Goal: Task Accomplishment & Management: Manage account settings

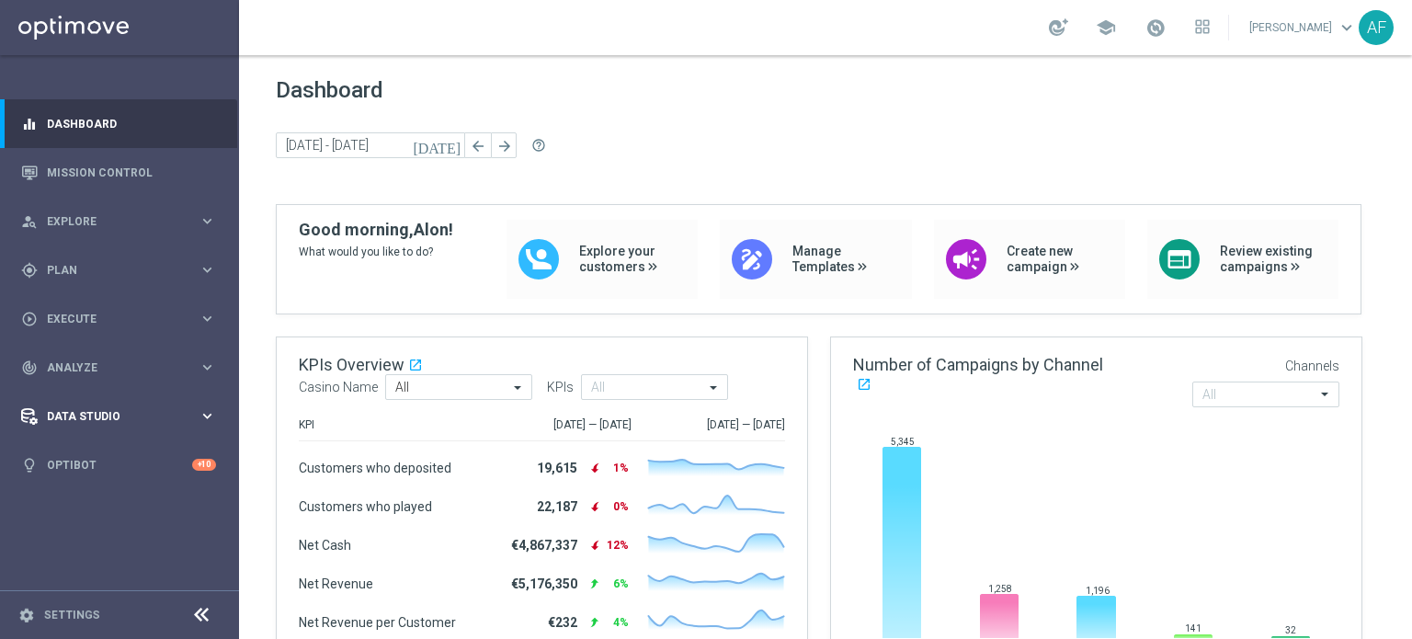
click at [108, 415] on span "Data Studio" at bounding box center [123, 416] width 152 height 11
click at [80, 452] on link "Attributes" at bounding box center [119, 454] width 143 height 15
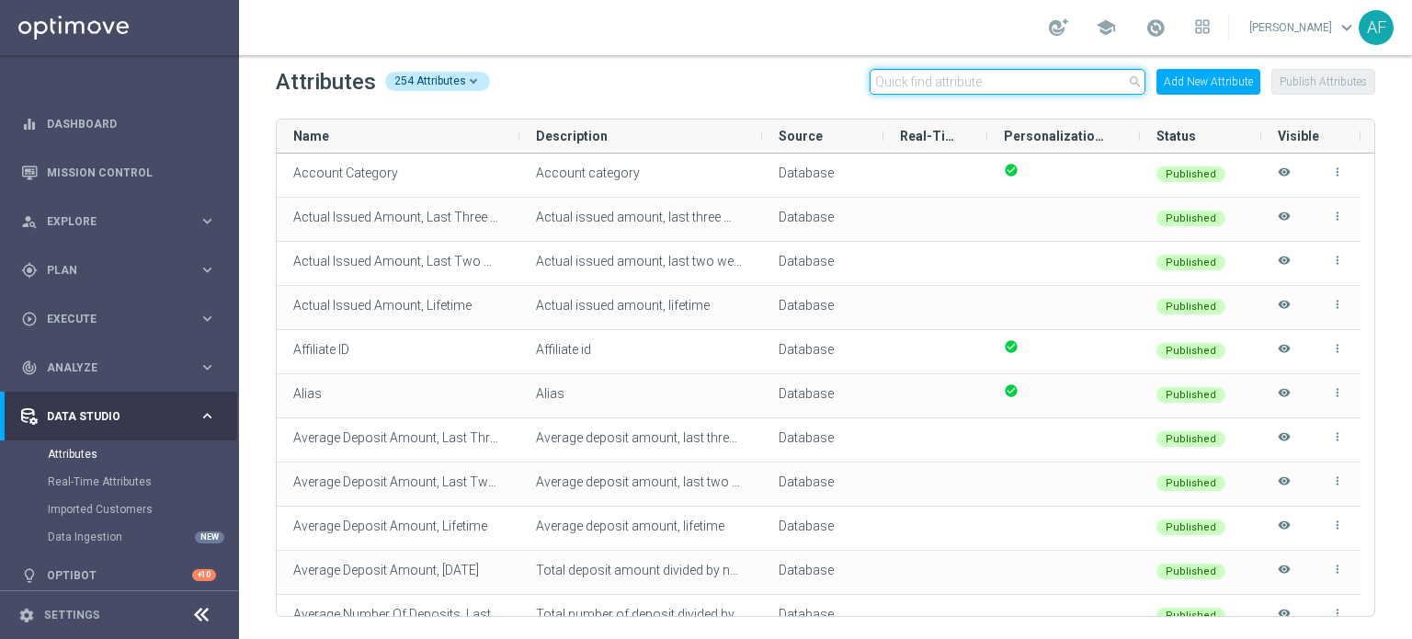
click at [971, 84] on input "text" at bounding box center [1008, 82] width 276 height 26
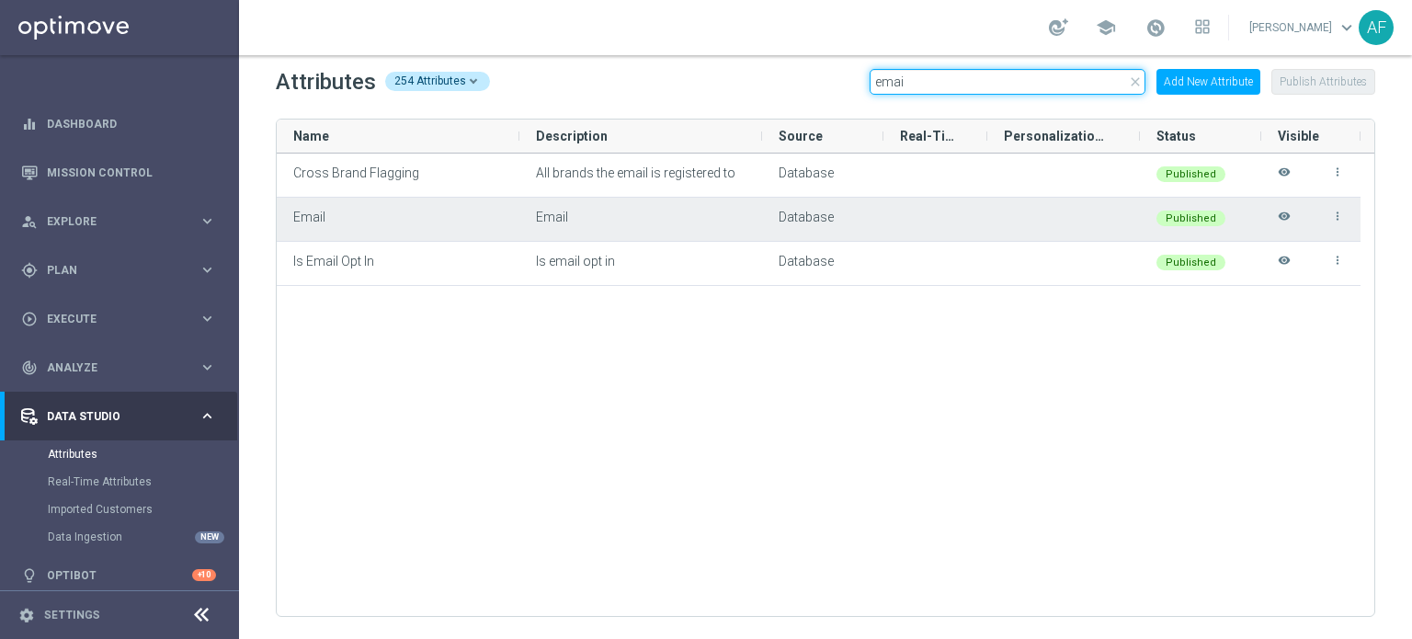
type input "emai"
click at [1287, 217] on icon "visibility" at bounding box center [1284, 225] width 13 height 30
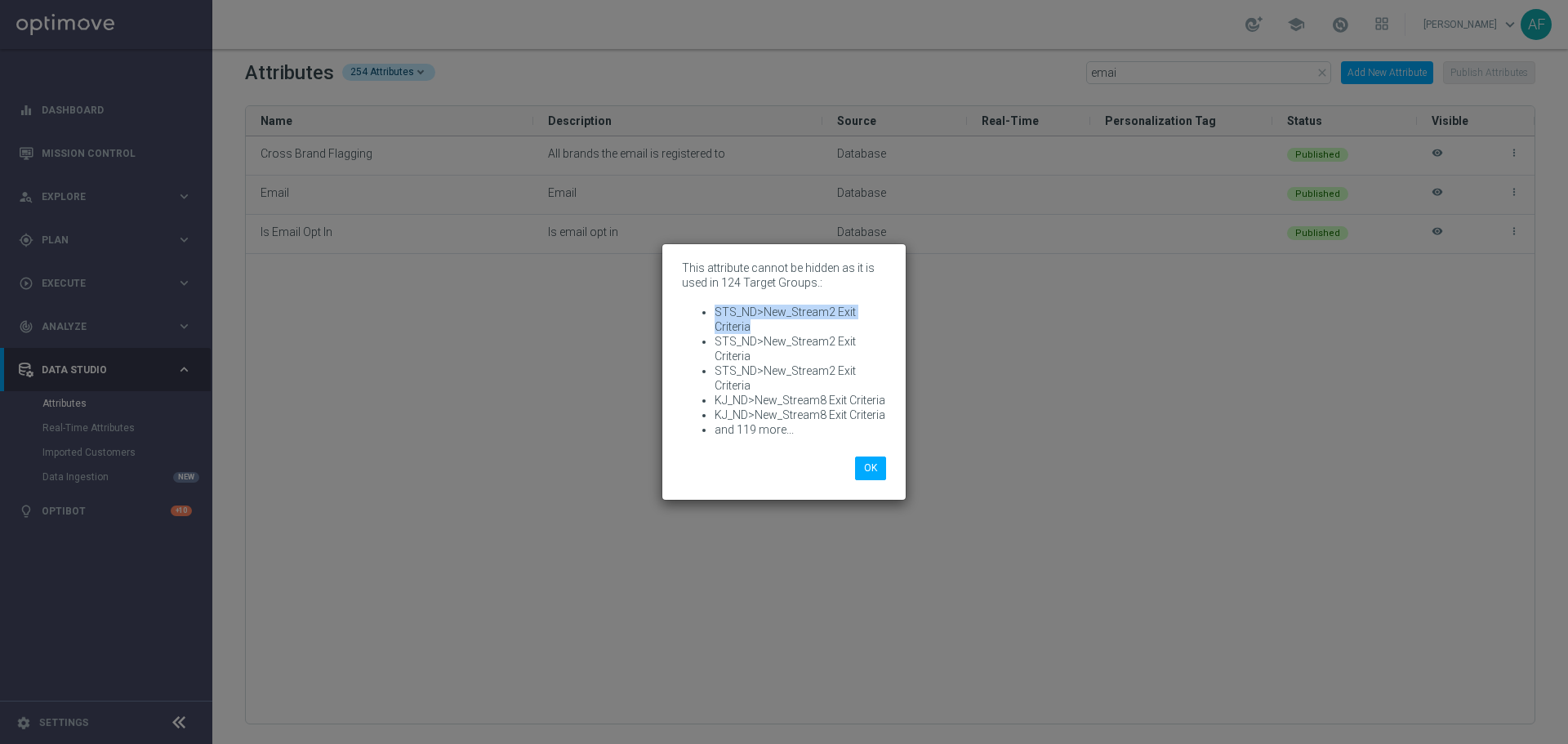
drag, startPoint x: 751, startPoint y: 324, endPoint x: 715, endPoint y: 312, distance: 37.9
click at [715, 312] on li "STS_ND>New_Stream2 Exit Criteria" at bounding box center [800, 319] width 171 height 29
copy li "STS_ND>New_Stream2 Exit Criteria"
drag, startPoint x: 757, startPoint y: 354, endPoint x: 707, endPoint y: 340, distance: 51.9
click at [707, 340] on ul "STS_ND>New_Stream2 Exit Criteria STS_ND>New_Stream2 Exit Criteria STS_ND>New_St…" at bounding box center [784, 371] width 204 height 132
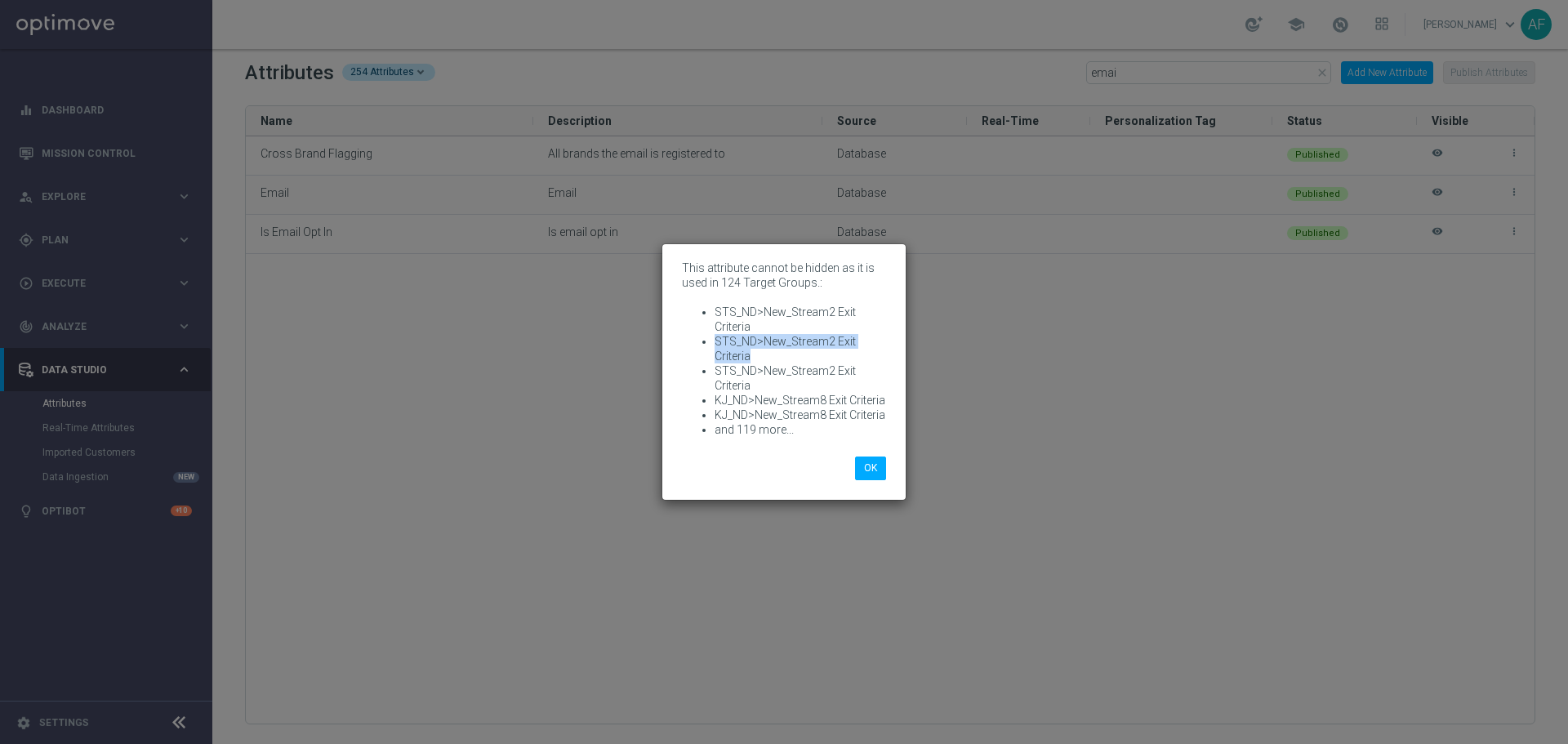
copy li "STS_ND>New_Stream2 Exit Criteria"
drag, startPoint x: 764, startPoint y: 332, endPoint x: 752, endPoint y: 325, distance: 13.9
click at [762, 332] on li "STS_ND>New_Stream2 Exit Criteria" at bounding box center [800, 319] width 171 height 29
drag, startPoint x: 752, startPoint y: 324, endPoint x: 716, endPoint y: 308, distance: 39.4
click at [716, 308] on li "STS_ND>New_Stream2 Exit Criteria" at bounding box center [800, 319] width 171 height 29
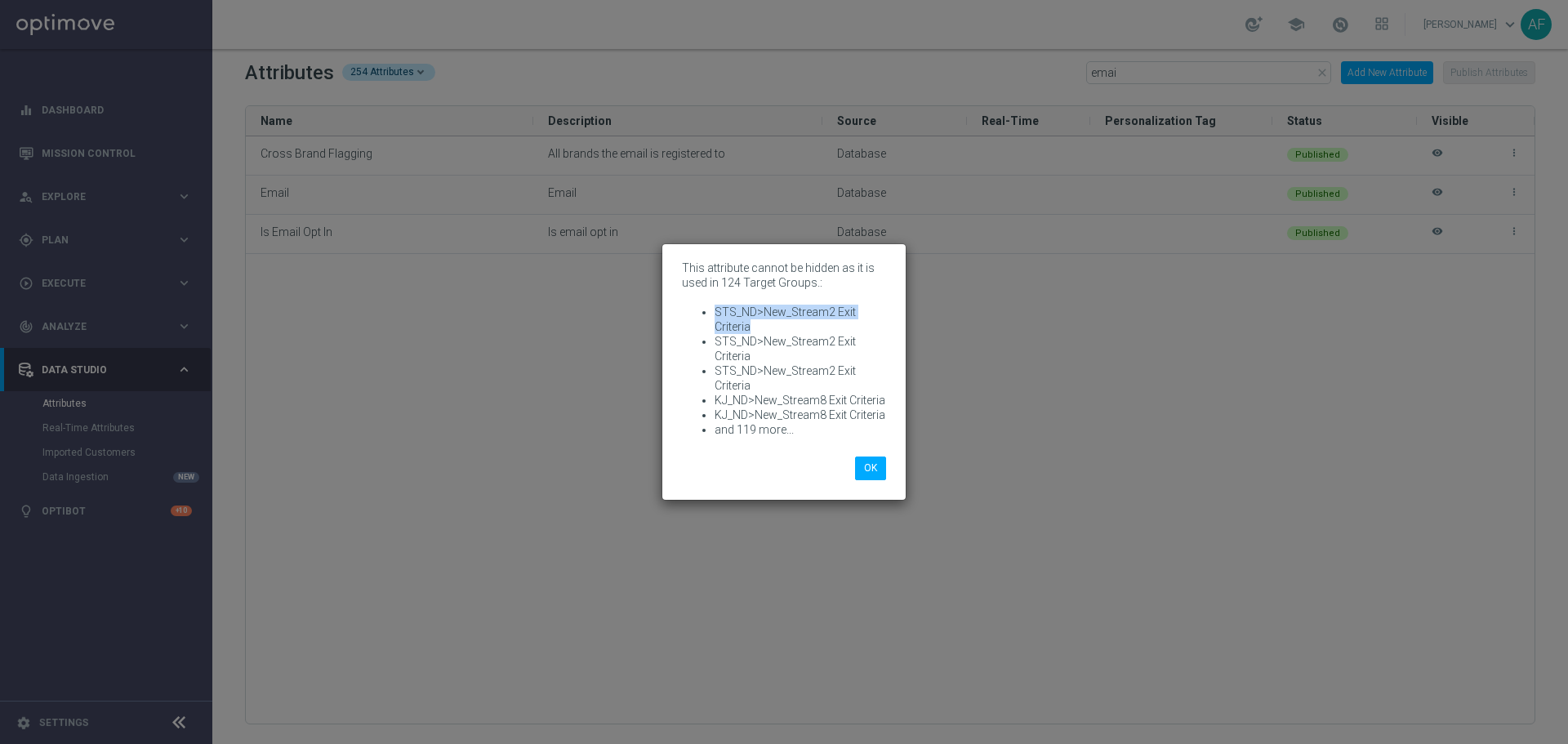
copy li "STS_ND>New_Stream2 Exit Criteria"
drag, startPoint x: 760, startPoint y: 322, endPoint x: 752, endPoint y: 327, distance: 9.4
click at [760, 323] on li "STS_ND>New_Stream2 Exit Criteria" at bounding box center [800, 319] width 171 height 29
click at [752, 323] on li "STS_ND>New_Stream2 Exit Criteria" at bounding box center [800, 319] width 171 height 29
drag, startPoint x: 751, startPoint y: 327, endPoint x: 717, endPoint y: 313, distance: 36.8
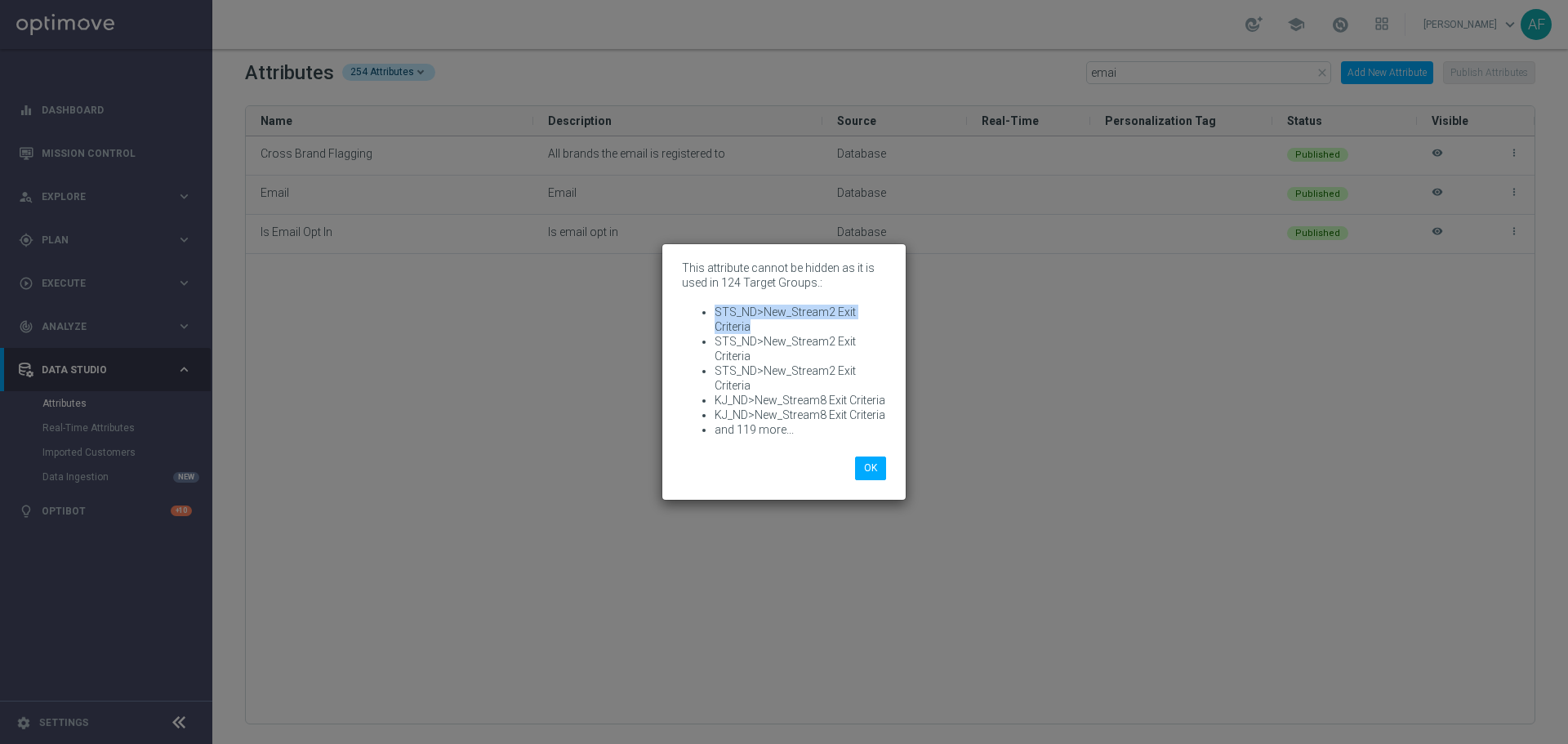
click at [717, 313] on li "STS_ND>New_Stream2 Exit Criteria" at bounding box center [800, 319] width 171 height 29
copy li "STS_ND>New_Stream2 Exit Criteria"
click at [763, 347] on li "STS_ND>New_Stream2 Exit Criteria" at bounding box center [800, 348] width 171 height 29
drag, startPoint x: 715, startPoint y: 398, endPoint x: 885, endPoint y: 402, distance: 170.0
click at [885, 402] on li "KJ_ND>New_Stream8 Exit Criteria" at bounding box center [800, 400] width 171 height 15
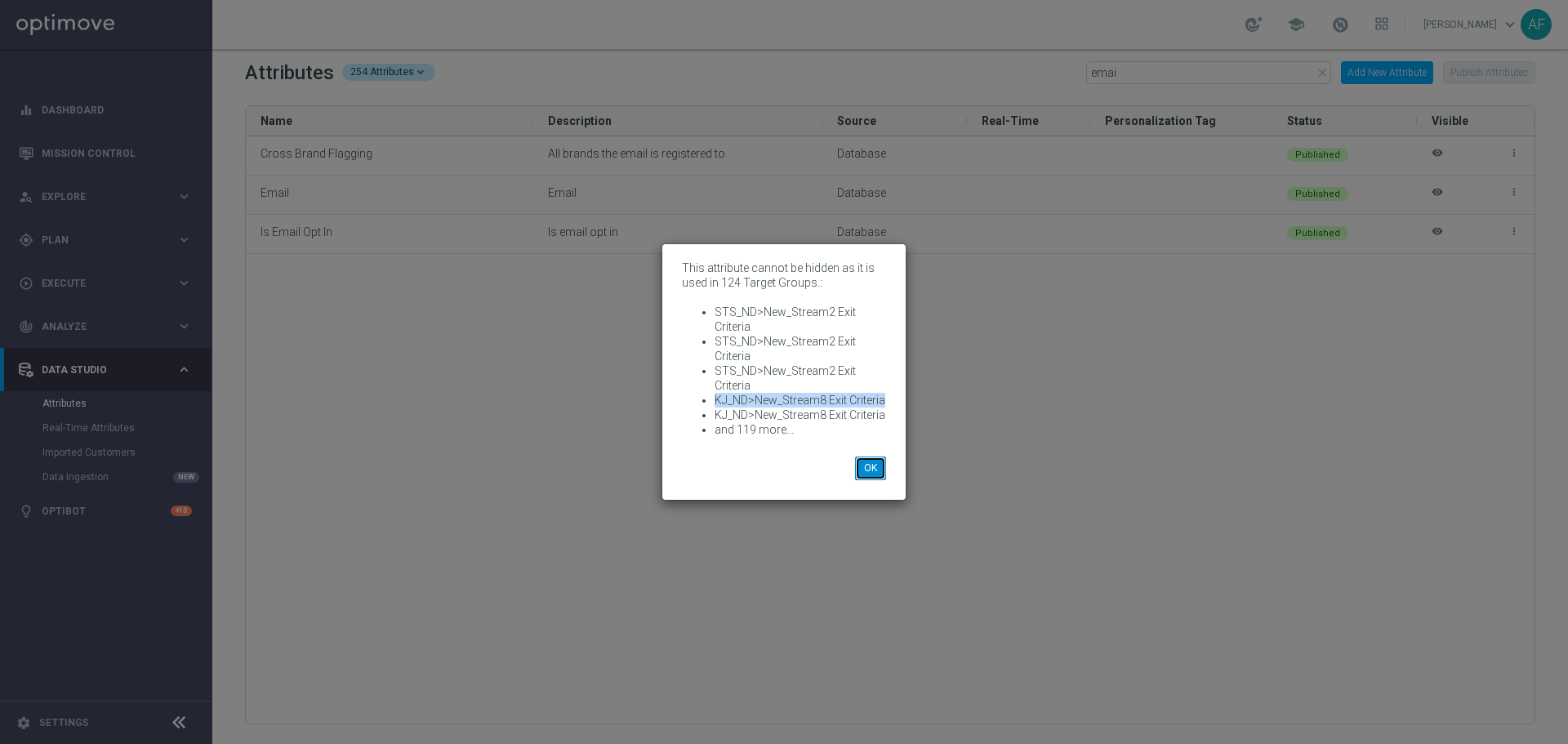
click at [870, 465] on button "OK" at bounding box center [870, 468] width 31 height 23
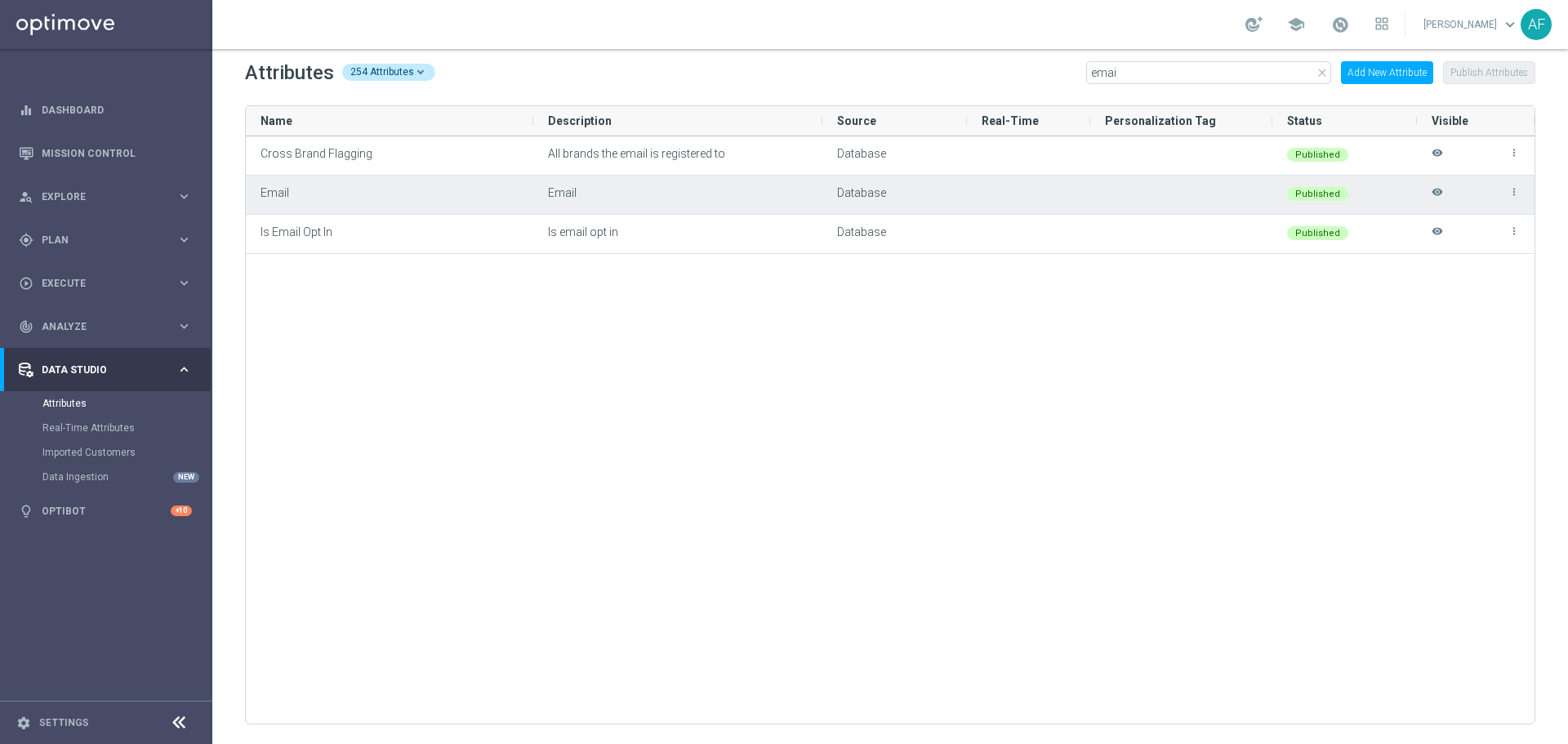
click at [1254, 195] on icon "visibility" at bounding box center [1437, 200] width 12 height 27
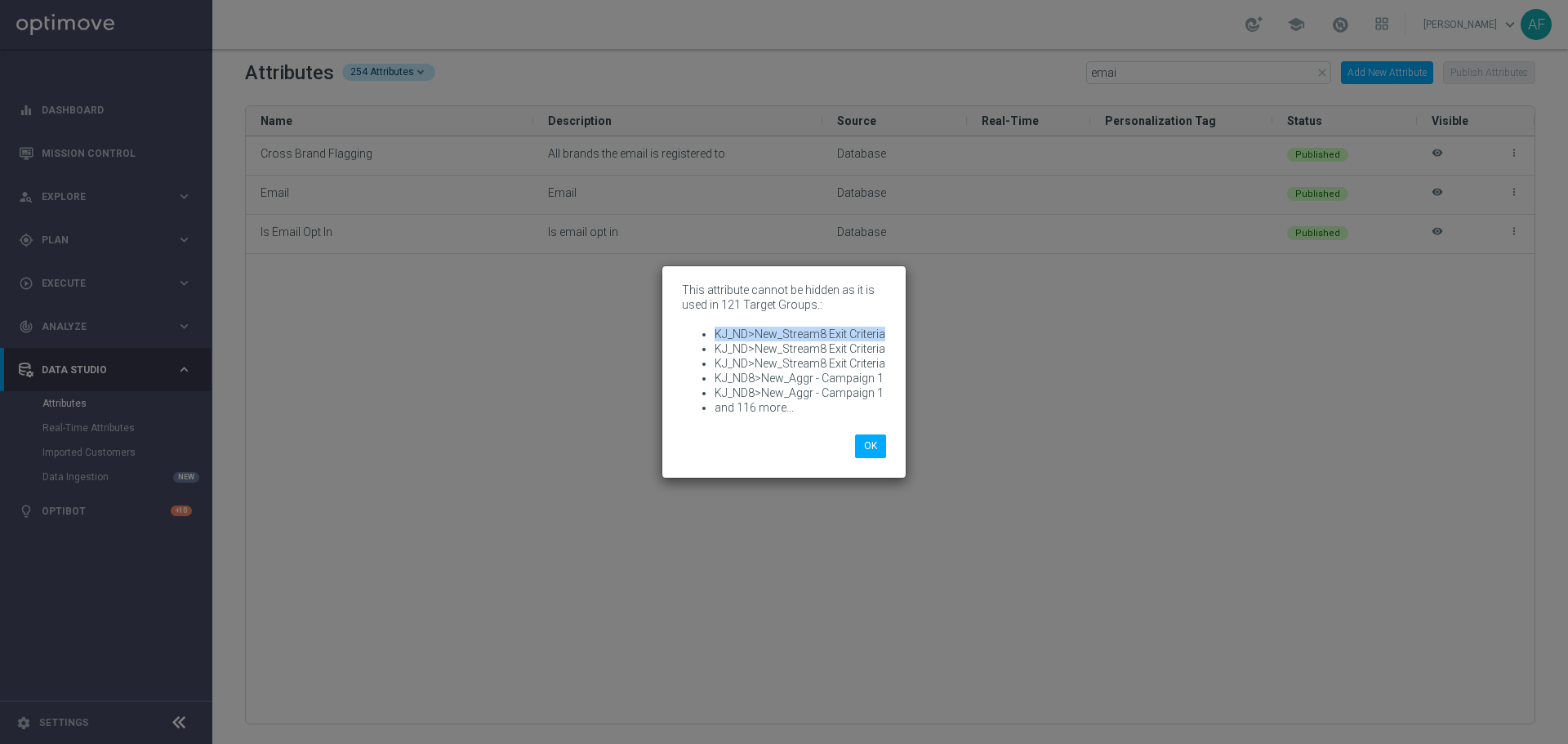
drag, startPoint x: 713, startPoint y: 330, endPoint x: 887, endPoint y: 339, distance: 174.2
click at [887, 339] on div "This attribute cannot be hidden as it is used in 121 Target Groups.: KJ_ND>New_…" at bounding box center [784, 350] width 228 height 144
copy li "KJ_ND>New_Stream8 Exit Criteria"
click at [868, 448] on button "OK" at bounding box center [870, 446] width 31 height 23
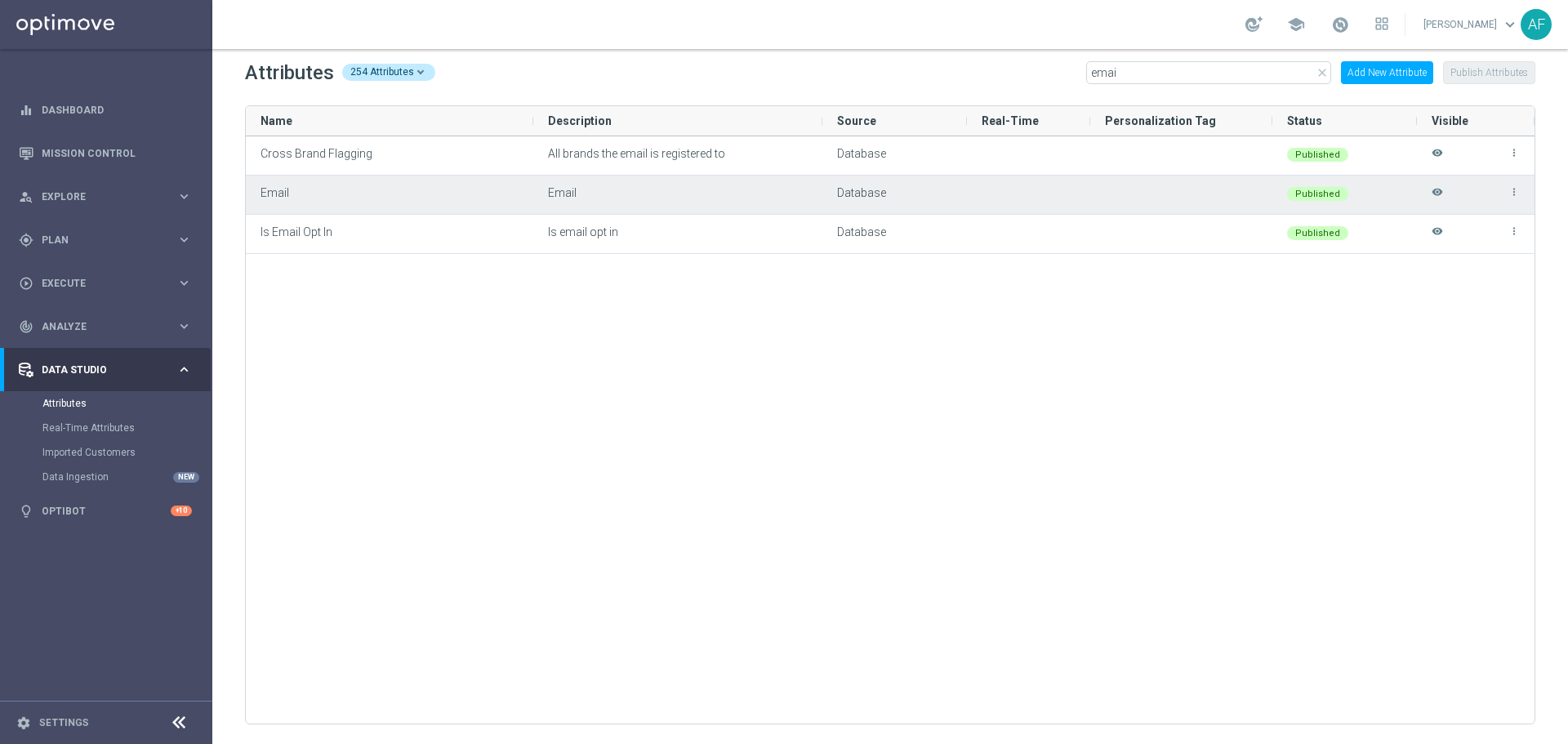
click at [1254, 196] on icon "visibility" at bounding box center [1437, 200] width 12 height 27
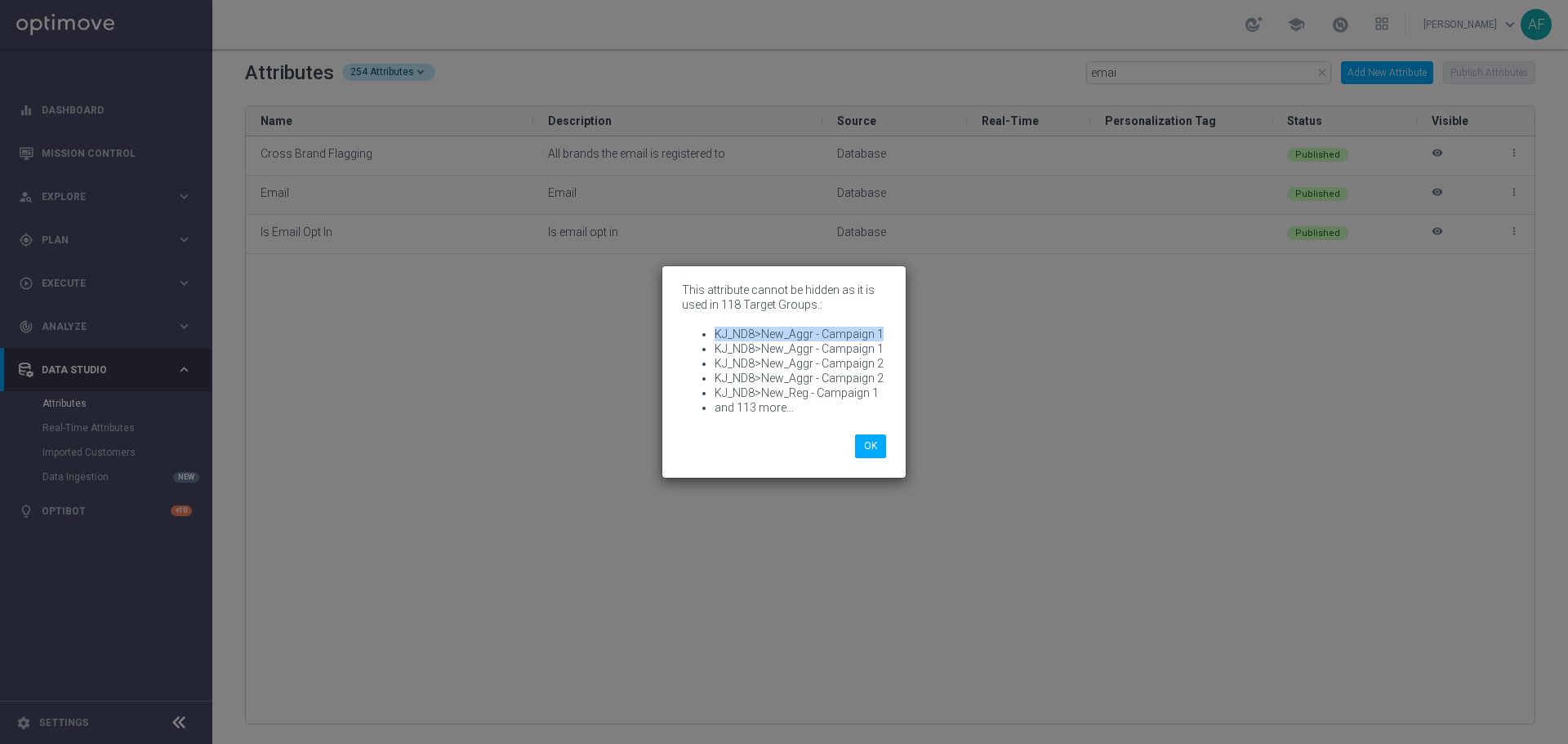
drag, startPoint x: 710, startPoint y: 332, endPoint x: 888, endPoint y: 334, distance: 178.0
click at [888, 334] on div "This attribute cannot be hidden as it is used in 118 Target Groups.: KJ_ND8>New…" at bounding box center [784, 350] width 228 height 144
copy li "KJ_ND8>New_Aggr - Campaign 1"
drag, startPoint x: 881, startPoint y: 361, endPoint x: 704, endPoint y: 359, distance: 177.0
click at [714, 359] on li "KJ_ND8>New_Aggr - Campaign 2" at bounding box center [800, 364] width 171 height 15
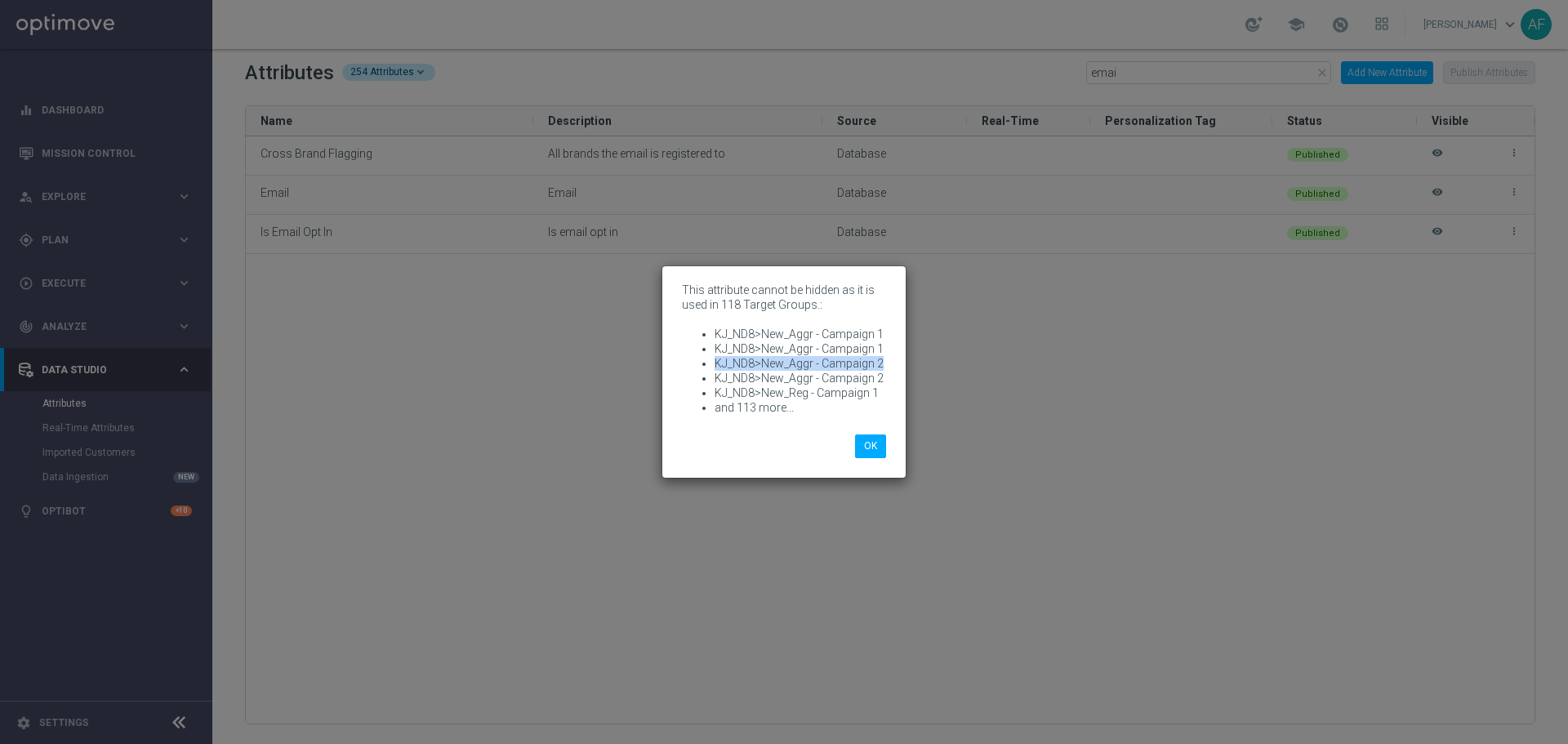
copy li "KJ_ND8>New_Aggr - Campaign 2"
click at [864, 445] on button "OK" at bounding box center [870, 446] width 31 height 23
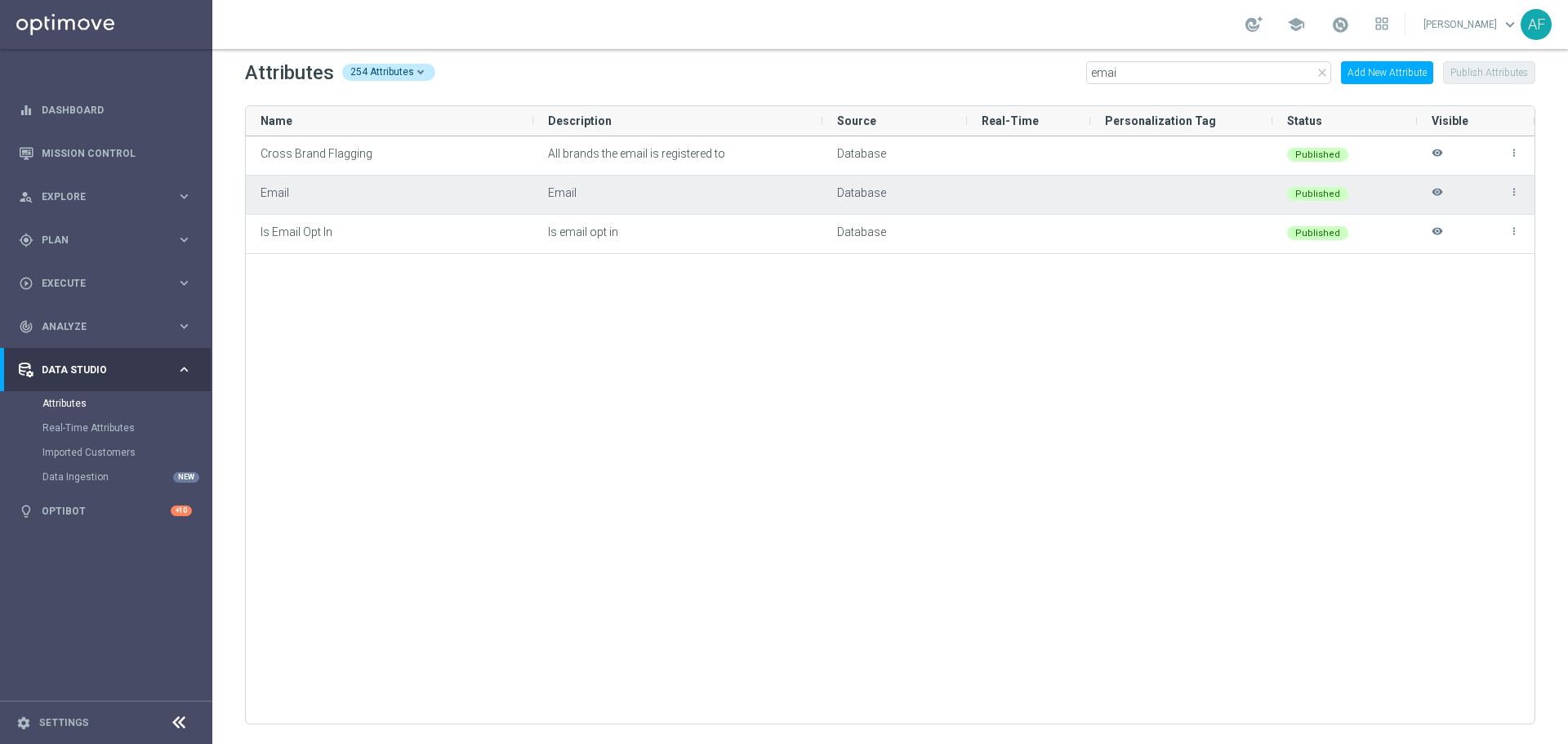
click at [1254, 196] on icon "visibility" at bounding box center [1437, 200] width 12 height 27
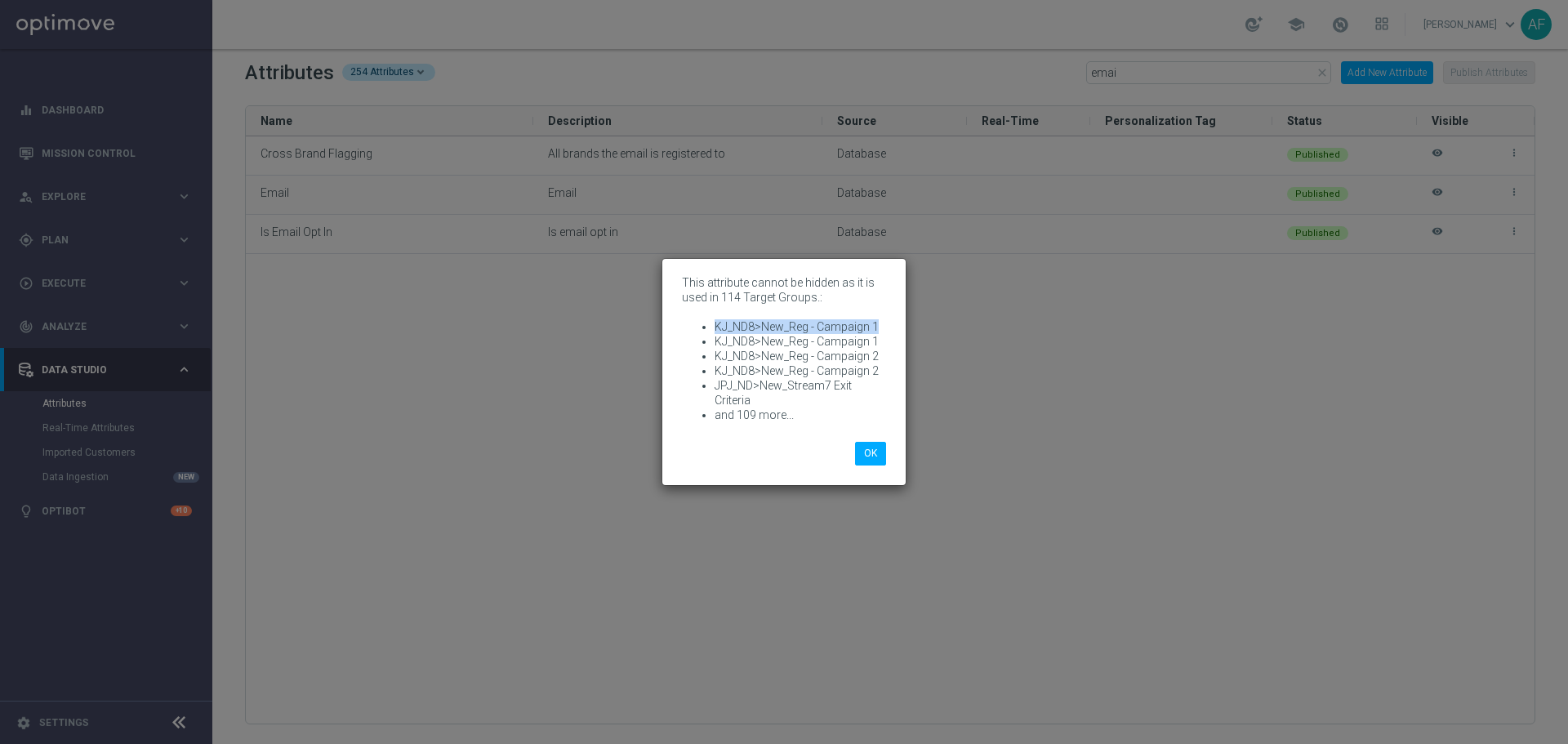
drag, startPoint x: 712, startPoint y: 324, endPoint x: 888, endPoint y: 330, distance: 176.1
click at [888, 332] on div "This attribute cannot be hidden as it is used in 114 Target Groups.: KJ_ND8>New…" at bounding box center [784, 350] width 228 height 158
copy li "KJ_ND8>New_Reg - Campaign 1"
drag, startPoint x: 875, startPoint y: 354, endPoint x: 701, endPoint y: 359, distance: 174.1
click at [701, 359] on ul "KJ_ND8>New_Reg - Campaign 1 KJ_ND8>New_Reg - Campaign 1 KJ_ND8>New_Reg - Campai…" at bounding box center [784, 371] width 204 height 103
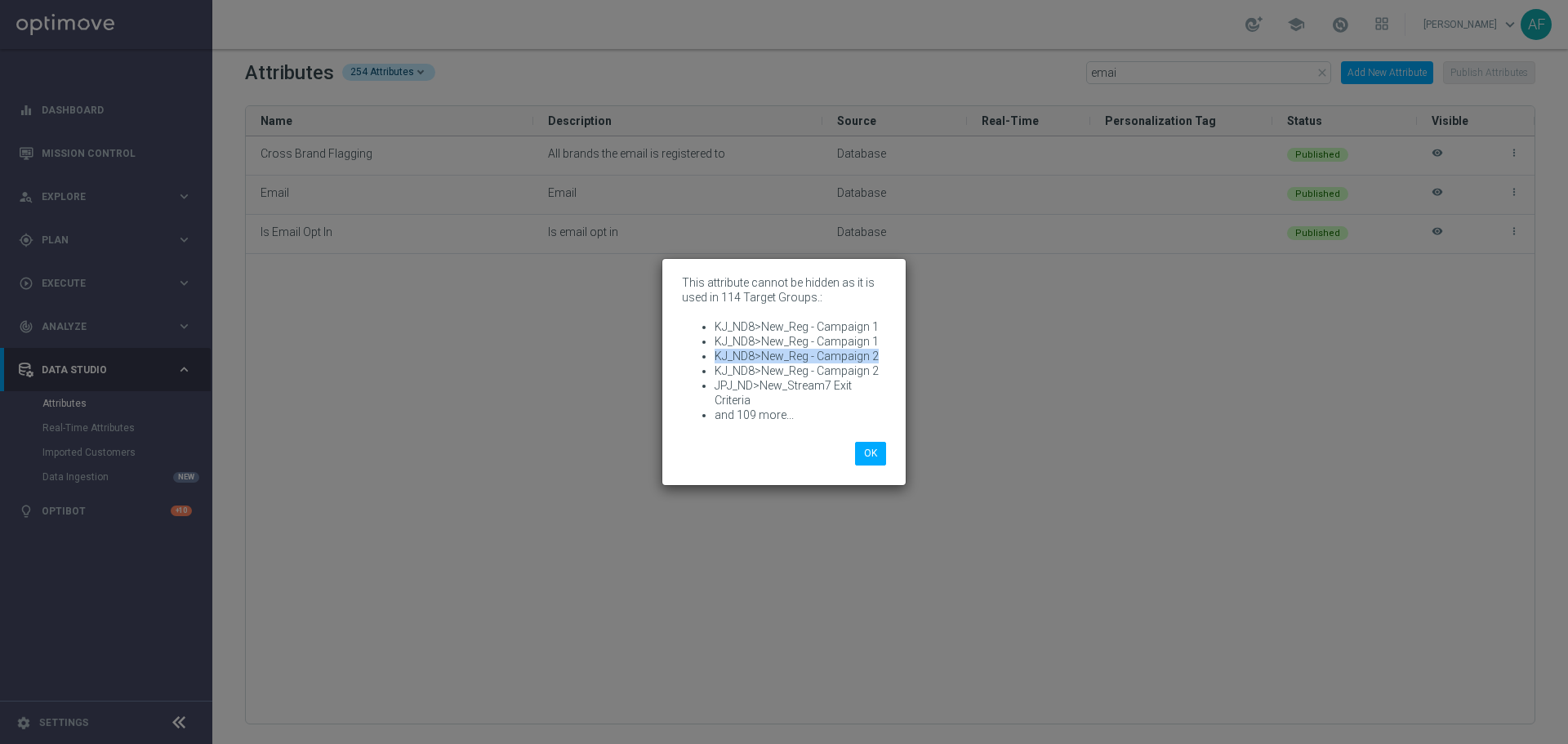
copy li "KJ_ND8>New_Reg - Campaign 2"
drag, startPoint x: 848, startPoint y: 381, endPoint x: 712, endPoint y: 389, distance: 136.2
click at [712, 389] on ul "KJ_ND8>New_Reg - Campaign 1 KJ_ND8>New_Reg - Campaign 1 KJ_ND8>New_Reg - Campai…" at bounding box center [784, 371] width 204 height 103
drag, startPoint x: 754, startPoint y: 401, endPoint x: 702, endPoint y: 388, distance: 53.6
click at [714, 388] on li "JPJ_ND>New_Stream7 Exit Criteria" at bounding box center [800, 393] width 171 height 29
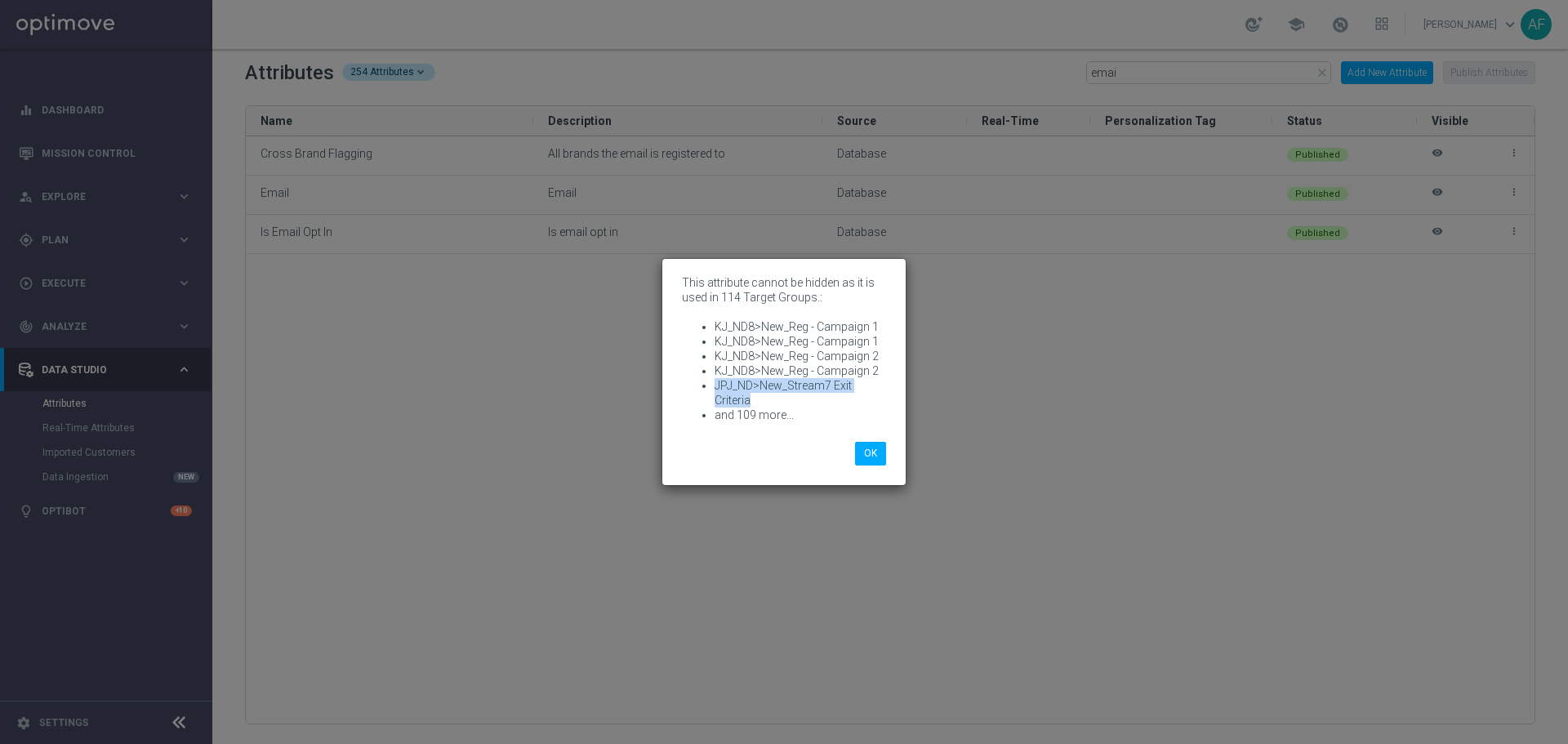
copy li "JPJ_ND>New_Stream7 Exit Criteria"
click at [862, 452] on button "OK" at bounding box center [870, 453] width 31 height 23
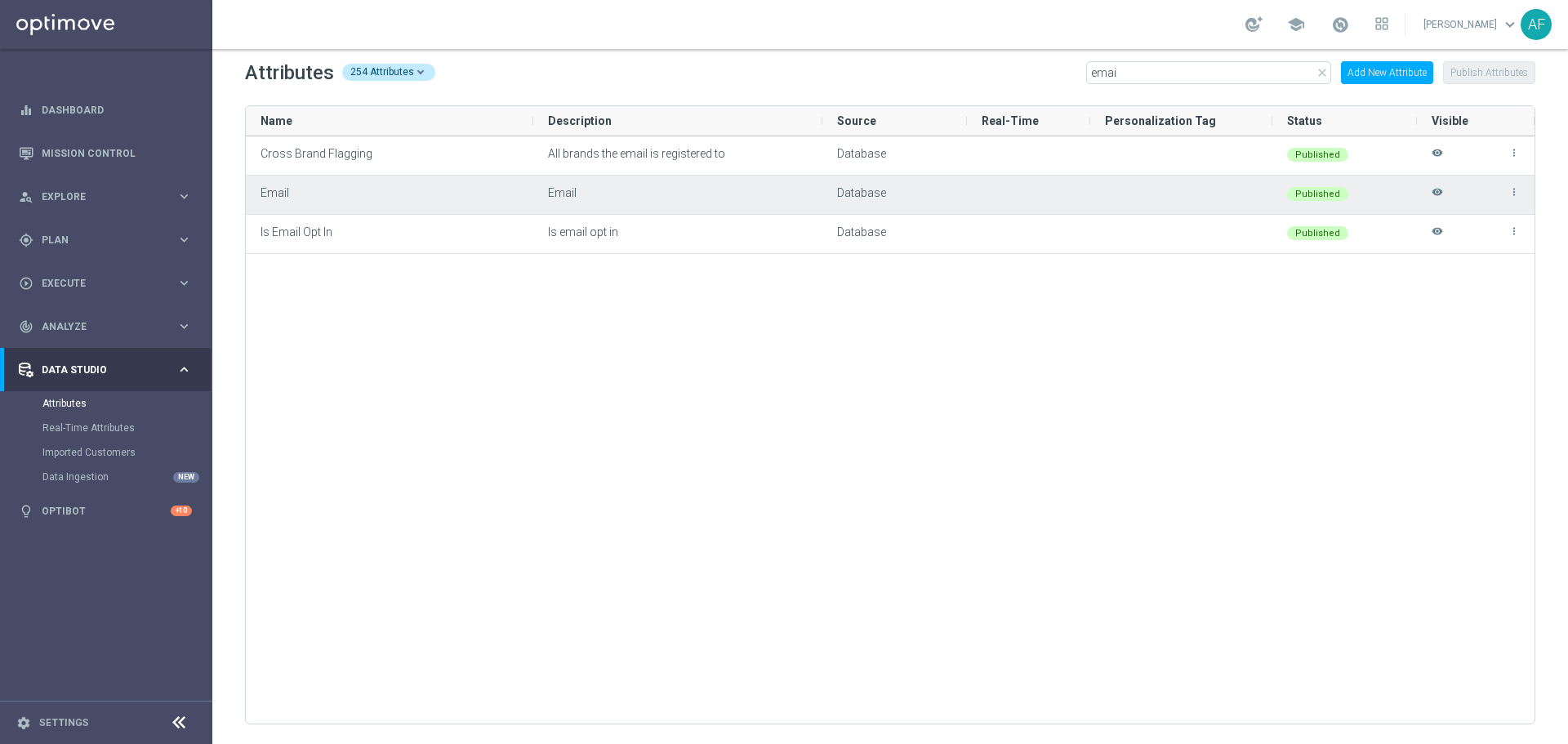
click at [1254, 193] on icon "visibility" at bounding box center [1437, 200] width 12 height 27
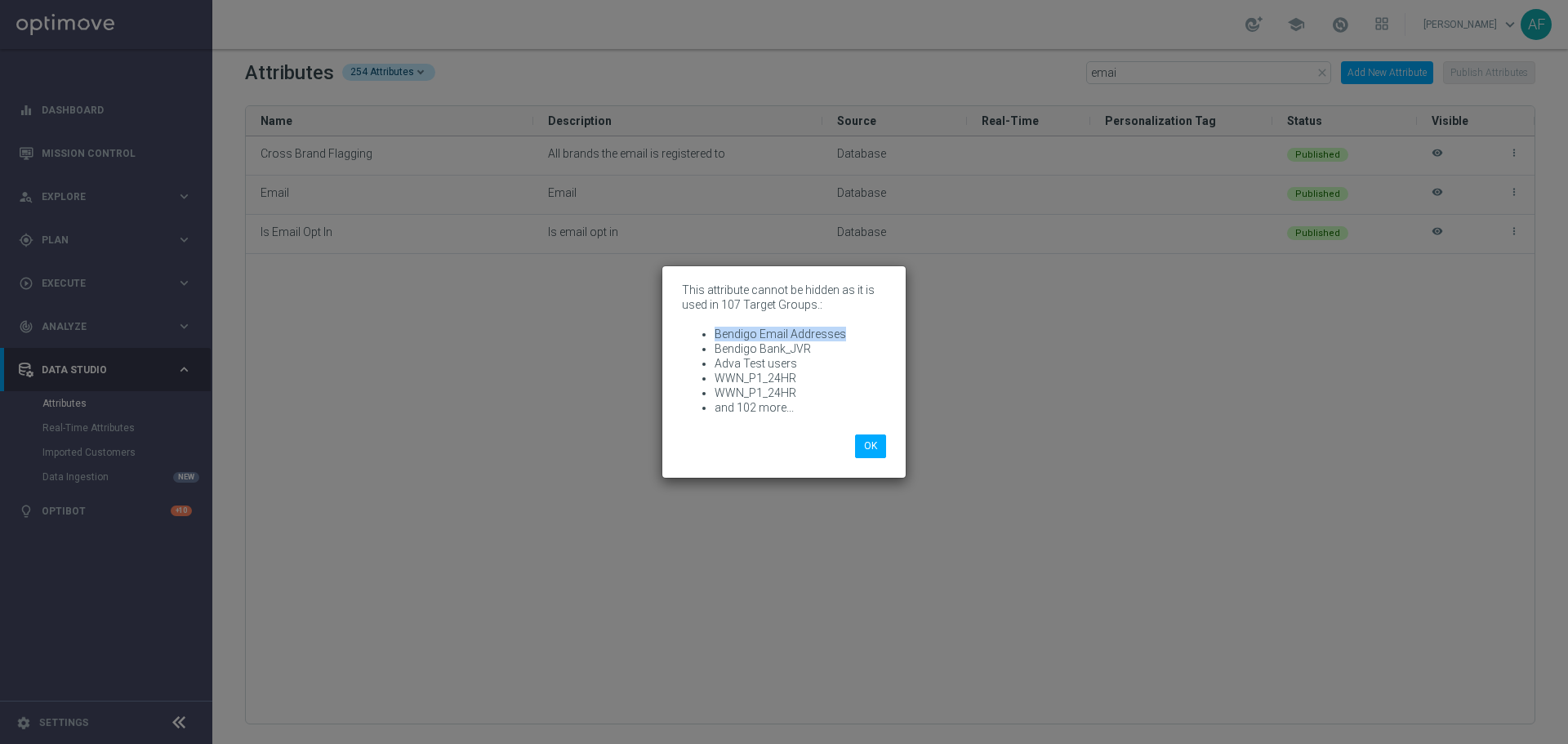
drag, startPoint x: 803, startPoint y: 337, endPoint x: 702, endPoint y: 333, distance: 101.1
click at [714, 334] on li "Bendigo Email Addresses" at bounding box center [800, 334] width 171 height 15
drag, startPoint x: 810, startPoint y: 344, endPoint x: 706, endPoint y: 355, distance: 104.6
click at [706, 355] on ul "Bendigo Email Addresses Bendigo Bank_JVR Adva Test users WWN_P1_24HR WWN_P1_24H…" at bounding box center [784, 371] width 204 height 88
drag, startPoint x: 794, startPoint y: 363, endPoint x: 708, endPoint y: 359, distance: 86.1
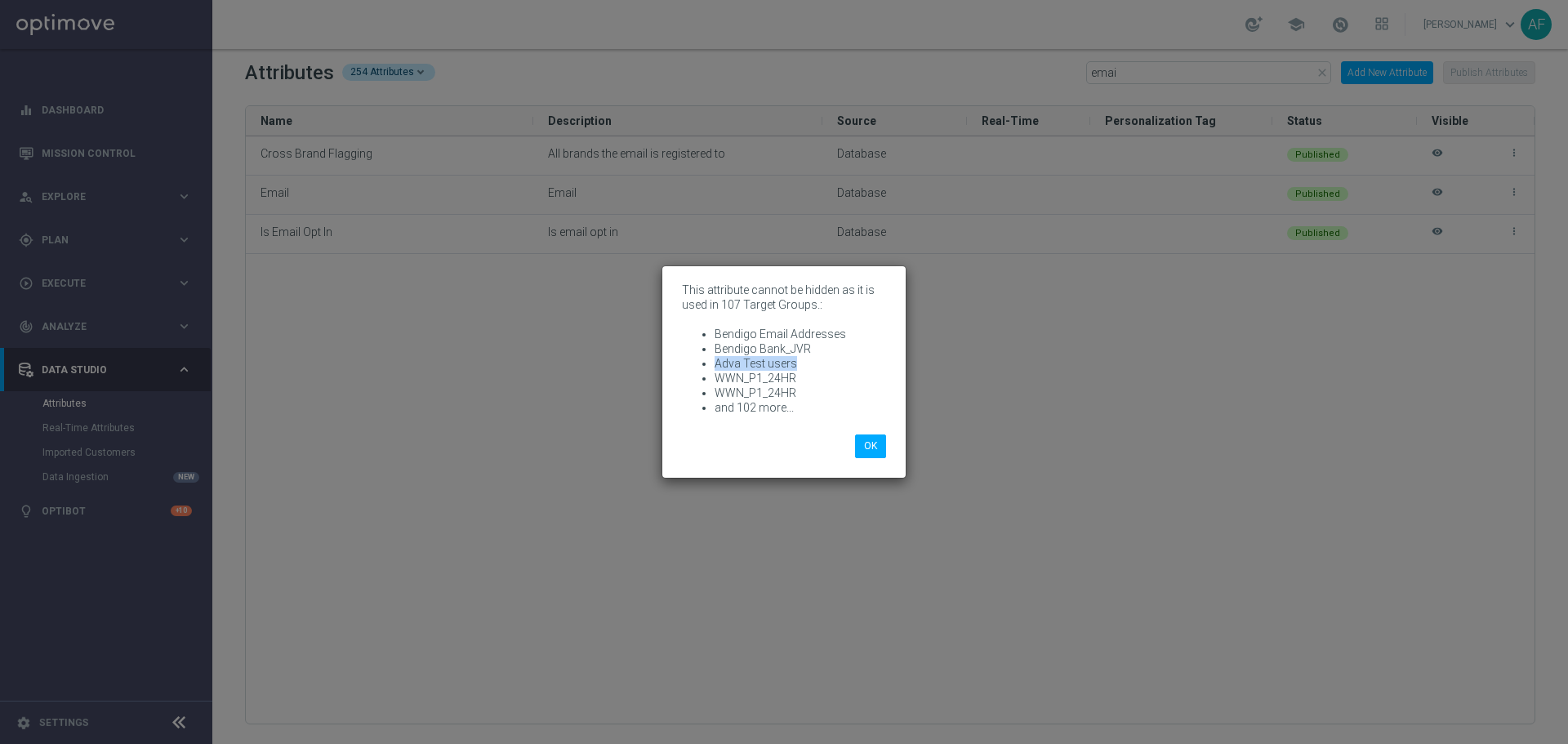
click at [708, 359] on ul "Bendigo Email Addresses Bendigo Bank_JVR Adva Test users WWN_P1_24HR WWN_P1_24H…" at bounding box center [784, 371] width 204 height 88
drag, startPoint x: 789, startPoint y: 377, endPoint x: 710, endPoint y: 377, distance: 79.0
click at [710, 377] on ul "Bendigo Email Addresses Bendigo Bank_JVR Adva Test users WWN_P1_24HR WWN_P1_24H…" at bounding box center [784, 371] width 204 height 88
click at [871, 450] on button "OK" at bounding box center [870, 446] width 31 height 23
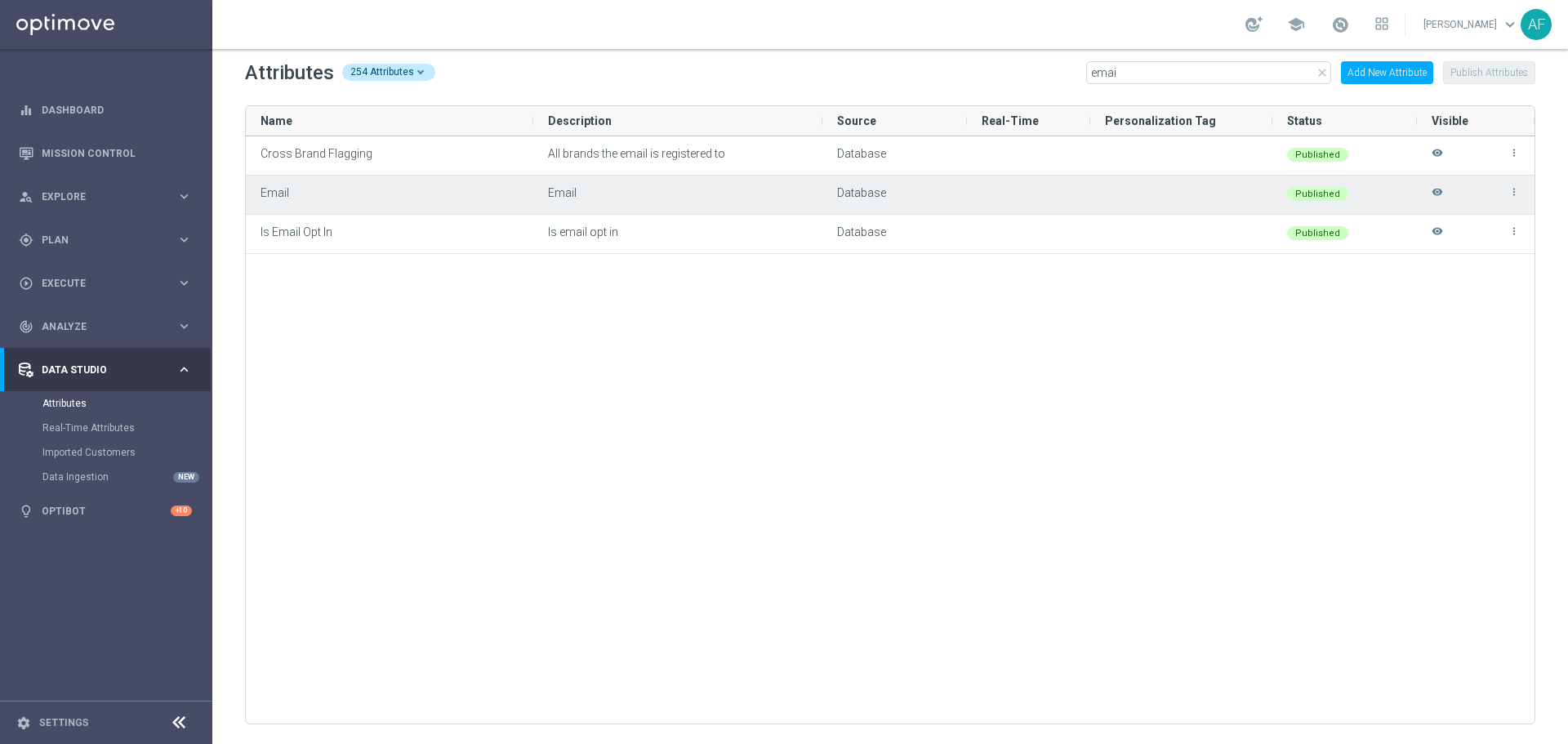
click at [1254, 191] on icon "visibility" at bounding box center [1437, 200] width 12 height 27
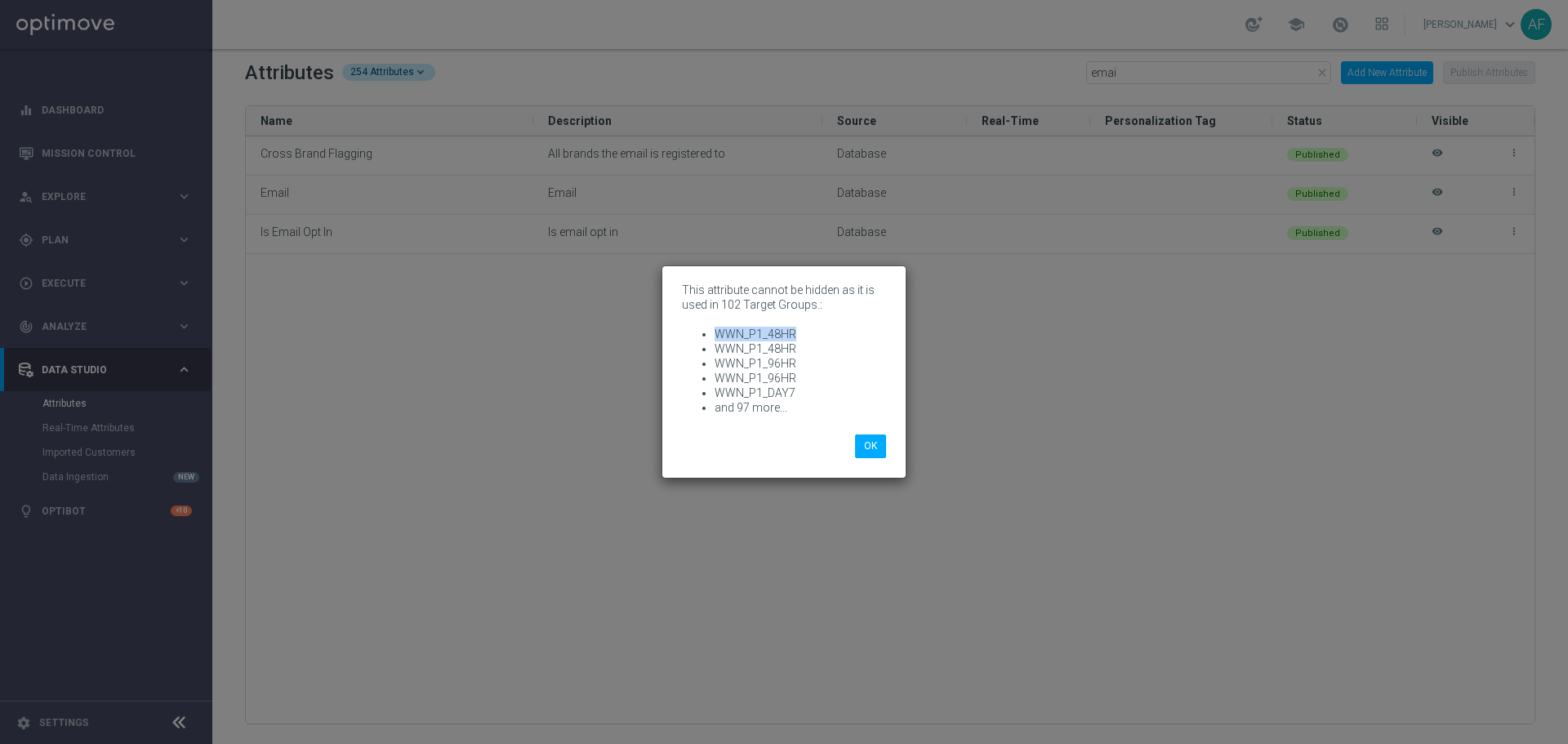
drag, startPoint x: 796, startPoint y: 334, endPoint x: 713, endPoint y: 335, distance: 83.0
click at [713, 335] on ul "WWN_P1_48HR WWN_P1_48HR WWN_P1_96HR WWN_P1_96HR WWN_P1_DAY7 and 97 more..." at bounding box center [784, 371] width 204 height 88
drag, startPoint x: 792, startPoint y: 363, endPoint x: 707, endPoint y: 367, distance: 85.1
click at [707, 367] on ul "WWN_P1_48HR WWN_P1_48HR WWN_P1_96HR WWN_P1_96HR WWN_P1_DAY7 and 97 more..." at bounding box center [784, 371] width 204 height 88
drag, startPoint x: 793, startPoint y: 392, endPoint x: 717, endPoint y: 396, distance: 76.1
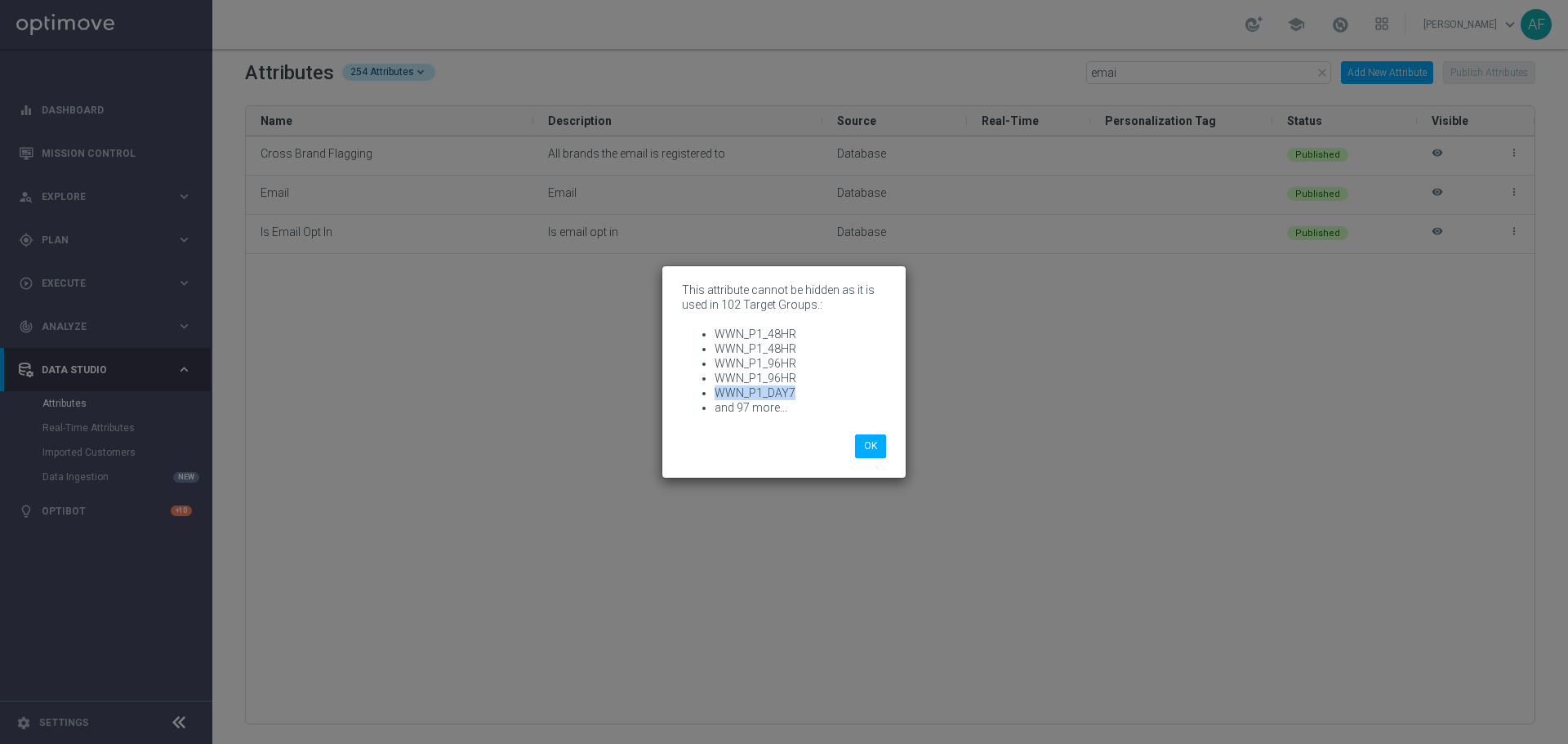
click at [717, 396] on li "WWN_P1_DAY7" at bounding box center [800, 393] width 171 height 15
click at [793, 388] on li "WWN_P1_DAY7" at bounding box center [800, 393] width 171 height 15
click at [800, 389] on li "WWN_P1_DAY7" at bounding box center [800, 393] width 171 height 15
drag, startPoint x: 778, startPoint y: 389, endPoint x: 712, endPoint y: 391, distance: 66.0
click at [712, 391] on ul "WWN_P1_48HR WWN_P1_48HR WWN_P1_96HR WWN_P1_96HR WWN_P1_DAY7 and 97 more..." at bounding box center [784, 371] width 204 height 88
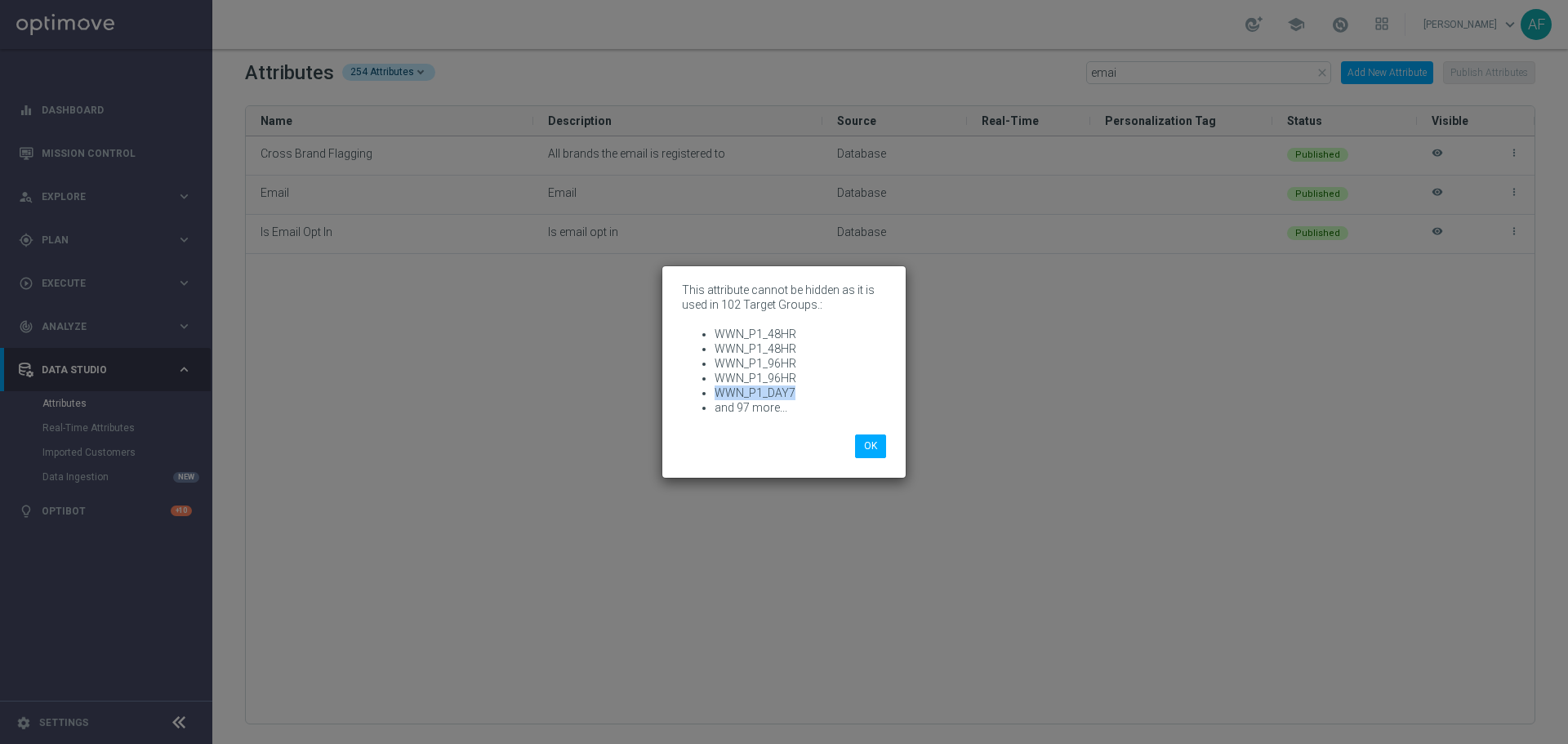
click at [782, 393] on li "WWN_P1_DAY7" at bounding box center [800, 393] width 171 height 15
drag, startPoint x: 800, startPoint y: 389, endPoint x: 712, endPoint y: 394, distance: 88.1
click at [713, 394] on ul "WWN_P1_48HR WWN_P1_48HR WWN_P1_96HR WWN_P1_96HR WWN_P1_DAY7 and 97 more..." at bounding box center [784, 371] width 204 height 88
click at [873, 451] on button "OK" at bounding box center [870, 446] width 31 height 23
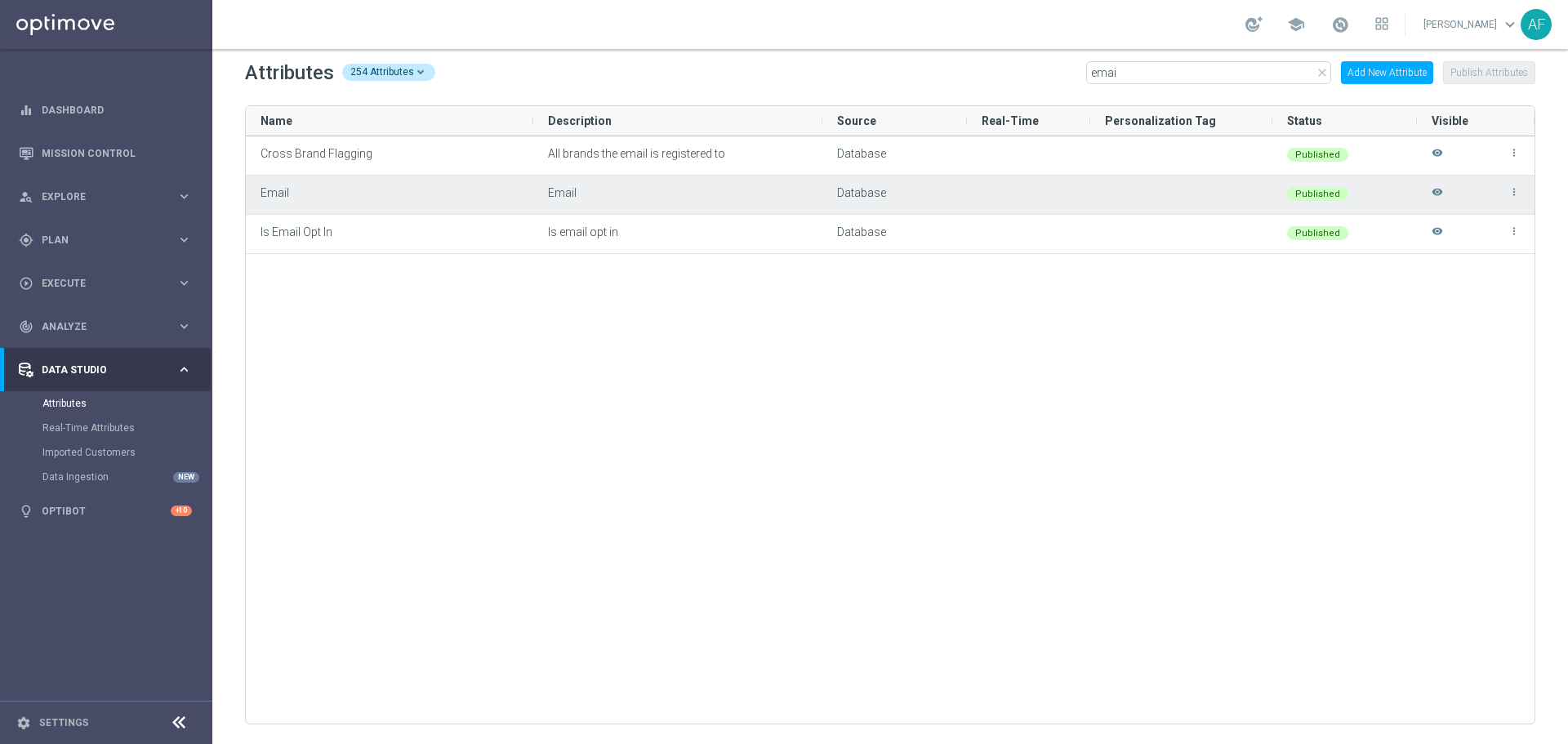
click at [1254, 193] on div "more_vert visibility" at bounding box center [1475, 195] width 88 height 36
click at [1254, 194] on div "more_vert visibility" at bounding box center [1475, 195] width 88 height 36
click at [1254, 193] on icon "visibility" at bounding box center [1437, 200] width 12 height 27
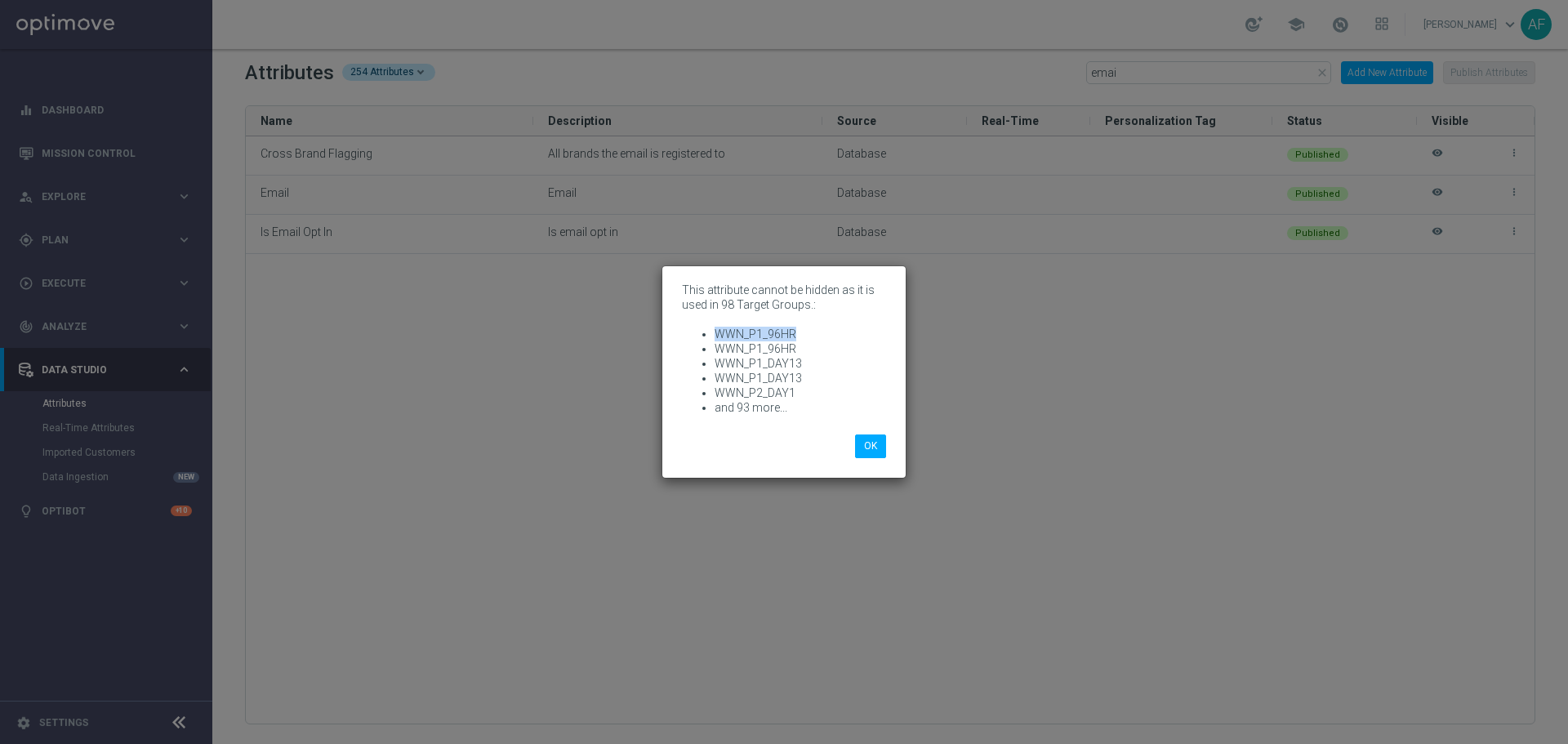
drag, startPoint x: 790, startPoint y: 333, endPoint x: 709, endPoint y: 329, distance: 81.1
click at [709, 330] on ul "WWN_P1_96HR WWN_P1_96HR WWN_P1_DAY13 WWN_P1_DAY13 WWN_P2_DAY1 and 93 more..." at bounding box center [784, 371] width 204 height 88
drag, startPoint x: 784, startPoint y: 363, endPoint x: 712, endPoint y: 360, distance: 72.1
click at [712, 360] on ul "WWN_P1_96HR WWN_P1_96HR WWN_P1_DAY13 WWN_P1_DAY13 WWN_P2_DAY1 and 93 more..." at bounding box center [784, 371] width 204 height 88
drag, startPoint x: 794, startPoint y: 393, endPoint x: 713, endPoint y: 391, distance: 81.0
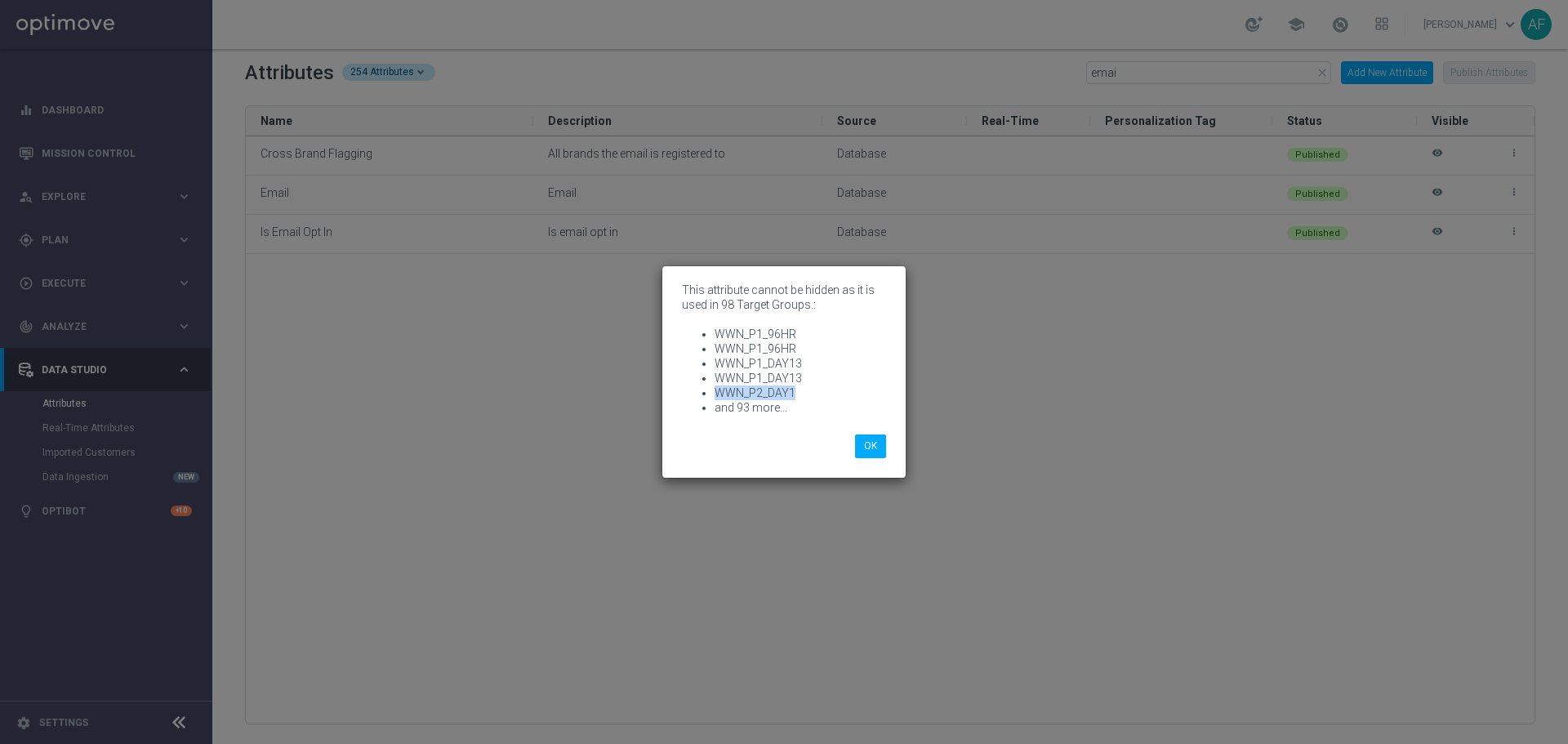
click at [713, 391] on ul "WWN_P1_96HR WWN_P1_96HR WWN_P1_DAY13 WWN_P1_DAY13 WWN_P2_DAY1 and 93 more..." at bounding box center [784, 371] width 204 height 88
click at [872, 442] on button "OK" at bounding box center [870, 446] width 31 height 23
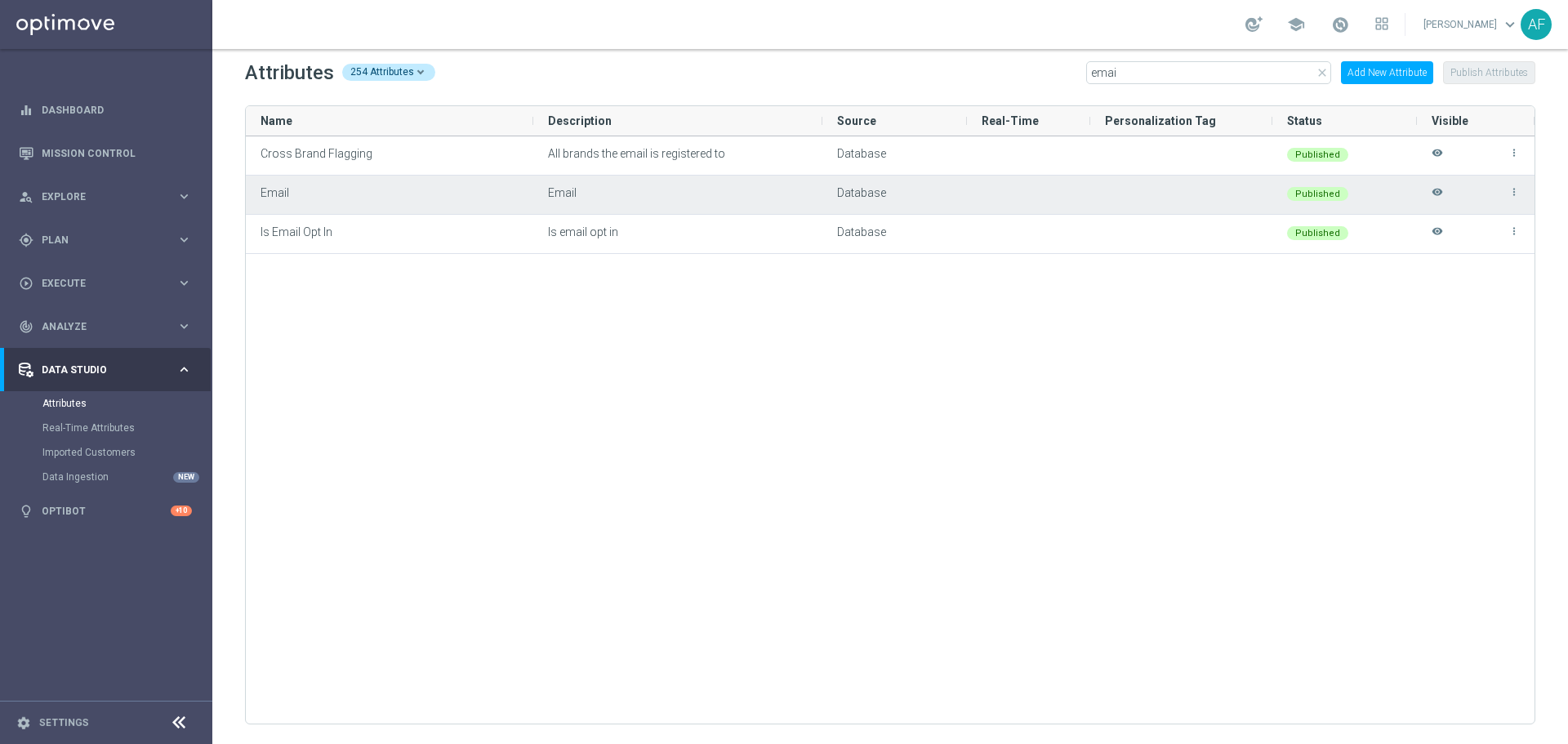
click at [1254, 196] on div "more_vert visibility" at bounding box center [1475, 195] width 88 height 36
click at [1254, 189] on icon "visibility" at bounding box center [1437, 200] width 12 height 27
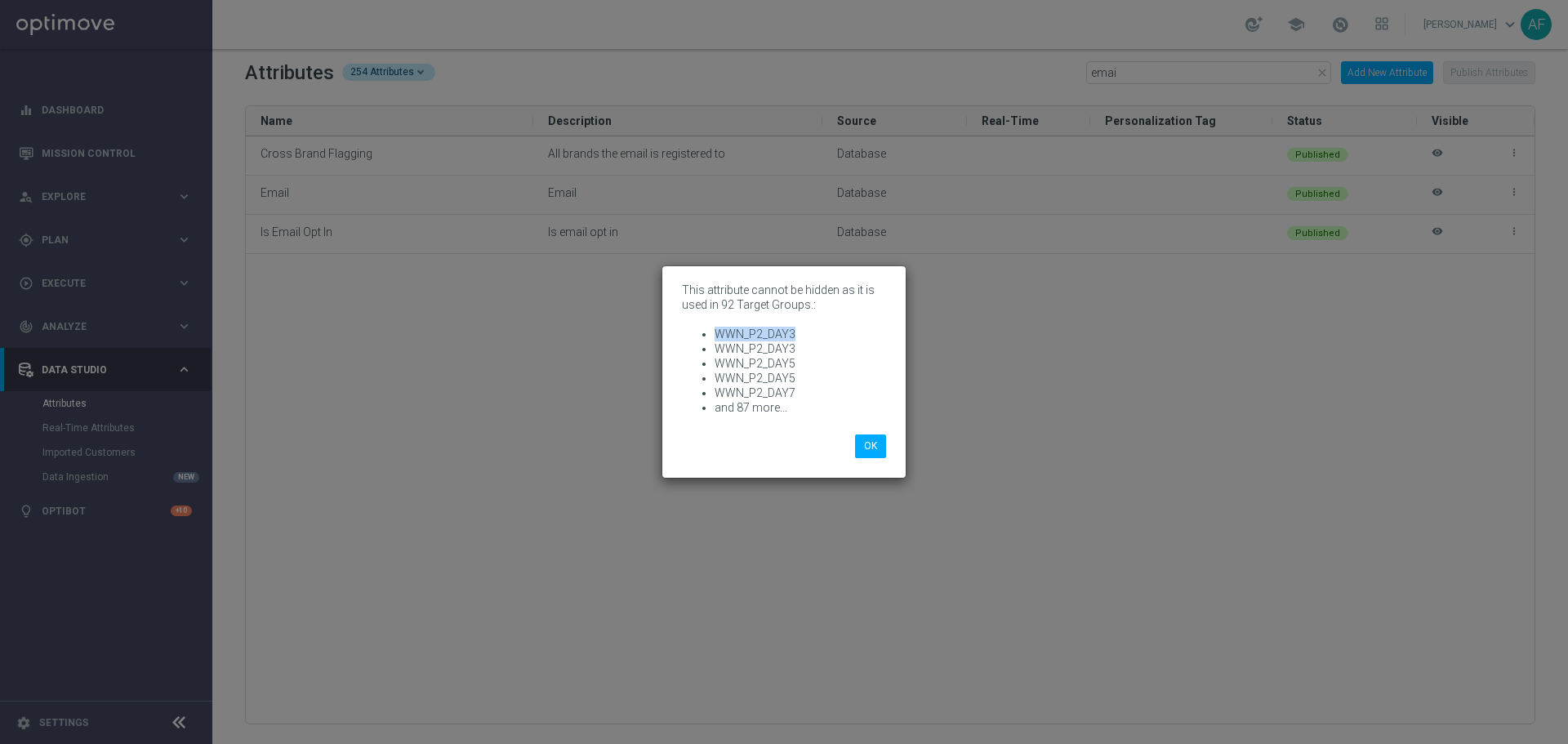
drag, startPoint x: 763, startPoint y: 332, endPoint x: 700, endPoint y: 328, distance: 63.1
click at [700, 328] on ul "WWN_P2_DAY3 WWN_P2_DAY3 WWN_P2_DAY5 WWN_P2_DAY5 WWN_P2_DAY7 and 87 more..." at bounding box center [784, 371] width 204 height 88
drag, startPoint x: 764, startPoint y: 361, endPoint x: 717, endPoint y: 356, distance: 47.3
click at [717, 356] on li "WWN_P2_DAY5" at bounding box center [800, 364] width 171 height 15
drag, startPoint x: 768, startPoint y: 385, endPoint x: 727, endPoint y: 381, distance: 41.2
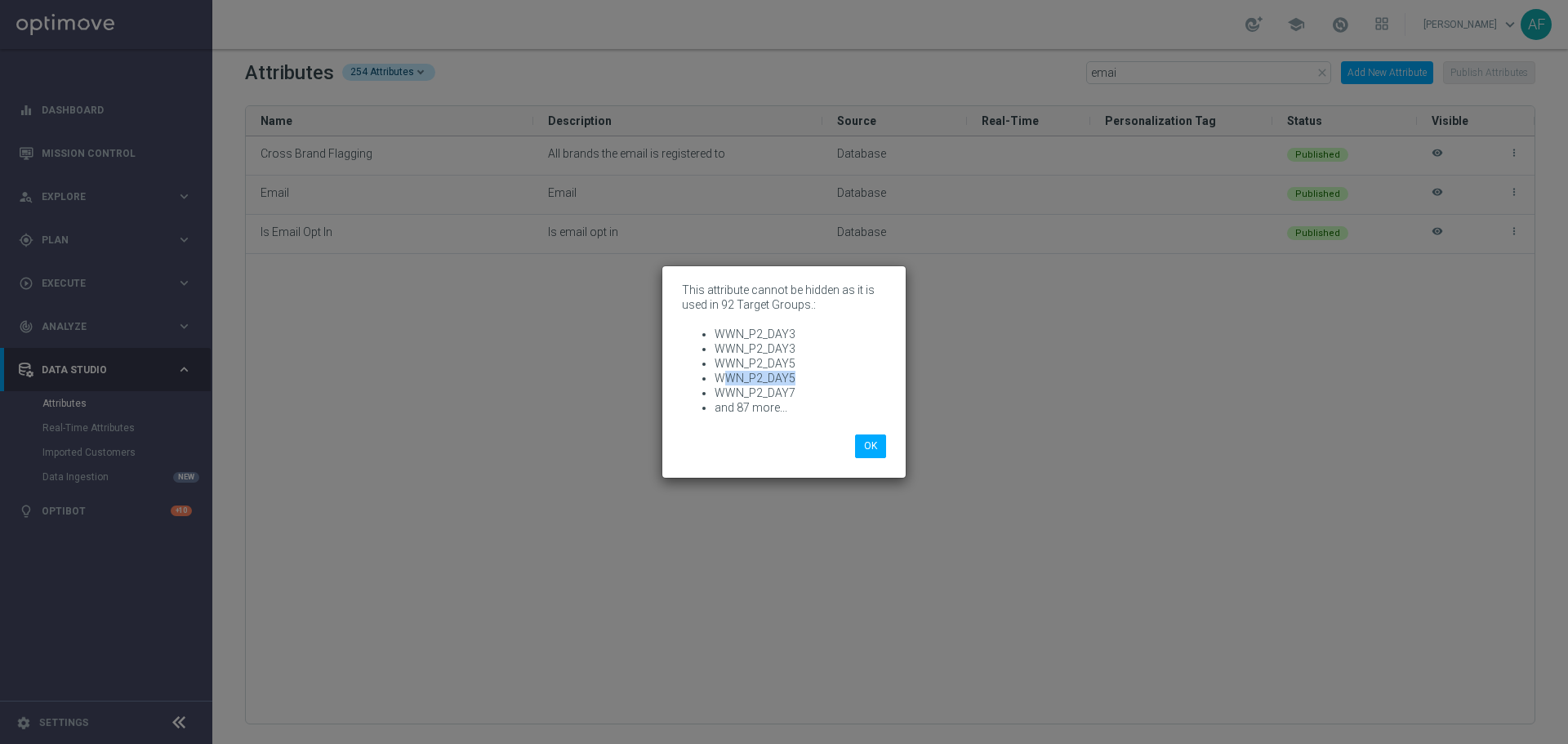
click at [727, 381] on li "WWN_P2_DAY5" at bounding box center [800, 378] width 171 height 15
click at [771, 394] on li "WWN_P2_DAY7" at bounding box center [800, 393] width 171 height 15
drag, startPoint x: 793, startPoint y: 394, endPoint x: 718, endPoint y: 394, distance: 75.0
click at [718, 394] on li "WWN_P2_DAY7" at bounding box center [800, 393] width 171 height 15
click at [867, 442] on button "OK" at bounding box center [870, 446] width 31 height 23
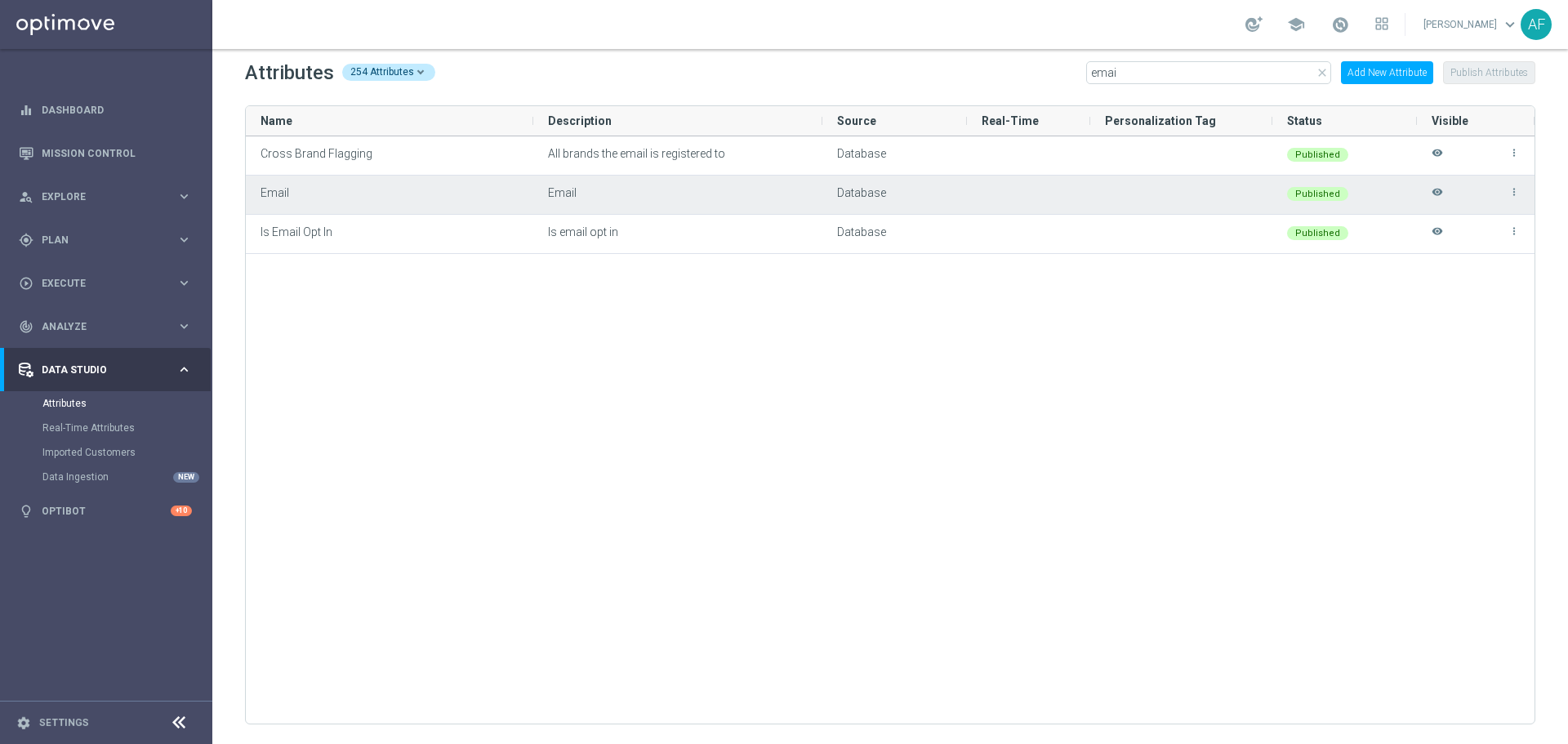
click at [1254, 187] on div "more_vert visibility" at bounding box center [1475, 195] width 88 height 36
click at [1254, 191] on icon "visibility" at bounding box center [1437, 200] width 12 height 27
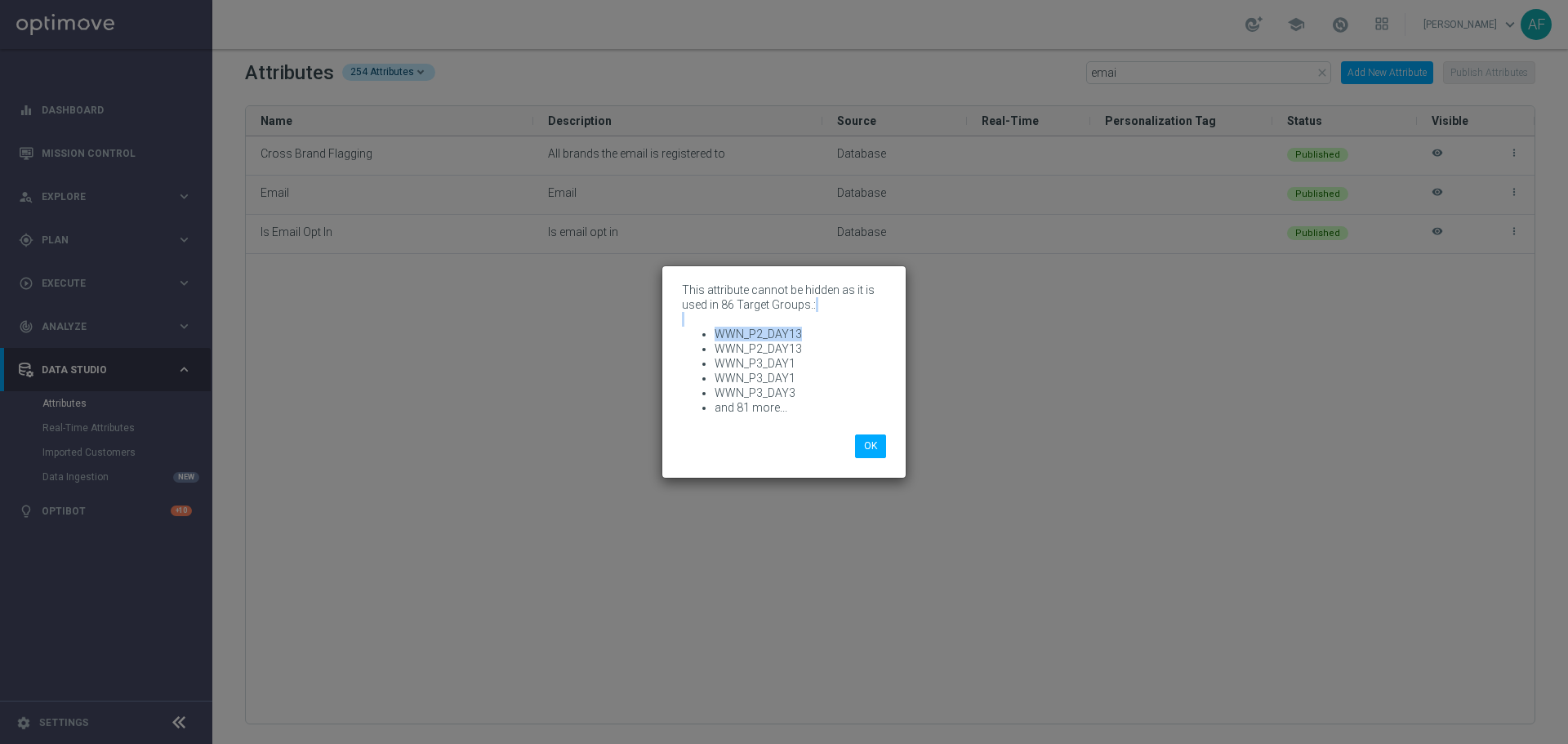
drag, startPoint x: 784, startPoint y: 333, endPoint x: 670, endPoint y: 327, distance: 114.2
click at [672, 327] on div "This attribute cannot be hidden as it is used in 86 Target Groups.: WWN_P2_DAY1…" at bounding box center [784, 350] width 228 height 144
click at [795, 348] on li "WWN_P2_DAY13" at bounding box center [800, 348] width 171 height 15
drag, startPoint x: 807, startPoint y: 332, endPoint x: 712, endPoint y: 335, distance: 95.0
click at [712, 335] on ul "WWN_P2_DAY13 WWN_P2_DAY13 WWN_P3_DAY1 WWN_P3_DAY1 WWN_P3_DAY3 and 81 more..." at bounding box center [784, 371] width 204 height 88
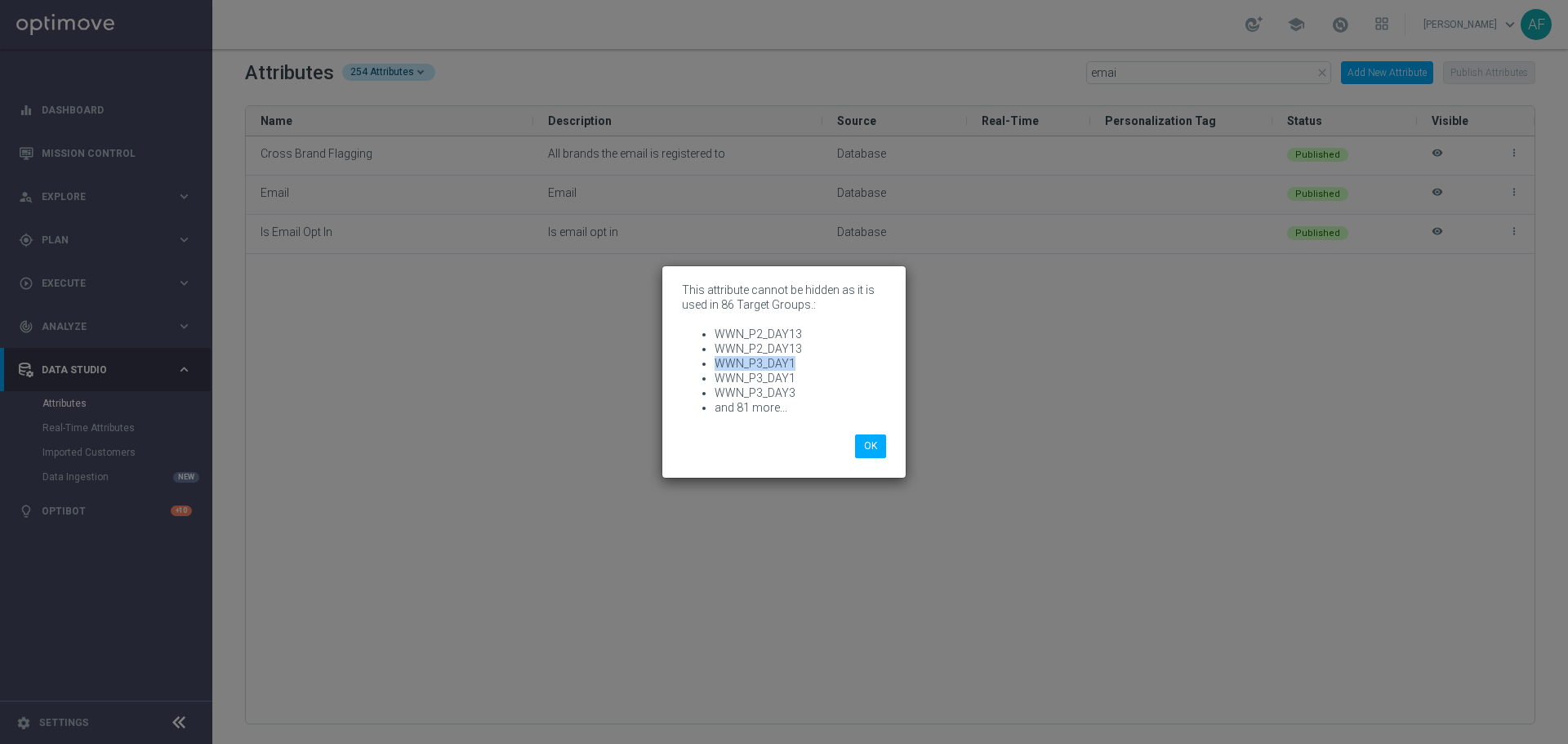
drag, startPoint x: 792, startPoint y: 365, endPoint x: 714, endPoint y: 356, distance: 78.5
click at [714, 356] on li "WWN_P3_DAY1" at bounding box center [800, 364] width 171 height 15
drag, startPoint x: 792, startPoint y: 390, endPoint x: 694, endPoint y: 388, distance: 98.0
click at [694, 388] on ul "WWN_P2_DAY13 WWN_P2_DAY13 WWN_P3_DAY1 WWN_P3_DAY1 WWN_P3_DAY3 and 81 more..." at bounding box center [784, 371] width 204 height 88
click at [872, 452] on button "OK" at bounding box center [870, 446] width 31 height 23
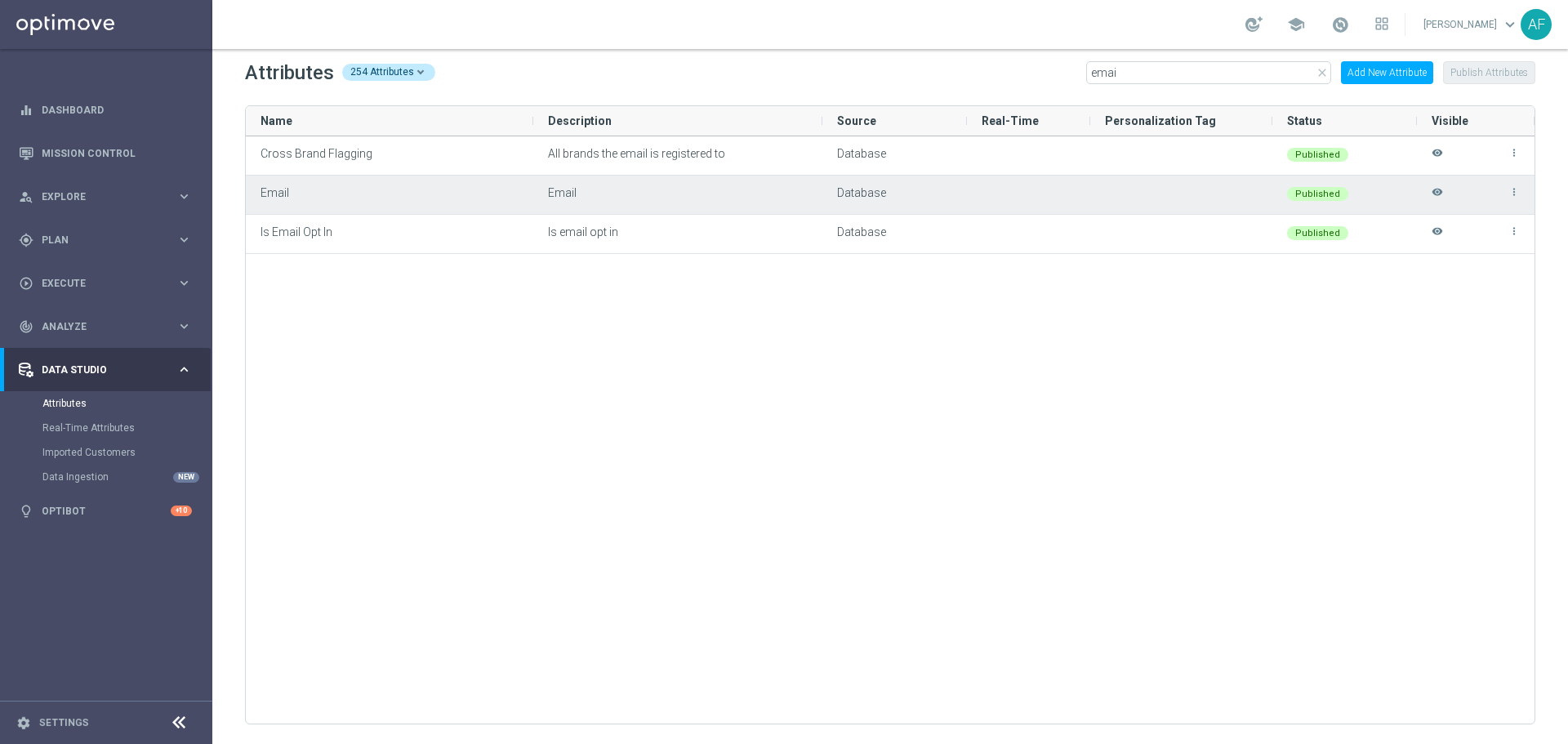
click at [1254, 196] on icon "visibility" at bounding box center [1437, 200] width 12 height 27
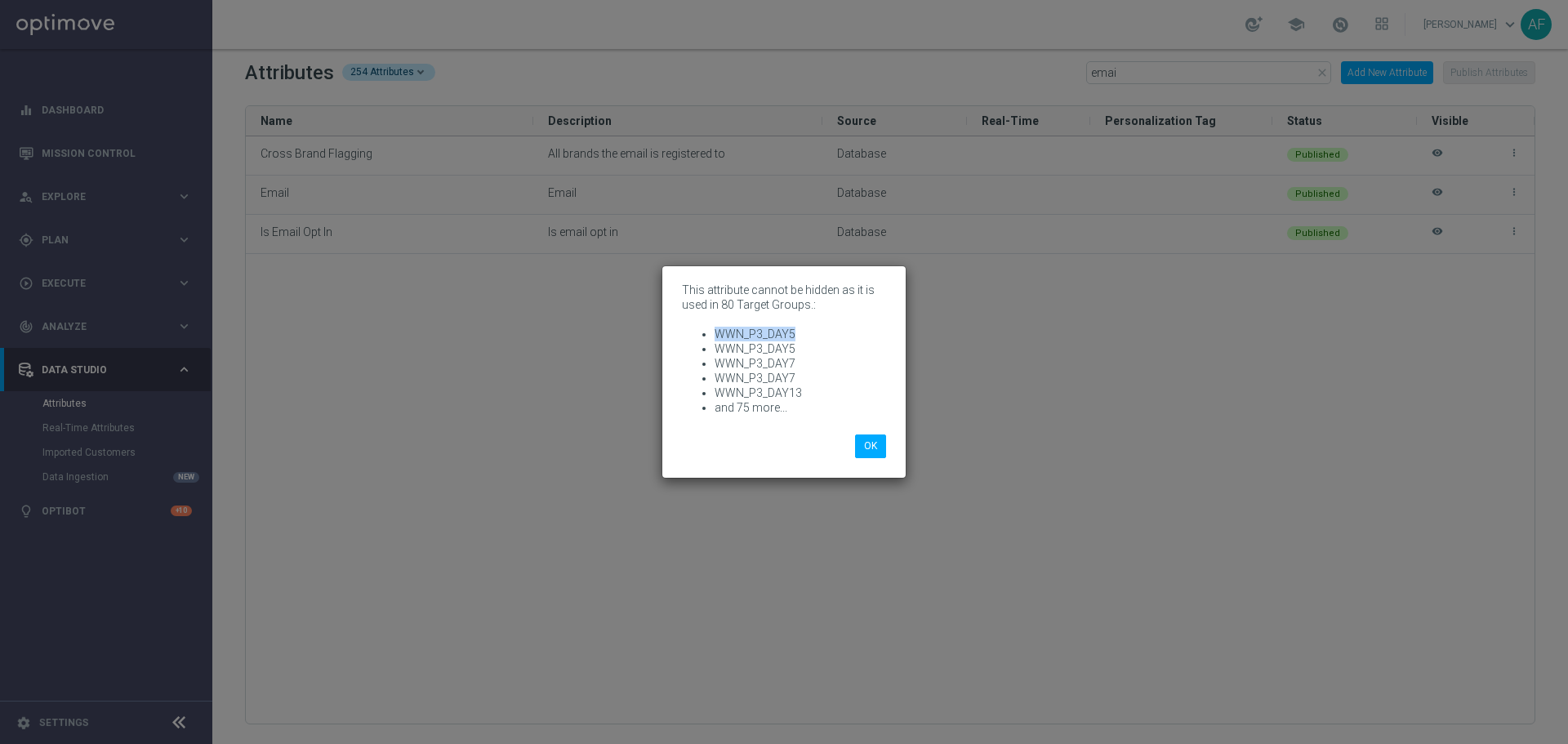
drag, startPoint x: 791, startPoint y: 332, endPoint x: 696, endPoint y: 332, distance: 95.0
click at [697, 332] on ul "WWN_P3_DAY5 WWN_P3_DAY5 WWN_P3_DAY7 WWN_P3_DAY7 WWN_P3_DAY13 and 75 more..." at bounding box center [784, 371] width 204 height 88
drag, startPoint x: 756, startPoint y: 361, endPoint x: 712, endPoint y: 361, distance: 44.0
click at [712, 361] on ul "WWN_P3_DAY5 WWN_P3_DAY5 WWN_P3_DAY7 WWN_P3_DAY7 WWN_P3_DAY13 and 75 more..." at bounding box center [784, 371] width 204 height 88
drag, startPoint x: 800, startPoint y: 394, endPoint x: 712, endPoint y: 388, distance: 88.2
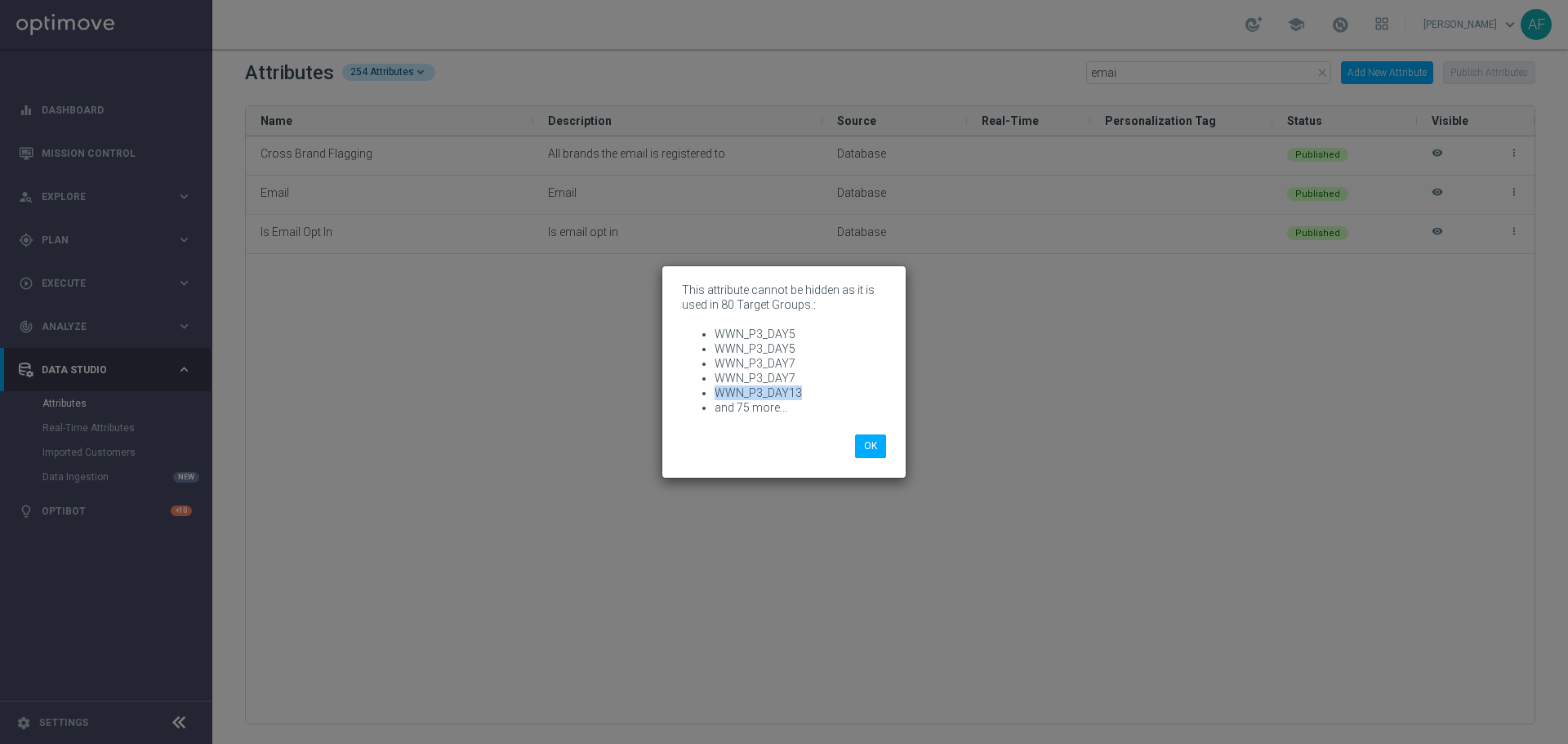
click at [712, 388] on ul "WWN_P3_DAY5 WWN_P3_DAY5 WWN_P3_DAY7 WWN_P3_DAY7 WWN_P3_DAY13 and 75 more..." at bounding box center [784, 371] width 204 height 88
click at [869, 444] on button "OK" at bounding box center [870, 446] width 31 height 23
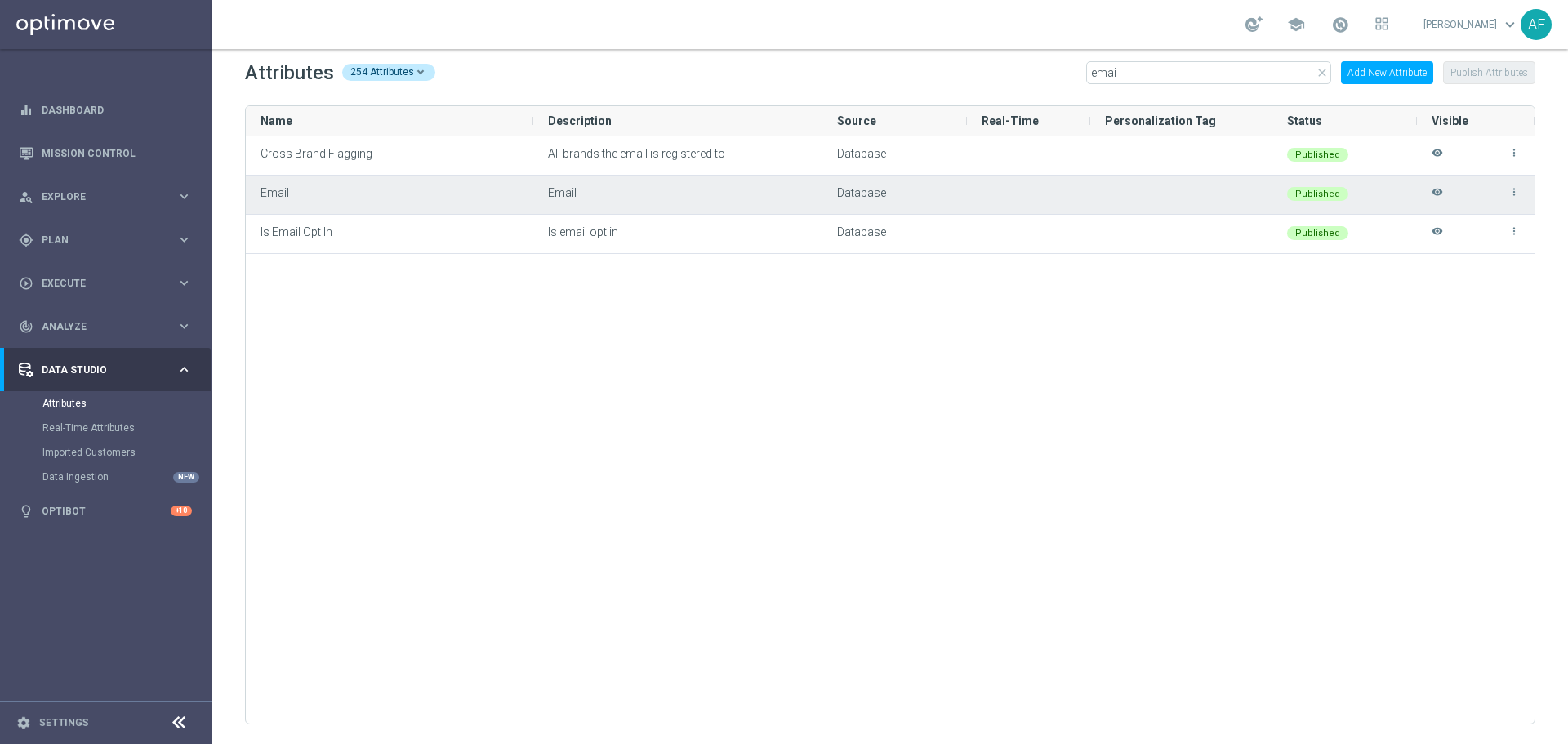
click at [1254, 193] on div "more_vert visibility" at bounding box center [1475, 195] width 88 height 36
click at [1254, 193] on icon "visibility" at bounding box center [1437, 200] width 12 height 27
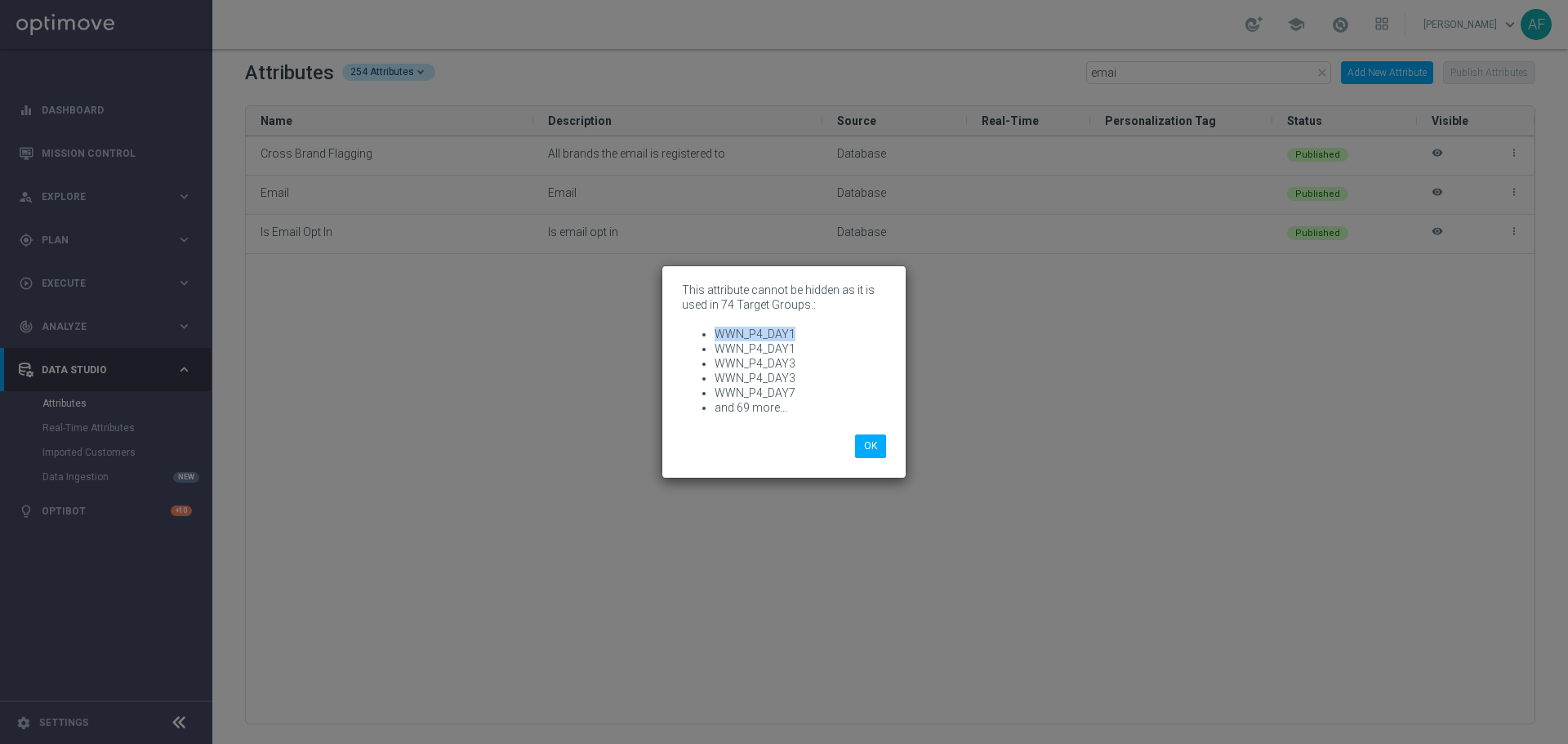
drag, startPoint x: 797, startPoint y: 336, endPoint x: 710, endPoint y: 337, distance: 87.0
click at [710, 337] on ul "WWN_P4_DAY1 WWN_P4_DAY1 WWN_P4_DAY3 WWN_P4_DAY3 WWN_P4_DAY7 and 69 more..." at bounding box center [784, 371] width 204 height 88
drag, startPoint x: 773, startPoint y: 359, endPoint x: 783, endPoint y: 351, distance: 12.8
click at [775, 359] on li "WWN_P4_DAY3" at bounding box center [800, 364] width 171 height 15
drag, startPoint x: 793, startPoint y: 333, endPoint x: 714, endPoint y: 332, distance: 79.0
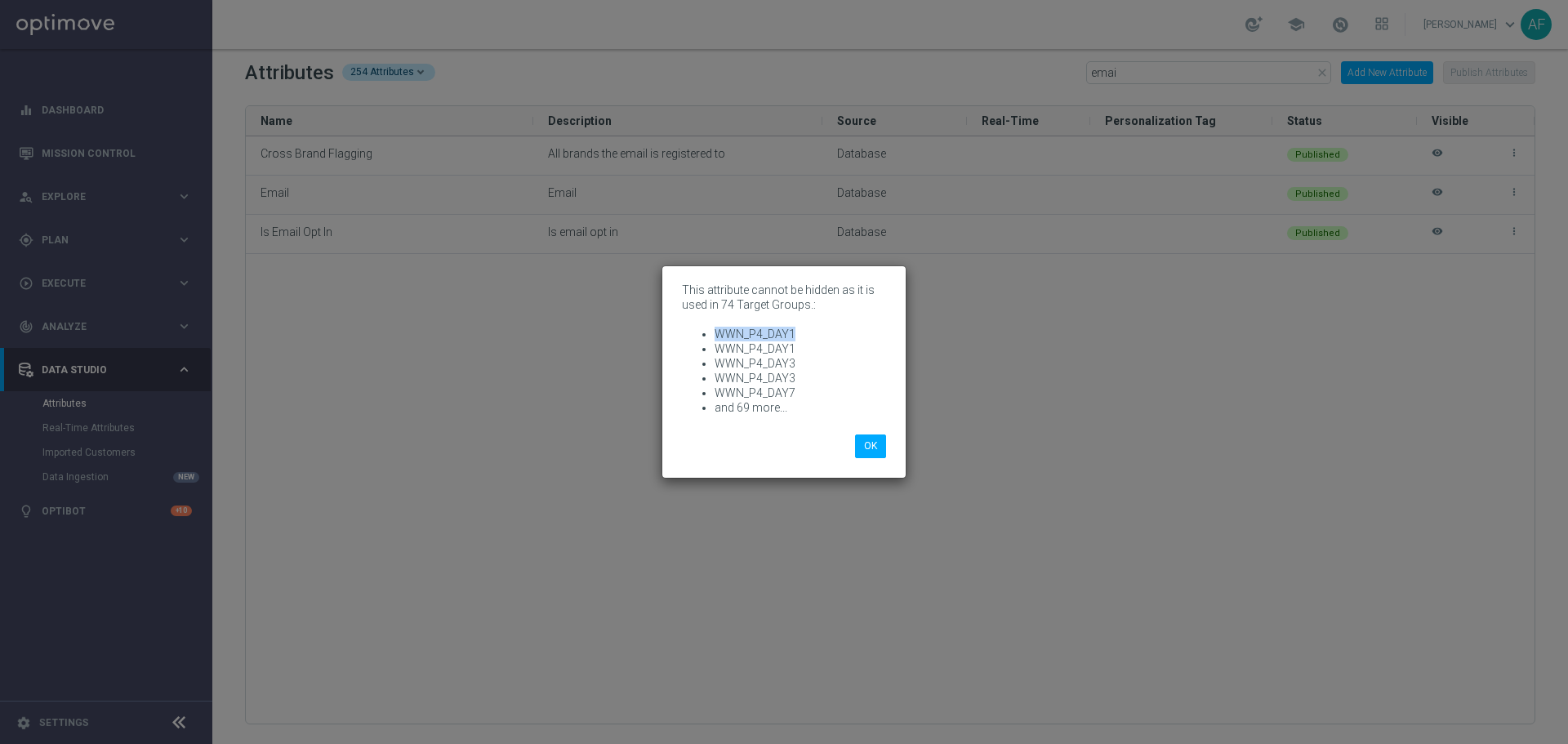
click at [714, 332] on li "WWN_P4_DAY1" at bounding box center [800, 334] width 171 height 15
drag, startPoint x: 754, startPoint y: 364, endPoint x: 714, endPoint y: 362, distance: 40.0
click at [714, 362] on li "WWN_P4_DAY3" at bounding box center [800, 364] width 171 height 15
drag, startPoint x: 792, startPoint y: 388, endPoint x: 716, endPoint y: 390, distance: 76.0
click at [716, 390] on li "WWN_P4_DAY7" at bounding box center [800, 393] width 171 height 15
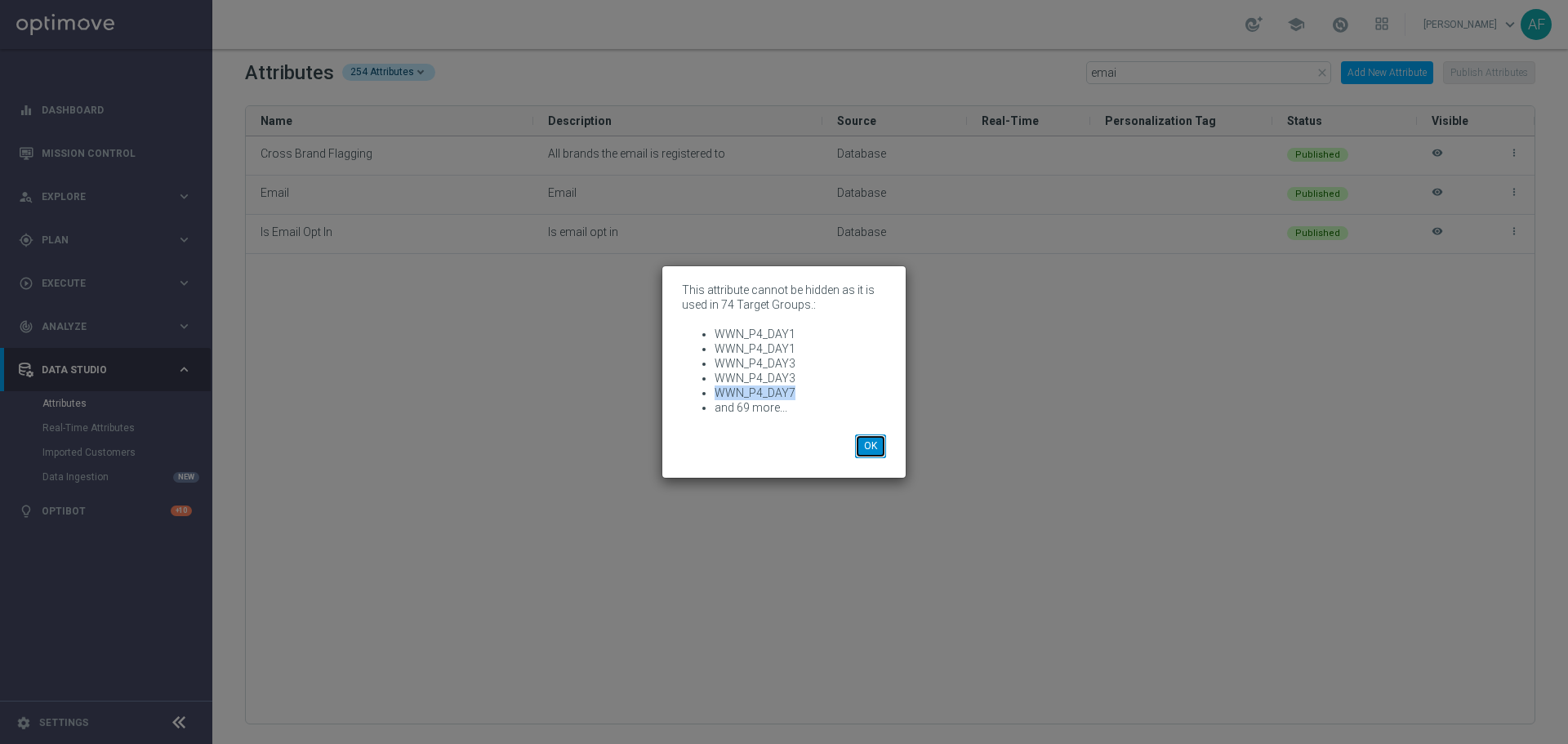
click at [871, 445] on button "OK" at bounding box center [870, 446] width 31 height 23
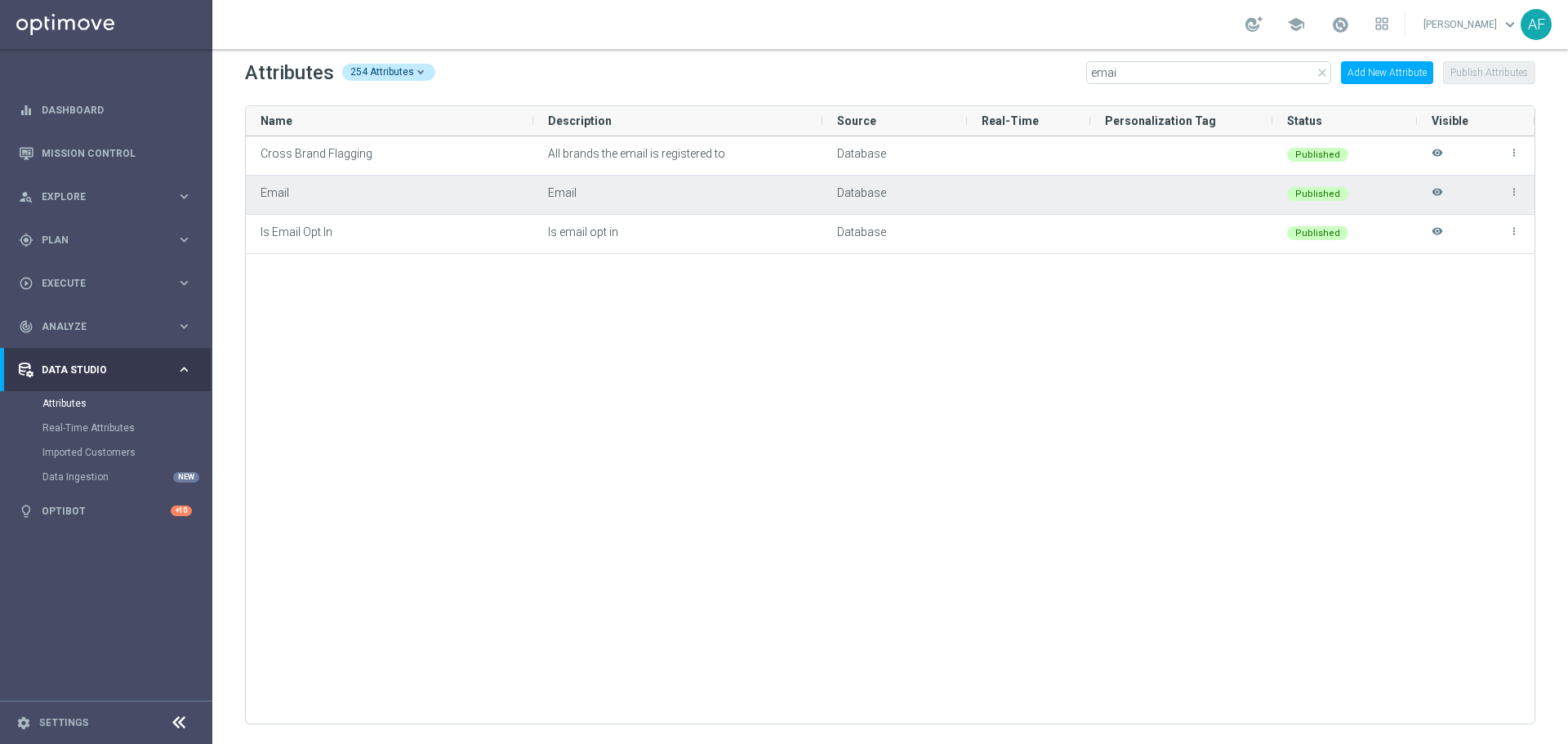
click at [1254, 197] on icon "visibility" at bounding box center [1437, 200] width 12 height 27
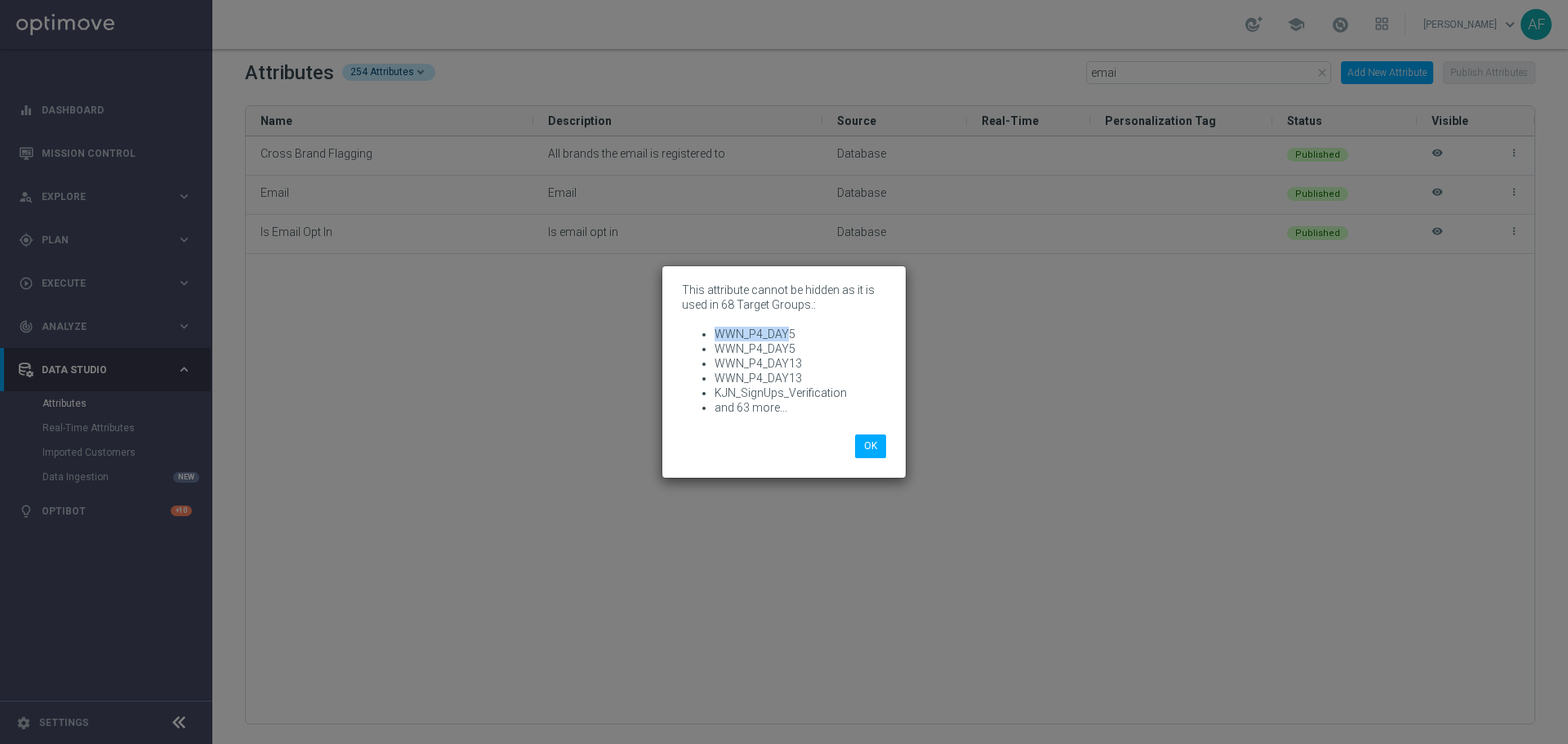
drag, startPoint x: 785, startPoint y: 332, endPoint x: 702, endPoint y: 332, distance: 83.0
click at [714, 332] on li "WWN_P4_DAY5" at bounding box center [800, 334] width 171 height 15
click at [798, 332] on li "WWN_P4_DAY5" at bounding box center [800, 334] width 171 height 15
drag, startPoint x: 792, startPoint y: 332, endPoint x: 712, endPoint y: 332, distance: 80.0
click at [712, 332] on ul "WWN_P4_DAY5 WWN_P4_DAY5 WWN_P4_DAY13 WWN_P4_DAY13 KJN_SignUps_Verification and …" at bounding box center [784, 371] width 204 height 88
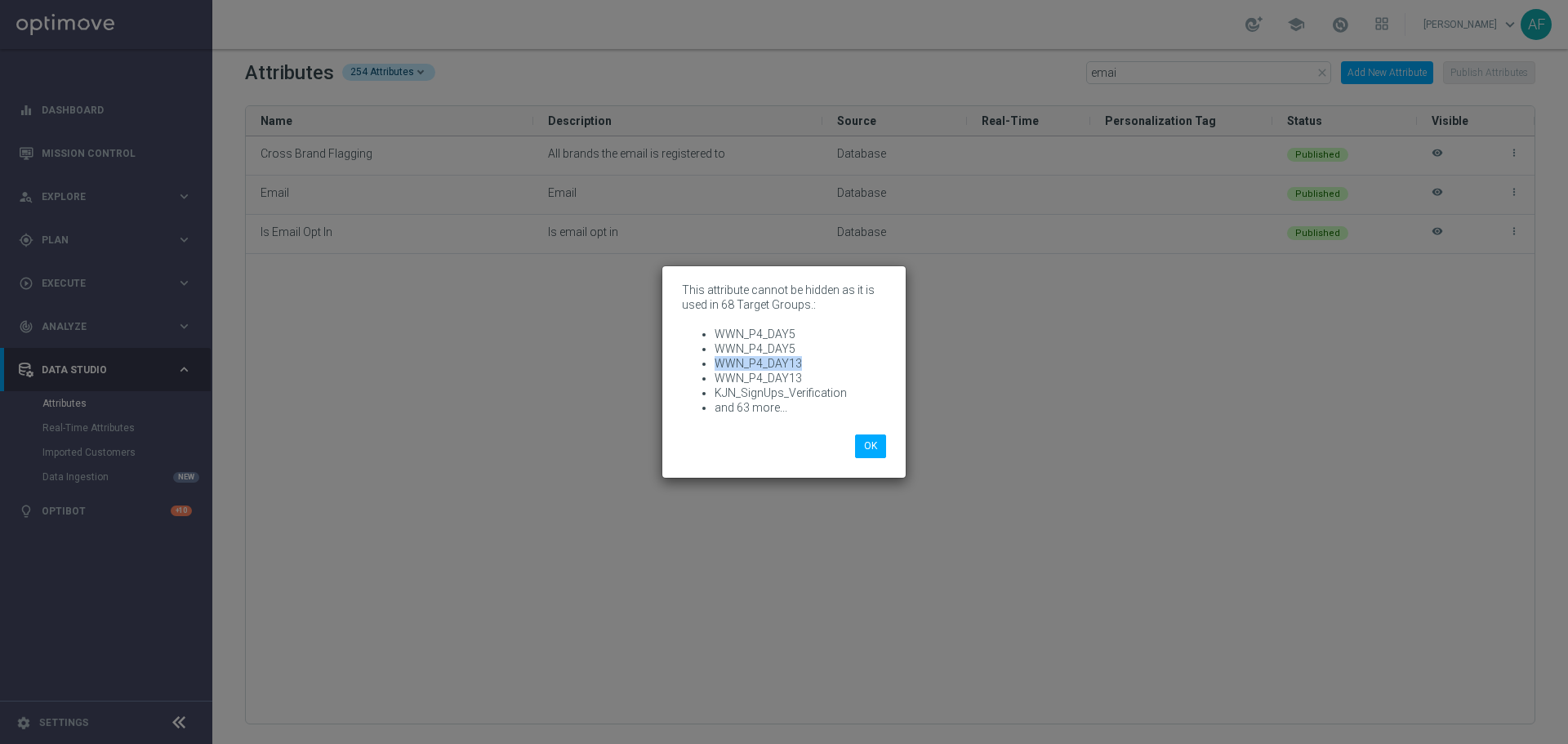
drag, startPoint x: 799, startPoint y: 364, endPoint x: 719, endPoint y: 362, distance: 80.0
click at [719, 362] on li "WWN_P4_DAY13" at bounding box center [800, 364] width 171 height 15
drag, startPoint x: 842, startPoint y: 396, endPoint x: 714, endPoint y: 390, distance: 128.1
click at [714, 391] on li "KJN_SignUps_Verification" at bounding box center [800, 393] width 171 height 15
click at [873, 456] on button "OK" at bounding box center [870, 446] width 31 height 23
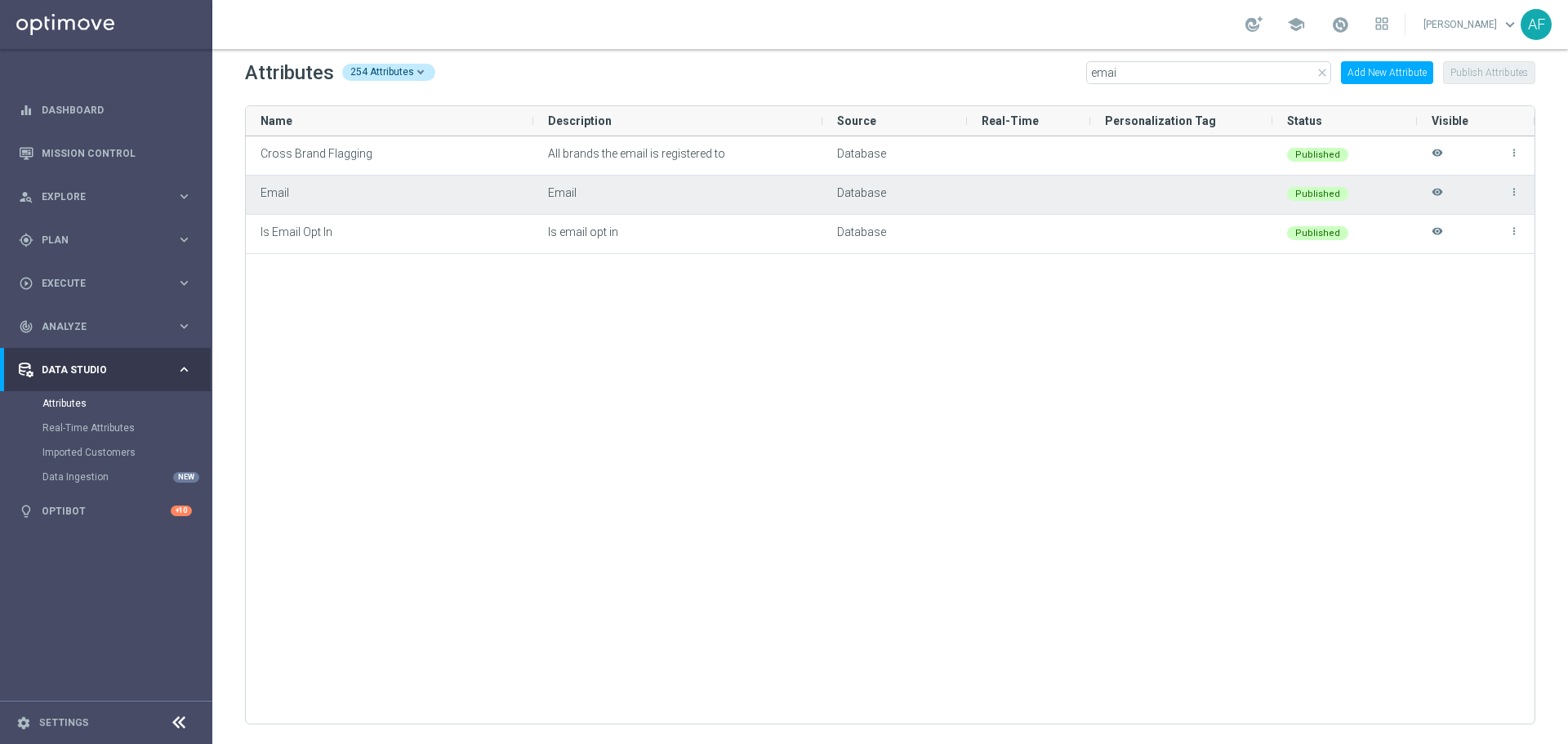
click at [1254, 197] on icon "visibility" at bounding box center [1437, 200] width 12 height 27
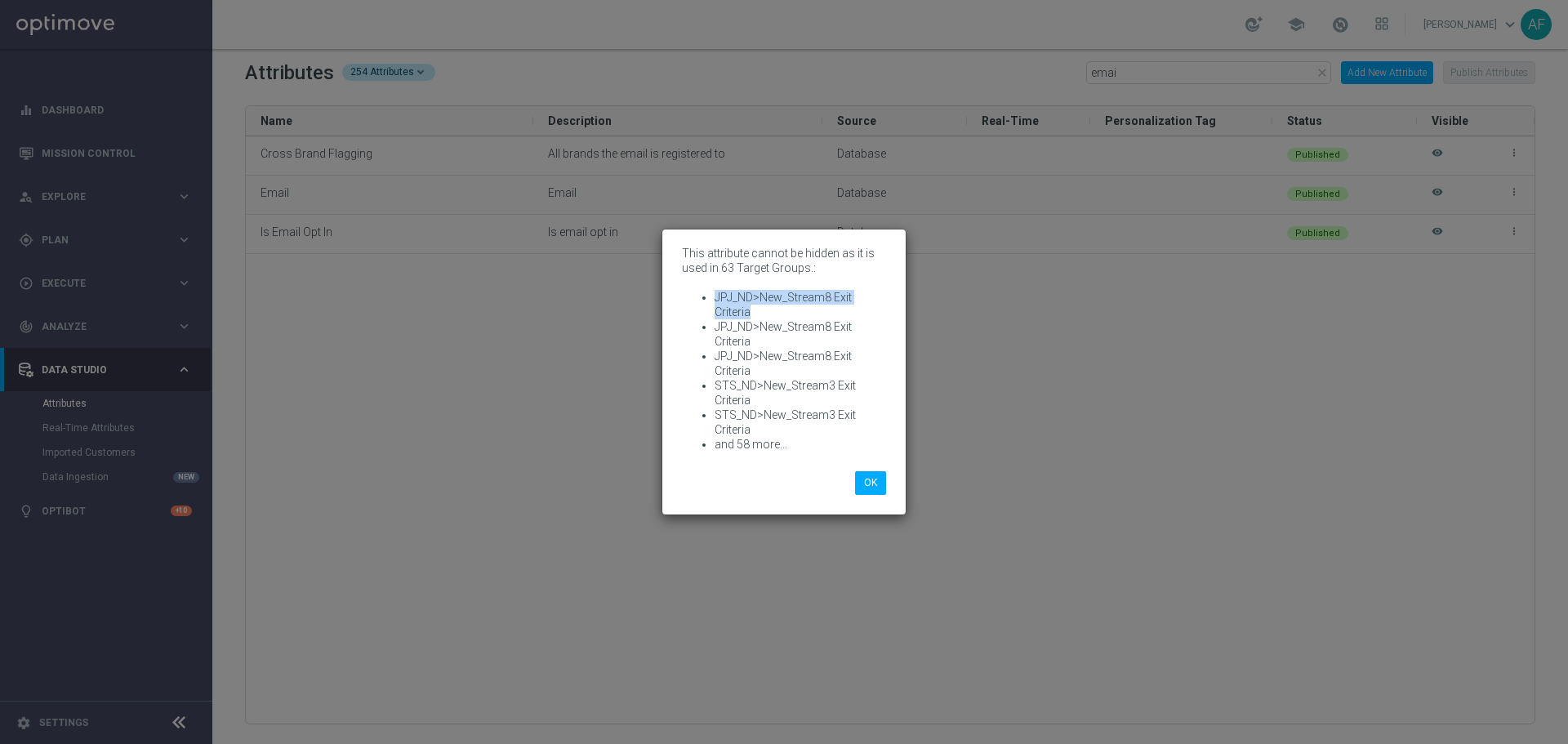
drag, startPoint x: 752, startPoint y: 313, endPoint x: 712, endPoint y: 297, distance: 43.1
click at [712, 297] on ul "JPJ_ND>New_Stream8 Exit Criteria JPJ_ND>New_Stream8 Exit Criteria JPJ_ND>New_St…" at bounding box center [784, 371] width 204 height 162
drag, startPoint x: 753, startPoint y: 396, endPoint x: 713, endPoint y: 388, distance: 40.8
click at [713, 388] on ul "JPJ_ND>New_Stream8 Exit Criteria JPJ_ND>New_Stream8 Exit Criteria JPJ_ND>New_St…" at bounding box center [784, 371] width 204 height 162
click at [865, 478] on button "OK" at bounding box center [870, 483] width 31 height 23
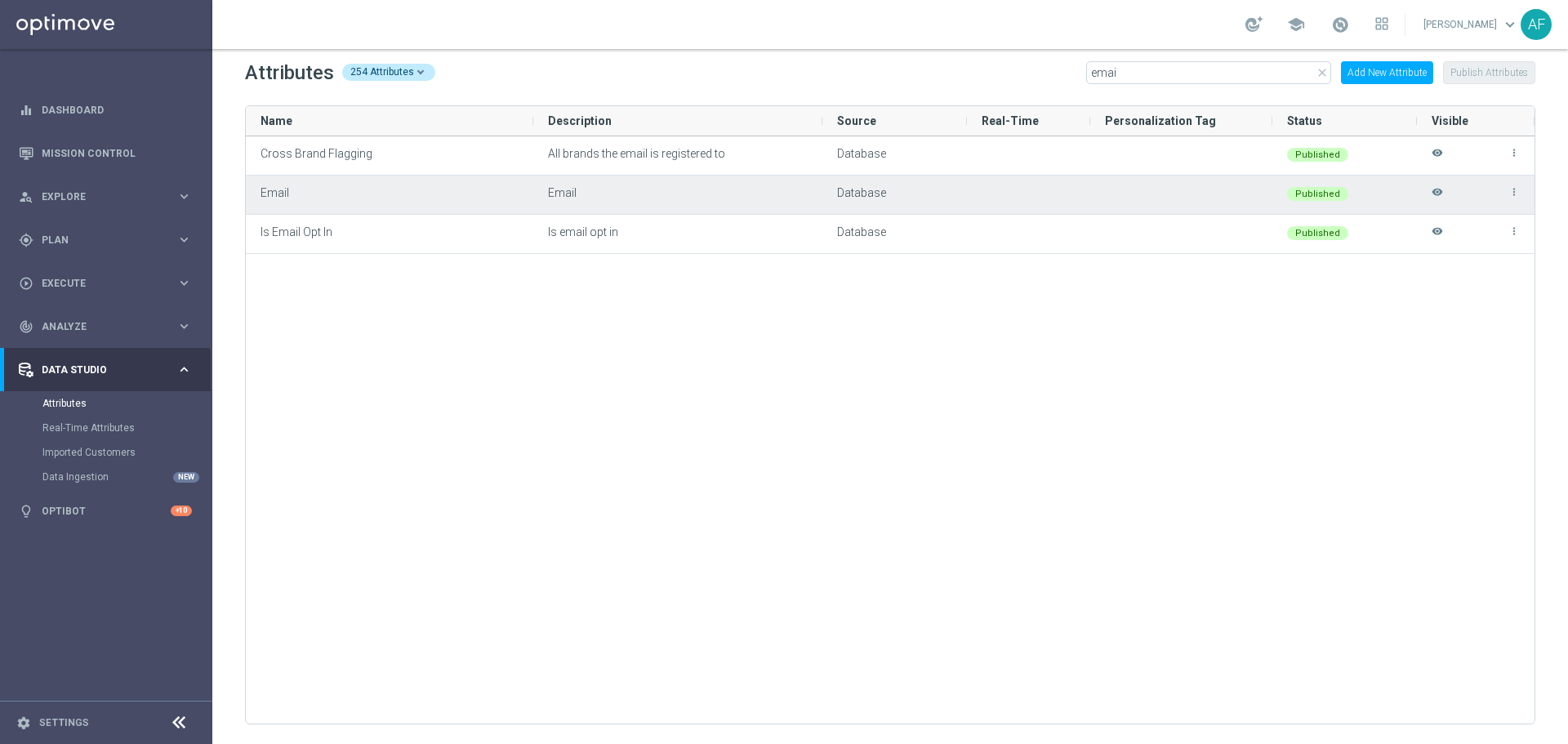
click at [1254, 188] on icon "visibility" at bounding box center [1437, 200] width 12 height 27
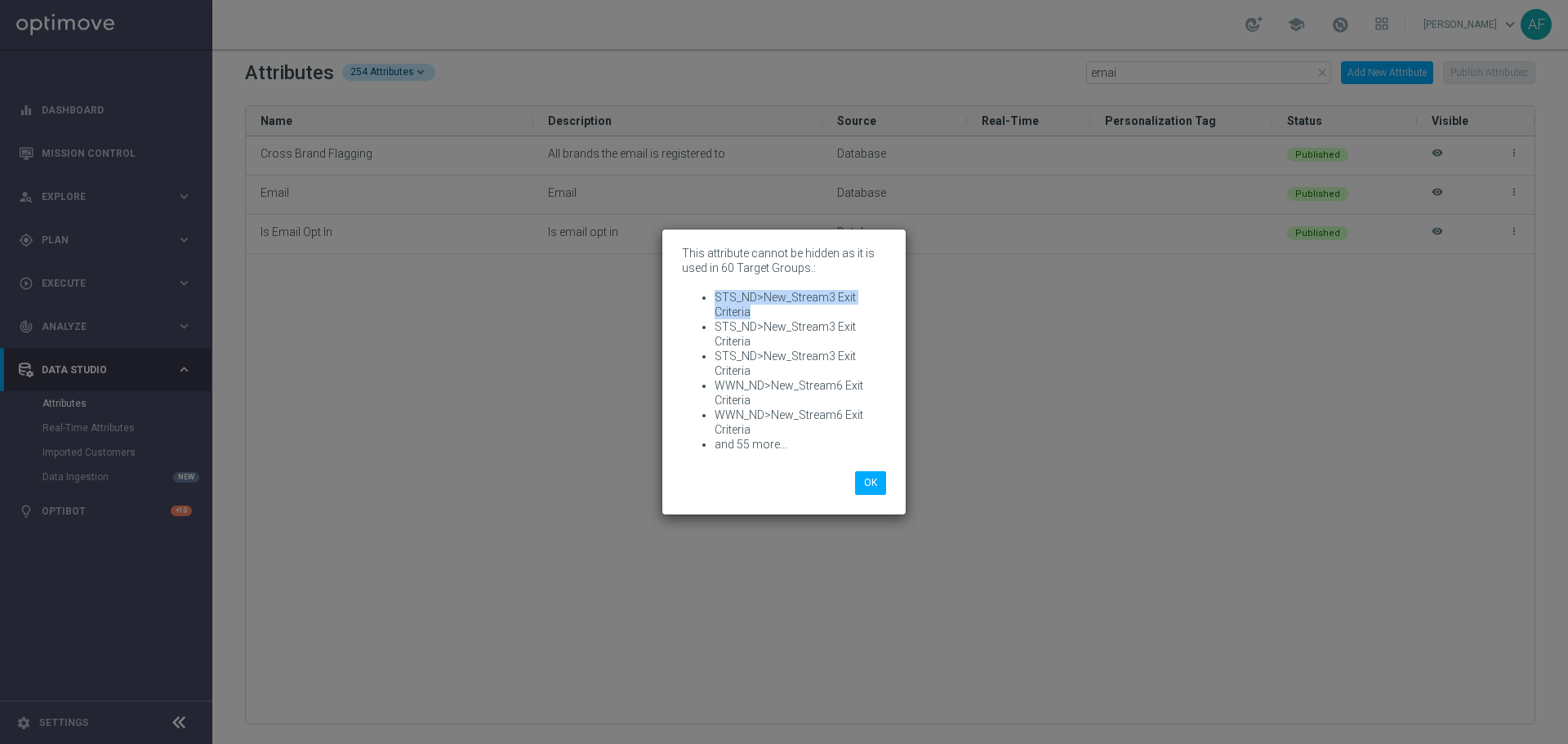
drag, startPoint x: 737, startPoint y: 310, endPoint x: 707, endPoint y: 298, distance: 32.3
click at [707, 298] on ul "STS_ND>New_Stream3 Exit Criteria STS_ND>New_Stream3 Exit Criteria STS_ND>New_St…" at bounding box center [784, 371] width 204 height 162
drag, startPoint x: 739, startPoint y: 396, endPoint x: 715, endPoint y: 388, distance: 25.3
click at [715, 388] on li "WWN_ND>New_Stream6 Exit Criteria" at bounding box center [800, 393] width 171 height 29
click at [862, 484] on button "OK" at bounding box center [870, 483] width 31 height 23
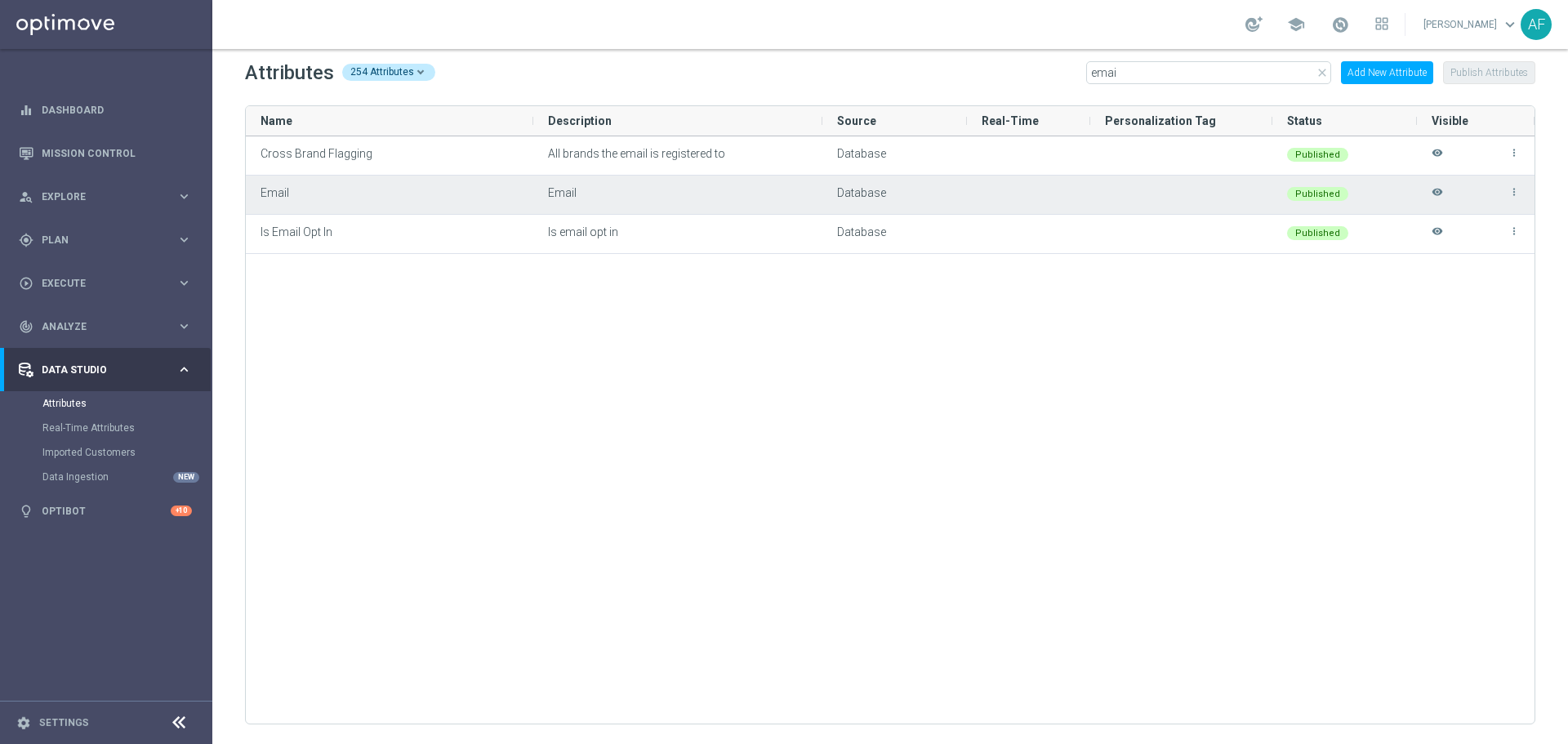
click at [1254, 195] on icon "visibility" at bounding box center [1437, 200] width 12 height 27
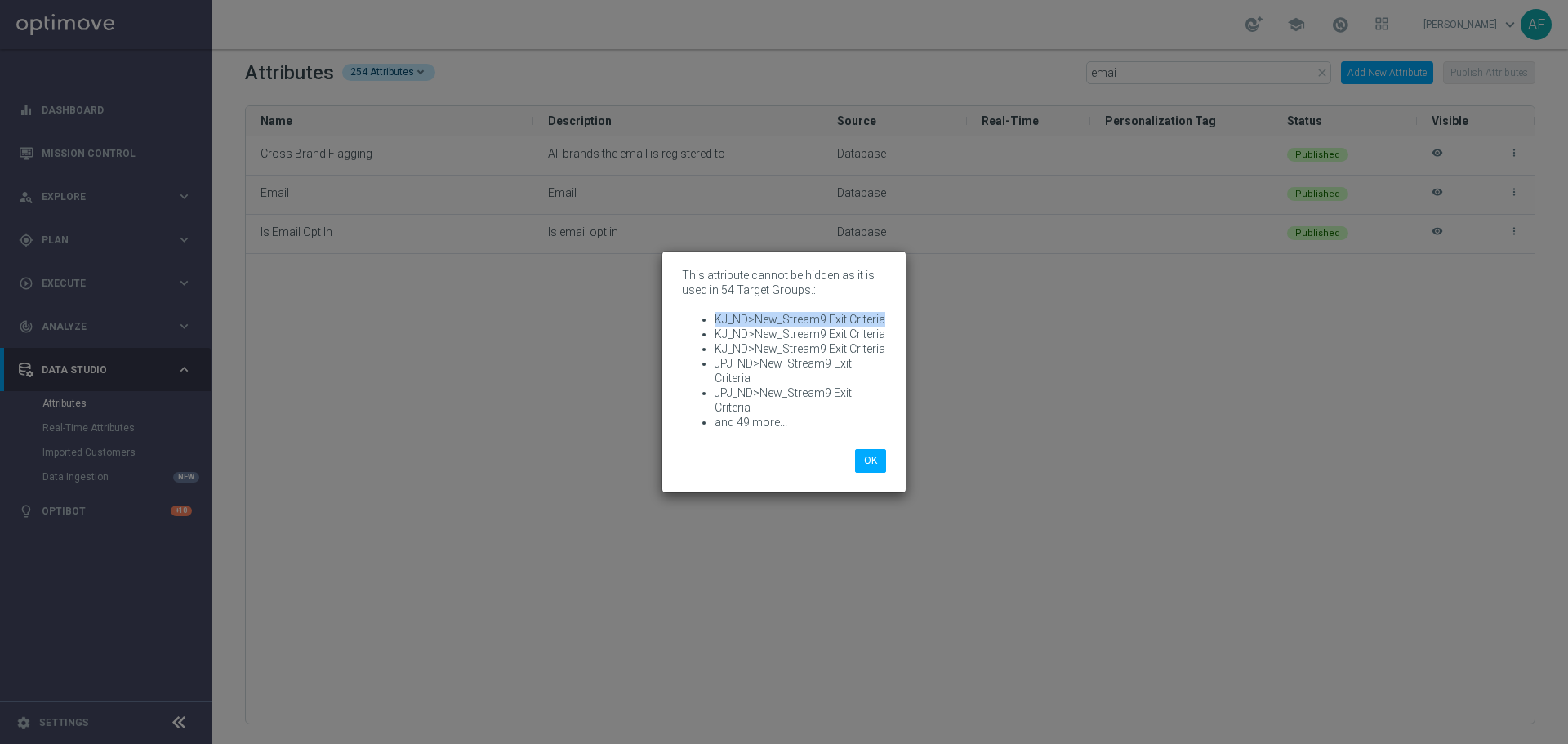
drag, startPoint x: 712, startPoint y: 316, endPoint x: 892, endPoint y: 316, distance: 180.0
click at [892, 316] on div "This attribute cannot be hidden as it is used in 54 Target Groups.: KJ_ND>New_S…" at bounding box center [784, 350] width 228 height 173
drag, startPoint x: 752, startPoint y: 377, endPoint x: 717, endPoint y: 369, distance: 35.9
click at [717, 369] on li "JPJ_ND>New_Stream9 Exit Criteria" at bounding box center [800, 371] width 171 height 29
click at [874, 465] on button "OK" at bounding box center [870, 461] width 31 height 23
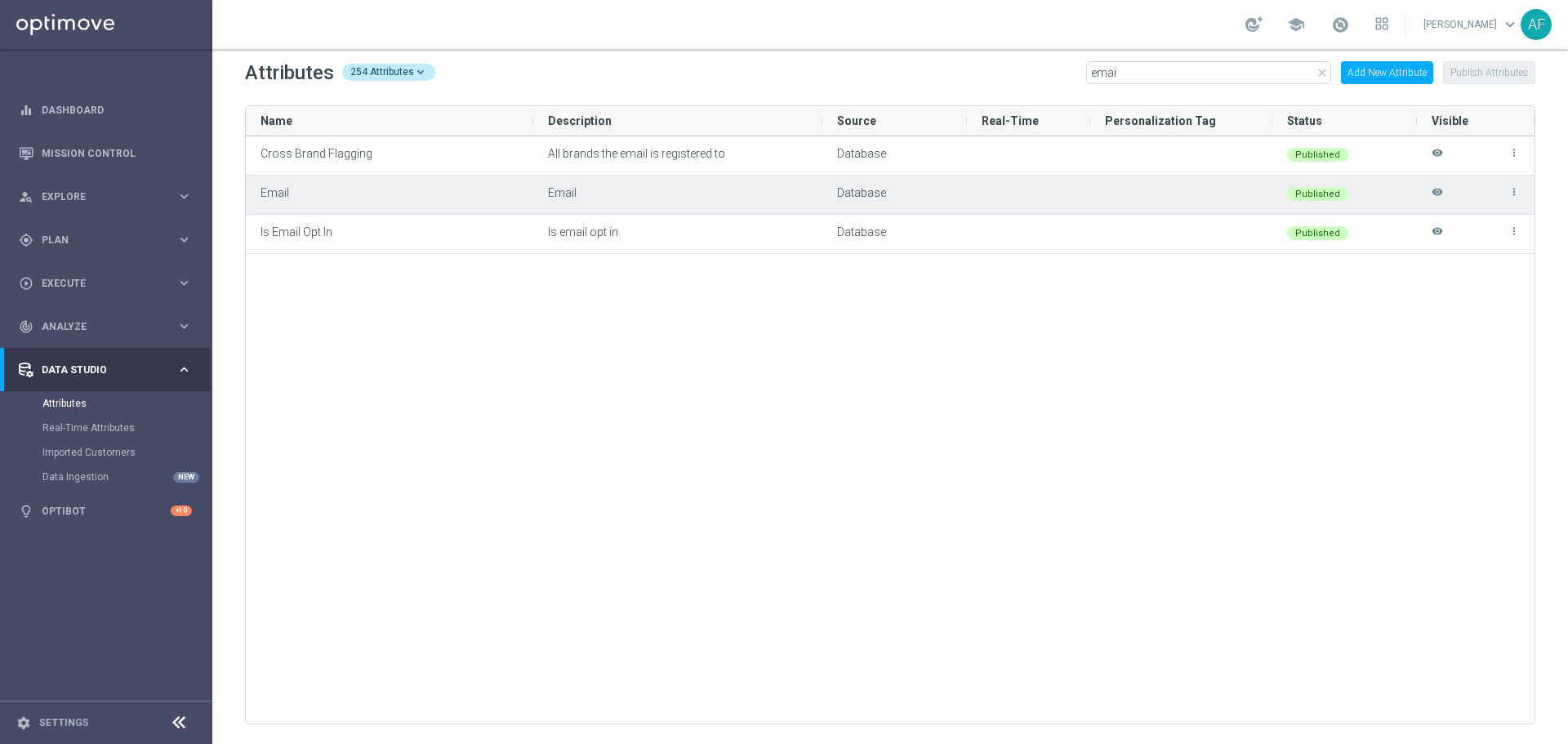
click at [1254, 191] on icon "visibility" at bounding box center [1437, 200] width 12 height 27
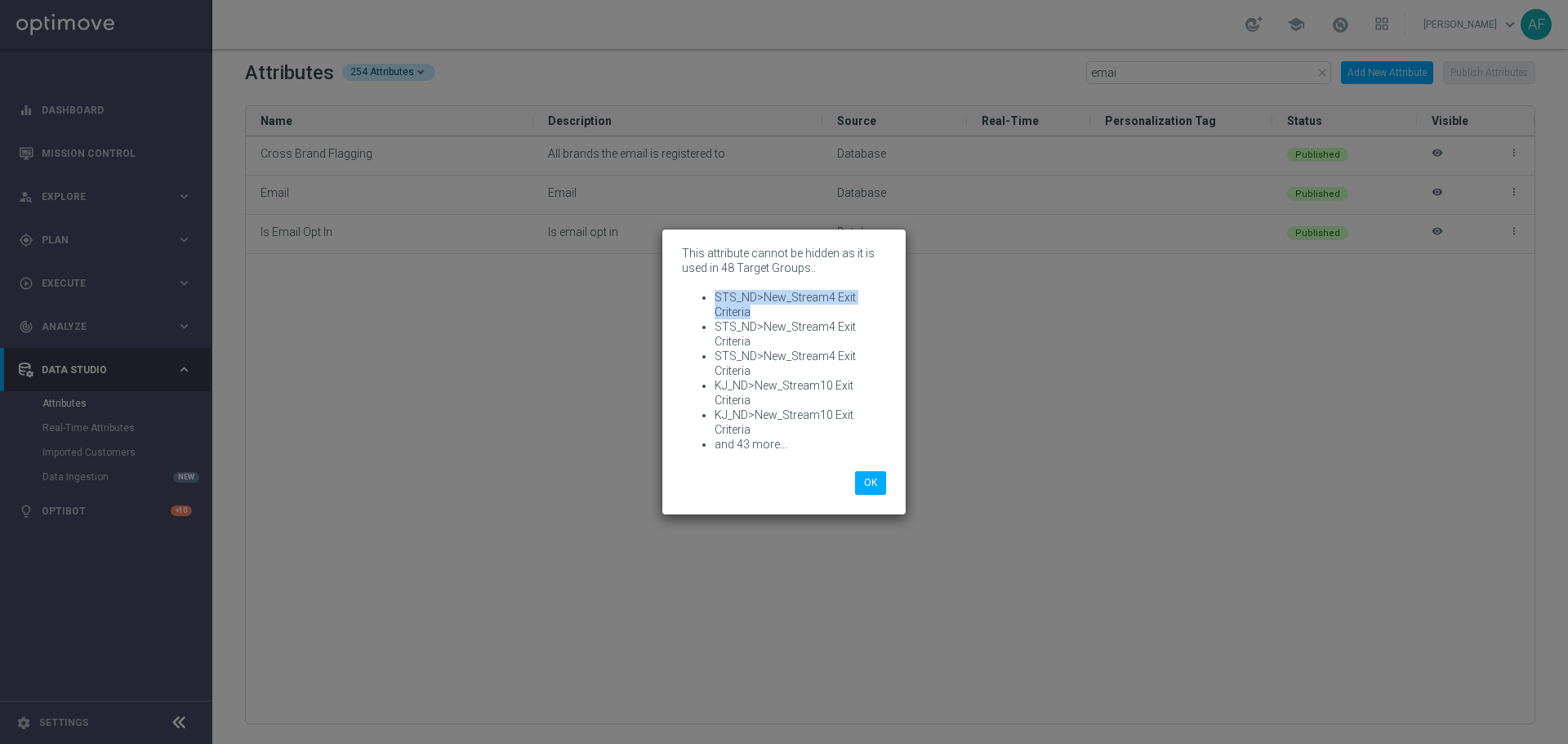
drag, startPoint x: 752, startPoint y: 310, endPoint x: 713, endPoint y: 291, distance: 43.4
click at [713, 291] on ul "STS_ND>New_Stream4 Exit Criteria STS_ND>New_Stream4 Exit Criteria STS_ND>New_St…" at bounding box center [784, 371] width 204 height 162
drag, startPoint x: 751, startPoint y: 403, endPoint x: 717, endPoint y: 386, distance: 38.0
click at [717, 386] on li "KJ_ND>New_Stream10 Exit Criteria" at bounding box center [800, 393] width 171 height 29
drag, startPoint x: 867, startPoint y: 487, endPoint x: 880, endPoint y: 489, distance: 13.2
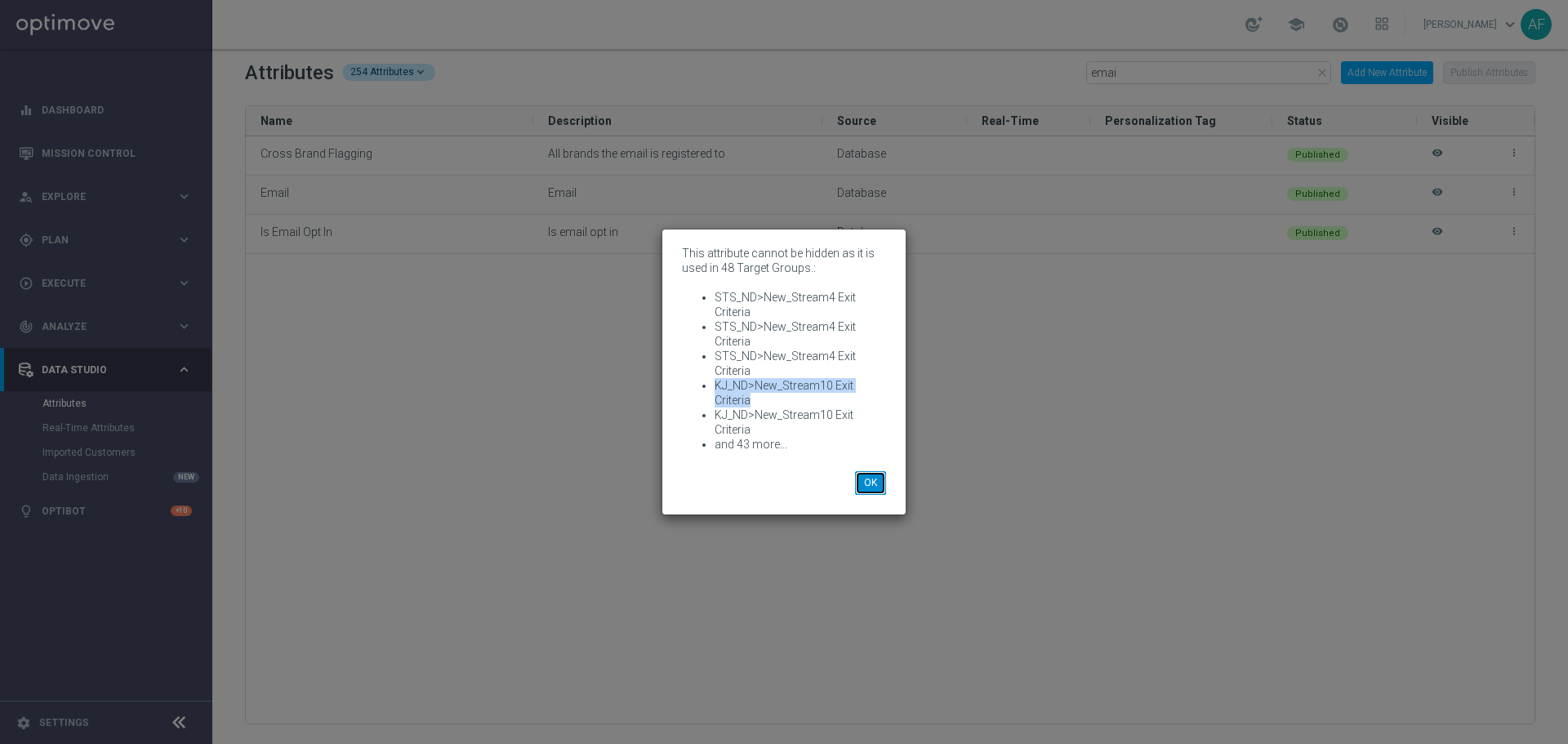
click at [870, 489] on button "OK" at bounding box center [870, 483] width 31 height 23
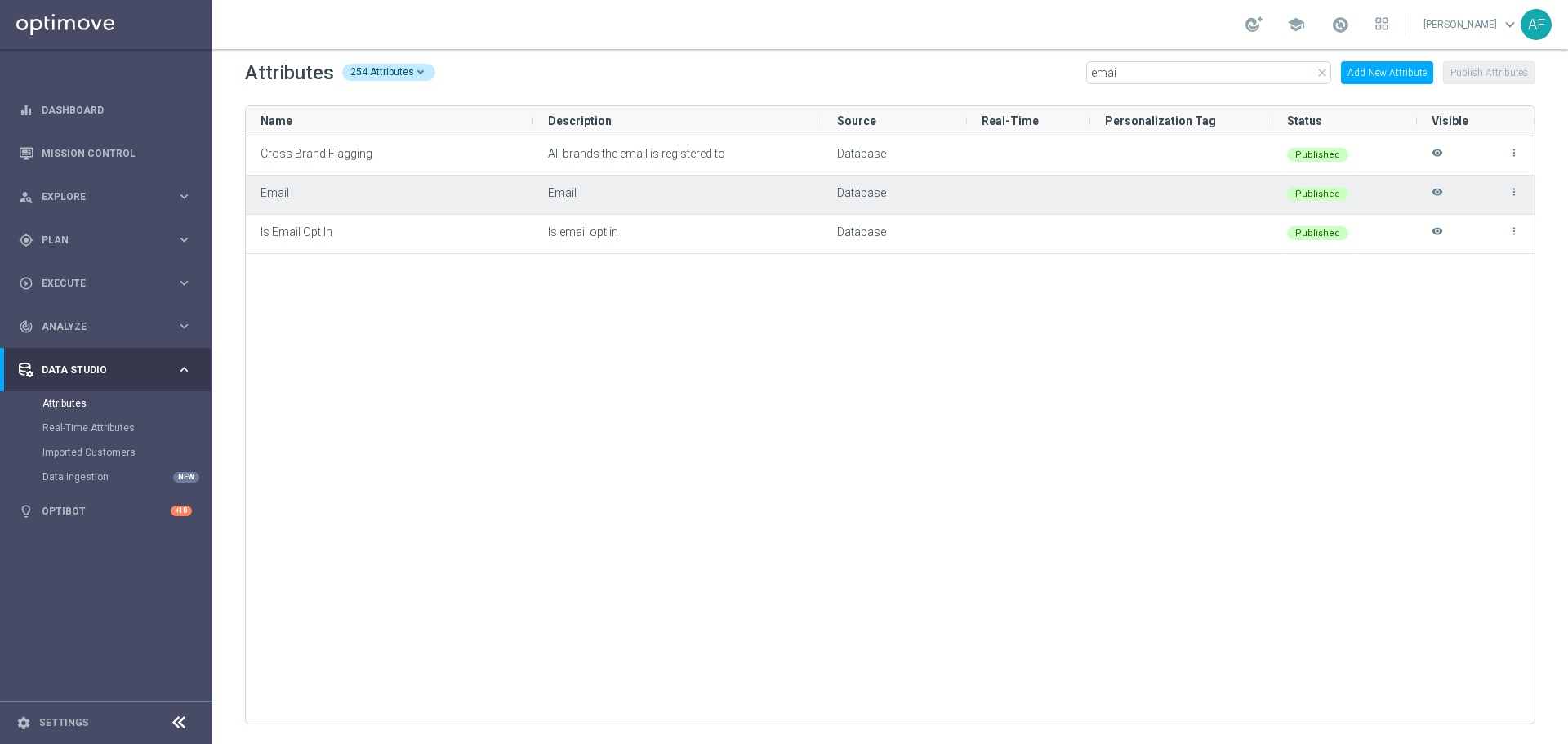
drag, startPoint x: 1439, startPoint y: 193, endPoint x: 1429, endPoint y: 197, distance: 10.8
click at [1254, 195] on icon "visibility" at bounding box center [1437, 200] width 12 height 27
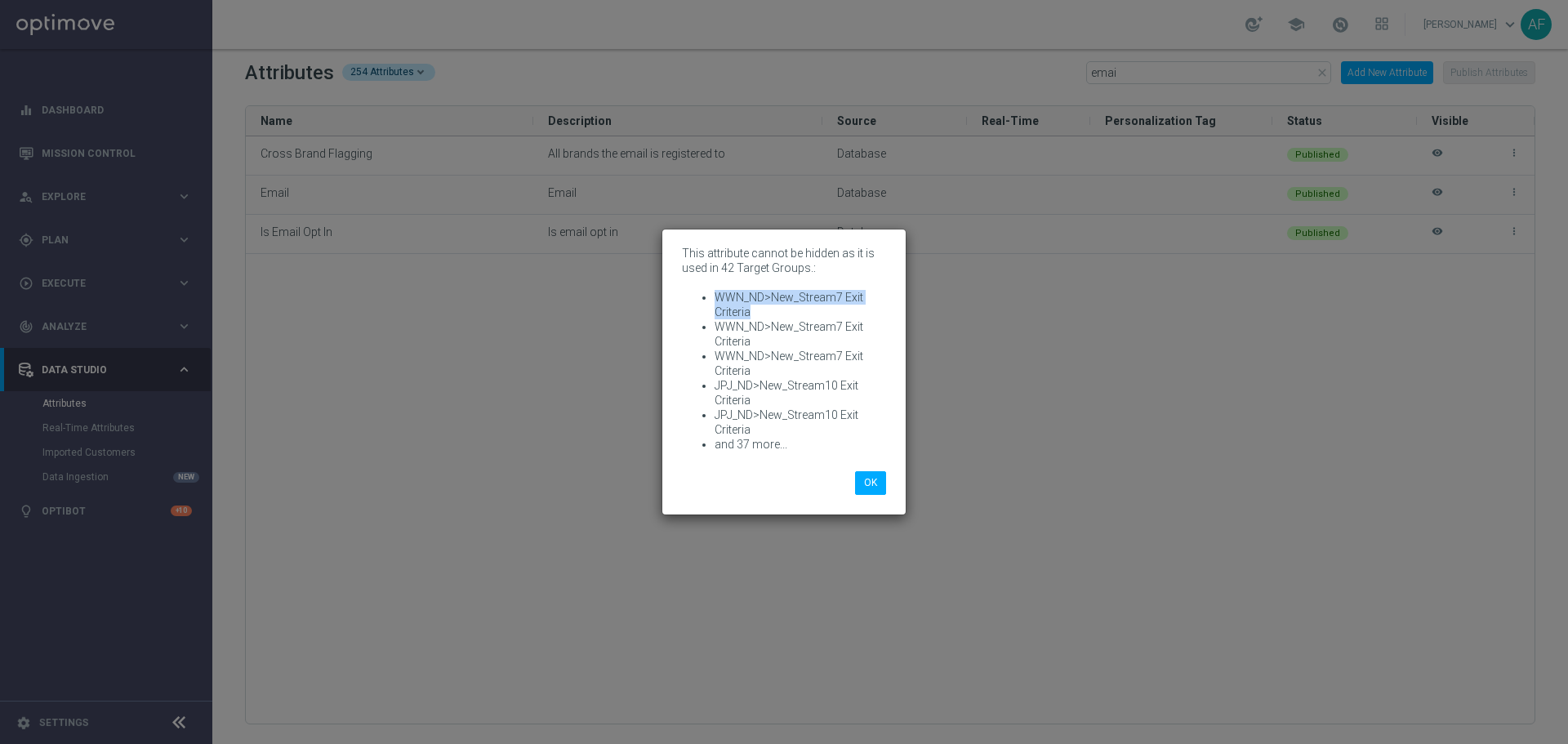
drag, startPoint x: 752, startPoint y: 309, endPoint x: 718, endPoint y: 298, distance: 35.7
click at [718, 298] on li "WWN_ND>New_Stream7 Exit Criteria" at bounding box center [800, 304] width 171 height 29
drag, startPoint x: 736, startPoint y: 398, endPoint x: 713, endPoint y: 388, distance: 25.1
click at [713, 388] on ul "WWN_ND>New_Stream7 Exit Criteria WWN_ND>New_Stream7 Exit Criteria WWN_ND>New_St…" at bounding box center [784, 371] width 204 height 162
click at [874, 483] on button "OK" at bounding box center [870, 483] width 31 height 23
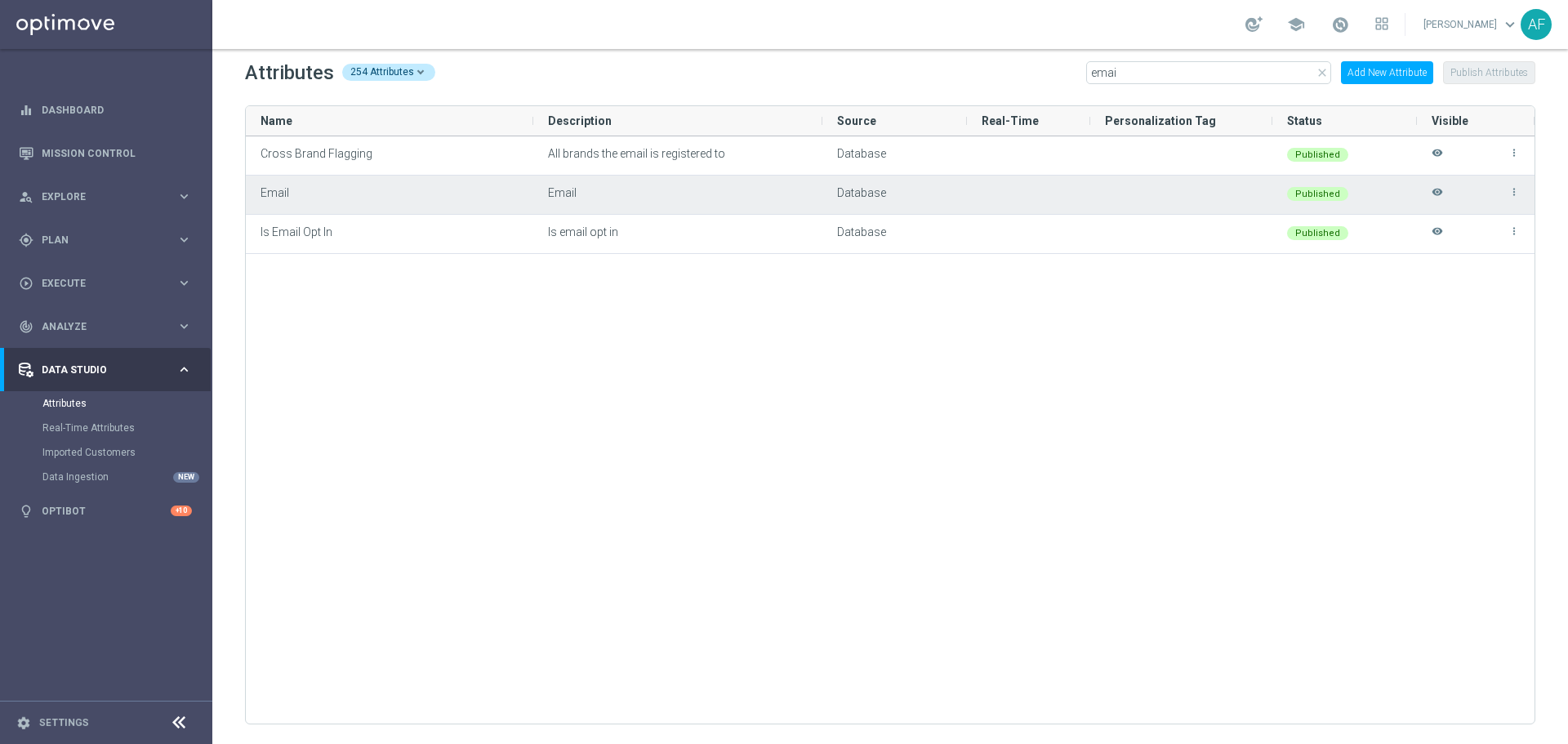
click at [1254, 191] on div "more_vert visibility" at bounding box center [1475, 195] width 88 height 36
click at [1254, 189] on icon "visibility" at bounding box center [1437, 200] width 12 height 27
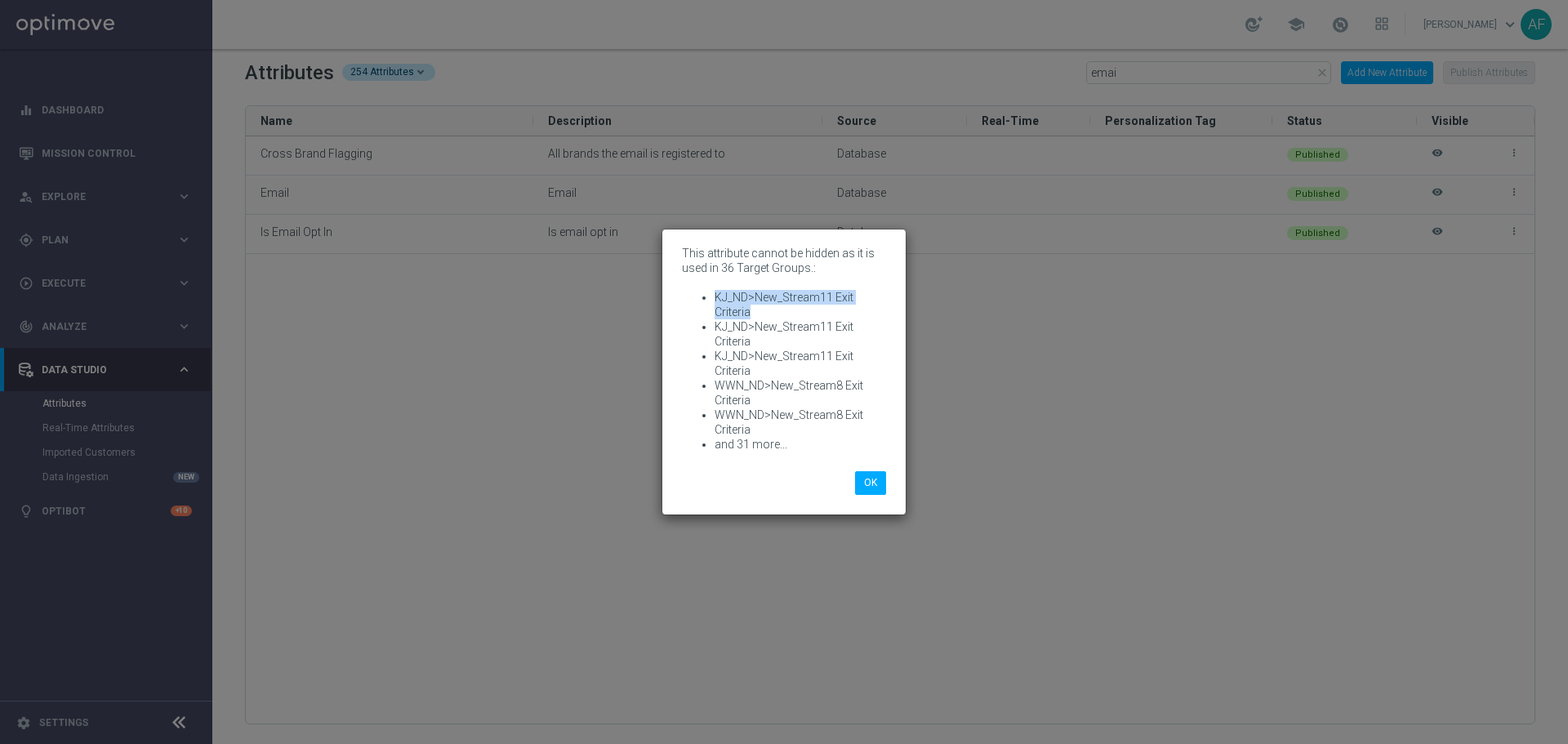
drag, startPoint x: 749, startPoint y: 308, endPoint x: 704, endPoint y: 296, distance: 46.6
click at [714, 296] on li "KJ_ND>New_Stream11 Exit Criteria" at bounding box center [800, 304] width 171 height 29
drag, startPoint x: 752, startPoint y: 402, endPoint x: 717, endPoint y: 388, distance: 37.7
click at [717, 388] on li "WWN_ND>New_Stream8 Exit Criteria" at bounding box center [800, 393] width 171 height 29
click at [868, 480] on button "OK" at bounding box center [870, 483] width 31 height 23
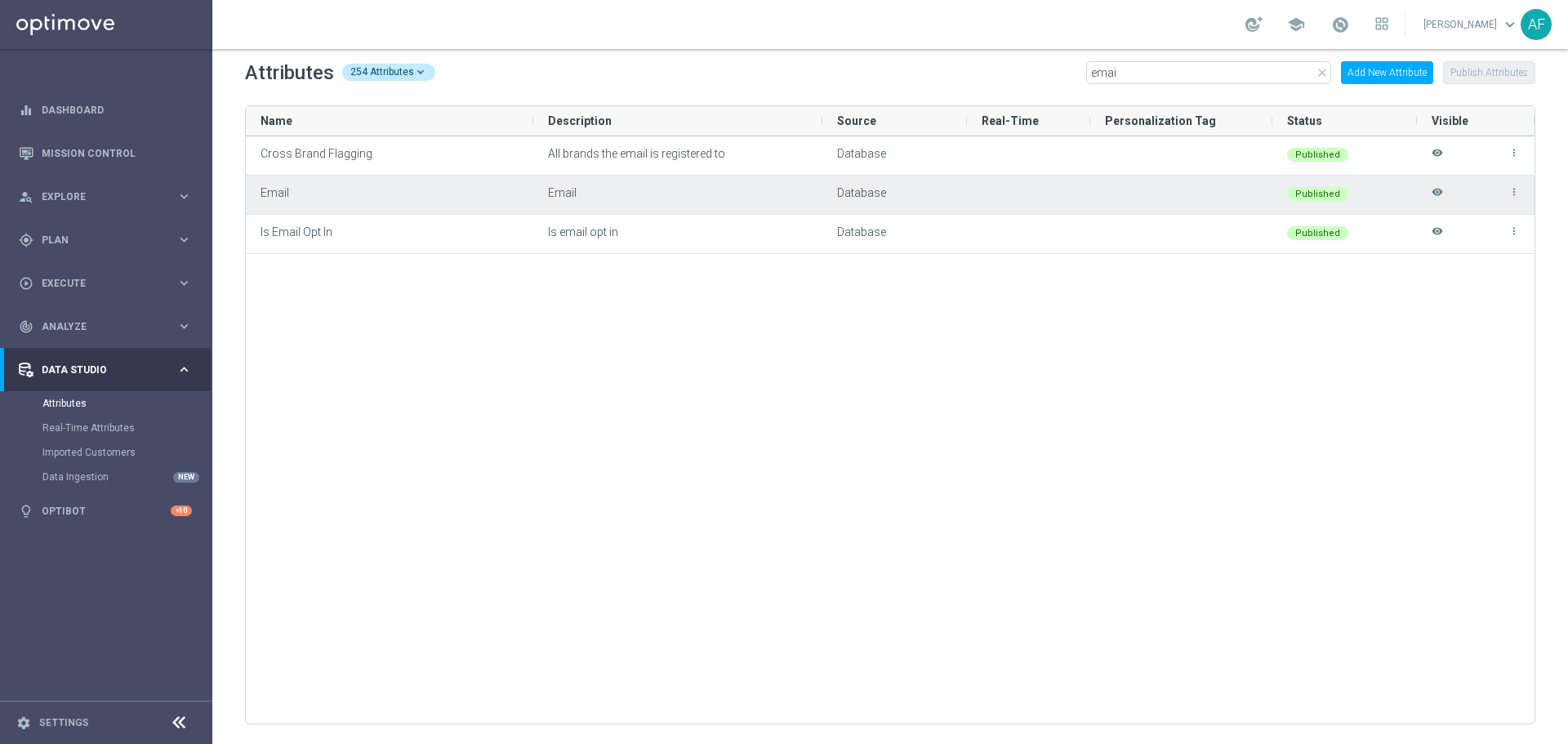
click at [1254, 192] on icon "visibility" at bounding box center [1437, 200] width 12 height 27
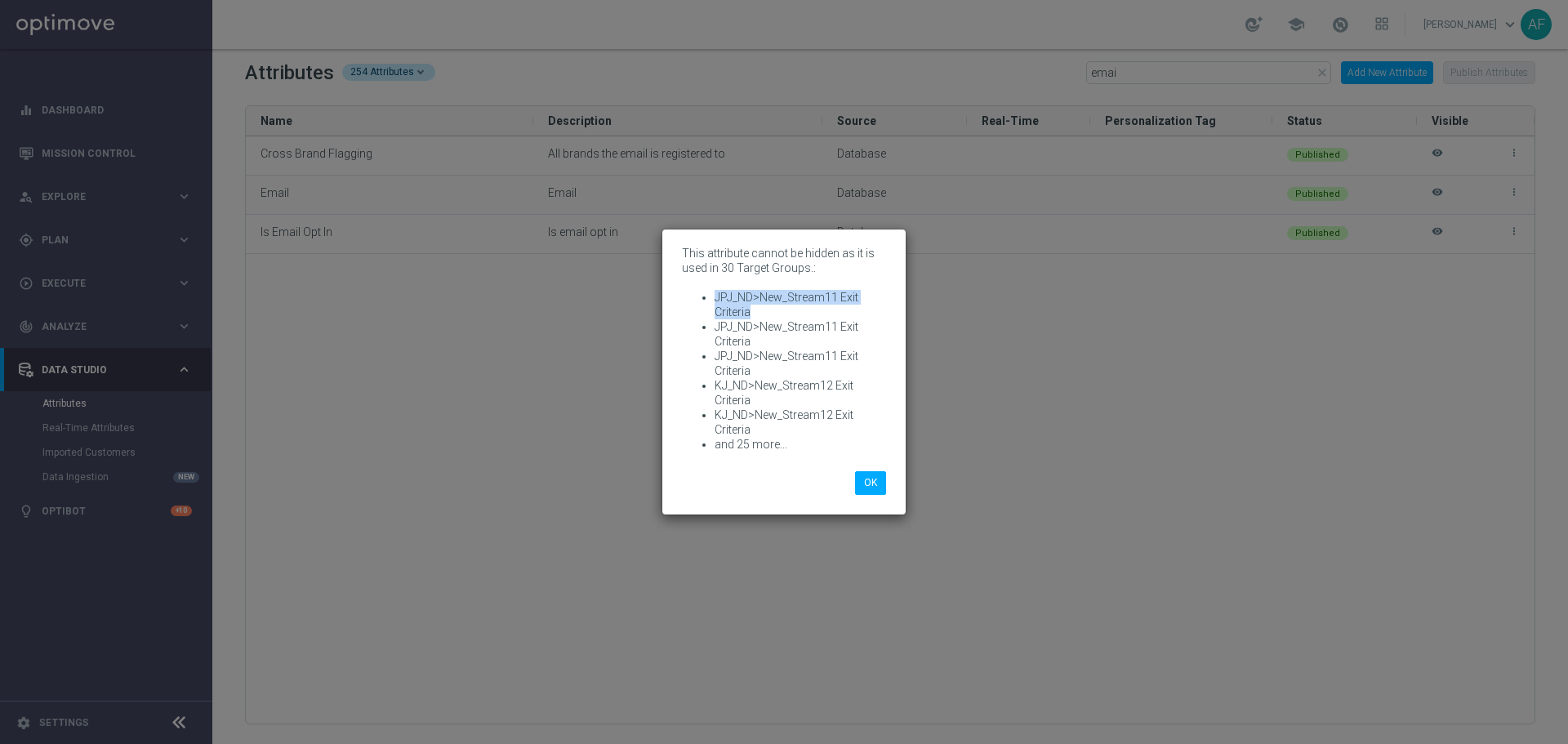
drag, startPoint x: 751, startPoint y: 310, endPoint x: 710, endPoint y: 297, distance: 43.0
click at [710, 297] on ul "JPJ_ND>New_Stream11 Exit Criteria JPJ_ND>New_Stream11 Exit Criteria JPJ_ND>New_…" at bounding box center [784, 371] width 204 height 162
drag, startPoint x: 740, startPoint y: 396, endPoint x: 711, endPoint y: 384, distance: 31.4
click at [711, 384] on ul "JPJ_ND>New_Stream11 Exit Criteria JPJ_ND>New_Stream11 Exit Criteria JPJ_ND>New_…" at bounding box center [784, 371] width 204 height 162
click at [871, 480] on button "OK" at bounding box center [870, 483] width 31 height 23
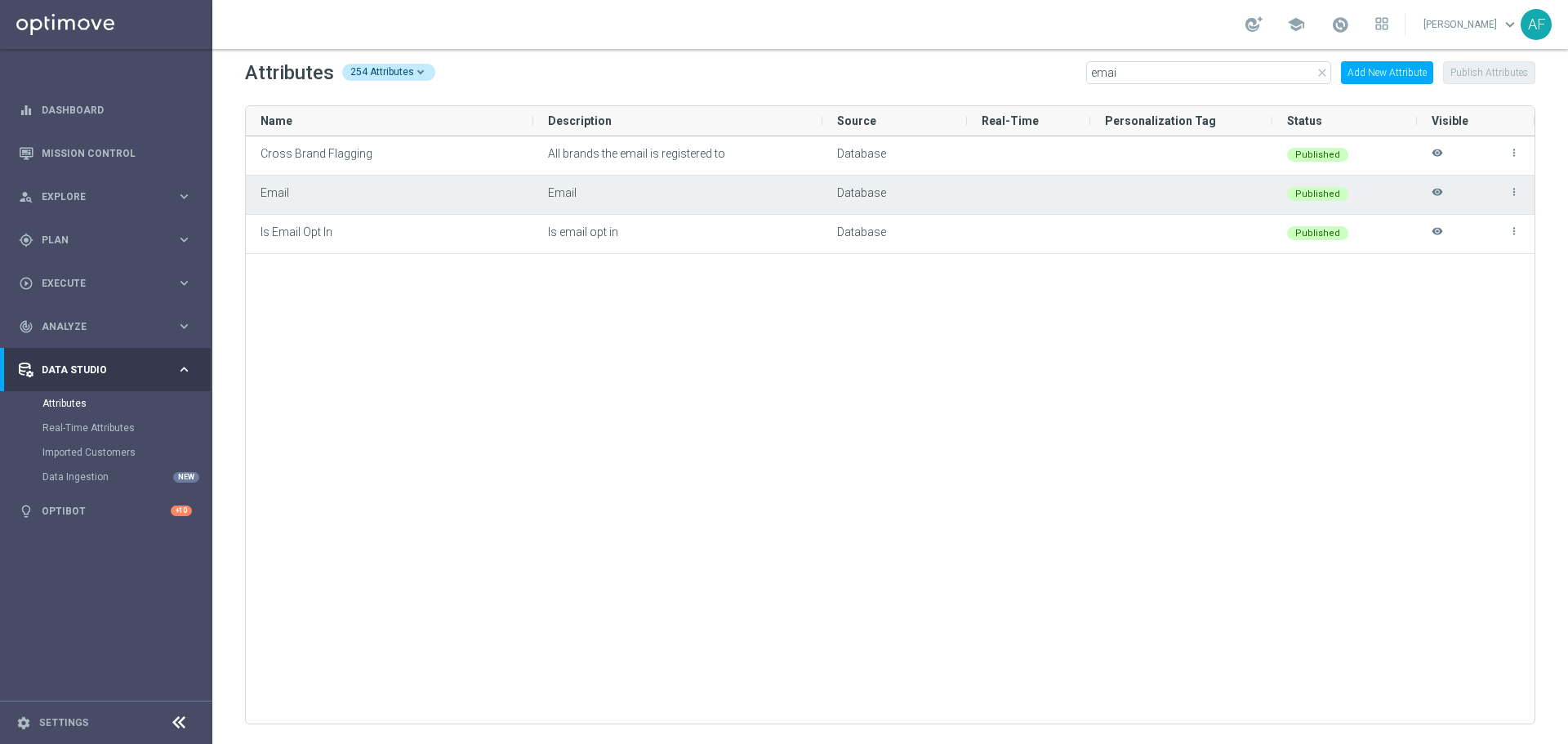
click at [1254, 189] on icon "visibility" at bounding box center [1437, 200] width 12 height 27
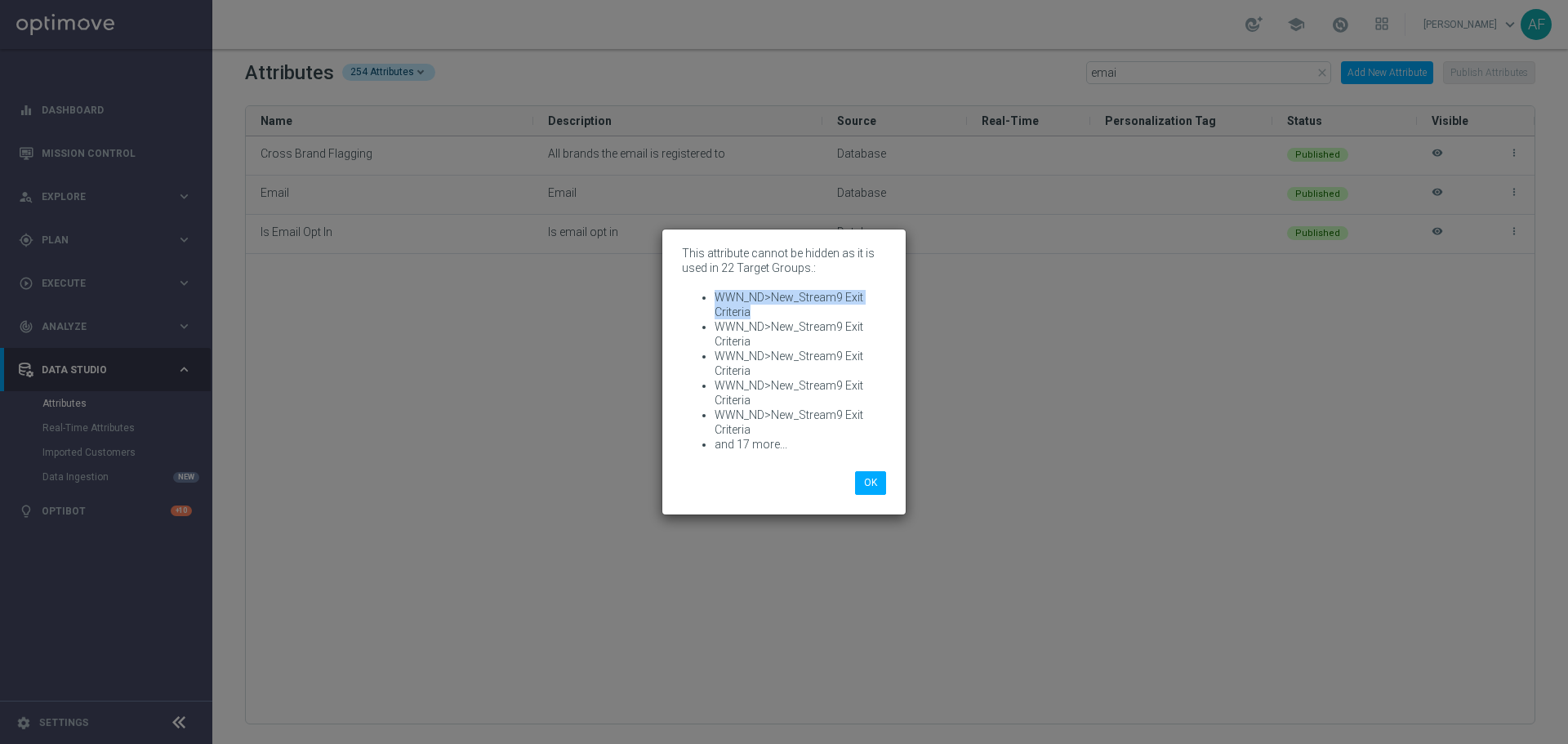
drag, startPoint x: 754, startPoint y: 308, endPoint x: 714, endPoint y: 298, distance: 41.2
click at [714, 298] on li "WWN_ND>New_Stream9 Exit Criteria" at bounding box center [800, 304] width 171 height 29
click at [871, 485] on button "OK" at bounding box center [870, 483] width 31 height 23
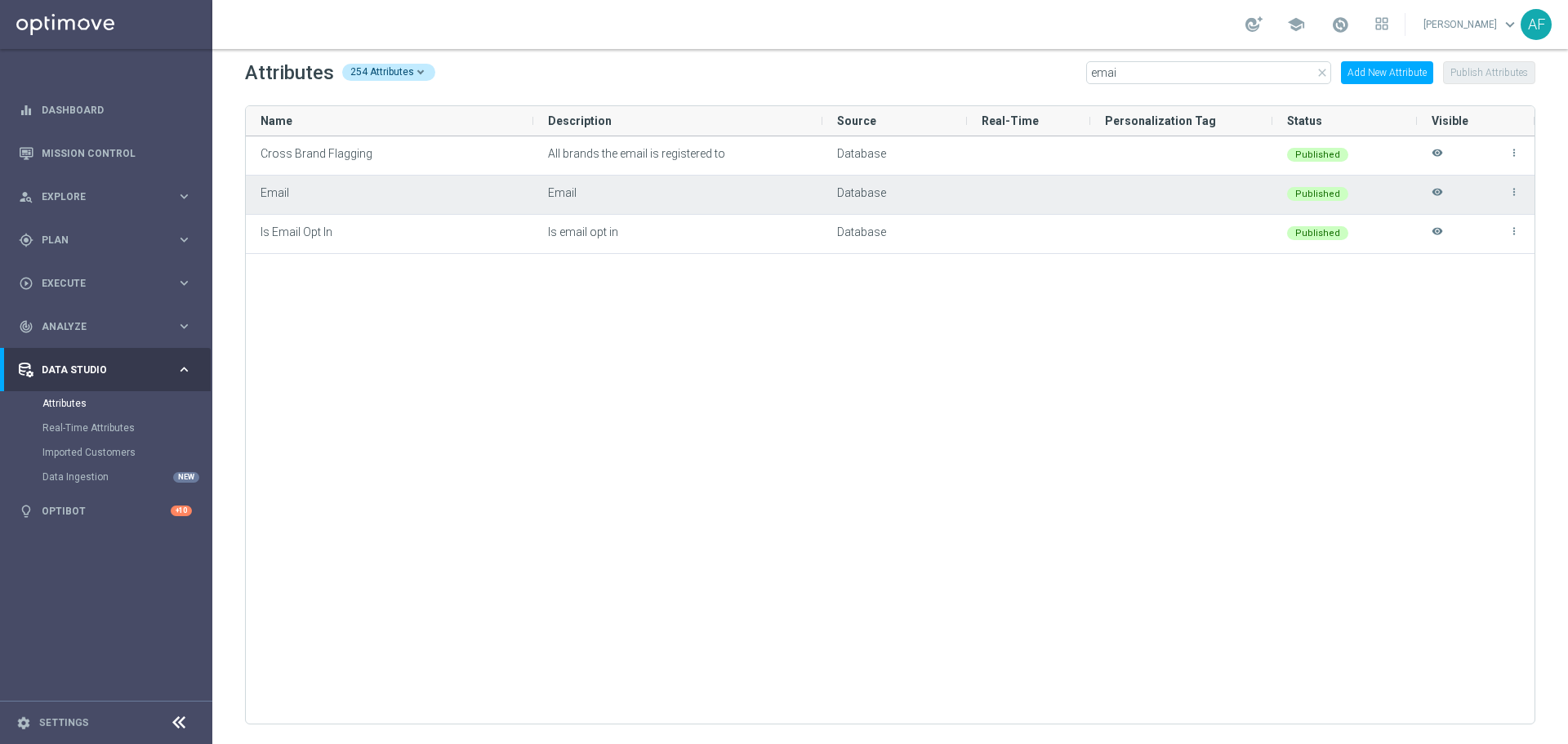
click at [1254, 195] on icon "visibility" at bounding box center [1437, 200] width 12 height 27
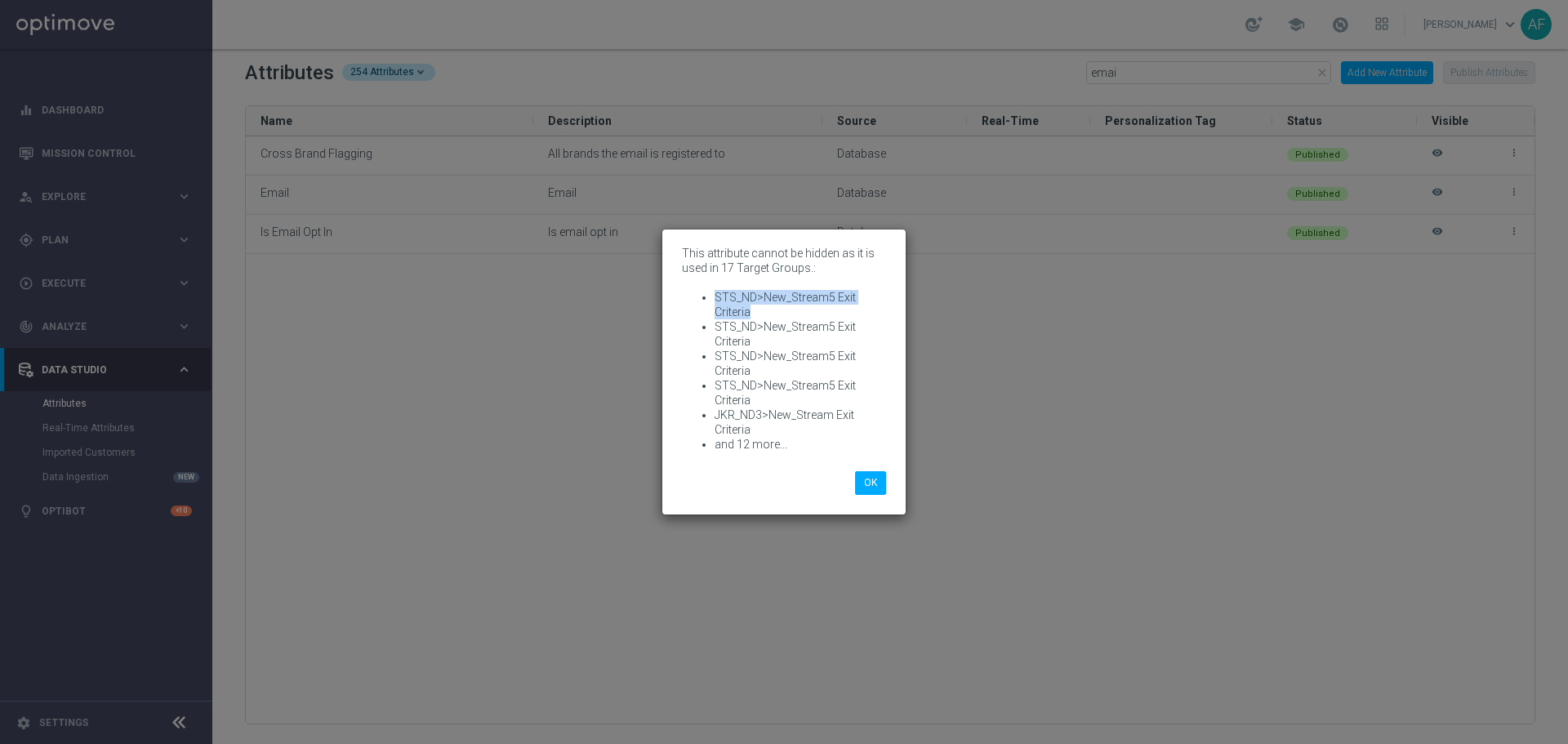
drag, startPoint x: 735, startPoint y: 301, endPoint x: 712, endPoint y: 294, distance: 24.0
click at [712, 294] on ul "STS_ND>New_Stream5 Exit Criteria STS_ND>New_Stream5 Exit Criteria STS_ND>New_St…" at bounding box center [784, 371] width 204 height 162
click at [869, 483] on button "OK" at bounding box center [870, 483] width 31 height 23
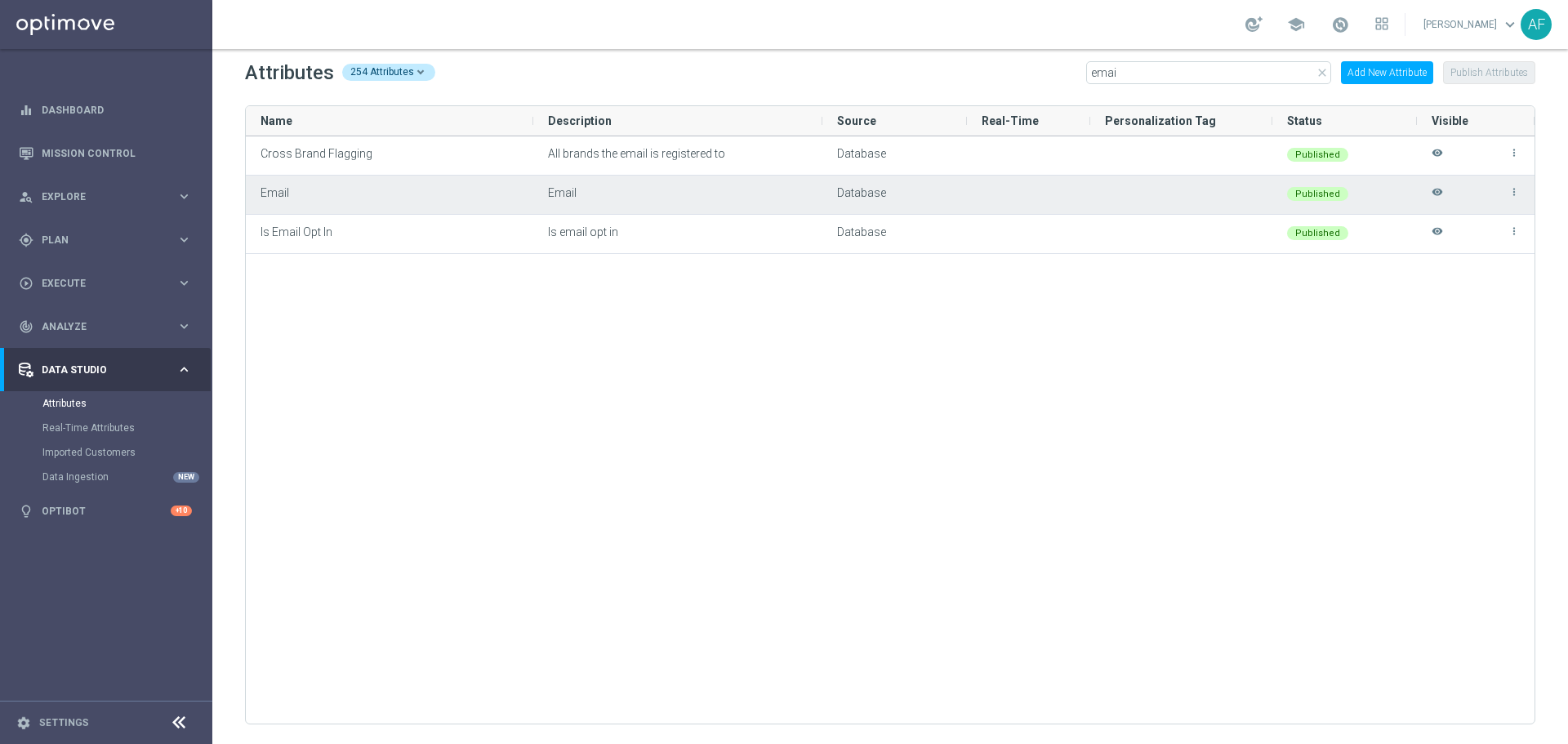
click at [1254, 193] on icon "visibility" at bounding box center [1437, 200] width 12 height 27
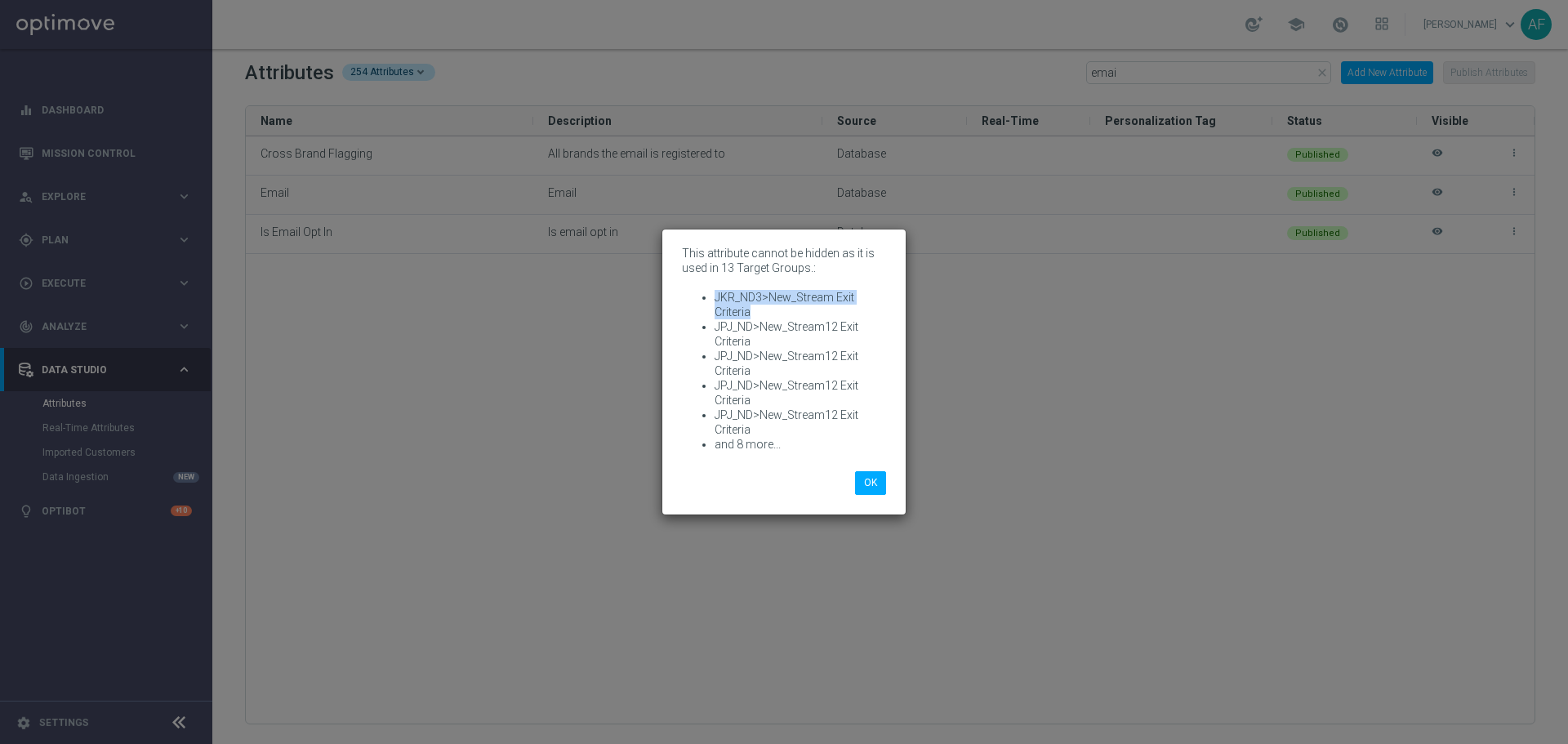
drag, startPoint x: 737, startPoint y: 307, endPoint x: 705, endPoint y: 292, distance: 35.3
click at [714, 292] on li "JKR_ND3>New_Stream Exit Criteria" at bounding box center [800, 304] width 171 height 29
drag, startPoint x: 739, startPoint y: 335, endPoint x: 709, endPoint y: 321, distance: 33.1
click at [709, 321] on ul "JKR_ND3>New_Stream Exit Criteria JPJ_ND>New_Stream12 Exit Criteria JPJ_ND>New_S…" at bounding box center [784, 371] width 204 height 162
click at [864, 482] on button "OK" at bounding box center [870, 483] width 31 height 23
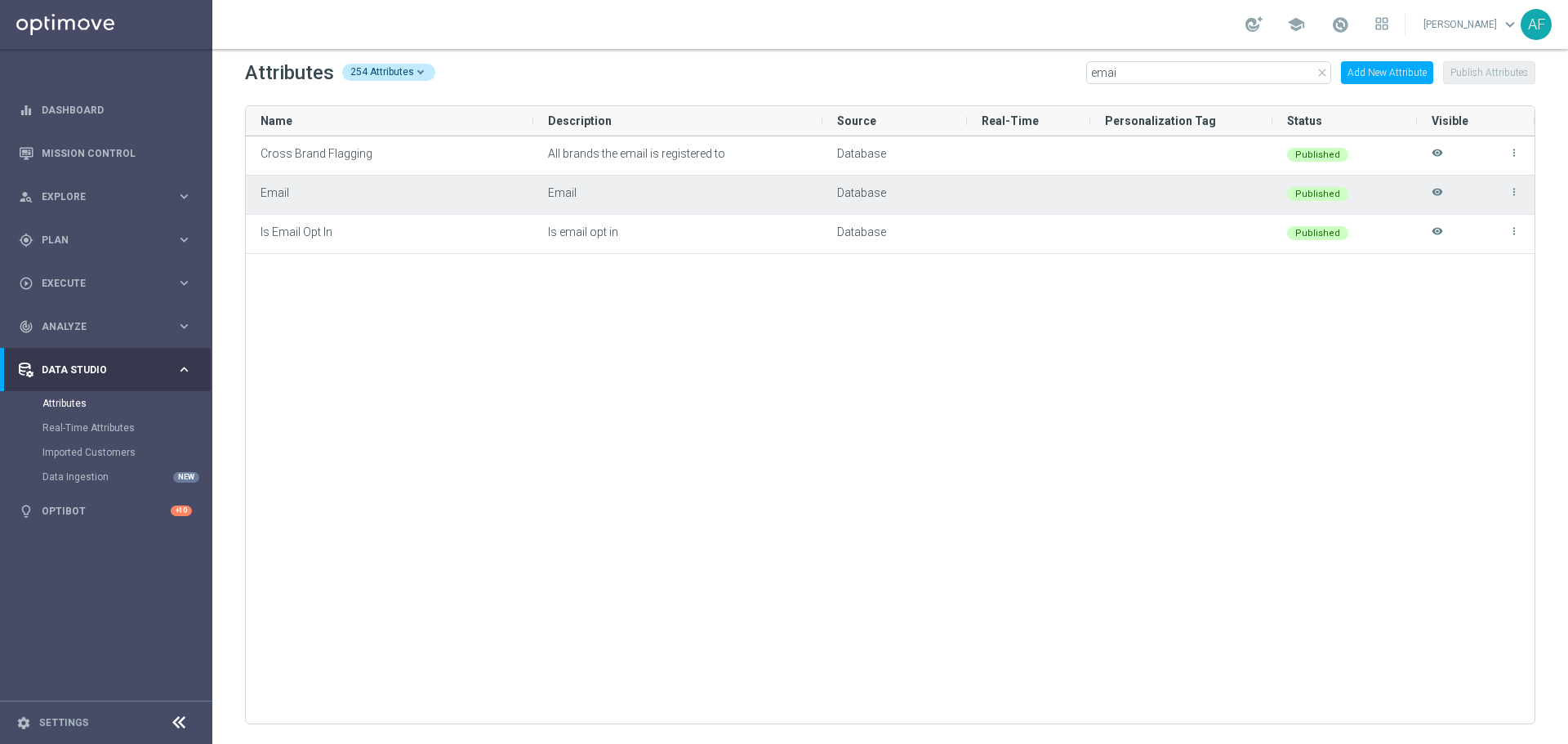
click at [1254, 193] on icon "visibility" at bounding box center [1437, 200] width 12 height 27
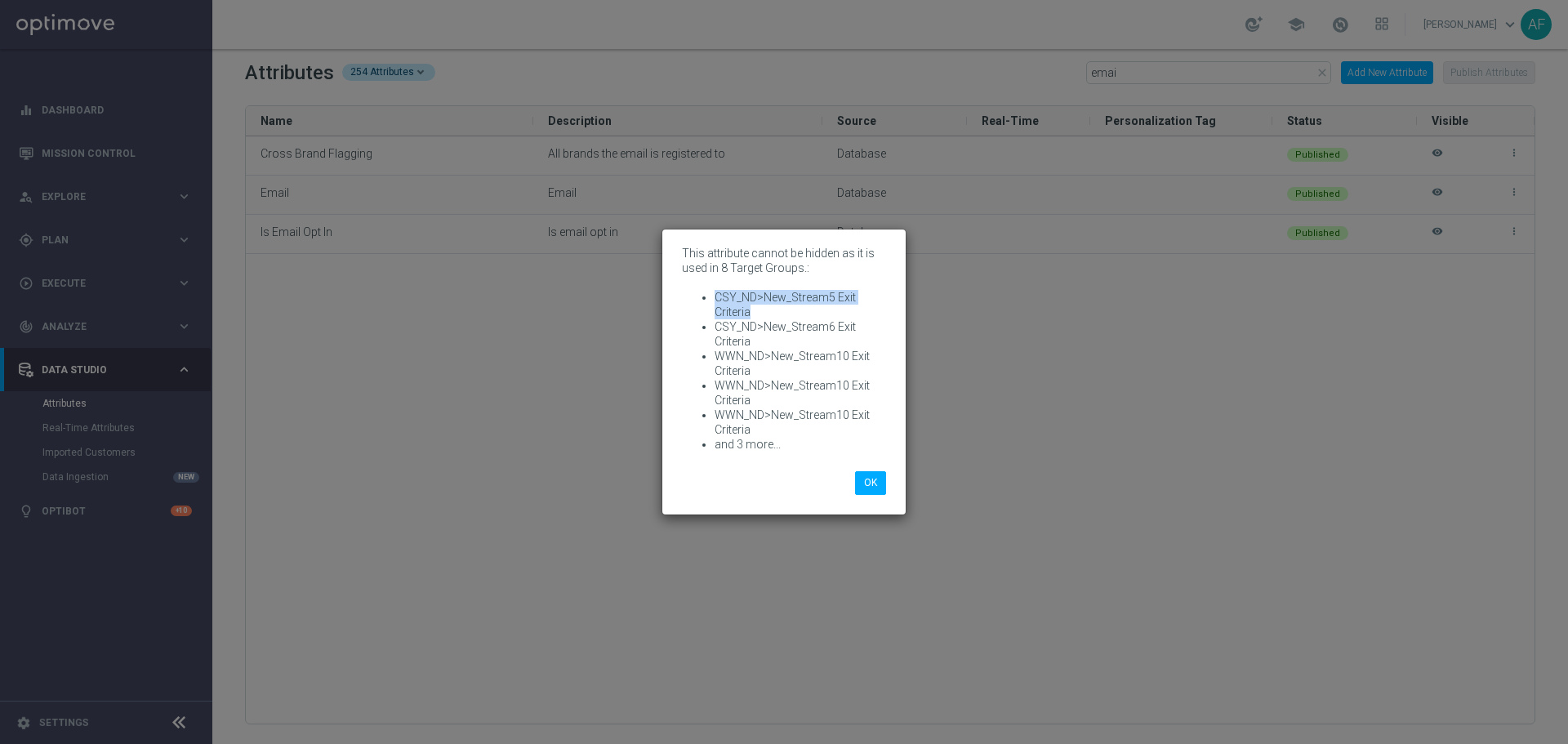
drag, startPoint x: 750, startPoint y: 315, endPoint x: 712, endPoint y: 298, distance: 41.6
click at [712, 299] on ul "CSY_ND>New_Stream5 Exit Criteria CSY_ND>New_Stream6 Exit Criteria WWN_ND>New_St…" at bounding box center [784, 371] width 204 height 162
drag, startPoint x: 760, startPoint y: 372, endPoint x: 713, endPoint y: 356, distance: 49.6
click at [713, 356] on ul "CSY_ND>New_Stream5 Exit Criteria CSY_ND>New_Stream6 Exit Criteria WWN_ND>New_St…" at bounding box center [784, 371] width 204 height 162
click at [865, 482] on button "OK" at bounding box center [870, 483] width 31 height 23
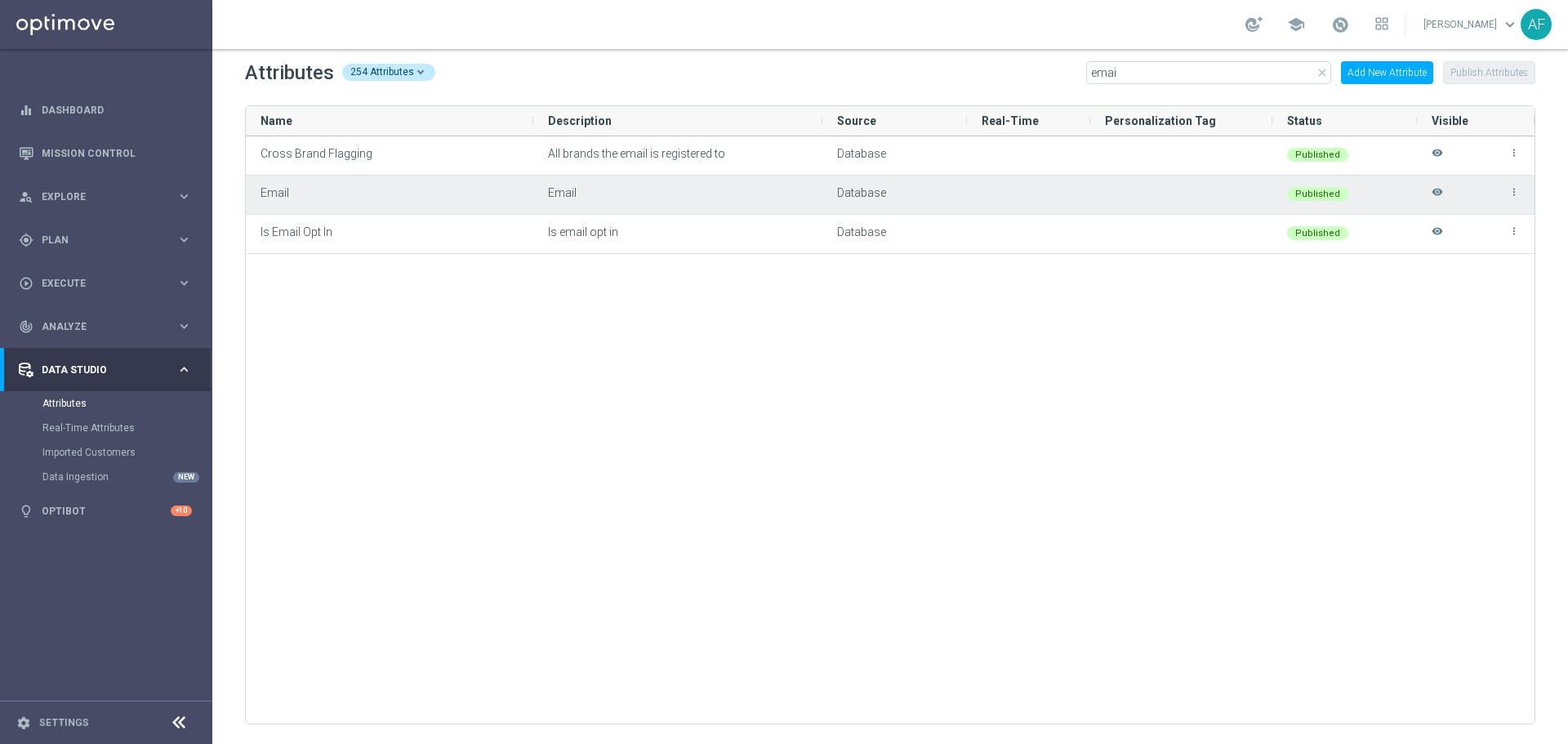
click at [1254, 196] on icon "visibility" at bounding box center [1437, 200] width 12 height 27
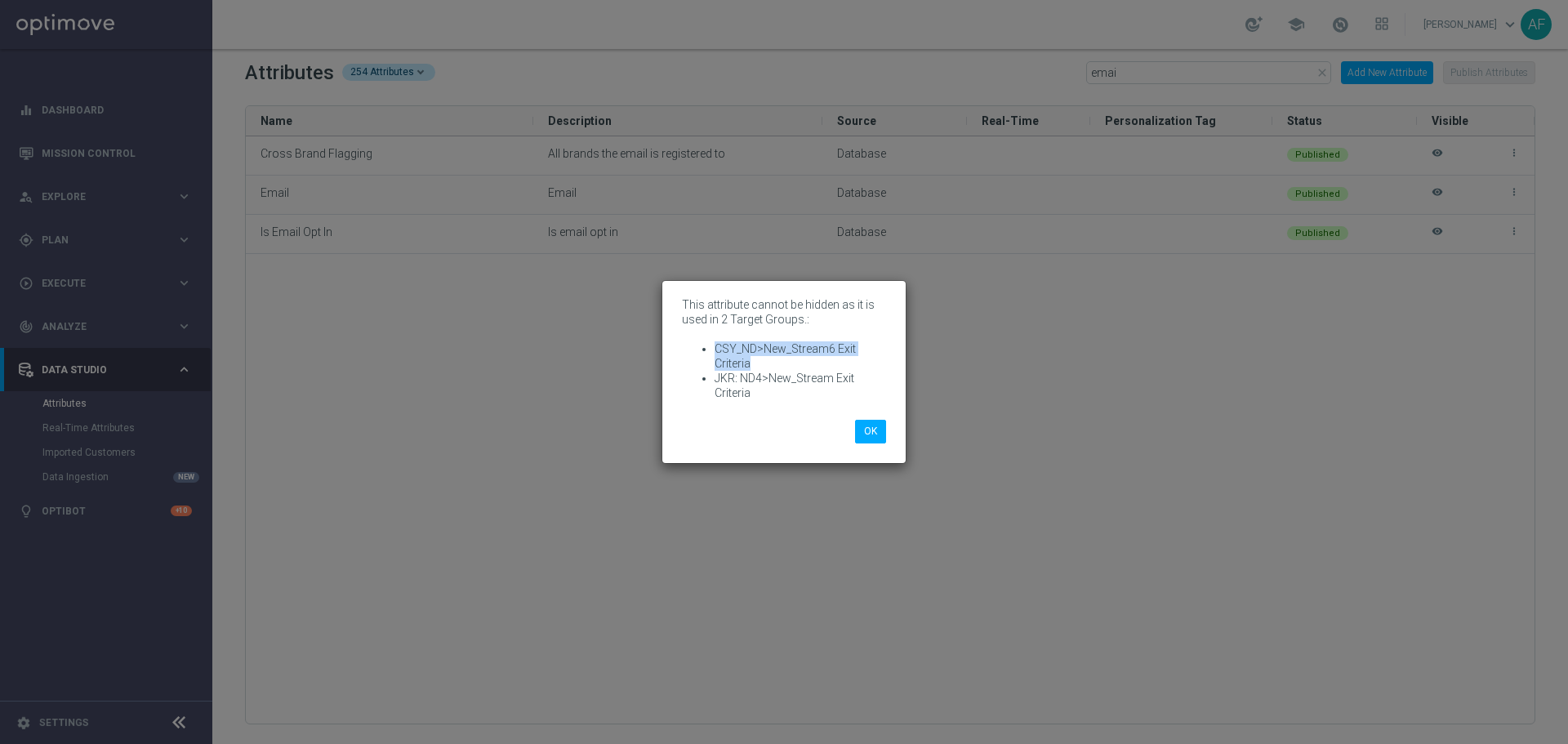
drag, startPoint x: 755, startPoint y: 364, endPoint x: 715, endPoint y: 348, distance: 43.1
click at [715, 348] on li "CSY_ND>New_Stream6 Exit Criteria" at bounding box center [800, 356] width 171 height 29
drag, startPoint x: 751, startPoint y: 391, endPoint x: 712, endPoint y: 378, distance: 41.1
click at [712, 379] on ul "CSY_ND>New_Stream6 Exit Criteria JKR: ND4>New_Stream Exit Criteria" at bounding box center [784, 371] width 204 height 59
click at [762, 423] on div "OK" at bounding box center [784, 431] width 228 height 23
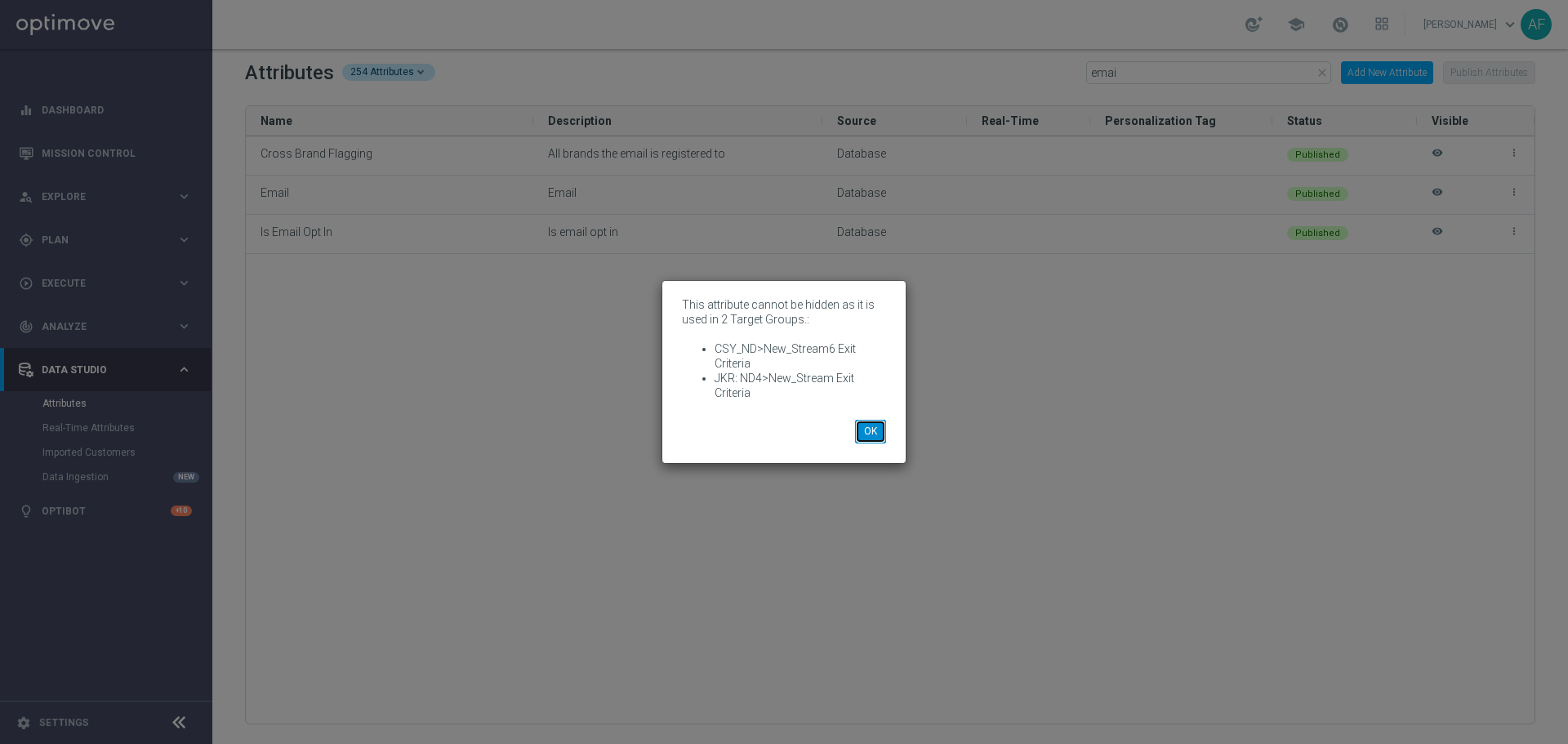
click at [863, 433] on button "OK" at bounding box center [870, 431] width 31 height 23
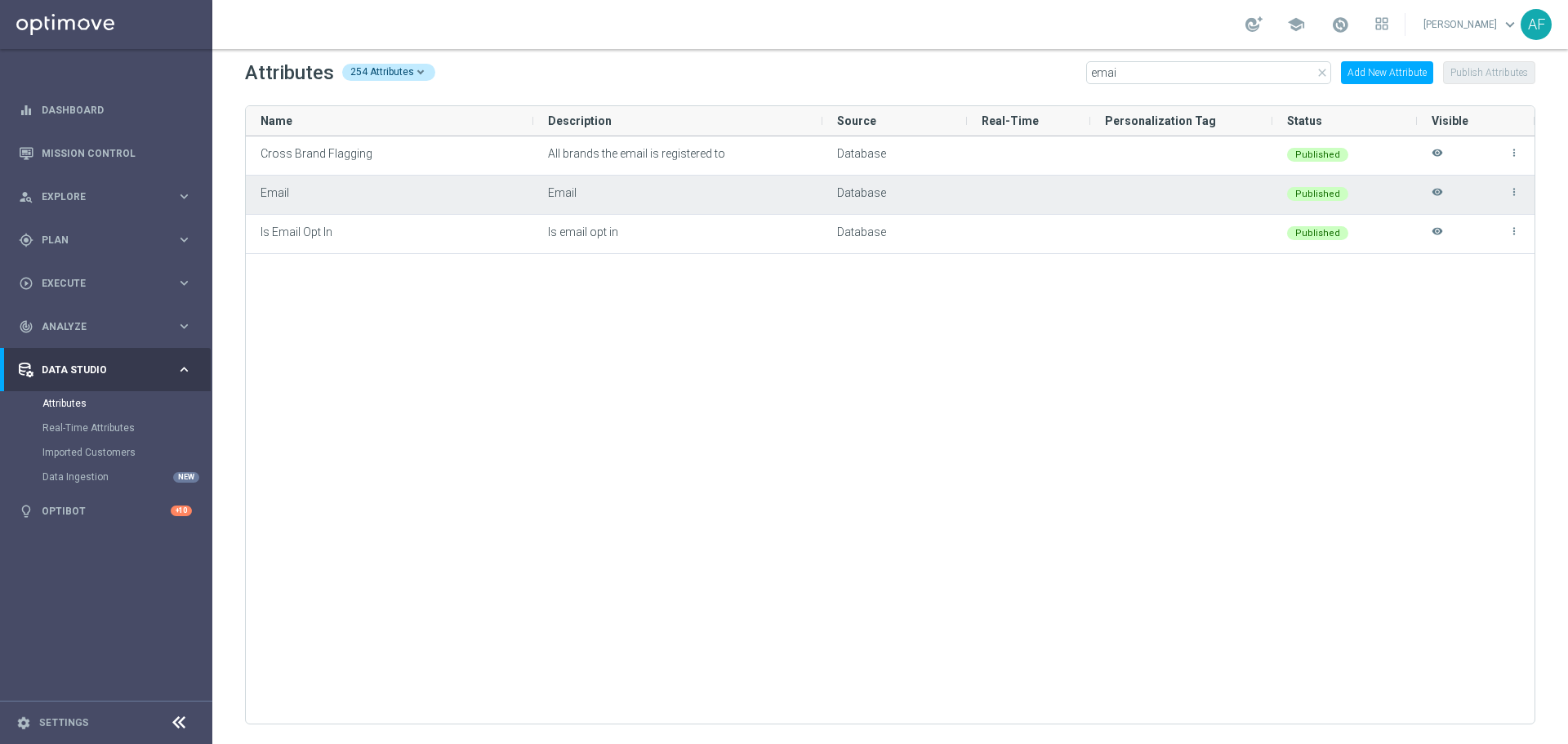
click at [1254, 193] on icon "visibility" at bounding box center [1437, 200] width 12 height 27
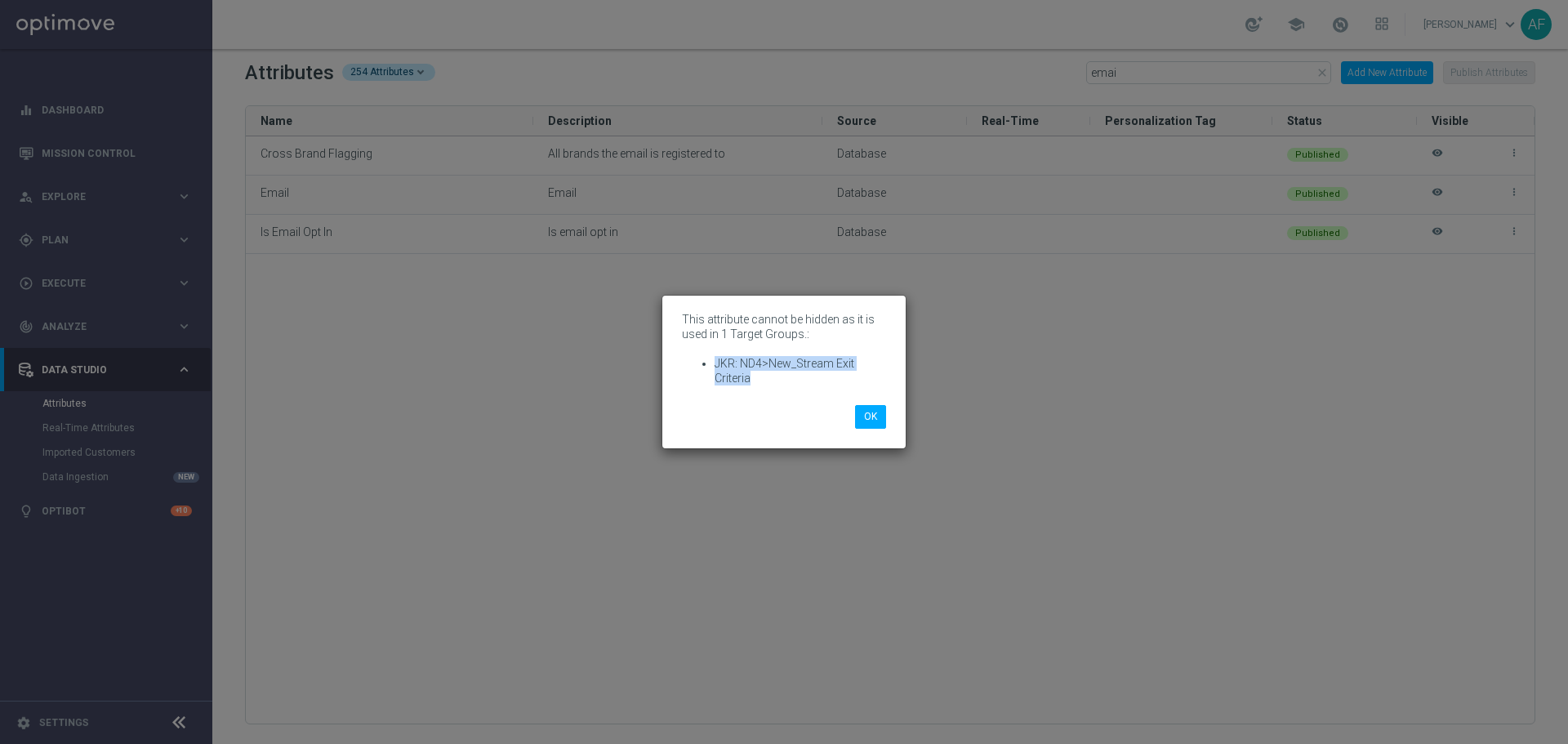
drag, startPoint x: 750, startPoint y: 379, endPoint x: 712, endPoint y: 366, distance: 40.2
click at [712, 366] on ul "JKR: ND4>New_Stream Exit Criteria" at bounding box center [784, 371] width 204 height 29
click at [787, 366] on li "JKR: ND4>New_Stream Exit Criteria" at bounding box center [800, 371] width 171 height 29
drag, startPoint x: 754, startPoint y: 379, endPoint x: 714, endPoint y: 364, distance: 42.7
click at [714, 364] on li "JKR: ND4>New_Stream Exit Criteria" at bounding box center [800, 371] width 171 height 29
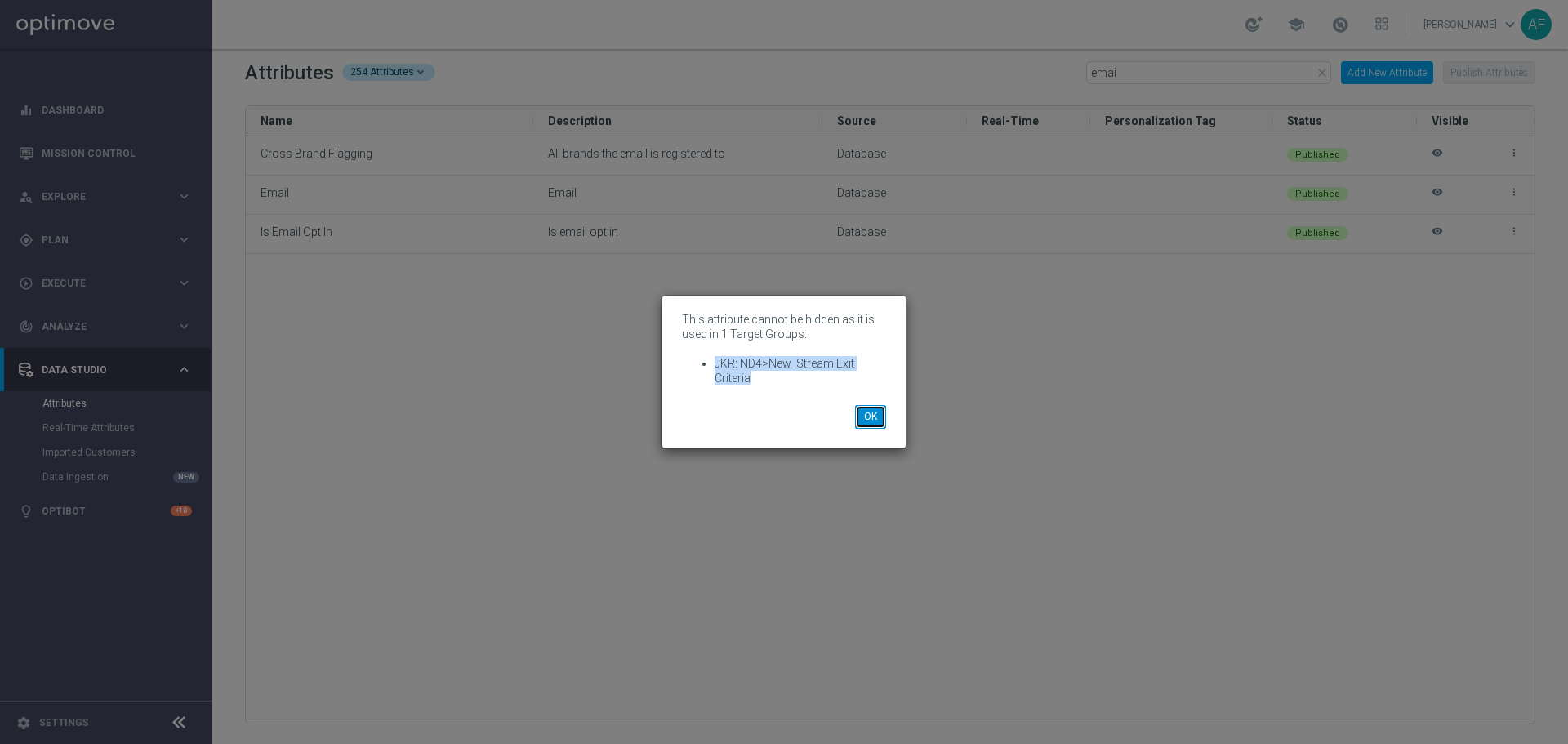
click at [865, 417] on button "OK" at bounding box center [870, 417] width 31 height 23
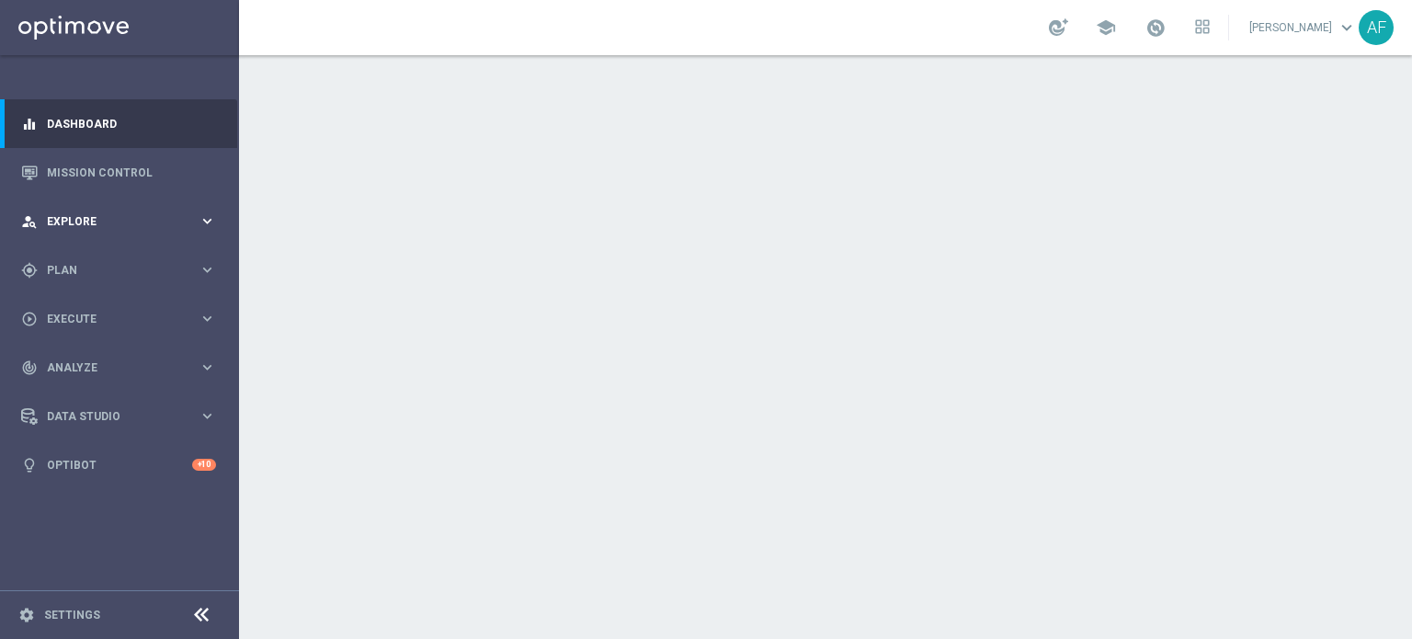
click at [127, 210] on div "person_search Explore keyboard_arrow_right" at bounding box center [118, 221] width 237 height 49
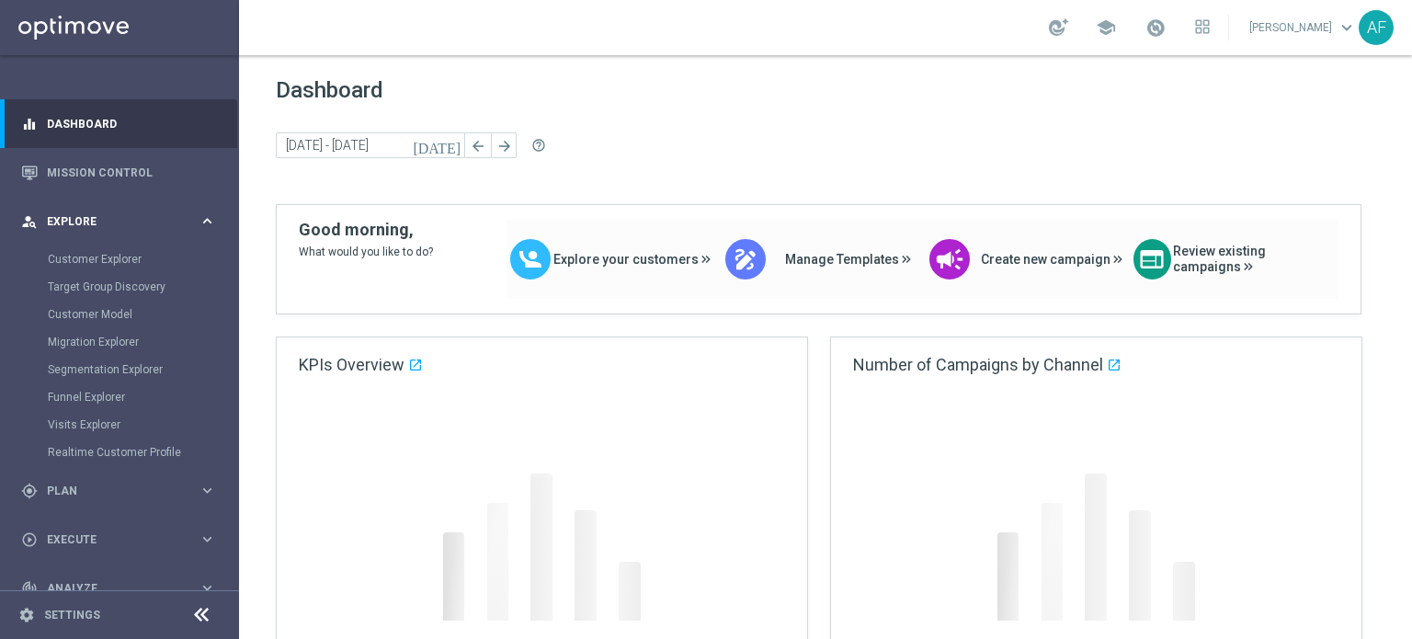
click at [130, 211] on div "person_search Explore keyboard_arrow_right" at bounding box center [118, 221] width 237 height 49
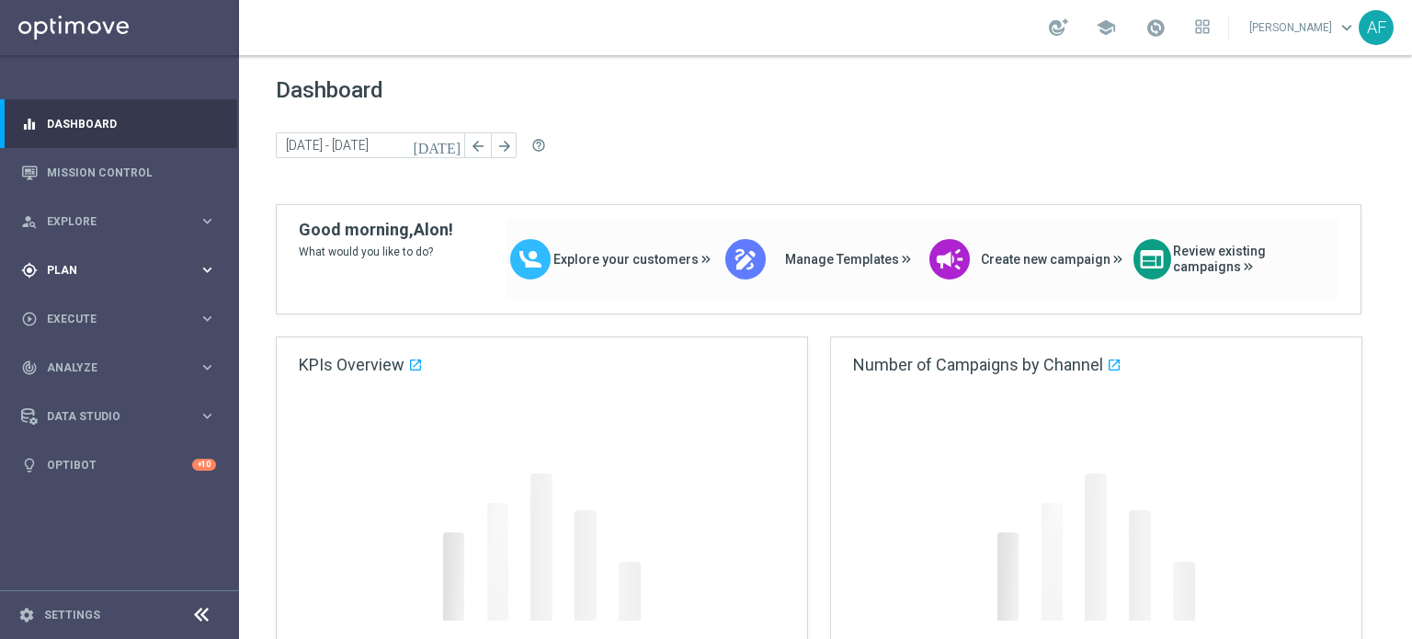
click at [120, 256] on div "gps_fixed Plan keyboard_arrow_right" at bounding box center [118, 269] width 237 height 49
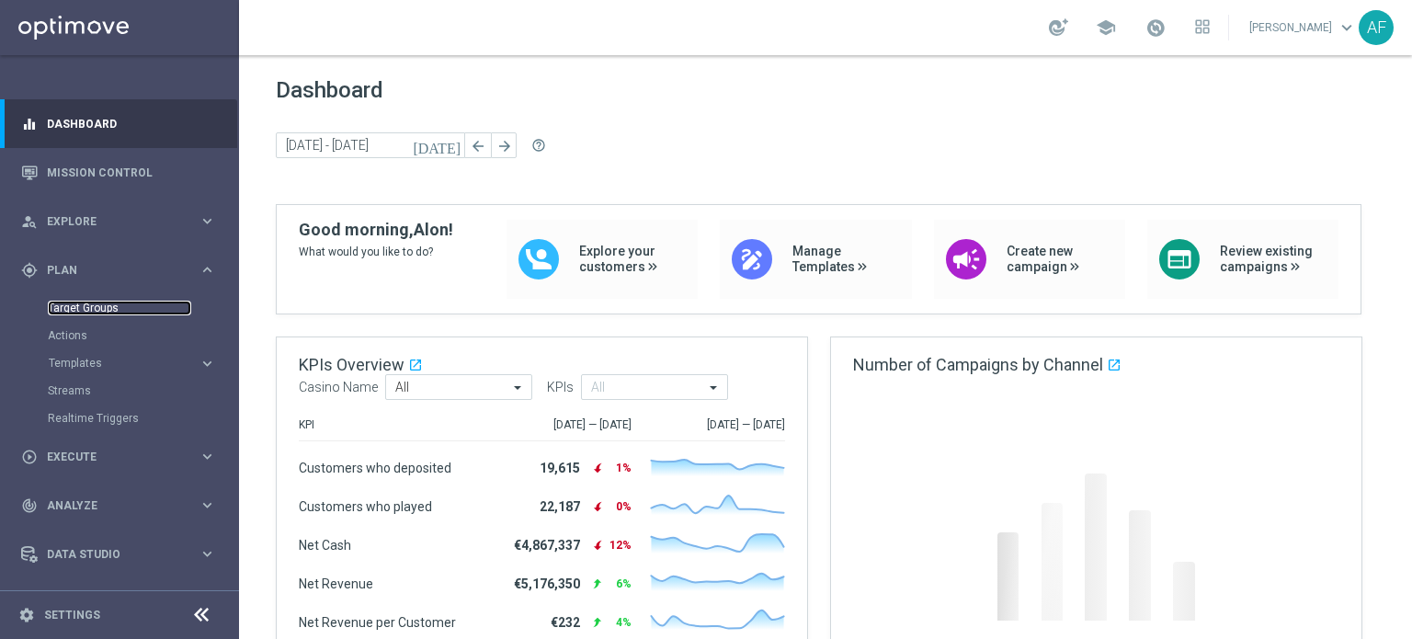
click at [105, 308] on link "Target Groups" at bounding box center [119, 308] width 143 height 15
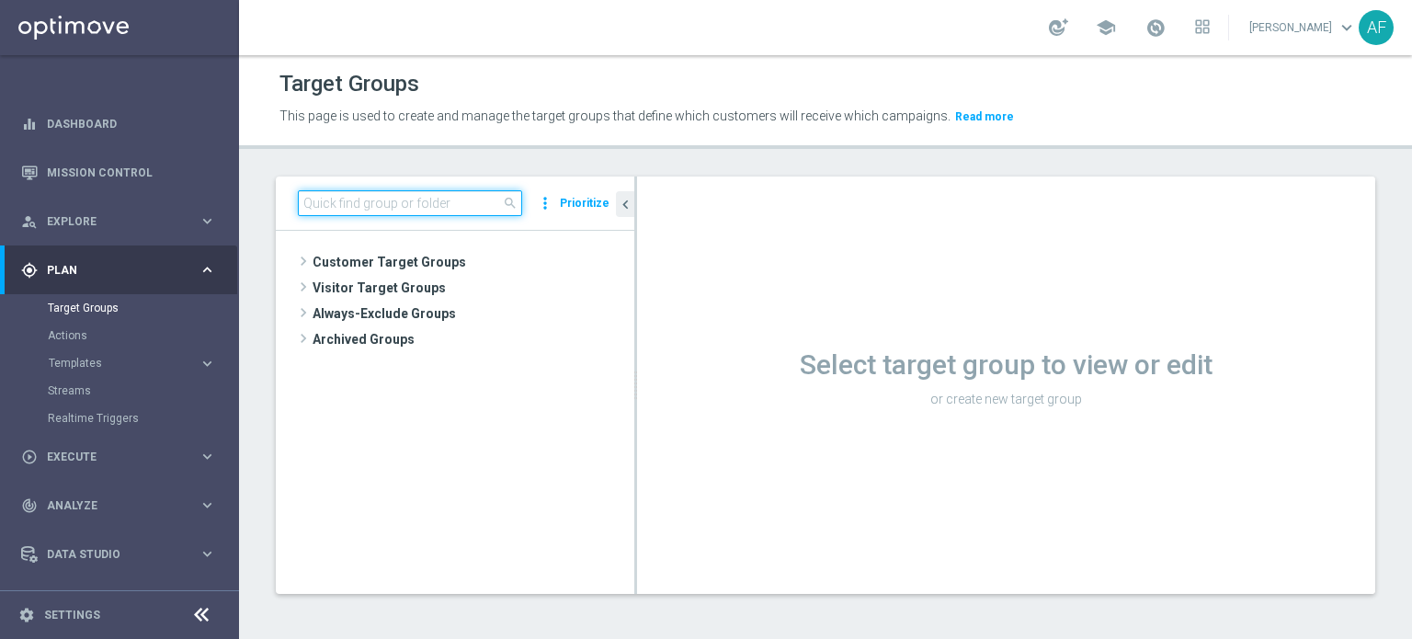
click at [408, 211] on input at bounding box center [410, 203] width 224 height 26
paste input "STS_ND>New_Stream2 Exit Criteria"
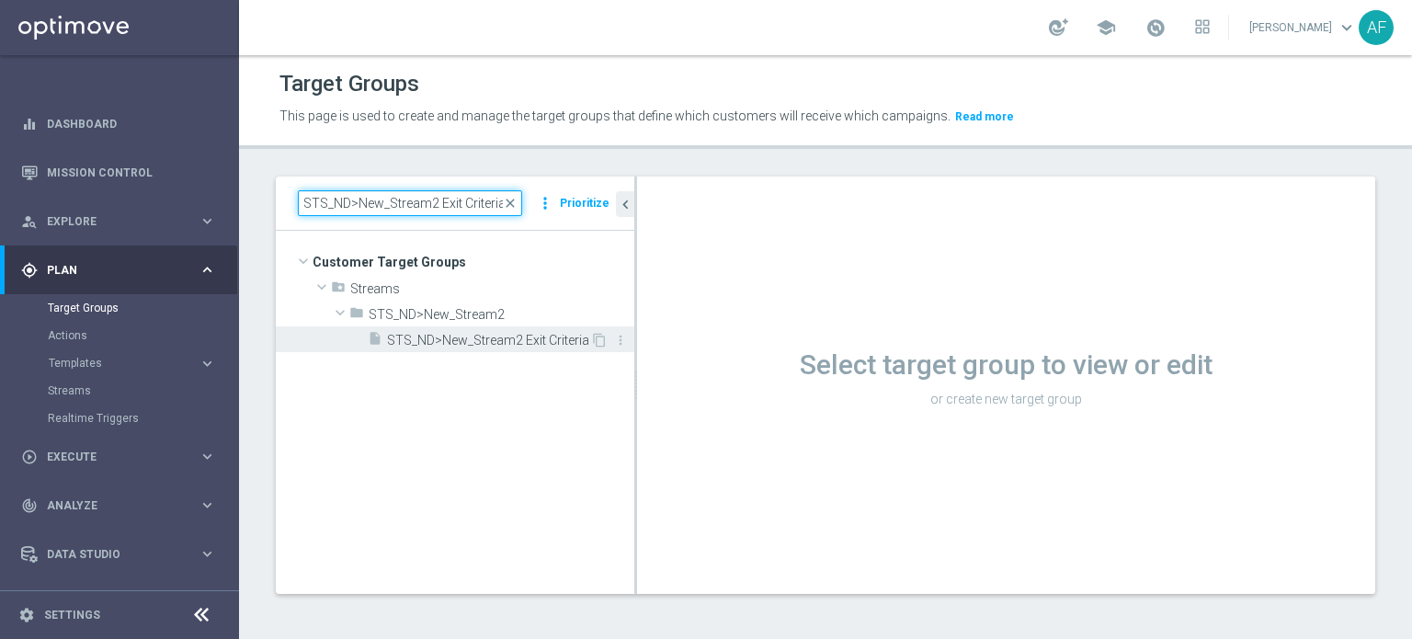
type input "STS_ND>New_Stream2 Exit Criteria"
click at [456, 335] on span "STS_ND>New_Stream2 Exit Criteria" at bounding box center [488, 341] width 203 height 16
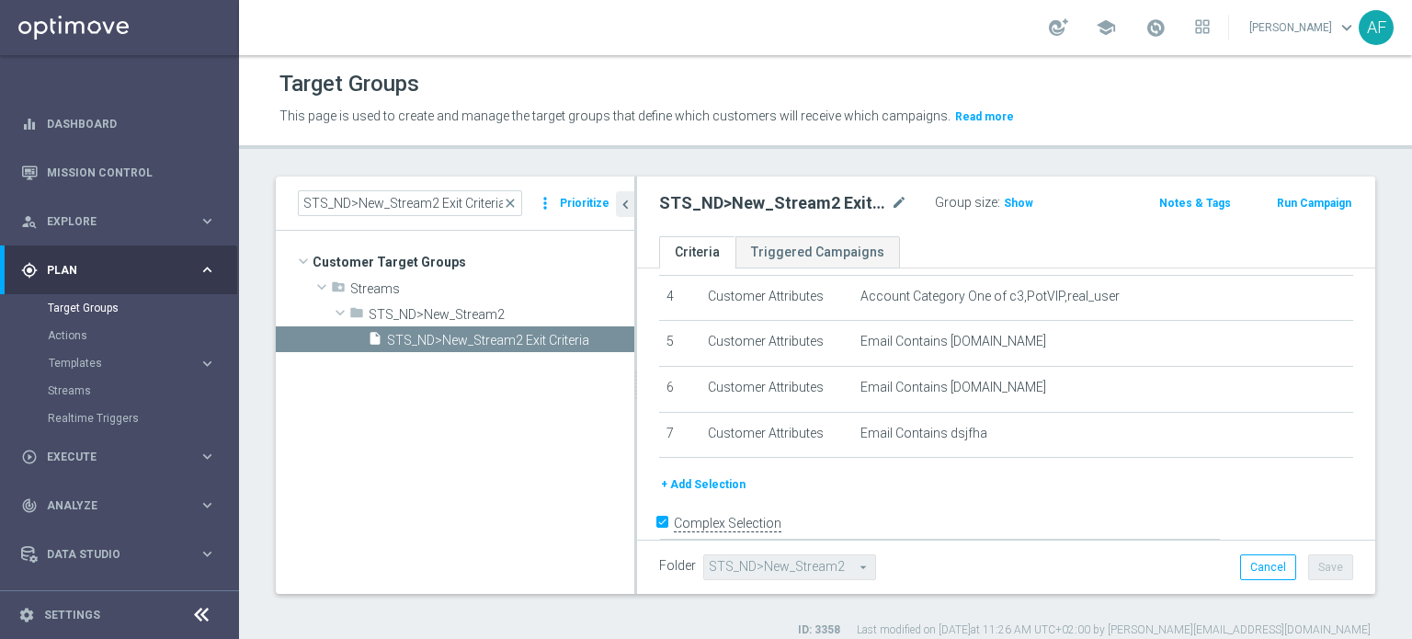
scroll to position [177, 0]
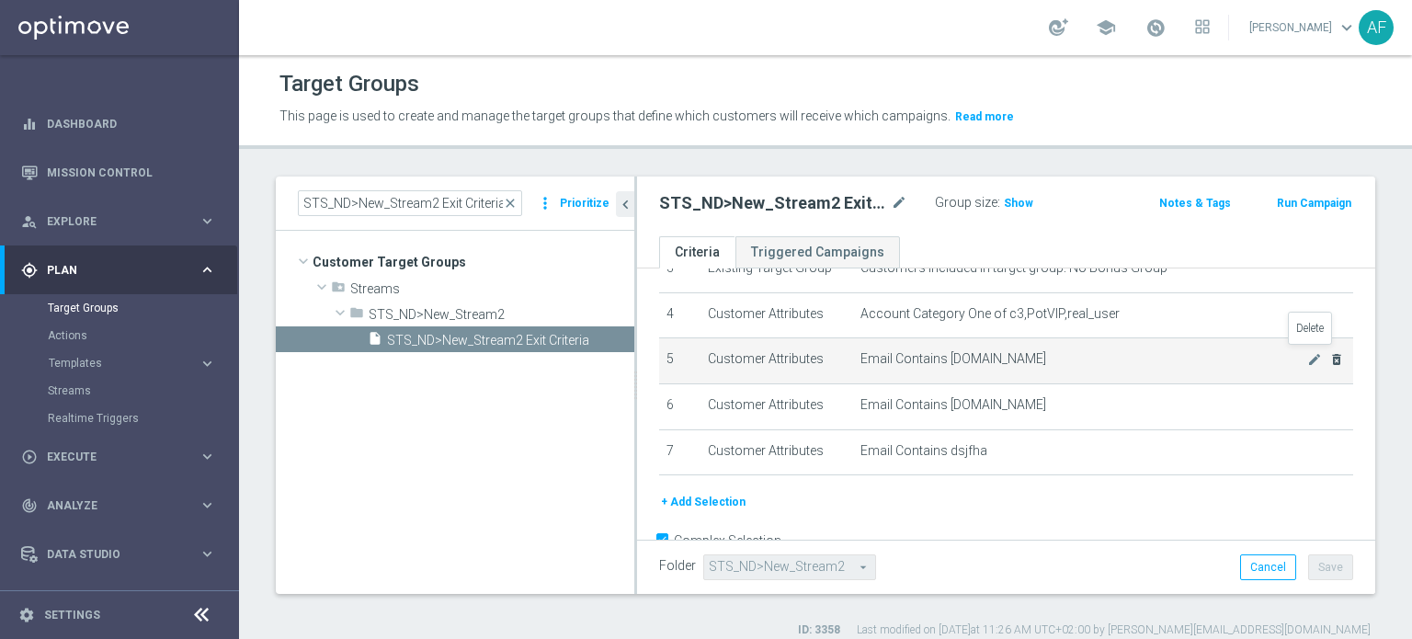
click at [1329, 358] on icon "delete_forever" at bounding box center [1336, 359] width 15 height 15
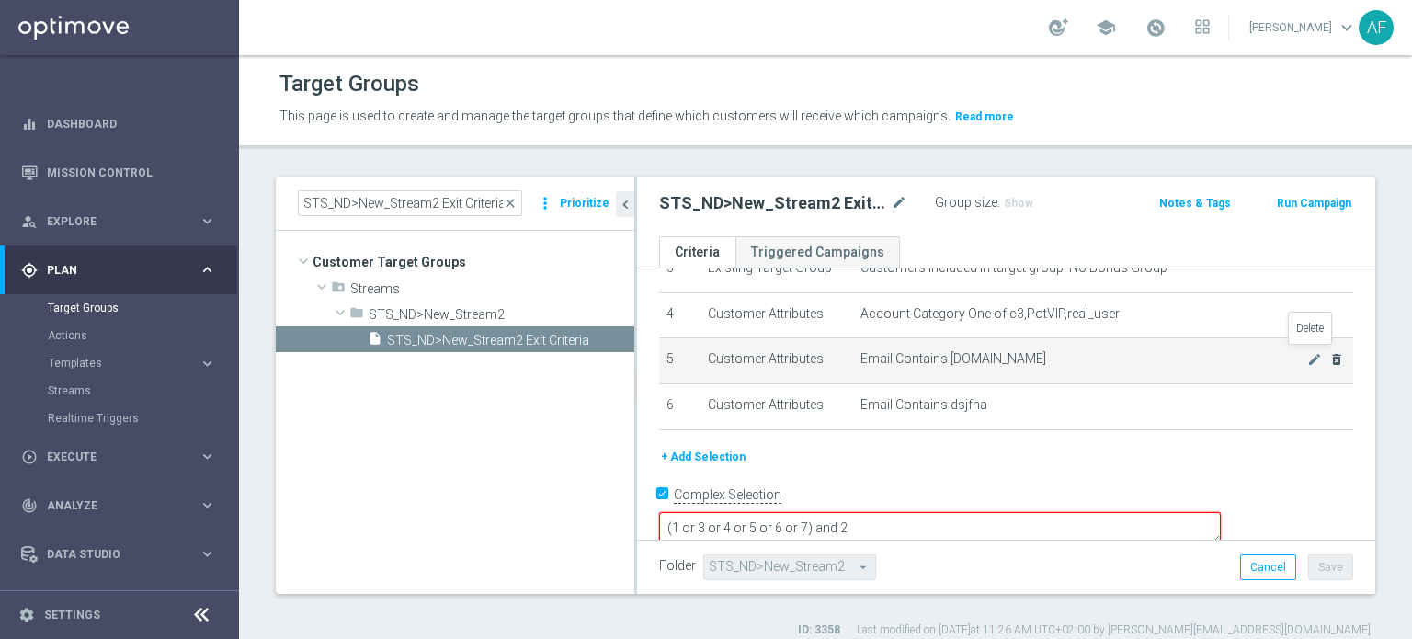
scroll to position [169, 0]
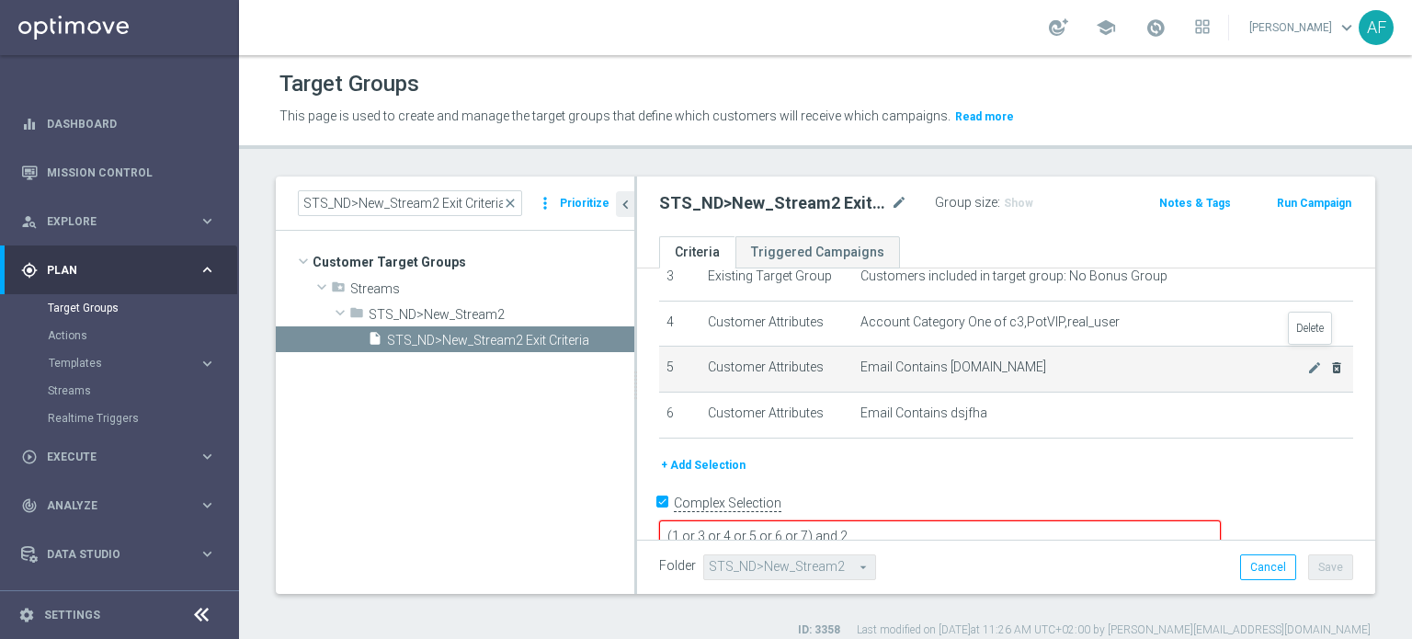
click at [1329, 363] on icon "delete_forever" at bounding box center [1336, 367] width 15 height 15
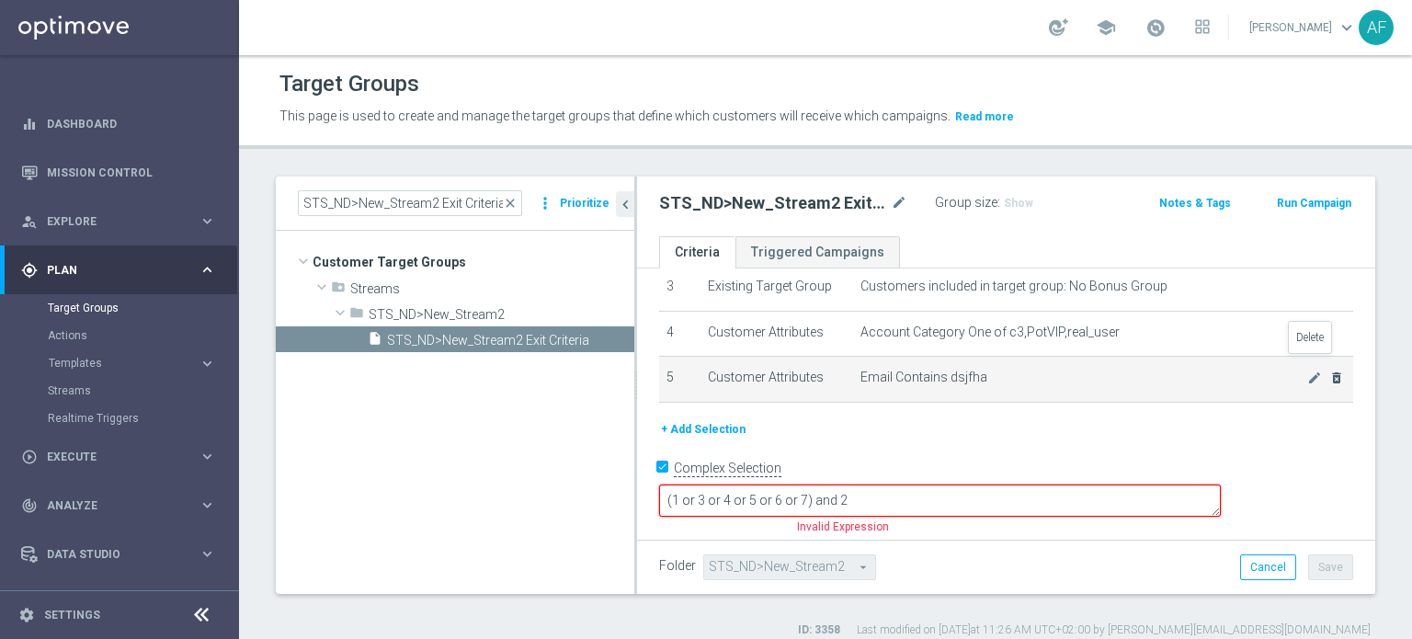
scroll to position [124, 0]
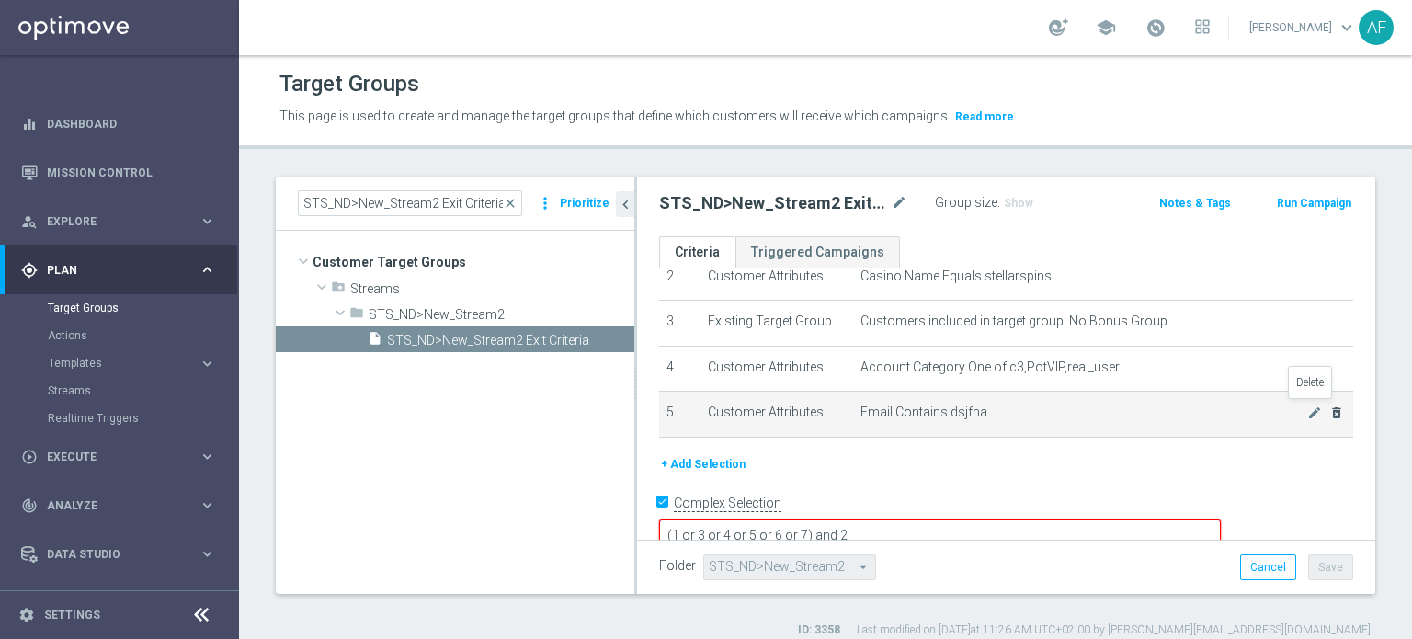
click at [1329, 411] on icon "delete_forever" at bounding box center [1336, 412] width 15 height 15
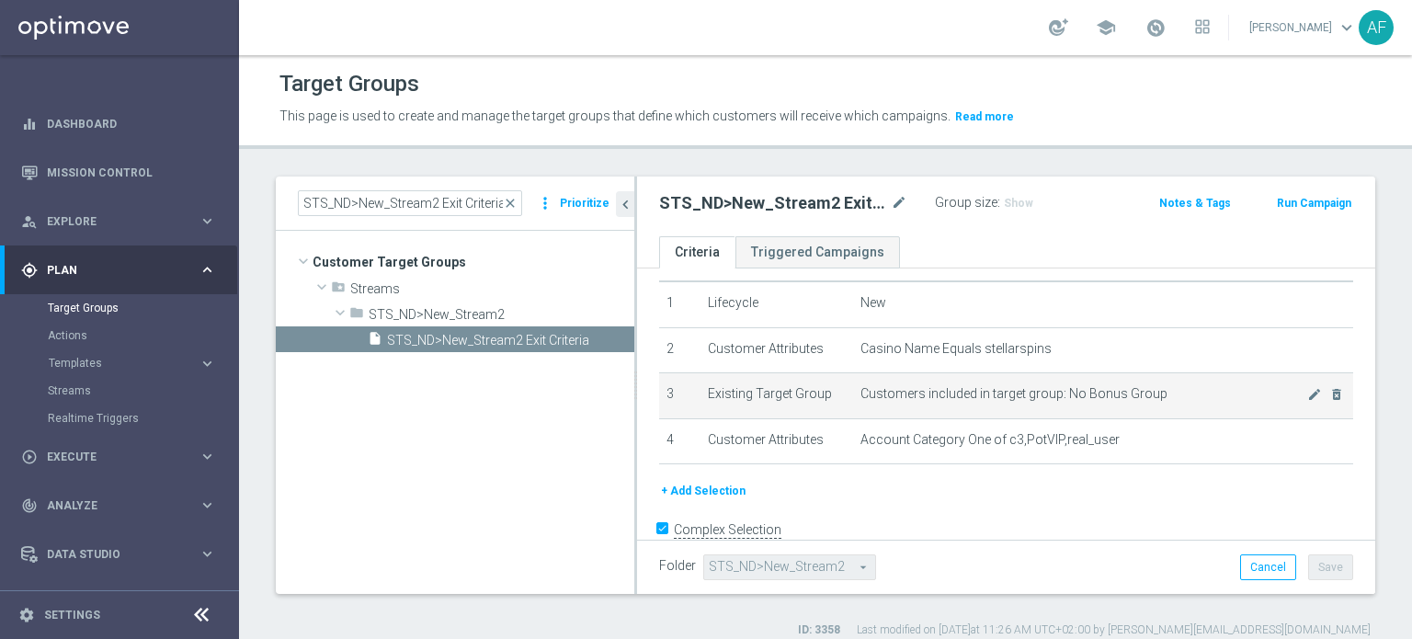
scroll to position [79, 0]
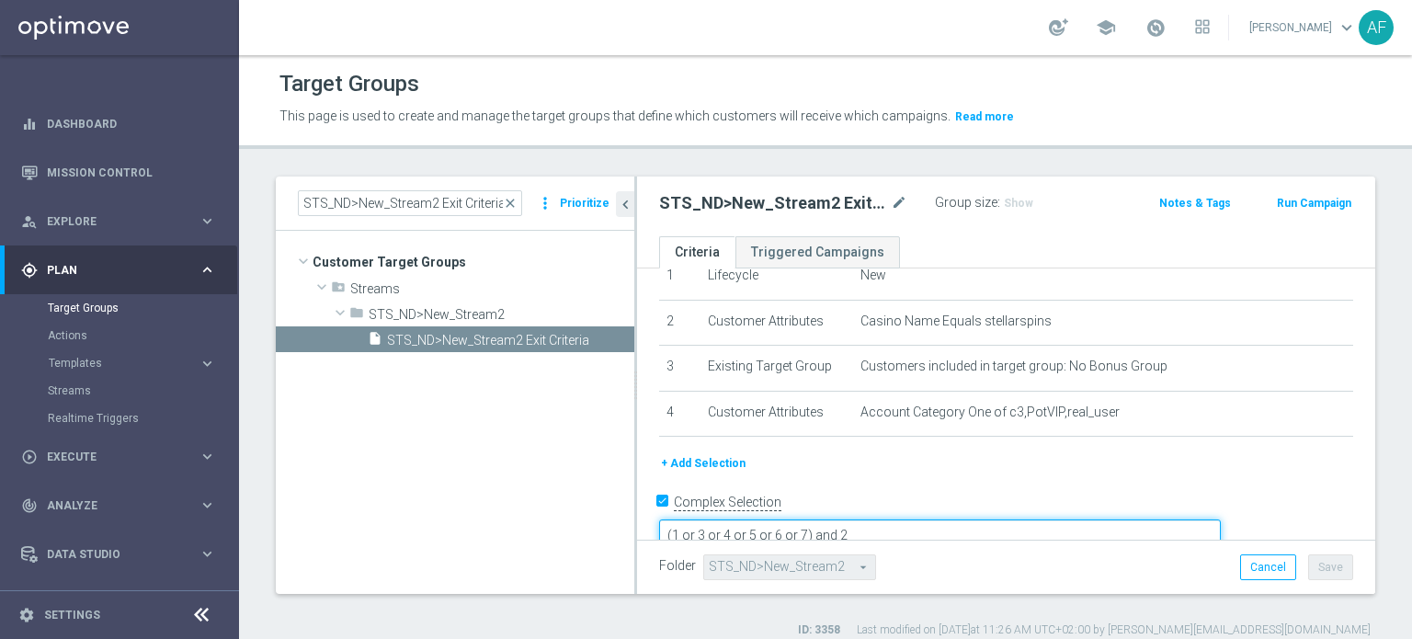
click at [935, 519] on textarea "(1 or 3 or 4 or 5 or 6 or 7) and 2" at bounding box center [940, 535] width 562 height 32
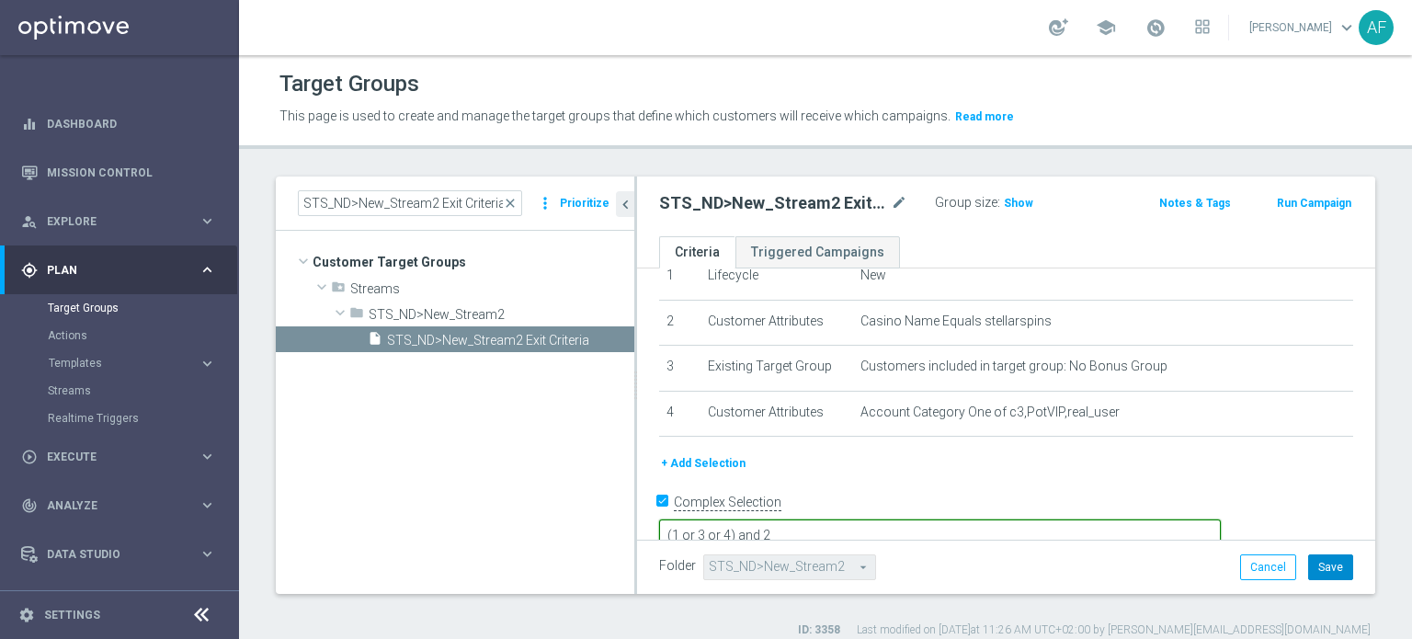
type textarea "(1 or 3 or 4) and 2"
click at [1316, 563] on button "Save" at bounding box center [1330, 567] width 45 height 26
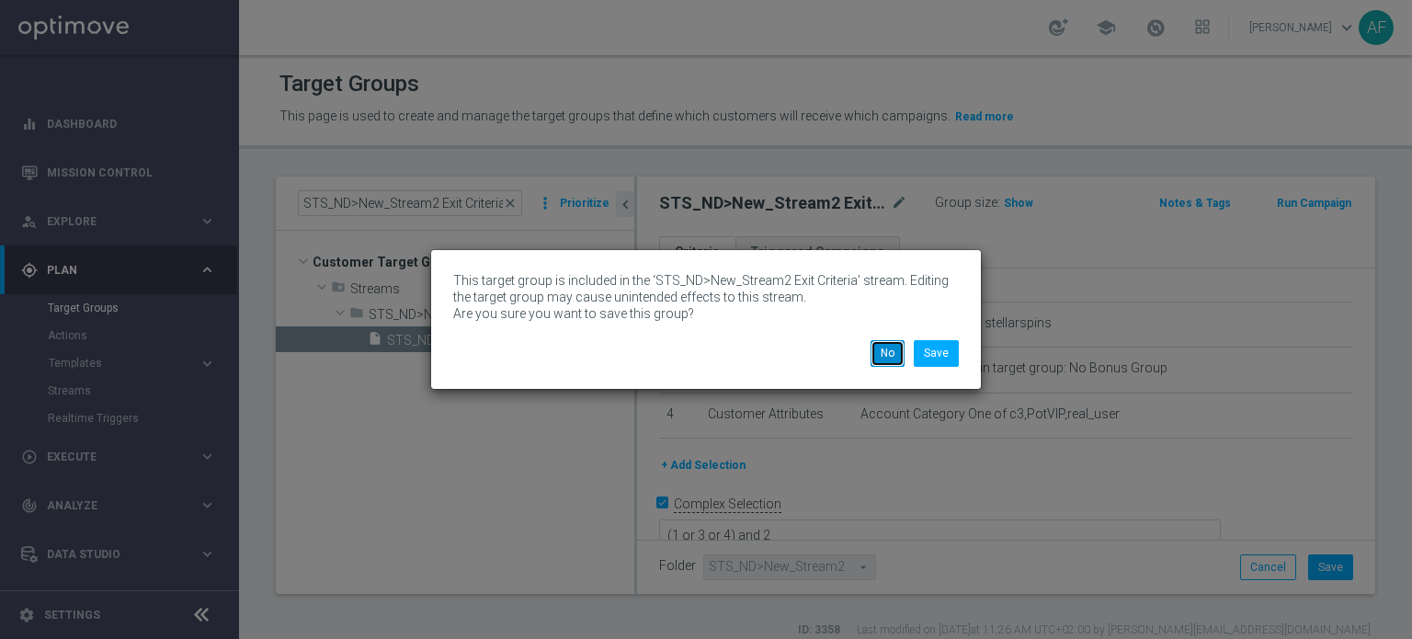
click at [887, 357] on button "No" at bounding box center [887, 353] width 34 height 26
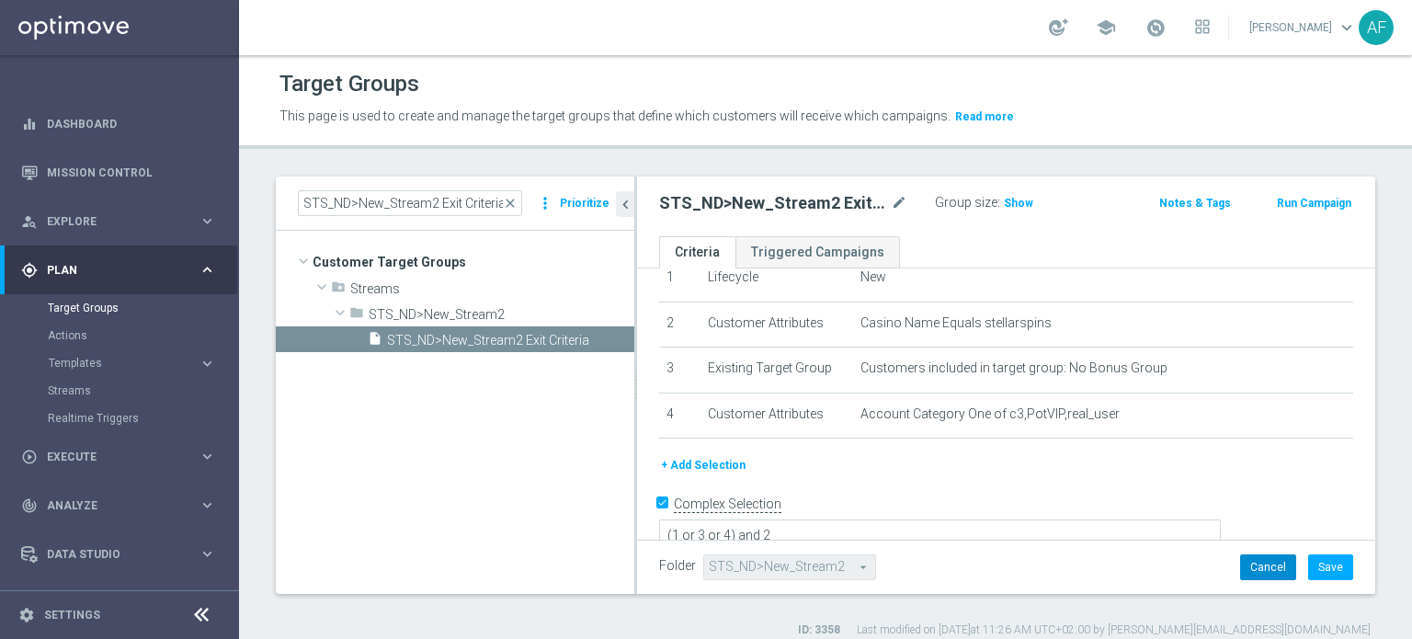
click at [1240, 563] on button "Cancel" at bounding box center [1268, 567] width 56 height 26
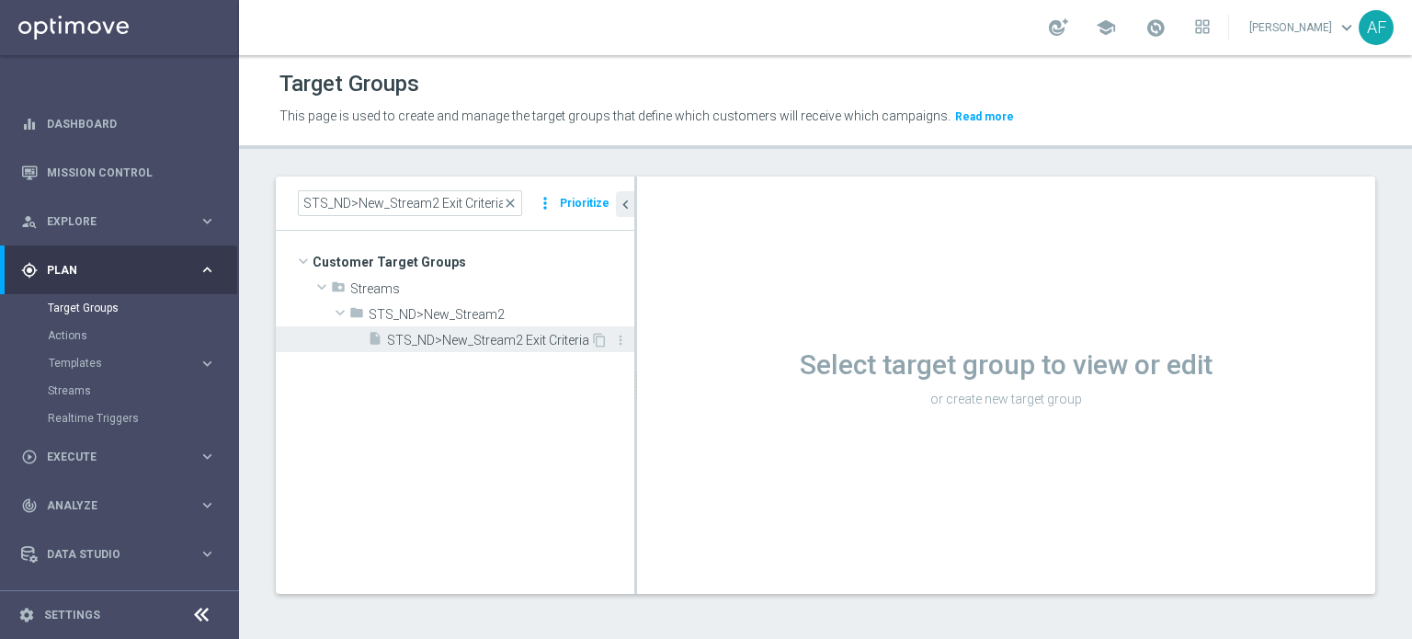
click at [546, 346] on span "STS_ND>New_Stream2 Exit Criteria" at bounding box center [488, 341] width 203 height 16
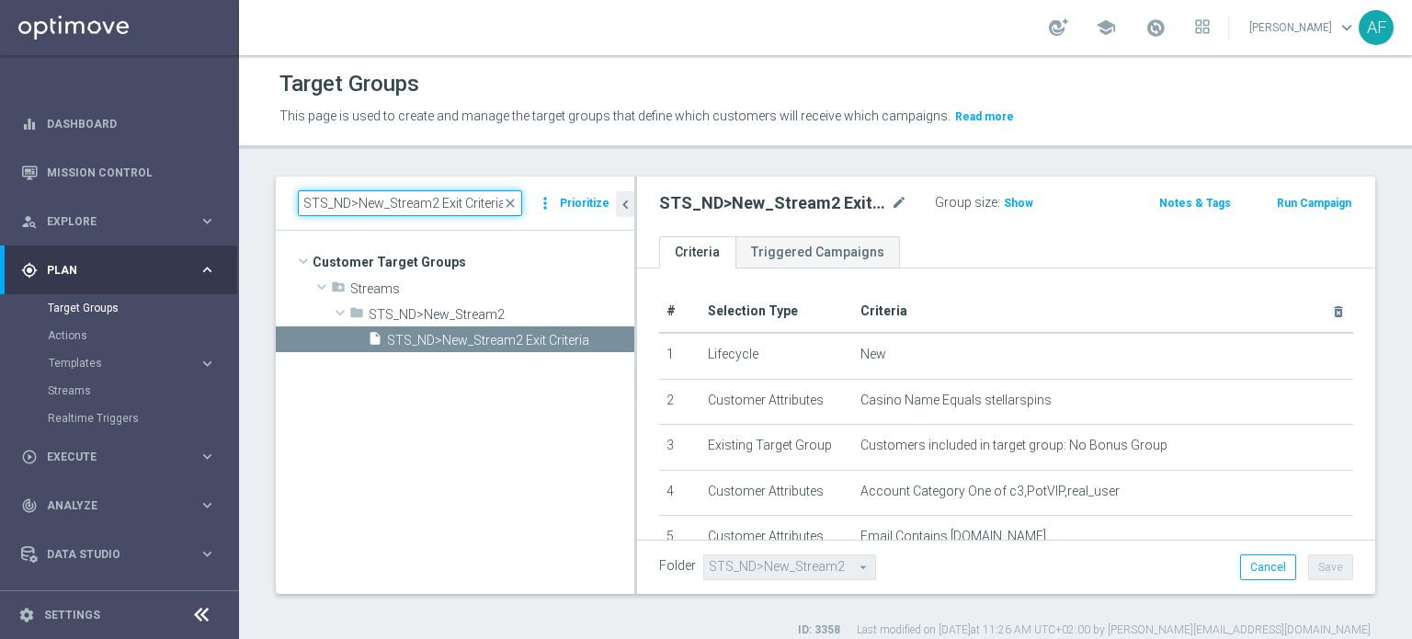
drag, startPoint x: 506, startPoint y: 206, endPoint x: 257, endPoint y: 207, distance: 248.2
click at [257, 209] on div "STS_ND>New_Stream2 Exit Criteria close more_vert Prioritize Customer Target Gro…" at bounding box center [825, 406] width 1173 height 461
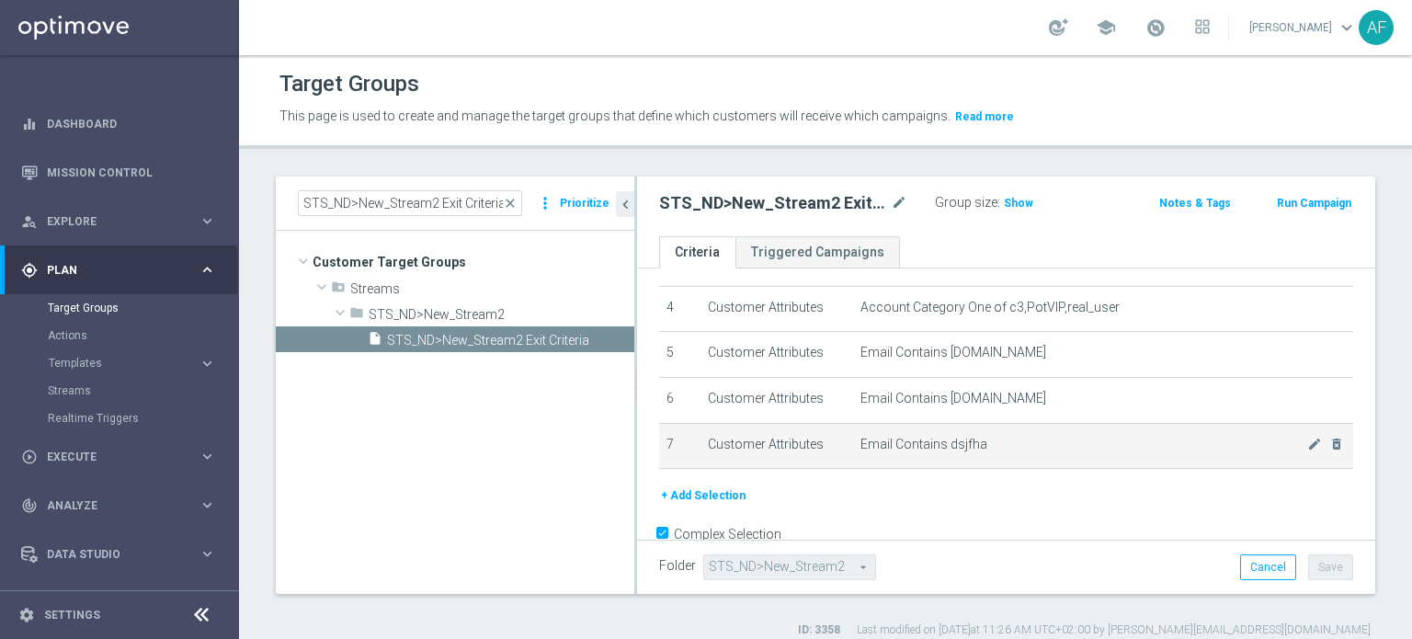
scroll to position [211, 0]
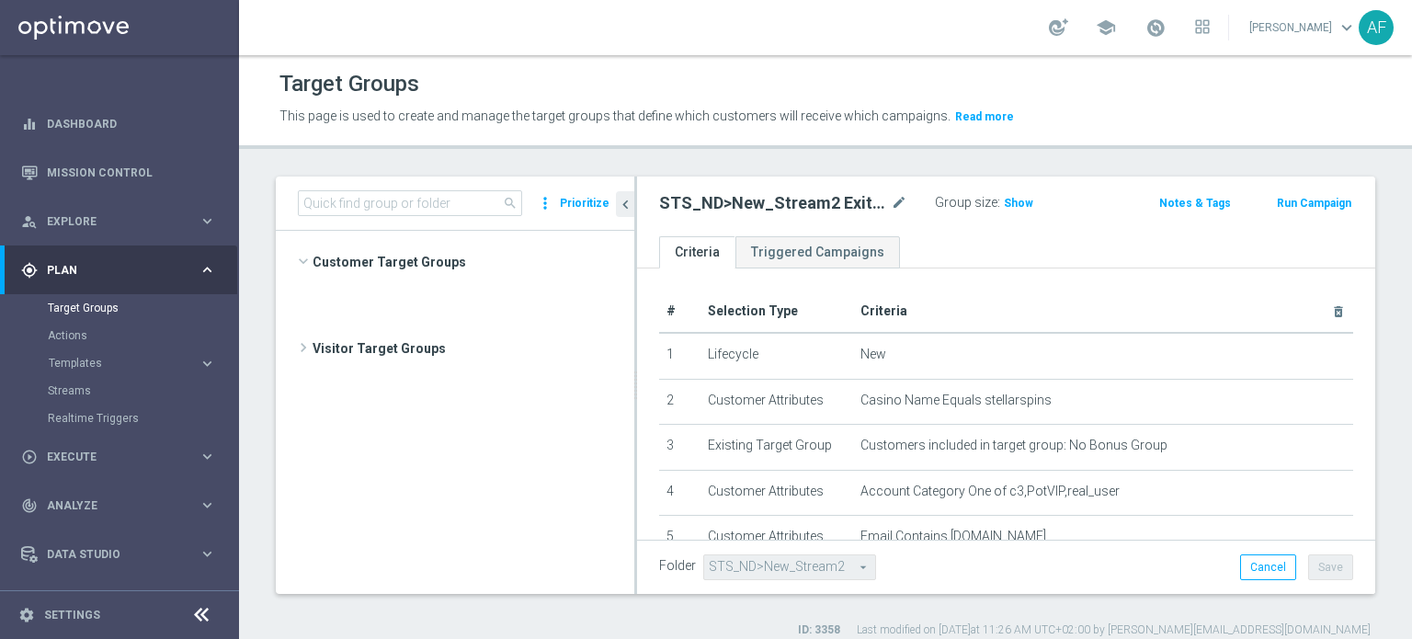
scroll to position [5793, 0]
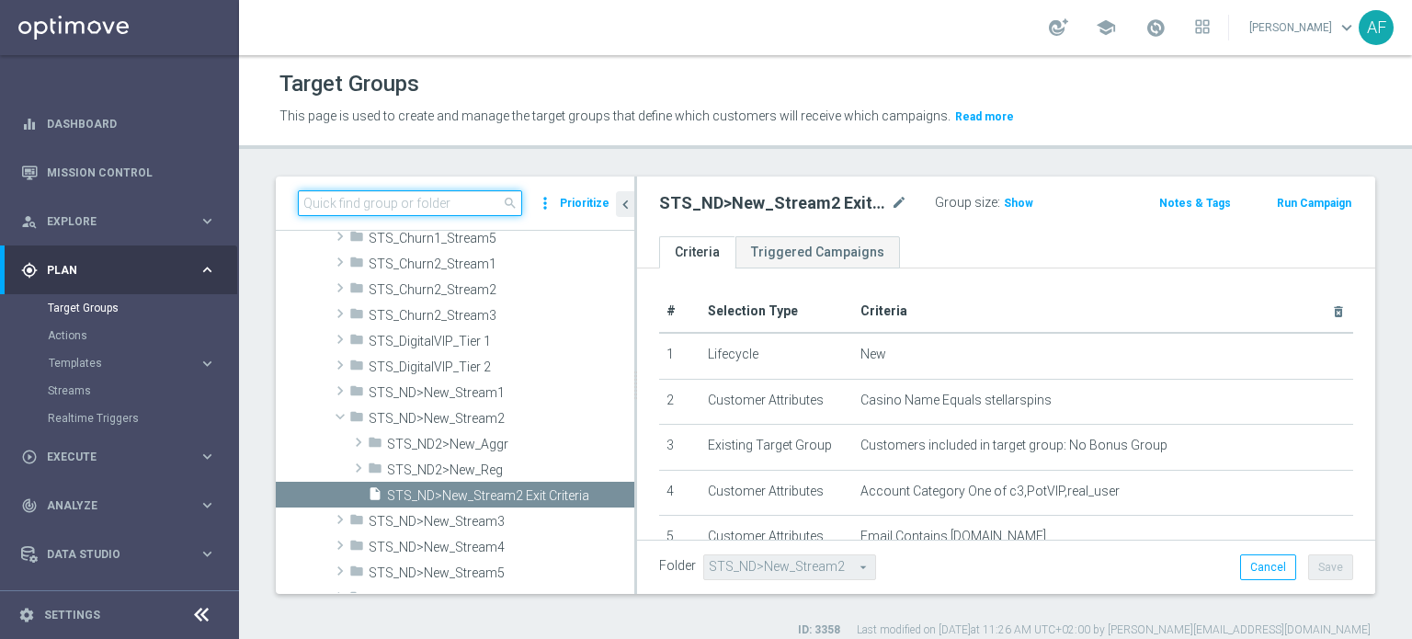
click at [477, 198] on input at bounding box center [410, 203] width 224 height 26
paste input "STS_ND>New_Stream2 Exit Criteria"
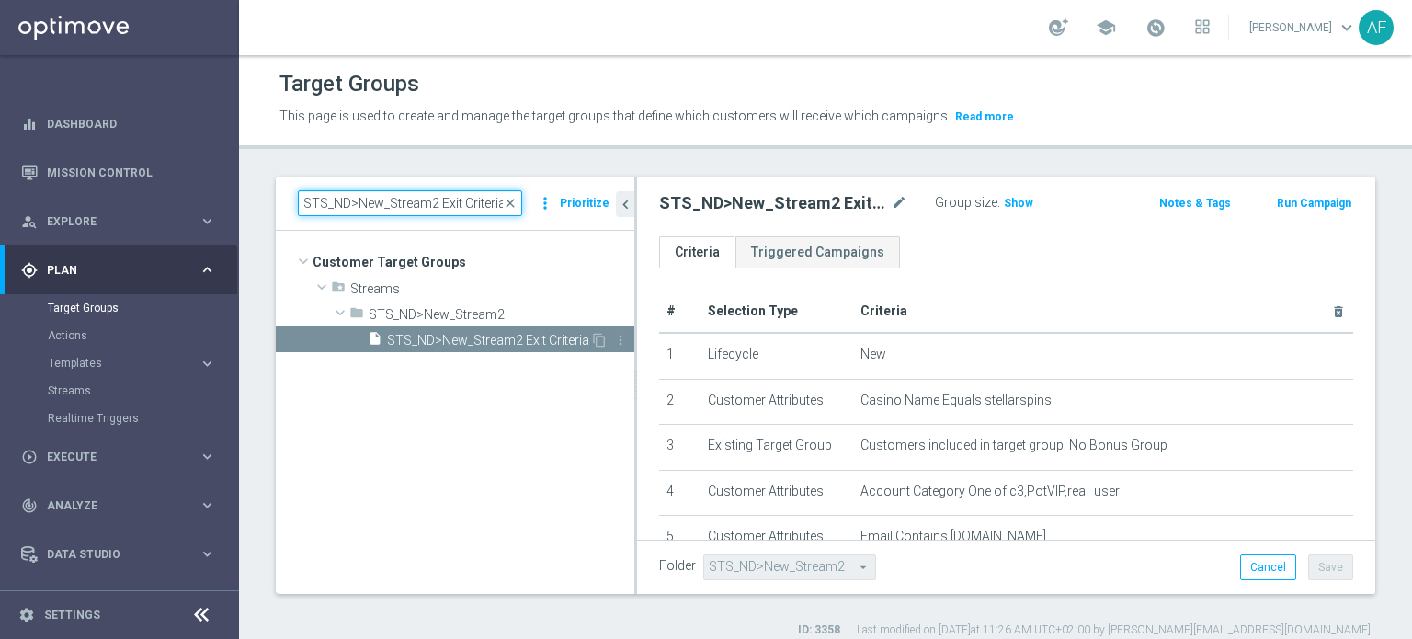
type input "STS_ND>New_Stream2 Exit Criteria"
click at [542, 336] on span "STS_ND>New_Stream2 Exit Criteria" at bounding box center [488, 341] width 203 height 16
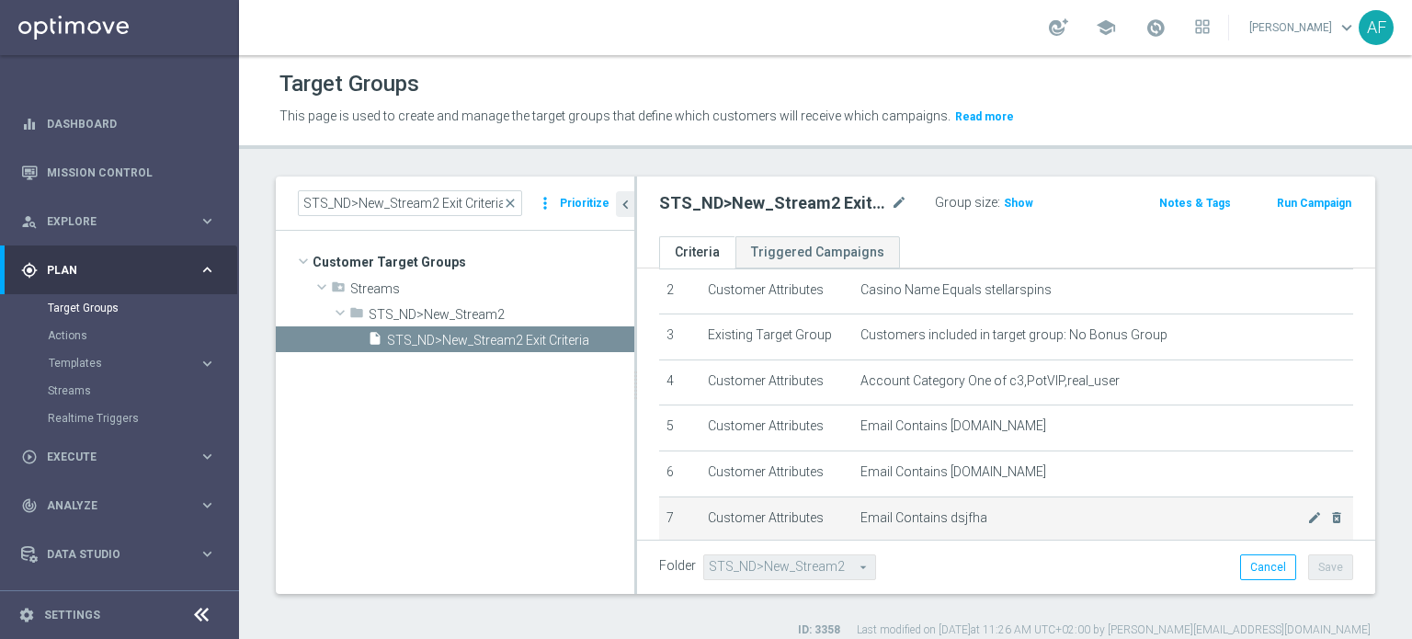
scroll to position [184, 0]
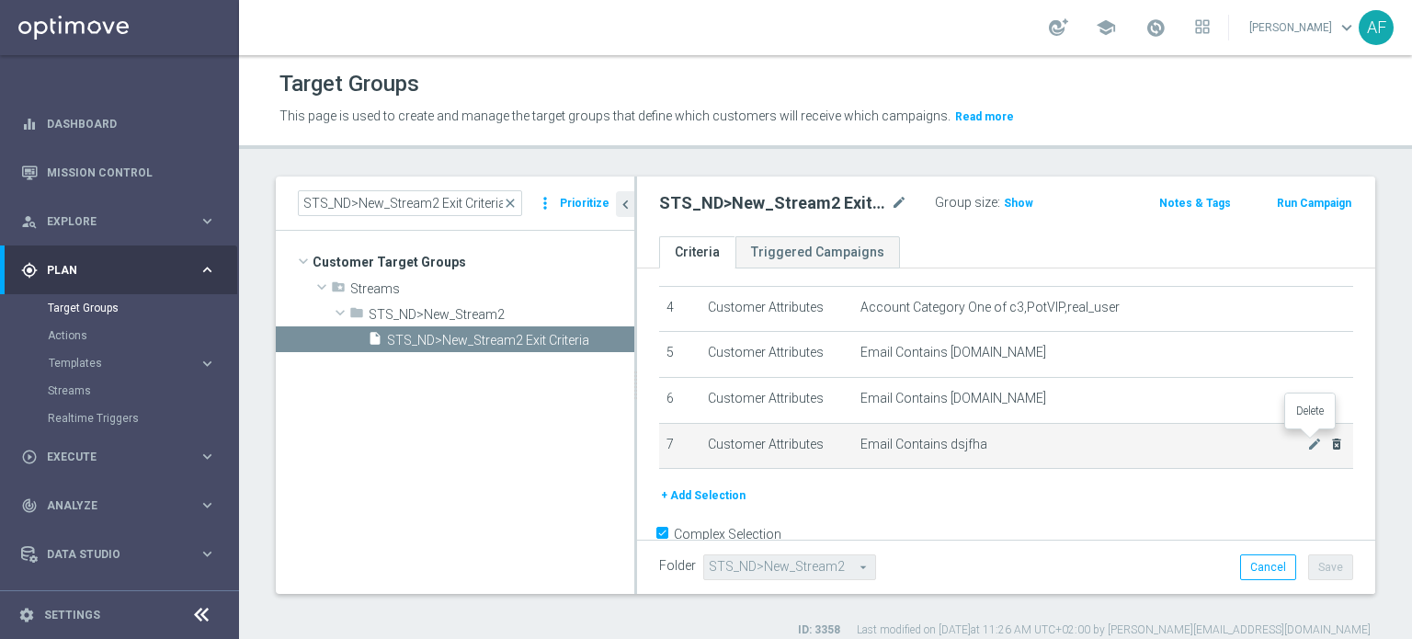
click at [1329, 441] on icon "delete_forever" at bounding box center [1336, 444] width 15 height 15
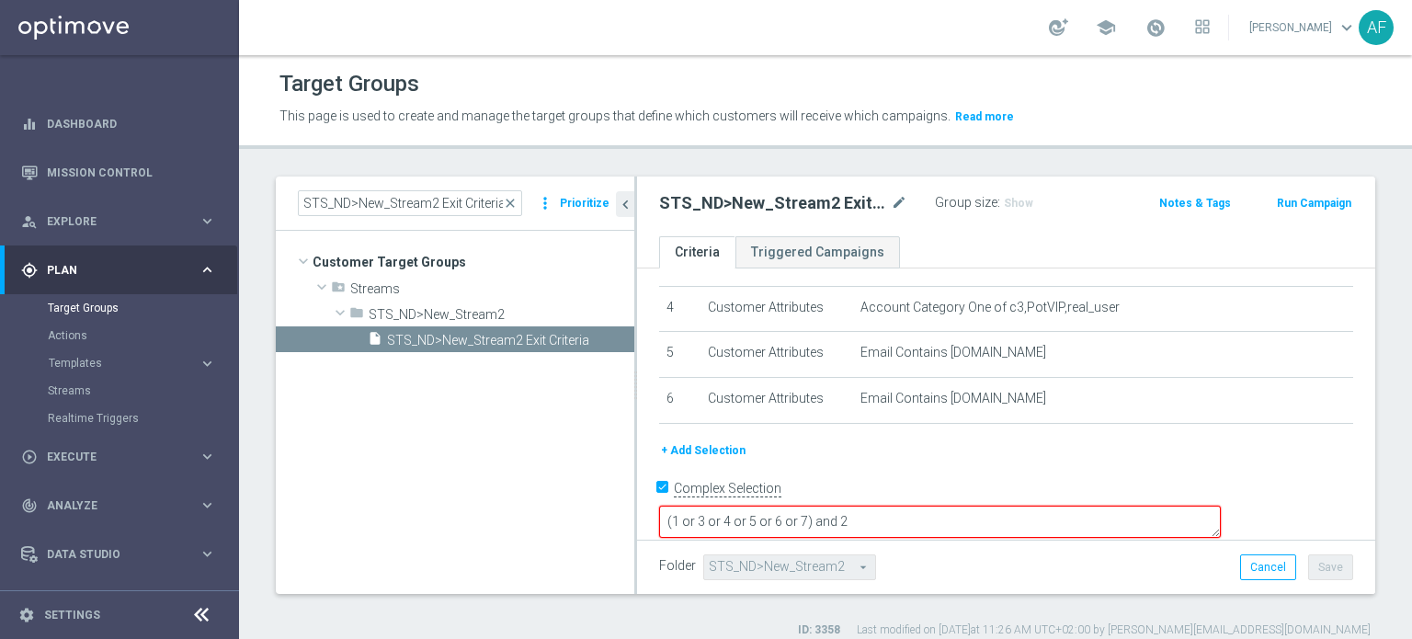
scroll to position [169, 0]
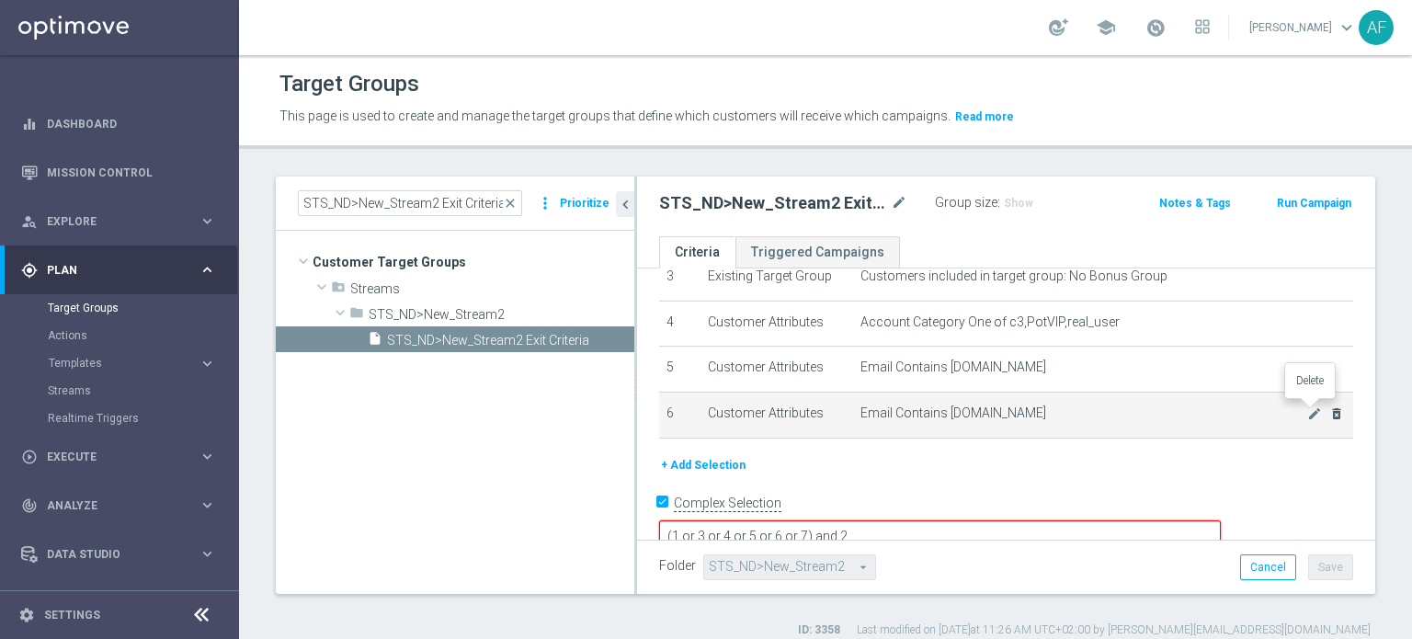
click at [1329, 408] on icon "delete_forever" at bounding box center [1336, 413] width 15 height 15
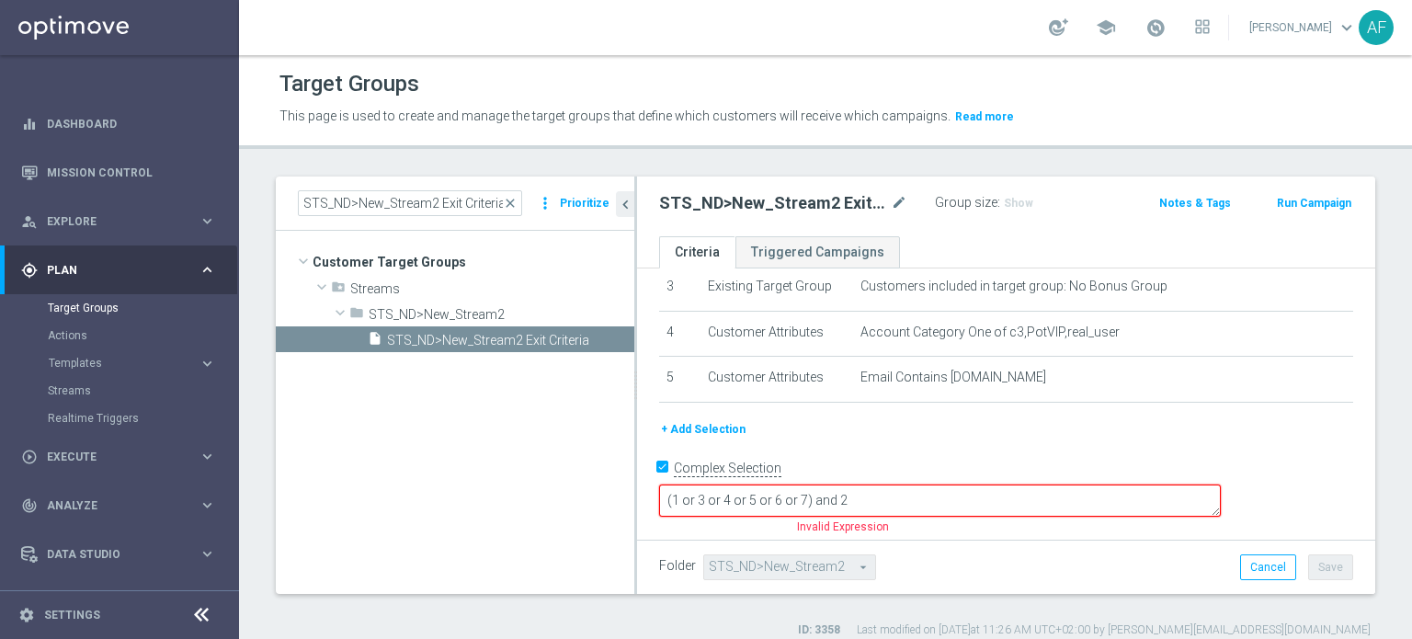
scroll to position [124, 0]
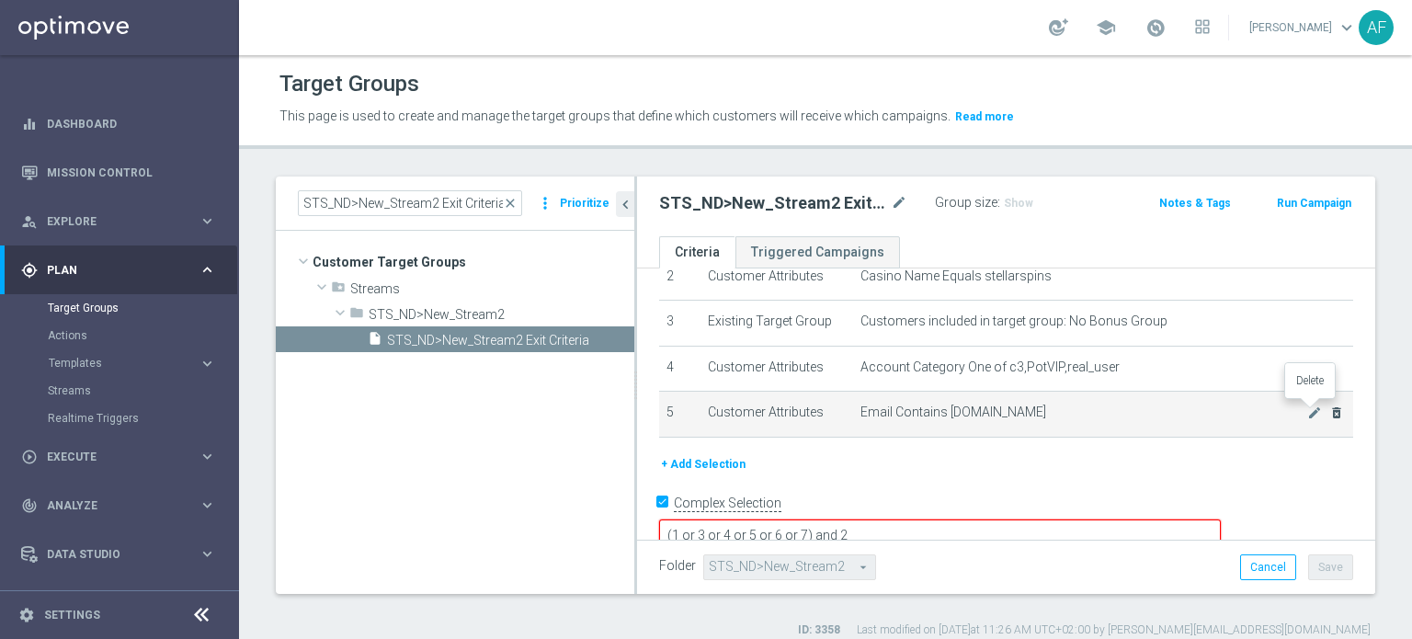
click at [1329, 406] on icon "delete_forever" at bounding box center [1336, 412] width 15 height 15
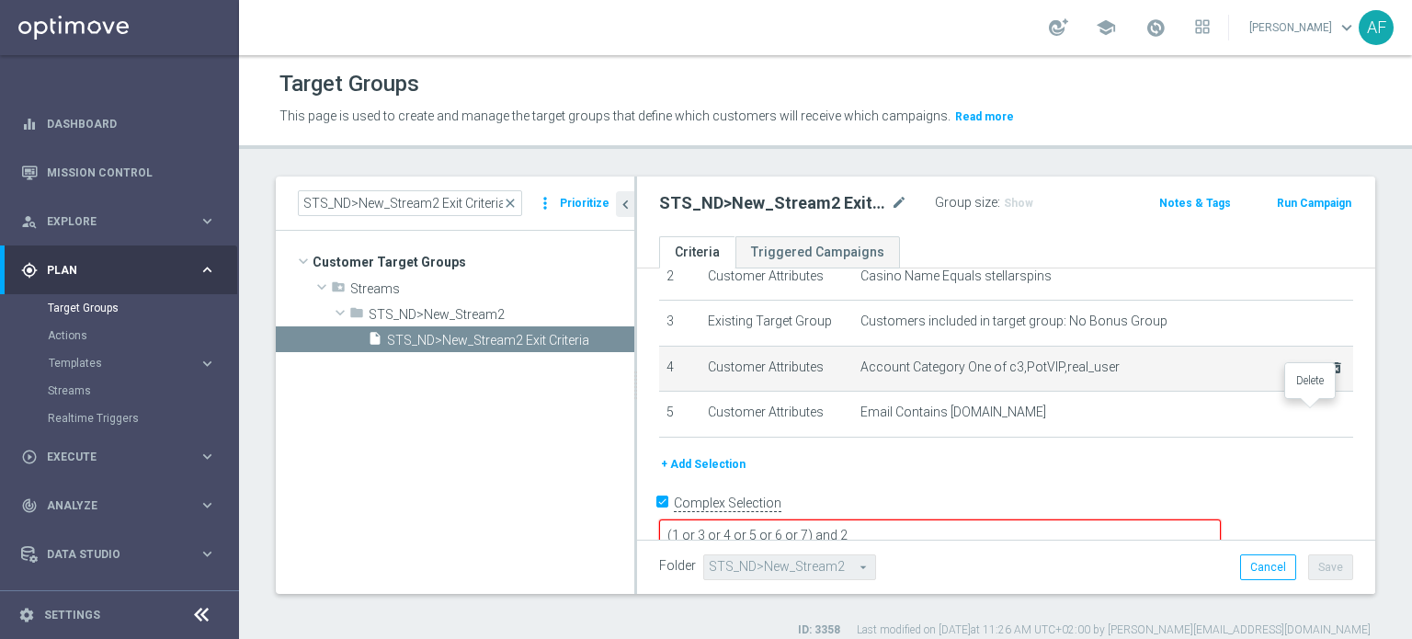
scroll to position [79, 0]
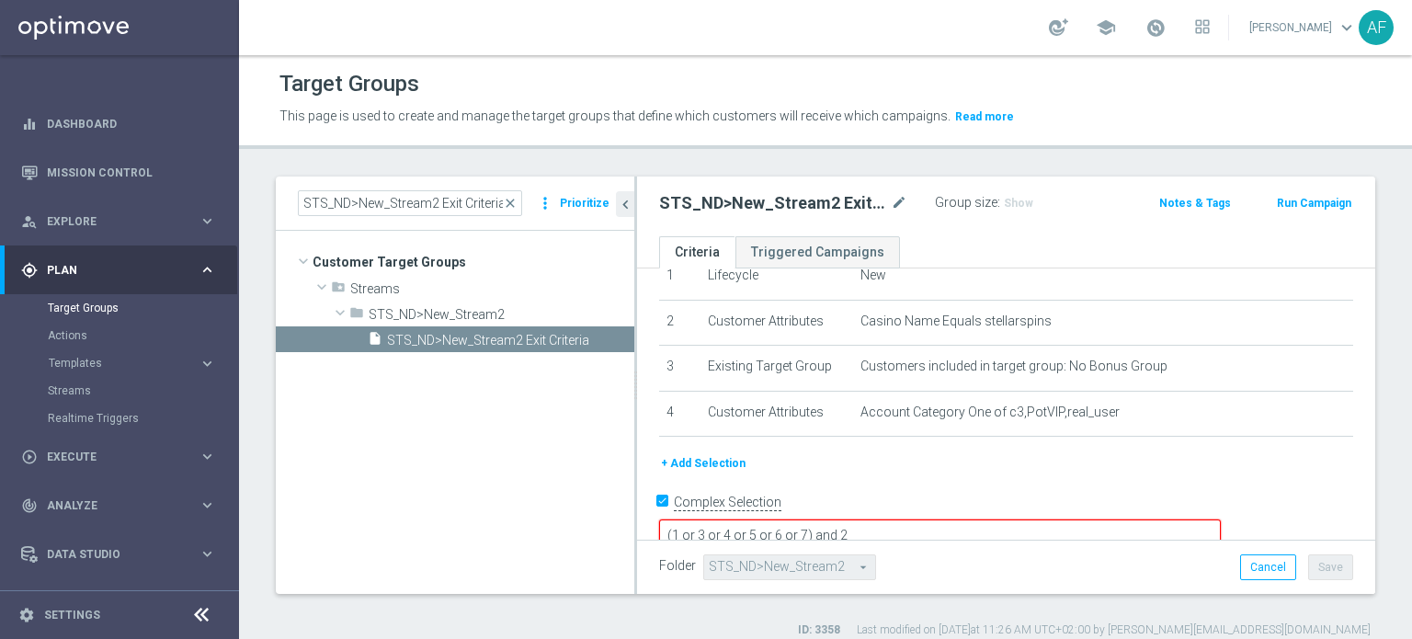
click at [933, 519] on textarea "(1 or 3 or 4 or 5 or 6 or 7) and 2" at bounding box center [940, 535] width 562 height 32
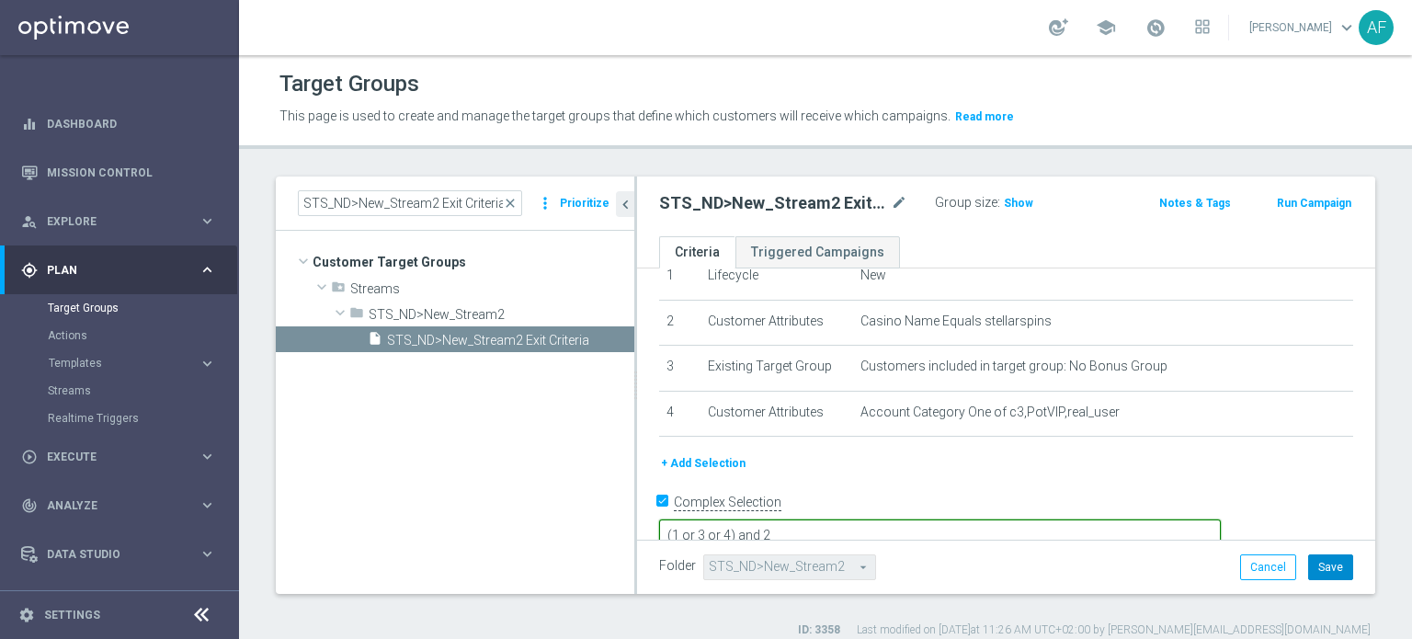
type textarea "(1 or 3 or 4) and 2"
click at [1323, 565] on button "Save" at bounding box center [1330, 567] width 45 height 26
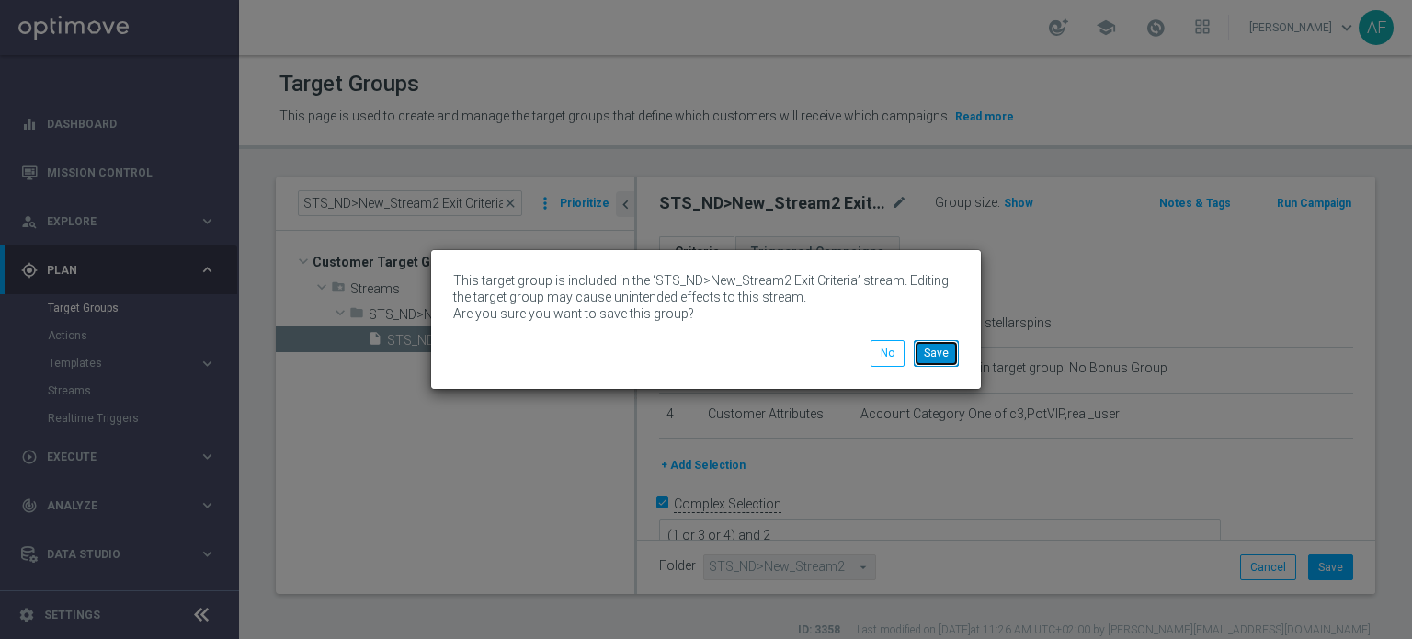
click at [941, 359] on button "Save" at bounding box center [936, 353] width 45 height 26
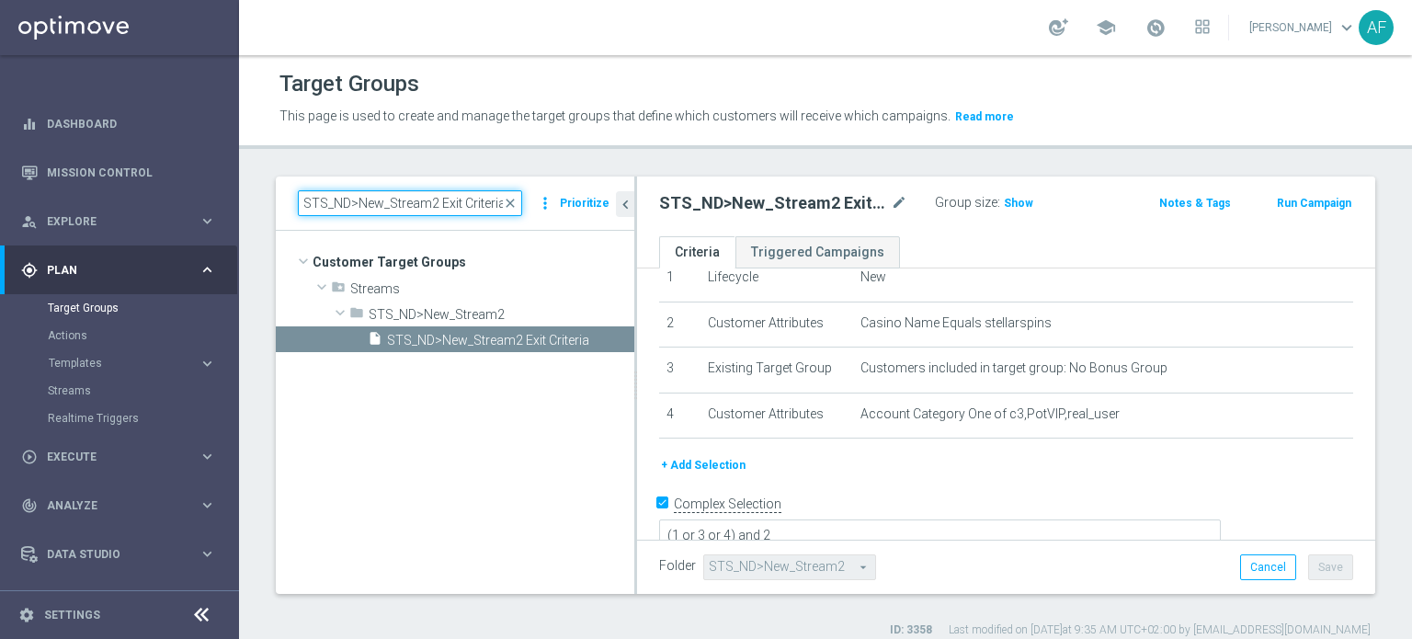
drag, startPoint x: 304, startPoint y: 205, endPoint x: 571, endPoint y: 220, distance: 267.0
click at [571, 220] on div "STS_ND>New_Stream2 Exit Criteria close more_vert Prioritize" at bounding box center [455, 203] width 358 height 54
paste input "KJ_ND>New_Stream8"
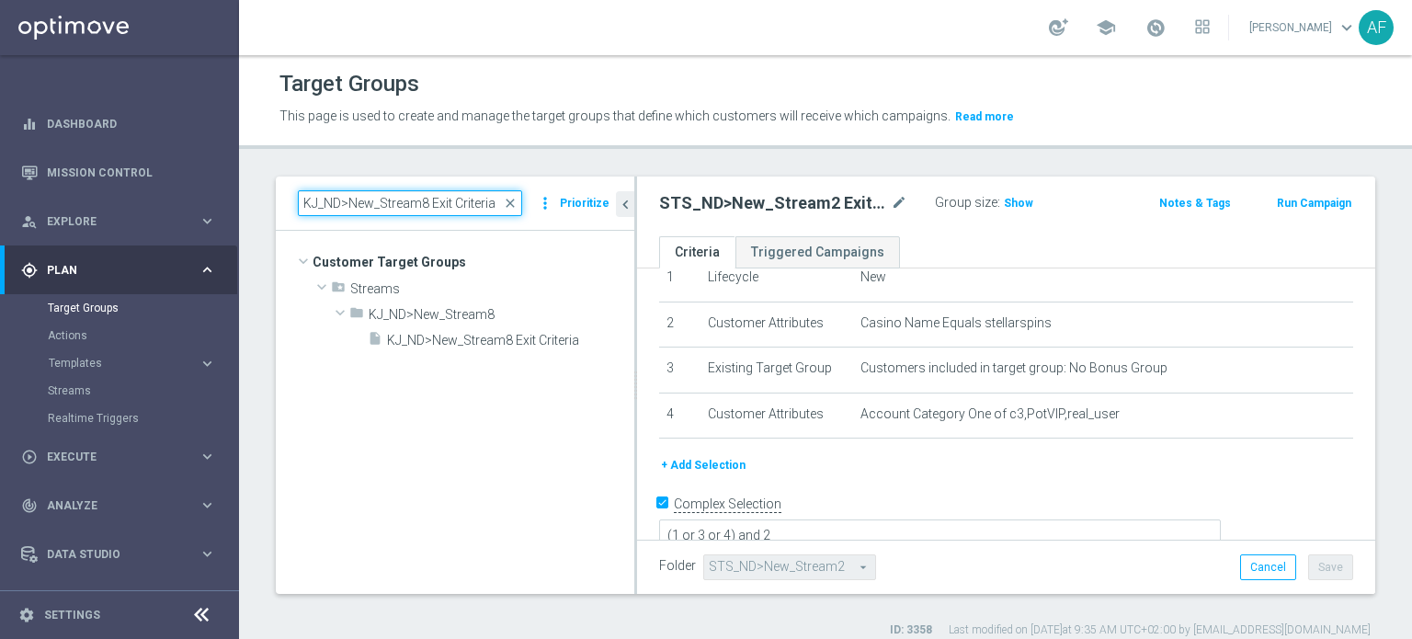
type input "KJ_ND>New_Stream8 Exit Criteria"
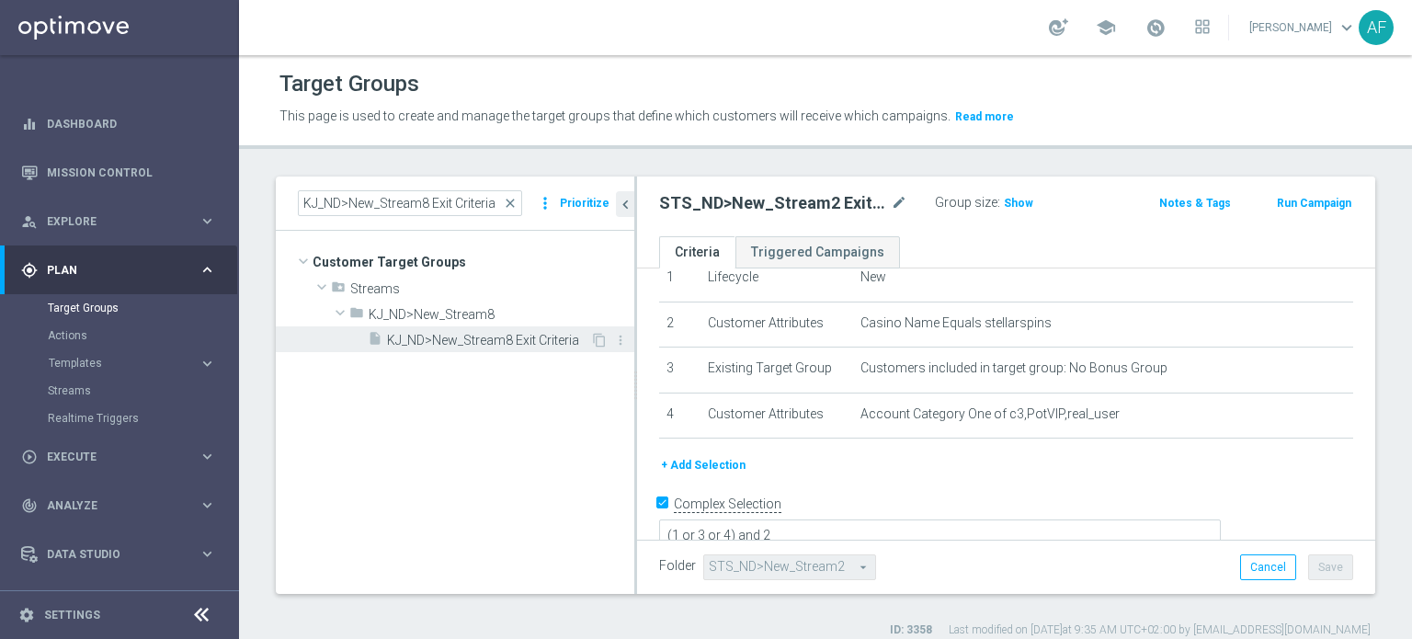
click at [547, 334] on span "KJ_ND>New_Stream8 Exit Criteria" at bounding box center [488, 341] width 203 height 16
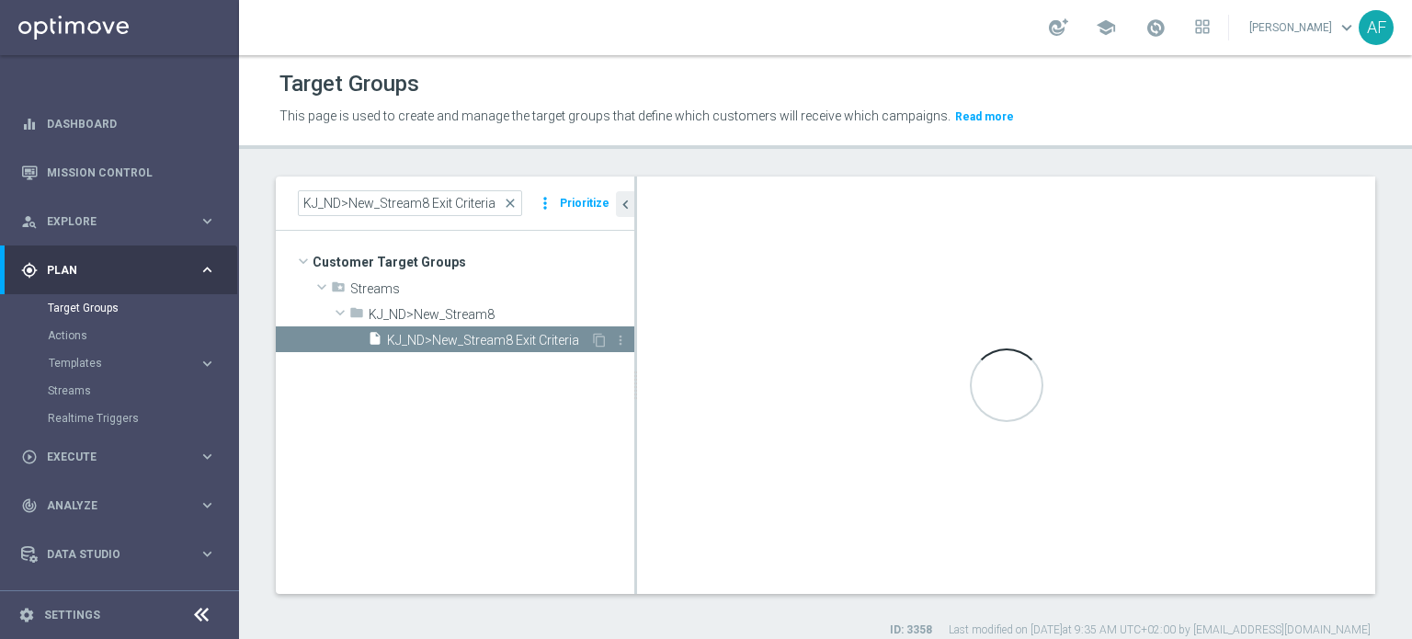
type textarea "(1 or 3 or 4 or 5 or 6 or 7) and 2"
type input "KJ_ND>New_Stream8"
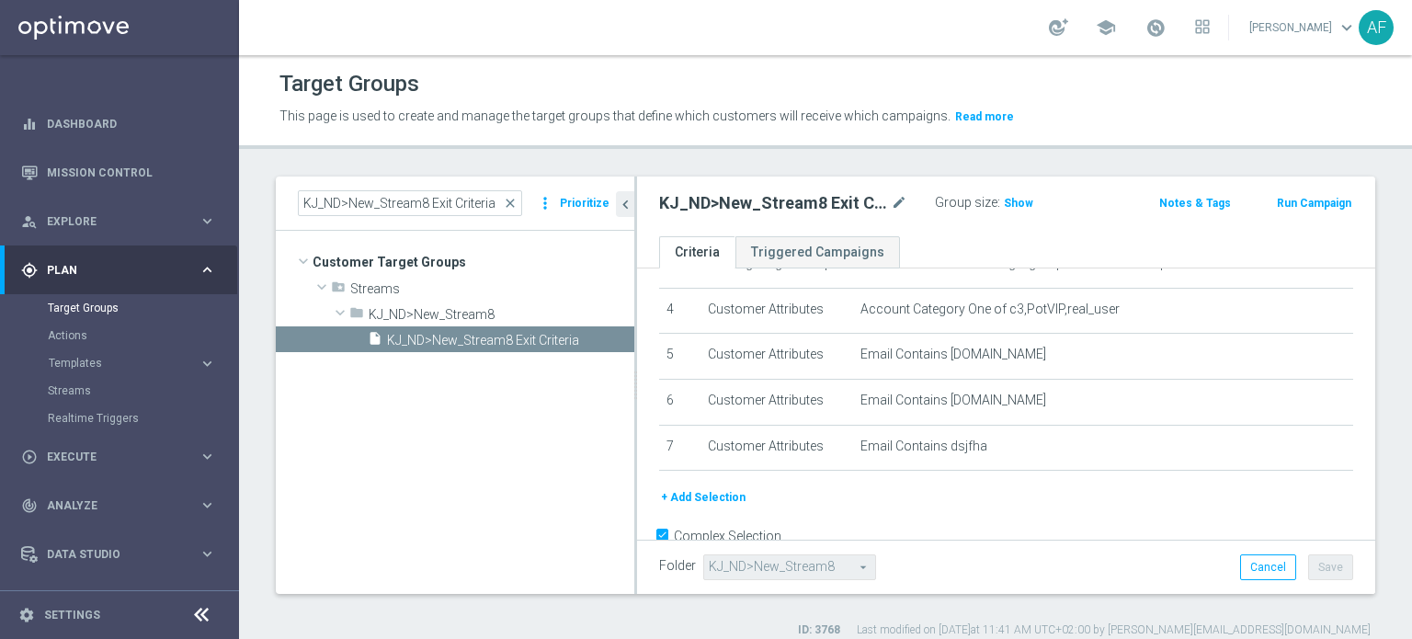
scroll to position [188, 0]
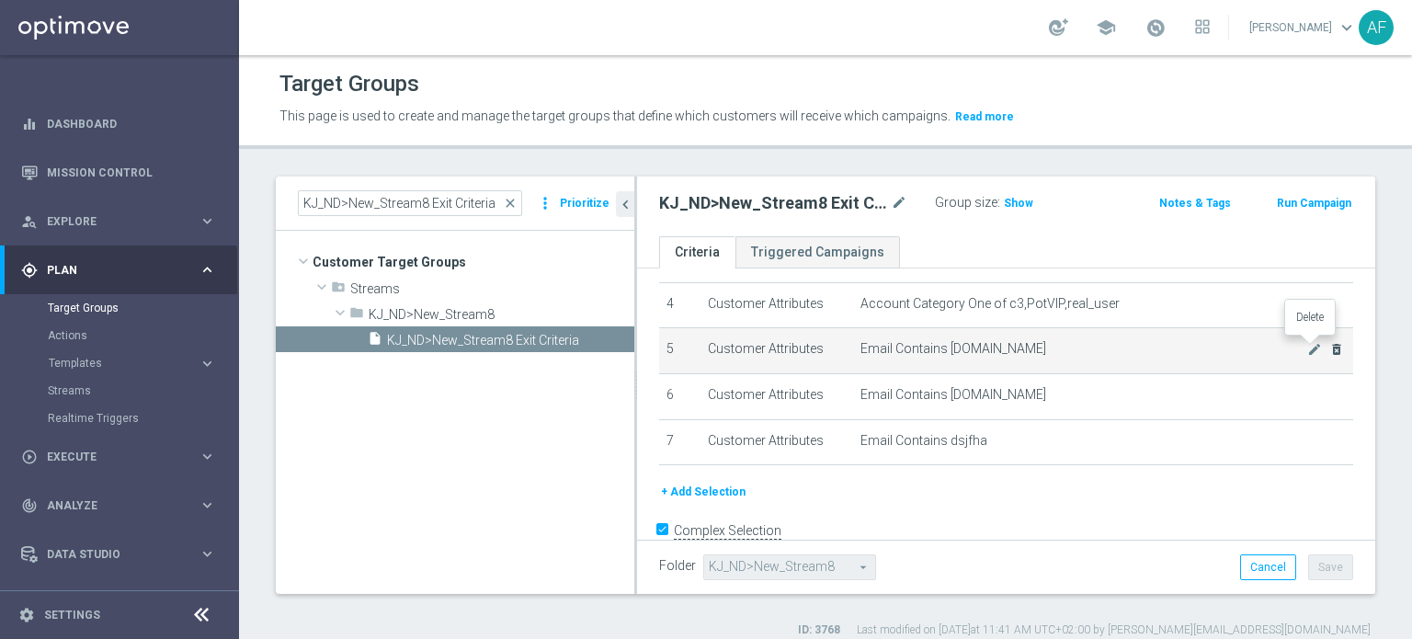
click at [1329, 346] on icon "delete_forever" at bounding box center [1336, 349] width 15 height 15
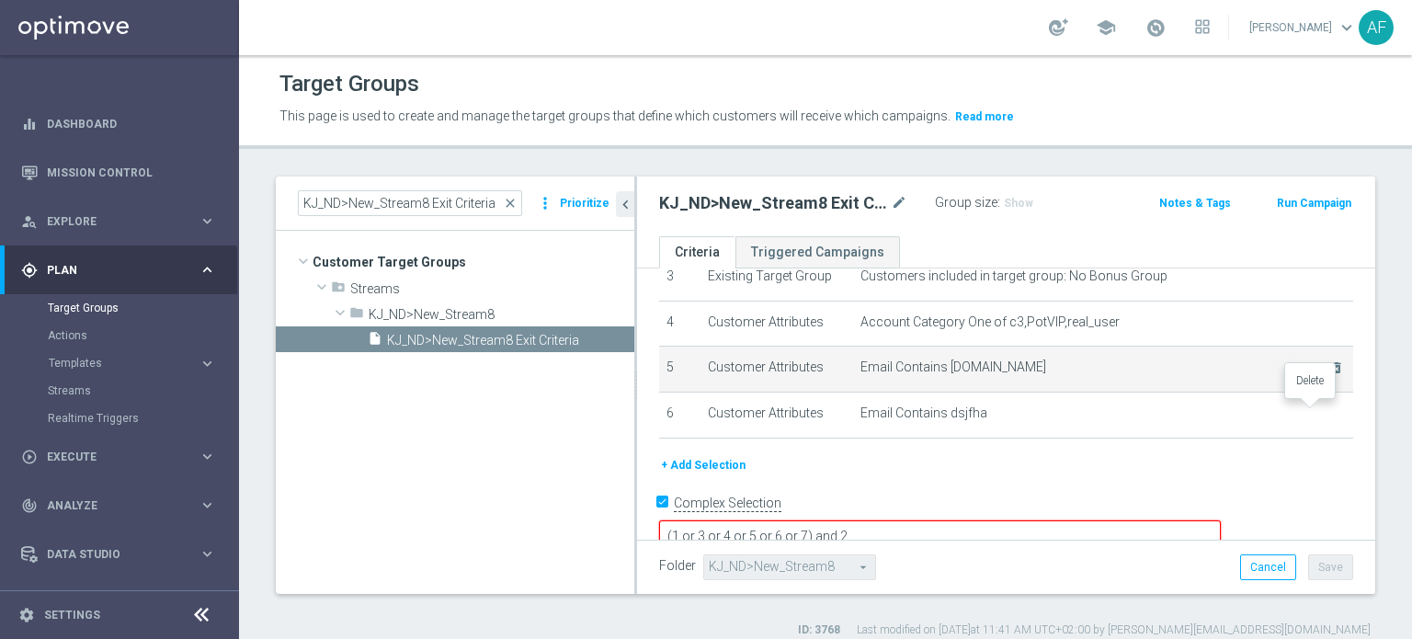
click at [0, 0] on icon "delete_forever" at bounding box center [0, 0] width 0 height 0
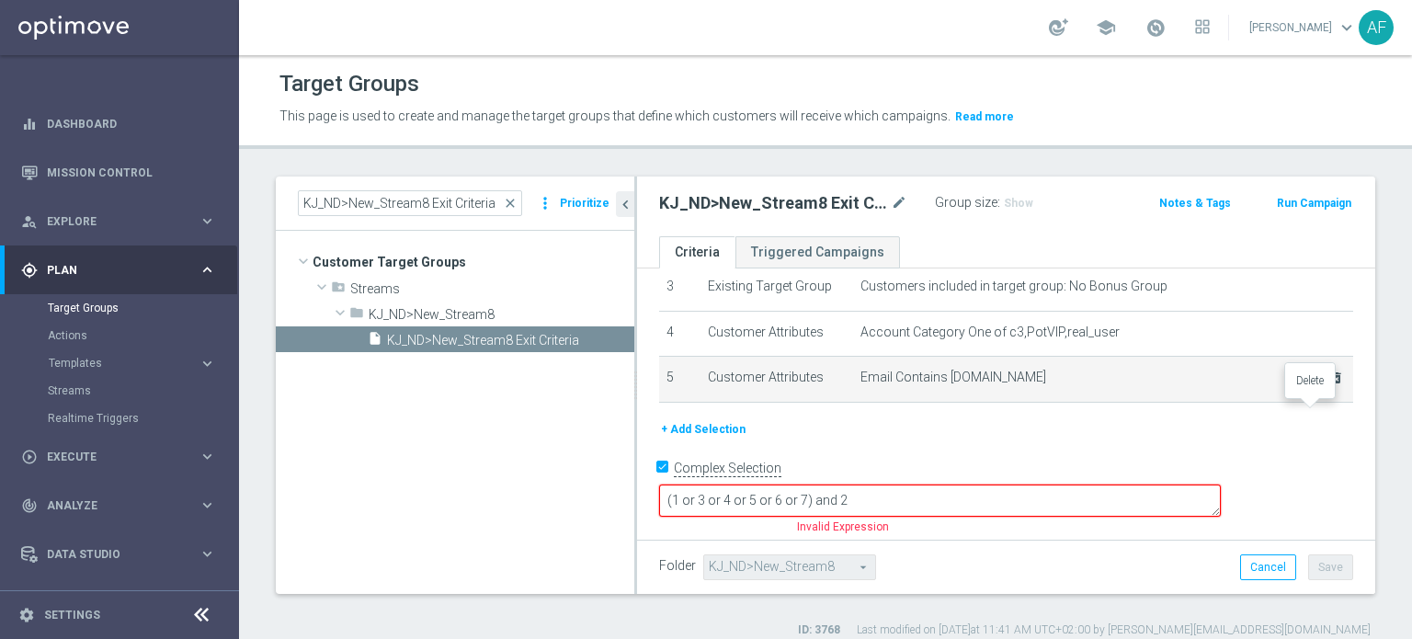
scroll to position [124, 0]
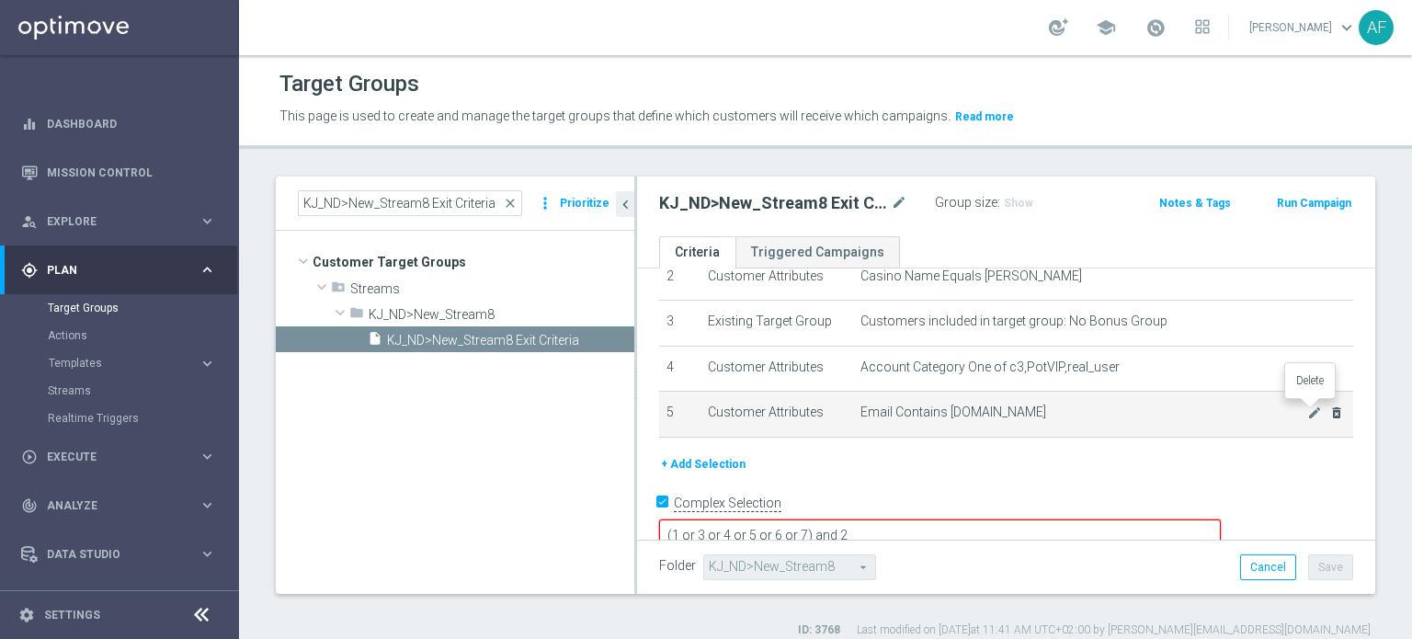
click at [1329, 405] on icon "delete_forever" at bounding box center [1336, 412] width 15 height 15
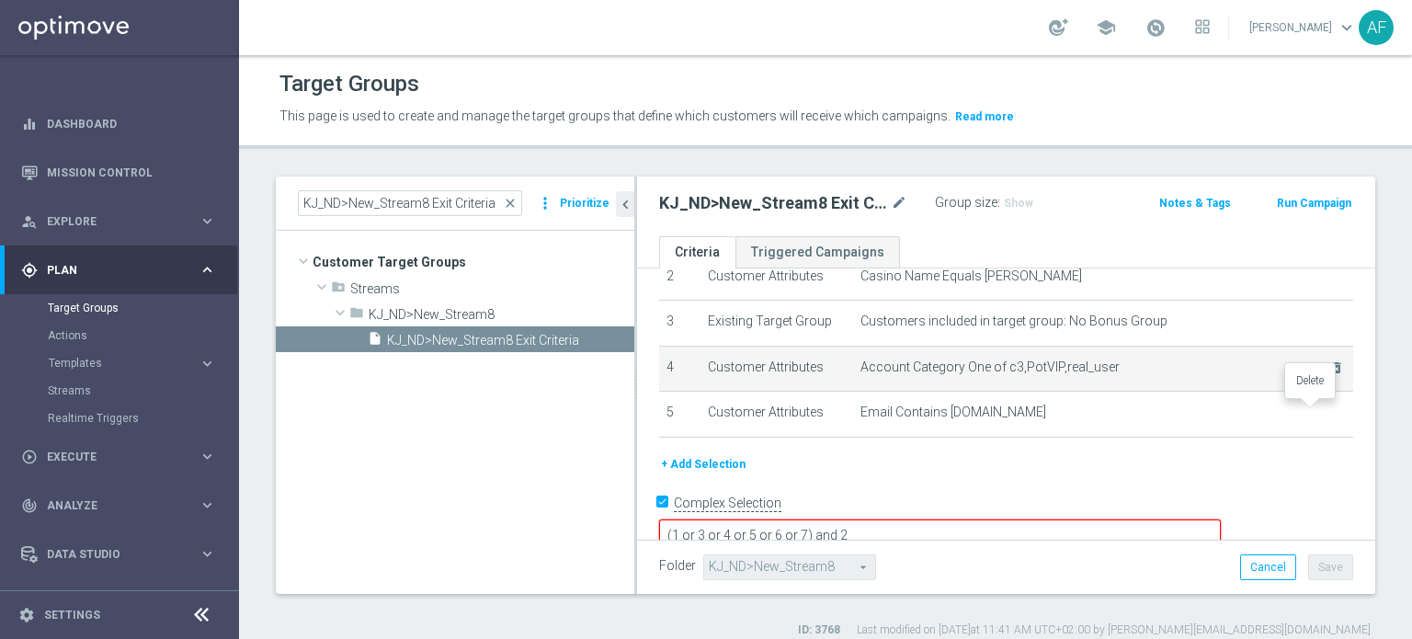
scroll to position [79, 0]
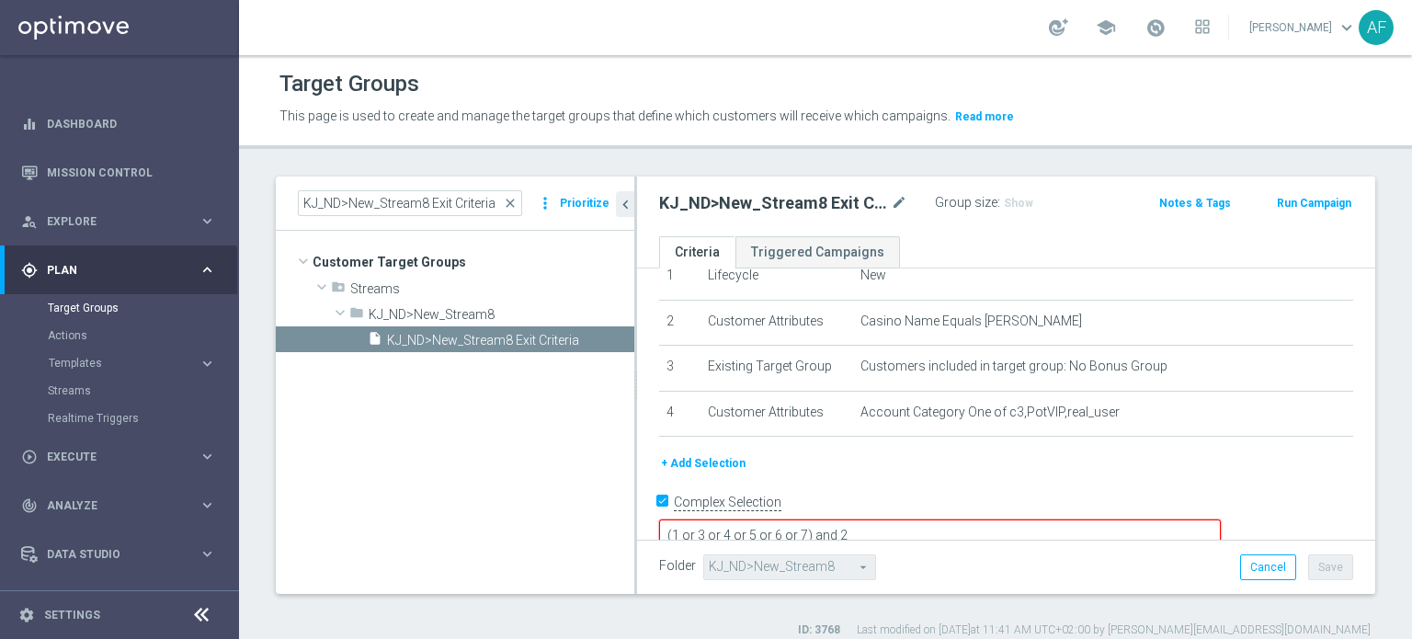
click at [933, 519] on textarea "(1 or 3 or 4 or 5 or 6 or 7) and 2" at bounding box center [940, 535] width 562 height 32
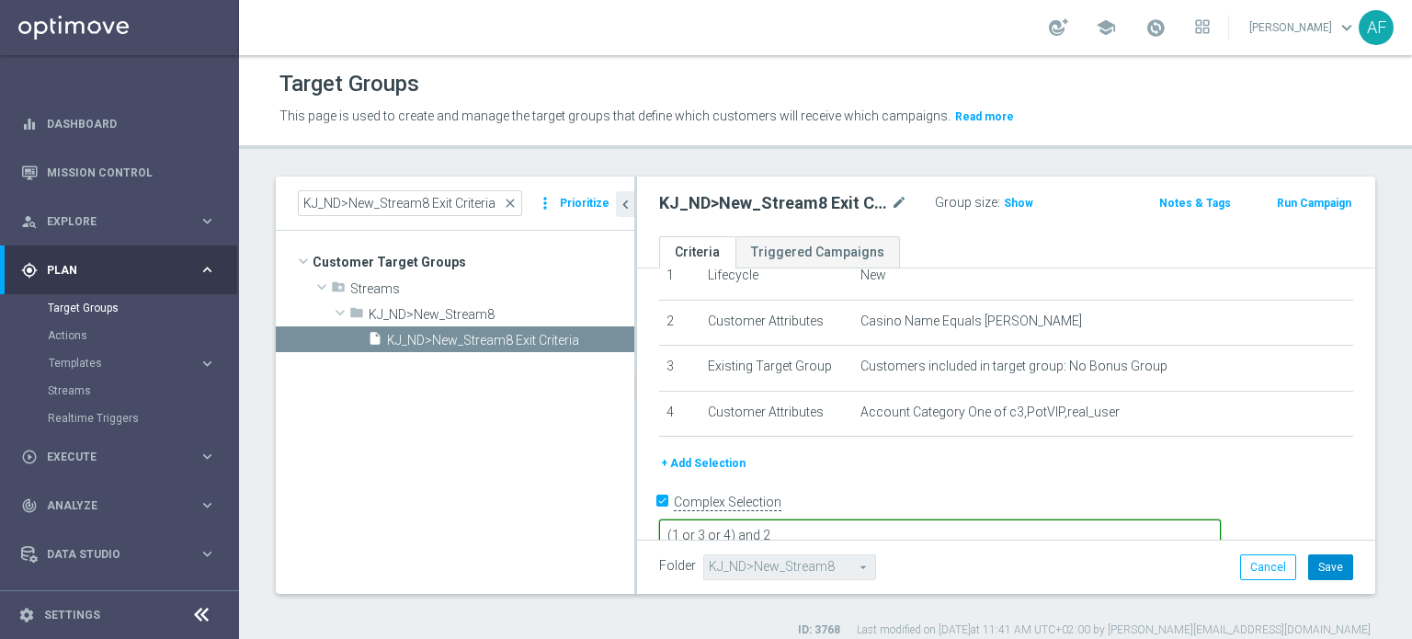
type textarea "(1 or 3 or 4) and 2"
click at [1308, 567] on button "Save" at bounding box center [1330, 567] width 45 height 26
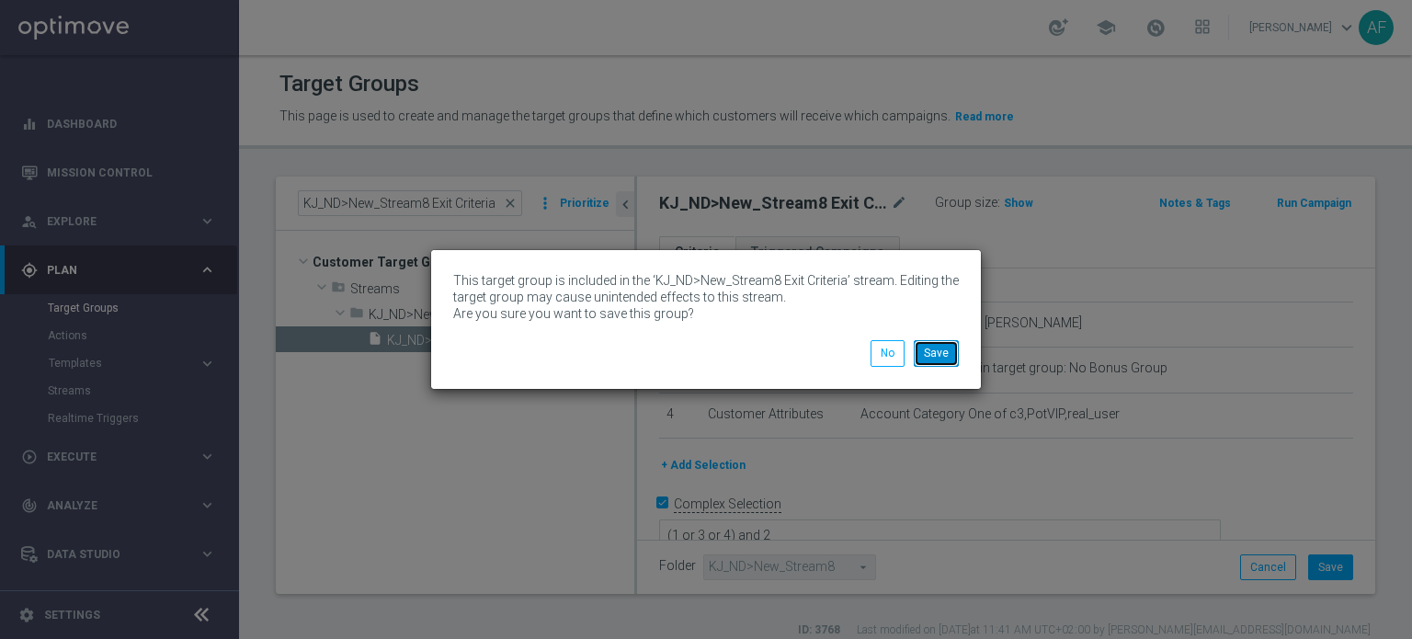
click at [934, 358] on button "Save" at bounding box center [936, 353] width 45 height 26
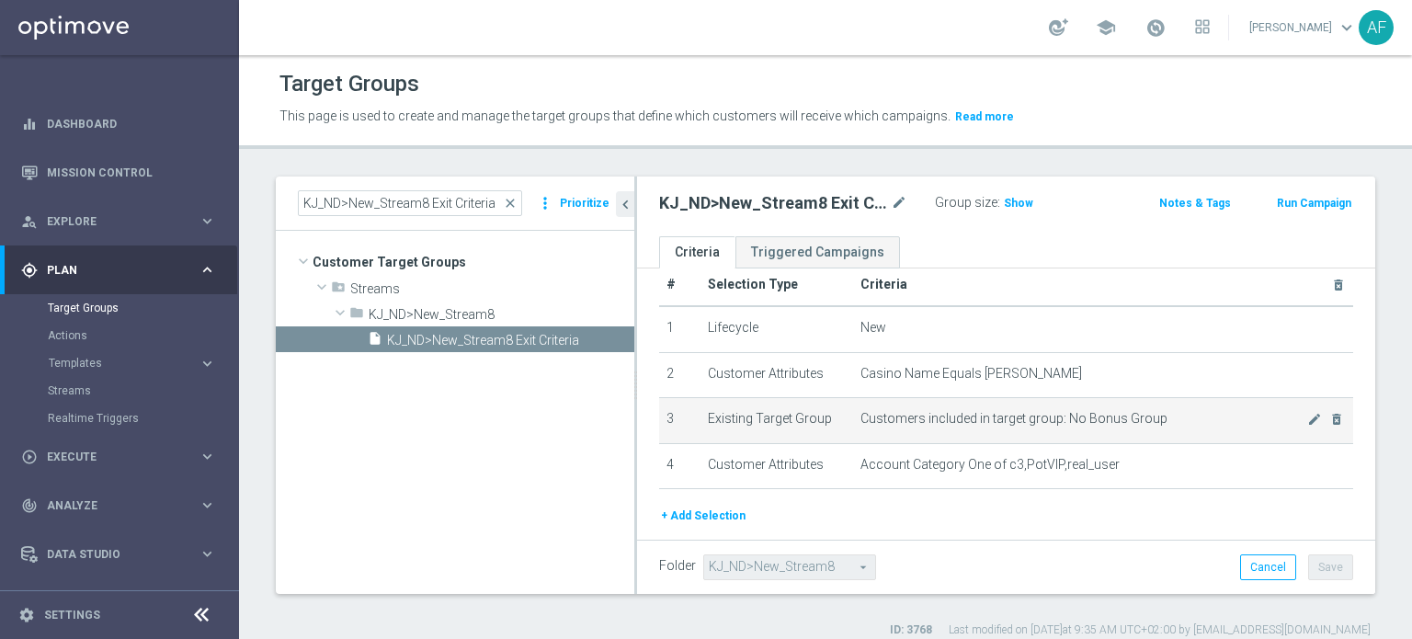
scroll to position [0, 0]
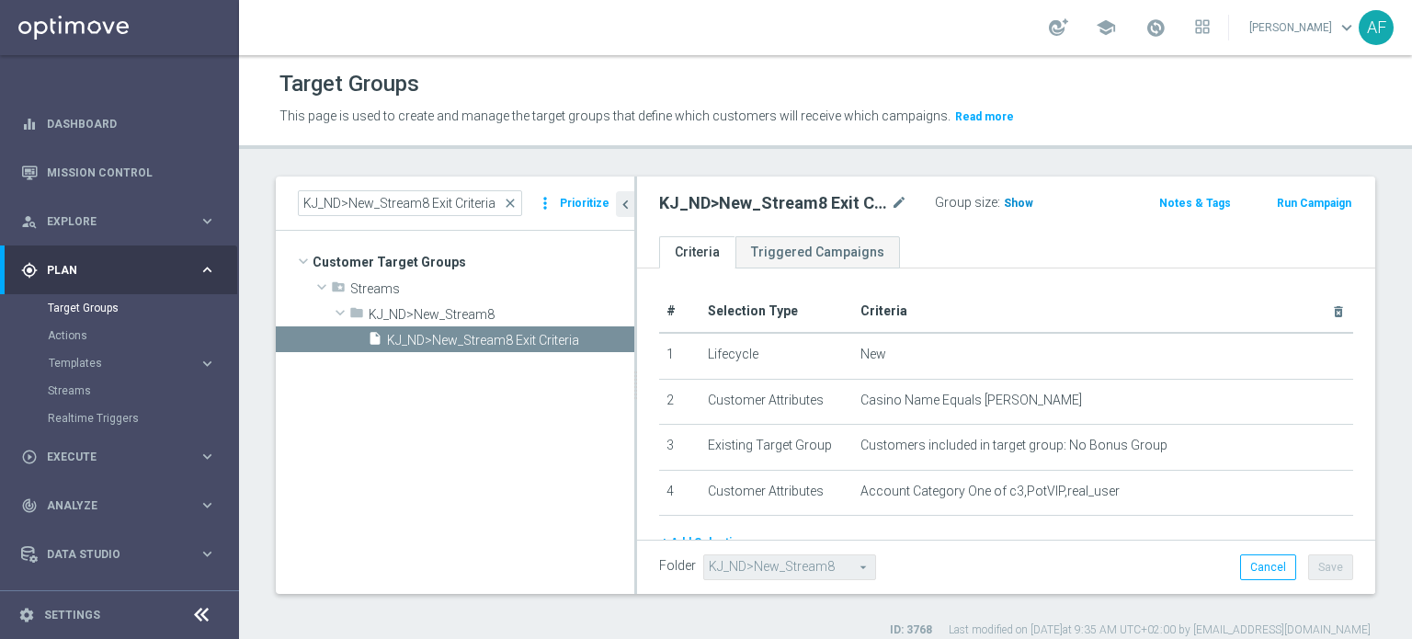
click at [1015, 201] on span "Show" at bounding box center [1018, 203] width 29 height 13
drag, startPoint x: 496, startPoint y: 201, endPoint x: 286, endPoint y: 201, distance: 210.5
click at [286, 201] on div "KJ_ND>New_Stream8 Exit Criteria close more_vert Prioritize" at bounding box center [455, 203] width 358 height 54
paste input "8>New_Aggr - Campaign 1"
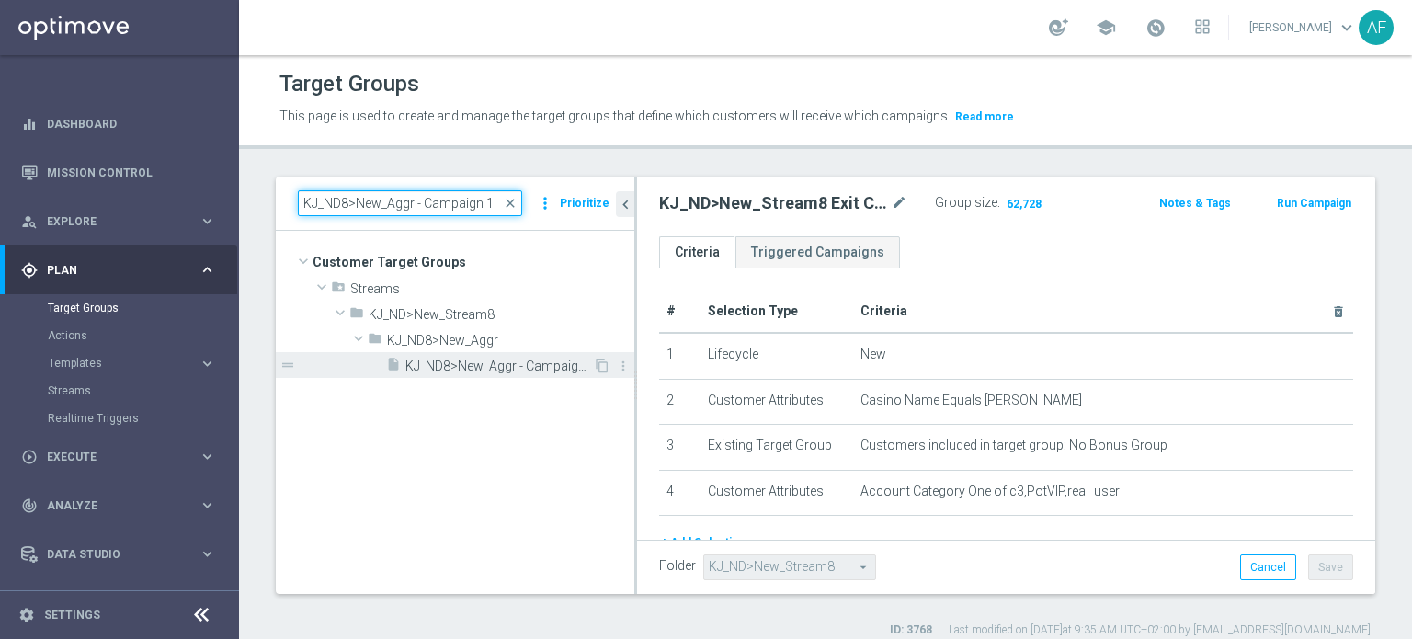
type input "KJ_ND8>New_Aggr - Campaign 1"
click at [479, 359] on span "KJ_ND8>New_Aggr - Campaign 1" at bounding box center [499, 366] width 188 height 16
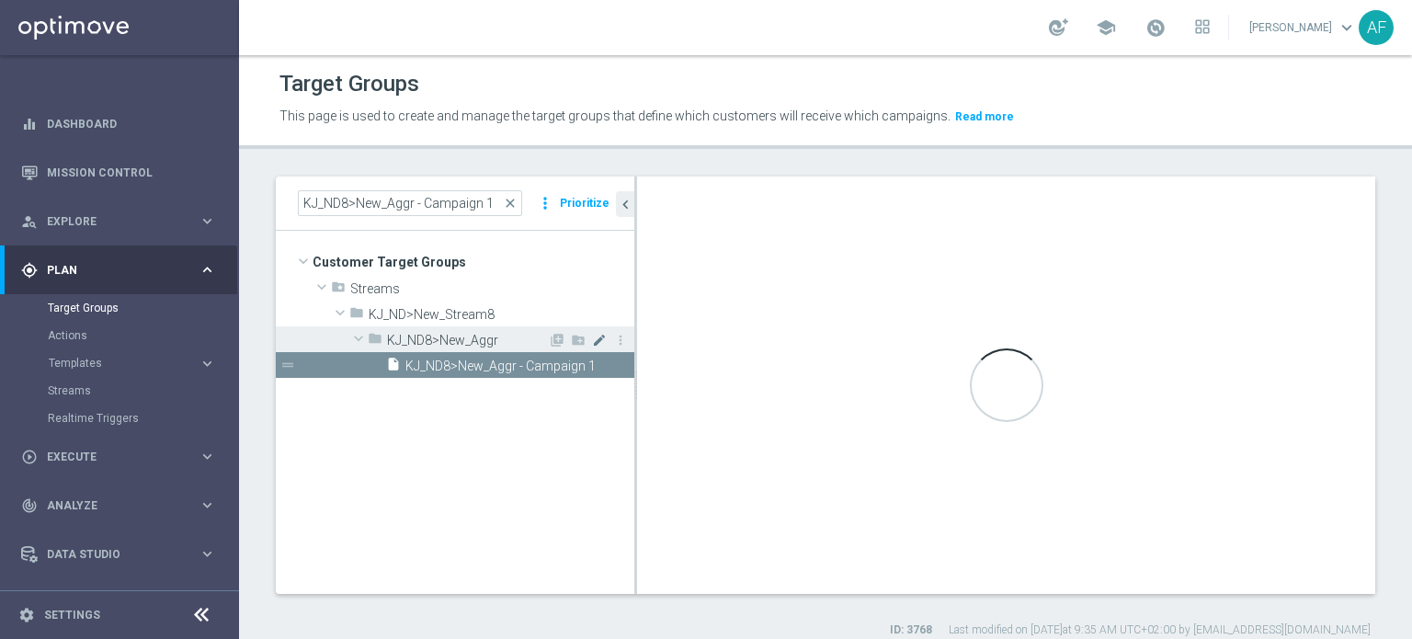
checkbox input "false"
type input "KJ_ND8>New_Aggr"
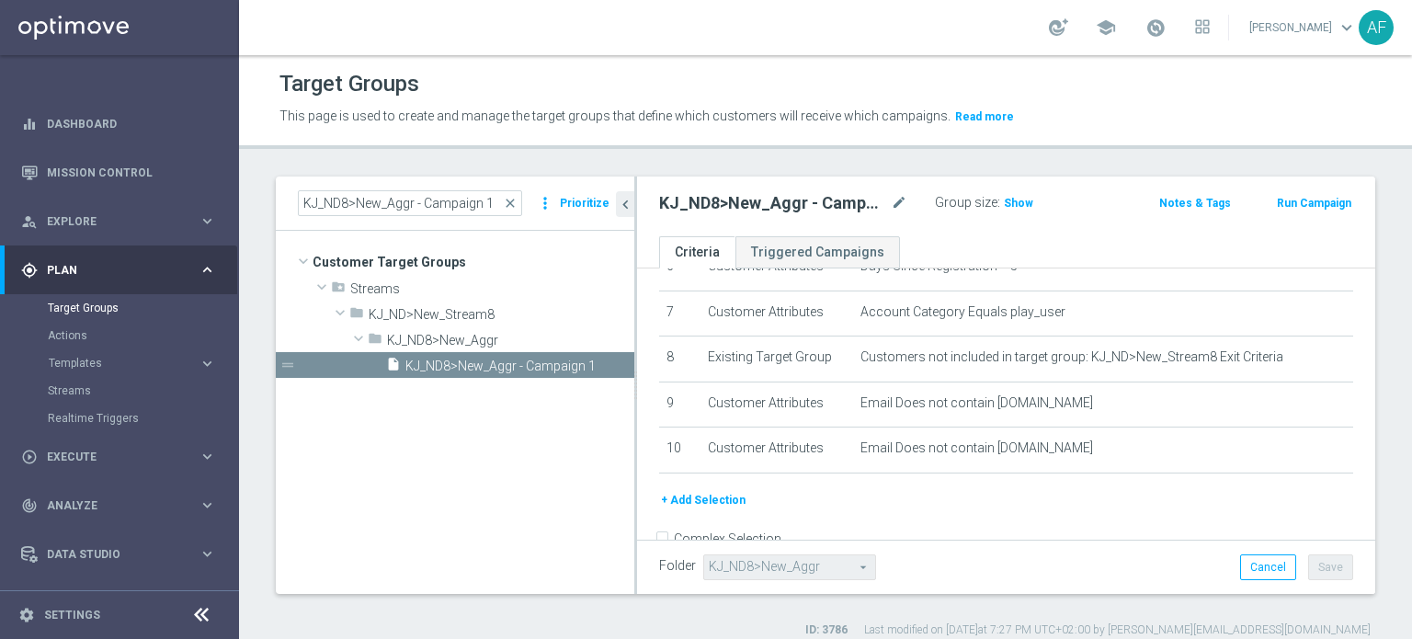
scroll to position [317, 0]
click at [1011, 205] on span "Show" at bounding box center [1018, 203] width 29 height 13
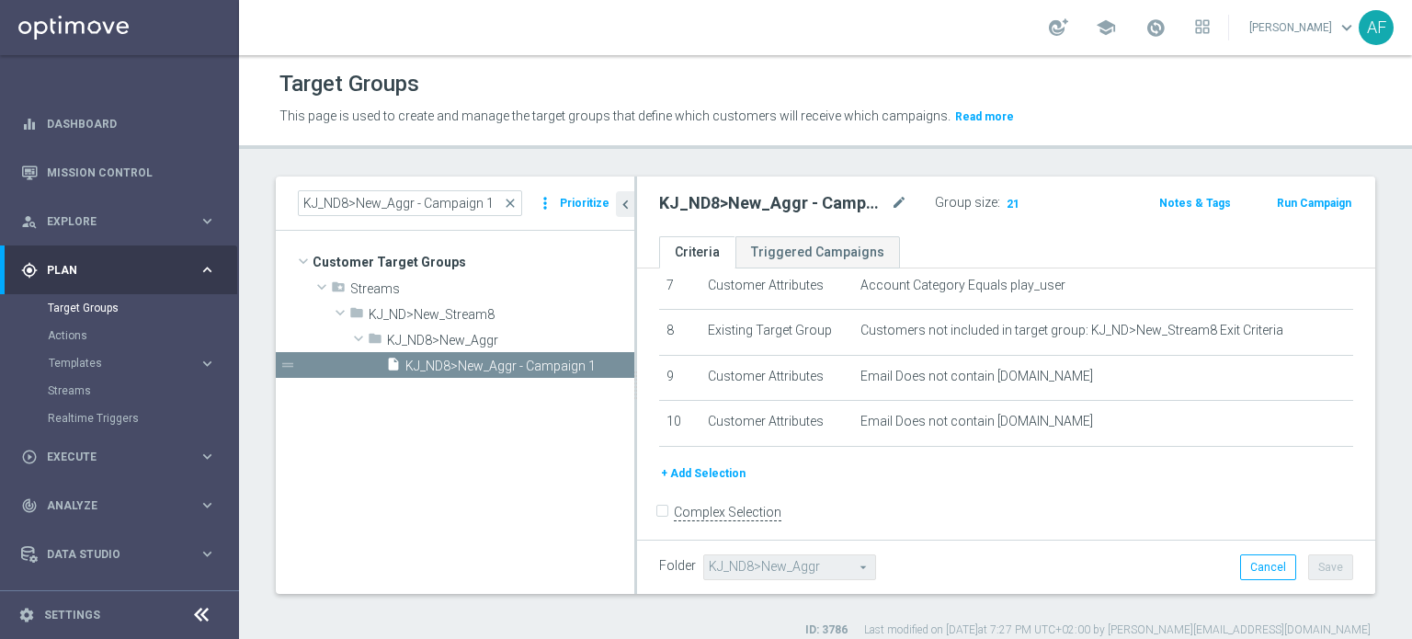
scroll to position [344, 0]
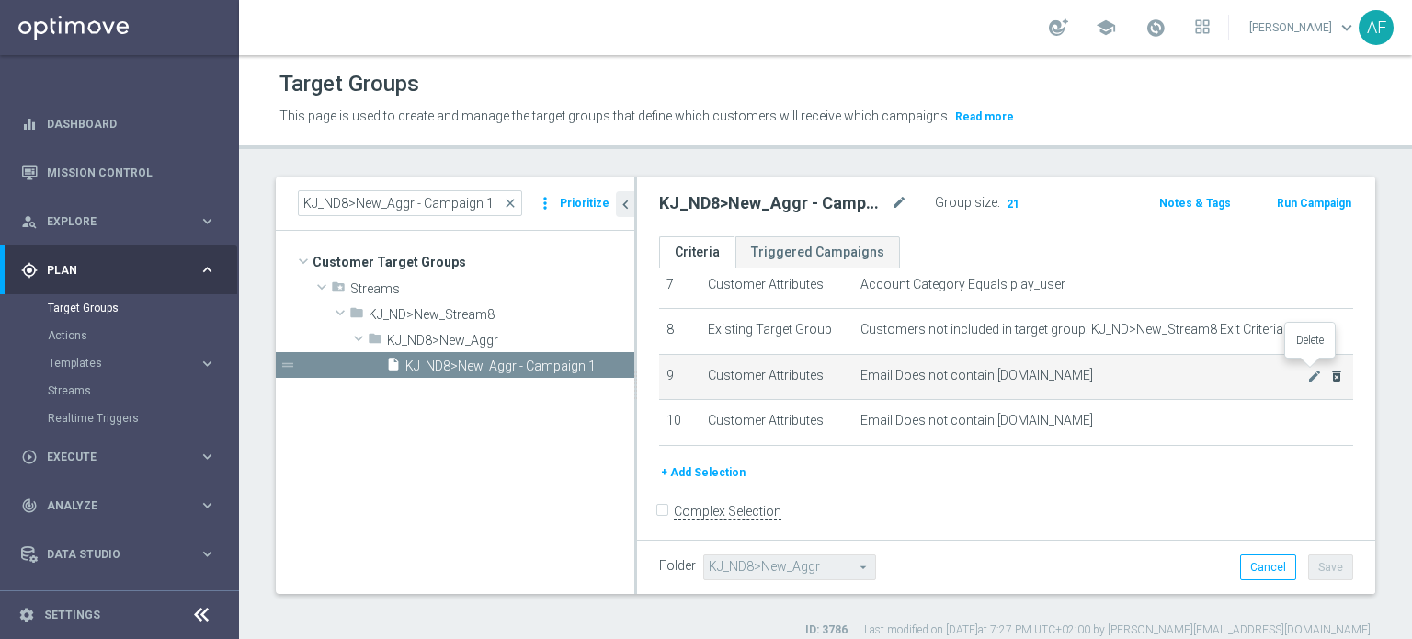
click at [1329, 372] on icon "delete_forever" at bounding box center [1336, 376] width 15 height 15
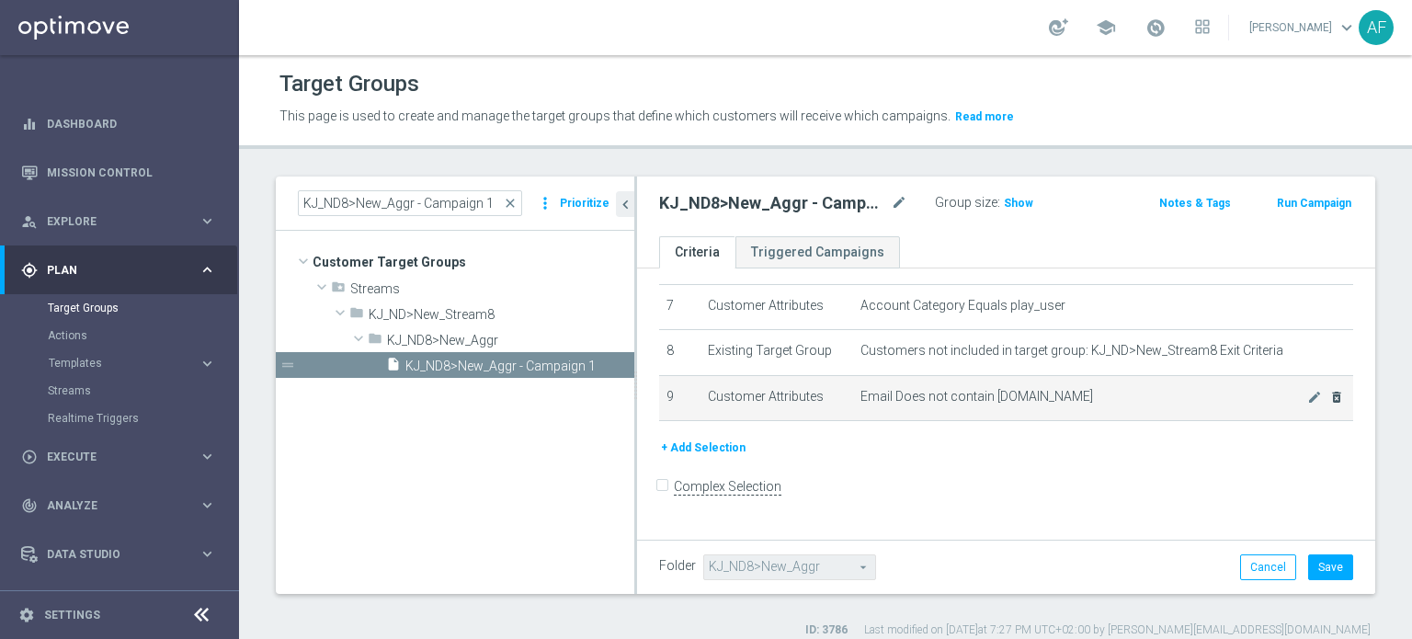
scroll to position [300, 0]
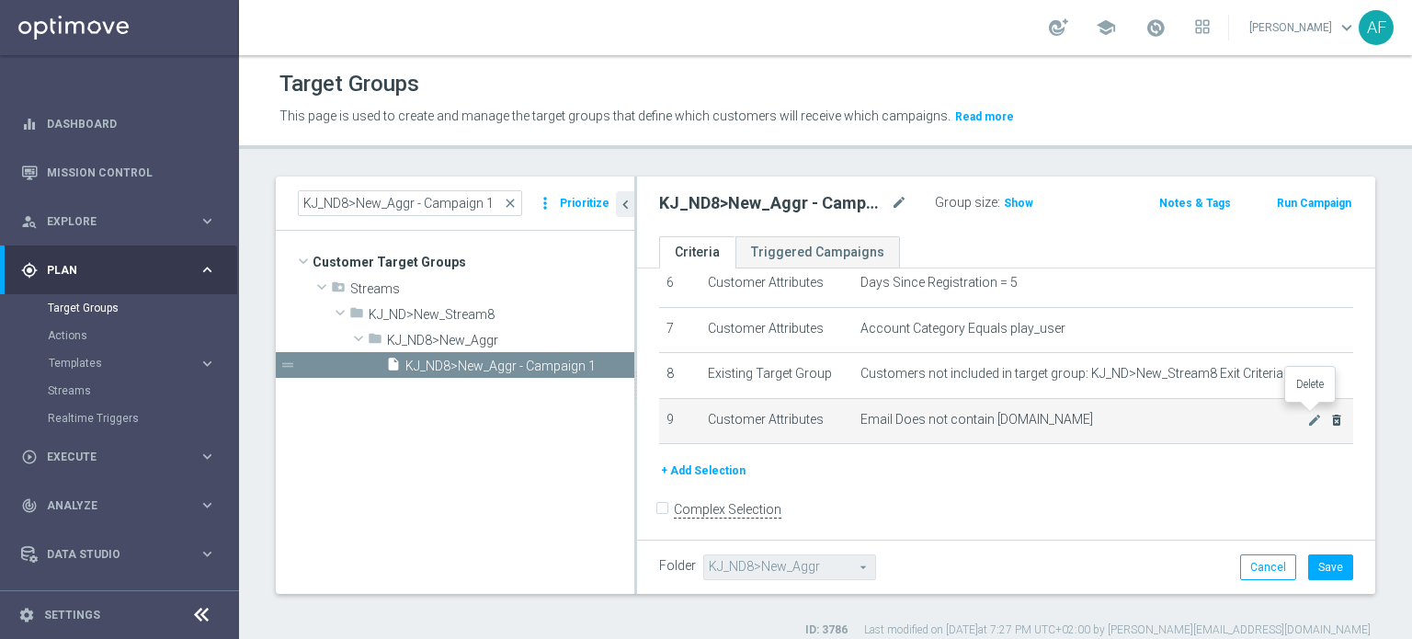
click at [1329, 413] on icon "delete_forever" at bounding box center [1336, 420] width 15 height 15
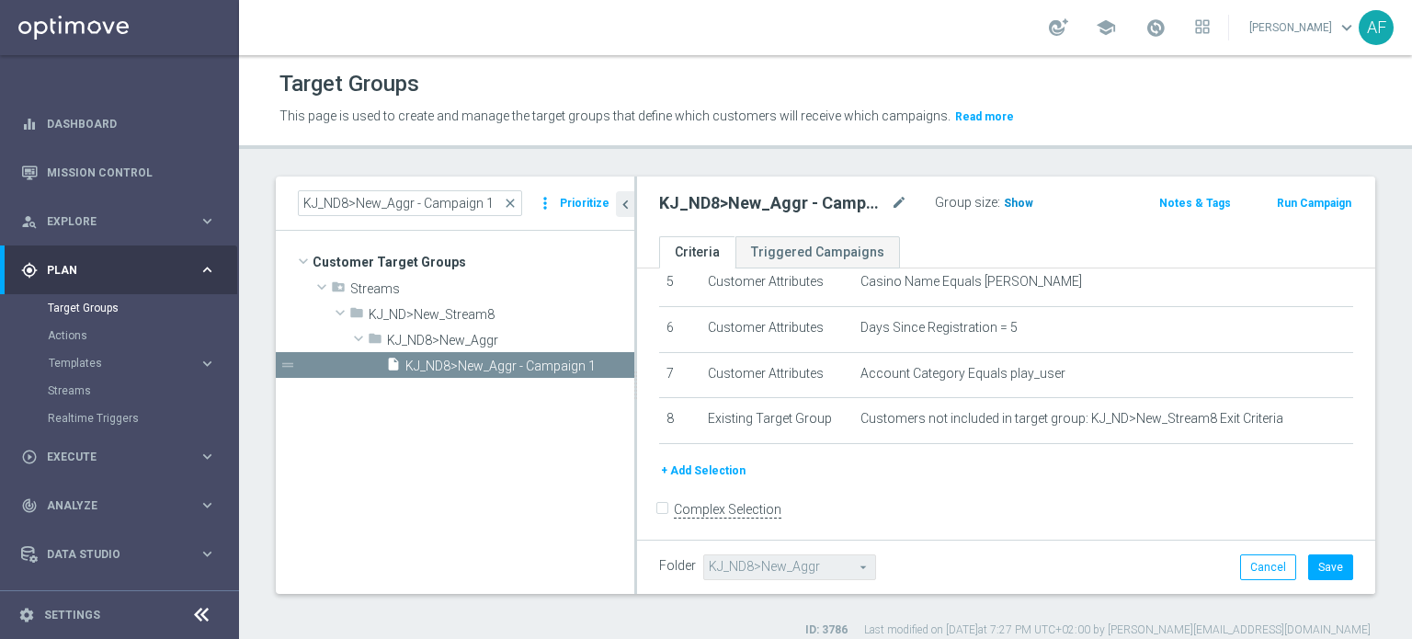
click at [1011, 206] on span "Show" at bounding box center [1018, 203] width 29 height 13
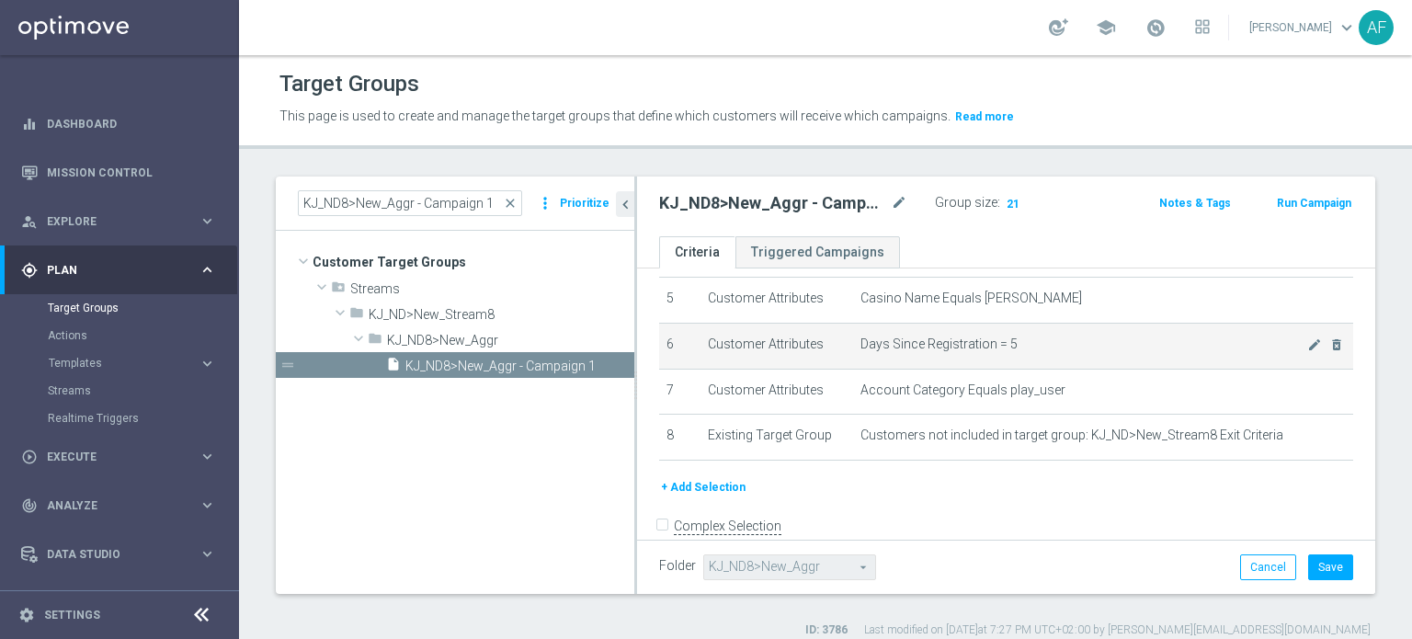
scroll to position [254, 0]
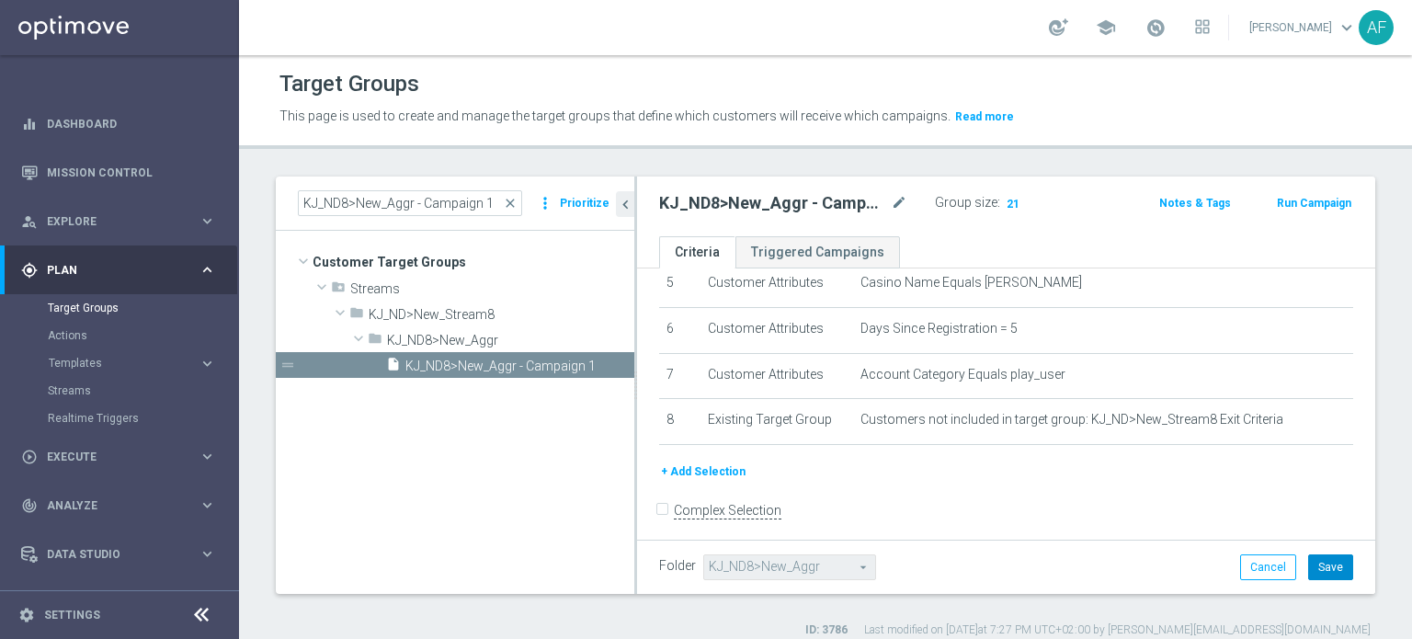
click at [1315, 569] on button "Save" at bounding box center [1330, 567] width 45 height 26
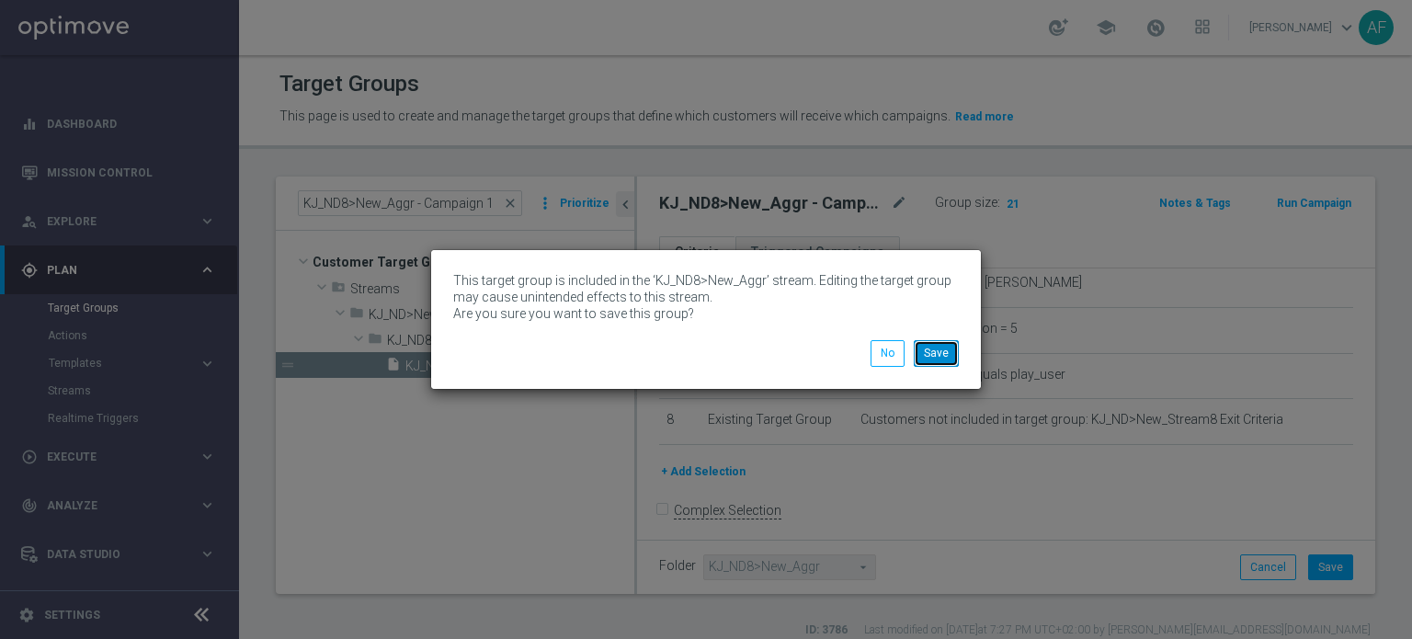
click at [950, 354] on button "Save" at bounding box center [936, 353] width 45 height 26
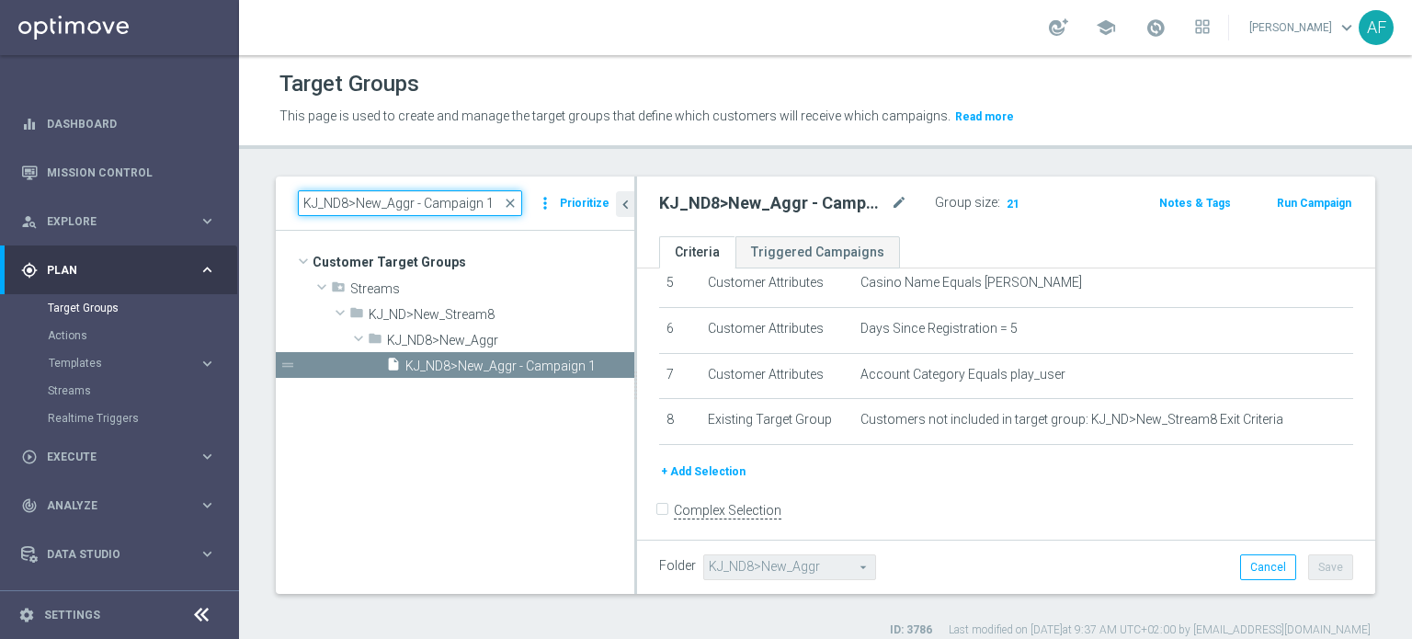
drag, startPoint x: 471, startPoint y: 205, endPoint x: 293, endPoint y: 207, distance: 177.4
click at [293, 207] on div "KJ_ND8>New_Aggr - Campaign 1 close more_vert Prioritize" at bounding box center [455, 203] width 358 height 54
paste input "2"
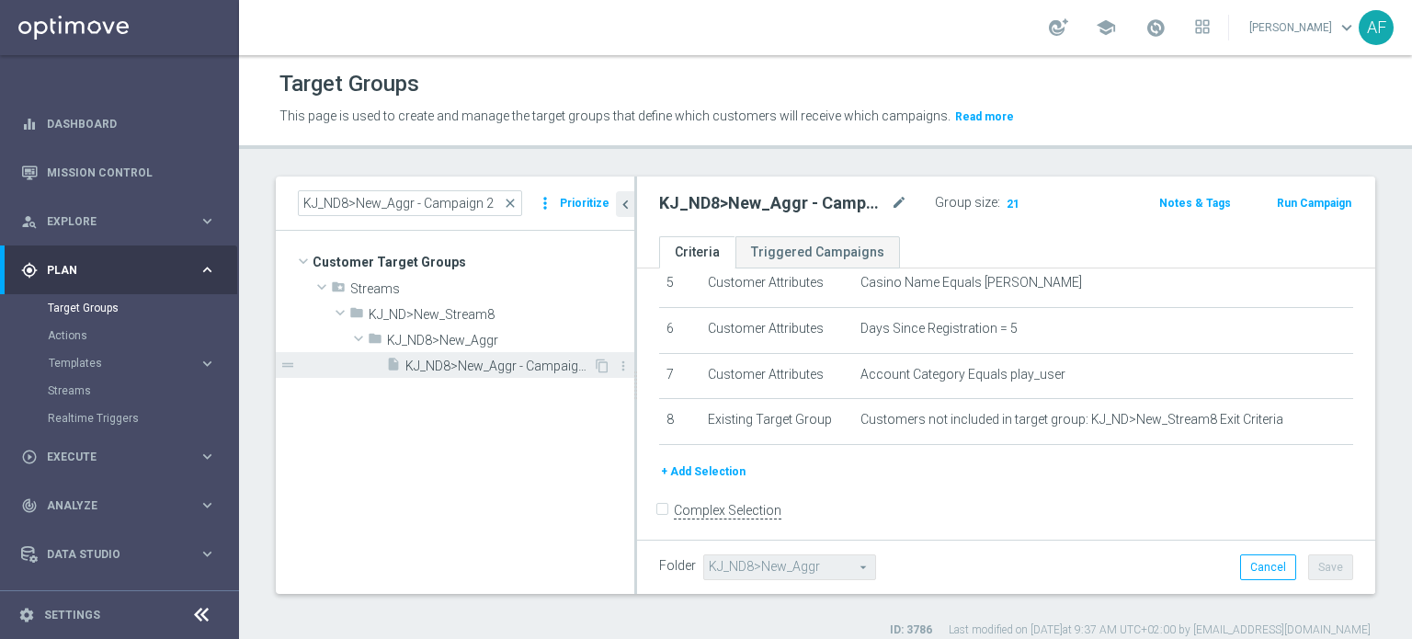
click at [527, 366] on span "KJ_ND8>New_Aggr - Campaign 2" at bounding box center [499, 366] width 188 height 16
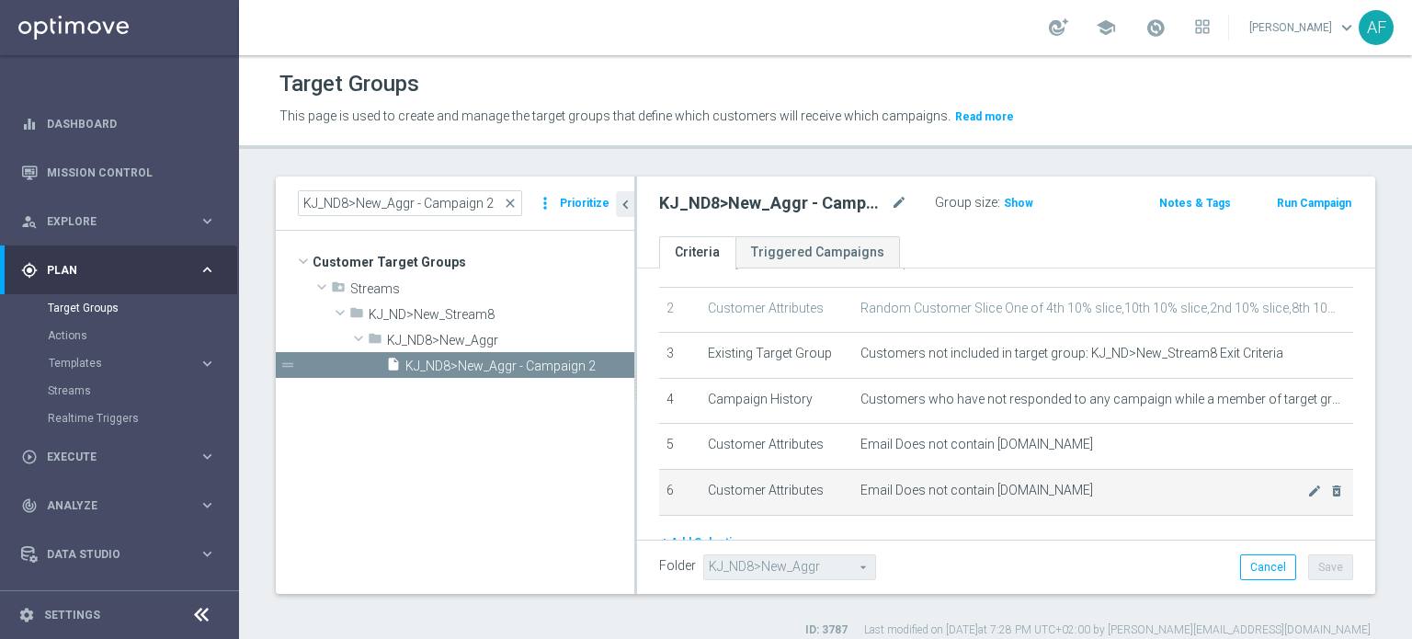
scroll to position [165, 0]
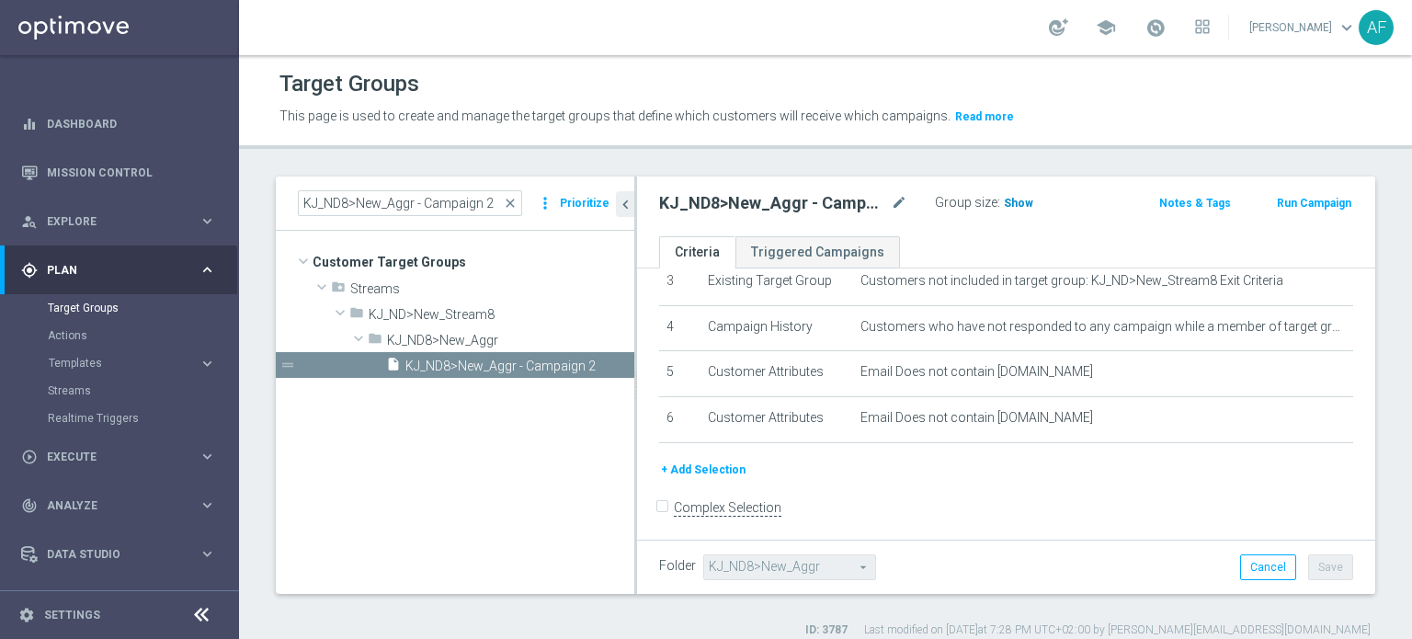
click at [1008, 200] on span "Show" at bounding box center [1018, 203] width 29 height 13
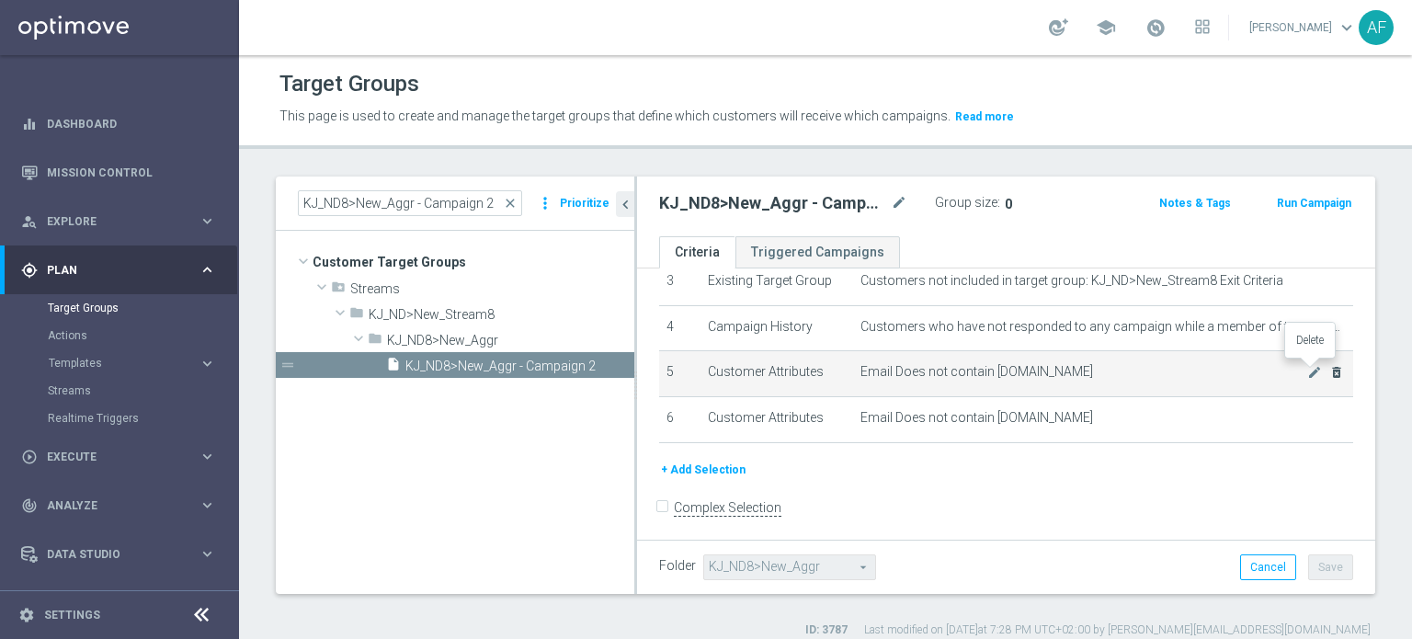
click at [1329, 372] on icon "delete_forever" at bounding box center [1336, 372] width 15 height 15
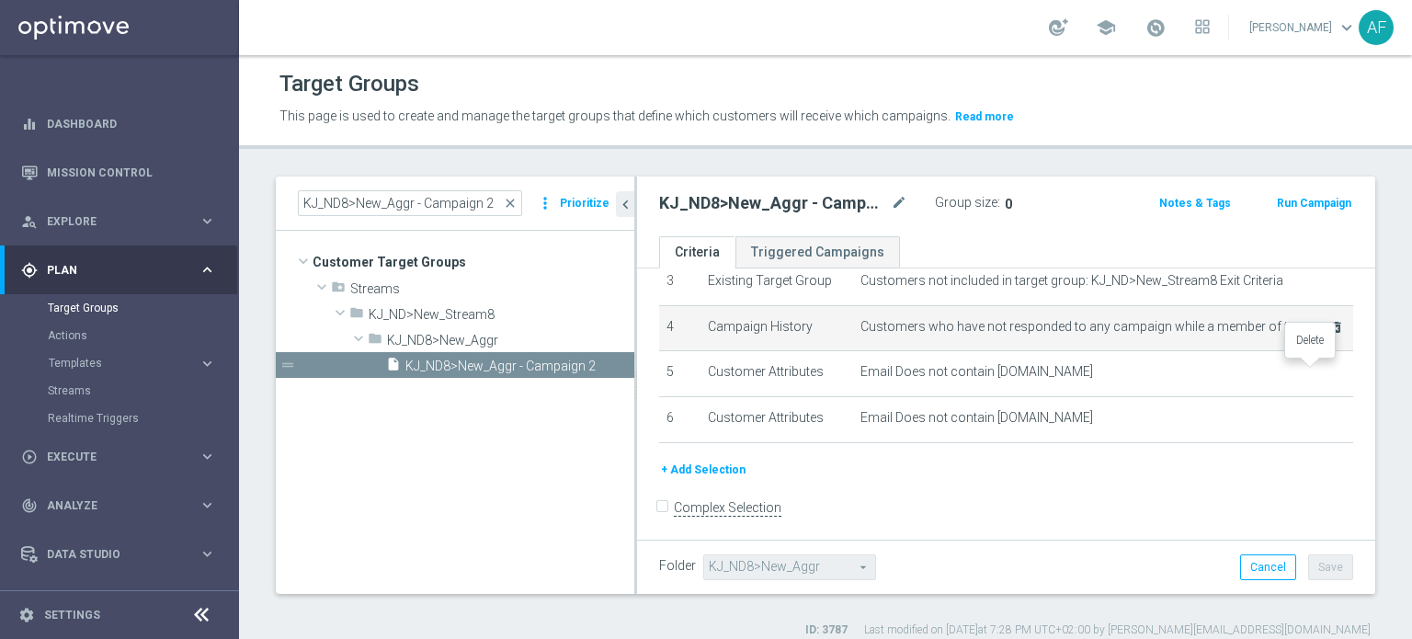
scroll to position [120, 0]
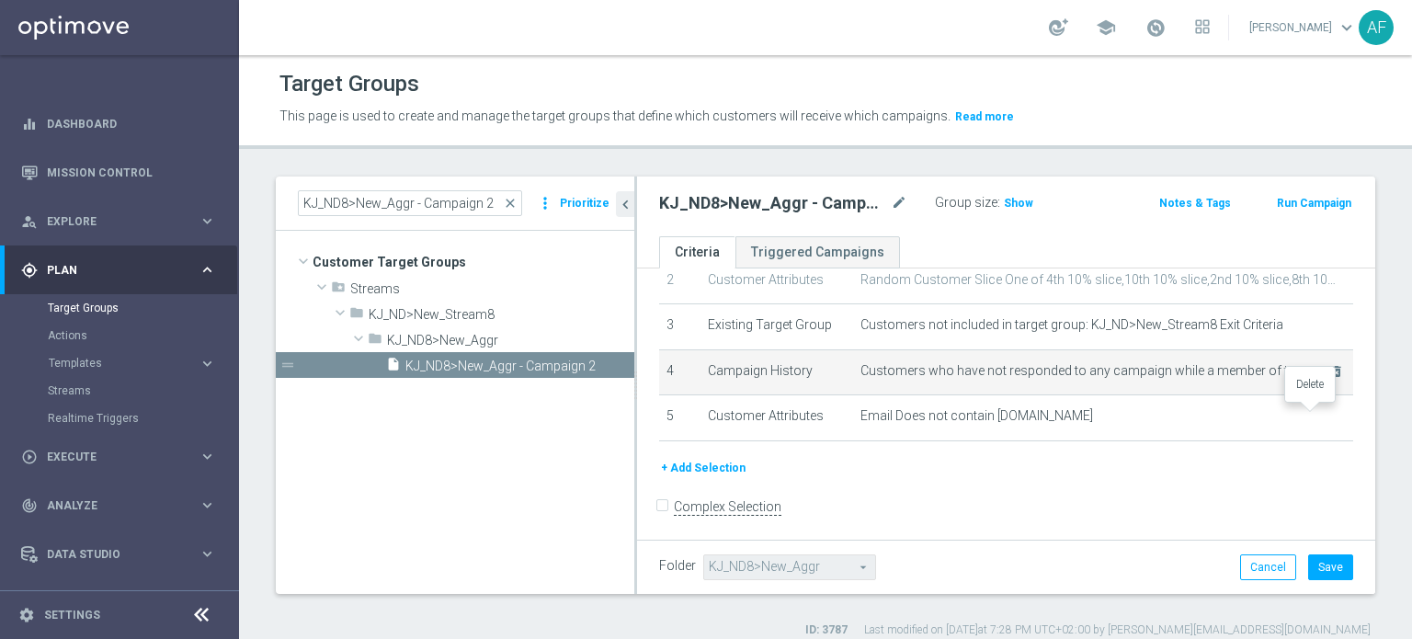
click at [0, 0] on icon "delete_forever" at bounding box center [0, 0] width 0 height 0
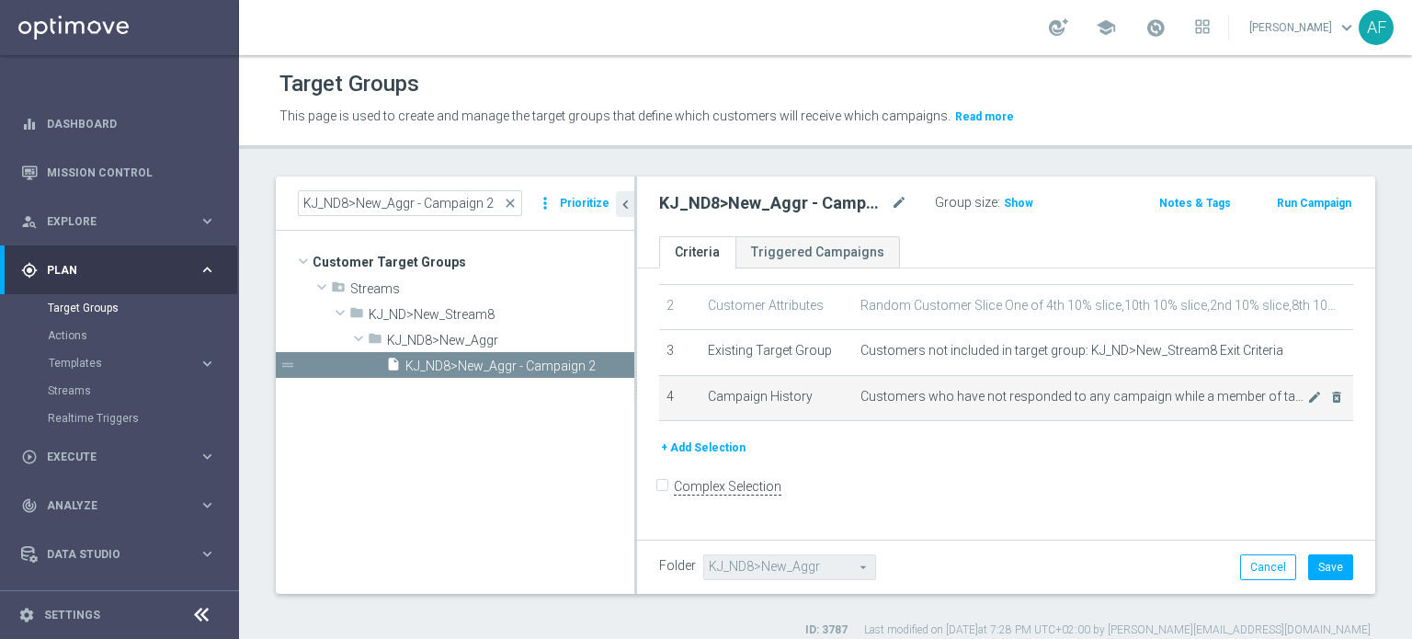
scroll to position [75, 0]
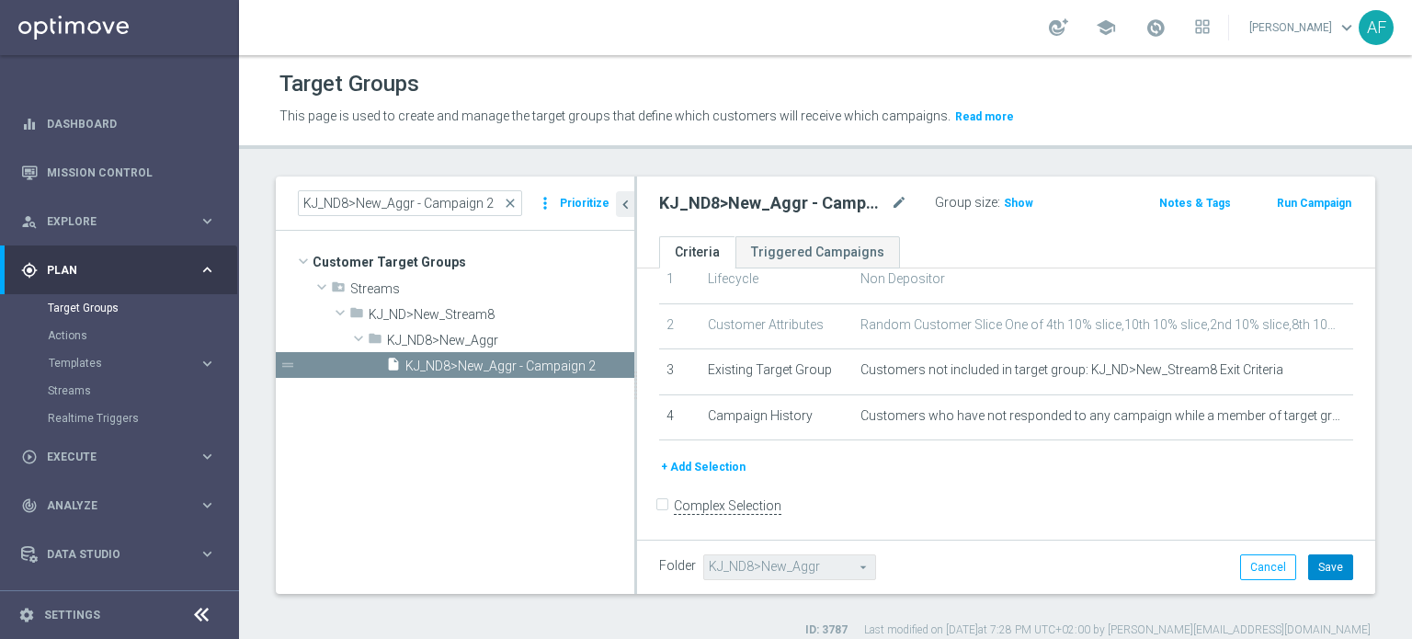
click at [1325, 567] on button "Save" at bounding box center [1330, 567] width 45 height 26
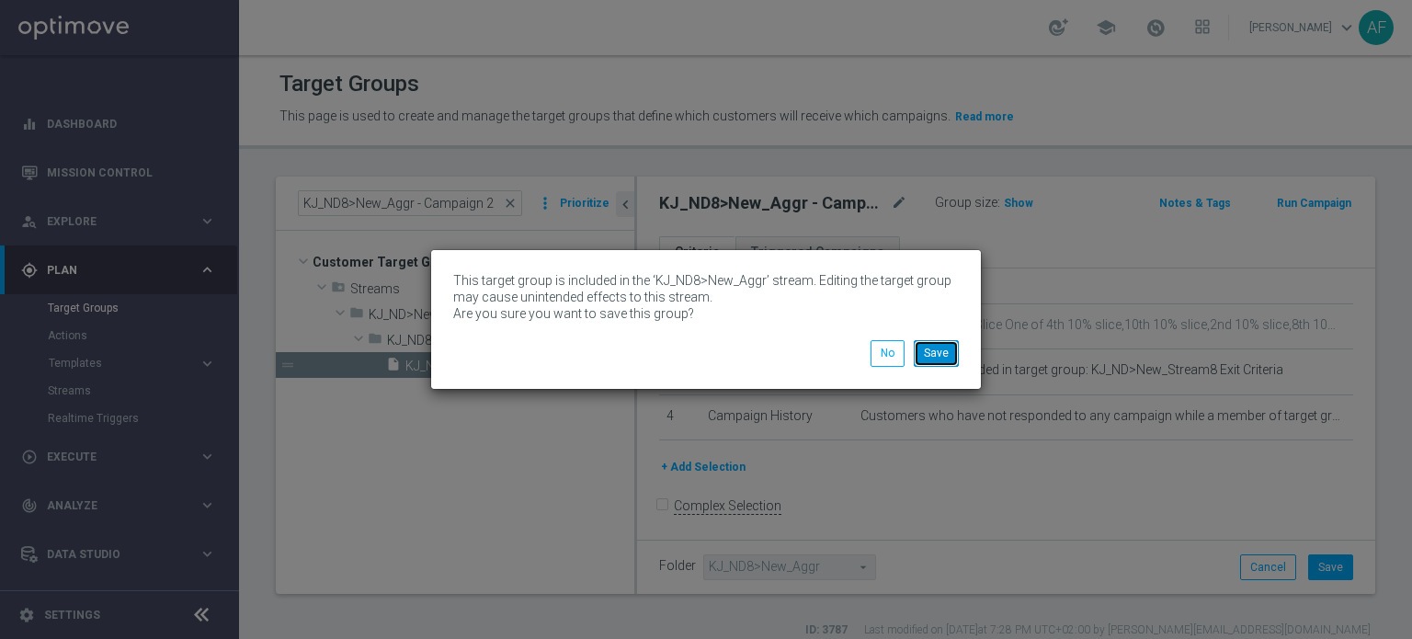
click at [938, 354] on button "Save" at bounding box center [936, 353] width 45 height 26
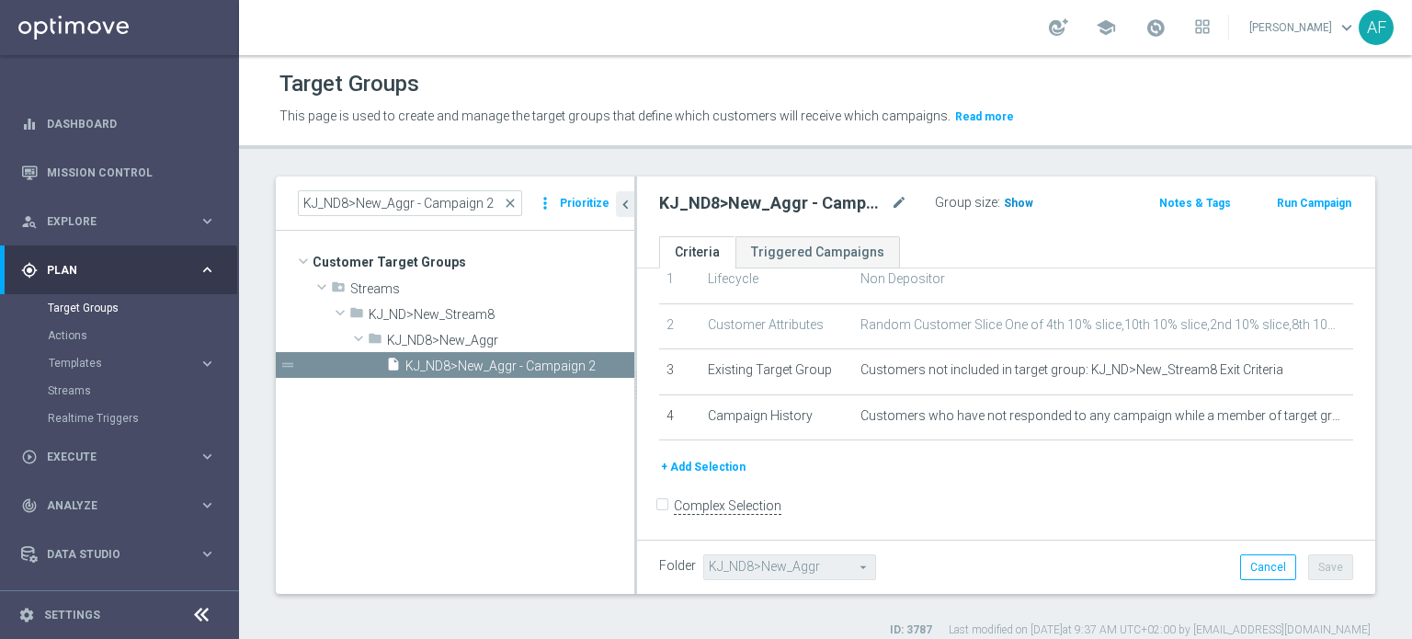
click at [1014, 202] on span "Show" at bounding box center [1018, 203] width 29 height 13
drag, startPoint x: 495, startPoint y: 201, endPoint x: 283, endPoint y: 198, distance: 211.4
click at [283, 198] on div "KJ_ND8>New_Aggr - Campaign 2 close more_vert Prioritize" at bounding box center [455, 203] width 358 height 54
paste input "Reg - Campaign 1"
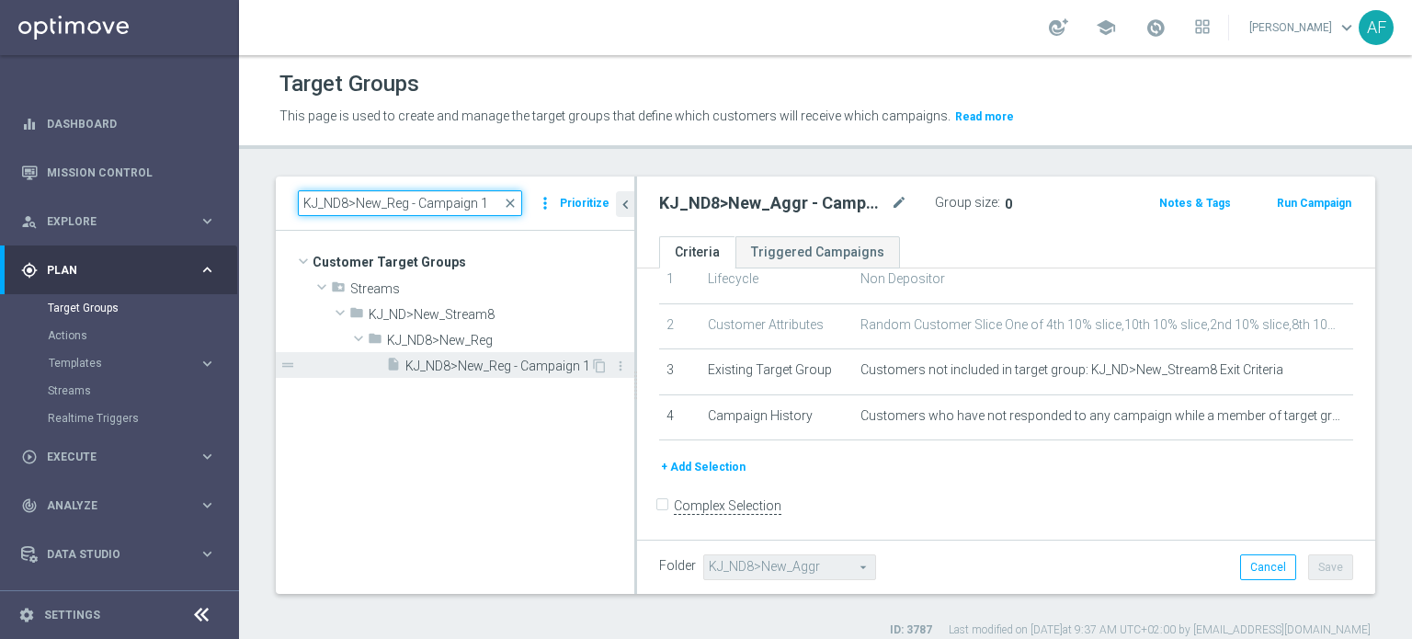
type input "KJ_ND8>New_Reg - Campaign 1"
click at [522, 362] on span "KJ_ND8>New_Reg - Campaign 1" at bounding box center [497, 366] width 185 height 16
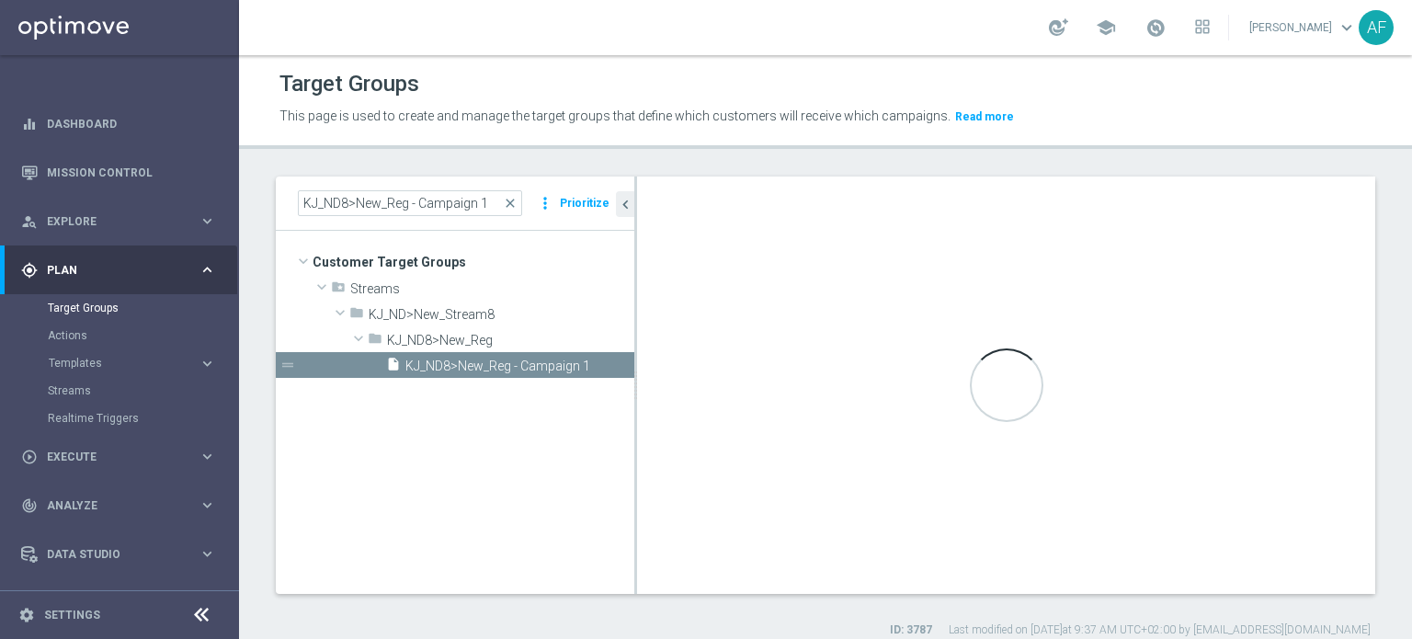
type input "KJ_ND8>New_Reg"
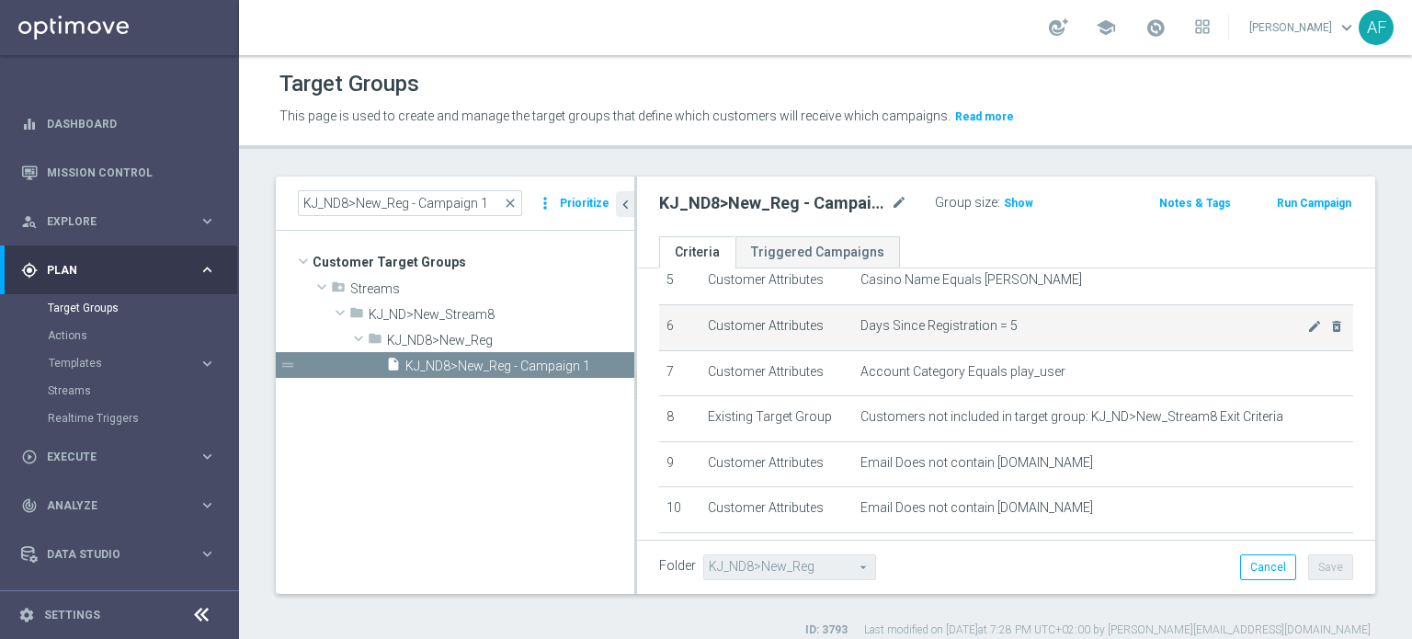
scroll to position [344, 0]
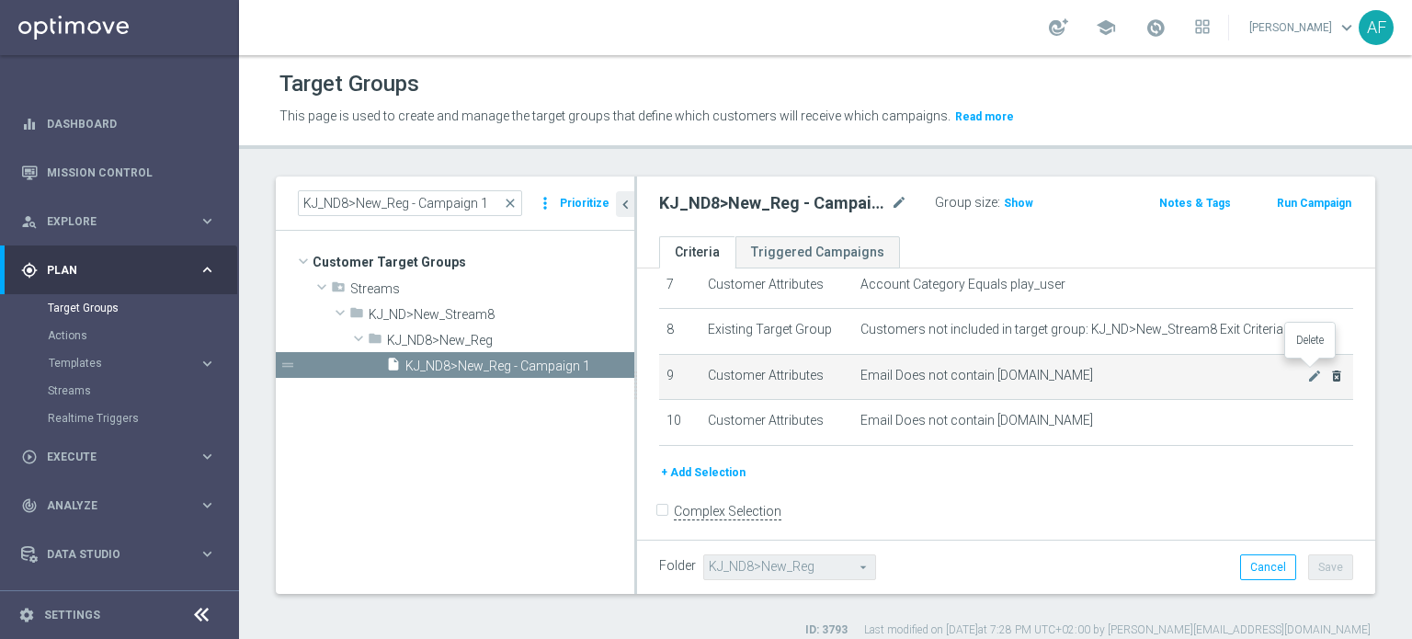
click at [1329, 369] on icon "delete_forever" at bounding box center [1336, 376] width 15 height 15
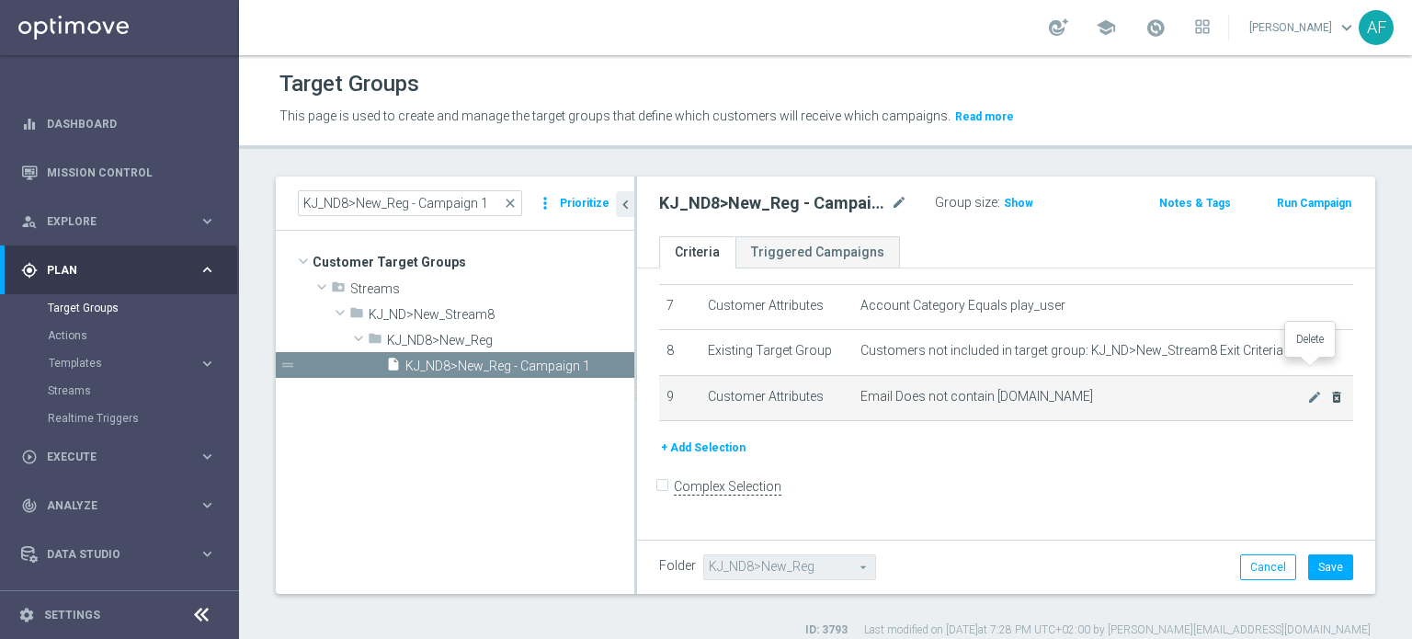
scroll to position [300, 0]
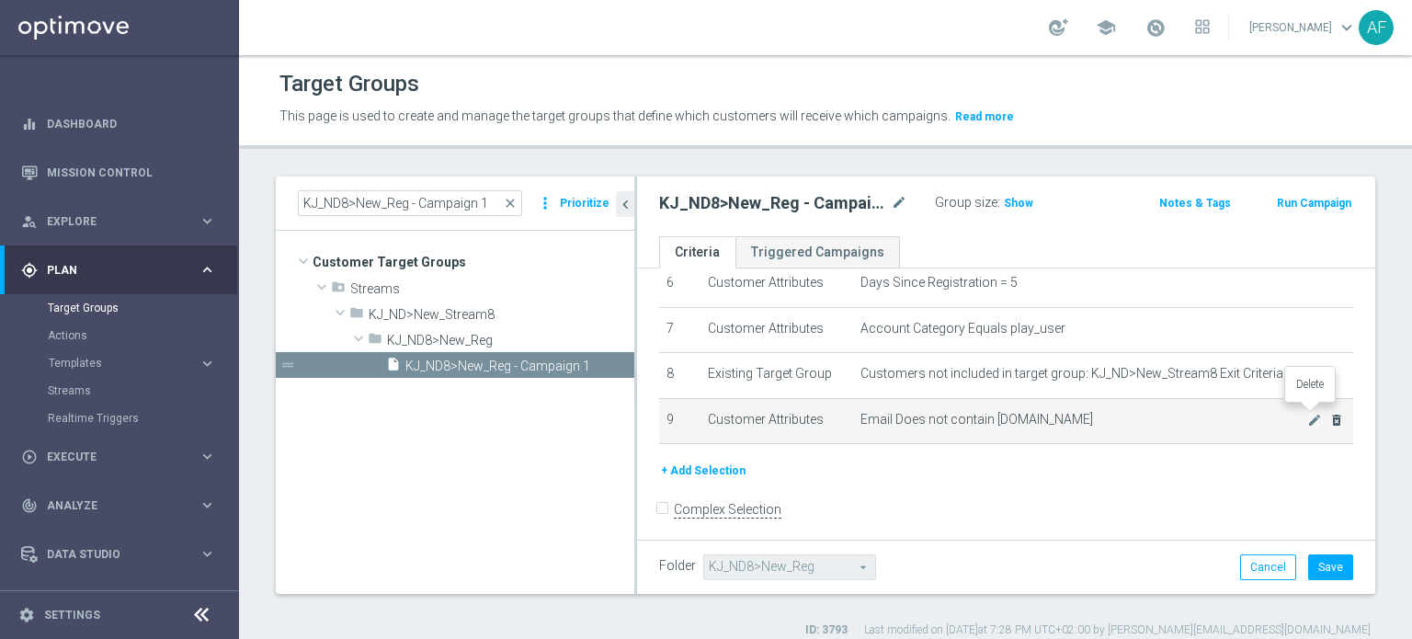
click at [1329, 416] on icon "delete_forever" at bounding box center [1336, 420] width 15 height 15
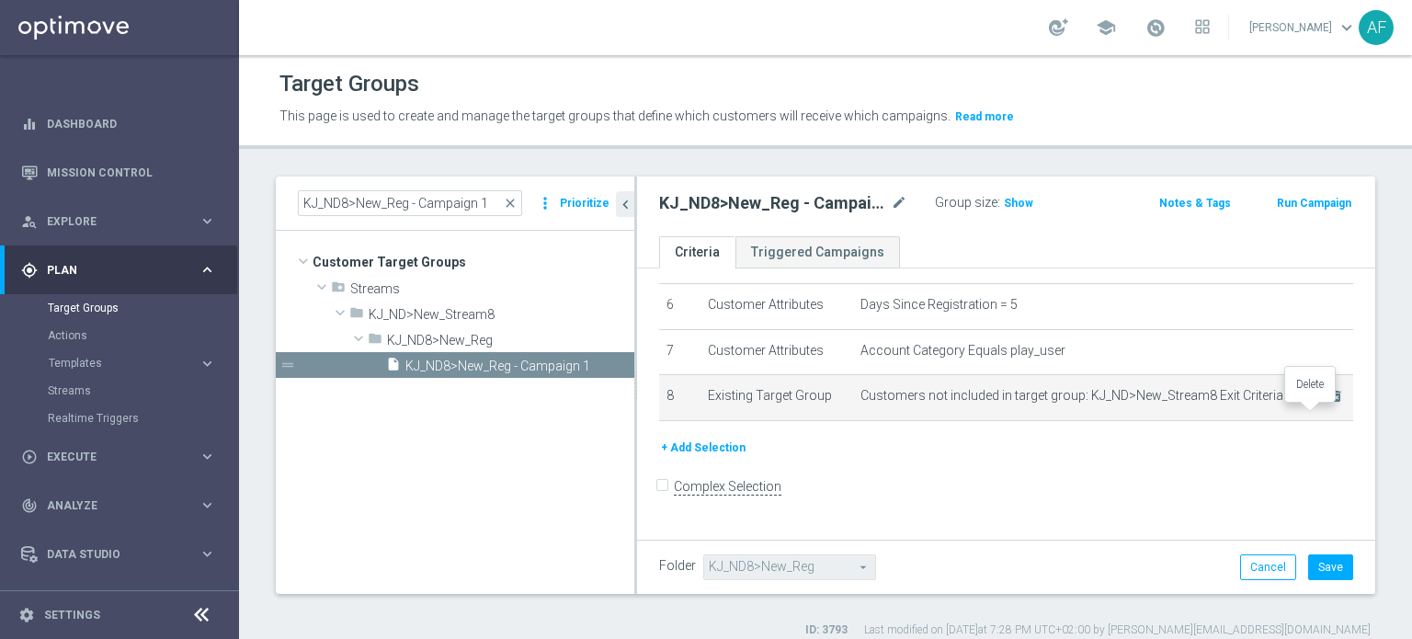
scroll to position [255, 0]
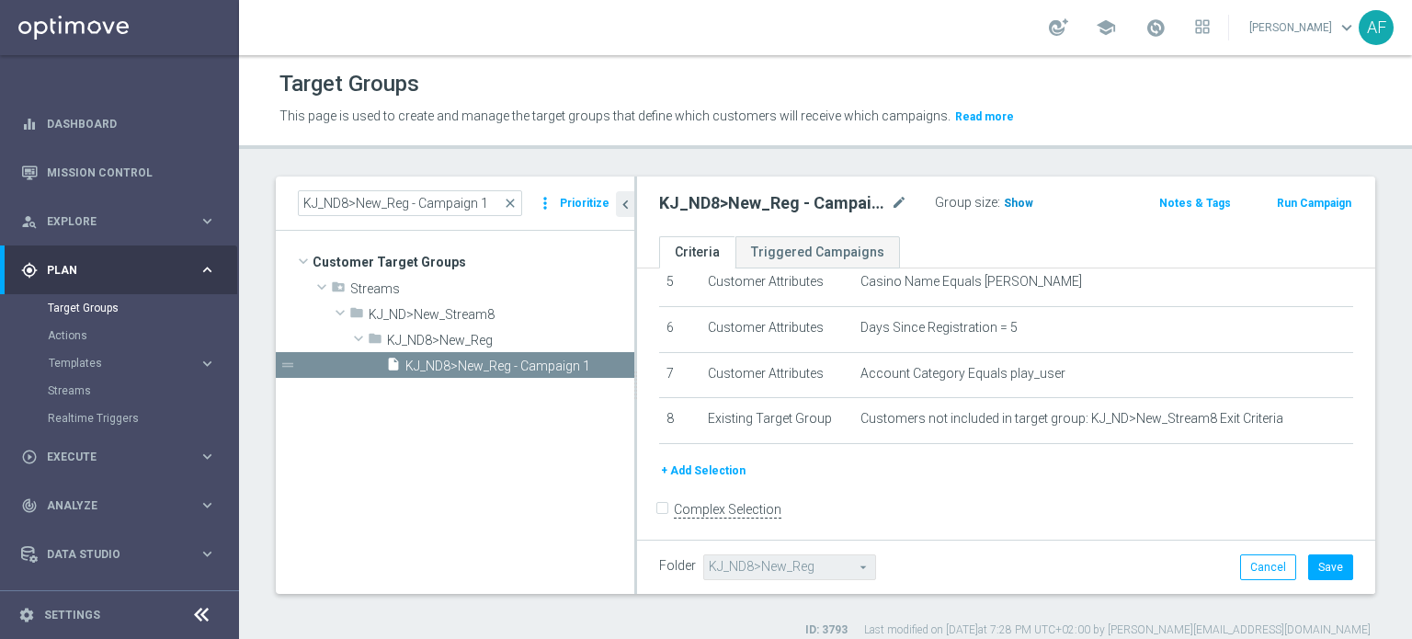
click at [1011, 205] on span "Show" at bounding box center [1018, 203] width 29 height 13
click at [1317, 573] on button "Save" at bounding box center [1330, 567] width 45 height 26
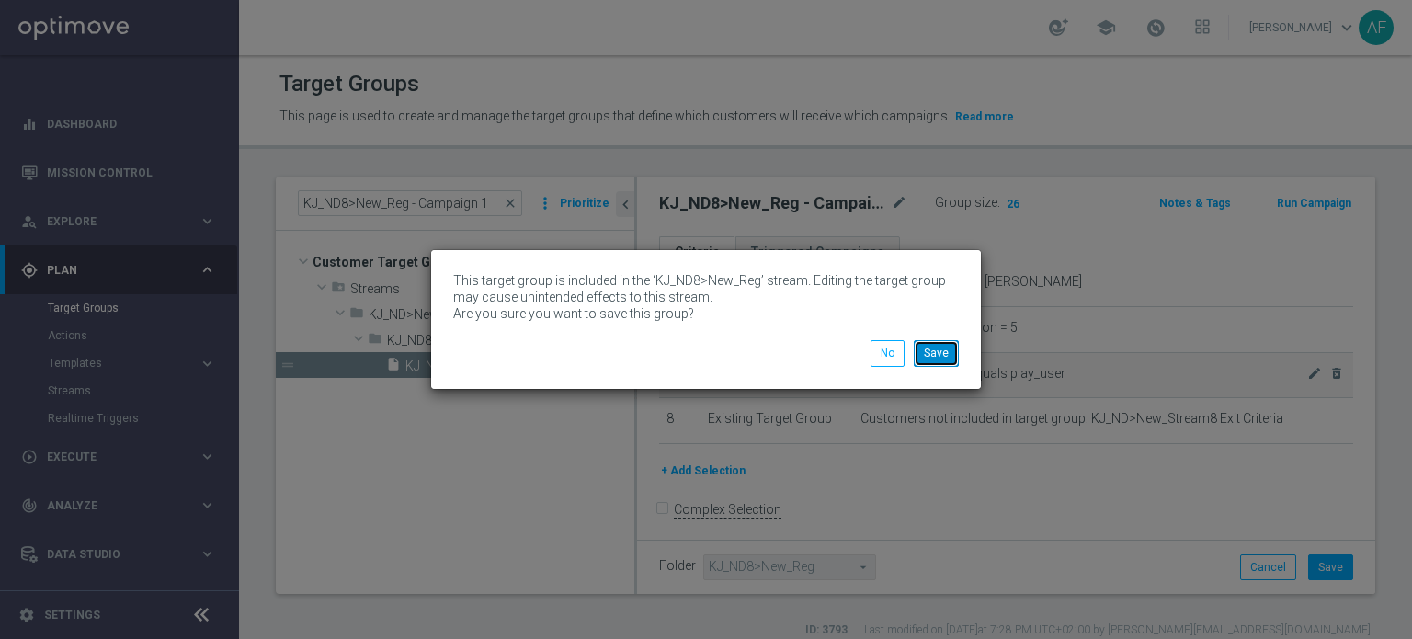
click at [943, 355] on button "Save" at bounding box center [936, 353] width 45 height 26
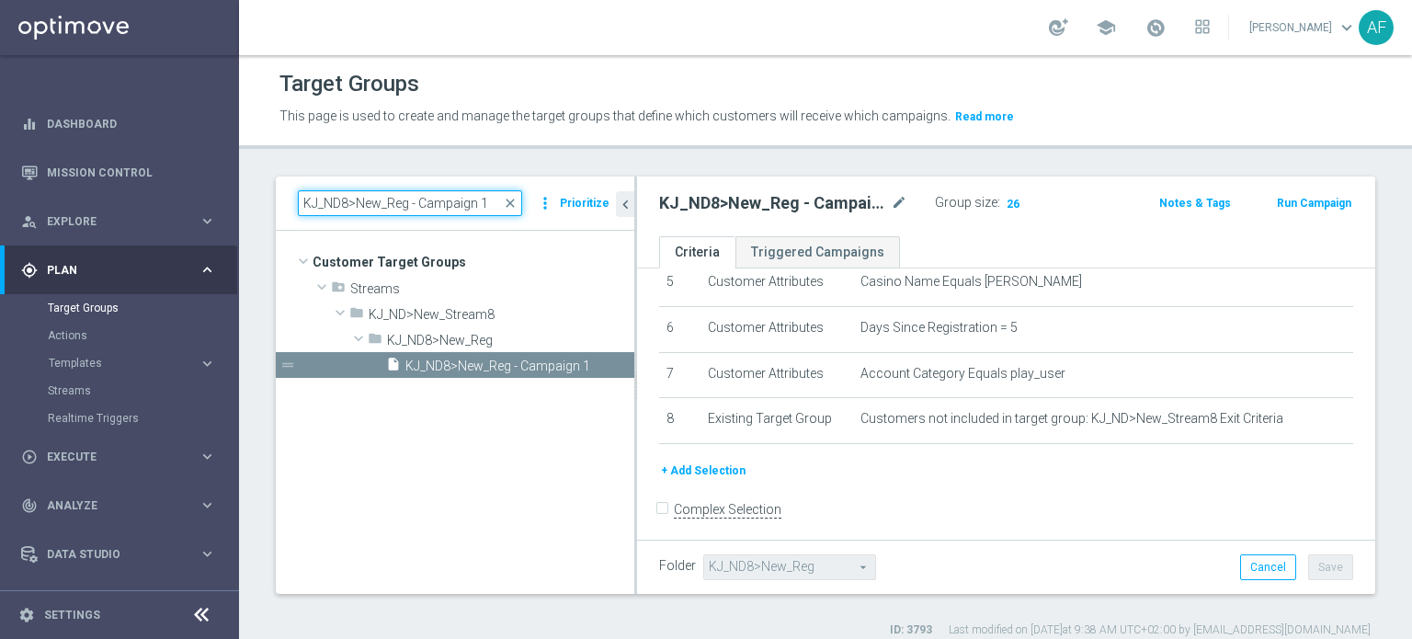
drag, startPoint x: 485, startPoint y: 202, endPoint x: 295, endPoint y: 207, distance: 190.3
click at [295, 207] on div "KJ_ND8>New_Reg - Campaign 1 close more_vert Prioritize" at bounding box center [455, 203] width 358 height 54
paste input "2"
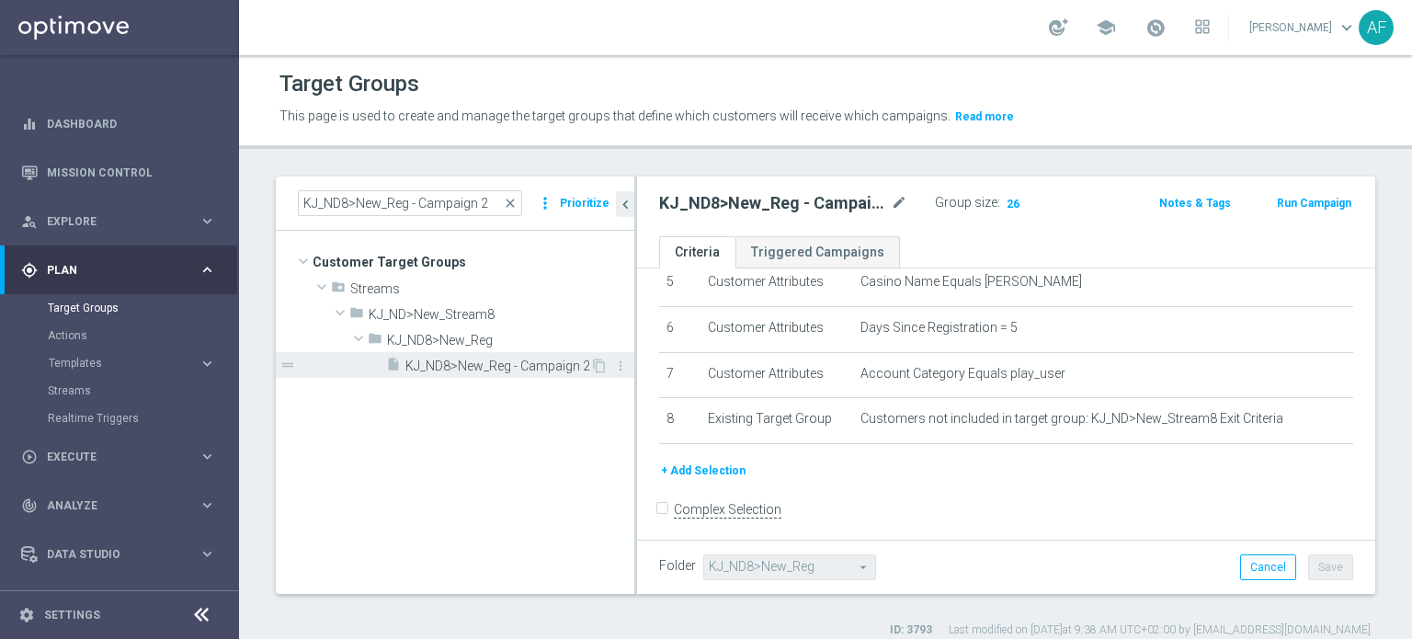
click at [493, 365] on span "KJ_ND8>New_Reg - Campaign 2" at bounding box center [497, 366] width 185 height 16
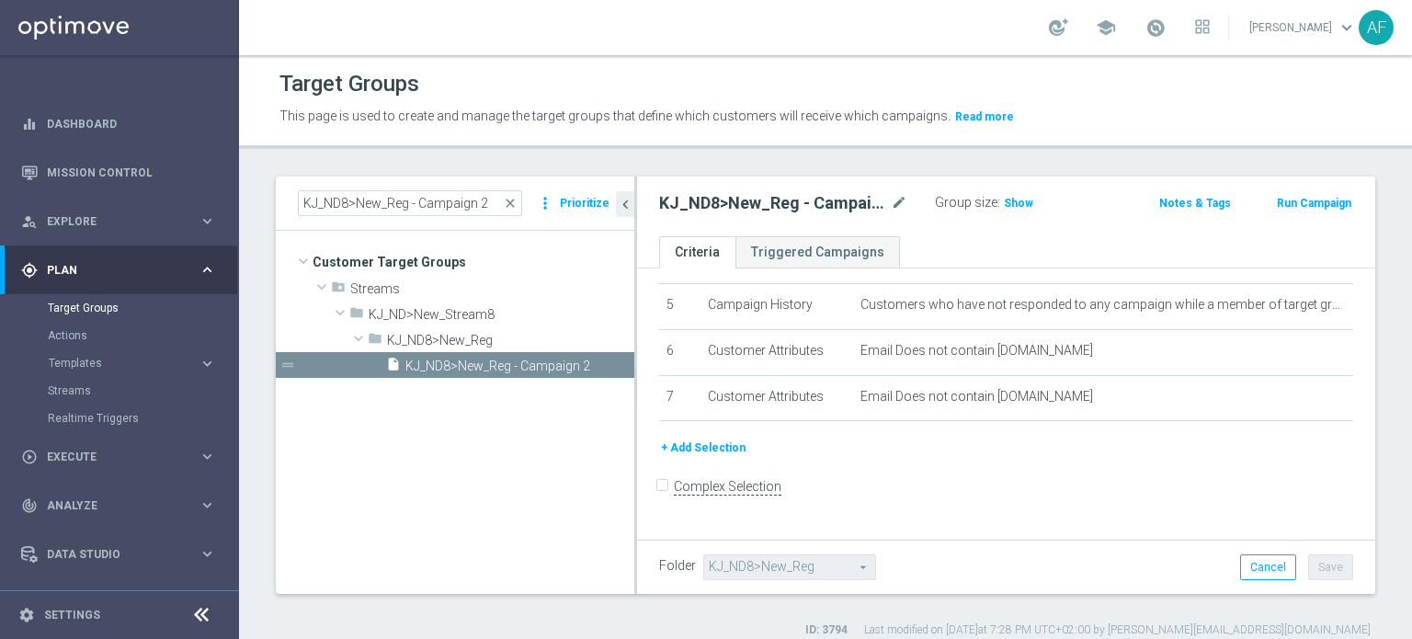
scroll to position [210, 0]
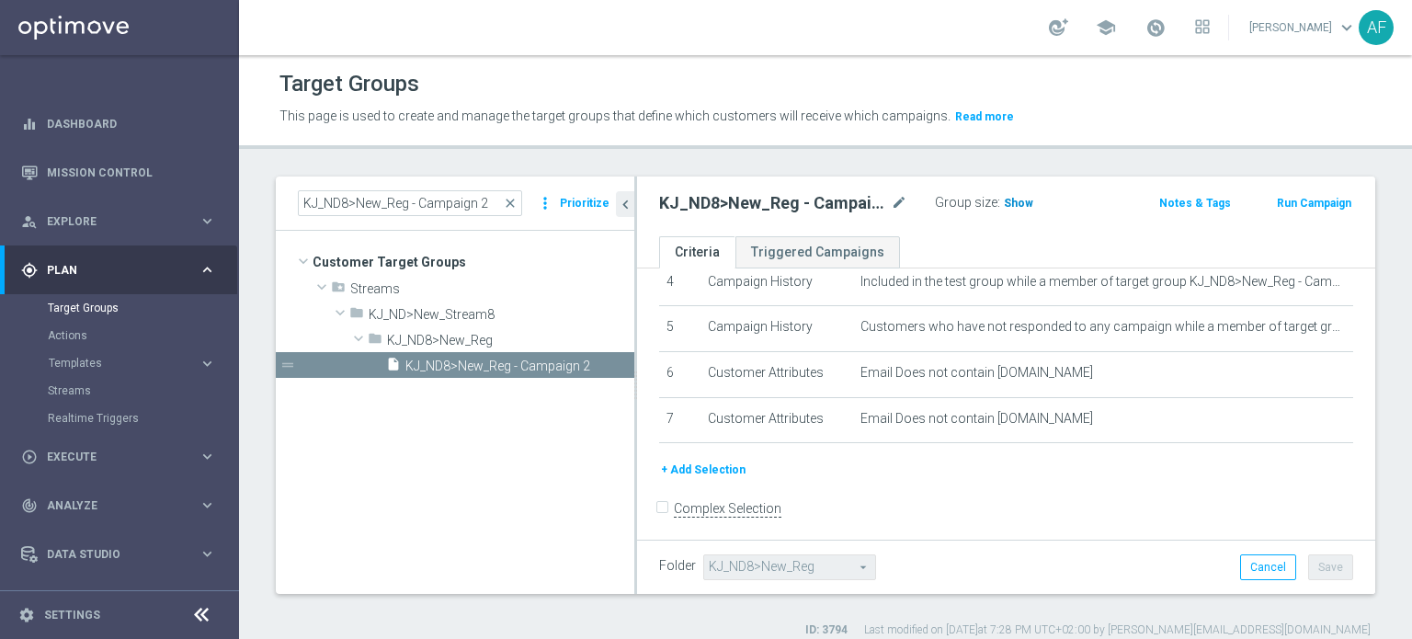
click at [1017, 201] on span "Show" at bounding box center [1018, 203] width 29 height 13
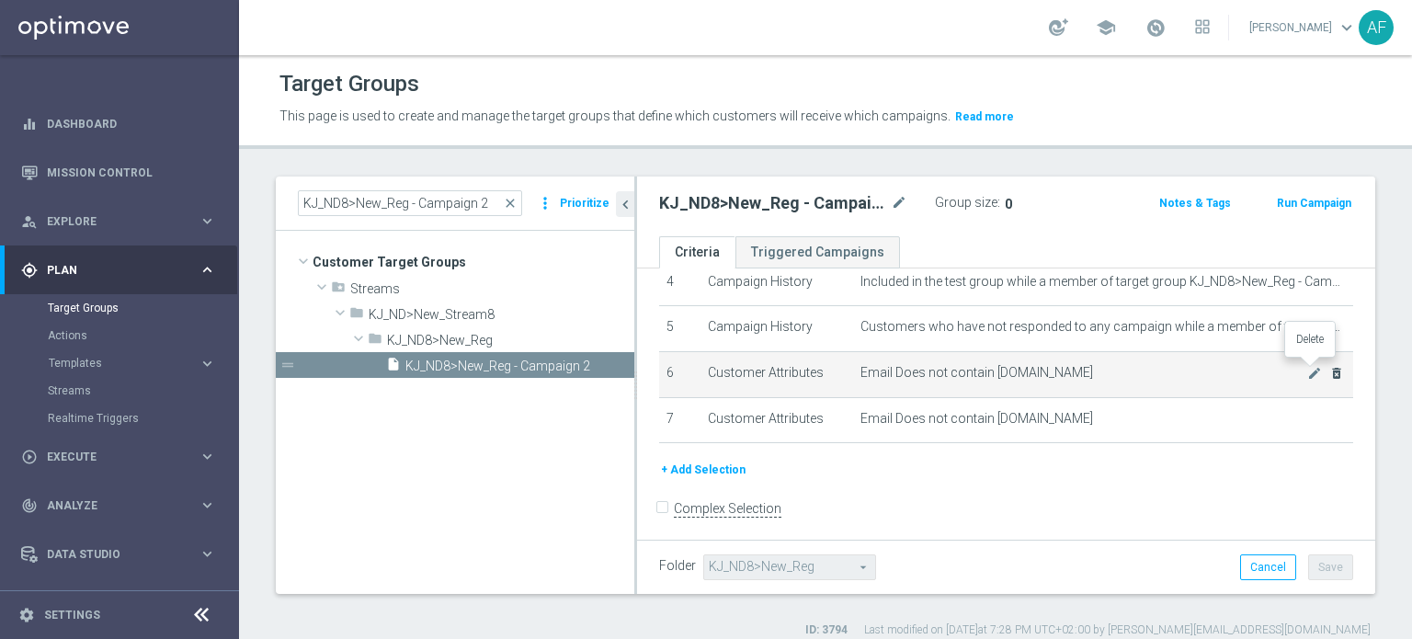
click at [1329, 374] on icon "delete_forever" at bounding box center [1336, 373] width 15 height 15
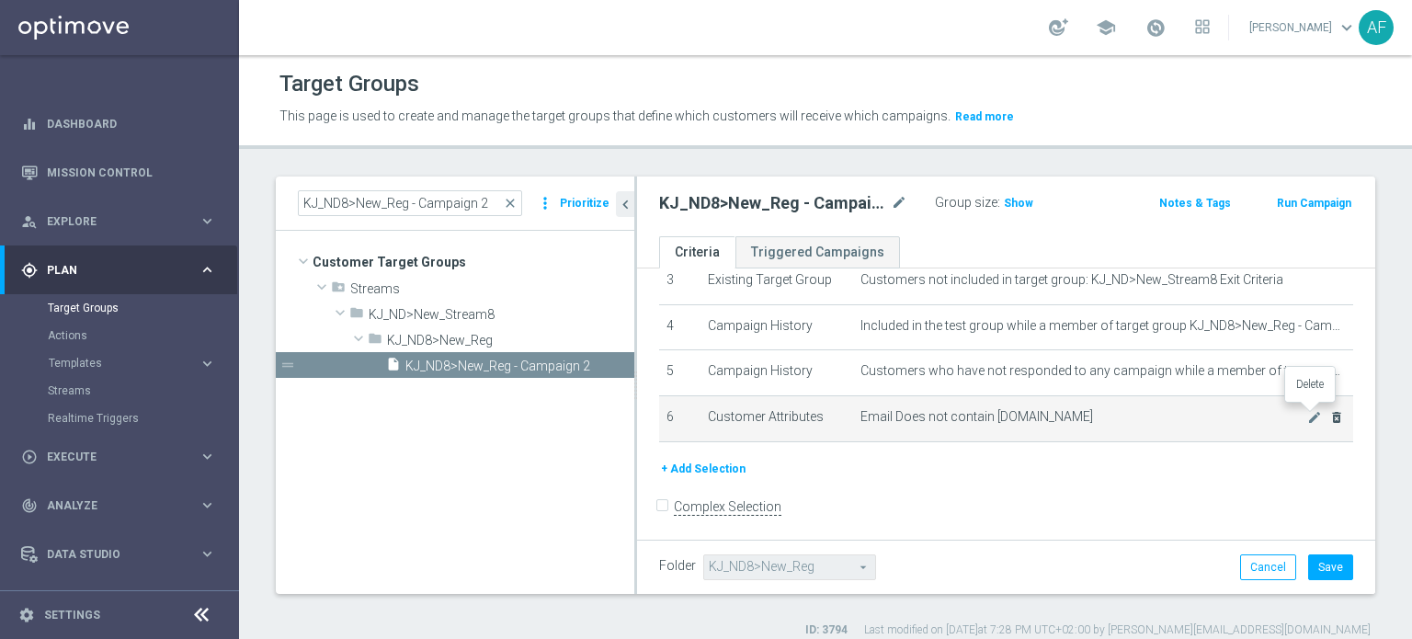
click at [1329, 411] on icon "delete_forever" at bounding box center [1336, 417] width 15 height 15
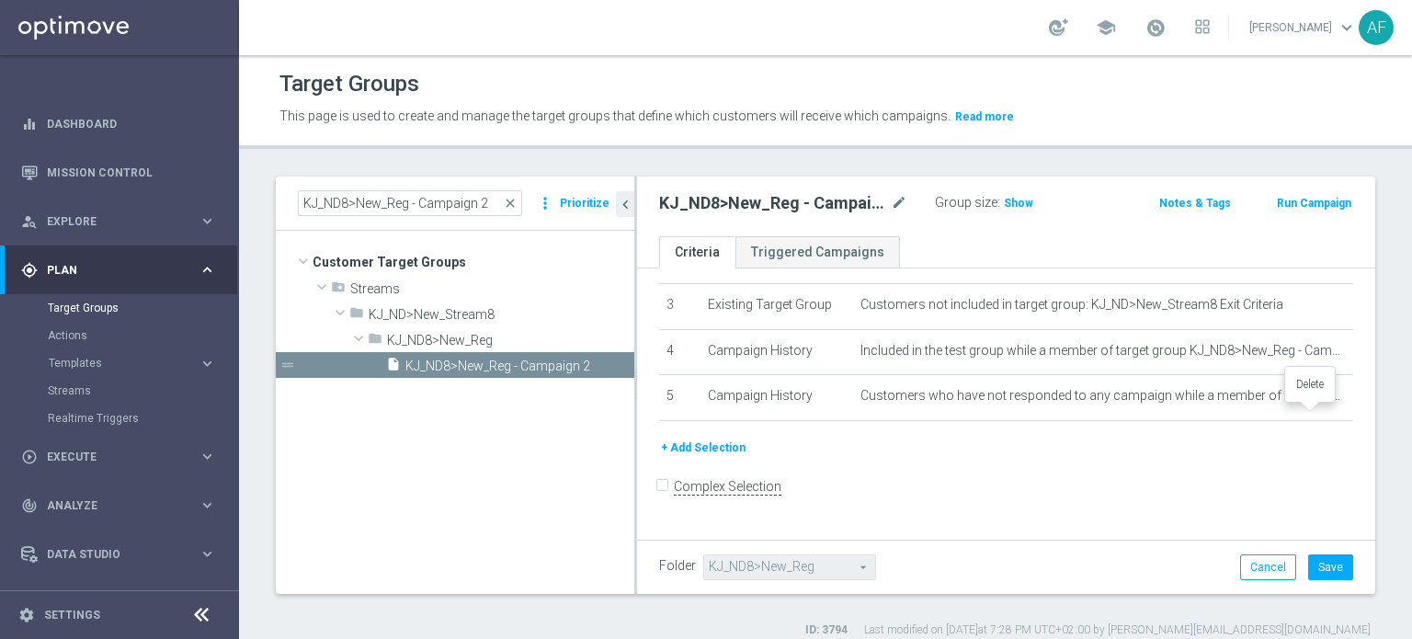
scroll to position [120, 0]
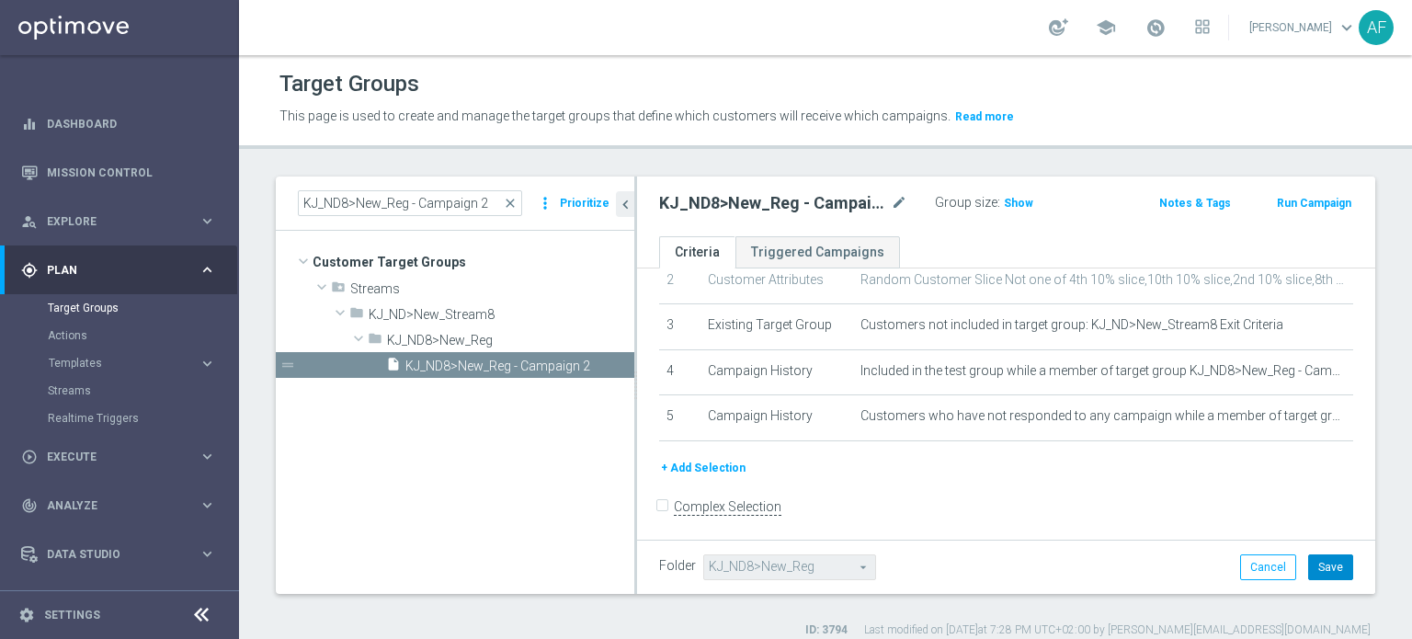
click at [1324, 565] on button "Save" at bounding box center [1330, 567] width 45 height 26
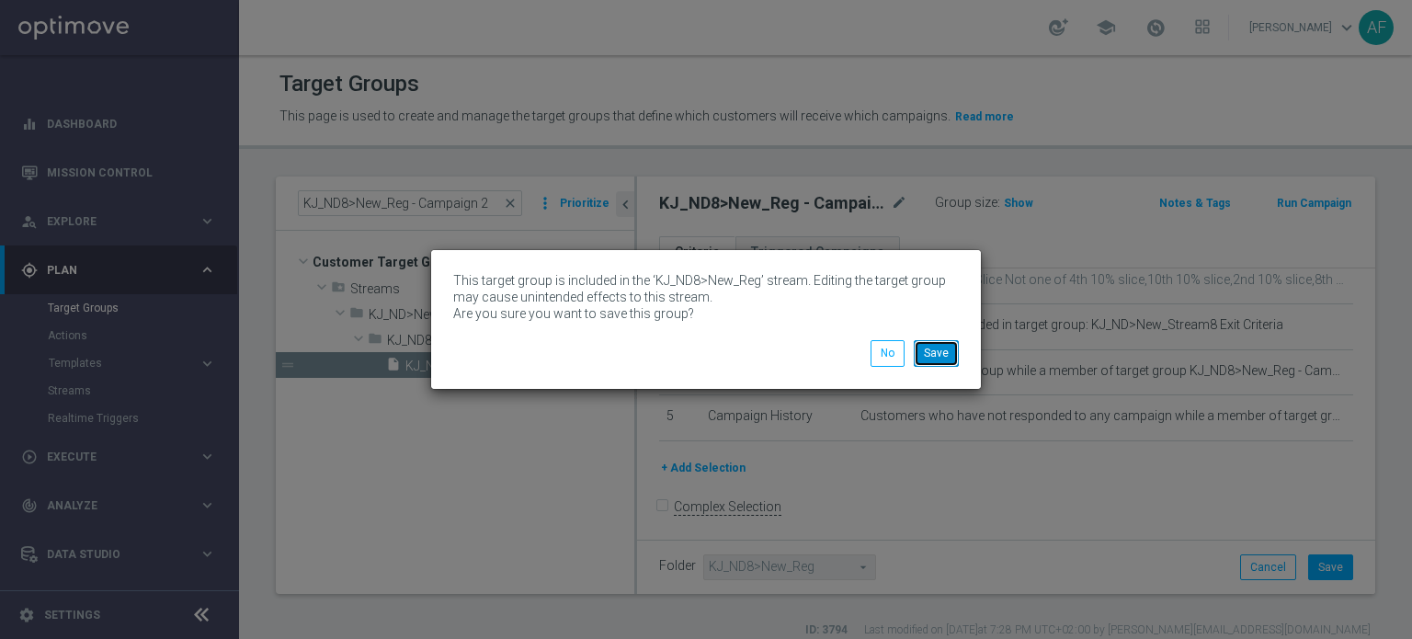
click at [953, 358] on button "Save" at bounding box center [936, 353] width 45 height 26
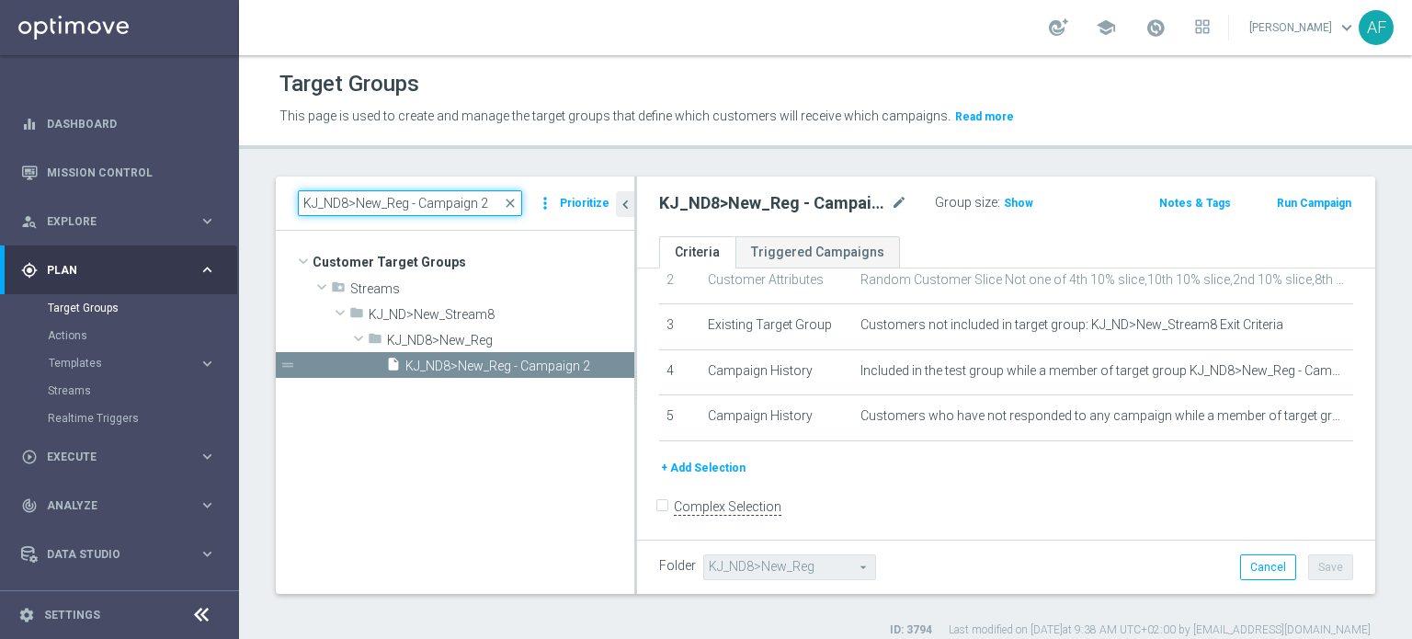
drag, startPoint x: 485, startPoint y: 204, endPoint x: 298, endPoint y: 194, distance: 187.8
click at [298, 194] on input "KJ_ND8>New_Reg - Campaign 2" at bounding box center [410, 203] width 224 height 26
paste input "JPJ_ND>New_Stream7 Exit Criteria"
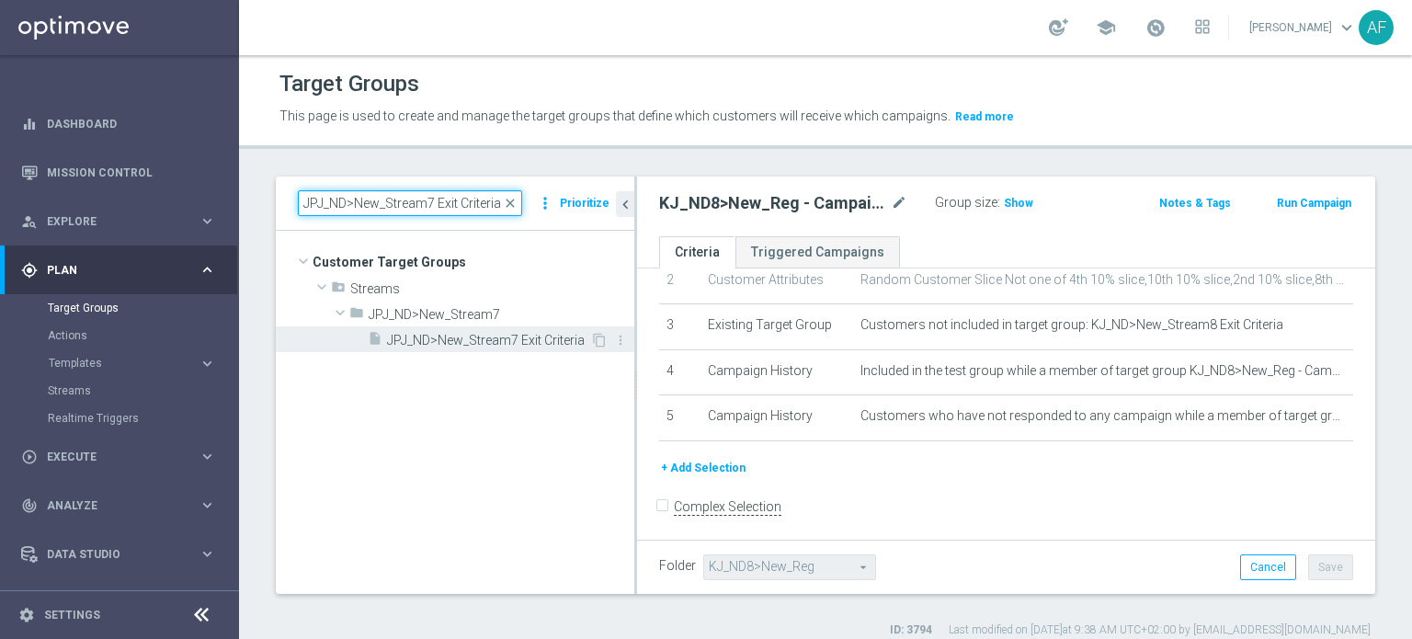
type input "JPJ_ND>New_Stream7 Exit Criteria"
click at [515, 339] on span "JPJ_ND>New_Stream7 Exit Criteria" at bounding box center [488, 341] width 203 height 16
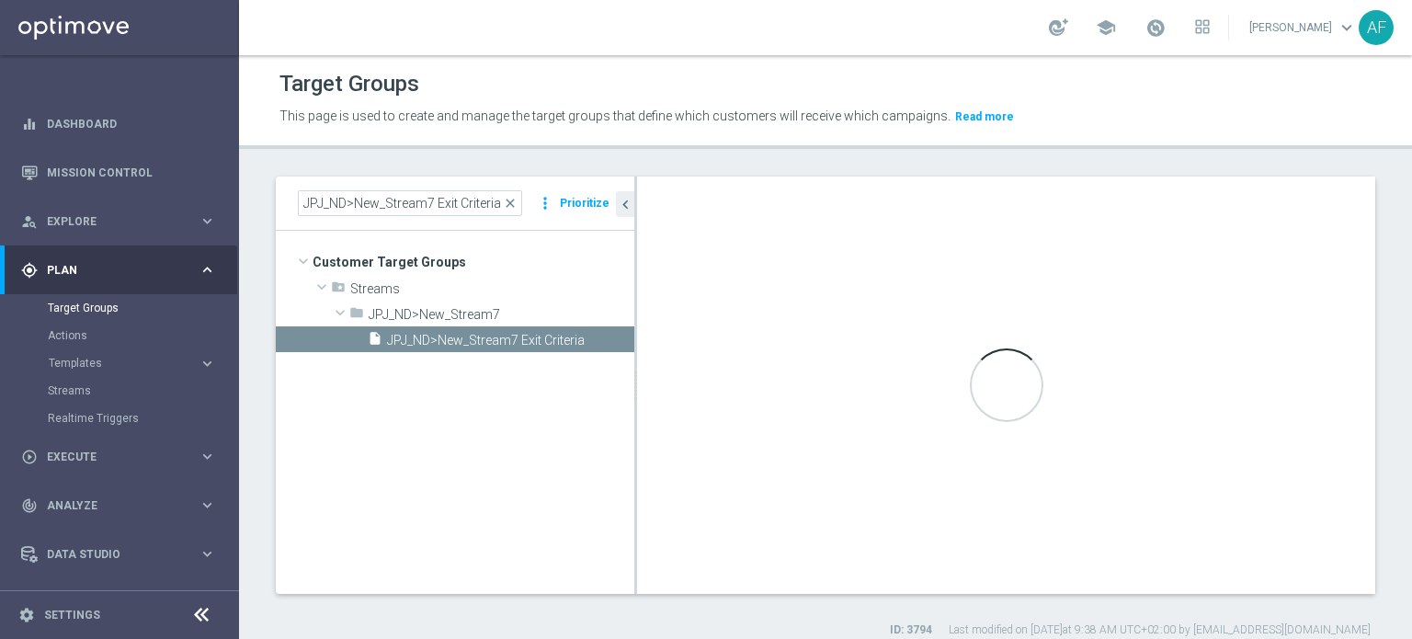
checkbox input "true"
type input "JPJ_ND>New_Stream7"
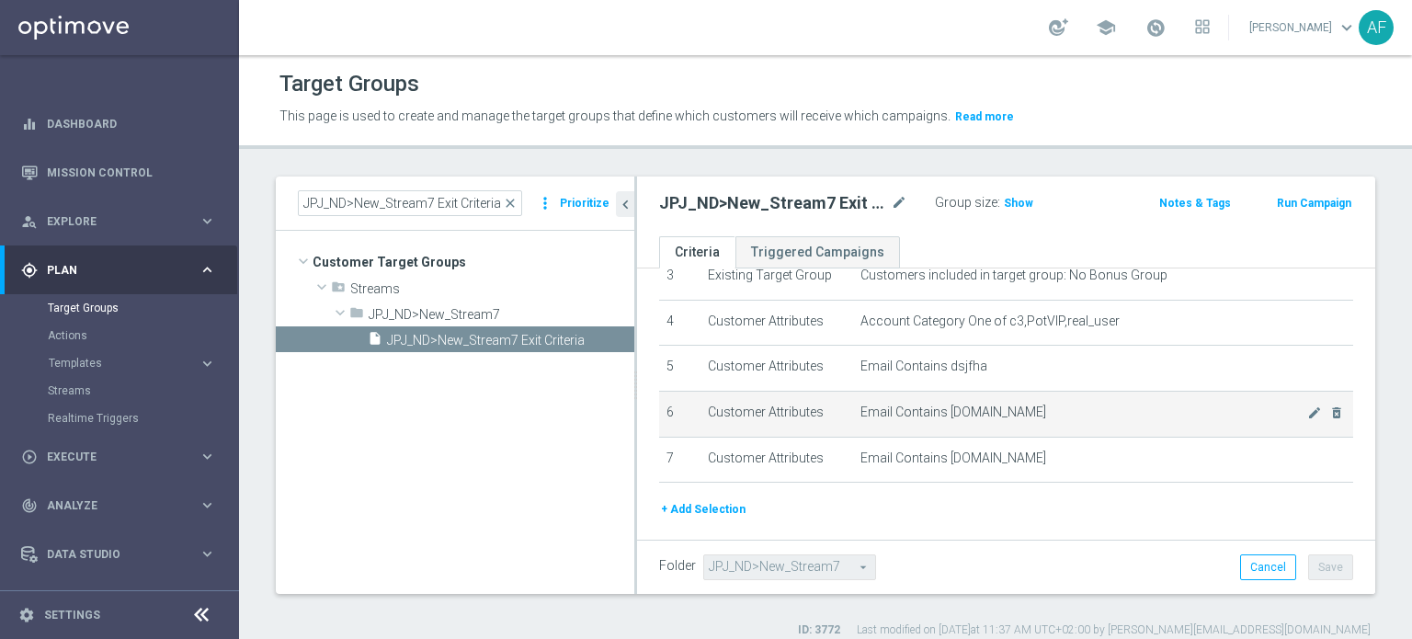
scroll to position [172, 0]
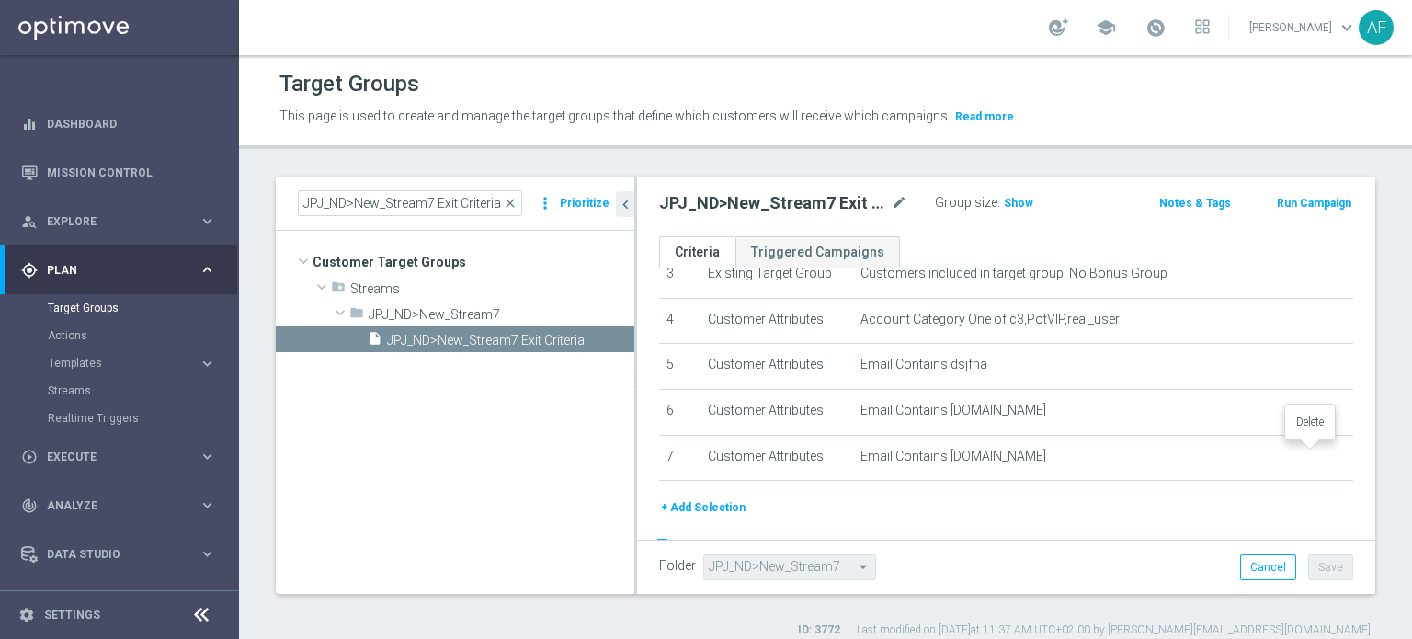
click at [0, 0] on icon "delete_forever" at bounding box center [0, 0] width 0 height 0
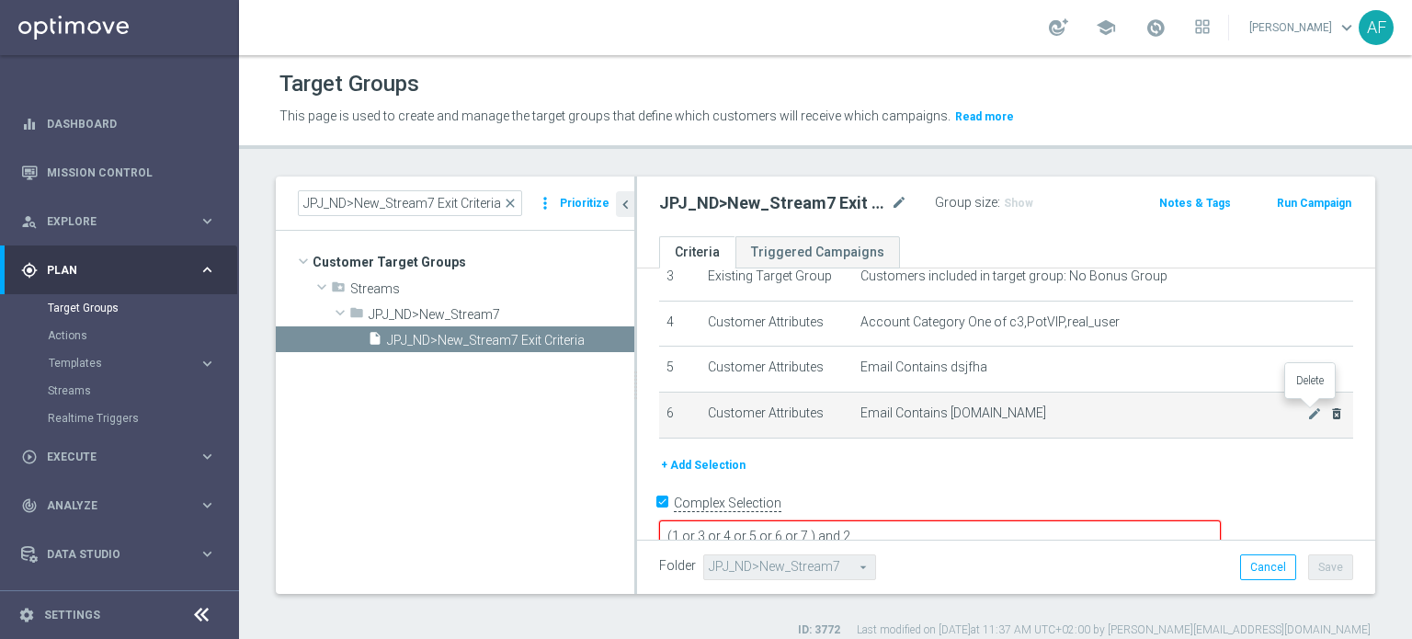
click at [1329, 407] on icon "delete_forever" at bounding box center [1336, 413] width 15 height 15
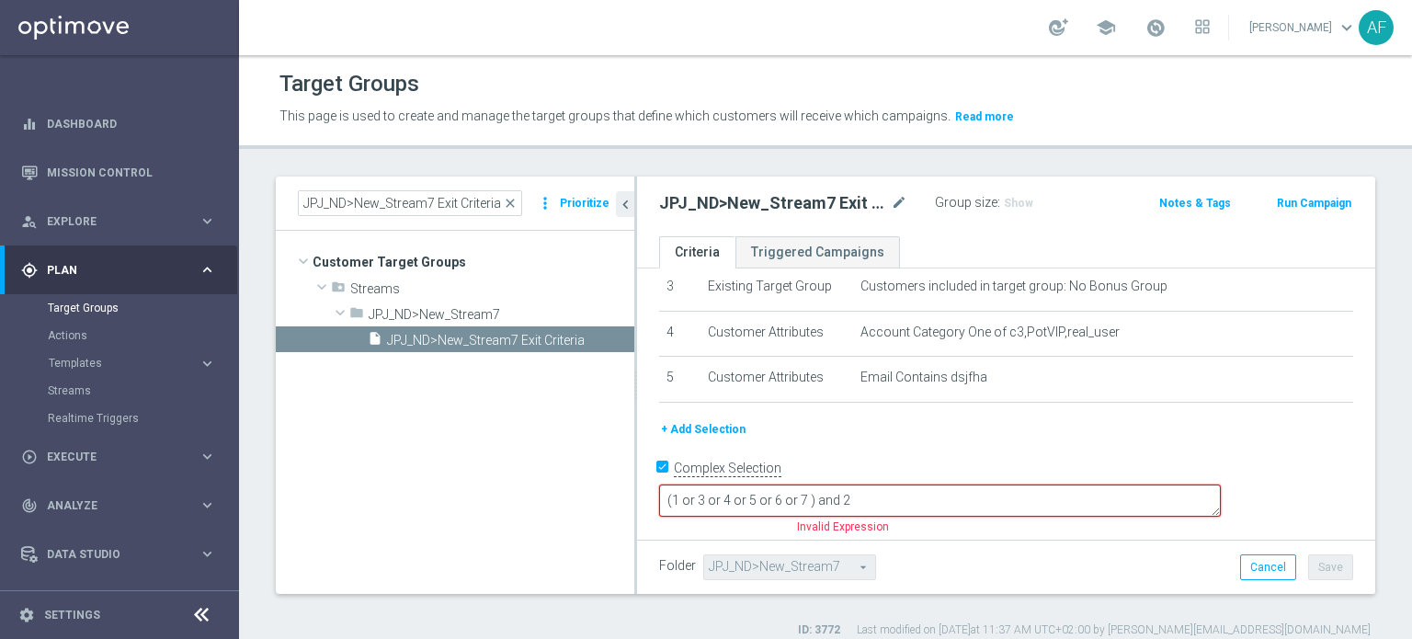
scroll to position [124, 0]
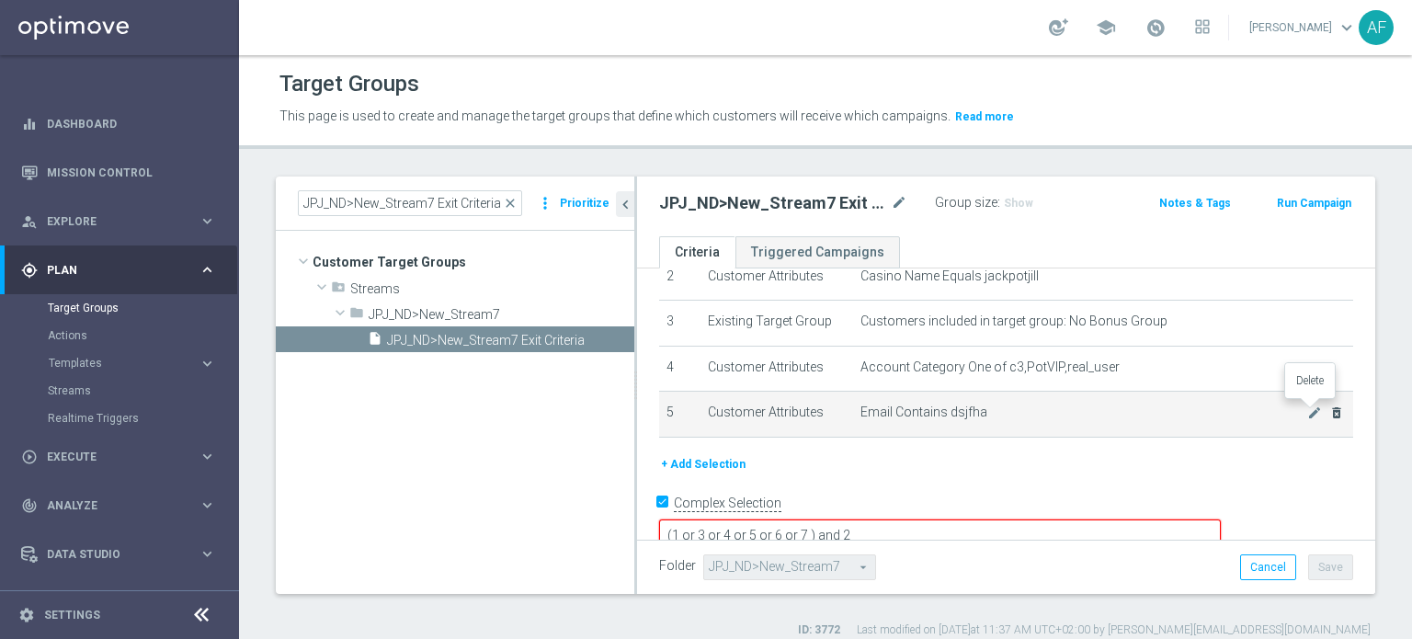
click at [1329, 411] on icon "delete_forever" at bounding box center [1336, 412] width 15 height 15
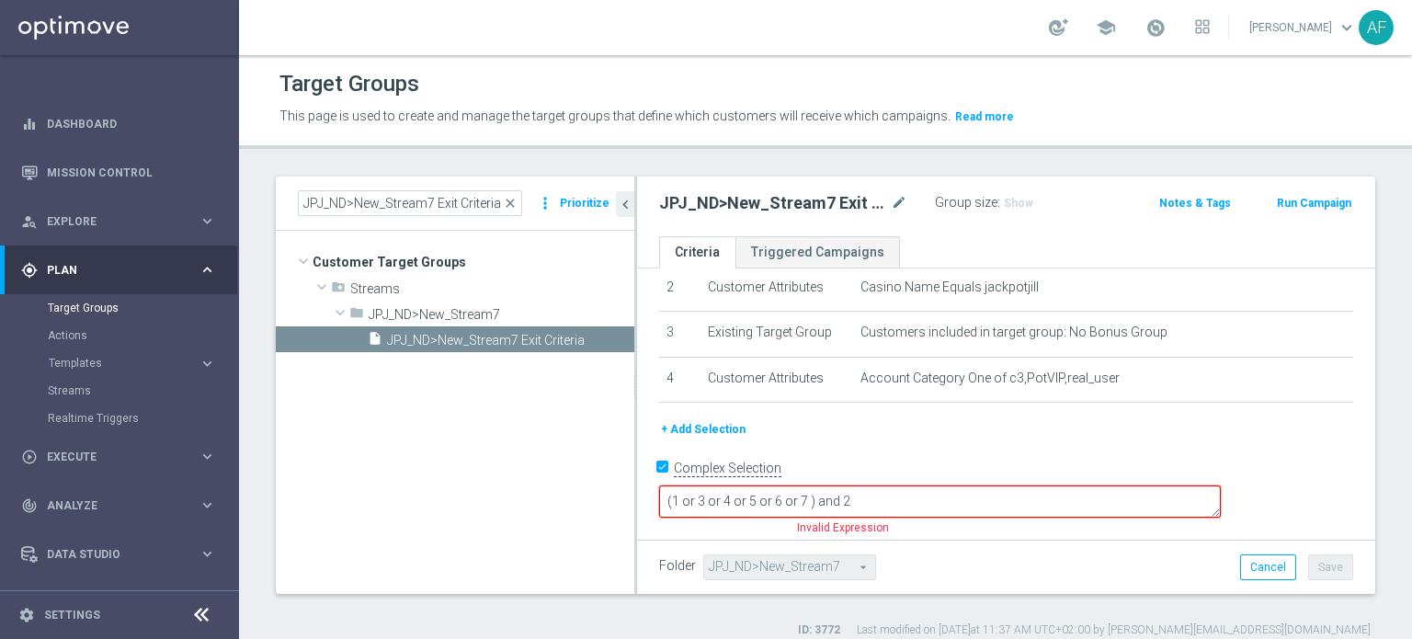
scroll to position [79, 0]
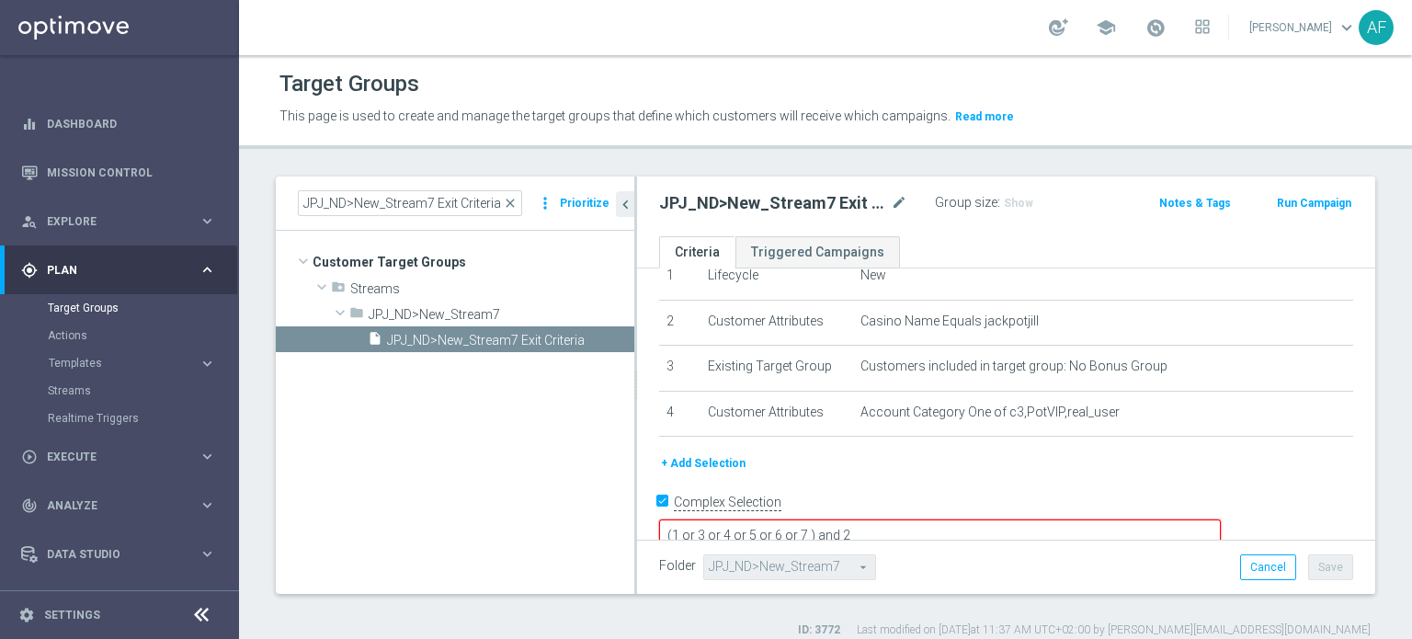
click at [934, 519] on textarea "(1 or 3 or 4 or 5 or 6 or 7 ) and 2" at bounding box center [940, 535] width 562 height 32
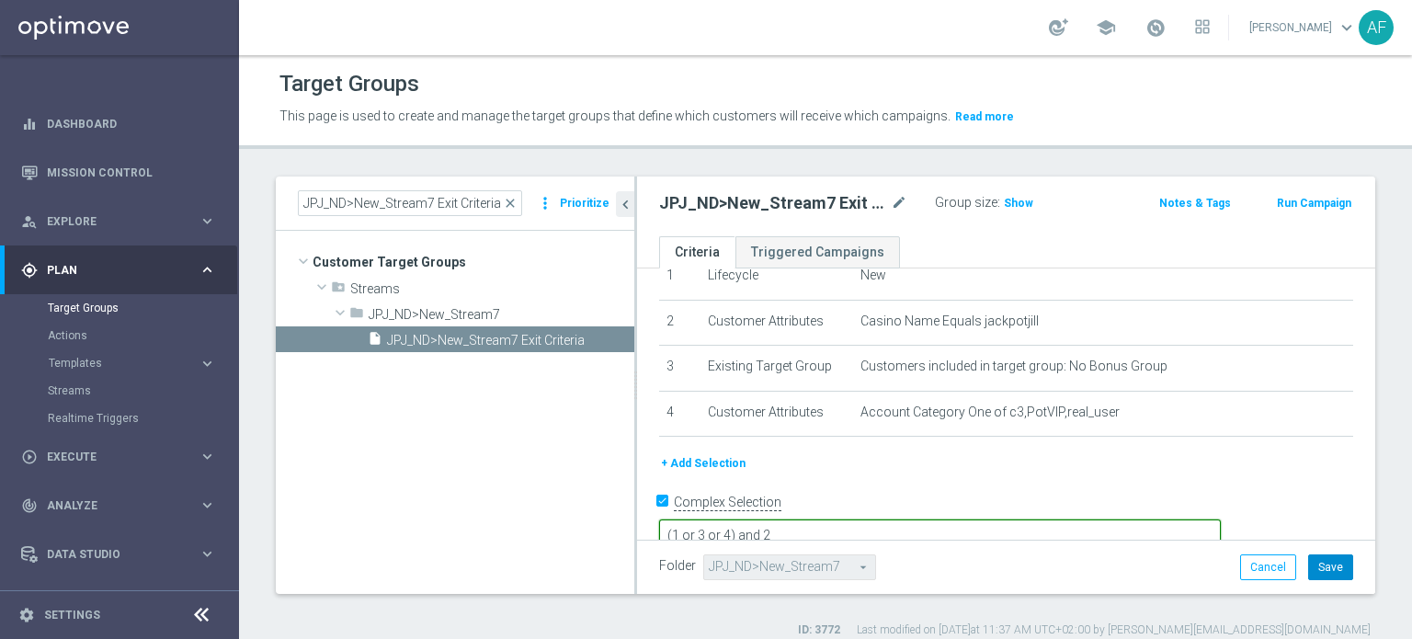
type textarea "(1 or 3 or 4) and 2"
click at [1309, 564] on button "Save" at bounding box center [1330, 567] width 45 height 26
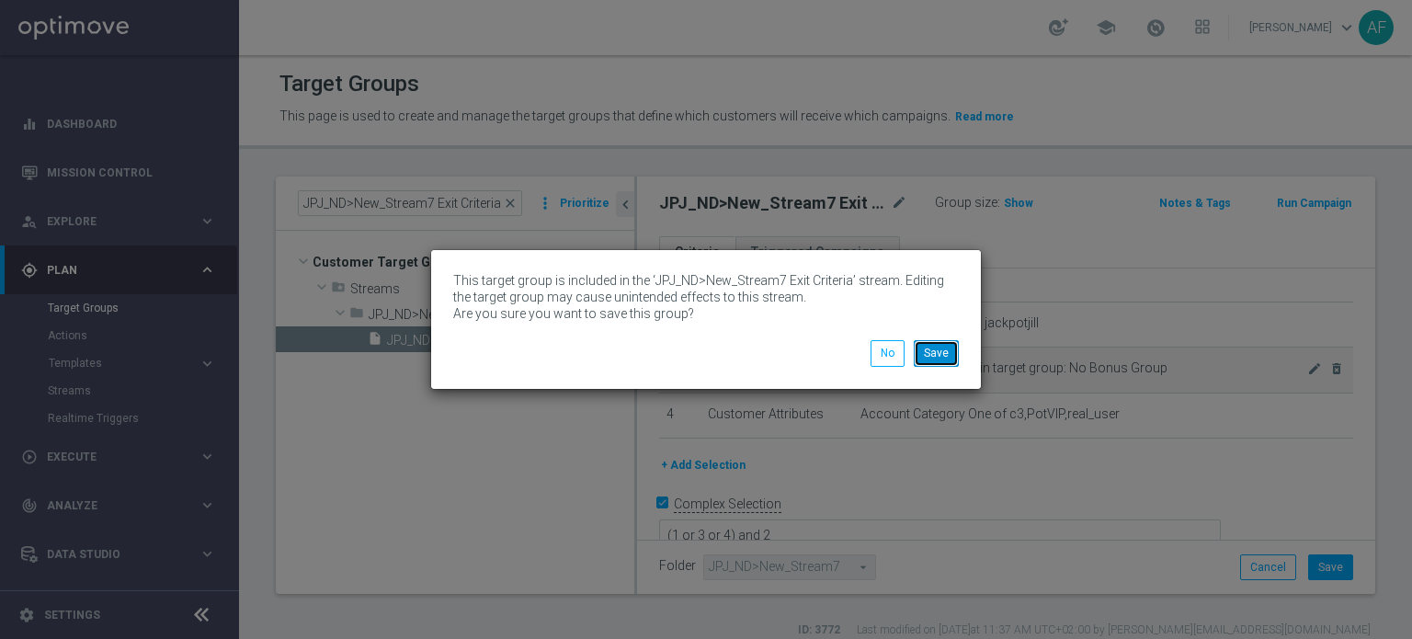
drag, startPoint x: 936, startPoint y: 355, endPoint x: 950, endPoint y: 357, distance: 14.8
click at [938, 356] on button "Save" at bounding box center [936, 353] width 45 height 26
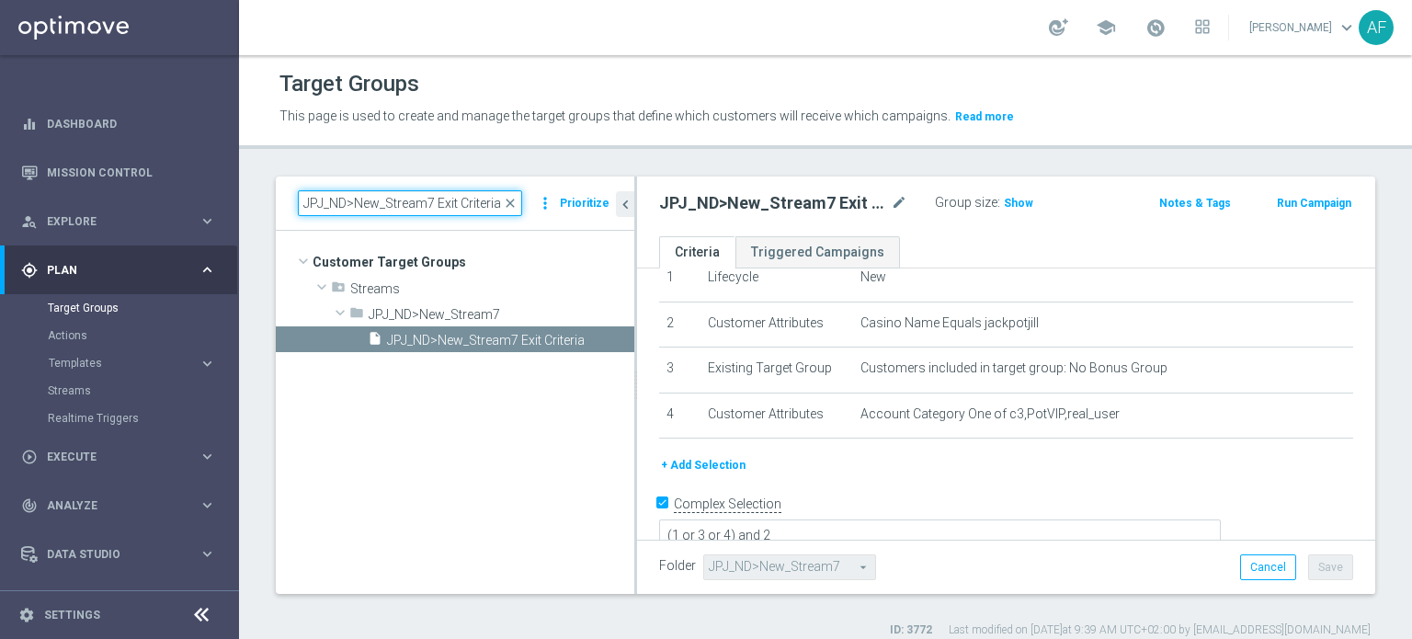
drag, startPoint x: 502, startPoint y: 207, endPoint x: 253, endPoint y: 189, distance: 249.7
click at [253, 190] on div "JPJ_ND>New_Stream7 Exit Criteria close more_vert Prioritize Customer Target Gro…" at bounding box center [825, 406] width 1173 height 461
paste input "Bendigo Email Addresses"
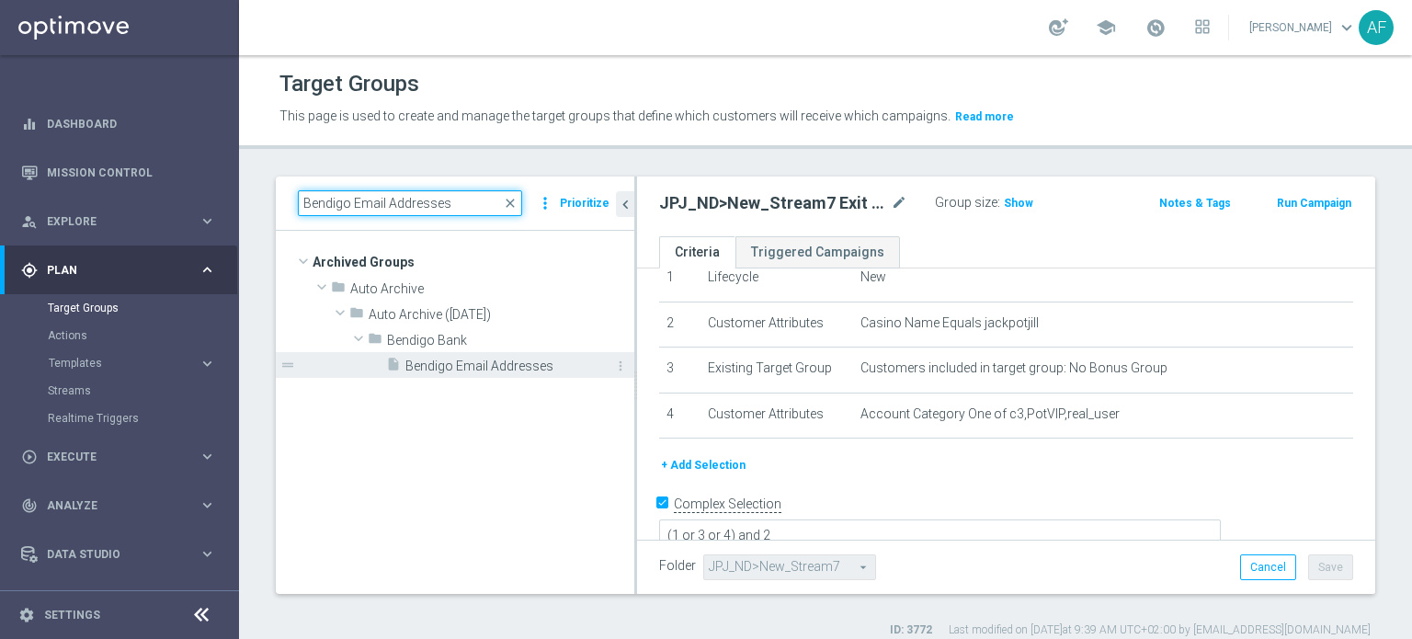
type input "Bendigo Email Addresses"
click at [491, 367] on span "Bendigo Email Addresses" at bounding box center [499, 366] width 188 height 16
type input "Select"
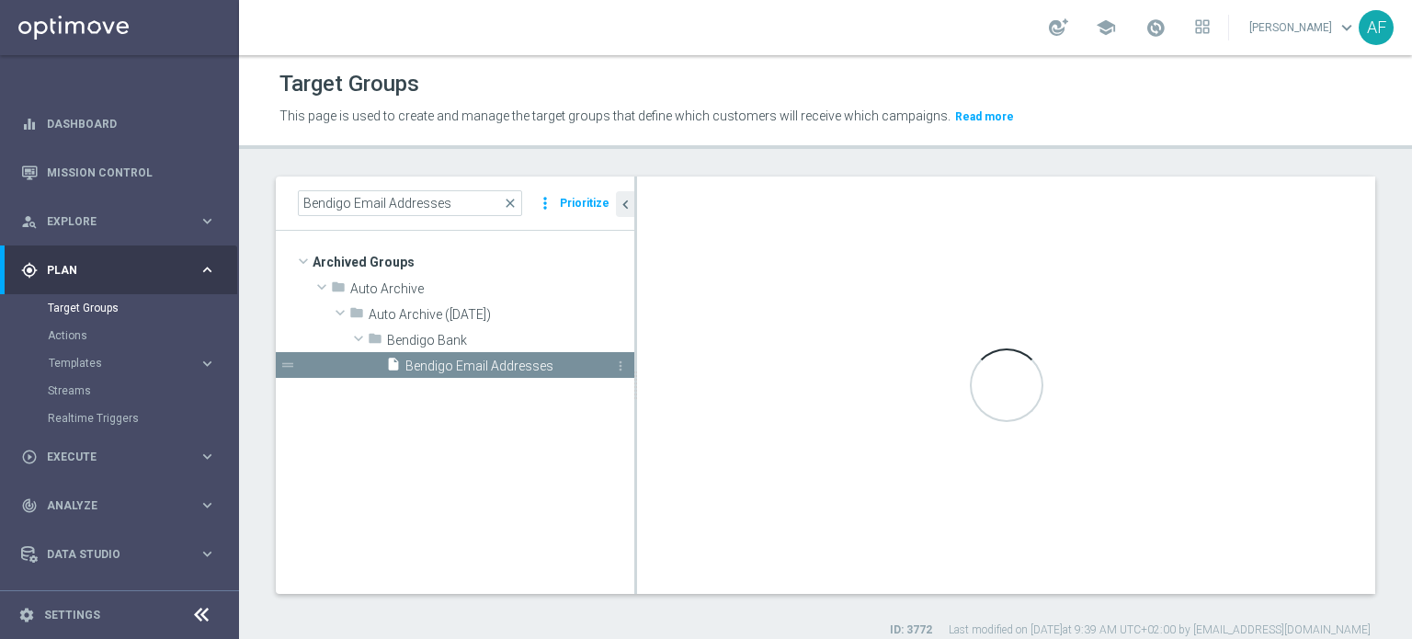
checkbox input "false"
type input "Bendigo Bank"
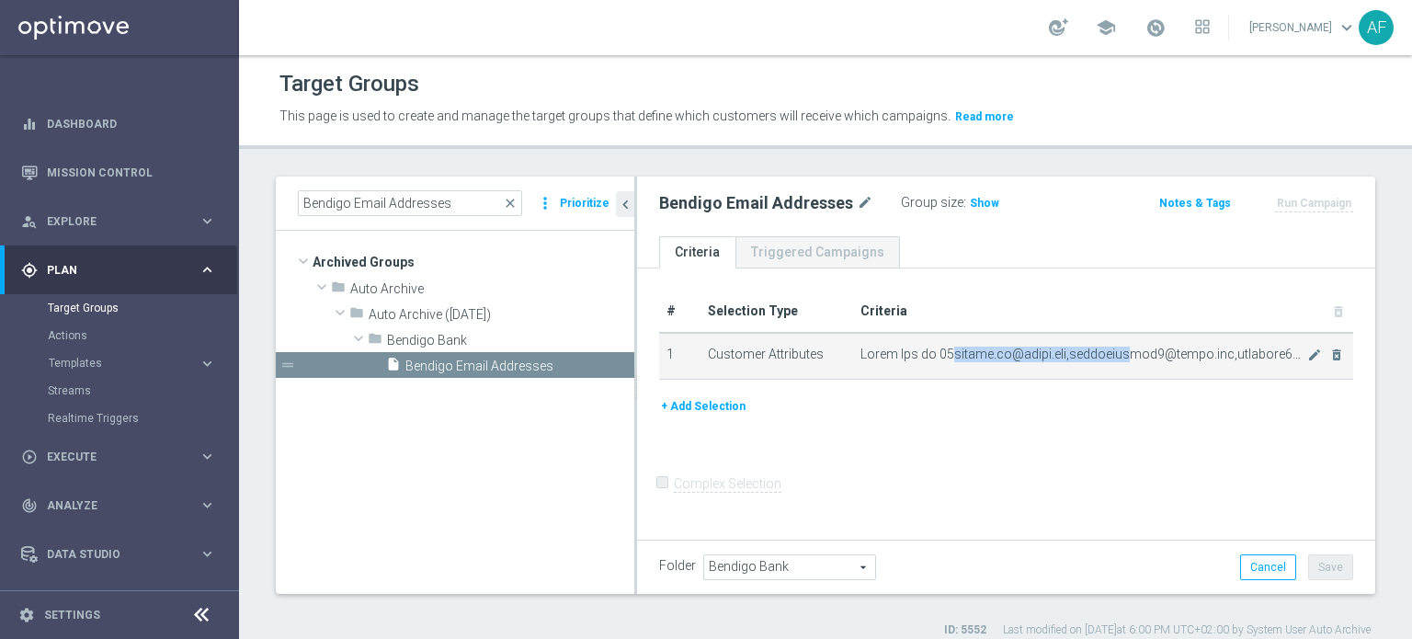
drag, startPoint x: 949, startPoint y: 357, endPoint x: 1141, endPoint y: 369, distance: 192.5
click at [1139, 360] on span at bounding box center [1083, 355] width 446 height 16
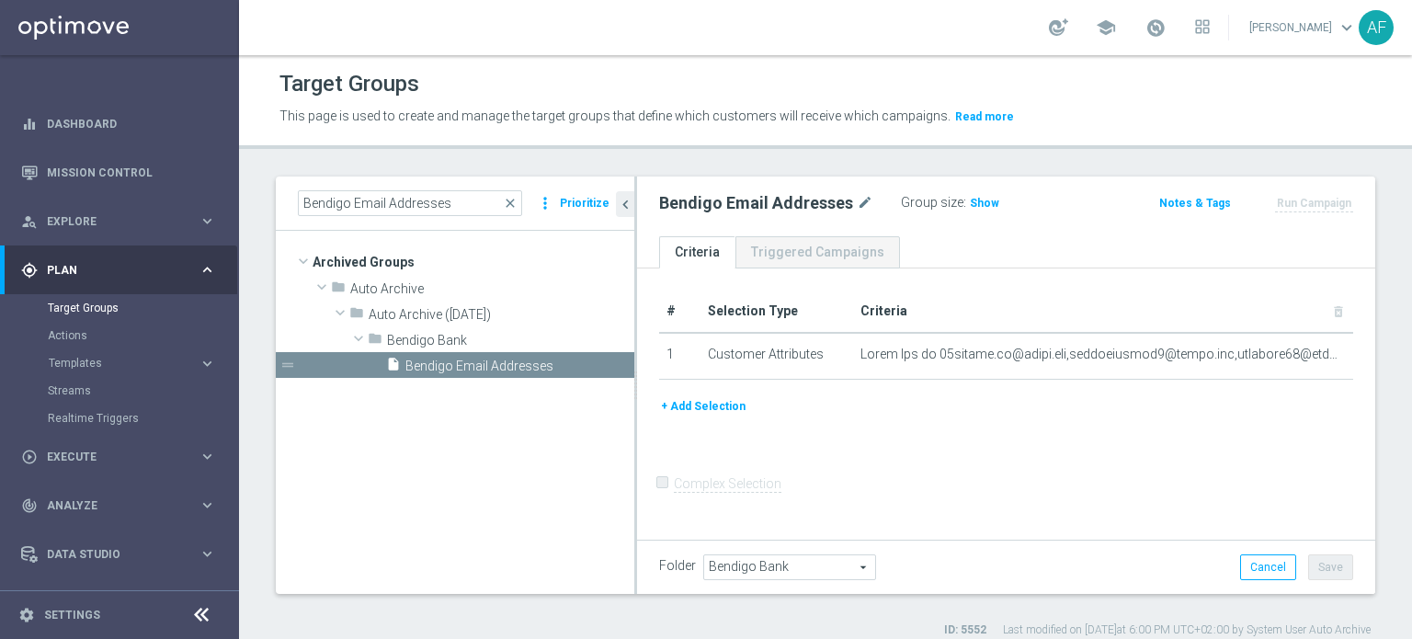
click at [1132, 411] on div "+ Add Selection" at bounding box center [1006, 406] width 722 height 20
click at [979, 204] on span "Show" at bounding box center [984, 203] width 29 height 13
click at [619, 367] on icon "more_vert" at bounding box center [620, 365] width 15 height 15
click at [647, 417] on span "Delete" at bounding box center [666, 420] width 40 height 13
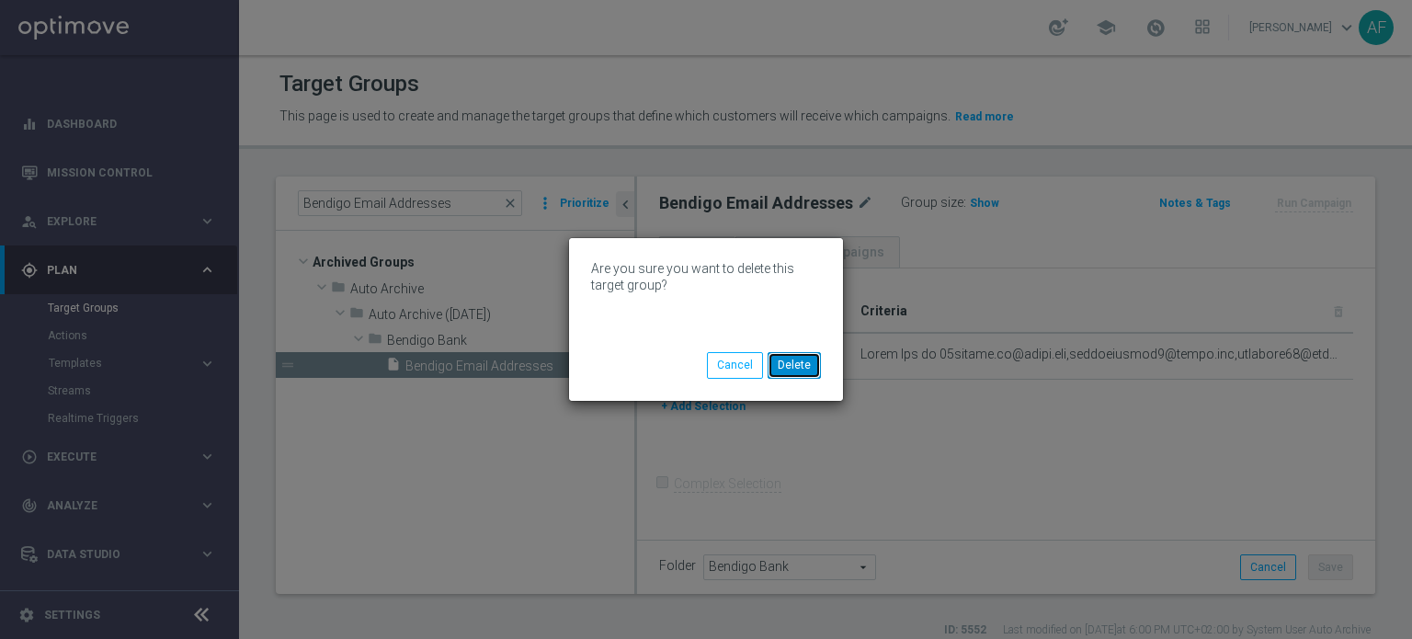
click at [795, 371] on button "Delete" at bounding box center [793, 365] width 53 height 26
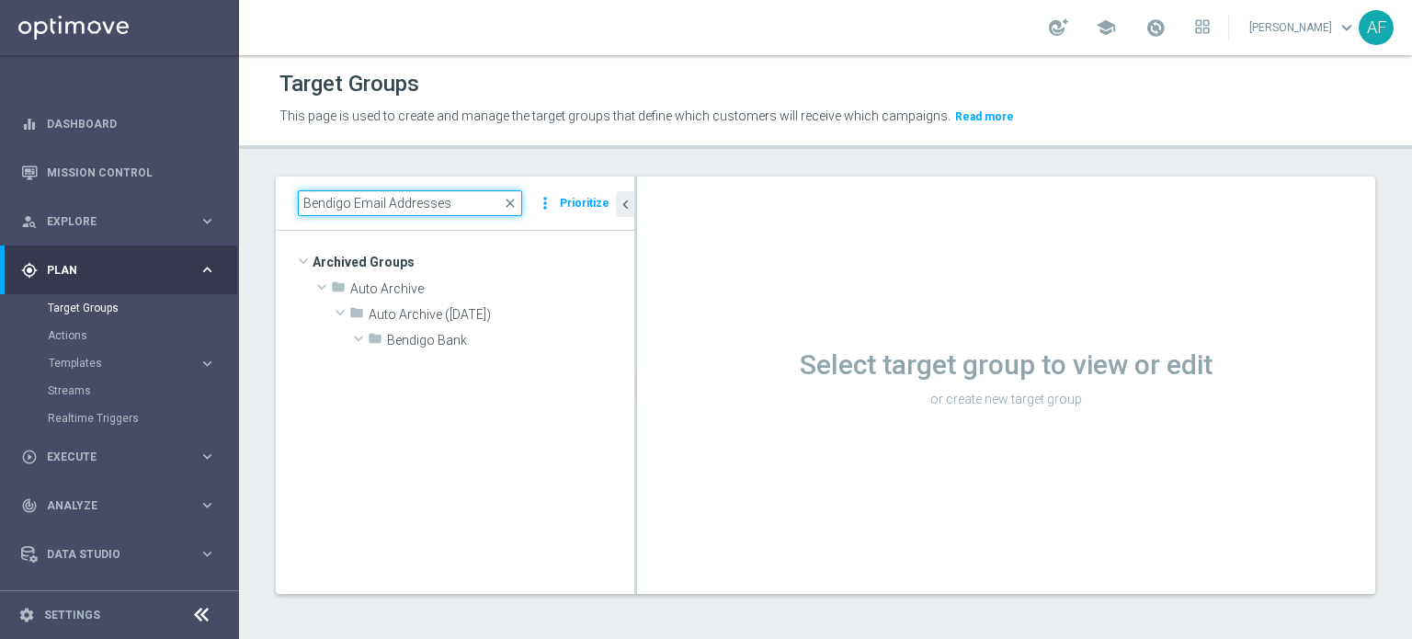
drag, startPoint x: 432, startPoint y: 202, endPoint x: 276, endPoint y: 202, distance: 156.3
click at [276, 202] on div "Bendigo Email Addresses close more_vert Prioritize" at bounding box center [455, 203] width 358 height 54
paste input "Bank_JVR"
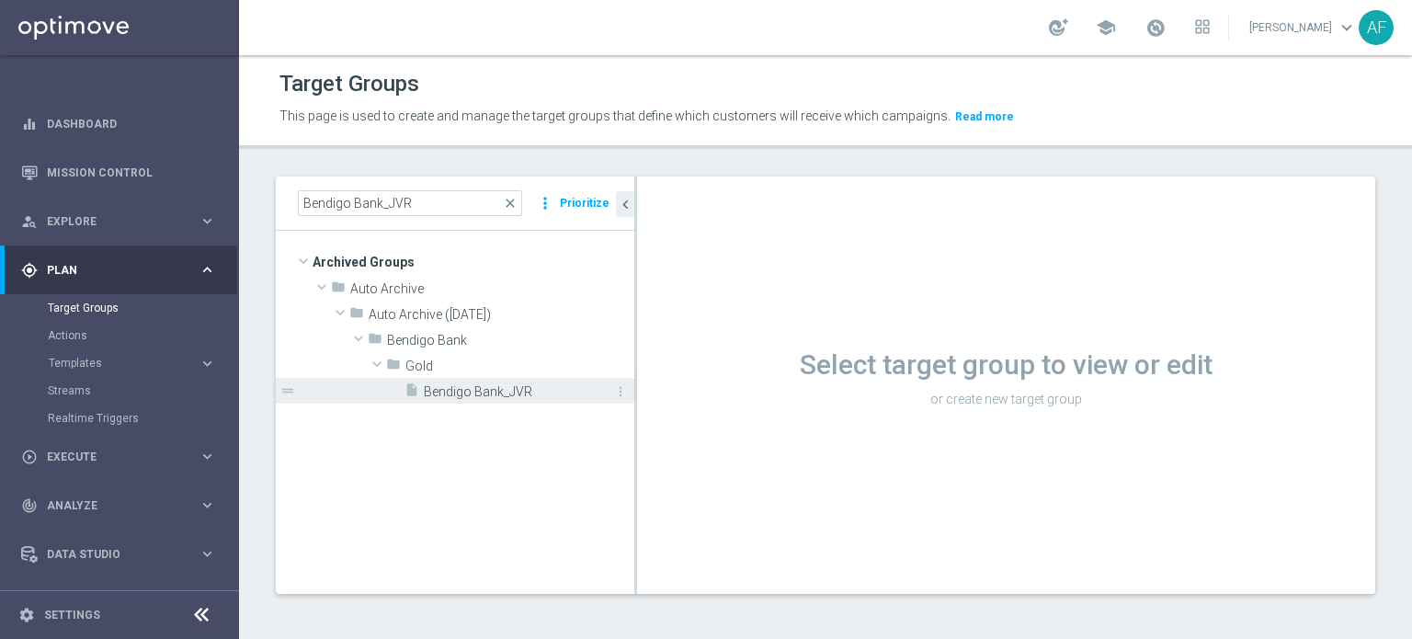
click at [495, 398] on span "Bendigo Bank_JVR" at bounding box center [508, 392] width 169 height 16
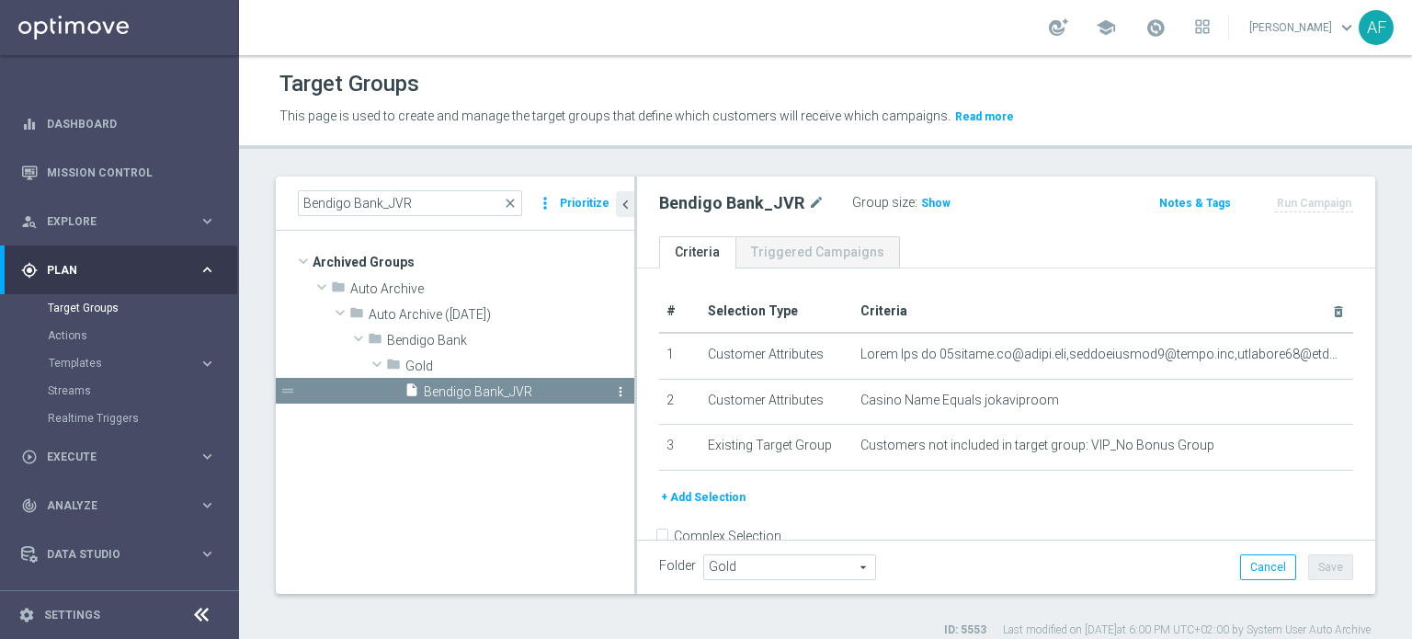
click at [620, 392] on icon "more_vert" at bounding box center [620, 391] width 15 height 15
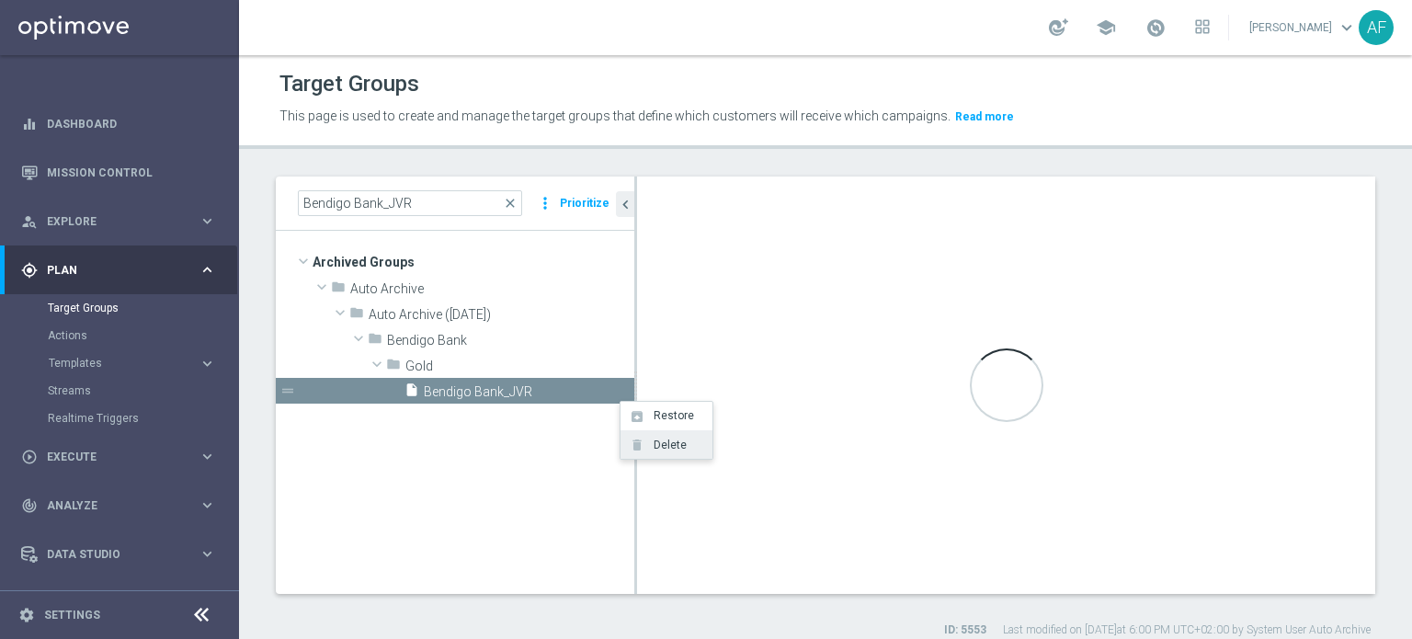
click at [663, 443] on span "Delete" at bounding box center [667, 444] width 40 height 13
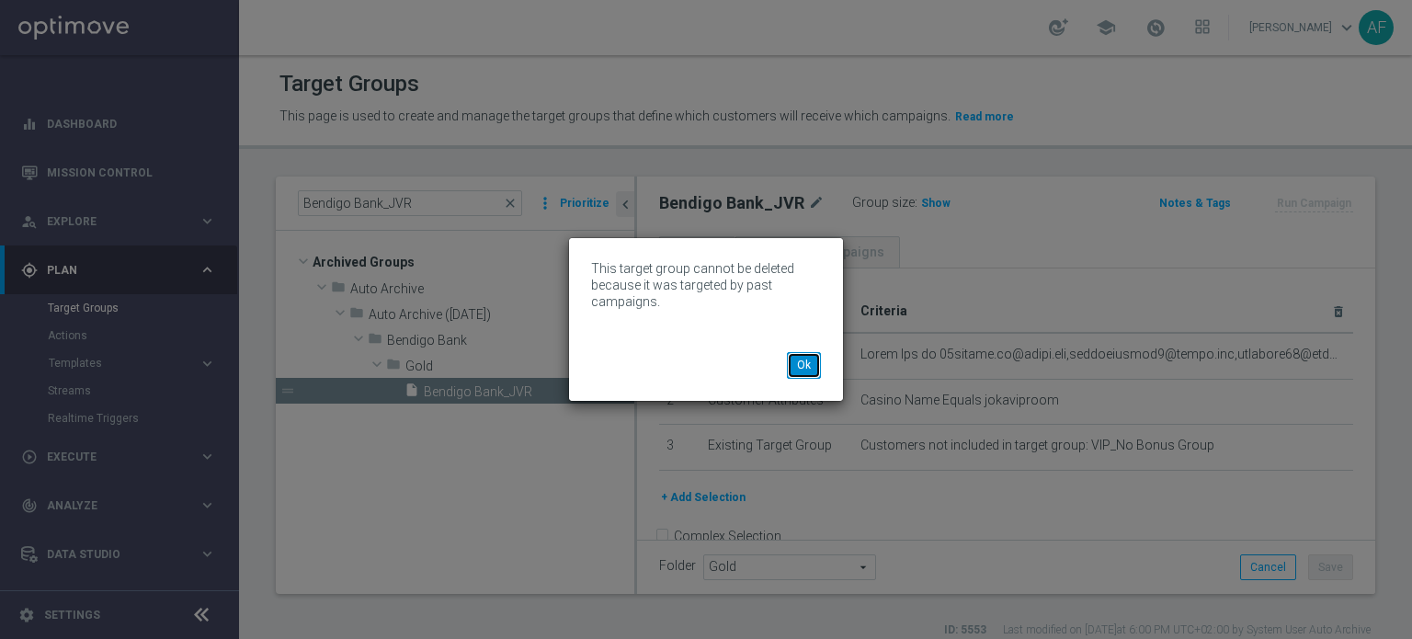
click at [796, 364] on button "Ok" at bounding box center [804, 365] width 34 height 26
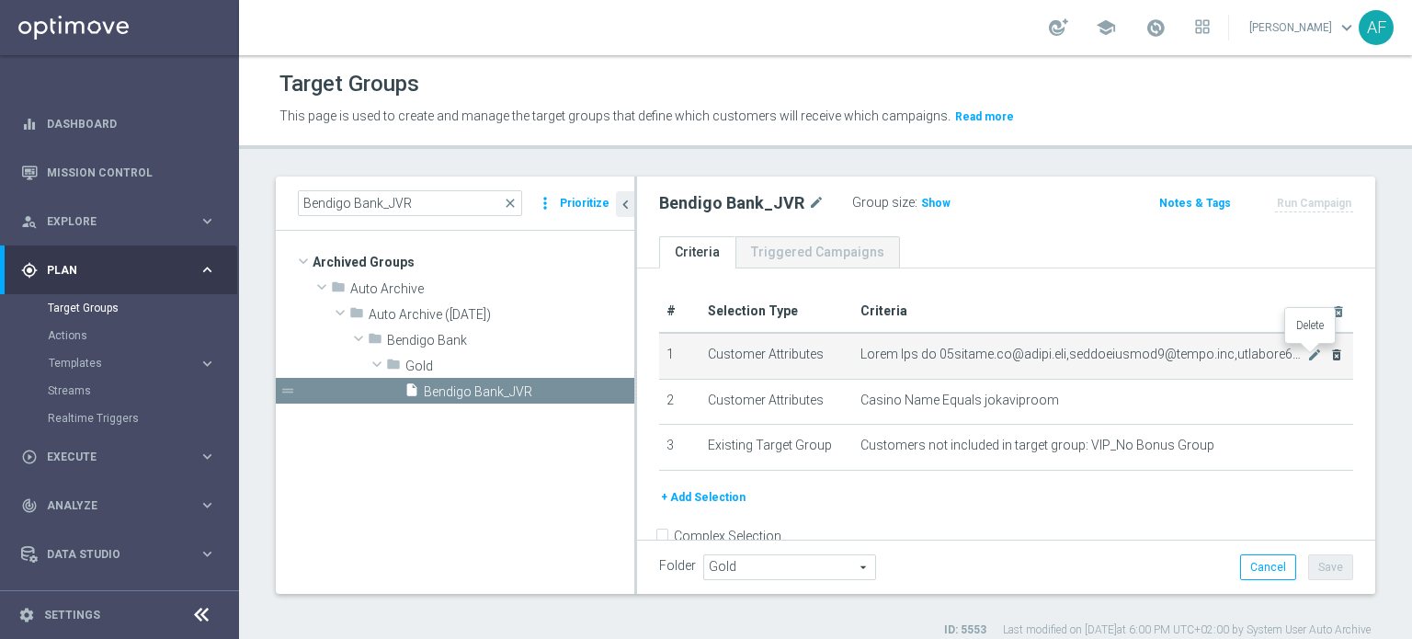
click at [1329, 355] on icon "delete_forever" at bounding box center [1336, 354] width 15 height 15
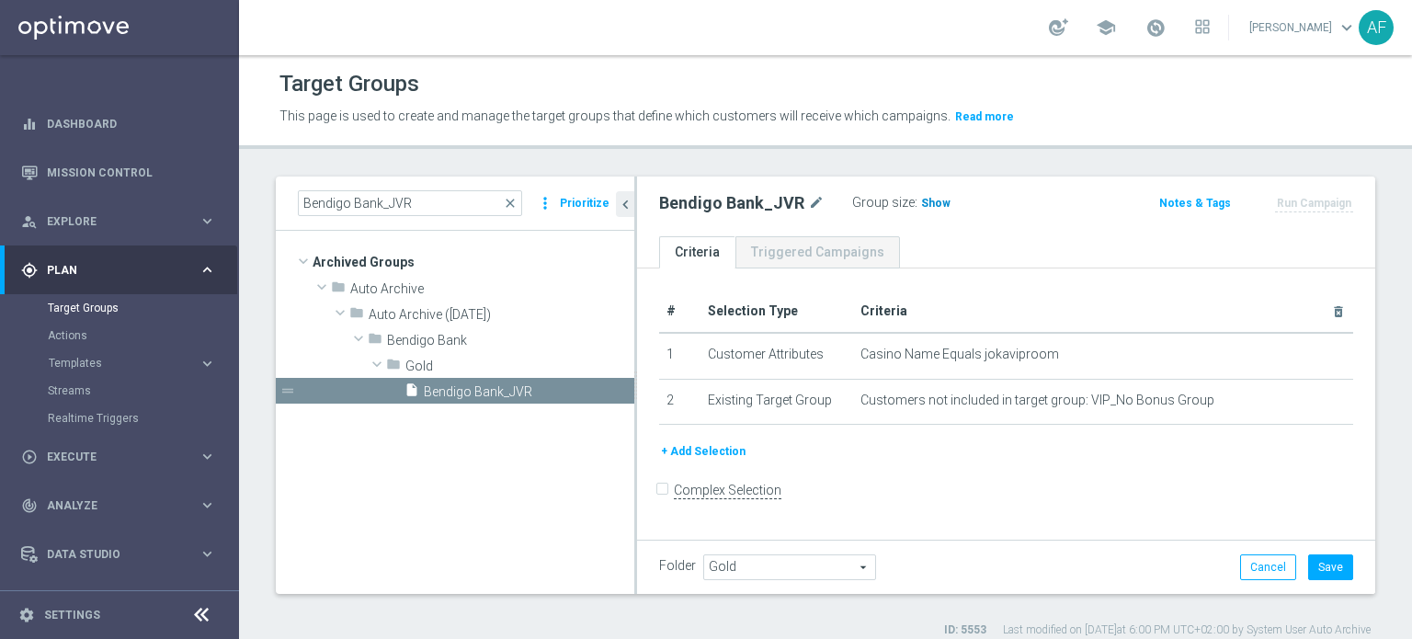
click at [930, 201] on span "Show" at bounding box center [935, 203] width 29 height 13
click at [1320, 565] on button "Save" at bounding box center [1330, 567] width 45 height 26
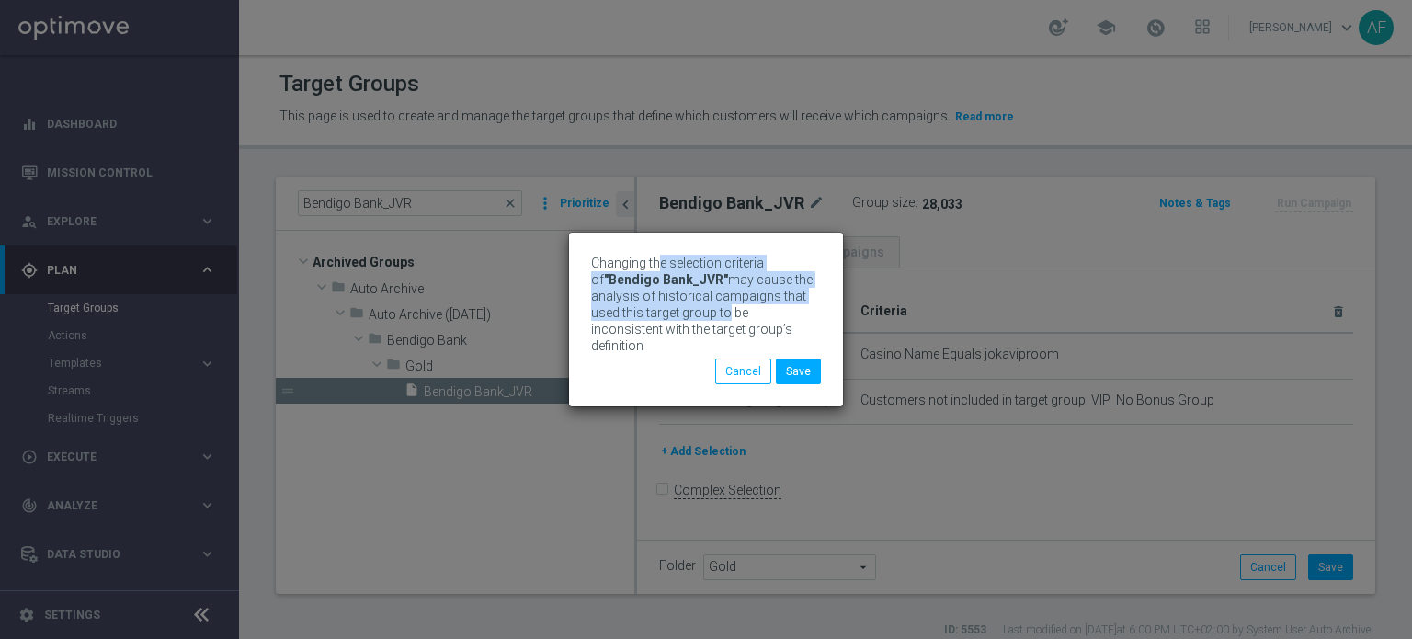
drag, startPoint x: 664, startPoint y: 267, endPoint x: 722, endPoint y: 316, distance: 76.3
click at [722, 316] on span "Changing the selection criteria of "Bendigo Bank_JVR" may cause the analysis of…" at bounding box center [702, 304] width 222 height 97
drag, startPoint x: 715, startPoint y: 335, endPoint x: 648, endPoint y: 271, distance: 92.3
click at [649, 271] on span "Changing the selection criteria of "Bendigo Bank_JVR" may cause the analysis of…" at bounding box center [702, 304] width 222 height 97
click at [648, 271] on span "Changing the selection criteria of "Bendigo Bank_JVR" may cause the analysis of…" at bounding box center [702, 304] width 222 height 97
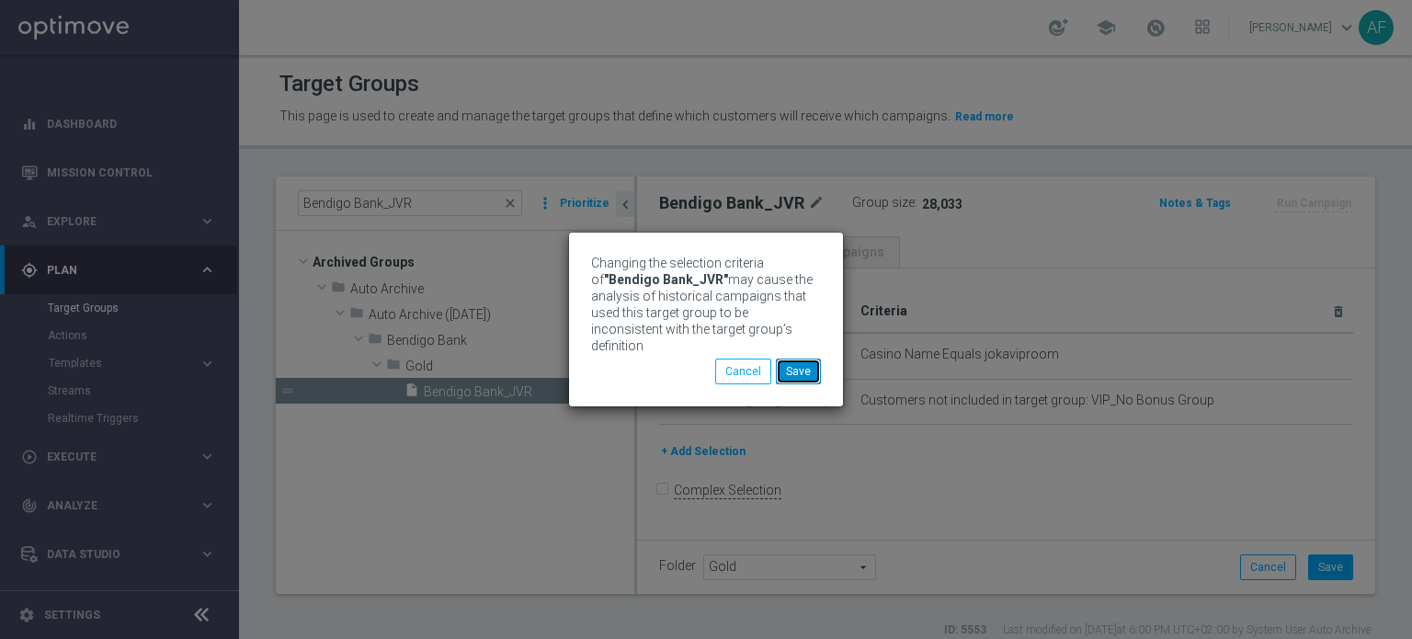
click at [803, 364] on button "Save" at bounding box center [798, 371] width 45 height 26
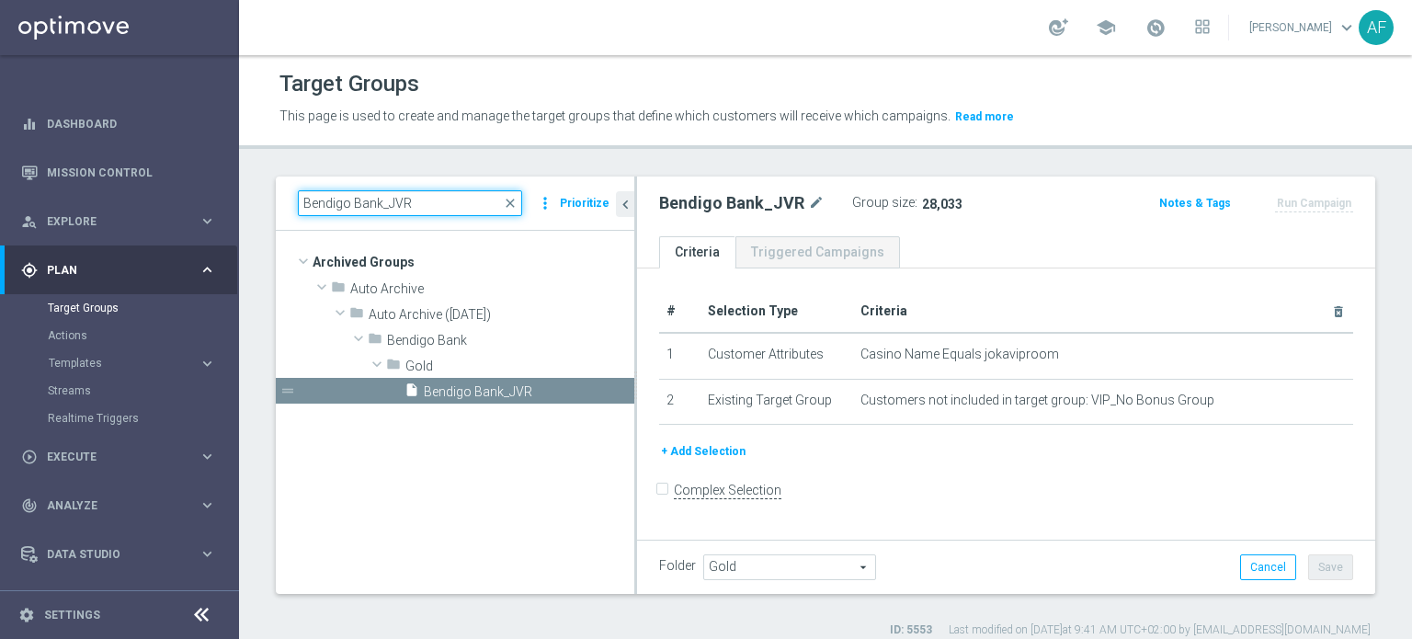
drag, startPoint x: 415, startPoint y: 210, endPoint x: 297, endPoint y: 205, distance: 118.7
click at [298, 208] on input "Bendigo Bank_JVR" at bounding box center [410, 203] width 224 height 26
paste input "Adva Test users"
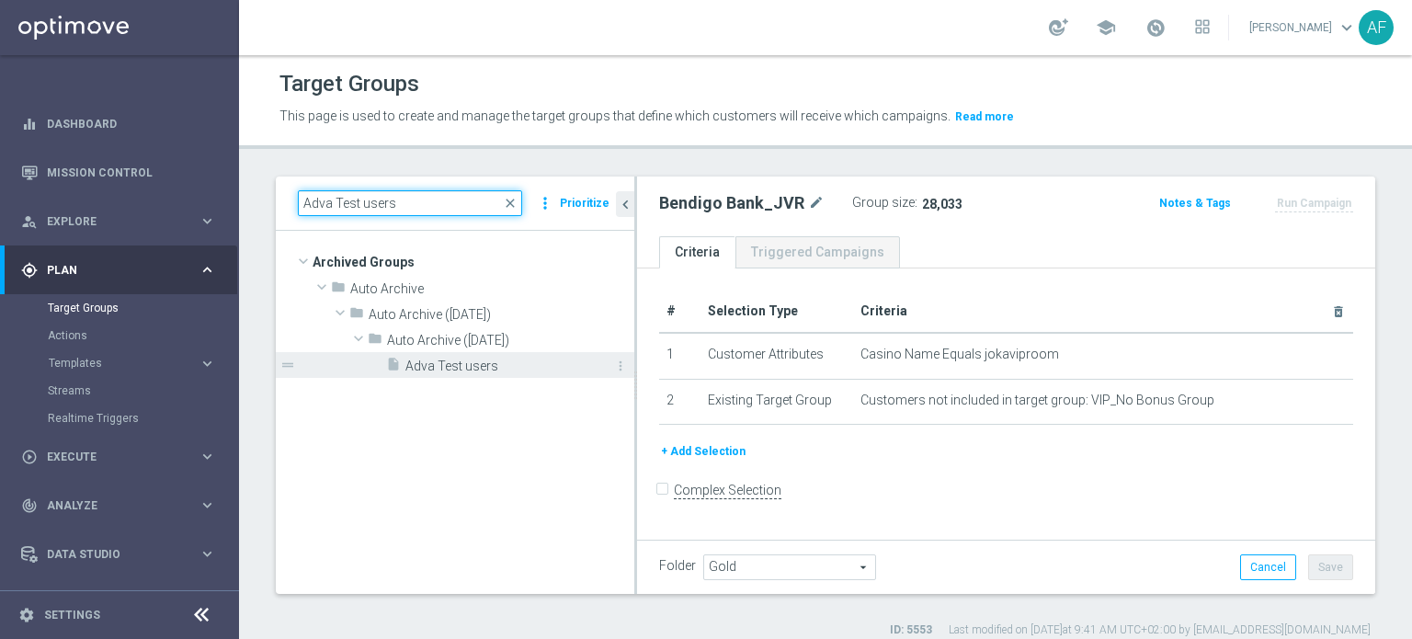
type input "Adva Test users"
click at [489, 368] on span "Adva Test users" at bounding box center [499, 366] width 188 height 16
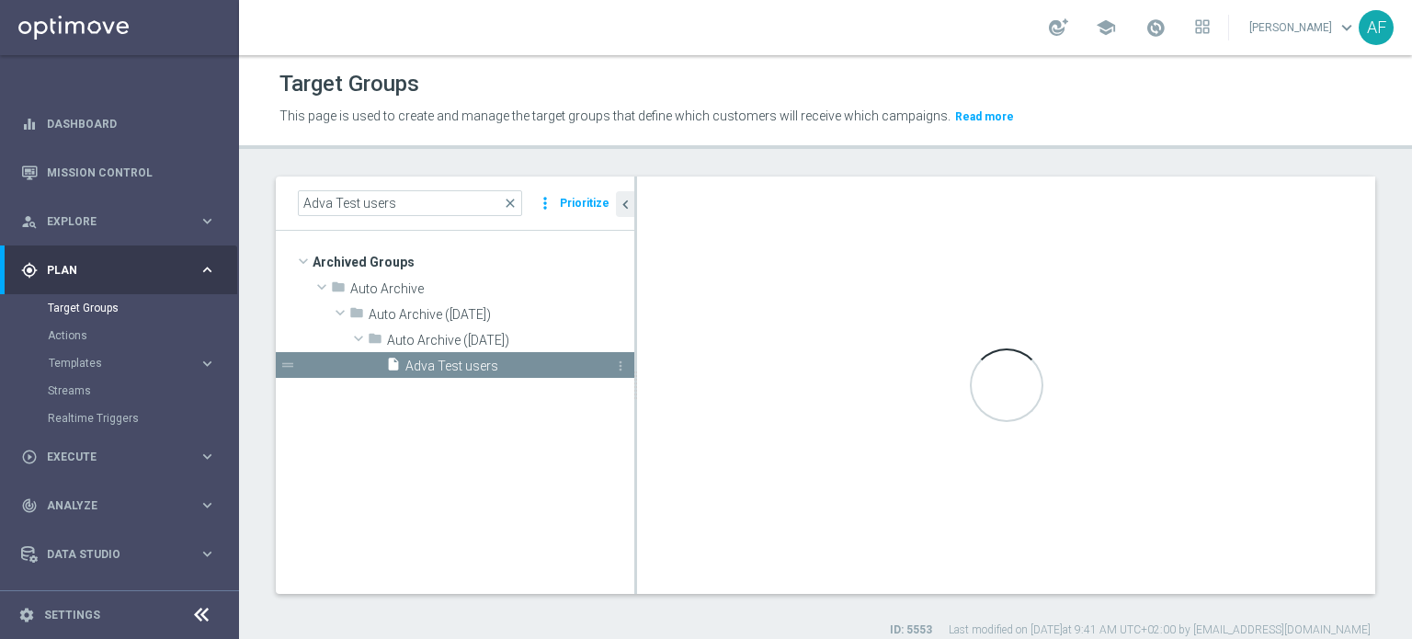
type input "Auto Archive (2023-09-11)"
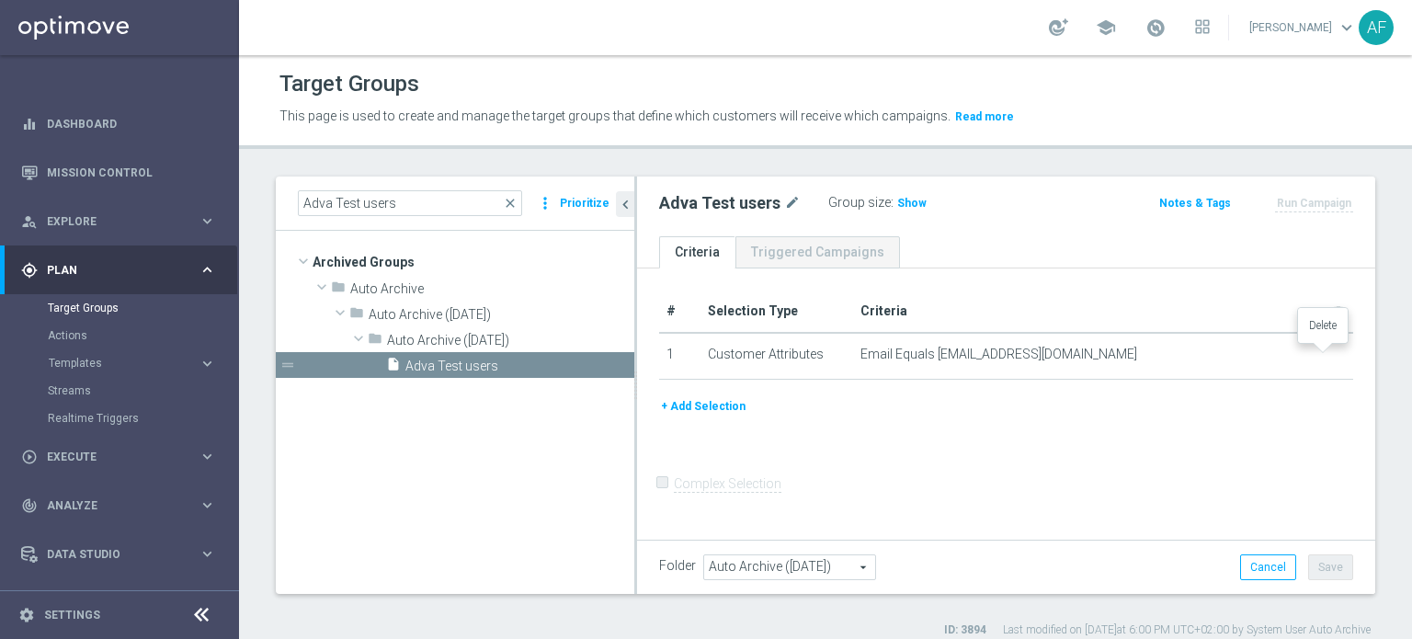
click at [0, 0] on icon "delete_forever" at bounding box center [0, 0] width 0 height 0
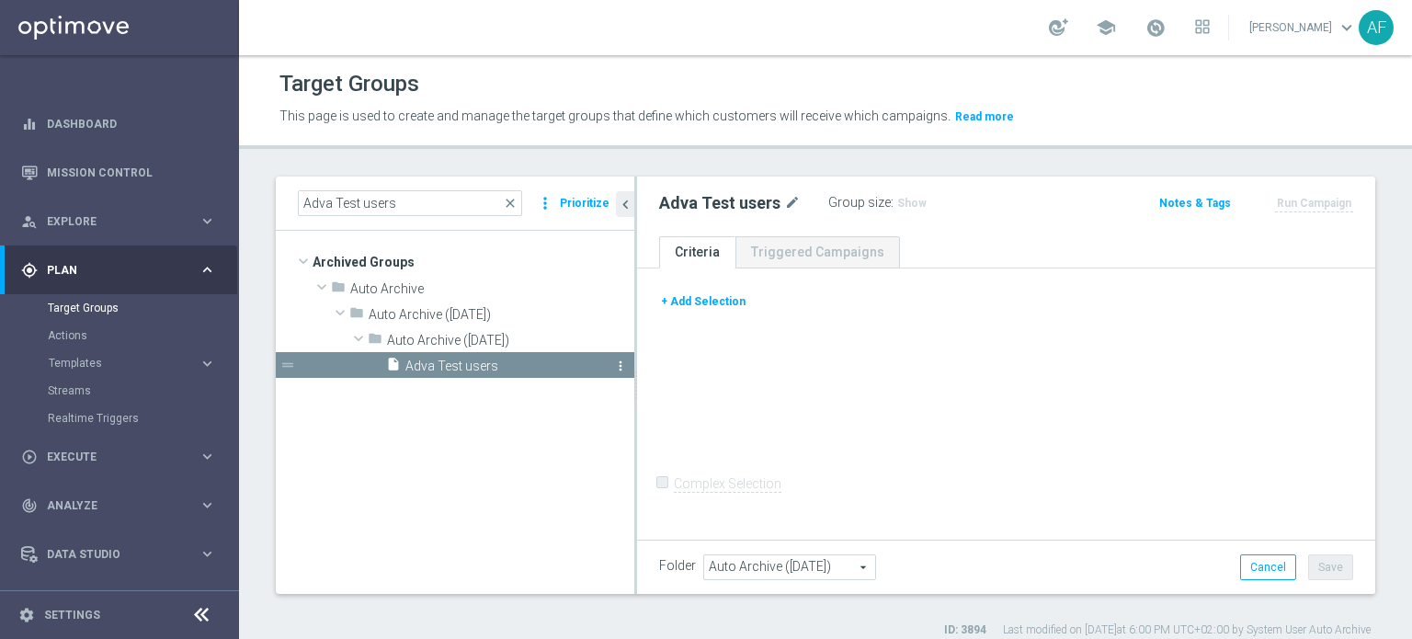
click at [618, 363] on icon "more_vert" at bounding box center [620, 365] width 15 height 15
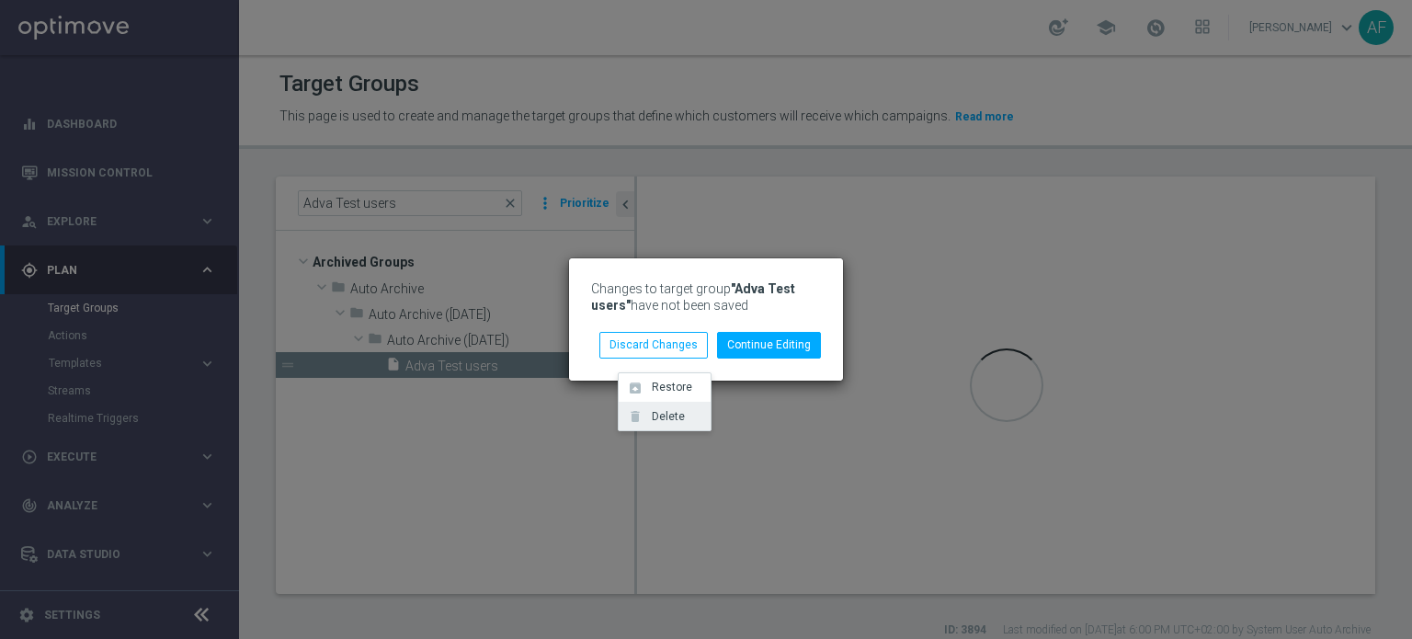
click at [668, 425] on li "delete Delete" at bounding box center [665, 416] width 92 height 28
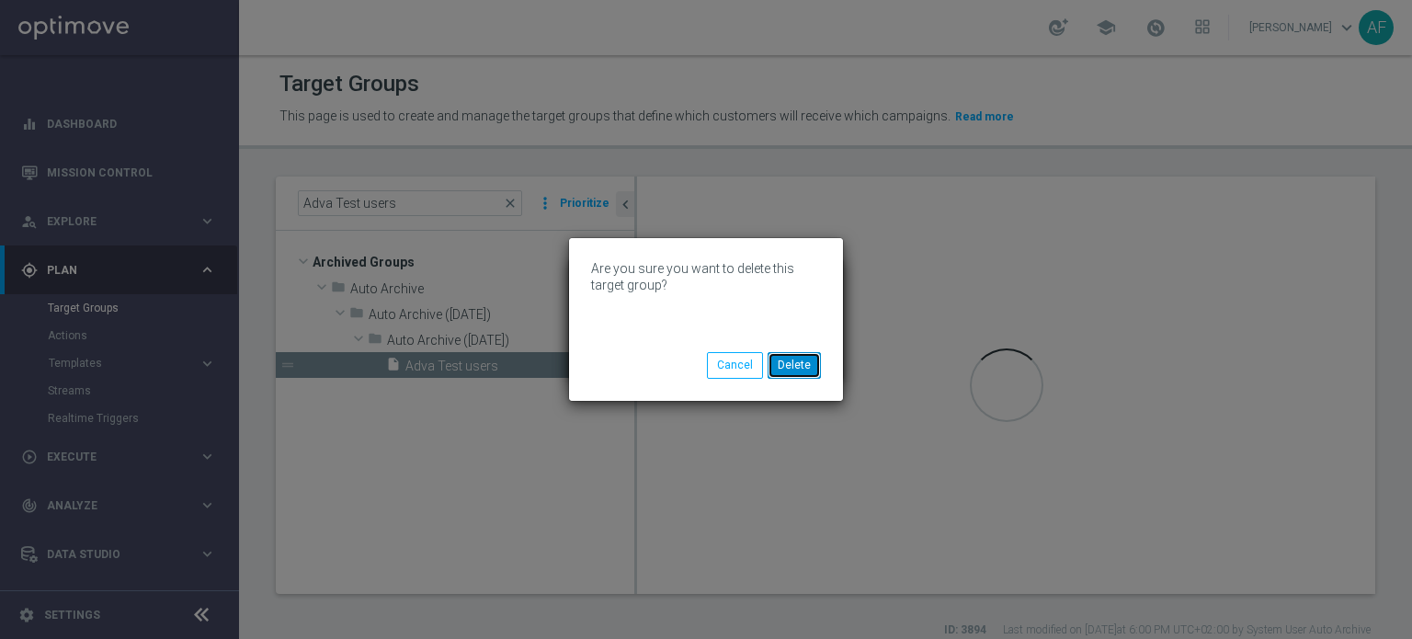
click at [790, 366] on button "Delete" at bounding box center [793, 365] width 53 height 26
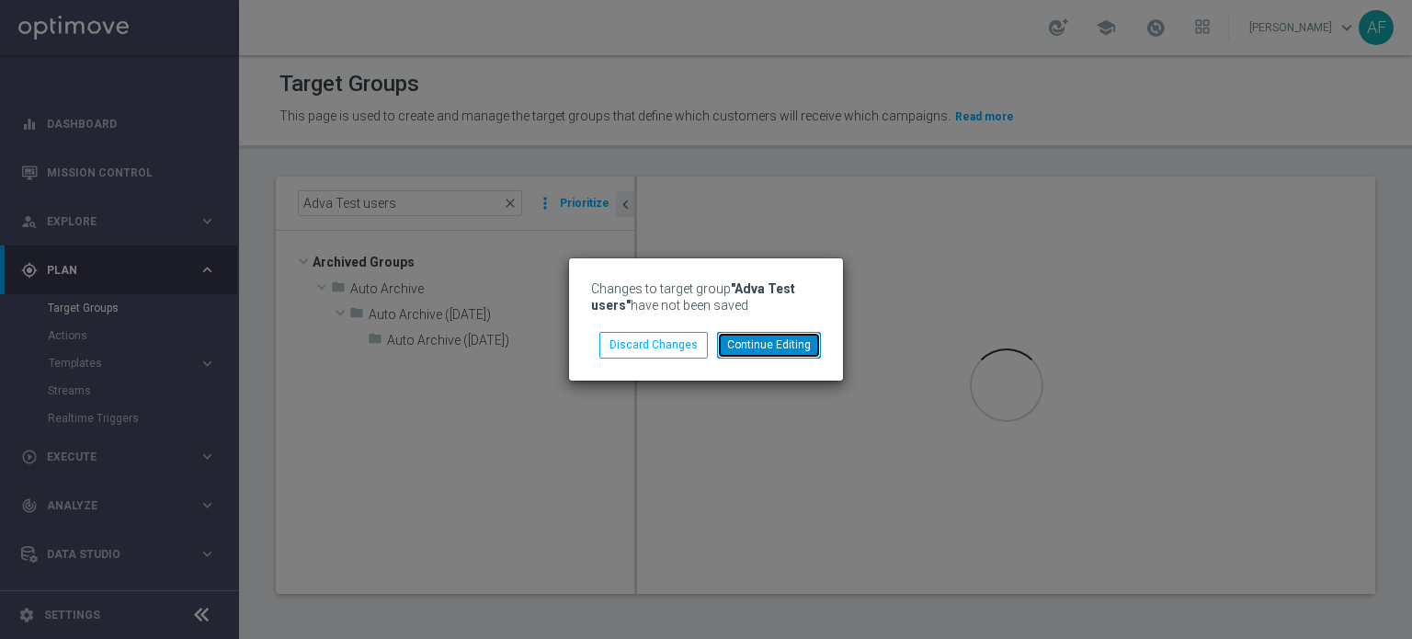
click at [772, 347] on button "Continue Editing" at bounding box center [769, 345] width 104 height 26
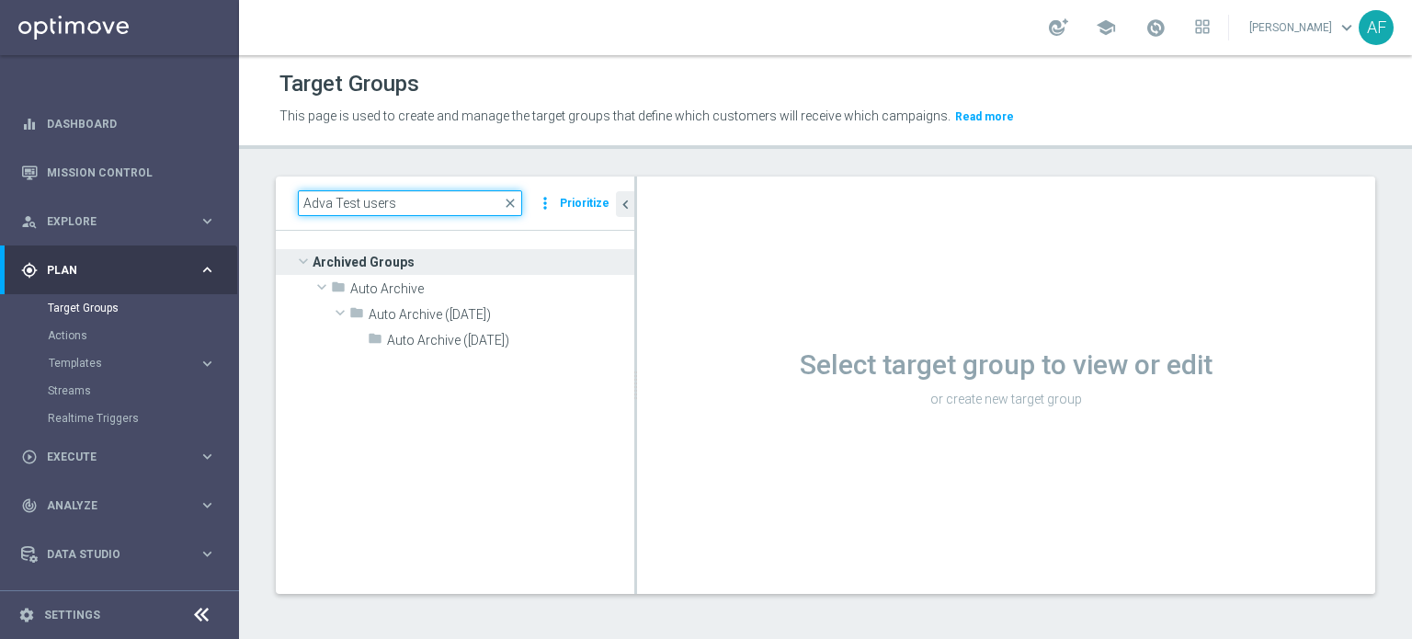
drag, startPoint x: 305, startPoint y: 202, endPoint x: 290, endPoint y: 199, distance: 15.0
click at [290, 200] on div "Adva Test users close more_vert Prioritize" at bounding box center [455, 203] width 358 height 54
paste input "WWN_P1_24HR"
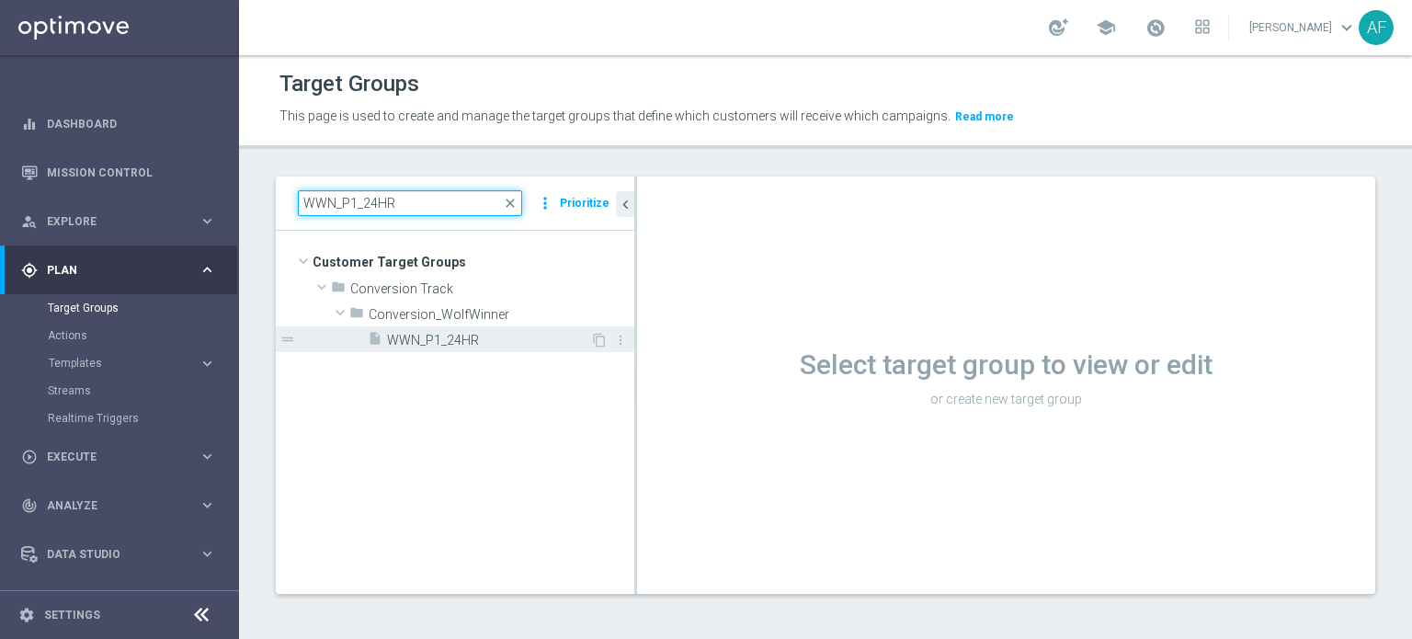
type input "WWN_P1_24HR"
click at [468, 343] on span "WWN_P1_24HR" at bounding box center [488, 341] width 203 height 16
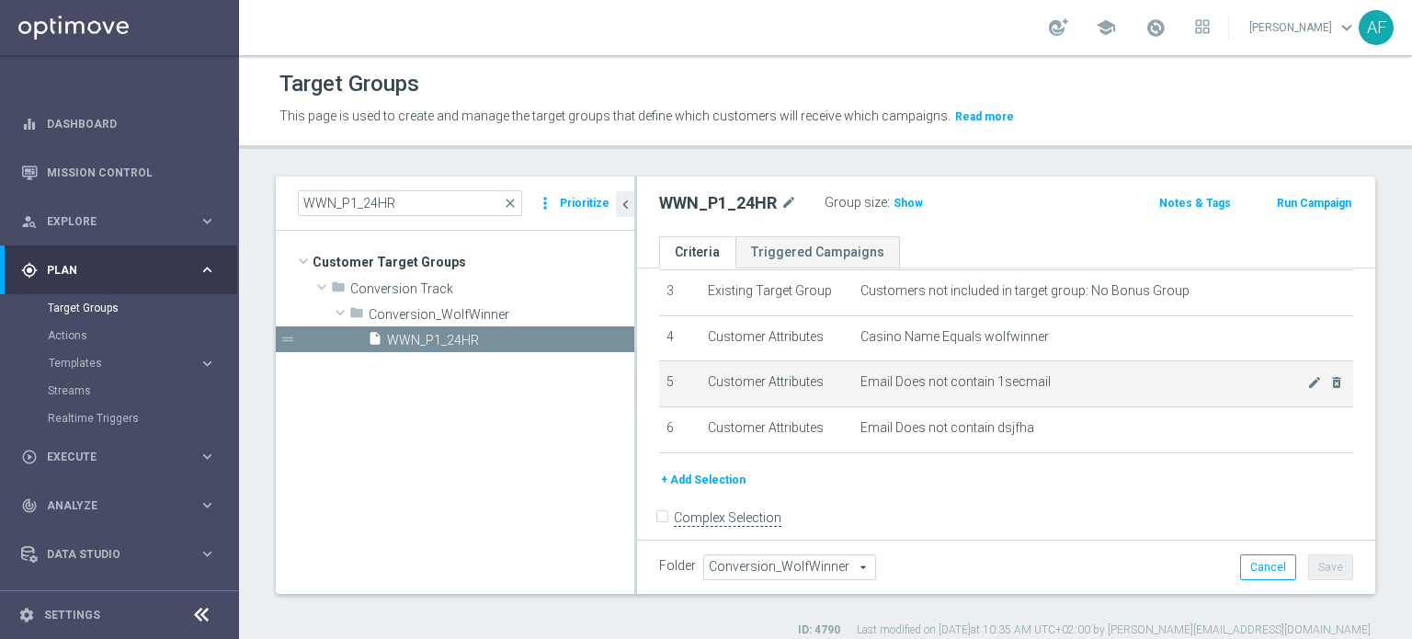
scroll to position [165, 0]
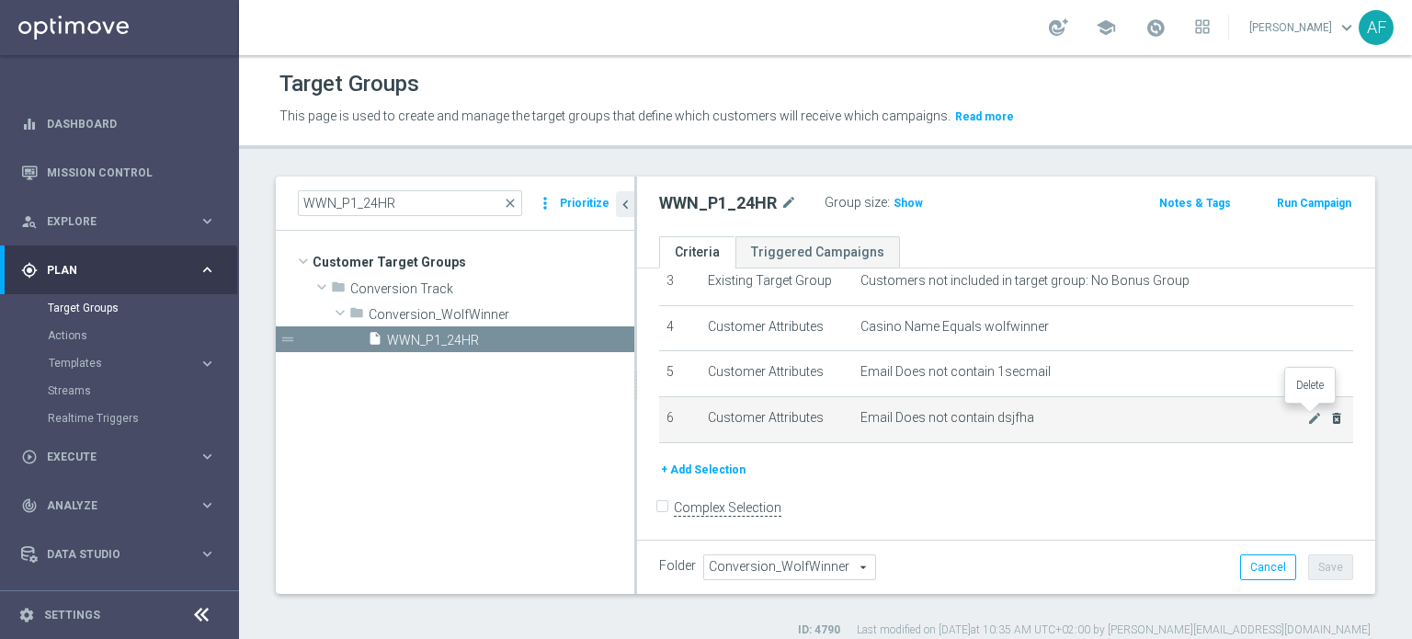
click at [1329, 411] on icon "delete_forever" at bounding box center [1336, 418] width 15 height 15
click at [1329, 415] on icon "delete_forever" at bounding box center [1336, 416] width 15 height 15
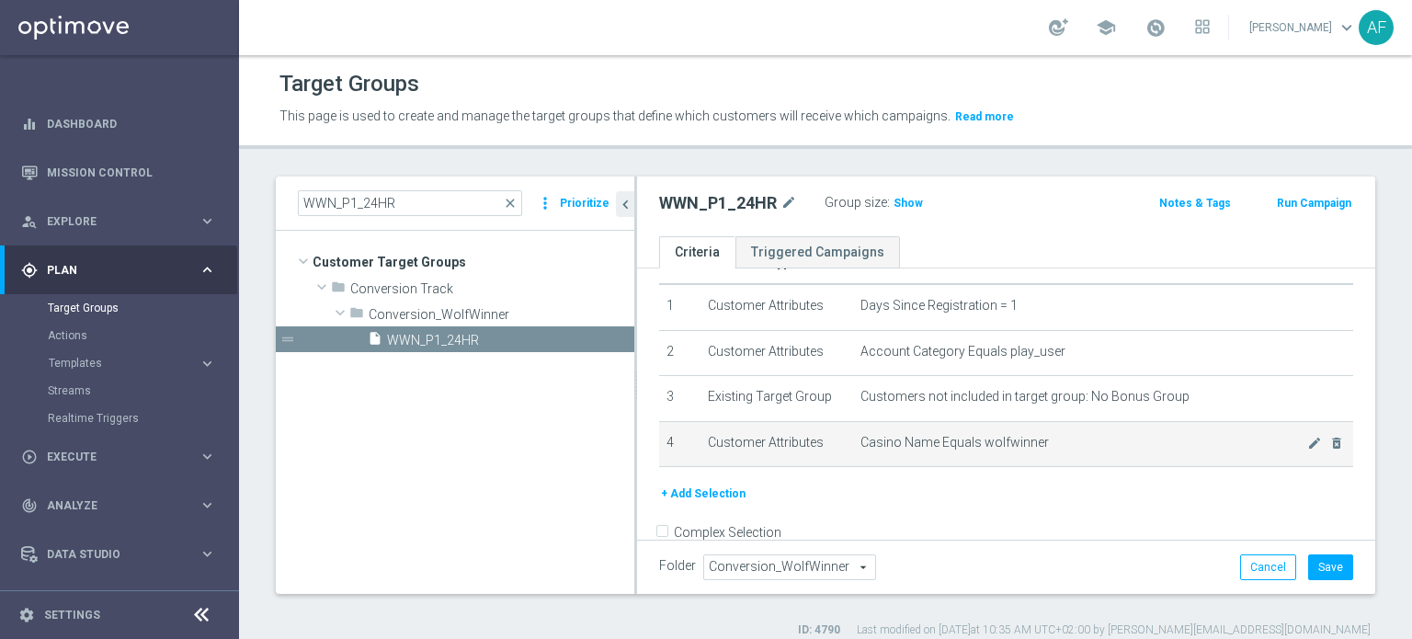
scroll to position [74, 0]
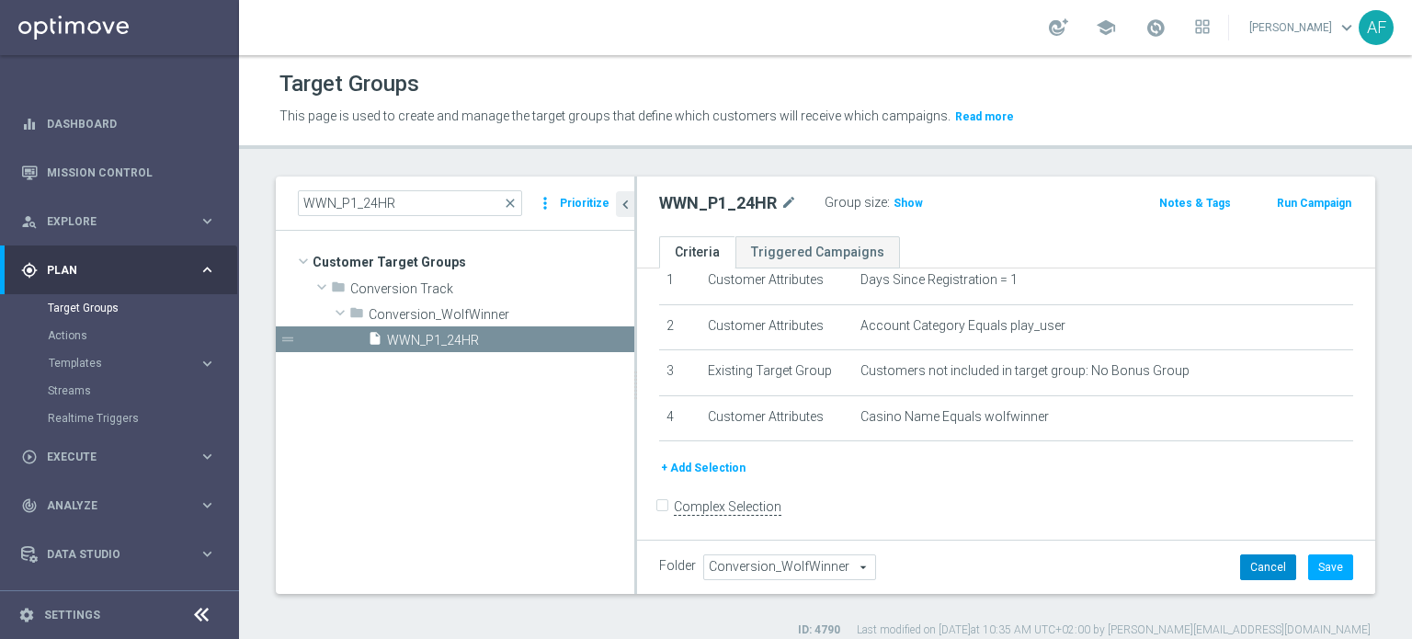
click at [1244, 563] on button "Cancel" at bounding box center [1268, 567] width 56 height 26
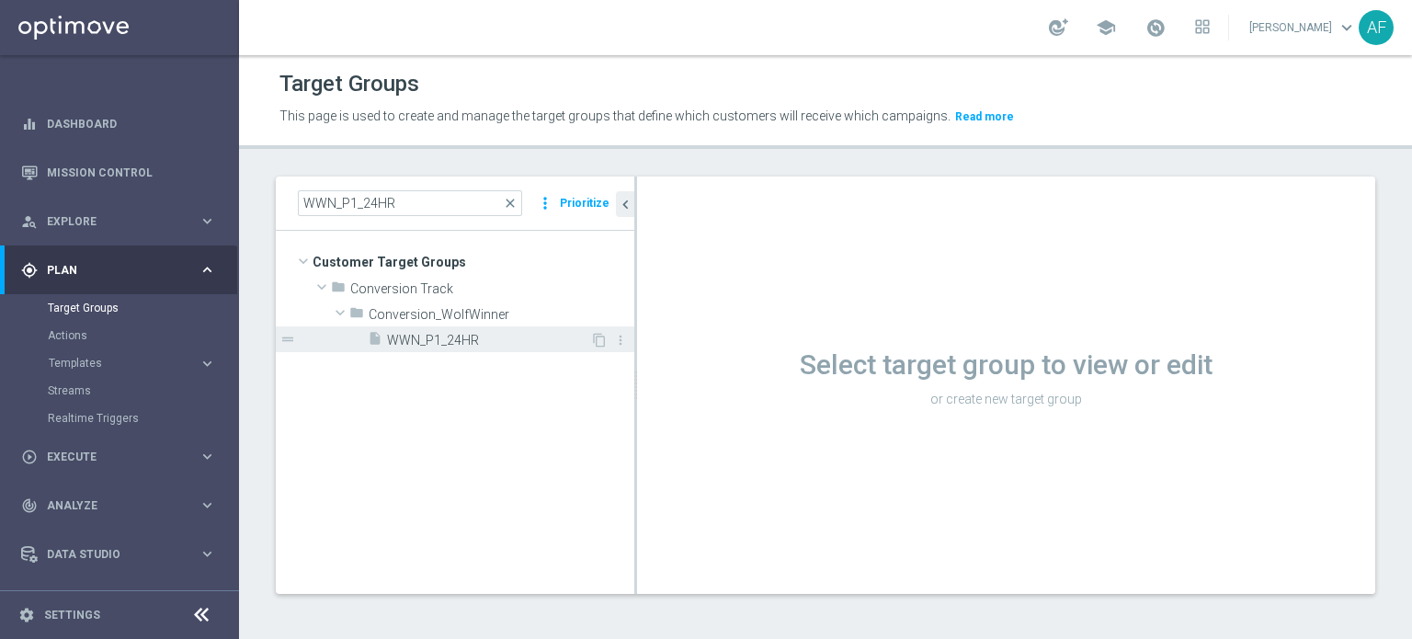
click at [474, 337] on span "WWN_P1_24HR" at bounding box center [488, 341] width 203 height 16
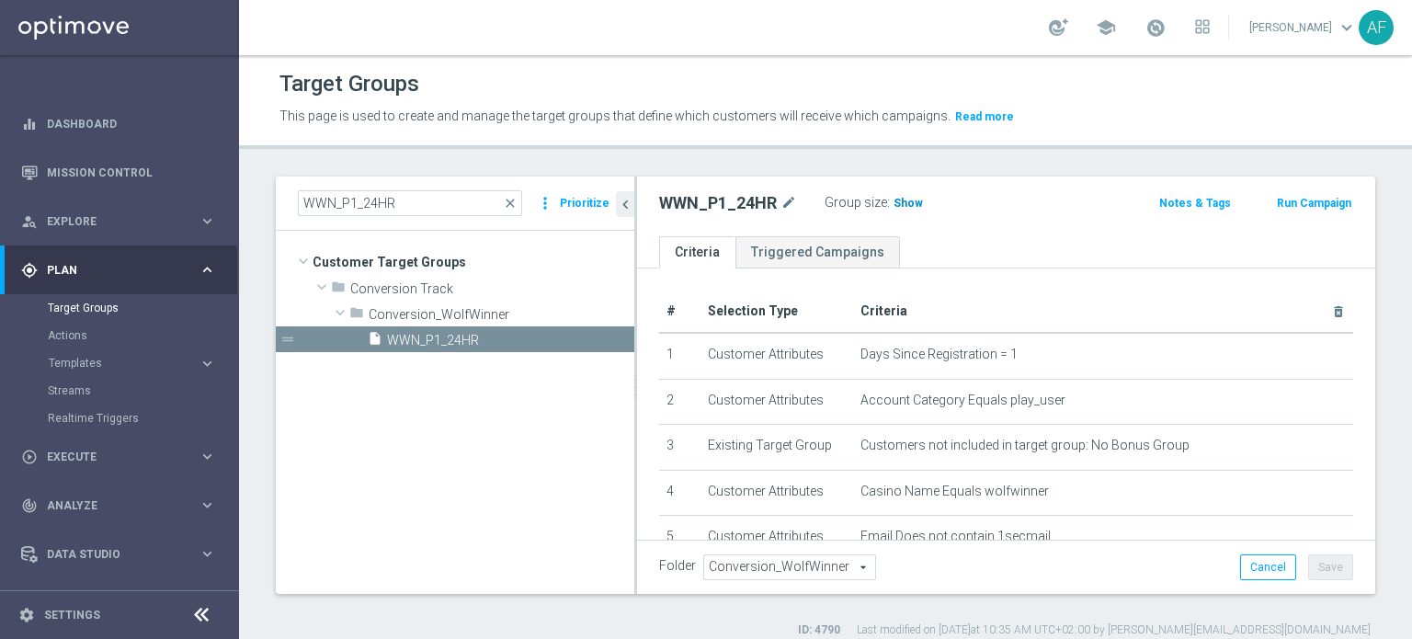
click at [912, 204] on span "Show" at bounding box center [907, 203] width 29 height 13
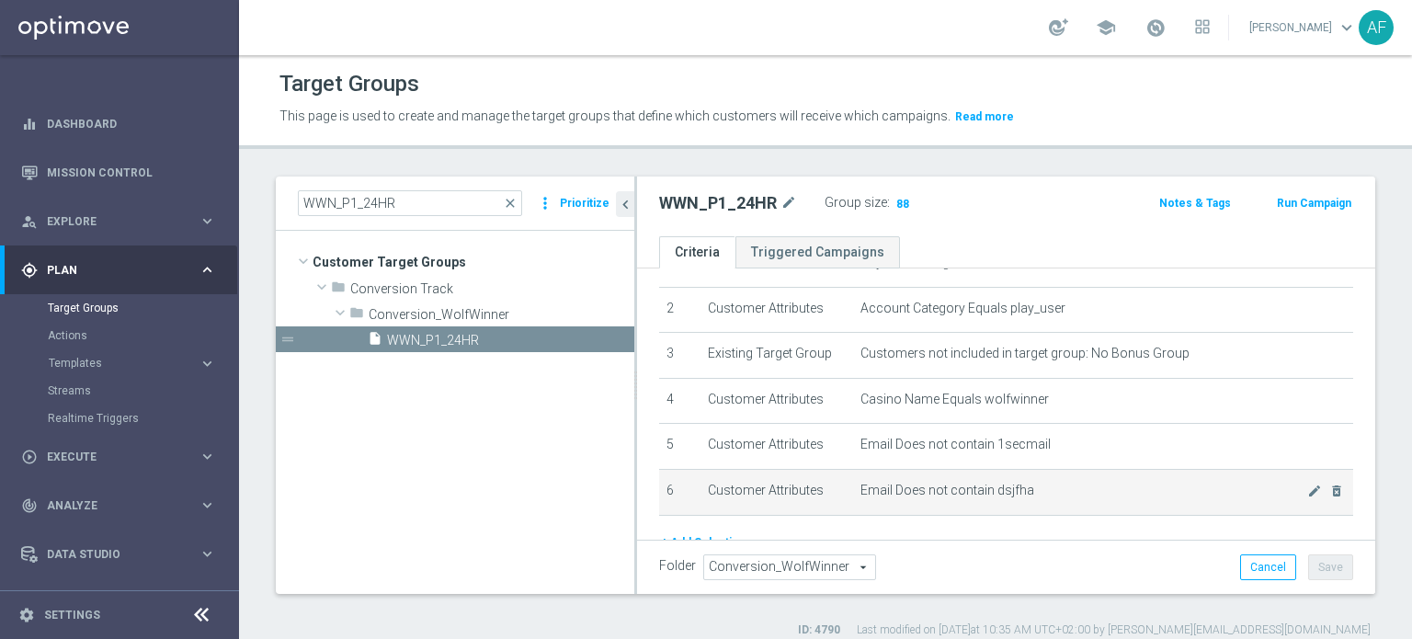
scroll to position [165, 0]
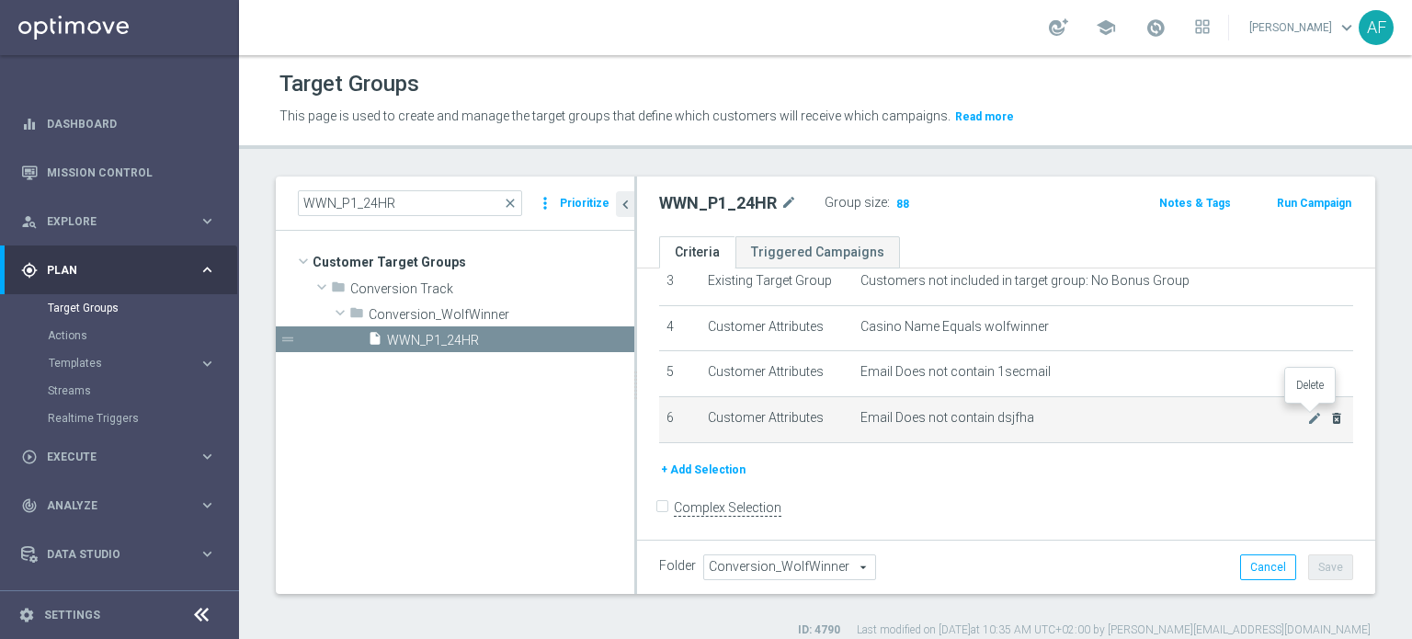
click at [1329, 416] on icon "delete_forever" at bounding box center [1336, 418] width 15 height 15
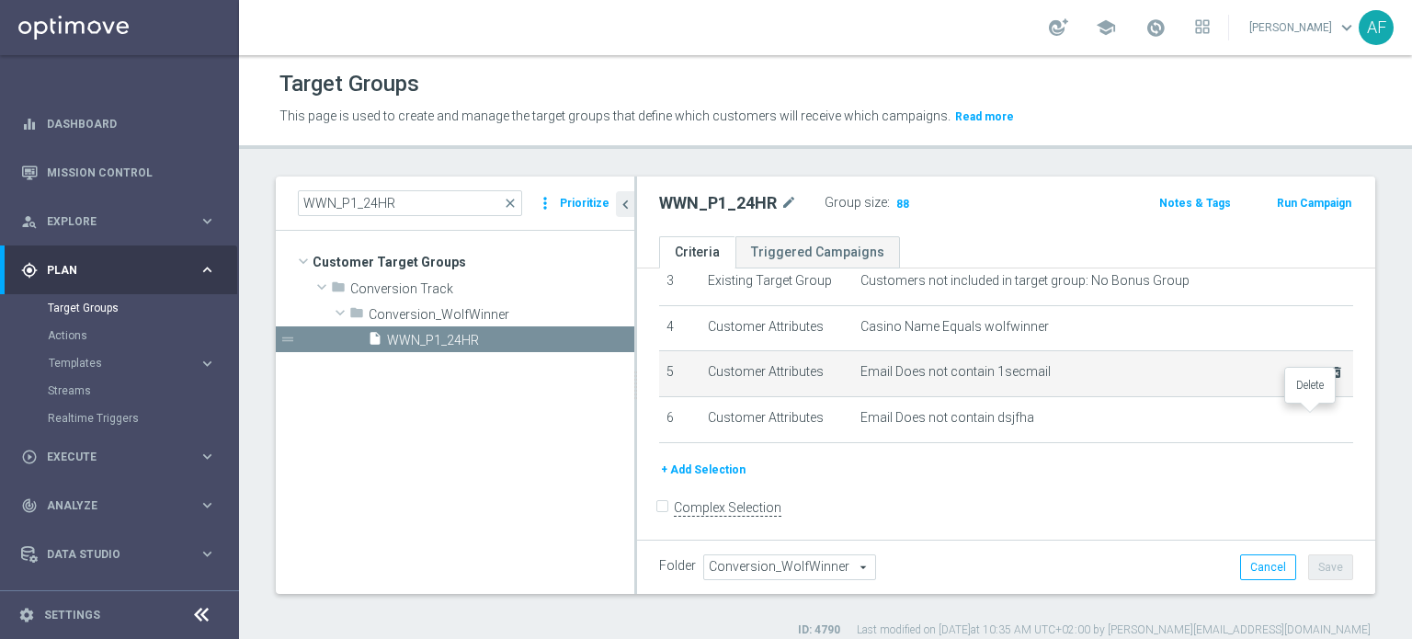
scroll to position [120, 0]
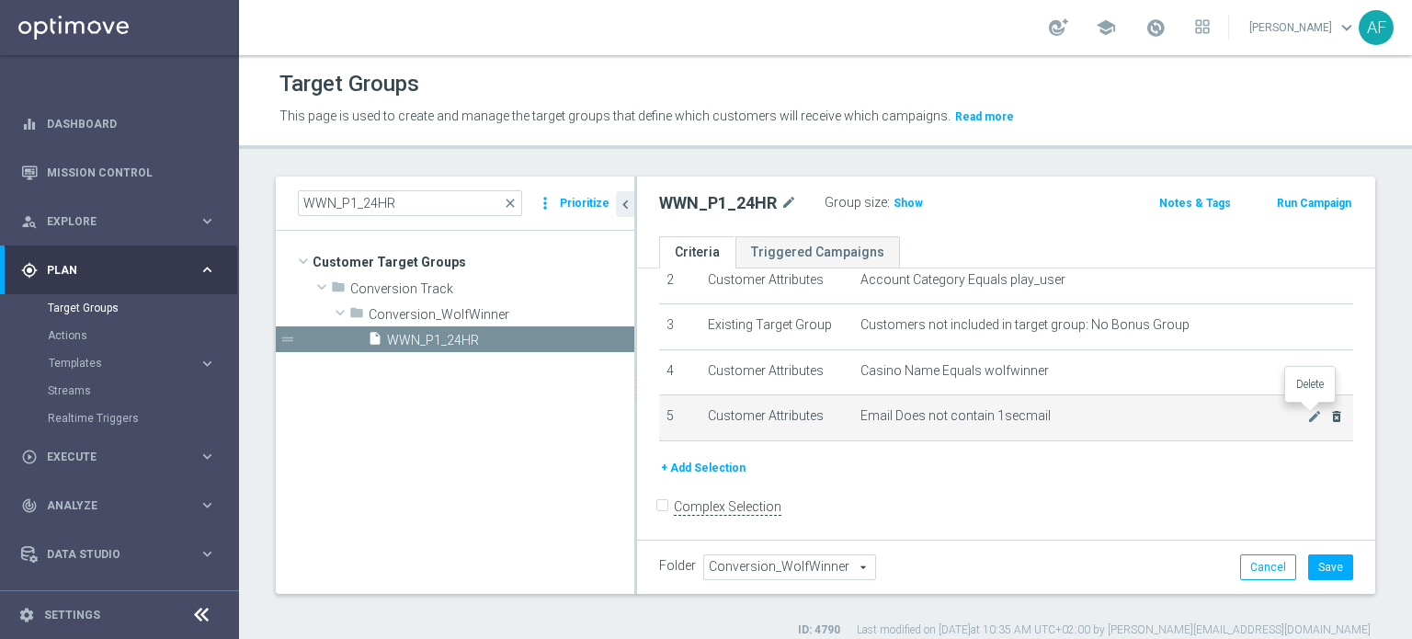
click at [1329, 413] on icon "delete_forever" at bounding box center [1336, 416] width 15 height 15
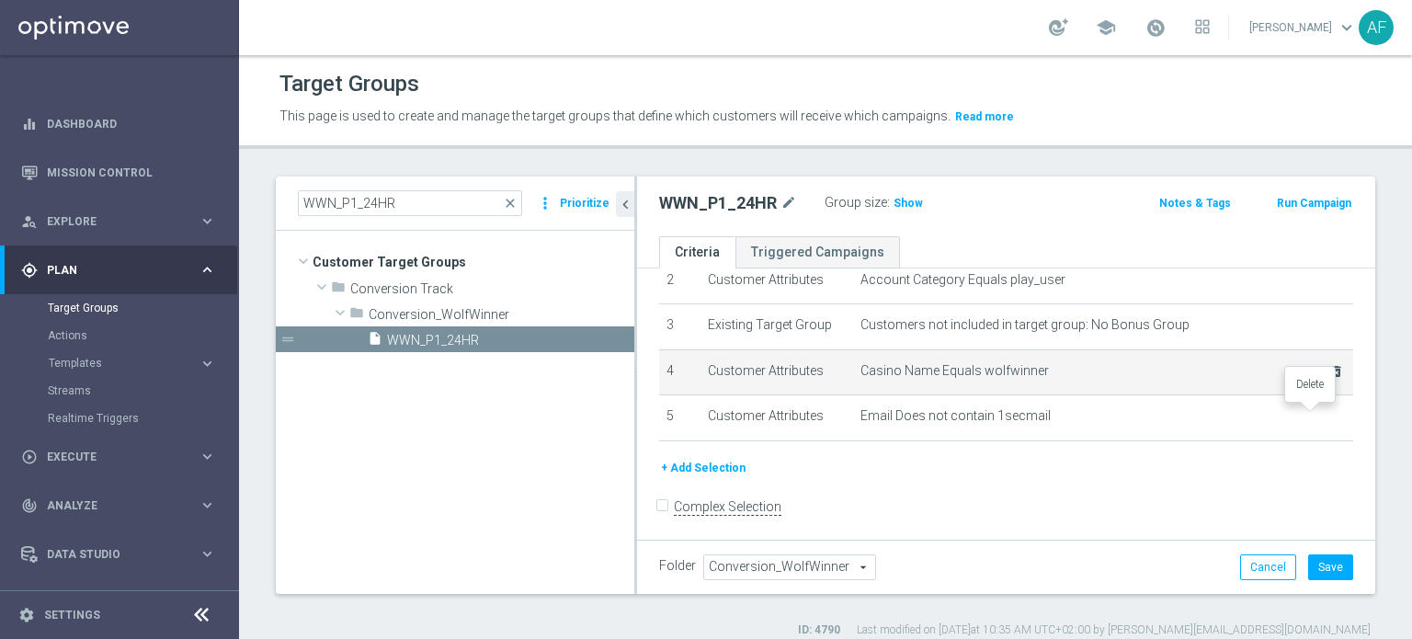
scroll to position [75, 0]
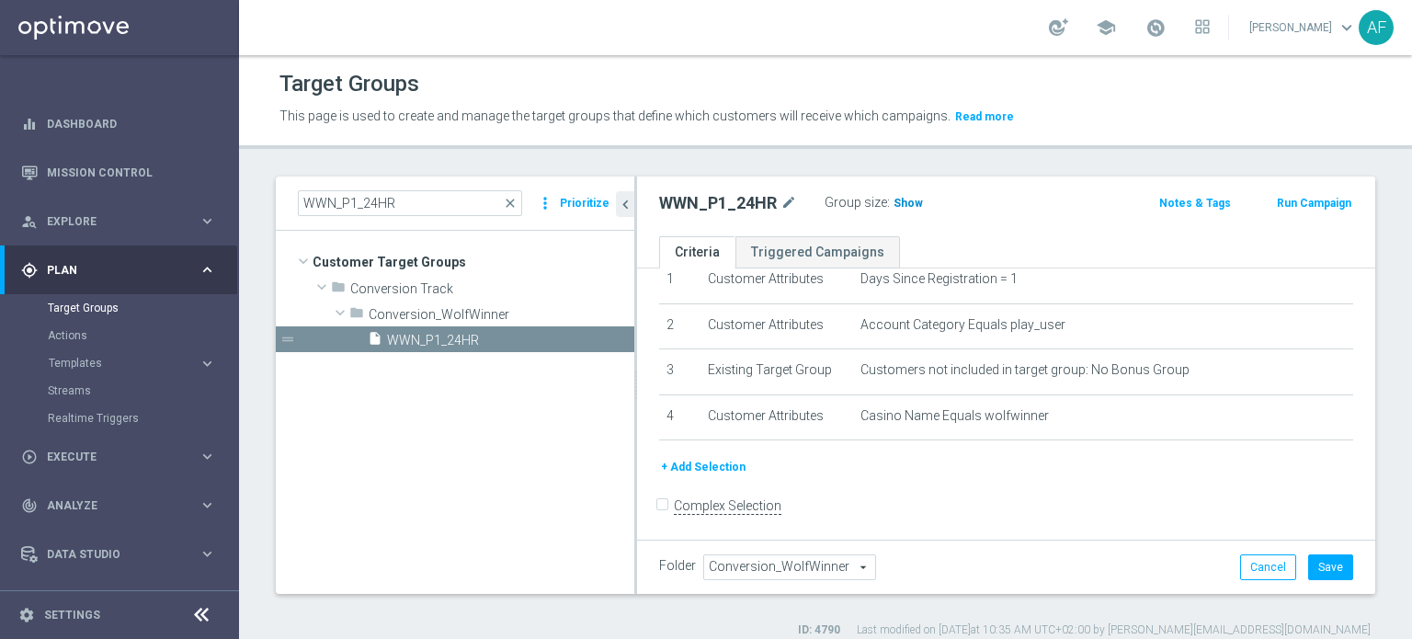
click at [900, 200] on span "Show" at bounding box center [907, 203] width 29 height 13
click at [1259, 568] on button "Cancel" at bounding box center [1268, 567] width 56 height 26
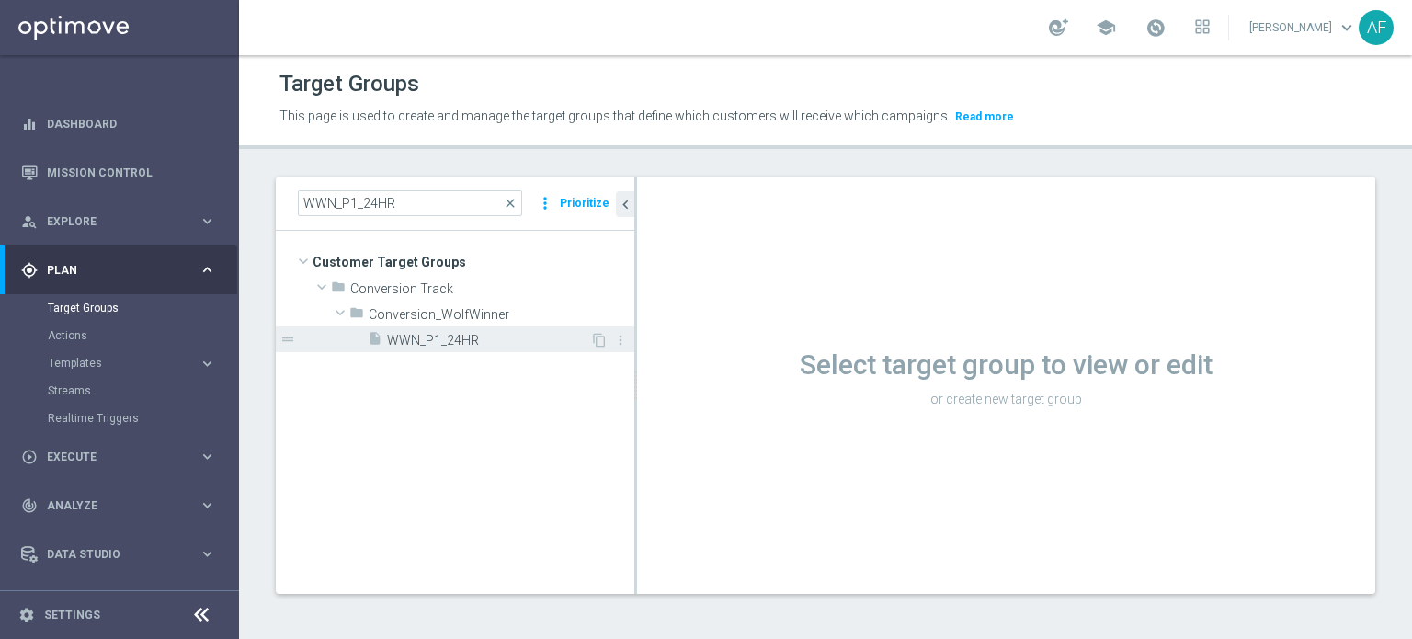
click at [448, 335] on span "WWN_P1_24HR" at bounding box center [488, 341] width 203 height 16
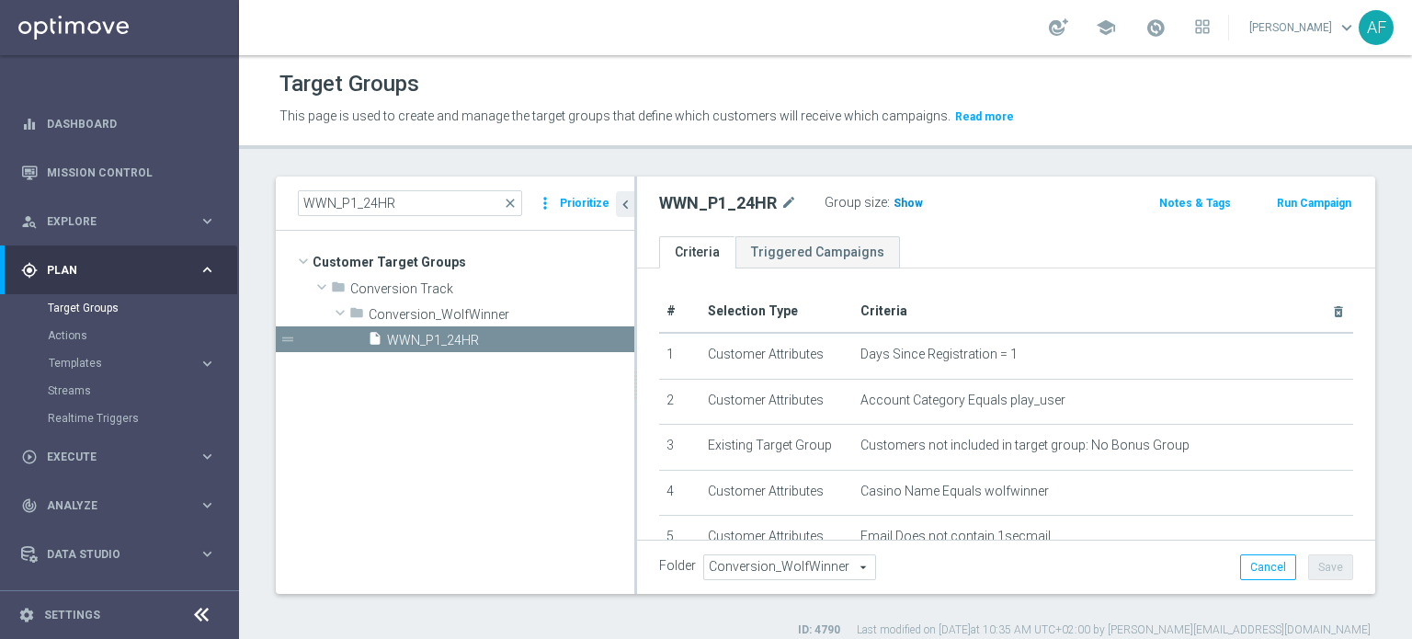
click at [902, 206] on span "Show" at bounding box center [907, 203] width 29 height 13
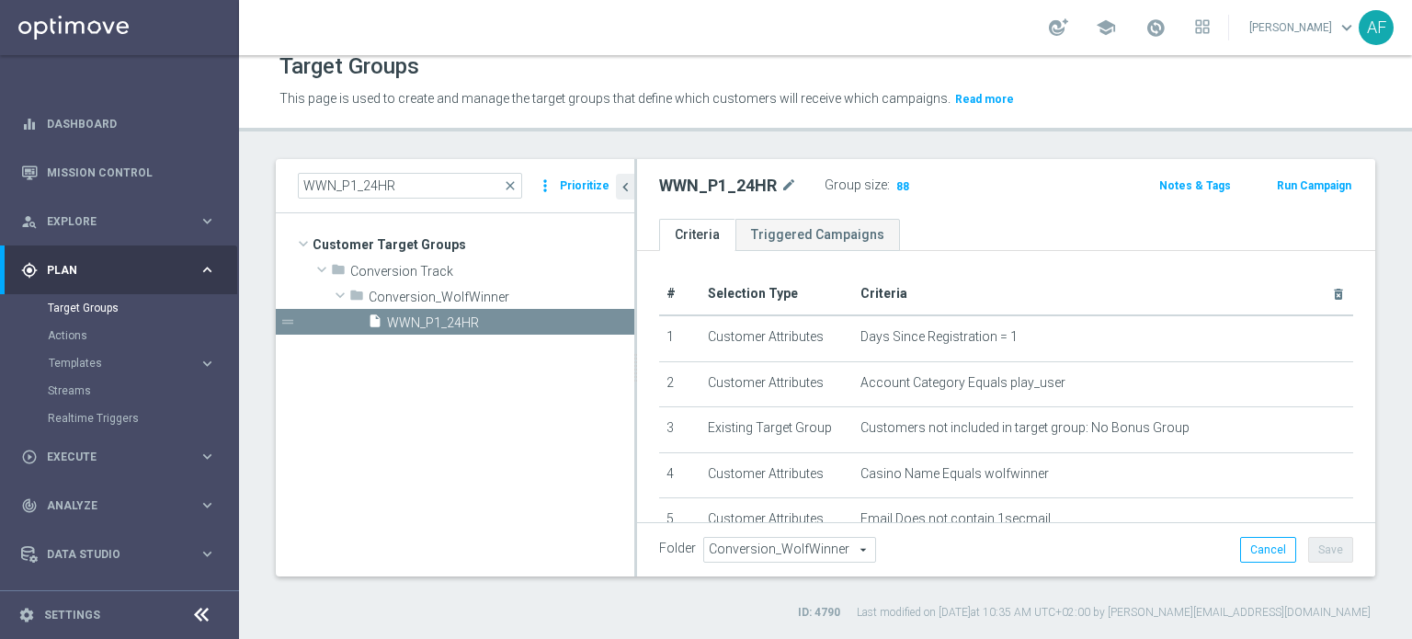
scroll to position [92, 0]
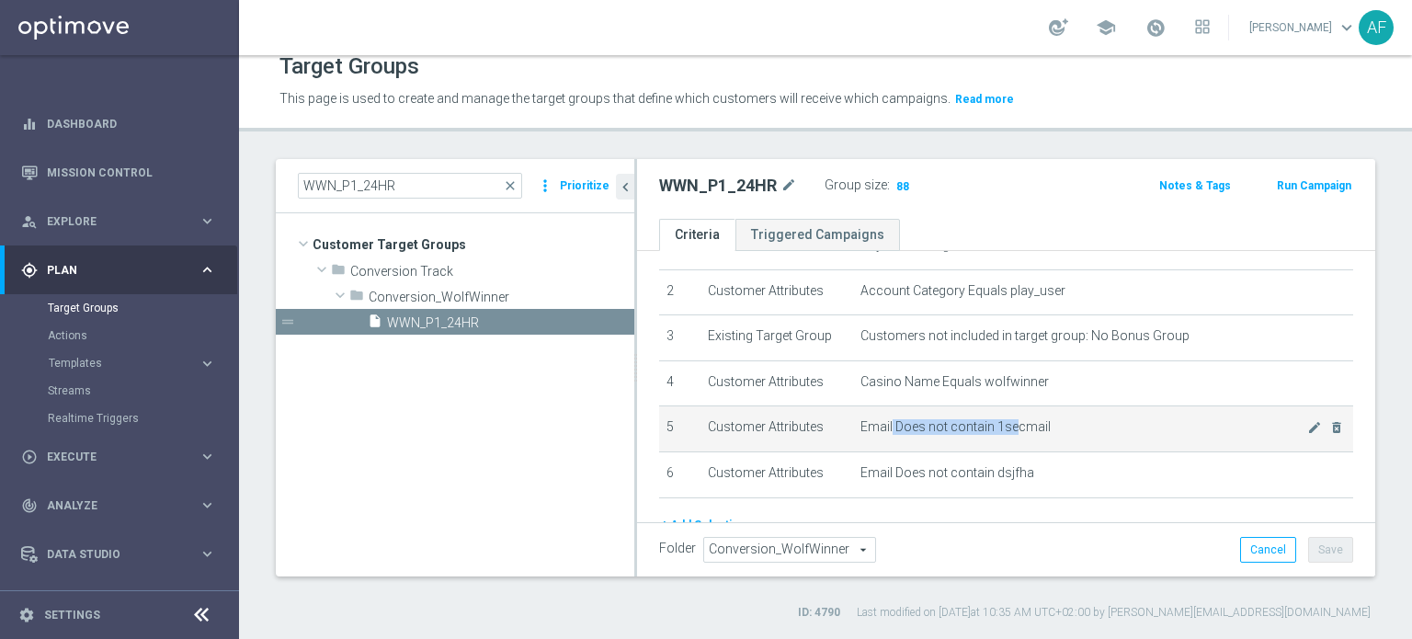
drag, startPoint x: 882, startPoint y: 419, endPoint x: 1007, endPoint y: 426, distance: 125.2
click at [1007, 426] on span "Email Does not contain 1secmail" at bounding box center [1083, 427] width 446 height 16
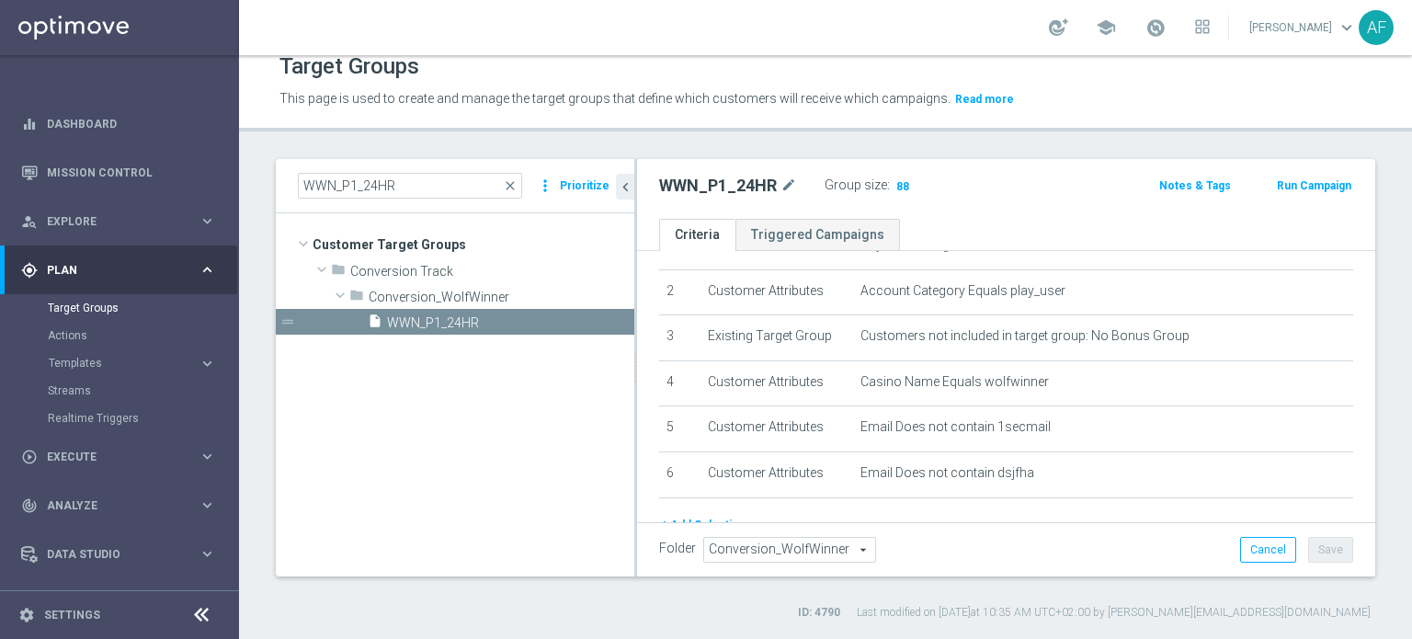
click at [1111, 515] on div "+ Add Selection" at bounding box center [1006, 525] width 722 height 20
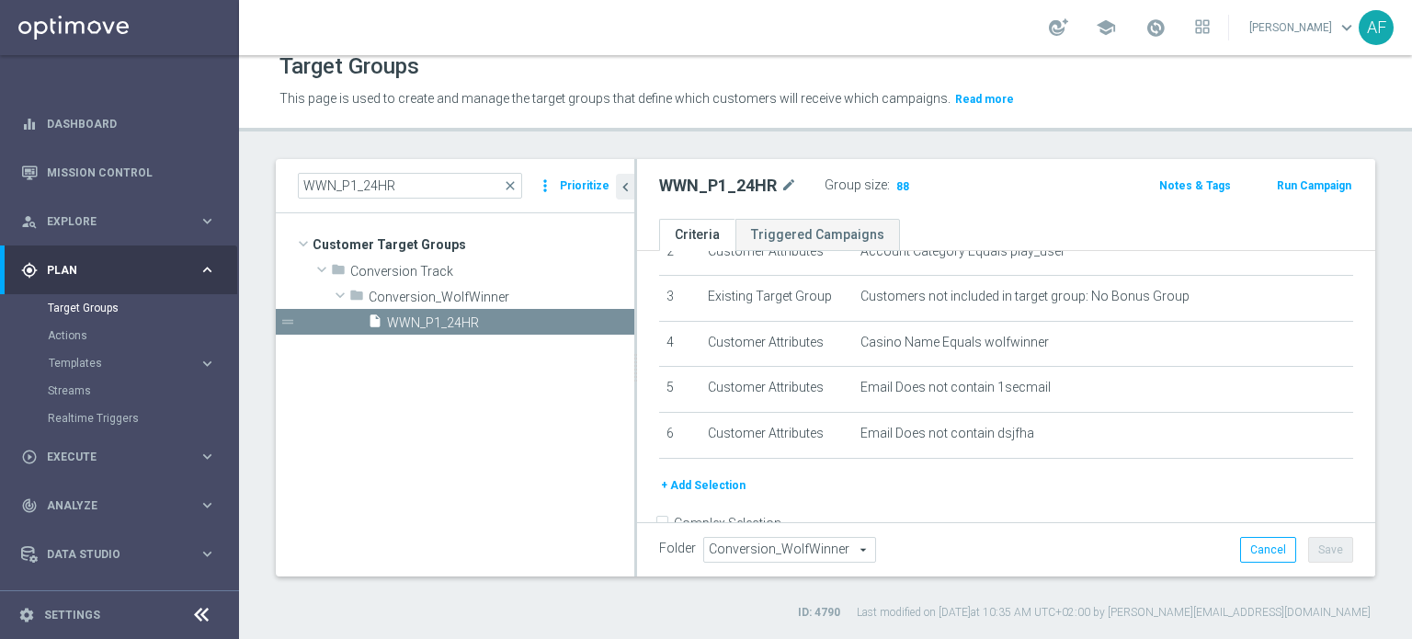
scroll to position [165, 0]
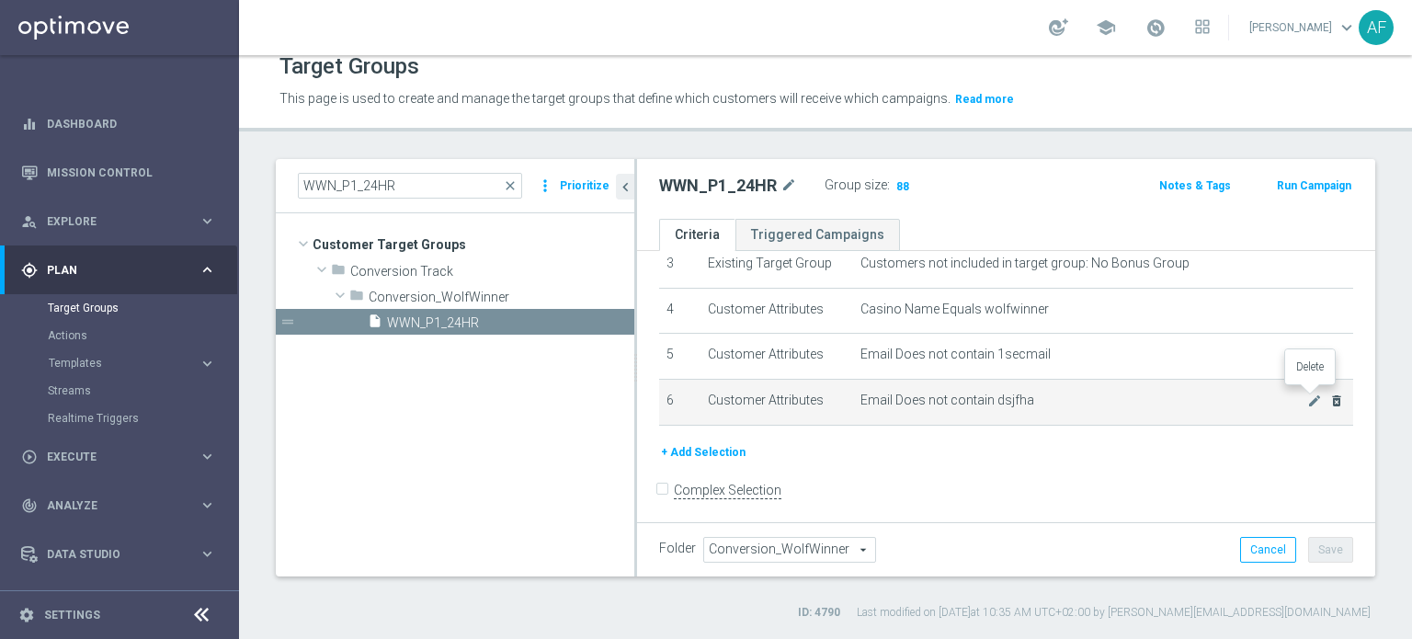
click at [1329, 397] on icon "delete_forever" at bounding box center [1336, 400] width 15 height 15
click at [1329, 394] on icon "delete_forever" at bounding box center [1336, 399] width 15 height 15
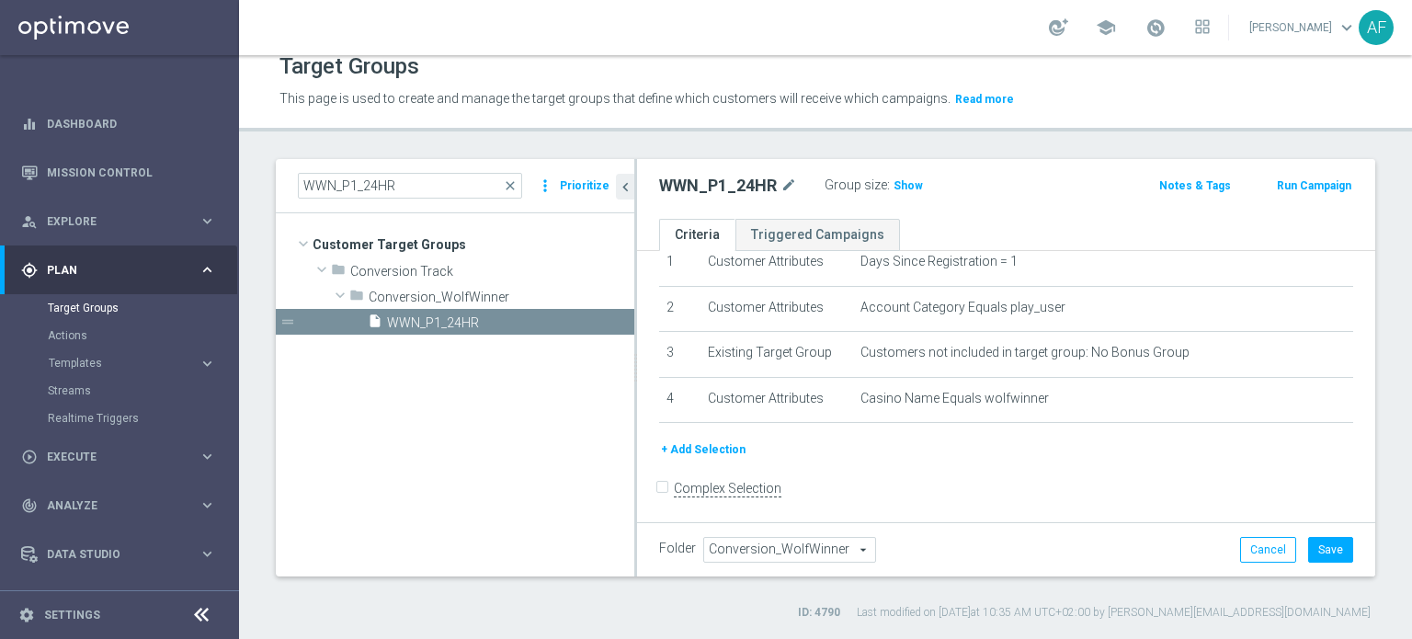
click at [900, 195] on div "Group size : Show" at bounding box center [916, 186] width 184 height 26
click at [898, 188] on span "Show" at bounding box center [907, 185] width 29 height 13
click at [1261, 547] on button "Cancel" at bounding box center [1268, 550] width 56 height 26
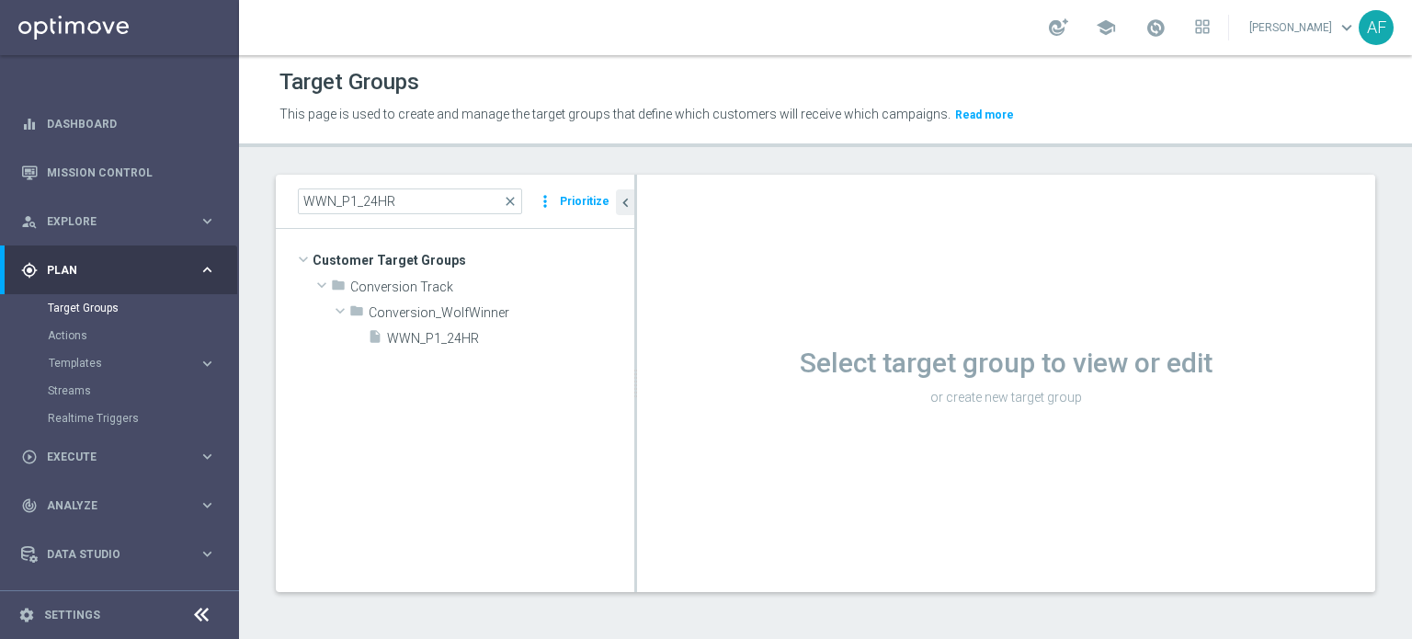
scroll to position [1, 0]
click at [508, 344] on span "WWN_P1_24HR" at bounding box center [488, 340] width 203 height 16
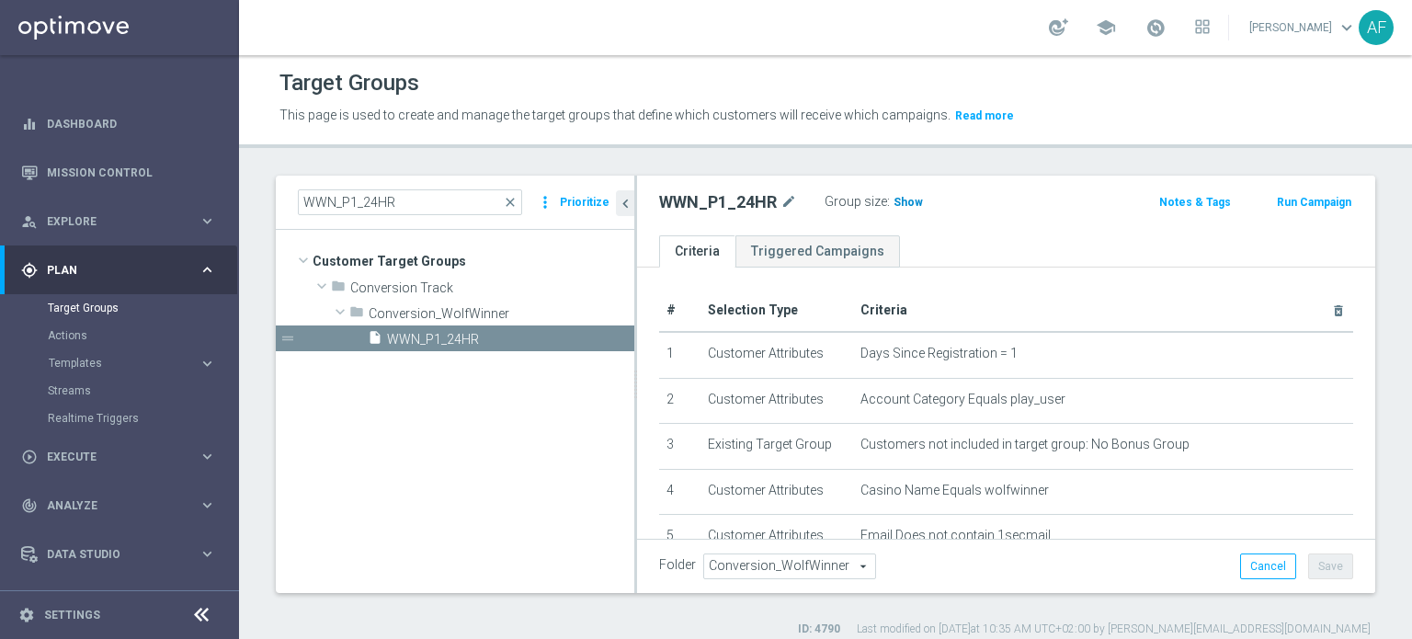
click at [898, 204] on span "Show" at bounding box center [907, 202] width 29 height 13
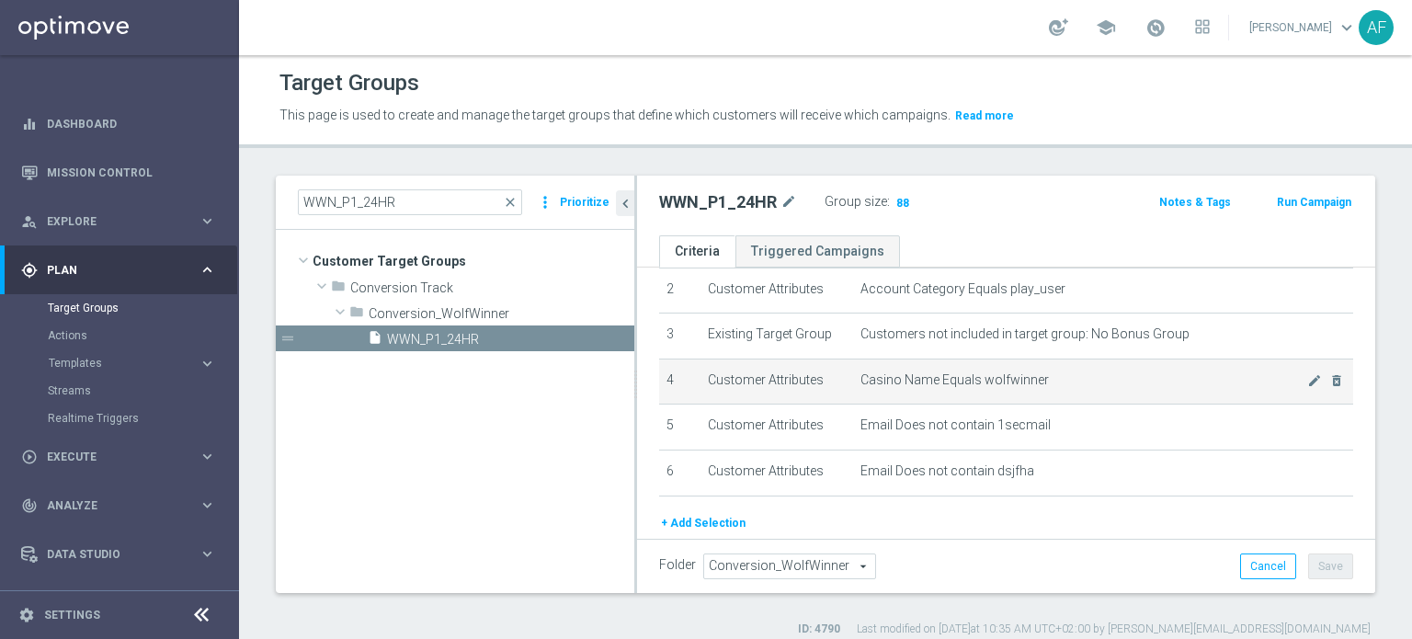
scroll to position [165, 0]
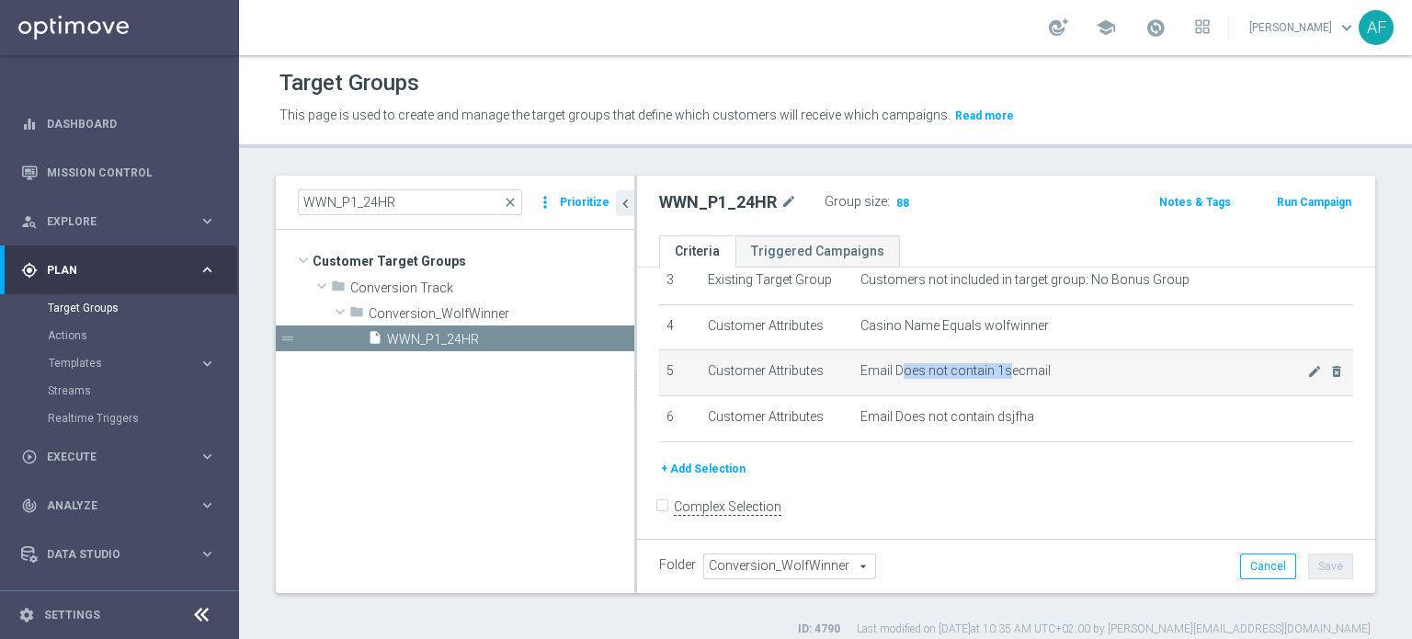
drag, startPoint x: 895, startPoint y: 370, endPoint x: 1001, endPoint y: 374, distance: 105.8
click at [1001, 374] on span "Email Does not contain 1secmail" at bounding box center [1083, 371] width 446 height 16
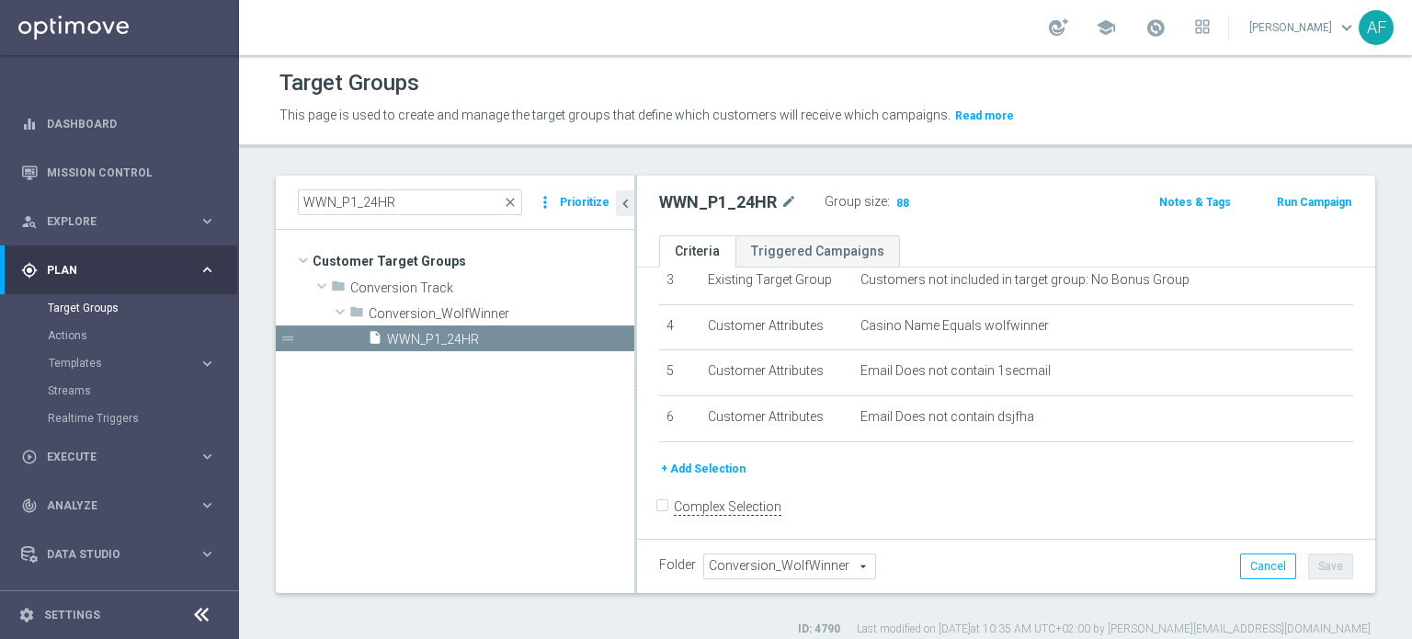
click at [978, 459] on div "+ Add Selection" at bounding box center [1006, 469] width 722 height 20
click at [902, 200] on span "88" at bounding box center [902, 204] width 17 height 17
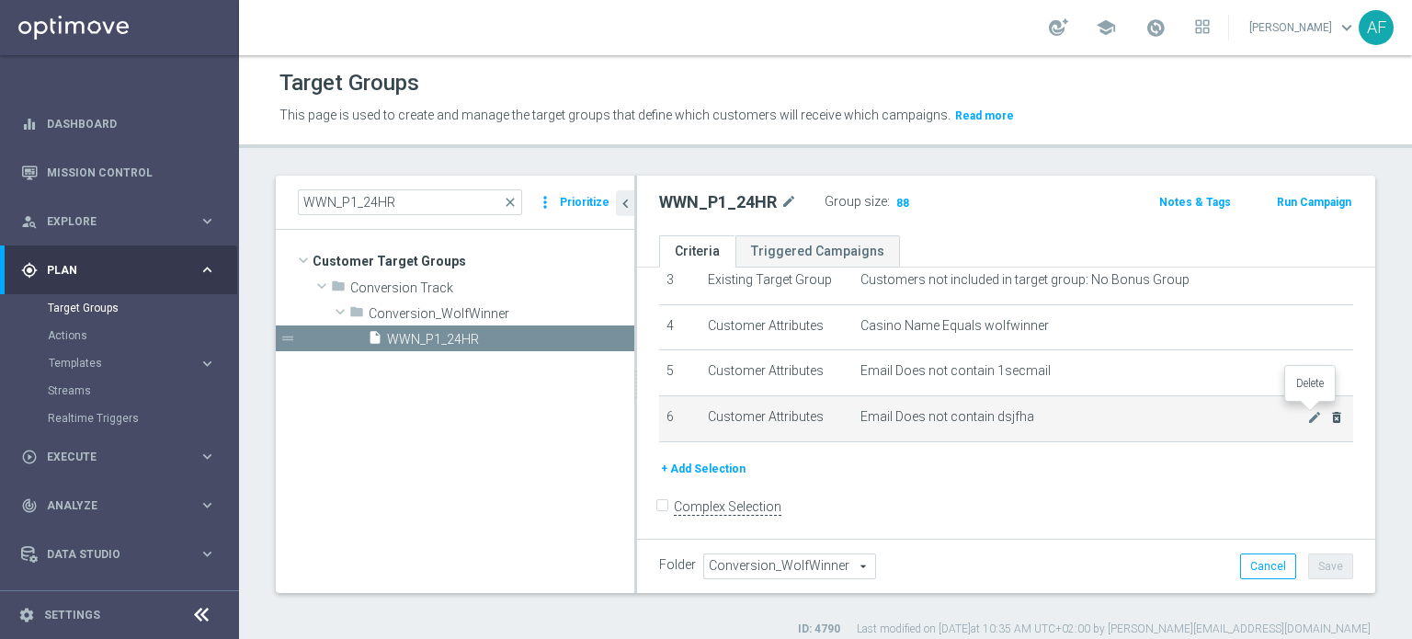
click at [1329, 415] on icon "delete_forever" at bounding box center [1336, 417] width 15 height 15
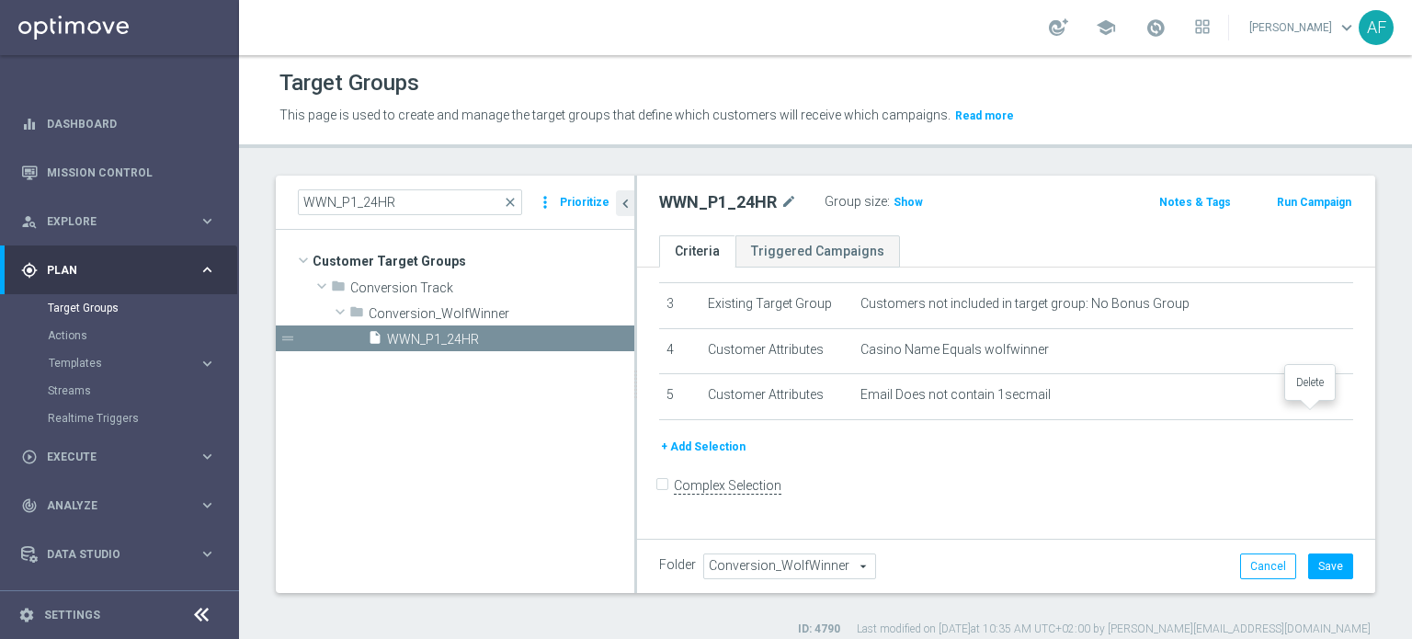
scroll to position [120, 0]
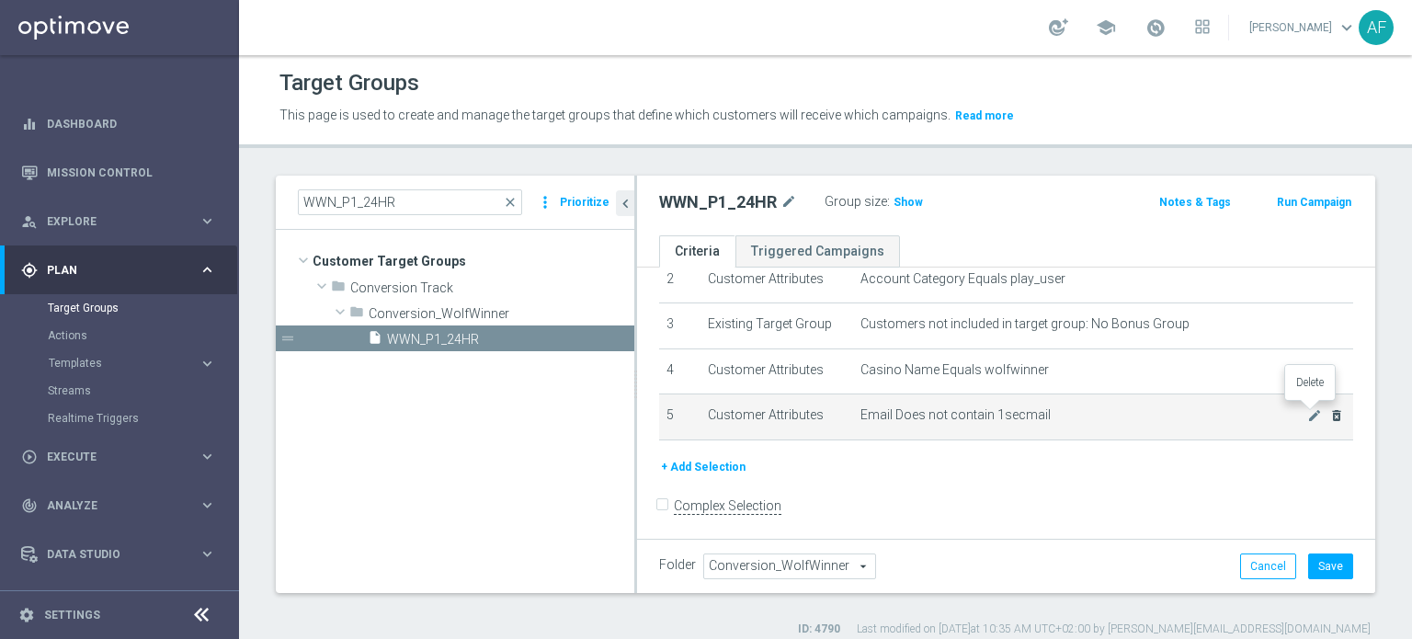
click at [1329, 414] on icon "delete_forever" at bounding box center [1336, 415] width 15 height 15
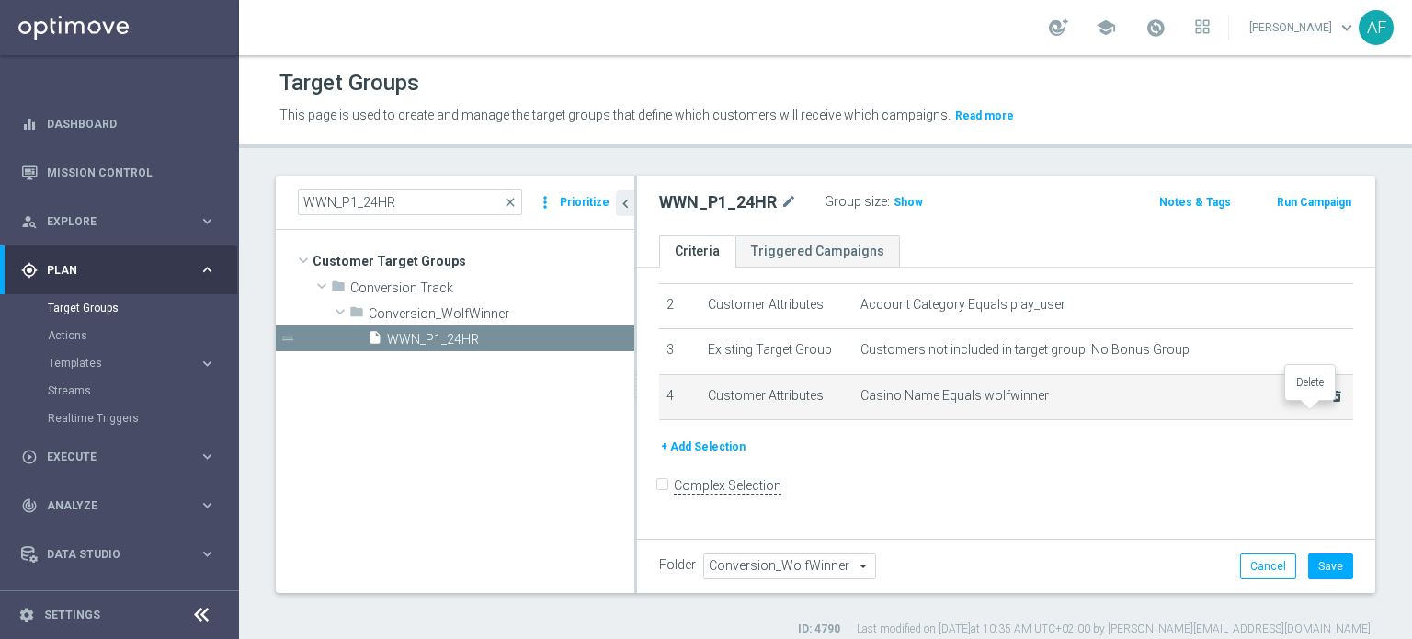
scroll to position [75, 0]
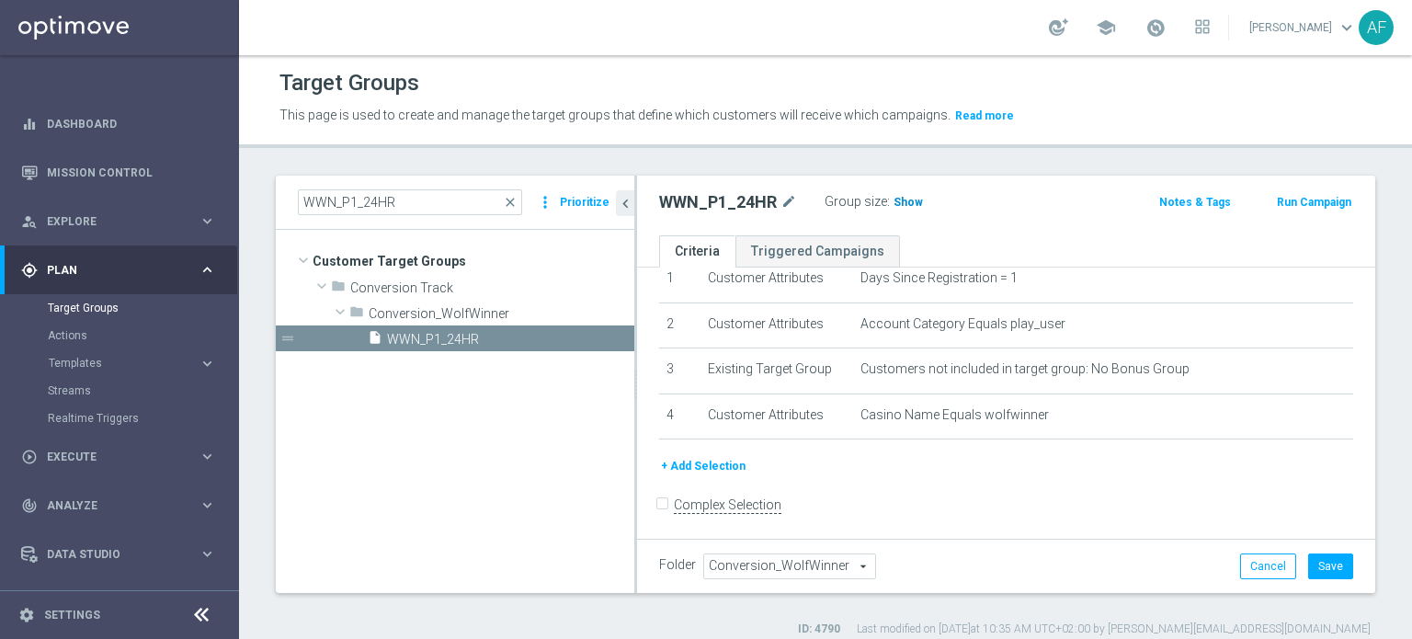
click at [901, 200] on span "Show" at bounding box center [907, 202] width 29 height 13
click at [899, 201] on span "99" at bounding box center [902, 204] width 17 height 17
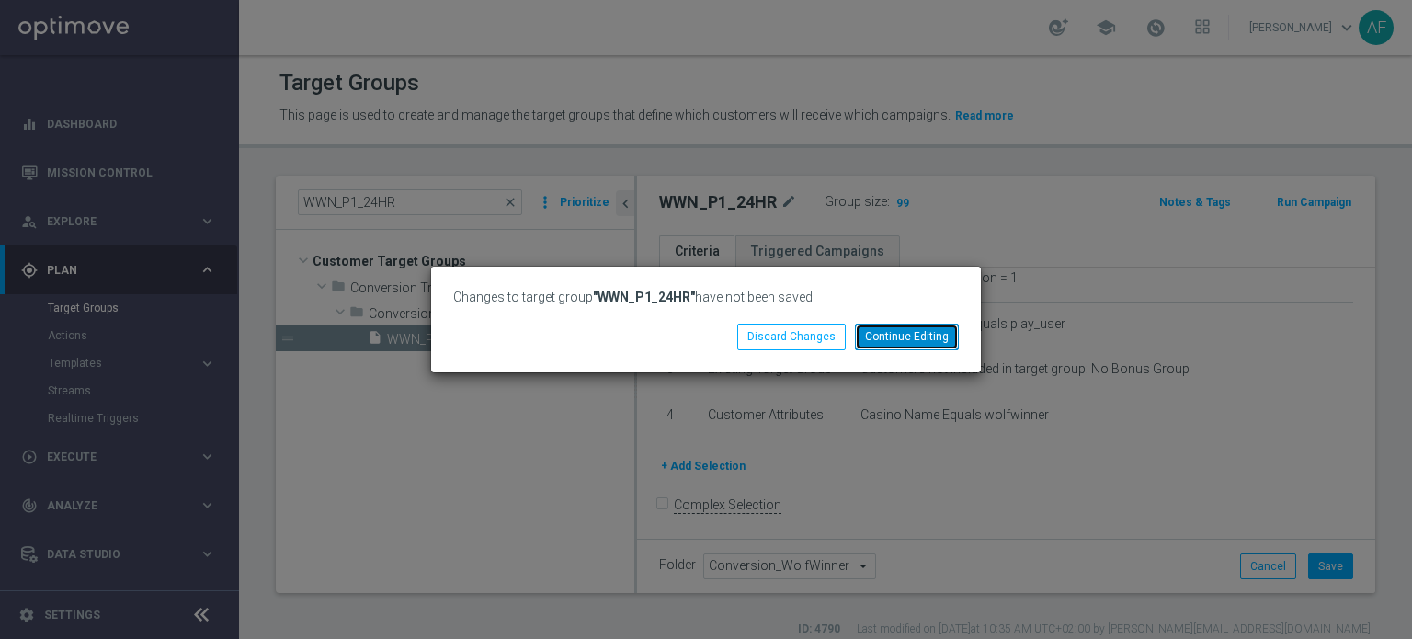
click at [904, 335] on button "Continue Editing" at bounding box center [907, 337] width 104 height 26
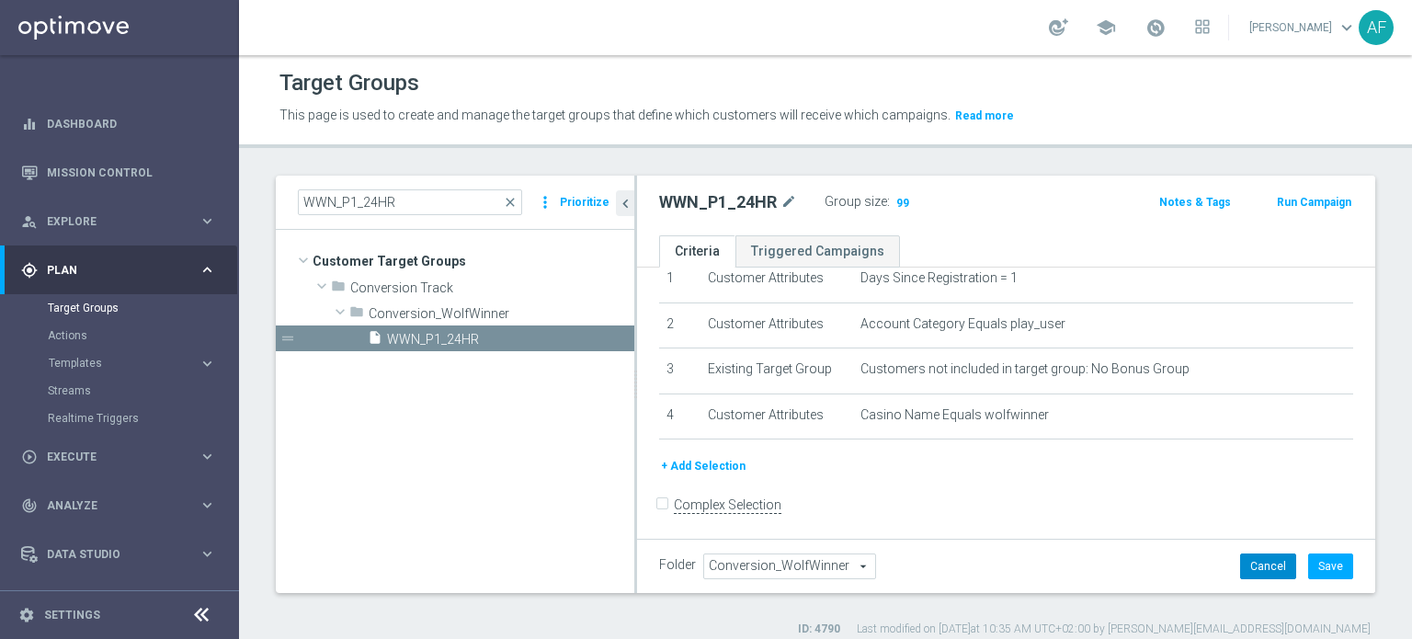
click at [1240, 553] on div "Folder Conversion_WolfWinner Conversion_WolfWinner arrow_drop_down search Cance…" at bounding box center [1006, 566] width 738 height 54
click at [1261, 570] on button "Cancel" at bounding box center [1268, 566] width 56 height 26
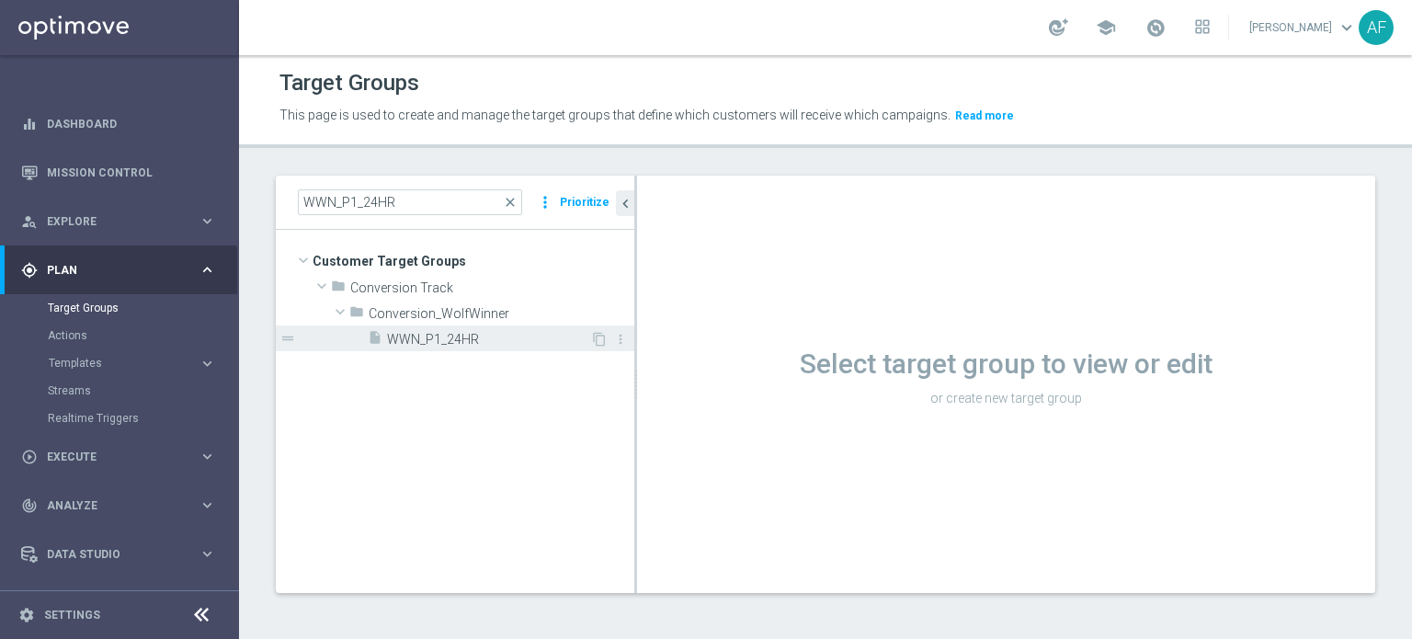
click at [499, 344] on span "WWN_P1_24HR" at bounding box center [488, 340] width 203 height 16
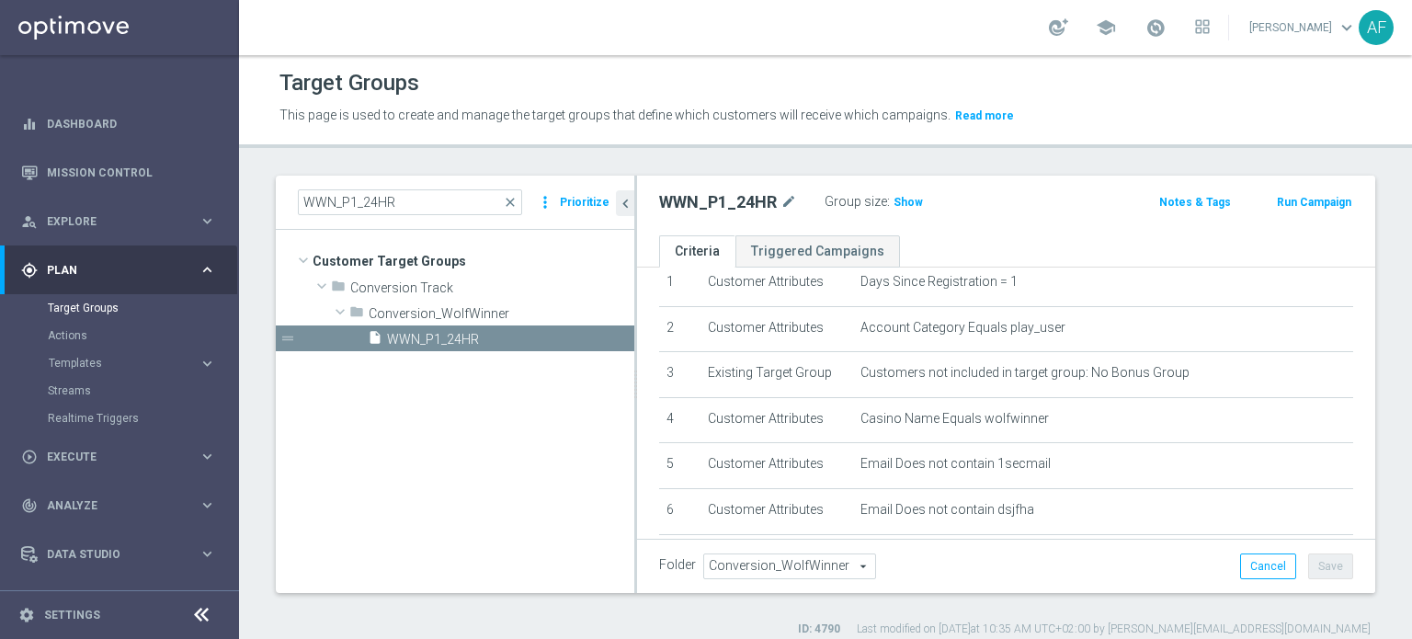
scroll to position [70, 0]
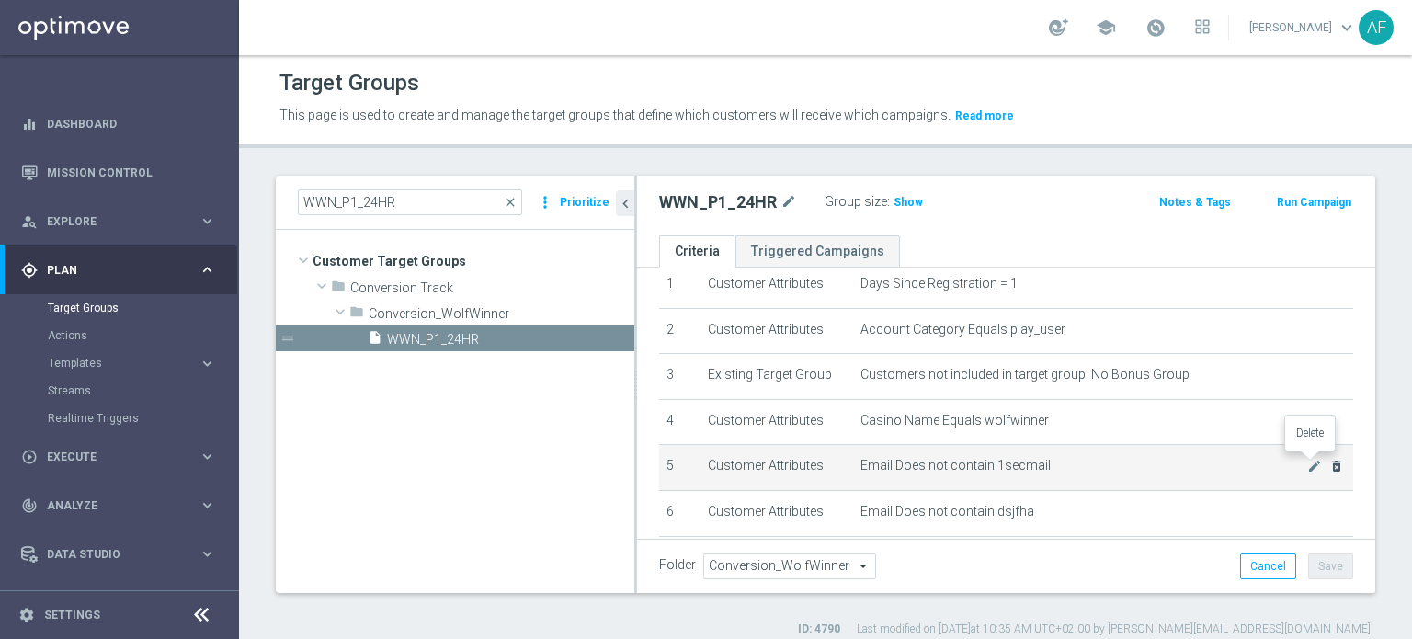
click at [1329, 465] on icon "delete_forever" at bounding box center [1336, 466] width 15 height 15
click at [1329, 466] on icon "delete_forever" at bounding box center [1336, 466] width 15 height 15
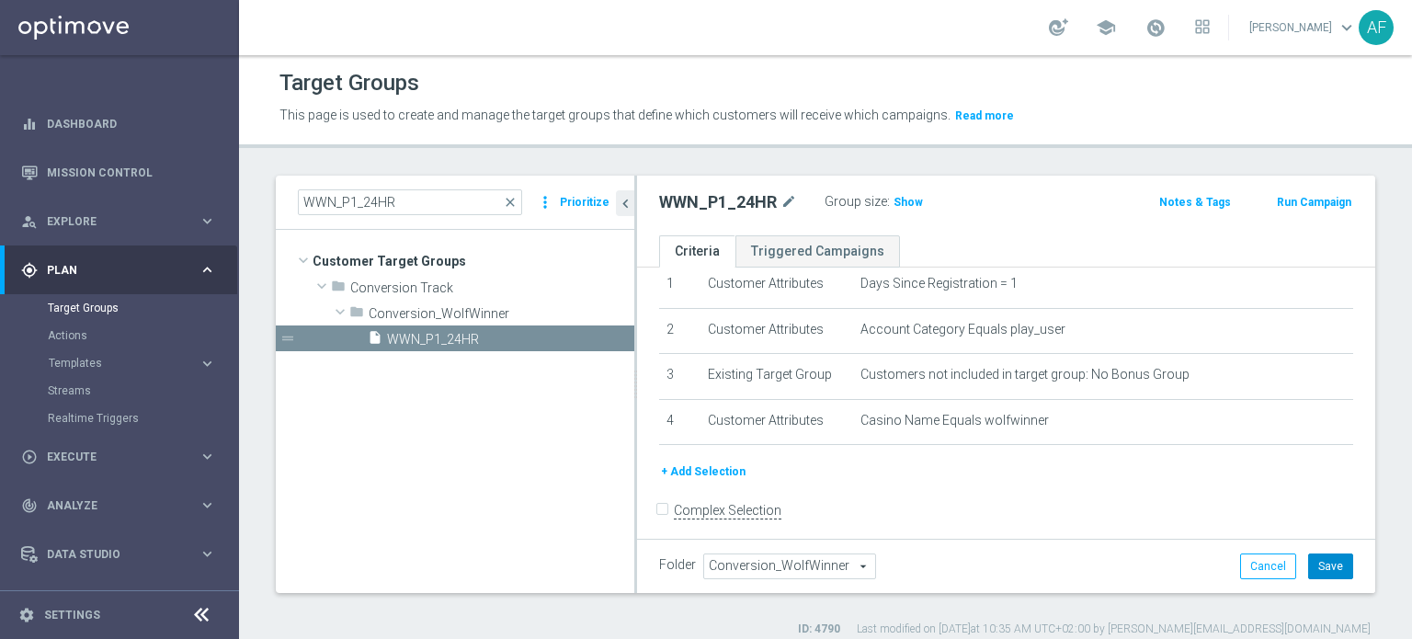
click at [1311, 568] on button "Save" at bounding box center [1330, 566] width 45 height 26
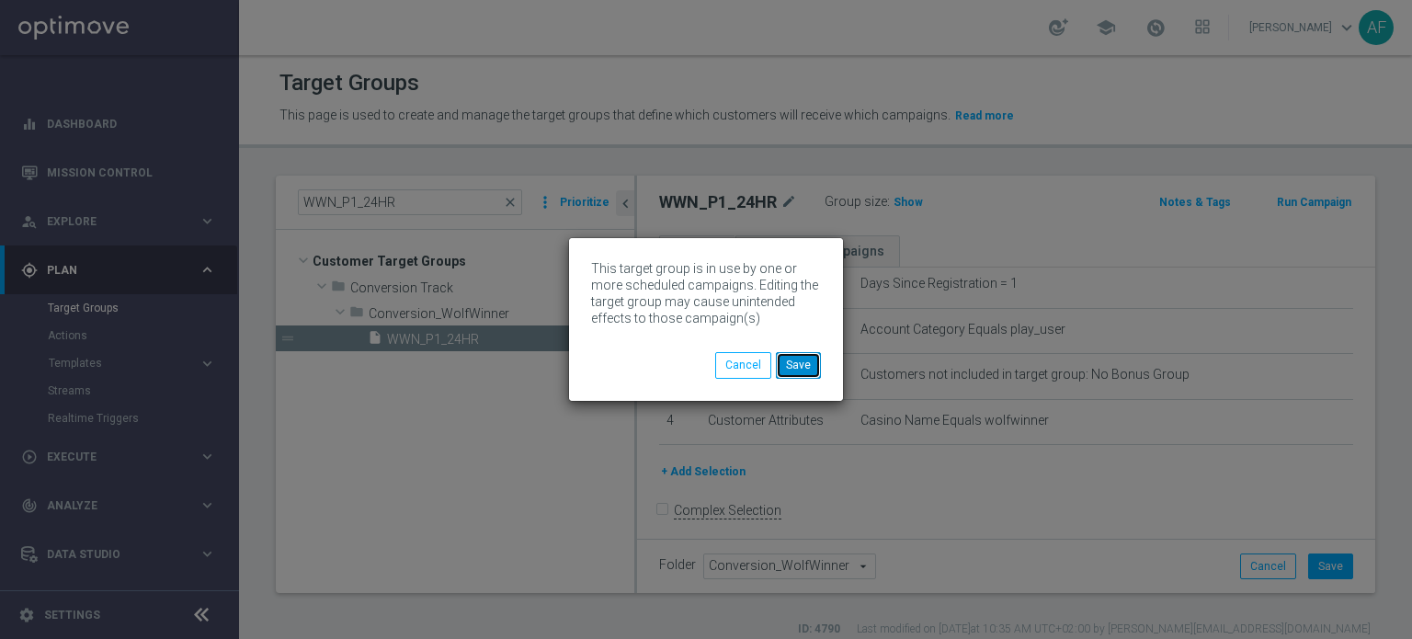
click at [803, 363] on button "Save" at bounding box center [798, 365] width 45 height 26
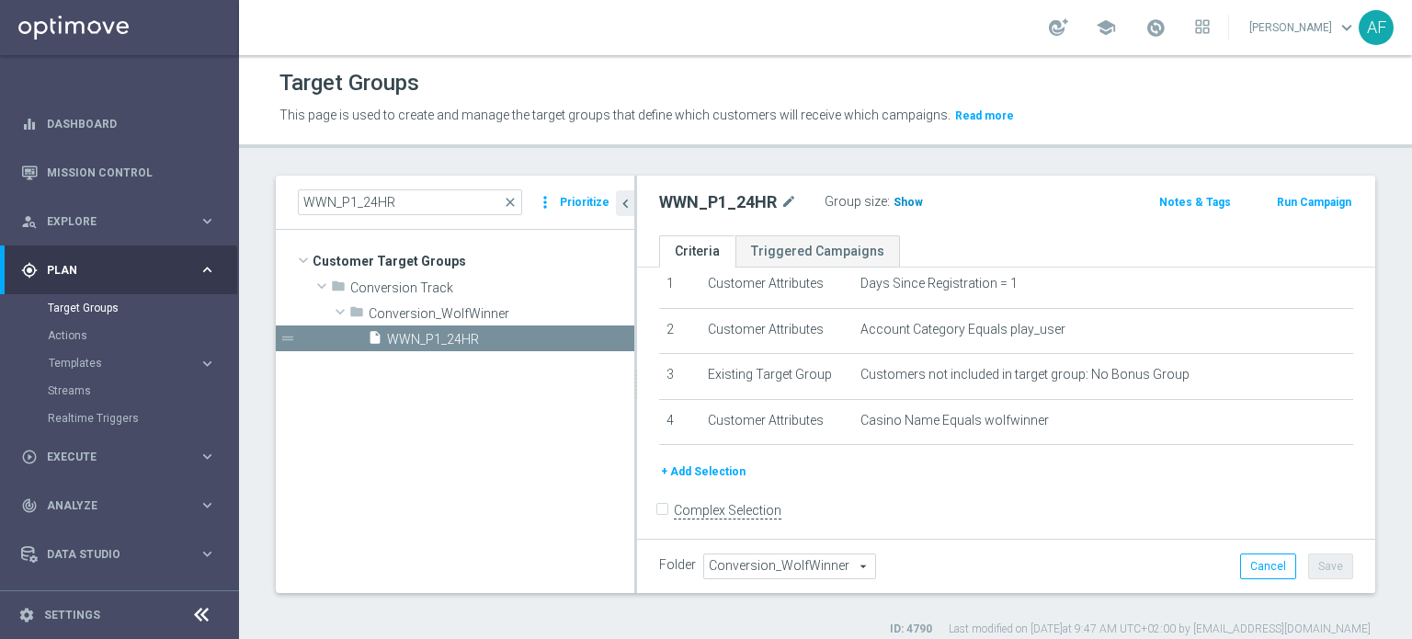
click at [908, 205] on span "Show" at bounding box center [907, 202] width 29 height 13
click at [898, 202] on span "99" at bounding box center [902, 204] width 17 height 17
click at [713, 470] on button "+ Add Selection" at bounding box center [703, 471] width 88 height 20
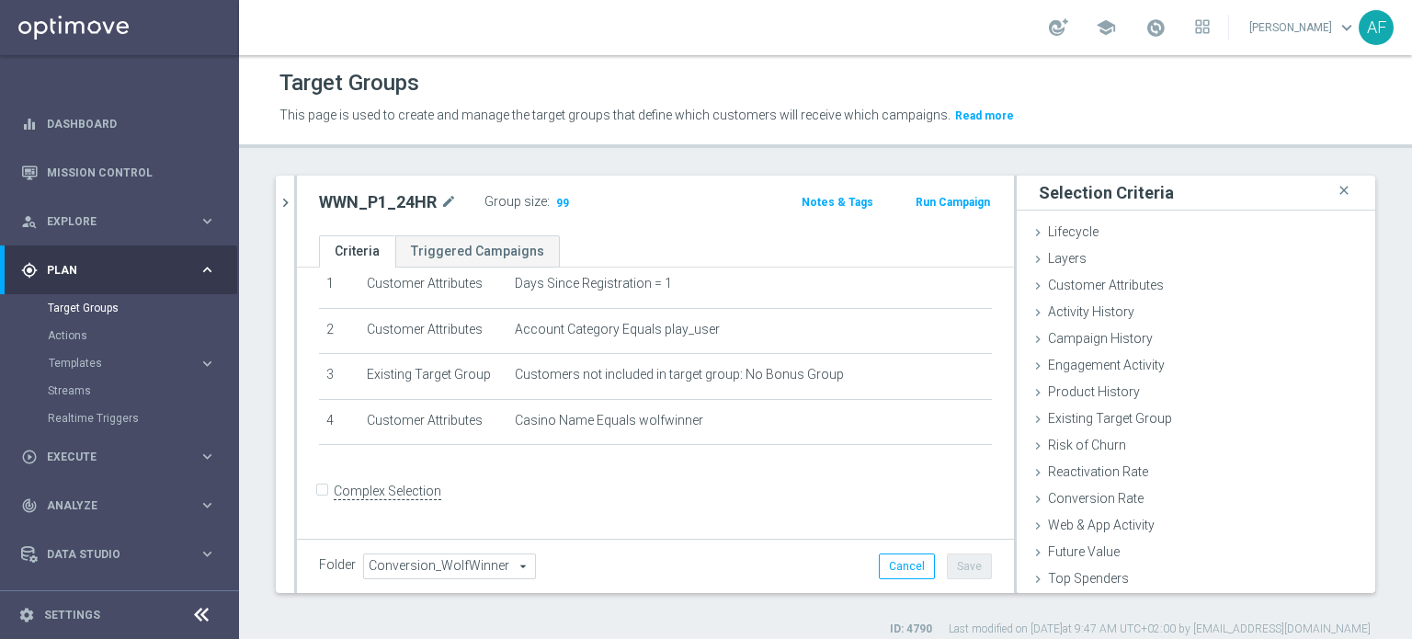
scroll to position [56, 0]
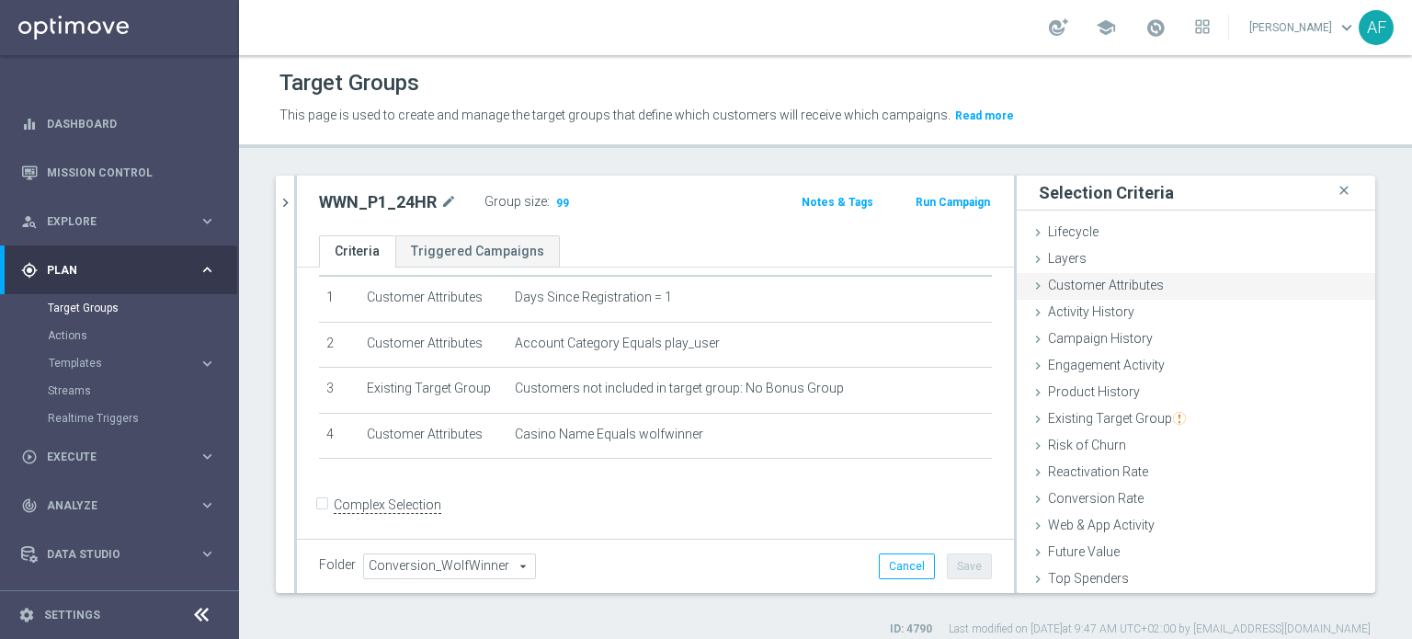
click at [1130, 284] on span "Customer Attributes" at bounding box center [1106, 285] width 116 height 15
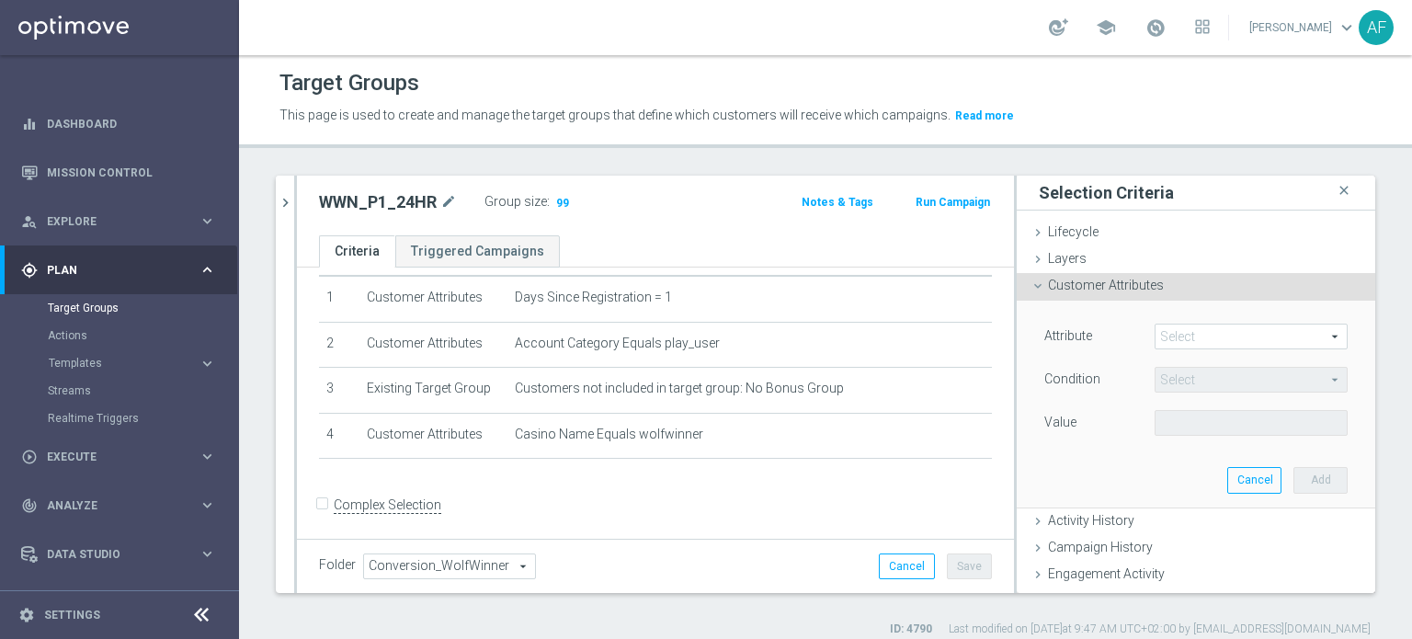
click at [1177, 330] on span at bounding box center [1250, 336] width 191 height 24
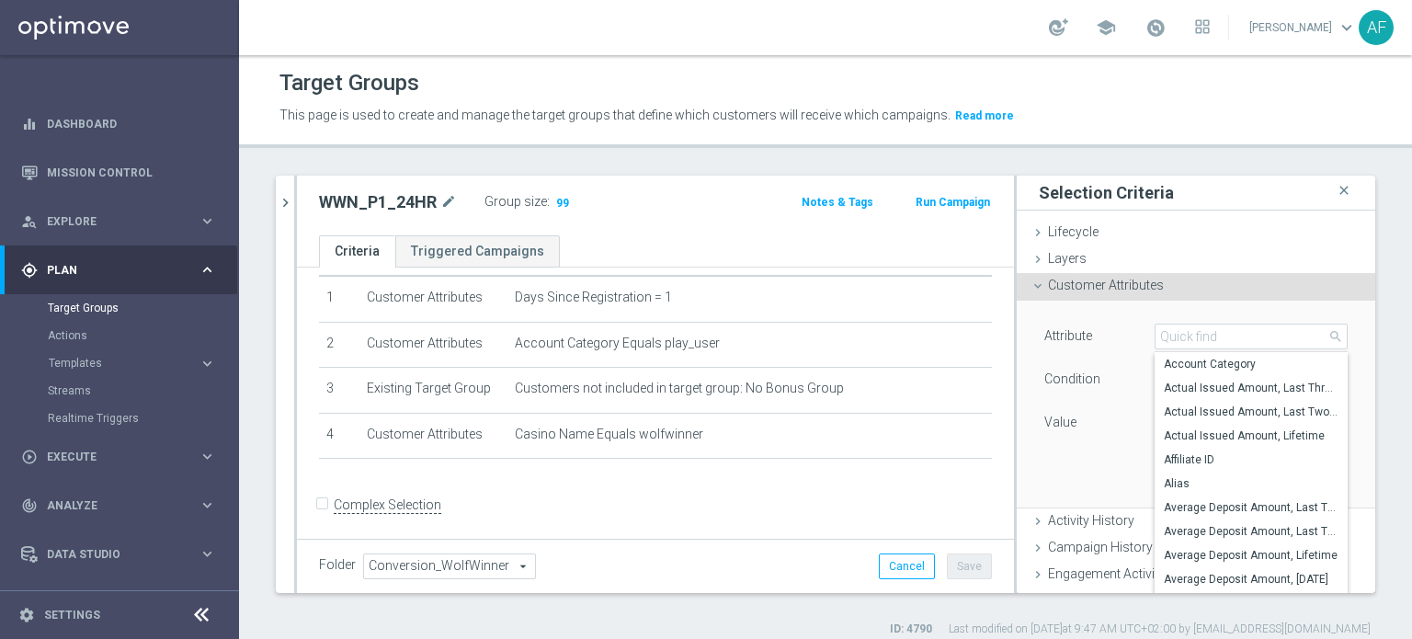
click at [1138, 286] on span "Customer Attributes" at bounding box center [1106, 285] width 116 height 15
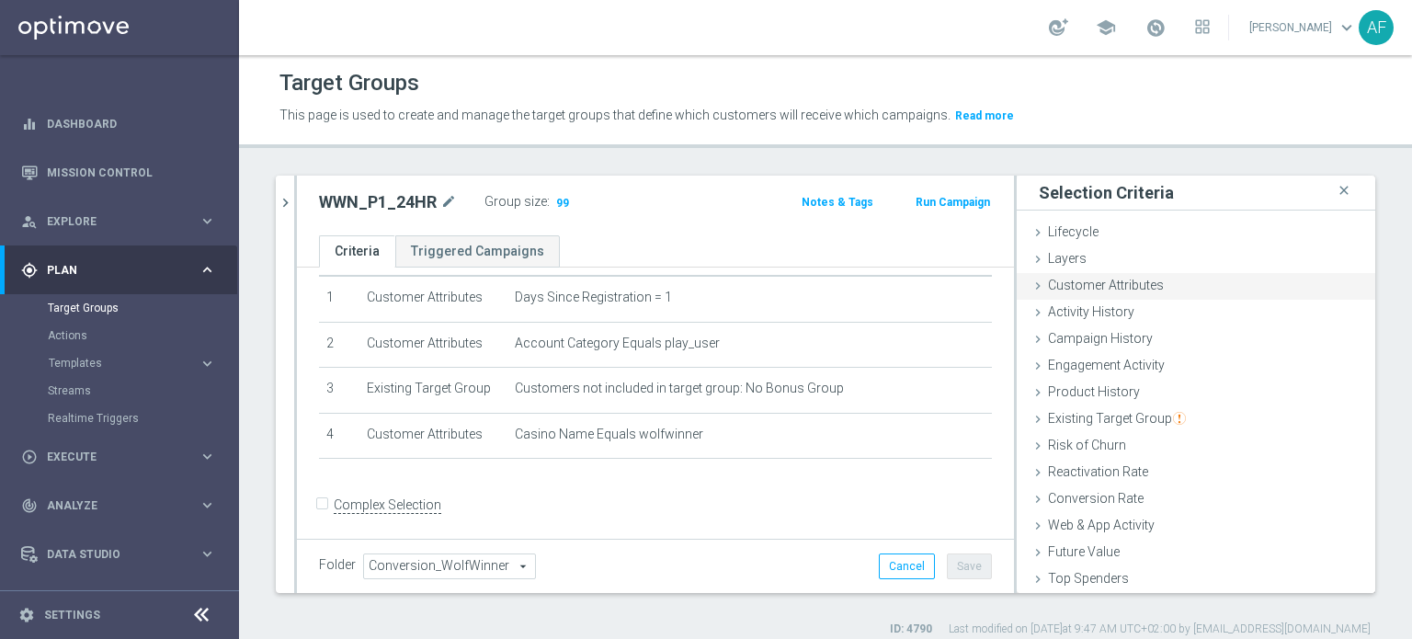
click at [1138, 280] on span "Customer Attributes" at bounding box center [1106, 285] width 116 height 15
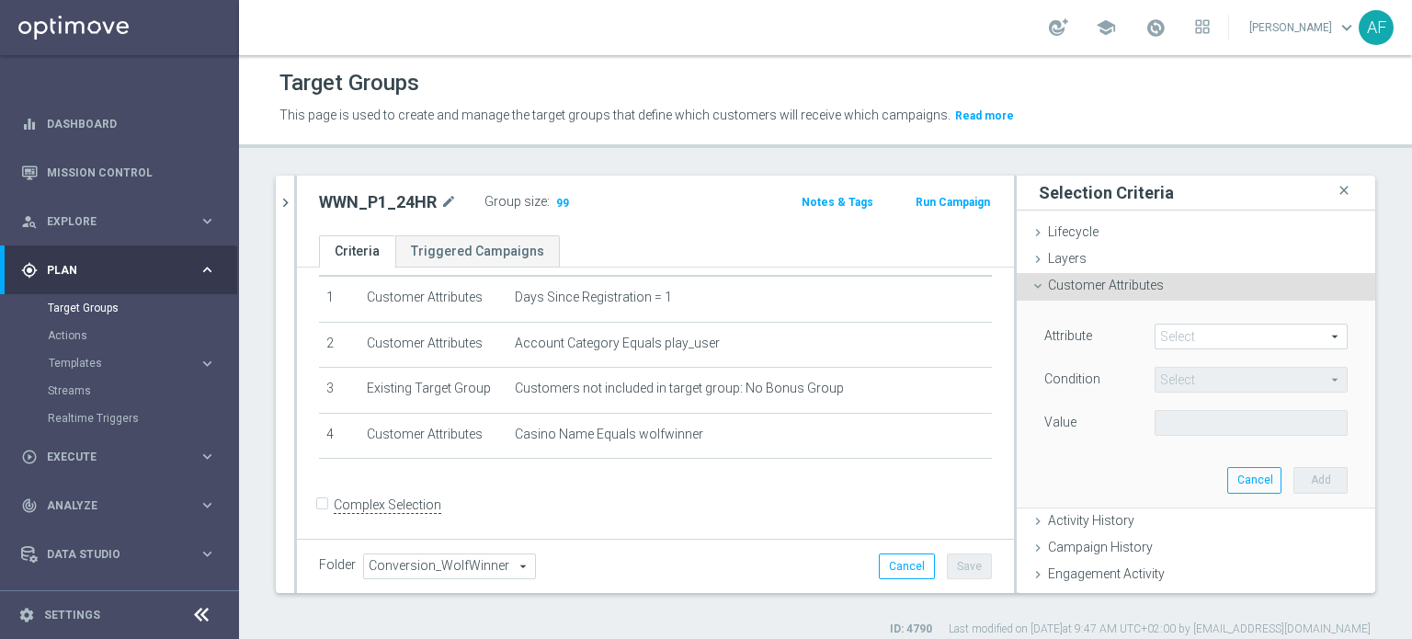
click at [1181, 334] on span at bounding box center [1250, 336] width 191 height 24
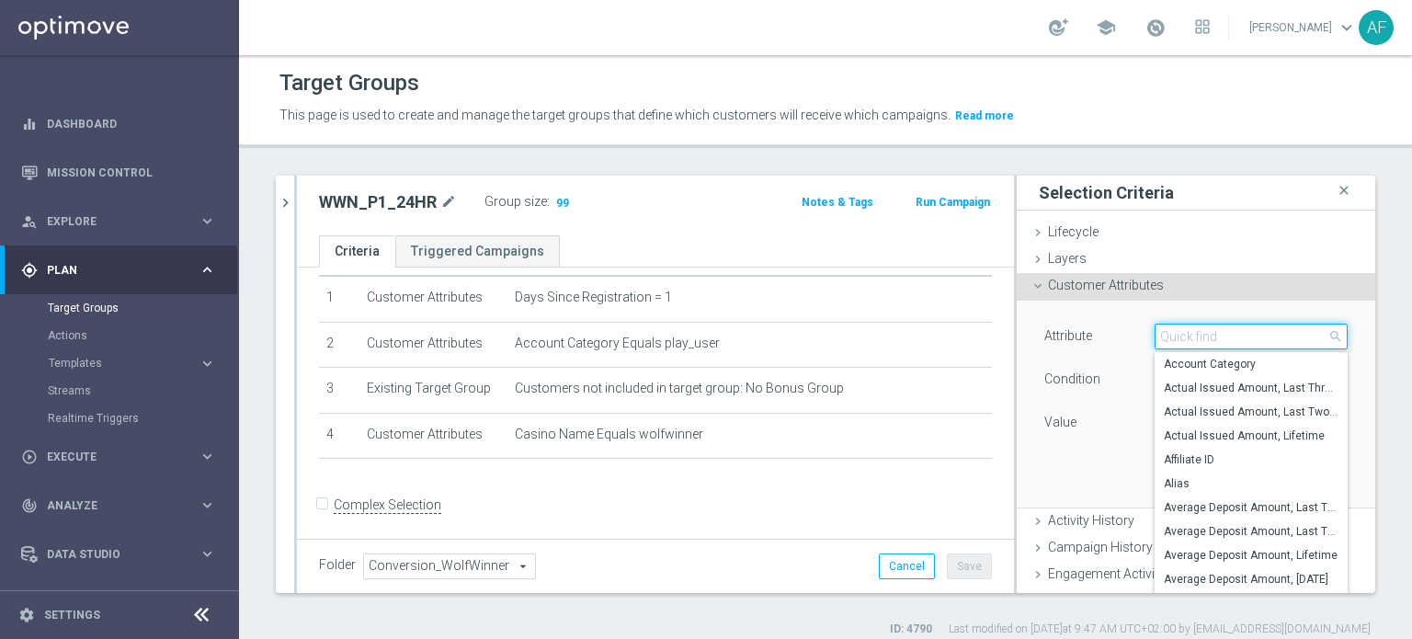
click at [1183, 337] on input "search" at bounding box center [1250, 337] width 193 height 26
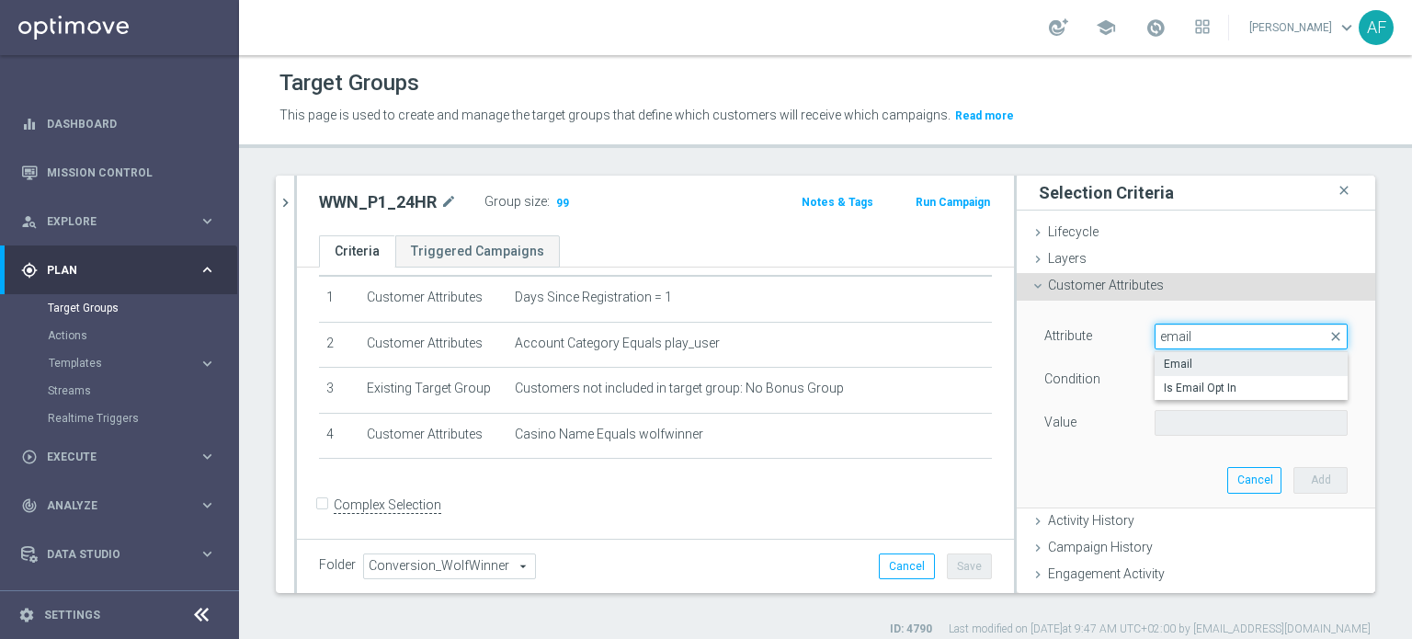
type input "email"
click at [1180, 369] on span "Email" at bounding box center [1251, 364] width 175 height 15
type input "Email"
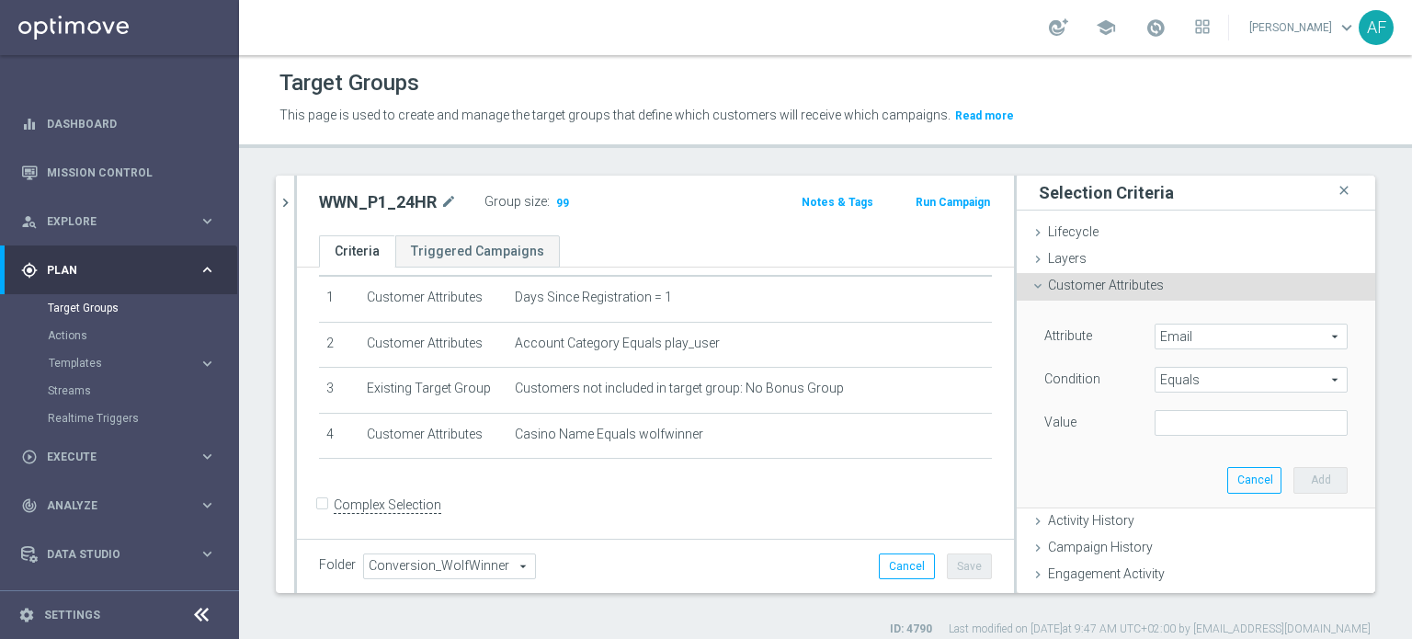
click at [1183, 381] on span "Equals" at bounding box center [1250, 380] width 191 height 24
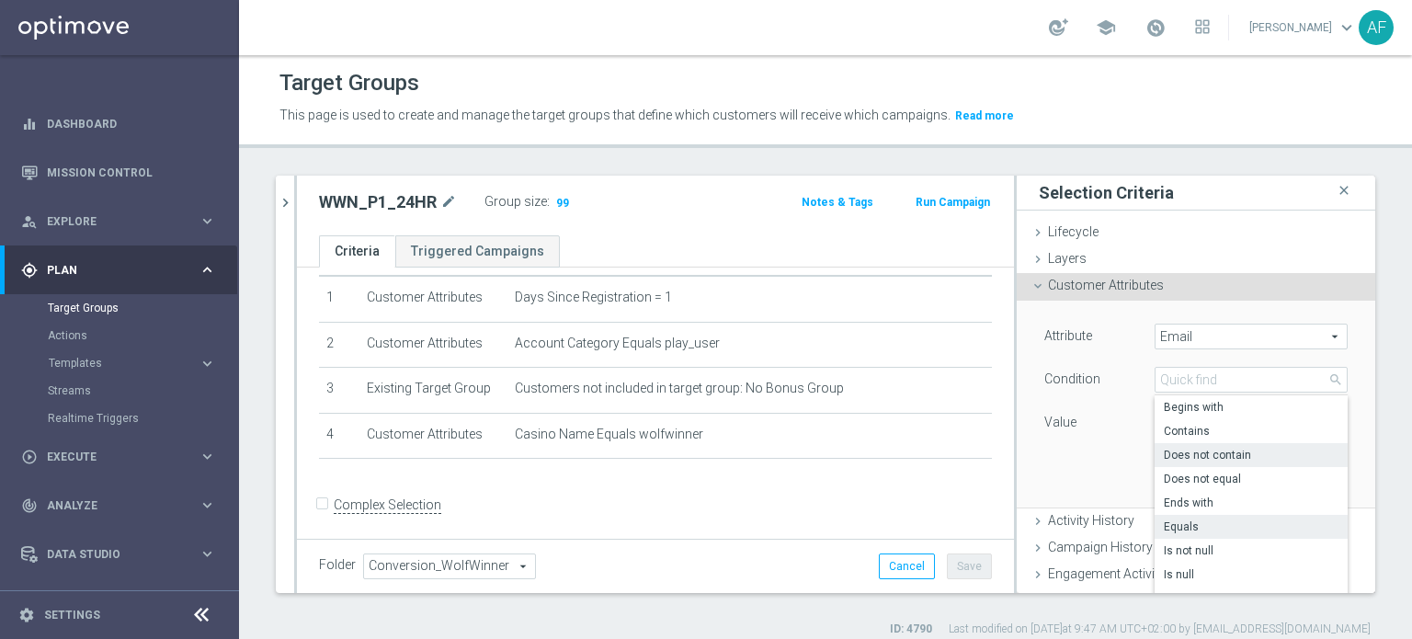
click at [1199, 451] on span "Does not contain" at bounding box center [1251, 455] width 175 height 15
type input "Does not contain"
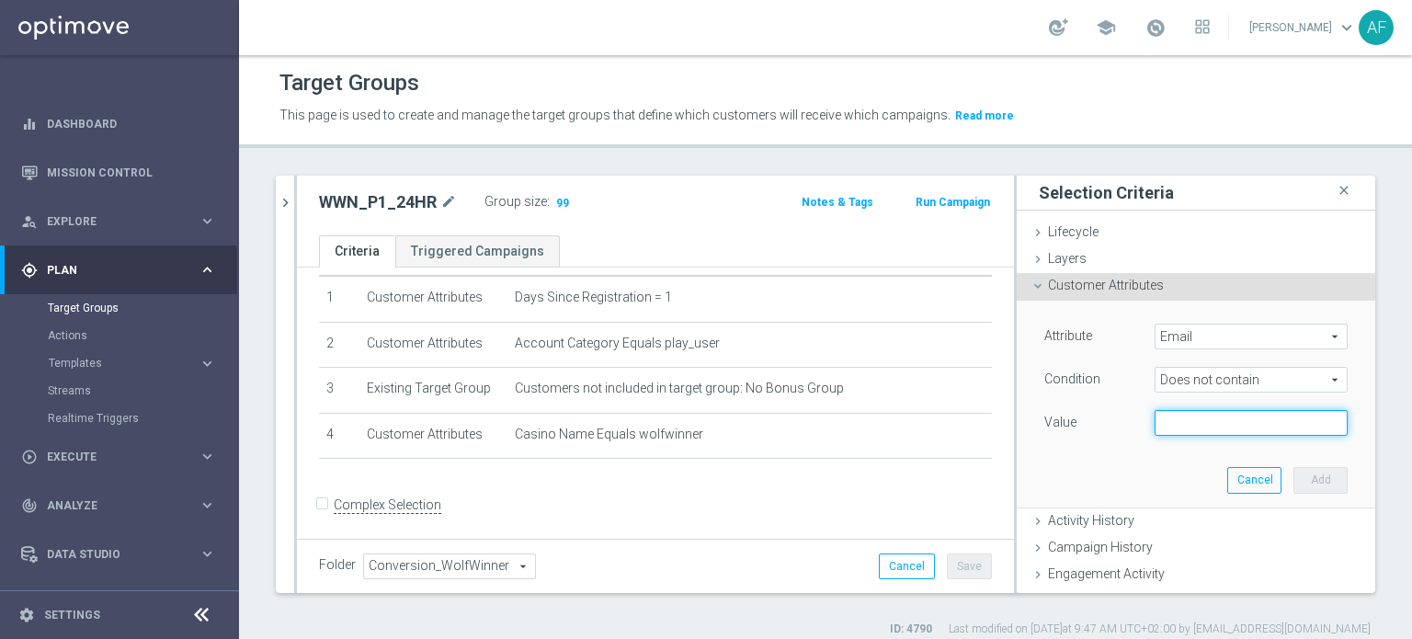
click at [1187, 421] on input "text" at bounding box center [1250, 423] width 193 height 26
click at [1159, 419] on input "text" at bounding box center [1250, 423] width 193 height 26
click at [1094, 395] on div "Attribute Email Email arrow_drop_down search Condition Does not contain Does no…" at bounding box center [1195, 382] width 303 height 116
click at [915, 561] on button "Cancel" at bounding box center [907, 566] width 56 height 26
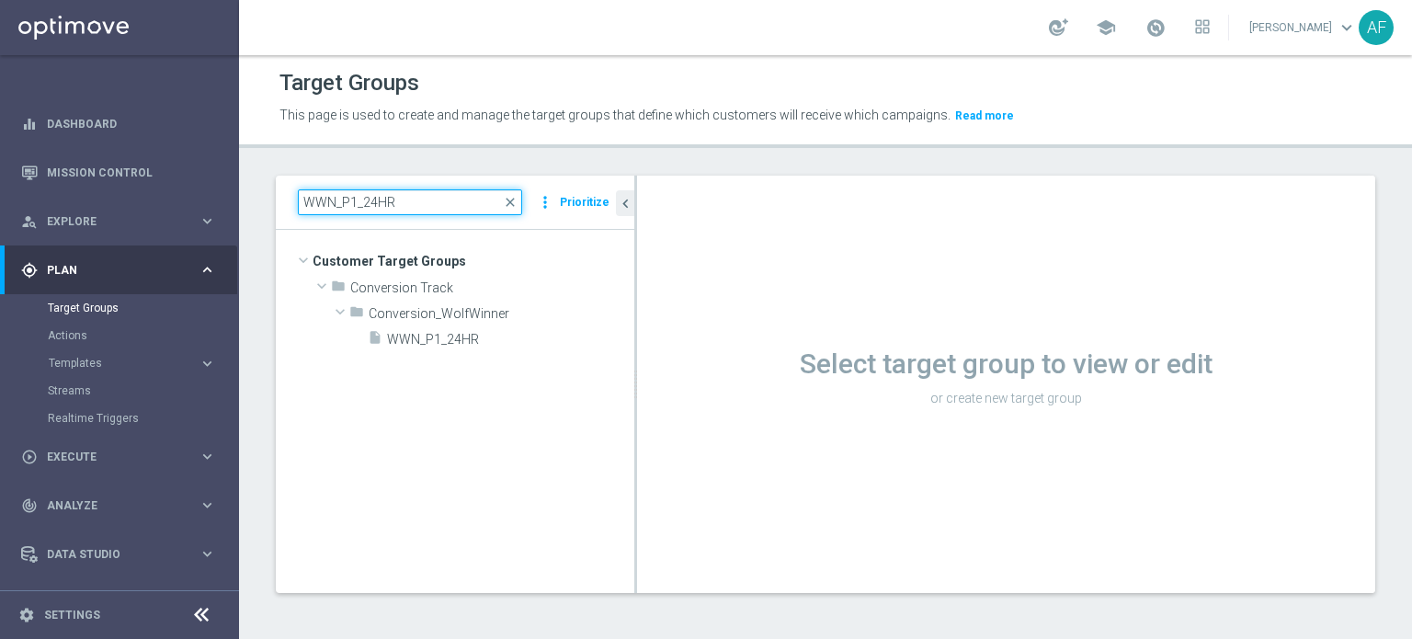
drag, startPoint x: 439, startPoint y: 205, endPoint x: 270, endPoint y: 199, distance: 169.2
click at [270, 201] on div "WWN_P1_24HR close more_vert Prioritize Customer Target Groups library_add creat…" at bounding box center [825, 399] width 1173 height 446
paste input "48"
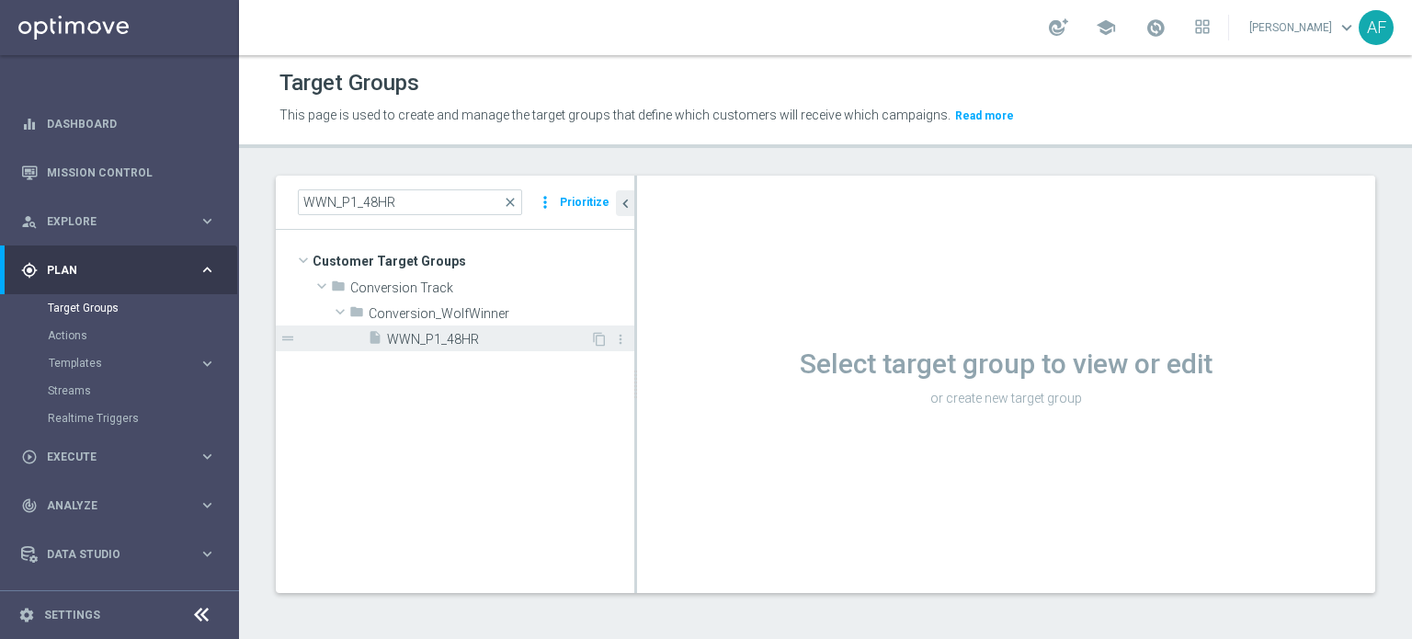
click at [470, 338] on span "WWN_P1_48HR" at bounding box center [488, 340] width 203 height 16
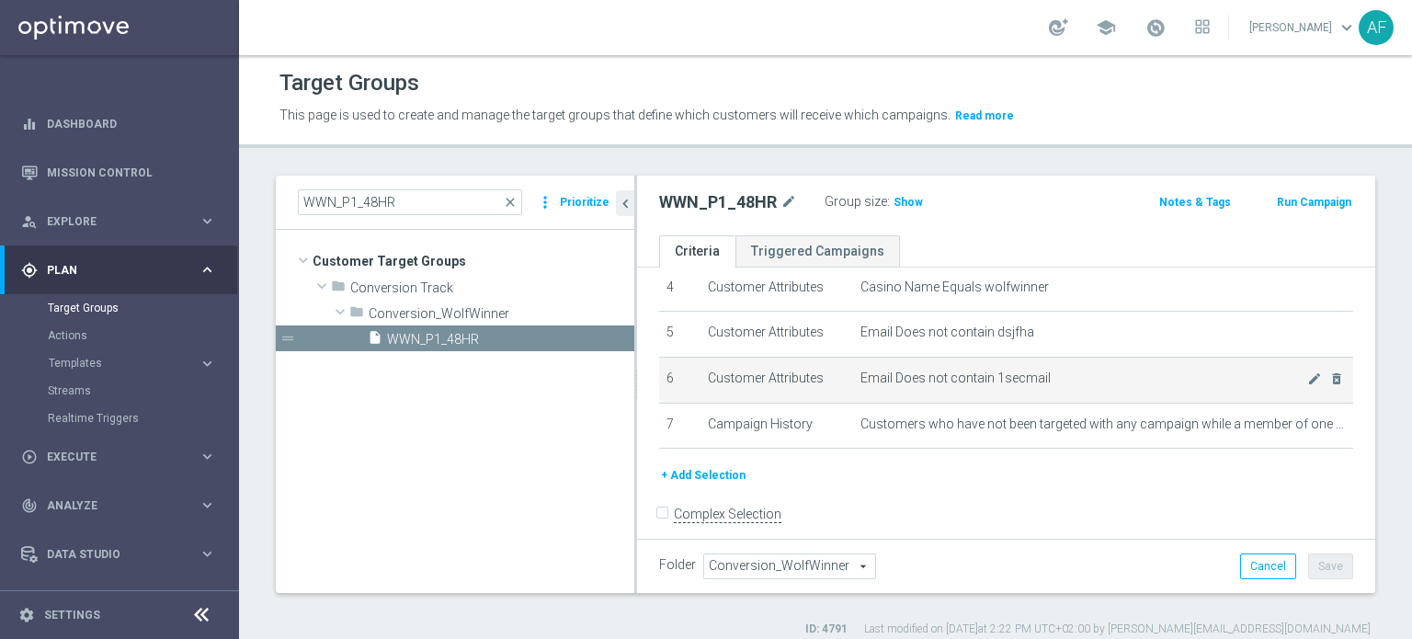
scroll to position [210, 0]
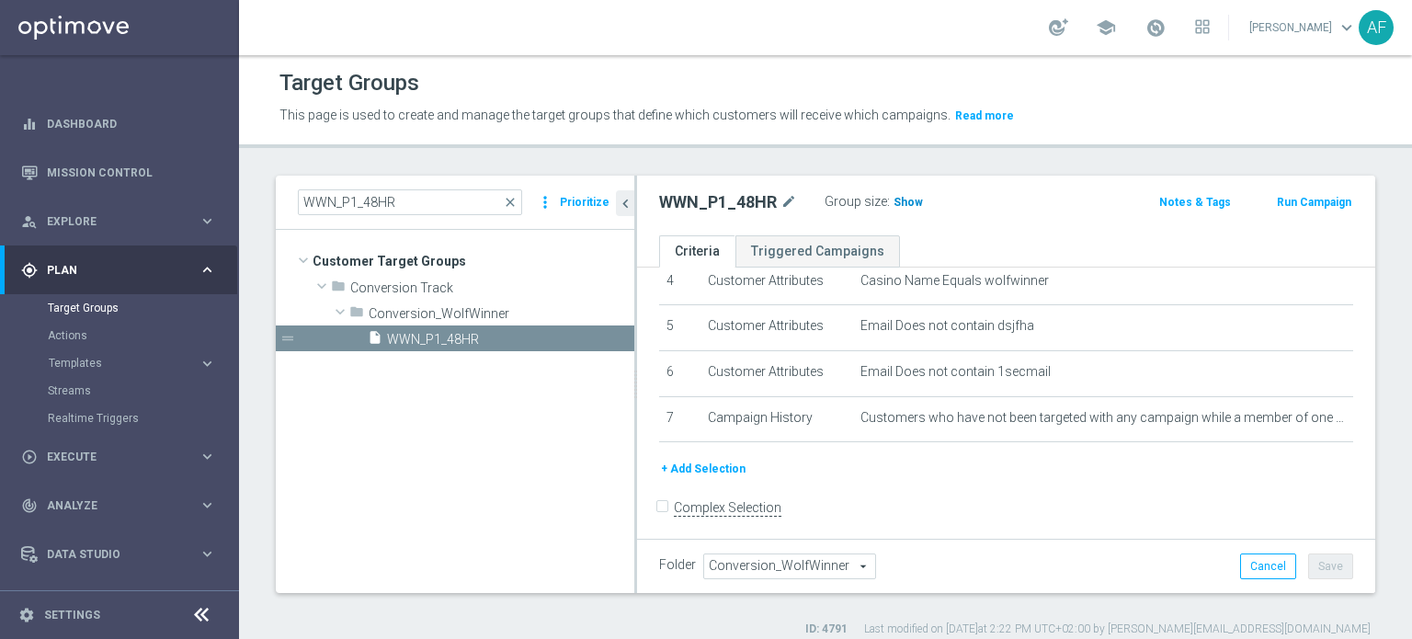
click at [897, 199] on span "Show" at bounding box center [907, 202] width 29 height 13
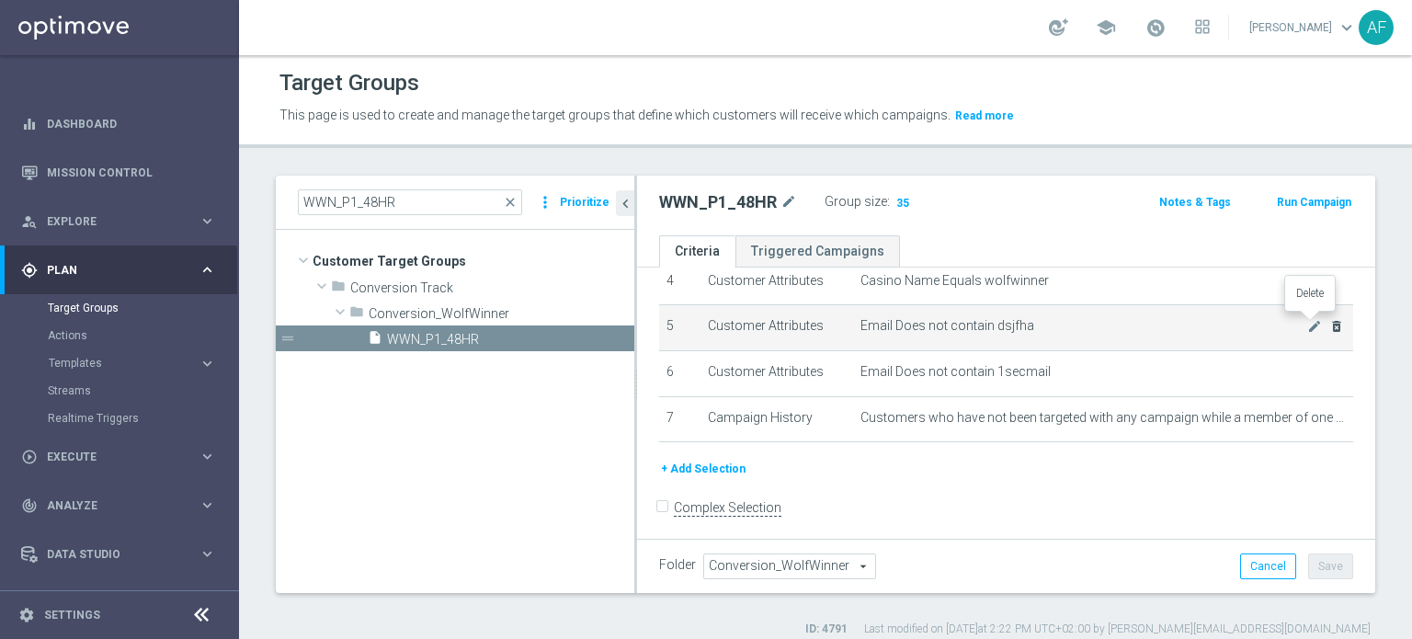
click at [1329, 324] on icon "delete_forever" at bounding box center [1336, 326] width 15 height 15
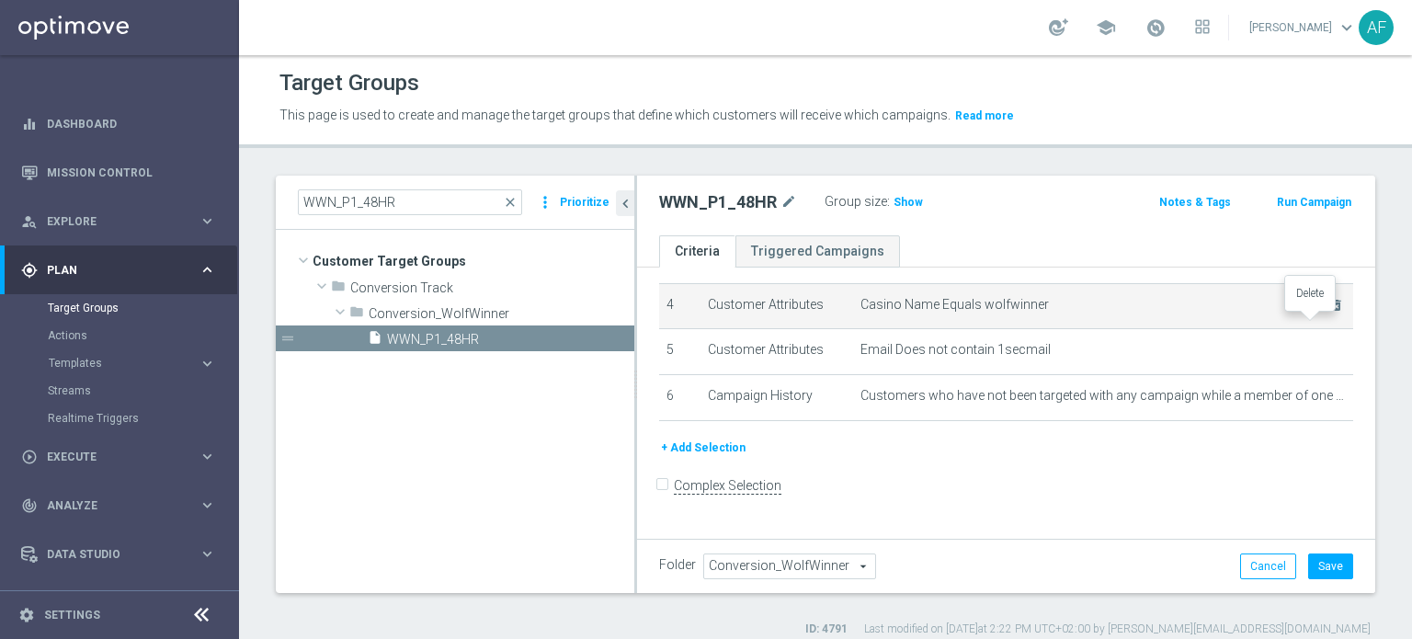
scroll to position [165, 0]
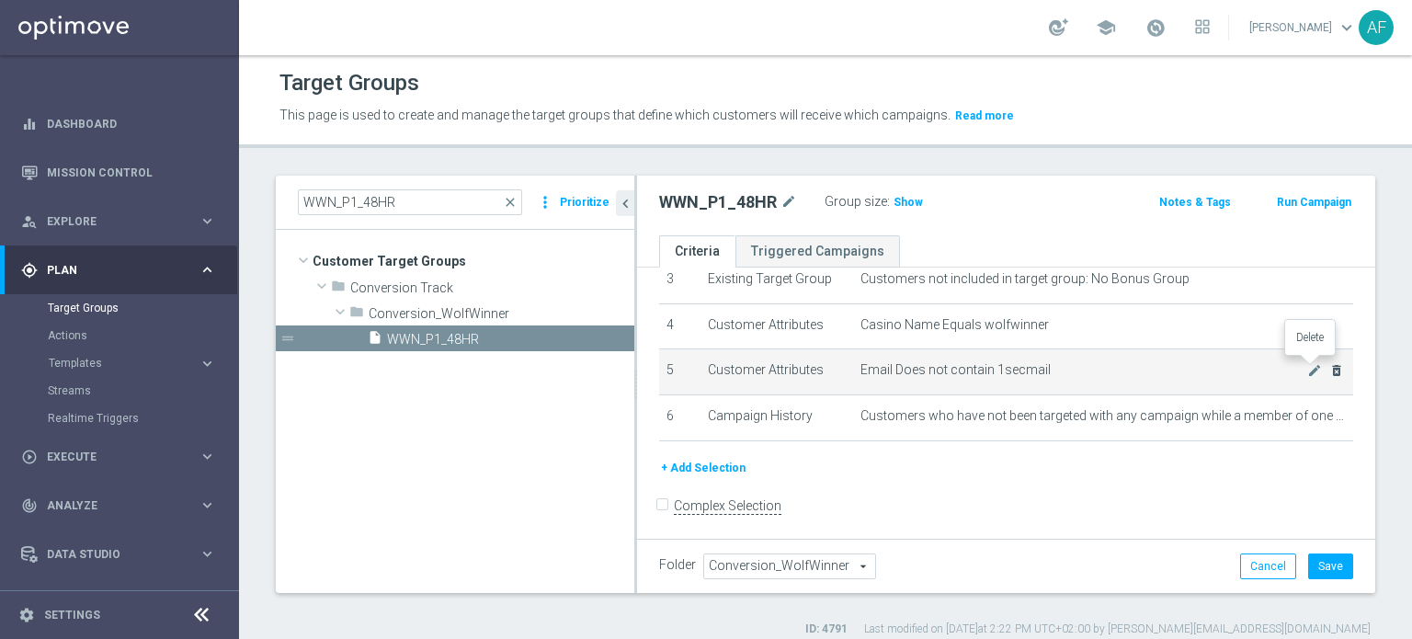
click at [1329, 368] on icon "delete_forever" at bounding box center [1336, 370] width 15 height 15
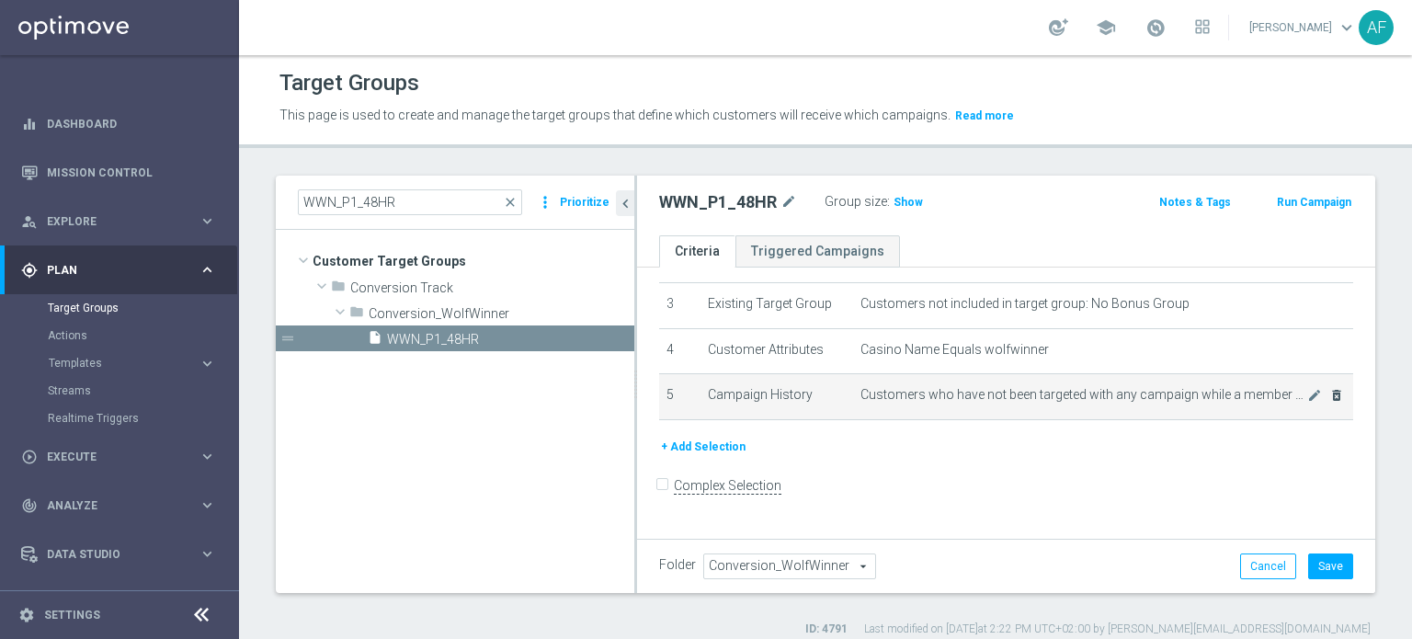
scroll to position [120, 0]
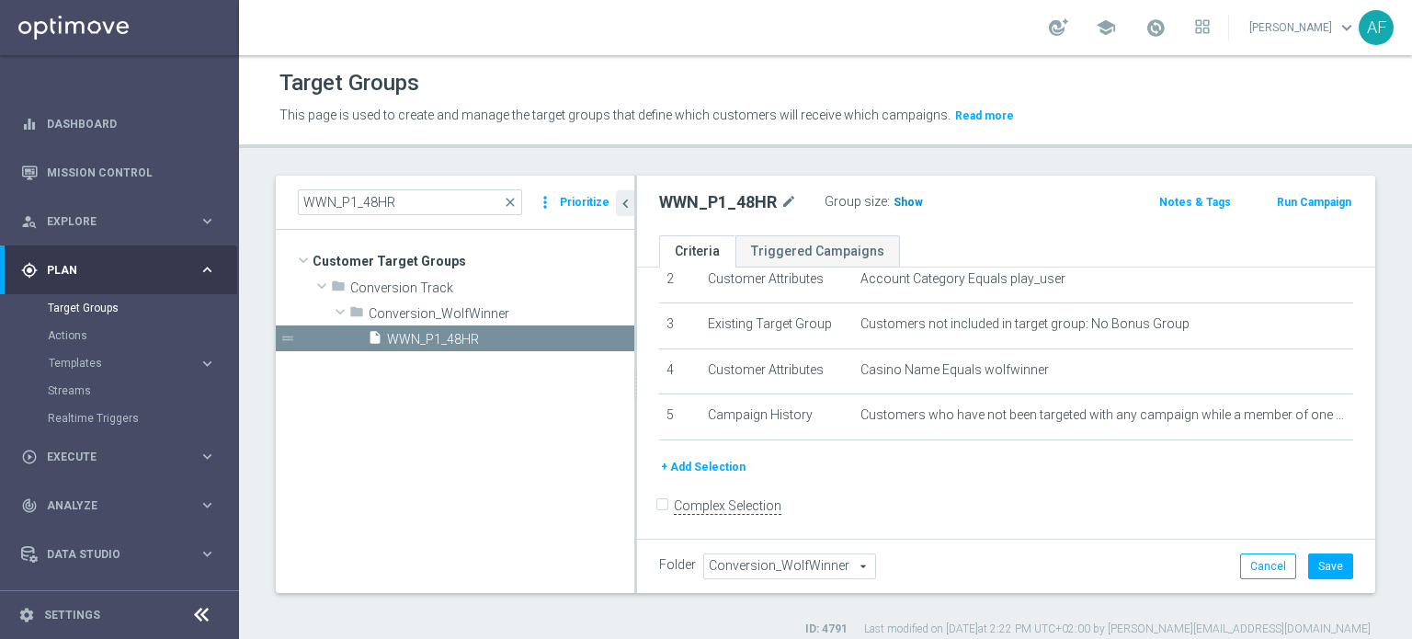
click at [904, 207] on span "Show" at bounding box center [907, 202] width 29 height 13
click at [1310, 562] on button "Save" at bounding box center [1330, 566] width 45 height 26
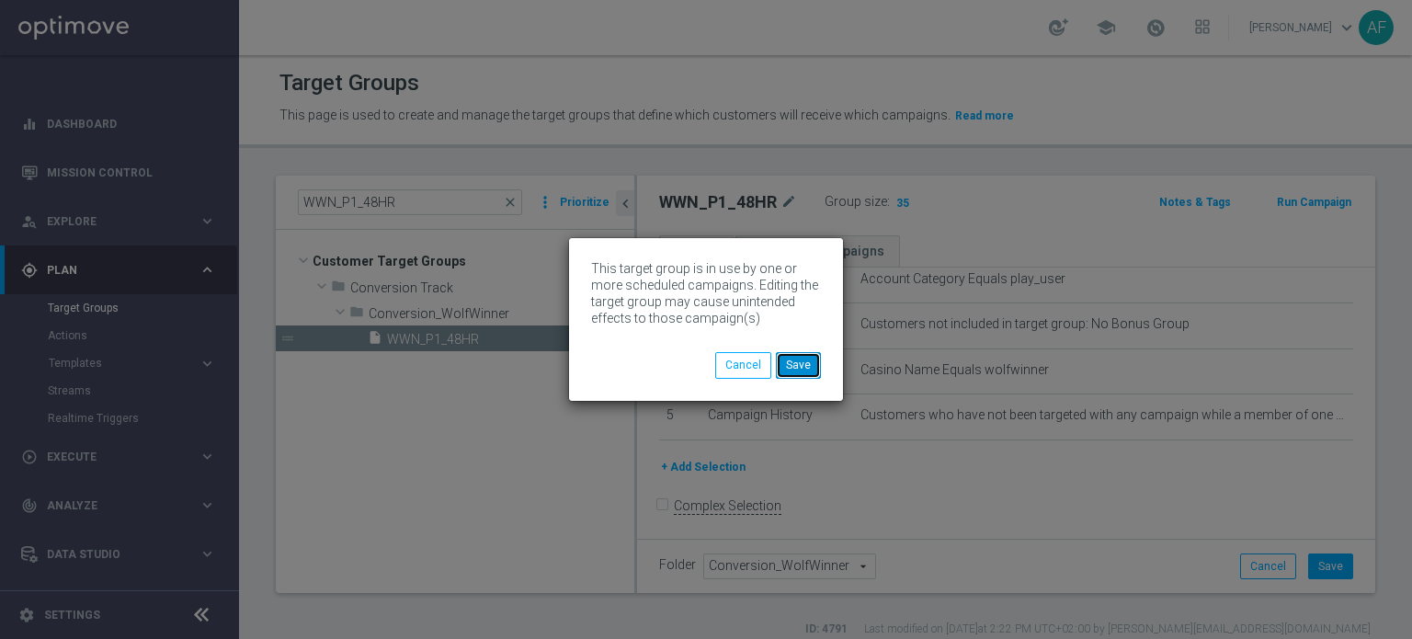
click at [804, 367] on button "Save" at bounding box center [798, 365] width 45 height 26
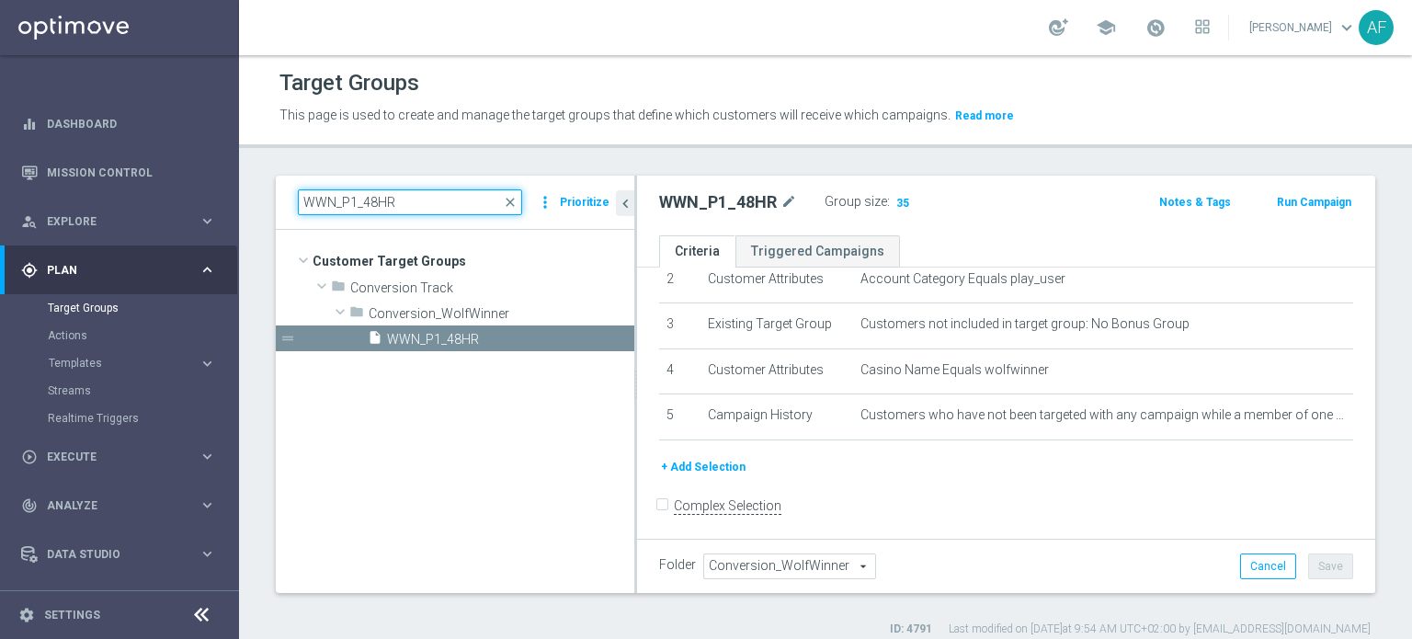
drag, startPoint x: 400, startPoint y: 194, endPoint x: 284, endPoint y: 194, distance: 115.8
click at [284, 194] on div "WWN_P1_48HR close more_vert Prioritize" at bounding box center [455, 203] width 358 height 54
paste input "96"
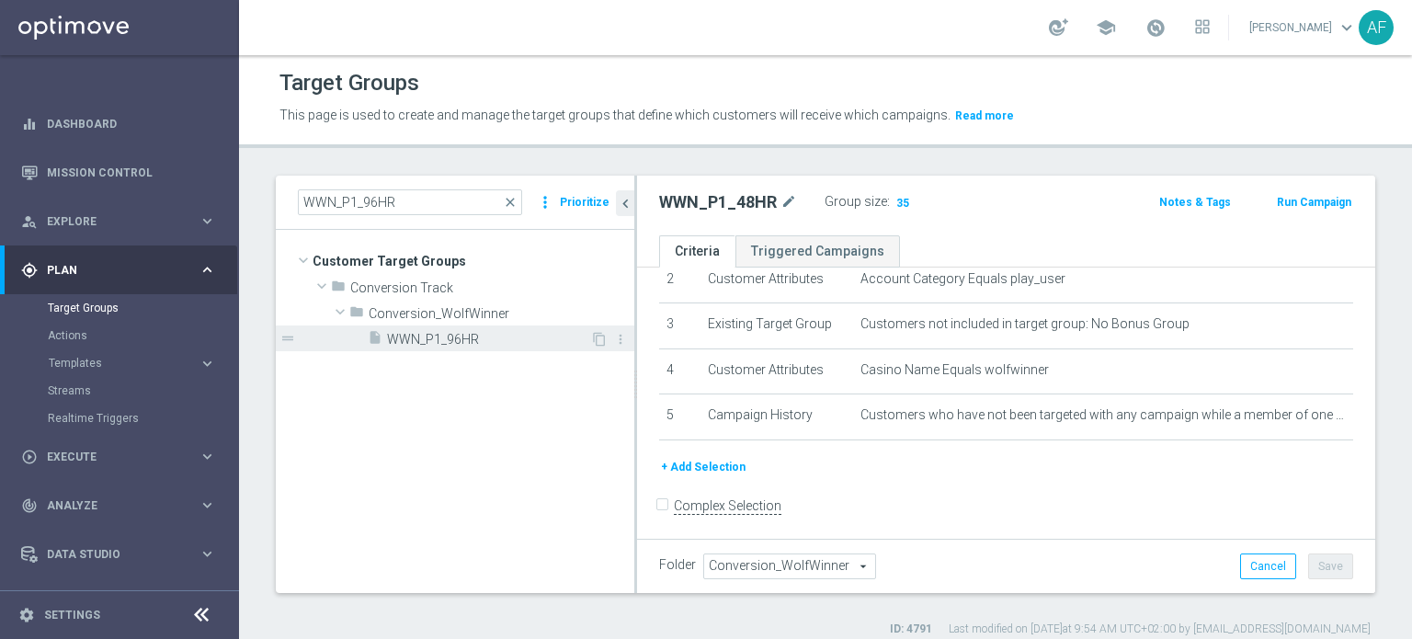
click at [470, 335] on span "WWN_P1_96HR" at bounding box center [488, 340] width 203 height 16
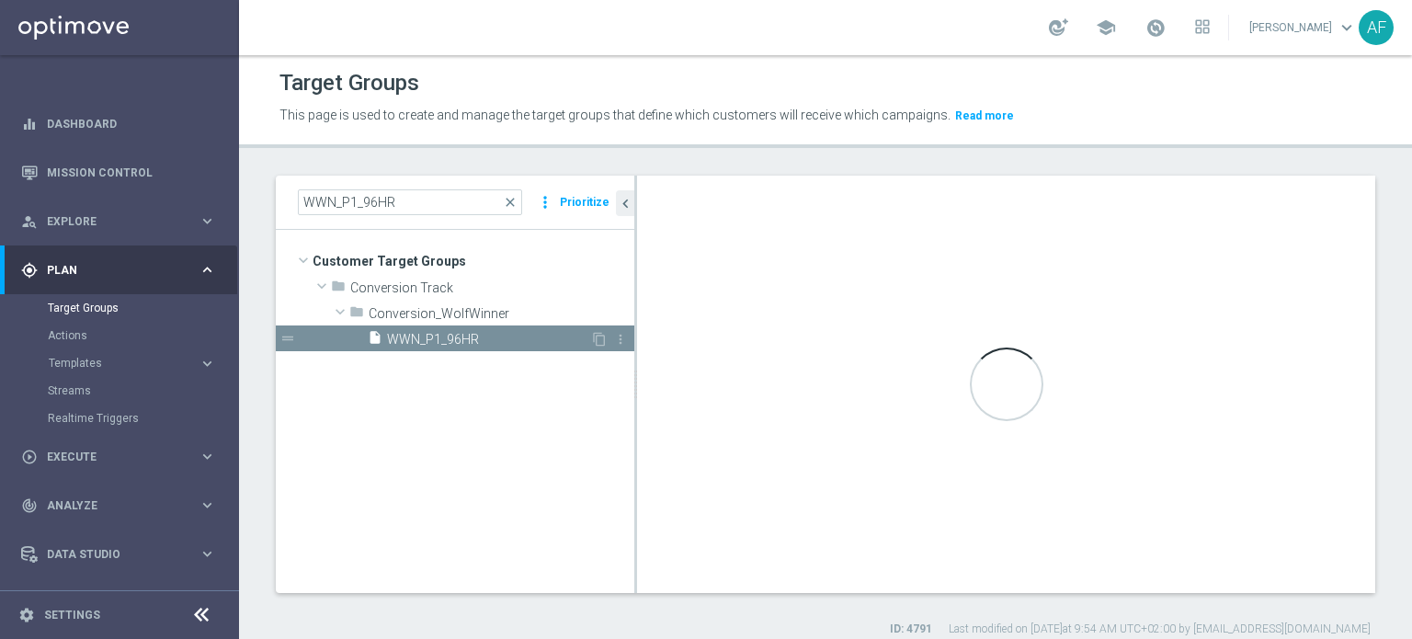
scroll to position [165, 0]
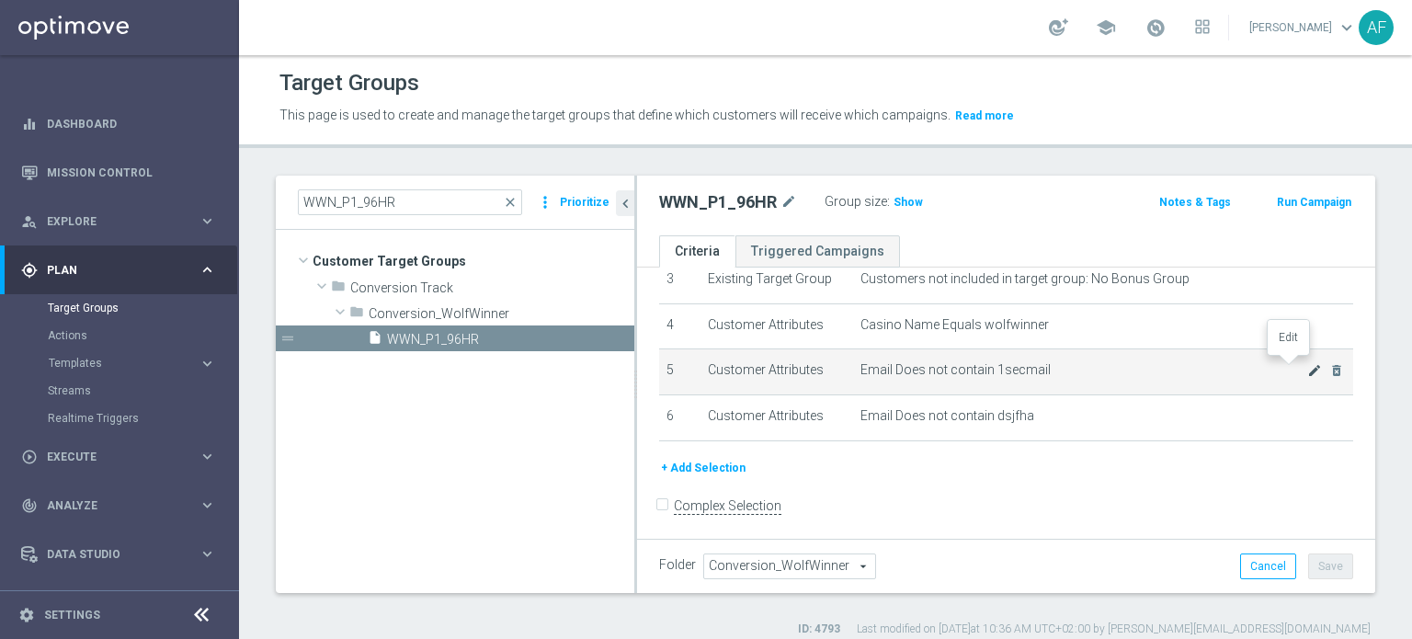
click at [1307, 367] on icon "mode_edit" at bounding box center [1314, 370] width 15 height 15
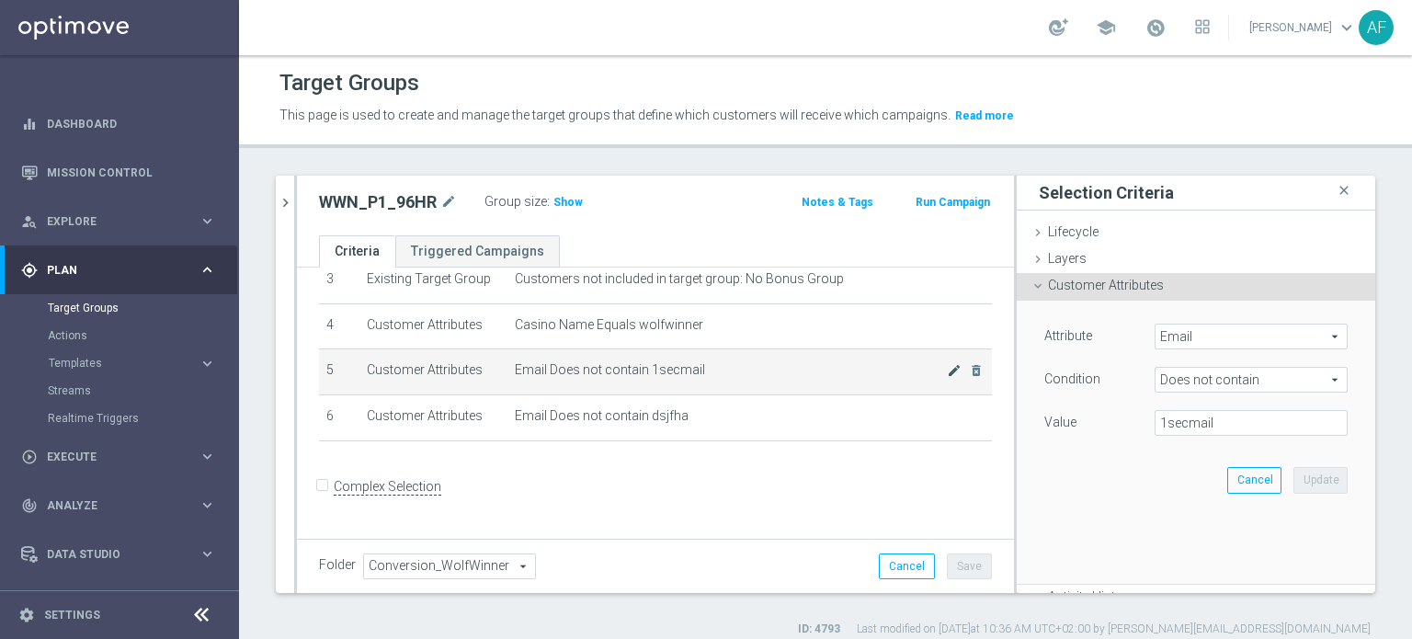
scroll to position [146, 0]
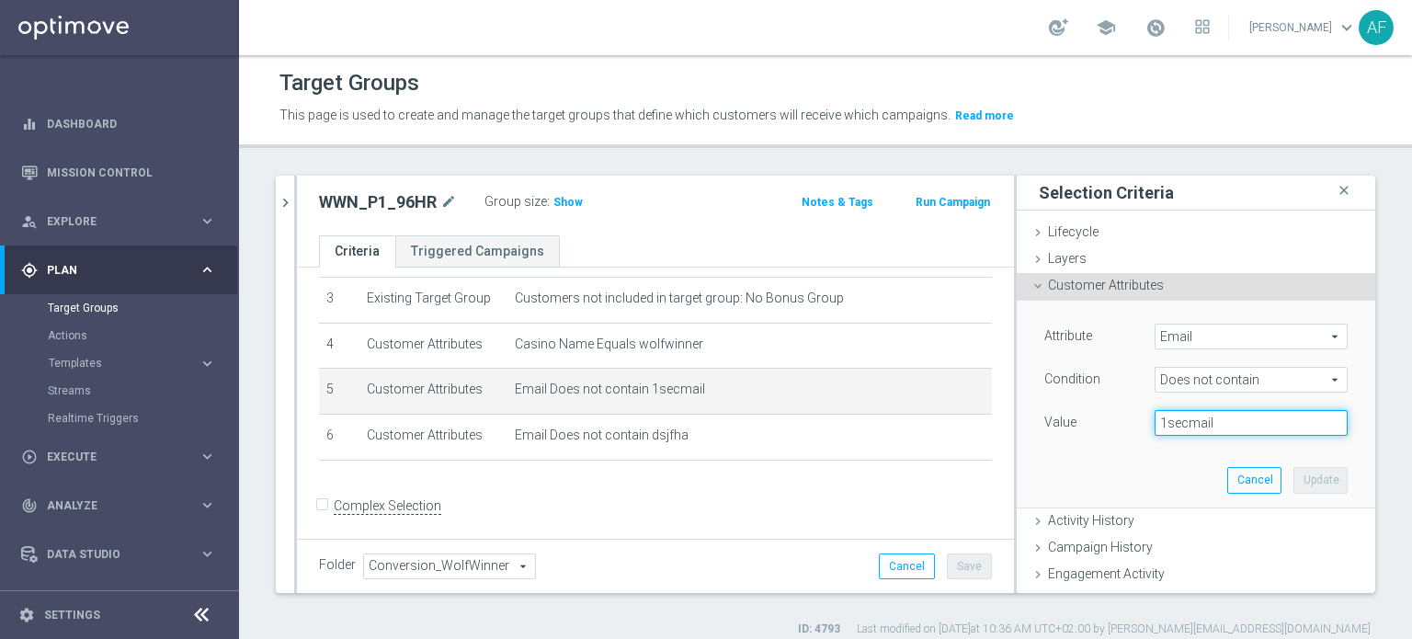
click at [1190, 426] on input "1secmail" at bounding box center [1250, 423] width 193 height 26
drag, startPoint x: 1143, startPoint y: 419, endPoint x: 1188, endPoint y: 426, distance: 45.5
click at [1188, 426] on input "1secmail" at bounding box center [1250, 423] width 193 height 26
drag, startPoint x: 1195, startPoint y: 422, endPoint x: 1135, endPoint y: 423, distance: 59.8
click at [1154, 423] on input "1secmail" at bounding box center [1250, 423] width 193 height 26
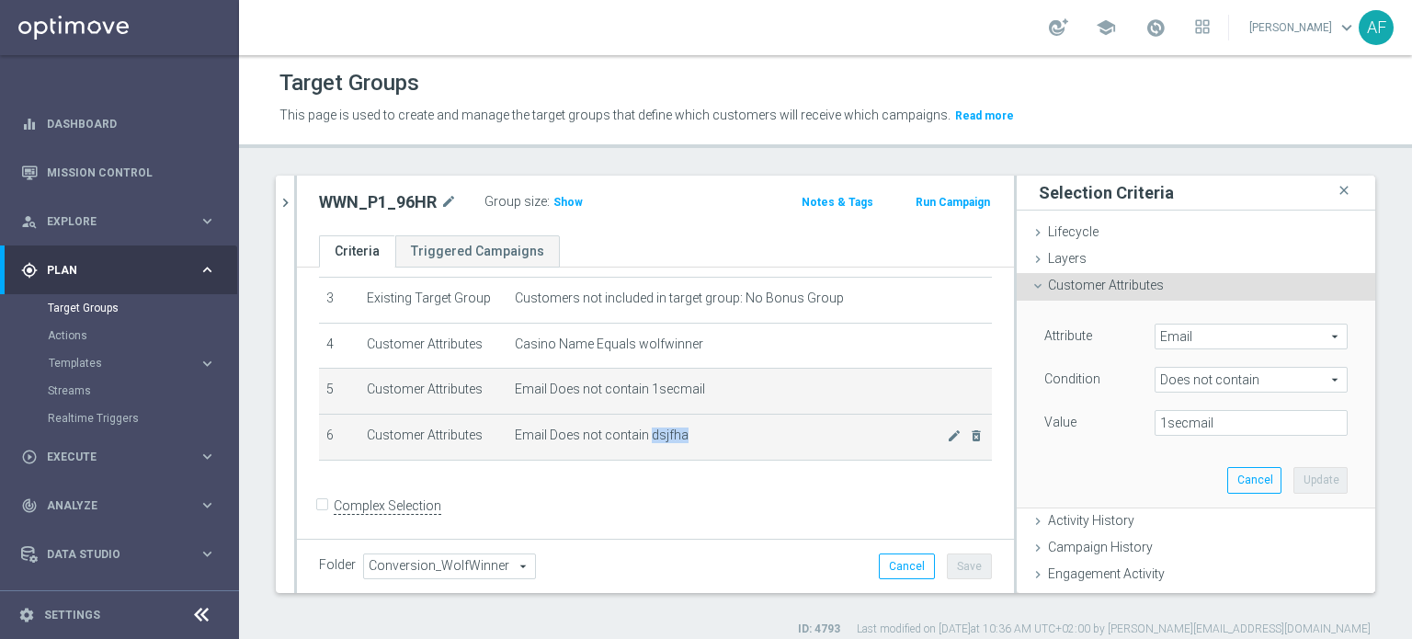
drag, startPoint x: 673, startPoint y: 429, endPoint x: 640, endPoint y: 431, distance: 33.1
click at [640, 431] on span "Email Does not contain dsjfha" at bounding box center [731, 435] width 432 height 16
copy span "dsjfha"
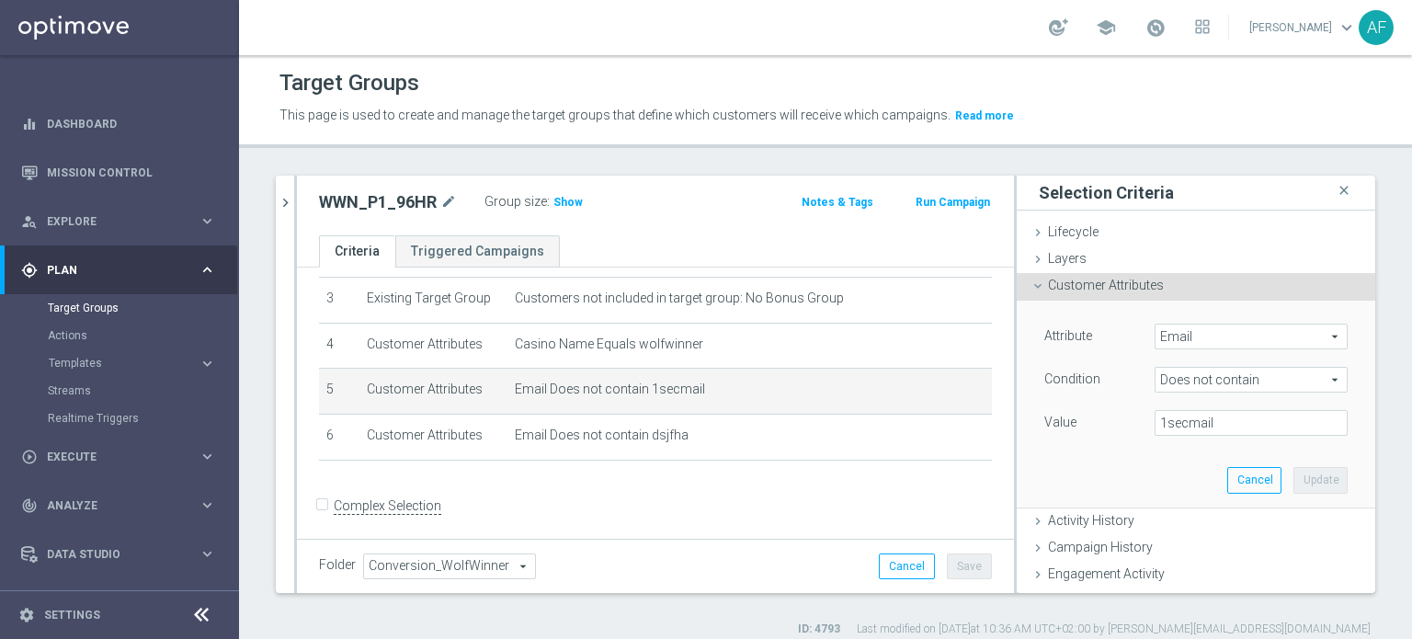
drag, startPoint x: 654, startPoint y: 426, endPoint x: 677, endPoint y: 153, distance: 274.0
click at [677, 153] on div "Target Groups This page is used to create and manage the target groups that def…" at bounding box center [825, 347] width 1173 height 584
click at [290, 201] on icon "chevron_right" at bounding box center [285, 202] width 17 height 17
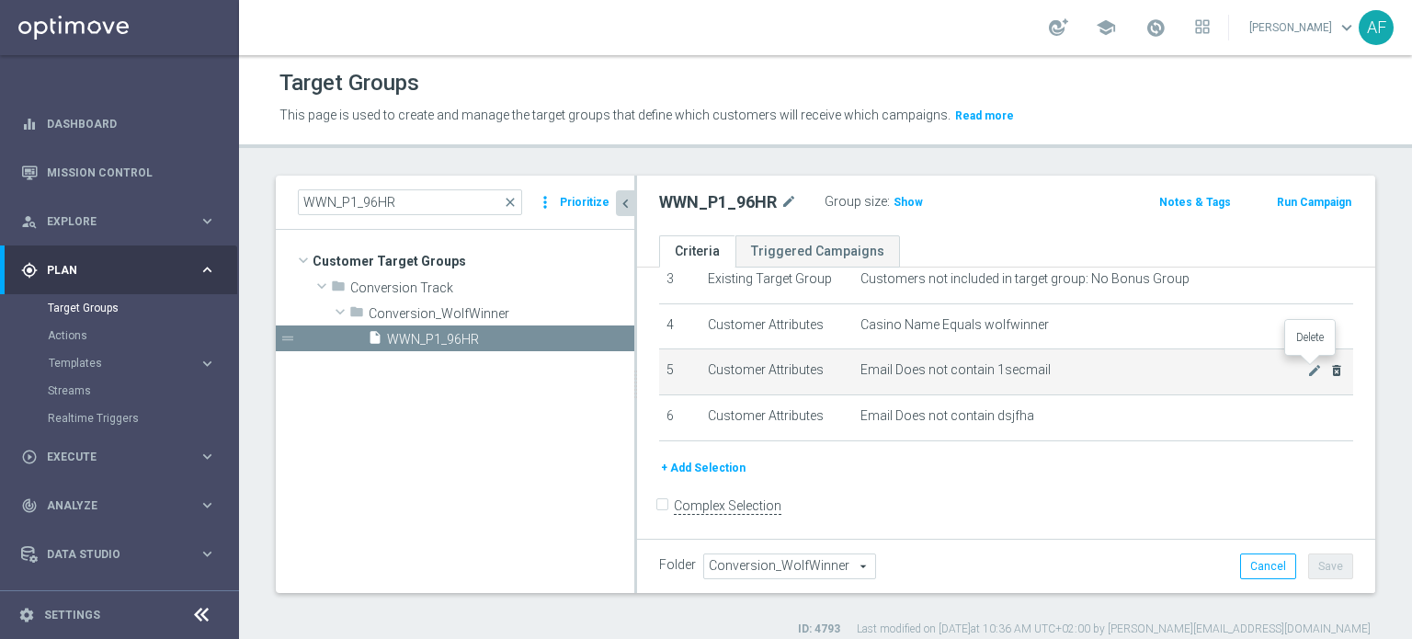
click at [1329, 367] on icon "delete_forever" at bounding box center [1336, 370] width 15 height 15
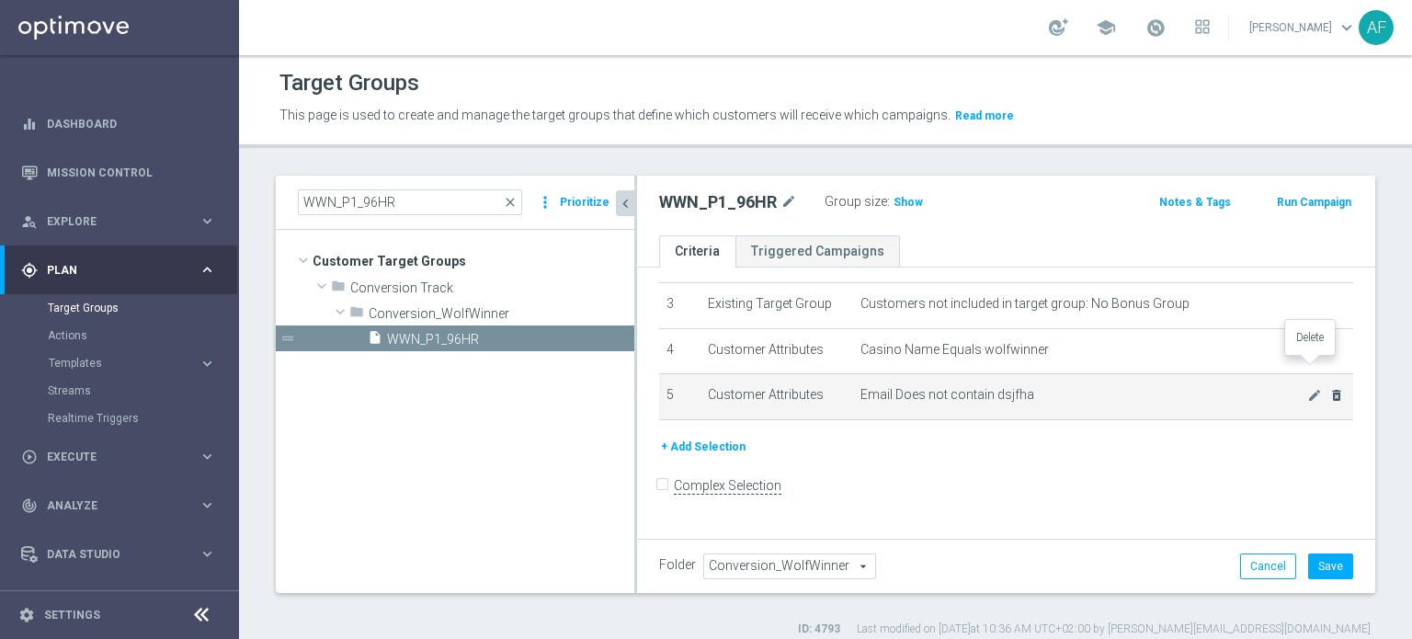
scroll to position [120, 0]
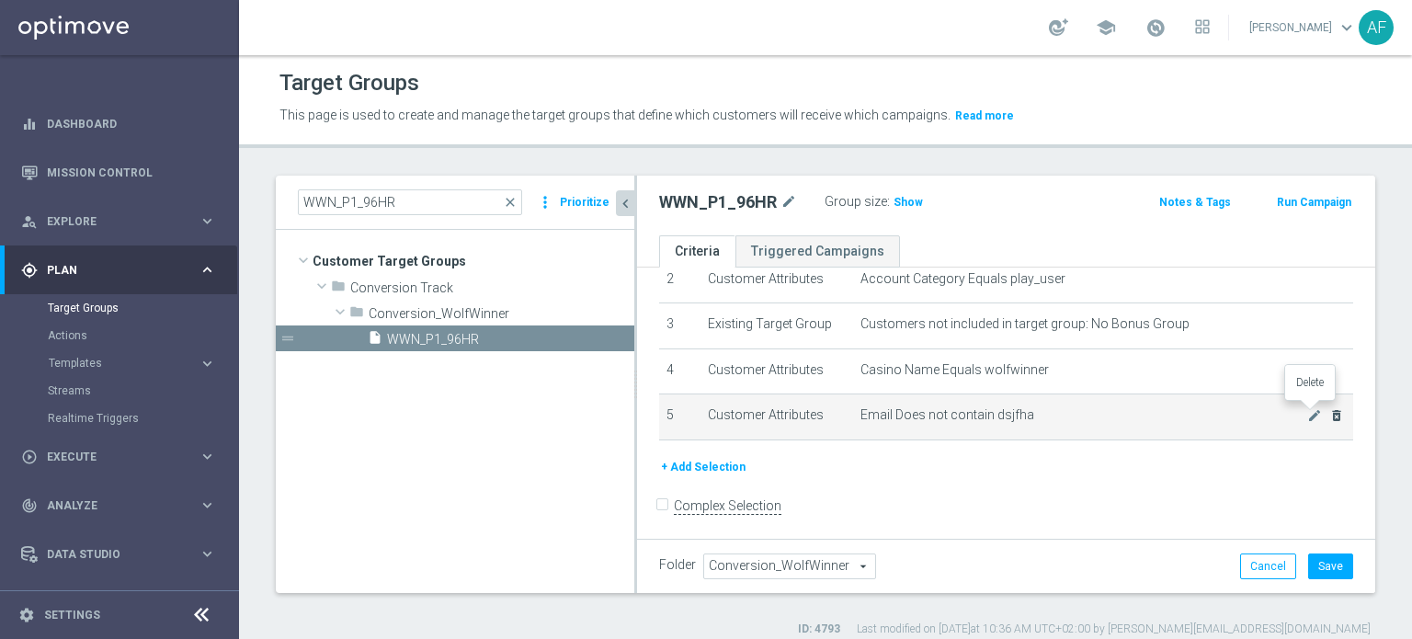
click at [1329, 413] on icon "delete_forever" at bounding box center [1336, 415] width 15 height 15
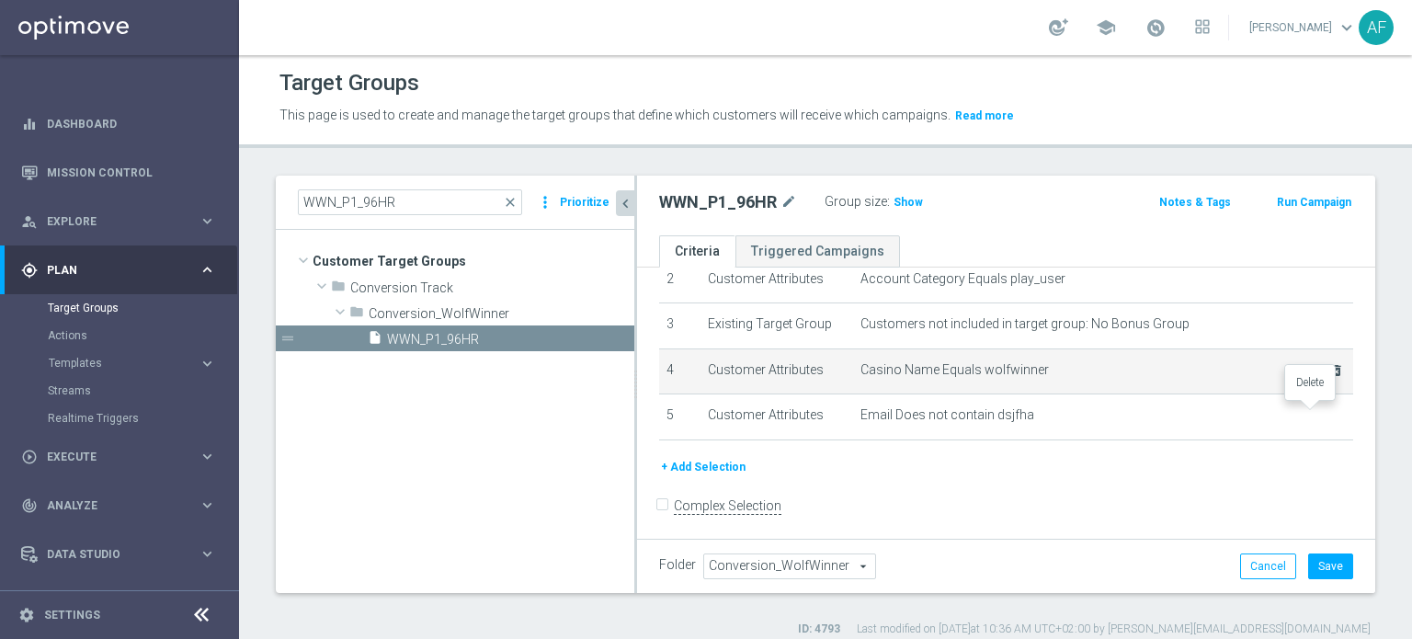
scroll to position [75, 0]
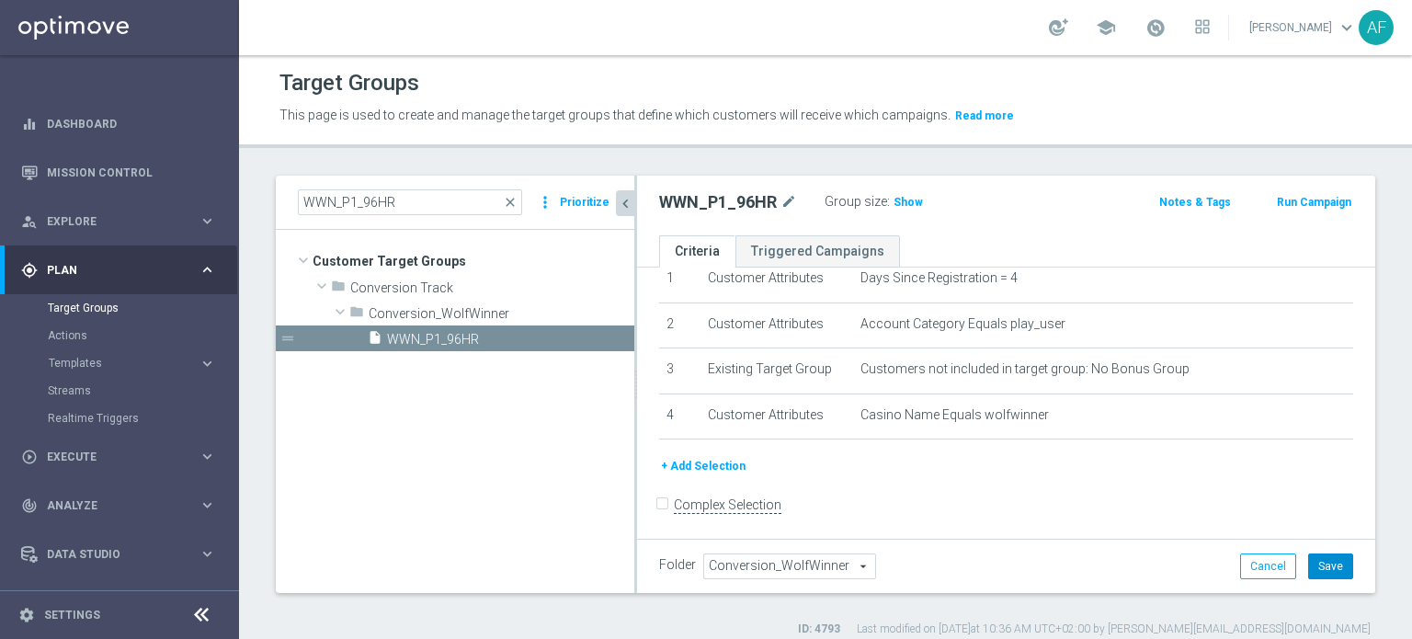
click at [1308, 569] on button "Save" at bounding box center [1330, 566] width 45 height 26
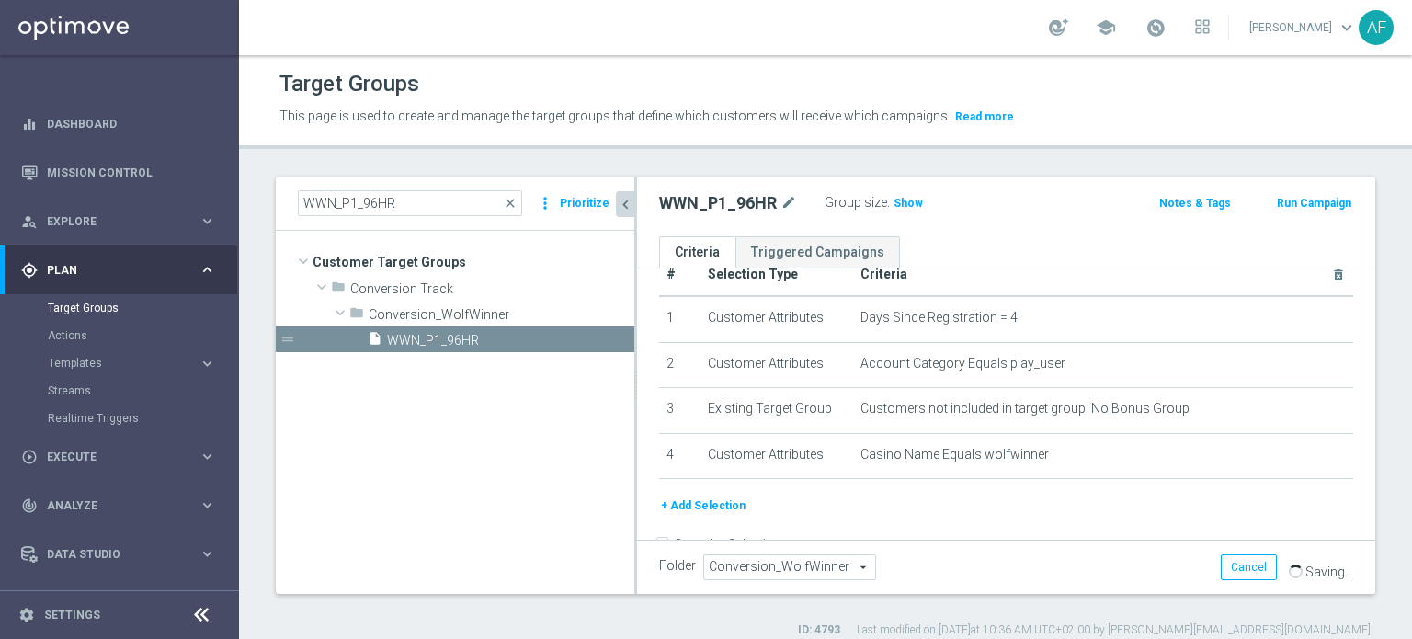
scroll to position [0, 0]
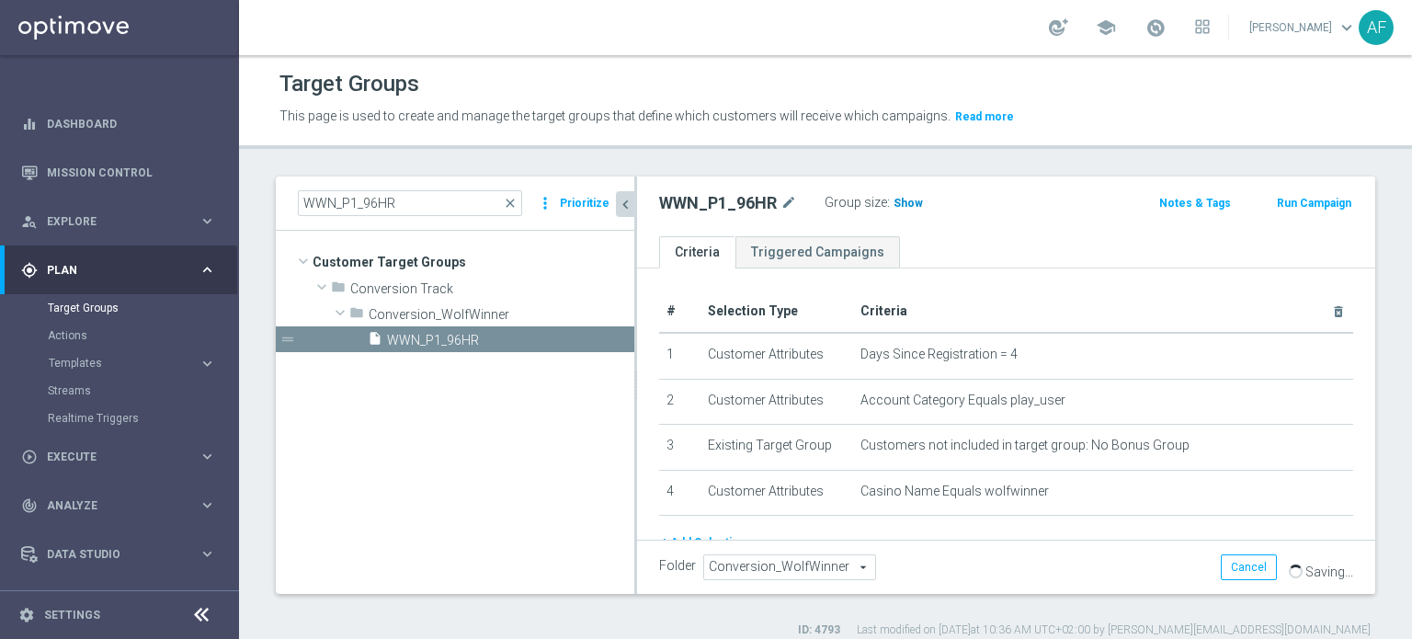
click at [906, 199] on span "Show" at bounding box center [907, 203] width 29 height 13
drag, startPoint x: 444, startPoint y: 206, endPoint x: 261, endPoint y: 192, distance: 183.4
click at [261, 194] on div "WWN_P1_96HR close more_vert Prioritize Customer Target Groups library_add creat…" at bounding box center [825, 406] width 1173 height 461
paste input "DAY7"
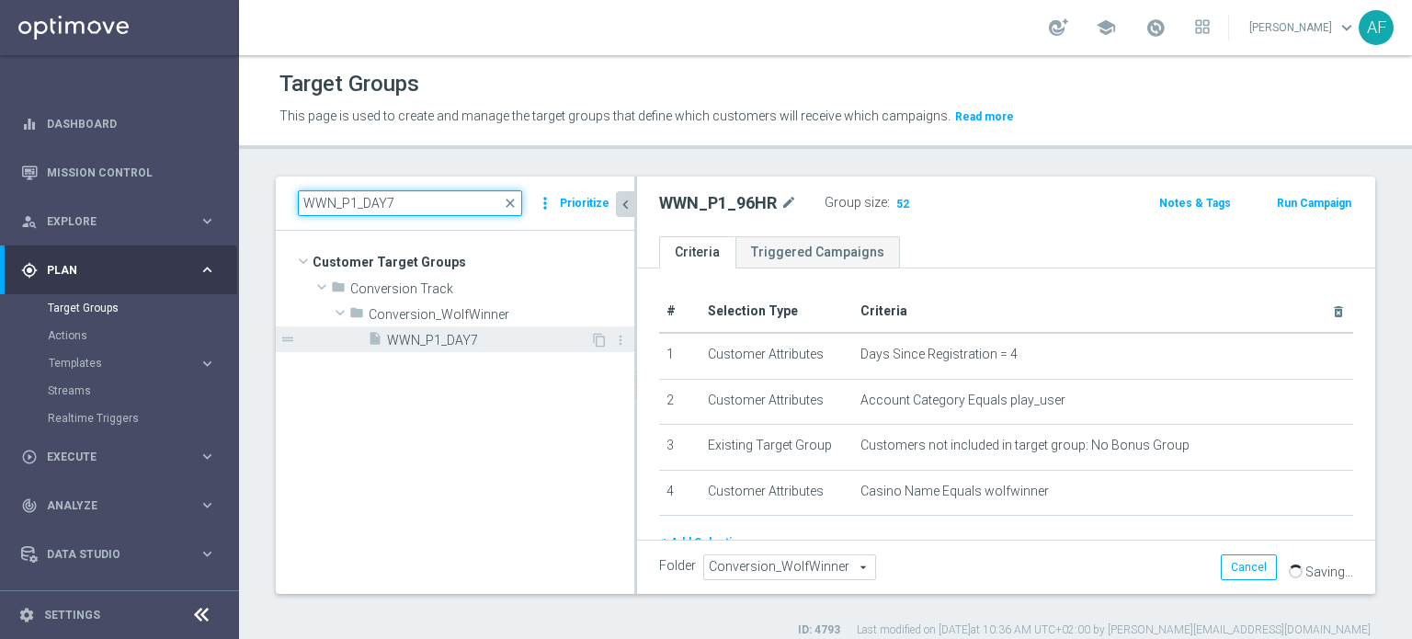
type input "WWN_P1_DAY7"
click at [517, 336] on span "WWN_P1_DAY7" at bounding box center [488, 341] width 203 height 16
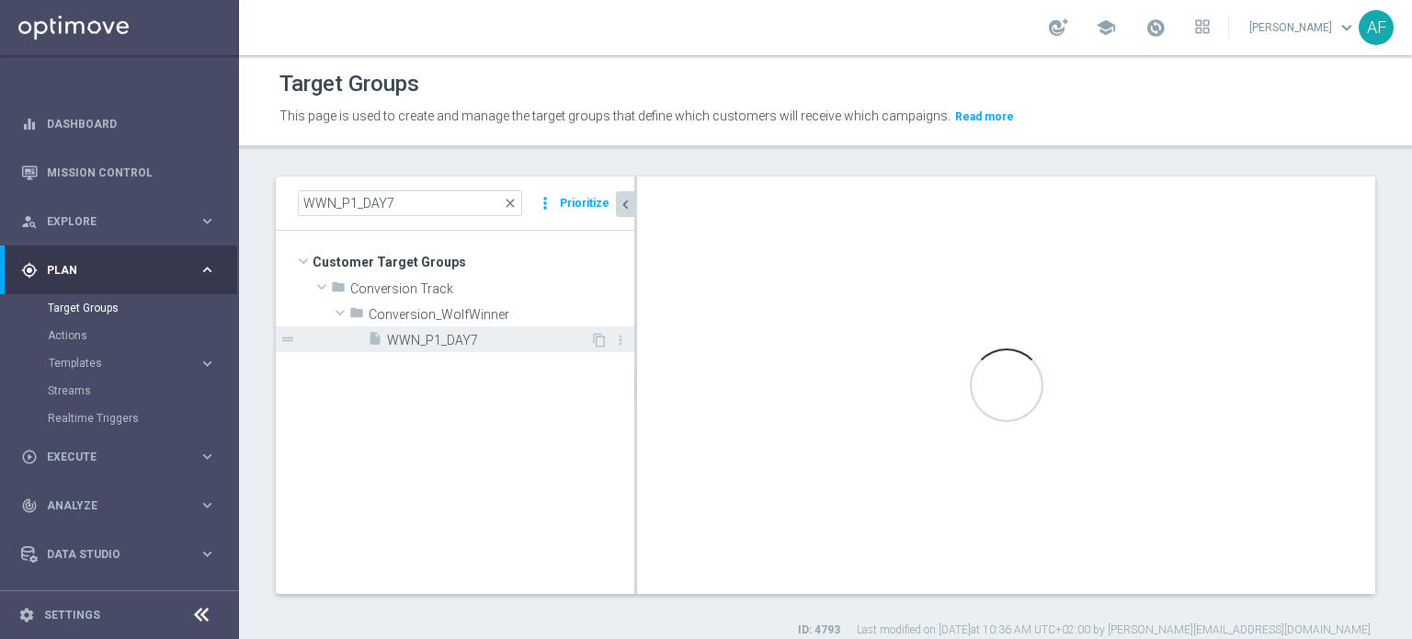
click at [483, 335] on span "WWN_P1_DAY7" at bounding box center [488, 341] width 203 height 16
click at [455, 341] on span "WWN_P1_DAY7" at bounding box center [488, 341] width 203 height 16
click at [427, 342] on span "WWN_P1_DAY7" at bounding box center [488, 341] width 203 height 16
click at [493, 347] on div "insert_drive_file WWN_P1_DAY7" at bounding box center [479, 339] width 222 height 26
click at [483, 338] on span "WWN_P1_DAY7" at bounding box center [488, 341] width 203 height 16
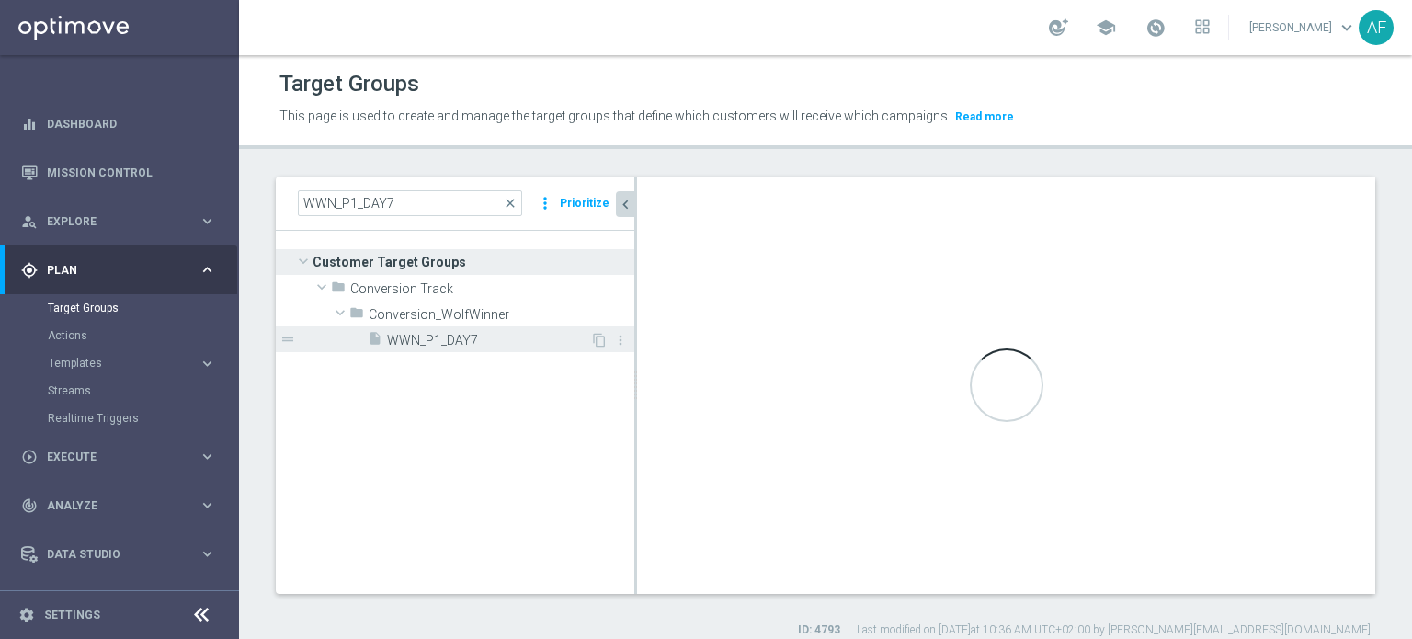
click at [489, 340] on span "WWN_P1_DAY7" at bounding box center [488, 341] width 203 height 16
click at [488, 344] on span "WWN_P1_DAY7" at bounding box center [488, 341] width 203 height 16
click at [478, 337] on span "WWN_P1_DAY7" at bounding box center [488, 341] width 203 height 16
click at [99, 307] on link "Target Groups" at bounding box center [119, 308] width 143 height 15
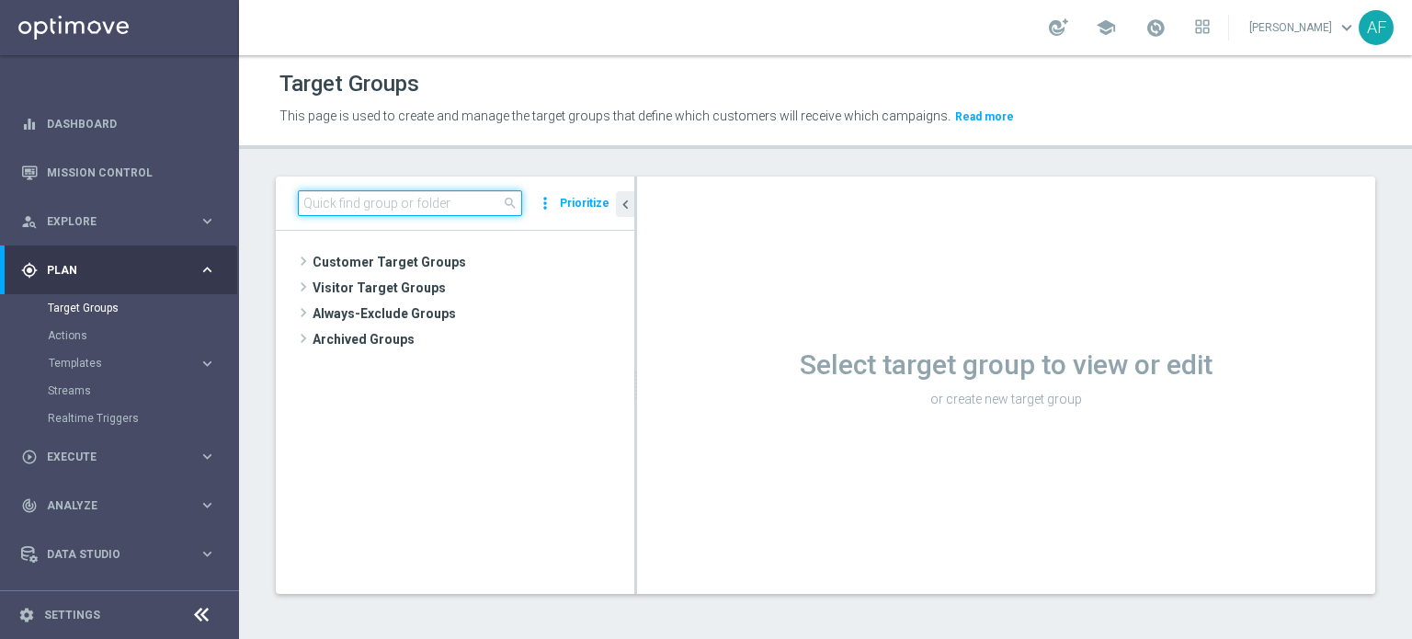
click at [411, 203] on input at bounding box center [410, 203] width 224 height 26
paste input "WWN_P1_DAY7"
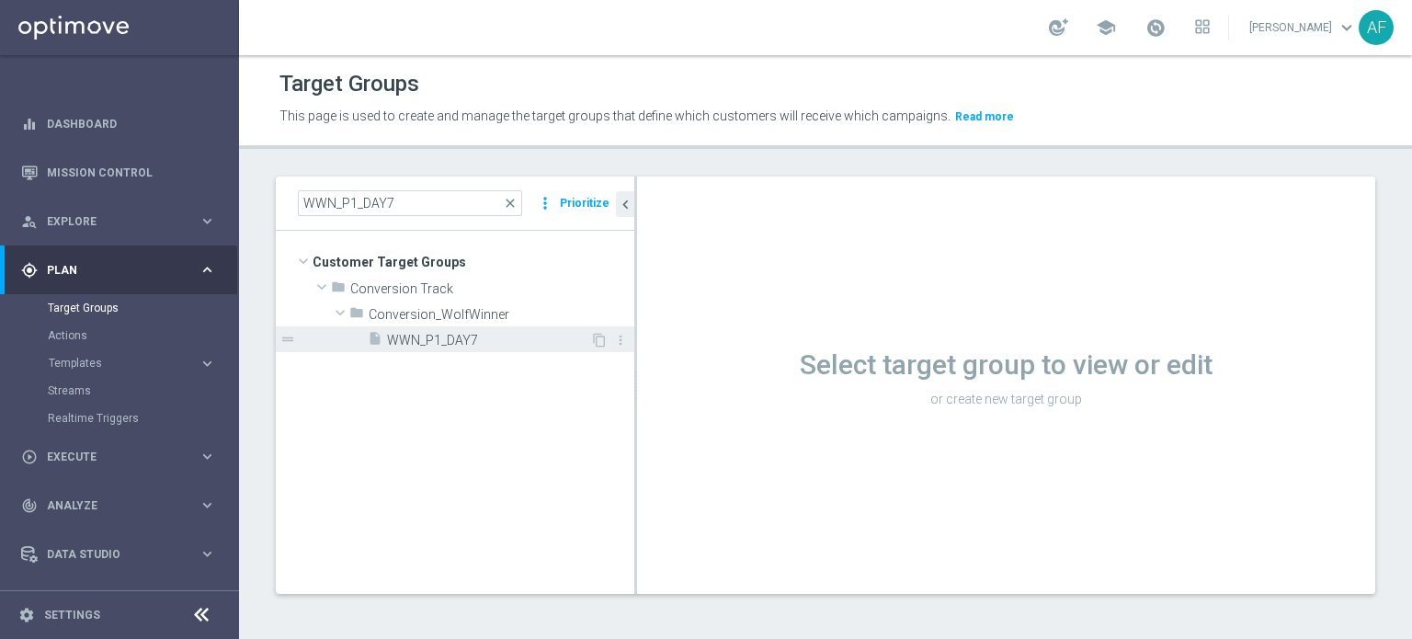
click at [490, 348] on div "insert_drive_file WWN_P1_DAY7" at bounding box center [479, 339] width 222 height 26
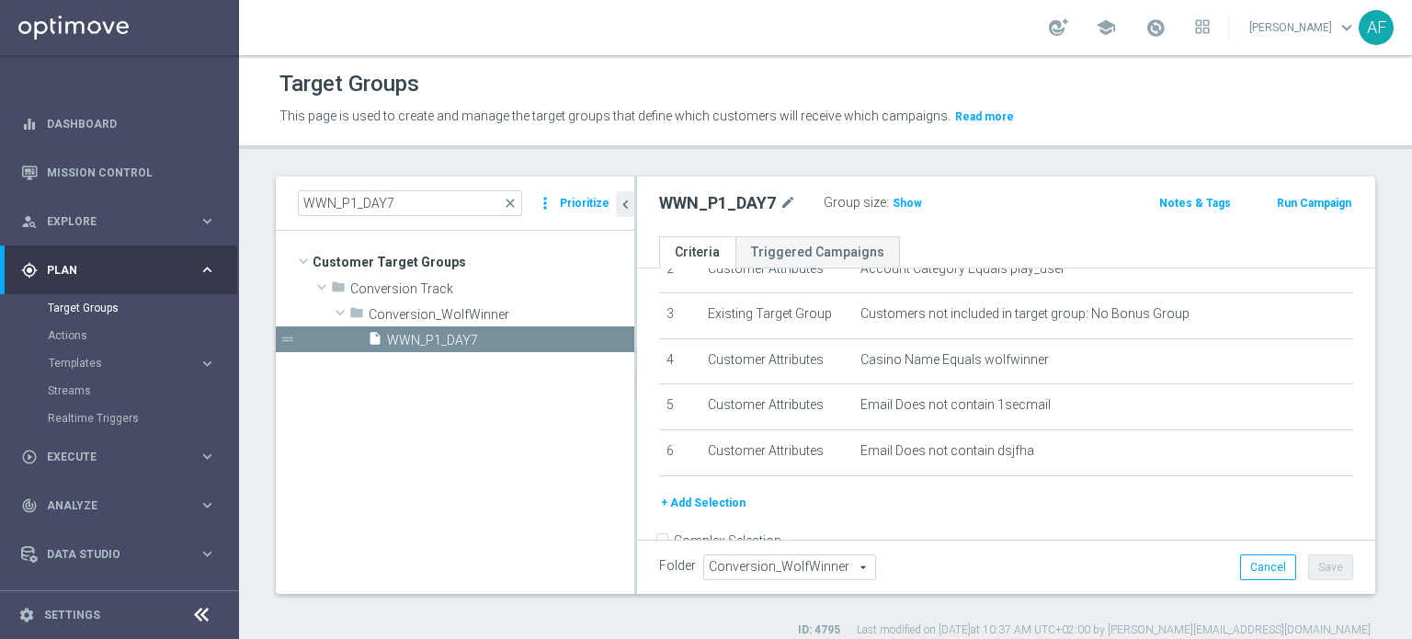
scroll to position [165, 0]
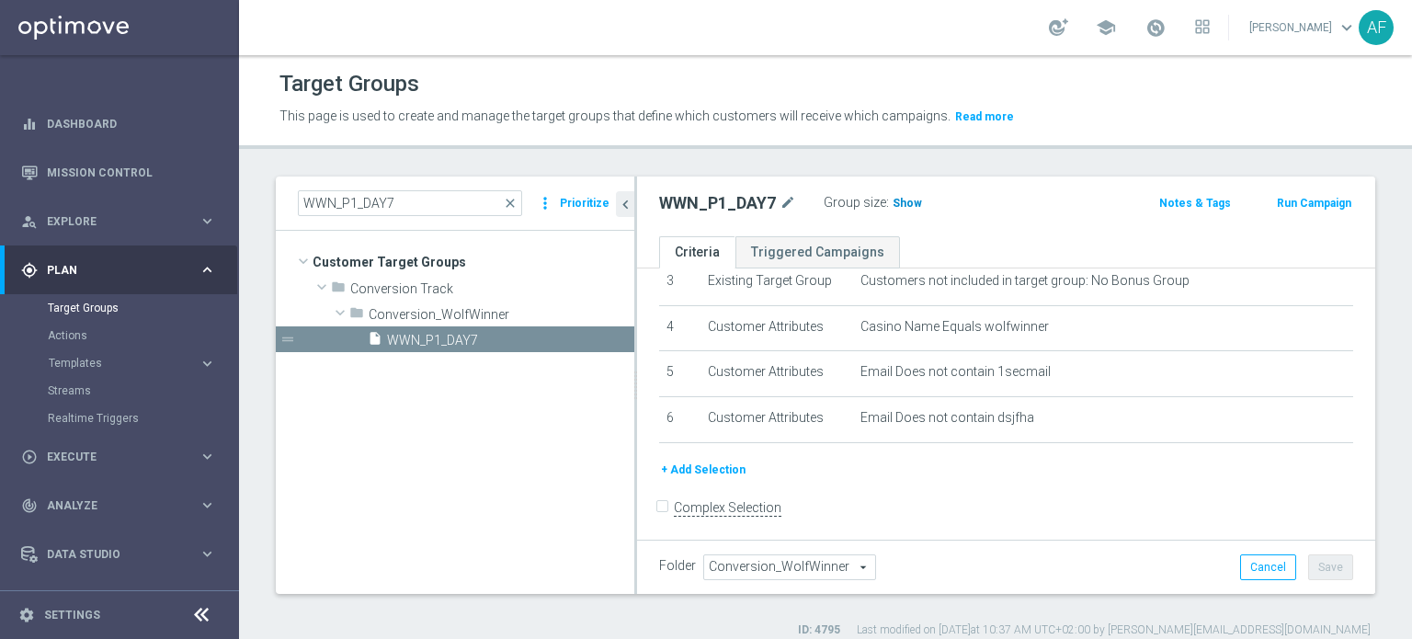
click at [893, 203] on span "Show" at bounding box center [906, 203] width 29 height 13
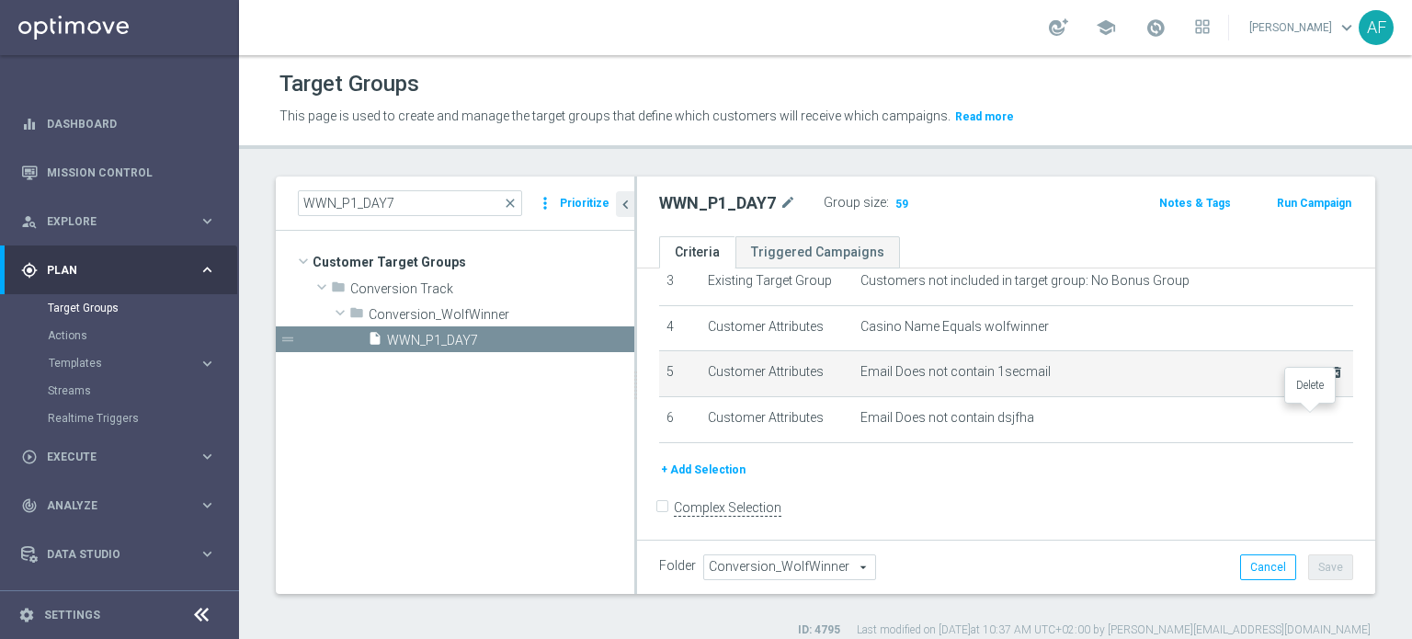
click at [0, 0] on icon "delete_forever" at bounding box center [0, 0] width 0 height 0
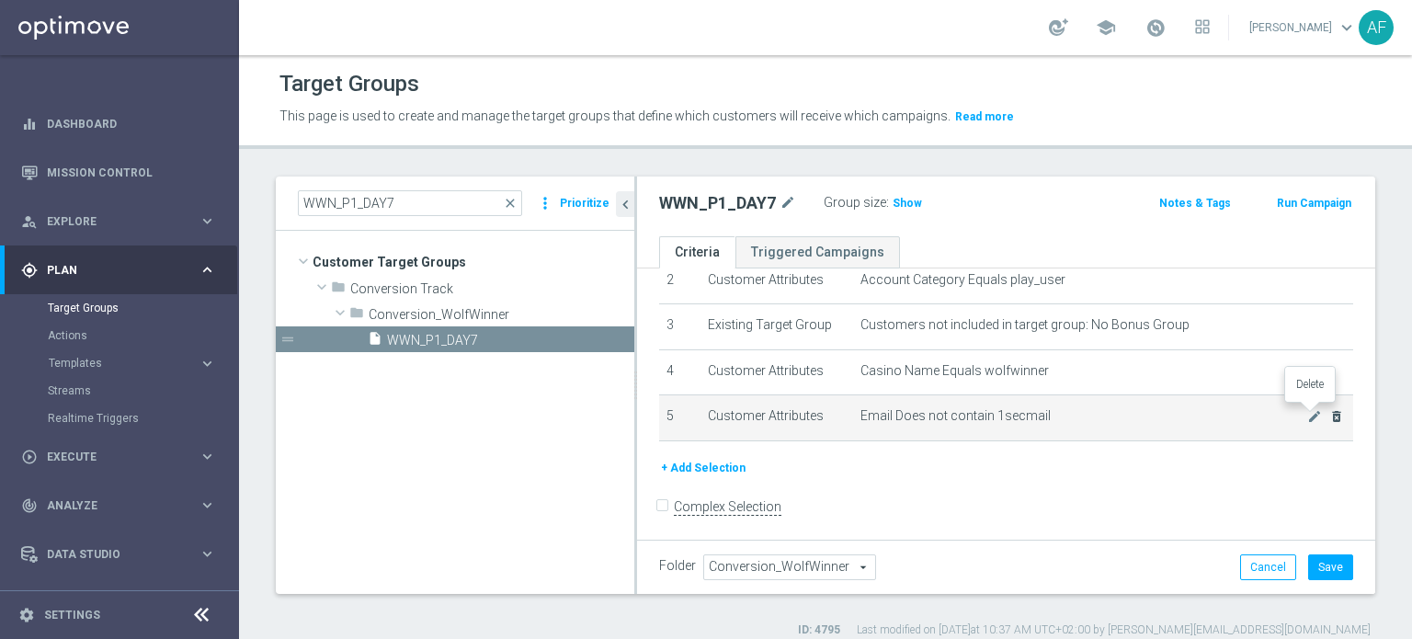
click at [1329, 418] on icon "delete_forever" at bounding box center [1336, 416] width 15 height 15
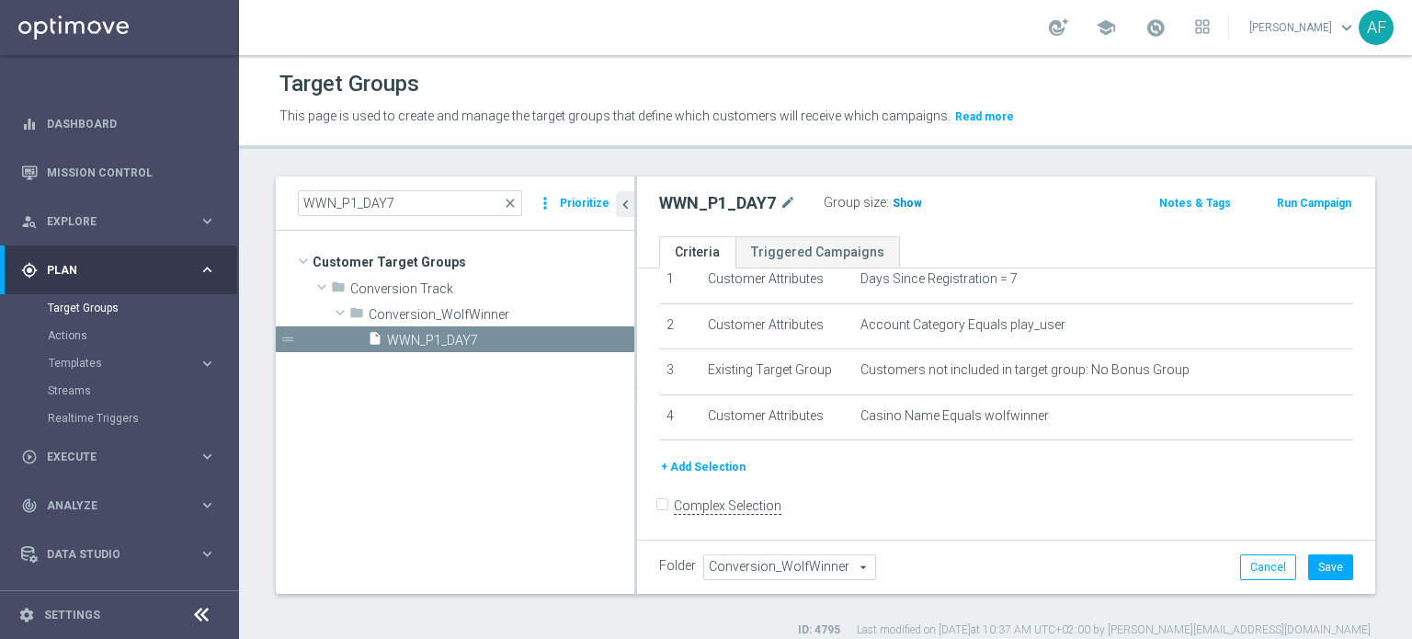
click at [899, 210] on h3 "Show" at bounding box center [907, 203] width 33 height 20
click at [1312, 570] on button "Save" at bounding box center [1330, 567] width 45 height 26
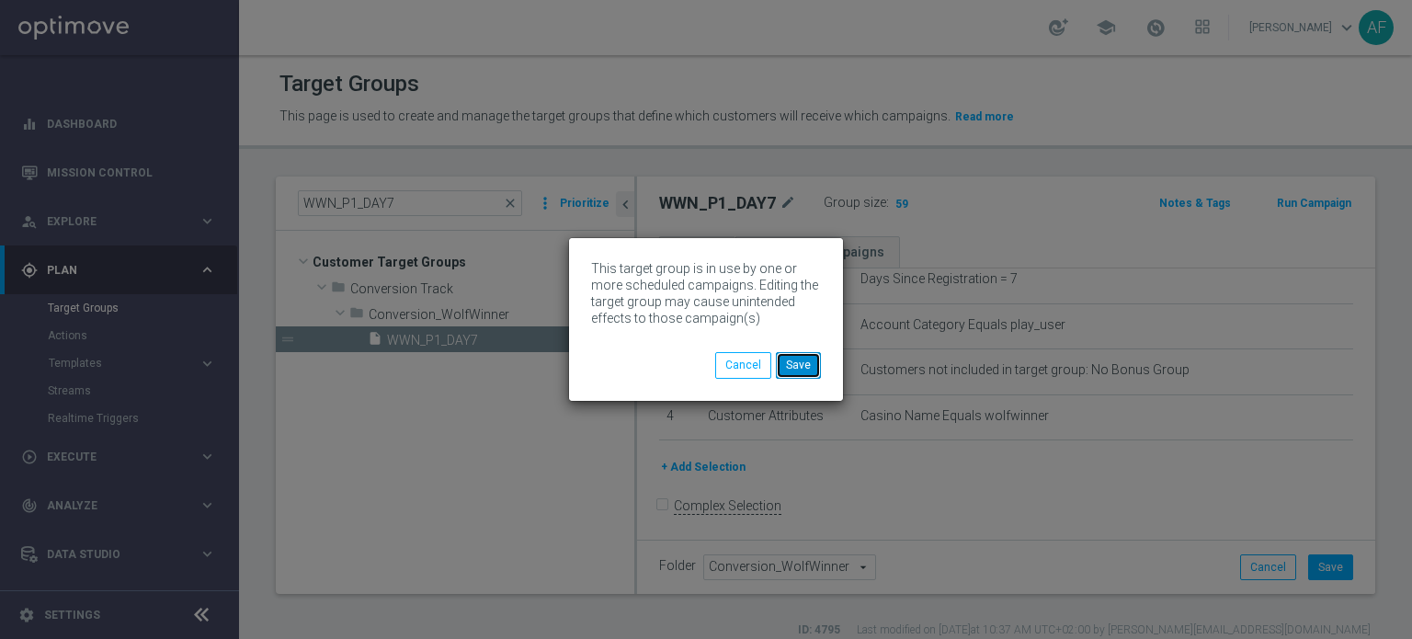
click at [802, 360] on button "Save" at bounding box center [798, 365] width 45 height 26
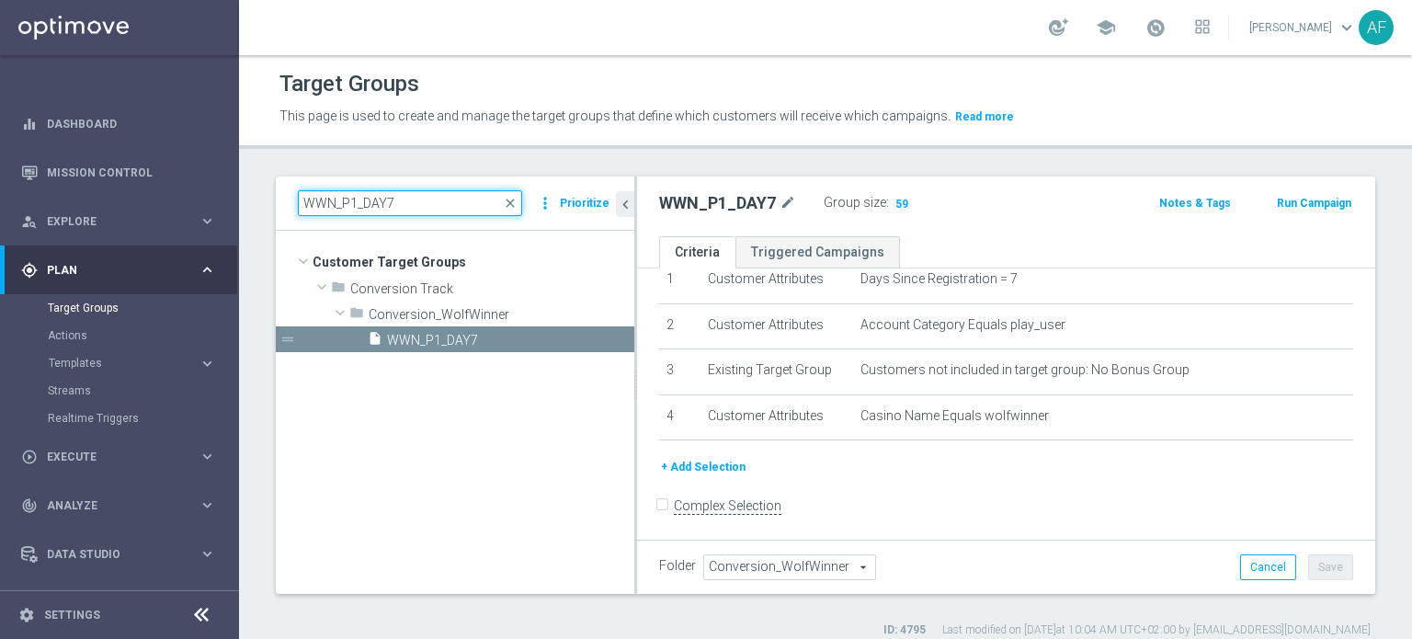
drag, startPoint x: 323, startPoint y: 206, endPoint x: 279, endPoint y: 202, distance: 44.3
click at [279, 204] on div "WWN_P1_DAY7 close more_vert Prioritize" at bounding box center [455, 203] width 358 height 54
paste input "96HR"
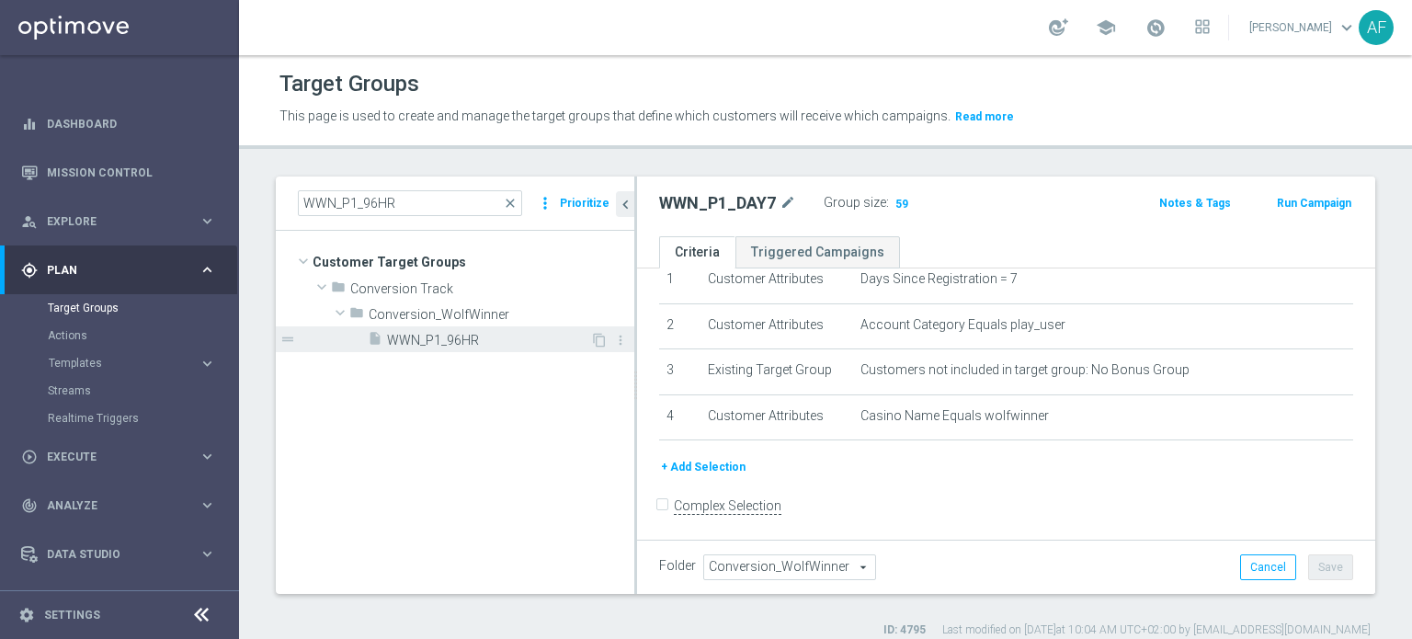
click at [516, 339] on span "WWN_P1_96HR" at bounding box center [488, 341] width 203 height 16
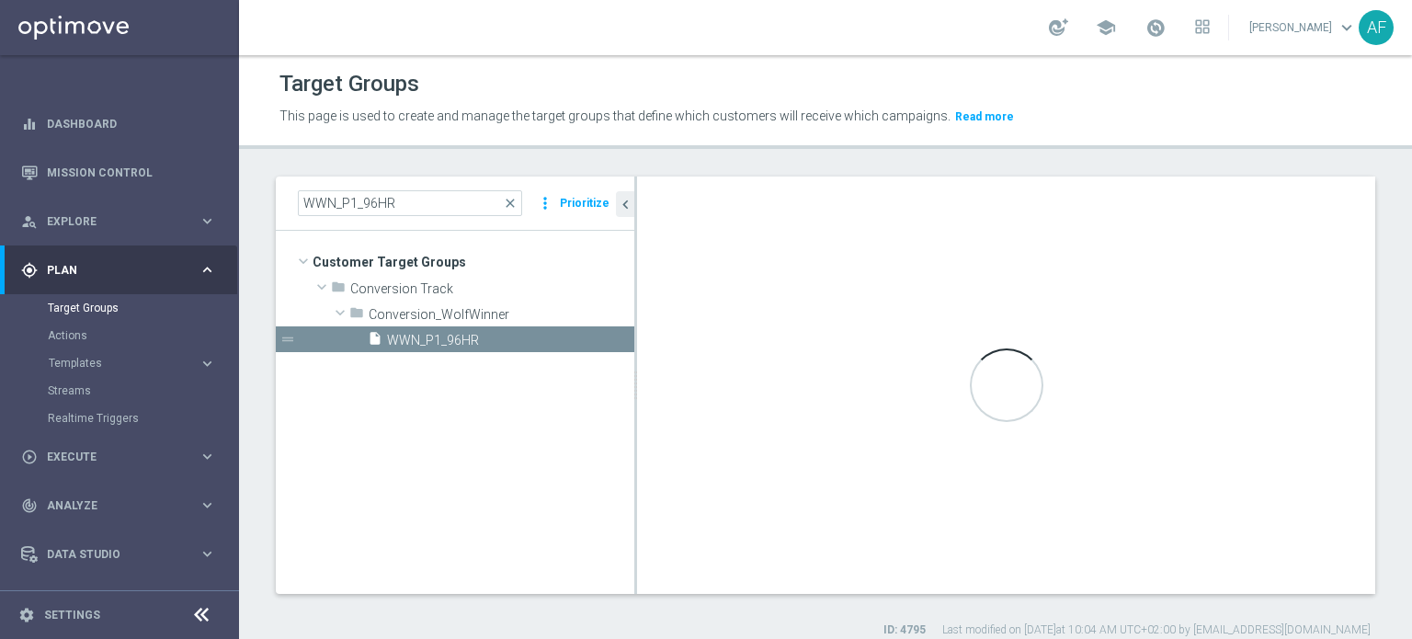
scroll to position [165, 0]
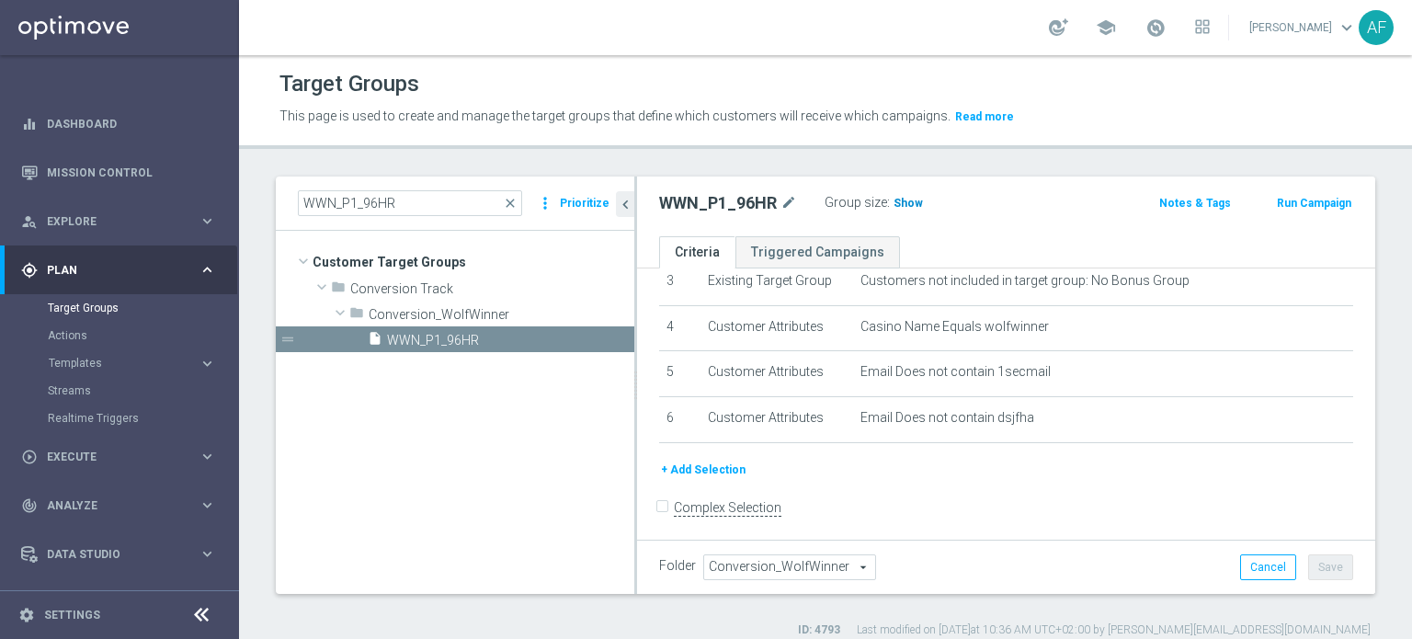
click at [899, 201] on span "Show" at bounding box center [907, 203] width 29 height 13
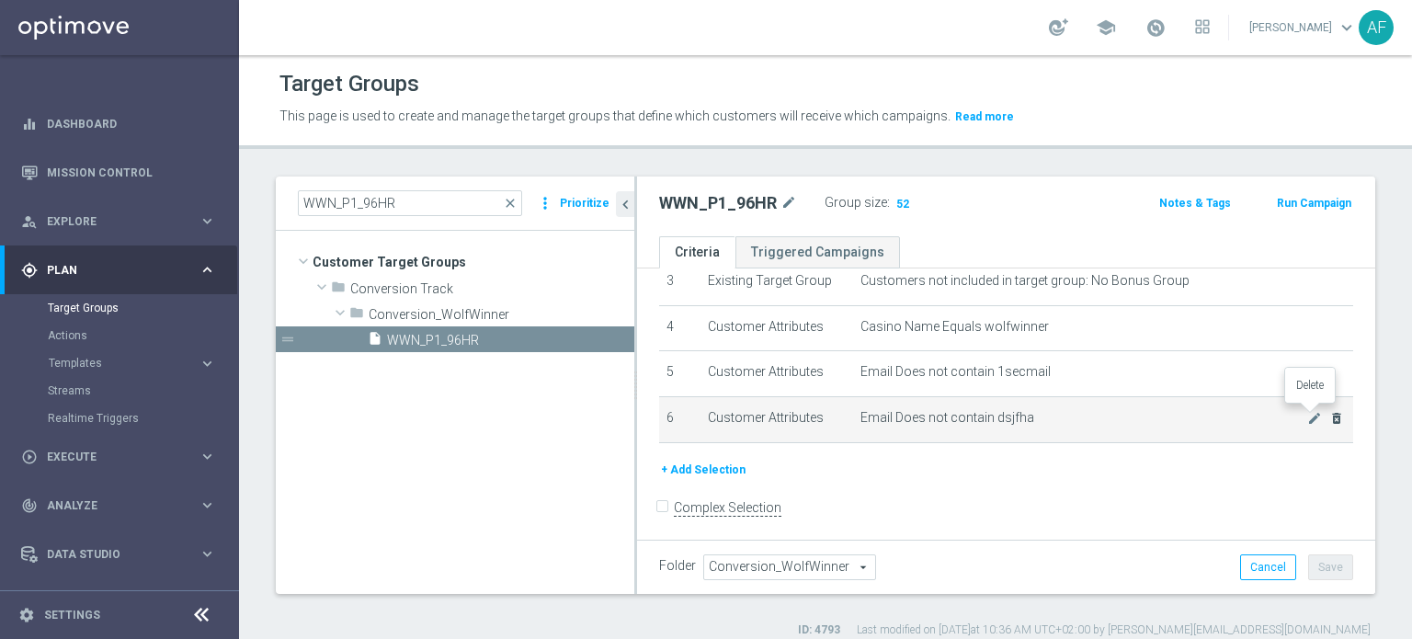
click at [1329, 415] on icon "delete_forever" at bounding box center [1336, 418] width 15 height 15
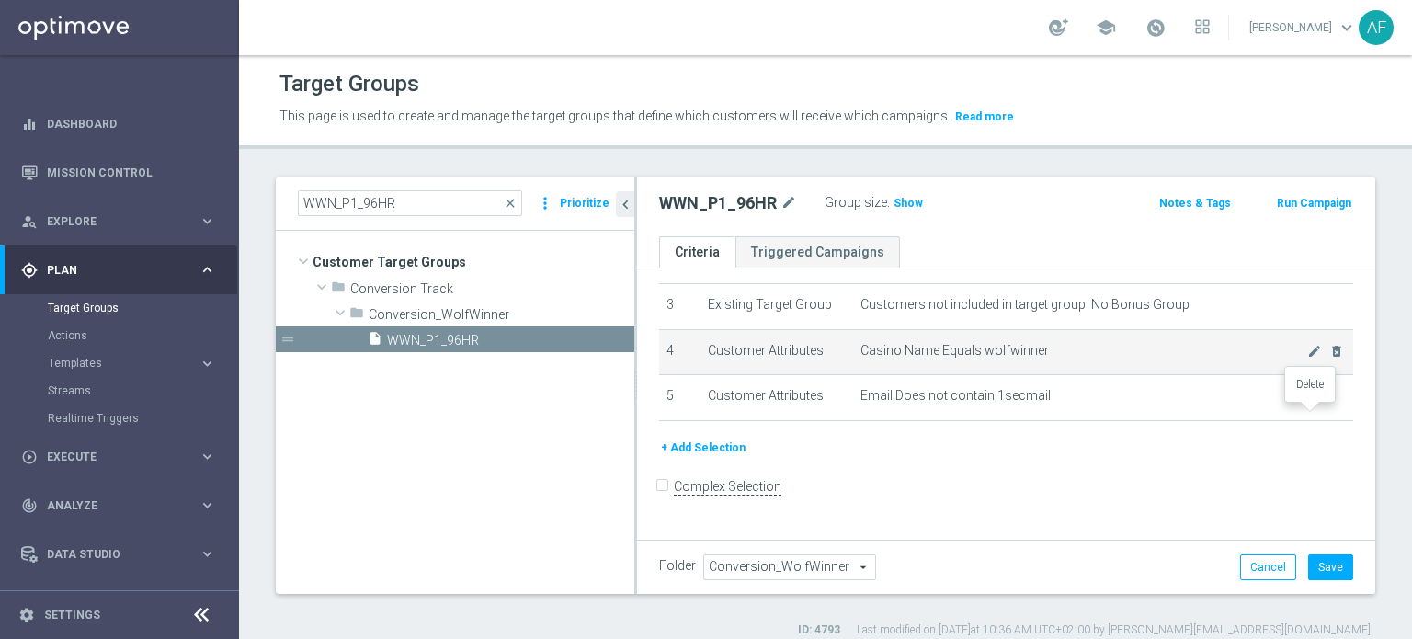
scroll to position [120, 0]
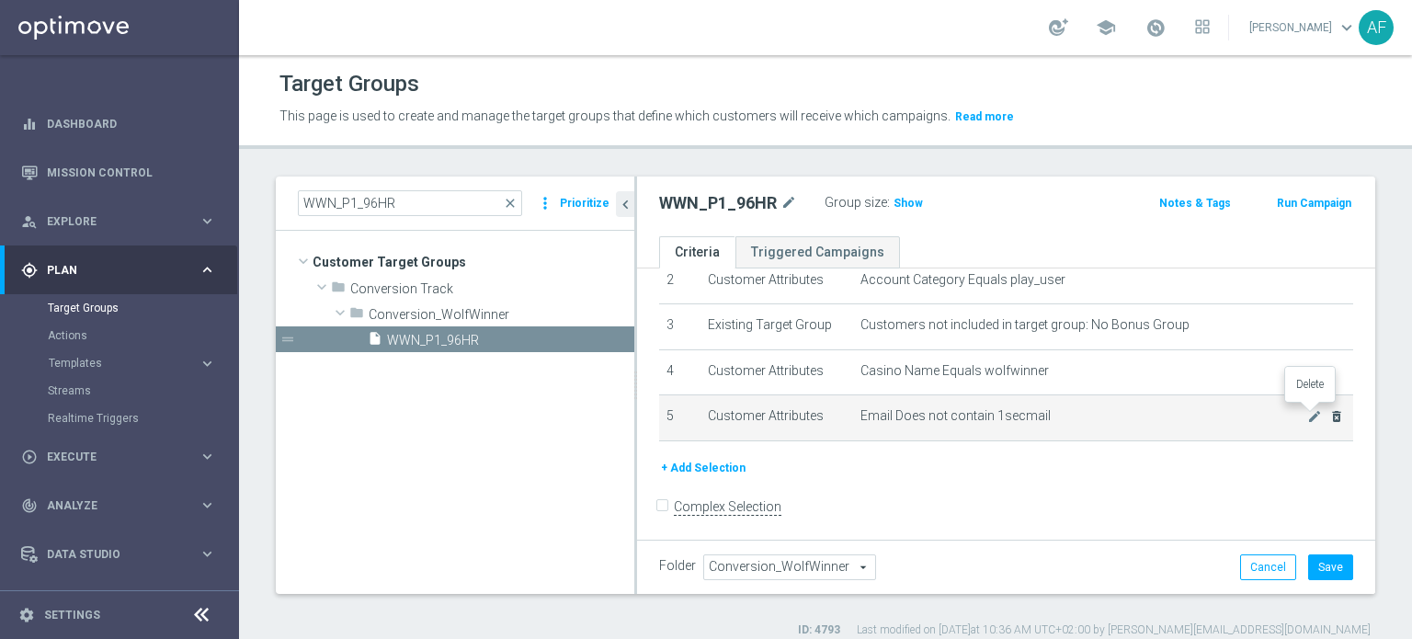
click at [1329, 415] on icon "delete_forever" at bounding box center [1336, 416] width 15 height 15
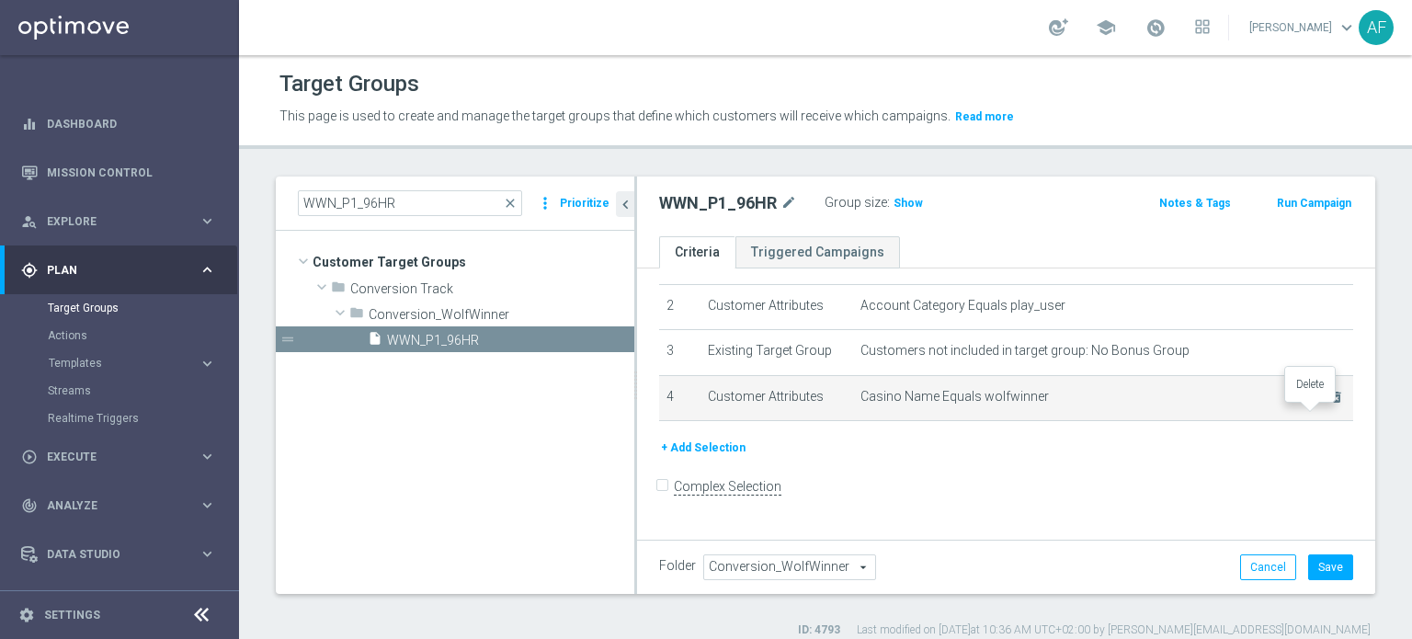
scroll to position [75, 0]
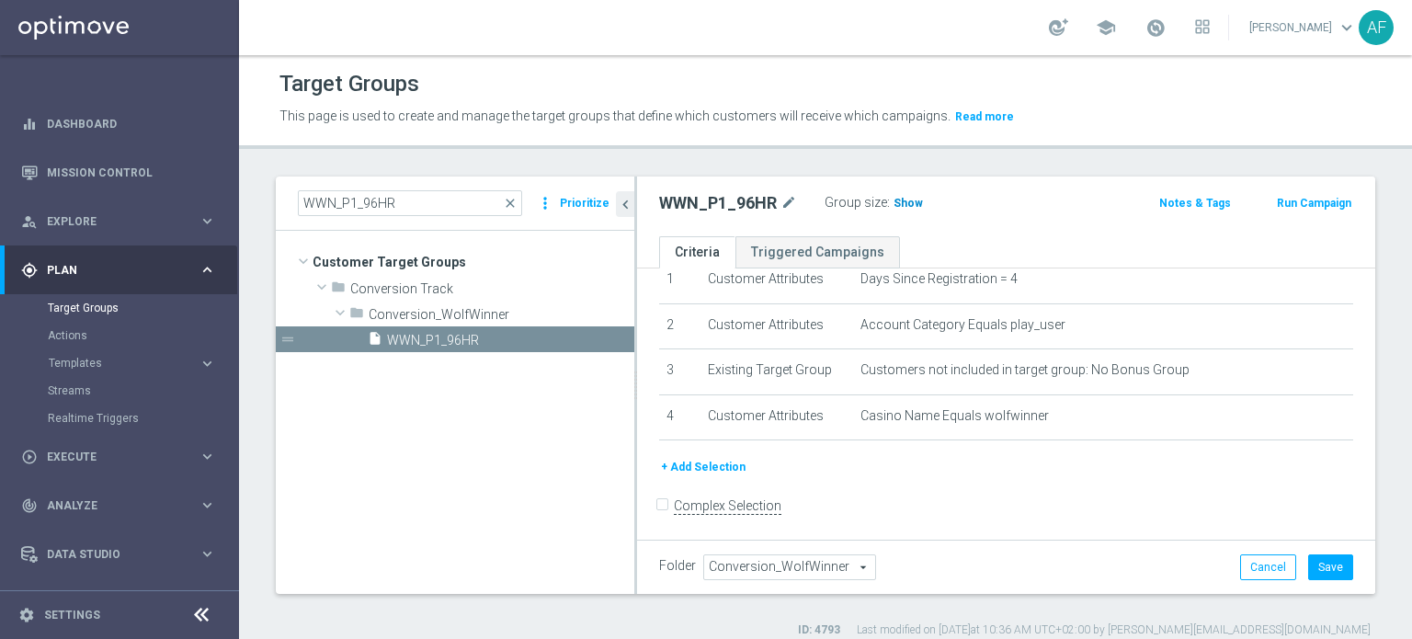
click at [901, 199] on span "Show" at bounding box center [907, 203] width 29 height 13
click at [1308, 566] on button "Save" at bounding box center [1330, 567] width 45 height 26
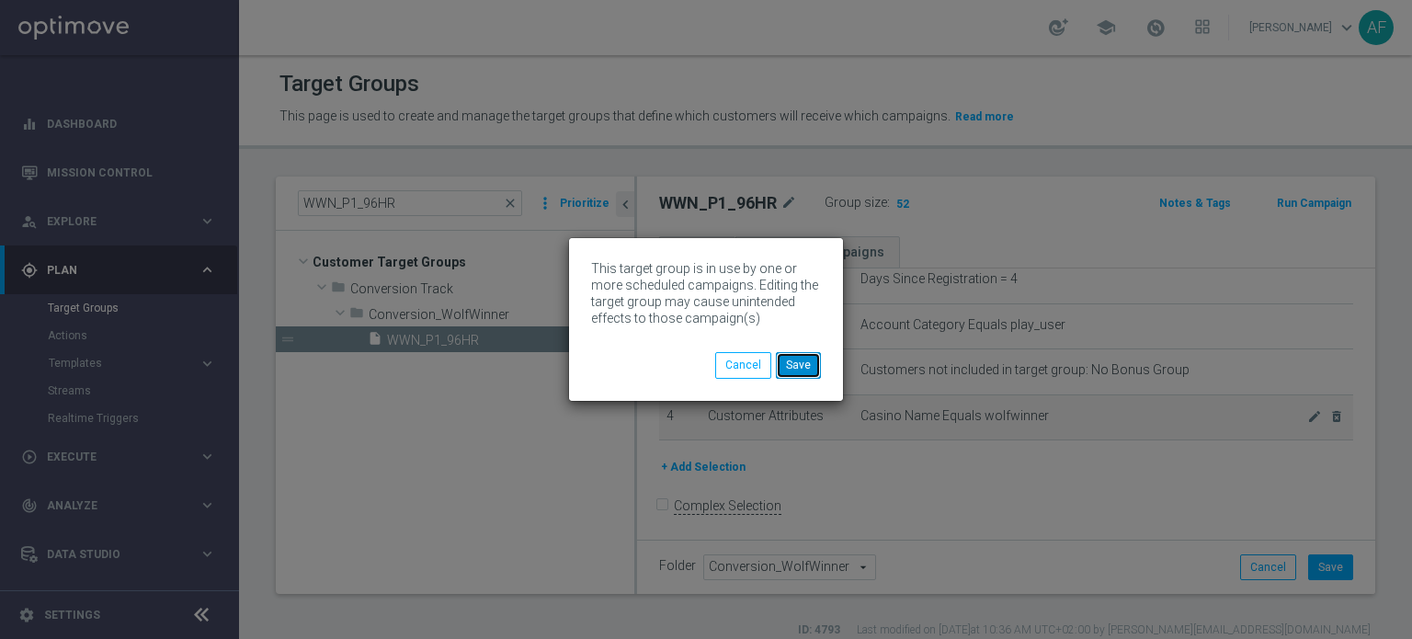
drag, startPoint x: 800, startPoint y: 365, endPoint x: 1063, endPoint y: 408, distance: 266.4
click at [801, 365] on button "Save" at bounding box center [798, 365] width 45 height 26
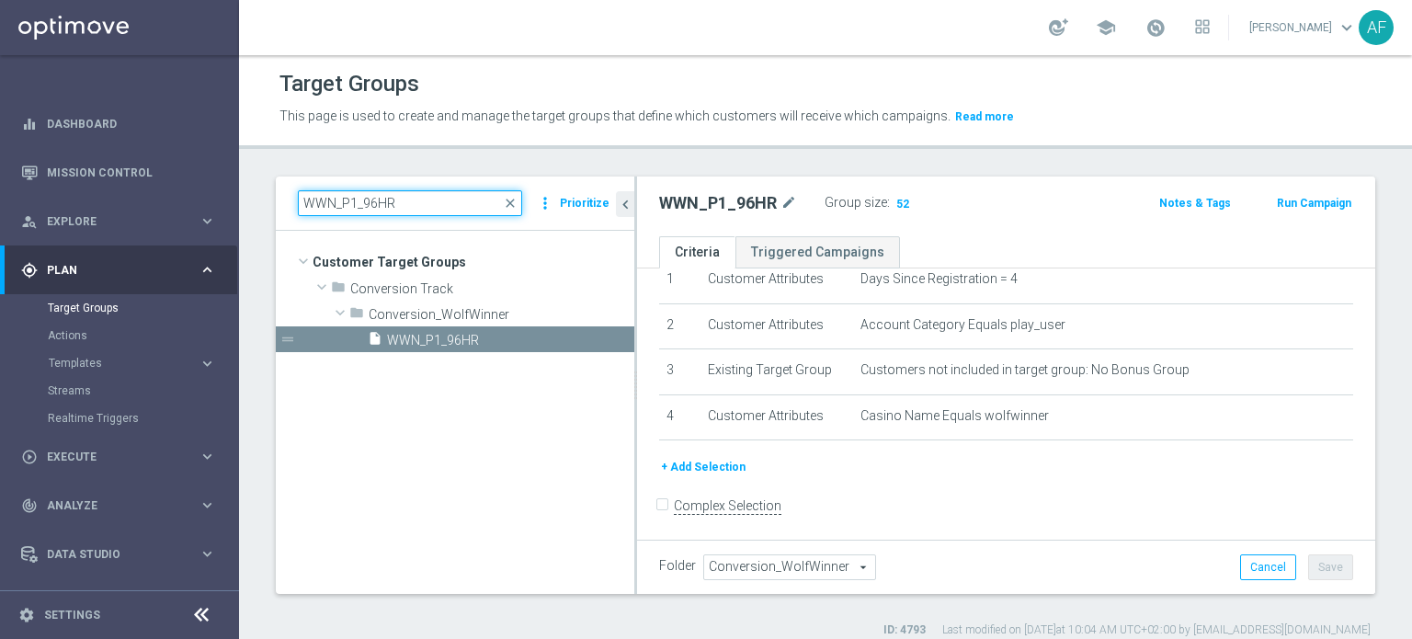
drag, startPoint x: 366, startPoint y: 203, endPoint x: 286, endPoint y: 201, distance: 80.0
click at [287, 201] on div "WWN_P1_96HR close more_vert Prioritize" at bounding box center [455, 203] width 358 height 54
paste input "DAY13"
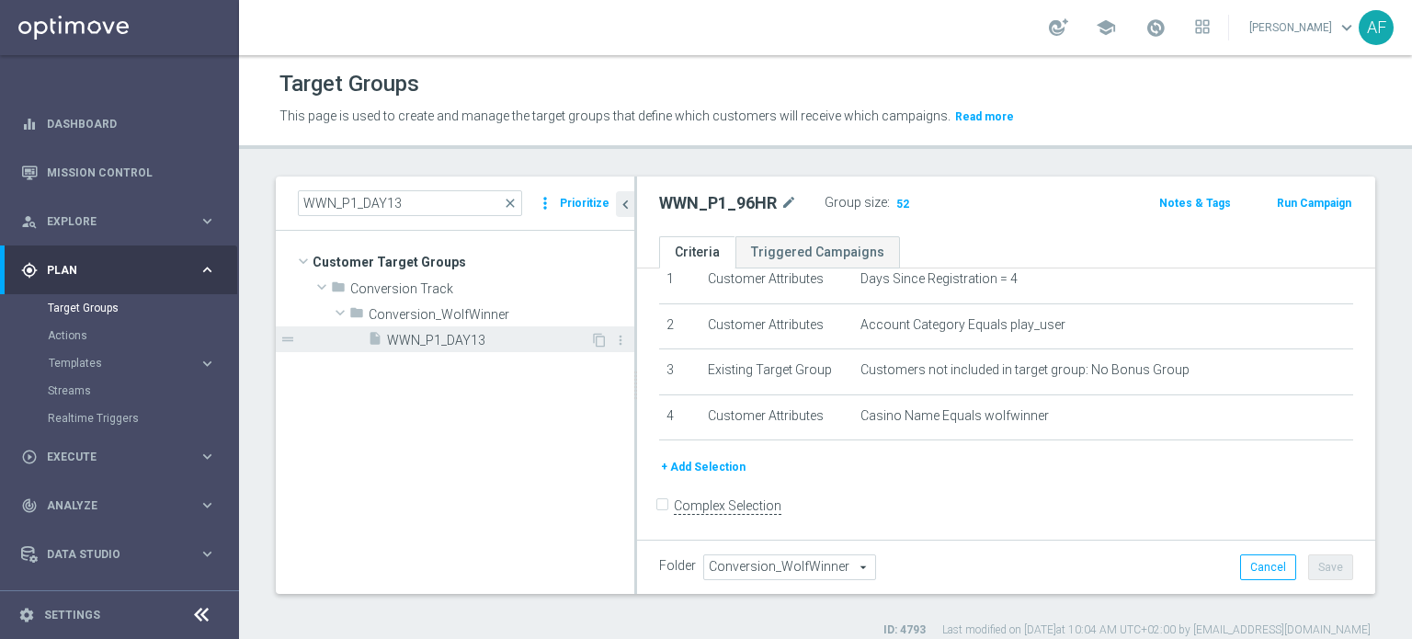
click at [484, 335] on span "WWN_P1_DAY13" at bounding box center [488, 341] width 203 height 16
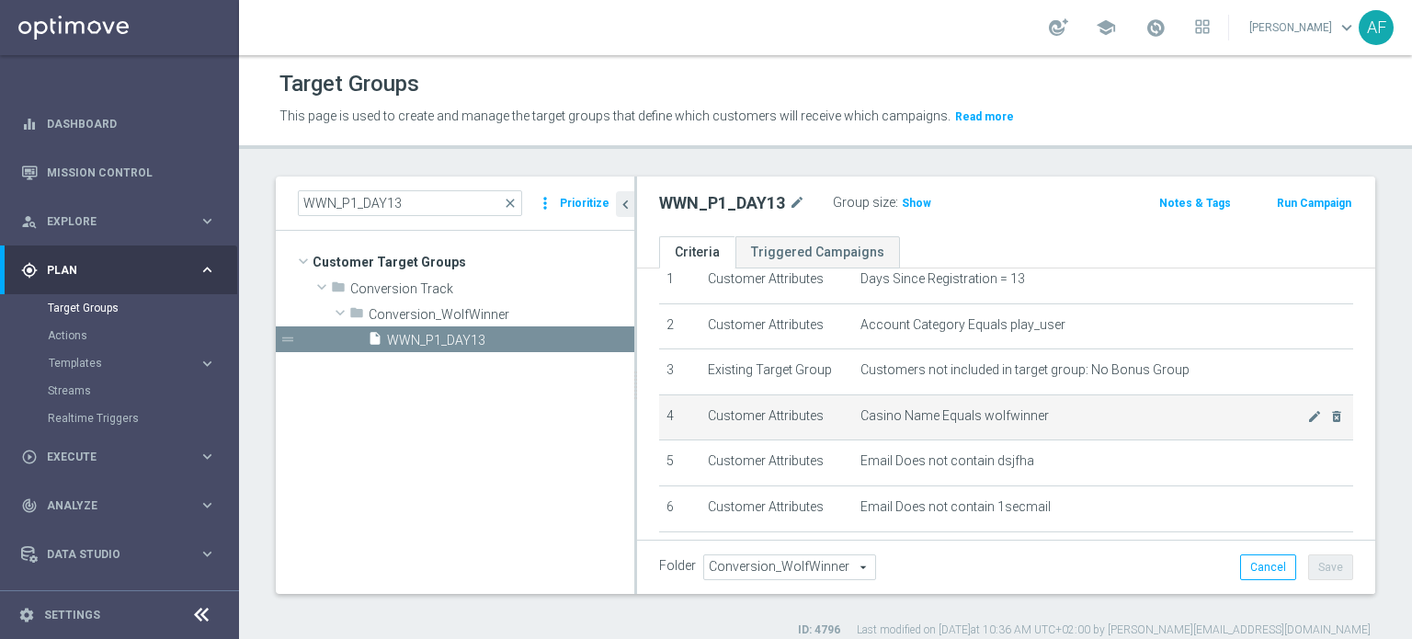
scroll to position [165, 0]
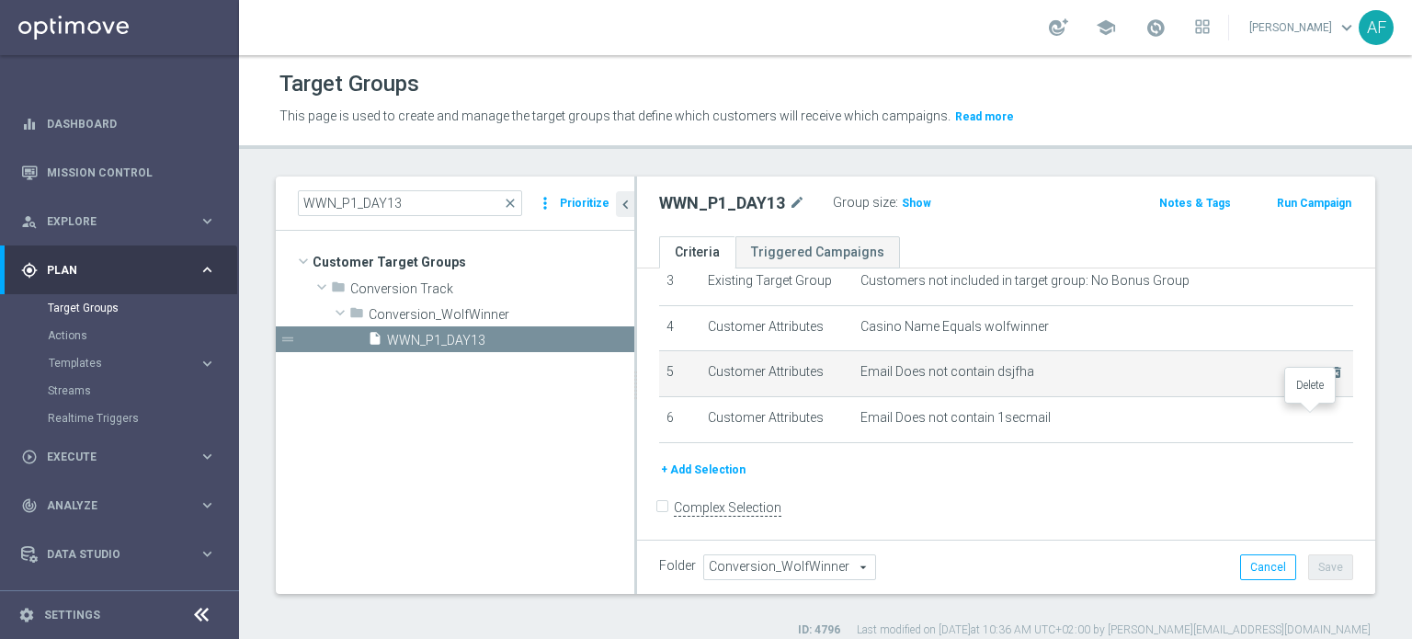
click at [0, 0] on icon "delete_forever" at bounding box center [0, 0] width 0 height 0
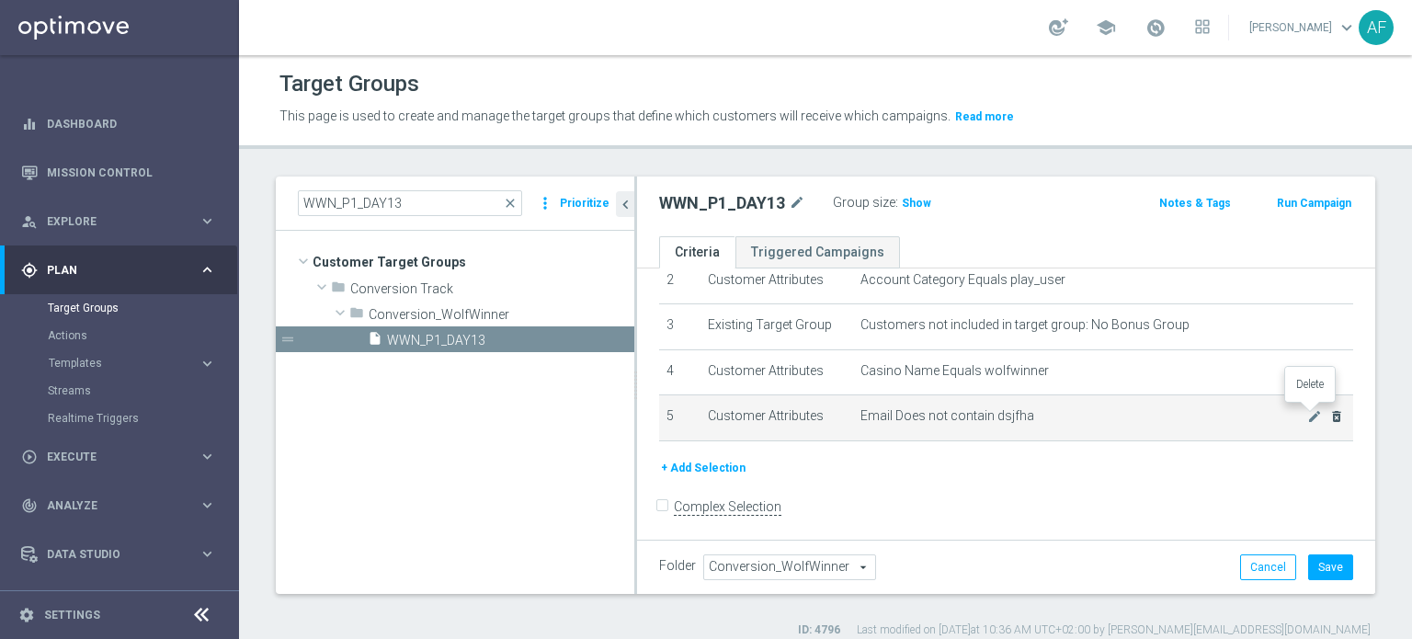
click at [1329, 413] on icon "delete_forever" at bounding box center [1336, 416] width 15 height 15
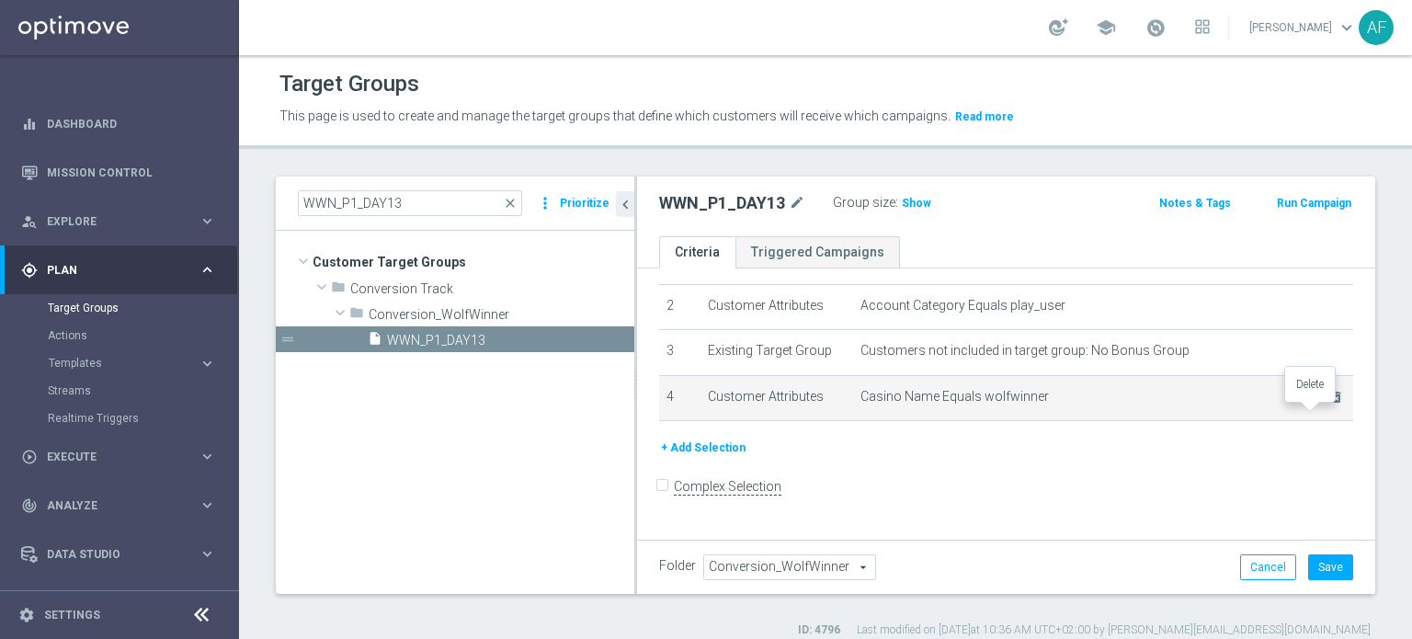
scroll to position [75, 0]
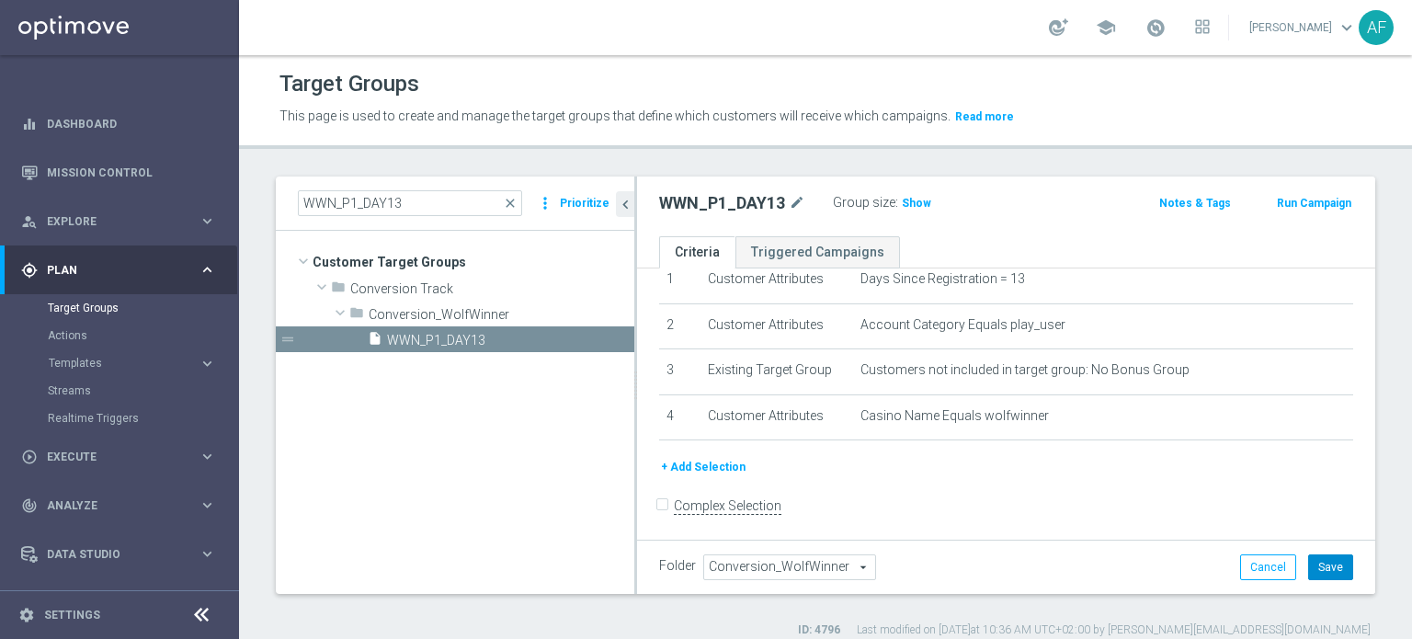
click at [1317, 563] on button "Save" at bounding box center [1330, 567] width 45 height 26
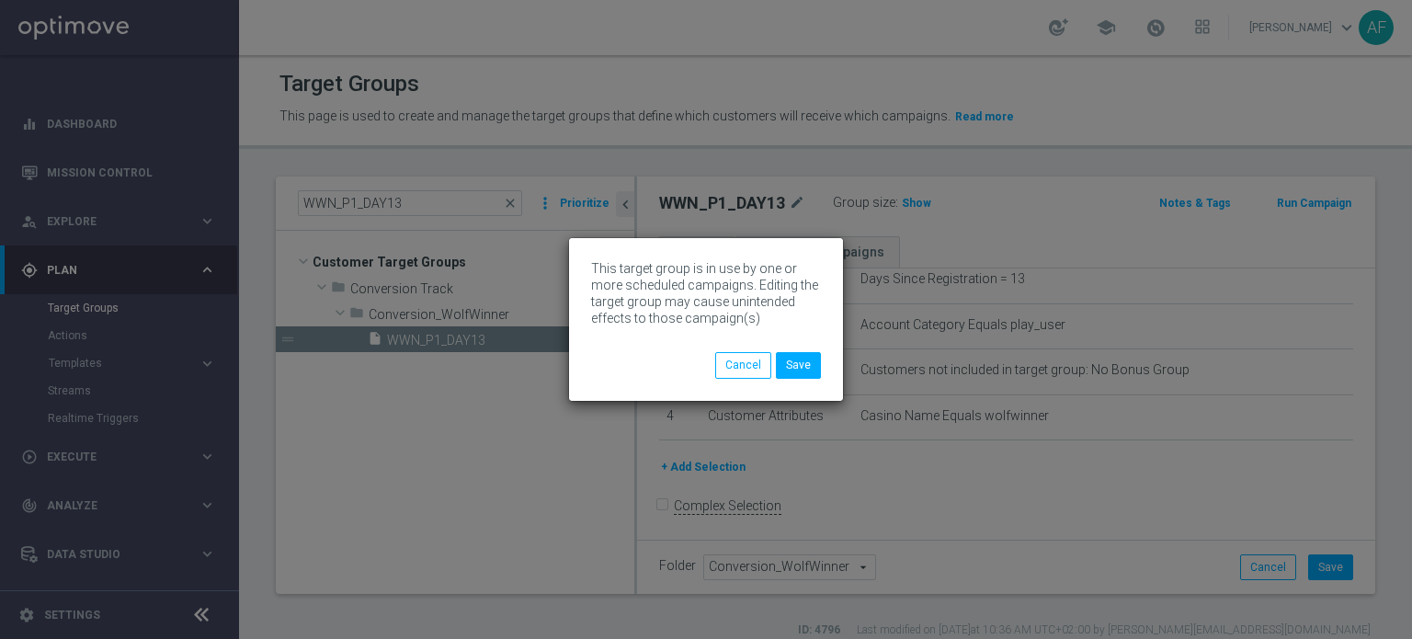
click at [801, 379] on div "This target group is in use by one or more scheduled campaigns. Editing the tar…" at bounding box center [706, 319] width 274 height 162
click at [790, 365] on button "Save" at bounding box center [798, 365] width 45 height 26
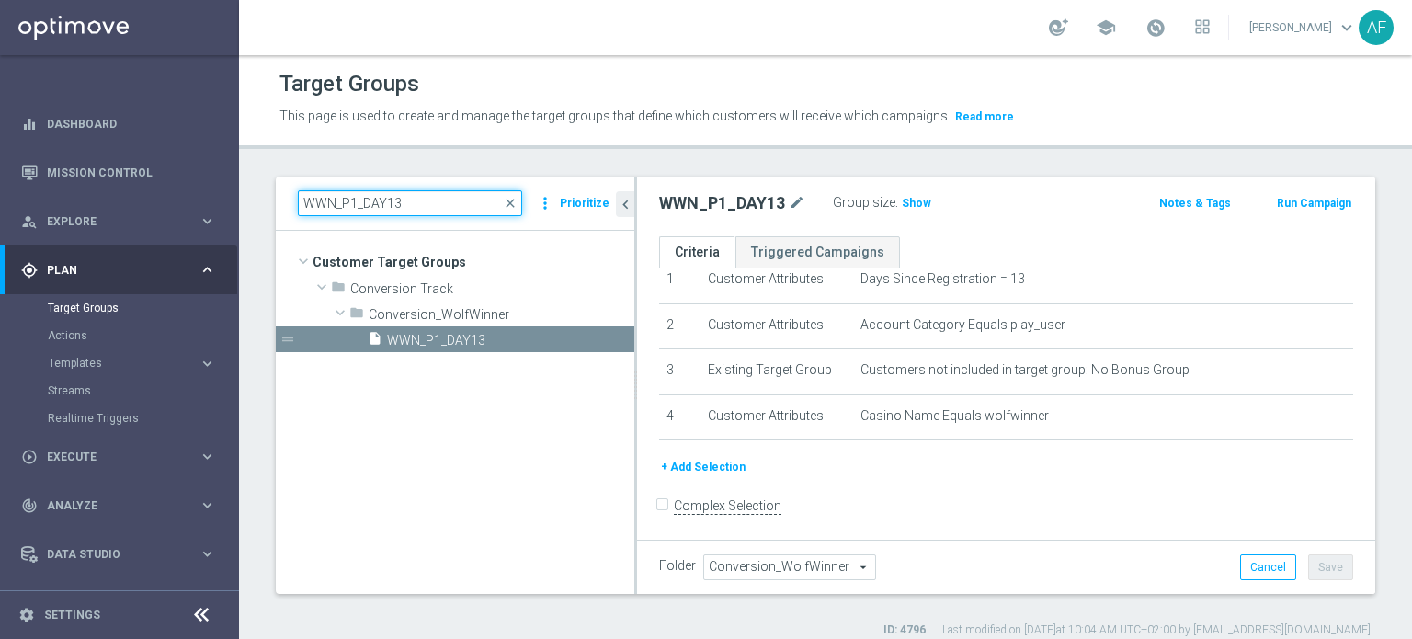
drag, startPoint x: 437, startPoint y: 205, endPoint x: 276, endPoint y: 205, distance: 160.9
click at [279, 207] on div "WWN_P1_DAY13 close more_vert Prioritize" at bounding box center [455, 203] width 358 height 54
paste input "2_DAY1"
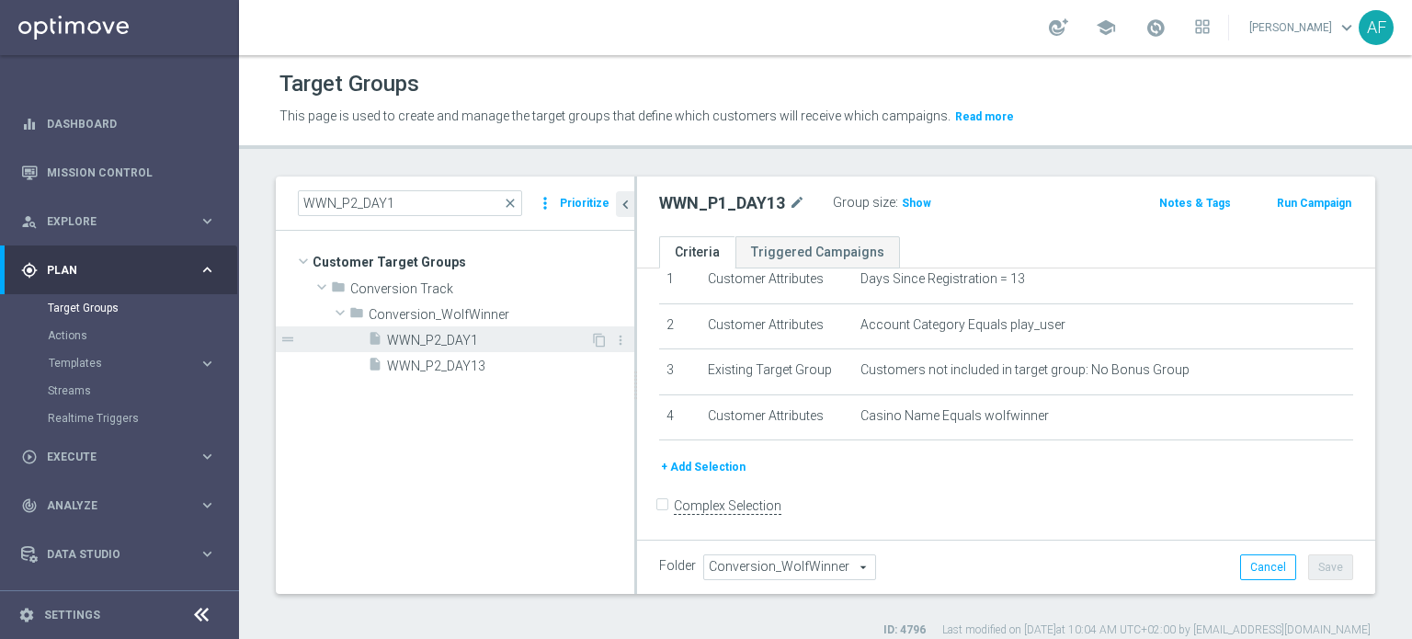
click at [498, 340] on span "WWN_P2_DAY1" at bounding box center [488, 341] width 203 height 16
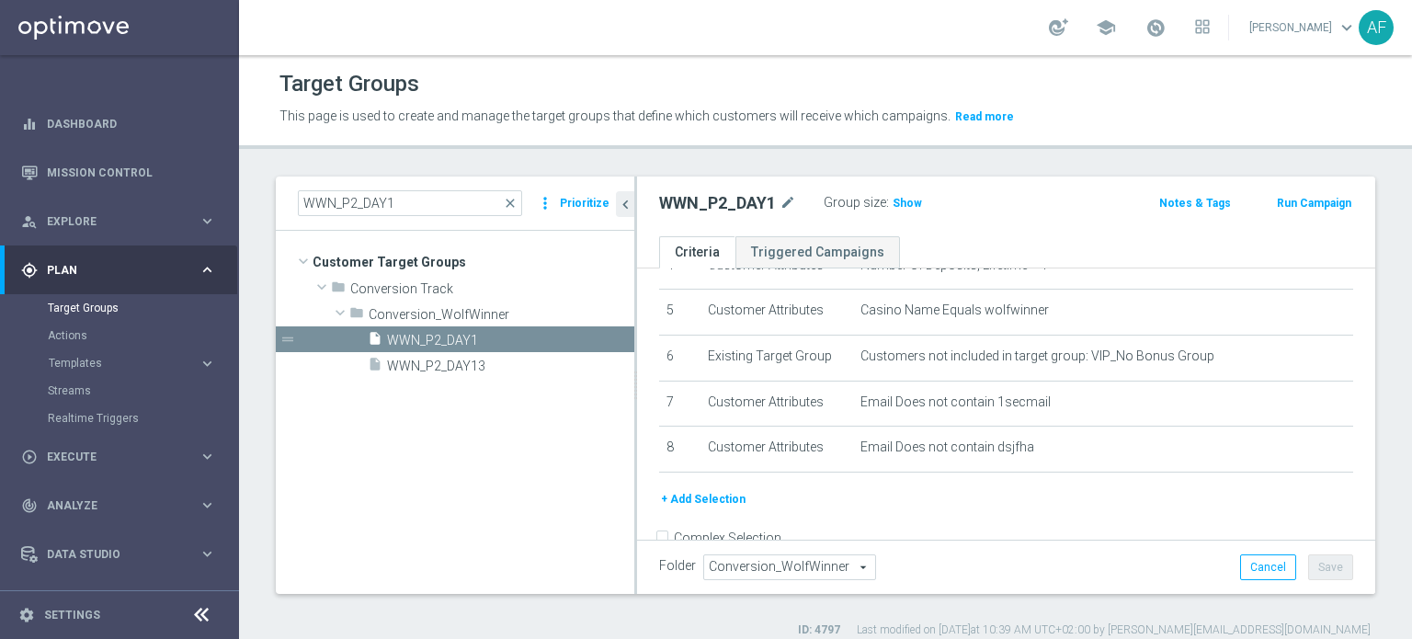
scroll to position [254, 0]
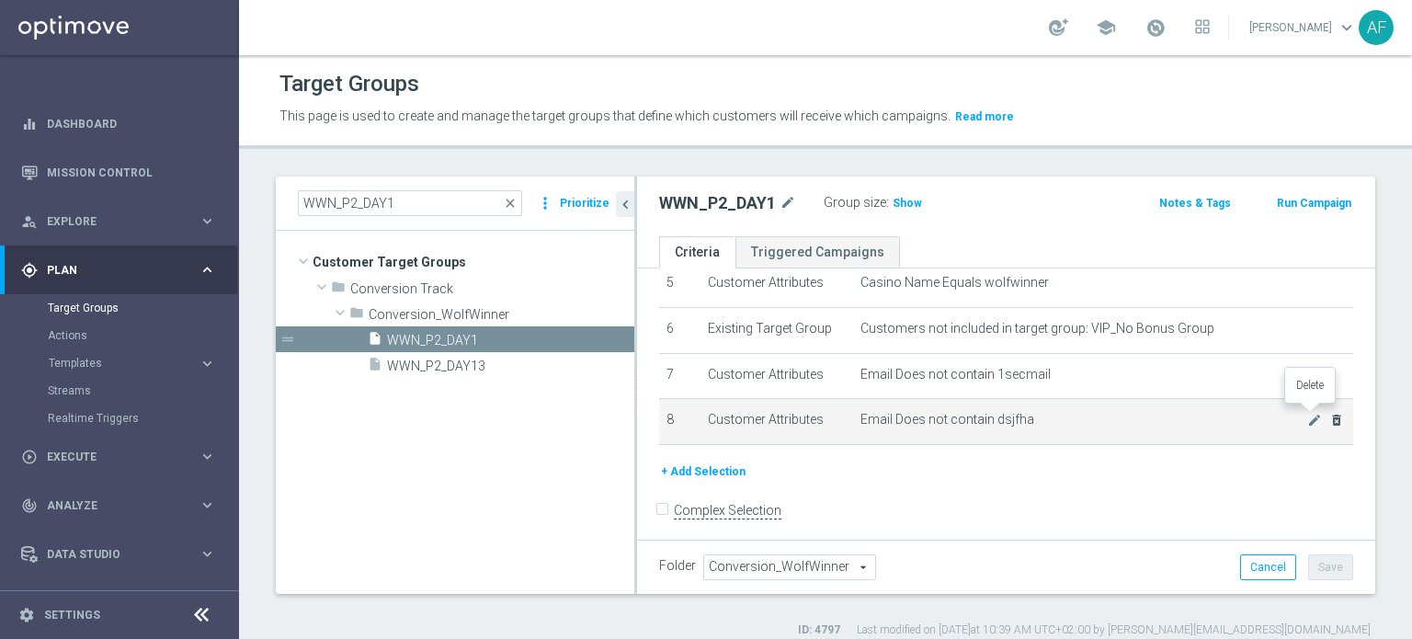
click at [1329, 415] on icon "delete_forever" at bounding box center [1336, 420] width 15 height 15
click at [1329, 415] on icon "delete_forever" at bounding box center [1336, 418] width 15 height 15
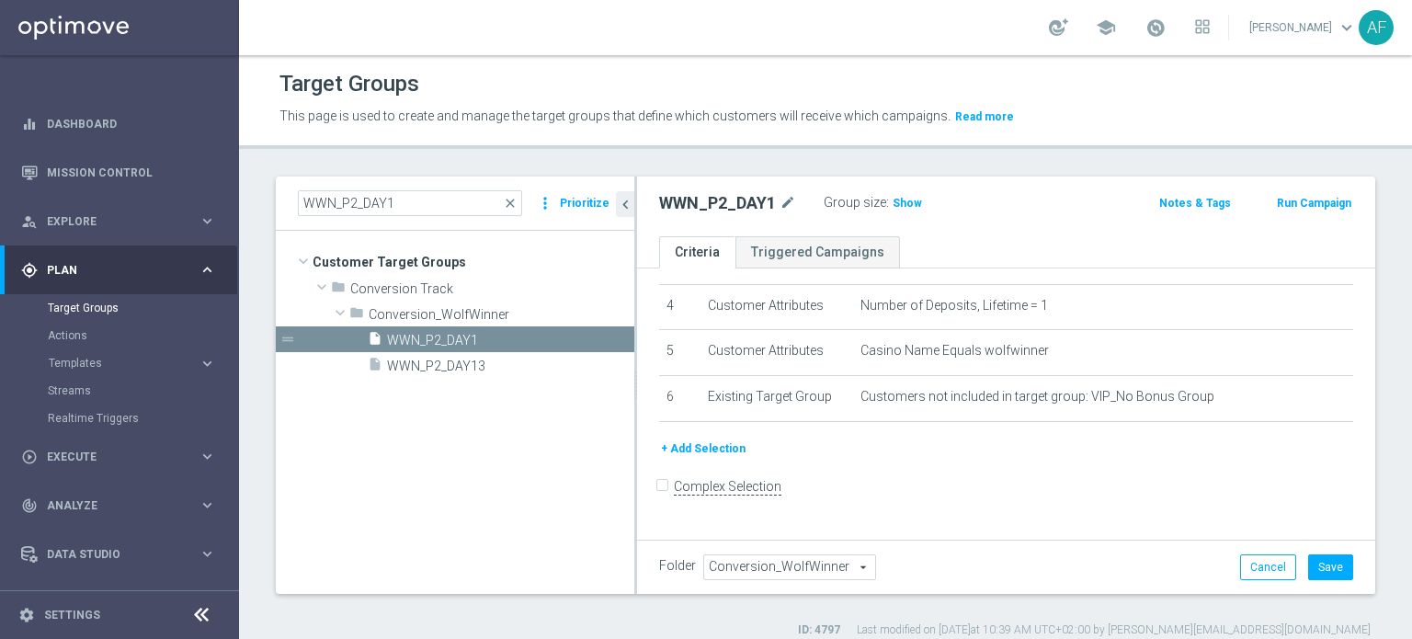
scroll to position [165, 0]
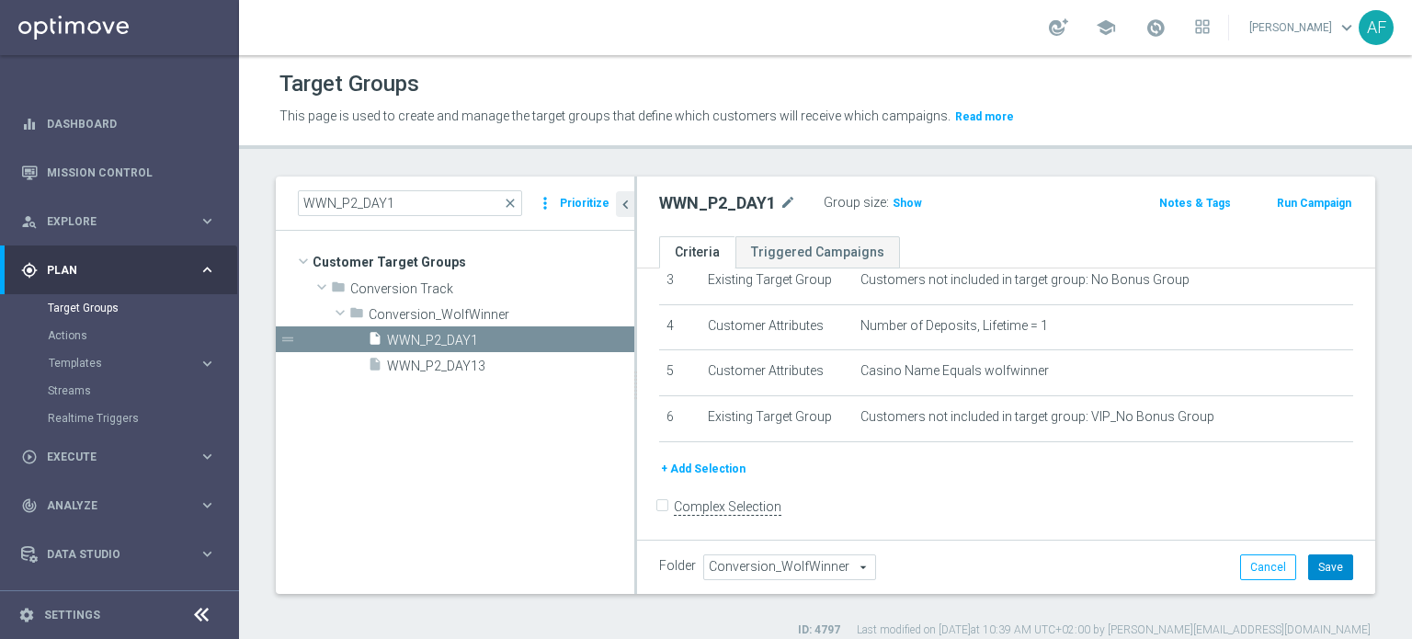
click at [1316, 560] on button "Save" at bounding box center [1330, 567] width 45 height 26
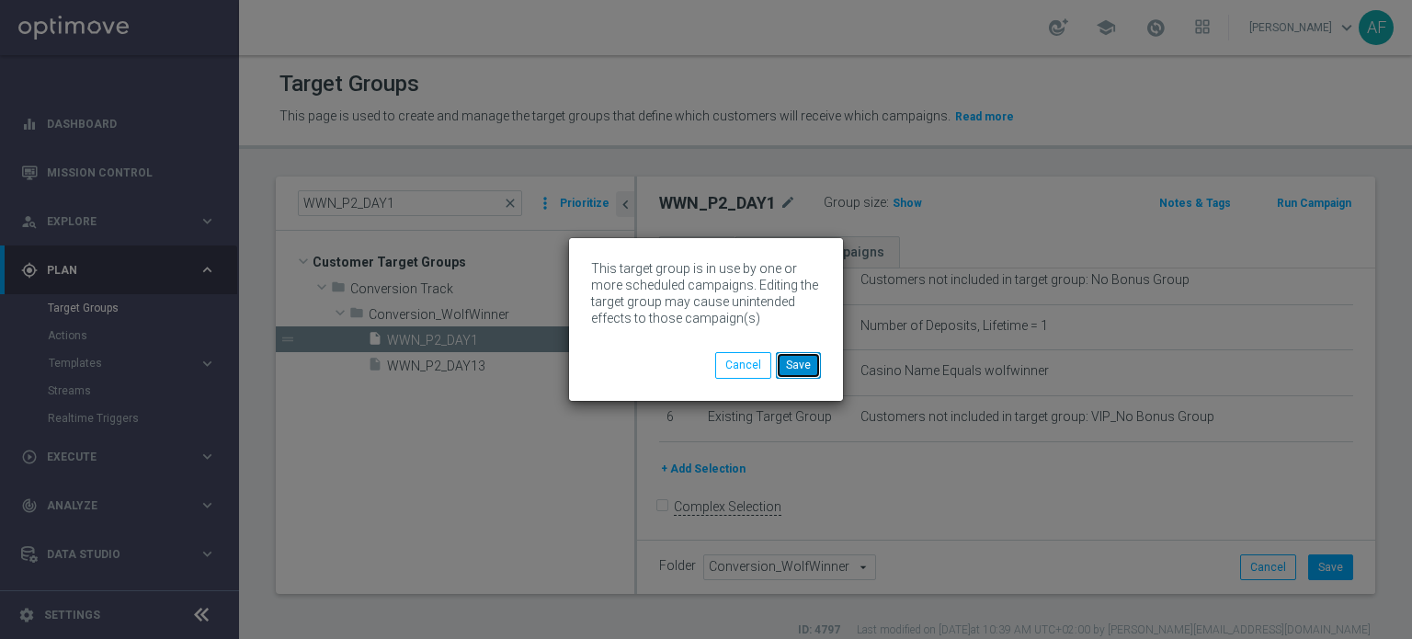
click at [794, 368] on button "Save" at bounding box center [798, 365] width 45 height 26
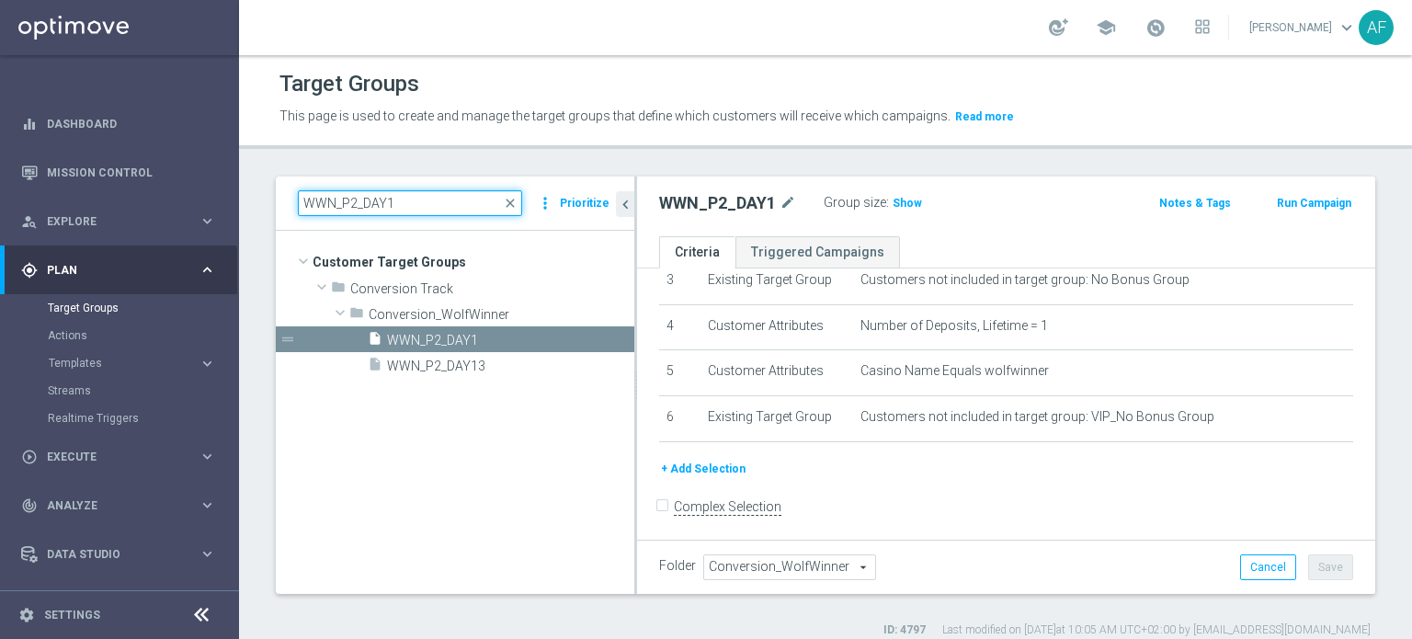
drag, startPoint x: 384, startPoint y: 191, endPoint x: 251, endPoint y: 188, distance: 133.3
click at [248, 190] on div "WWN_P2_DAY1 close more_vert Prioritize Customer Target Groups library_add creat…" at bounding box center [825, 406] width 1173 height 461
paste input "3"
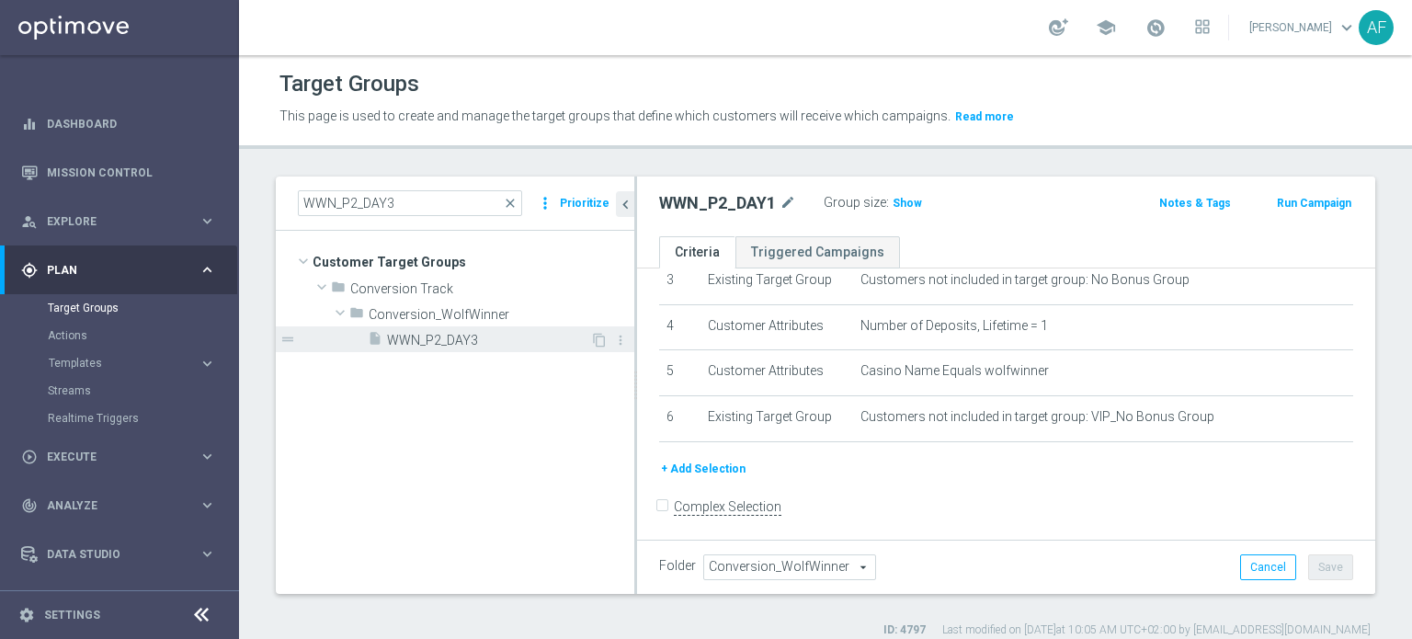
click at [433, 335] on span "WWN_P2_DAY3" at bounding box center [488, 341] width 203 height 16
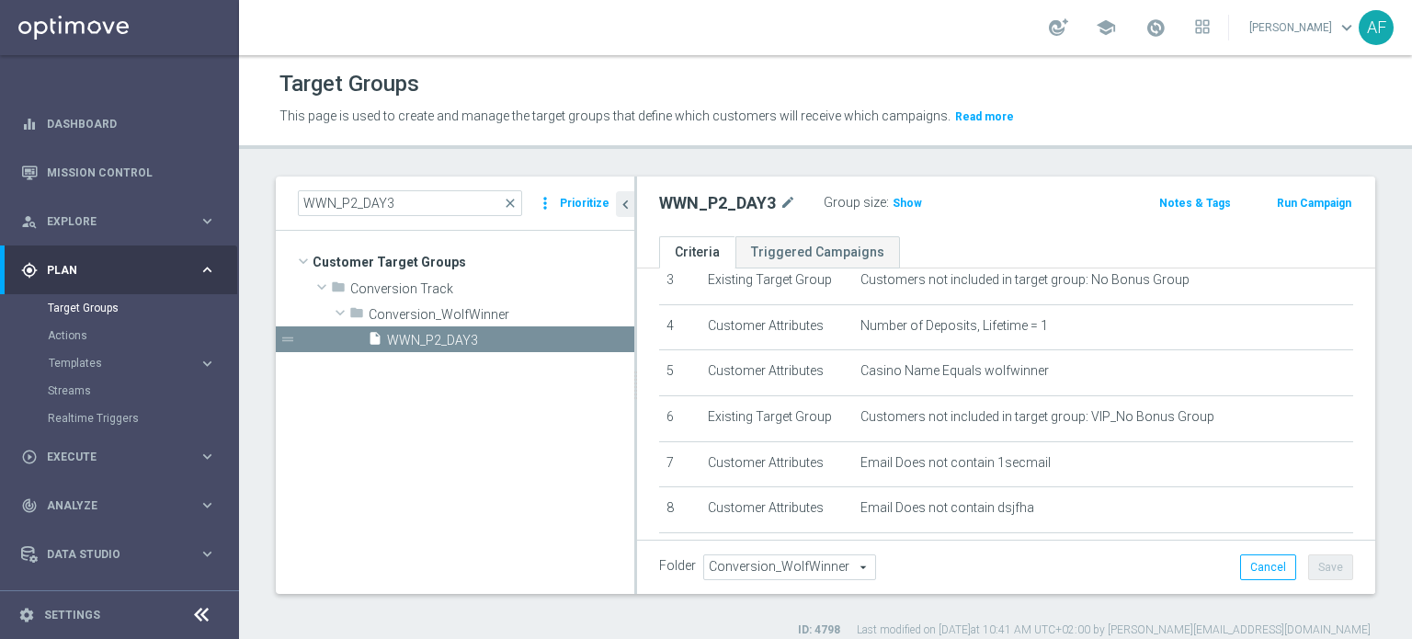
scroll to position [254, 0]
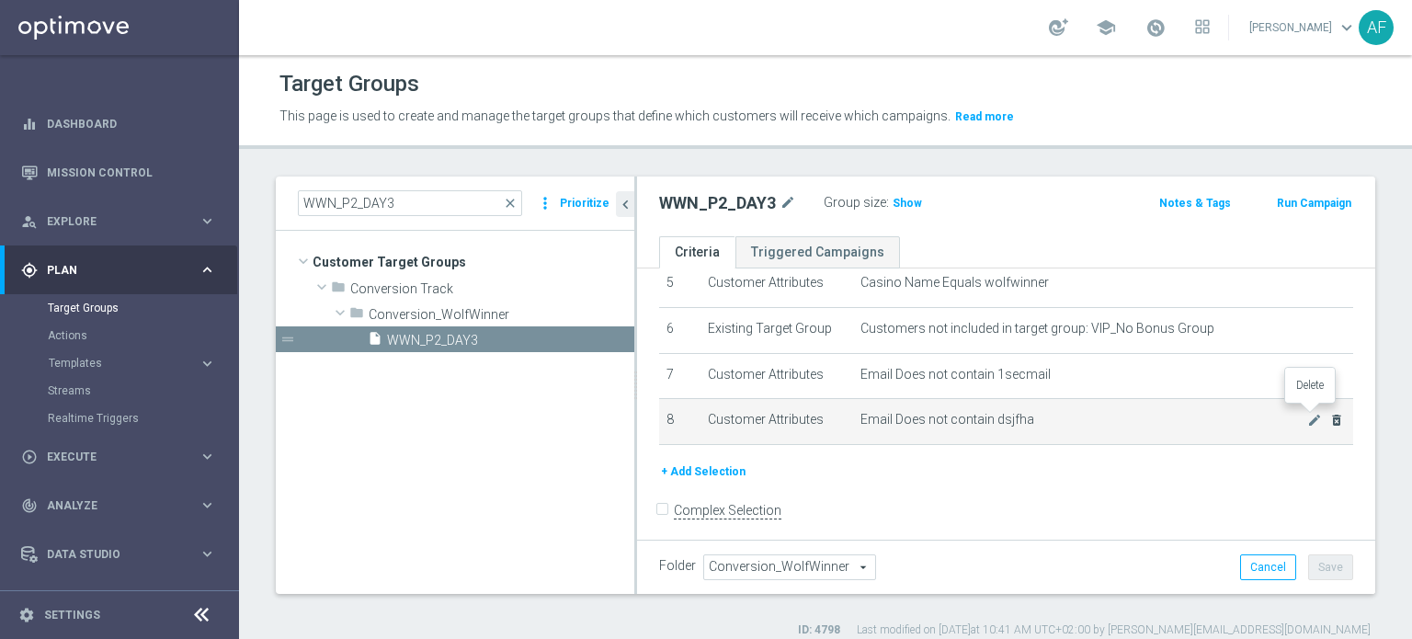
click at [1329, 417] on icon "delete_forever" at bounding box center [1336, 420] width 15 height 15
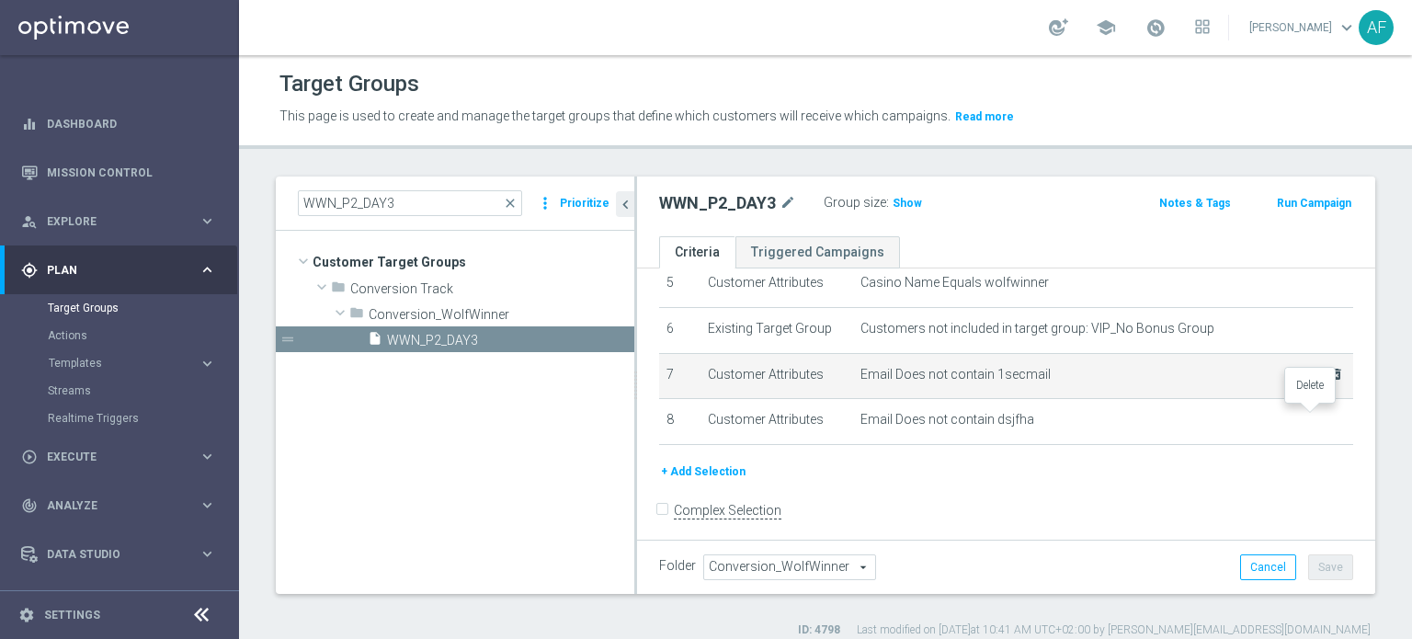
scroll to position [210, 0]
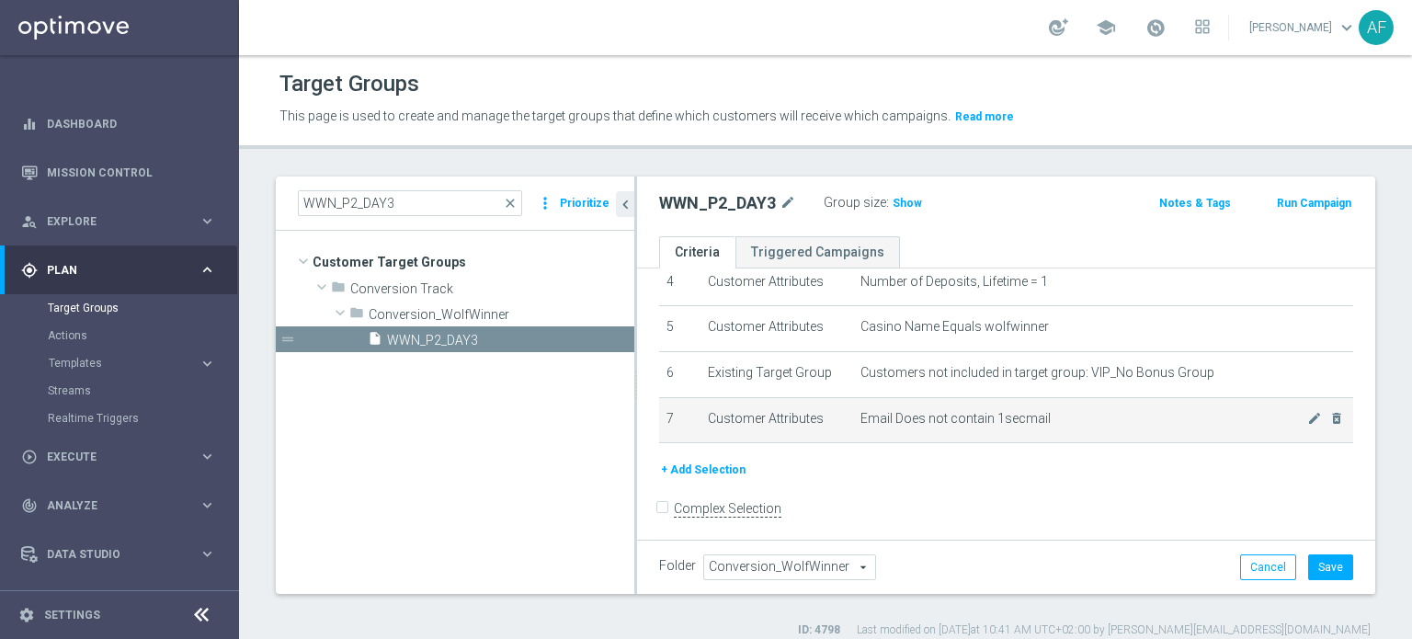
click at [1312, 420] on td "Email Does not contain 1secmail mode_edit delete_forever" at bounding box center [1103, 420] width 500 height 46
click at [1329, 416] on icon "delete_forever" at bounding box center [1336, 418] width 15 height 15
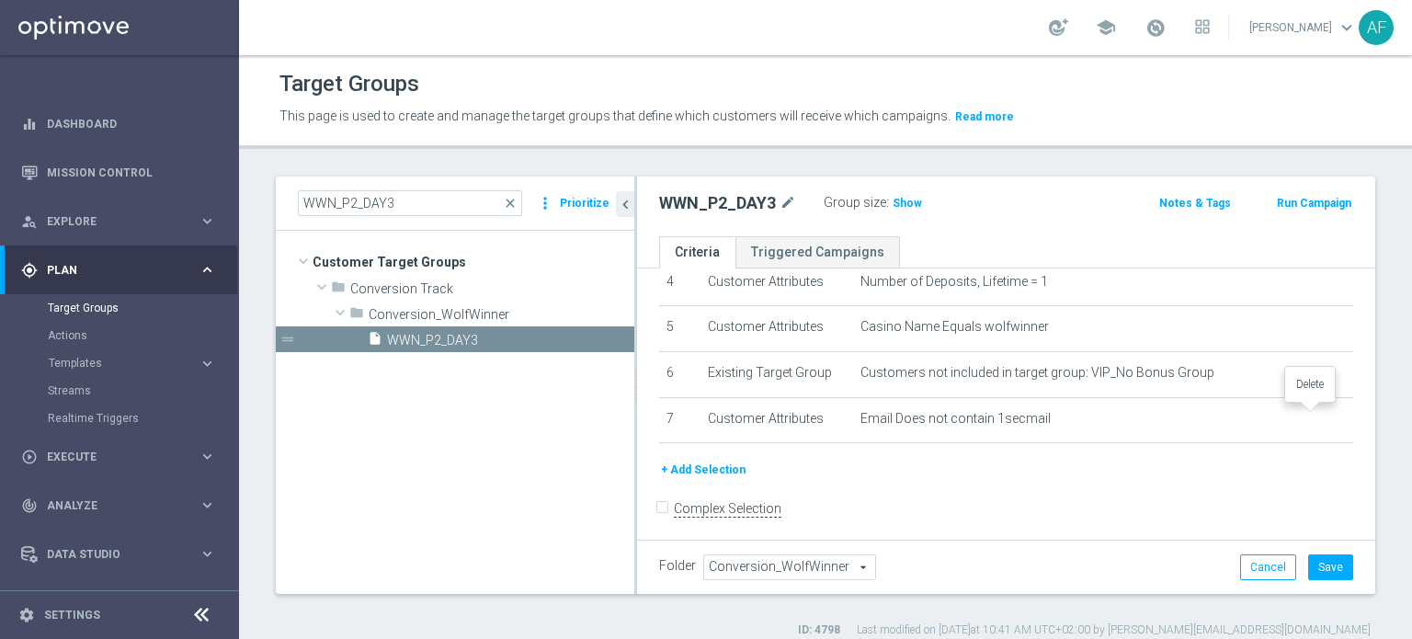
scroll to position [165, 0]
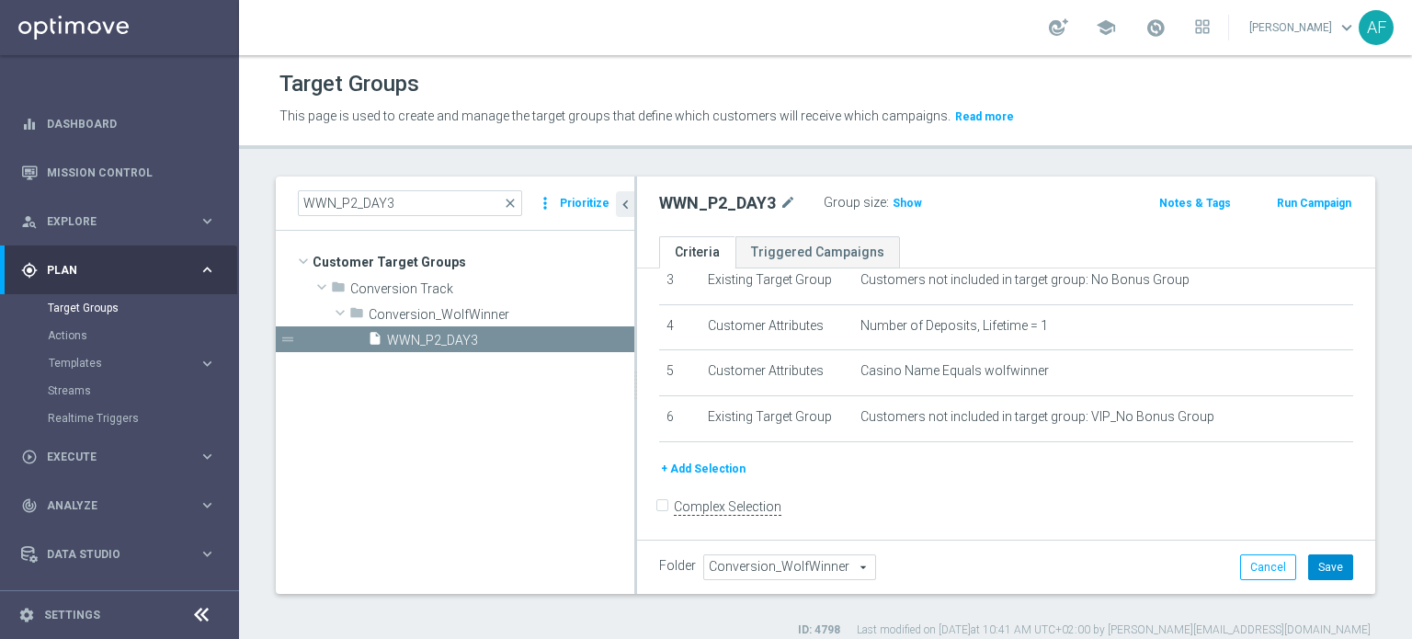
click at [1315, 557] on button "Save" at bounding box center [1330, 567] width 45 height 26
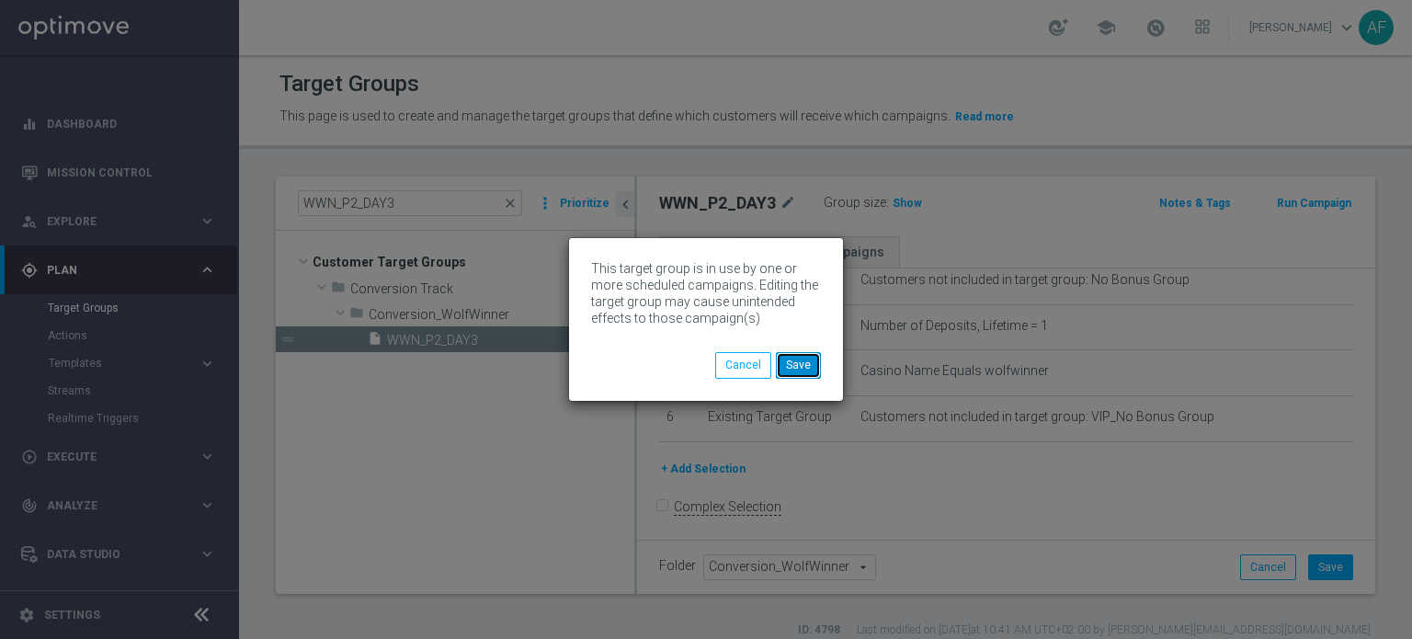
click at [790, 361] on button "Save" at bounding box center [798, 365] width 45 height 26
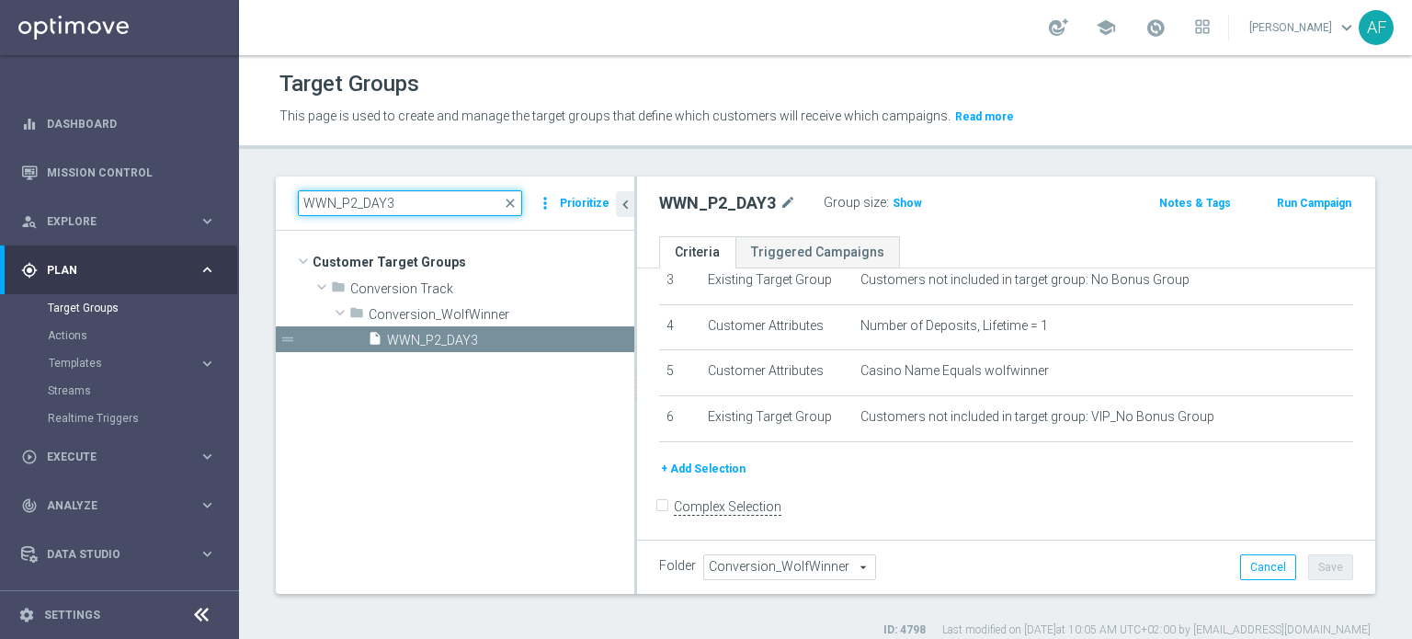
drag, startPoint x: 363, startPoint y: 199, endPoint x: 283, endPoint y: 198, distance: 80.0
click at [284, 199] on div "WWN_P2_DAY3 close more_vert Prioritize" at bounding box center [455, 203] width 358 height 54
paste input "5"
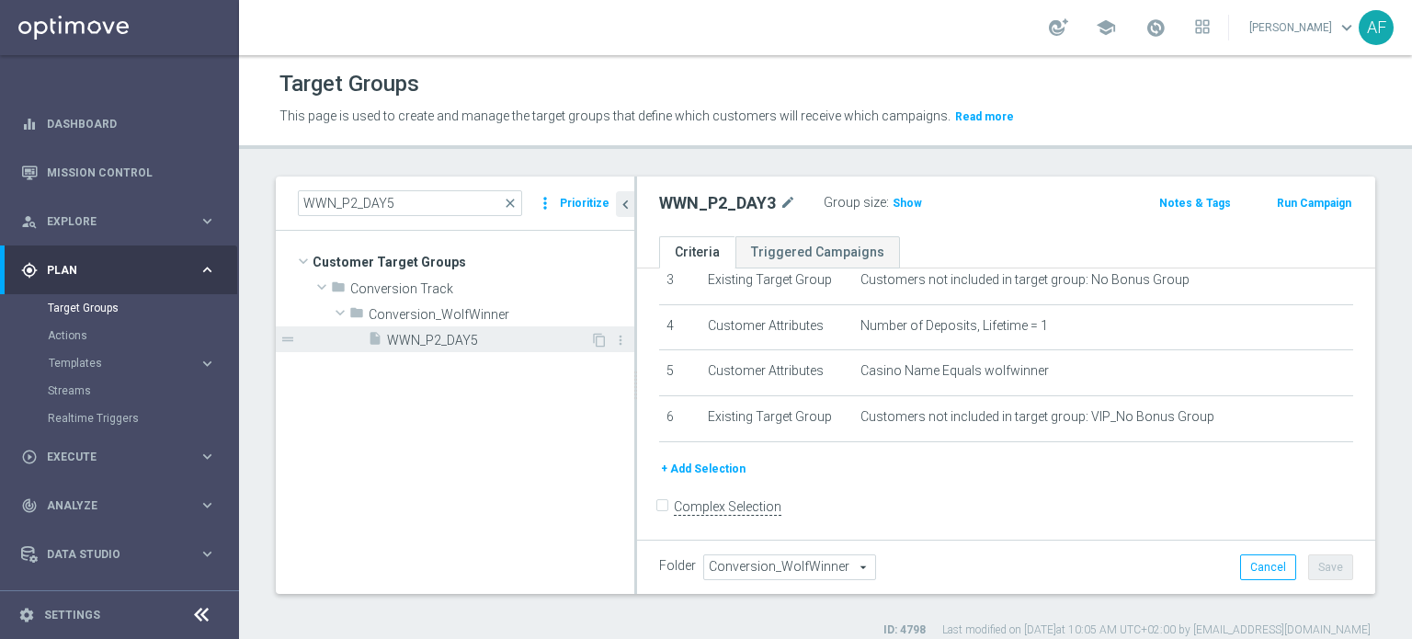
click at [478, 345] on span "WWN_P2_DAY5" at bounding box center [488, 341] width 203 height 16
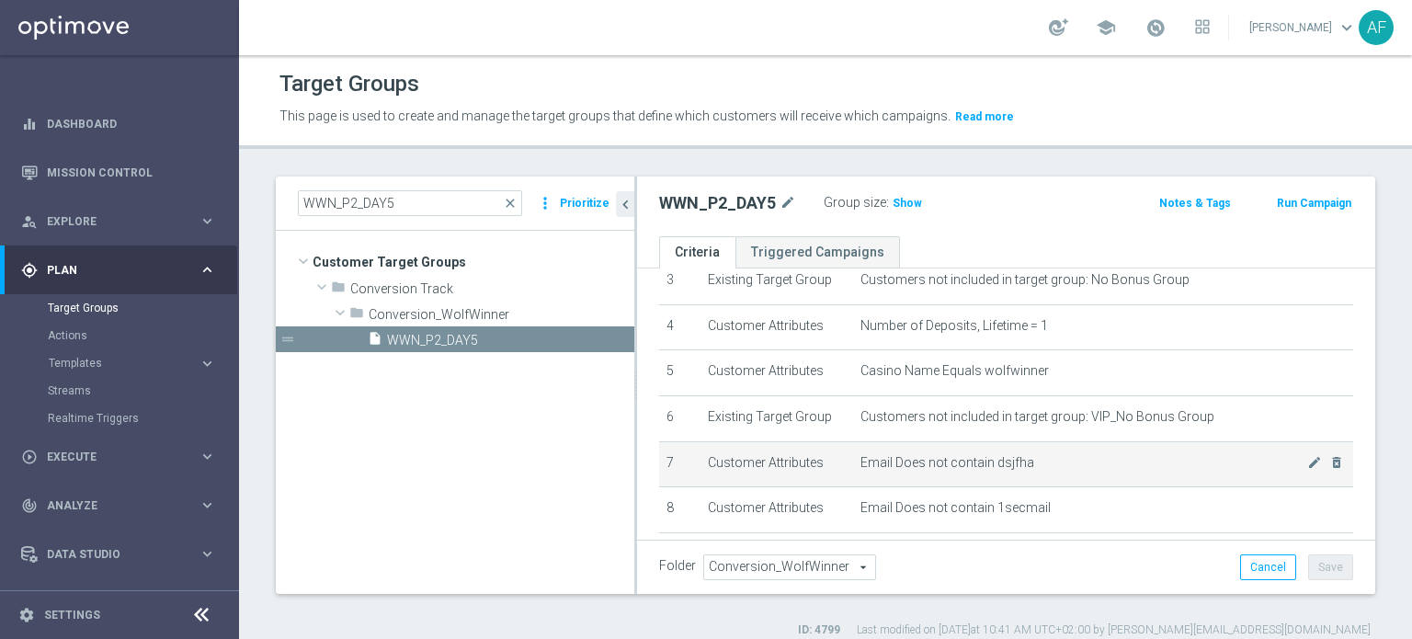
scroll to position [254, 0]
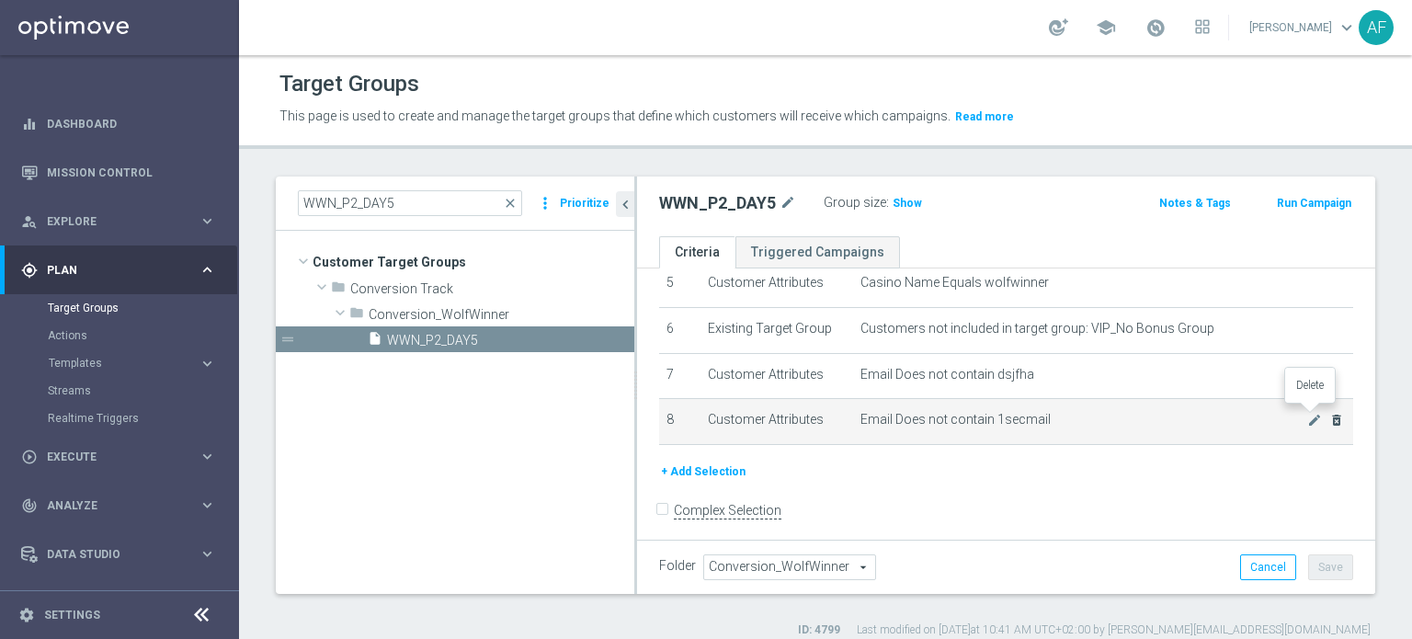
click at [1329, 413] on icon "delete_forever" at bounding box center [1336, 420] width 15 height 15
click at [1329, 411] on icon "delete_forever" at bounding box center [1336, 418] width 15 height 15
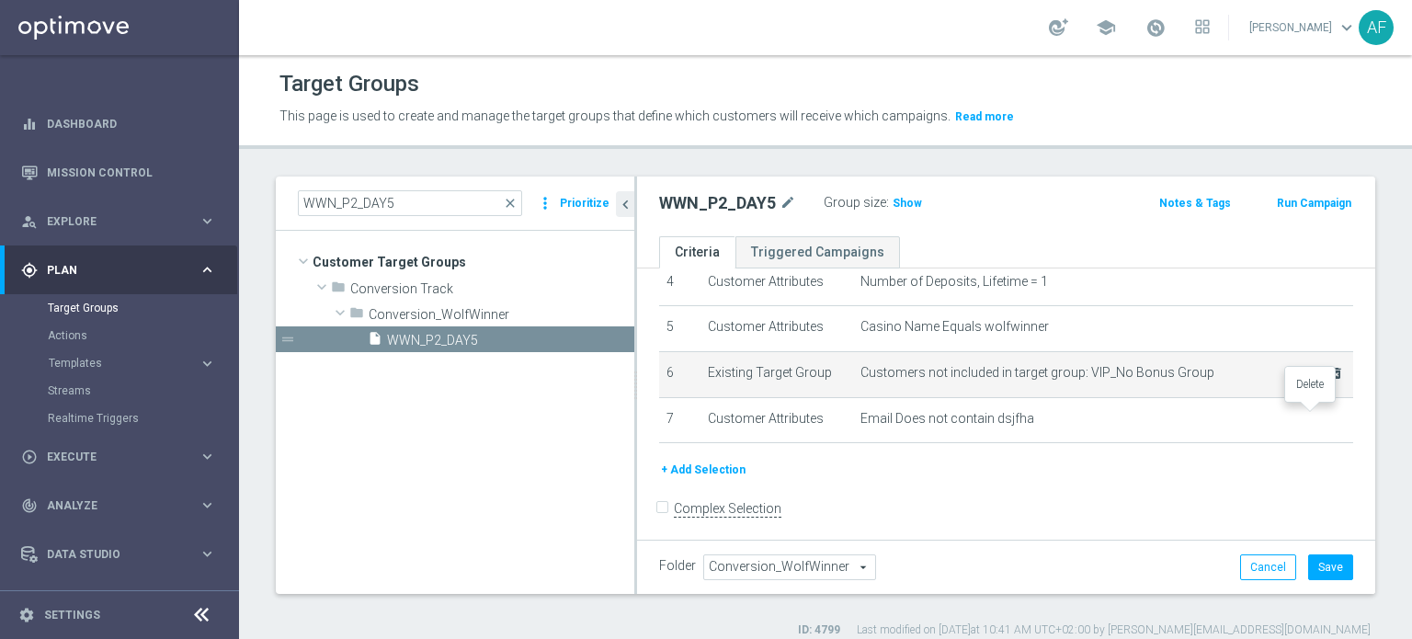
scroll to position [165, 0]
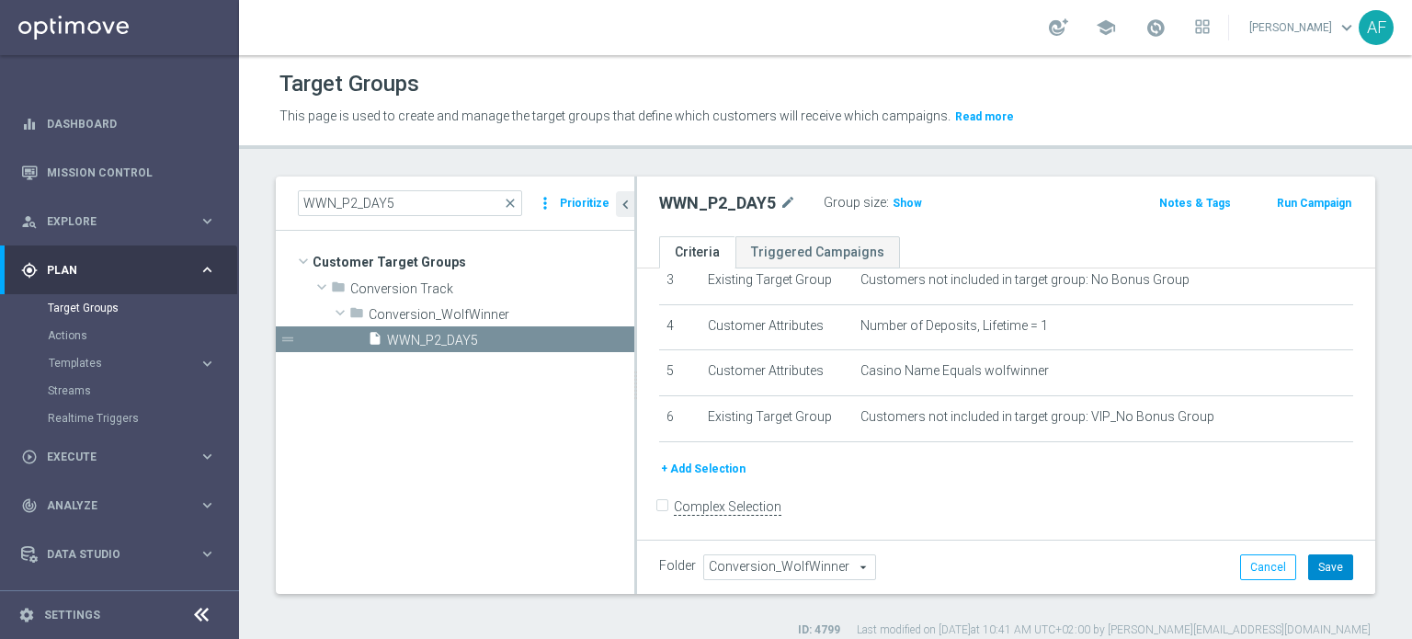
click at [1316, 561] on button "Save" at bounding box center [1330, 567] width 45 height 26
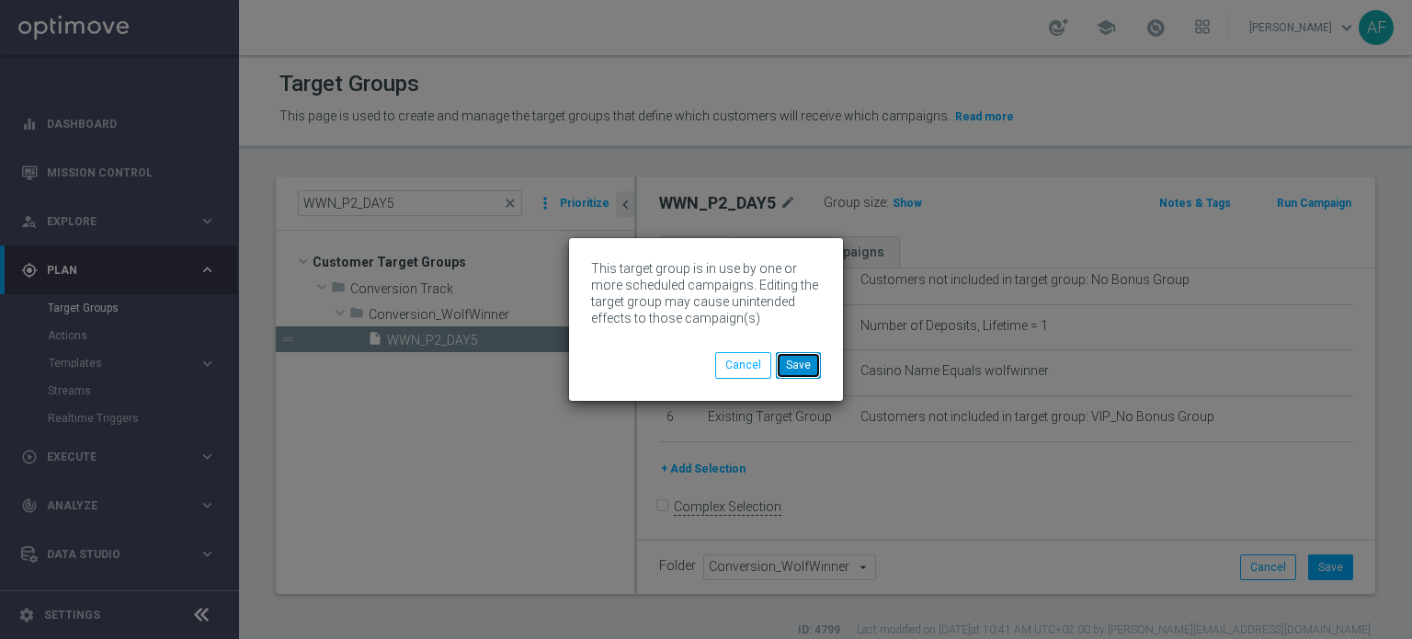
click at [801, 362] on button "Save" at bounding box center [798, 365] width 45 height 26
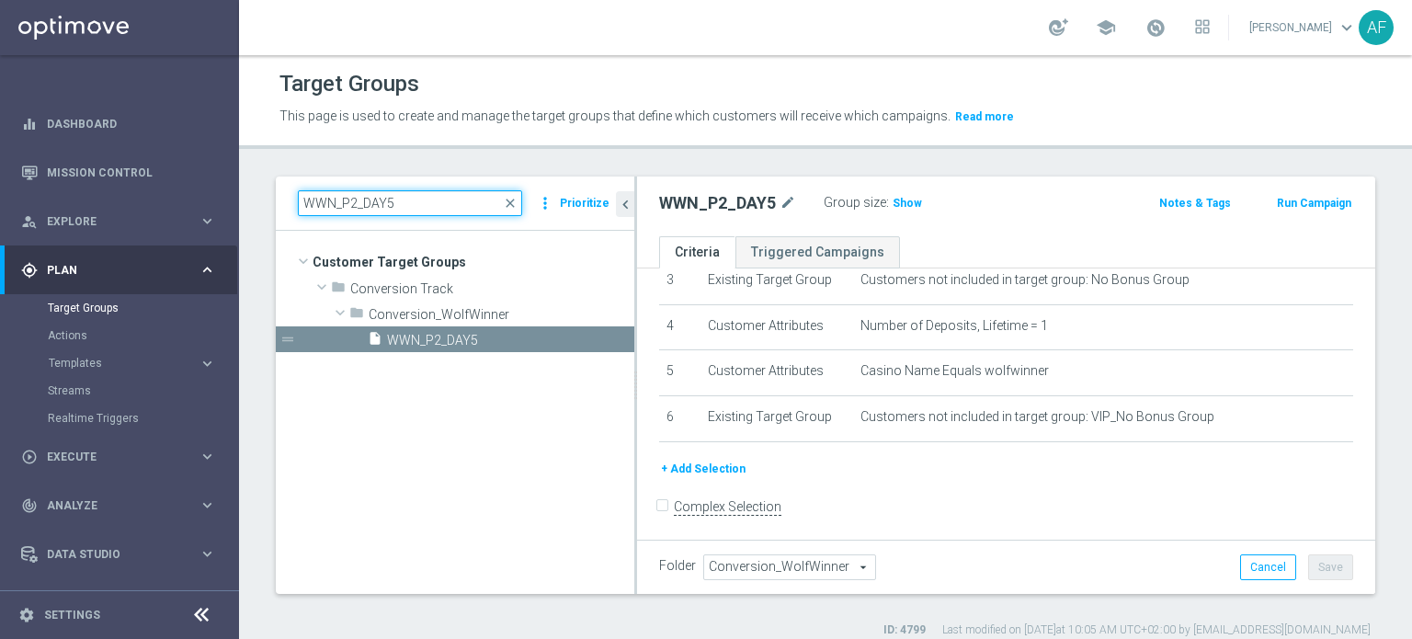
drag, startPoint x: 307, startPoint y: 208, endPoint x: 282, endPoint y: 205, distance: 25.0
click at [282, 205] on div "WWN_P2_DAY5 close more_vert Prioritize" at bounding box center [455, 203] width 358 height 54
paste input "7"
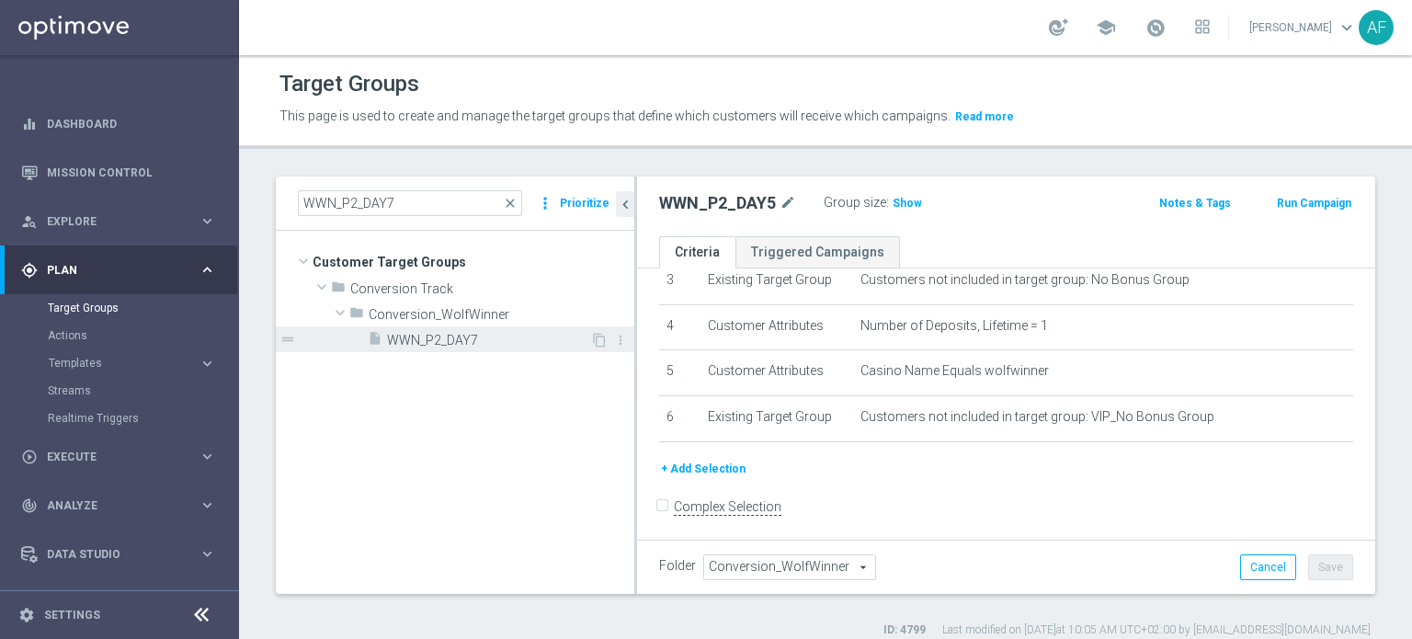
click at [489, 343] on span "WWN_P2_DAY7" at bounding box center [488, 341] width 203 height 16
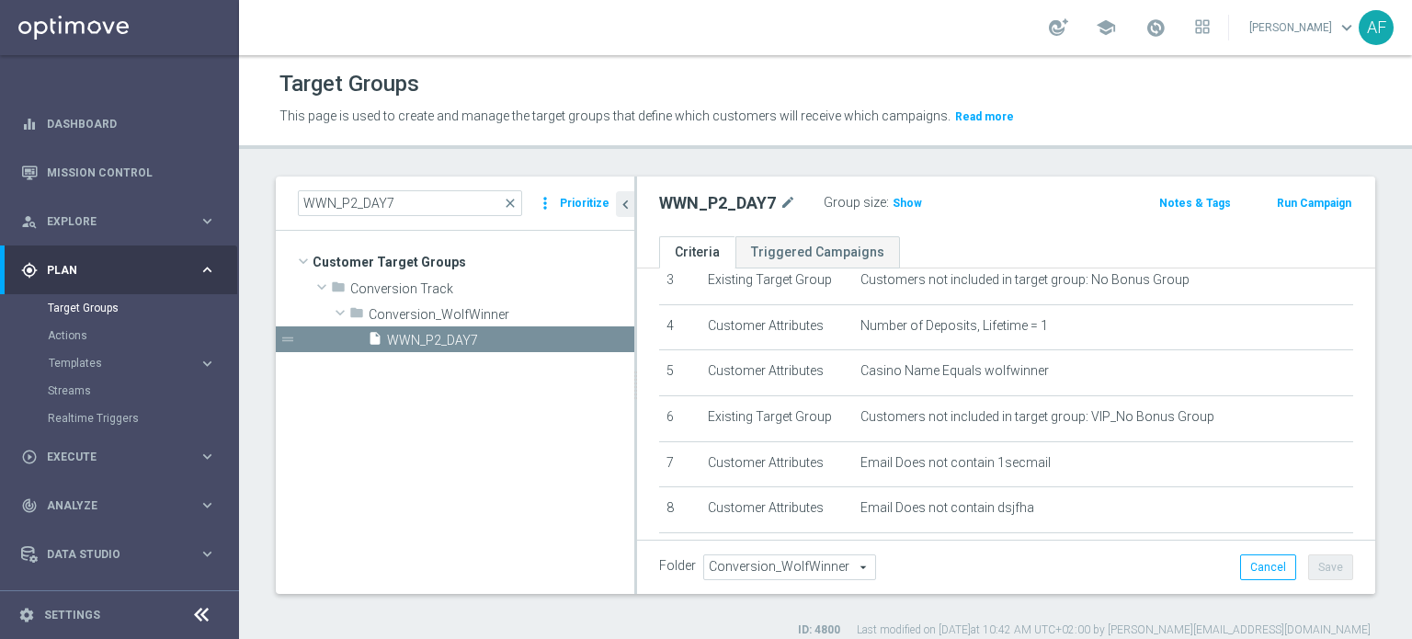
scroll to position [254, 0]
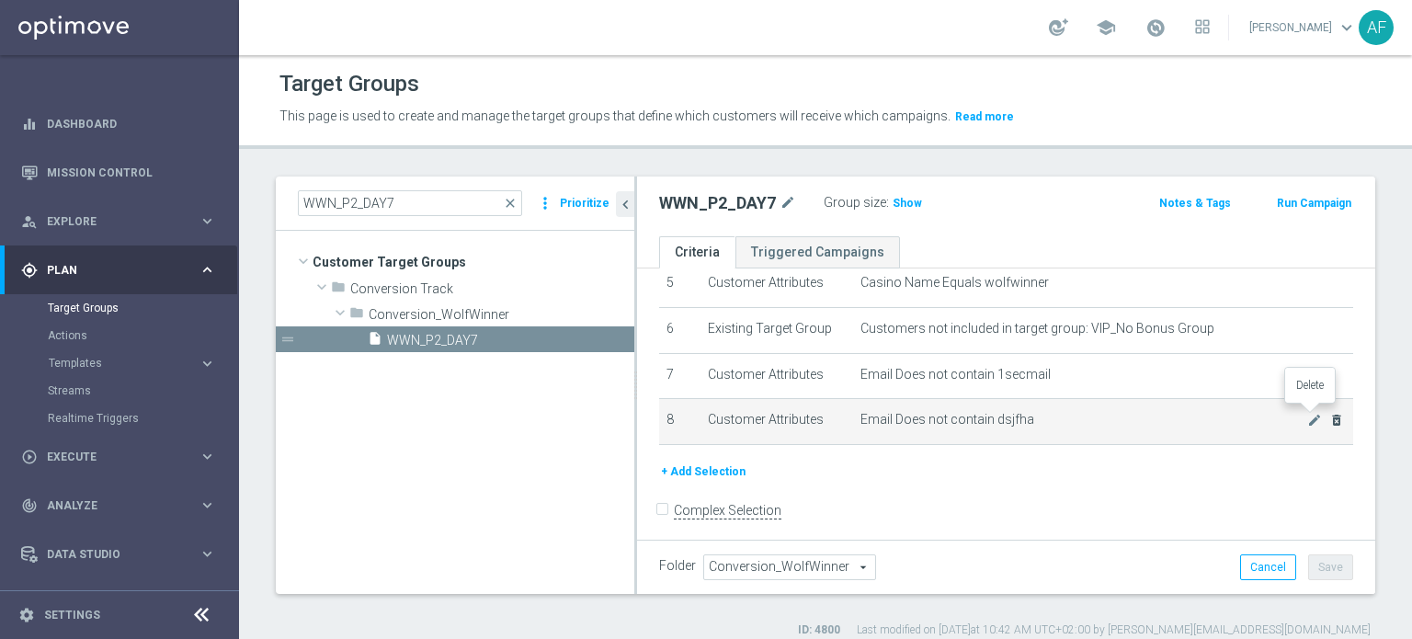
click at [1329, 414] on icon "delete_forever" at bounding box center [1336, 420] width 15 height 15
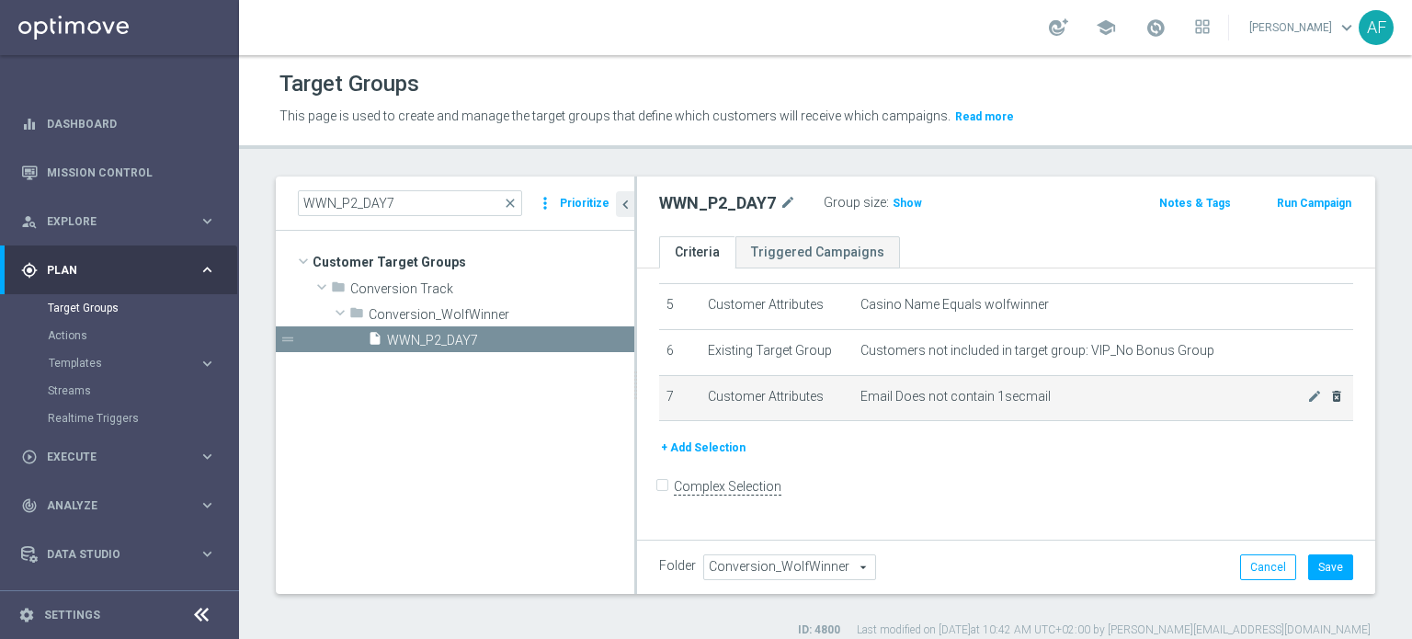
scroll to position [210, 0]
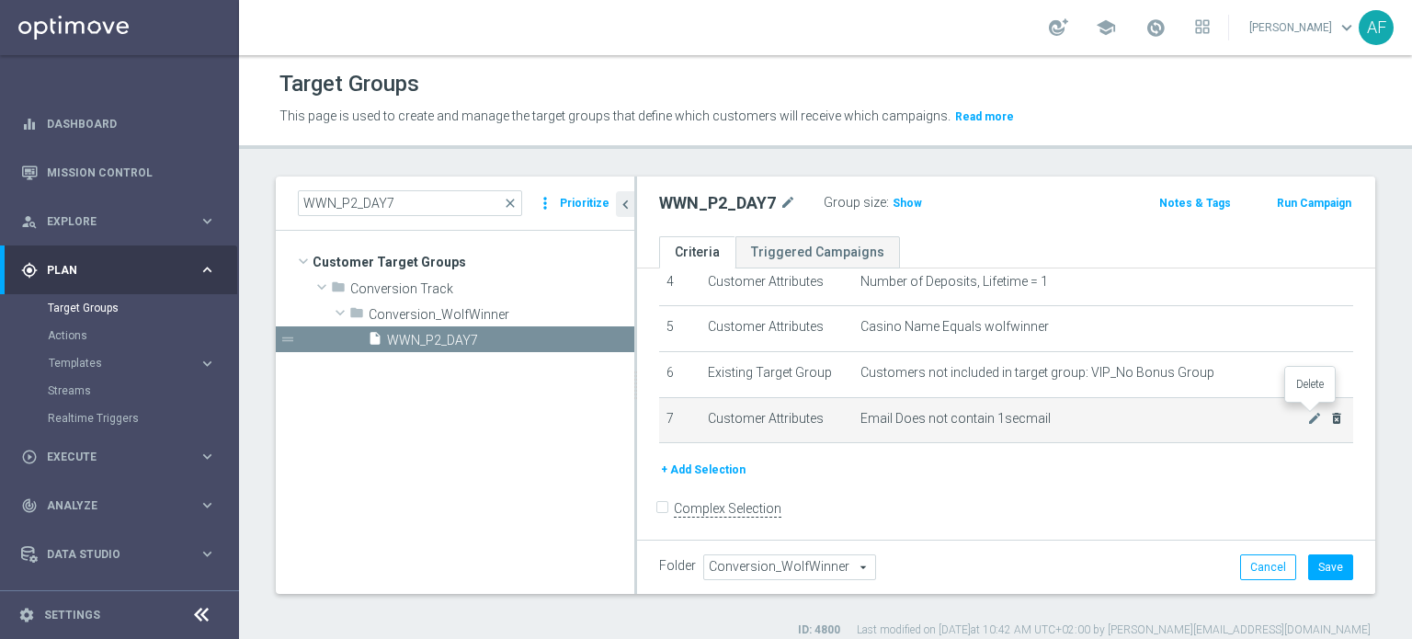
click at [1329, 416] on icon "delete_forever" at bounding box center [1336, 418] width 15 height 15
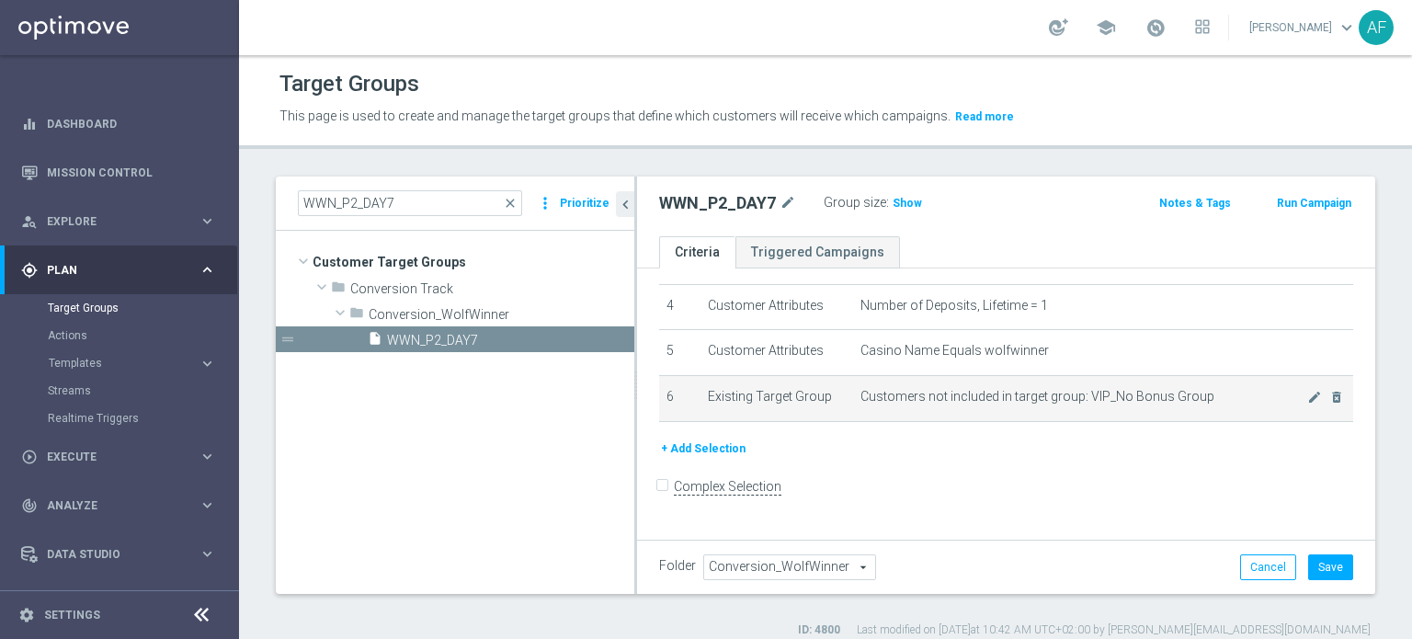
scroll to position [165, 0]
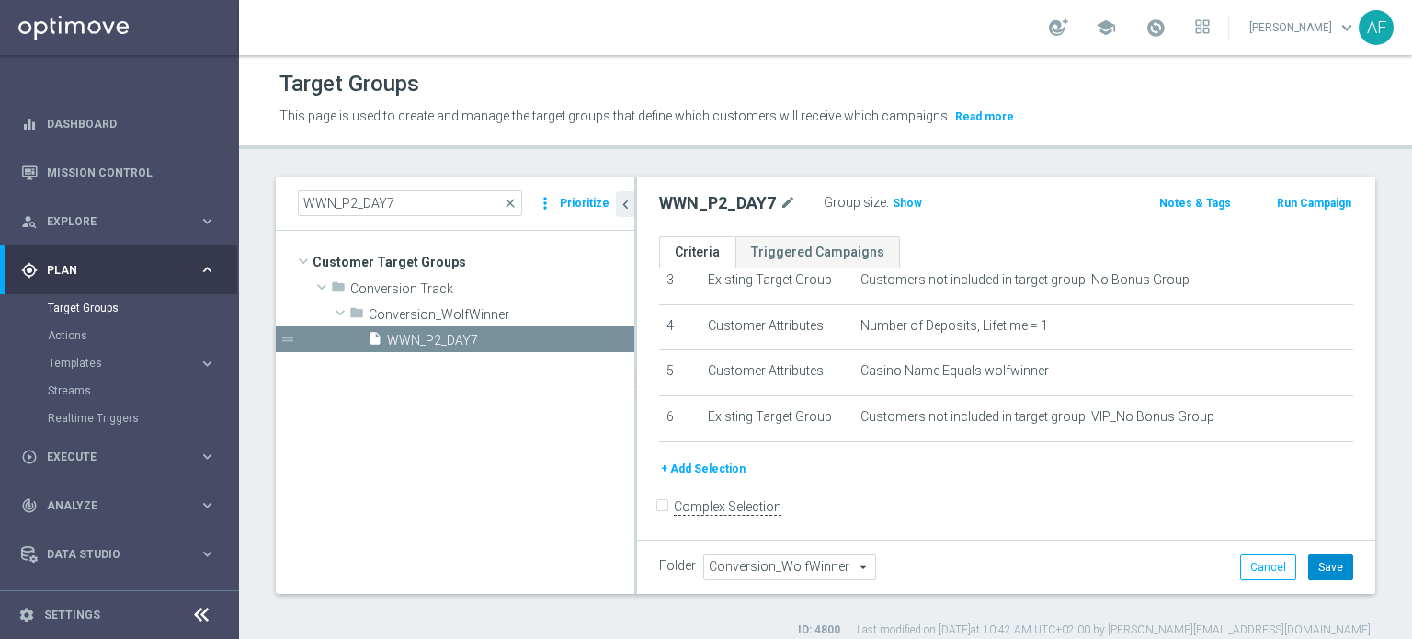
click at [1330, 565] on button "Save" at bounding box center [1330, 567] width 45 height 26
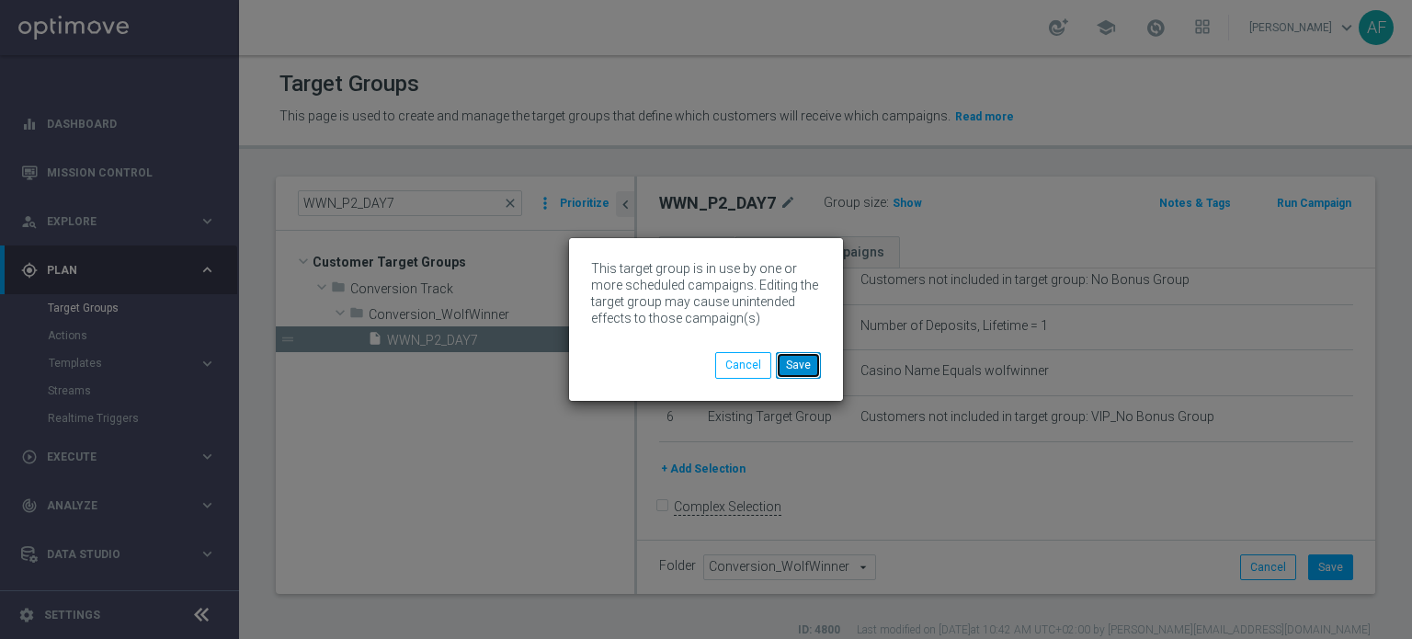
click at [795, 360] on button "Save" at bounding box center [798, 365] width 45 height 26
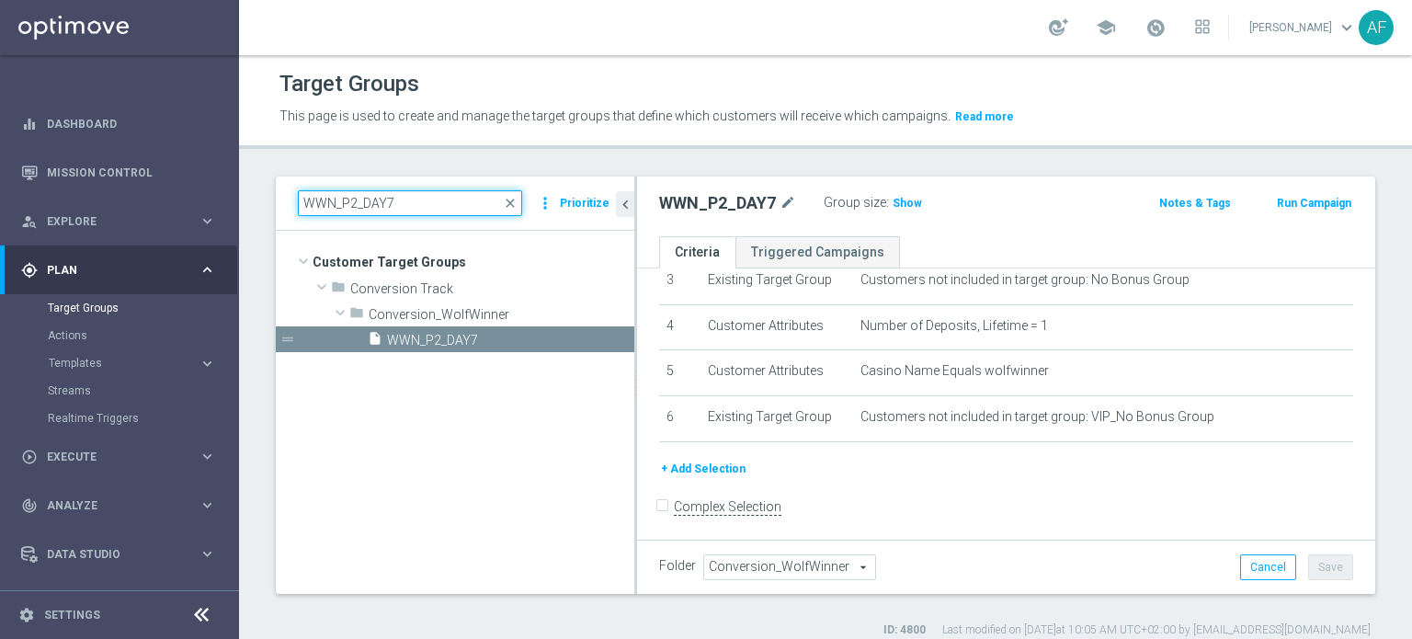
drag, startPoint x: 393, startPoint y: 204, endPoint x: 279, endPoint y: 202, distance: 114.9
click at [280, 204] on div "WWN_P2_DAY7 close more_vert Prioritize" at bounding box center [455, 203] width 358 height 54
paste input "13"
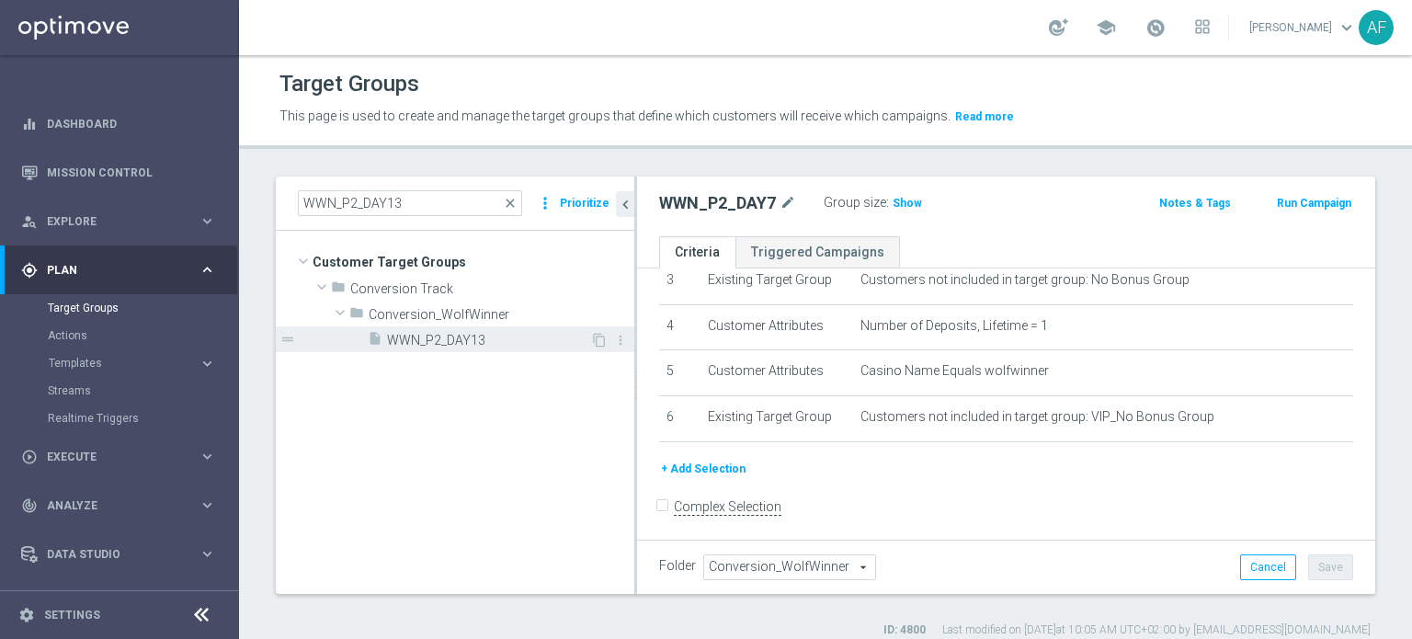
click at [445, 340] on span "WWN_P2_DAY13" at bounding box center [488, 341] width 203 height 16
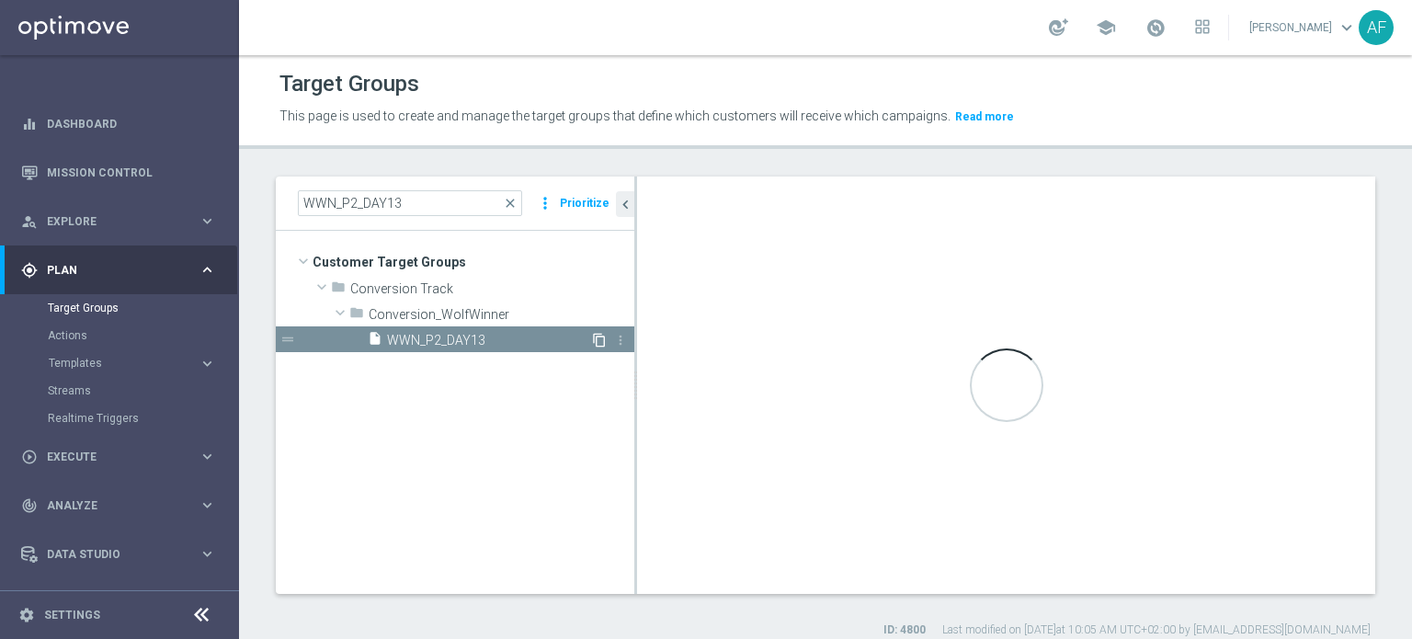
scroll to position [254, 0]
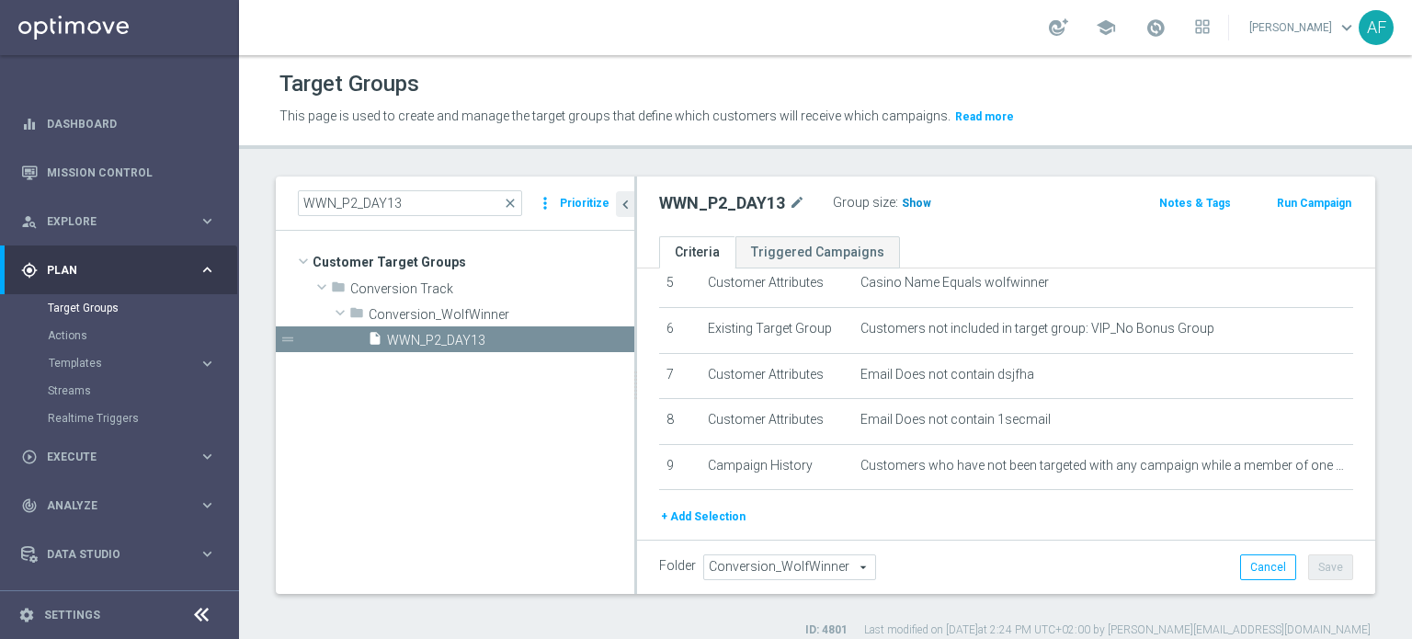
click at [915, 199] on span "Show" at bounding box center [916, 203] width 29 height 13
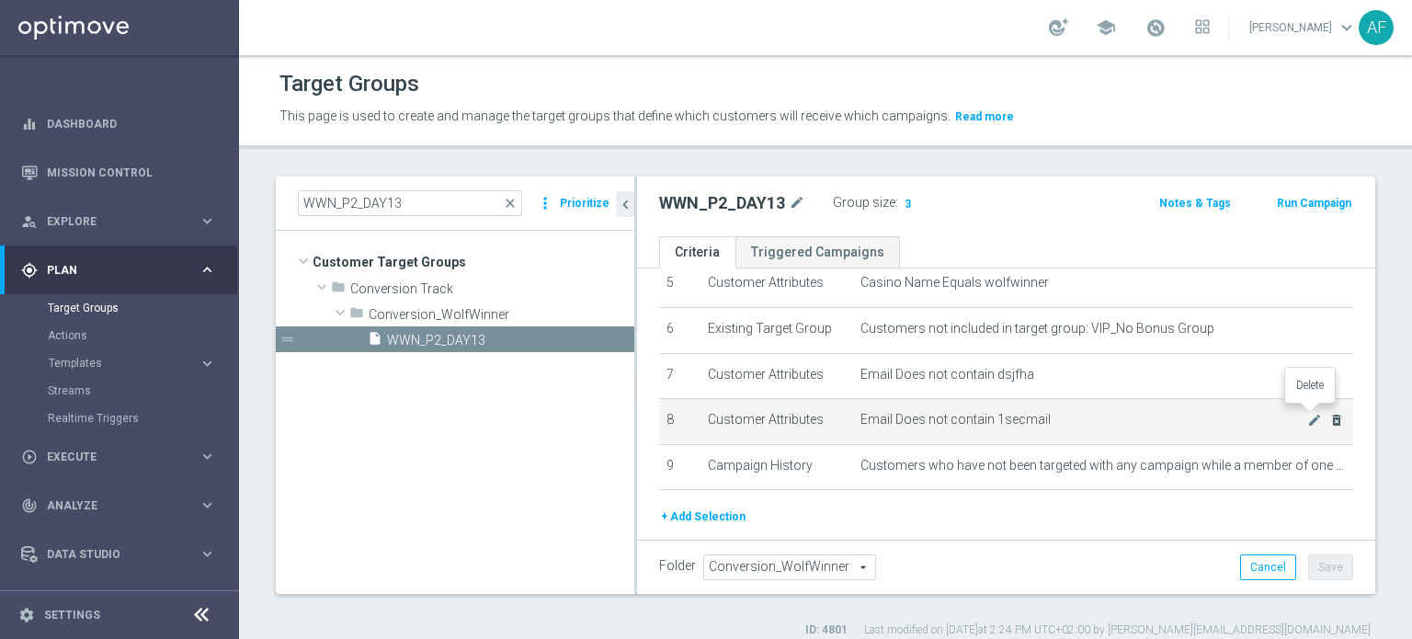
click at [1329, 418] on icon "delete_forever" at bounding box center [1336, 420] width 15 height 15
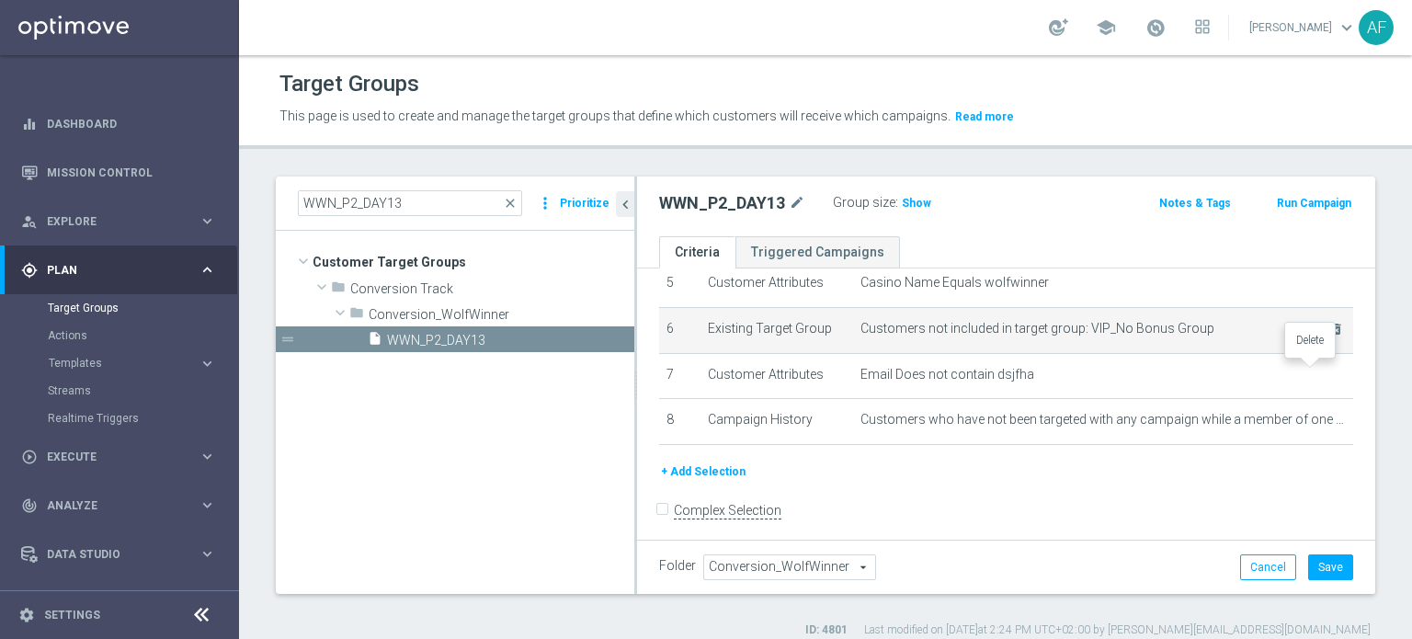
click at [0, 0] on icon "delete_forever" at bounding box center [0, 0] width 0 height 0
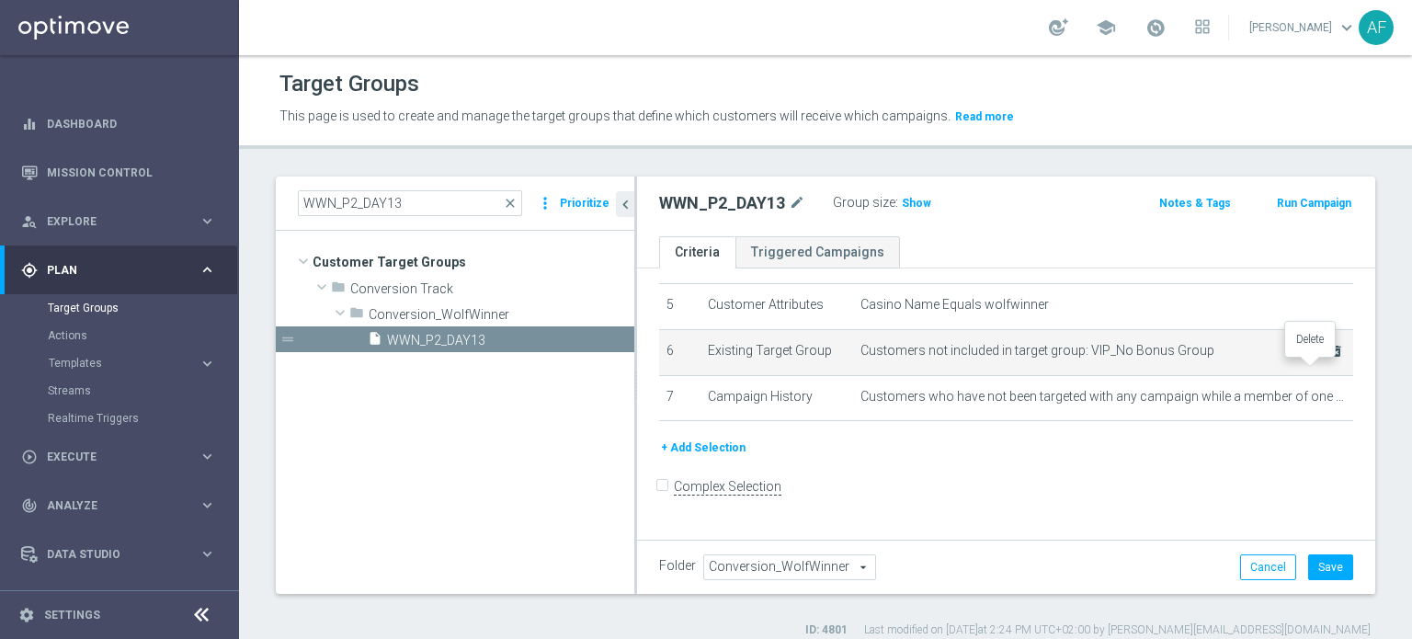
scroll to position [210, 0]
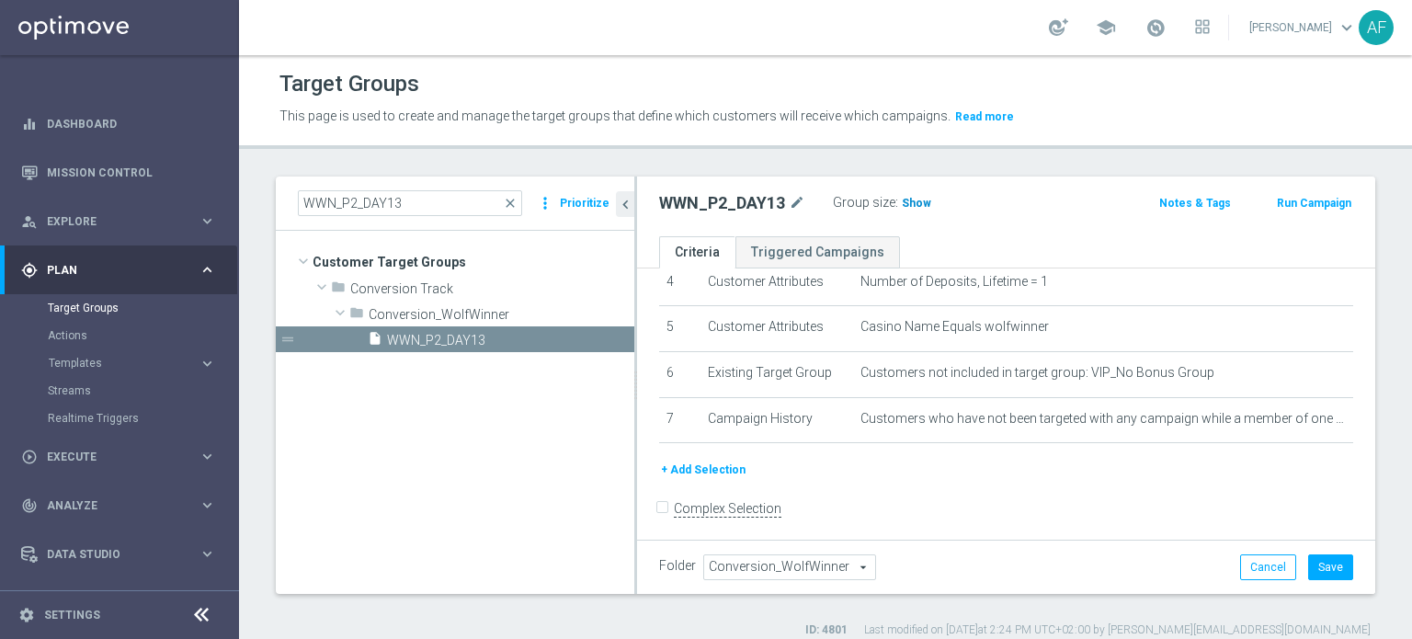
click at [911, 201] on span "Show" at bounding box center [916, 203] width 29 height 13
click at [1313, 565] on button "Save" at bounding box center [1330, 567] width 45 height 26
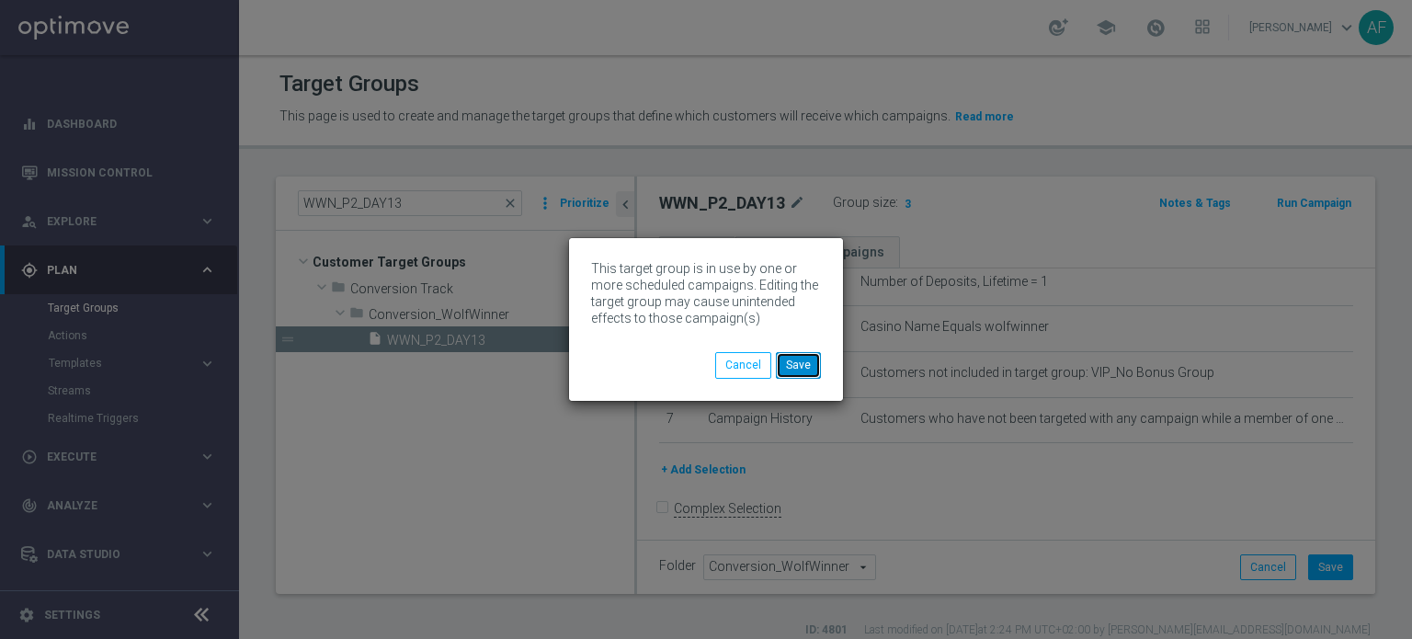
click at [798, 371] on button "Save" at bounding box center [798, 365] width 45 height 26
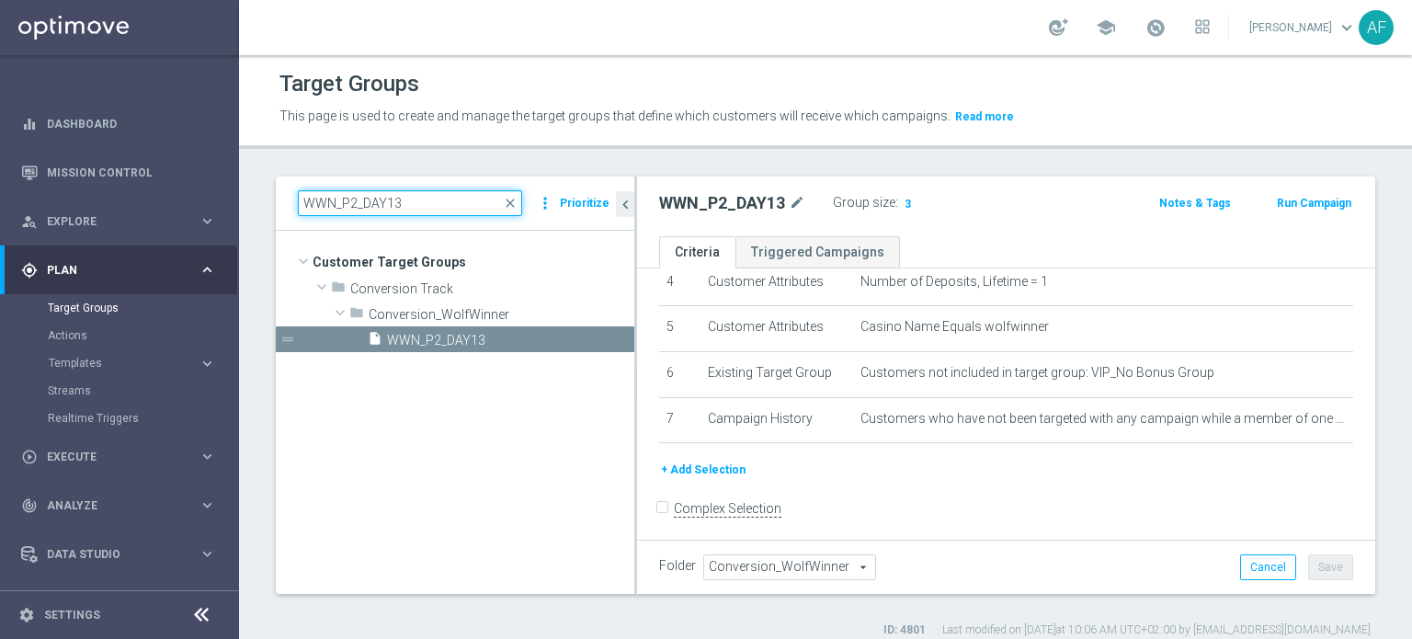
drag, startPoint x: 400, startPoint y: 205, endPoint x: 263, endPoint y: 205, distance: 137.0
click at [263, 205] on div "WWN_P2_DAY13 close more_vert Prioritize Customer Target Groups library_add crea…" at bounding box center [825, 406] width 1173 height 461
paste input "3_DAY1"
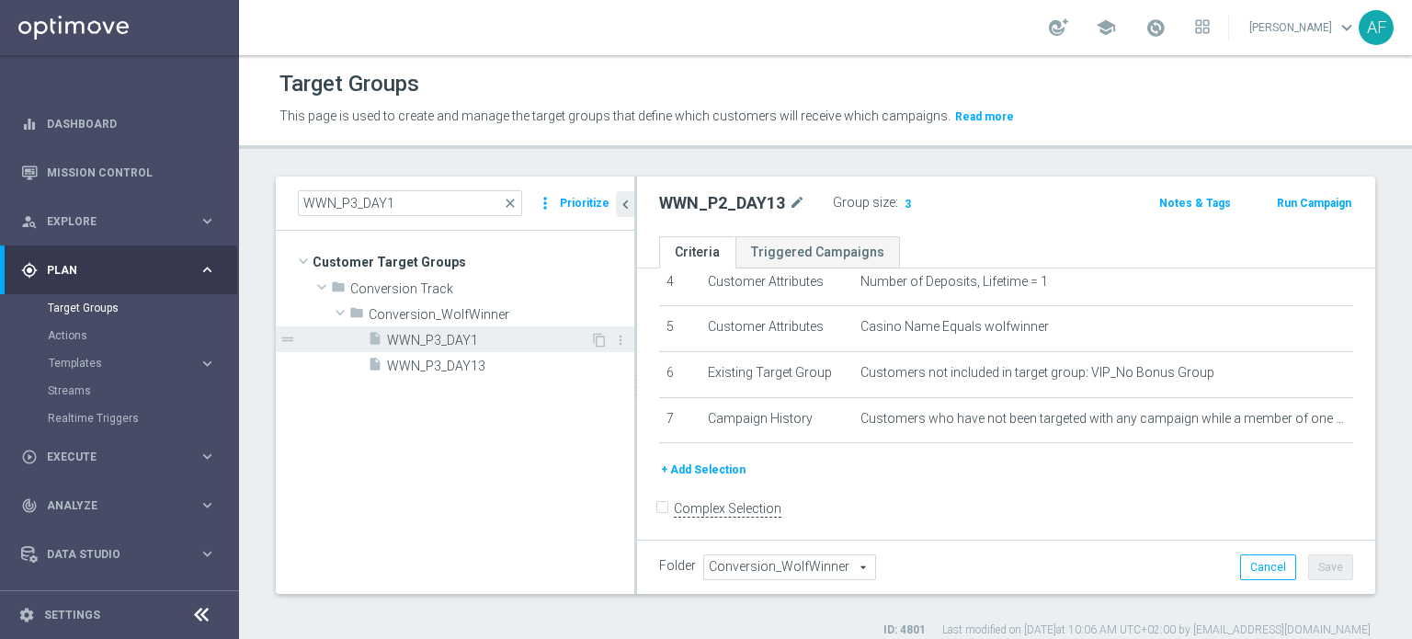
click at [478, 345] on span "WWN_P3_DAY1" at bounding box center [488, 341] width 203 height 16
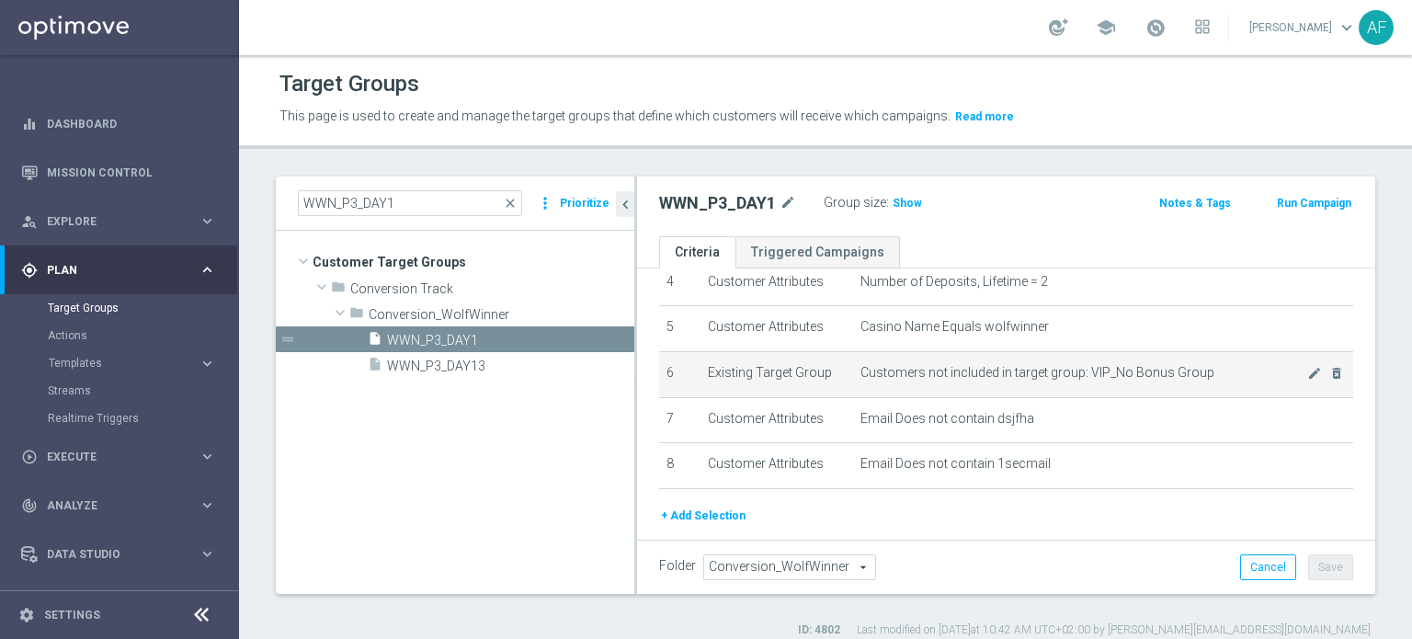
scroll to position [254, 0]
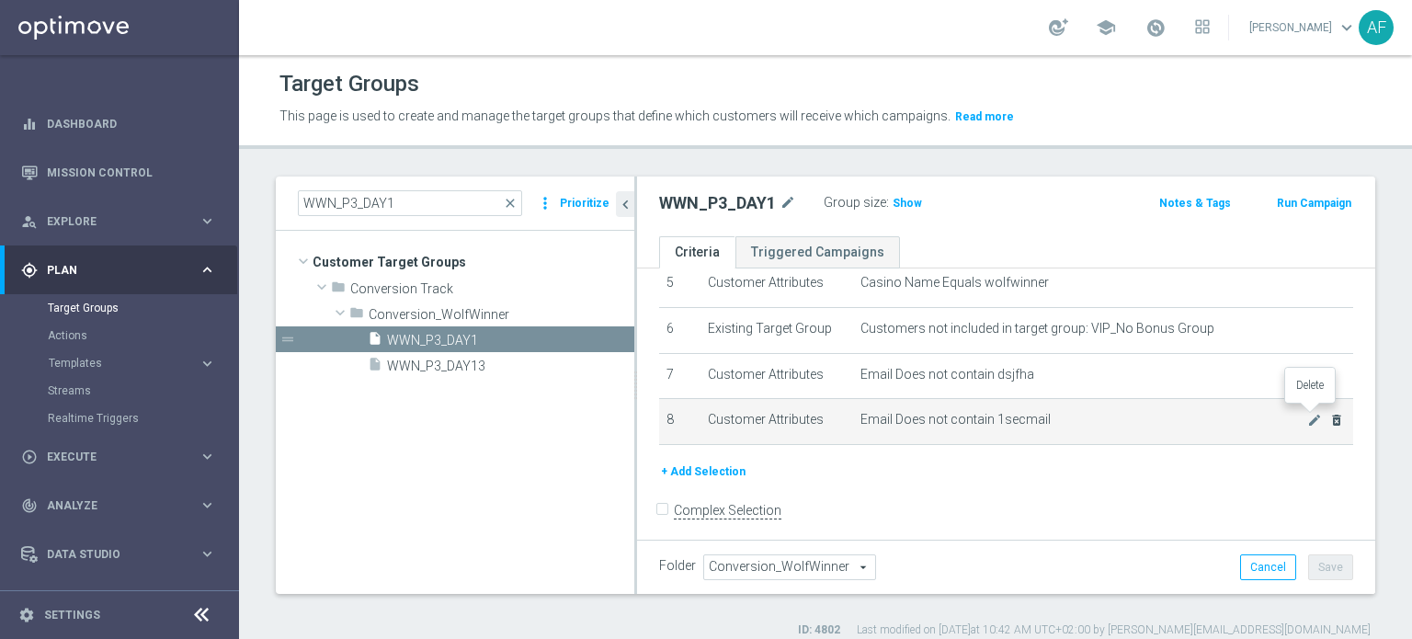
click at [1329, 413] on icon "delete_forever" at bounding box center [1336, 420] width 15 height 15
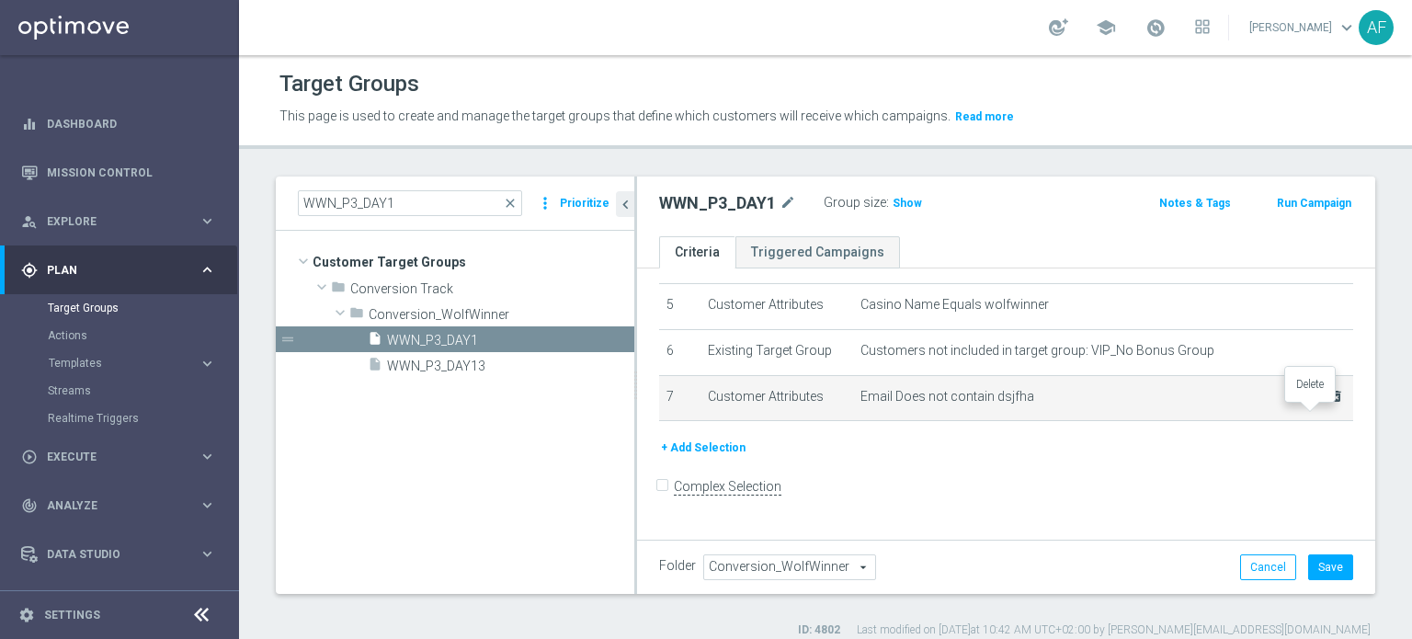
scroll to position [210, 0]
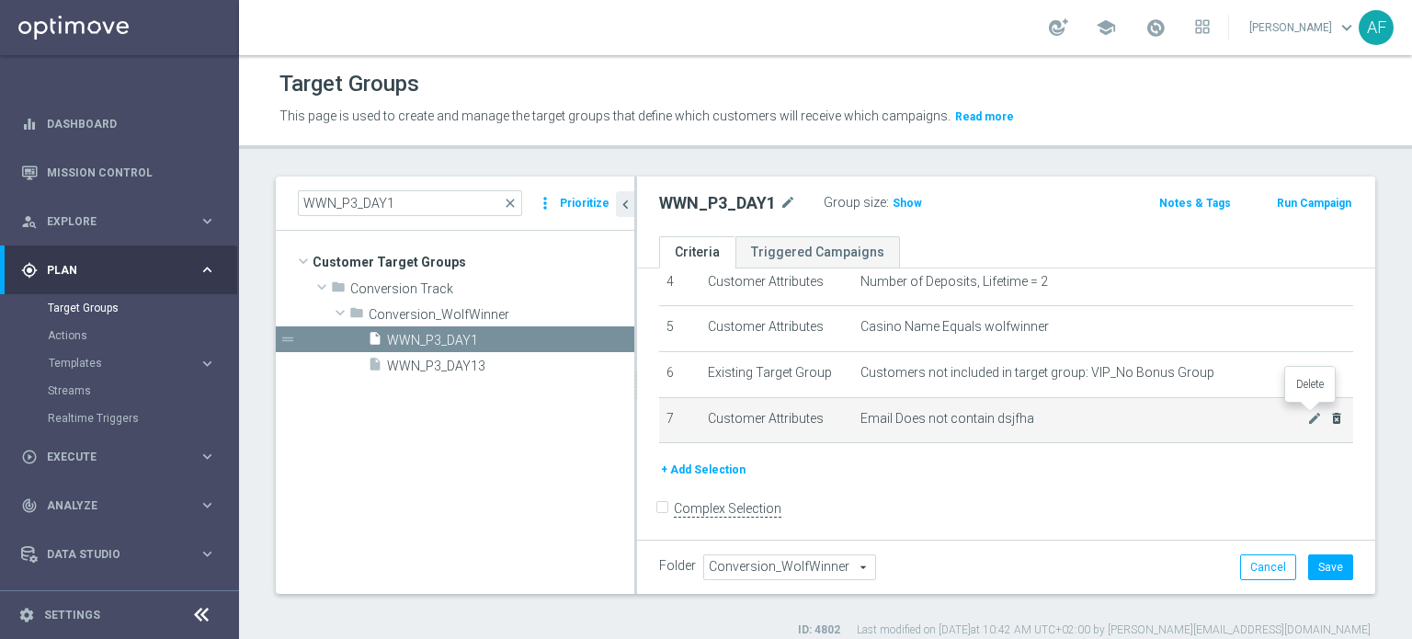
click at [1329, 414] on icon "delete_forever" at bounding box center [1336, 418] width 15 height 15
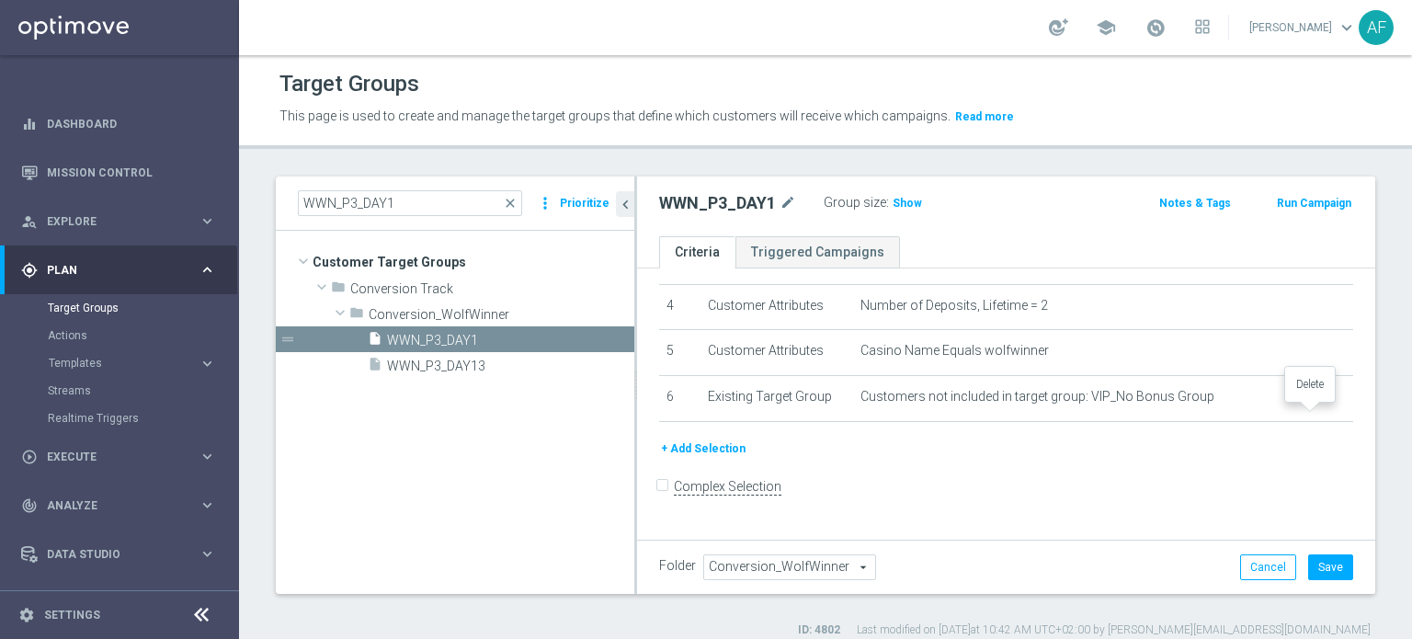
scroll to position [165, 0]
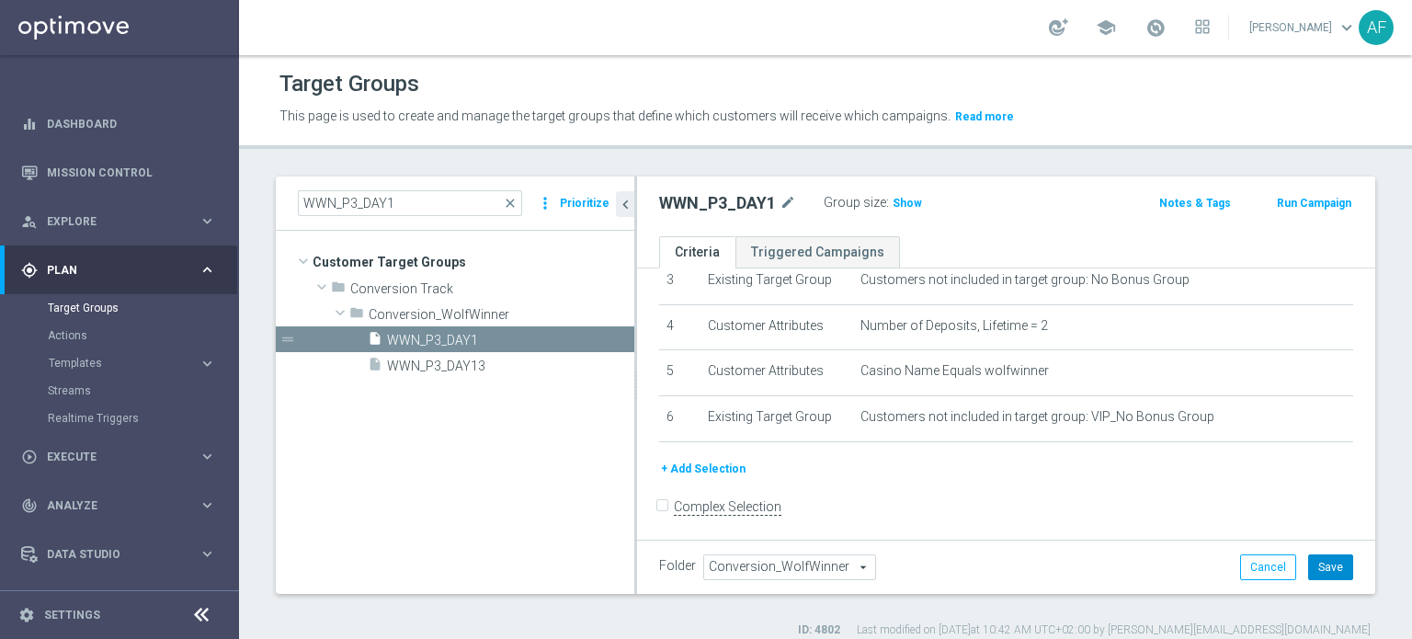
click at [1327, 563] on button "Save" at bounding box center [1330, 567] width 45 height 26
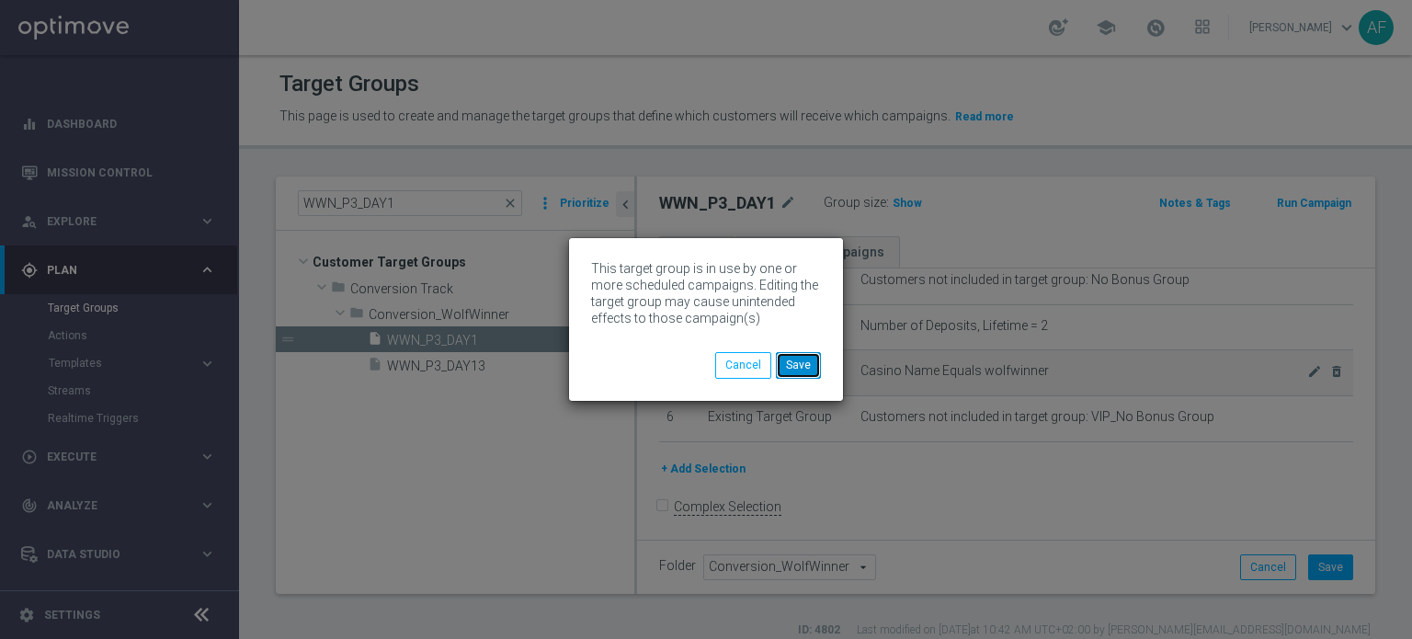
drag, startPoint x: 795, startPoint y: 364, endPoint x: 809, endPoint y: 366, distance: 13.9
click at [795, 363] on button "Save" at bounding box center [798, 365] width 45 height 26
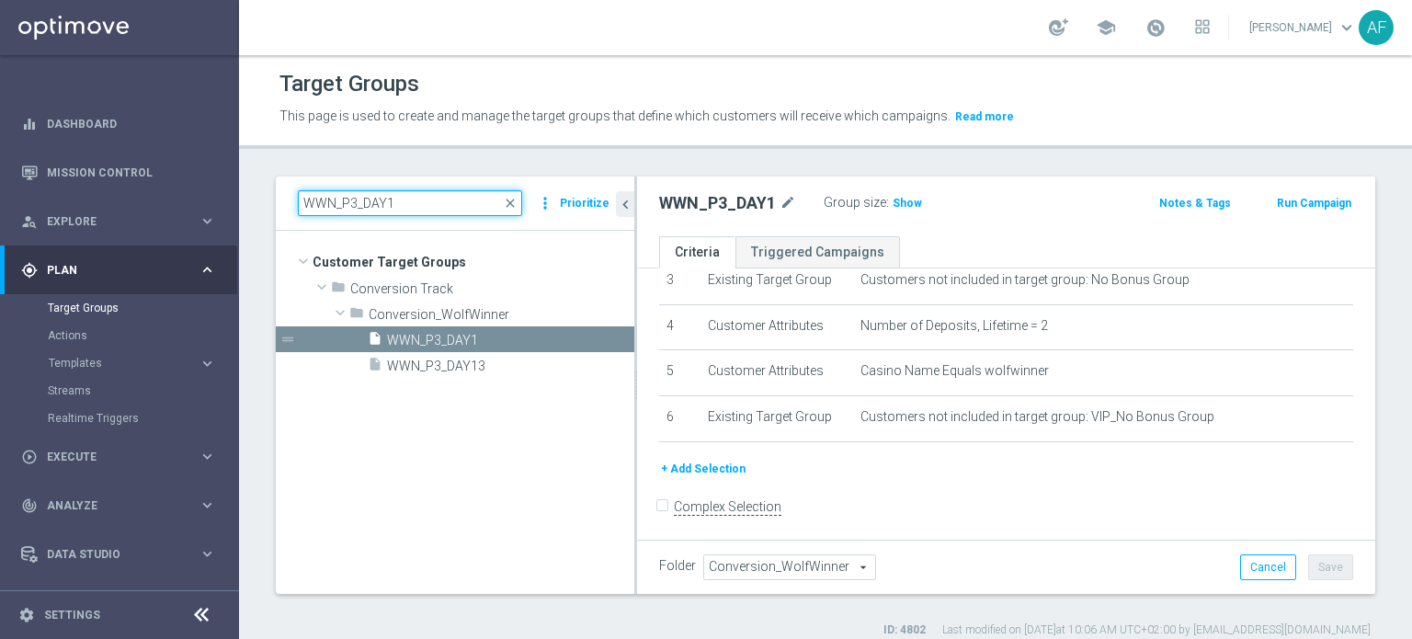
drag, startPoint x: 401, startPoint y: 201, endPoint x: 267, endPoint y: 197, distance: 134.3
click at [267, 198] on div "WWN_P3_DAY1 close more_vert Prioritize Customer Target Groups library_add creat…" at bounding box center [825, 406] width 1173 height 461
paste input "3"
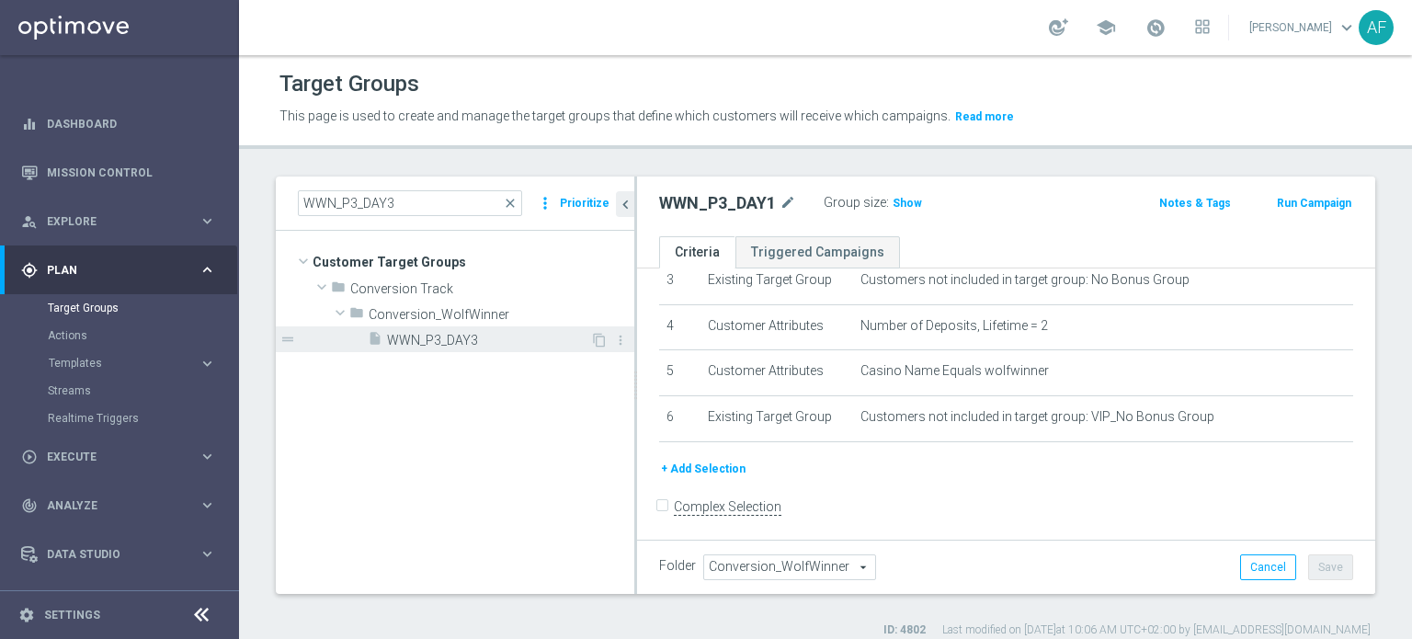
click at [489, 337] on span "WWN_P3_DAY3" at bounding box center [488, 341] width 203 height 16
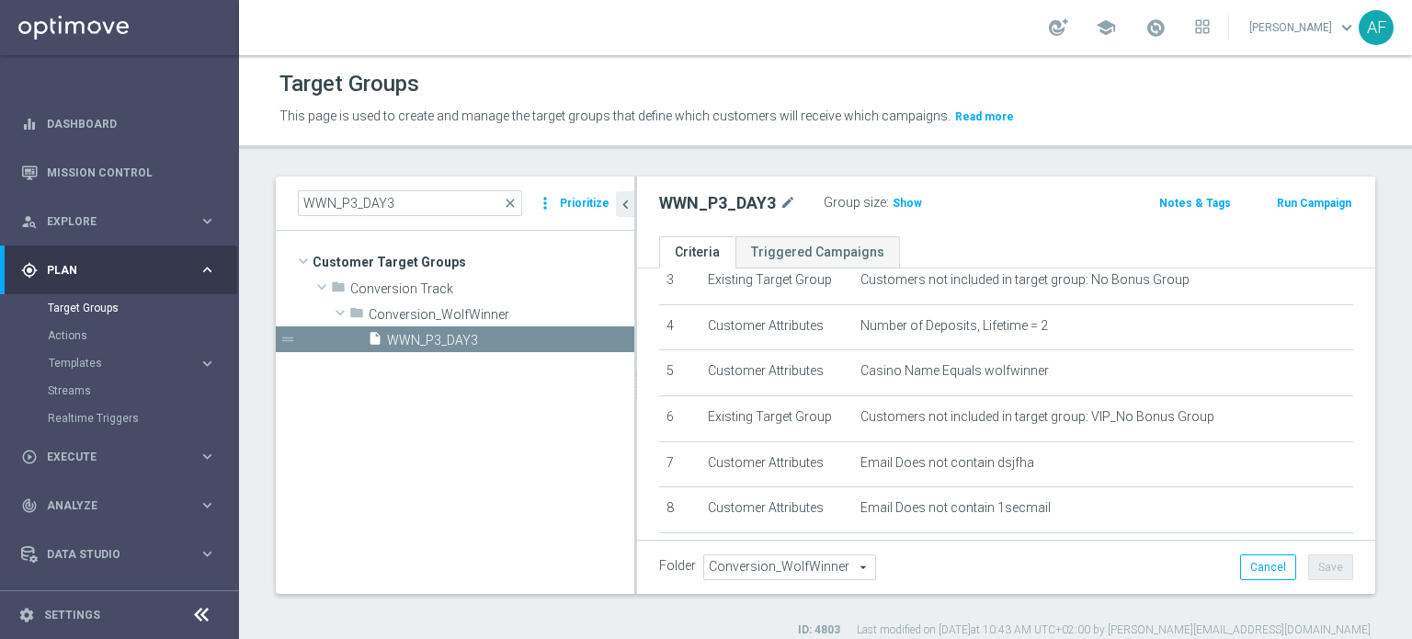
scroll to position [254, 0]
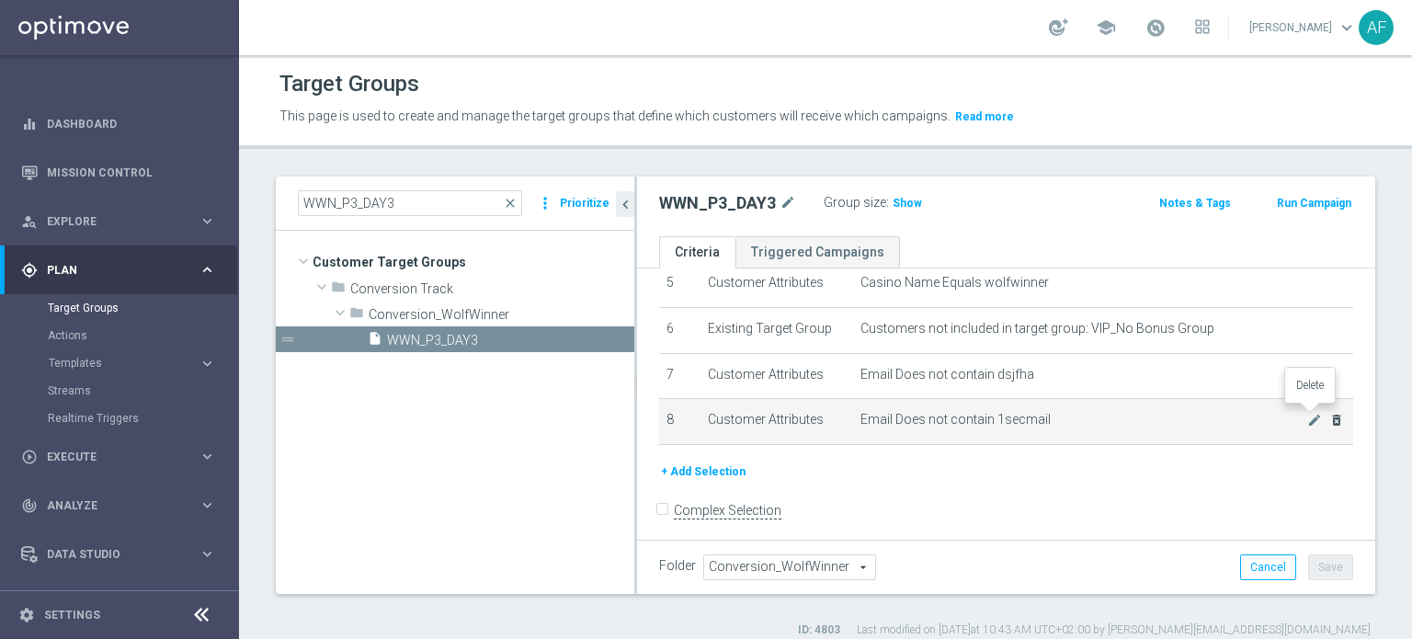
click at [1329, 415] on icon "delete_forever" at bounding box center [1336, 420] width 15 height 15
click at [1329, 414] on icon "delete_forever" at bounding box center [1336, 418] width 15 height 15
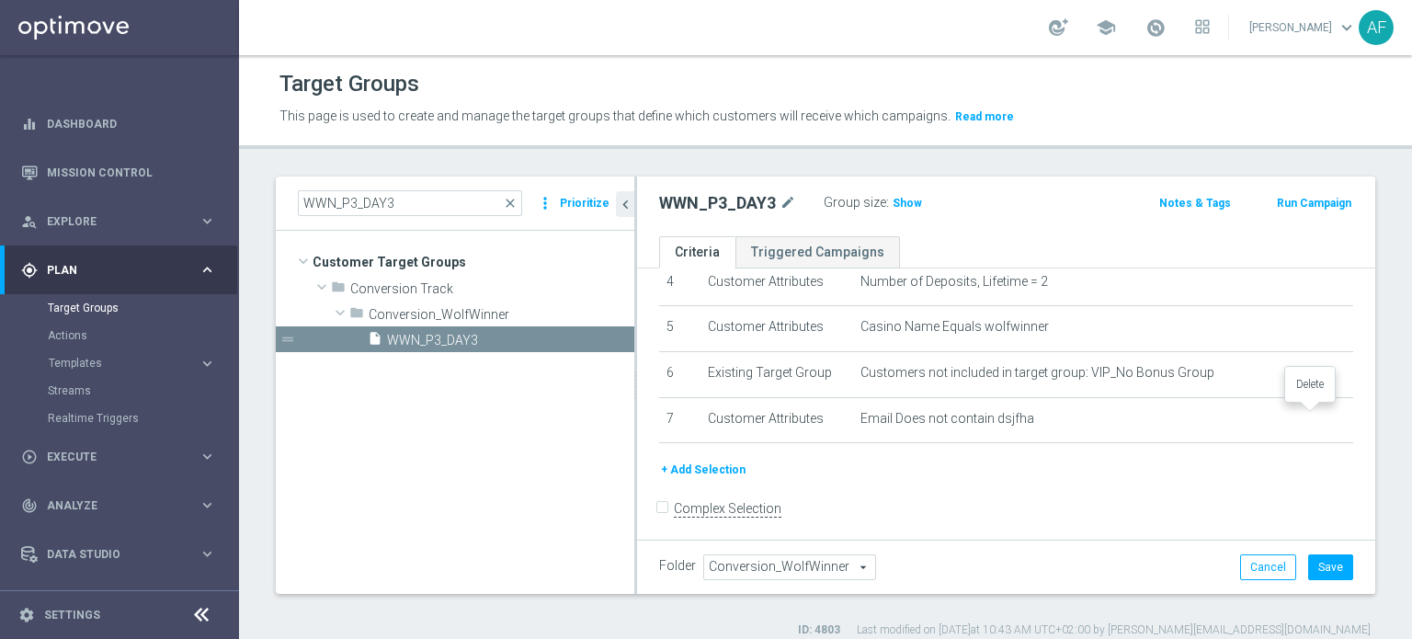
scroll to position [165, 0]
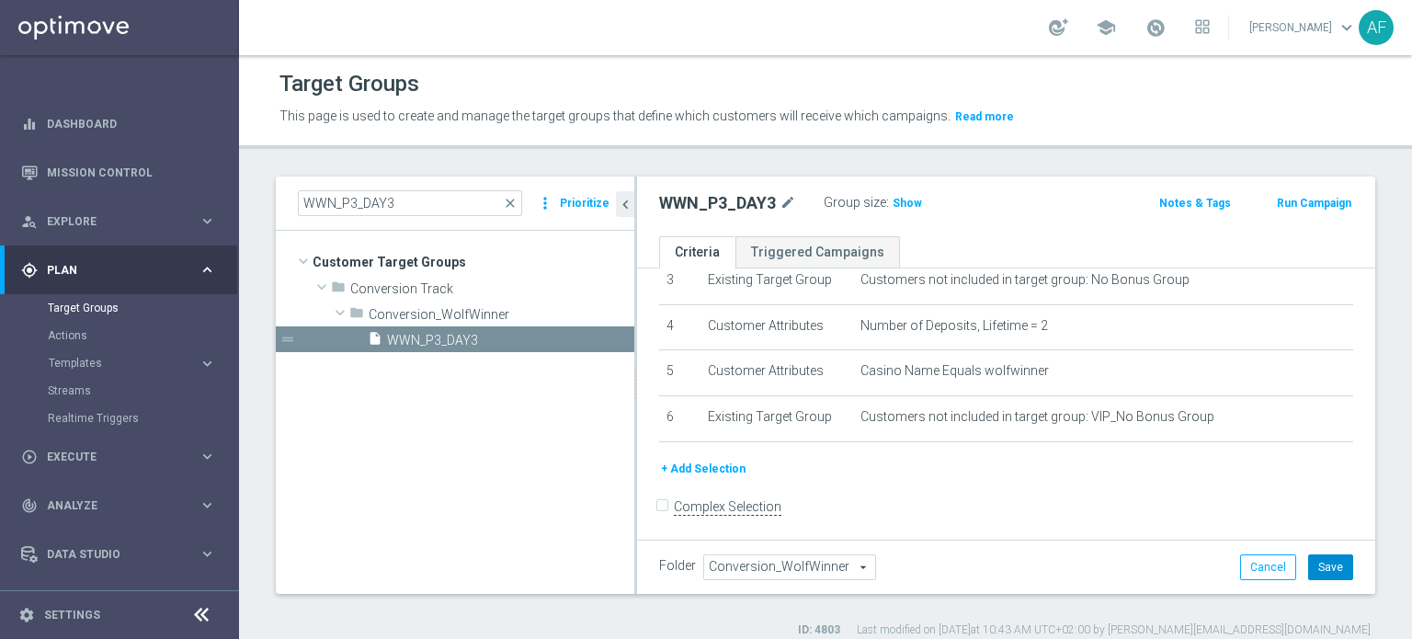
click at [1319, 554] on button "Save" at bounding box center [1330, 567] width 45 height 26
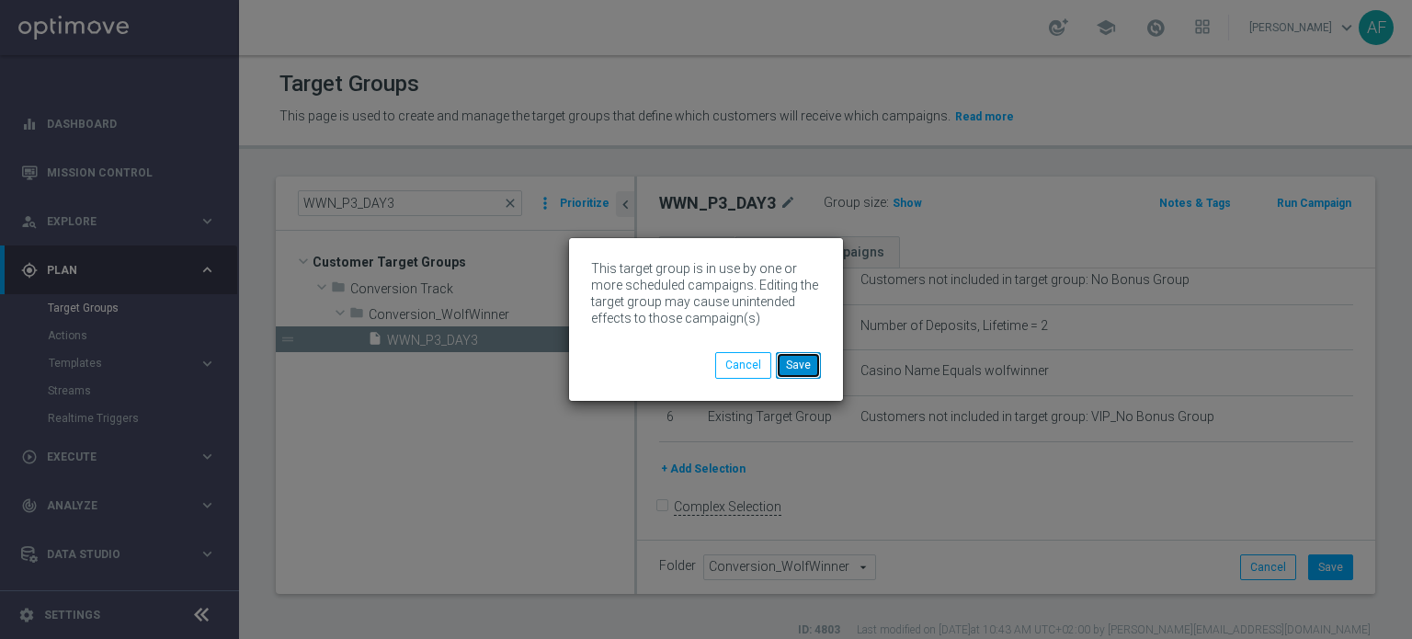
click at [797, 372] on button "Save" at bounding box center [798, 365] width 45 height 26
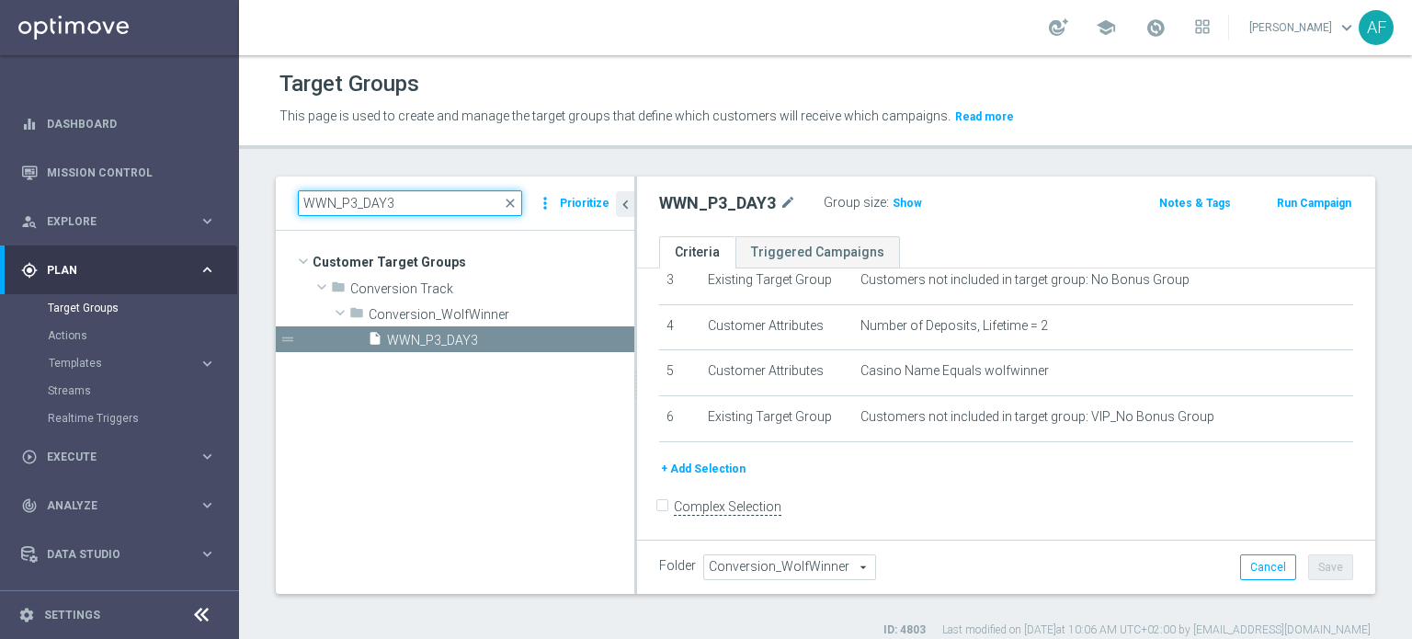
drag, startPoint x: 342, startPoint y: 200, endPoint x: 271, endPoint y: 187, distance: 72.1
click at [272, 188] on div "WWN_P3_DAY3 close more_vert Prioritize Customer Target Groups library_add creat…" at bounding box center [825, 406] width 1173 height 461
paste input "5"
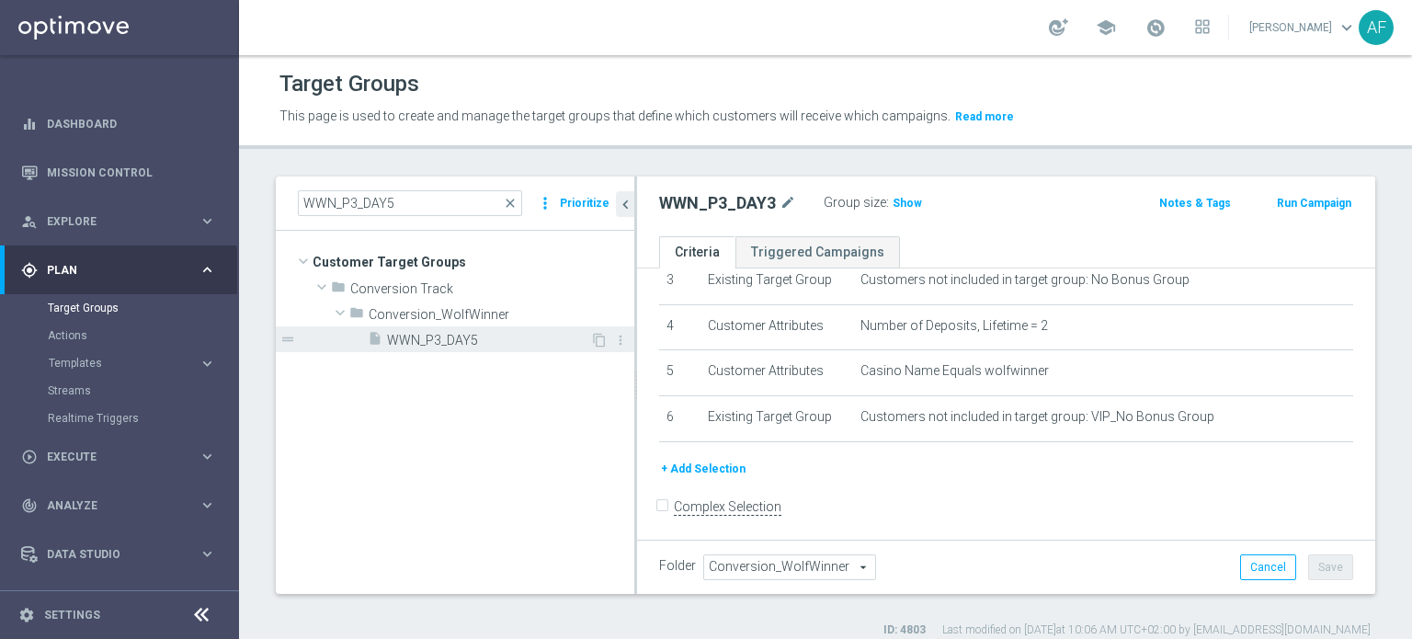
click at [452, 333] on span "WWN_P3_DAY5" at bounding box center [488, 341] width 203 height 16
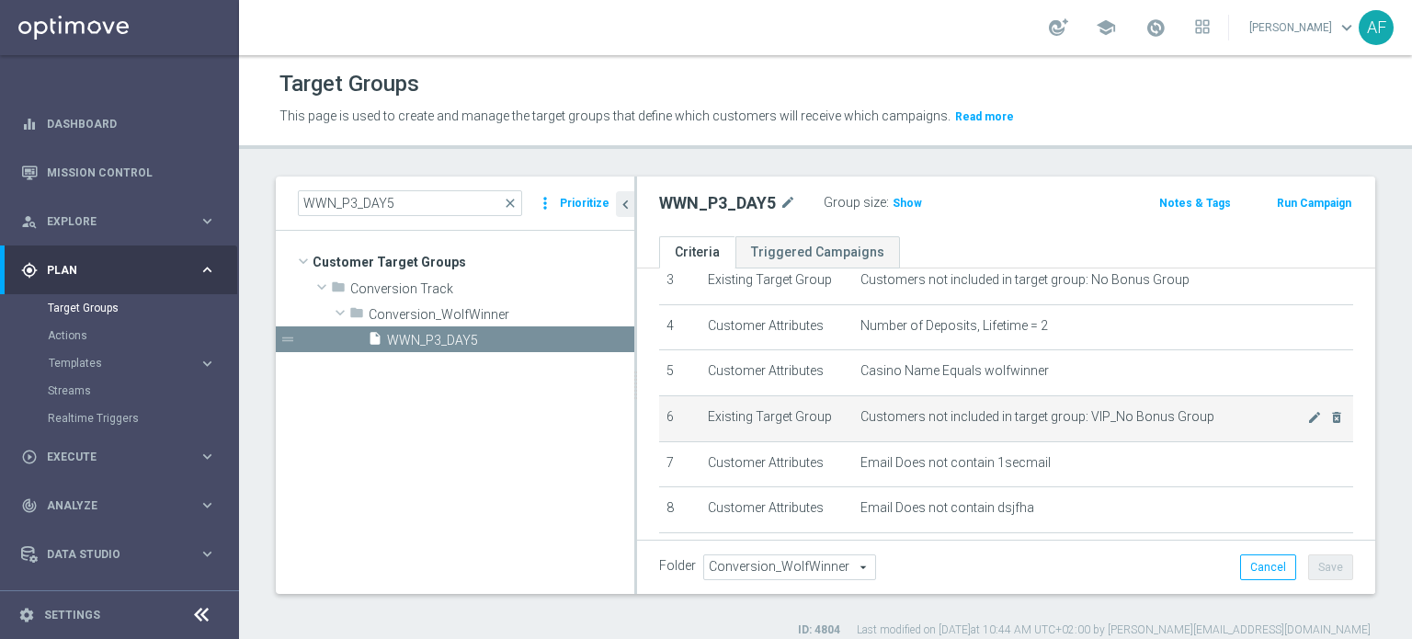
scroll to position [254, 0]
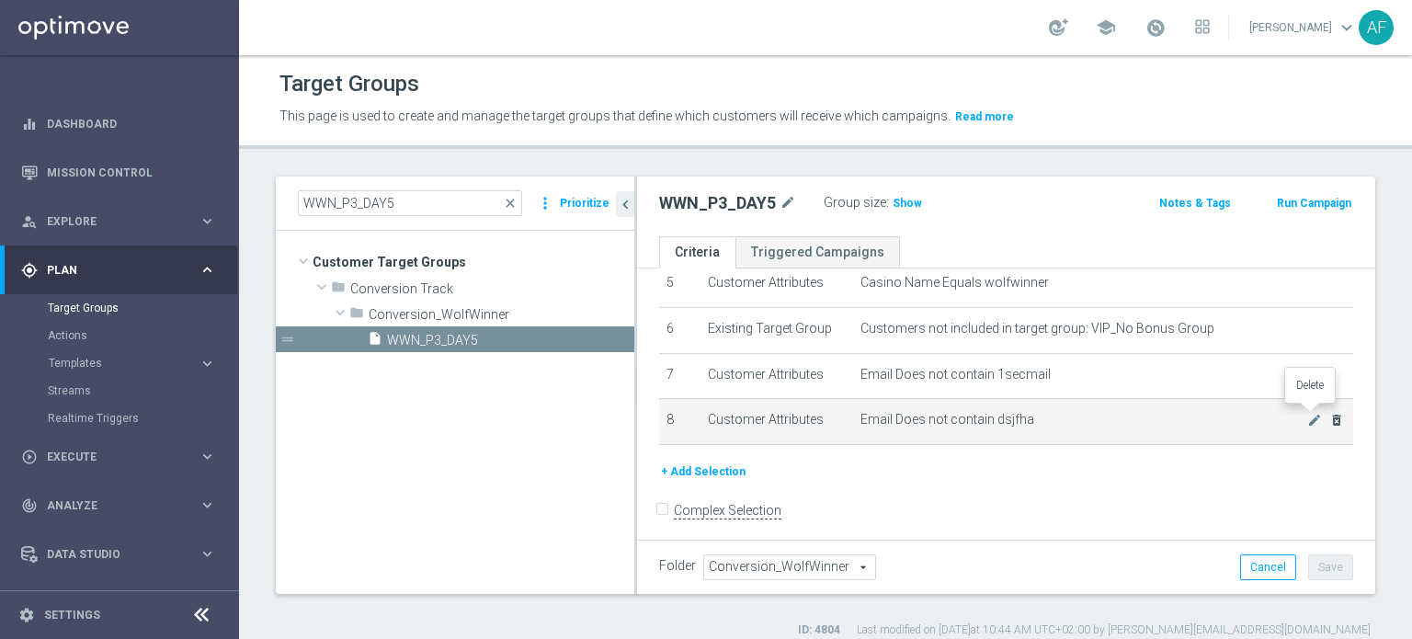
click at [1329, 418] on icon "delete_forever" at bounding box center [1336, 420] width 15 height 15
click at [1329, 416] on icon "delete_forever" at bounding box center [1336, 418] width 15 height 15
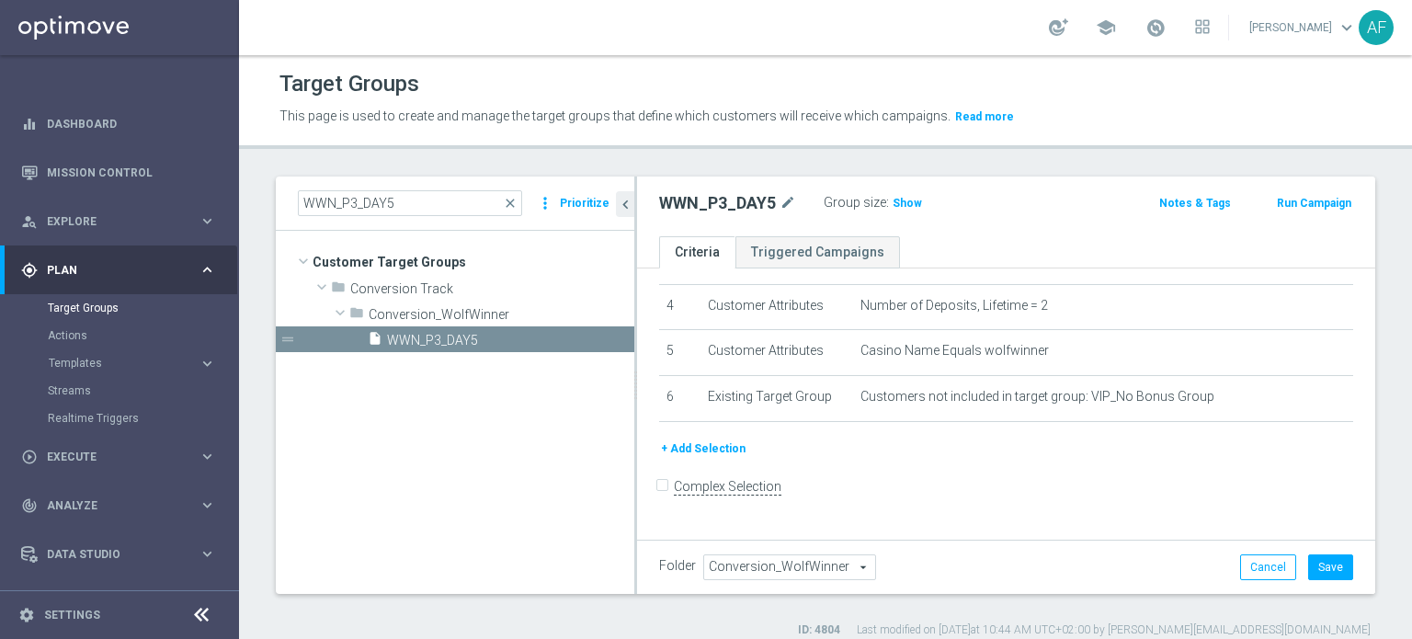
scroll to position [165, 0]
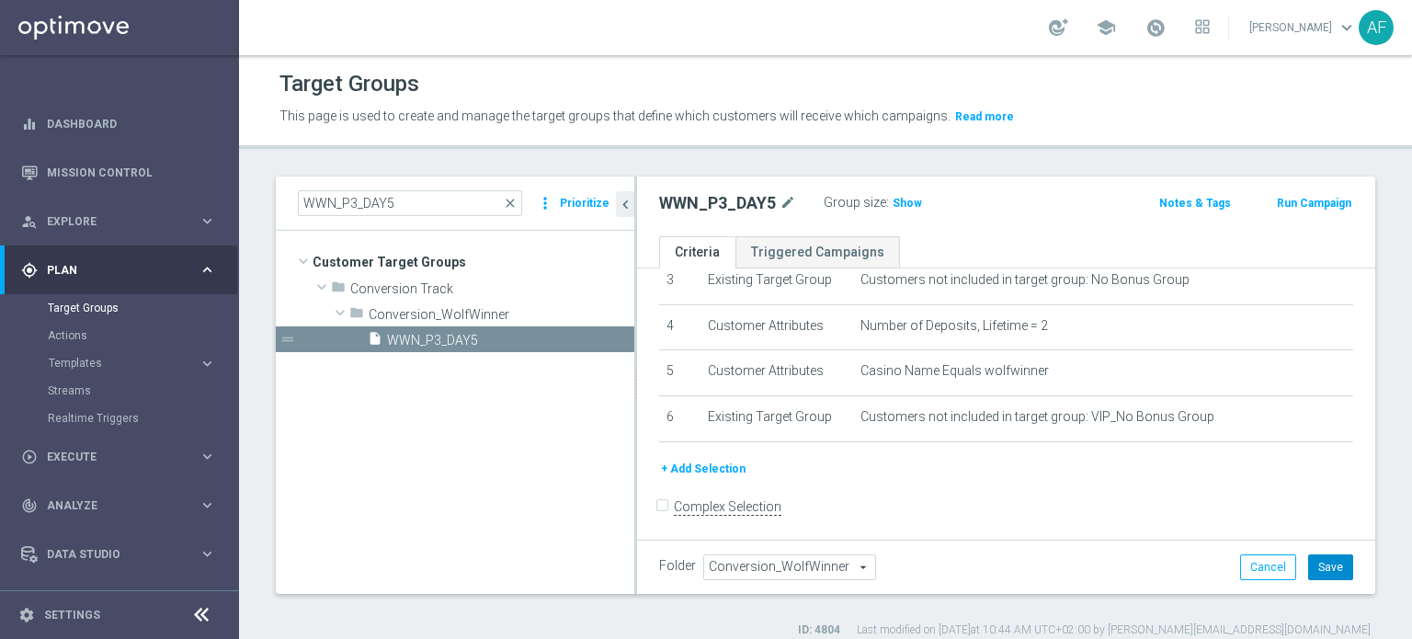
click at [1315, 569] on button "Save" at bounding box center [1330, 567] width 45 height 26
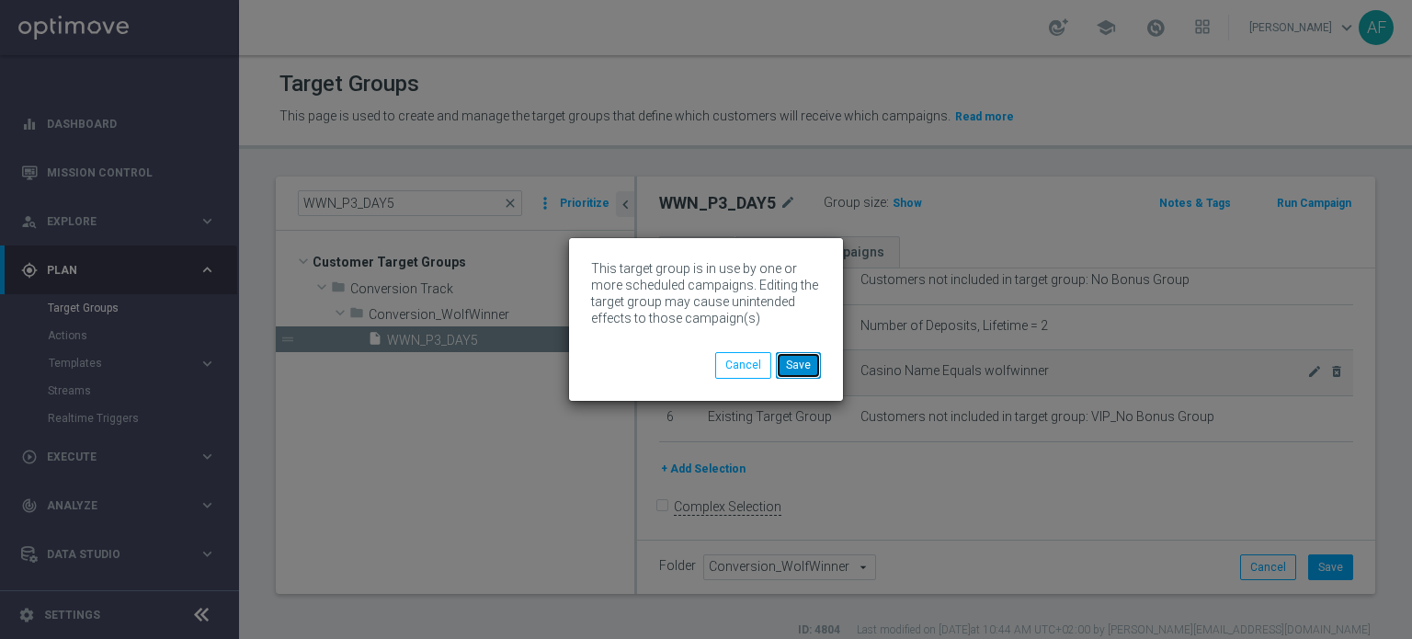
drag, startPoint x: 813, startPoint y: 359, endPoint x: 873, endPoint y: 363, distance: 60.8
click at [813, 359] on button "Save" at bounding box center [798, 365] width 45 height 26
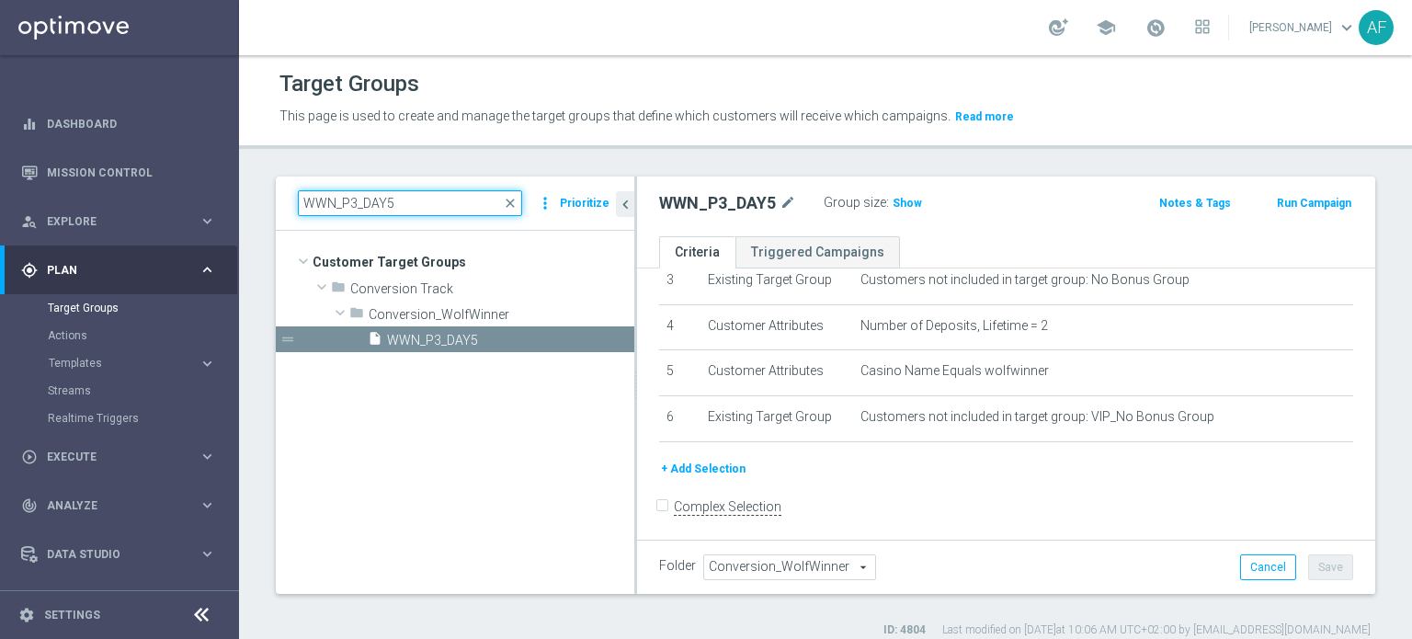
drag, startPoint x: 384, startPoint y: 200, endPoint x: 272, endPoint y: 198, distance: 112.2
click at [272, 199] on div "WWN_P3_DAY5 close more_vert Prioritize Customer Target Groups library_add creat…" at bounding box center [825, 406] width 1173 height 461
paste input "7"
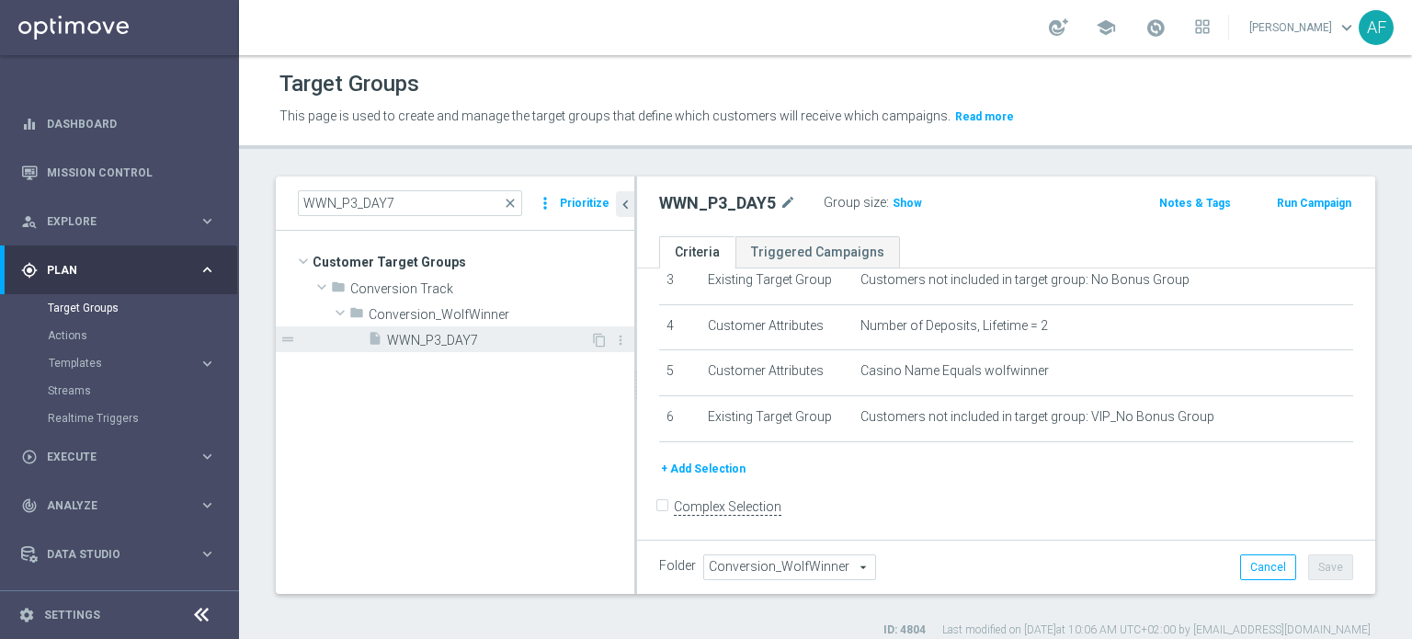
click at [492, 341] on span "WWN_P3_DAY7" at bounding box center [488, 341] width 203 height 16
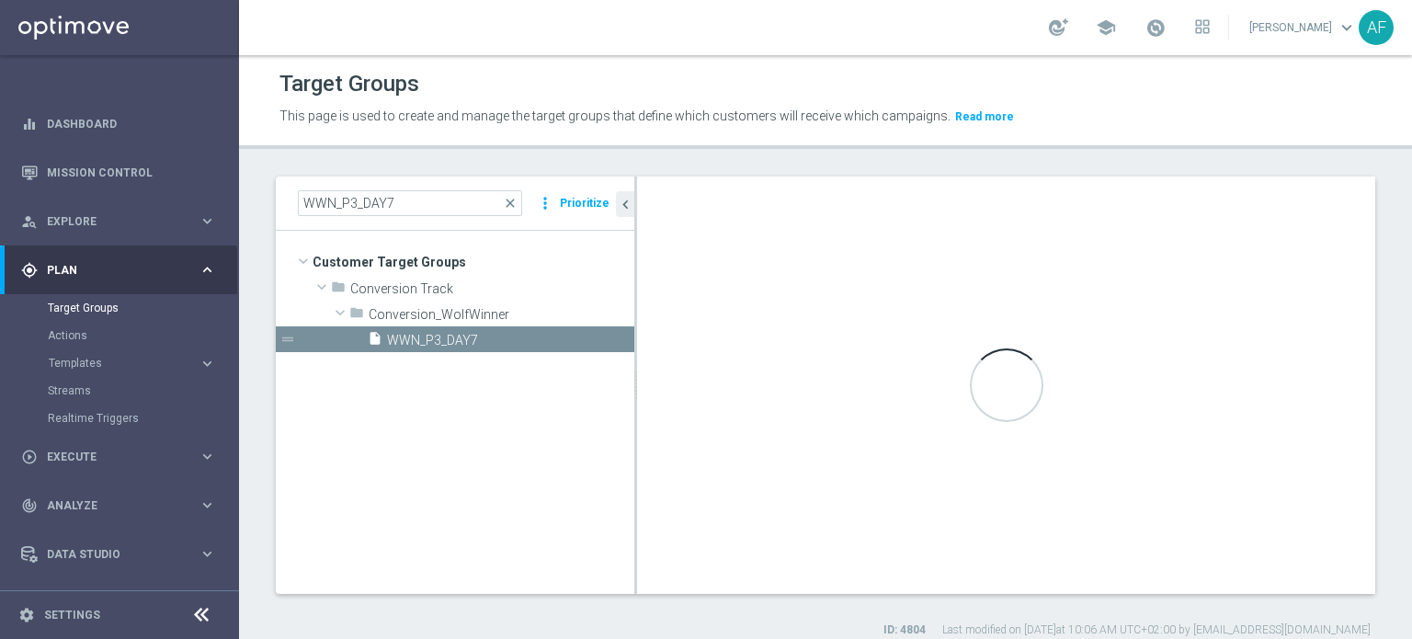
scroll to position [254, 0]
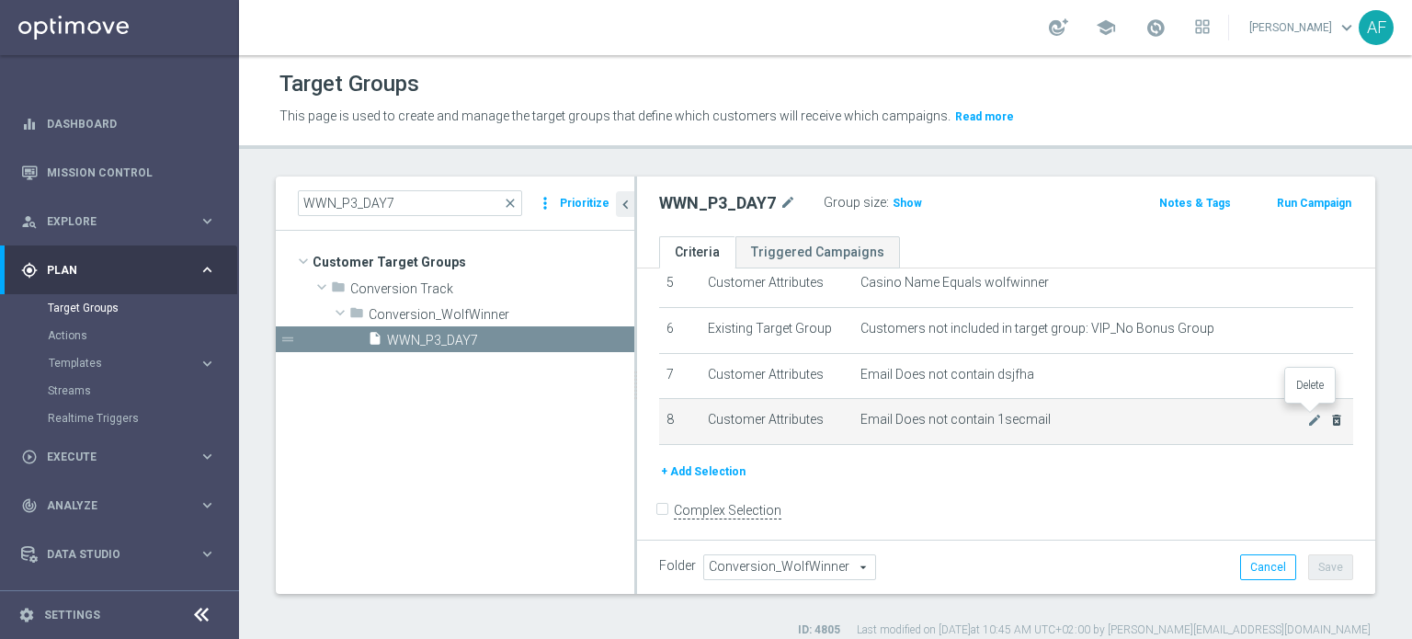
click at [1329, 416] on icon "delete_forever" at bounding box center [1336, 420] width 15 height 15
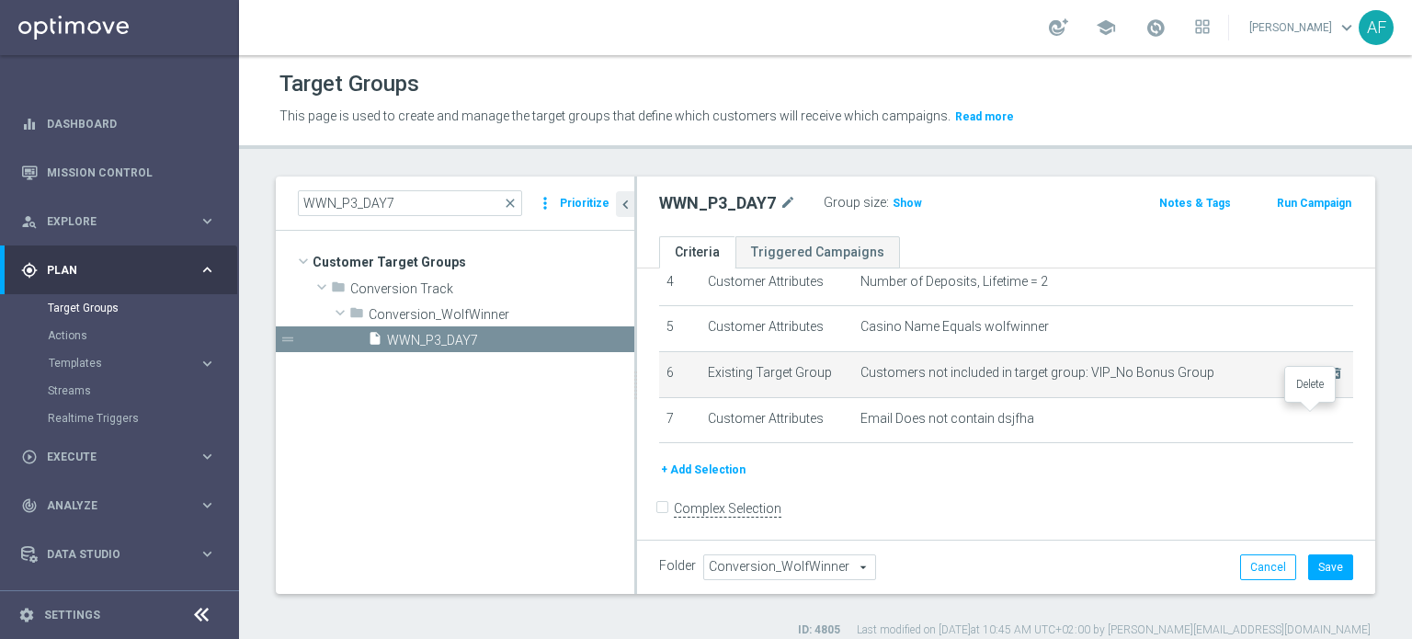
click at [0, 0] on icon "delete_forever" at bounding box center [0, 0] width 0 height 0
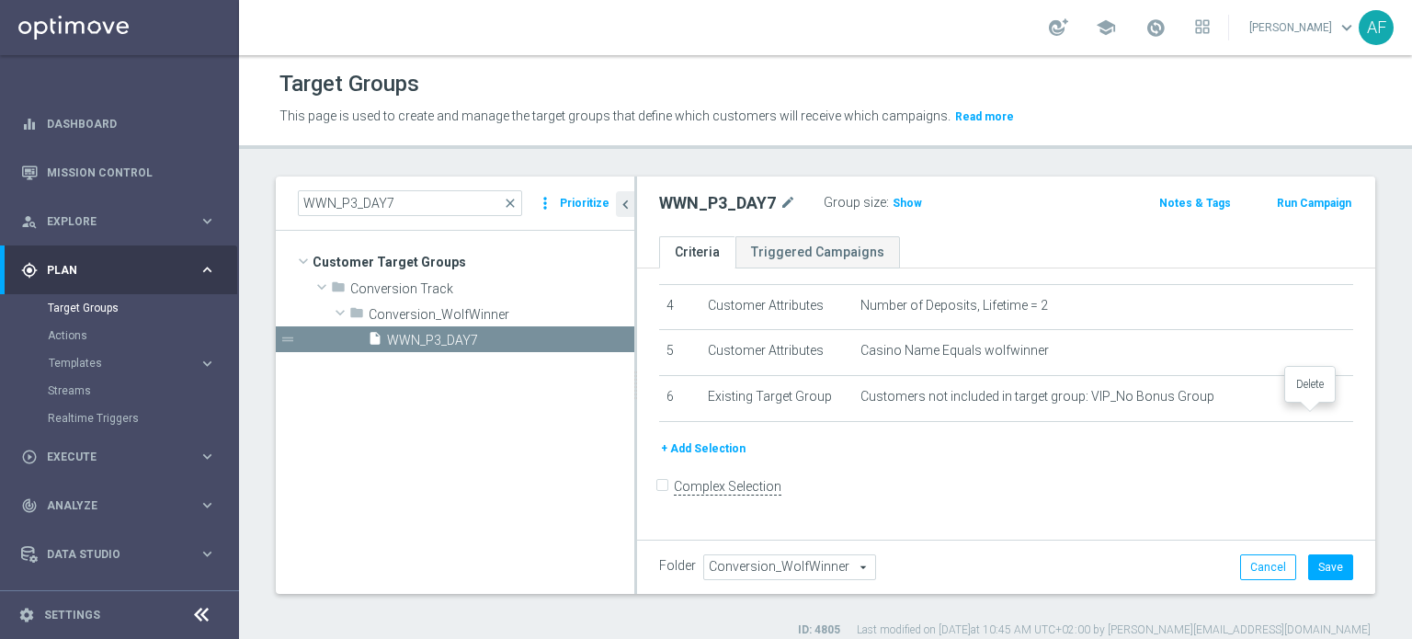
scroll to position [165, 0]
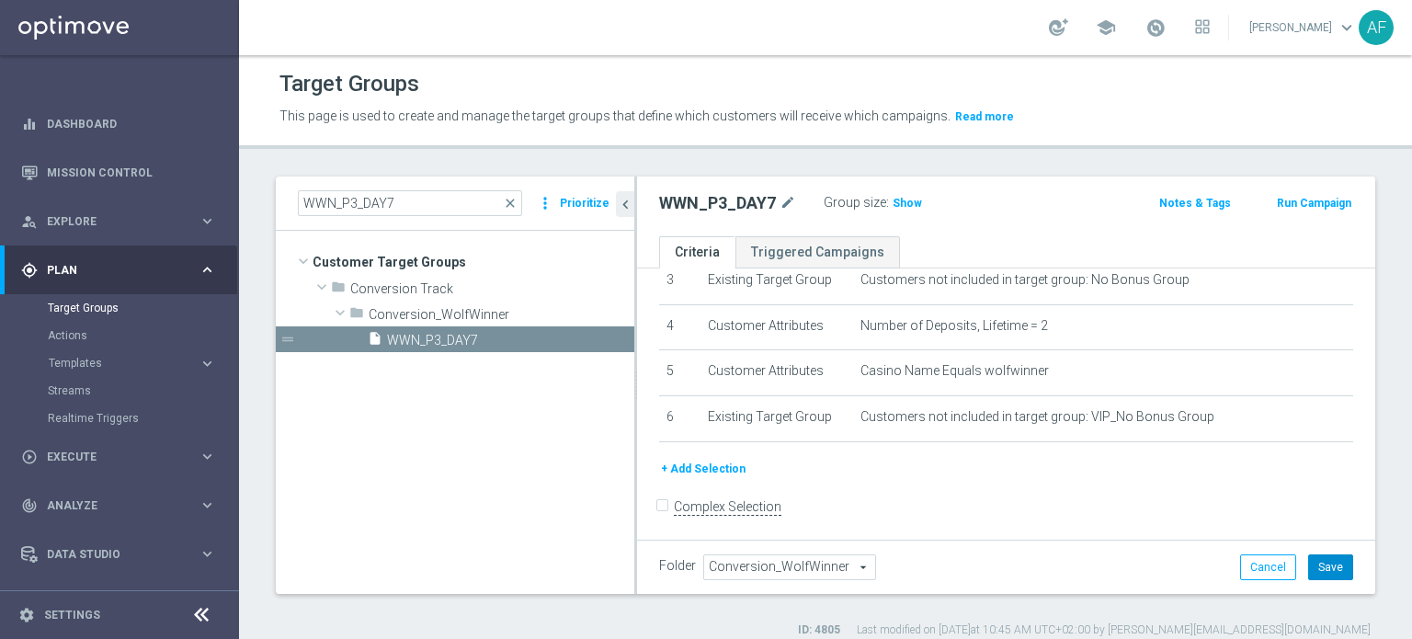
click at [1314, 568] on button "Save" at bounding box center [1330, 567] width 45 height 26
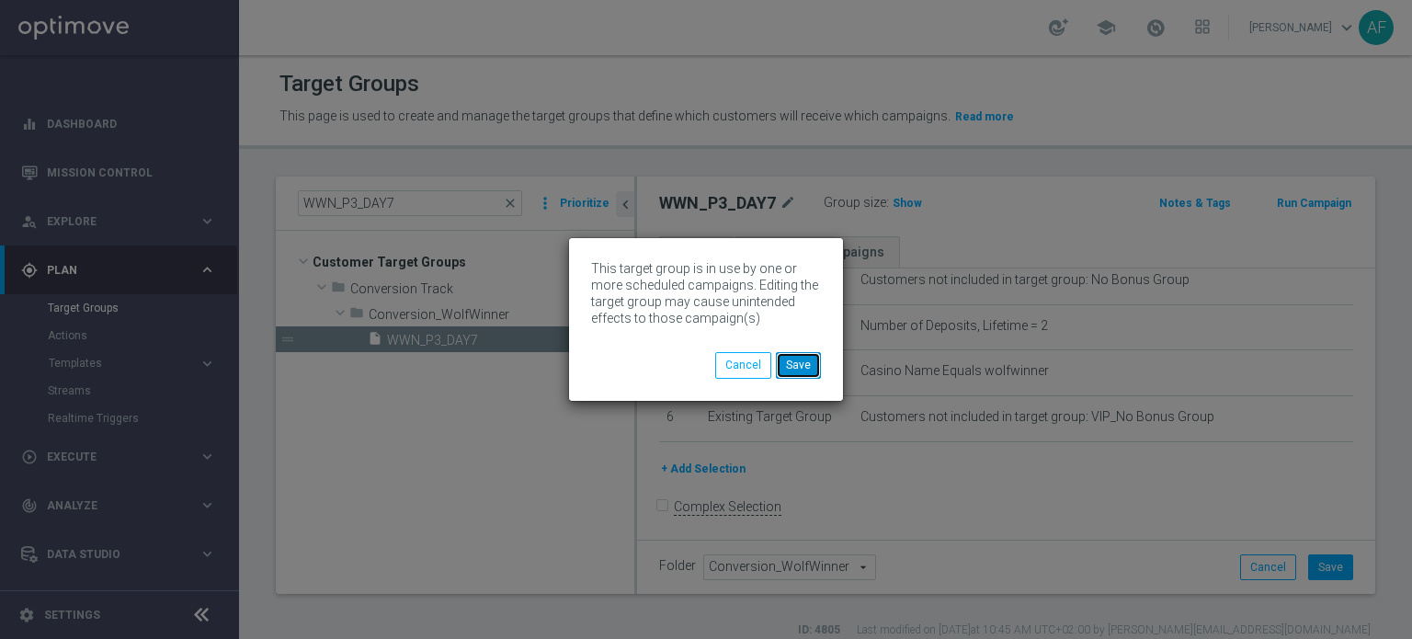
click at [801, 363] on button "Save" at bounding box center [798, 365] width 45 height 26
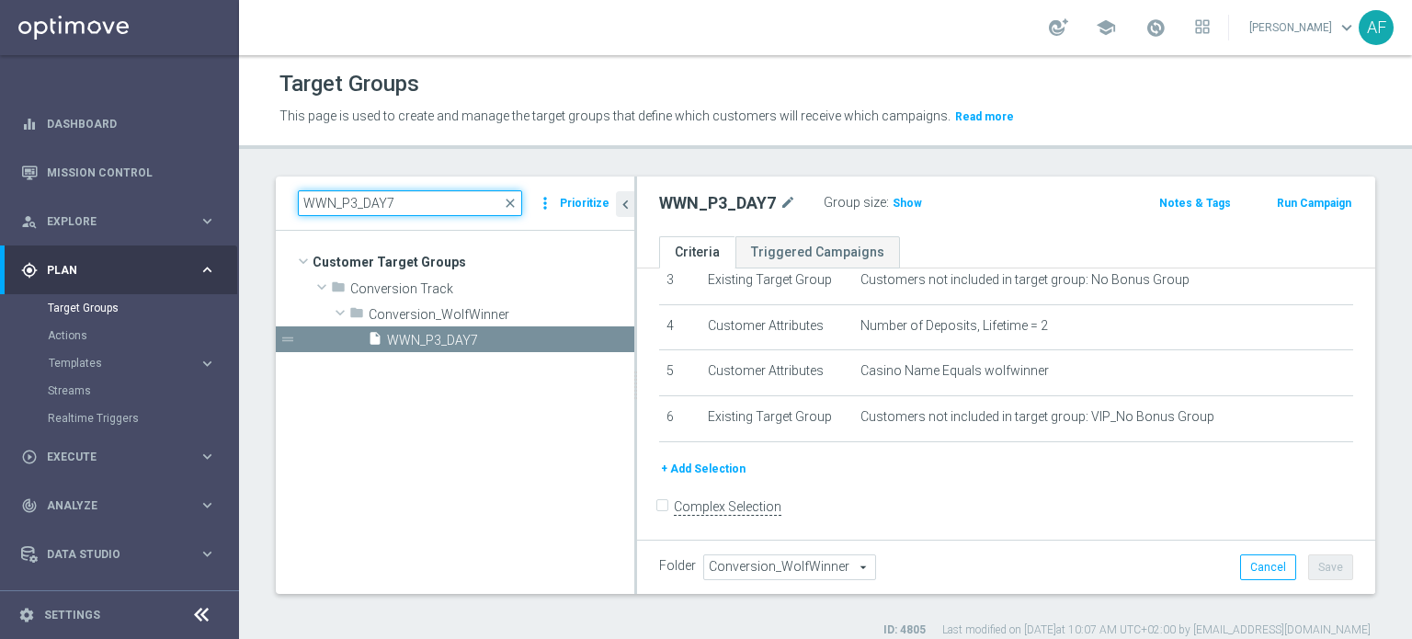
drag, startPoint x: 434, startPoint y: 192, endPoint x: 254, endPoint y: 192, distance: 180.2
click at [254, 192] on div "WWN_P3_DAY7 close more_vert Prioritize Customer Target Groups library_add creat…" at bounding box center [825, 406] width 1173 height 461
paste input "13"
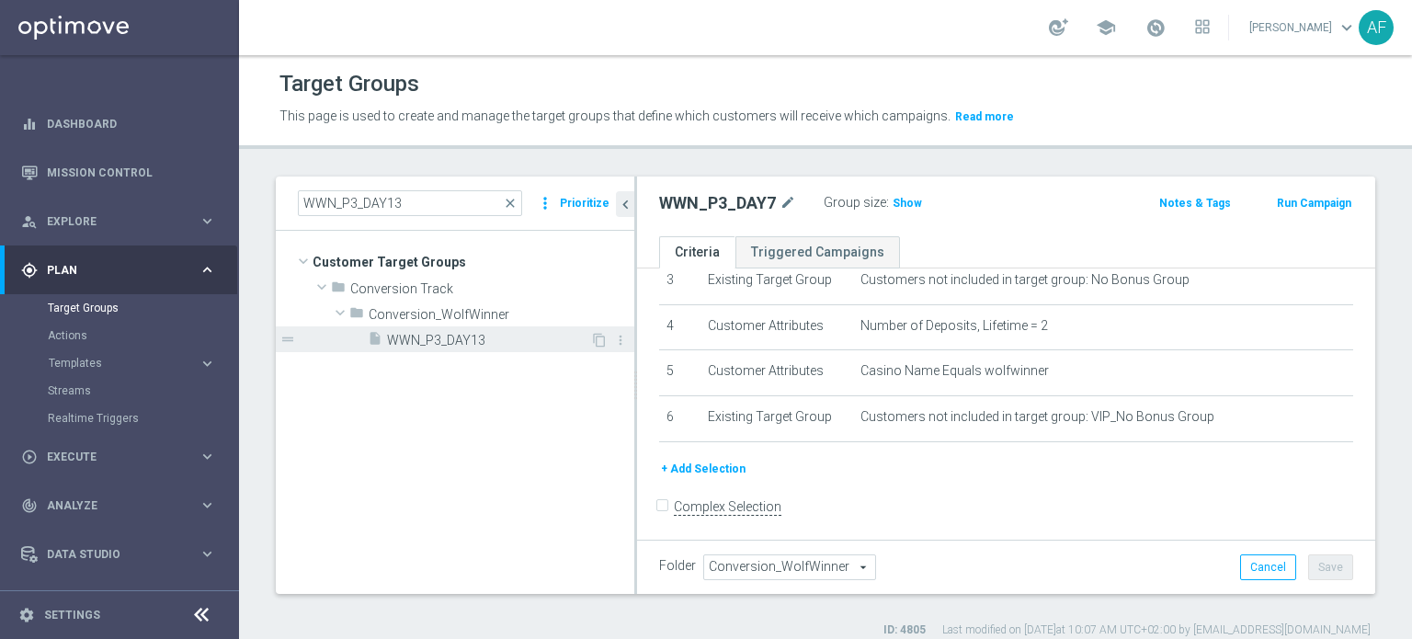
click at [452, 335] on span "WWN_P3_DAY13" at bounding box center [488, 341] width 203 height 16
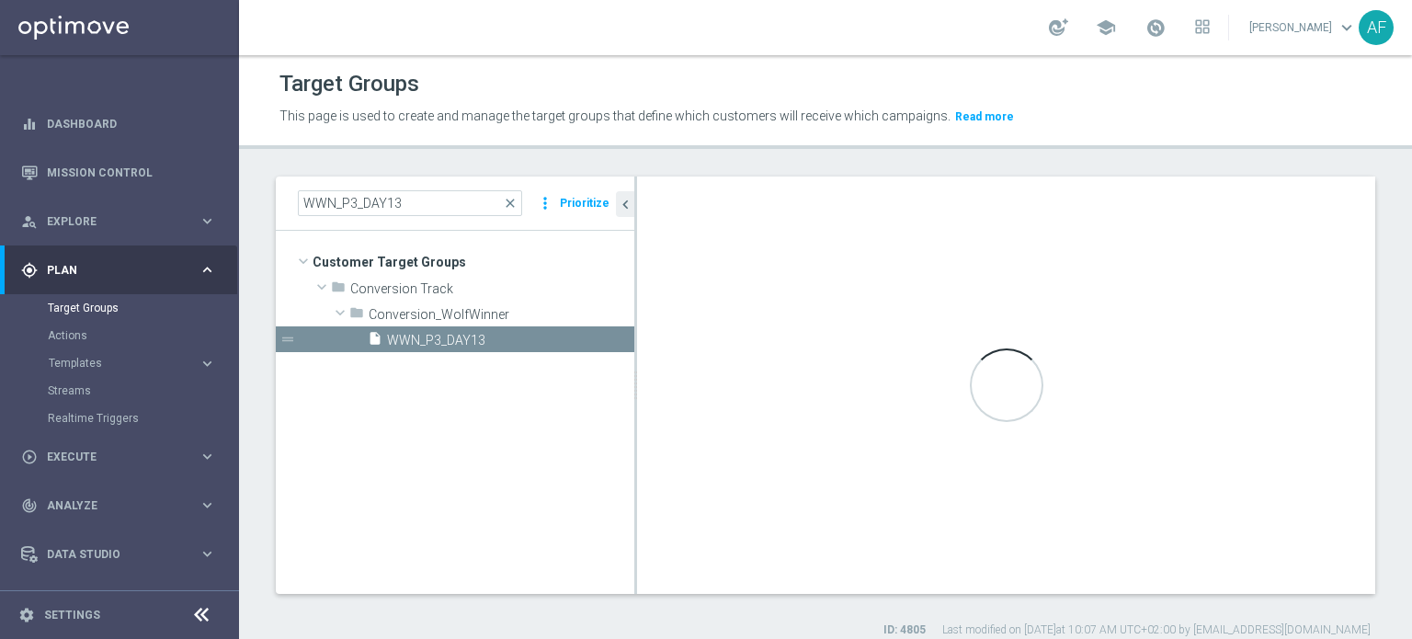
scroll to position [254, 0]
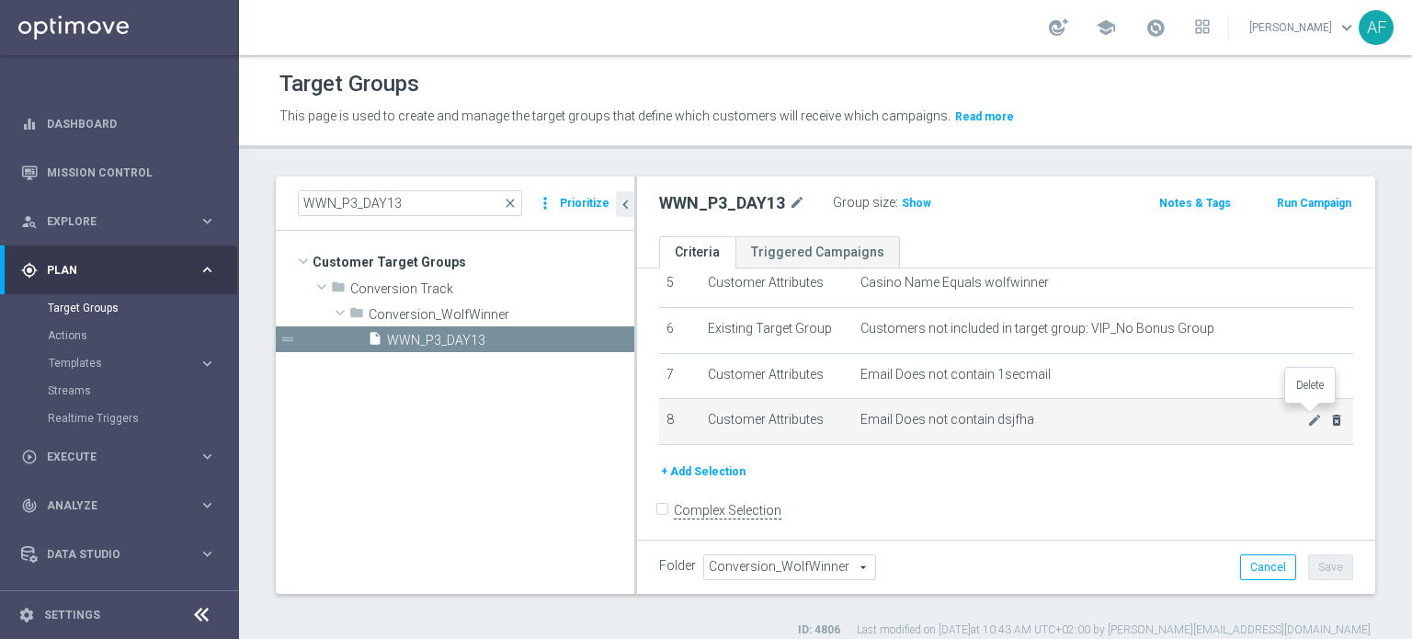
click at [1329, 418] on icon "delete_forever" at bounding box center [1336, 420] width 15 height 15
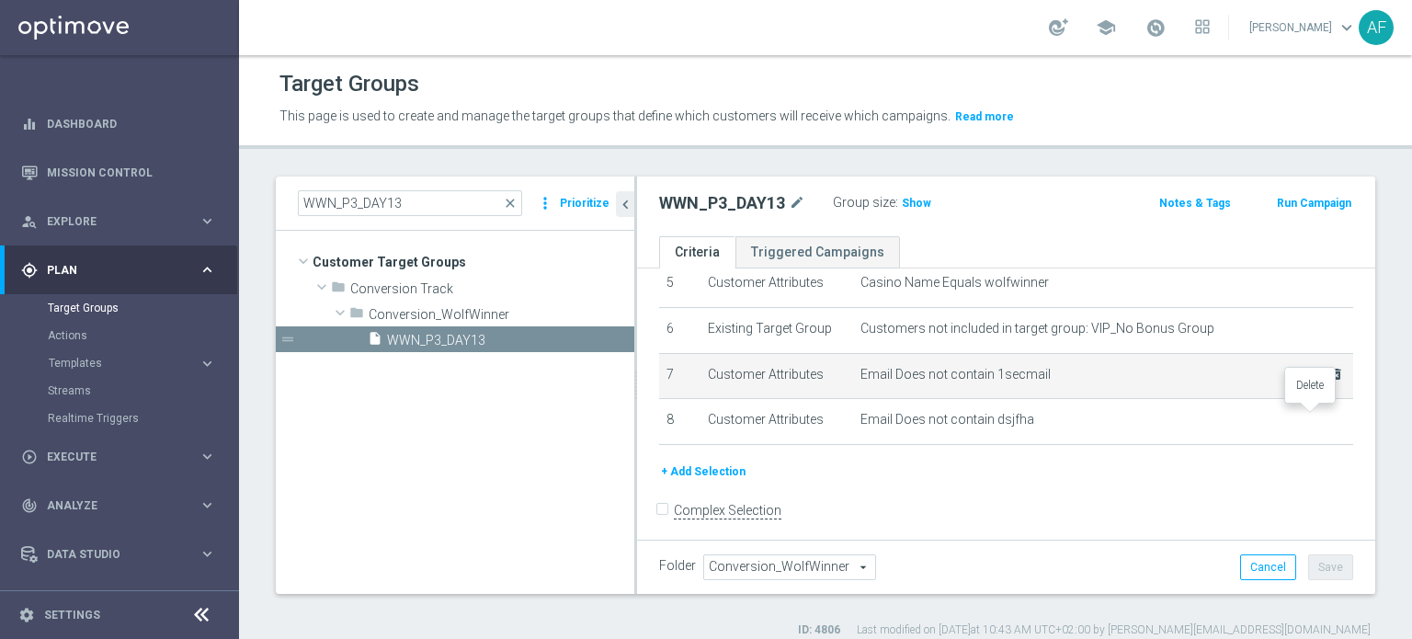
scroll to position [210, 0]
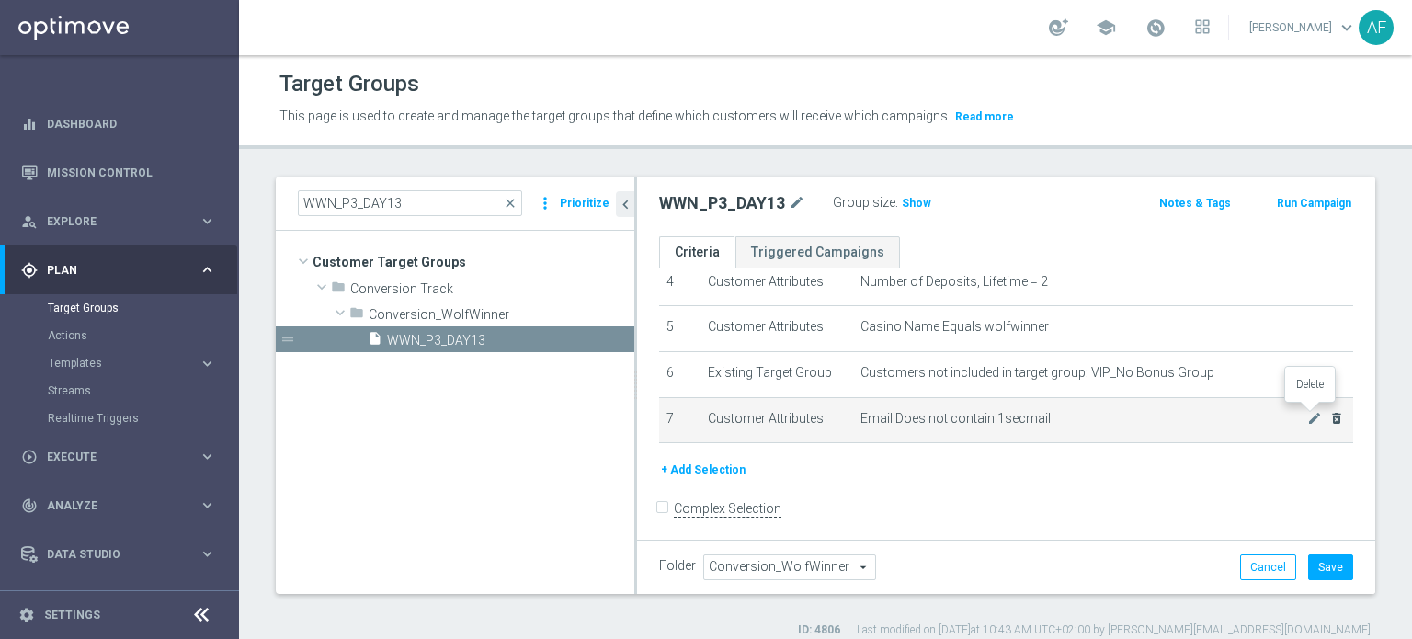
click at [1329, 412] on icon "delete_forever" at bounding box center [1336, 418] width 15 height 15
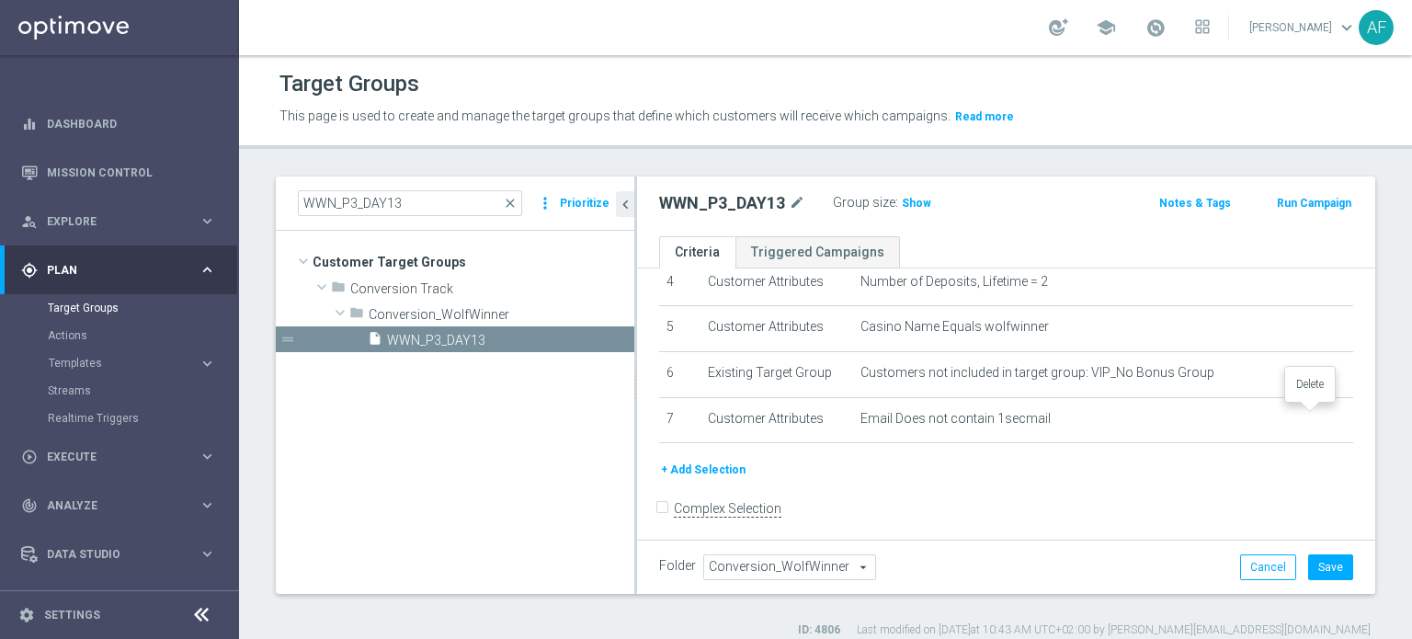
scroll to position [165, 0]
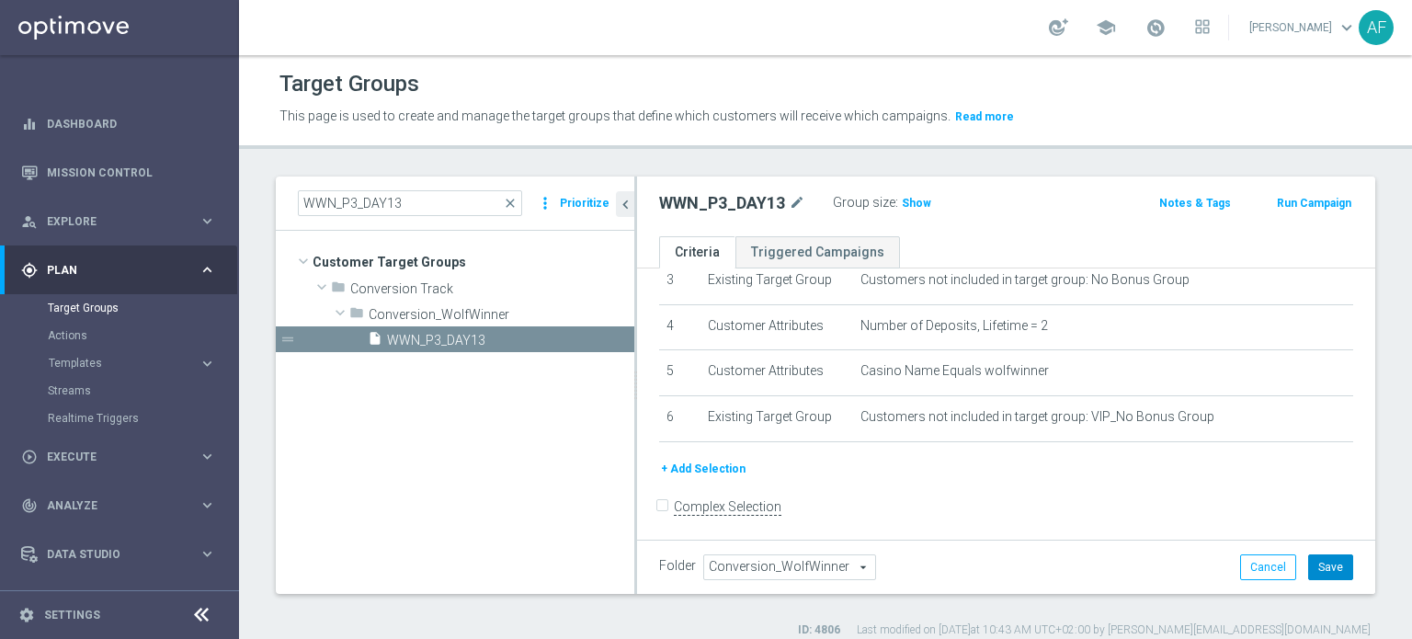
click at [1314, 567] on button "Save" at bounding box center [1330, 567] width 45 height 26
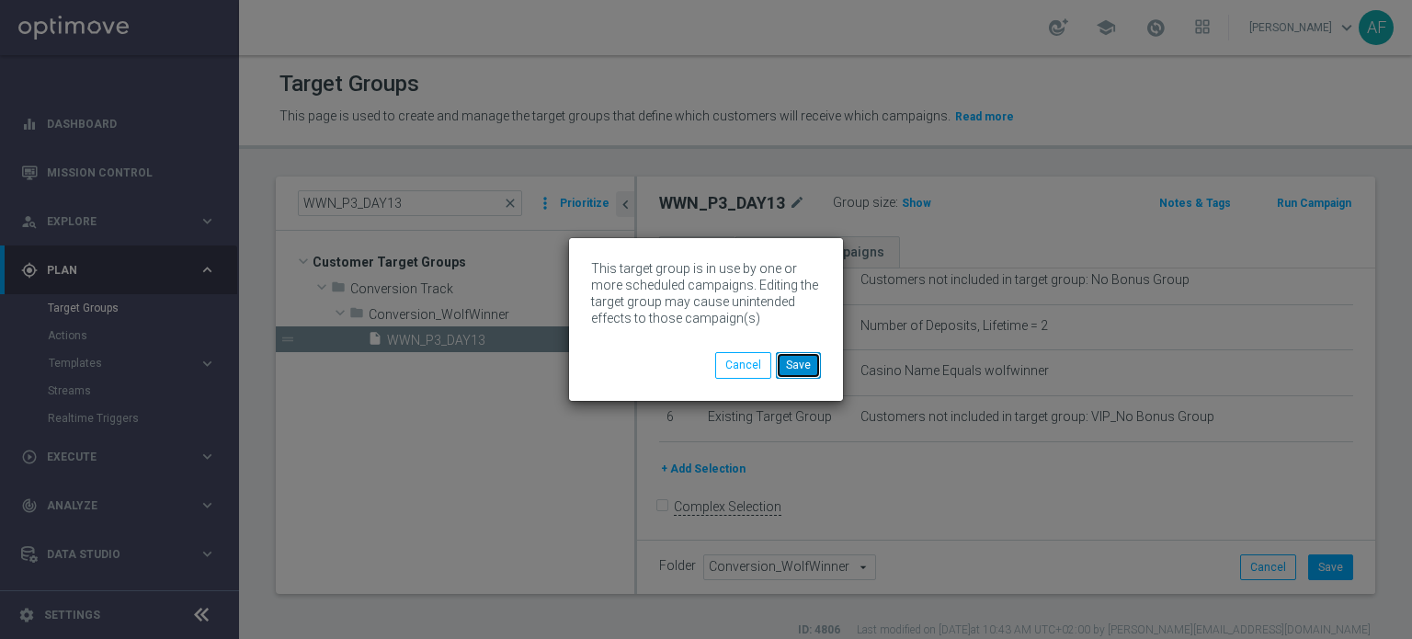
click at [807, 361] on button "Save" at bounding box center [798, 365] width 45 height 26
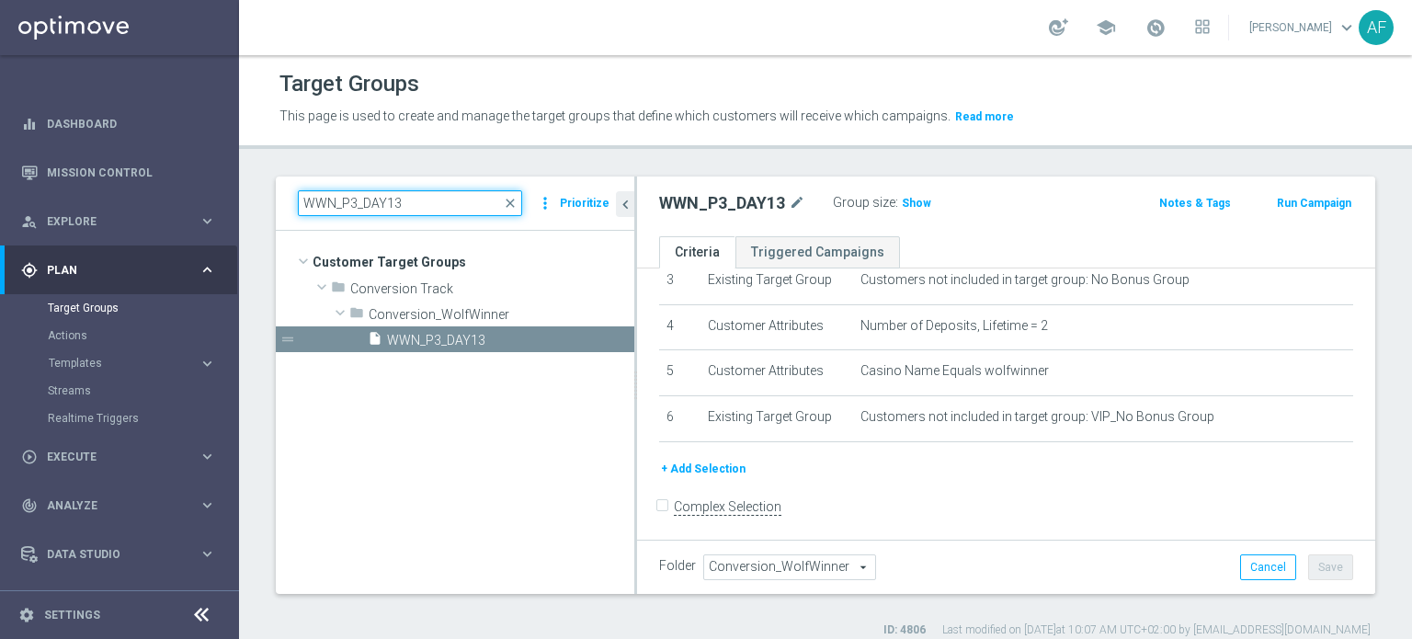
drag, startPoint x: 327, startPoint y: 209, endPoint x: 277, endPoint y: 208, distance: 50.6
click at [277, 209] on div "WWN_P3_DAY13 close more_vert Prioritize" at bounding box center [455, 203] width 358 height 54
paste input "4_DAY1"
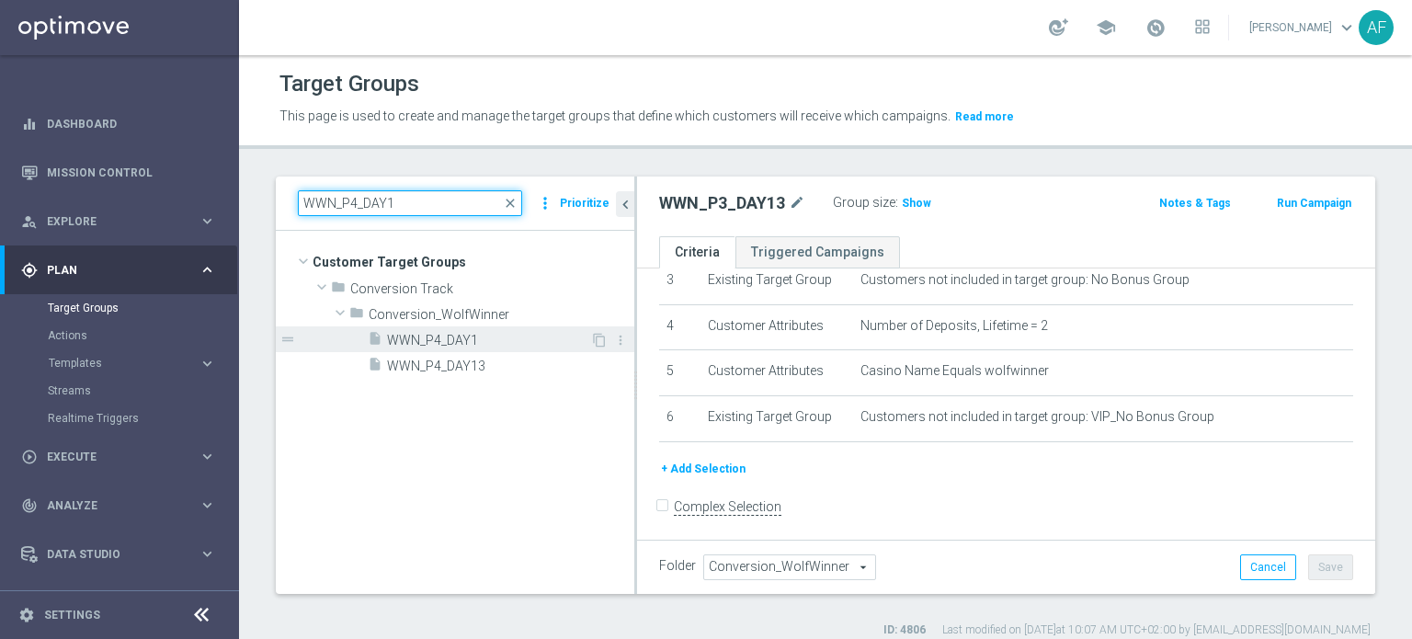
type input "WWN_P4_DAY1"
click at [464, 342] on span "WWN_P4_DAY1" at bounding box center [488, 341] width 203 height 16
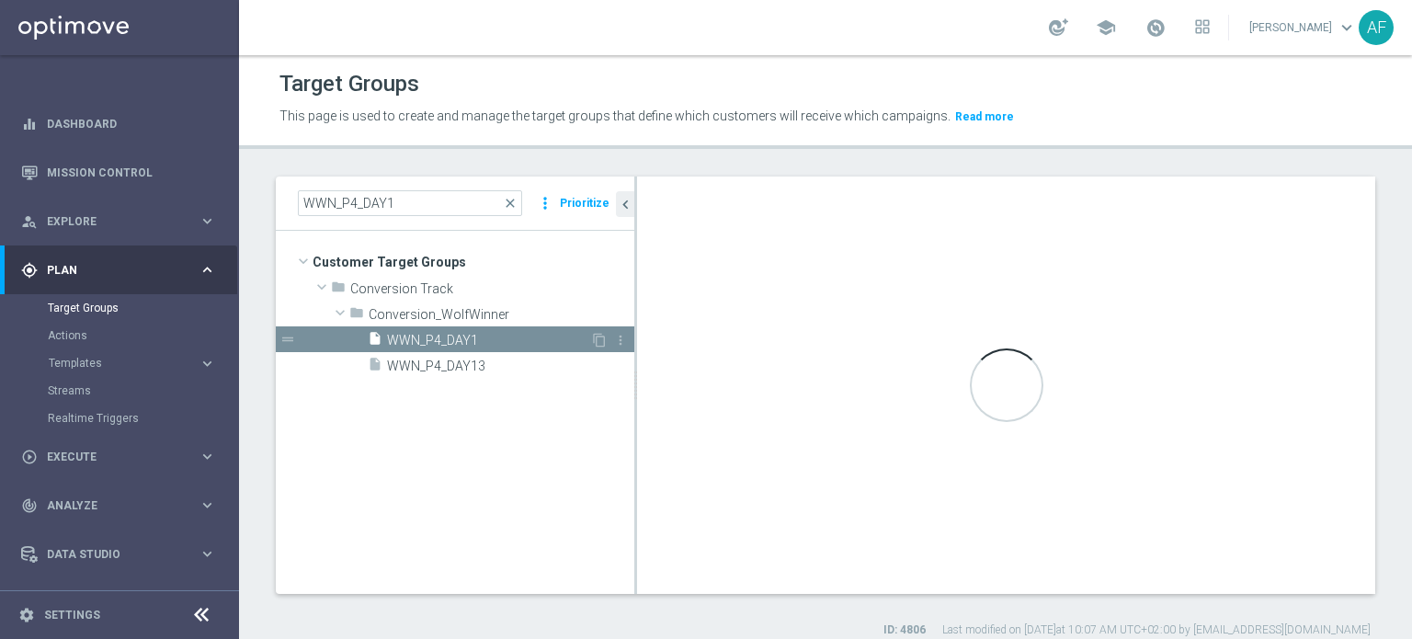
click at [516, 338] on span "WWN_P4_DAY1" at bounding box center [488, 341] width 203 height 16
drag, startPoint x: 302, startPoint y: 199, endPoint x: 289, endPoint y: 199, distance: 13.8
click at [289, 199] on div "WWN_P4_DAY1 close more_vert Prioritize" at bounding box center [455, 203] width 358 height 54
click at [483, 337] on span "WWN_P4_DAY1" at bounding box center [488, 341] width 203 height 16
click at [83, 306] on link "Target Groups" at bounding box center [119, 308] width 143 height 15
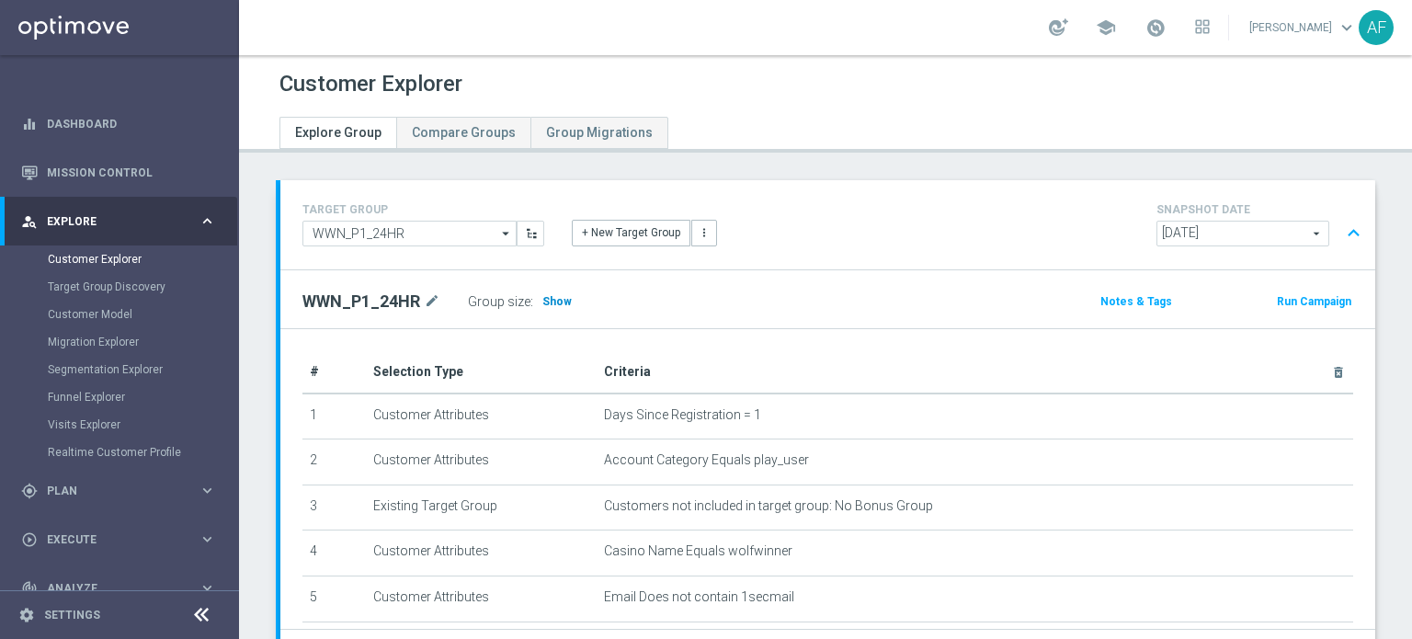
click at [548, 306] on span "Show" at bounding box center [556, 301] width 29 height 13
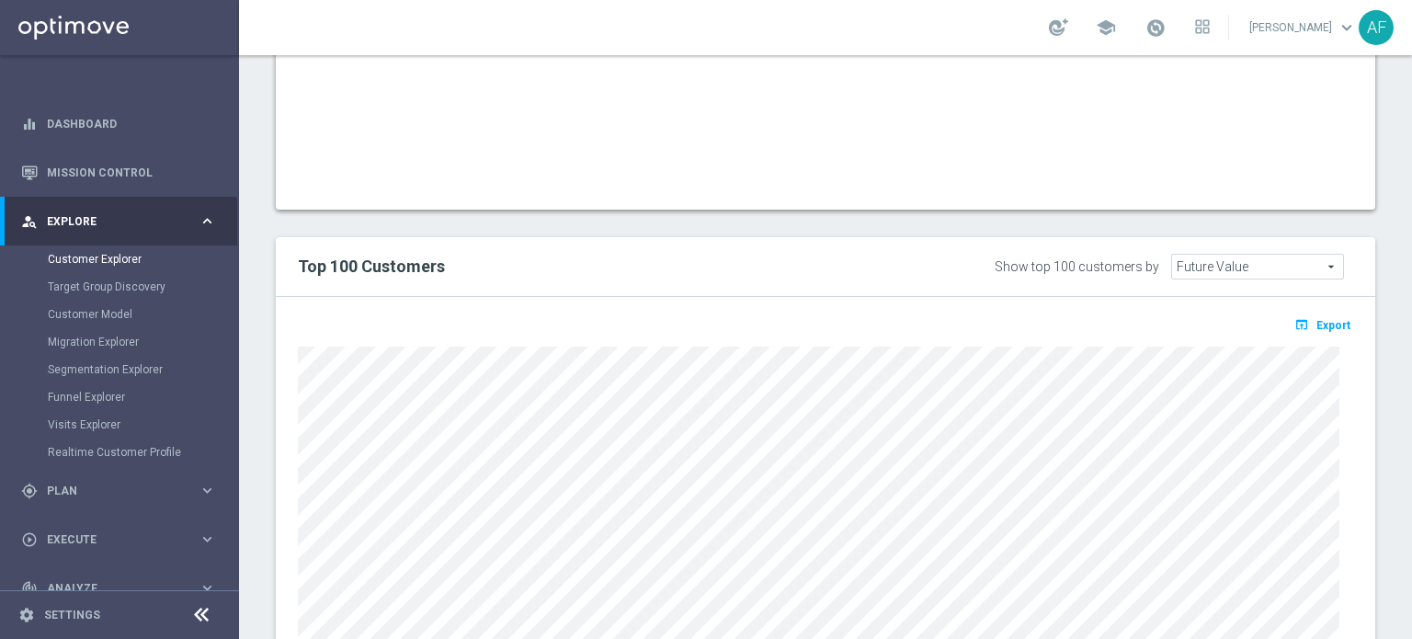
scroll to position [1379, 0]
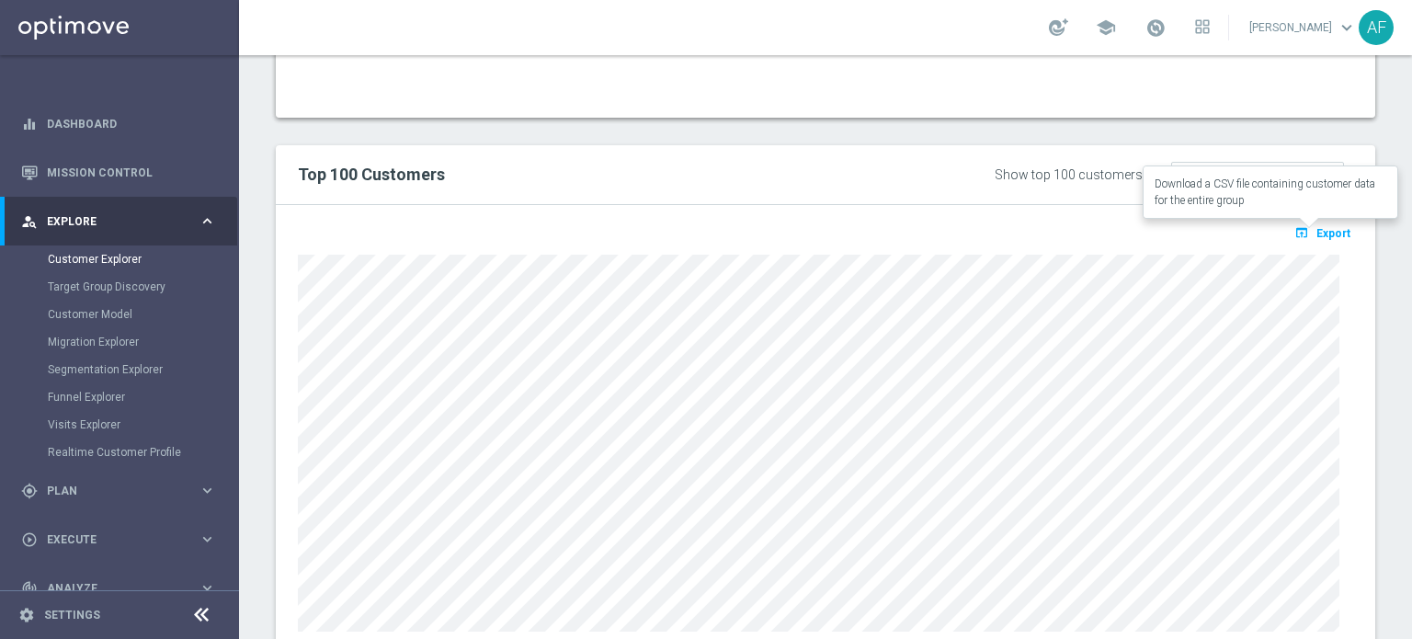
click at [1316, 231] on span "Export" at bounding box center [1333, 233] width 34 height 13
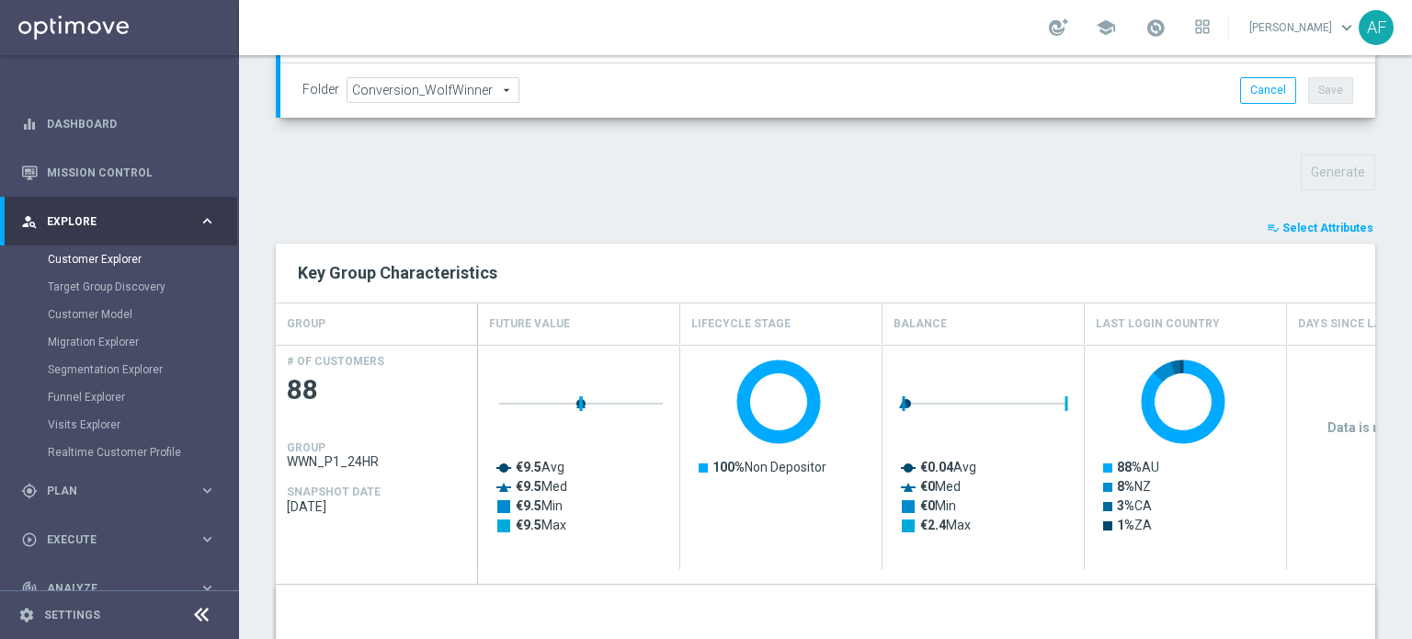
scroll to position [551, 0]
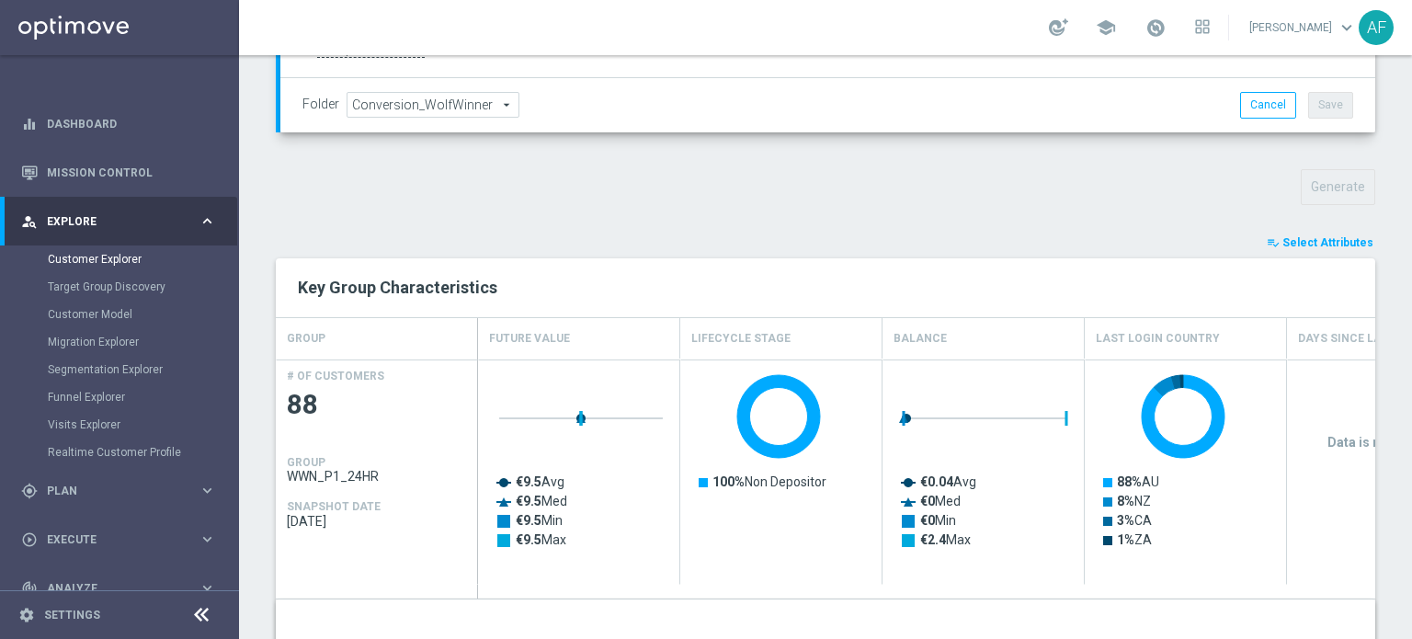
click at [1306, 241] on span "Select Attributes" at bounding box center [1327, 242] width 91 height 13
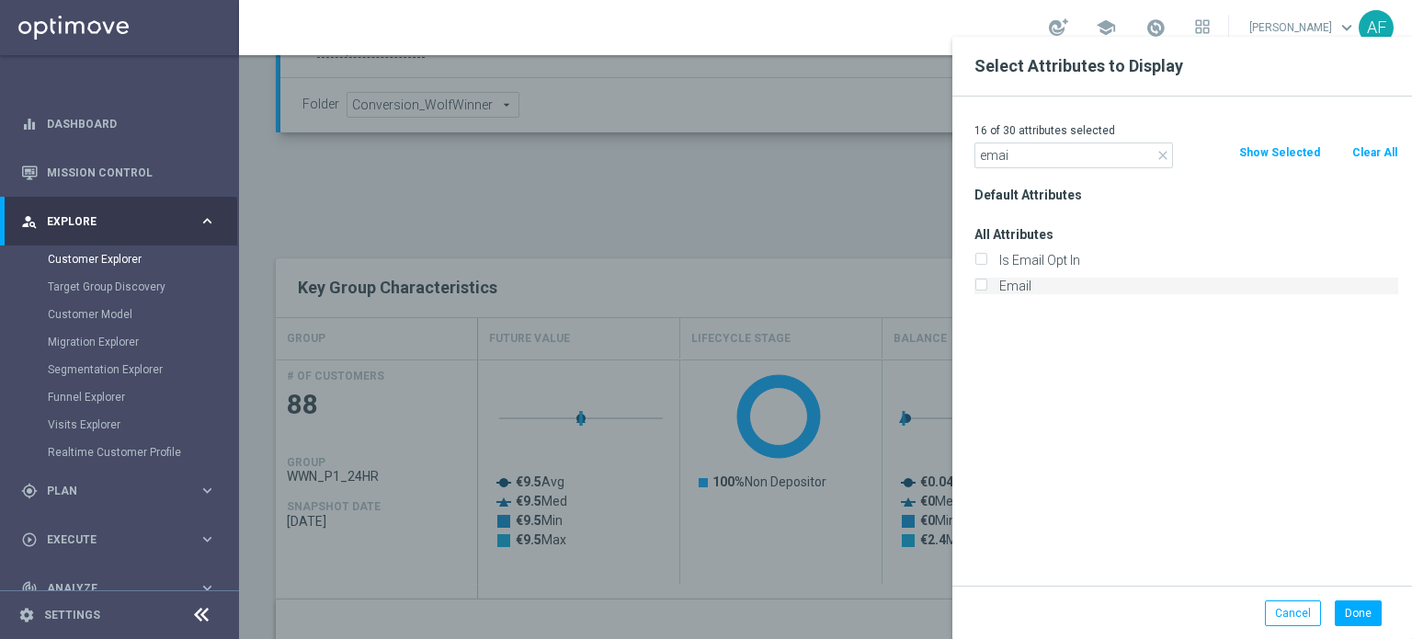
type input "emai"
click at [983, 286] on input "Email" at bounding box center [980, 288] width 12 height 12
checkbox input "true"
click at [1349, 616] on button "Done" at bounding box center [1358, 613] width 47 height 26
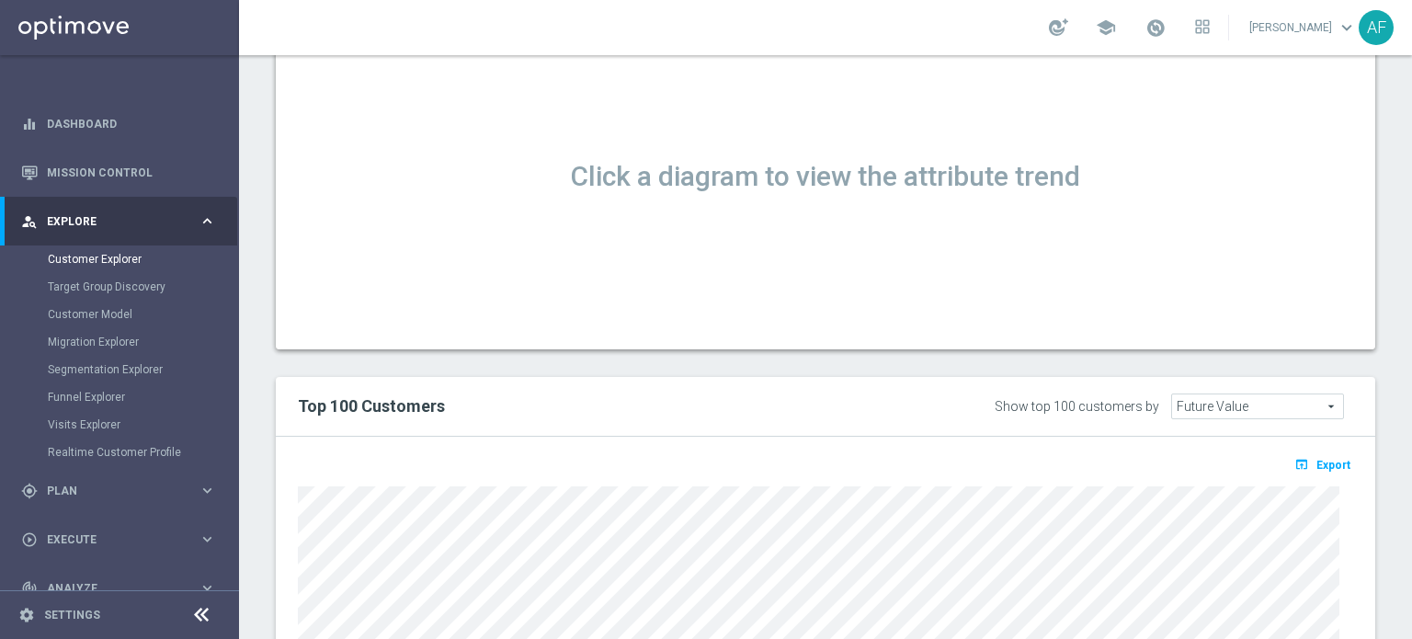
scroll to position [1287, 0]
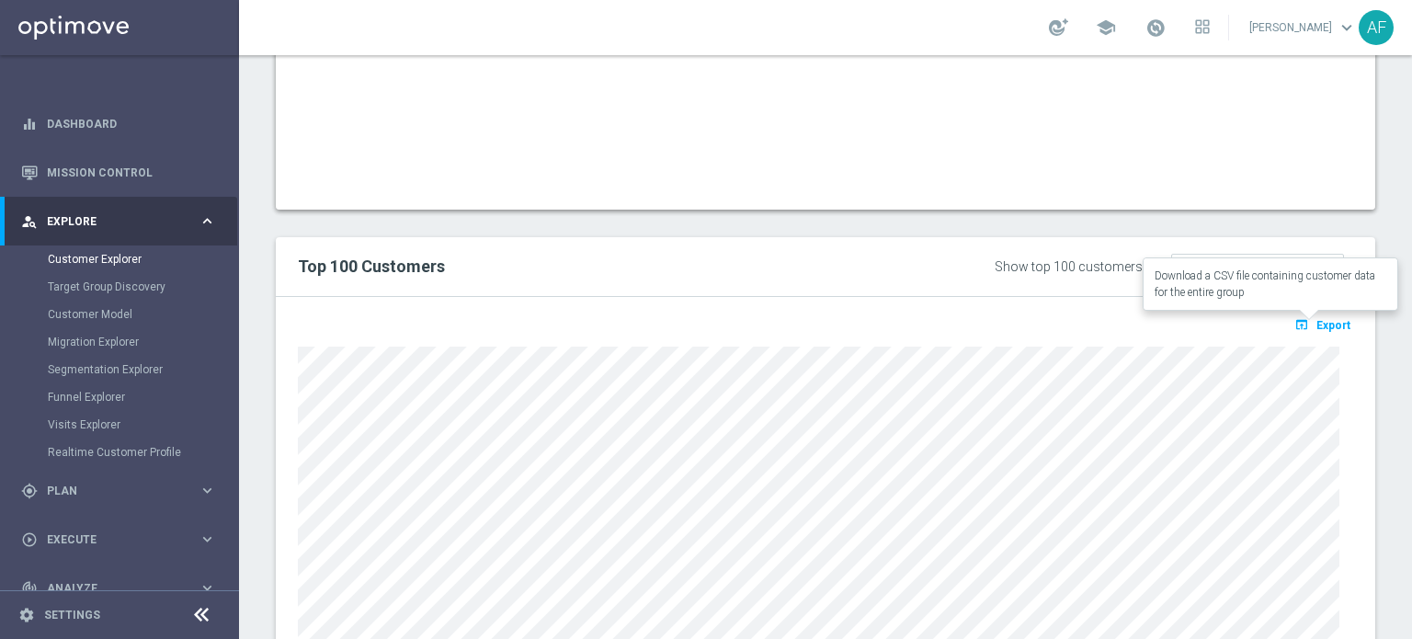
click at [1318, 326] on span "Export" at bounding box center [1333, 325] width 34 height 13
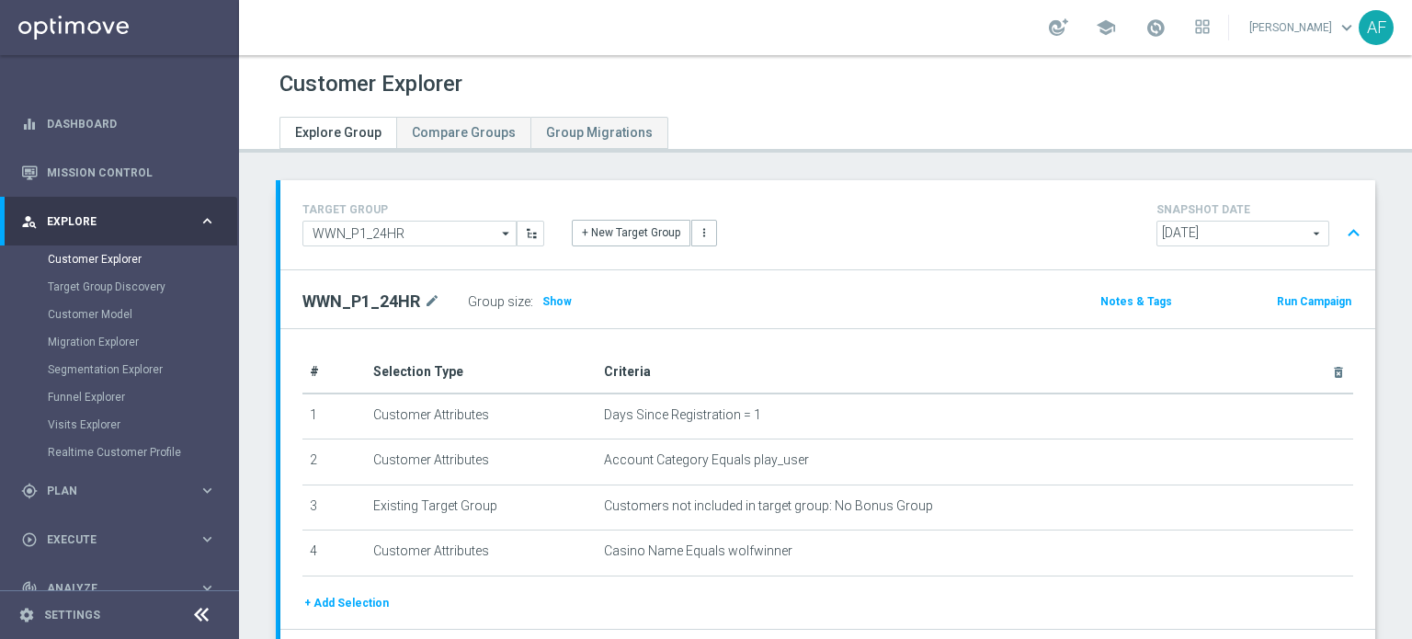
drag, startPoint x: 544, startPoint y: 303, endPoint x: 787, endPoint y: 330, distance: 244.1
click at [544, 302] on span "Show" at bounding box center [556, 301] width 29 height 13
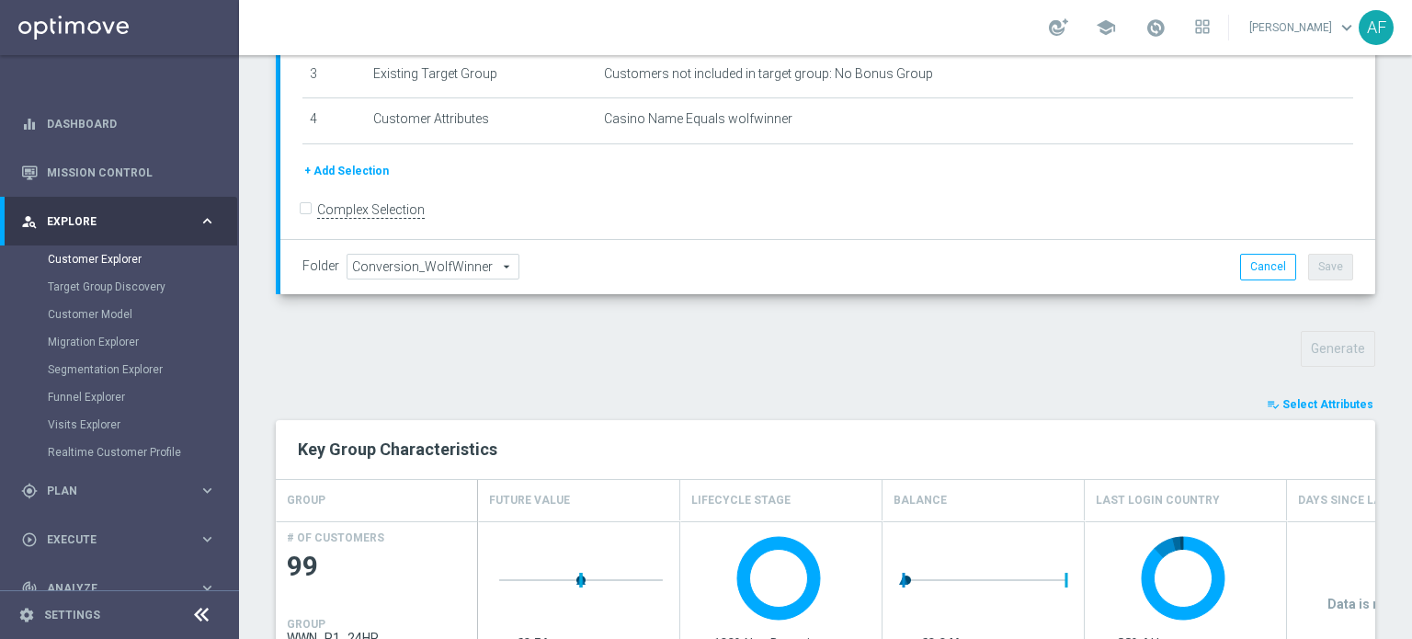
scroll to position [460, 0]
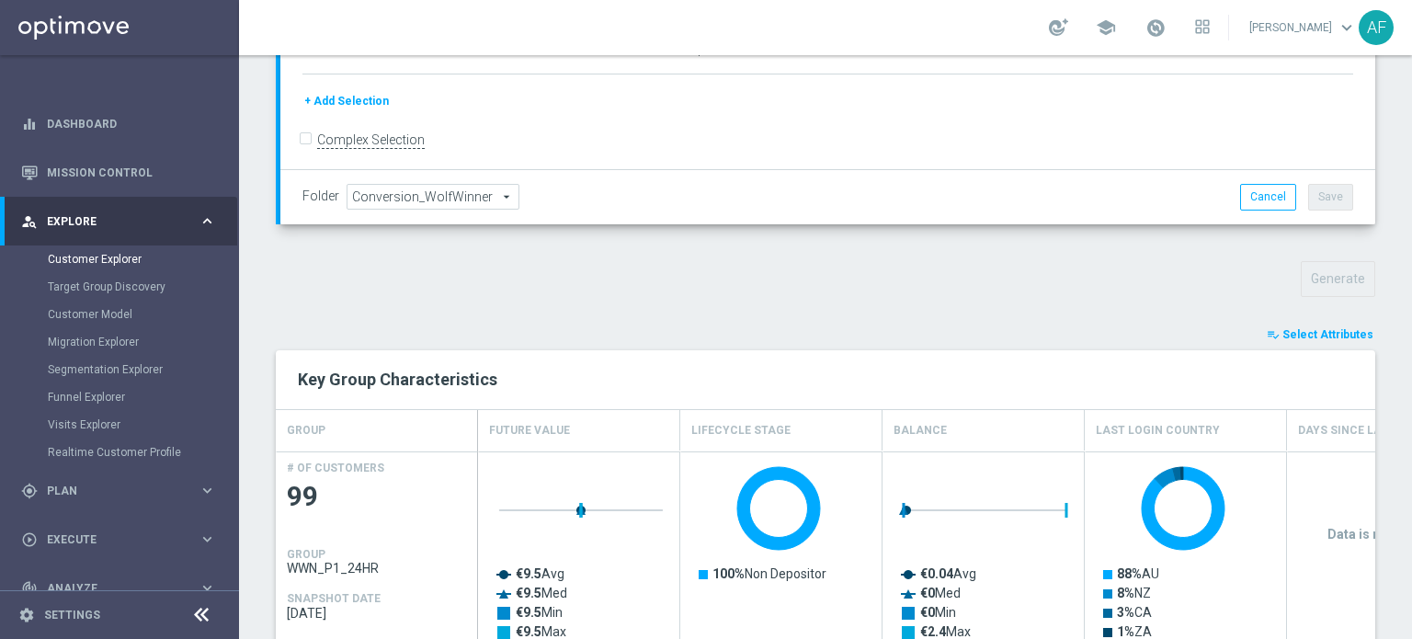
click at [1313, 333] on span "Select Attributes" at bounding box center [1327, 334] width 91 height 13
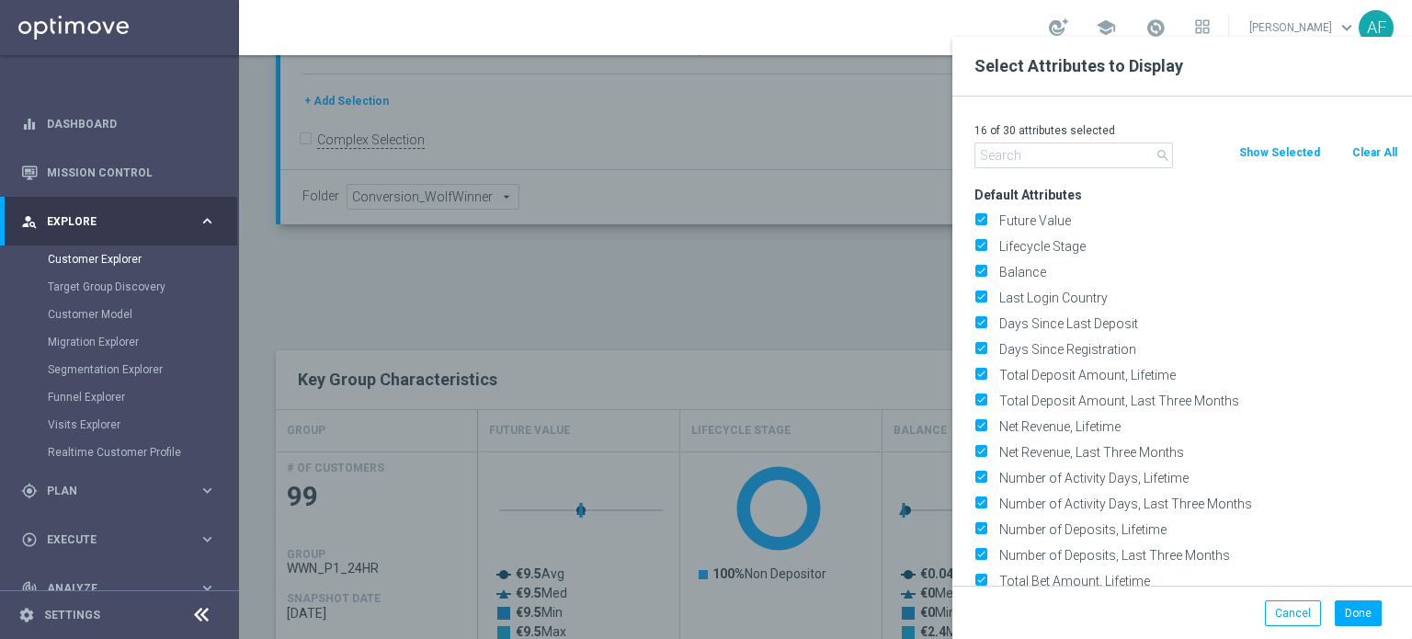
click at [1079, 152] on input "text" at bounding box center [1073, 155] width 199 height 26
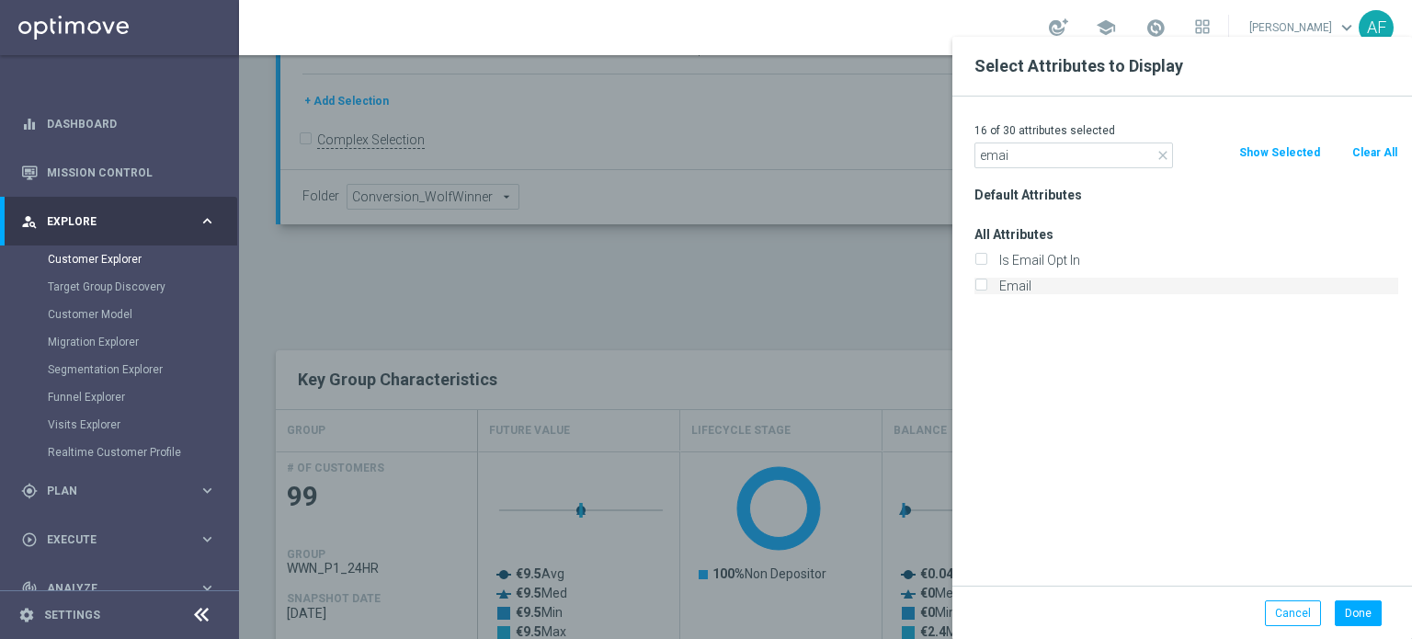
type input "emai"
click at [1008, 282] on label "Email" at bounding box center [1195, 286] width 405 height 17
click at [986, 282] on input "Email" at bounding box center [980, 288] width 12 height 12
checkbox input "true"
click at [1363, 617] on button "Done" at bounding box center [1358, 613] width 47 height 26
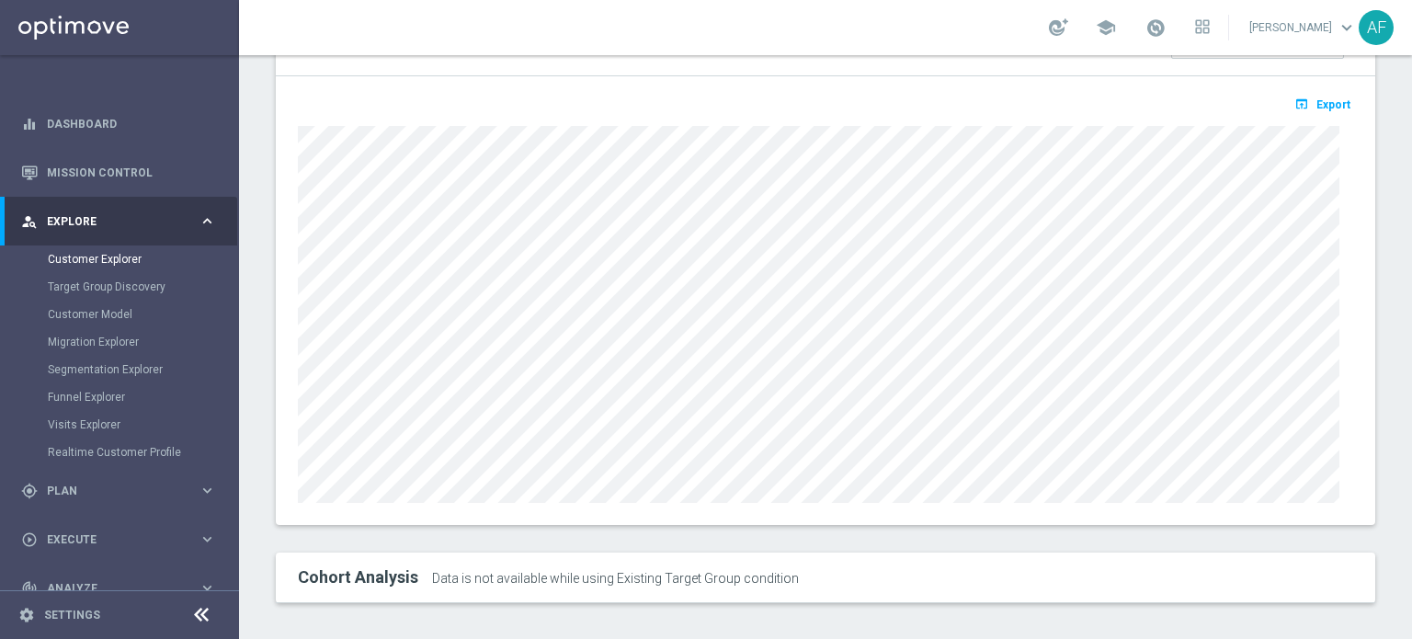
scroll to position [1507, 0]
click at [1325, 102] on span "Export" at bounding box center [1333, 104] width 34 height 13
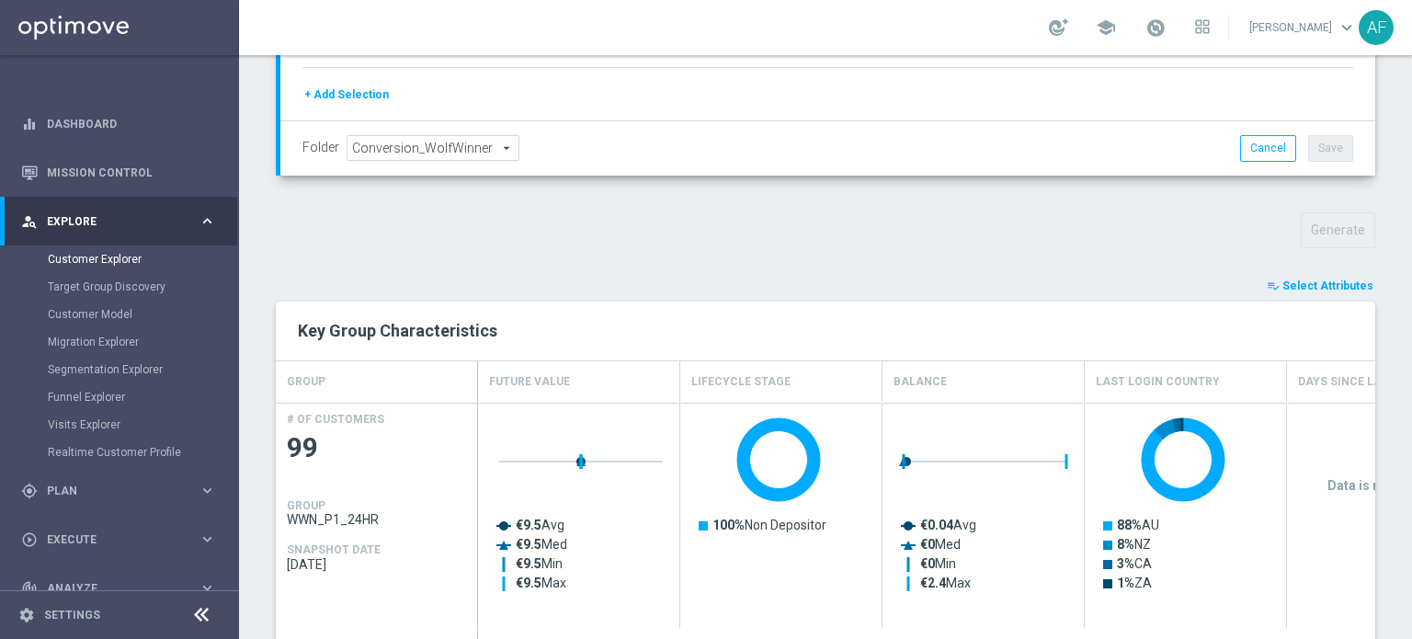
scroll to position [588, 0]
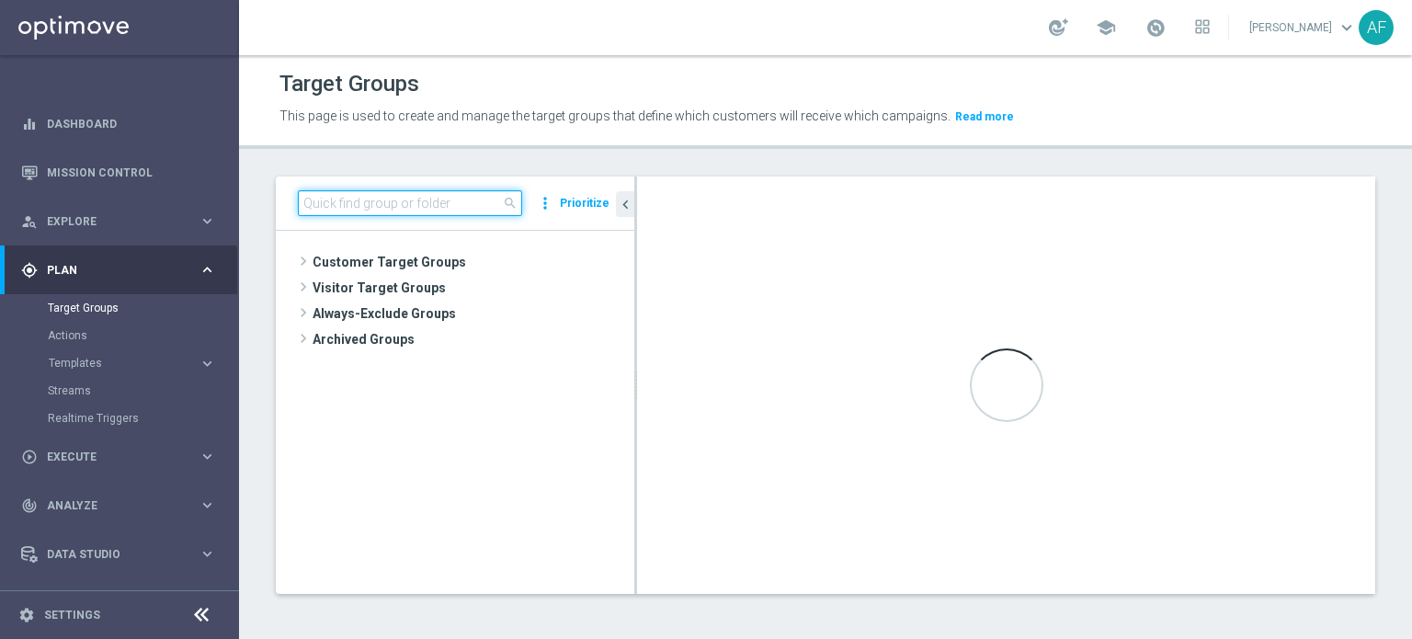
click at [377, 201] on input at bounding box center [410, 203] width 224 height 26
paste input "WWN_P4_DAY1"
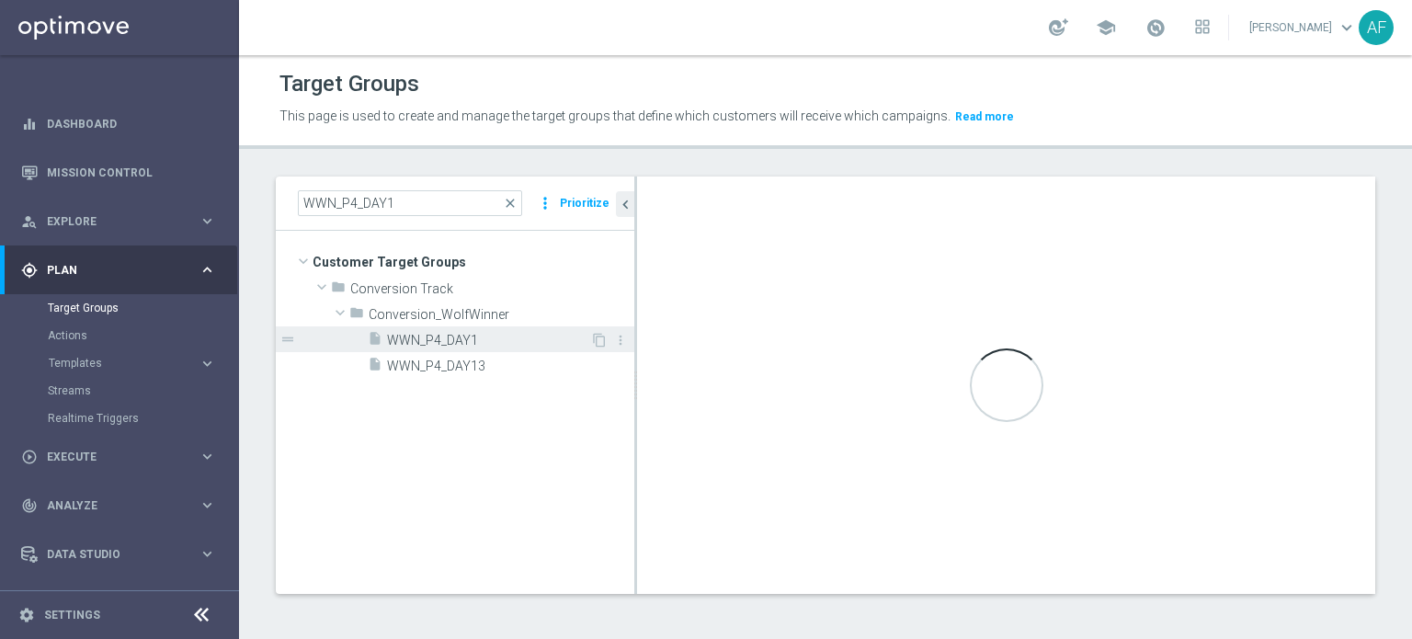
click at [445, 335] on span "WWN_P4_DAY1" at bounding box center [488, 341] width 203 height 16
click at [505, 342] on span "WWN_P4_DAY1" at bounding box center [488, 341] width 203 height 16
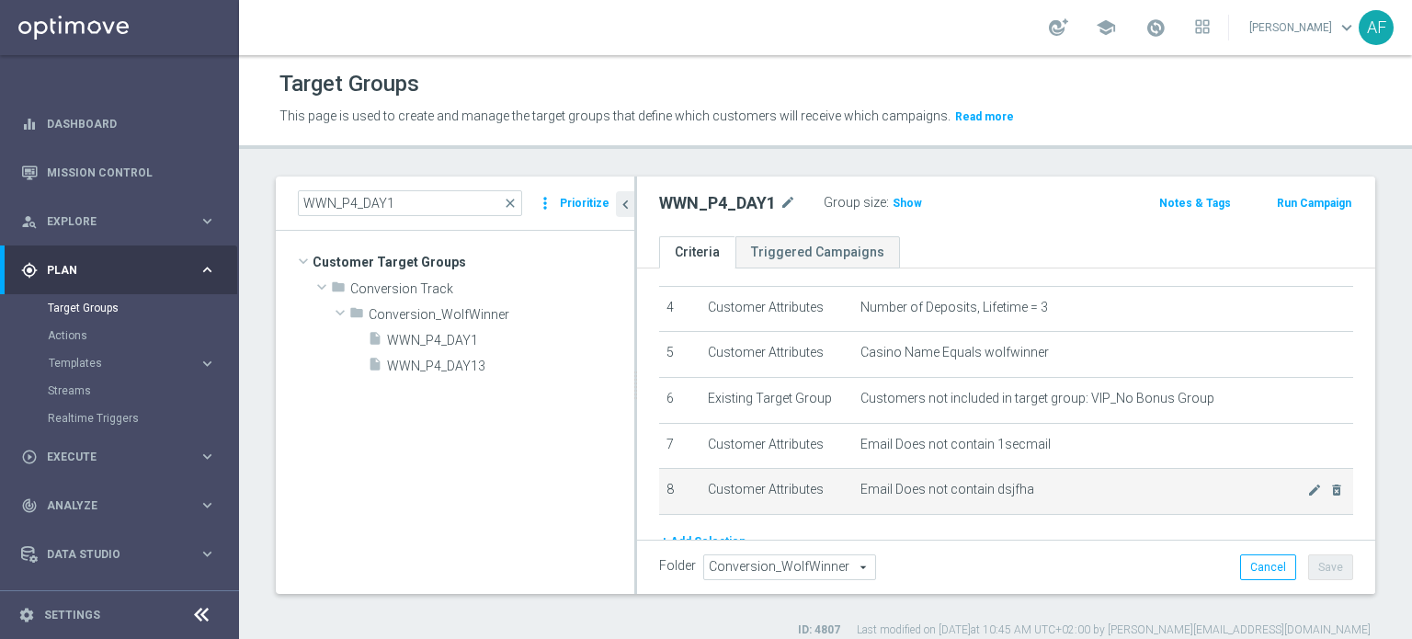
scroll to position [254, 0]
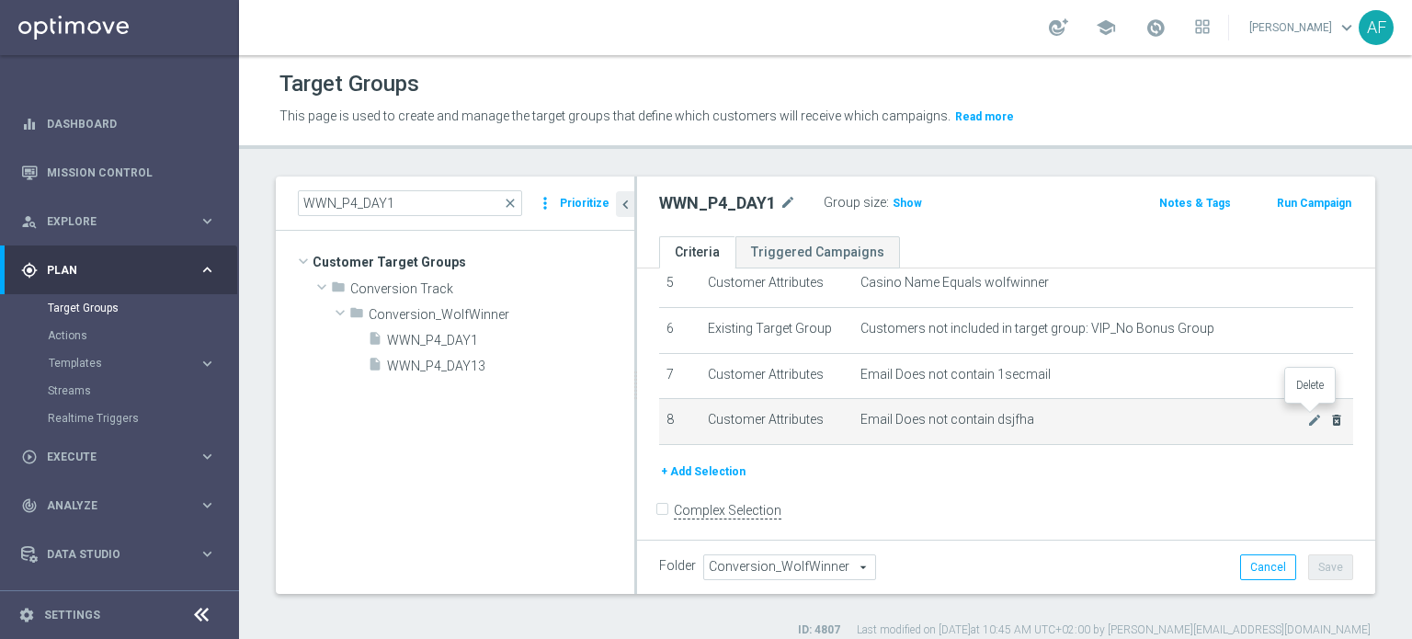
click at [1329, 417] on icon "delete_forever" at bounding box center [1336, 420] width 15 height 15
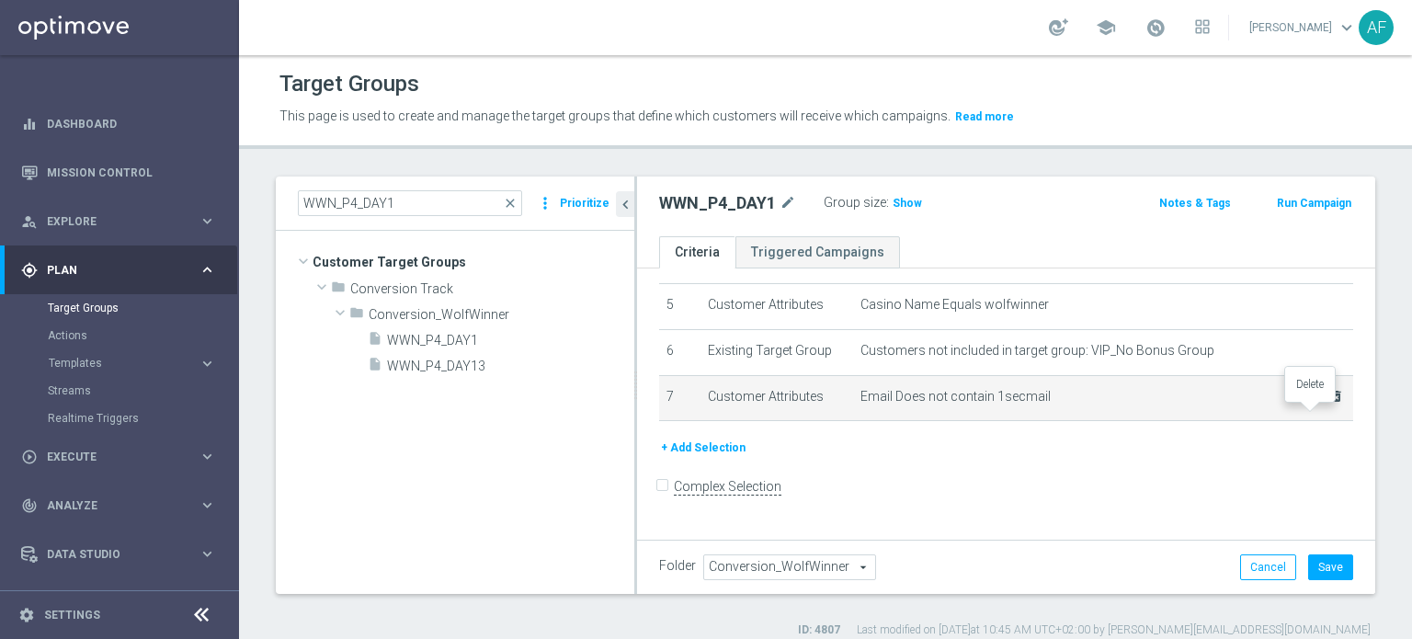
scroll to position [210, 0]
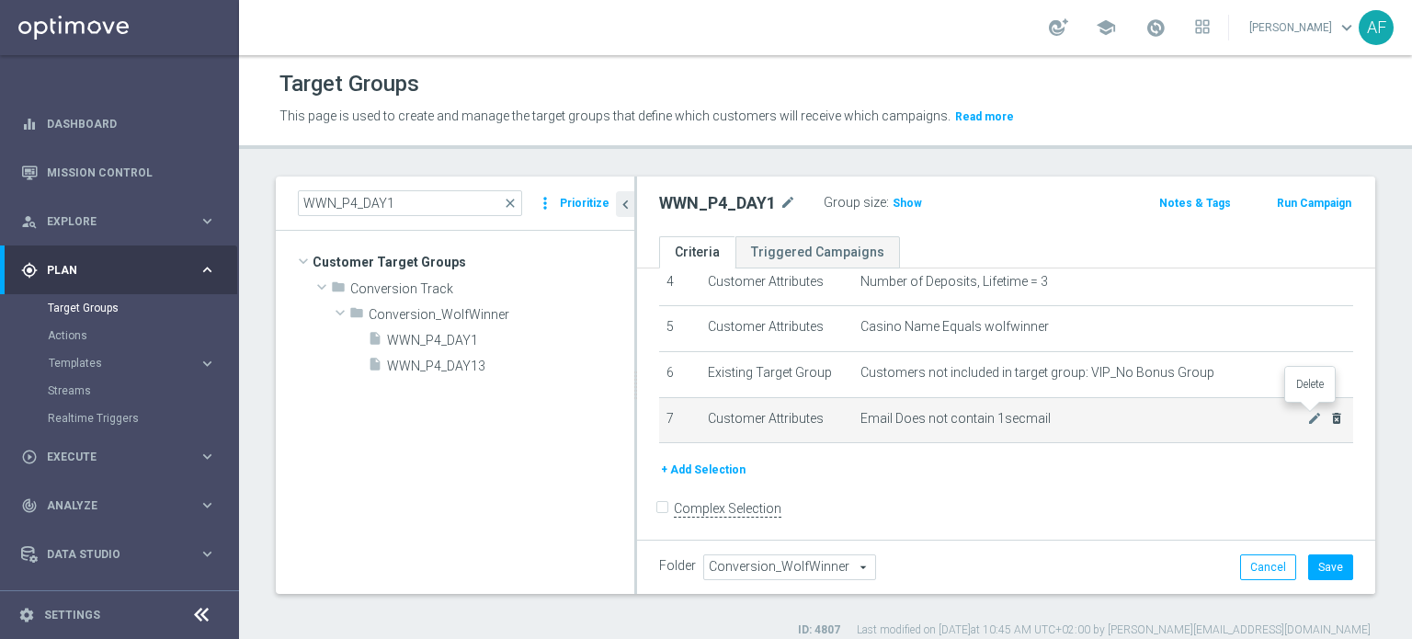
click at [1329, 415] on icon "delete_forever" at bounding box center [1336, 418] width 15 height 15
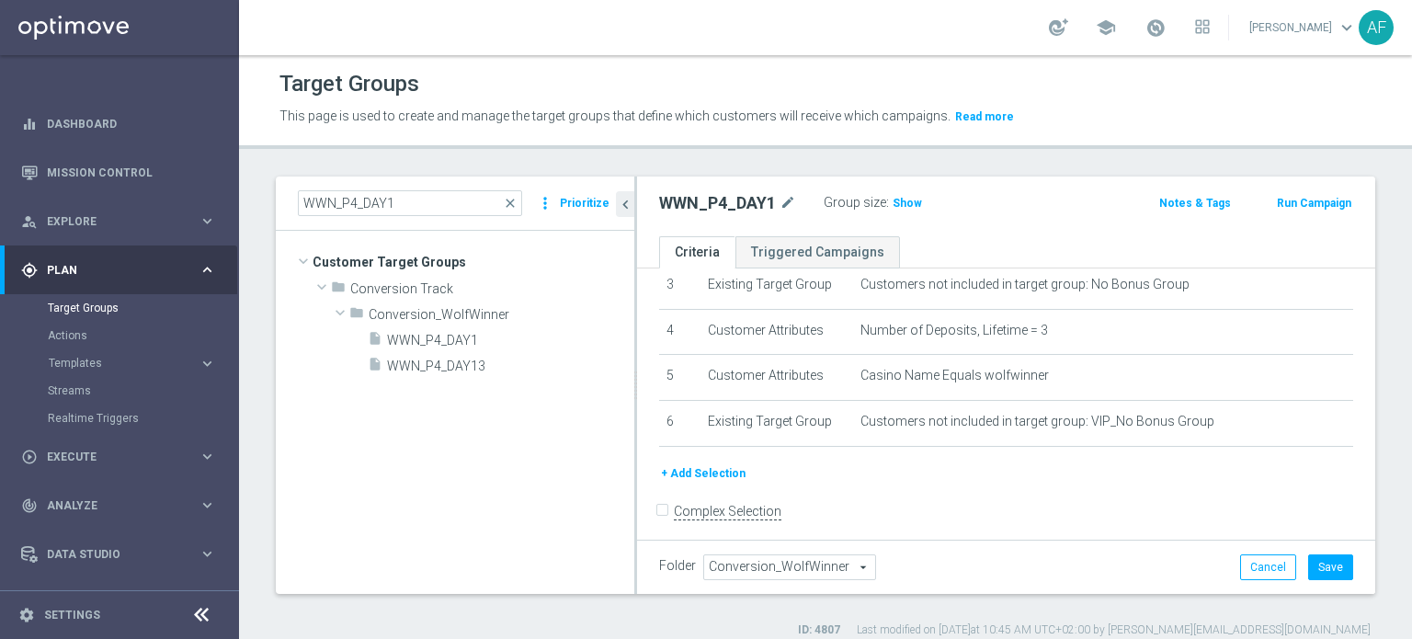
scroll to position [165, 0]
click at [1320, 576] on button "Save" at bounding box center [1330, 567] width 45 height 26
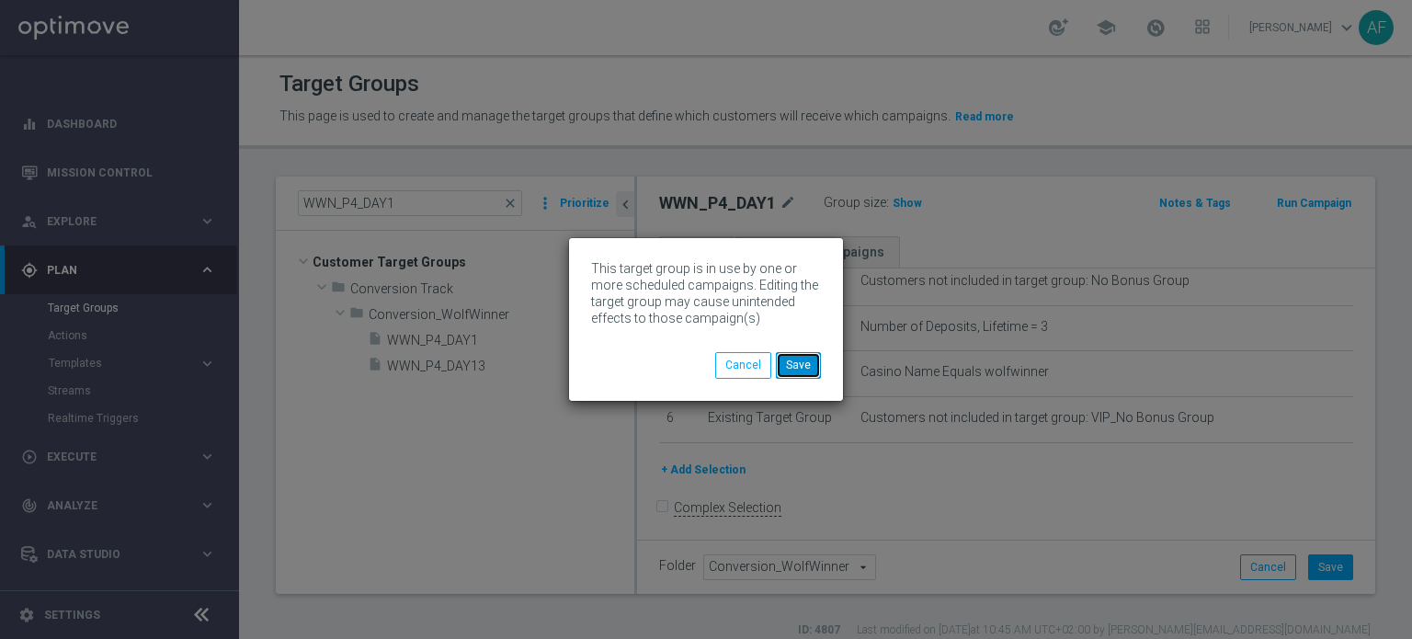
click at [802, 370] on button "Save" at bounding box center [798, 365] width 45 height 26
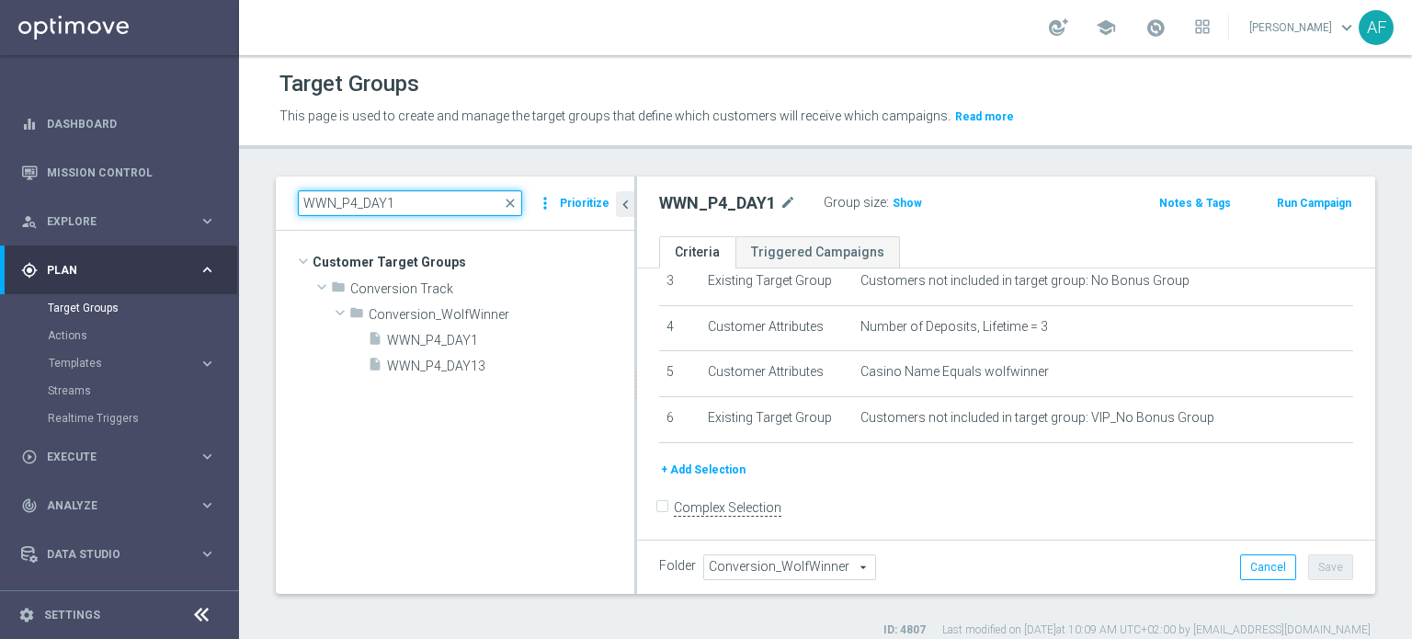
click at [382, 201] on input "WWN_P4_DAY1" at bounding box center [410, 203] width 224 height 26
drag, startPoint x: 397, startPoint y: 202, endPoint x: 286, endPoint y: 201, distance: 111.2
click at [286, 201] on div "WWN_P4_DAY1 close more_vert Prioritize" at bounding box center [455, 203] width 358 height 54
paste input "3"
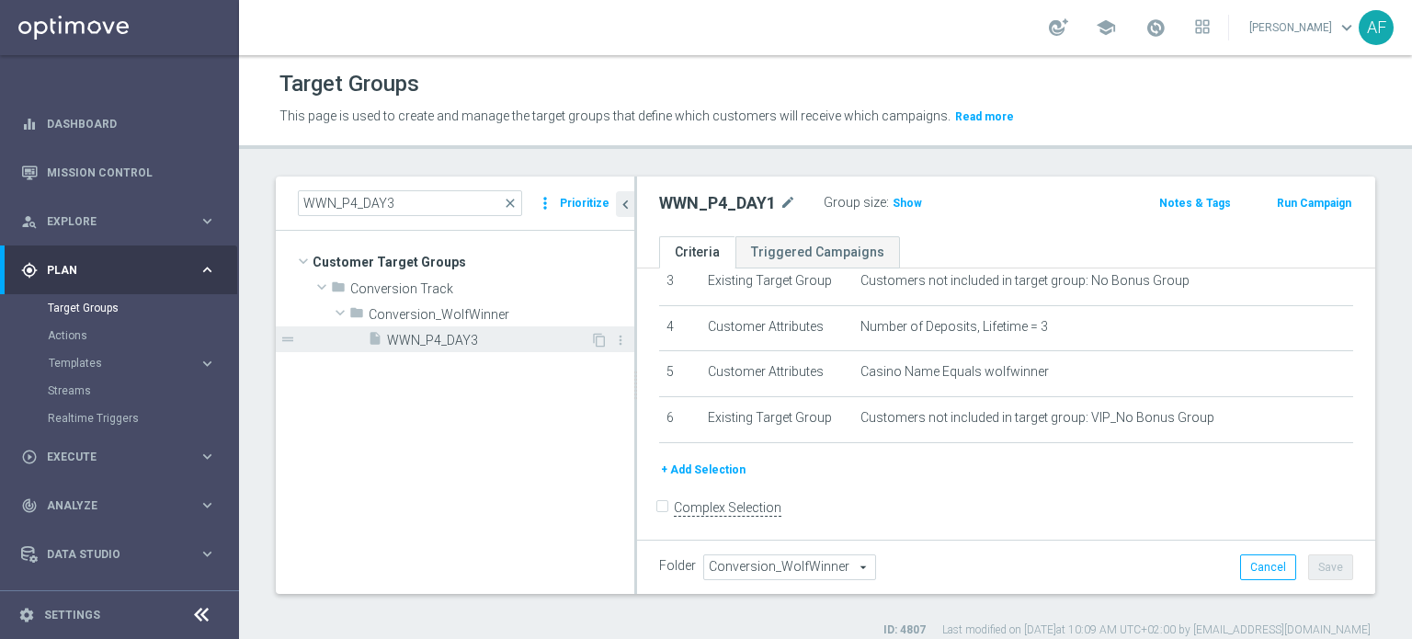
click at [478, 339] on span "WWN_P4_DAY3" at bounding box center [488, 341] width 203 height 16
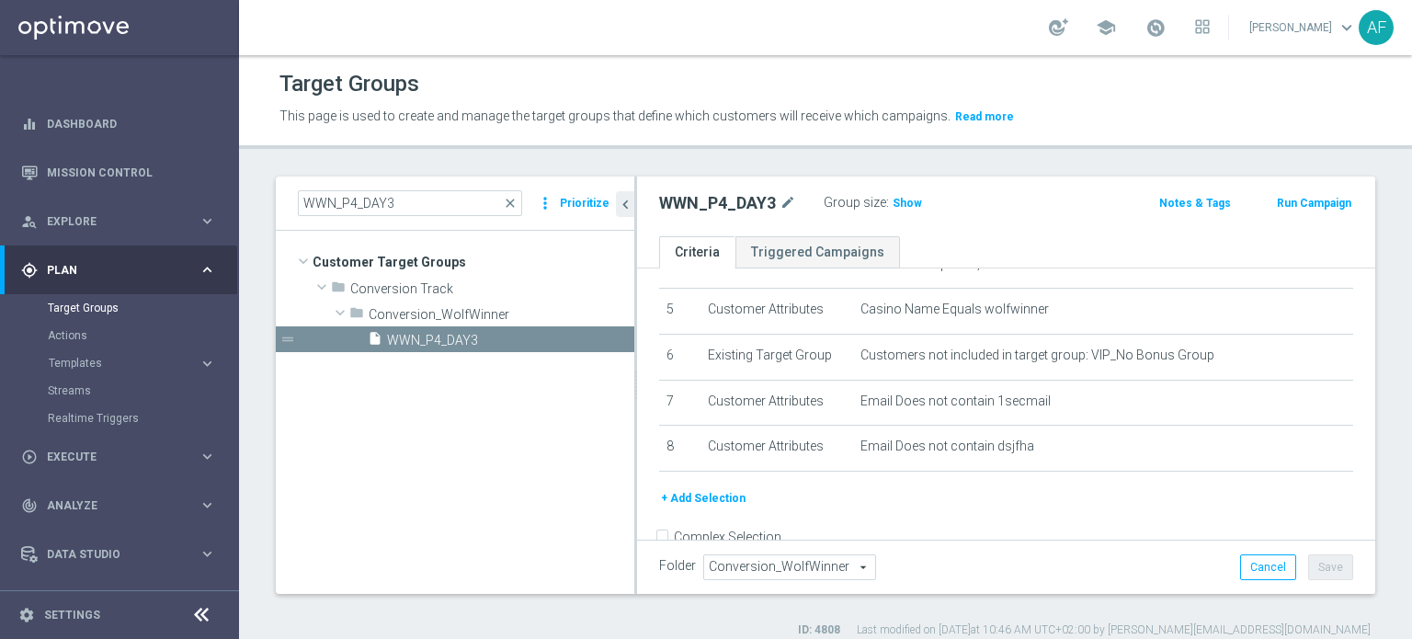
scroll to position [254, 0]
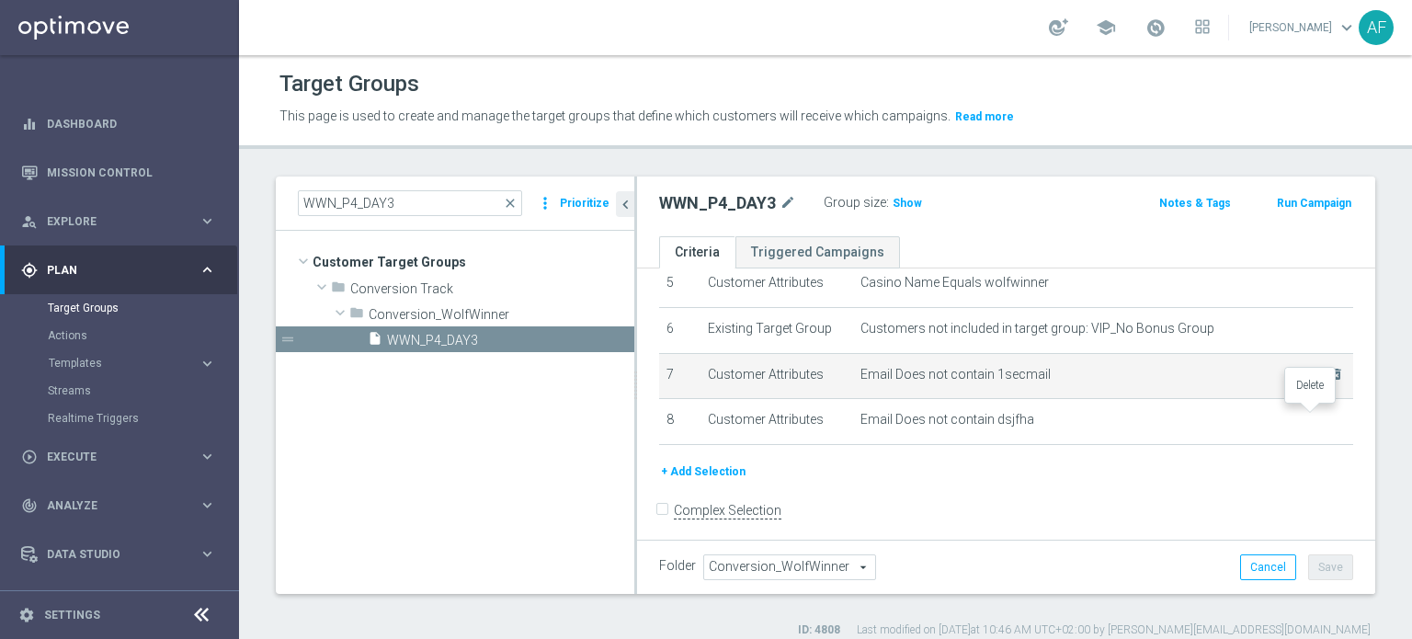
click at [0, 0] on icon "delete_forever" at bounding box center [0, 0] width 0 height 0
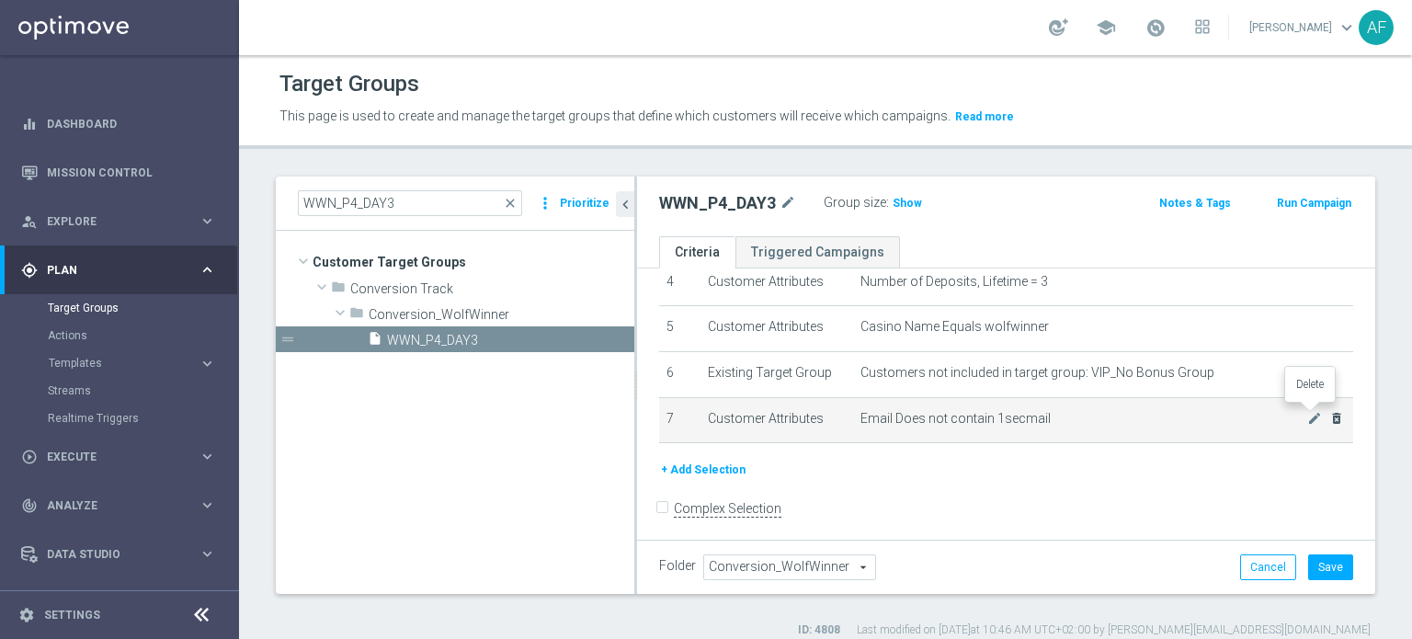
click at [1329, 415] on icon "delete_forever" at bounding box center [1336, 418] width 15 height 15
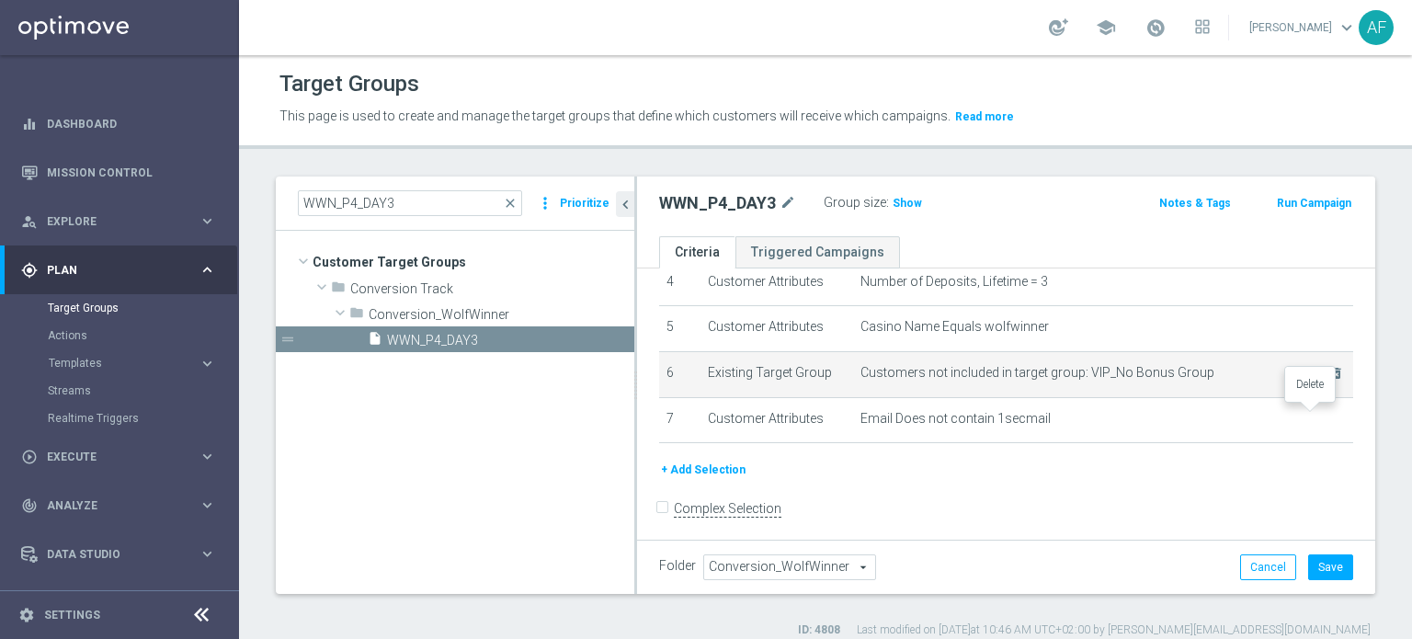
scroll to position [165, 0]
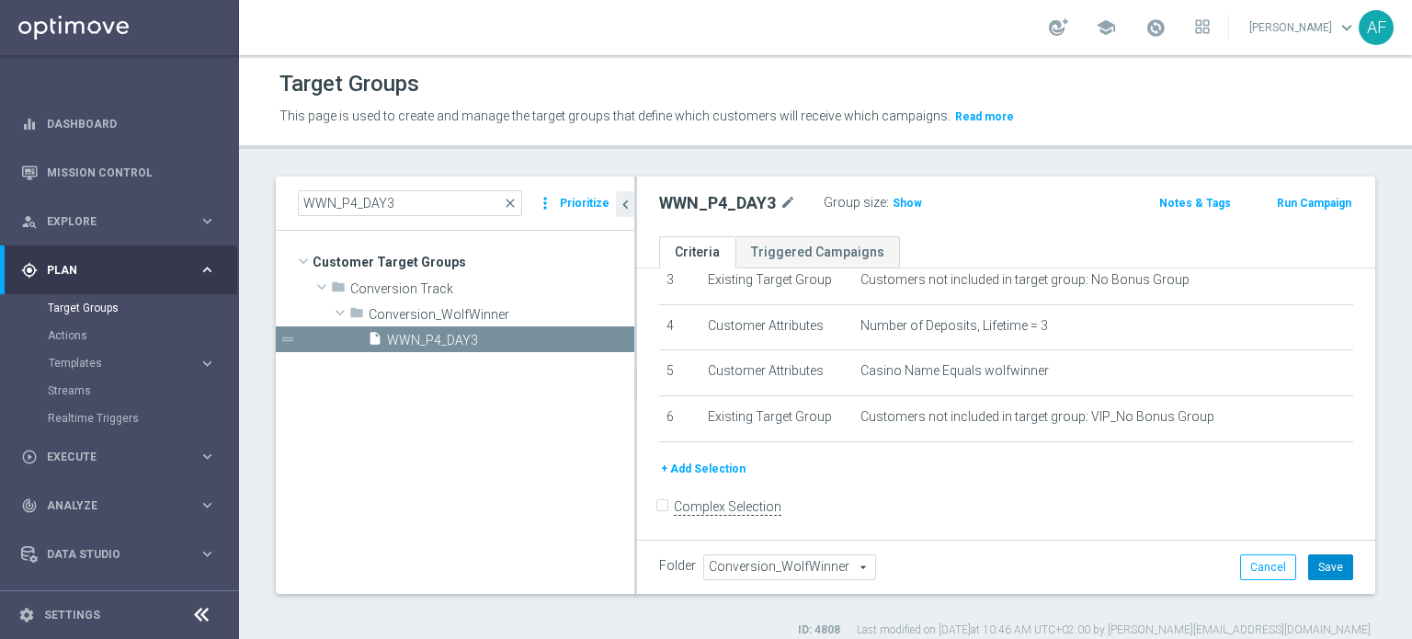
click at [1313, 561] on button "Save" at bounding box center [1330, 567] width 45 height 26
drag, startPoint x: 330, startPoint y: 201, endPoint x: 239, endPoint y: 193, distance: 91.4
click at [239, 193] on div "WWN_P4_DAY3 close more_vert Prioritize Customer Target Groups library_add creat…" at bounding box center [825, 406] width 1173 height 461
paste input "7"
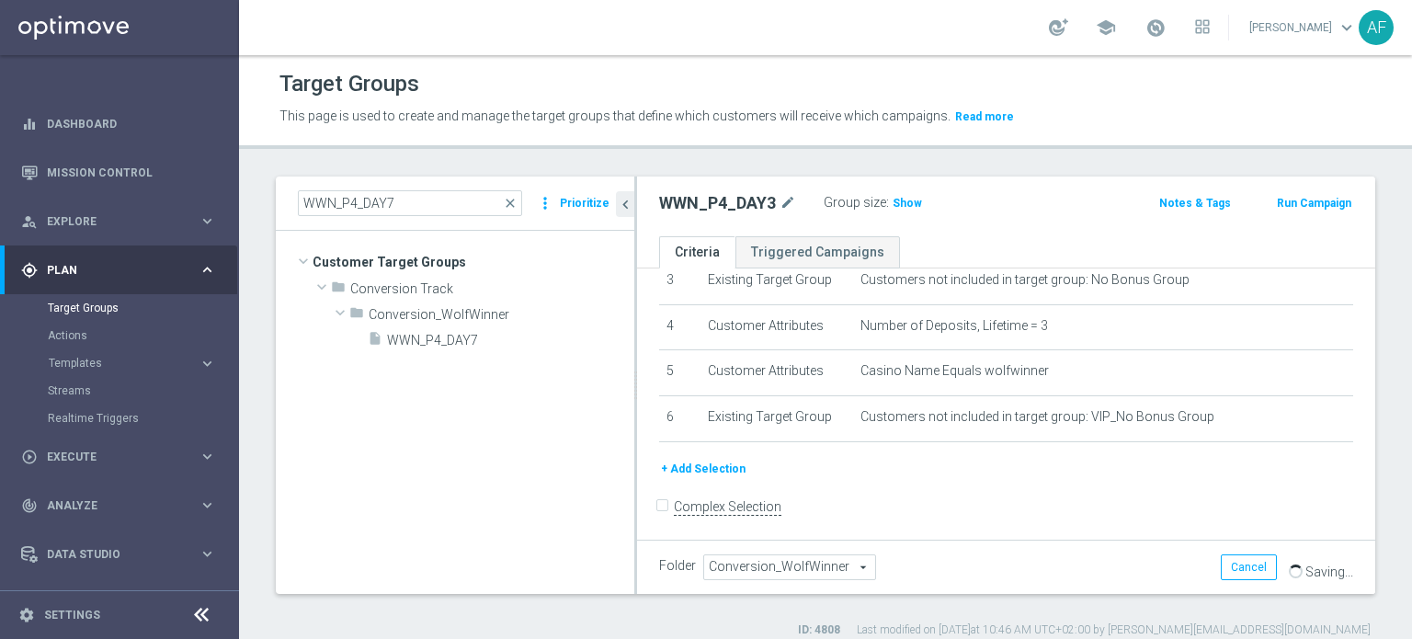
click at [483, 352] on tree-viewport "Customer Target Groups library_add create_new_folder folder" at bounding box center [455, 412] width 358 height 362
click at [485, 342] on span "WWN_P4_DAY7" at bounding box center [488, 341] width 203 height 16
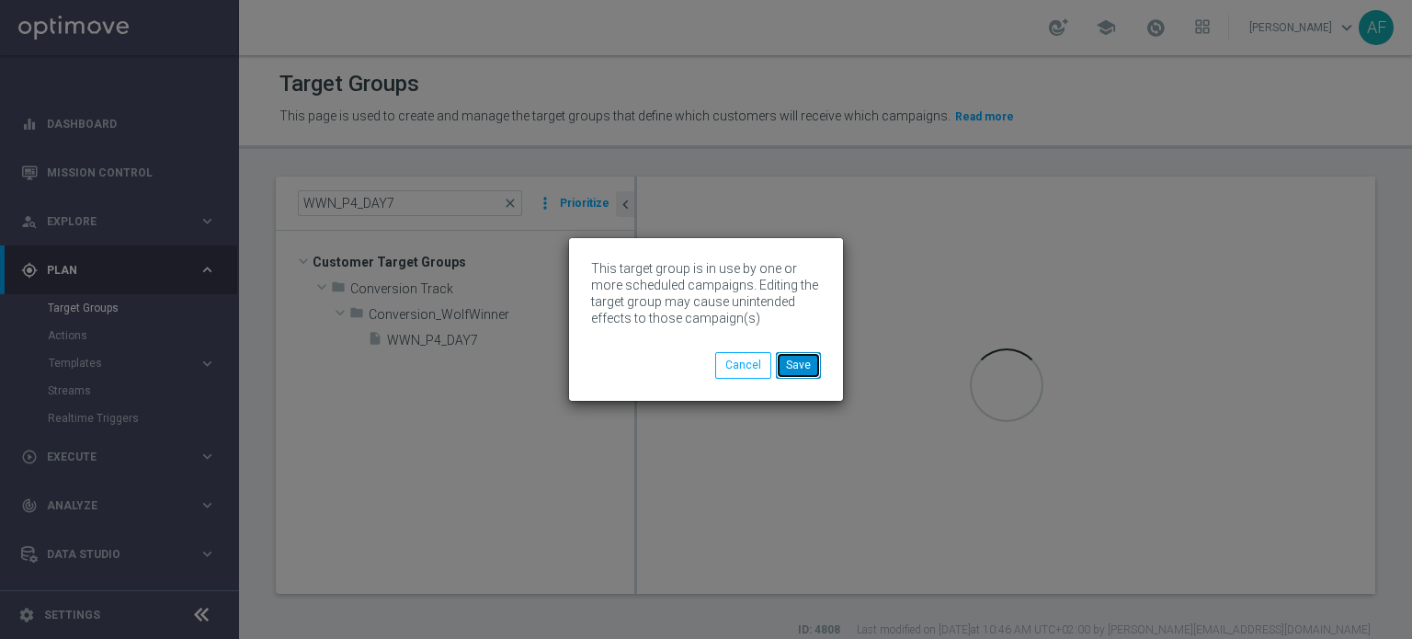
click at [795, 367] on button "Save" at bounding box center [798, 365] width 45 height 26
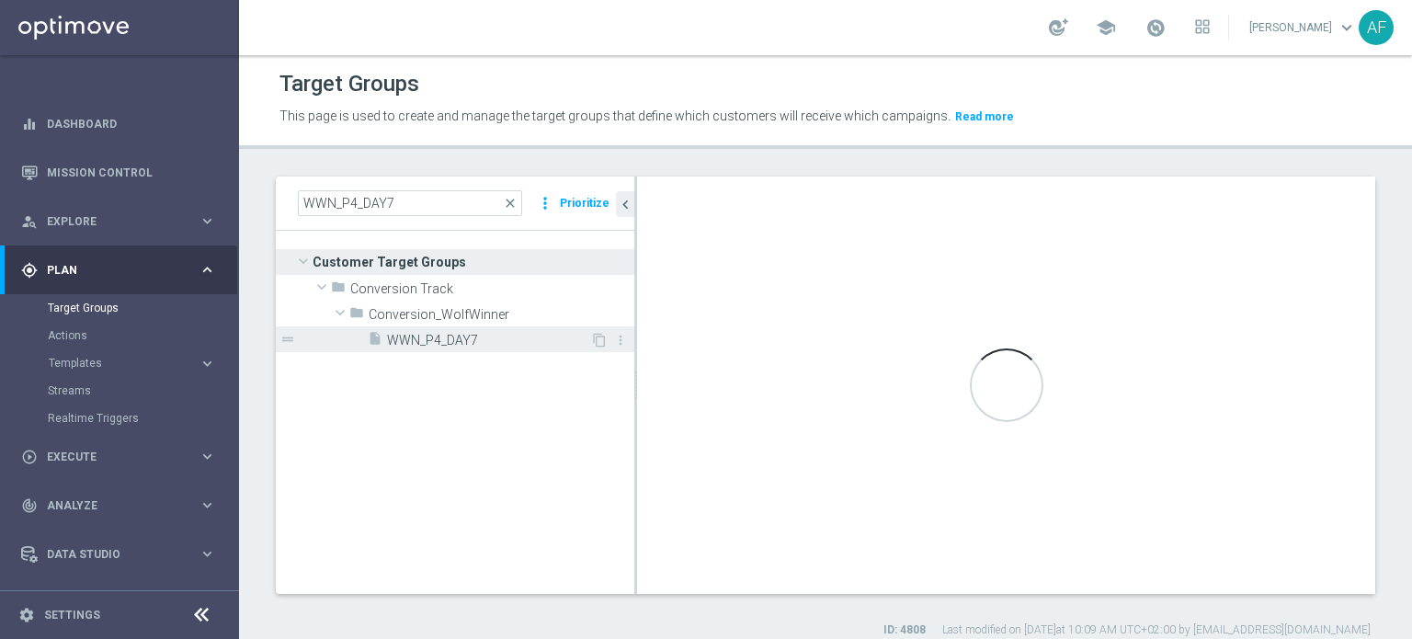
click at [492, 337] on span "WWN_P4_DAY7" at bounding box center [488, 341] width 203 height 16
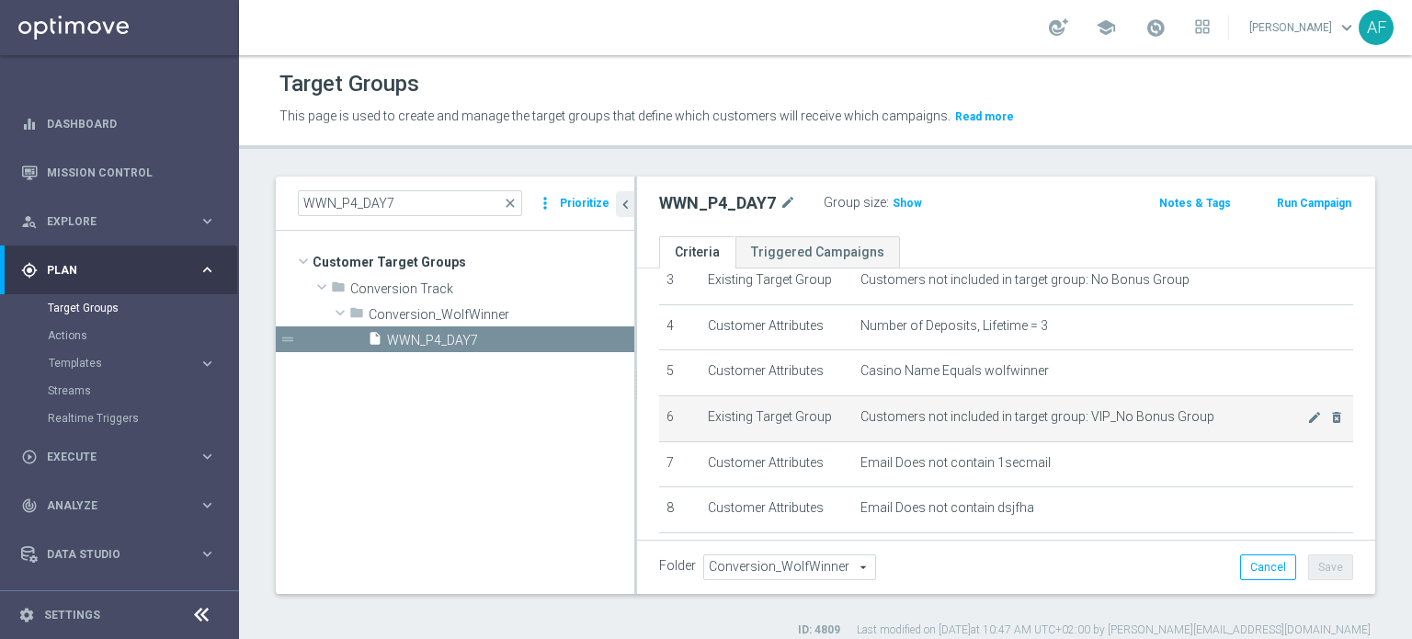
scroll to position [254, 0]
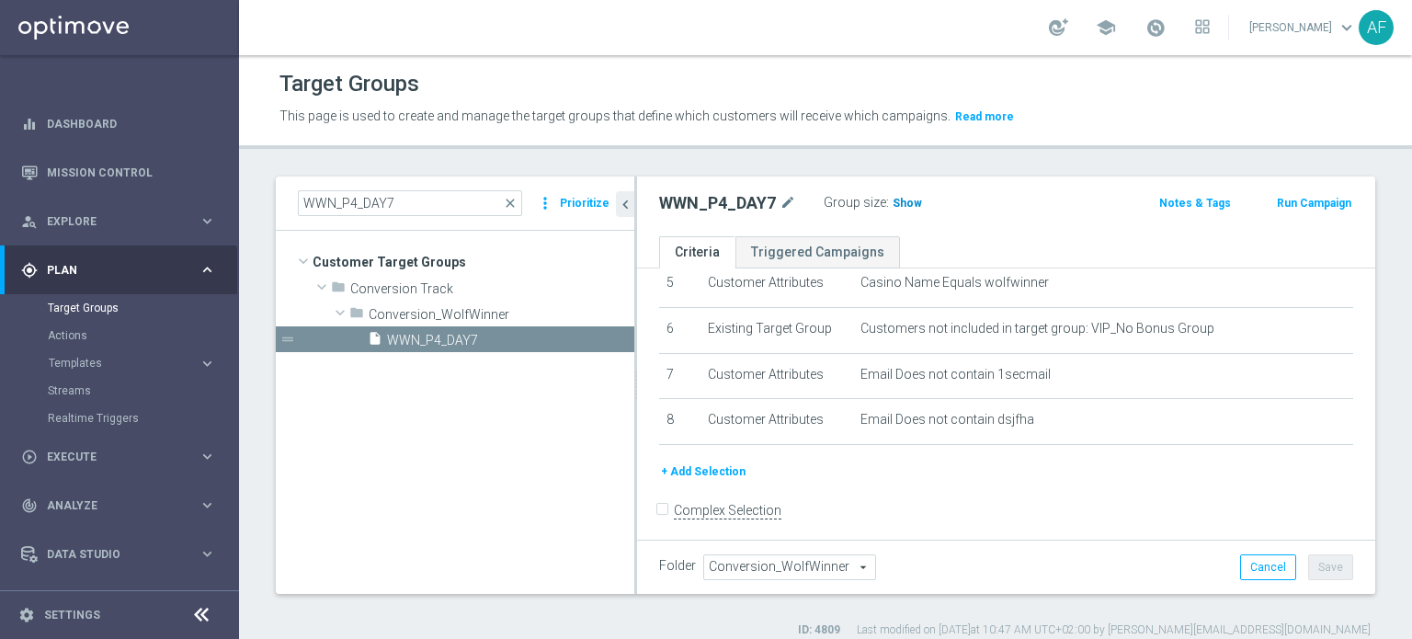
click at [912, 205] on span "Show" at bounding box center [906, 203] width 29 height 13
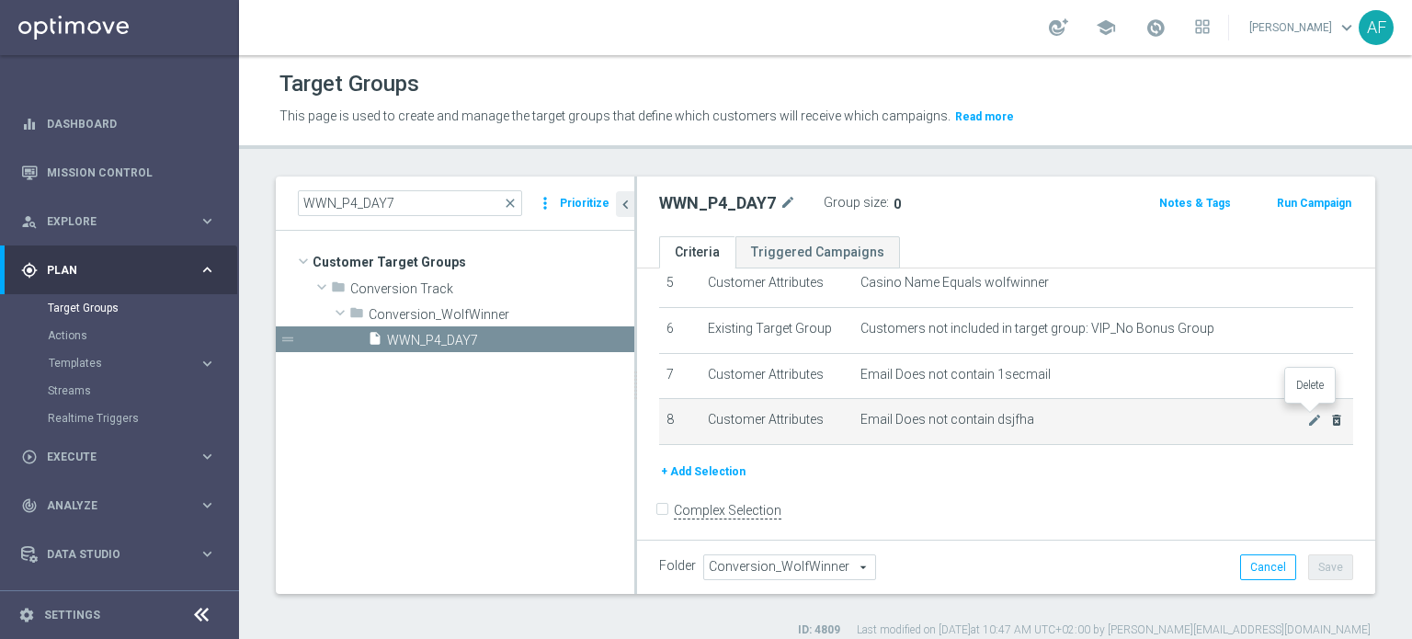
click at [1329, 416] on icon "delete_forever" at bounding box center [1336, 420] width 15 height 15
click at [1329, 417] on icon "delete_forever" at bounding box center [1336, 418] width 15 height 15
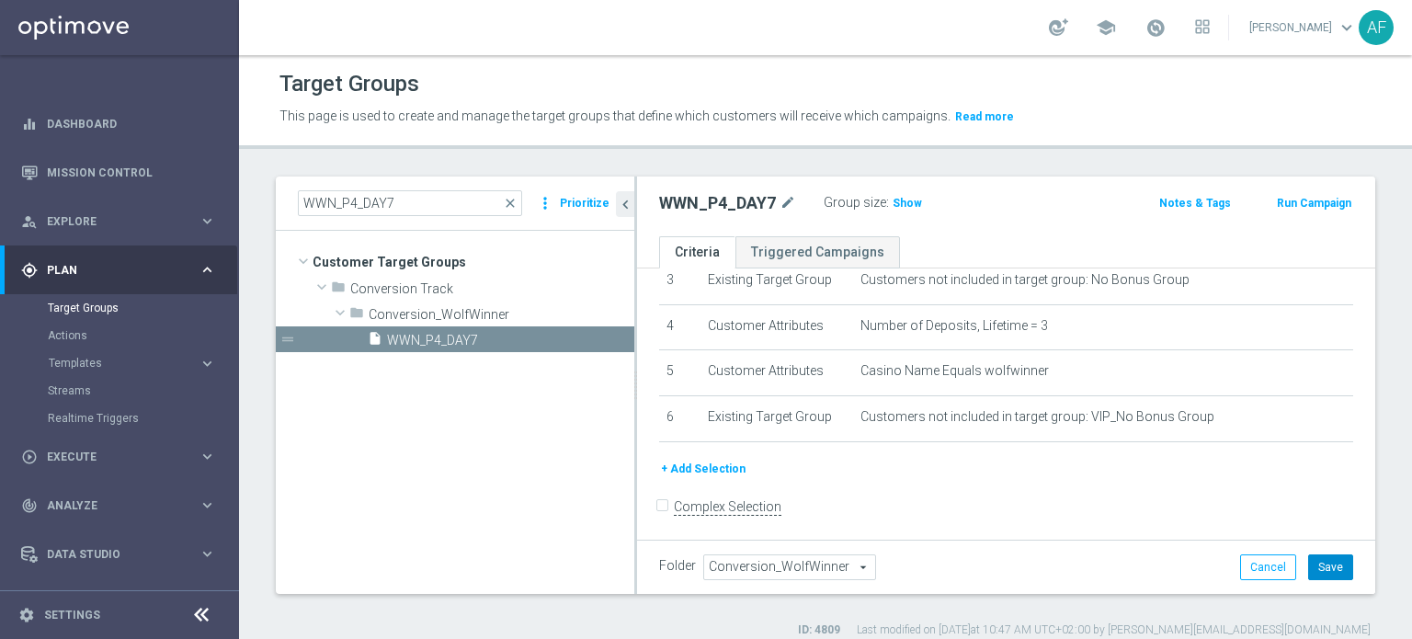
click at [1324, 564] on button "Save" at bounding box center [1330, 567] width 45 height 26
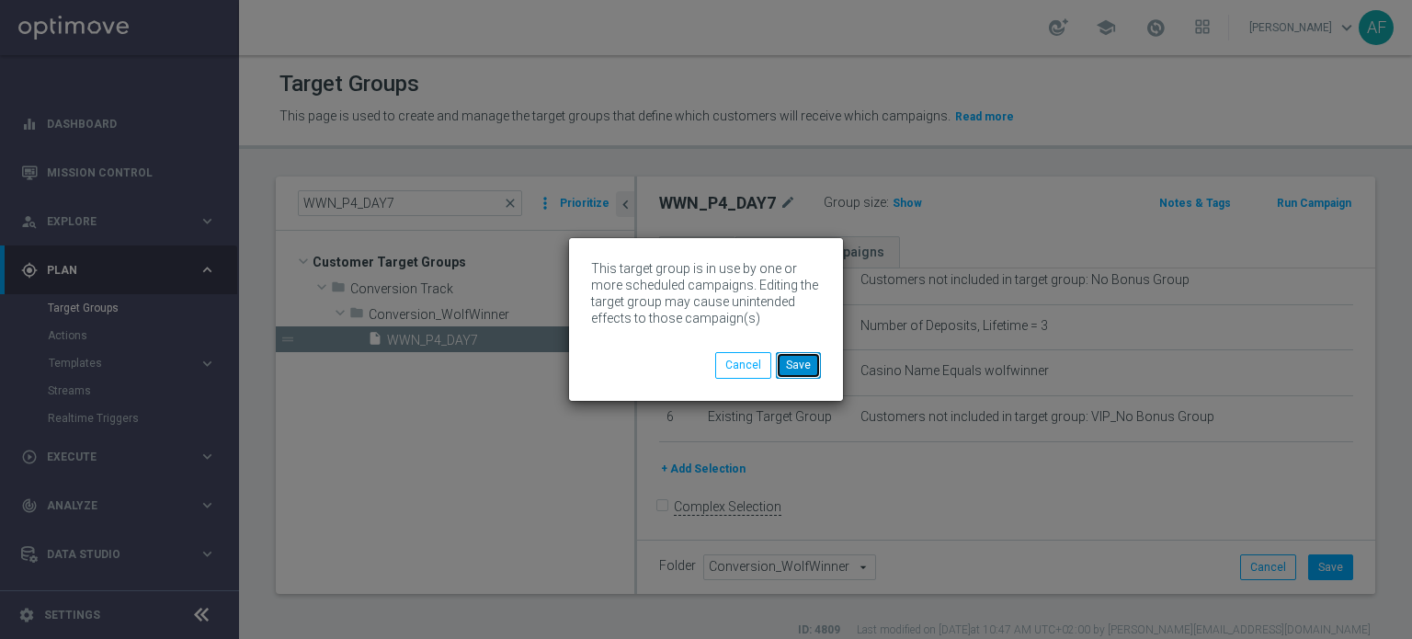
drag, startPoint x: 806, startPoint y: 367, endPoint x: 1368, endPoint y: 446, distance: 567.1
click at [806, 369] on button "Save" at bounding box center [798, 365] width 45 height 26
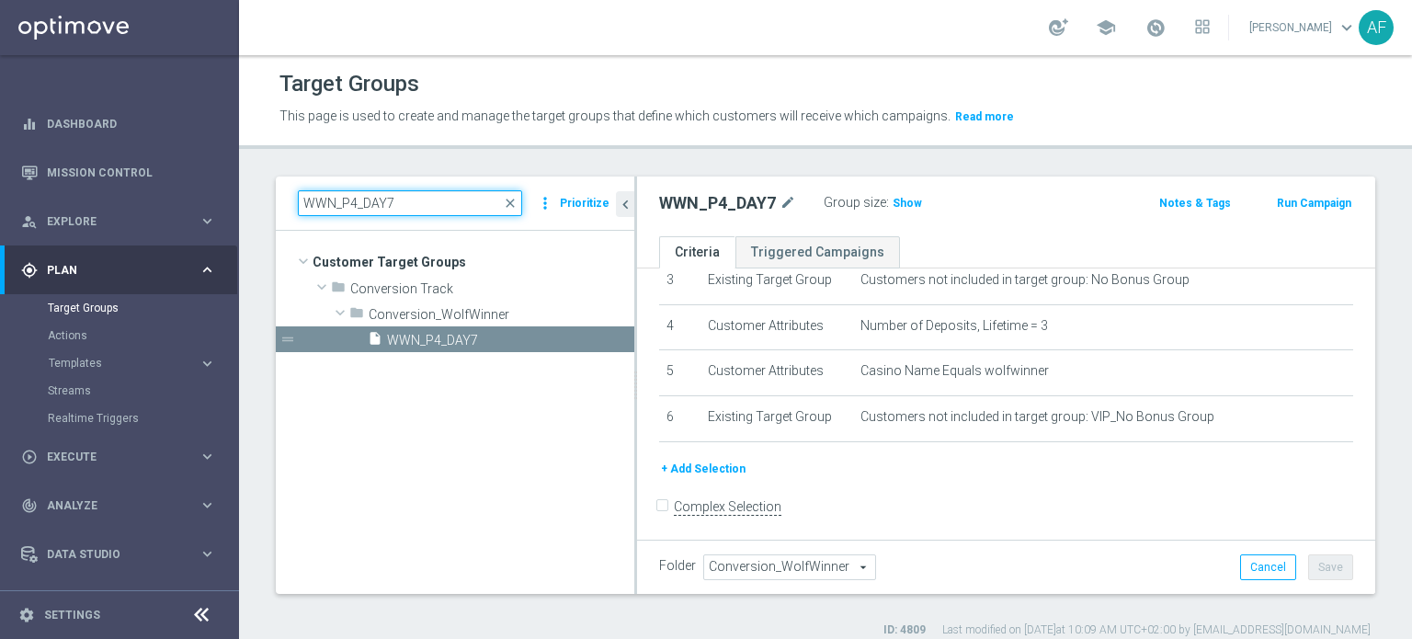
drag, startPoint x: 286, startPoint y: 209, endPoint x: 248, endPoint y: 207, distance: 37.7
click at [249, 207] on div "WWN_P4_DAY7 close more_vert Prioritize Customer Target Groups library_add creat…" at bounding box center [825, 406] width 1173 height 461
paste input "5"
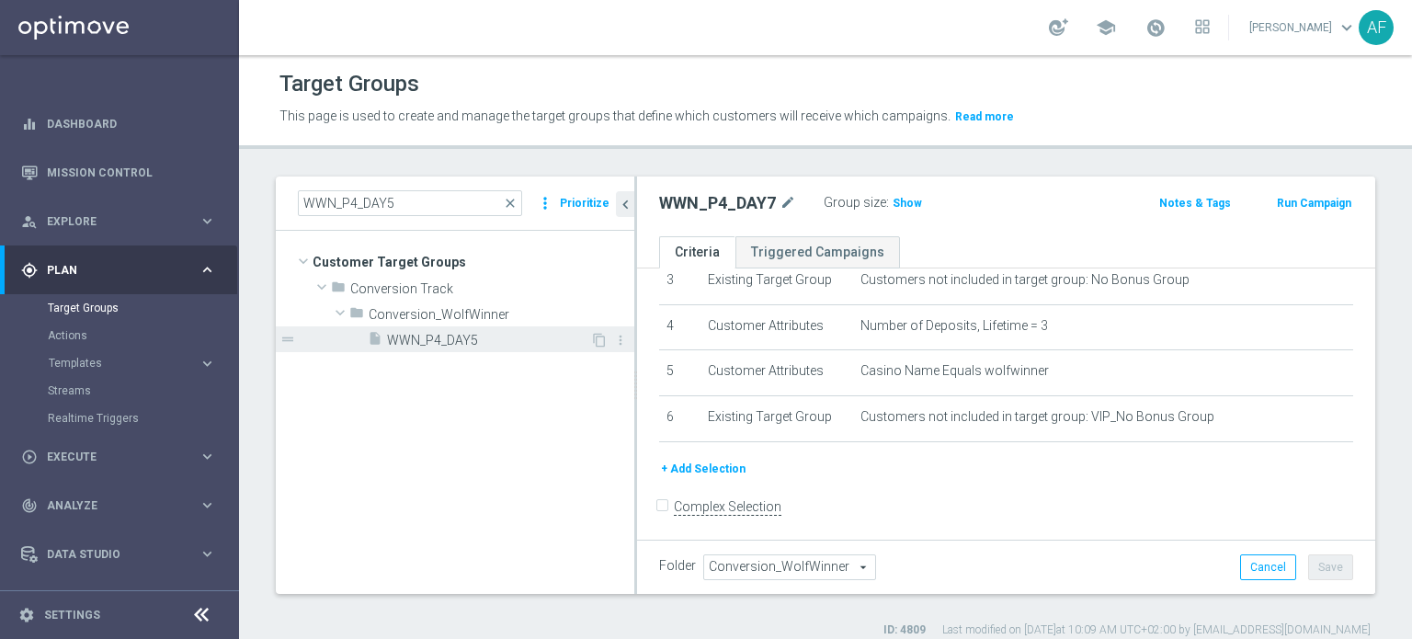
click at [424, 342] on span "WWN_P4_DAY5" at bounding box center [488, 341] width 203 height 16
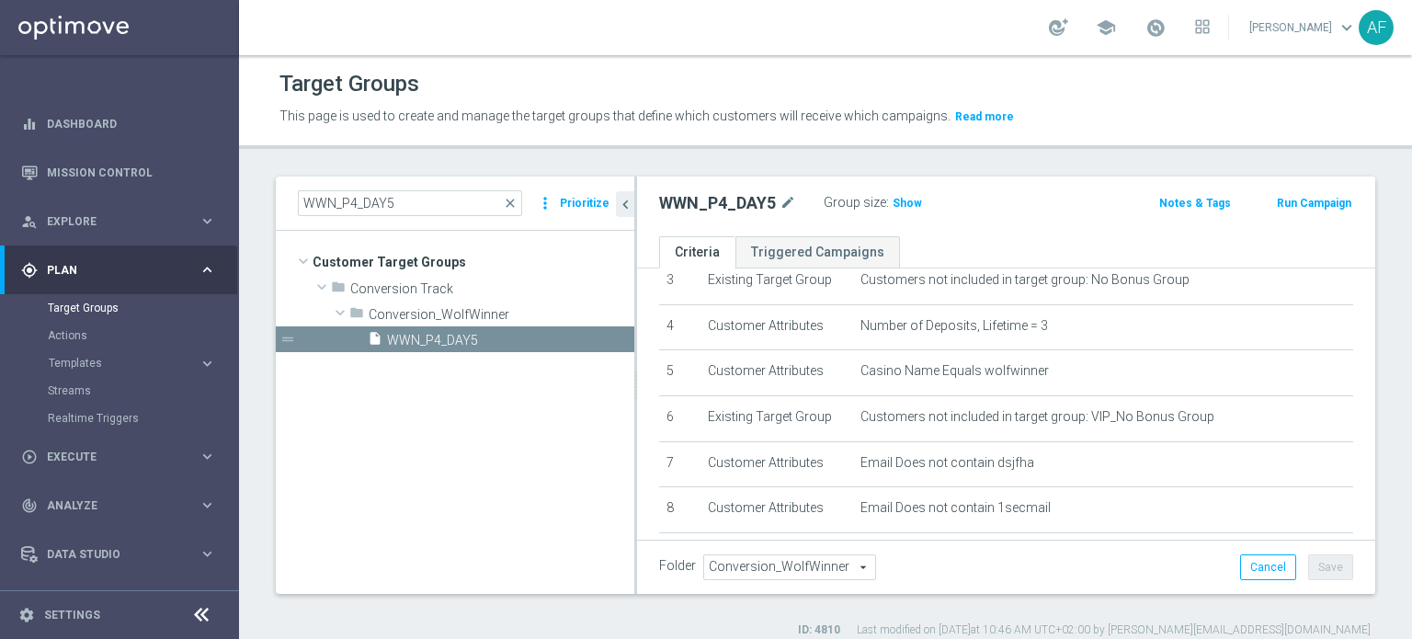
scroll to position [254, 0]
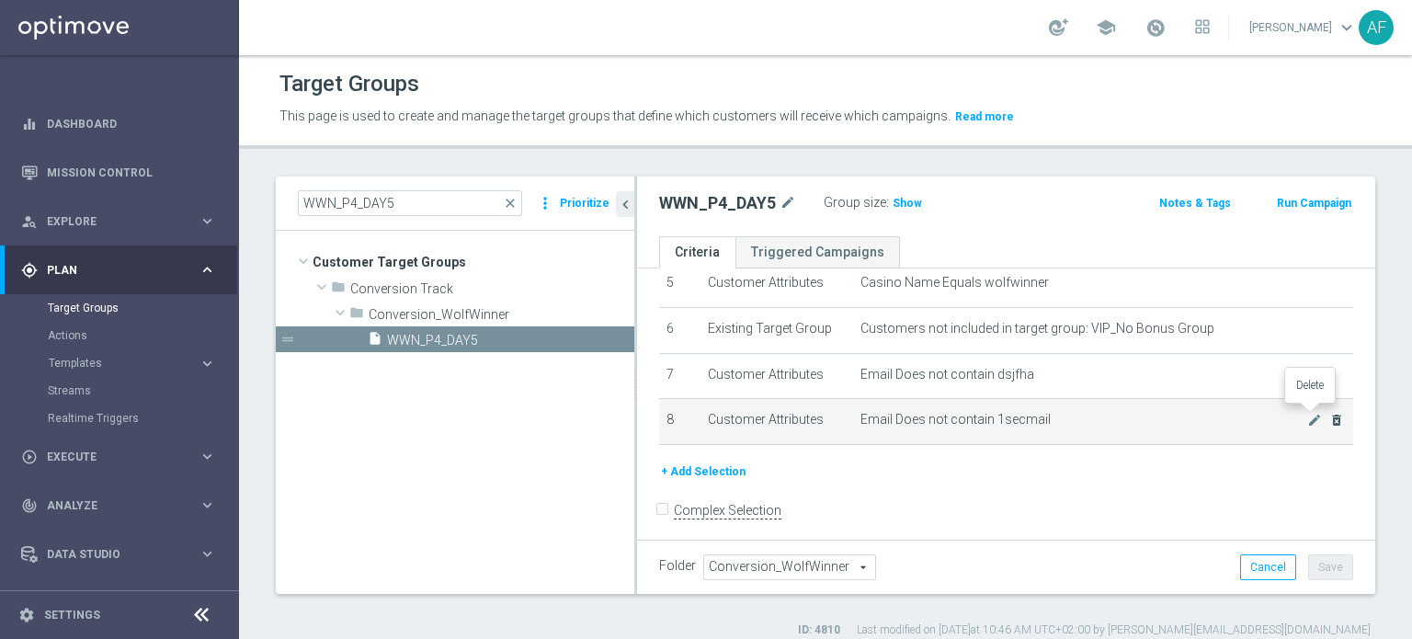
click at [1329, 415] on icon "delete_forever" at bounding box center [1336, 420] width 15 height 15
click at [1329, 415] on icon "delete_forever" at bounding box center [1336, 418] width 15 height 15
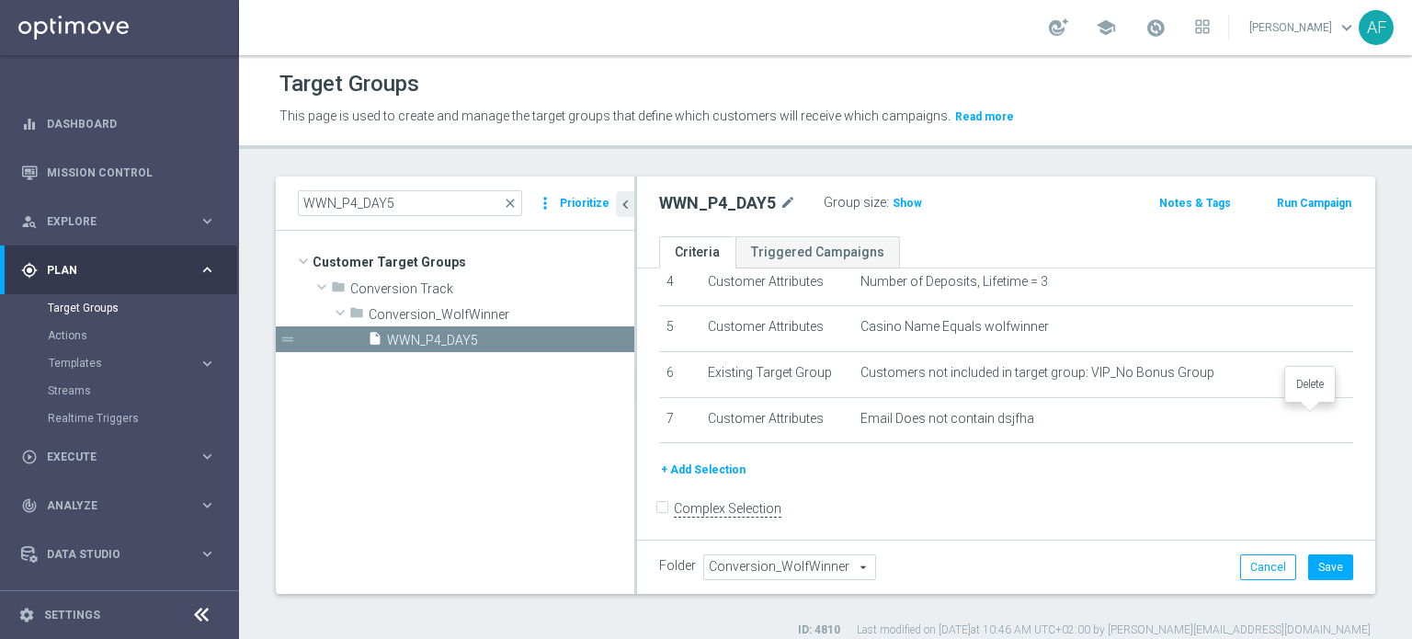
scroll to position [165, 0]
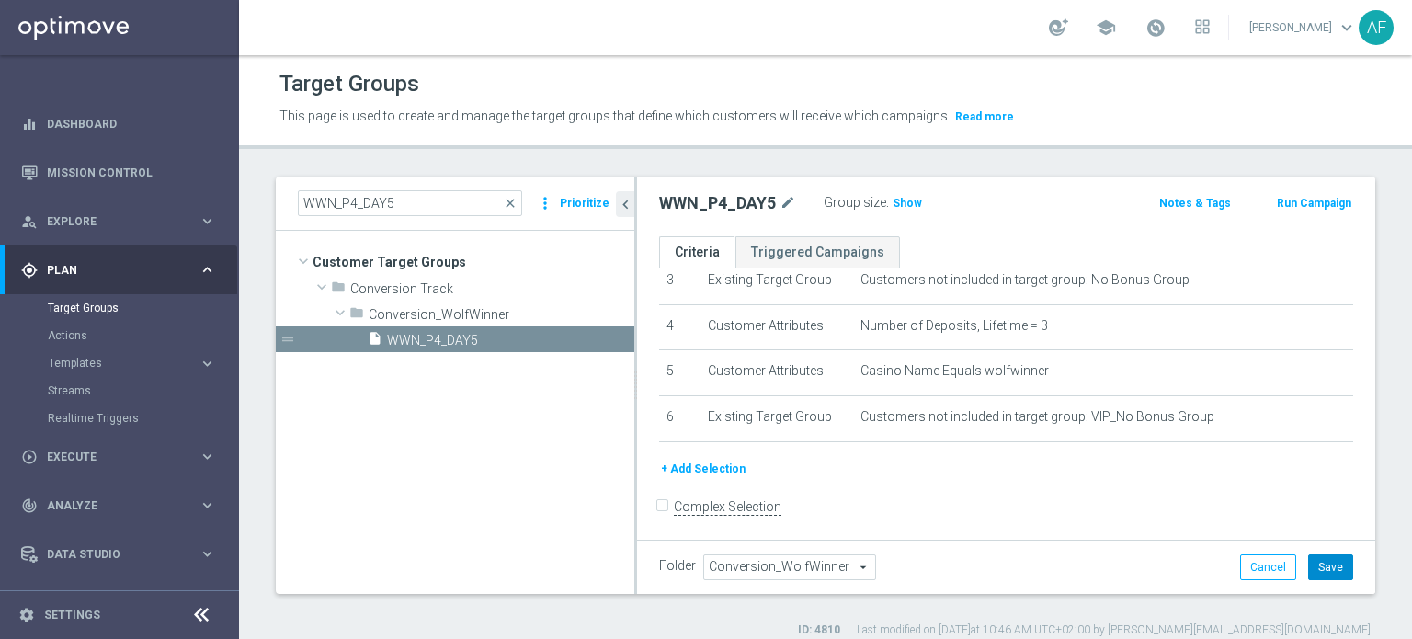
click at [1308, 558] on button "Save" at bounding box center [1330, 567] width 45 height 26
drag, startPoint x: 324, startPoint y: 202, endPoint x: 304, endPoint y: 201, distance: 20.2
click at [304, 201] on input "WWN_P4_DAY5" at bounding box center [410, 203] width 224 height 26
paste input "13"
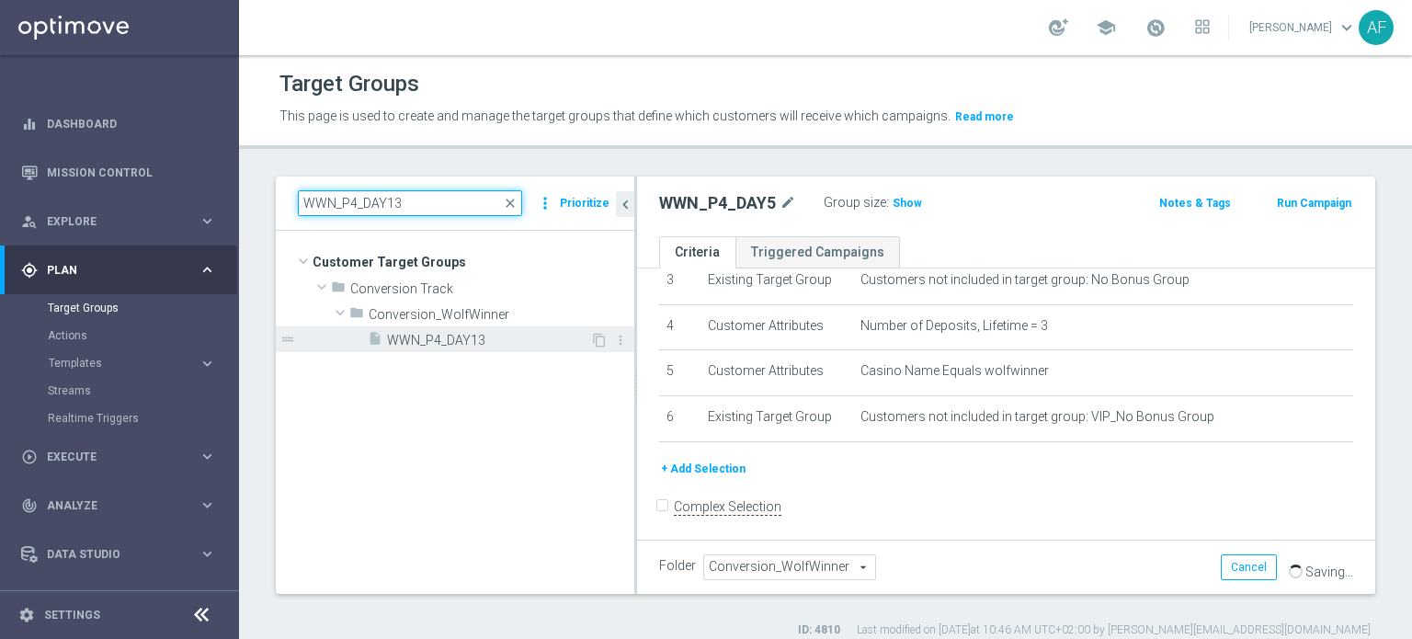
type input "WWN_P4_DAY13"
click at [460, 338] on span "WWN_P4_DAY13" at bounding box center [488, 341] width 203 height 16
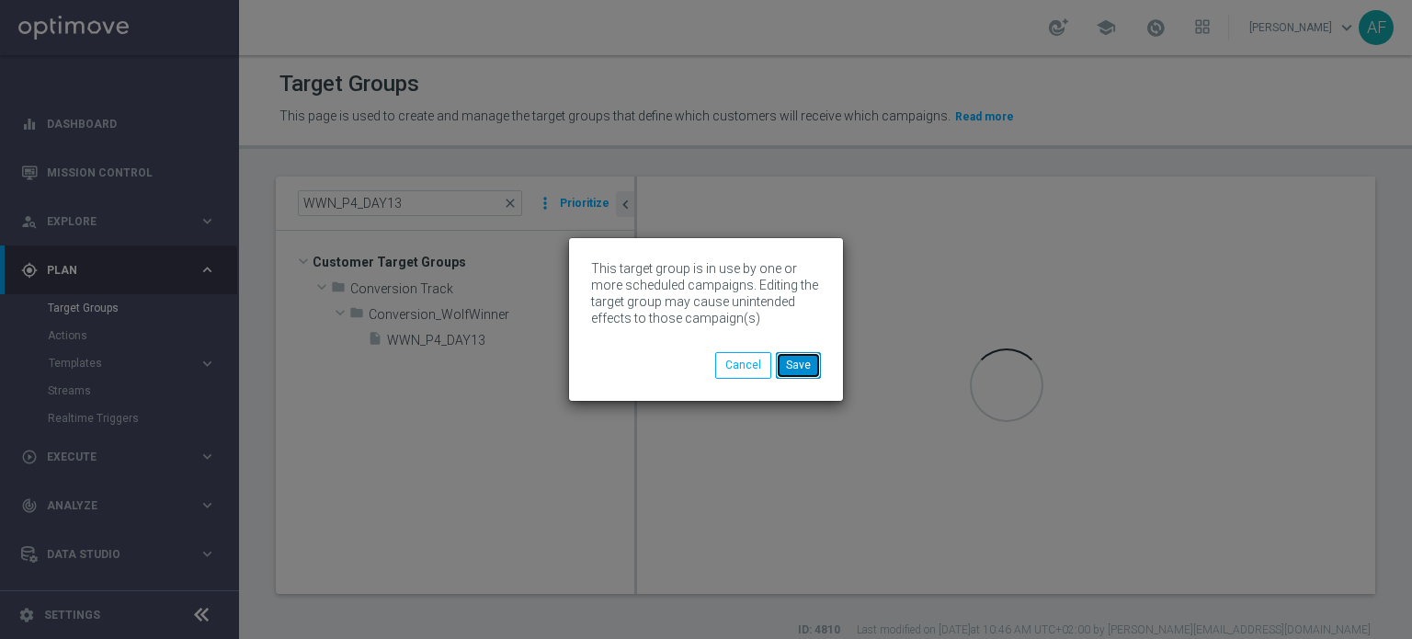
click at [807, 365] on button "Save" at bounding box center [798, 365] width 45 height 26
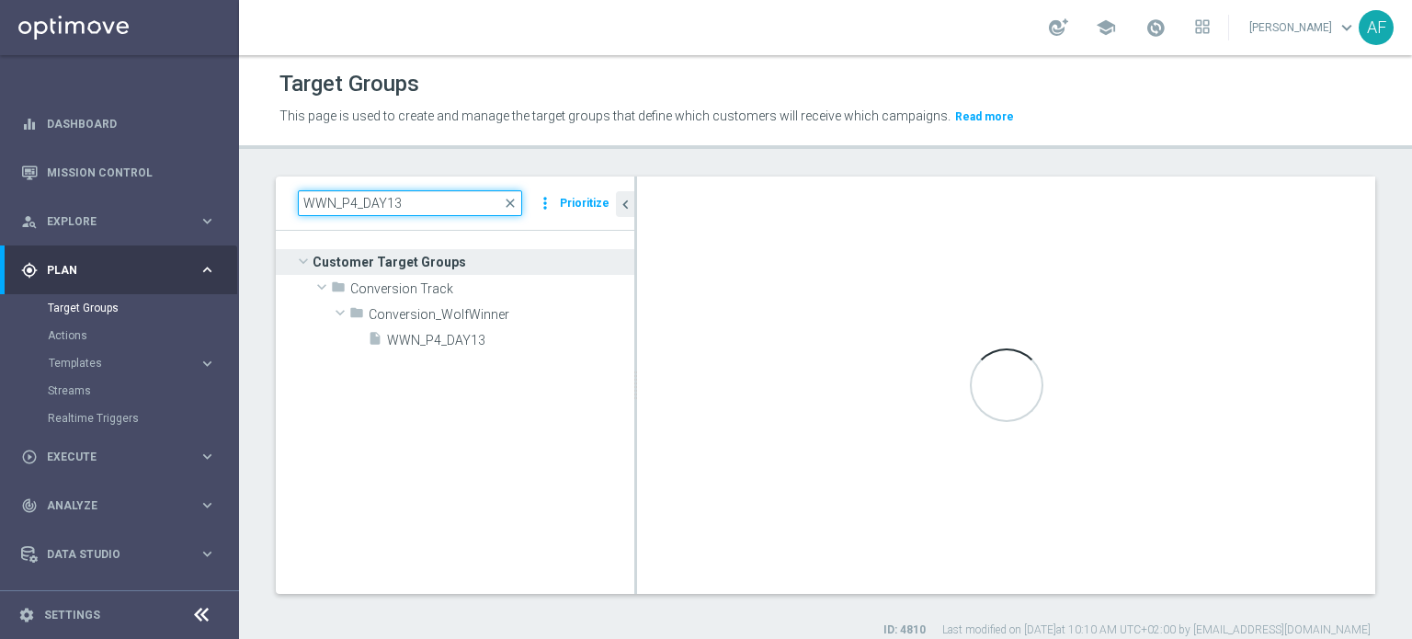
click at [406, 199] on input "WWN_P4_DAY13" at bounding box center [410, 203] width 224 height 26
click at [103, 313] on link "Target Groups" at bounding box center [119, 308] width 143 height 15
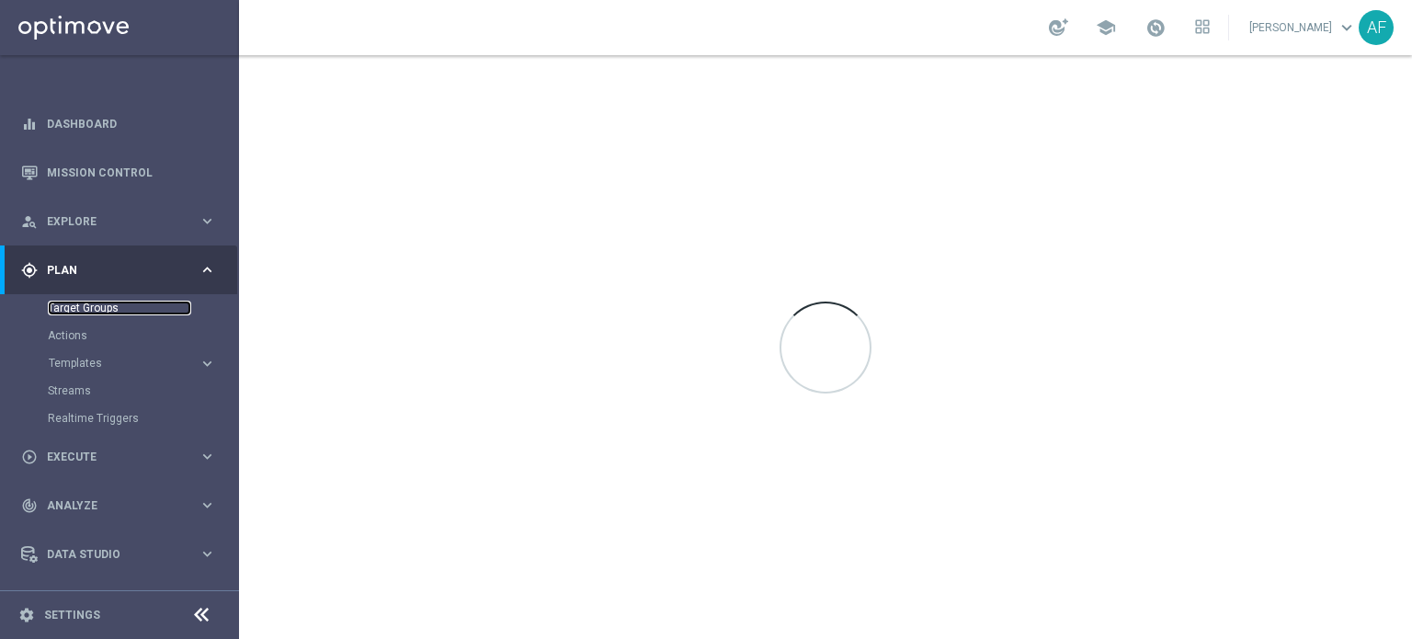
click at [107, 310] on link "Target Groups" at bounding box center [119, 308] width 143 height 15
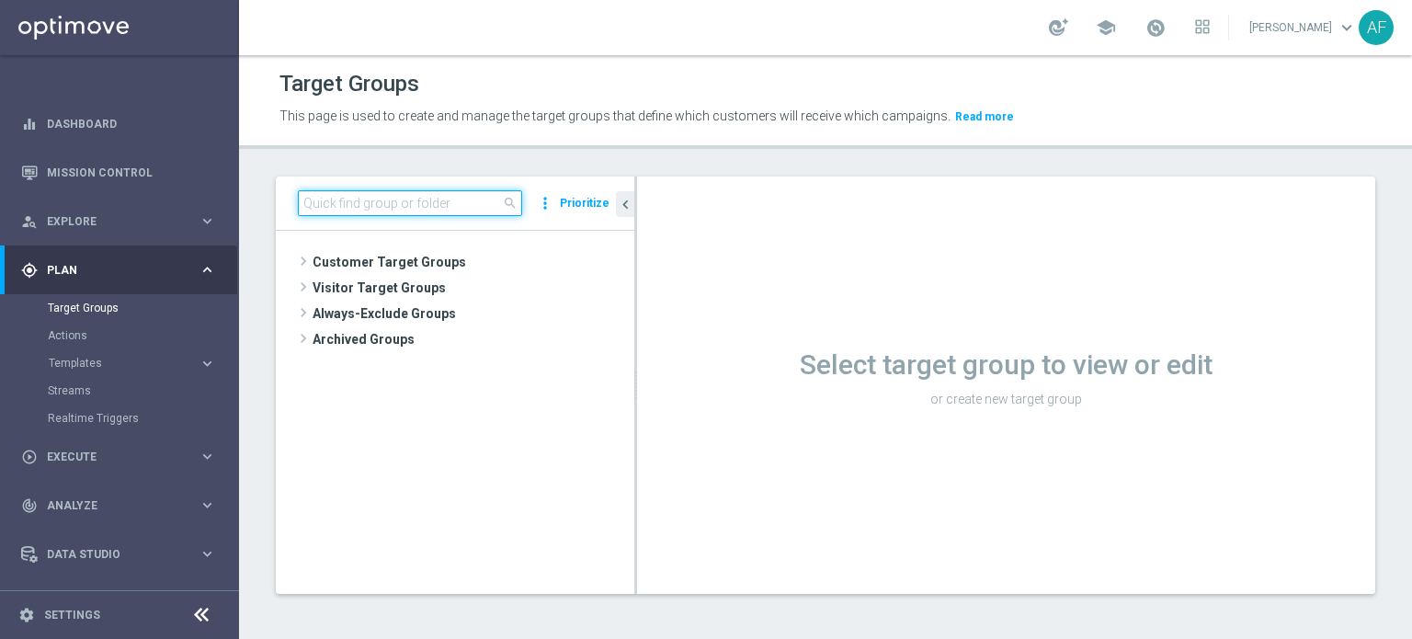
click at [387, 209] on input at bounding box center [410, 203] width 224 height 26
paste input "WWN_P4_DAY13"
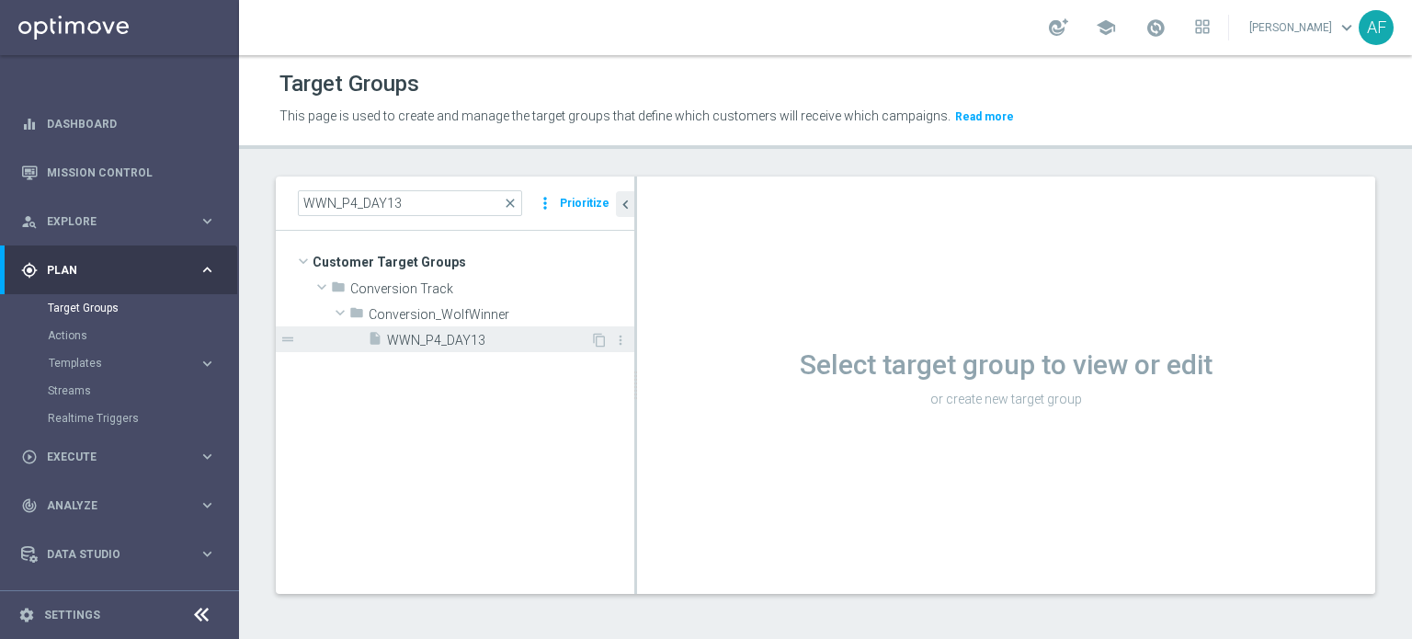
click at [455, 348] on div "insert_drive_file WWN_P4_DAY13" at bounding box center [479, 339] width 222 height 26
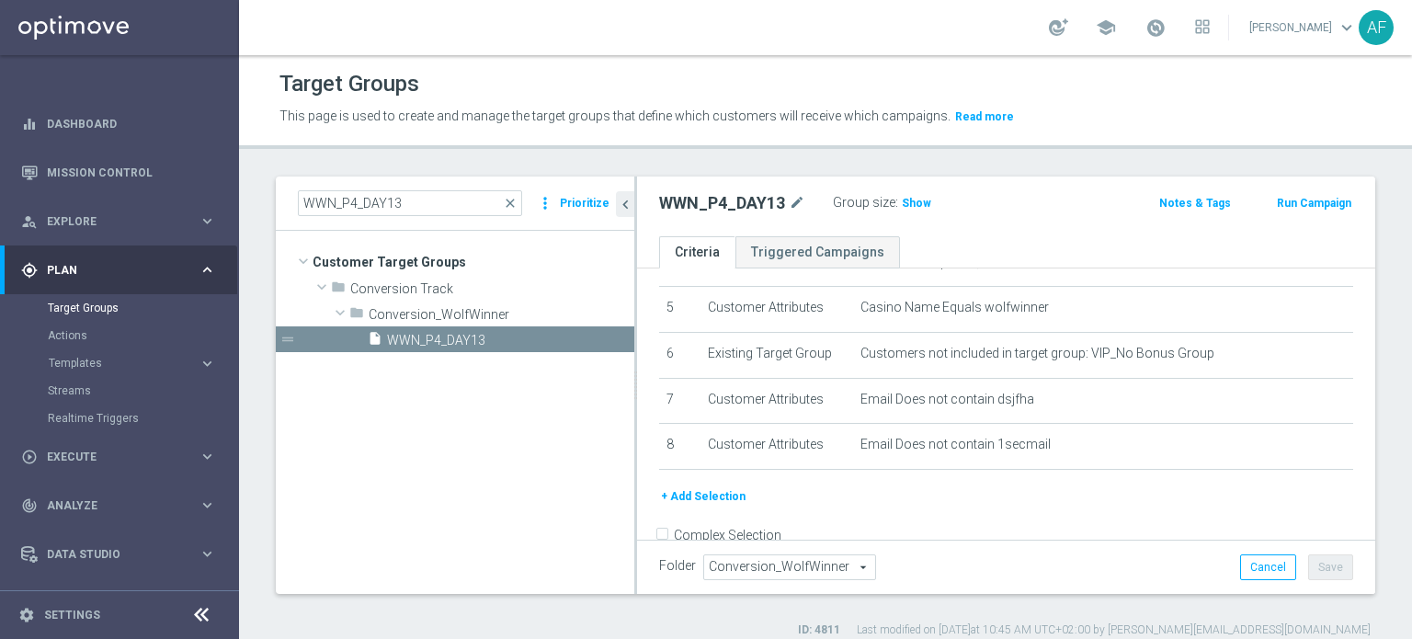
scroll to position [254, 0]
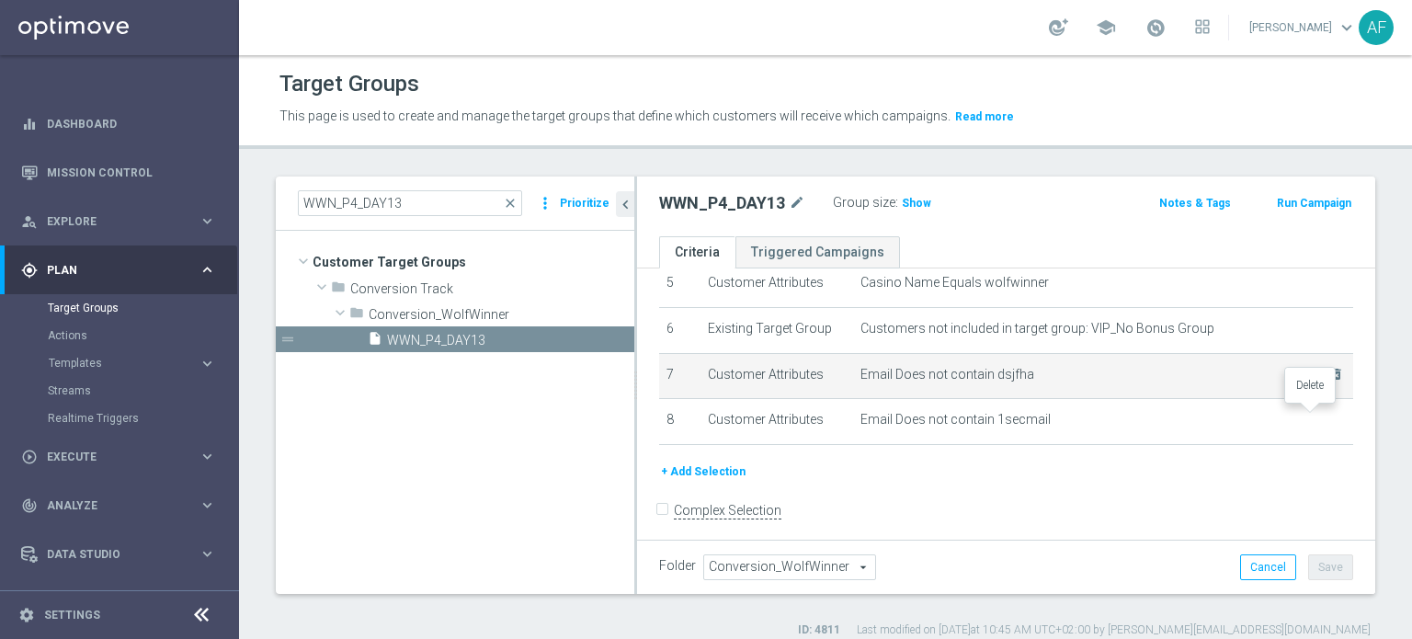
click at [0, 0] on icon "delete_forever" at bounding box center [0, 0] width 0 height 0
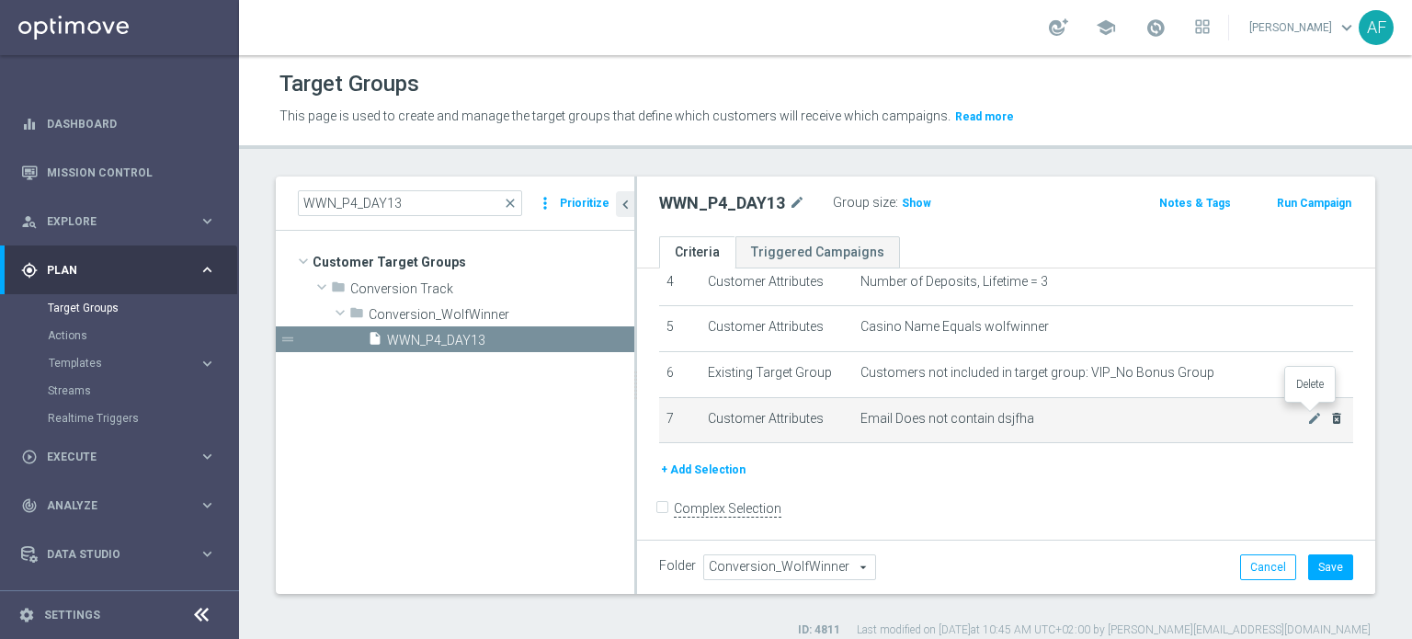
click at [1329, 415] on icon "delete_forever" at bounding box center [1336, 418] width 15 height 15
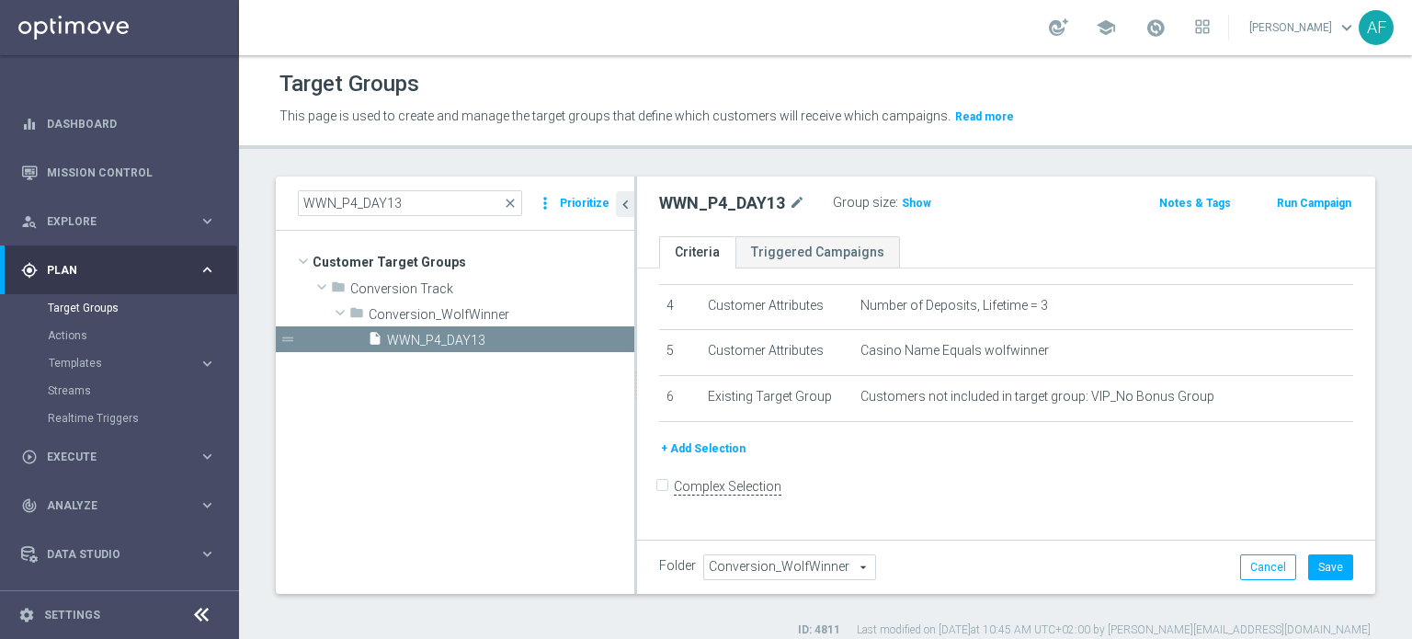
scroll to position [165, 0]
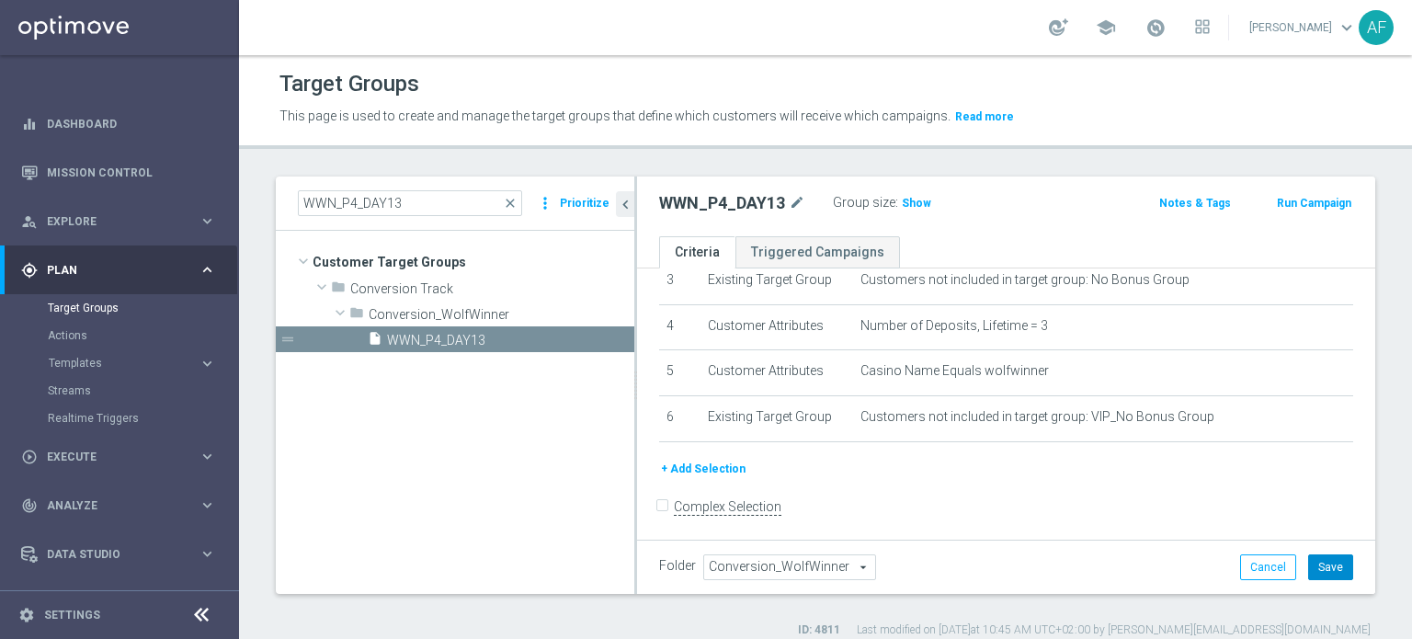
click at [1313, 564] on button "Save" at bounding box center [1330, 567] width 45 height 26
drag, startPoint x: 424, startPoint y: 198, endPoint x: 308, endPoint y: 198, distance: 115.8
click at [308, 198] on input "WWN_P4_DAY13" at bounding box center [410, 203] width 224 height 26
paste input "KJN_SignUps_Verification"
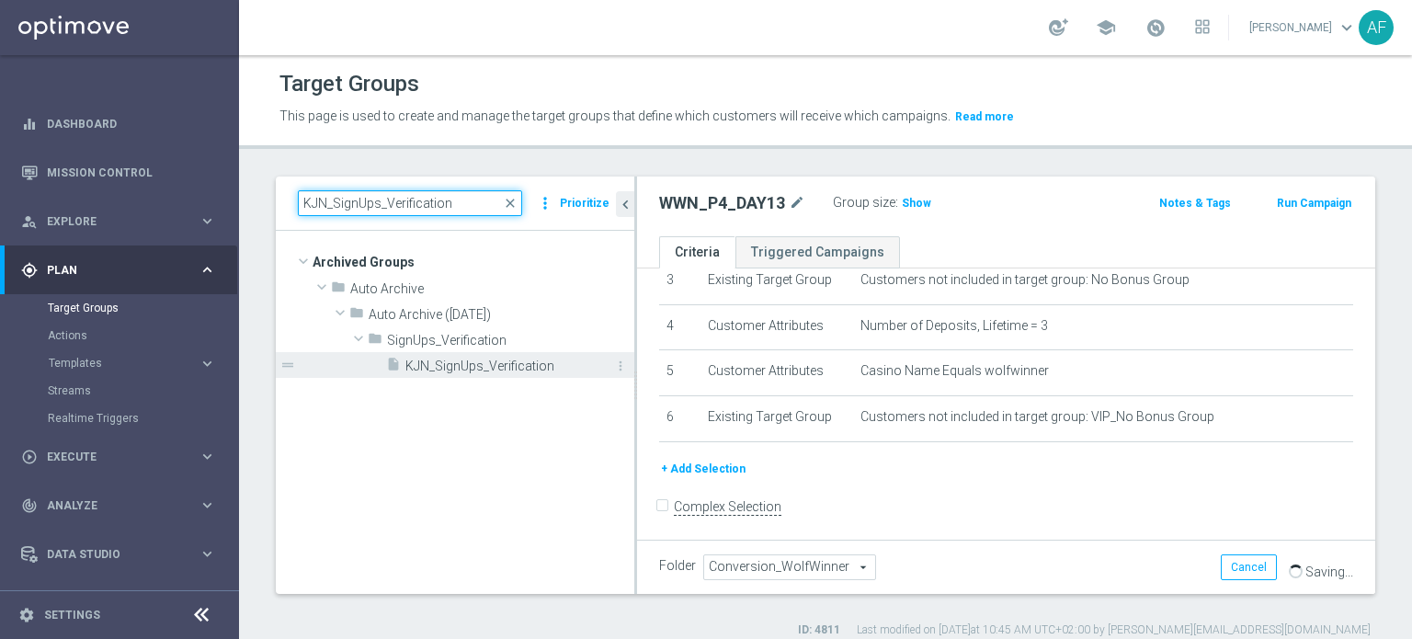
type input "KJN_SignUps_Verification"
click at [529, 365] on span "KJN_SignUps_Verification" at bounding box center [499, 366] width 188 height 16
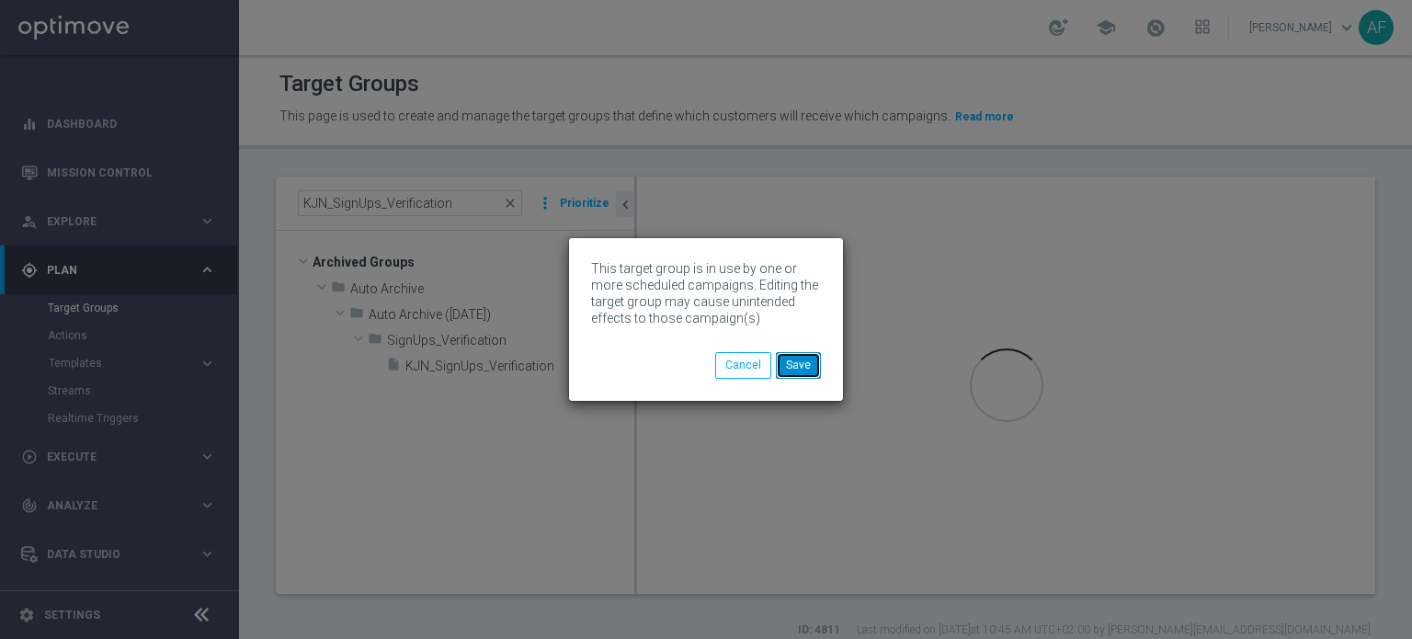
click at [798, 366] on button "Save" at bounding box center [798, 365] width 45 height 26
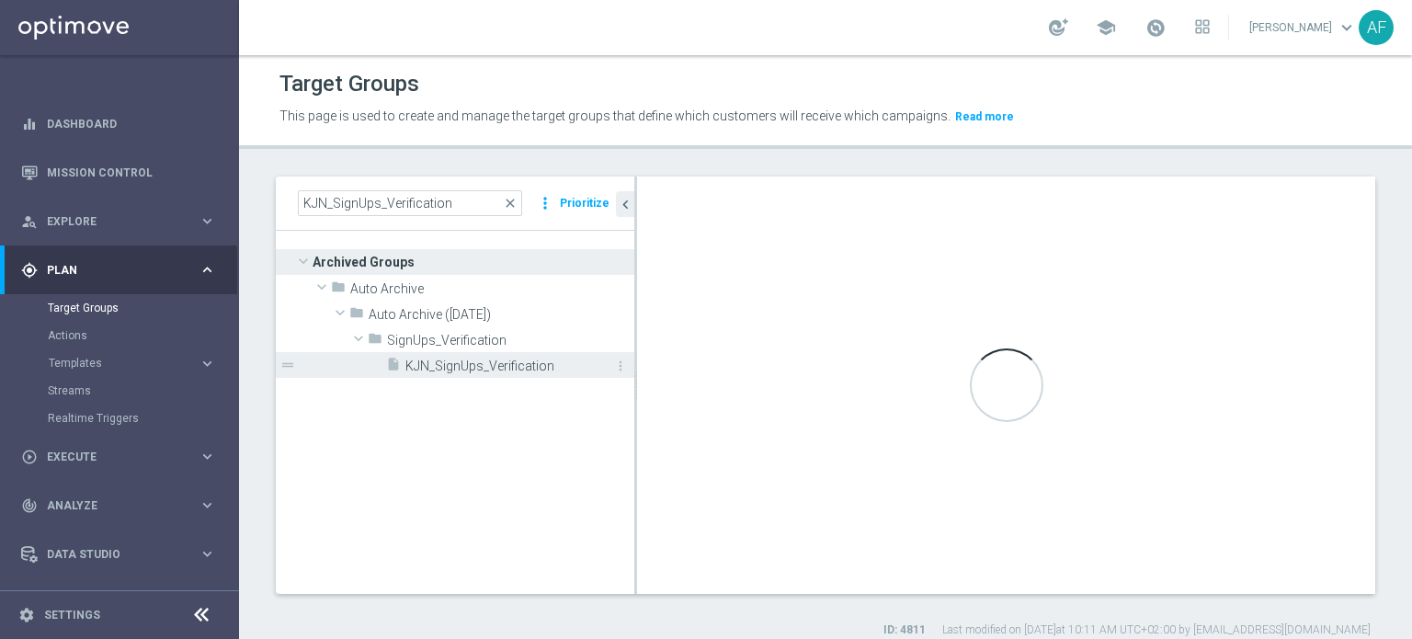
click at [503, 364] on span "KJN_SignUps_Verification" at bounding box center [499, 366] width 188 height 16
type input "Select"
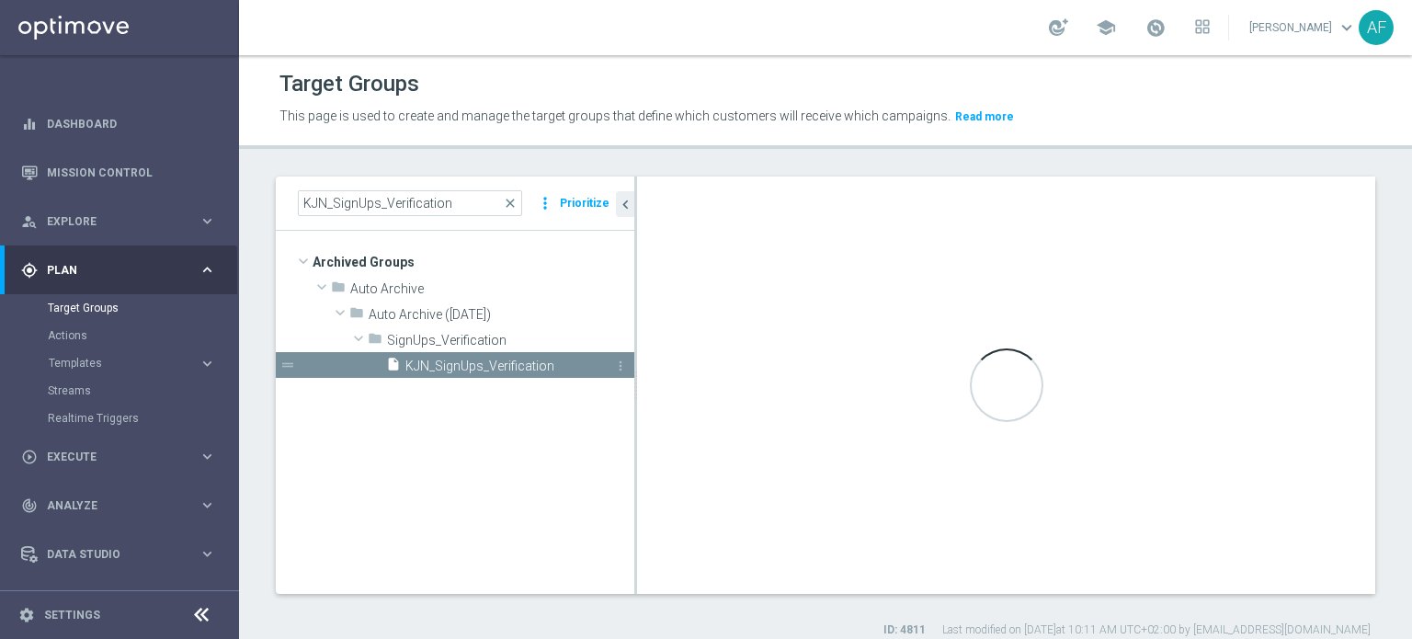
checkbox input "true"
type input "SignUps_Verification"
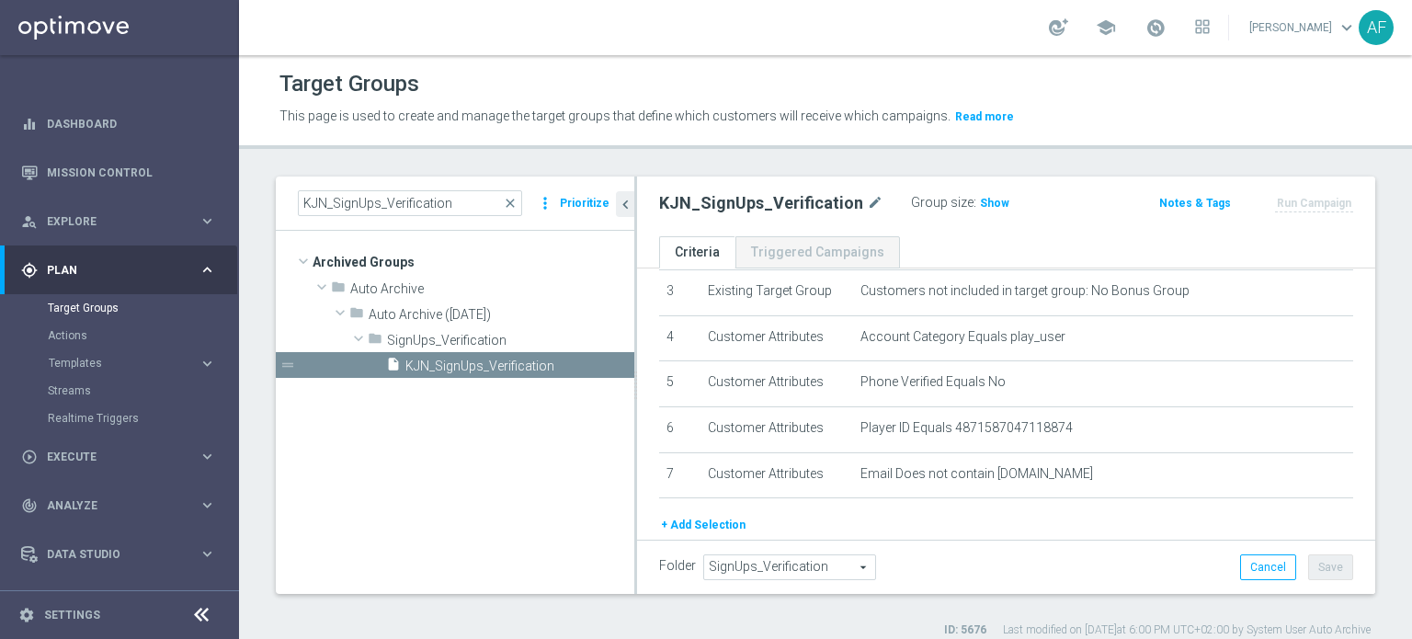
scroll to position [94, 0]
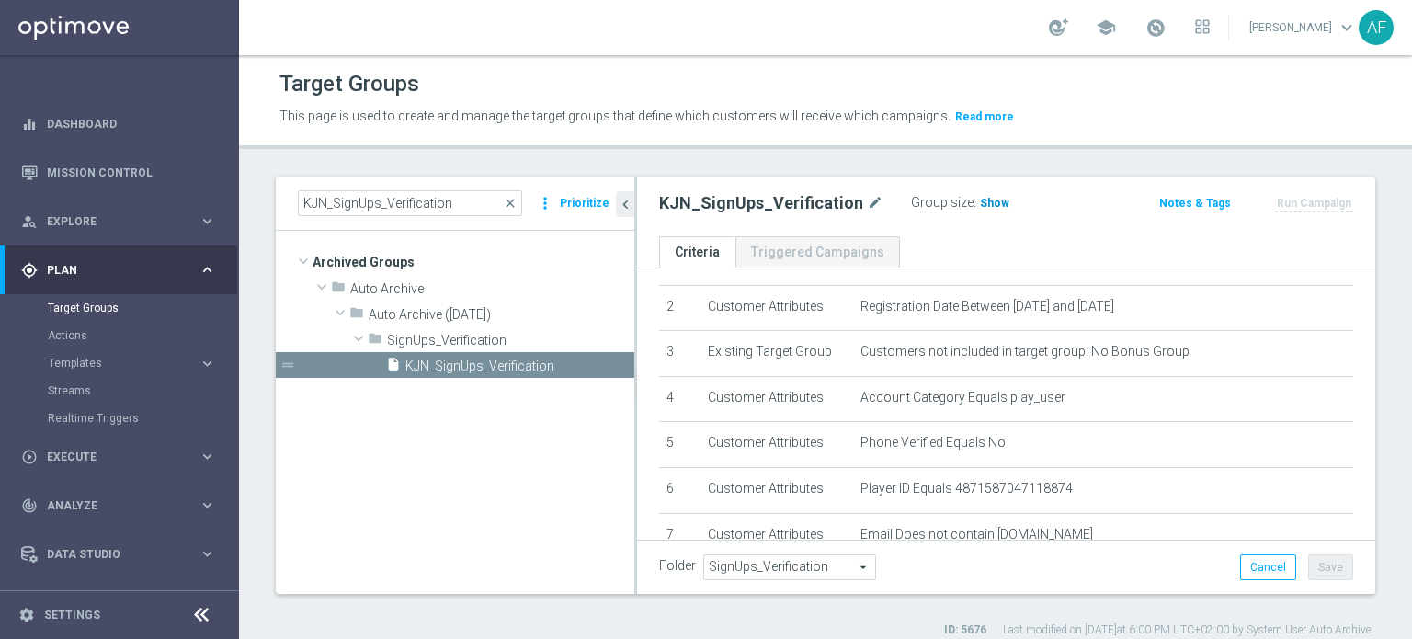
click at [982, 205] on span "Show" at bounding box center [994, 203] width 29 height 13
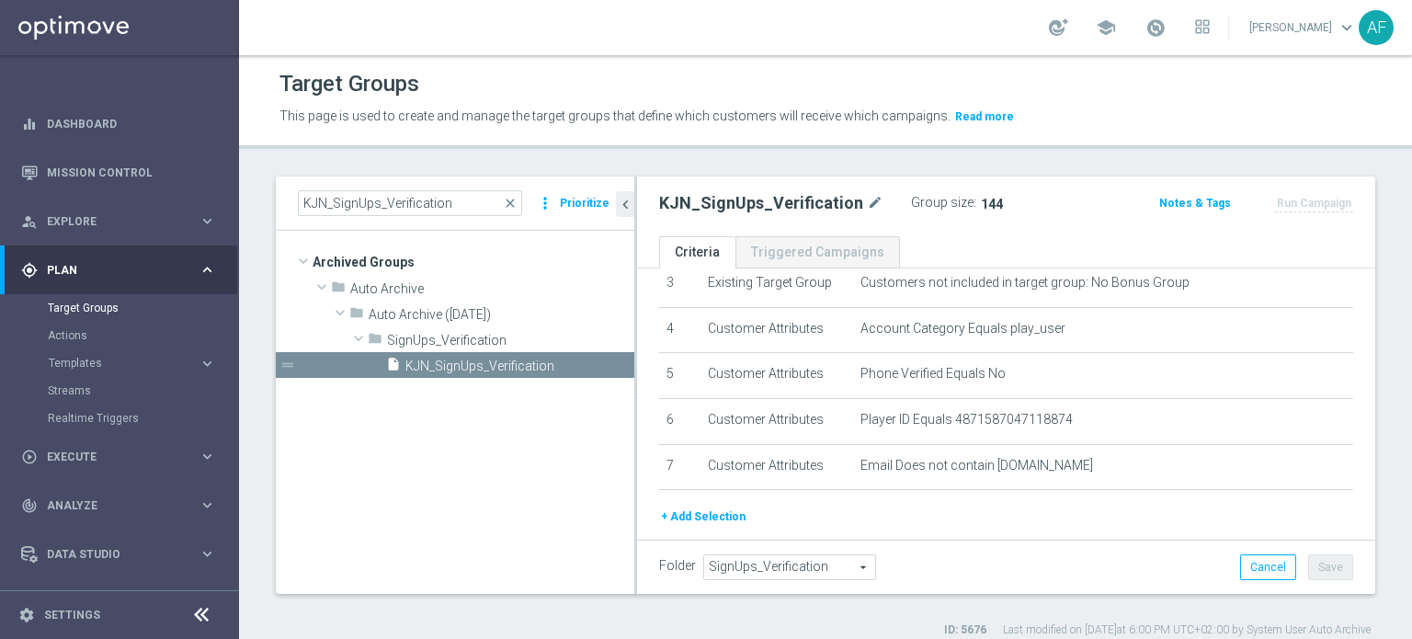
scroll to position [211, 0]
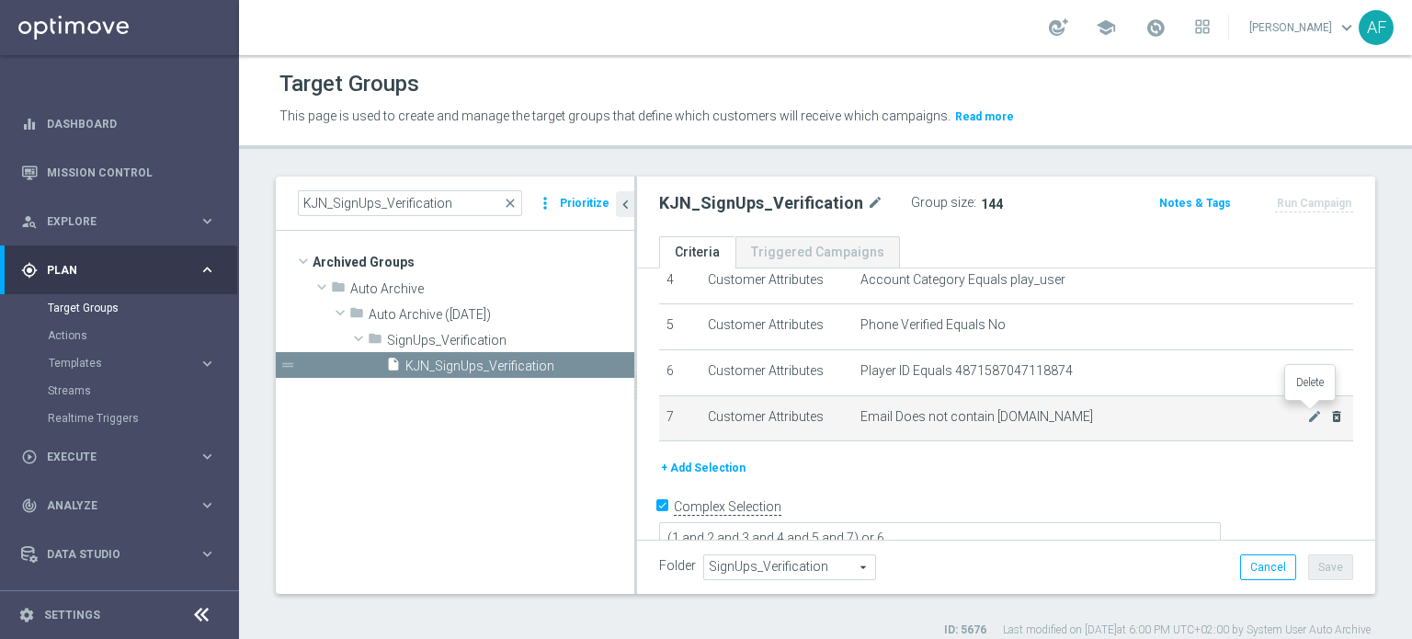
click at [1329, 415] on icon "delete_forever" at bounding box center [1336, 416] width 15 height 15
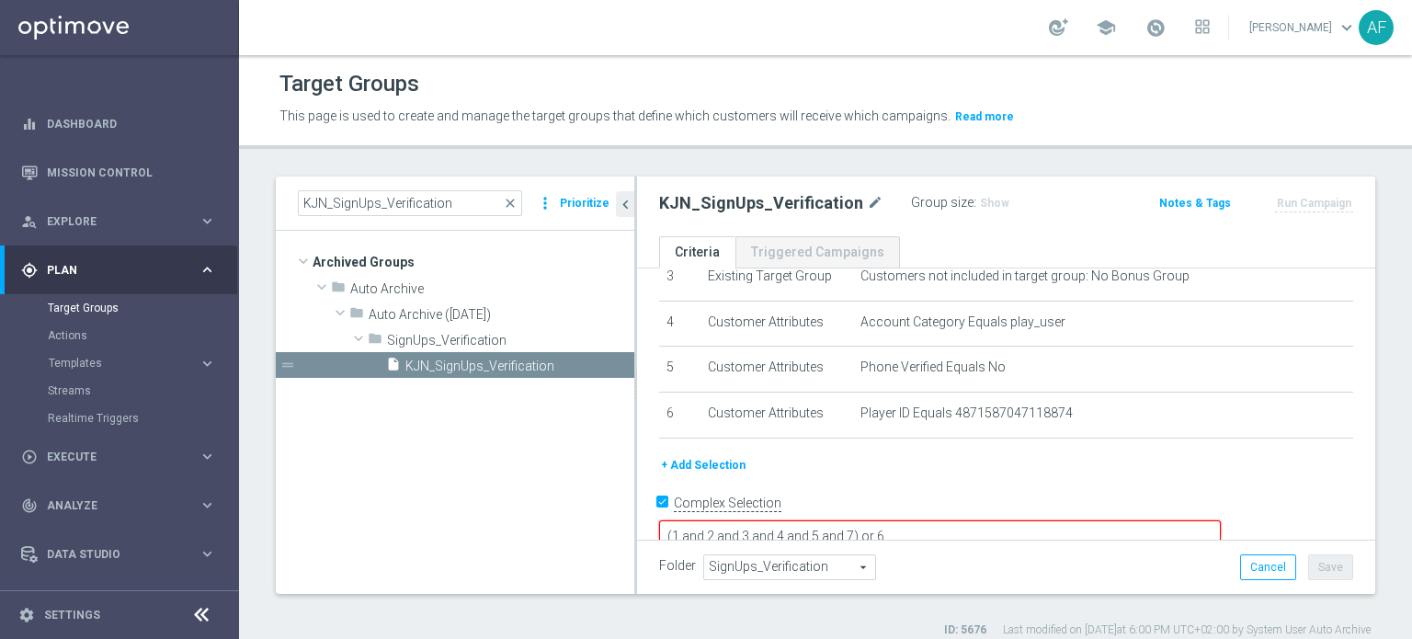
click at [982, 520] on textarea "(1 and 2 and 3 and 4 and 5 and 7) or 6" at bounding box center [940, 536] width 562 height 32
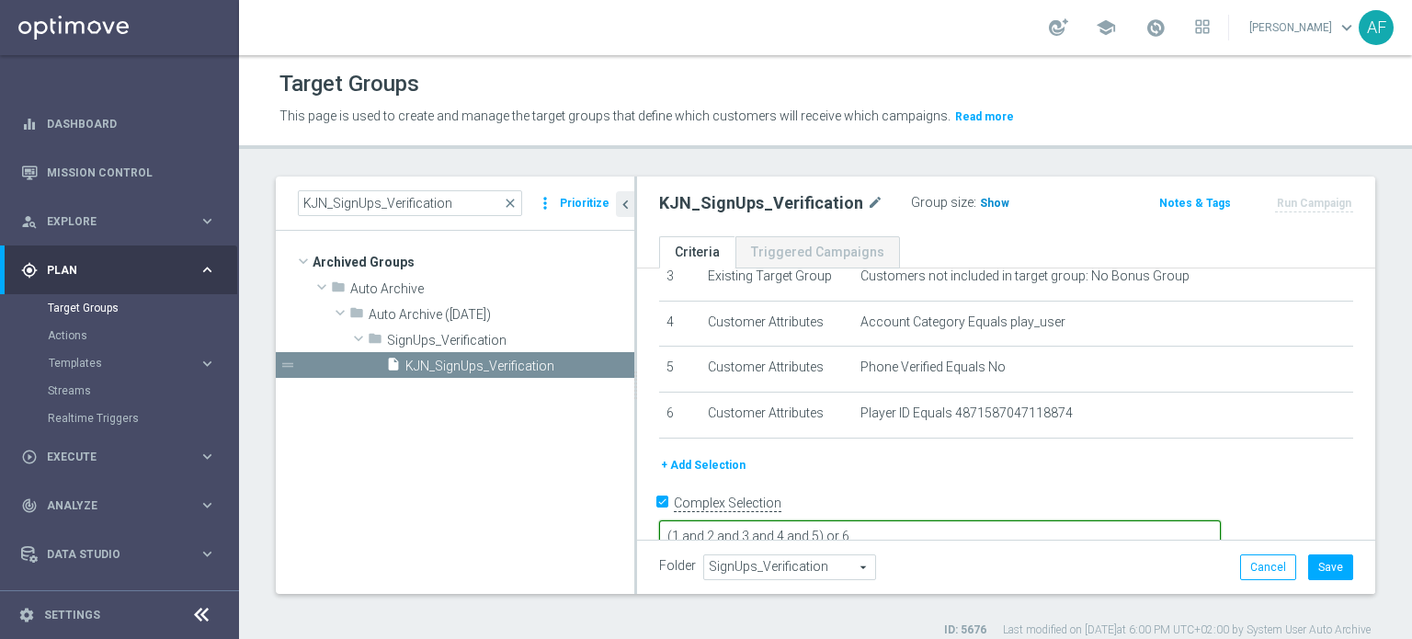
type textarea "(1 and 2 and 3 and 4 and 5) or 6"
drag, startPoint x: 983, startPoint y: 205, endPoint x: 992, endPoint y: 255, distance: 50.5
click at [983, 204] on span "Show" at bounding box center [994, 203] width 29 height 13
click at [1252, 564] on button "Cancel" at bounding box center [1268, 567] width 56 height 26
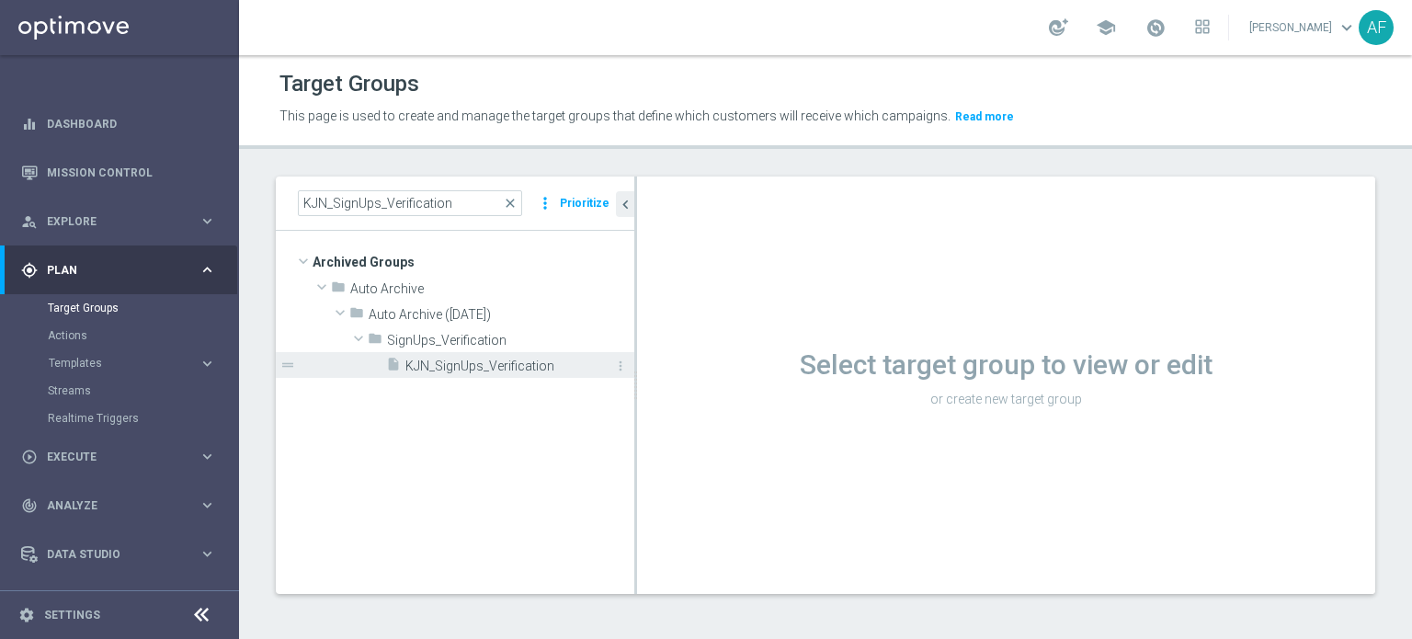
click at [538, 363] on span "KJN_SignUps_Verification" at bounding box center [499, 366] width 188 height 16
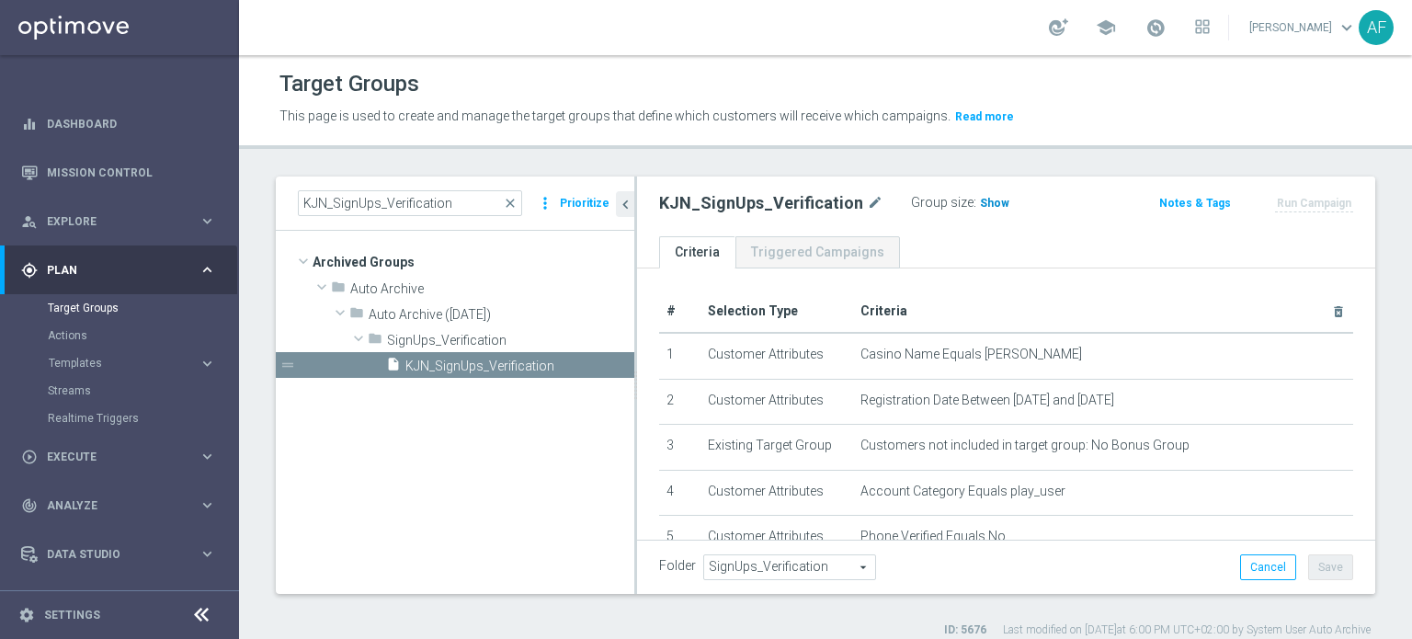
click at [988, 204] on span "Show" at bounding box center [994, 203] width 29 height 13
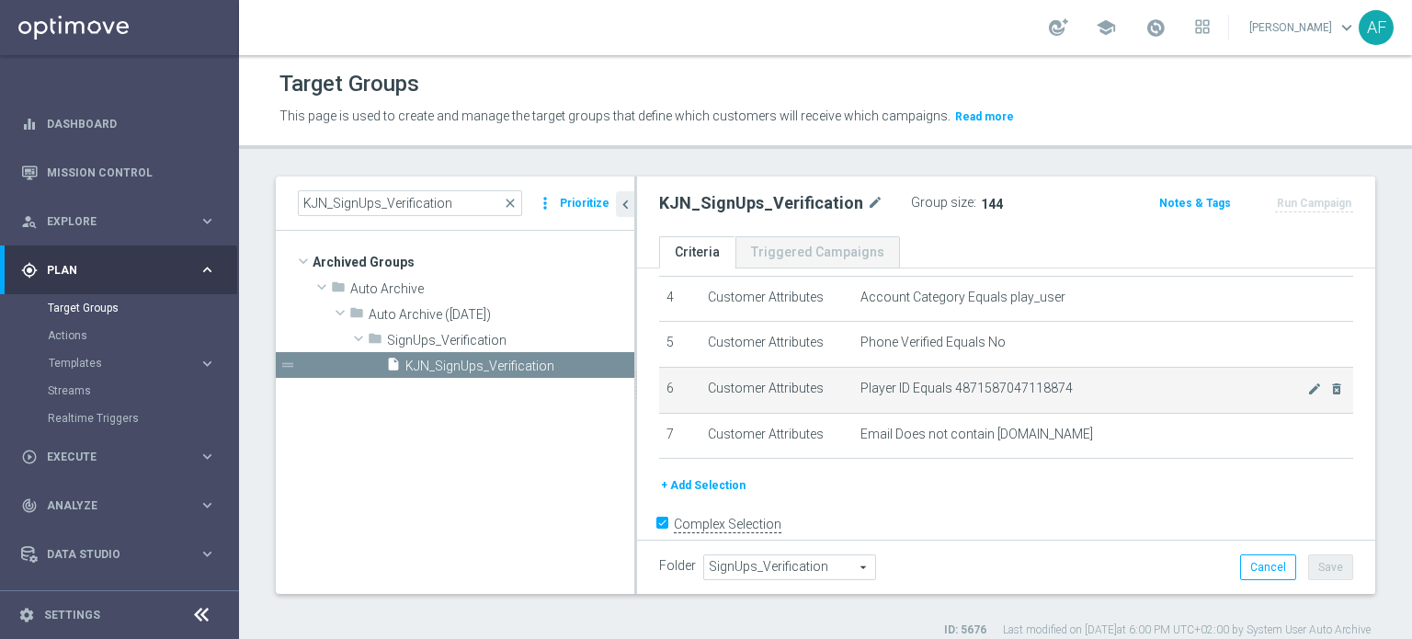
scroll to position [211, 0]
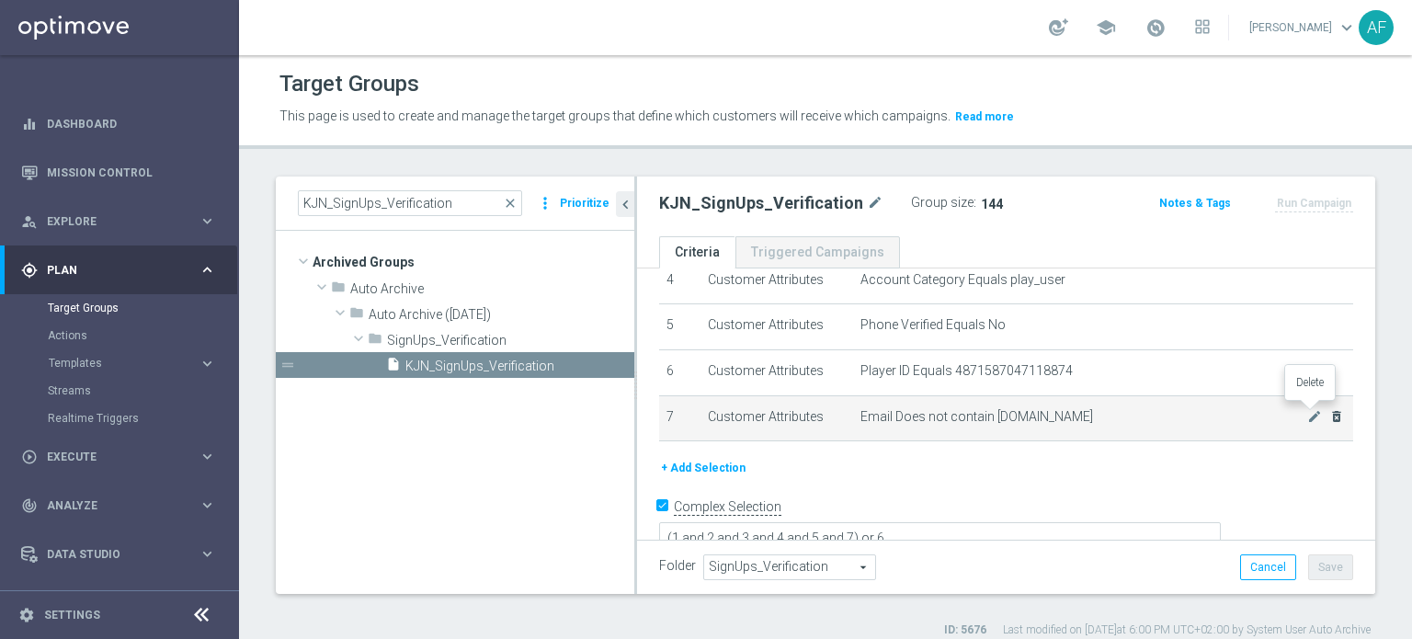
click at [1329, 414] on icon "delete_forever" at bounding box center [1336, 416] width 15 height 15
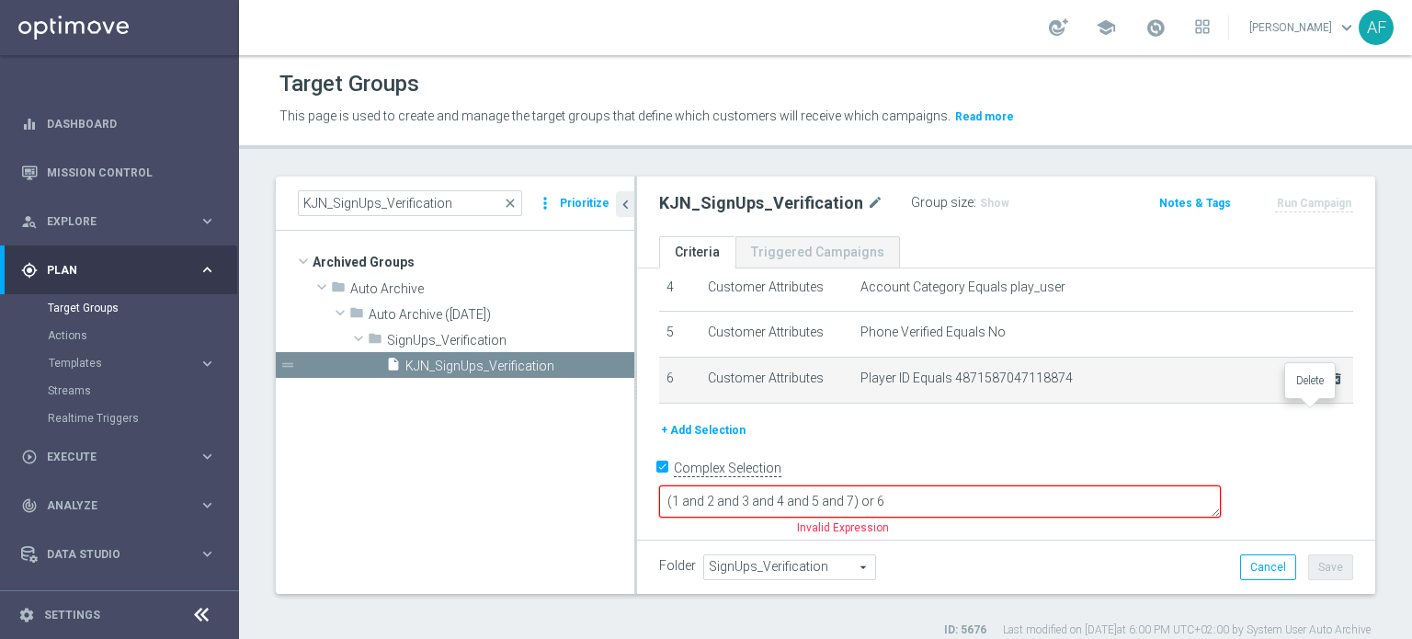
scroll to position [169, 0]
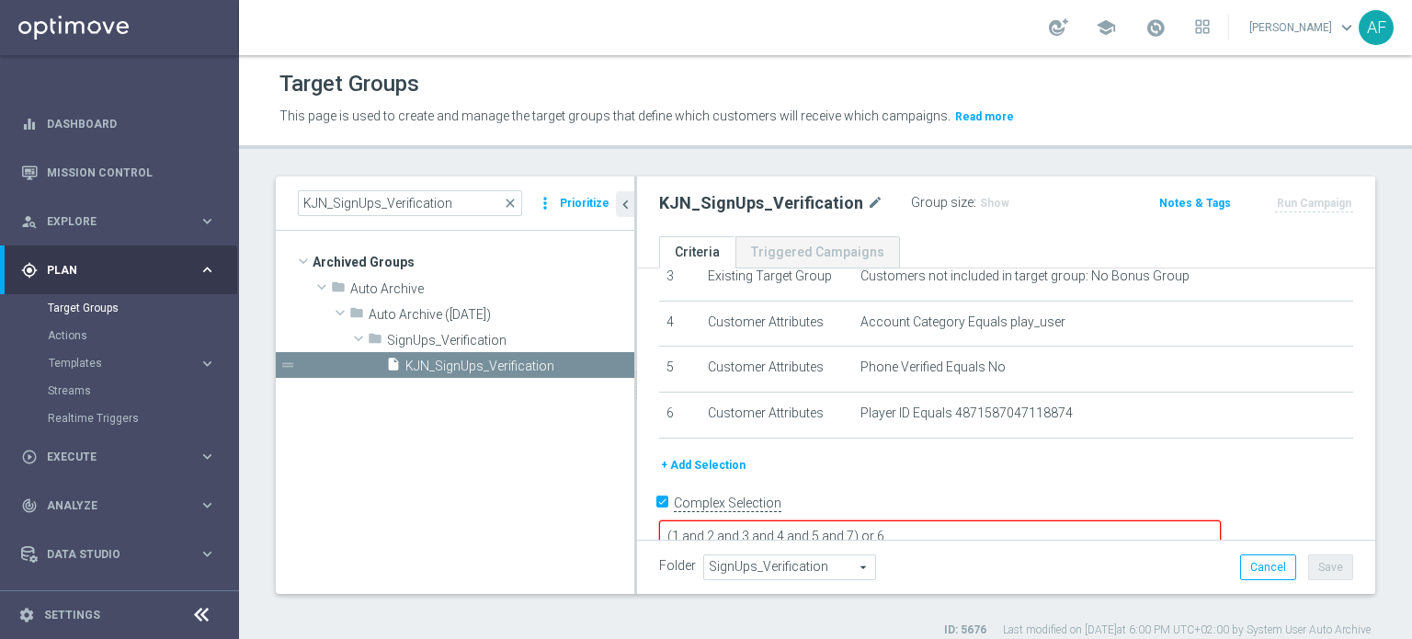
click at [982, 520] on textarea "(1 and 2 and 3 and 4 and 5 and 7) or 6" at bounding box center [940, 536] width 562 height 32
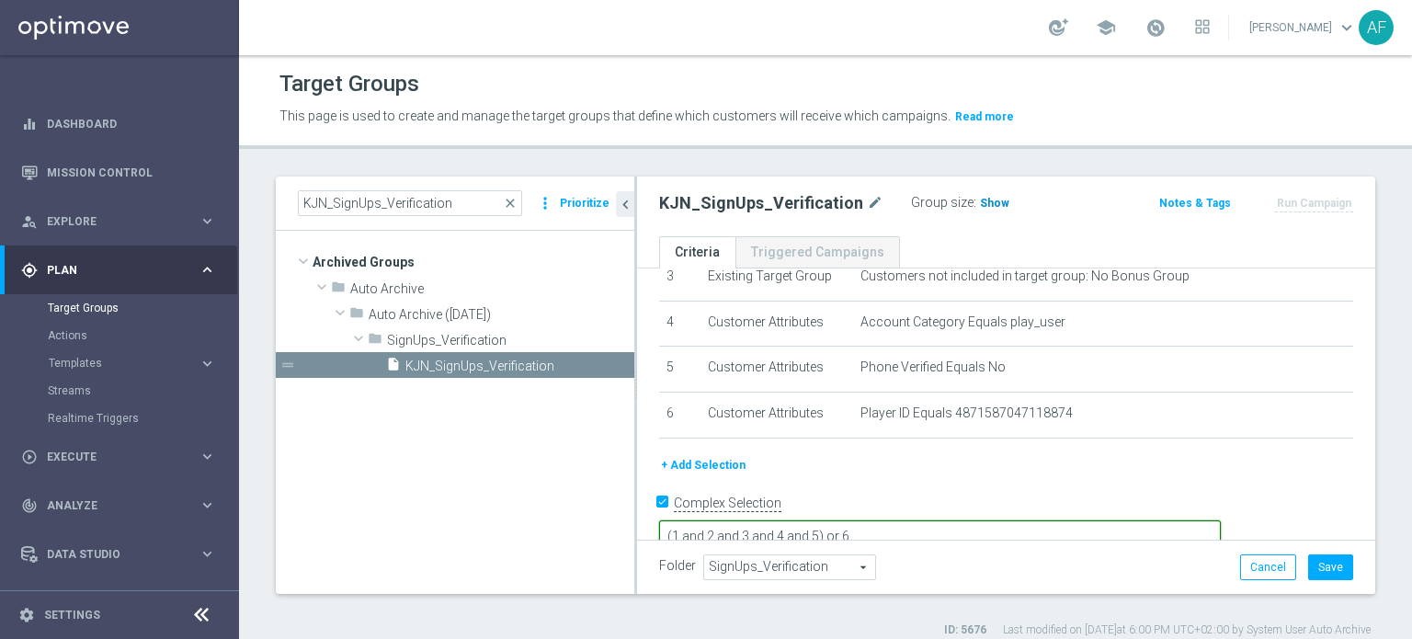
type textarea "(1 and 2 and 3 and 4 and 5) or 6"
click at [980, 204] on span "Show" at bounding box center [994, 203] width 29 height 13
click at [1309, 569] on button "Save" at bounding box center [1330, 567] width 45 height 26
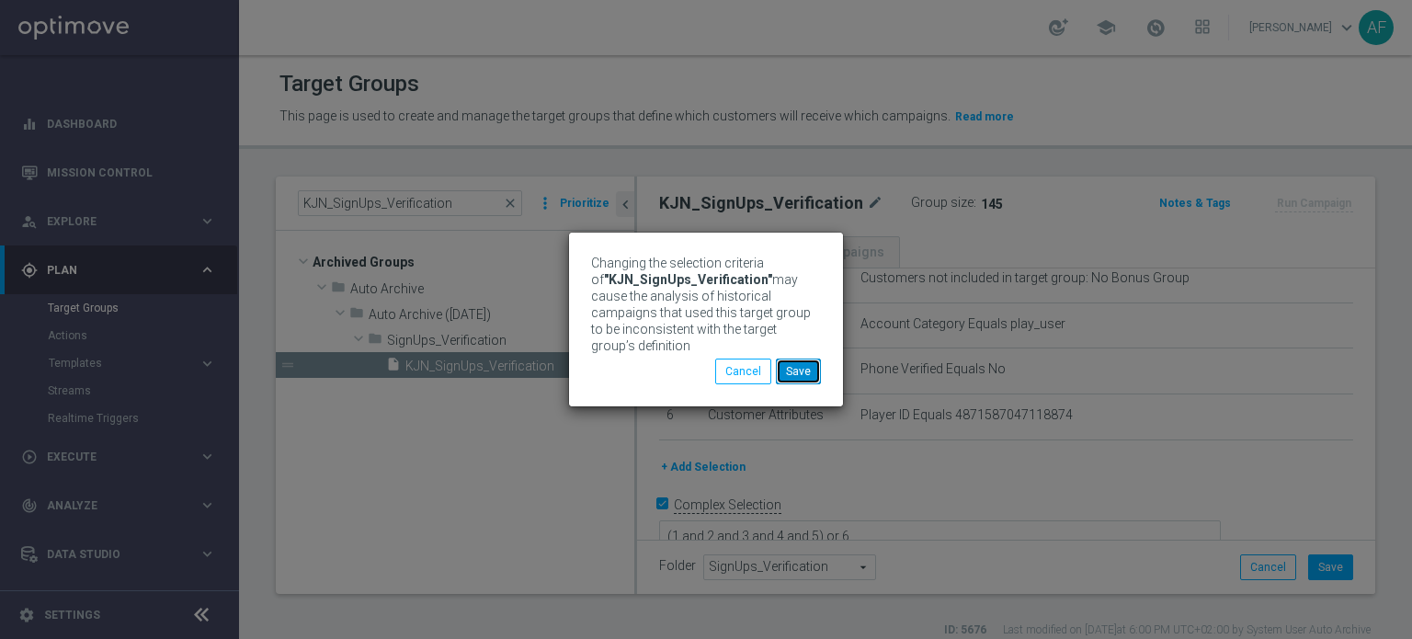
click at [816, 367] on button "Save" at bounding box center [798, 371] width 45 height 26
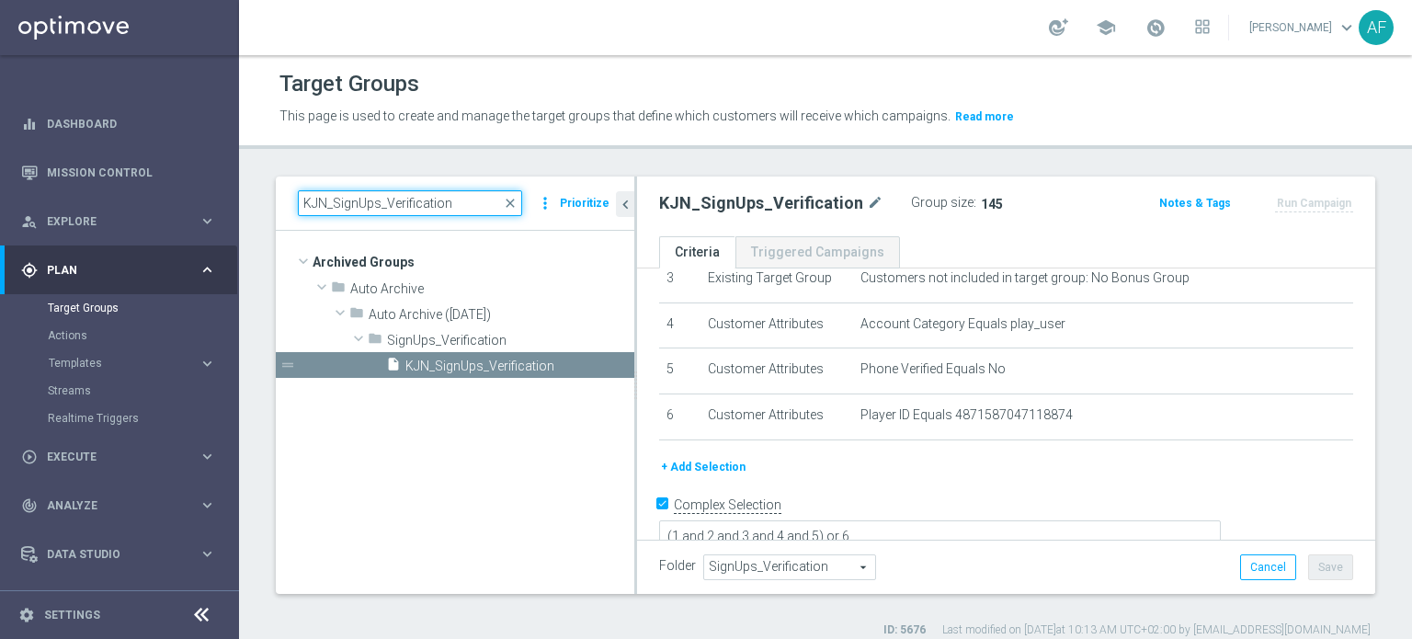
drag, startPoint x: 452, startPoint y: 201, endPoint x: 279, endPoint y: 198, distance: 173.8
click at [279, 198] on div "KJN_SignUps_Verification close more_vert Prioritize" at bounding box center [455, 203] width 358 height 54
paste input "JPJ_ND>New_Stream8 Exit Criteria"
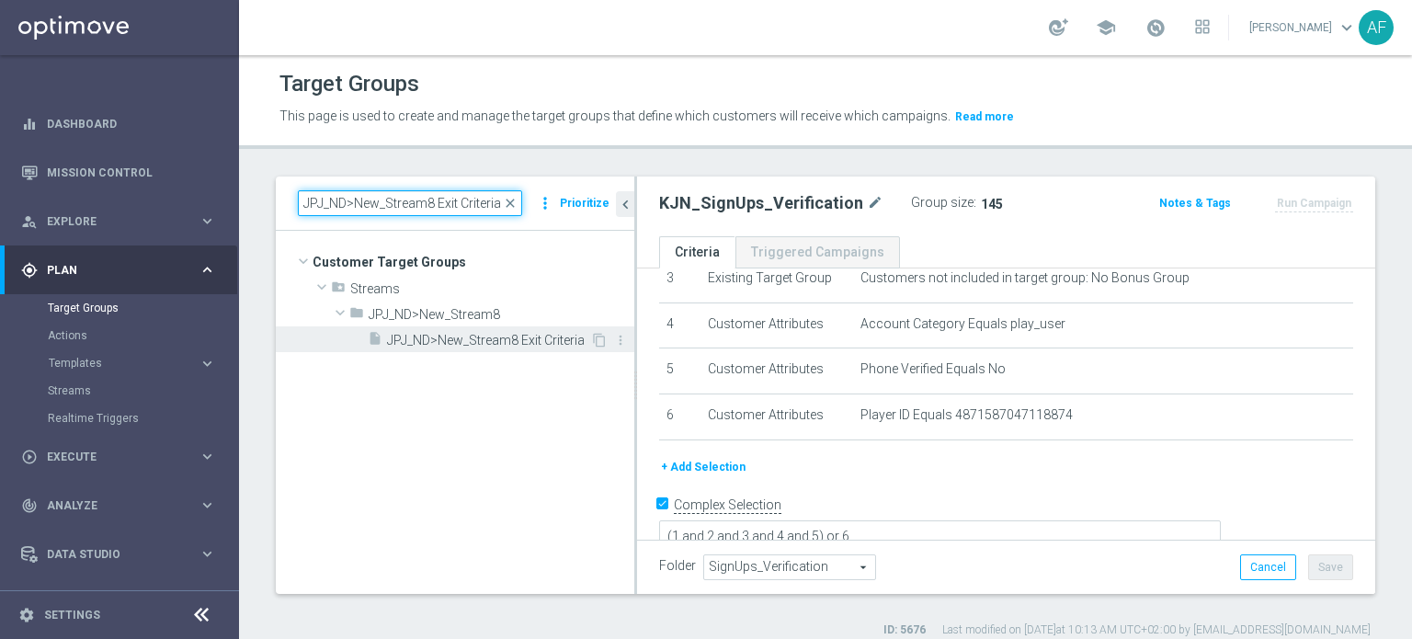
type input "JPJ_ND>New_Stream8 Exit Criteria"
click at [527, 342] on span "JPJ_ND>New_Stream8 Exit Criteria" at bounding box center [488, 341] width 203 height 16
type input "Select"
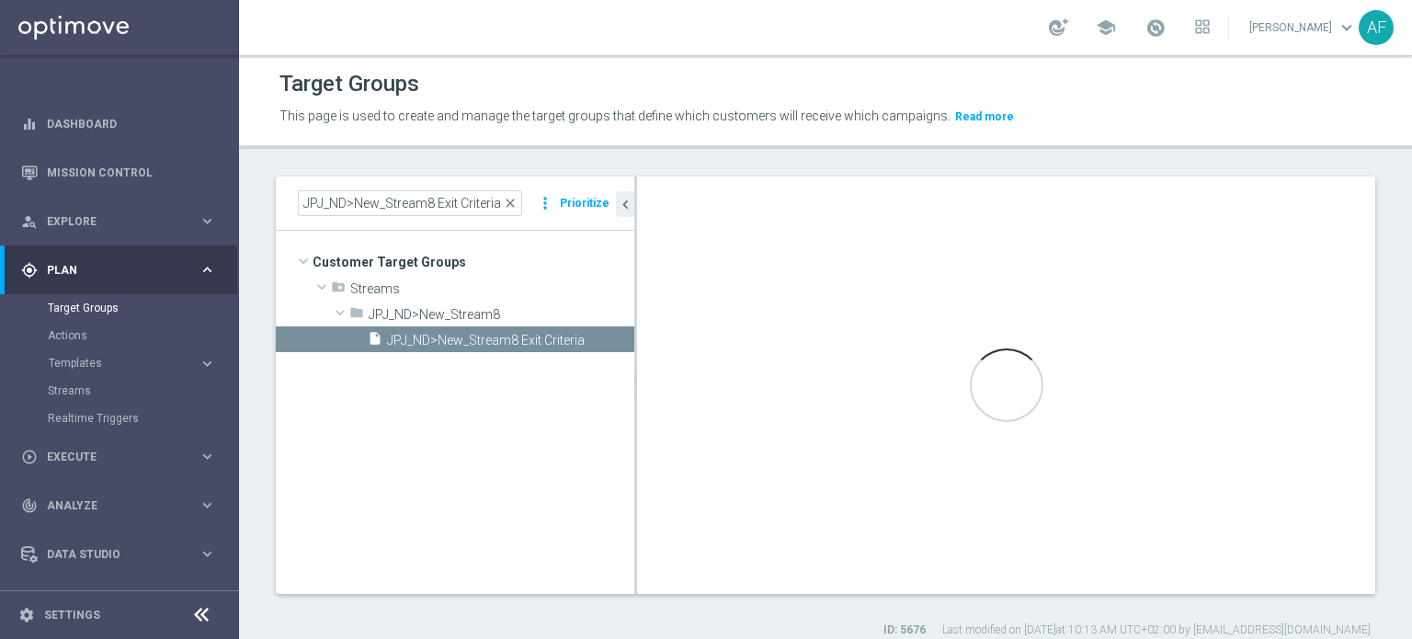
type textarea "(1 or 3 or 4 or 5 or 6 or 7 ) and 2"
type input "JPJ_ND>New_Stream8"
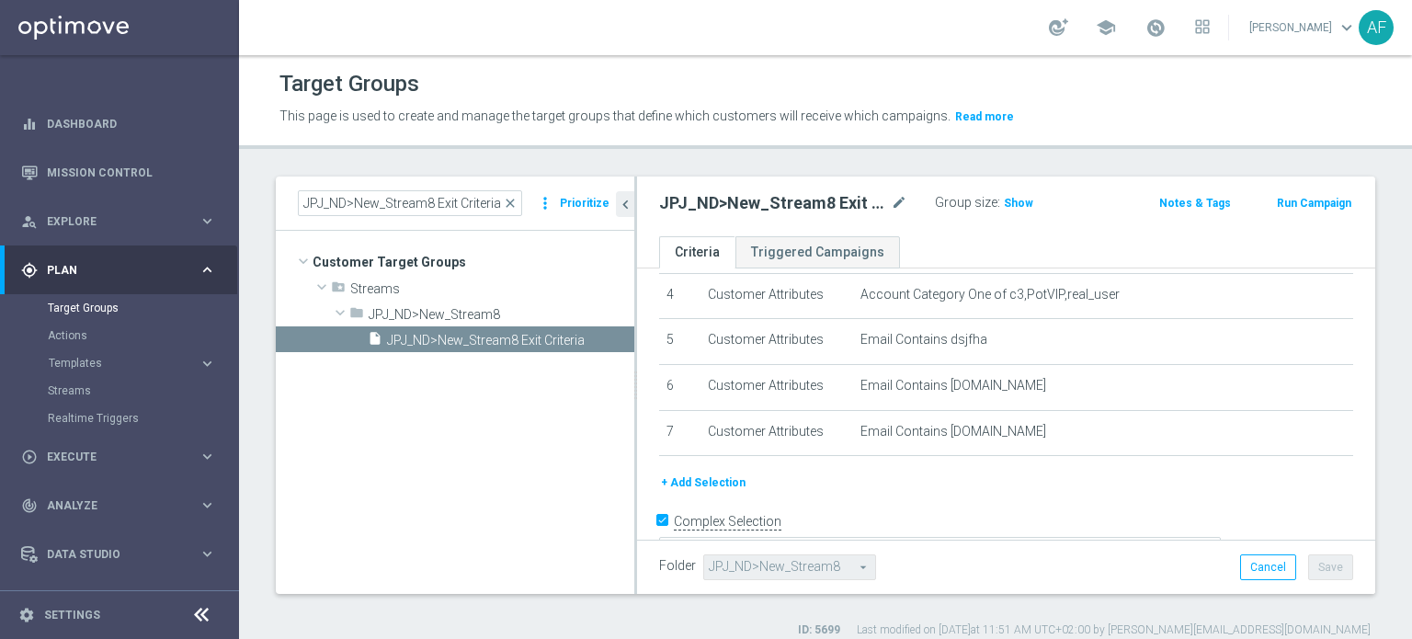
scroll to position [211, 0]
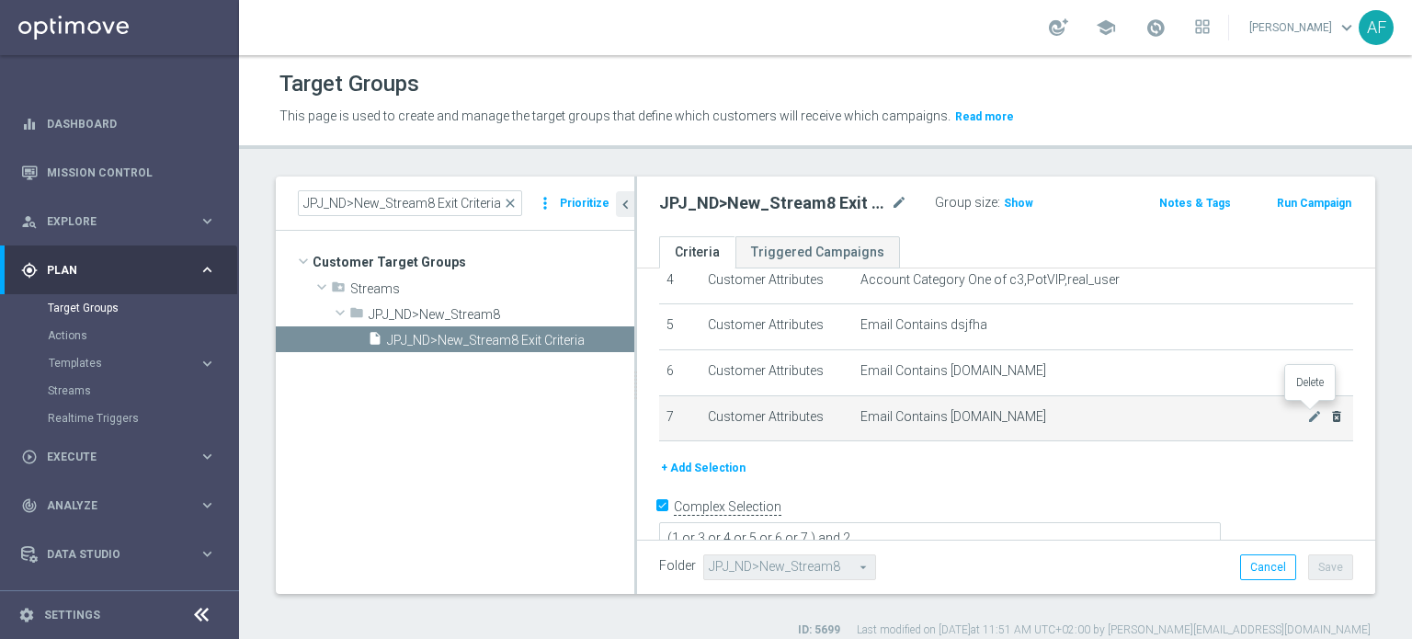
click at [1329, 415] on icon "delete_forever" at bounding box center [1336, 416] width 15 height 15
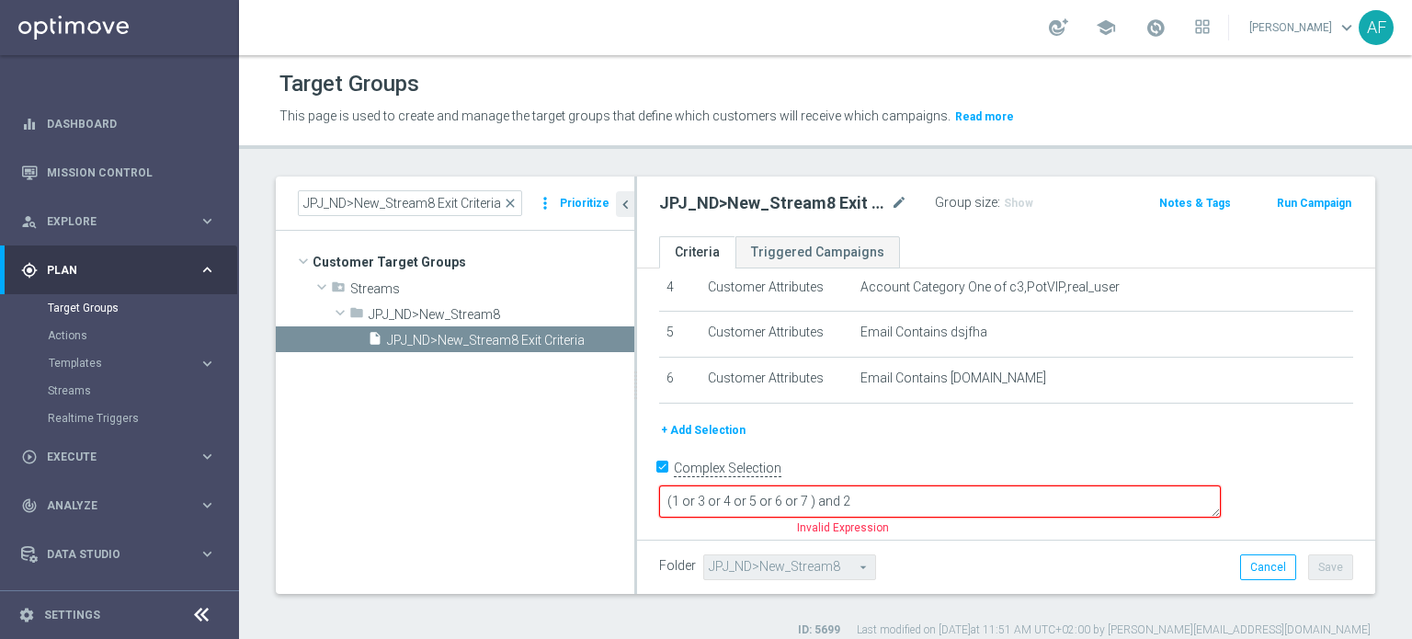
scroll to position [169, 0]
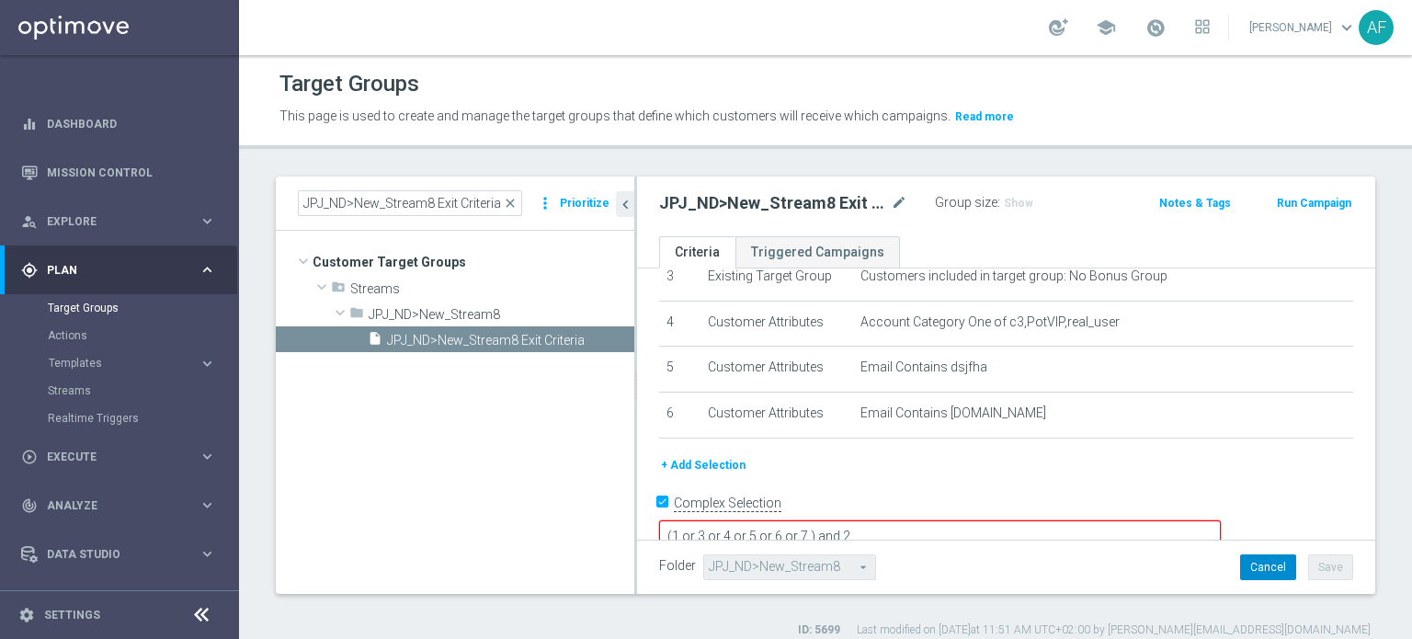
click at [1256, 565] on button "Cancel" at bounding box center [1268, 567] width 56 height 26
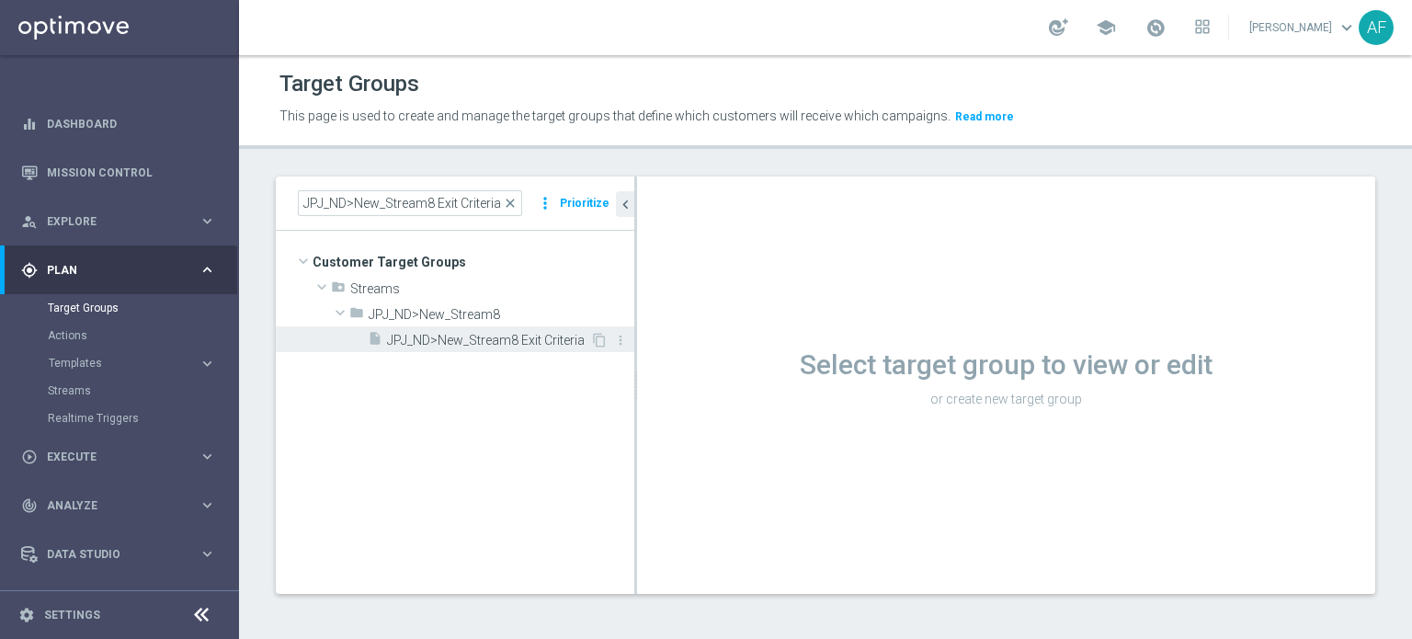
click at [507, 334] on span "JPJ_ND>New_Stream8 Exit Criteria" at bounding box center [488, 341] width 203 height 16
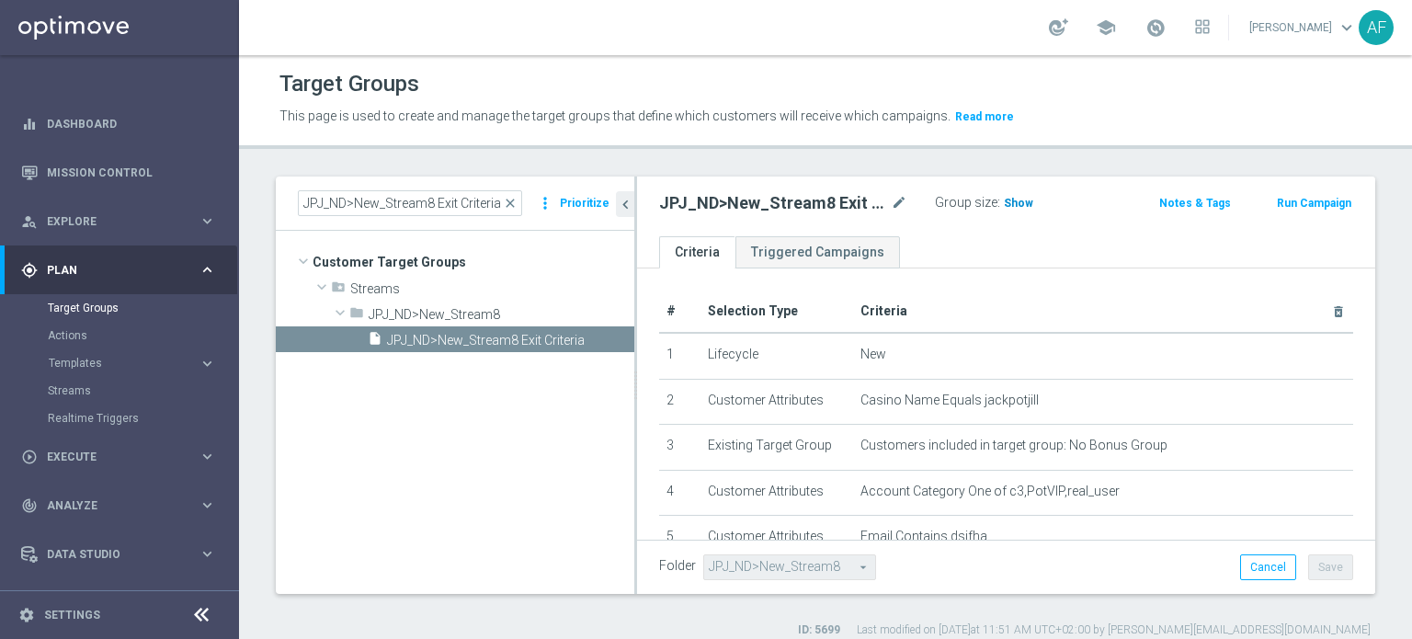
click at [1010, 198] on span "Show" at bounding box center [1018, 203] width 29 height 13
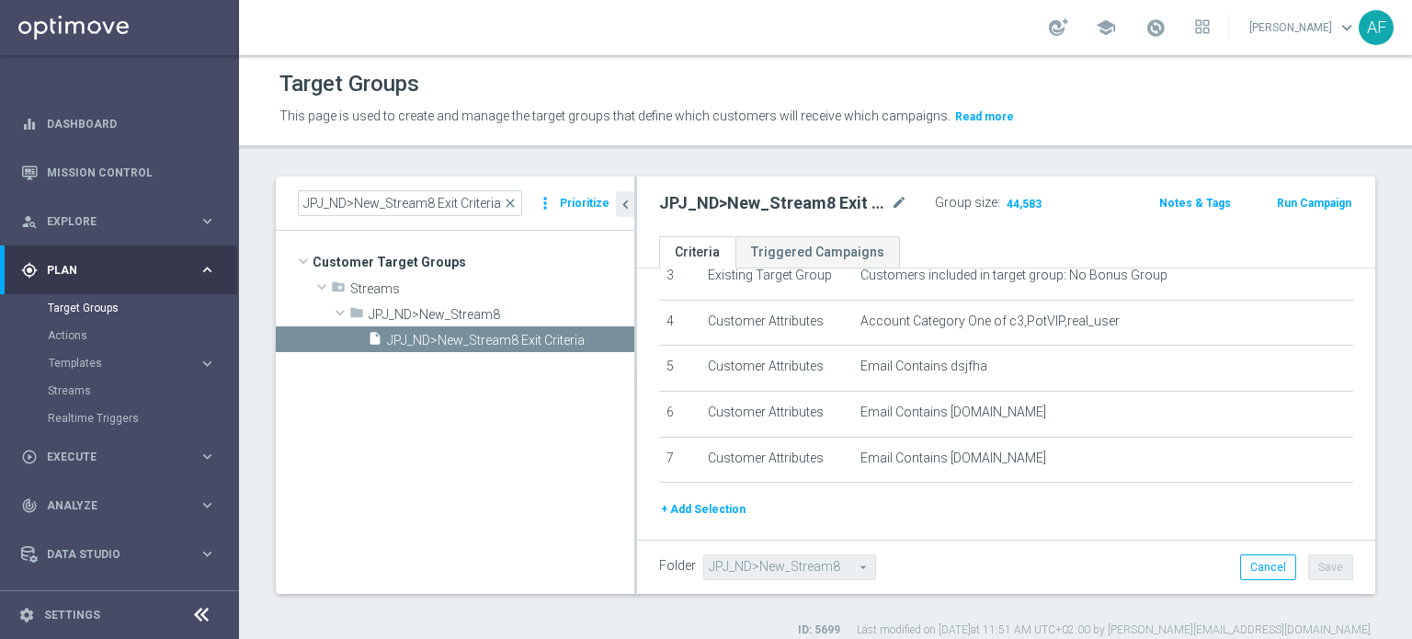
scroll to position [211, 0]
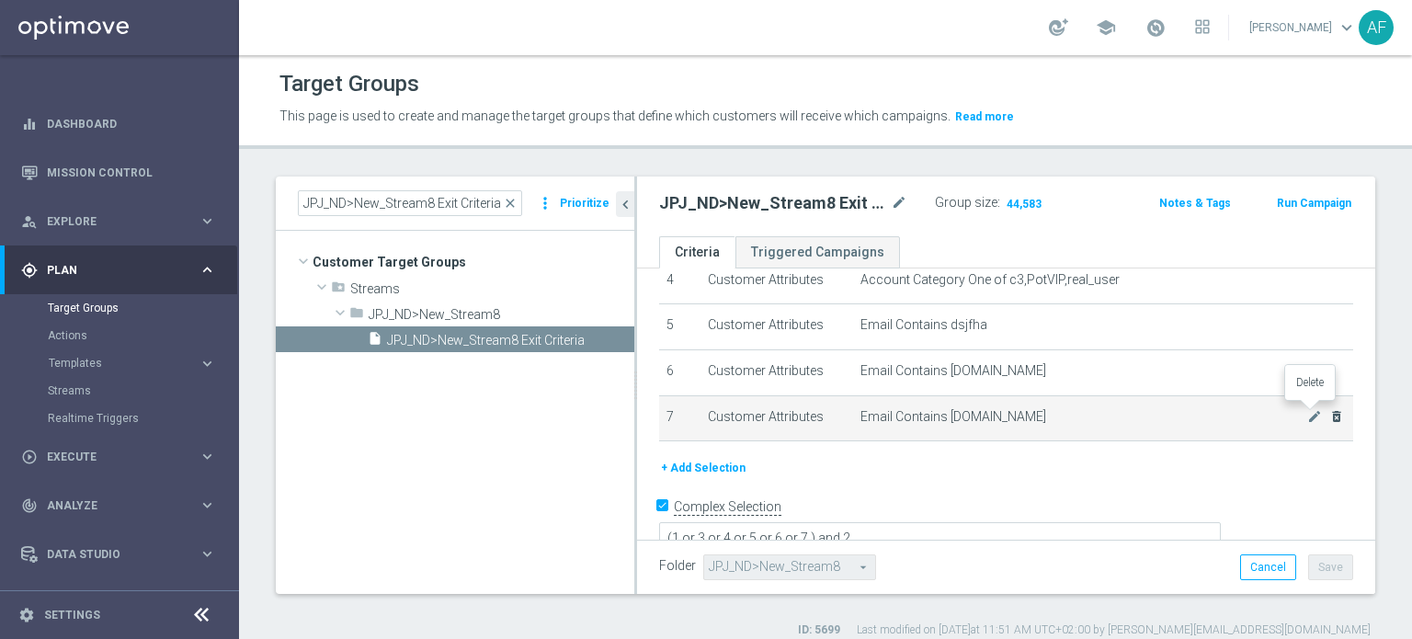
click at [1329, 412] on icon "delete_forever" at bounding box center [1336, 416] width 15 height 15
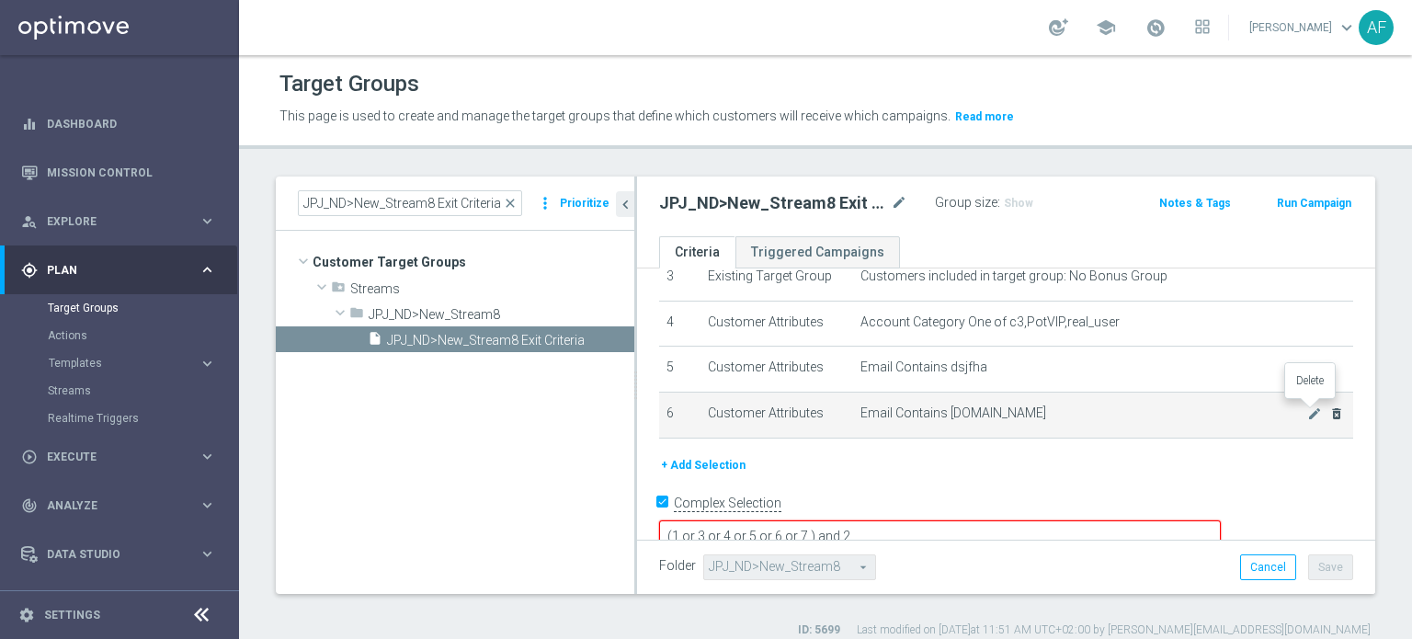
click at [1329, 411] on icon "delete_forever" at bounding box center [1336, 413] width 15 height 15
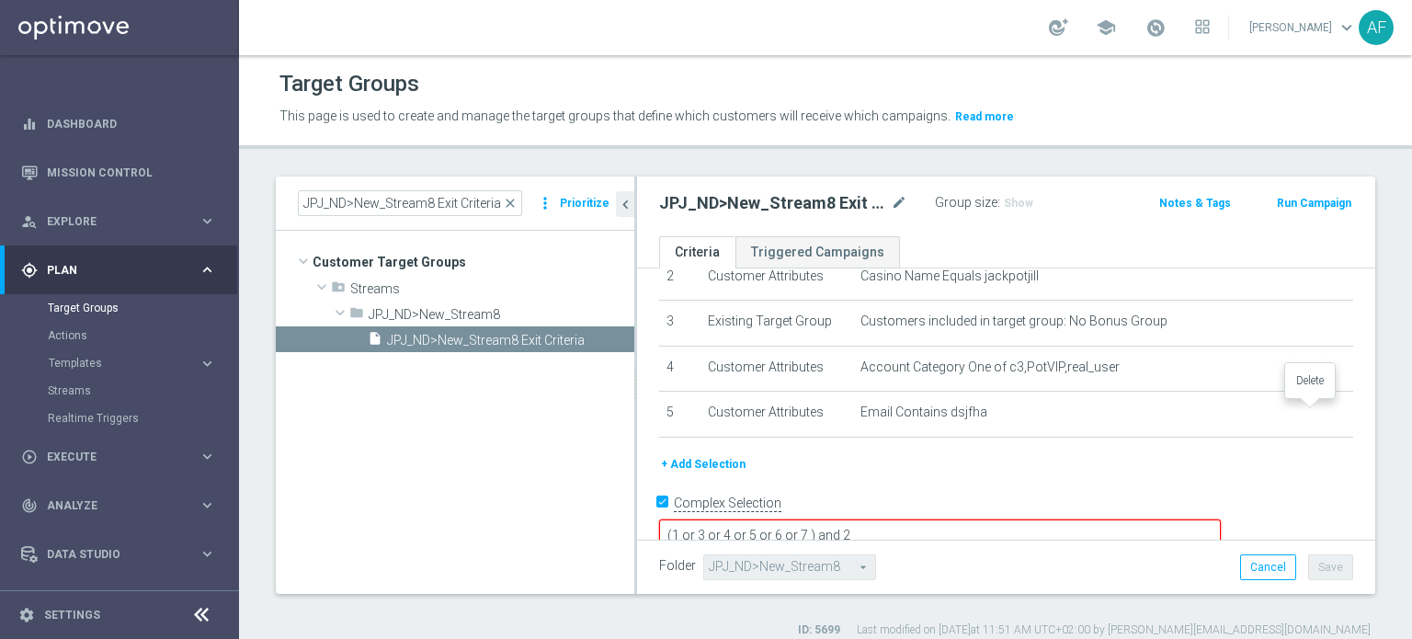
click at [0, 0] on icon "delete_forever" at bounding box center [0, 0] width 0 height 0
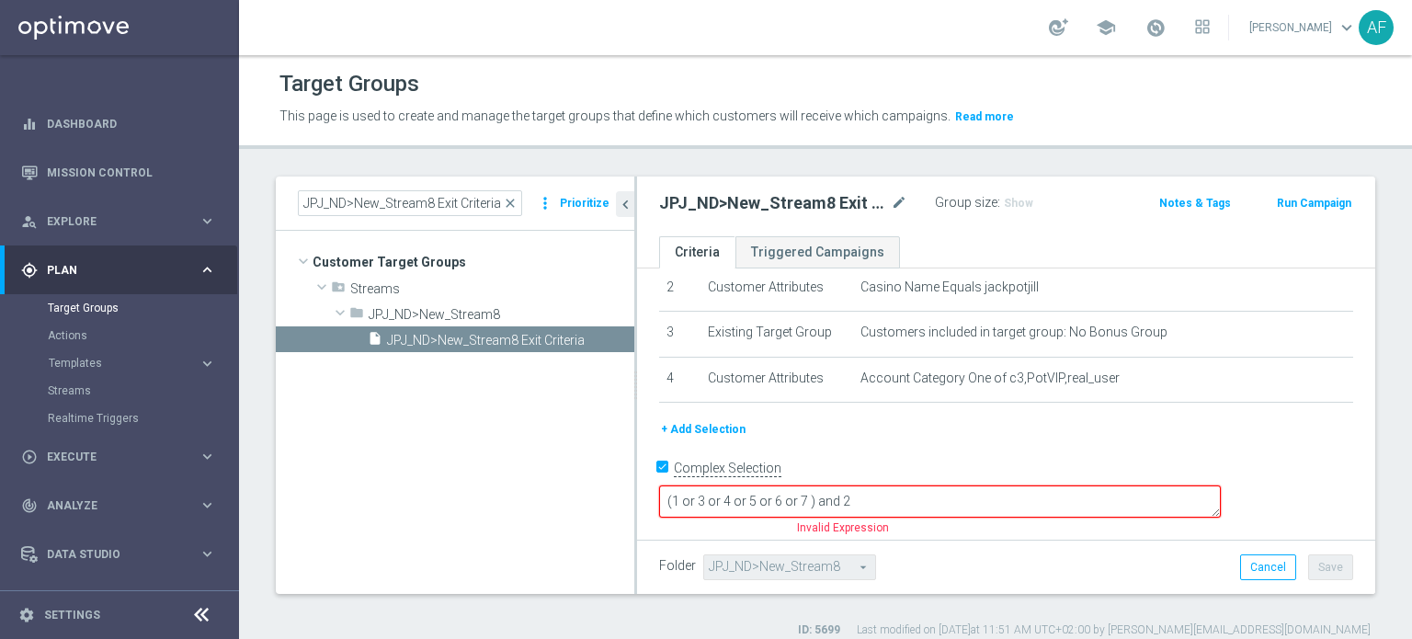
scroll to position [79, 0]
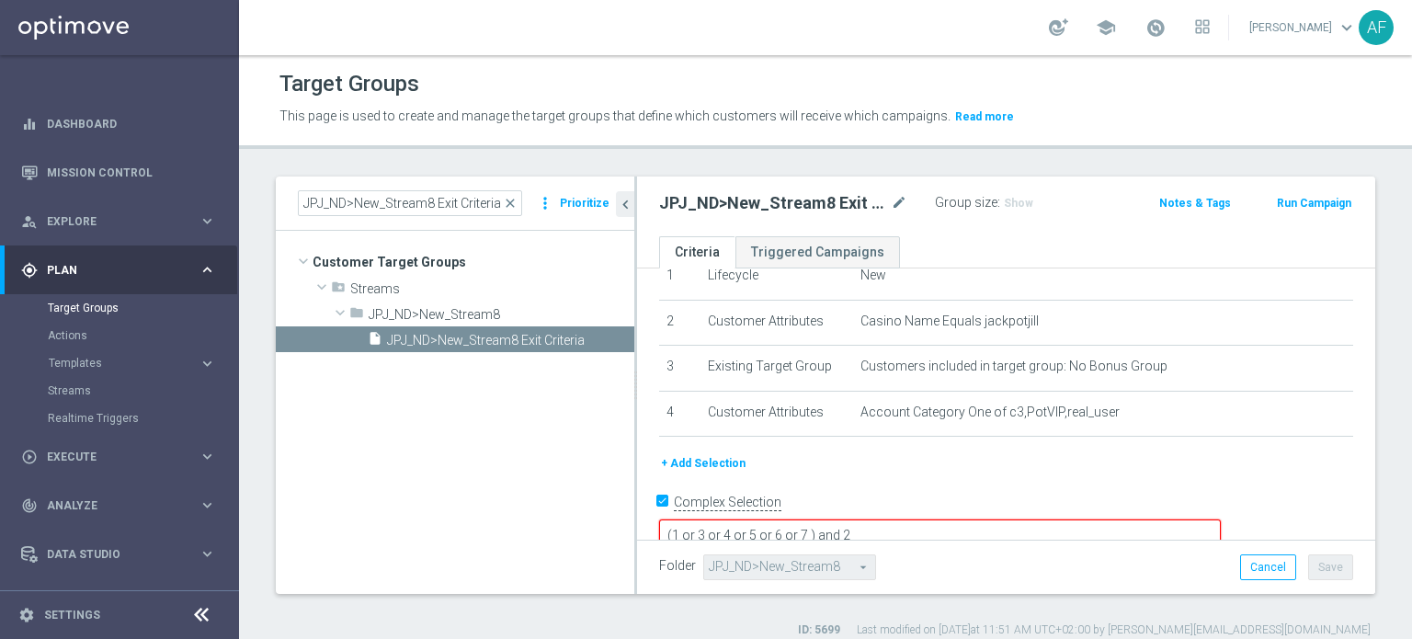
drag, startPoint x: 934, startPoint y: 503, endPoint x: 950, endPoint y: 508, distance: 17.4
click at [934, 519] on textarea "(1 or 3 or 4 or 5 or 6 or 7 ) and 2" at bounding box center [940, 535] width 562 height 32
click at [915, 519] on textarea "(1 or 3 or 4 or 5 or 6 ) and 2" at bounding box center [940, 535] width 562 height 32
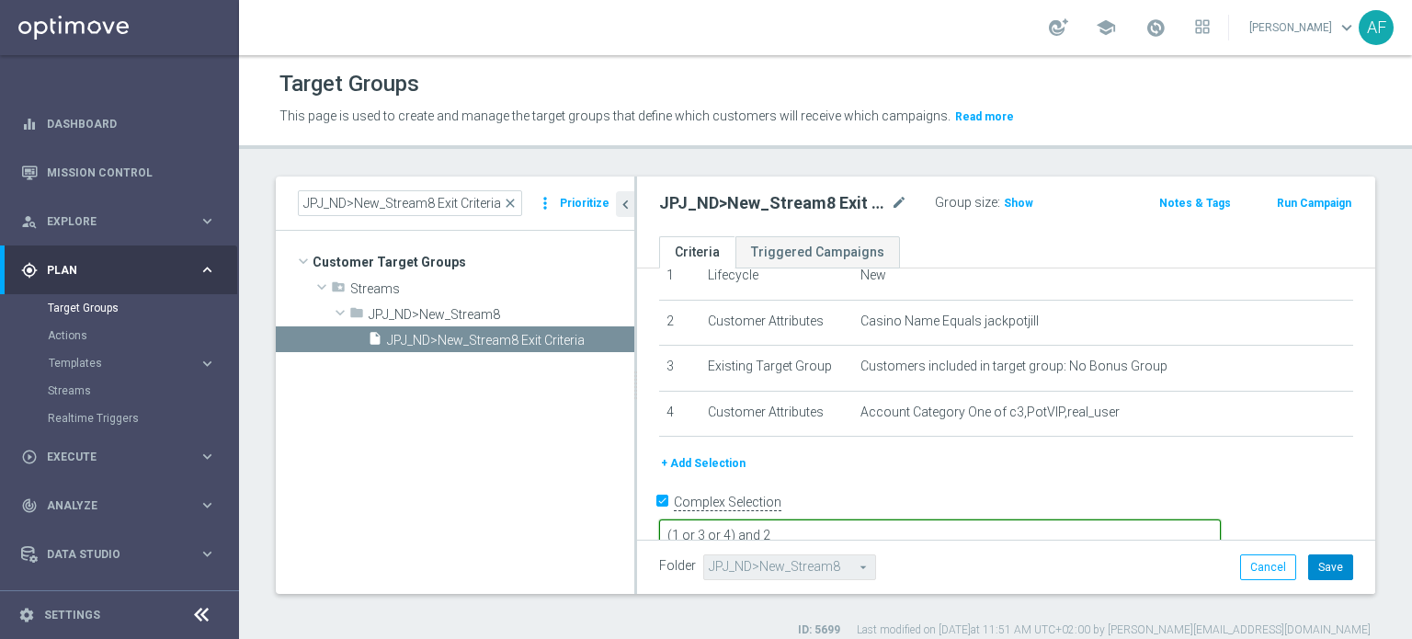
type textarea "(1 or 3 or 4) and 2"
click at [1308, 561] on button "Save" at bounding box center [1330, 567] width 45 height 26
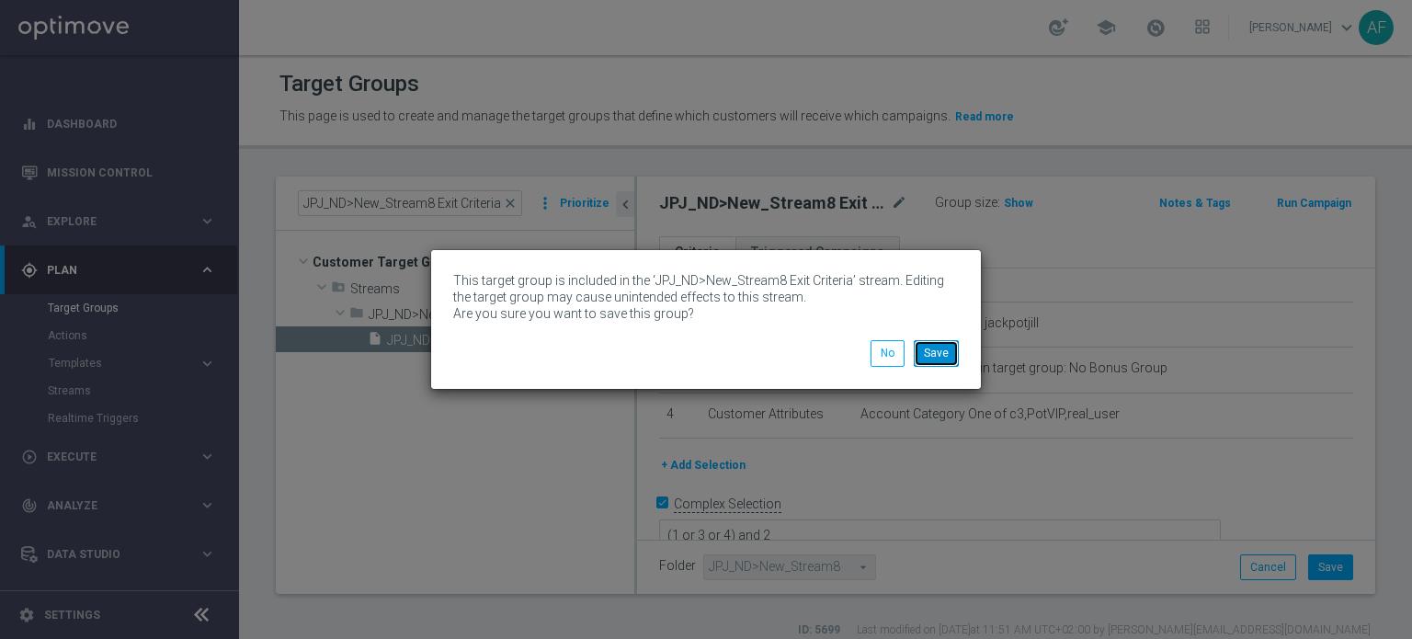
click at [945, 356] on button "Save" at bounding box center [936, 353] width 45 height 26
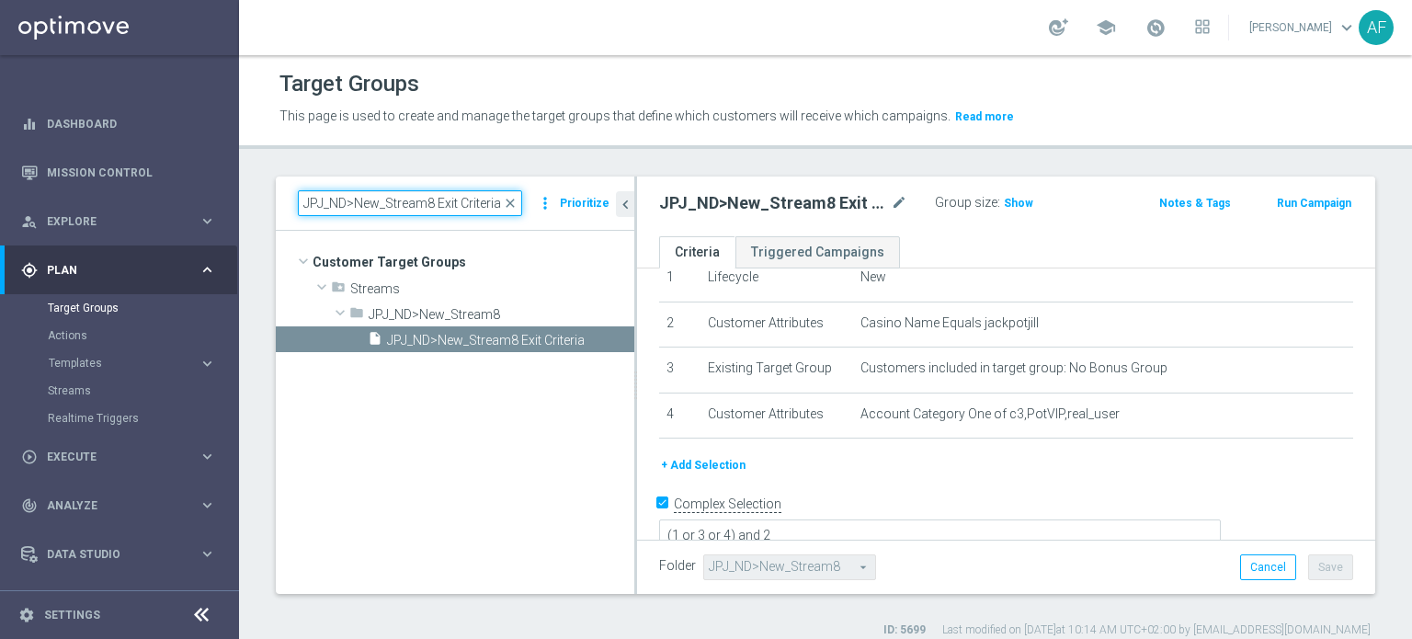
drag, startPoint x: 500, startPoint y: 204, endPoint x: 265, endPoint y: 194, distance: 235.5
click at [265, 195] on div "JPJ_ND>New_Stream8 Exit Criteria close more_vert Prioritize Customer Target Gro…" at bounding box center [825, 406] width 1173 height 461
paste input "STS_ND>New_Stream3"
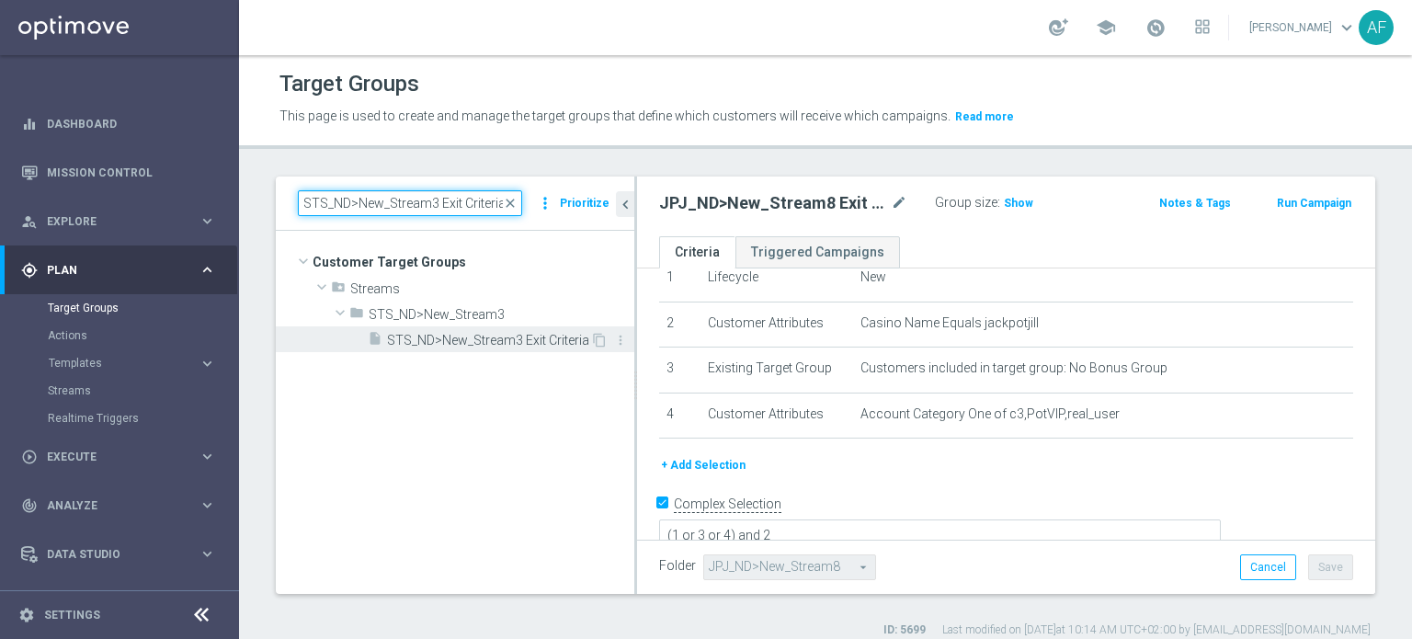
type input "STS_ND>New_Stream3 Exit Criteria"
click at [452, 335] on span "STS_ND>New_Stream3 Exit Criteria" at bounding box center [488, 341] width 203 height 16
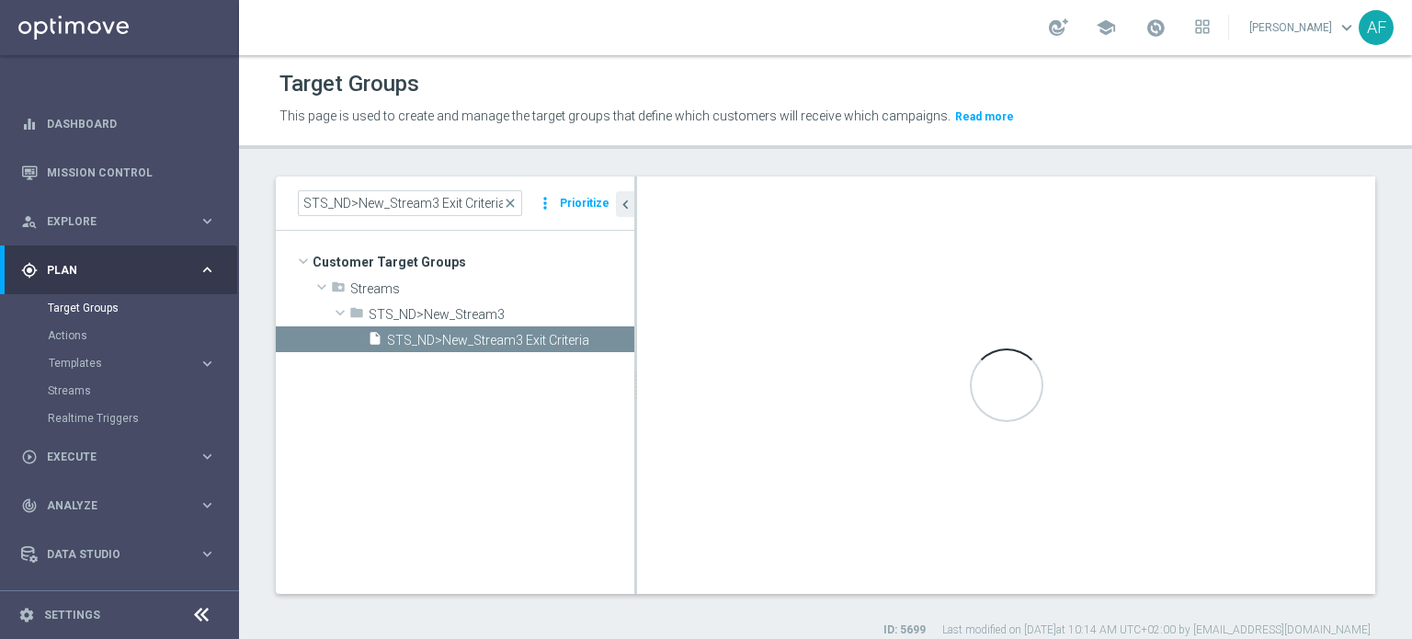
type textarea "(1 or 3 or 4 or 5 or 6 or 7) and 2"
type input "STS_ND>New_Stream3"
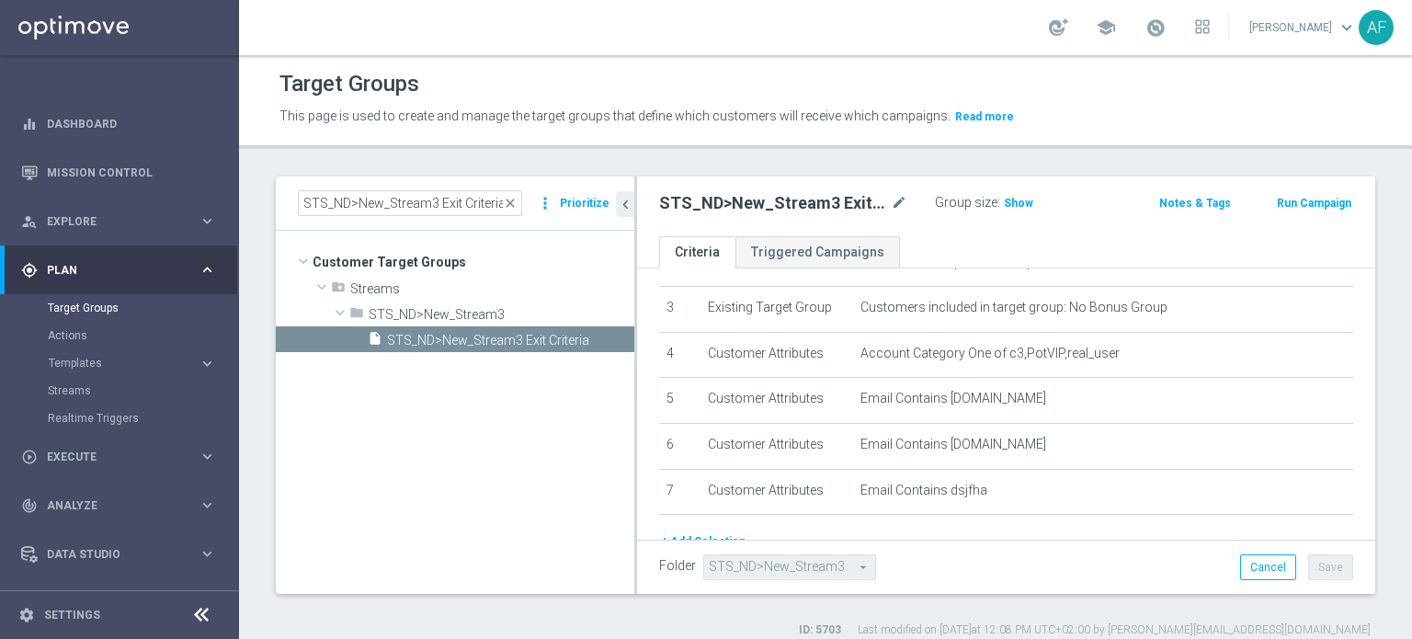
scroll to position [169, 0]
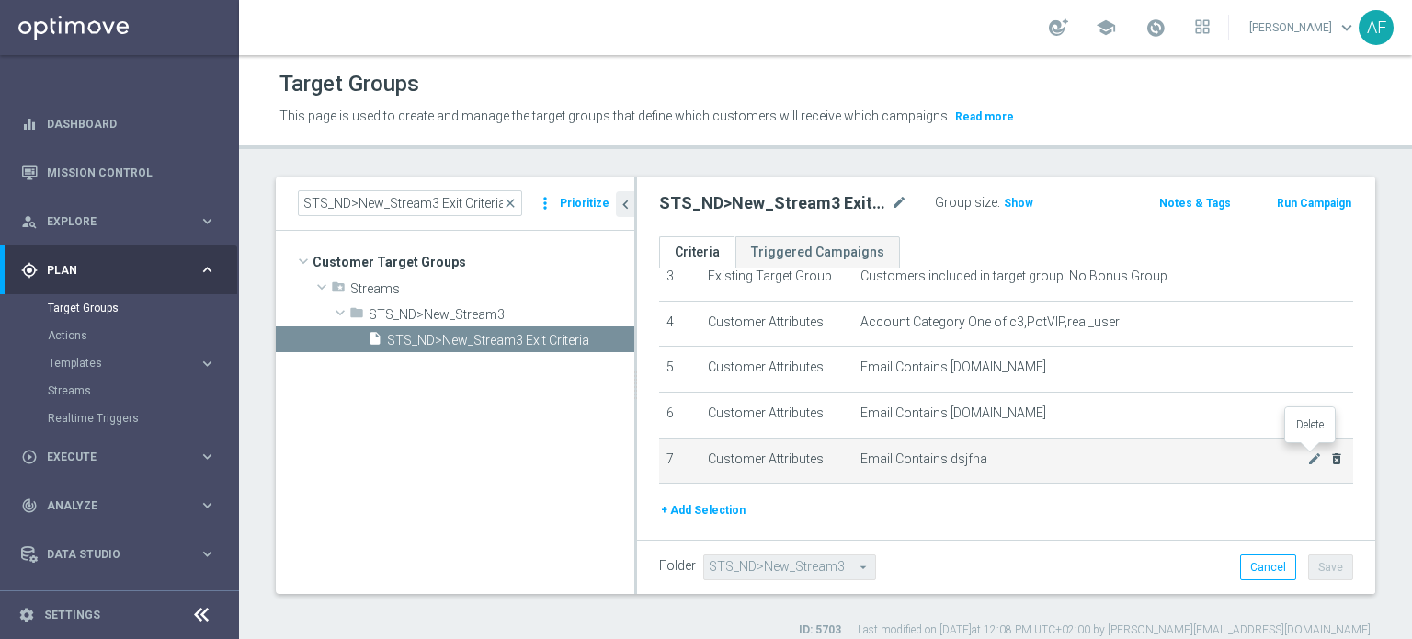
click at [1329, 458] on icon "delete_forever" at bounding box center [1336, 458] width 15 height 15
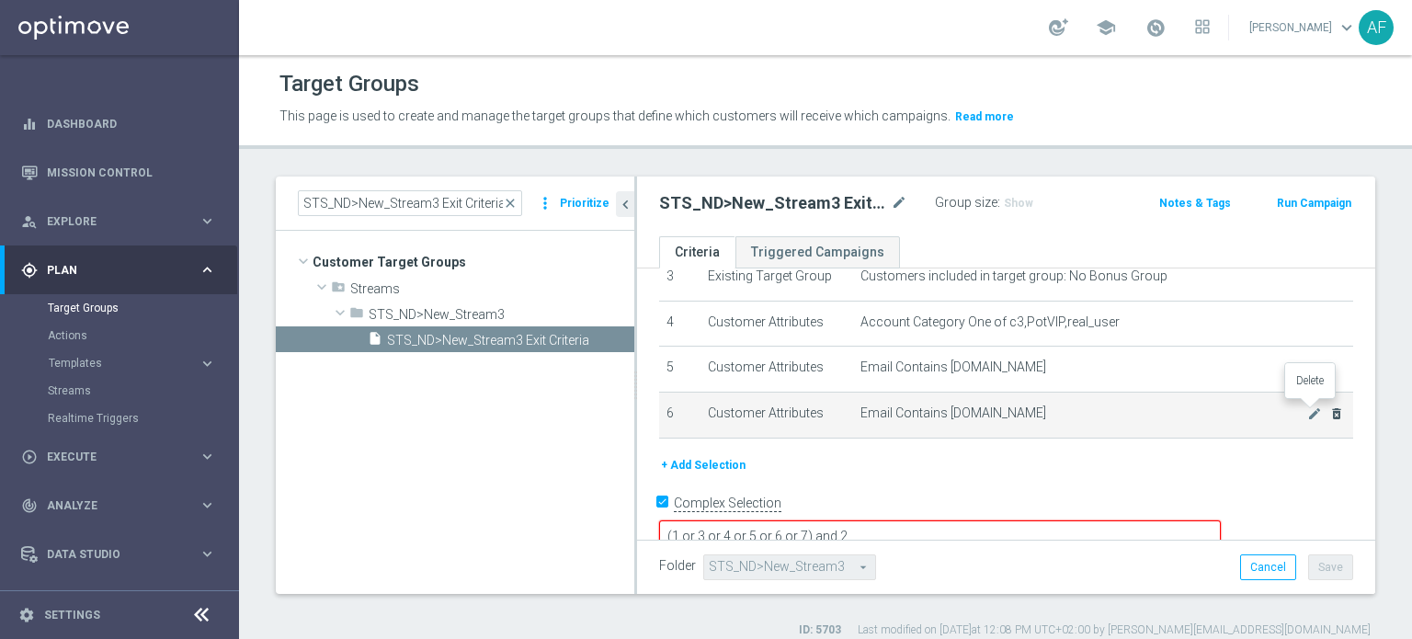
click at [1329, 409] on icon "delete_forever" at bounding box center [1336, 413] width 15 height 15
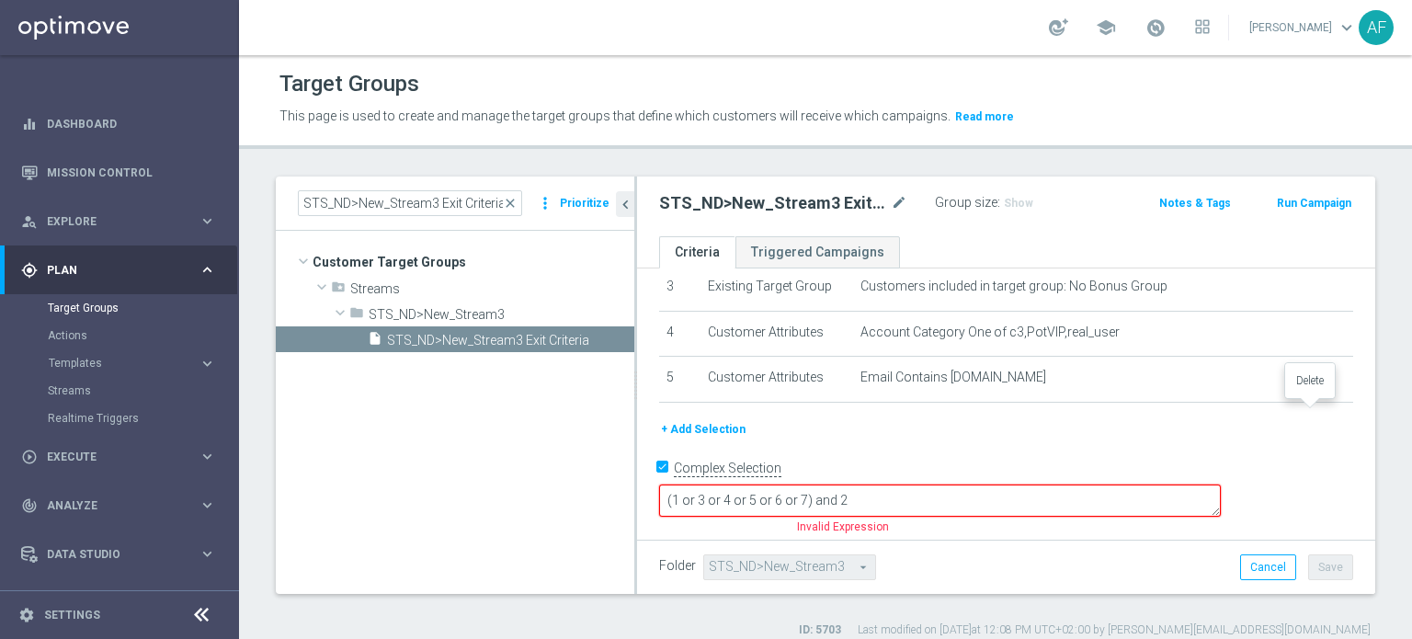
scroll to position [124, 0]
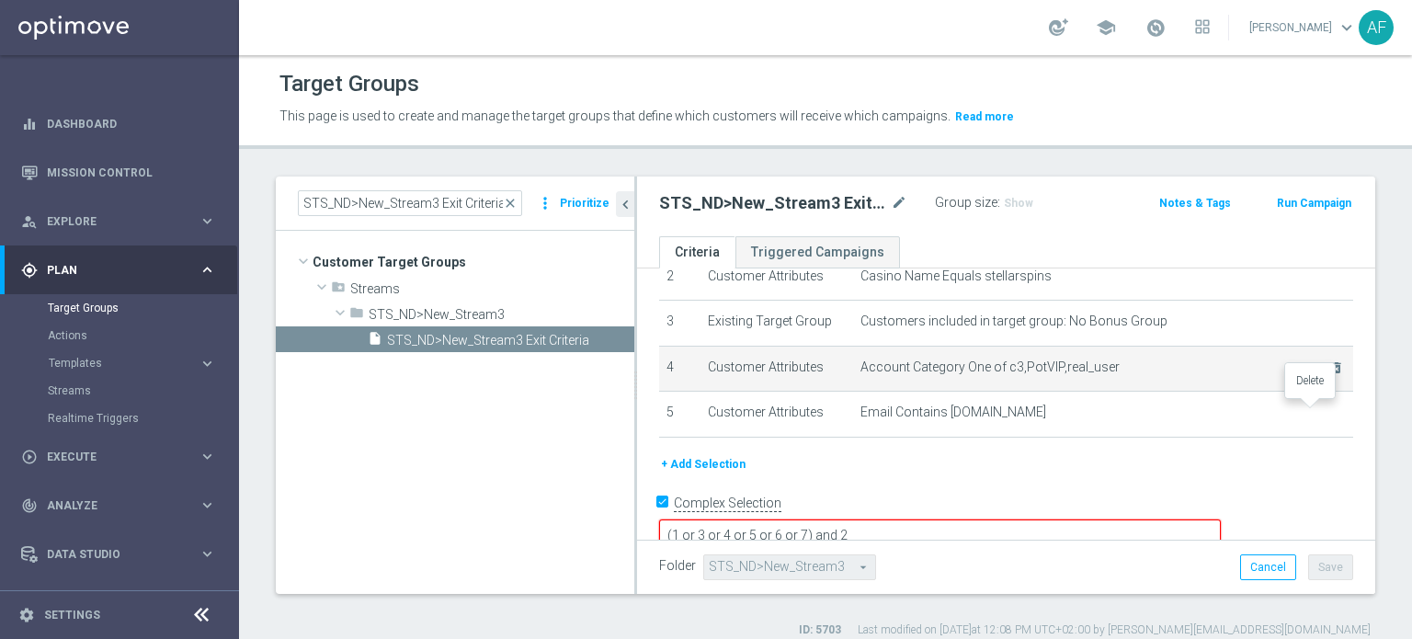
click at [0, 0] on icon "delete_forever" at bounding box center [0, 0] width 0 height 0
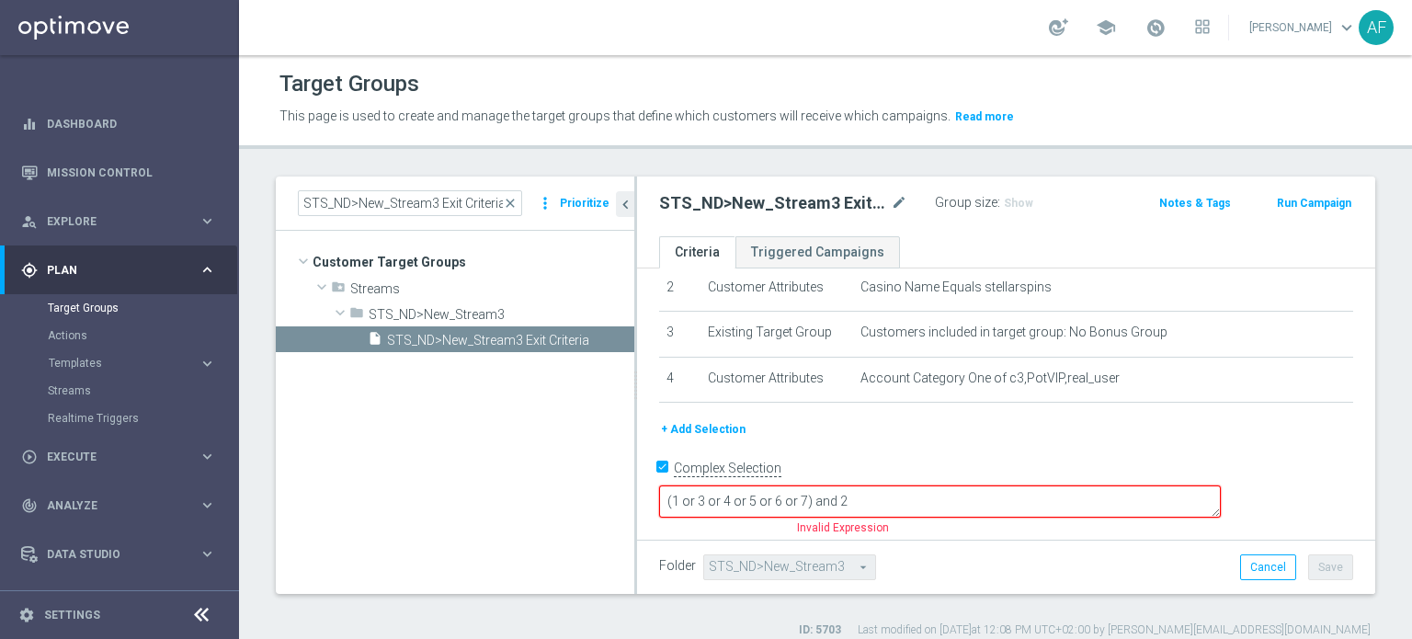
scroll to position [79, 0]
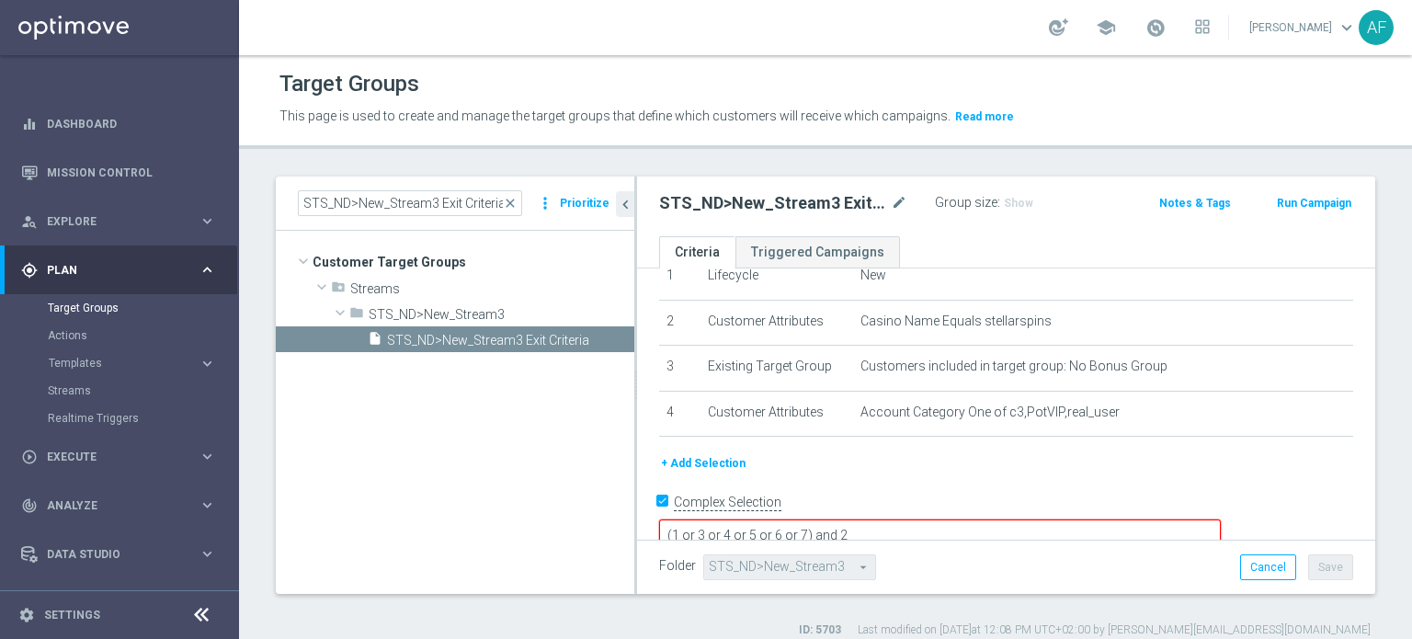
click at [933, 519] on textarea "(1 or 3 or 4 or 5 or 6 or 7) and 2" at bounding box center [940, 535] width 562 height 32
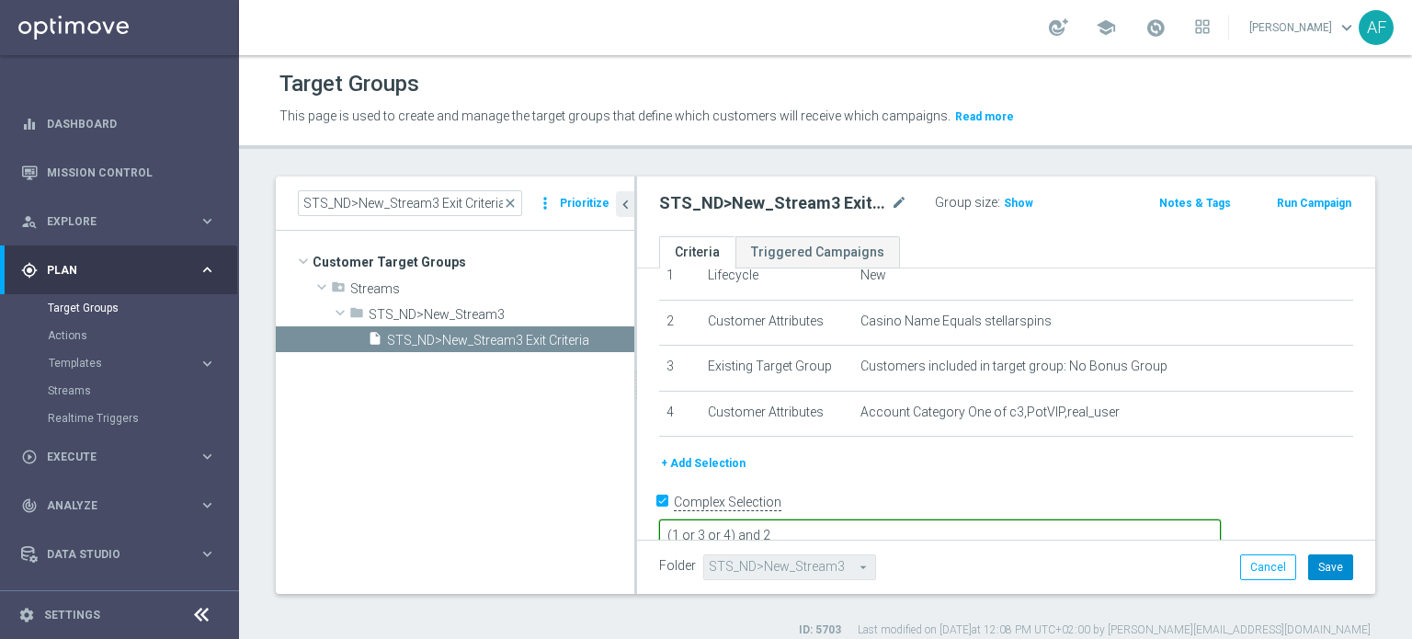
type textarea "(1 or 3 or 4) and 2"
drag, startPoint x: 1324, startPoint y: 569, endPoint x: 1316, endPoint y: 547, distance: 23.3
click at [1324, 569] on button "Save" at bounding box center [1330, 567] width 45 height 26
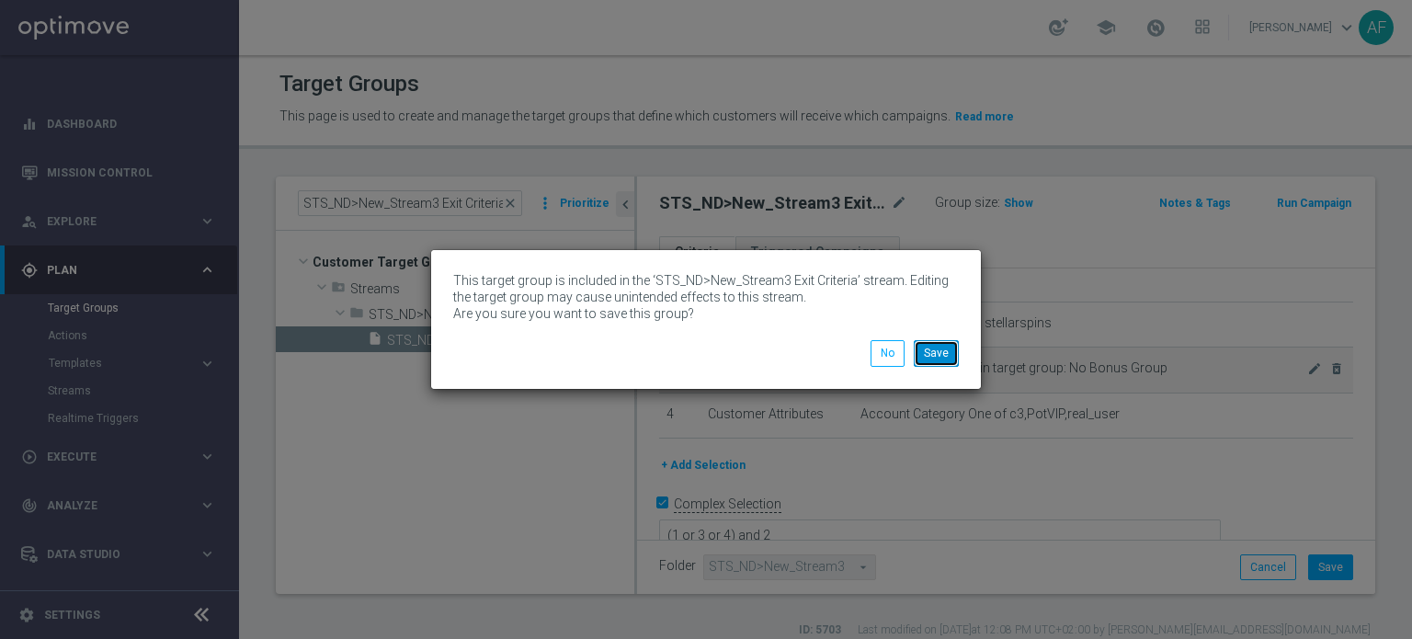
drag, startPoint x: 944, startPoint y: 356, endPoint x: 978, endPoint y: 359, distance: 34.2
click at [943, 356] on button "Save" at bounding box center [936, 353] width 45 height 26
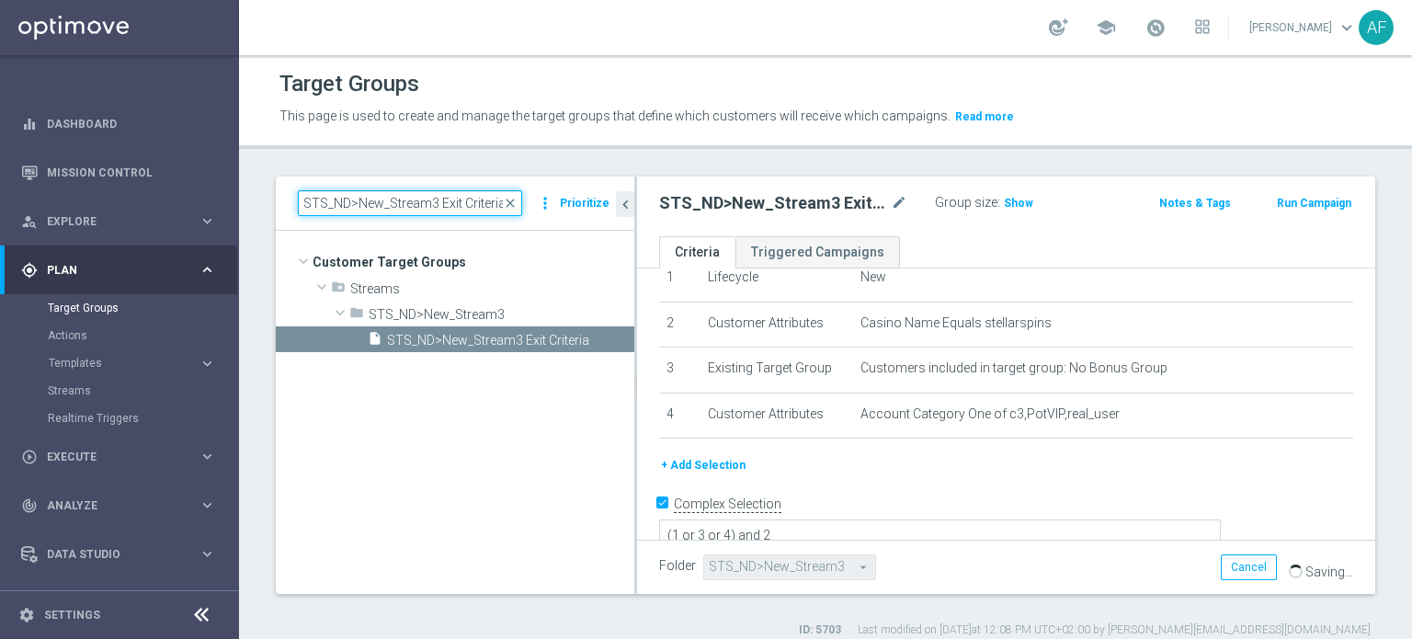
drag, startPoint x: 500, startPoint y: 207, endPoint x: 257, endPoint y: 202, distance: 242.7
click at [257, 203] on div "STS_ND>New_Stream3 Exit Criteria close more_vert Prioritize Customer Target Gro…" at bounding box center [825, 406] width 1173 height 461
click at [468, 345] on span "STS_ND>New_Stream3 Exit Criteria" at bounding box center [488, 341] width 203 height 16
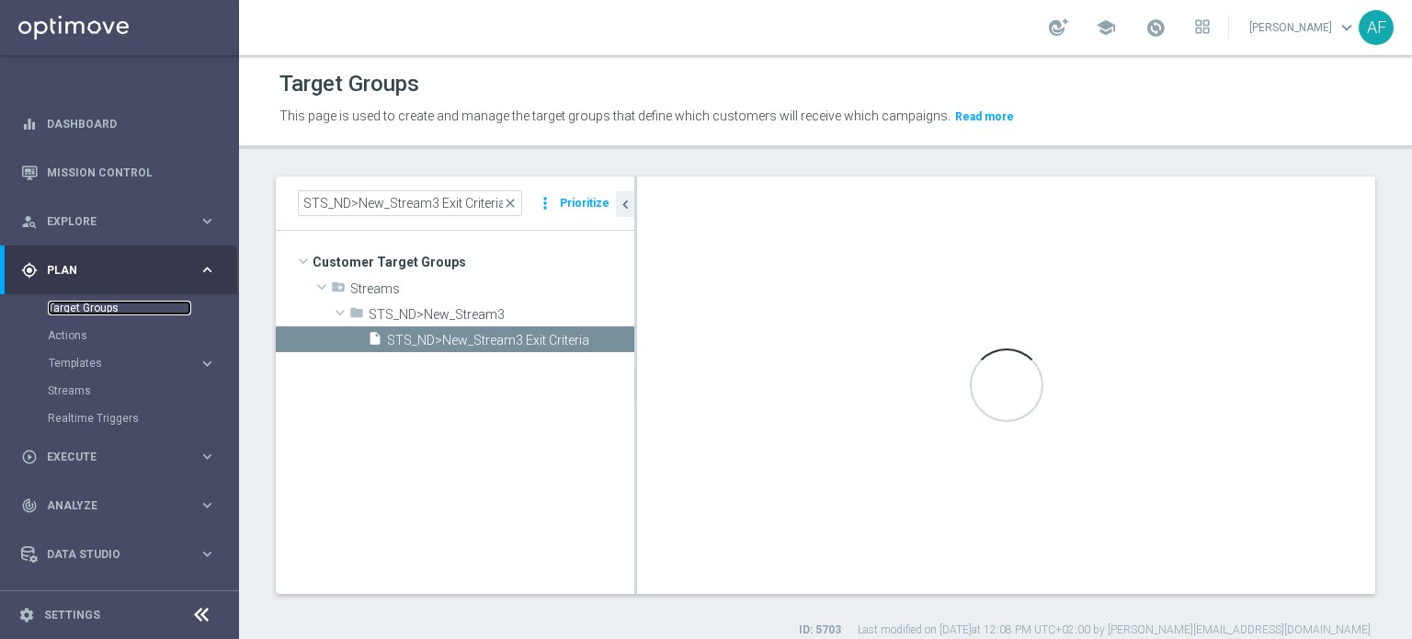
click at [102, 309] on link "Target Groups" at bounding box center [119, 308] width 143 height 15
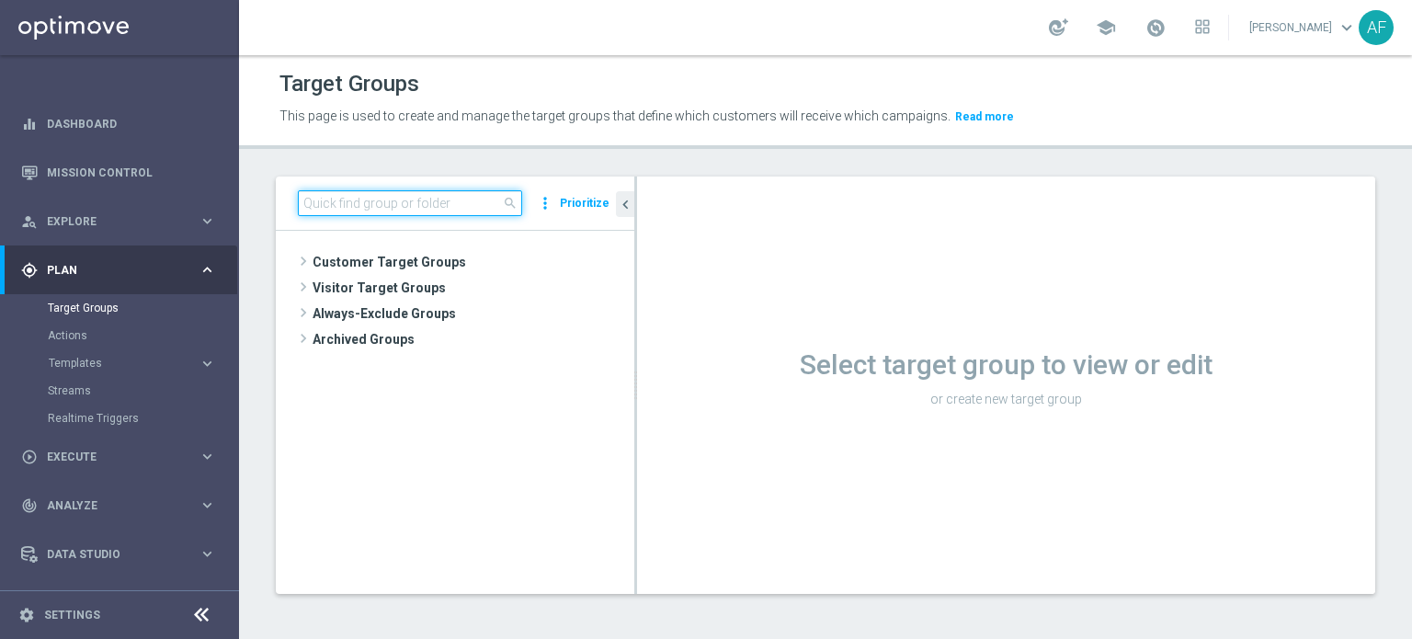
click at [393, 201] on input at bounding box center [410, 203] width 224 height 26
paste input "STS_ND>New_Stream3 Exit Criteria"
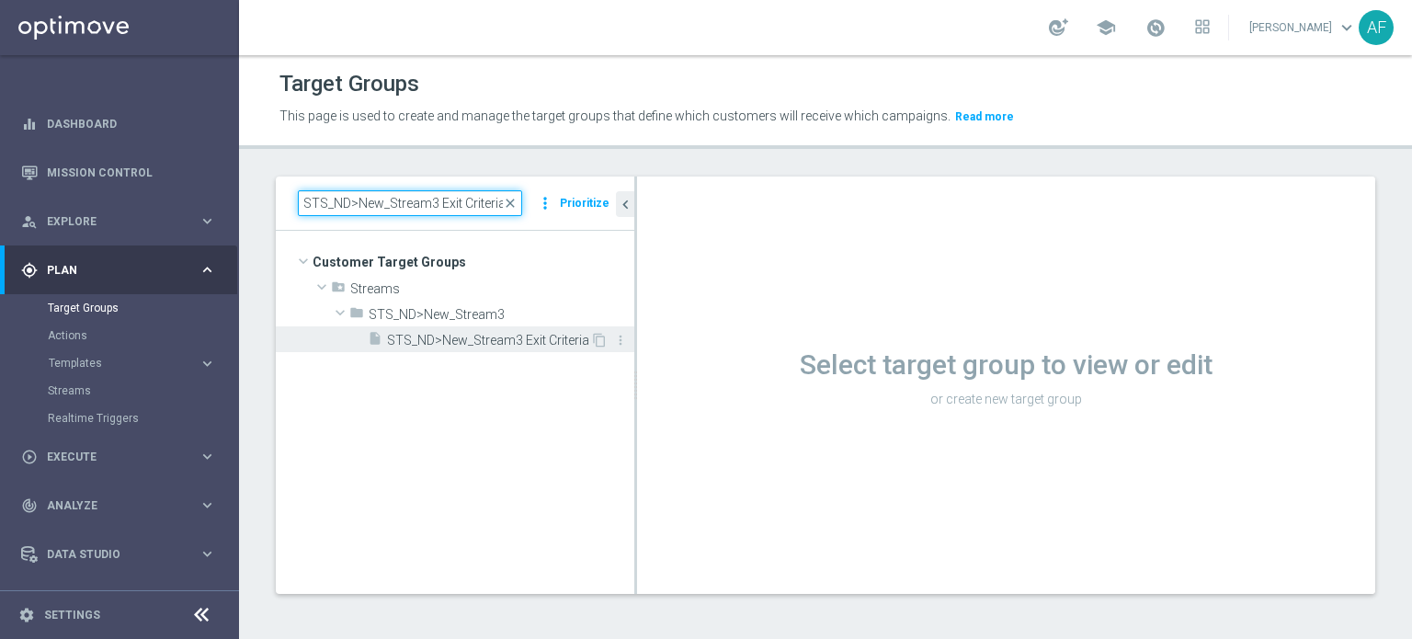
type input "STS_ND>New_Stream3 Exit Criteria"
click at [478, 339] on span "STS_ND>New_Stream3 Exit Criteria" at bounding box center [488, 341] width 203 height 16
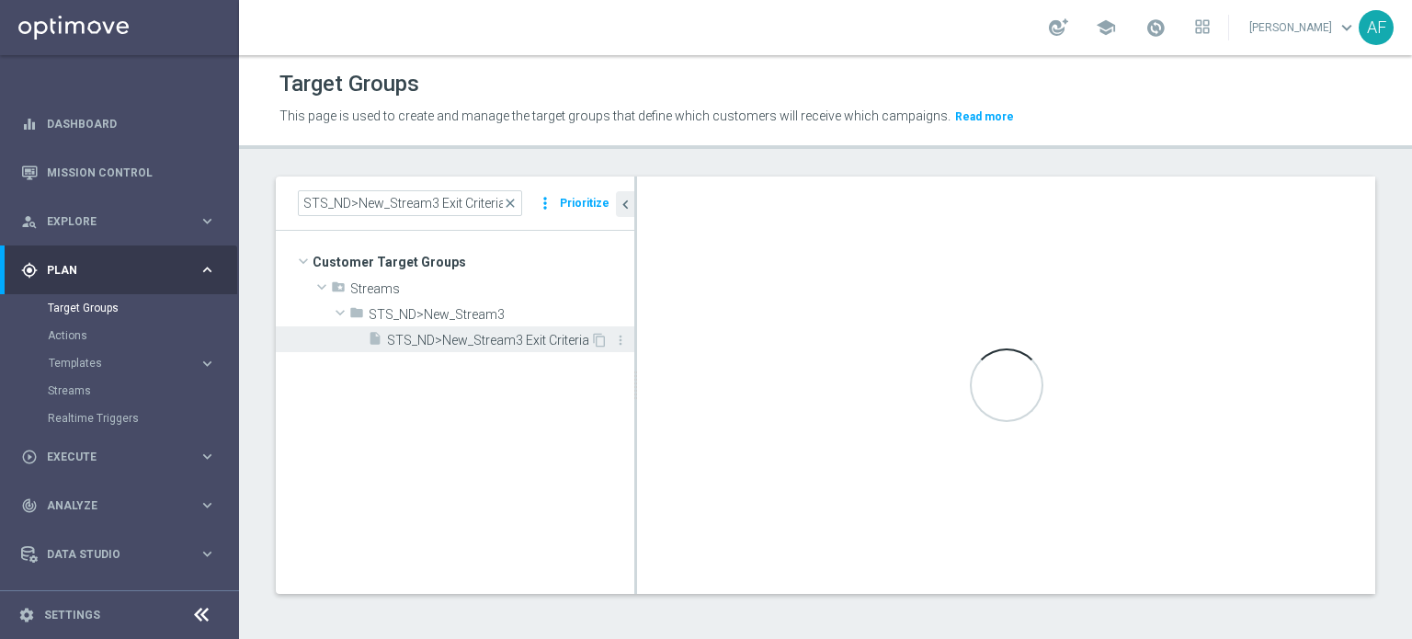
click at [543, 343] on span "STS_ND>New_Stream3 Exit Criteria" at bounding box center [488, 341] width 203 height 16
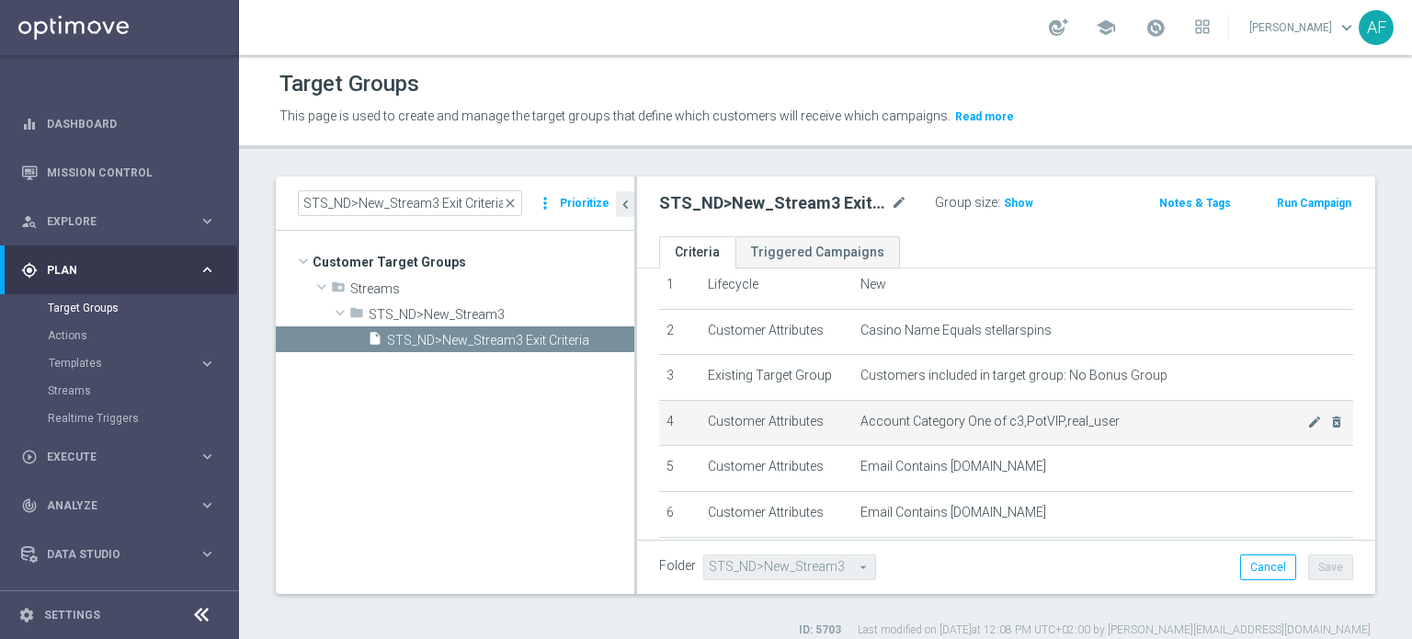
scroll to position [184, 0]
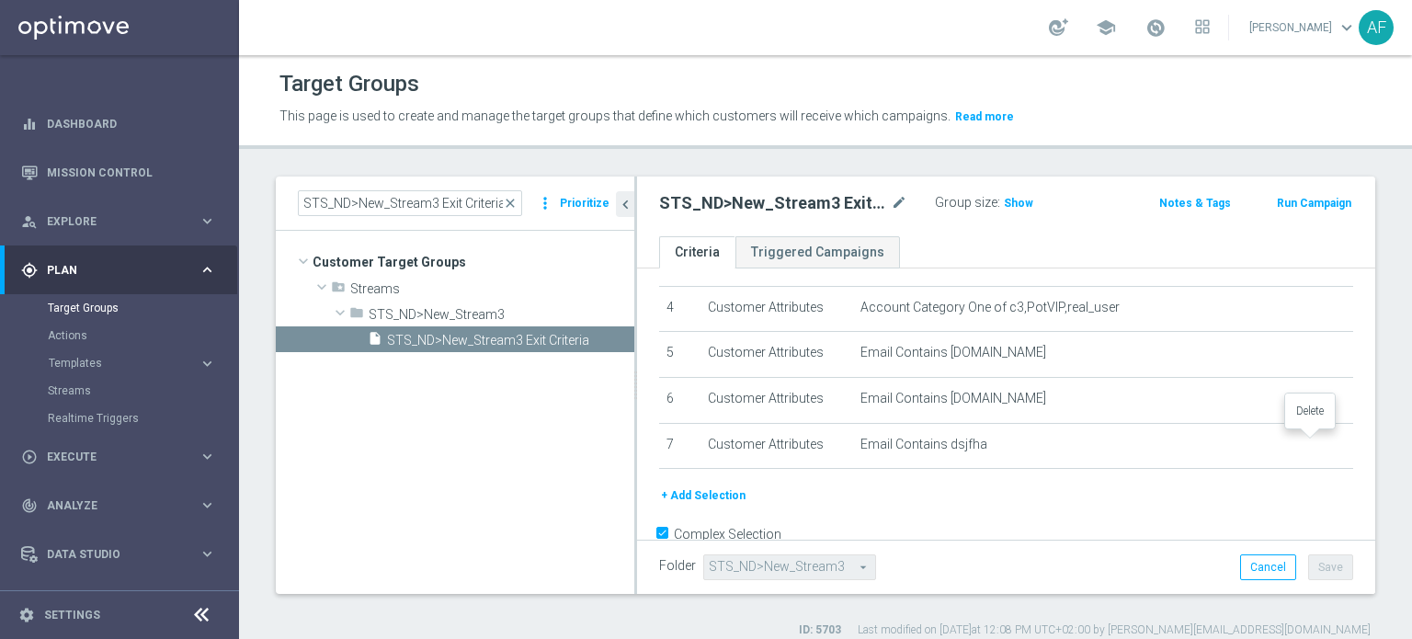
click at [0, 0] on icon "delete_forever" at bounding box center [0, 0] width 0 height 0
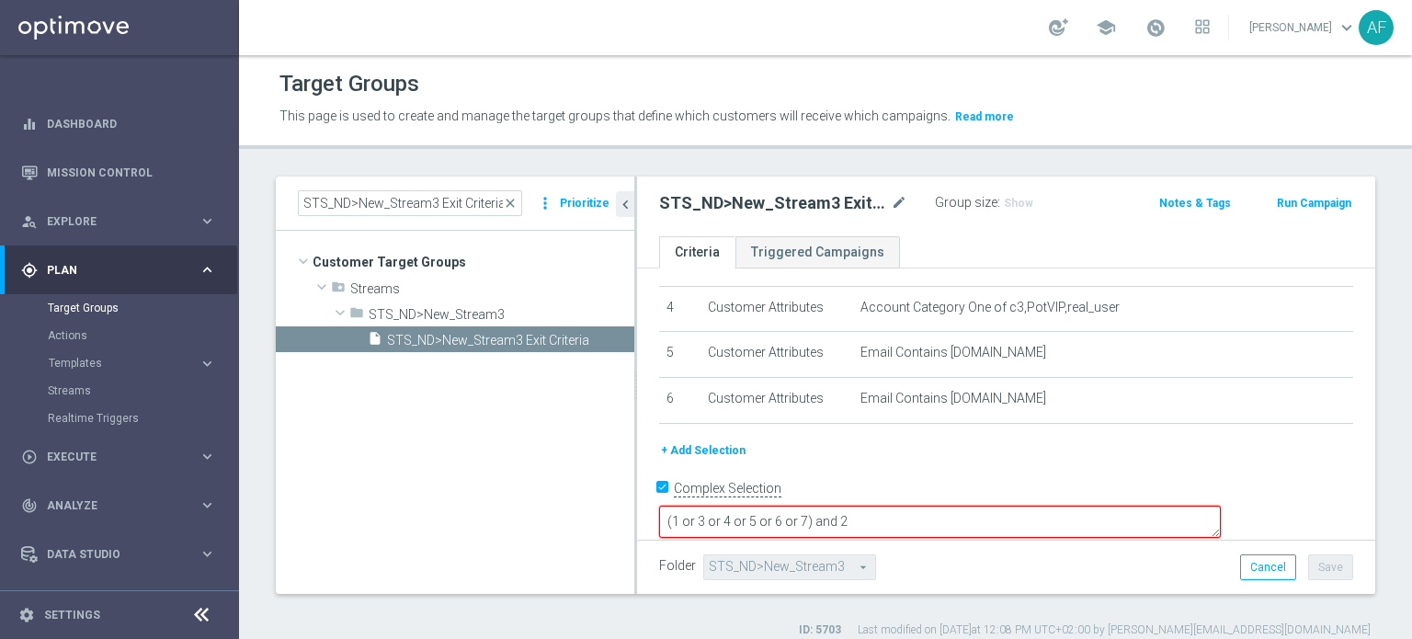
scroll to position [169, 0]
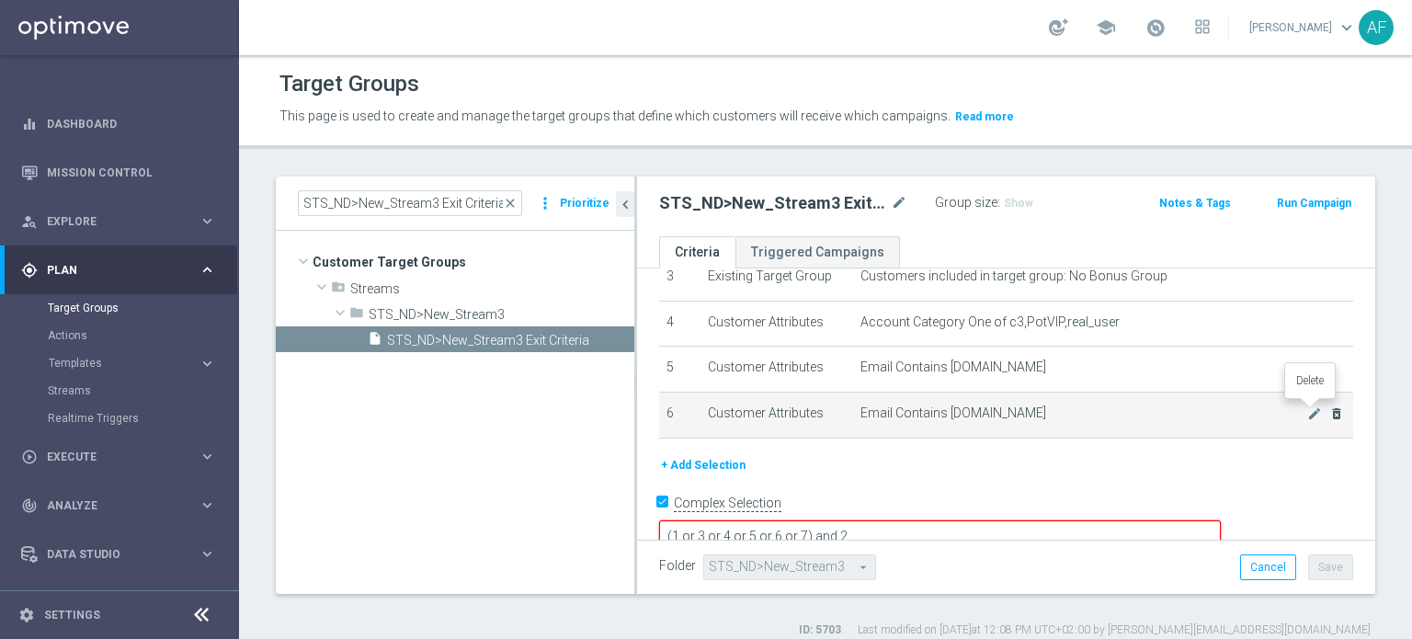
click at [1329, 406] on icon "delete_forever" at bounding box center [1336, 413] width 15 height 15
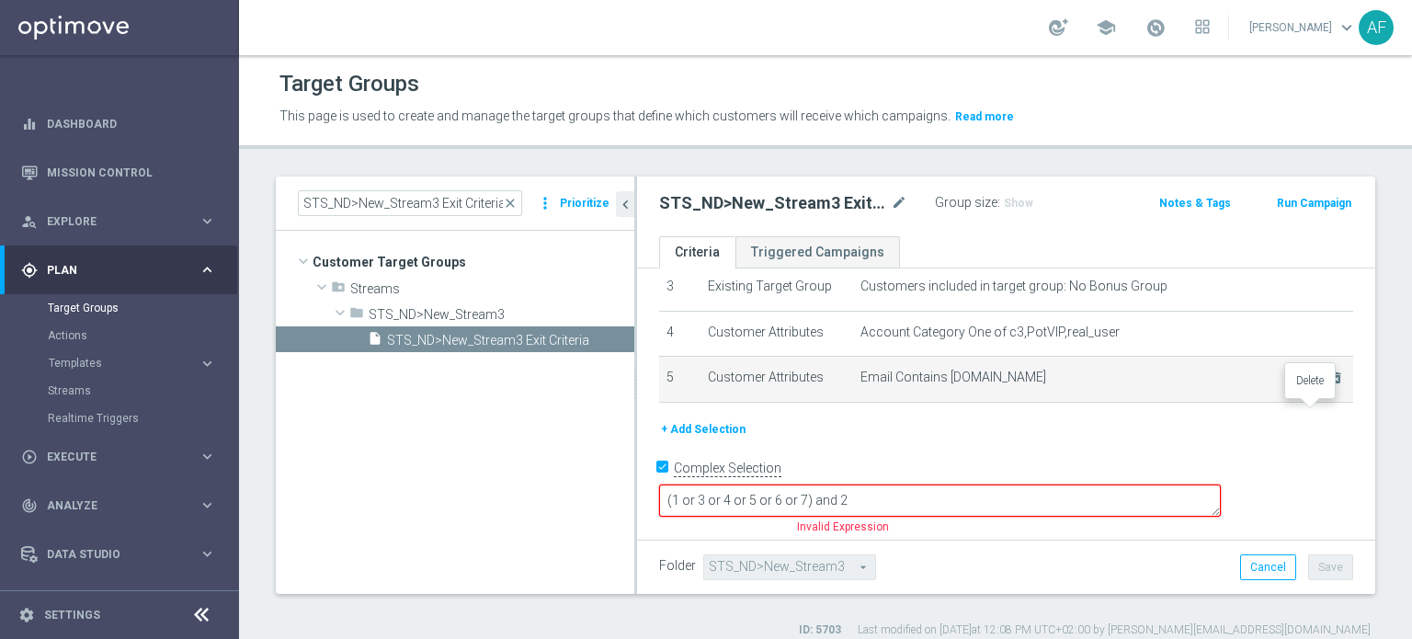
scroll to position [124, 0]
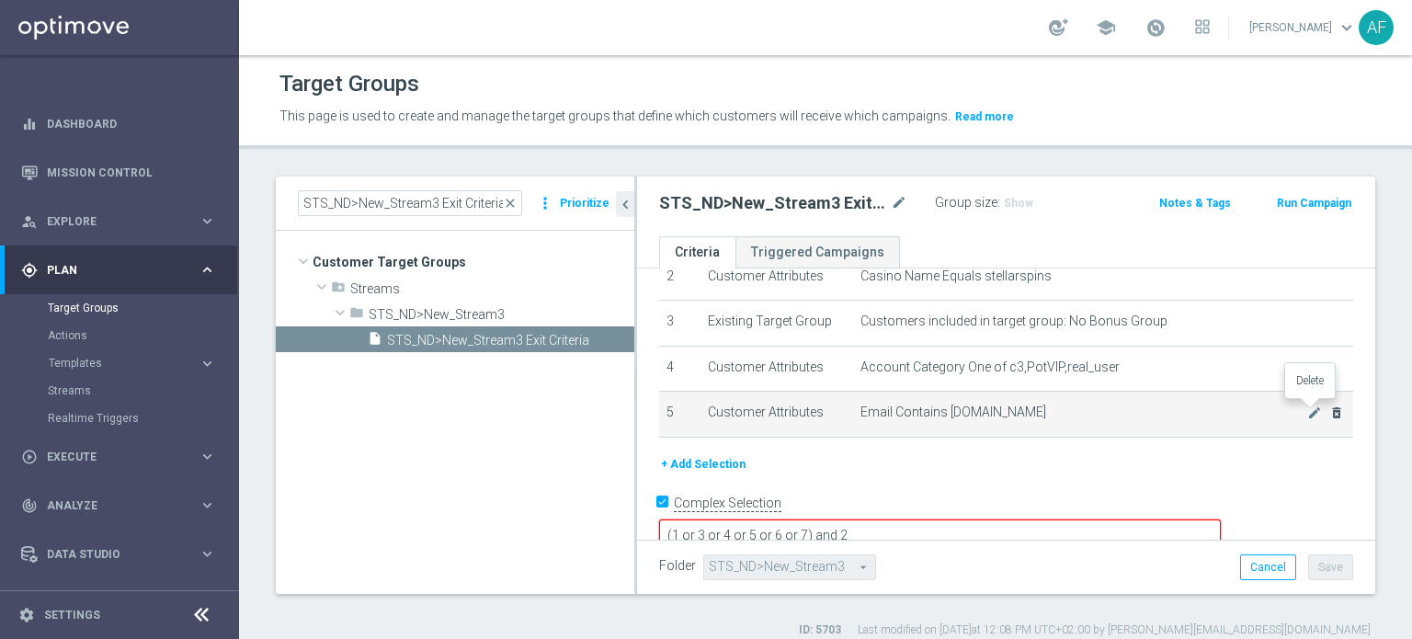
click at [1329, 411] on icon "delete_forever" at bounding box center [1336, 412] width 15 height 15
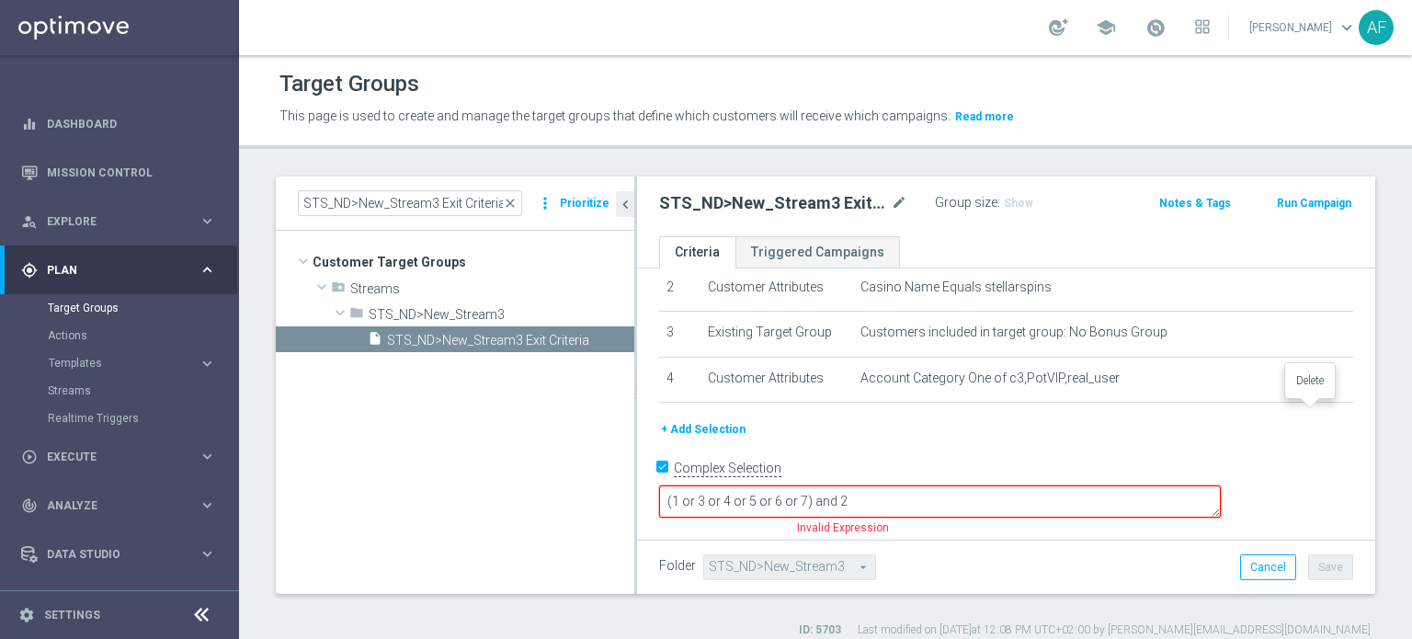
scroll to position [79, 0]
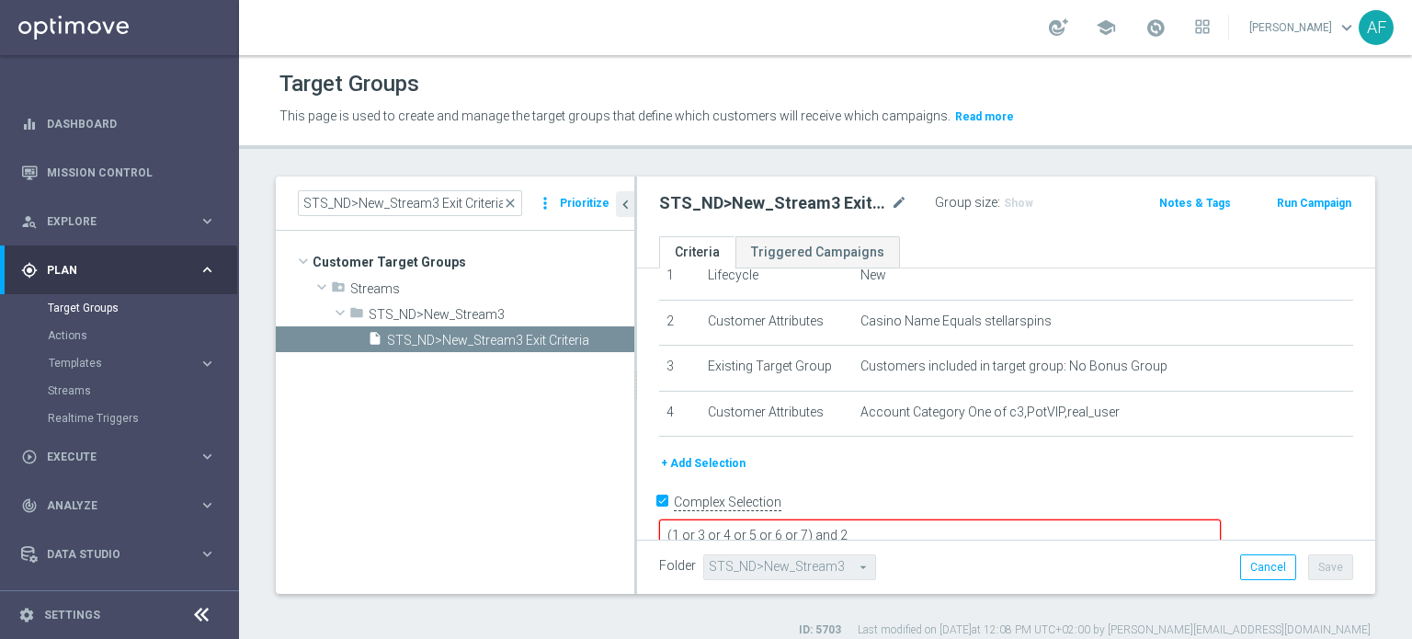
drag, startPoint x: 934, startPoint y: 503, endPoint x: 942, endPoint y: 517, distance: 16.9
click at [934, 519] on textarea "(1 or 3 or 4 or 5 or 6 or 7) and 2" at bounding box center [940, 535] width 562 height 32
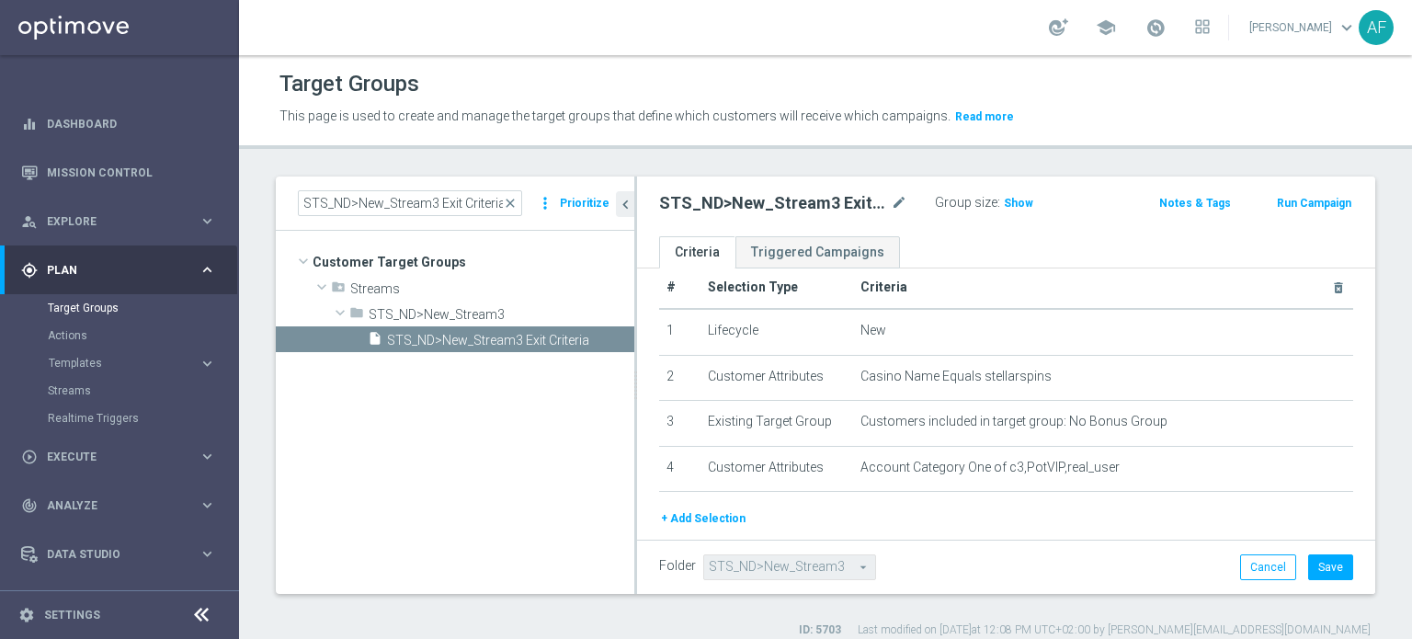
scroll to position [0, 0]
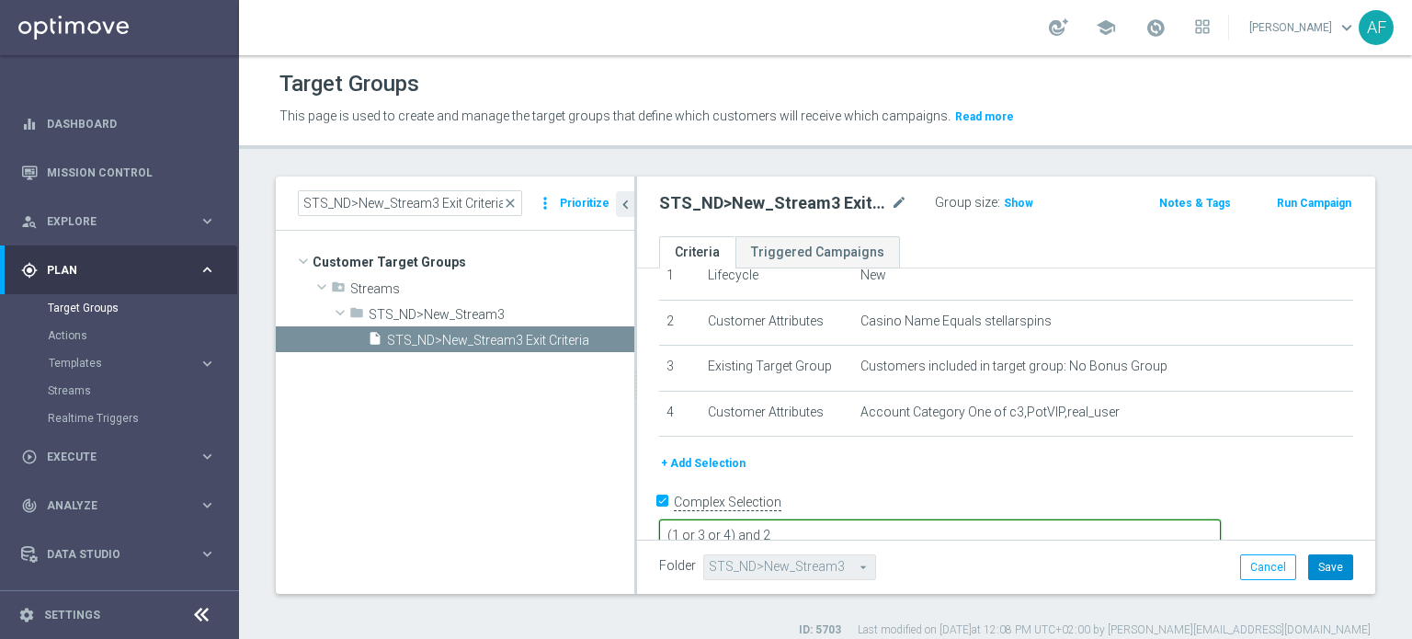
type textarea "(1 or 3 or 4) and 2"
click at [1313, 571] on button "Save" at bounding box center [1330, 567] width 45 height 26
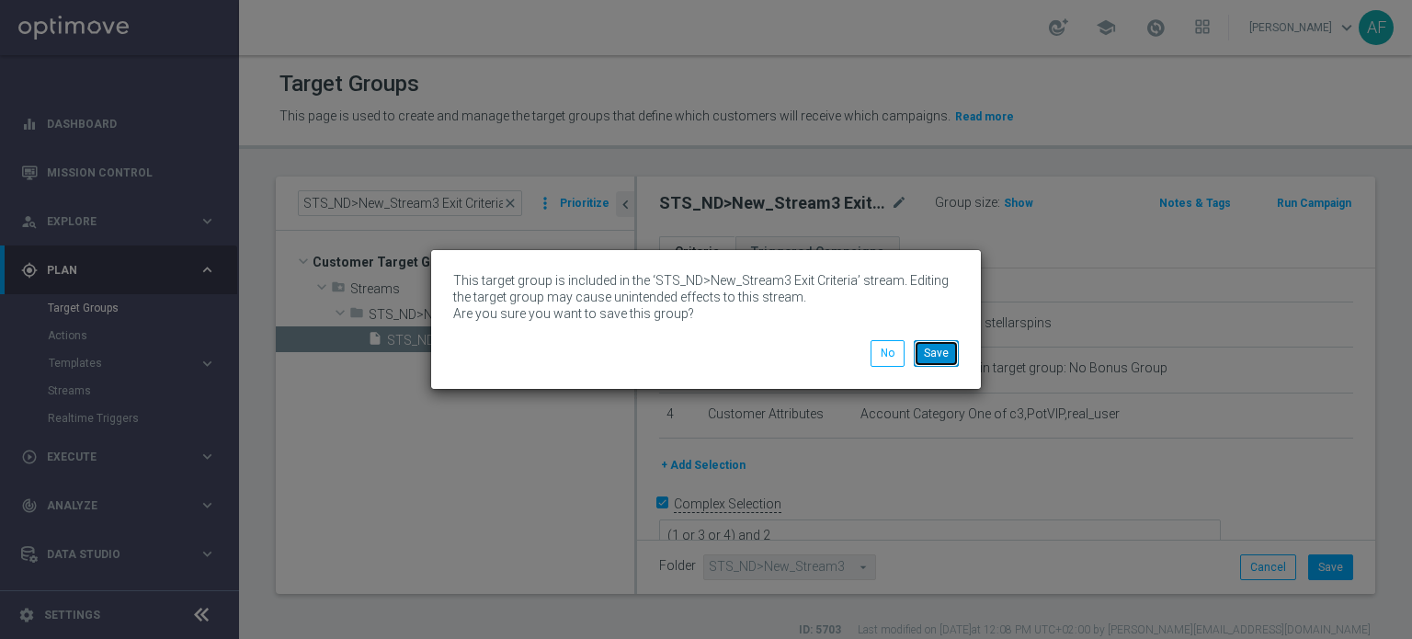
click at [947, 355] on button "Save" at bounding box center [936, 353] width 45 height 26
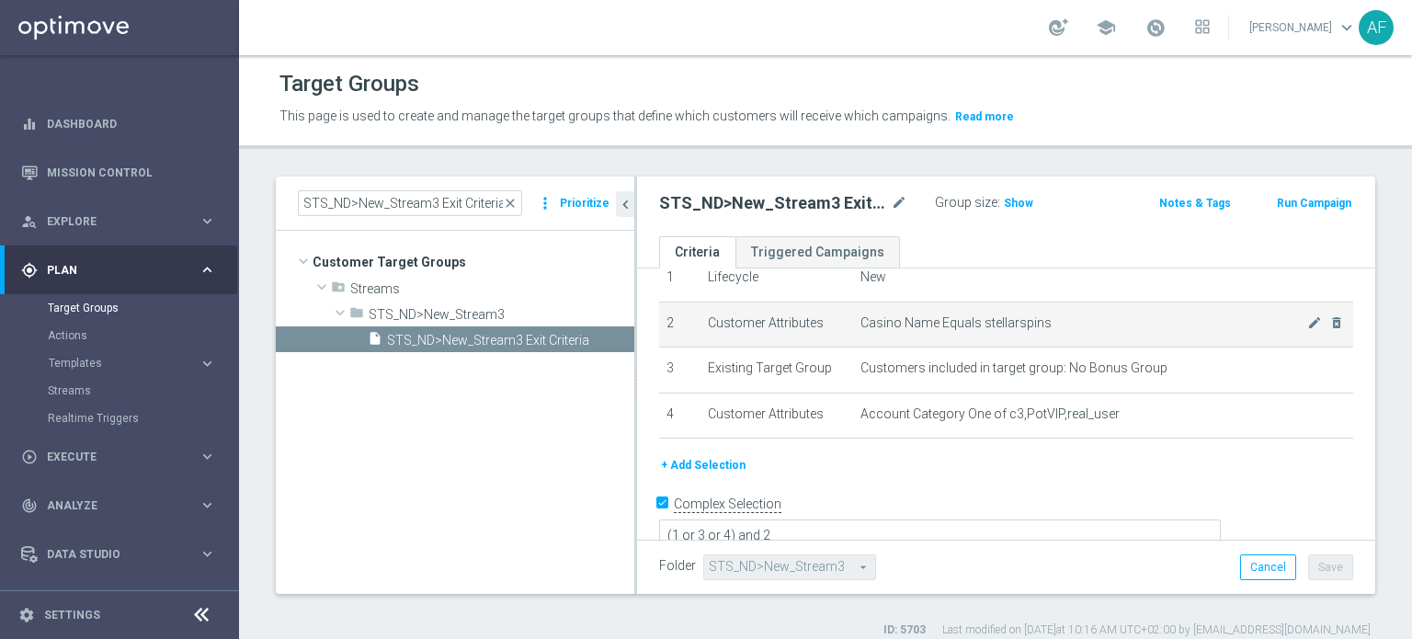
scroll to position [17, 0]
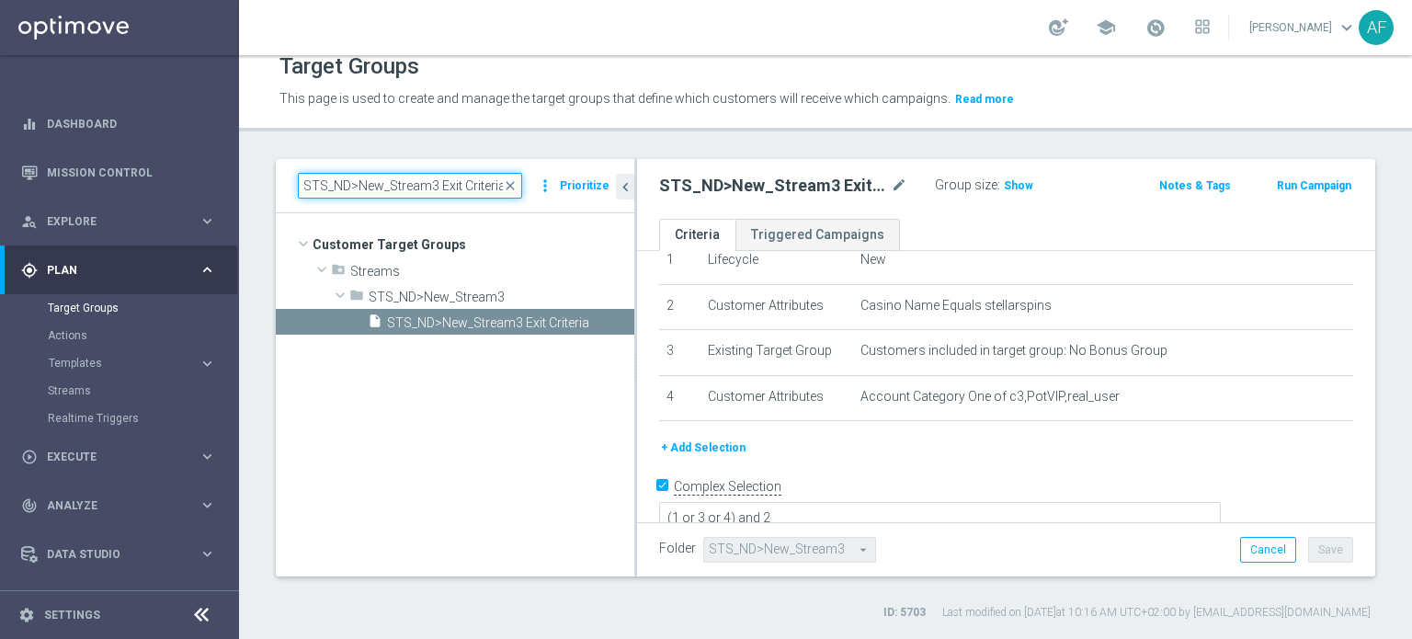
drag, startPoint x: 501, startPoint y: 184, endPoint x: 279, endPoint y: 187, distance: 221.5
click at [279, 188] on div "STS_ND>New_Stream3 Exit Criteria close more_vert Prioritize" at bounding box center [455, 186] width 358 height 54
paste input "WWN_ND>New_Stream6"
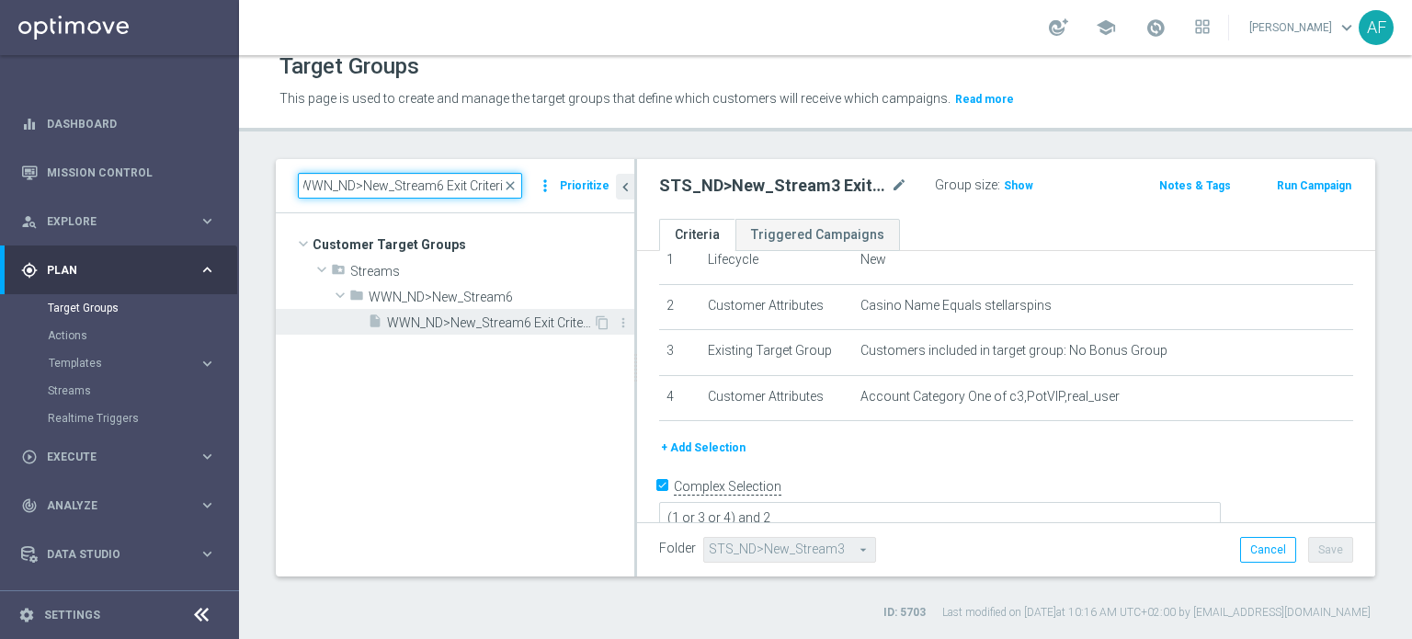
type input "WWN_ND>New_Stream6 Exit Criteria"
click at [536, 322] on span "WWN_ND>New_Stream6 Exit Criteria" at bounding box center [490, 323] width 206 height 16
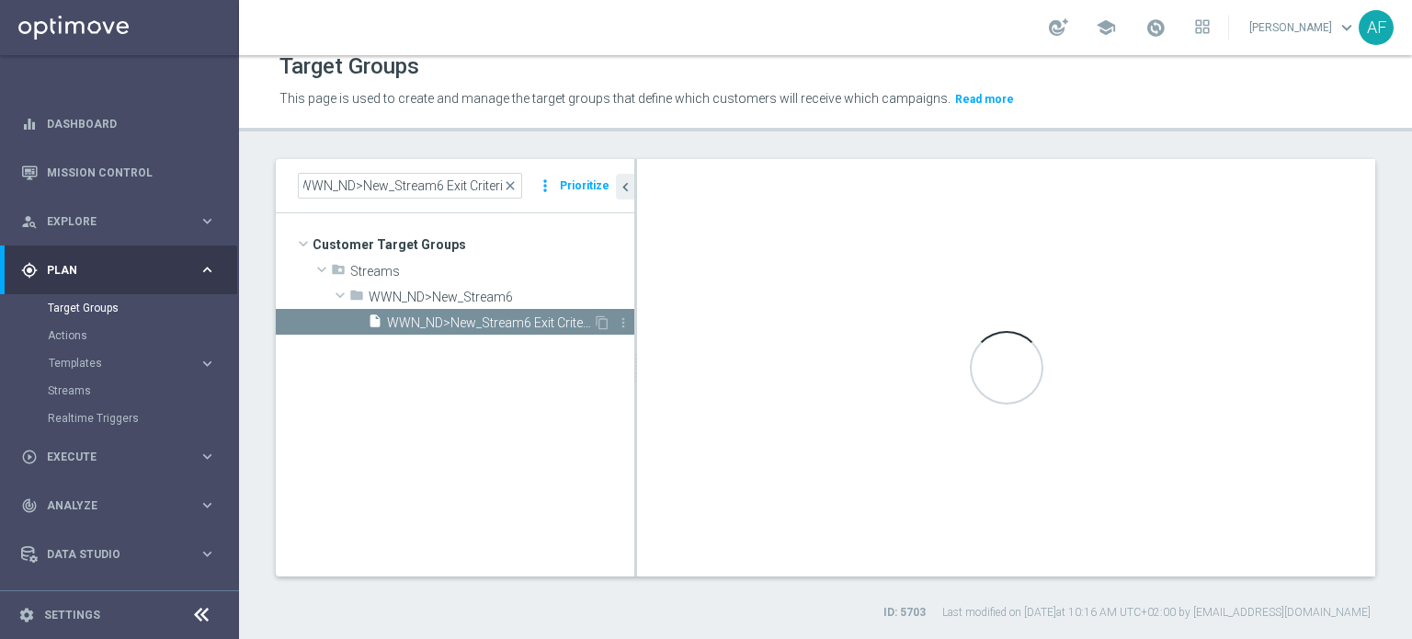
scroll to position [0, 0]
type textarea "(1 or 3 or 4 or 5 or 6 or 7) and 2"
type input "WWN_ND>New_Stream6"
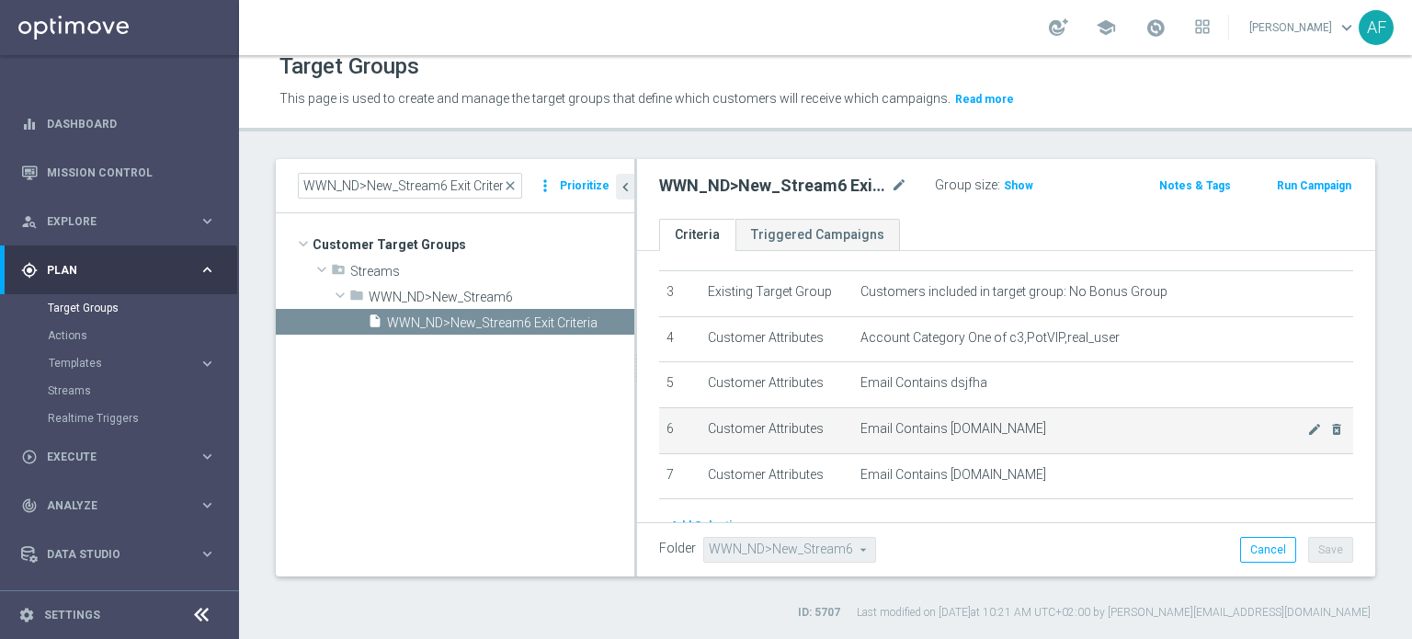
scroll to position [169, 0]
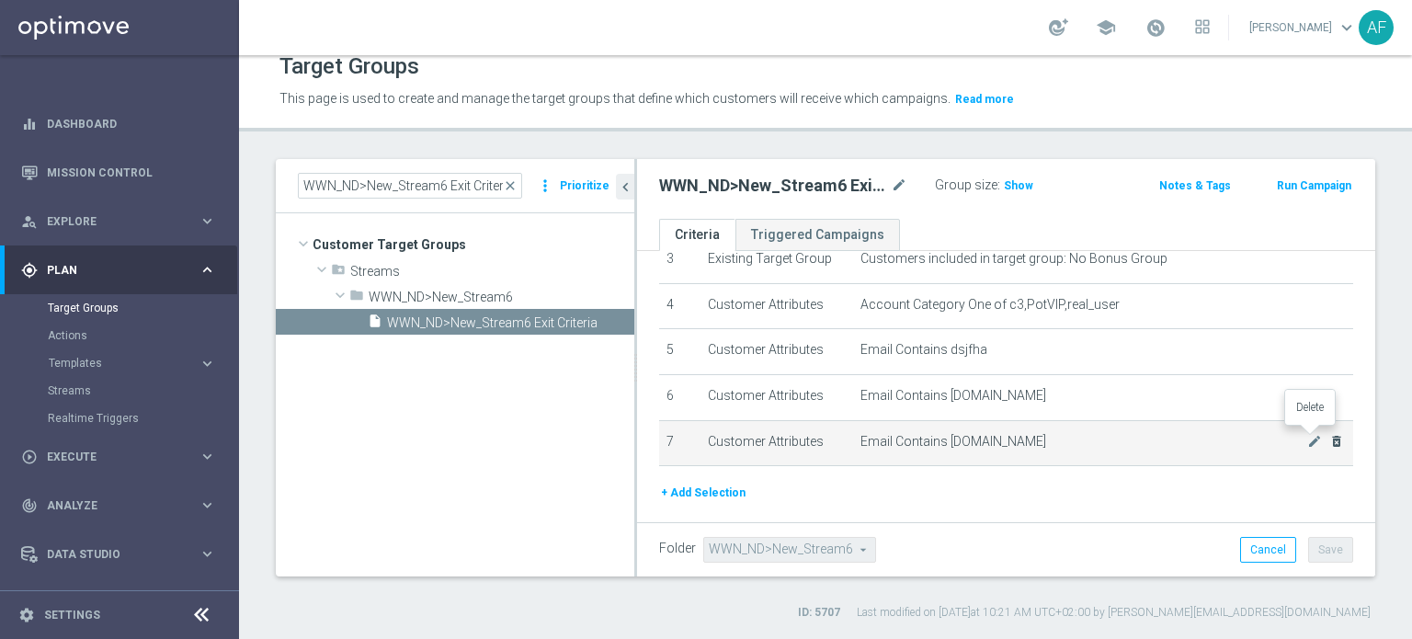
click at [1329, 439] on icon "delete_forever" at bounding box center [1336, 441] width 15 height 15
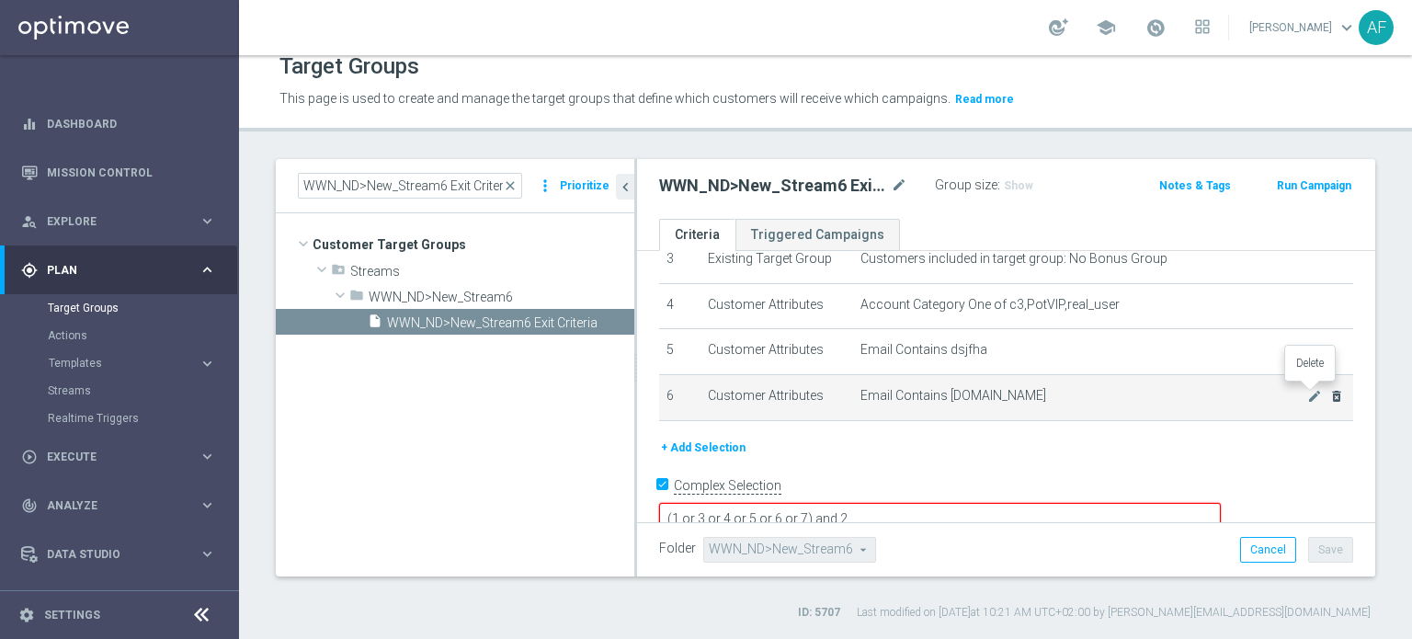
click at [1329, 390] on icon "delete_forever" at bounding box center [1336, 396] width 15 height 15
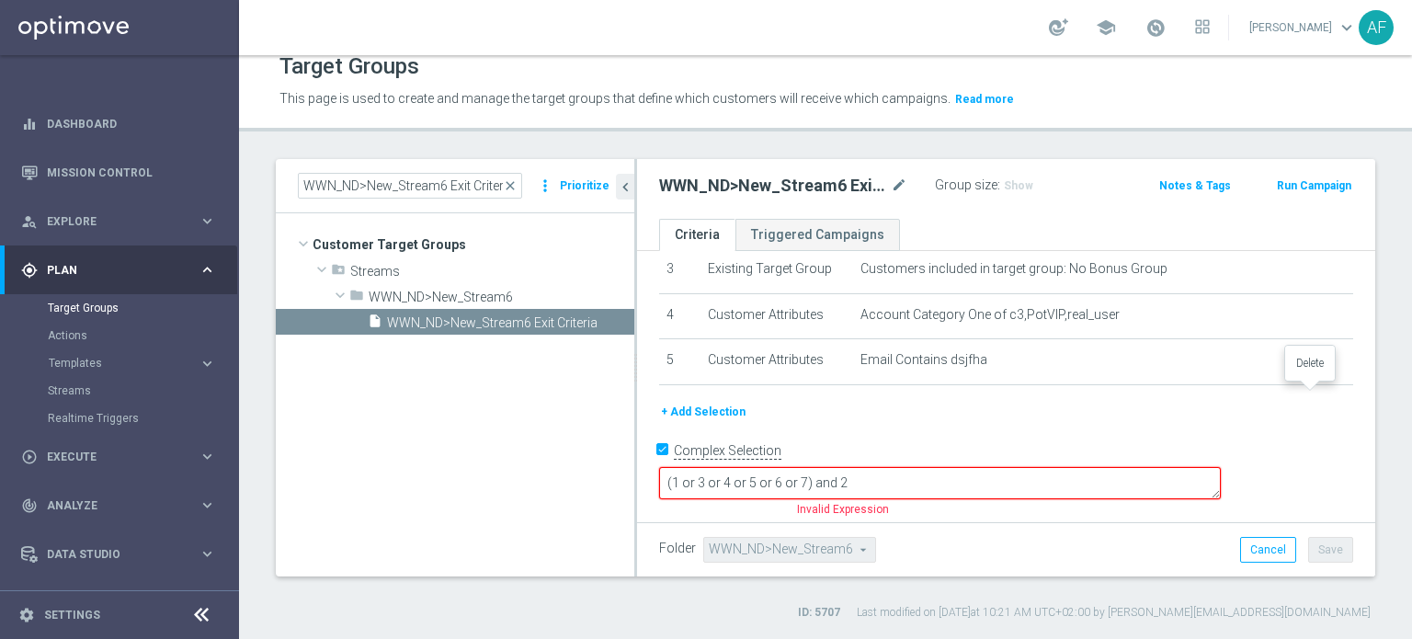
scroll to position [124, 0]
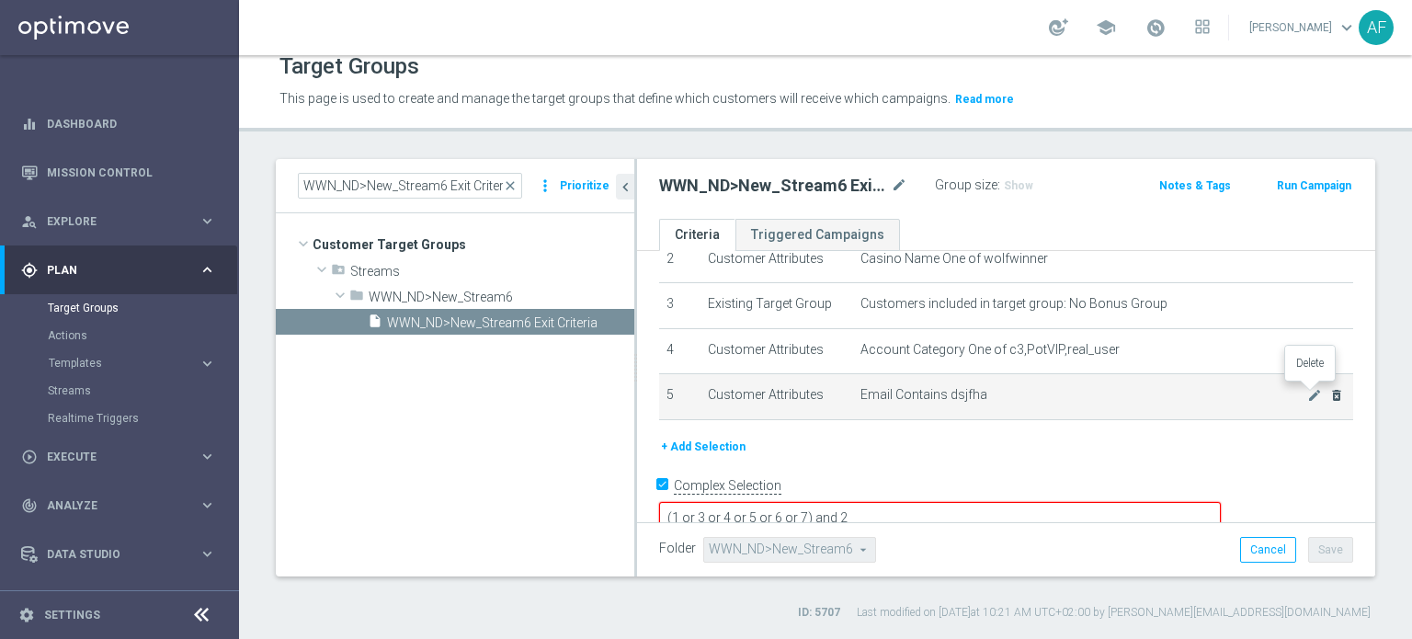
click at [1329, 388] on icon "delete_forever" at bounding box center [1336, 395] width 15 height 15
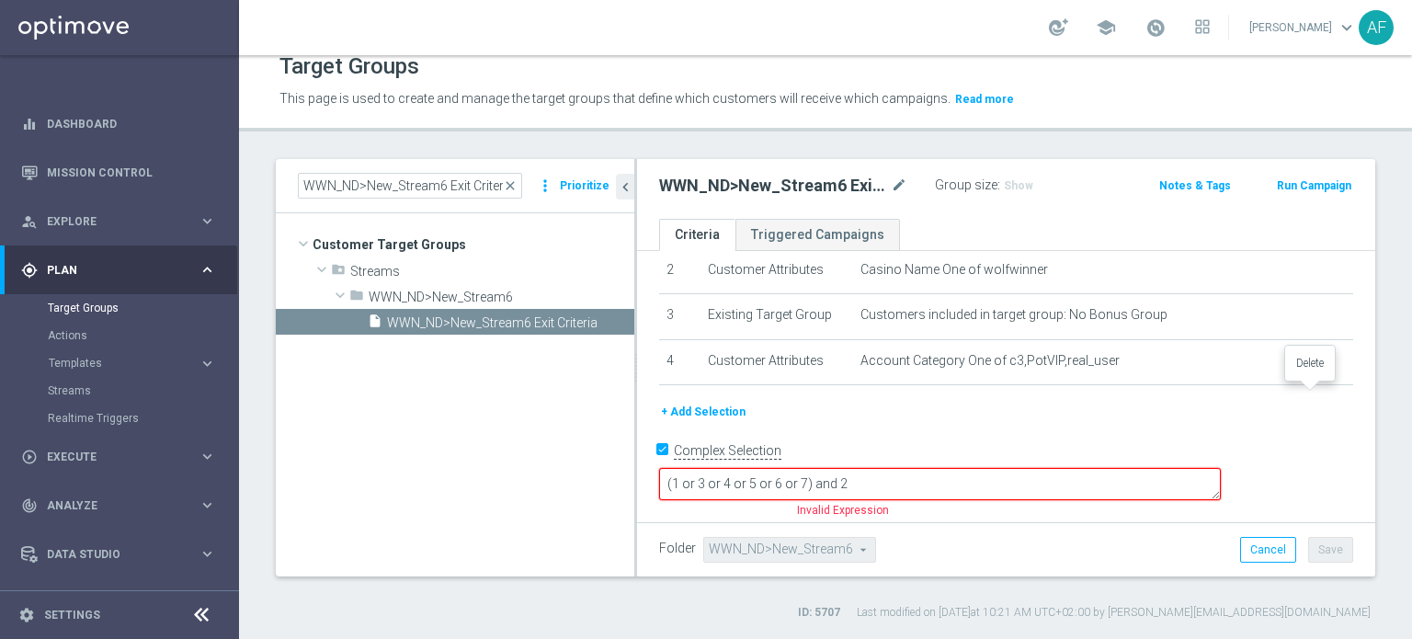
scroll to position [79, 0]
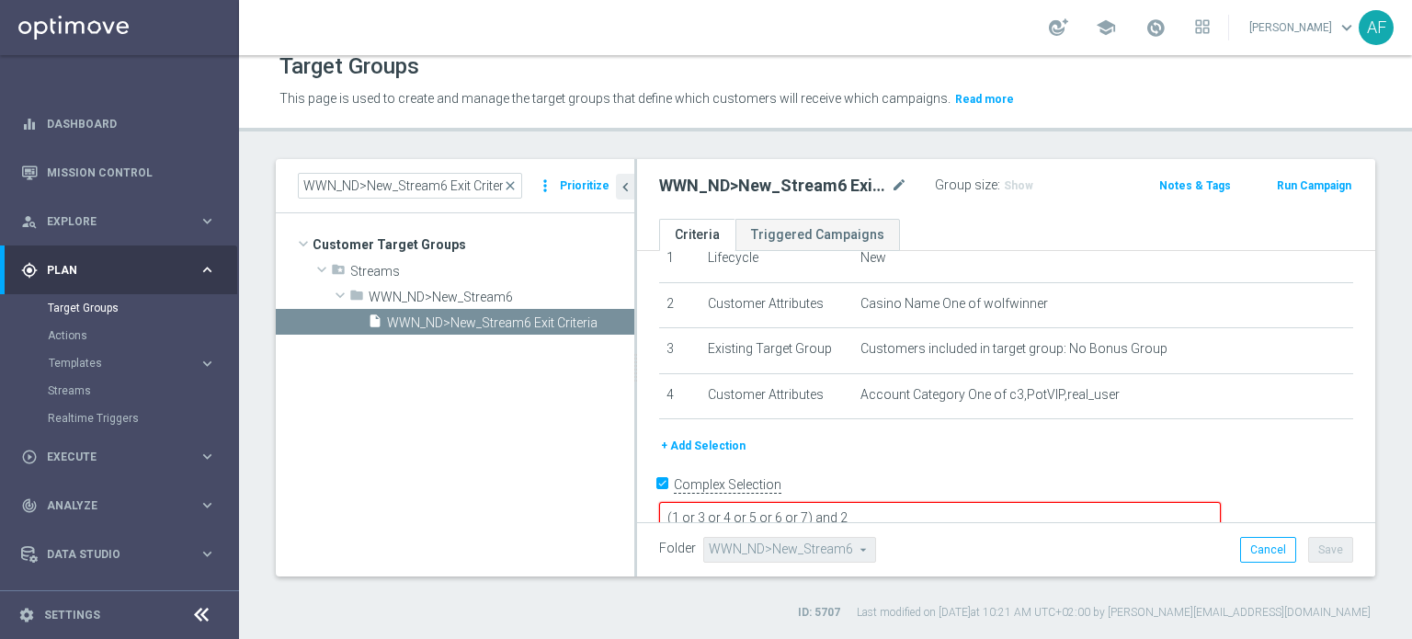
click at [935, 502] on textarea "(1 or 3 or 4 or 5 or 6 or 7) and 2" at bounding box center [940, 518] width 562 height 32
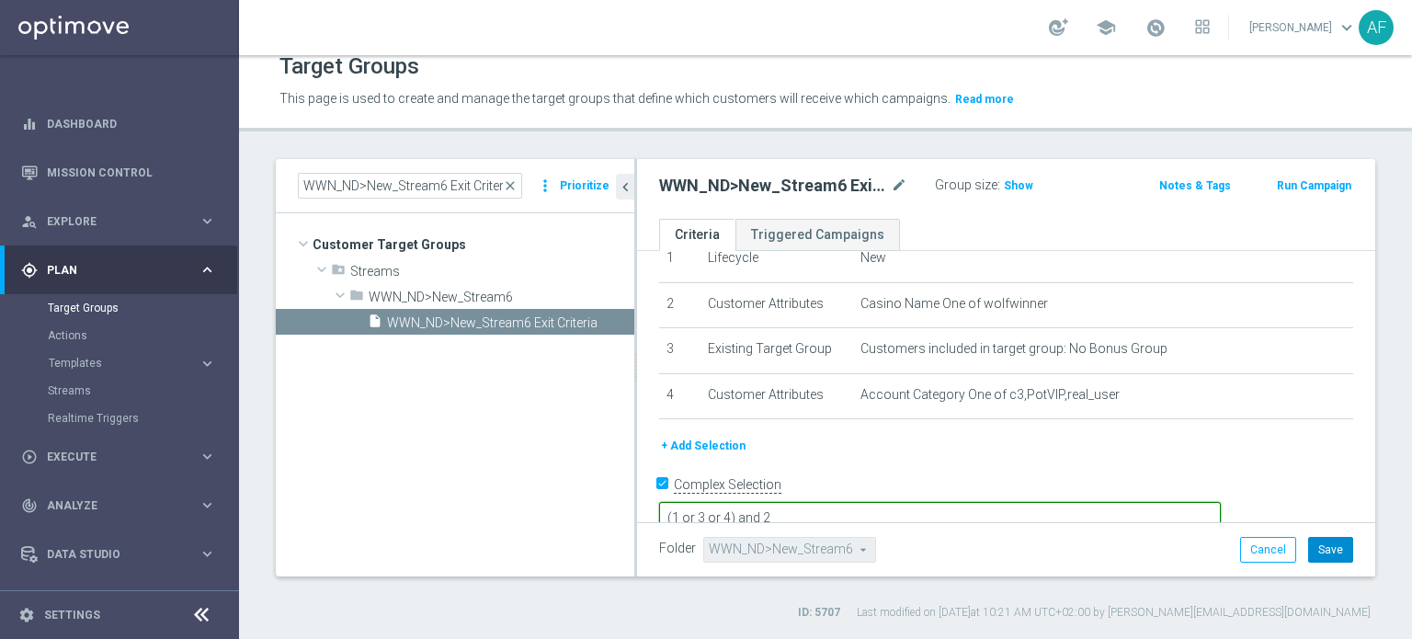
type textarea "(1 or 3 or 4) and 2"
click at [1315, 554] on button "Save" at bounding box center [1330, 550] width 45 height 26
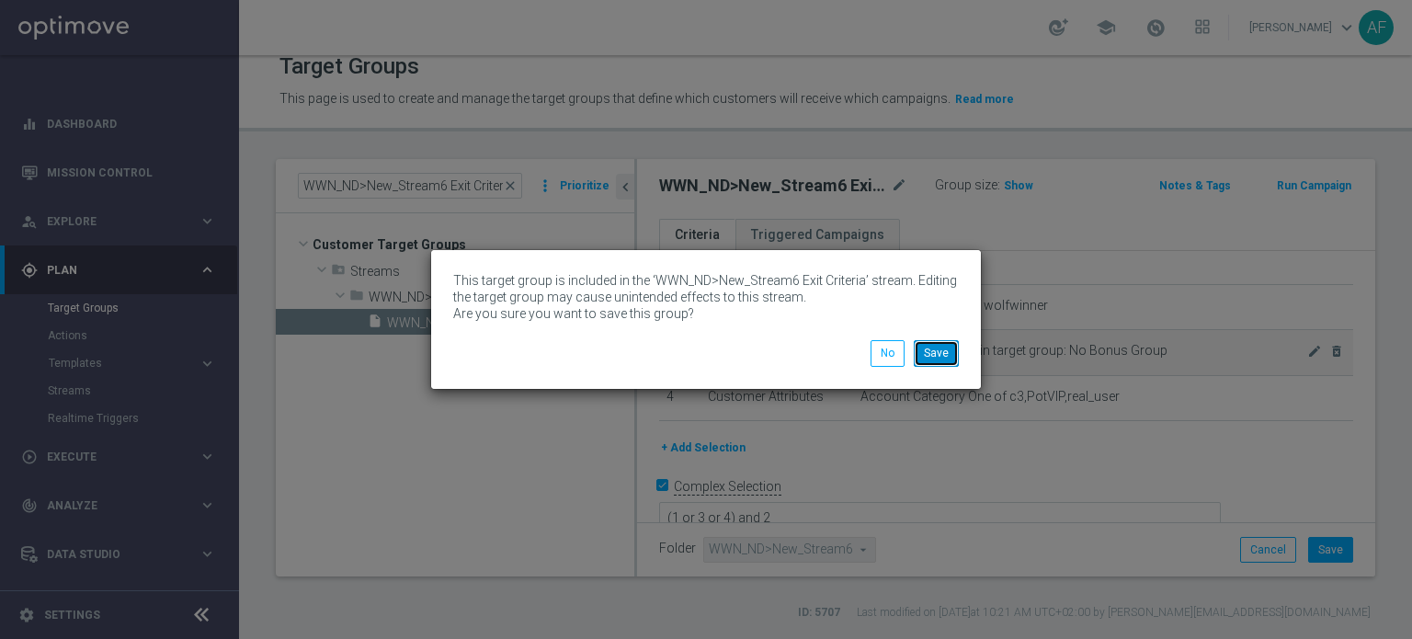
drag, startPoint x: 938, startPoint y: 350, endPoint x: 971, endPoint y: 351, distance: 32.2
click at [941, 350] on button "Save" at bounding box center [936, 353] width 45 height 26
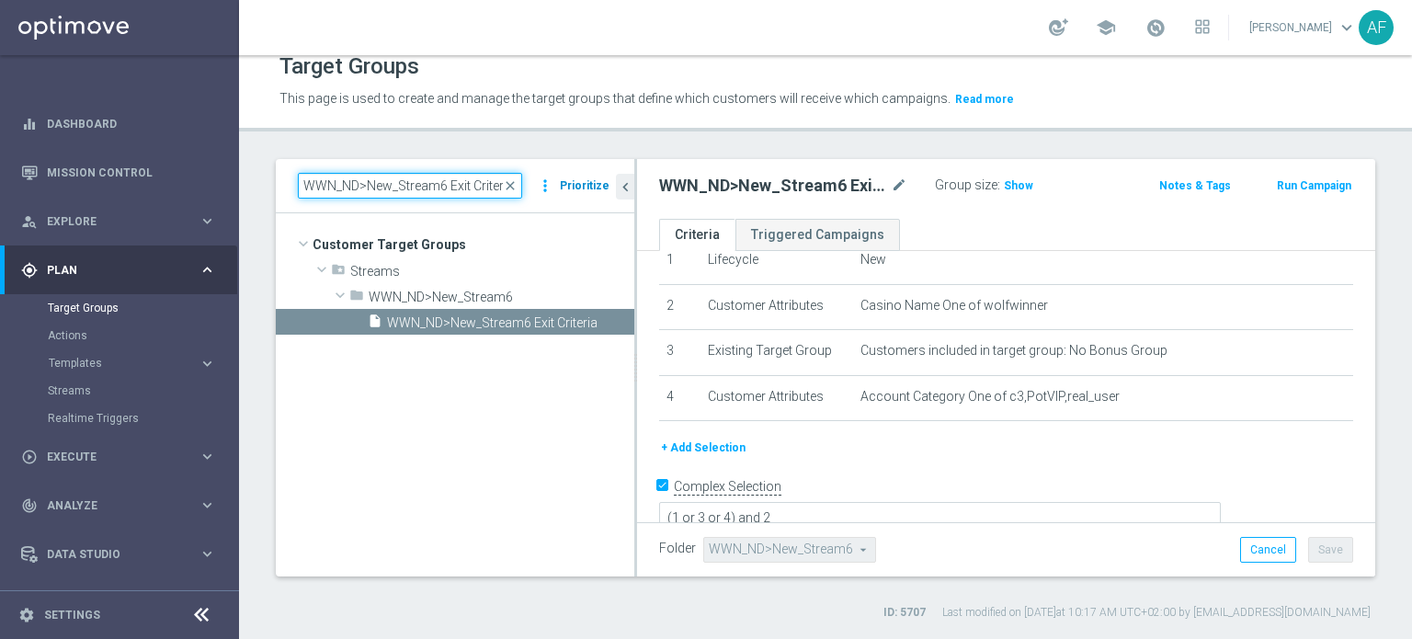
scroll to position [0, 4]
drag, startPoint x: 331, startPoint y: 187, endPoint x: 589, endPoint y: 188, distance: 258.3
click at [589, 188] on div "WWN_ND>New_Stream6 Exit Criteria close more_vert Prioritize" at bounding box center [455, 186] width 314 height 26
paste input "KJ_ND>New_Stream9"
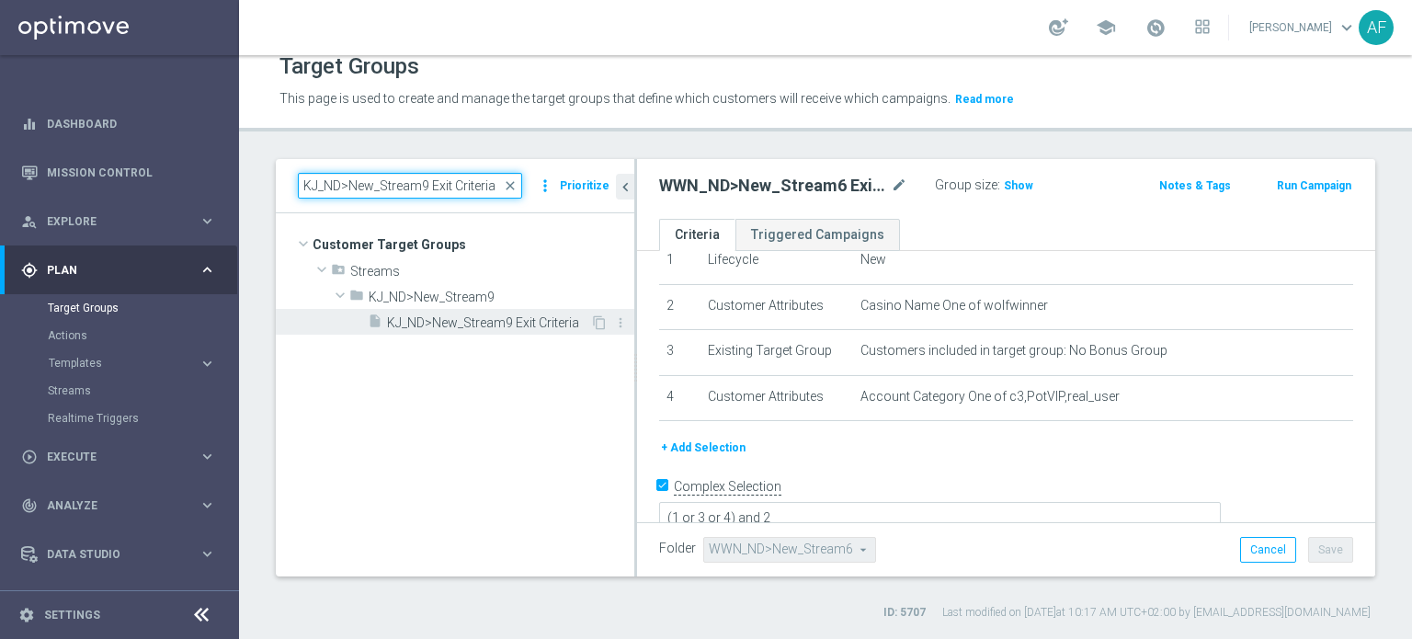
type input "KJ_ND>New_Stream9 Exit Criteria"
click at [531, 315] on span "KJ_ND>New_Stream9 Exit Criteria" at bounding box center [488, 323] width 203 height 16
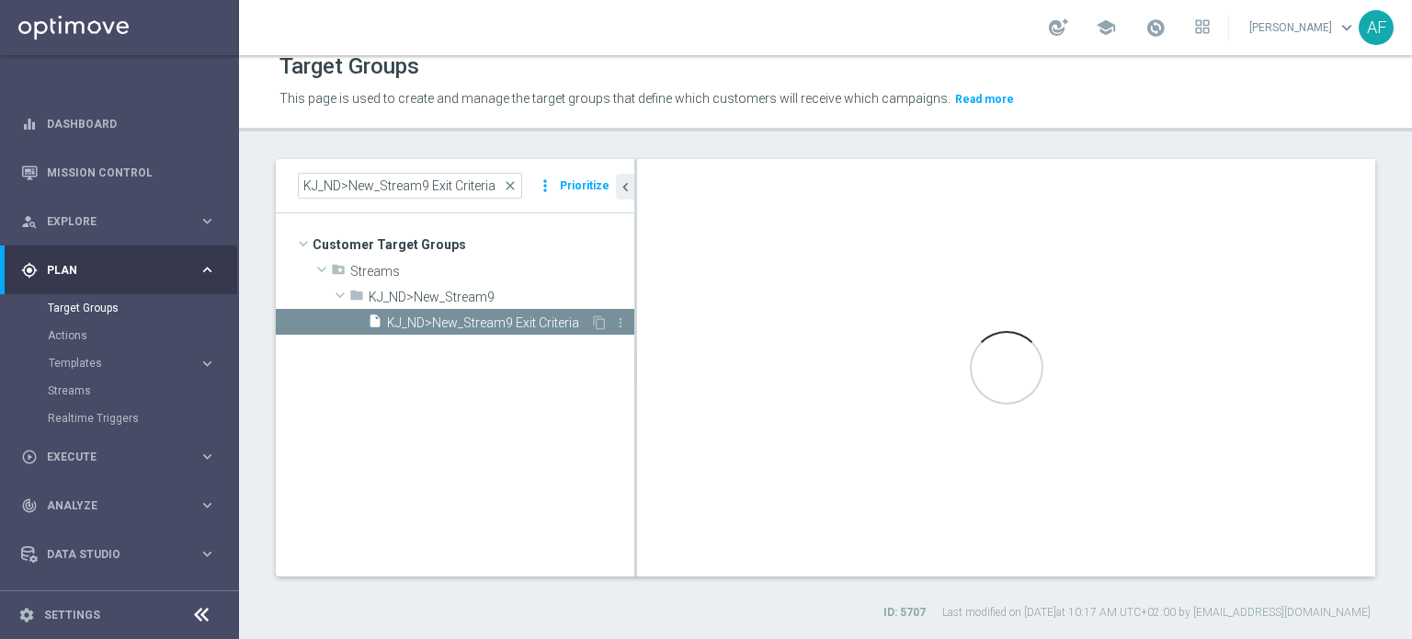
type textarea "(1 or 3 or 4 or 5 or 6 or 7) and 2"
type input "KJ_ND>New_Stream9"
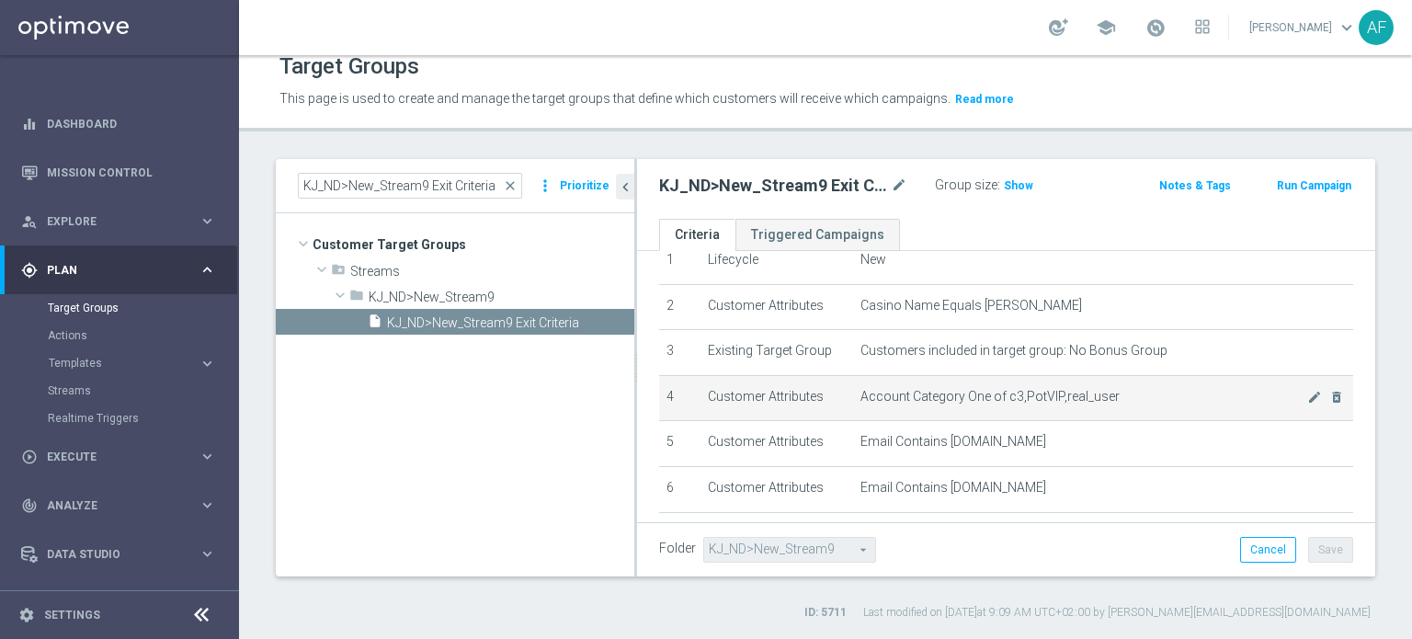
scroll to position [169, 0]
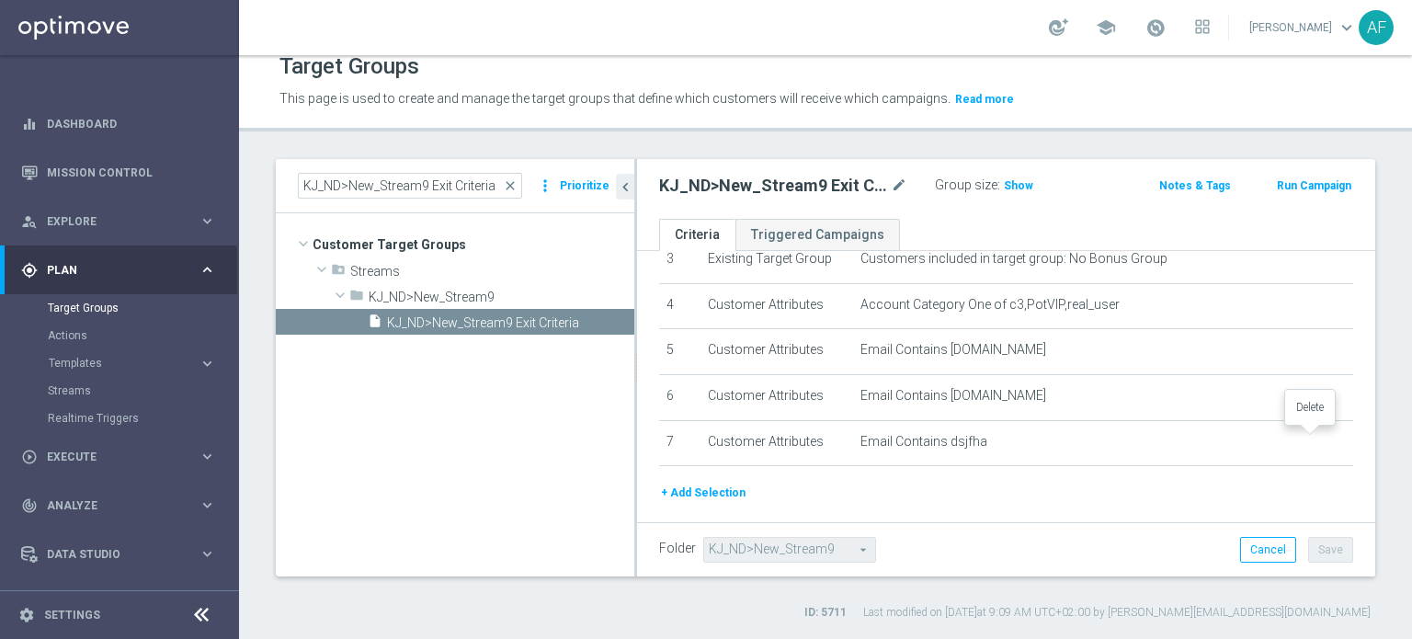
click at [0, 0] on icon "delete_forever" at bounding box center [0, 0] width 0 height 0
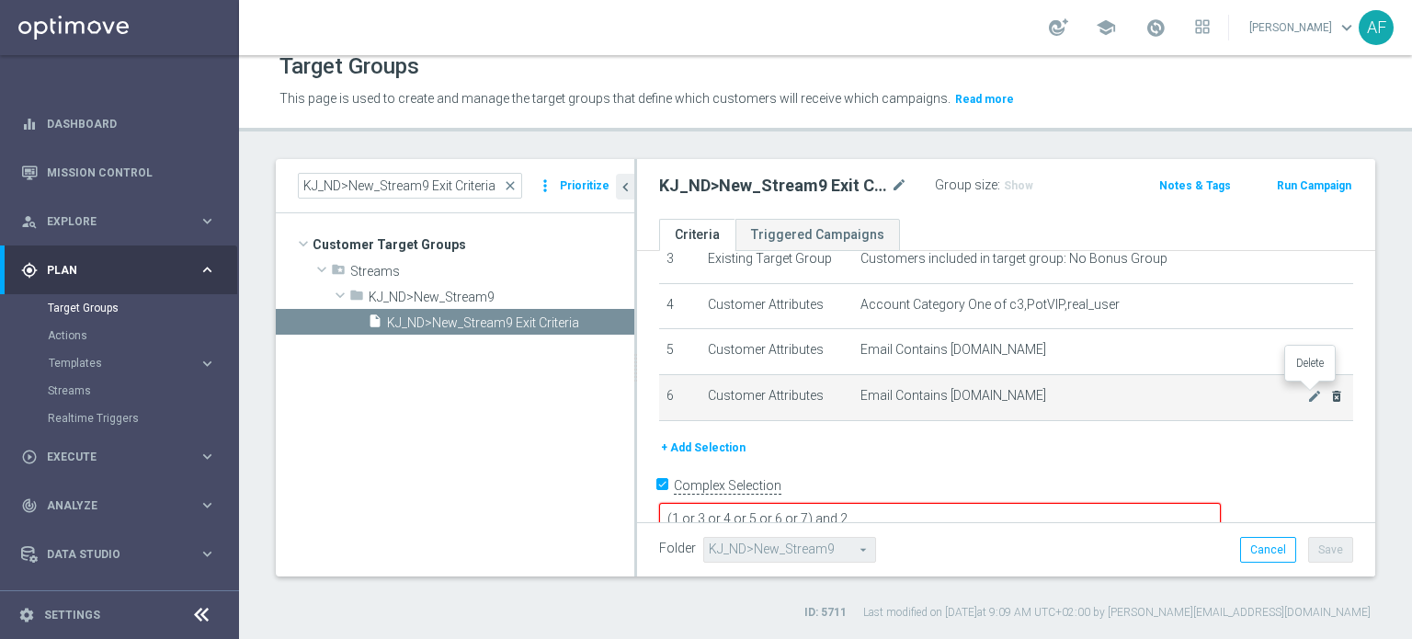
click at [1329, 392] on icon "delete_forever" at bounding box center [1336, 396] width 15 height 15
click at [1329, 392] on icon "delete_forever" at bounding box center [1336, 395] width 15 height 15
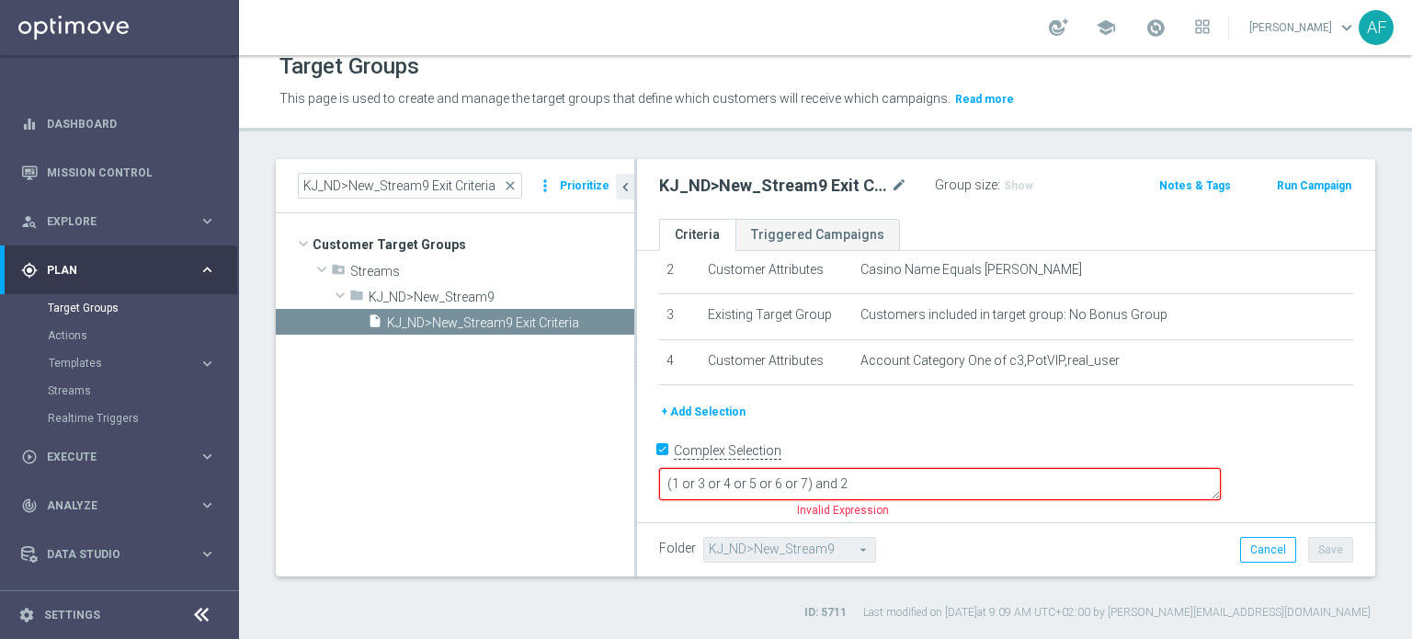
scroll to position [79, 0]
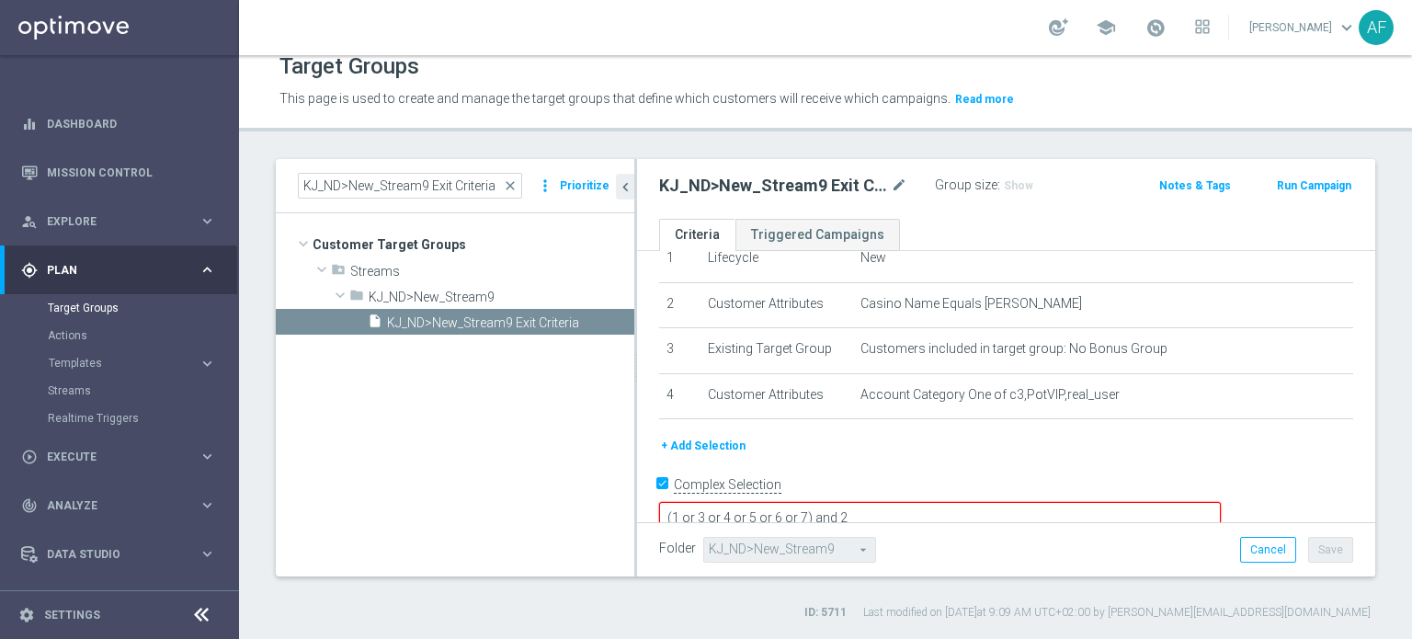
click at [936, 502] on textarea "(1 or 3 or 4 or 5 or 6 or 7) and 2" at bounding box center [940, 518] width 562 height 32
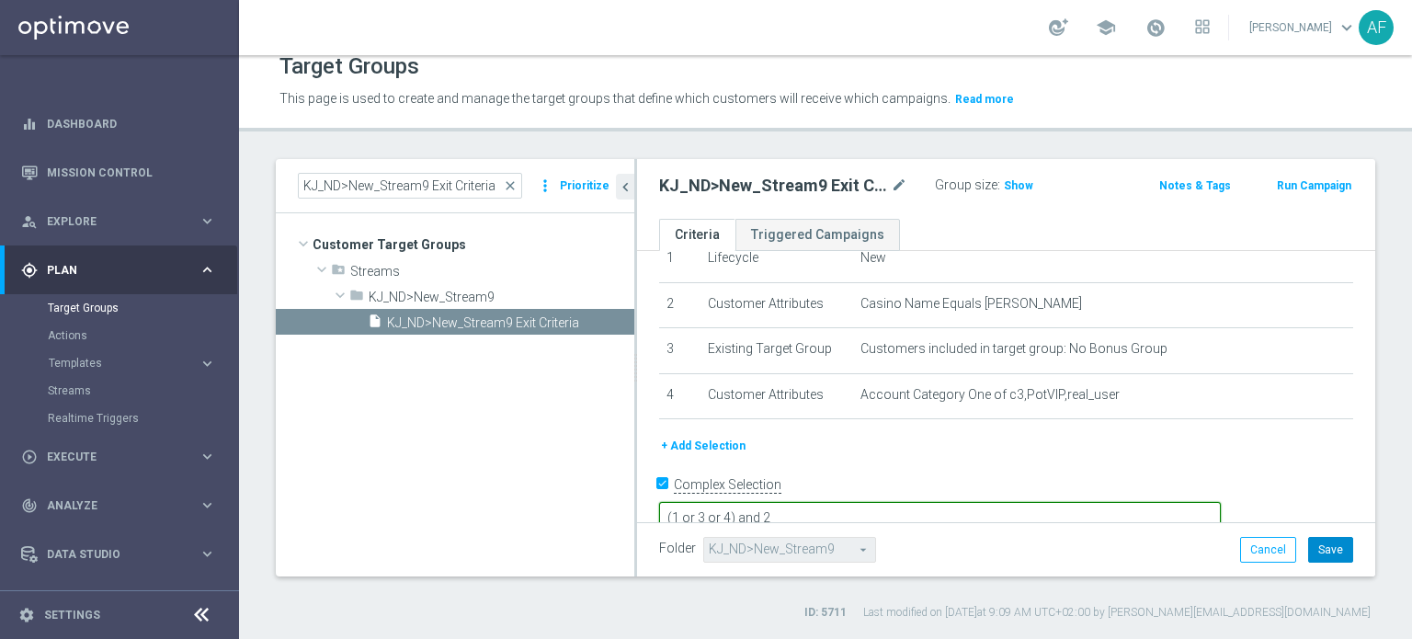
type textarea "(1 or 3 or 4) and 2"
click at [1309, 547] on button "Save" at bounding box center [1330, 550] width 45 height 26
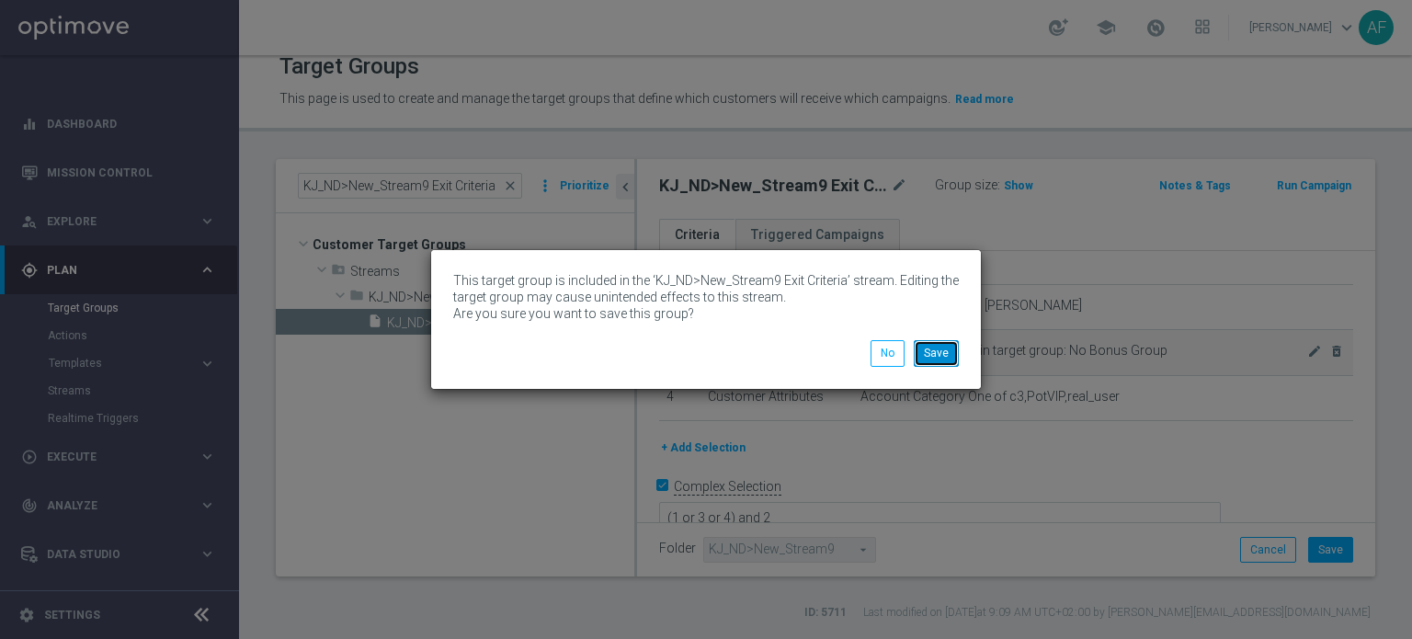
click at [940, 351] on button "Save" at bounding box center [936, 353] width 45 height 26
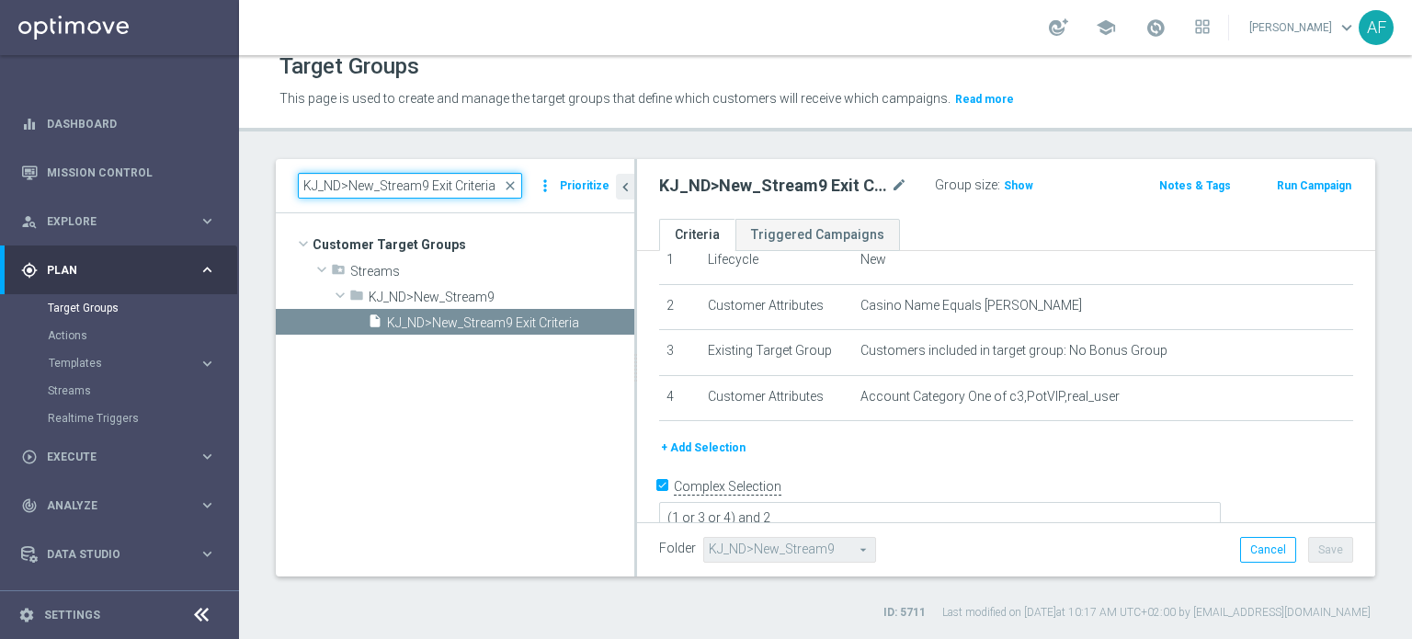
drag, startPoint x: 485, startPoint y: 188, endPoint x: 272, endPoint y: 191, distance: 213.3
click at [266, 188] on div "KJ_ND>New_Stream9 Exit Criteria close more_vert Prioritize Customer Target Grou…" at bounding box center [825, 389] width 1173 height 461
paste input "JP"
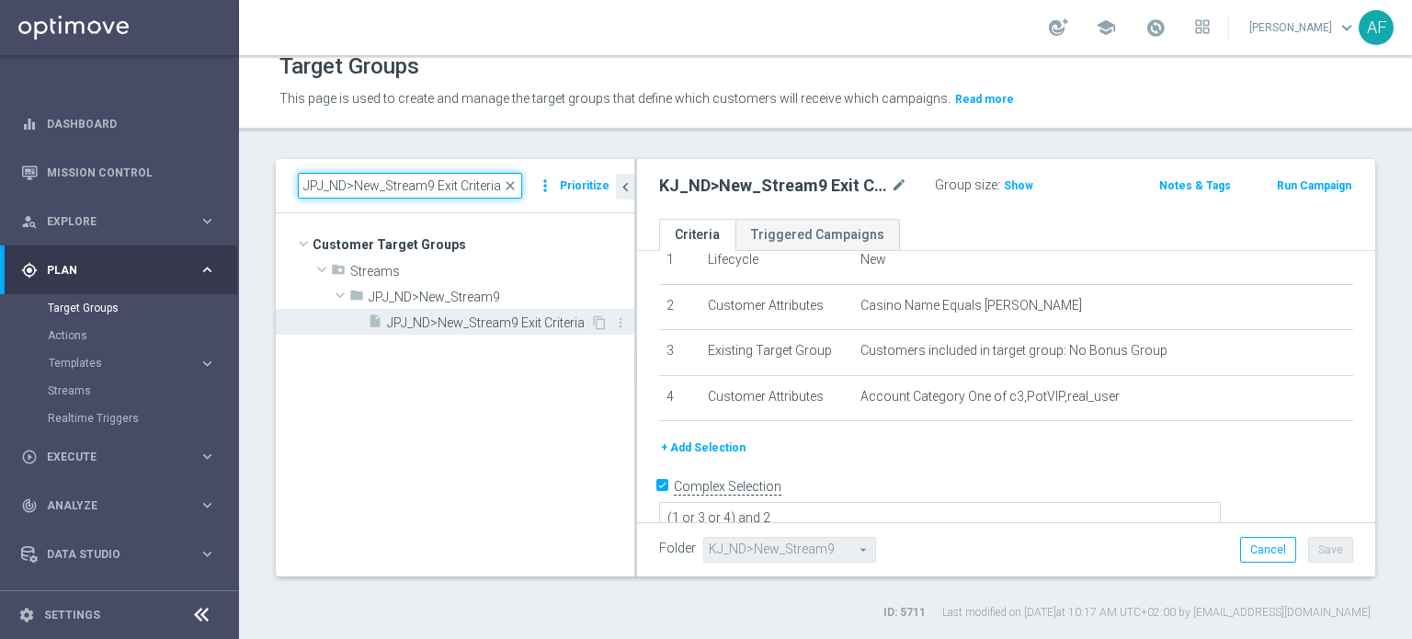
type input "JPJ_ND>New_Stream9 Exit Criteria"
click at [438, 312] on div "insert_drive_file JPJ_ND>New_Stream9 Exit Criteria" at bounding box center [479, 322] width 222 height 26
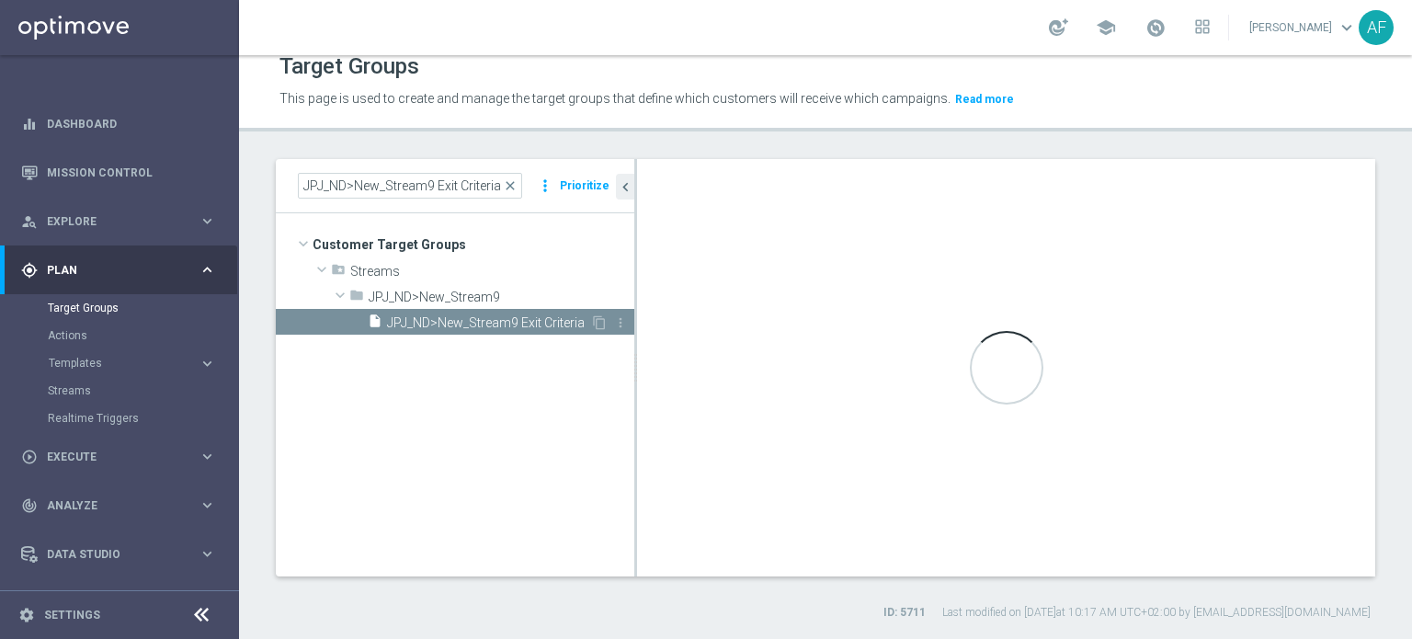
type textarea "(1 or 3 or 4 or 5 or 6 or 7 ) and 2"
type input "JPJ_ND>New_Stream9"
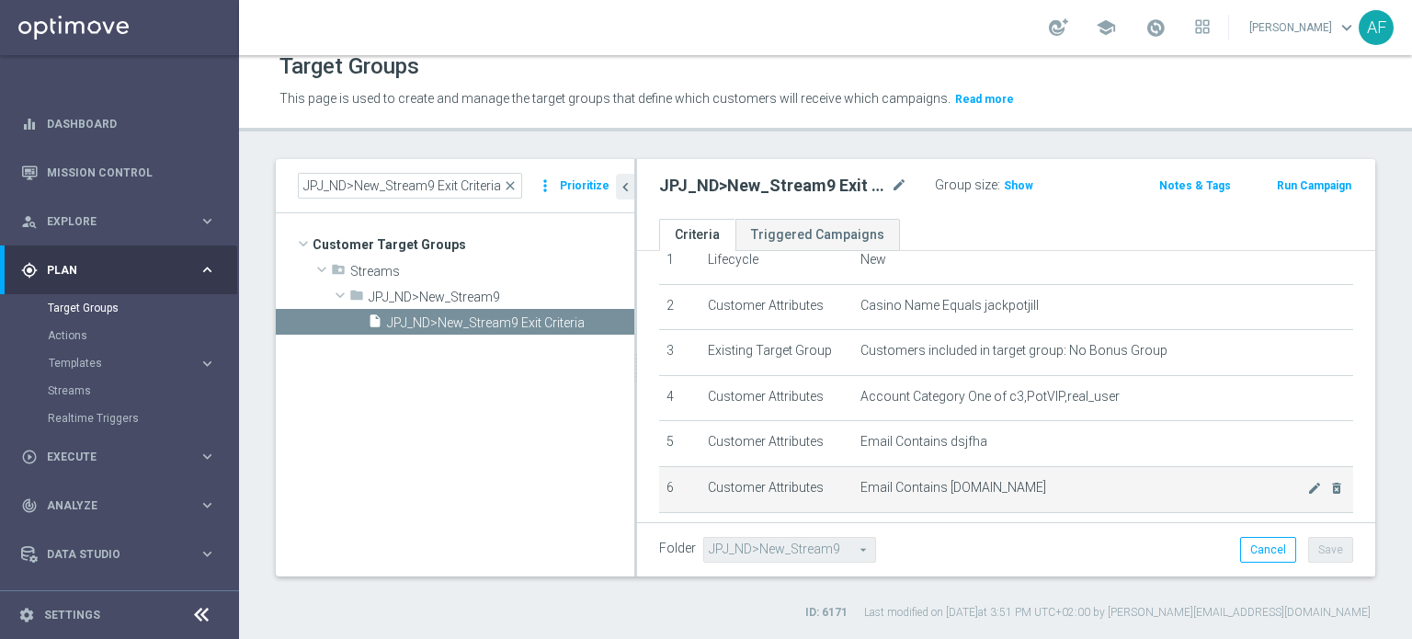
scroll to position [169, 0]
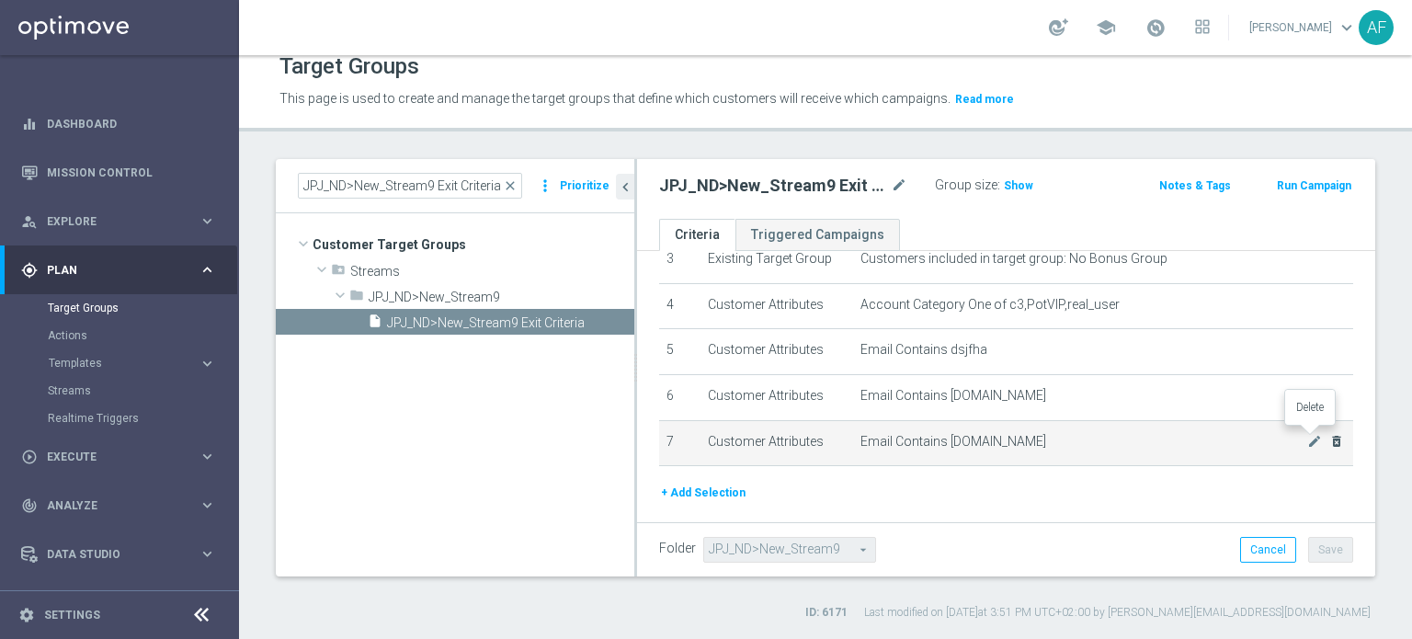
click at [1329, 436] on icon "delete_forever" at bounding box center [1336, 441] width 15 height 15
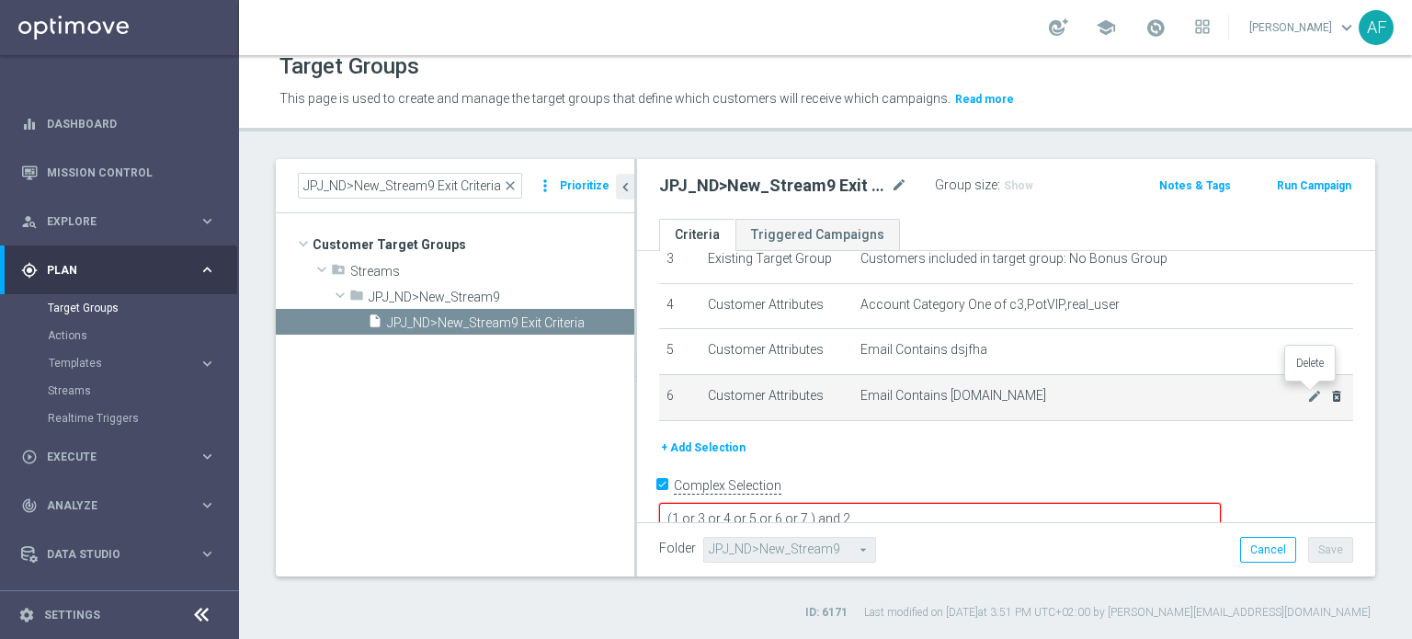
click at [1329, 389] on icon "delete_forever" at bounding box center [1336, 396] width 15 height 15
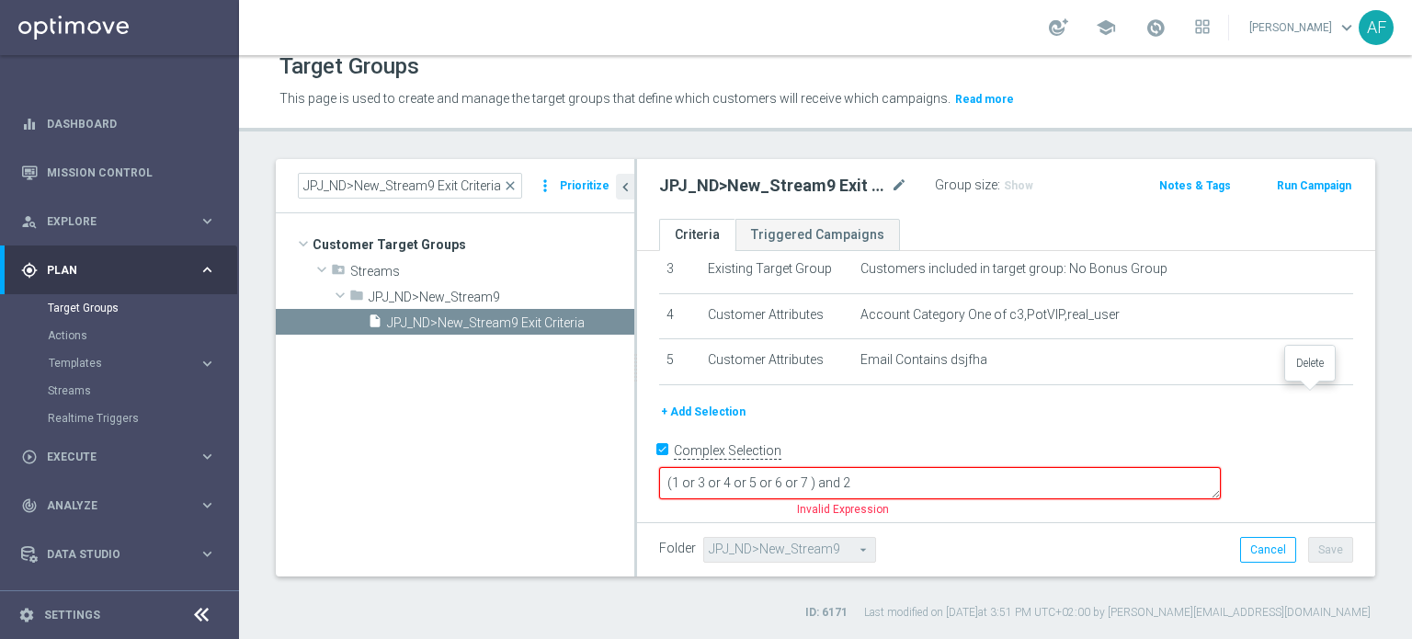
scroll to position [124, 0]
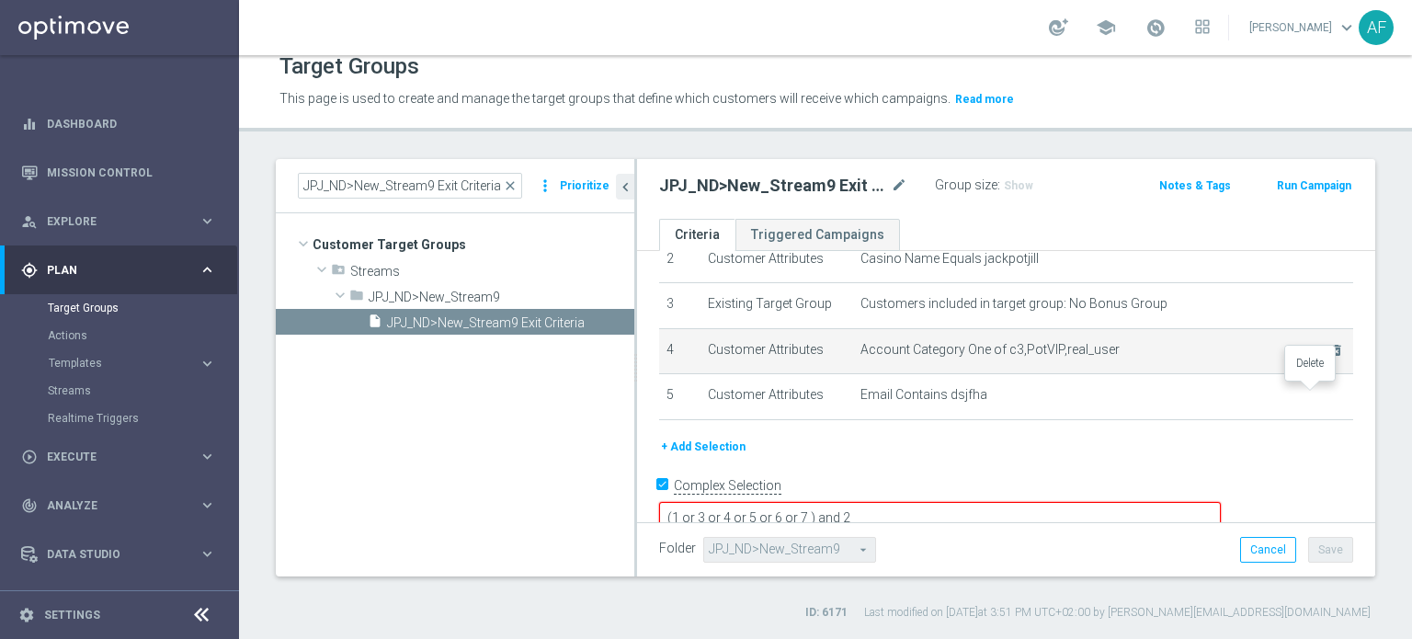
click at [0, 0] on icon "delete_forever" at bounding box center [0, 0] width 0 height 0
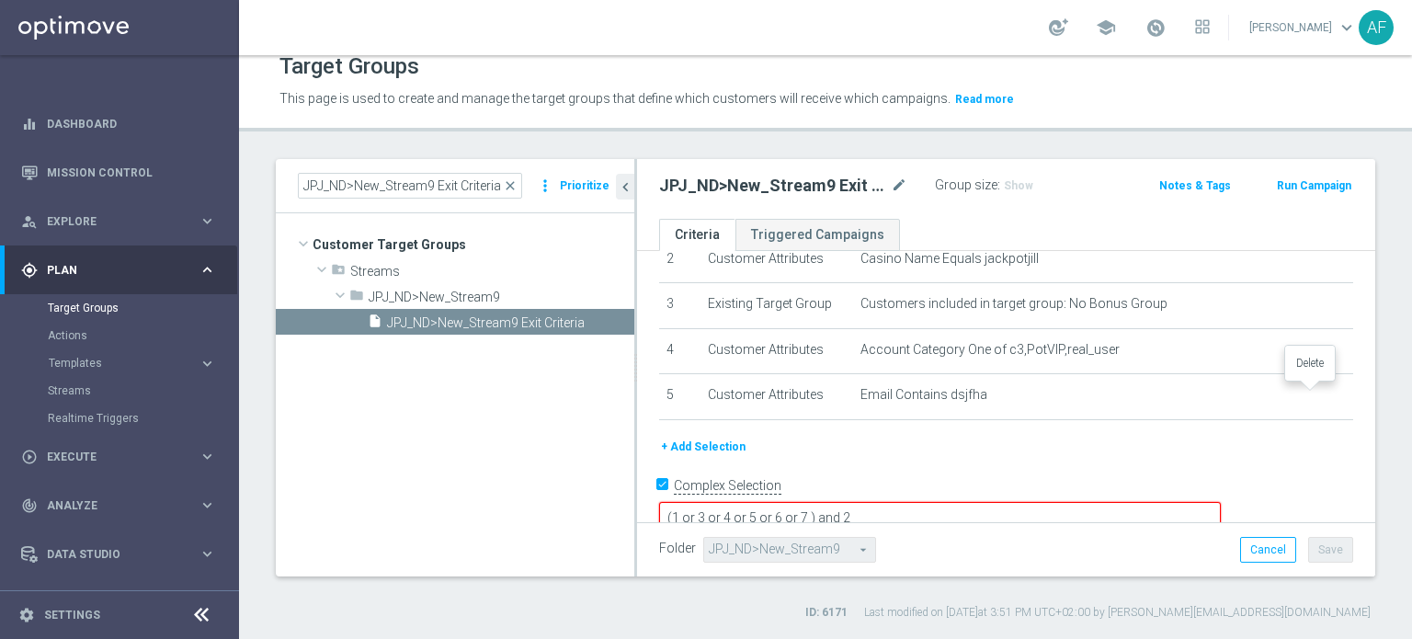
scroll to position [79, 0]
drag, startPoint x: 938, startPoint y: 488, endPoint x: 943, endPoint y: 506, distance: 18.1
click at [938, 502] on textarea "(1 or 3 or 4 or 5 or 6 or 7 ) and 2" at bounding box center [940, 518] width 562 height 32
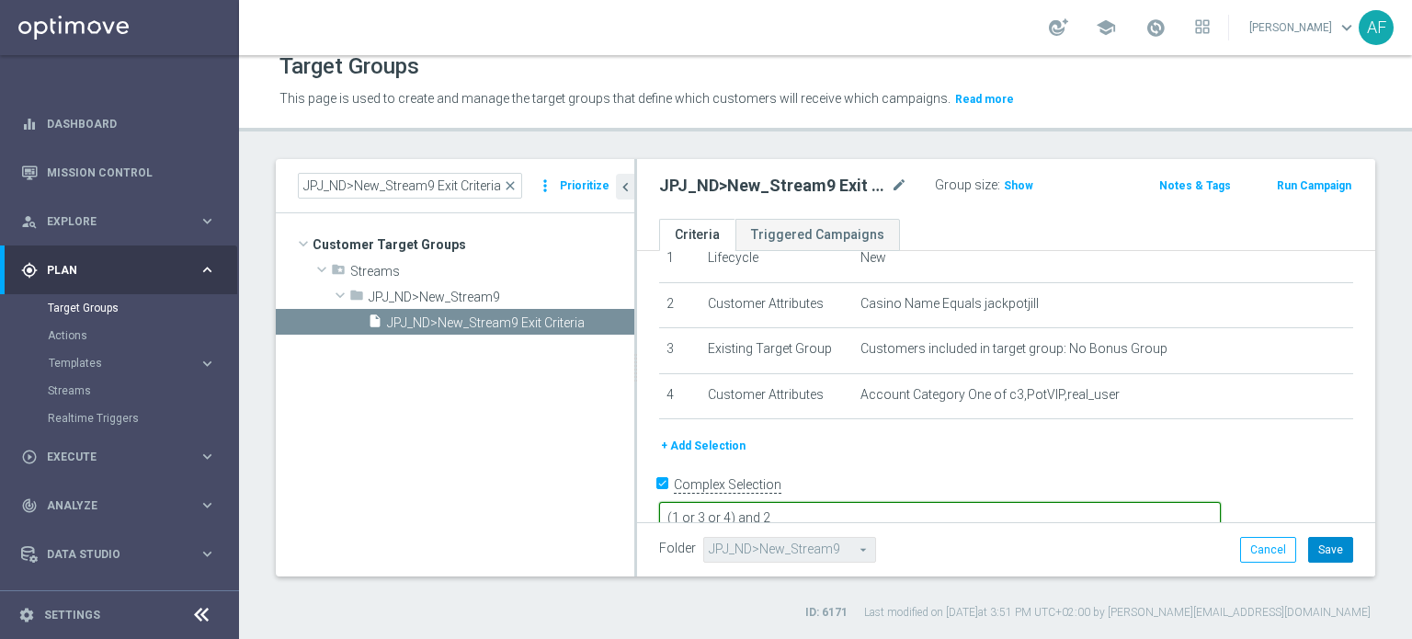
type textarea "(1 or 3 or 4) and 2"
click at [1312, 554] on button "Save" at bounding box center [1330, 550] width 45 height 26
click at [1315, 547] on button "Save" at bounding box center [1330, 550] width 45 height 26
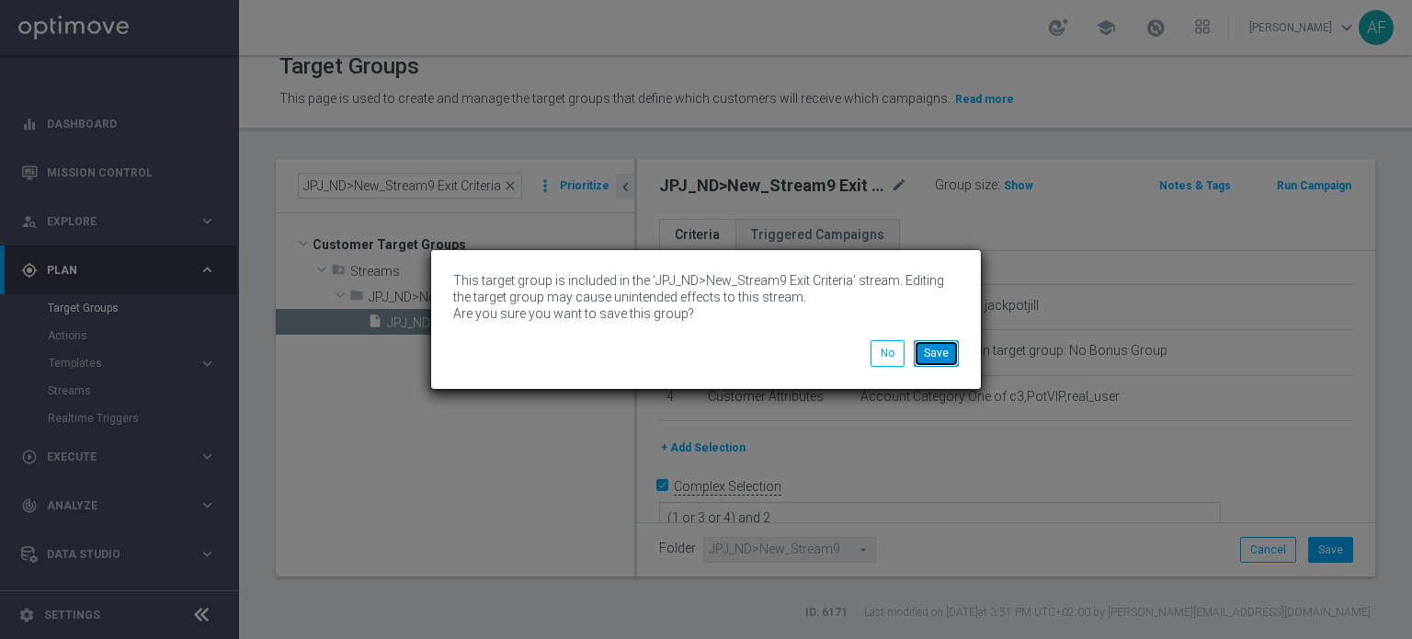
click at [949, 356] on button "Save" at bounding box center [936, 353] width 45 height 26
click at [949, 347] on button "Save" at bounding box center [936, 353] width 45 height 26
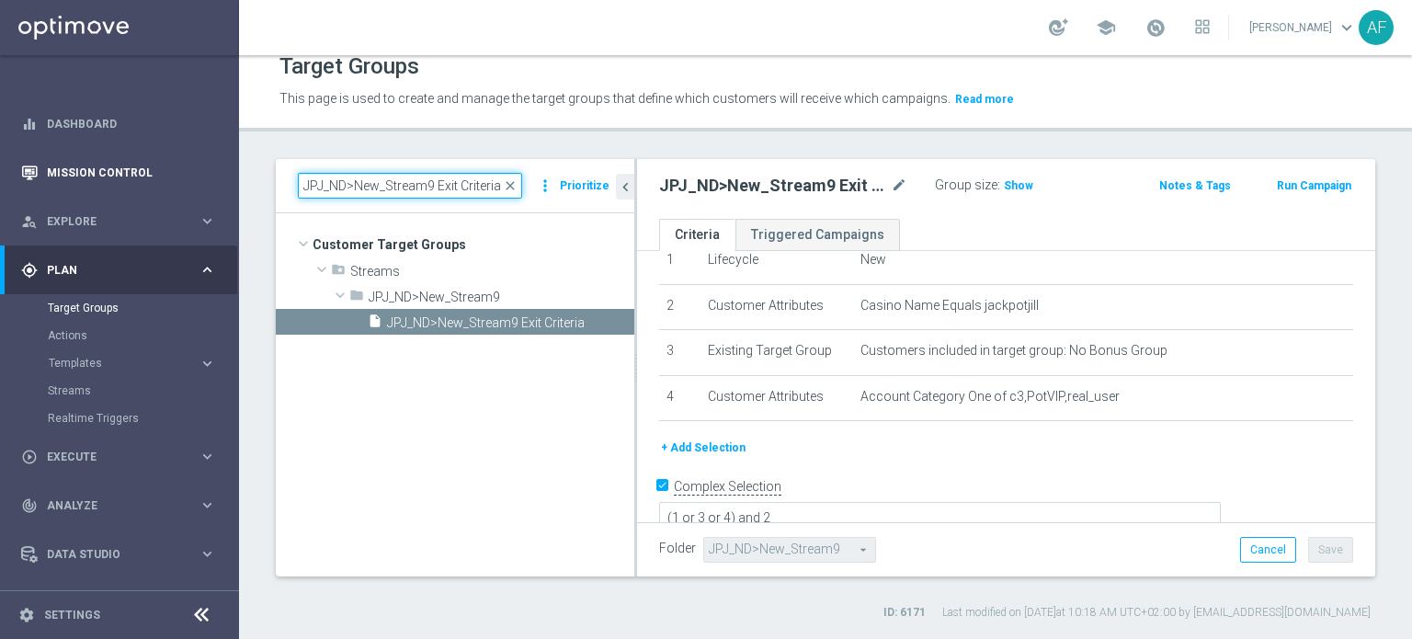
drag, startPoint x: 500, startPoint y: 186, endPoint x: 228, endPoint y: 178, distance: 272.2
click at [228, 178] on main "equalizer Dashboard Mission Control" at bounding box center [706, 319] width 1412 height 639
paste input "STS_ND>New_Stream4"
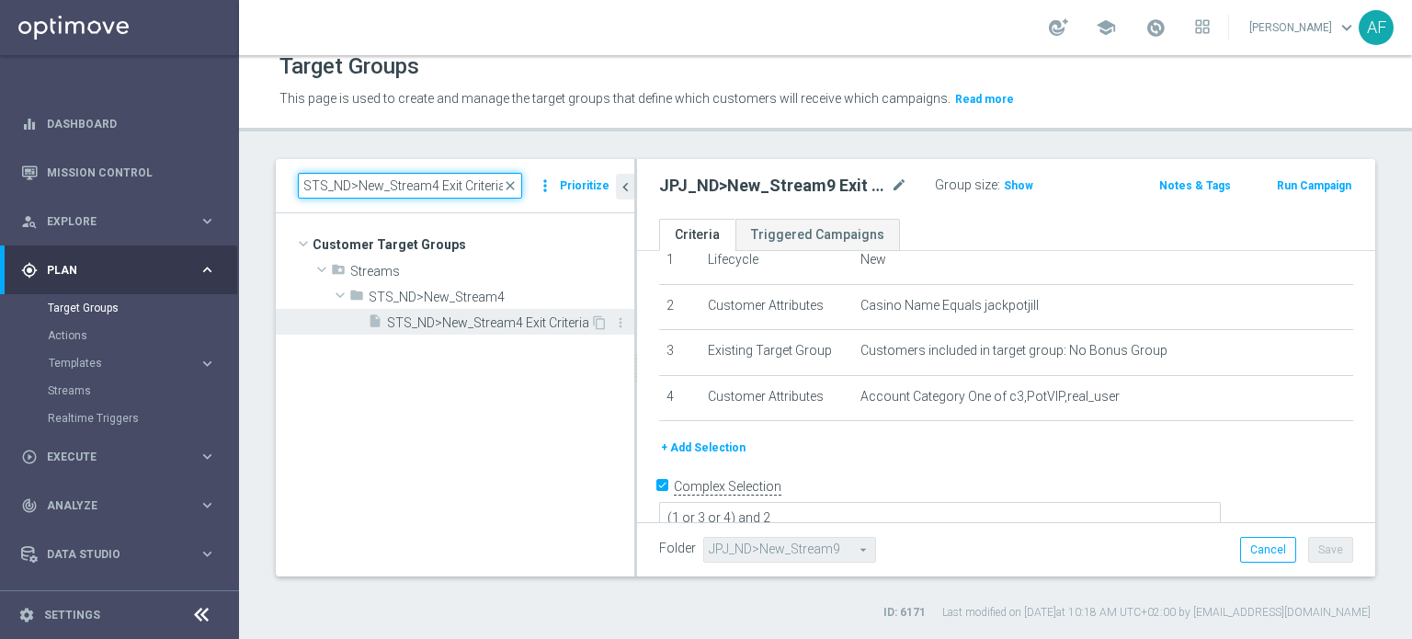
type input "STS_ND>New_Stream4 Exit Criteria"
click at [470, 330] on div "insert_drive_file STS_ND>New_Stream4 Exit Criteria" at bounding box center [479, 322] width 222 height 26
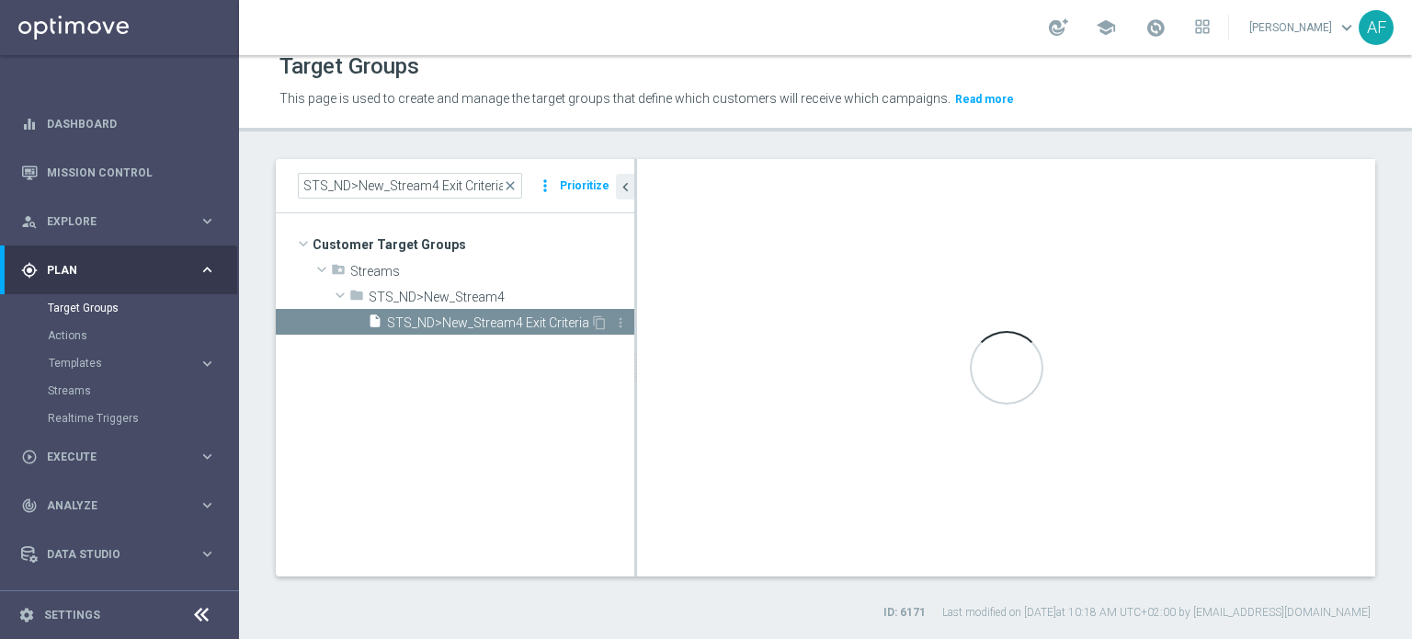
type textarea "1 or 2 or 3 or 4 or 5 or 6"
type input "STS_ND>New_Stream4"
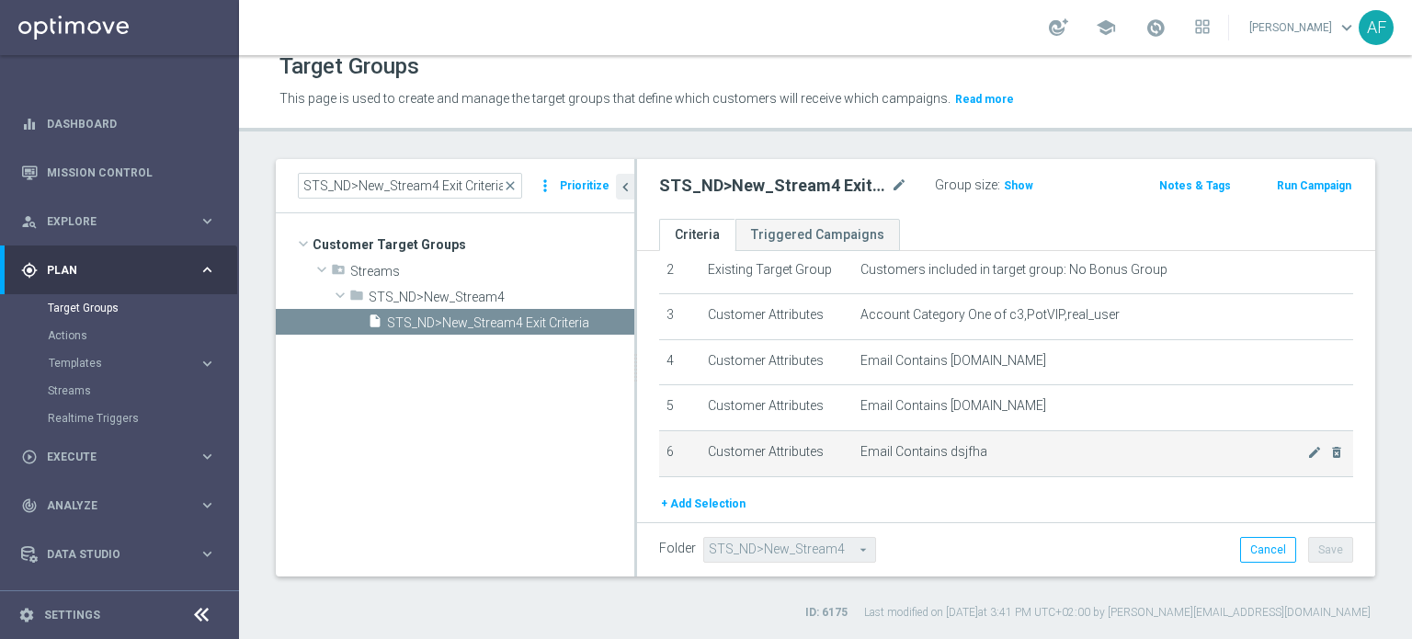
scroll to position [166, 0]
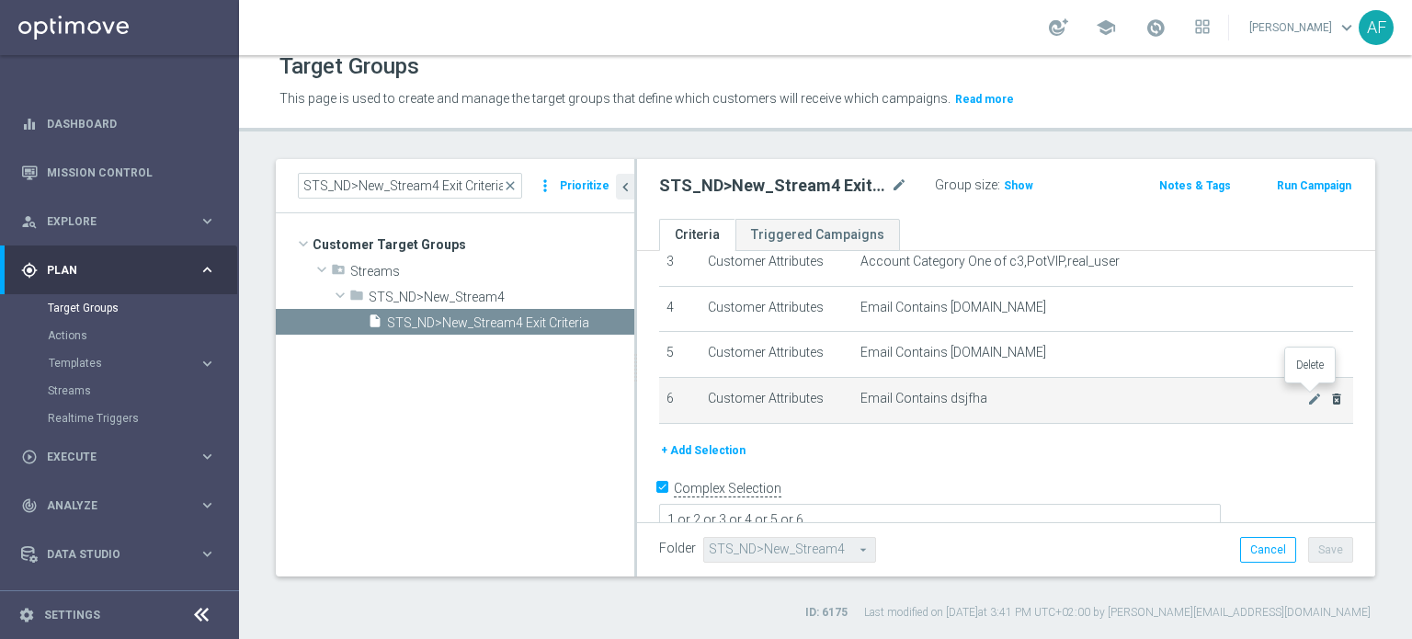
click at [1329, 394] on icon "delete_forever" at bounding box center [1336, 399] width 15 height 15
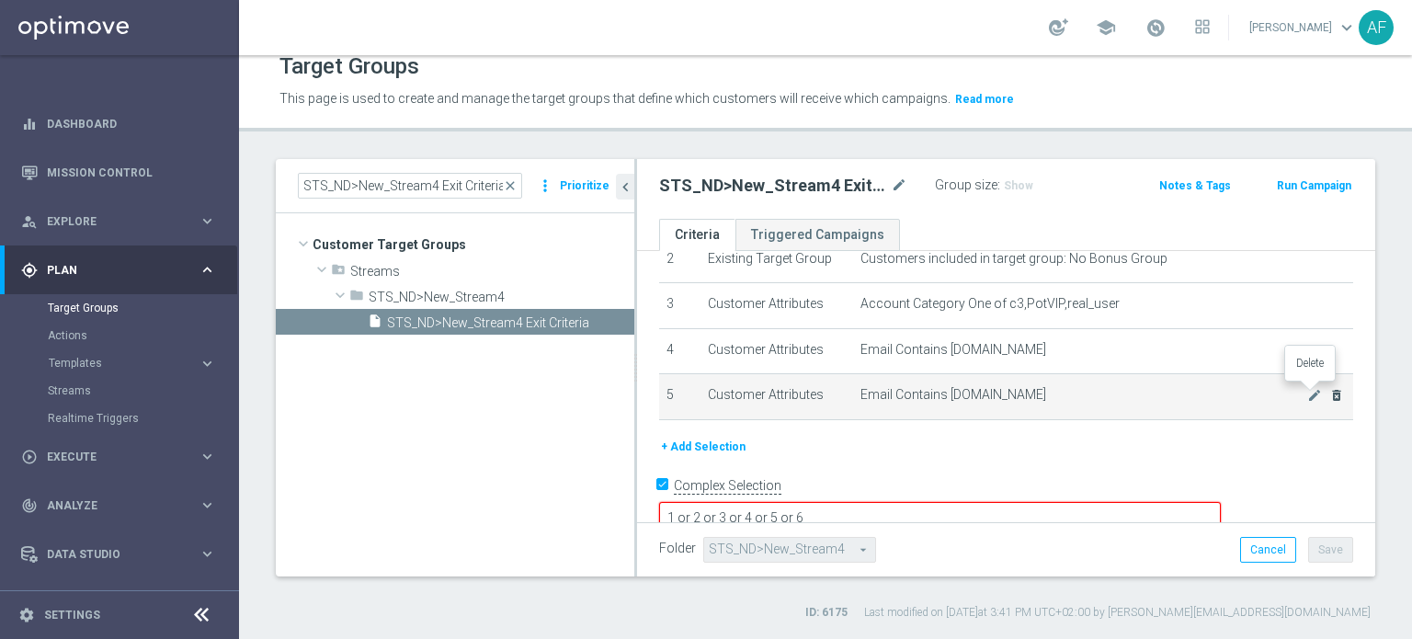
click at [1329, 395] on icon "delete_forever" at bounding box center [1336, 395] width 15 height 15
click at [1329, 396] on icon "delete_forever" at bounding box center [1336, 395] width 15 height 15
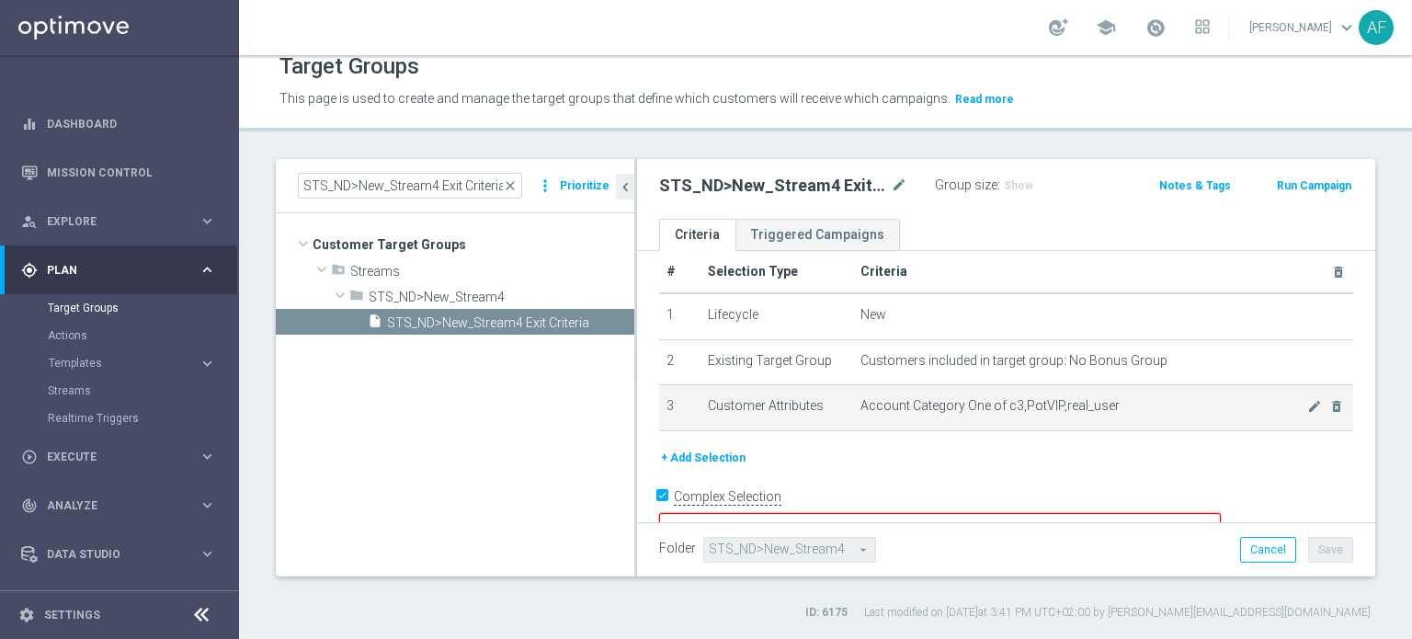
scroll to position [34, 0]
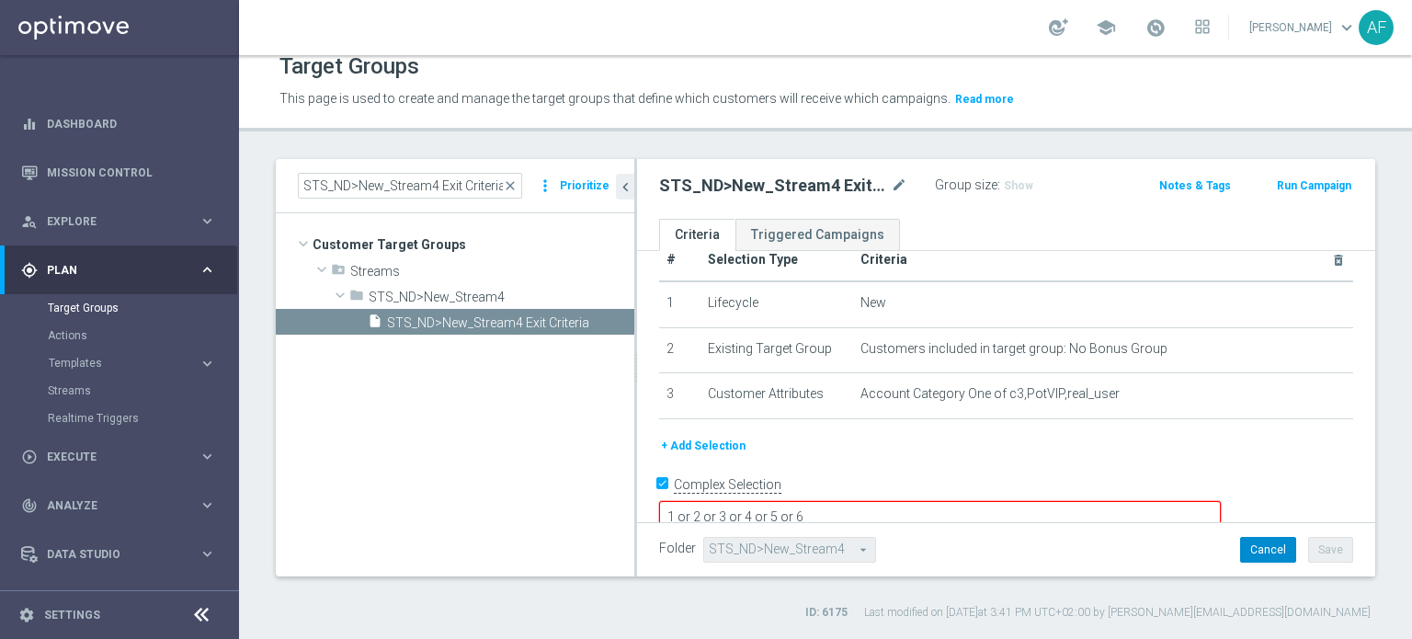
click at [1258, 549] on button "Cancel" at bounding box center [1268, 550] width 56 height 26
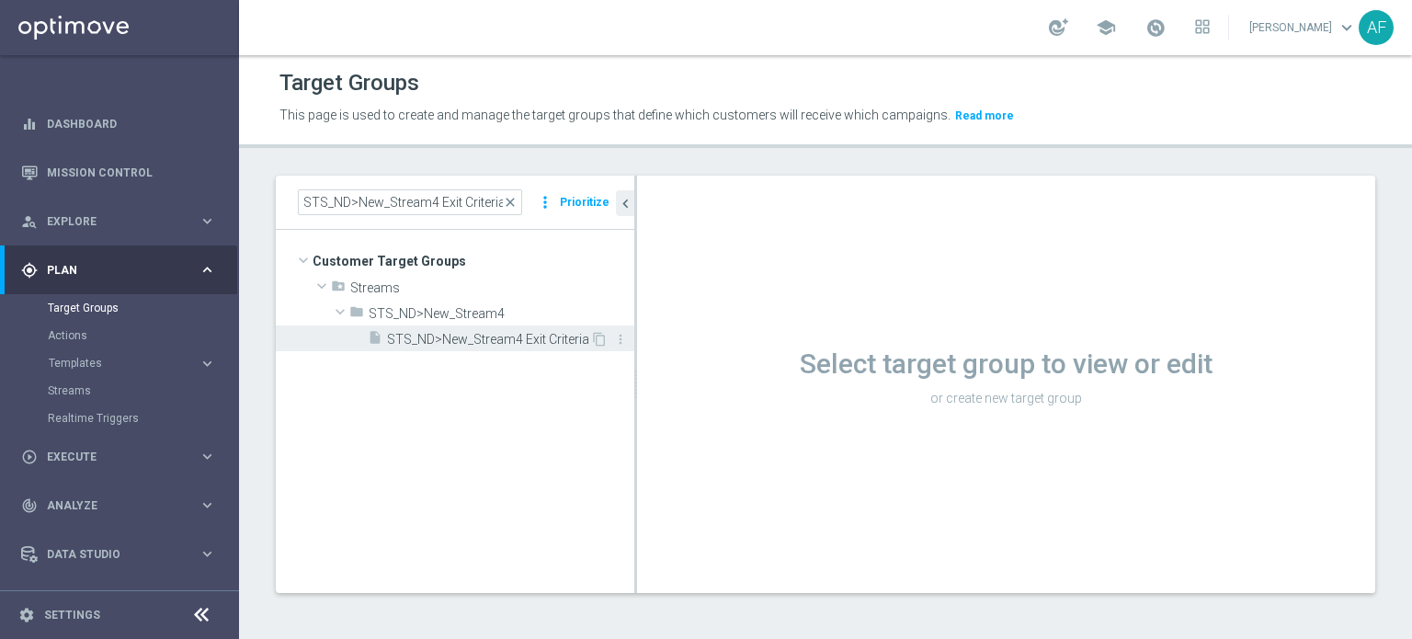
click at [526, 345] on span "STS_ND>New_Stream4 Exit Criteria" at bounding box center [488, 340] width 203 height 16
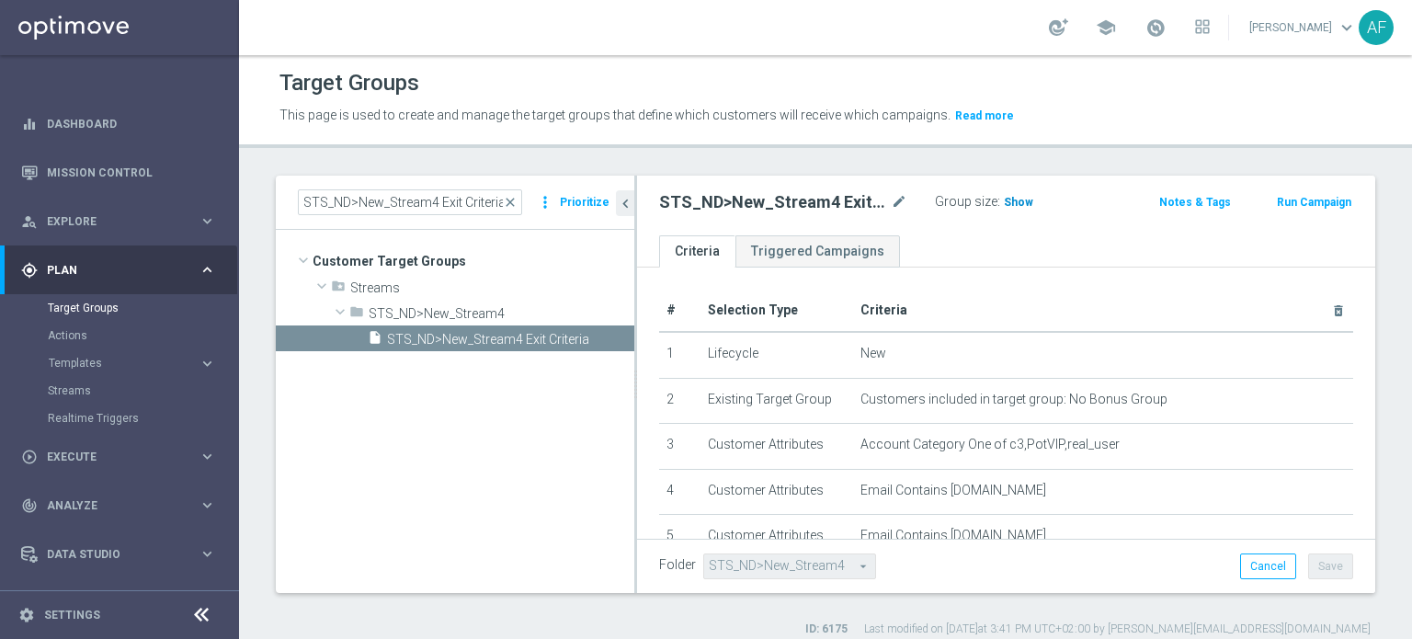
click at [1018, 200] on span "Show" at bounding box center [1018, 202] width 29 height 13
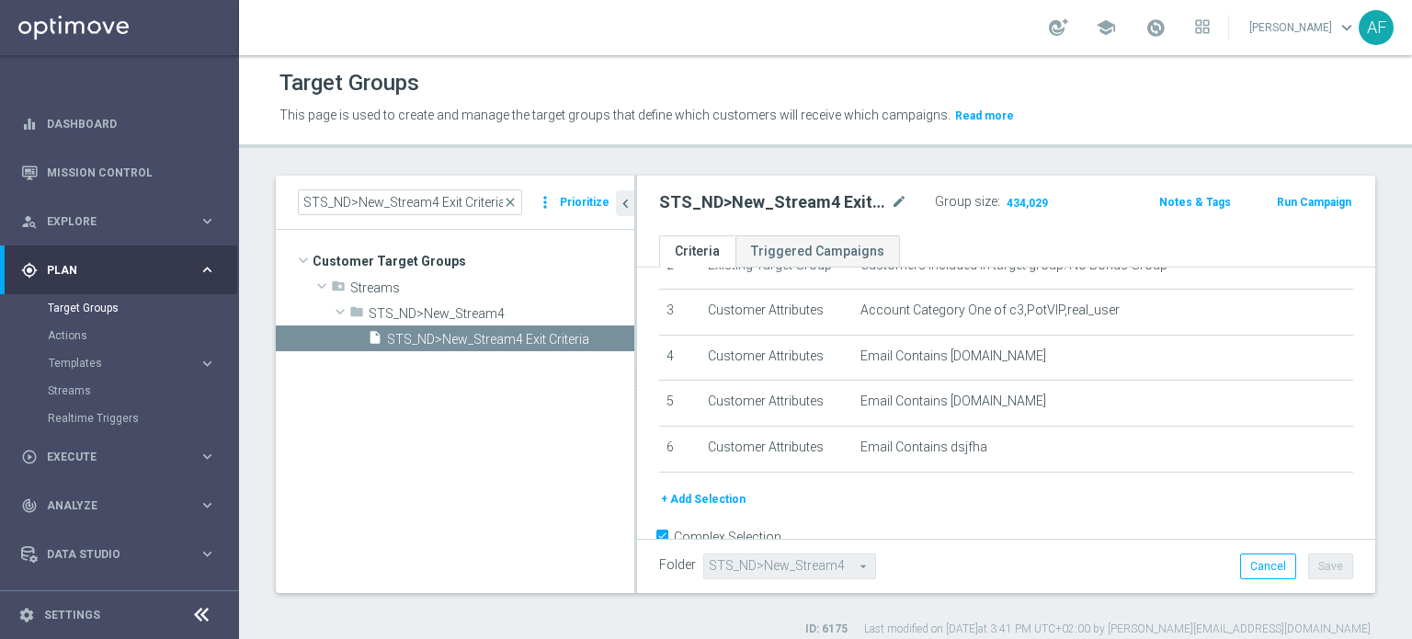
scroll to position [160, 0]
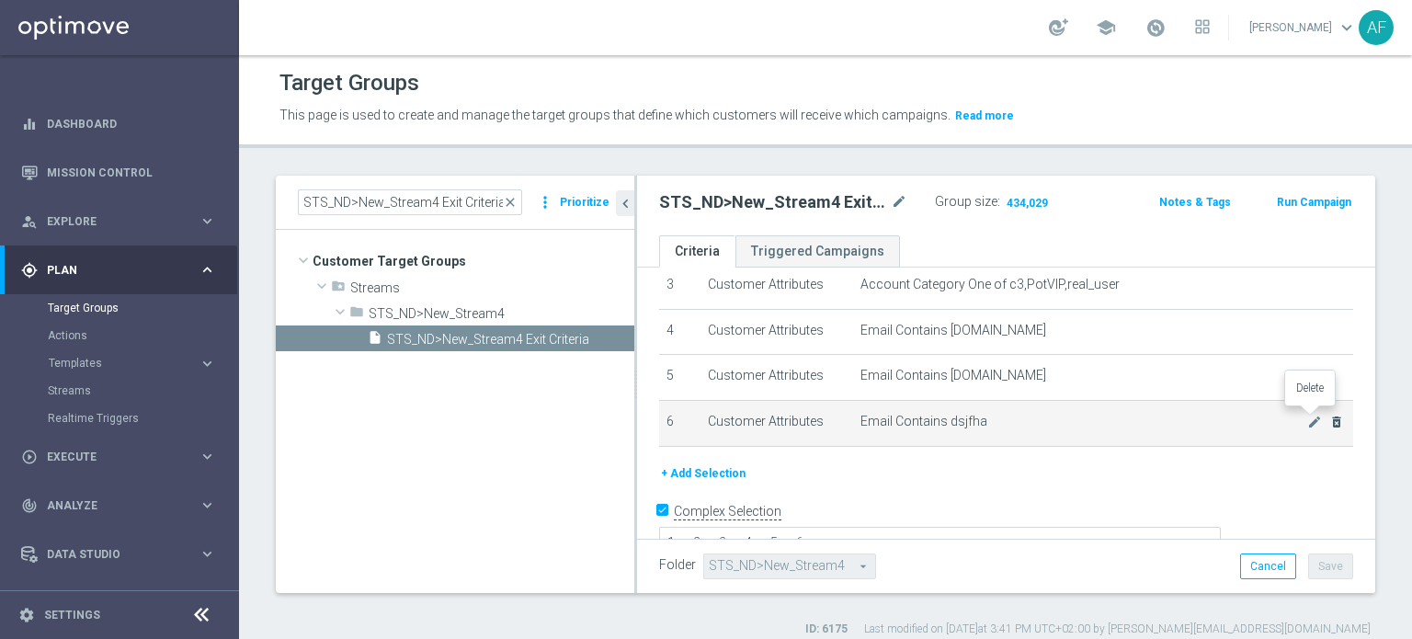
click at [1329, 418] on icon "delete_forever" at bounding box center [1336, 422] width 15 height 15
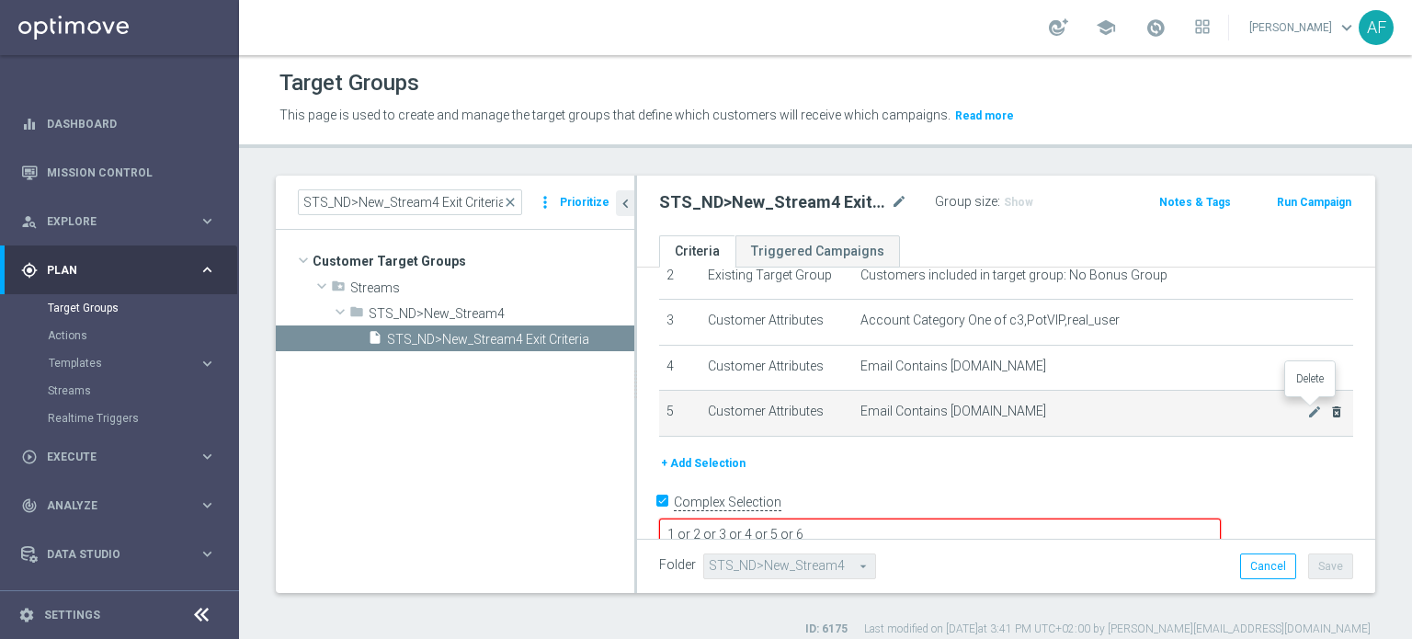
click at [1329, 411] on icon "delete_forever" at bounding box center [1336, 411] width 15 height 15
click at [1329, 409] on icon "delete_forever" at bounding box center [1336, 411] width 15 height 15
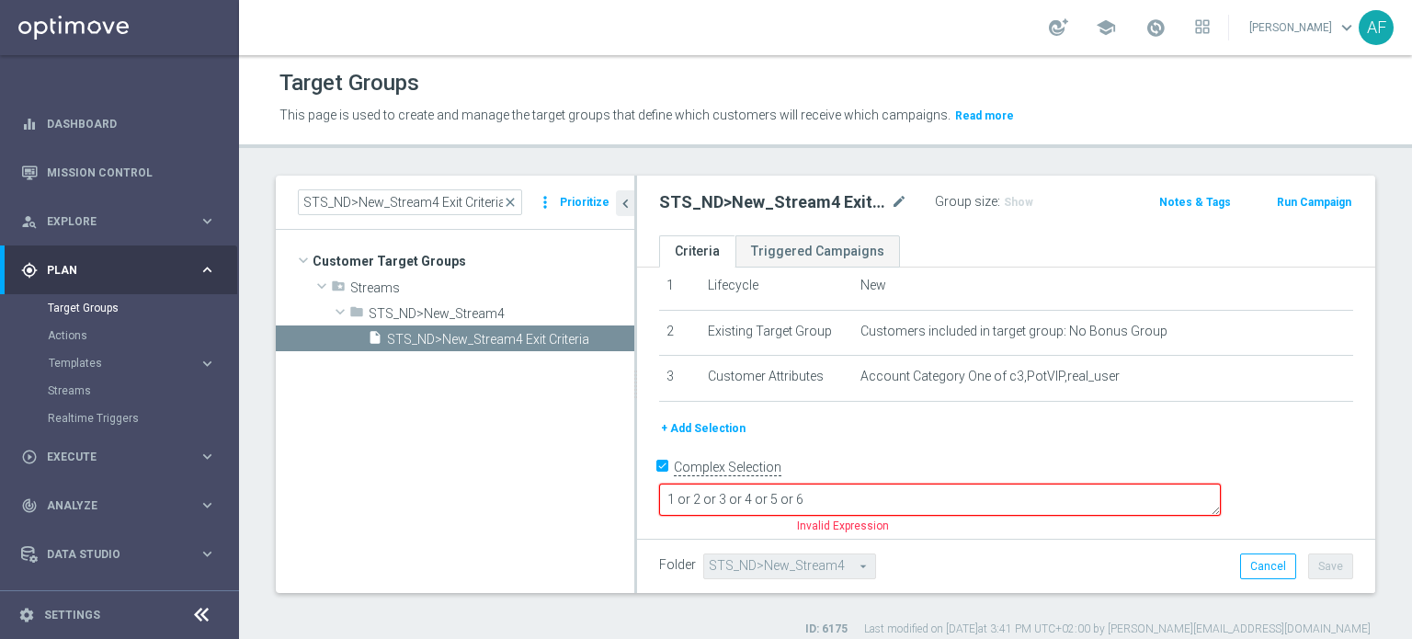
scroll to position [34, 0]
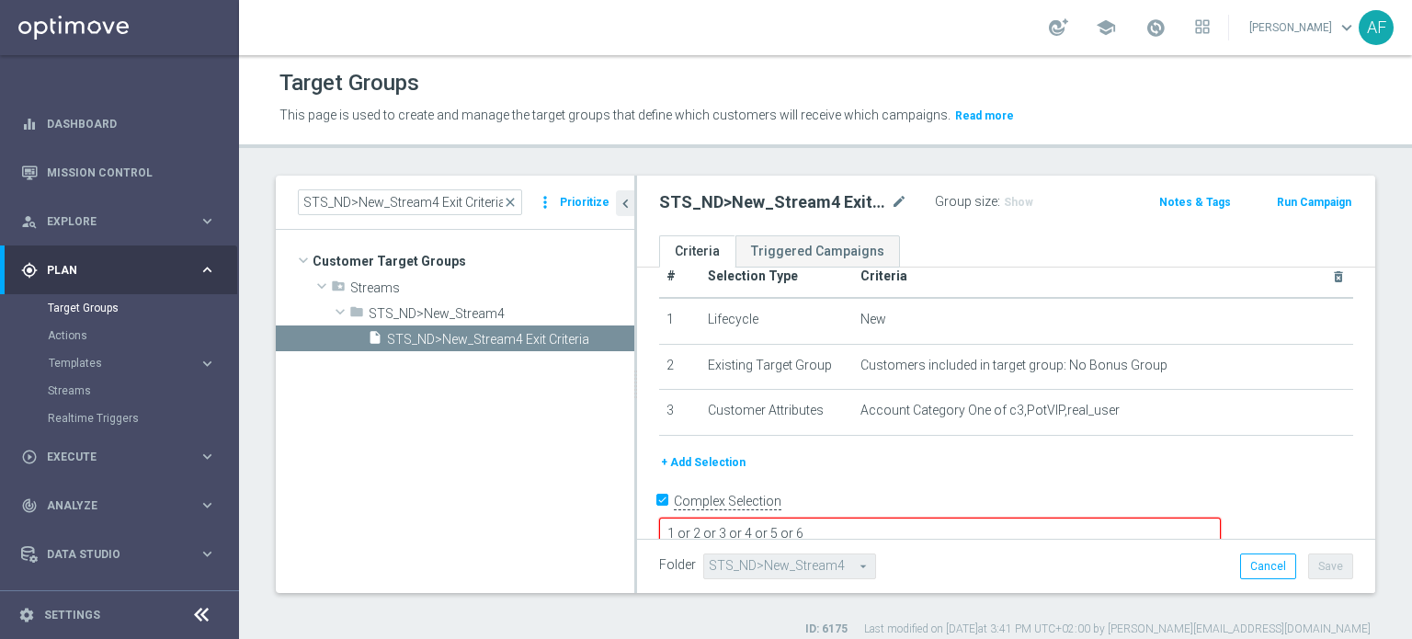
click at [963, 517] on textarea "1 or 2 or 3 or 4 or 5 or 6" at bounding box center [940, 533] width 562 height 32
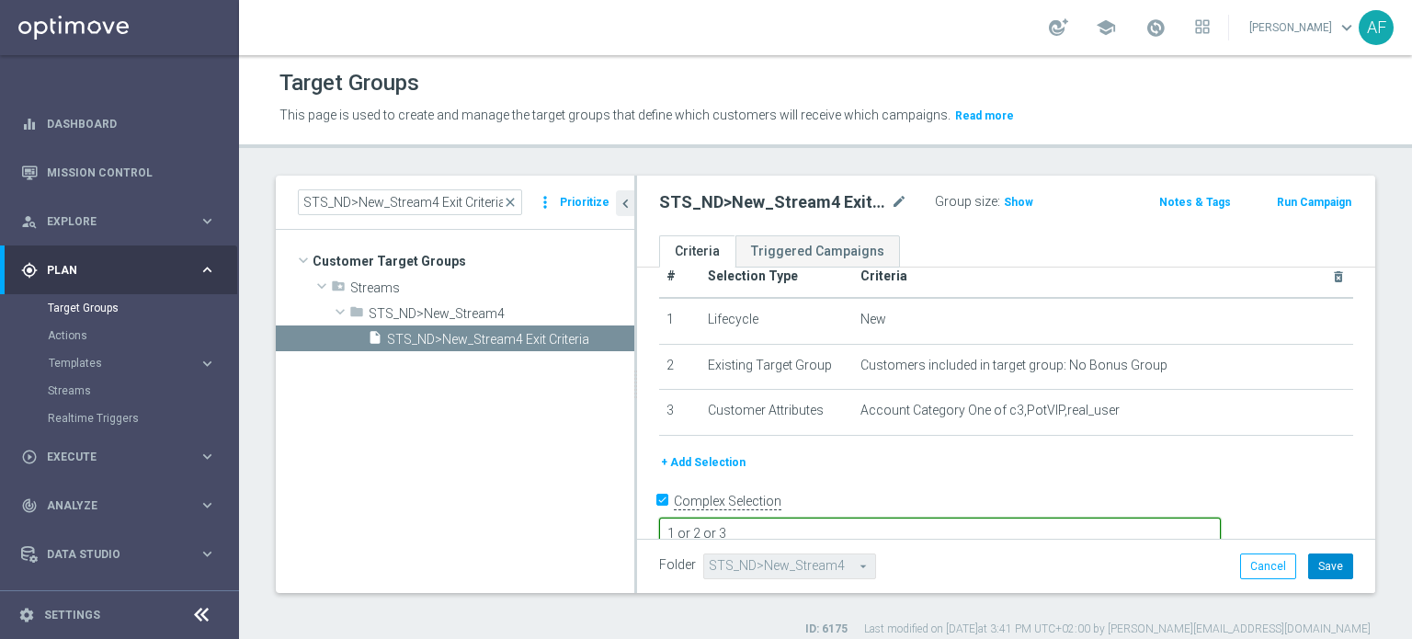
type textarea "1 or 2 or 3"
click at [1309, 568] on button "Save" at bounding box center [1330, 566] width 45 height 26
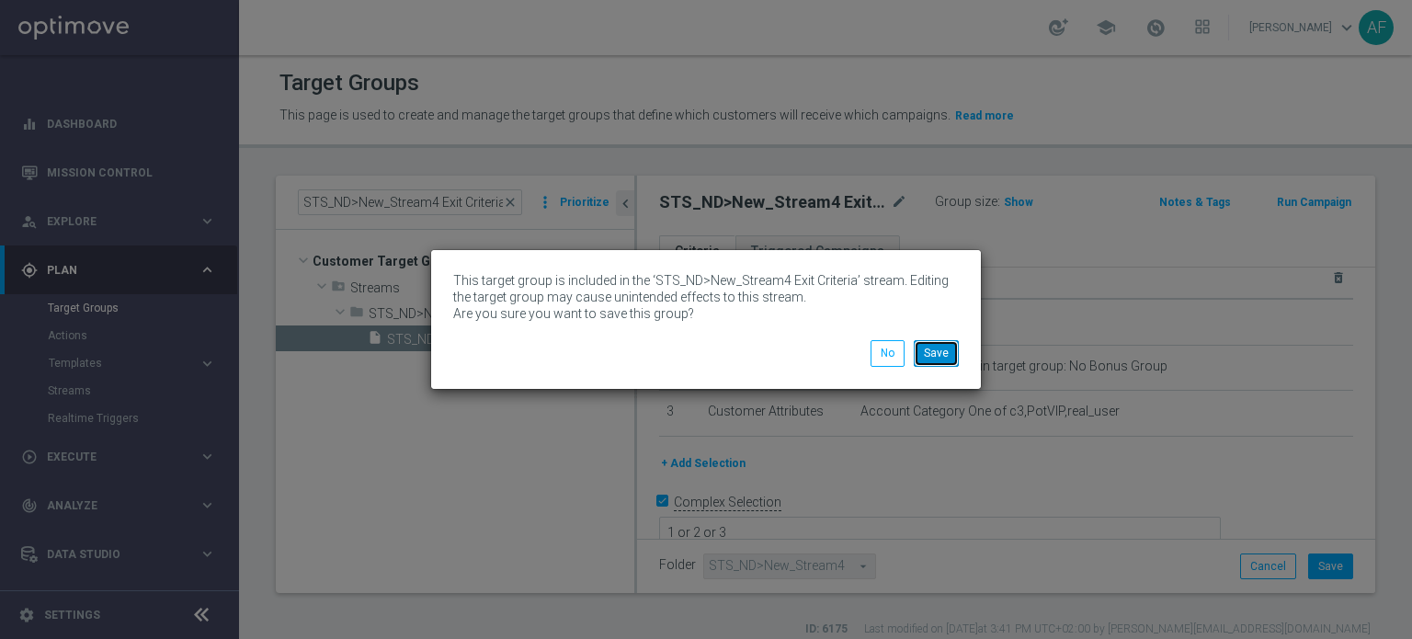
click at [941, 363] on button "Save" at bounding box center [936, 353] width 45 height 26
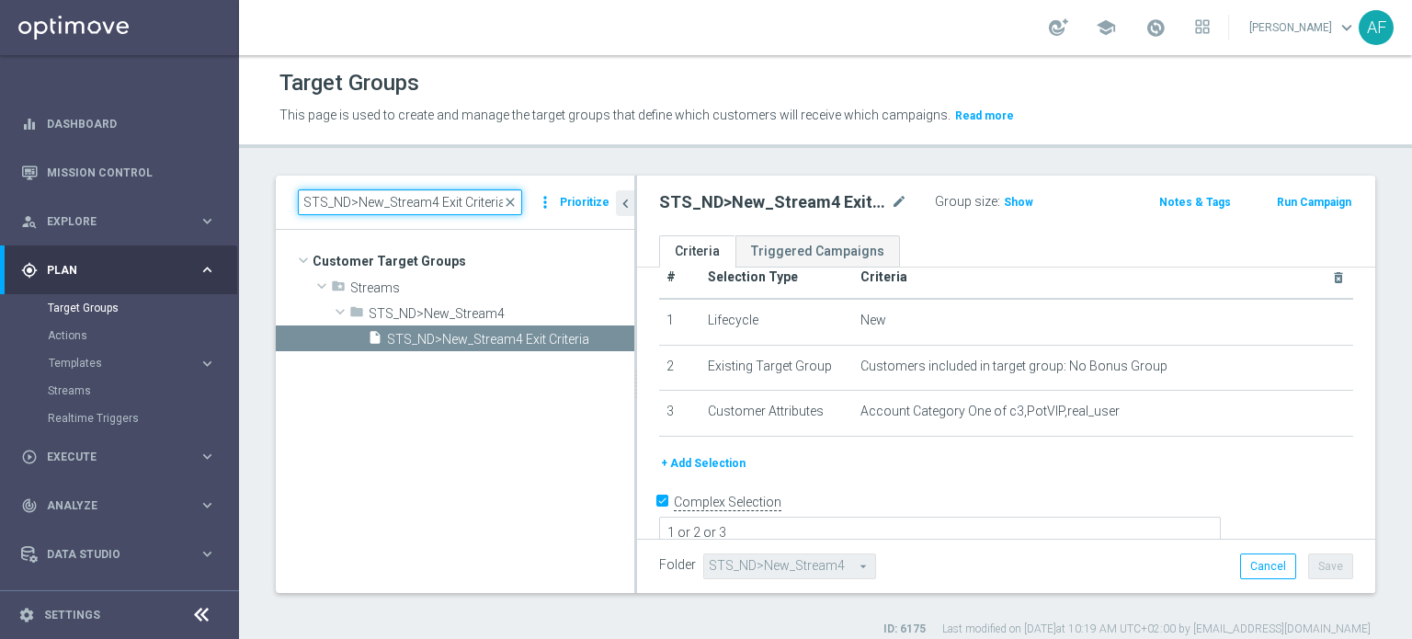
drag, startPoint x: 503, startPoint y: 203, endPoint x: 279, endPoint y: 194, distance: 223.5
click at [281, 194] on div "STS_ND>New_Stream4 Exit Criteria close more_vert Prioritize" at bounding box center [455, 203] width 358 height 54
paste input "KJ_ND>New_Stream10"
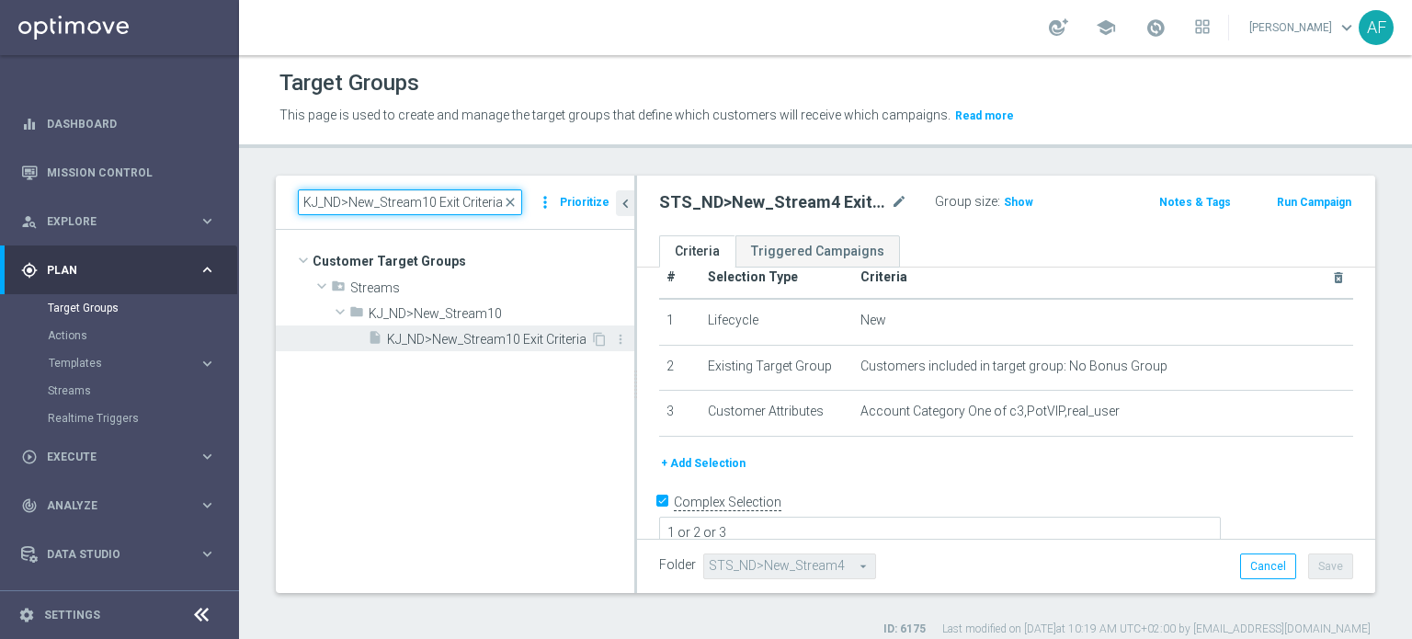
type input "KJ_ND>New_Stream10 Exit Criteria"
click at [566, 340] on span "KJ_ND>New_Stream10 Exit Criteria" at bounding box center [488, 340] width 203 height 16
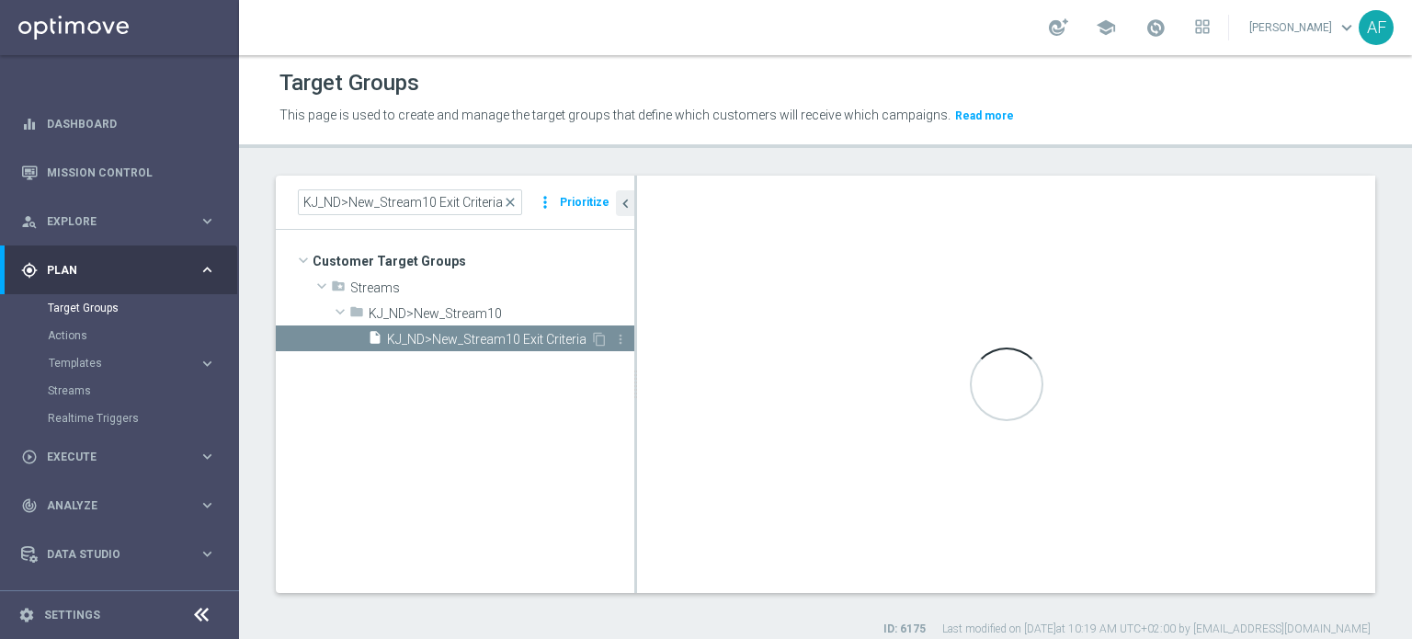
type textarea "(1 or 3 or 4 or 5 or 6 or 7) and 2"
type input "KJ_ND>New_Stream10"
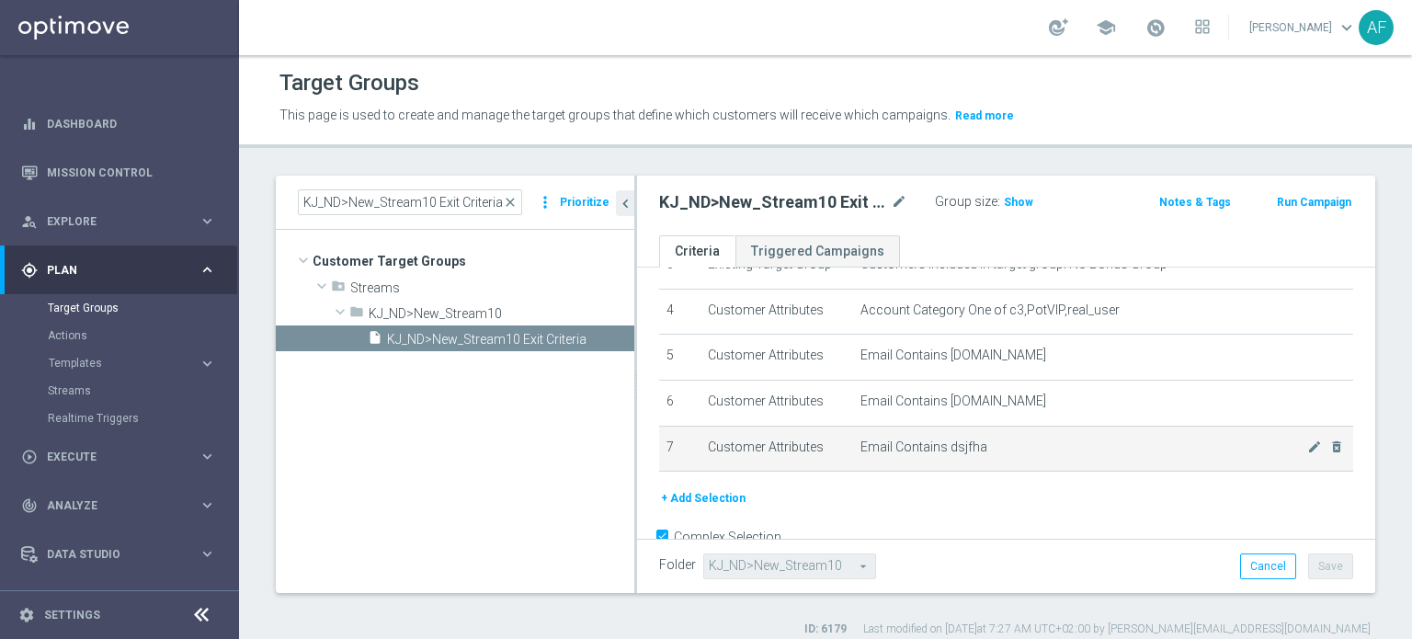
scroll to position [211, 0]
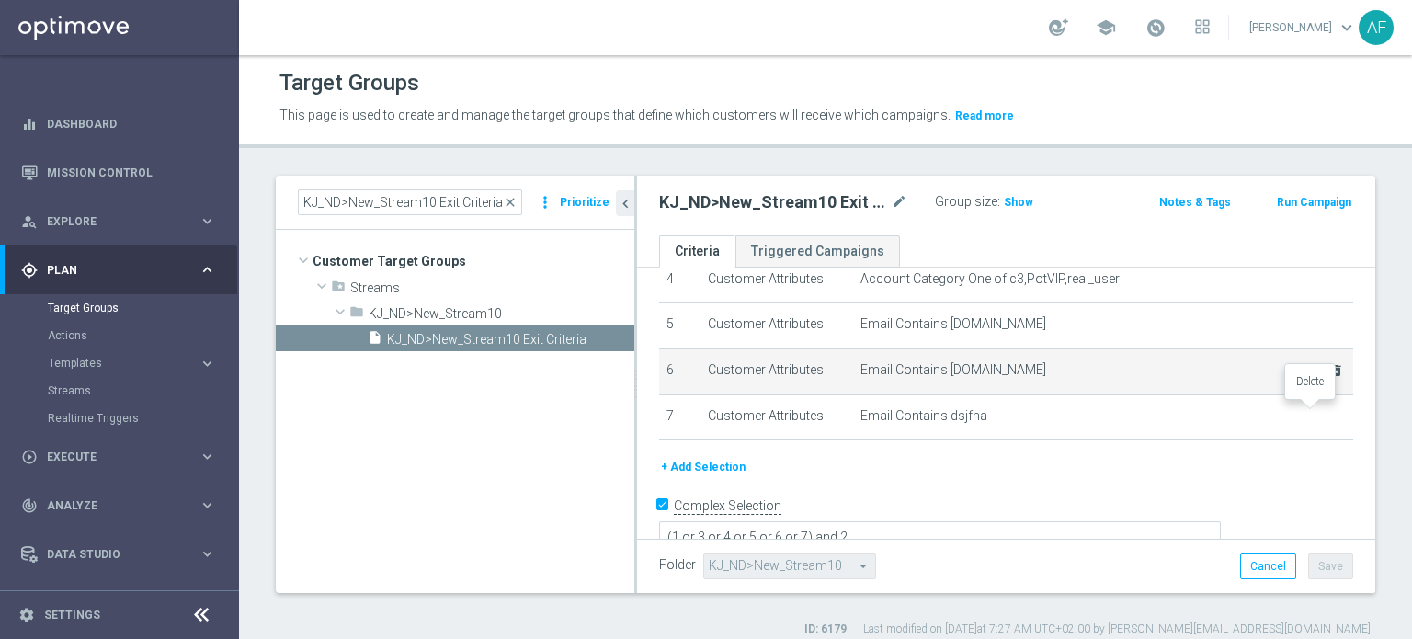
click at [0, 0] on icon "delete_forever" at bounding box center [0, 0] width 0 height 0
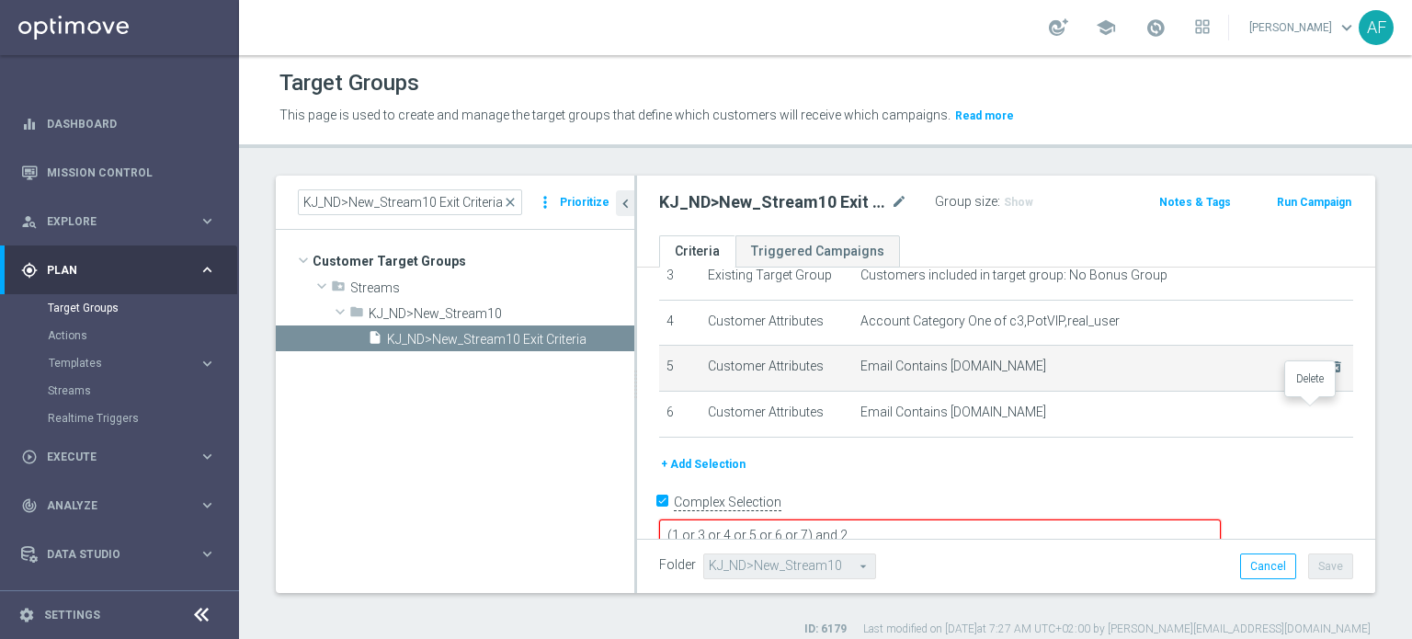
click at [0, 0] on icon "delete_forever" at bounding box center [0, 0] width 0 height 0
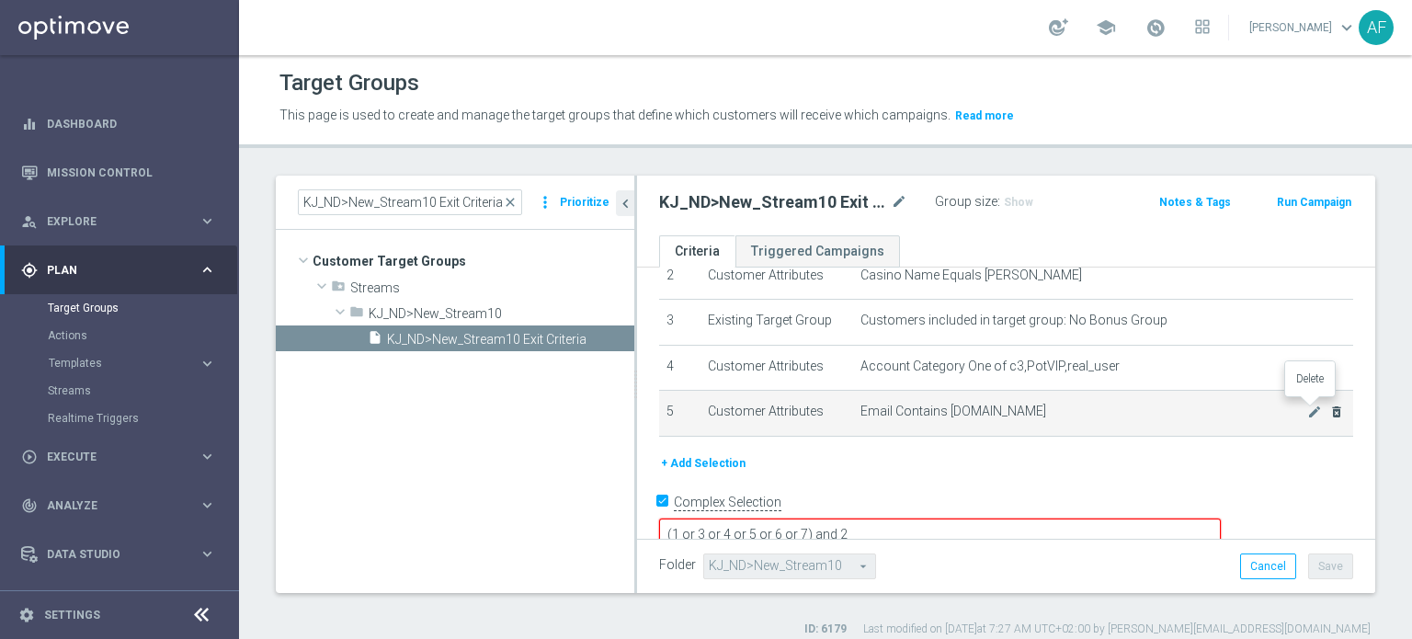
click at [1329, 411] on icon "delete_forever" at bounding box center [1336, 411] width 15 height 15
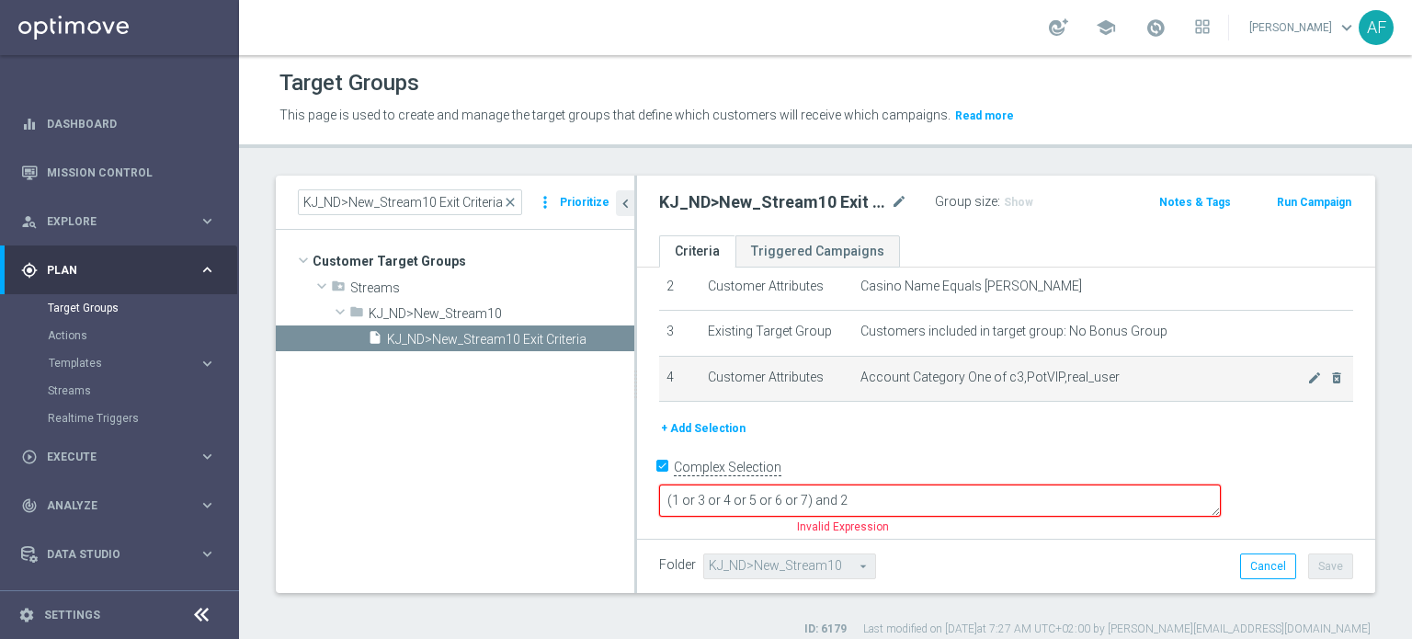
scroll to position [79, 0]
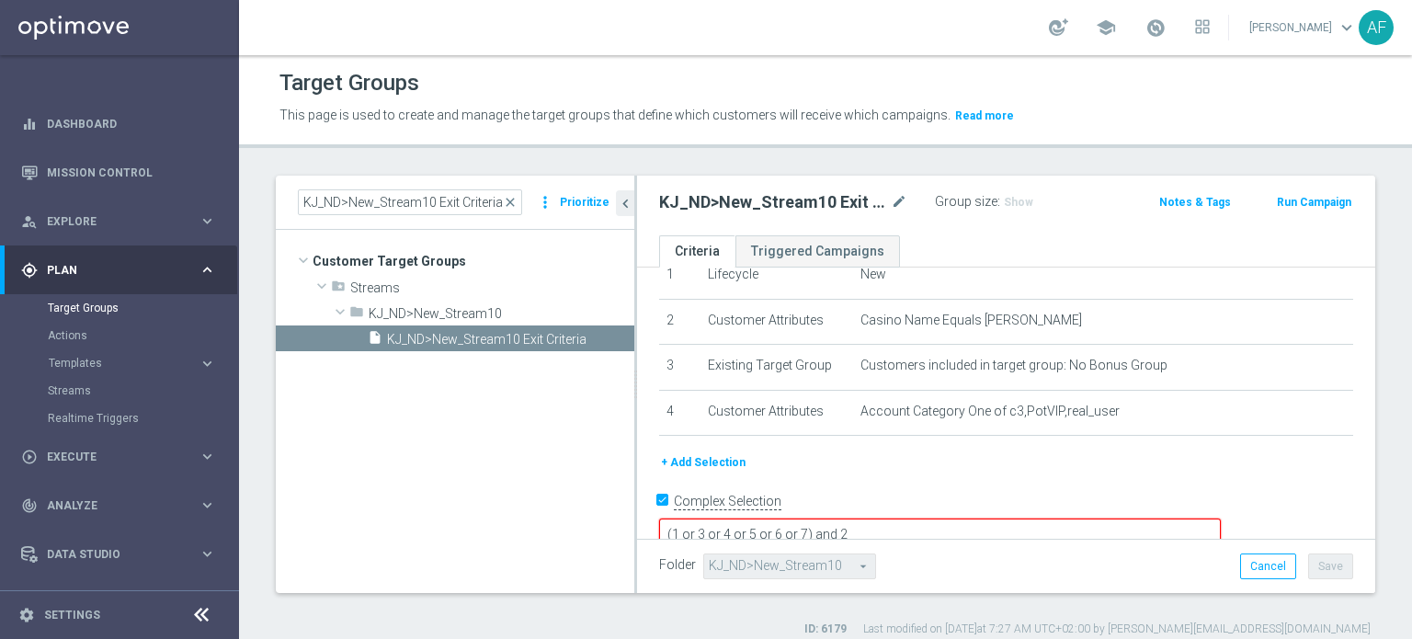
click at [934, 518] on textarea "(1 or 3 or 4 or 5 or 6 or 7) and 2" at bounding box center [940, 534] width 562 height 32
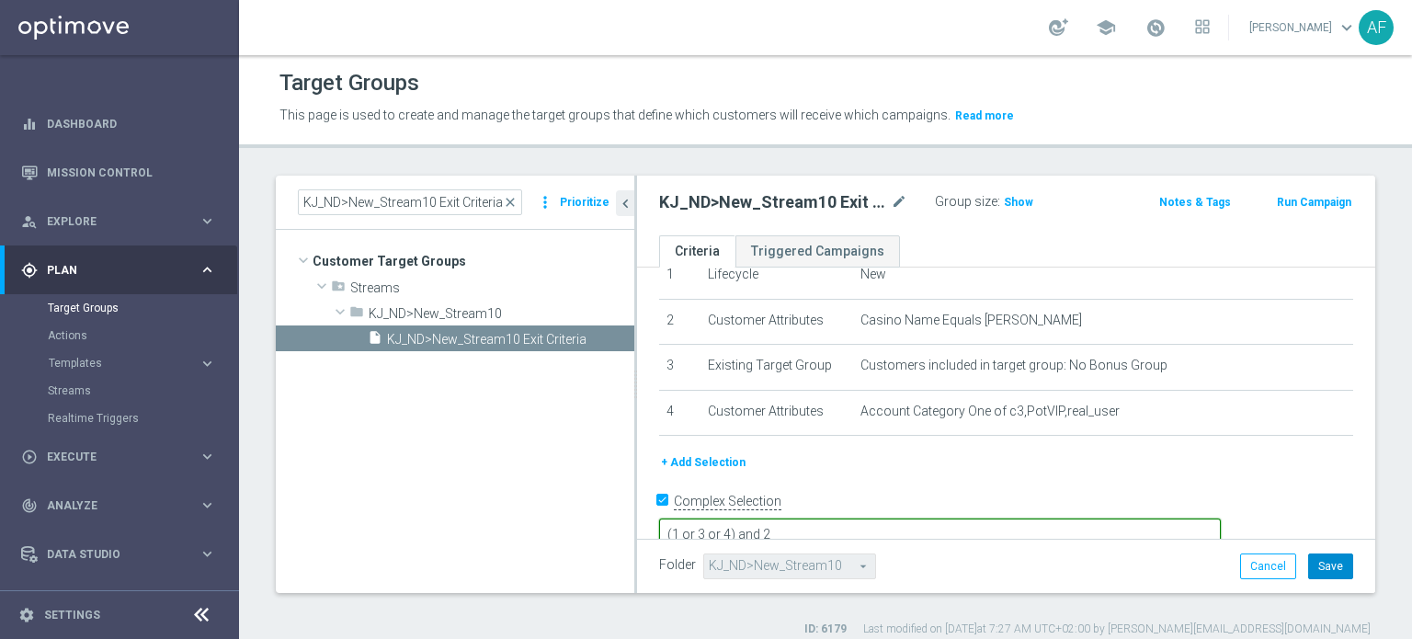
type textarea "(1 or 3 or 4) and 2"
click at [1312, 565] on button "Save" at bounding box center [1330, 566] width 45 height 26
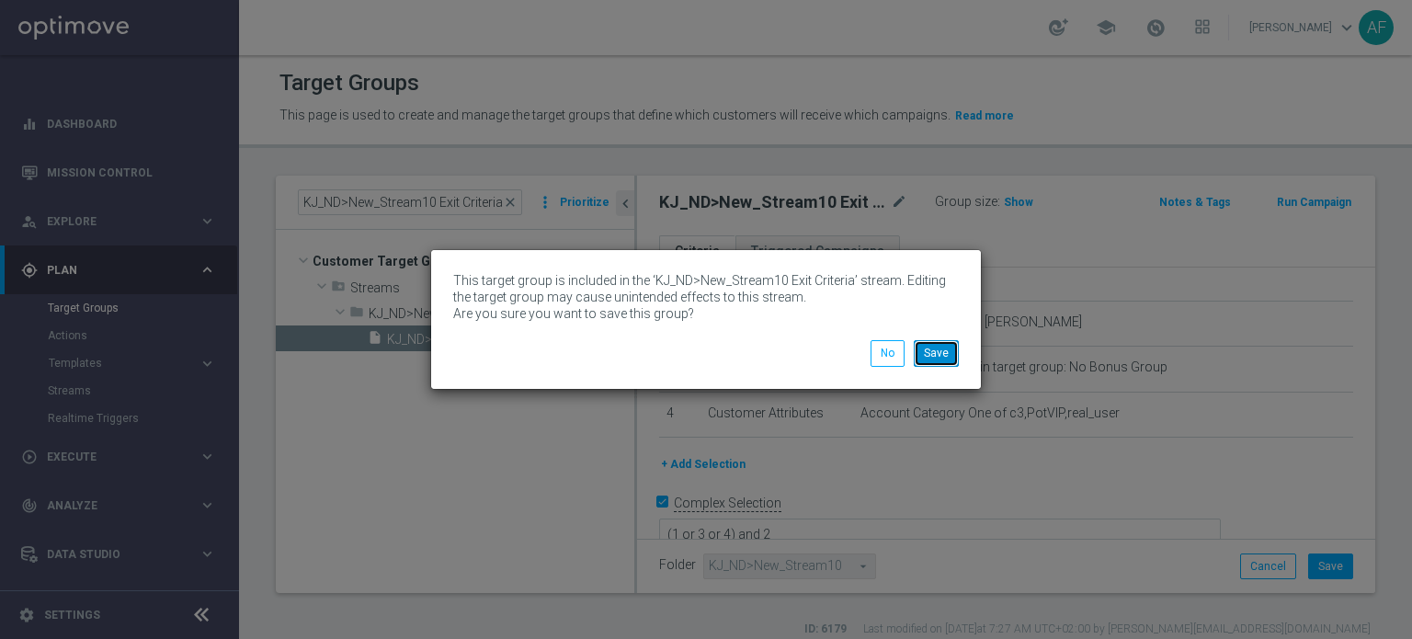
click at [945, 359] on button "Save" at bounding box center [936, 353] width 45 height 26
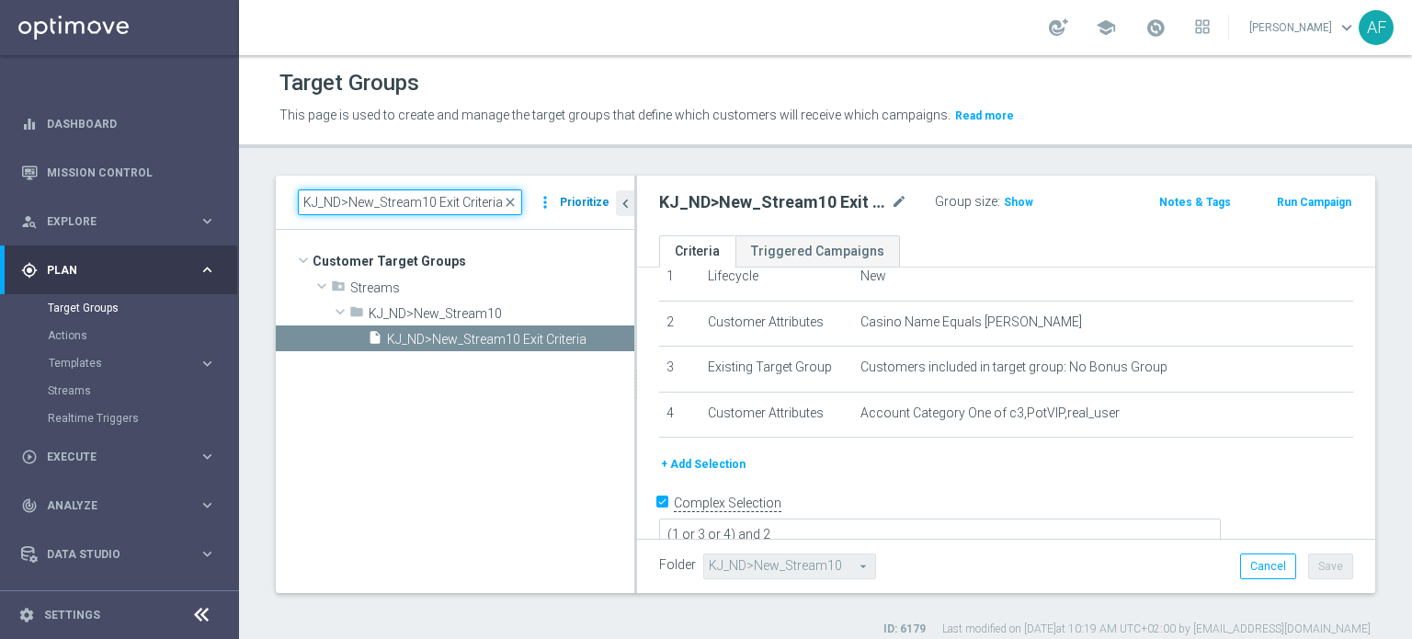
drag, startPoint x: 301, startPoint y: 199, endPoint x: 565, endPoint y: 205, distance: 263.9
click at [565, 205] on div "KJ_ND>New_Stream10 Exit Criteria close more_vert Prioritize" at bounding box center [455, 202] width 314 height 26
paste input "WWN_ND>New_Stream7"
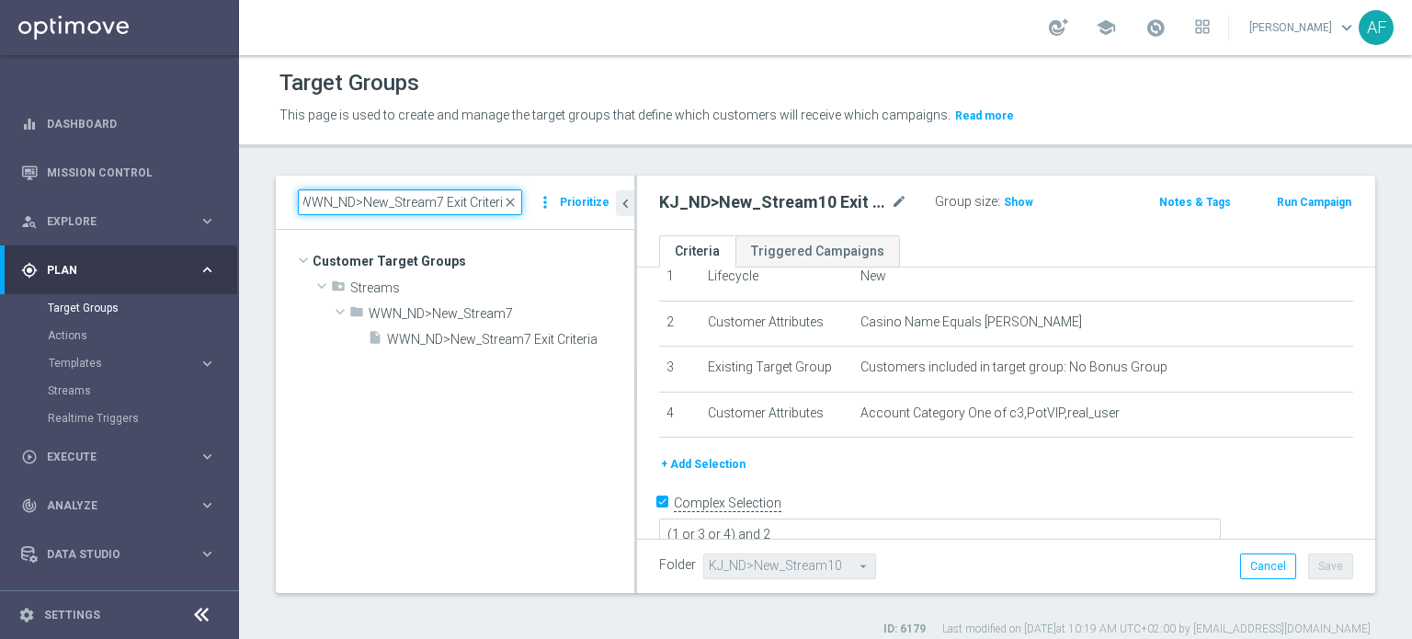
type input "WWN_ND>New_Stream7 Exit Criteria"
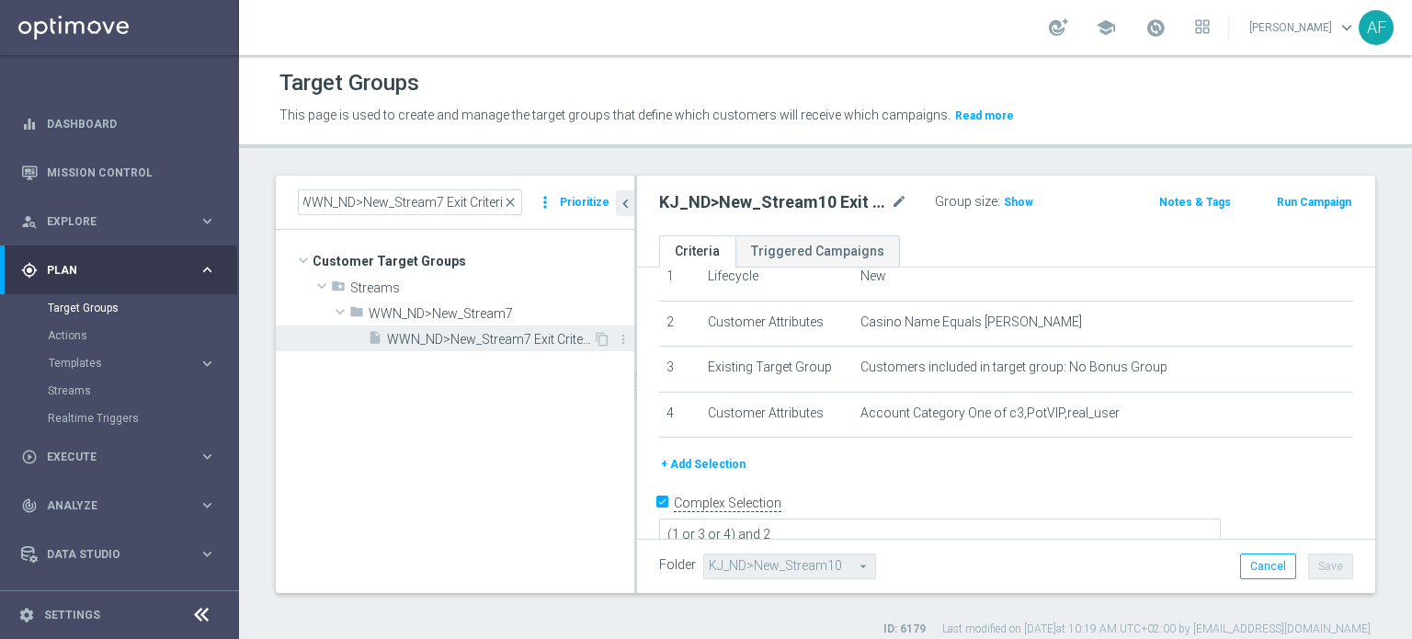
click at [511, 341] on span "WWN_ND>New_Stream7 Exit Criteria" at bounding box center [490, 340] width 206 height 16
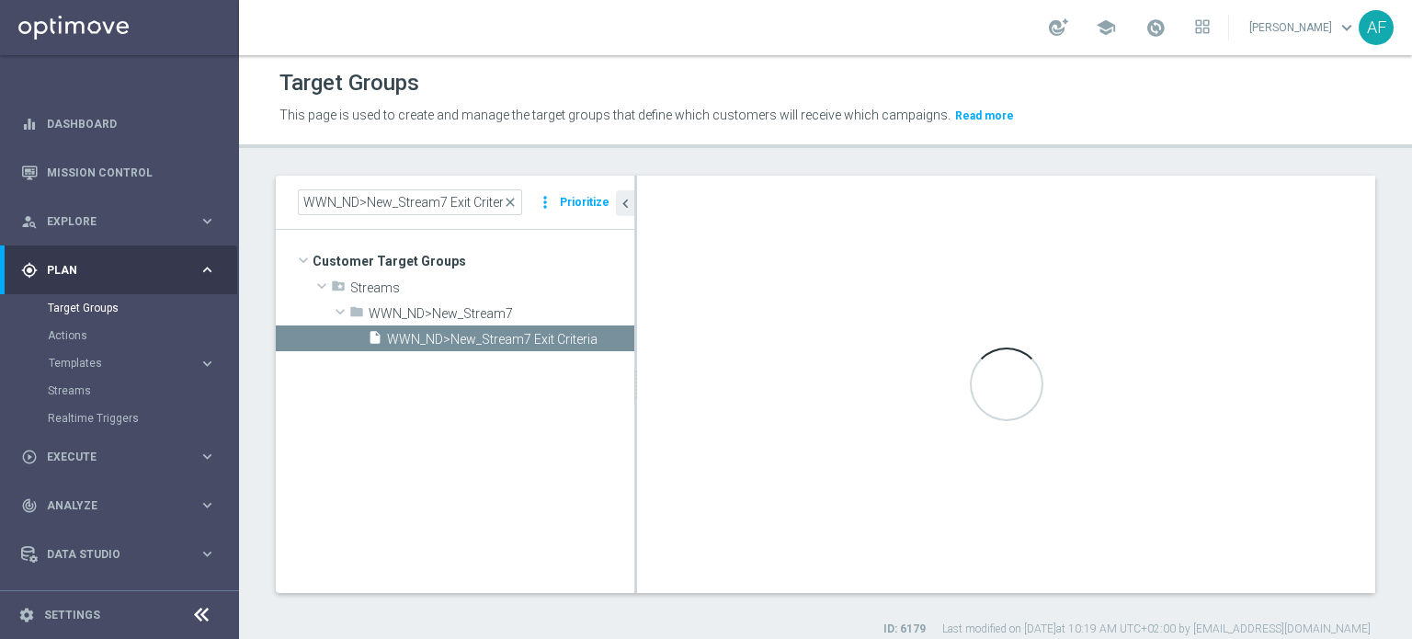
type textarea "(1 or 3 or 4 or 5 or 6 or 7) and 2"
type input "WWN_ND>New_Stream7"
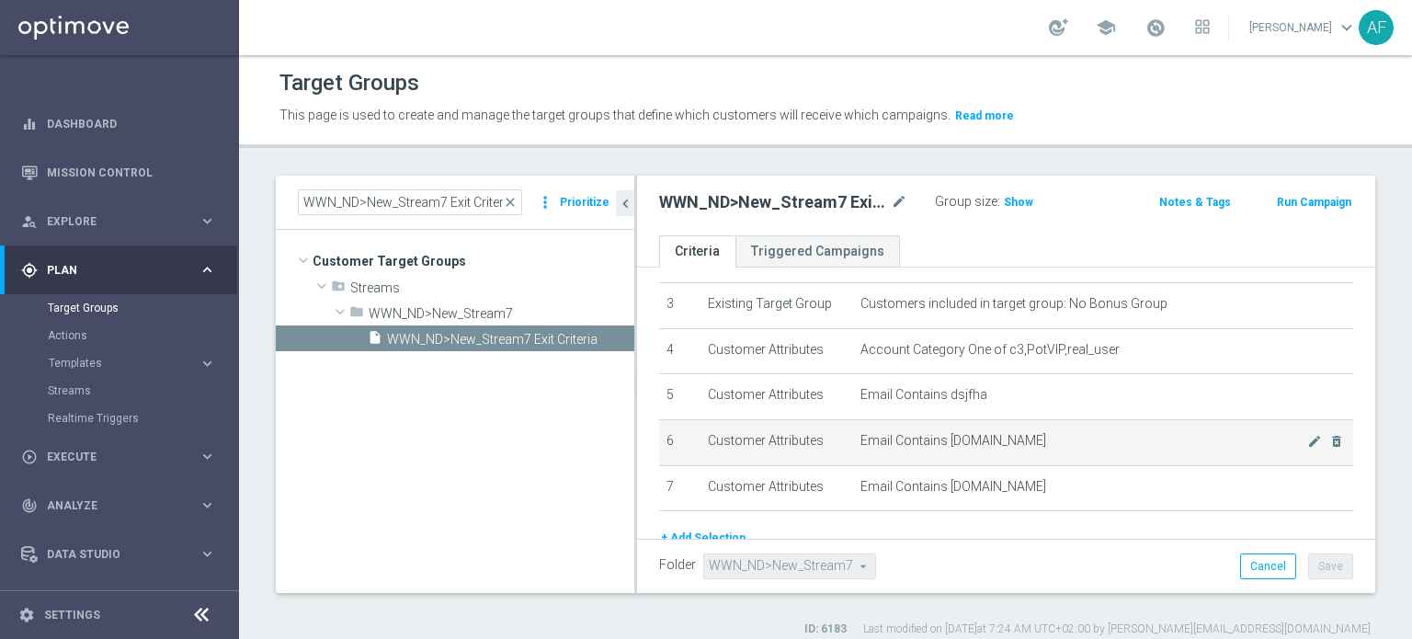
scroll to position [169, 0]
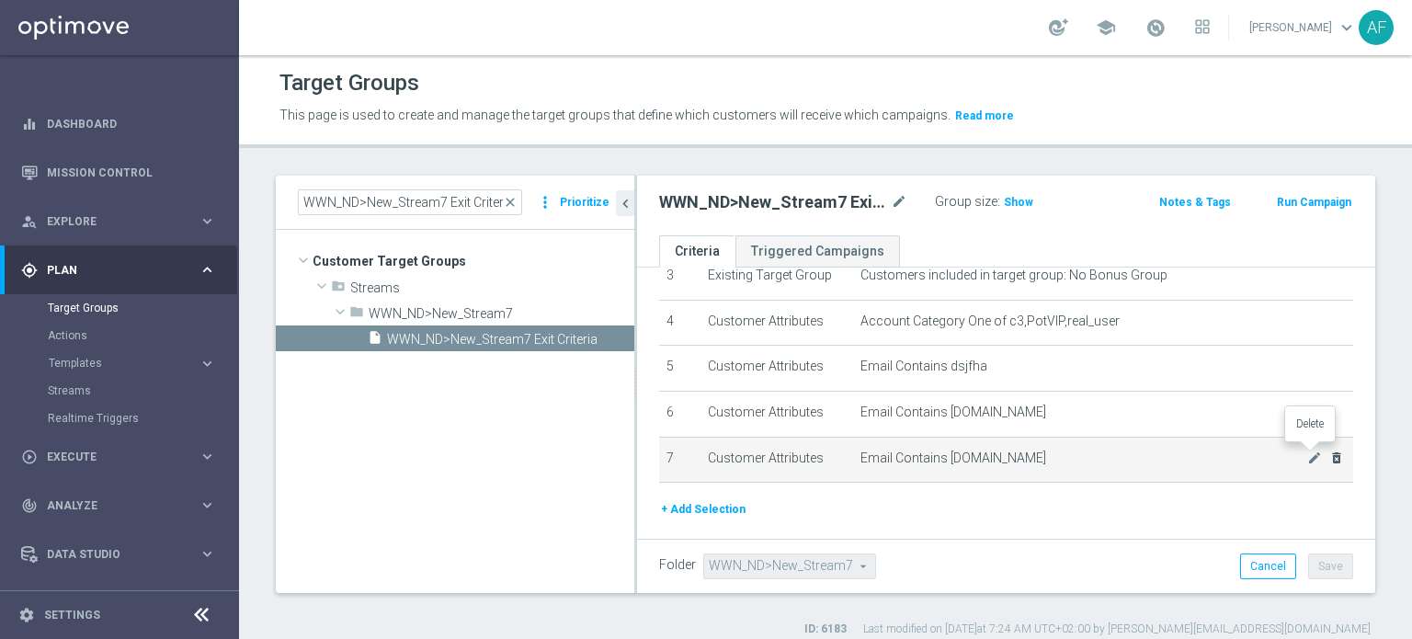
click at [1329, 454] on icon "delete_forever" at bounding box center [1336, 457] width 15 height 15
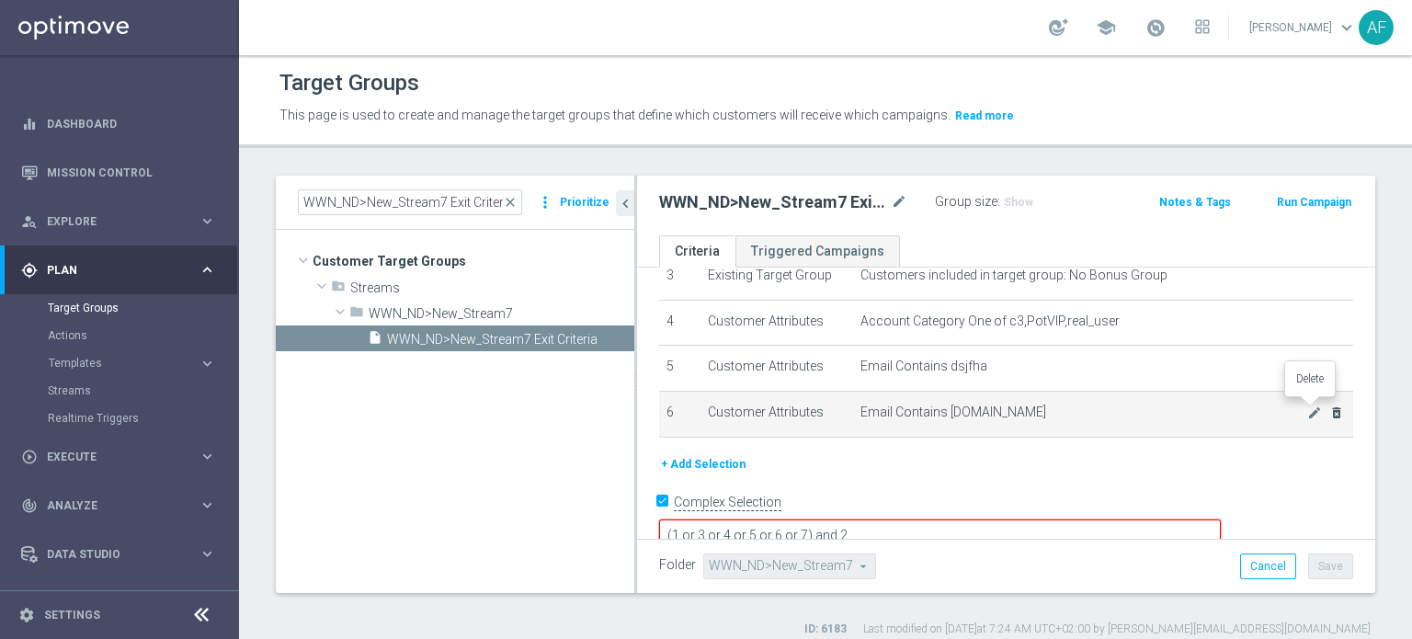
click at [1329, 409] on icon "delete_forever" at bounding box center [1336, 412] width 15 height 15
click at [1329, 404] on icon "delete_forever" at bounding box center [1336, 411] width 15 height 15
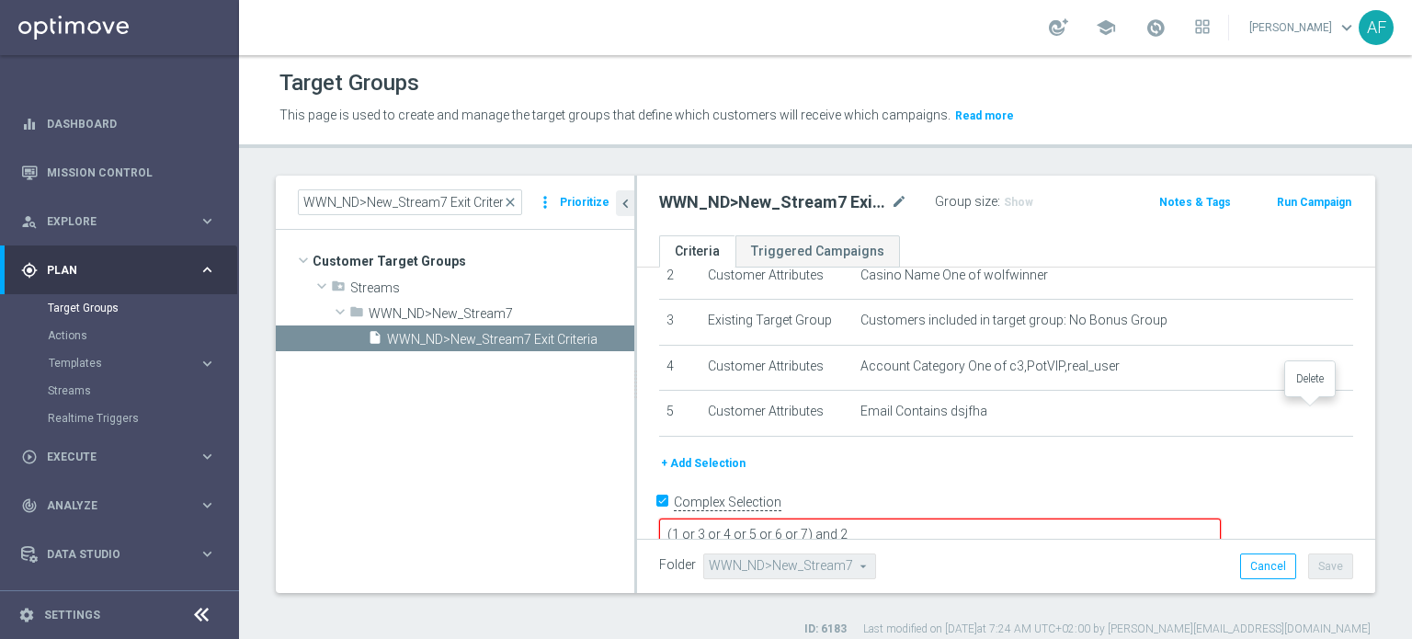
scroll to position [79, 0]
click at [931, 518] on textarea "(1 or 3 or 4 or 5 or 6 or 7) and 2" at bounding box center [940, 534] width 562 height 32
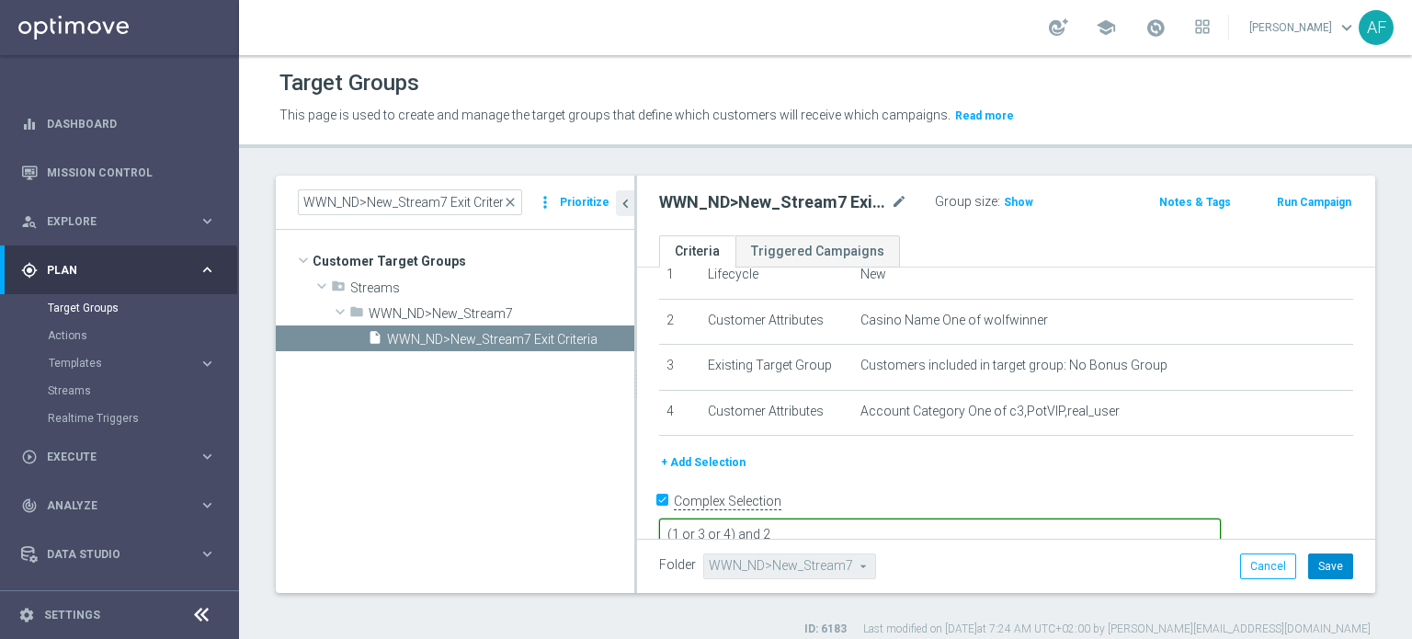
type textarea "(1 or 3 or 4) and 2"
click at [1322, 563] on button "Save" at bounding box center [1330, 566] width 45 height 26
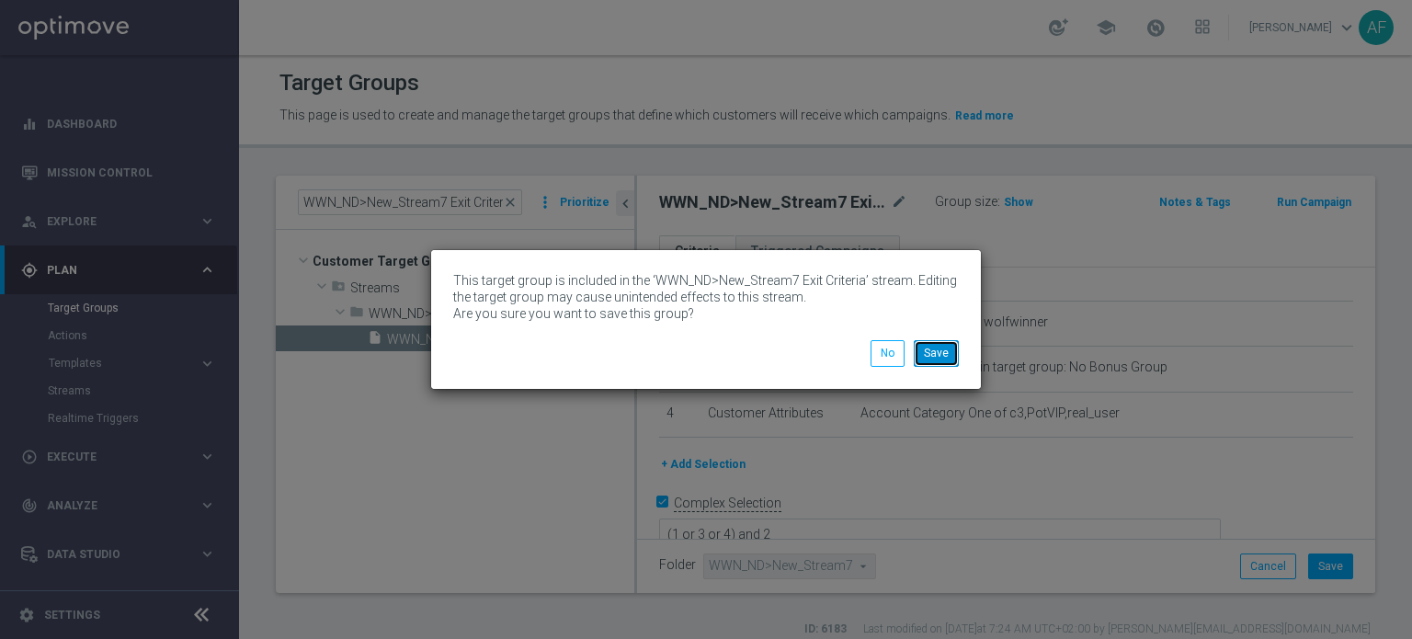
click at [941, 356] on button "Save" at bounding box center [936, 353] width 45 height 26
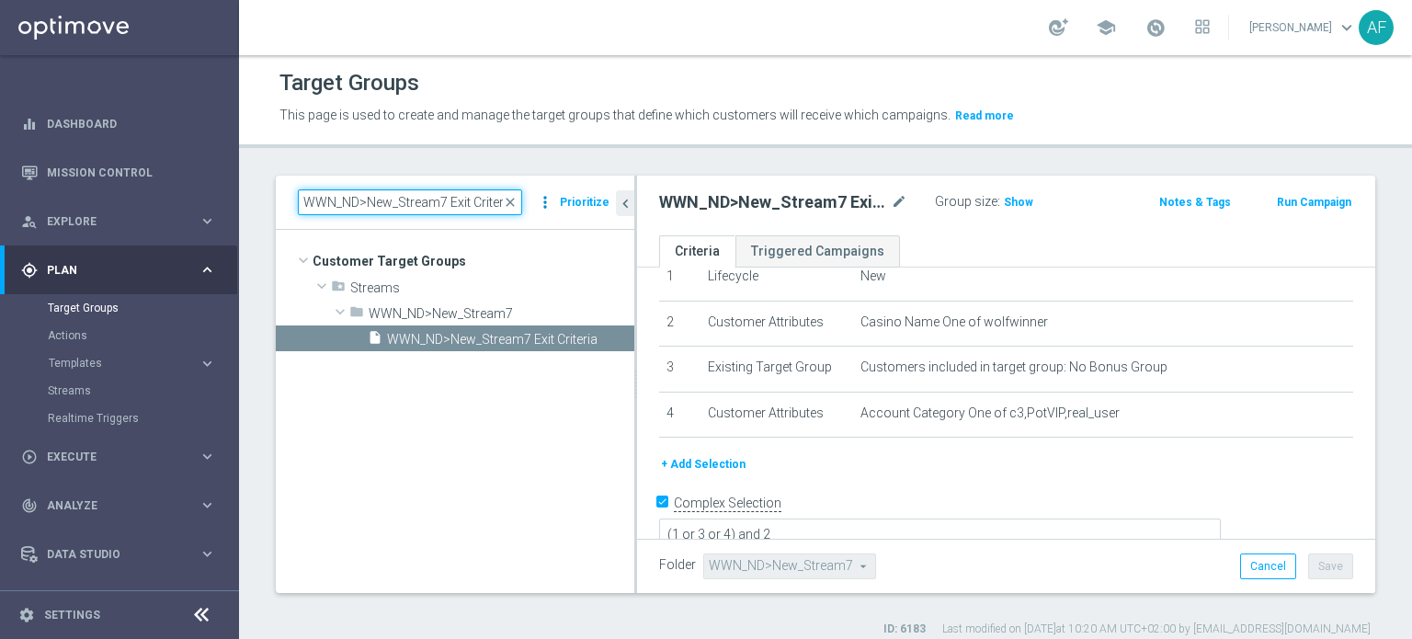
scroll to position [0, 4]
drag, startPoint x: 301, startPoint y: 199, endPoint x: 551, endPoint y: 202, distance: 250.0
click at [551, 202] on div "WWN_ND>New_Stream7 Exit Criteria close more_vert Prioritize" at bounding box center [455, 202] width 314 height 26
paste input "JPJ_ND>New_Stream10"
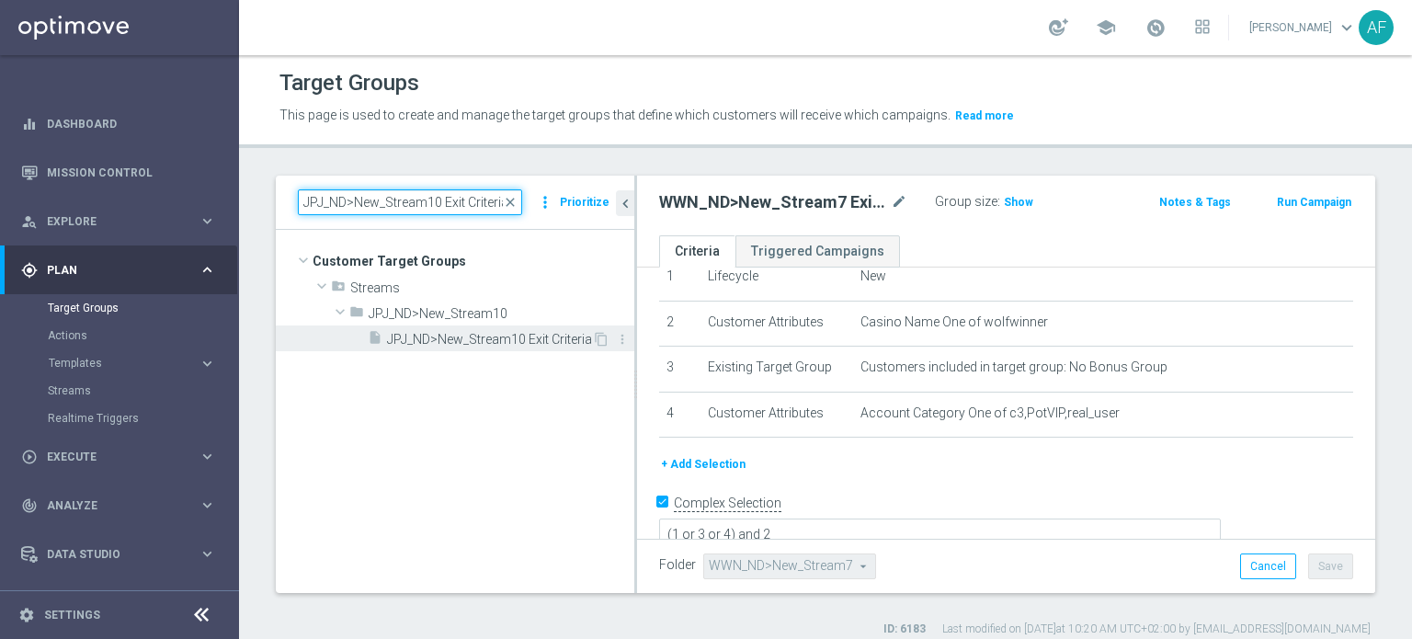
type input "JPJ_ND>New_Stream10 Exit Criteria"
click at [529, 332] on span "JPJ_ND>New_Stream10 Exit Criteria" at bounding box center [489, 340] width 205 height 16
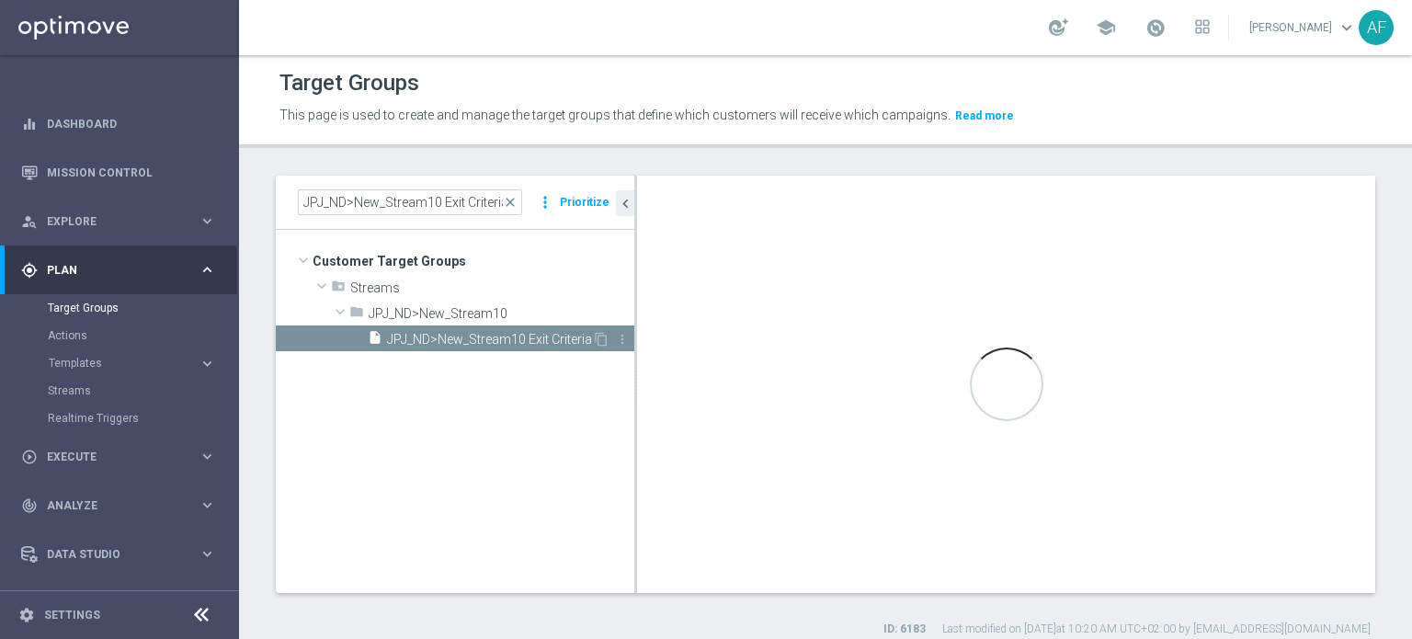
type textarea "1 or 2 or 3 or 4 or 5 or 6"
type input "JPJ_ND>New_Stream10"
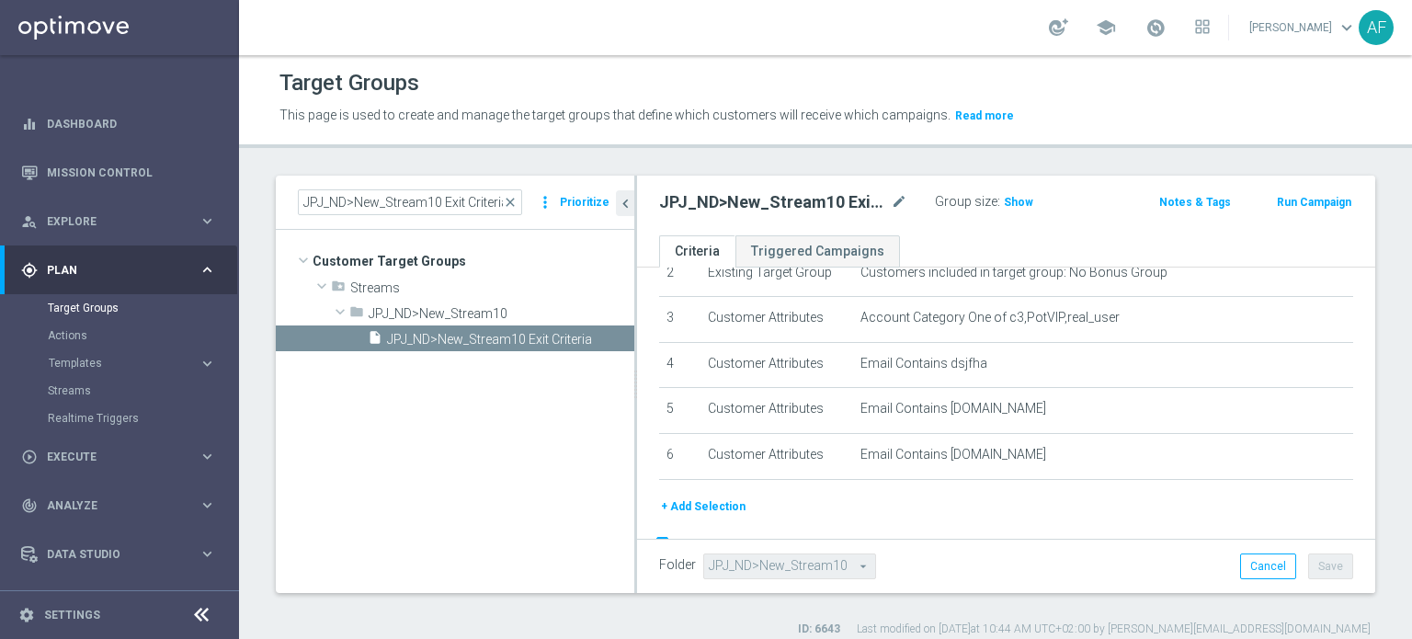
scroll to position [166, 0]
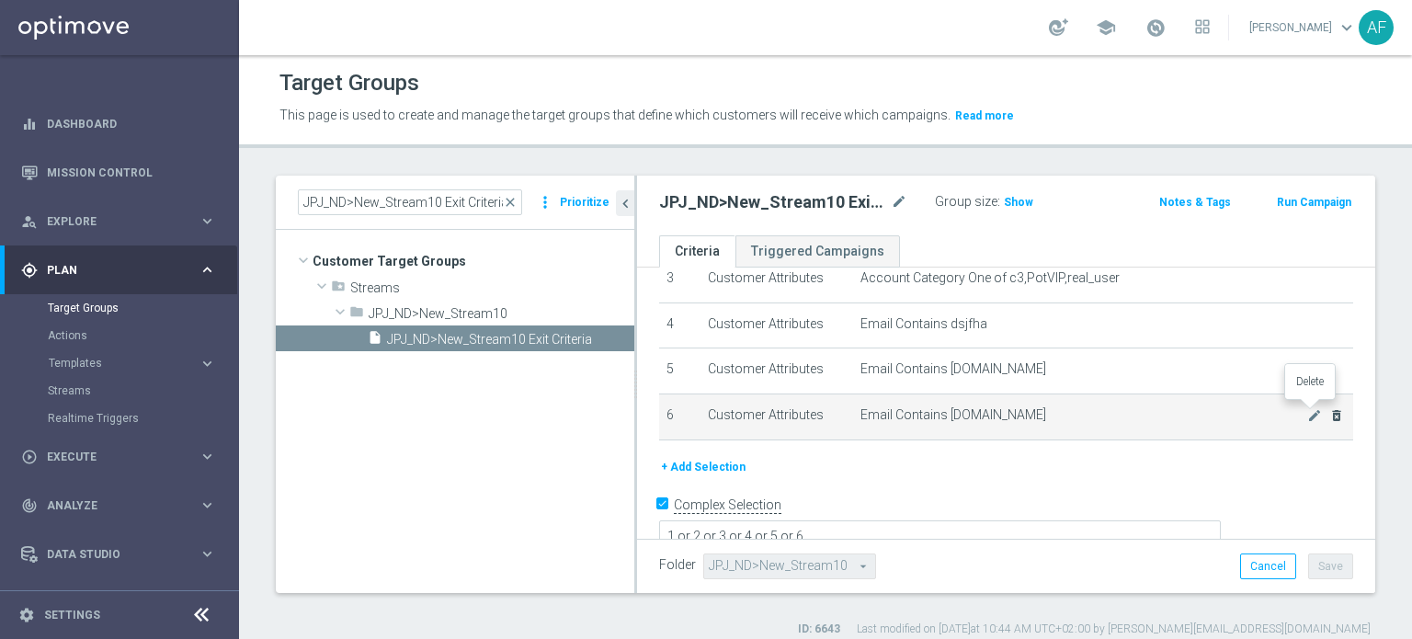
click at [1329, 409] on icon "delete_forever" at bounding box center [1336, 415] width 15 height 15
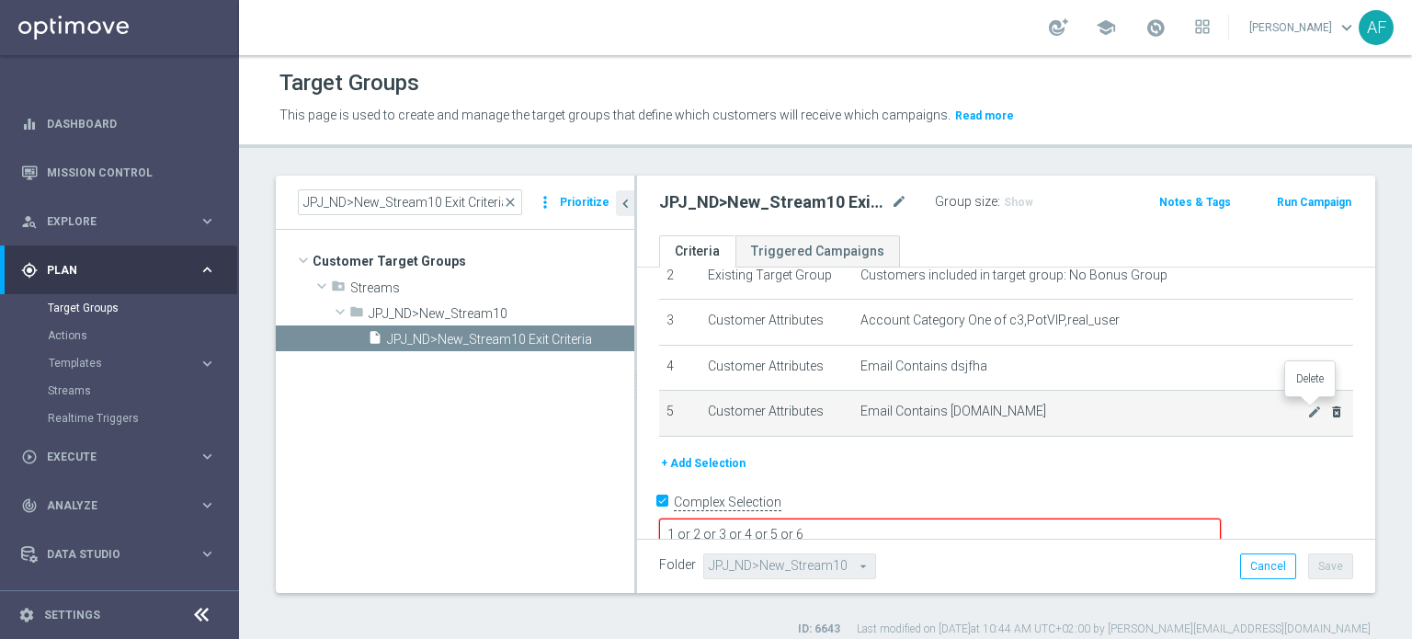
click at [1329, 410] on icon "delete_forever" at bounding box center [1336, 411] width 15 height 15
click at [1329, 407] on icon "delete_forever" at bounding box center [1336, 411] width 15 height 15
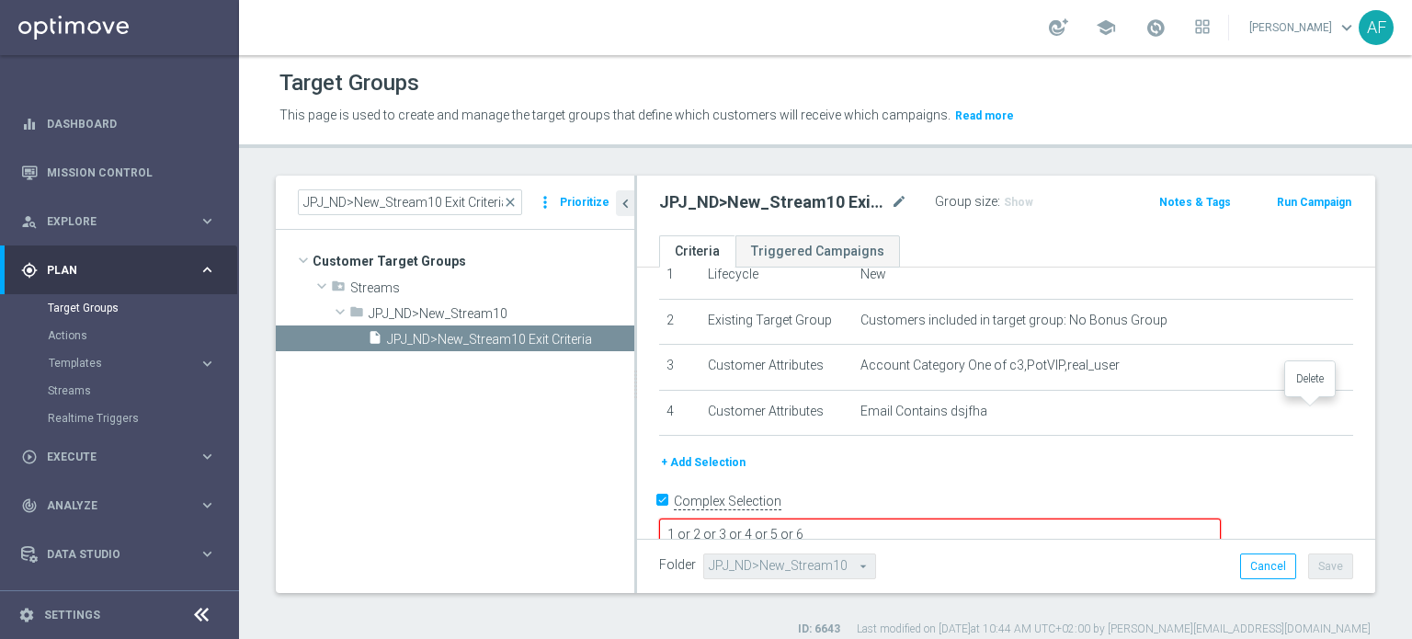
scroll to position [34, 0]
click at [930, 517] on textarea "1 or 2 or 3 or 4 or 5 or 6" at bounding box center [940, 533] width 562 height 32
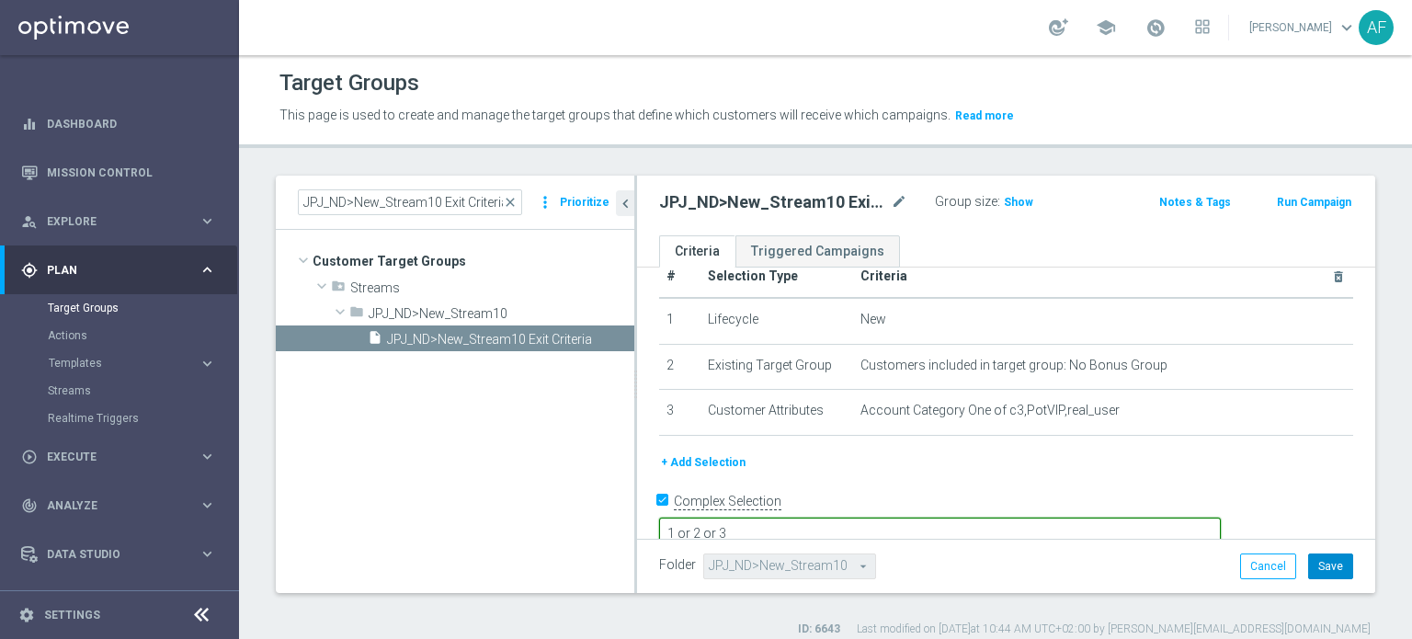
type textarea "1 or 2 or 3"
click at [1313, 563] on button "Save" at bounding box center [1330, 566] width 45 height 26
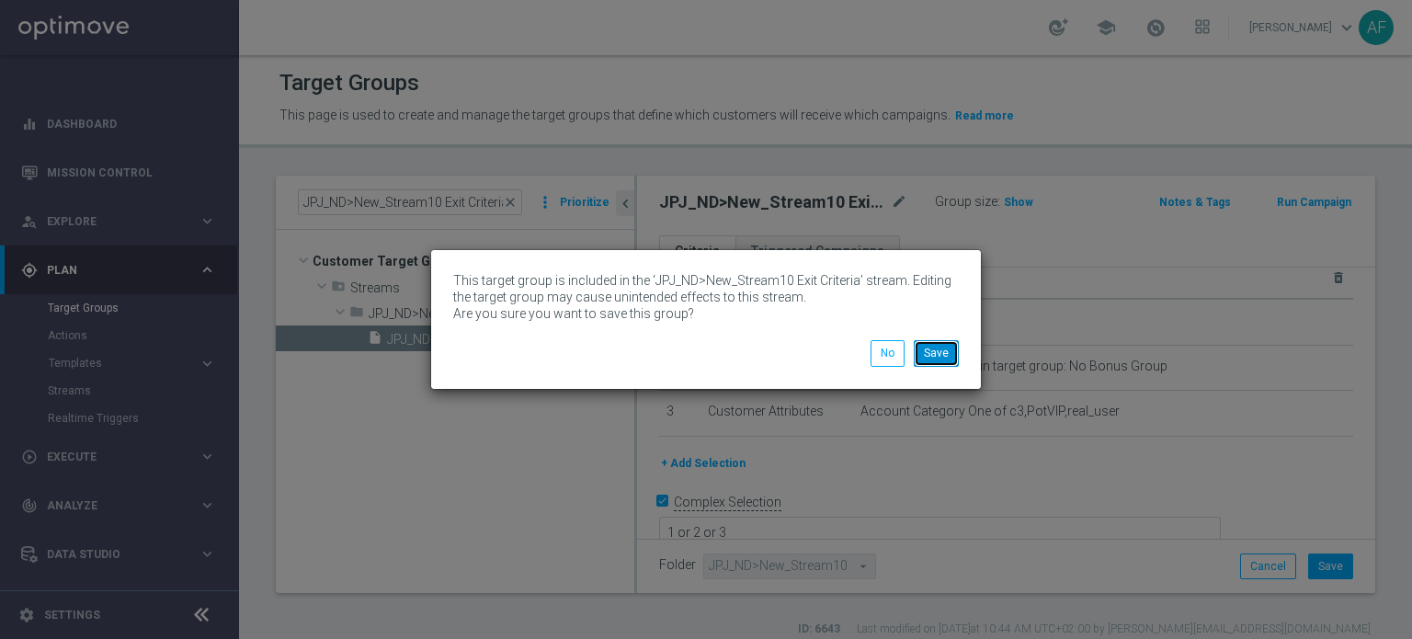
click at [944, 352] on button "Save" at bounding box center [936, 353] width 45 height 26
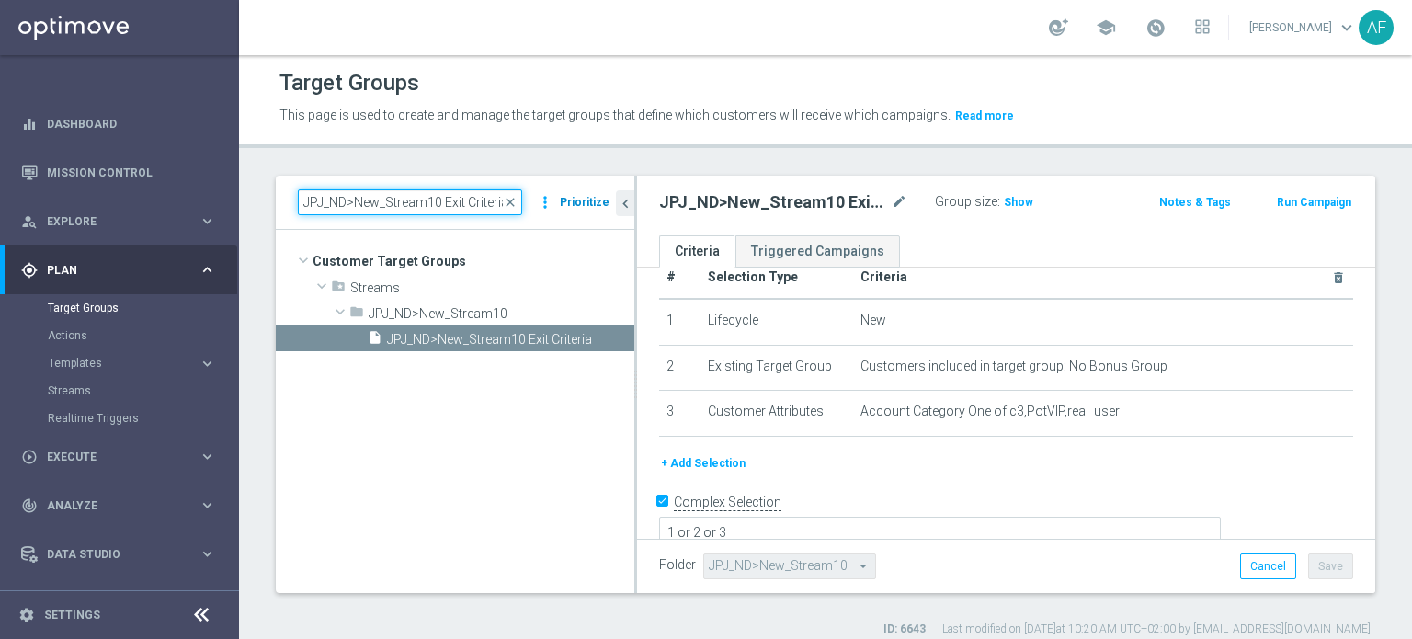
drag, startPoint x: 305, startPoint y: 201, endPoint x: 584, endPoint y: 210, distance: 278.7
click at [584, 210] on div "JPJ_ND>New_Stream10 Exit Criteria close more_vert Prioritize" at bounding box center [455, 202] width 314 height 26
paste input "KJ_ND>New_Stream11"
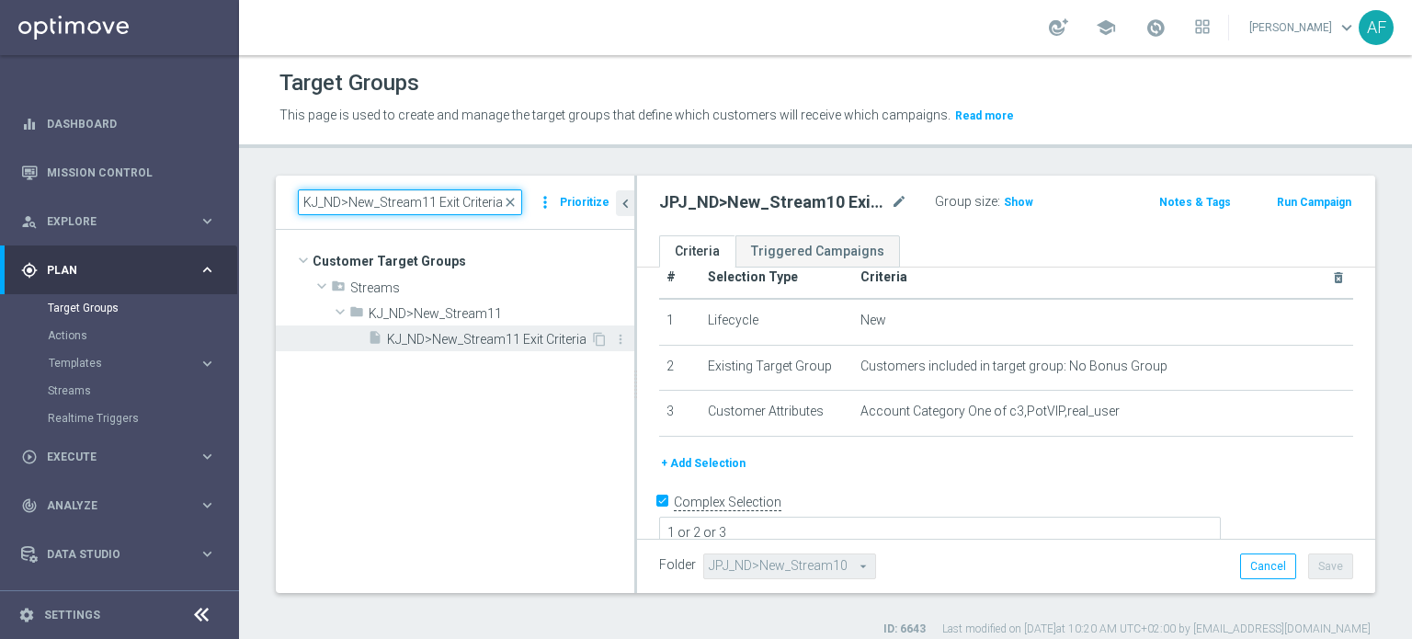
type input "KJ_ND>New_Stream11 Exit Criteria"
click at [534, 335] on span "KJ_ND>New_Stream11 Exit Criteria" at bounding box center [488, 340] width 203 height 16
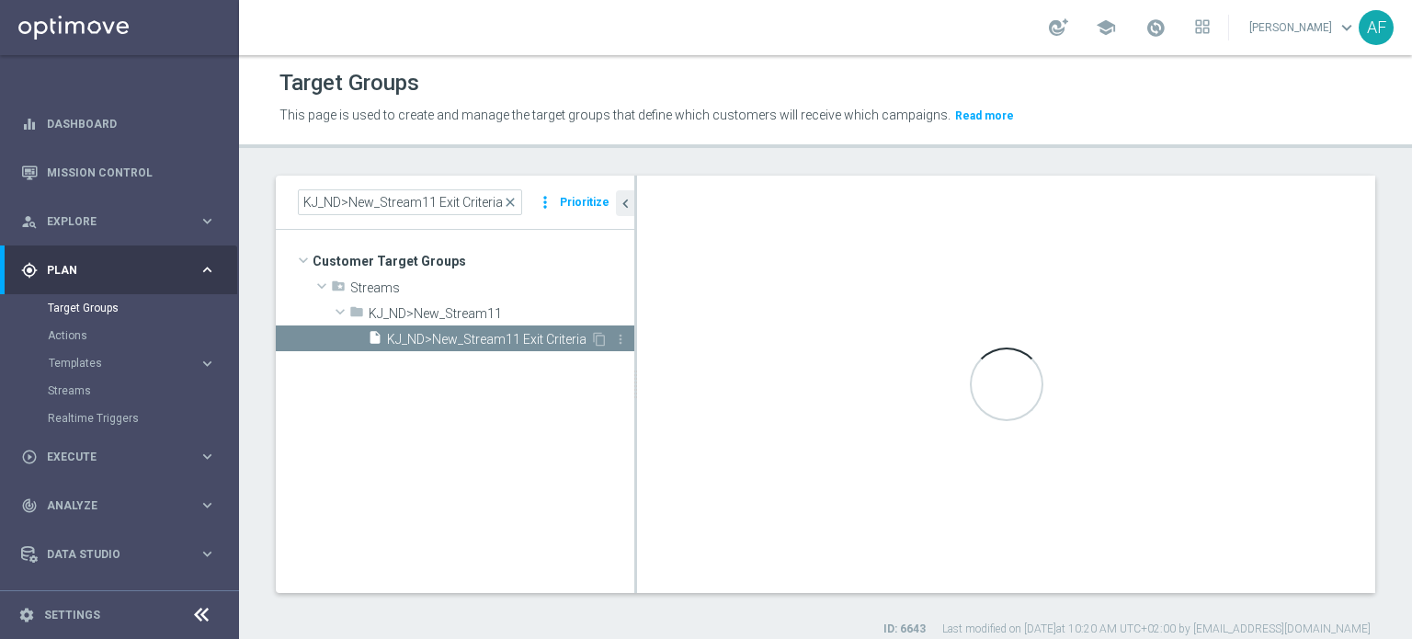
type textarea "(1 or 3 or 4 or 5 or 6 or 7) and 2"
type input "KJ_ND>New_Stream11"
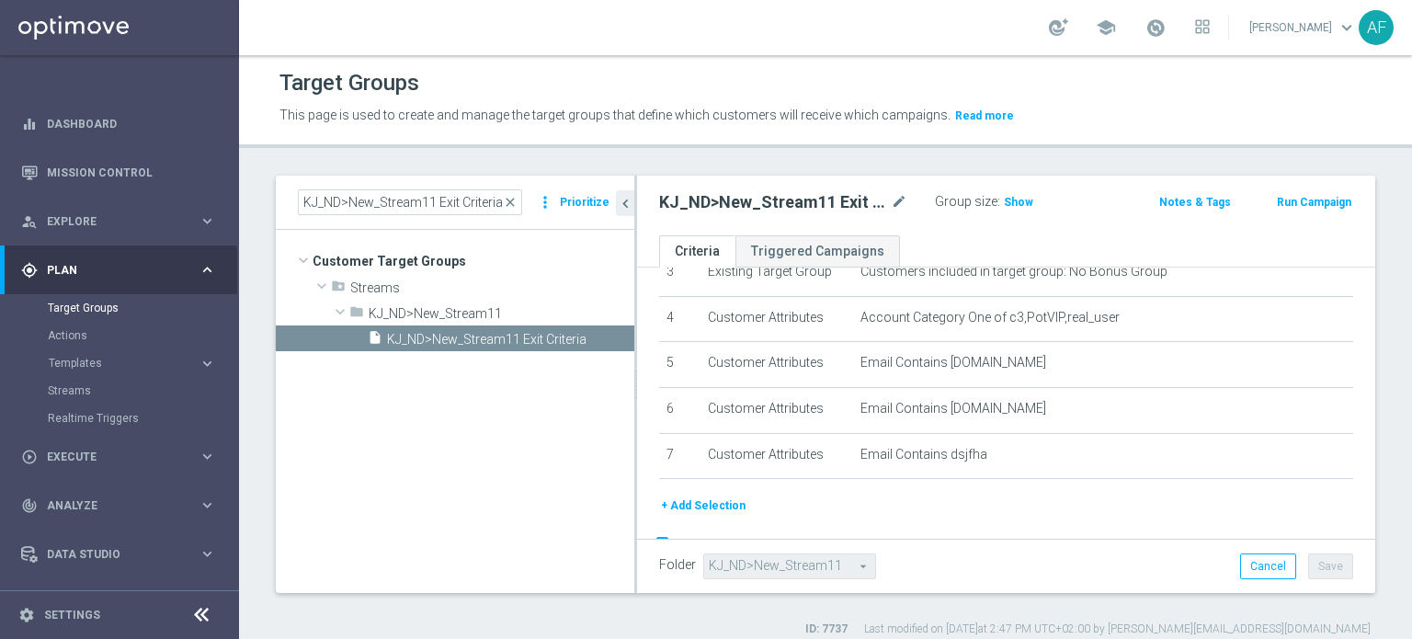
scroll to position [211, 0]
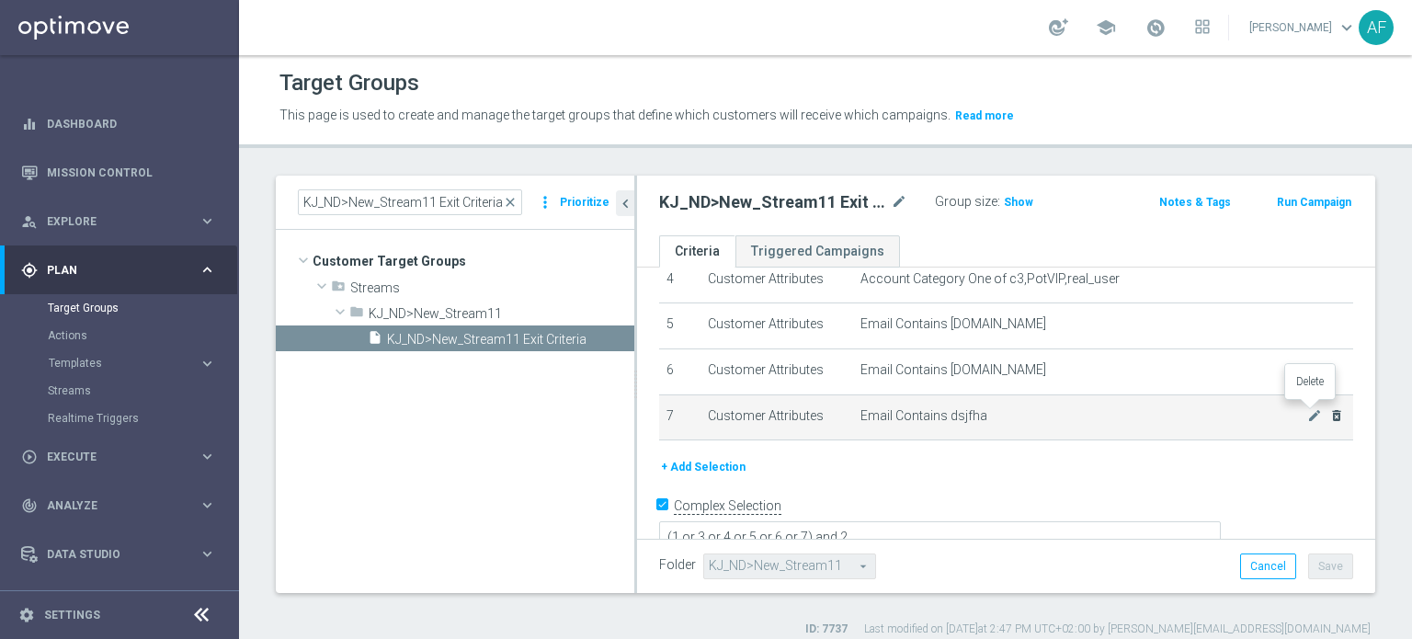
click at [1329, 413] on icon "delete_forever" at bounding box center [1336, 415] width 15 height 15
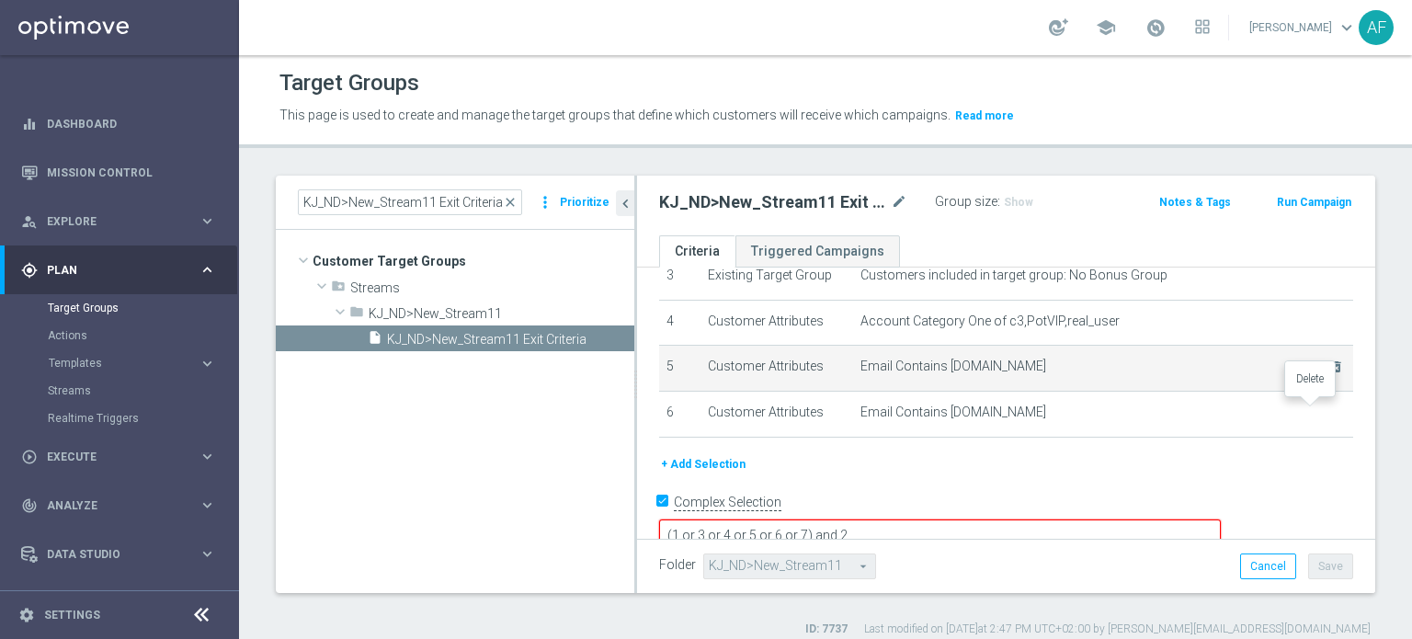
click at [0, 0] on icon "delete_forever" at bounding box center [0, 0] width 0 height 0
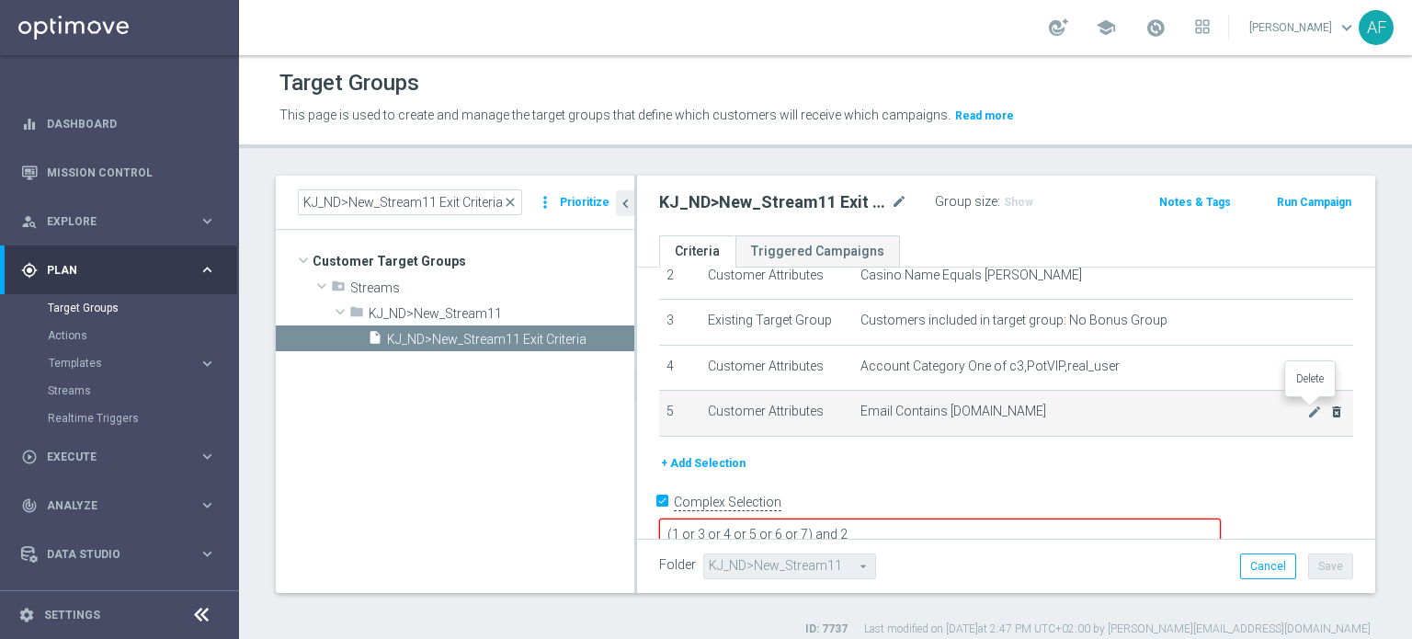
click at [1329, 415] on icon "delete_forever" at bounding box center [1336, 411] width 15 height 15
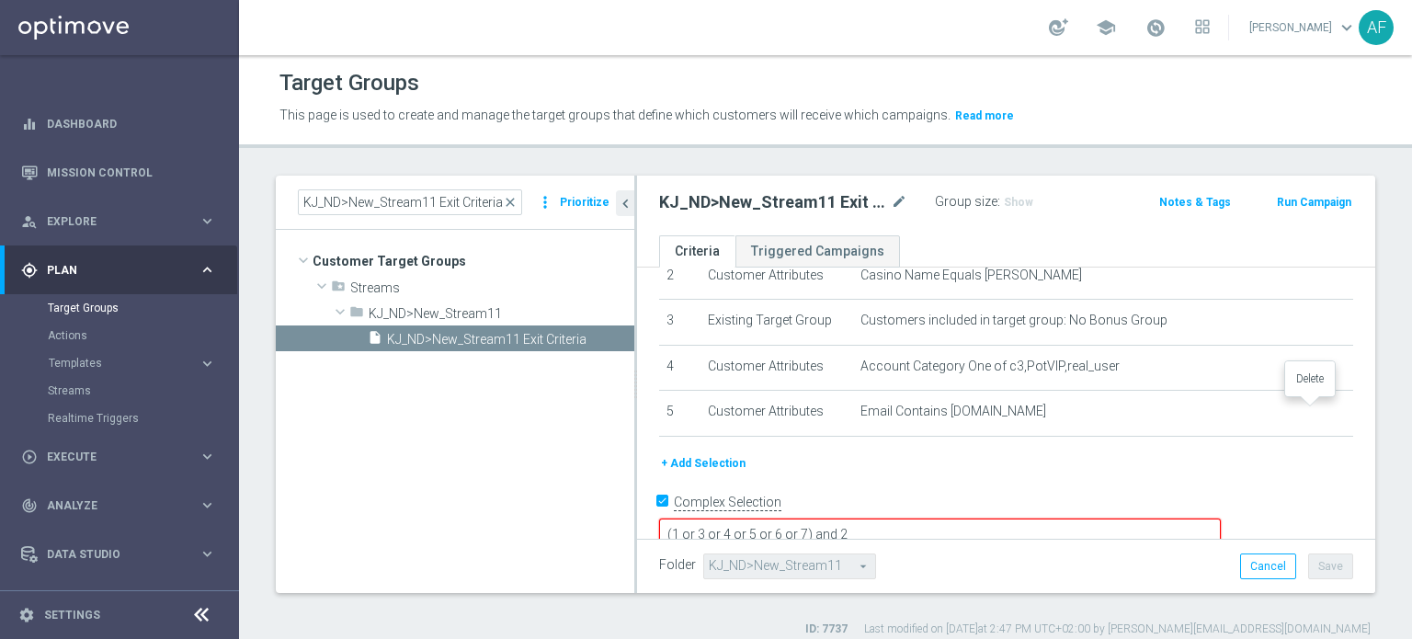
scroll to position [79, 0]
click at [934, 518] on textarea "(1 or 3 or 4 or 5 or 6 or 7) and 2" at bounding box center [940, 534] width 562 height 32
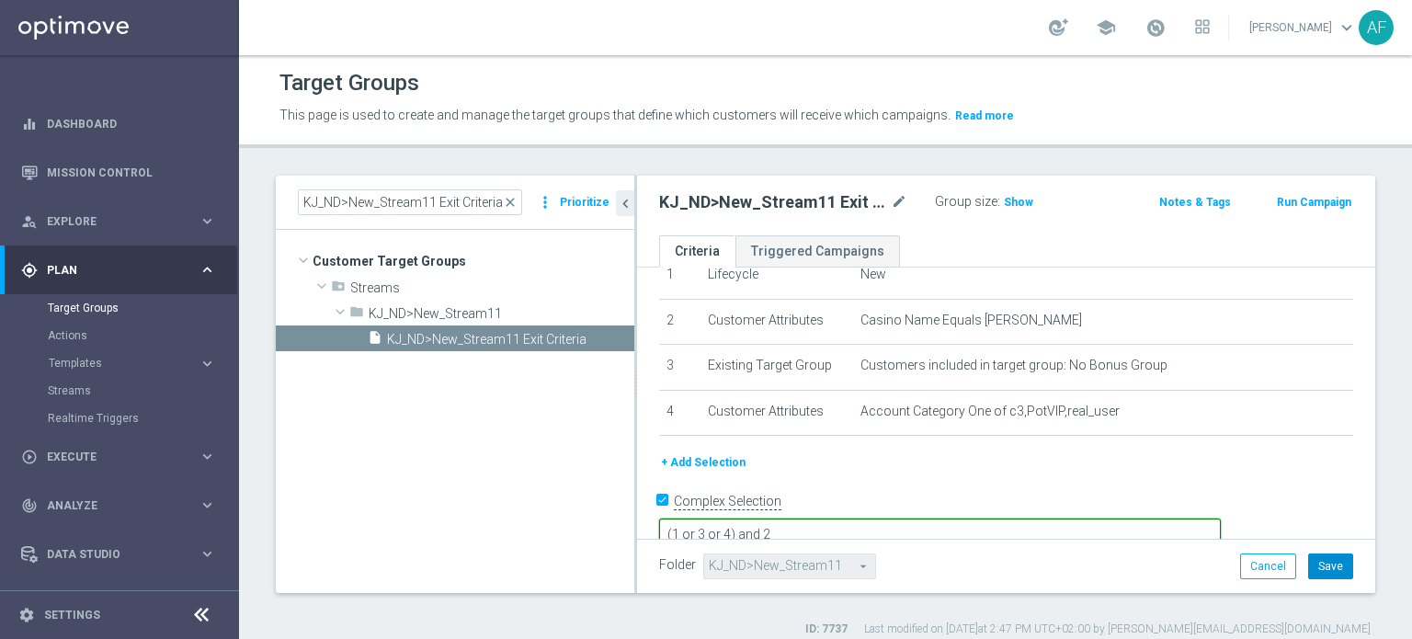
type textarea "(1 or 3 or 4) and 2"
click at [1323, 564] on button "Save" at bounding box center [1330, 566] width 45 height 26
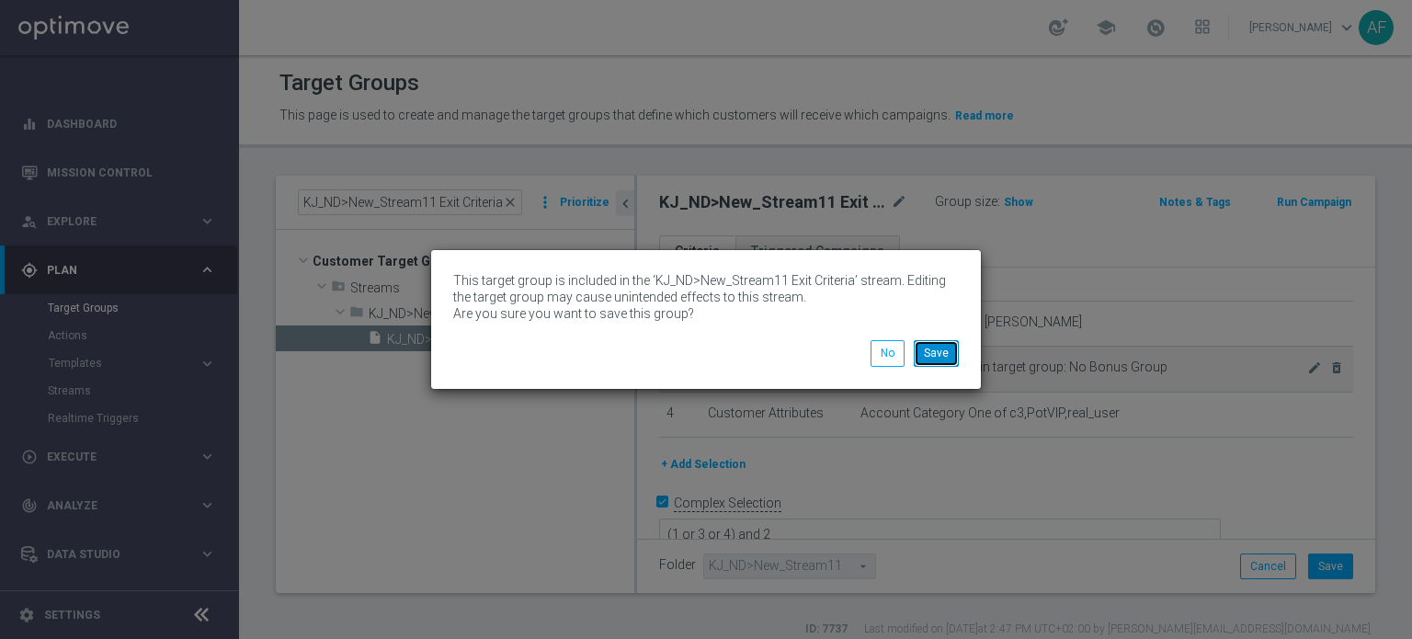
drag, startPoint x: 929, startPoint y: 356, endPoint x: 1208, endPoint y: 375, distance: 279.2
click at [930, 356] on button "Save" at bounding box center [936, 353] width 45 height 26
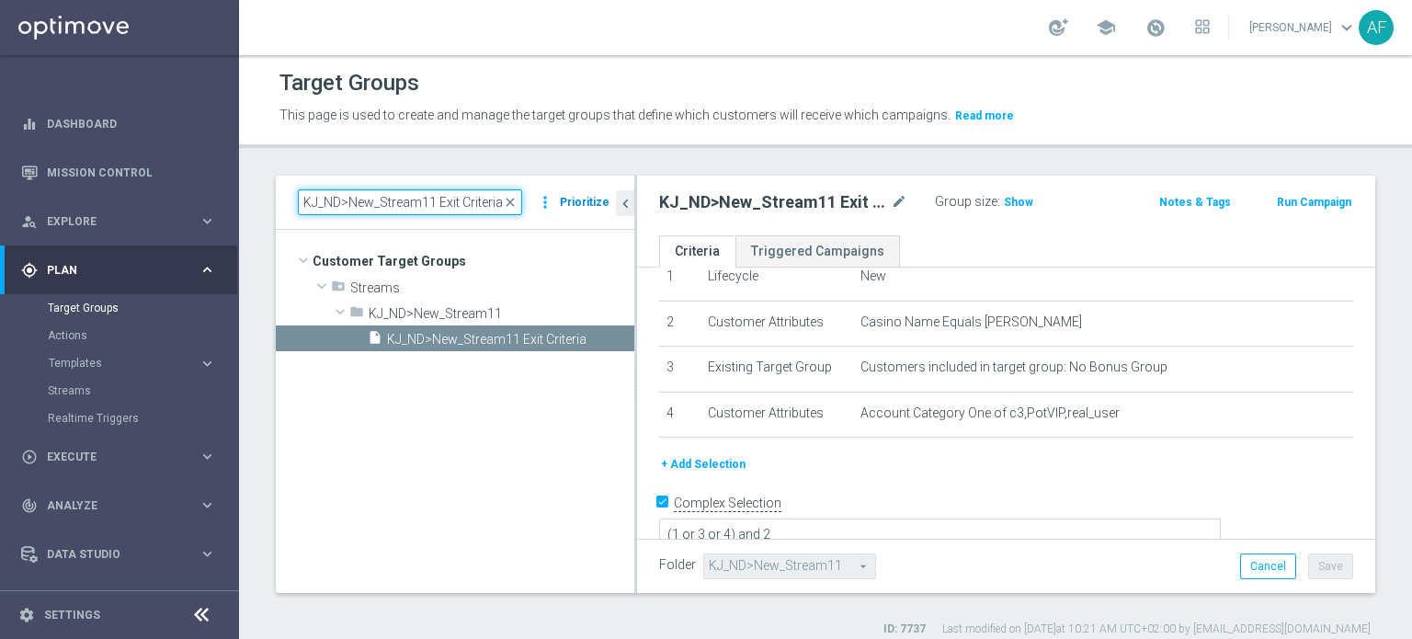
drag, startPoint x: 301, startPoint y: 201, endPoint x: 581, endPoint y: 204, distance: 279.4
click at [581, 204] on div "KJ_ND>New_Stream11 Exit Criteria close more_vert Prioritize" at bounding box center [455, 202] width 314 height 26
paste input "WWN_ND>New_Stream8"
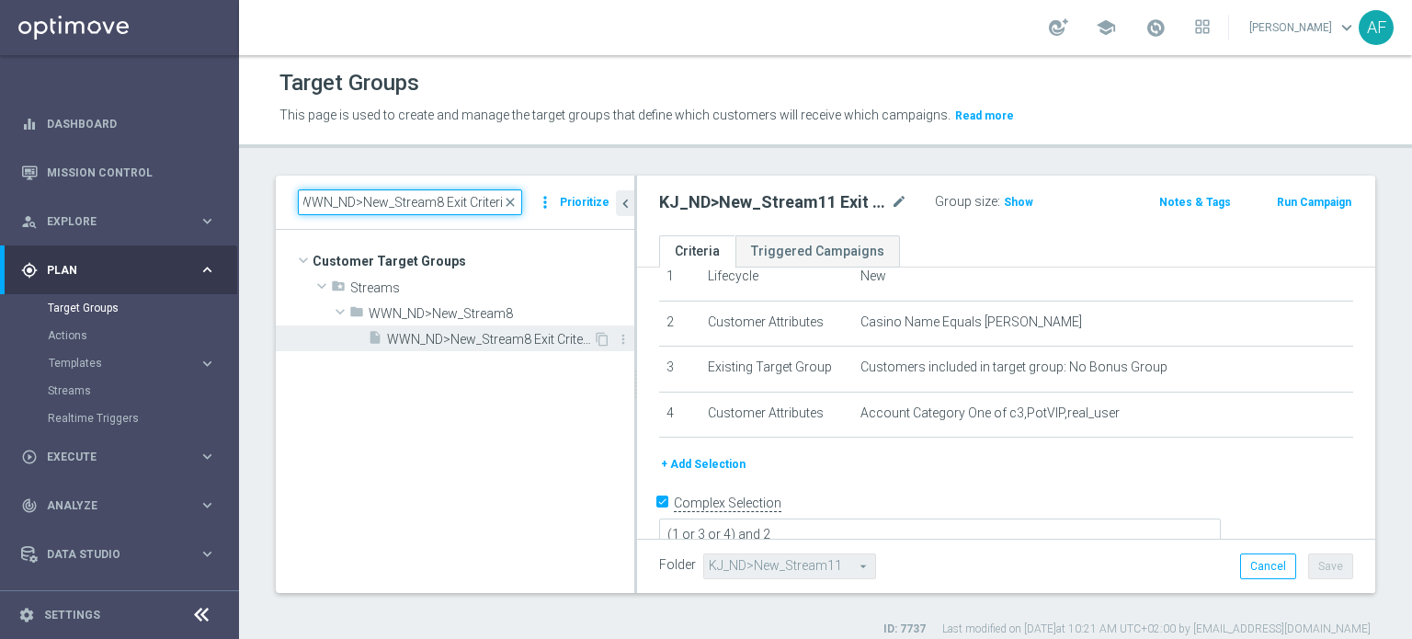
type input "WWN_ND>New_Stream8 Exit Criteria"
click at [529, 333] on span "WWN_ND>New_Stream8 Exit Criteria" at bounding box center [490, 340] width 206 height 16
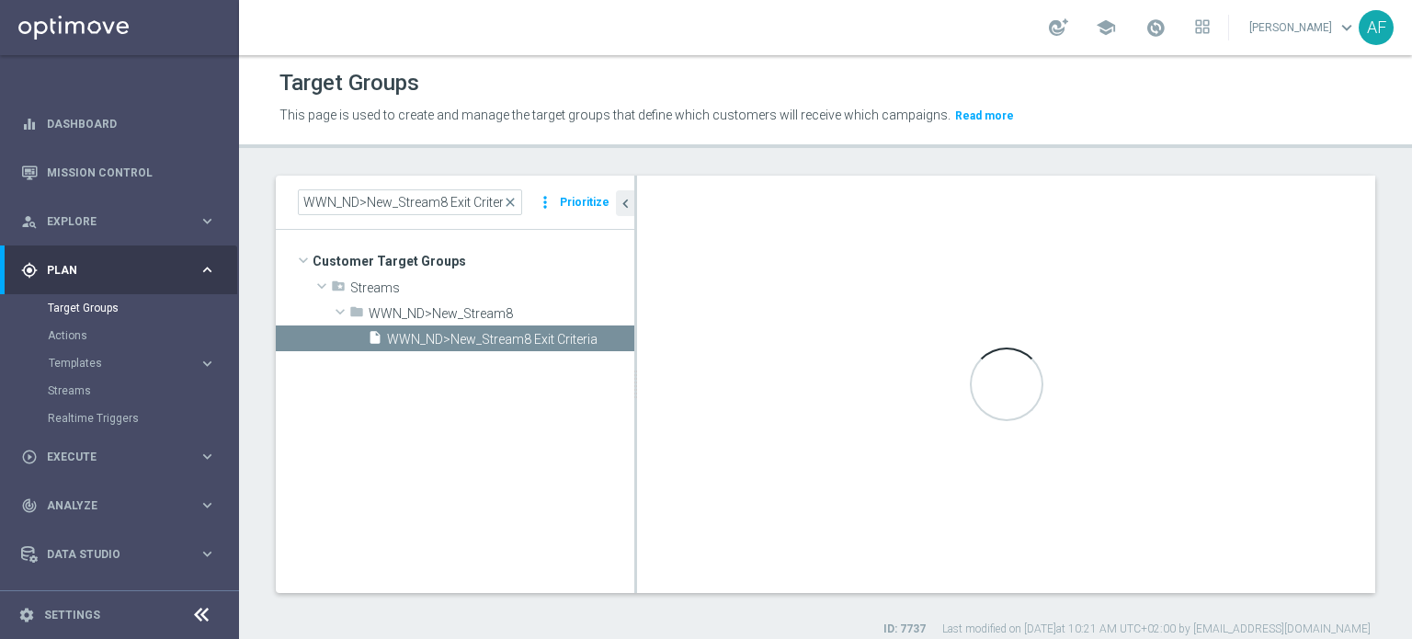
type textarea "(1 or 3 or 4 or 5 or 6 or 7) and 2"
type input "WWN_ND>New_Stream8"
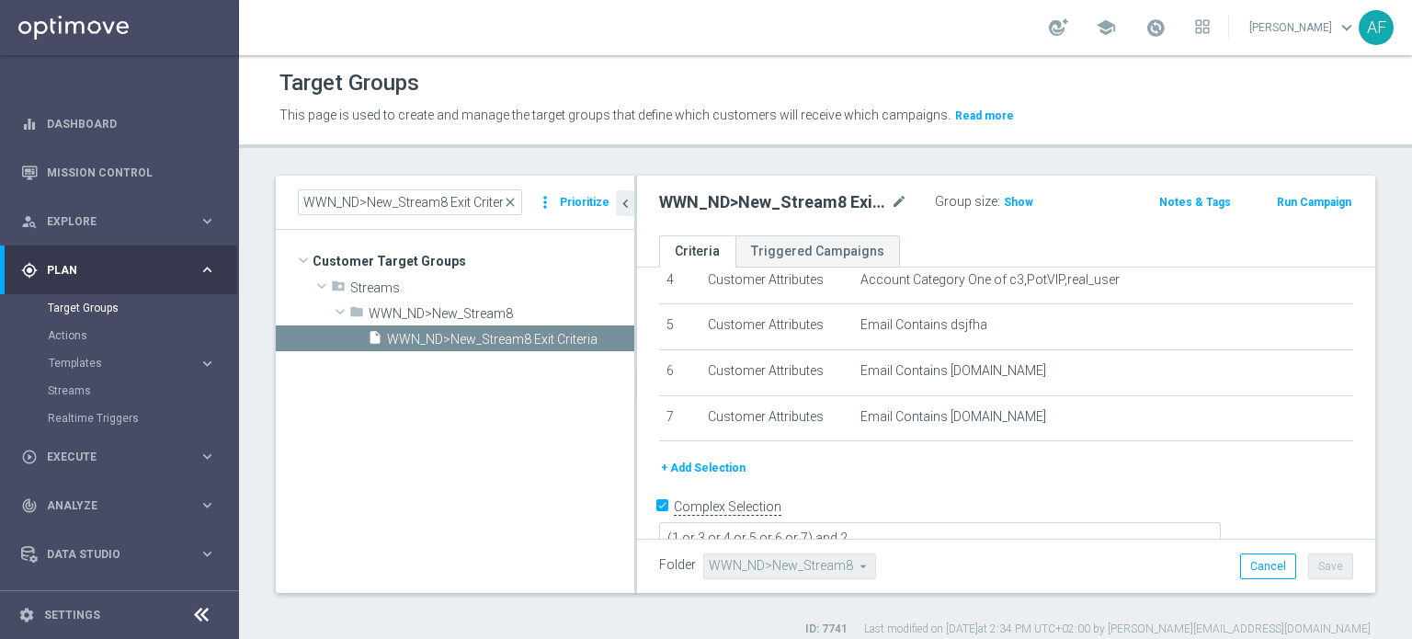
scroll to position [211, 0]
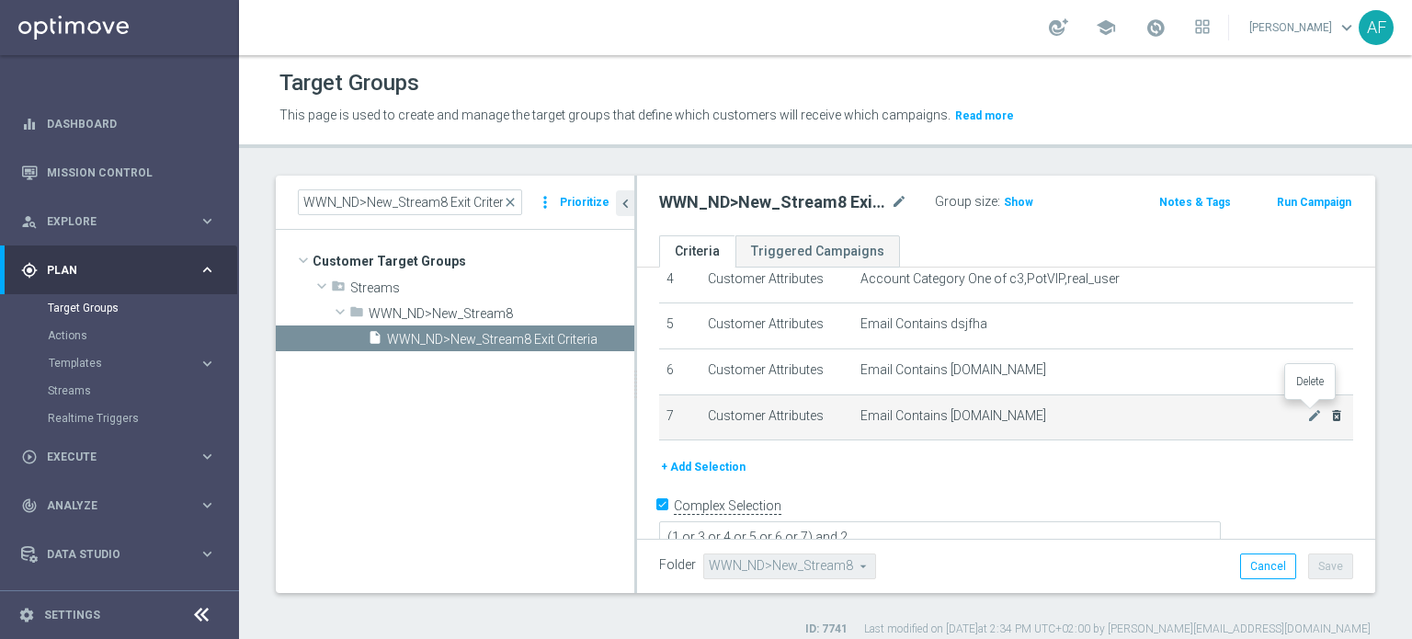
click at [1329, 410] on icon "delete_forever" at bounding box center [1336, 415] width 15 height 15
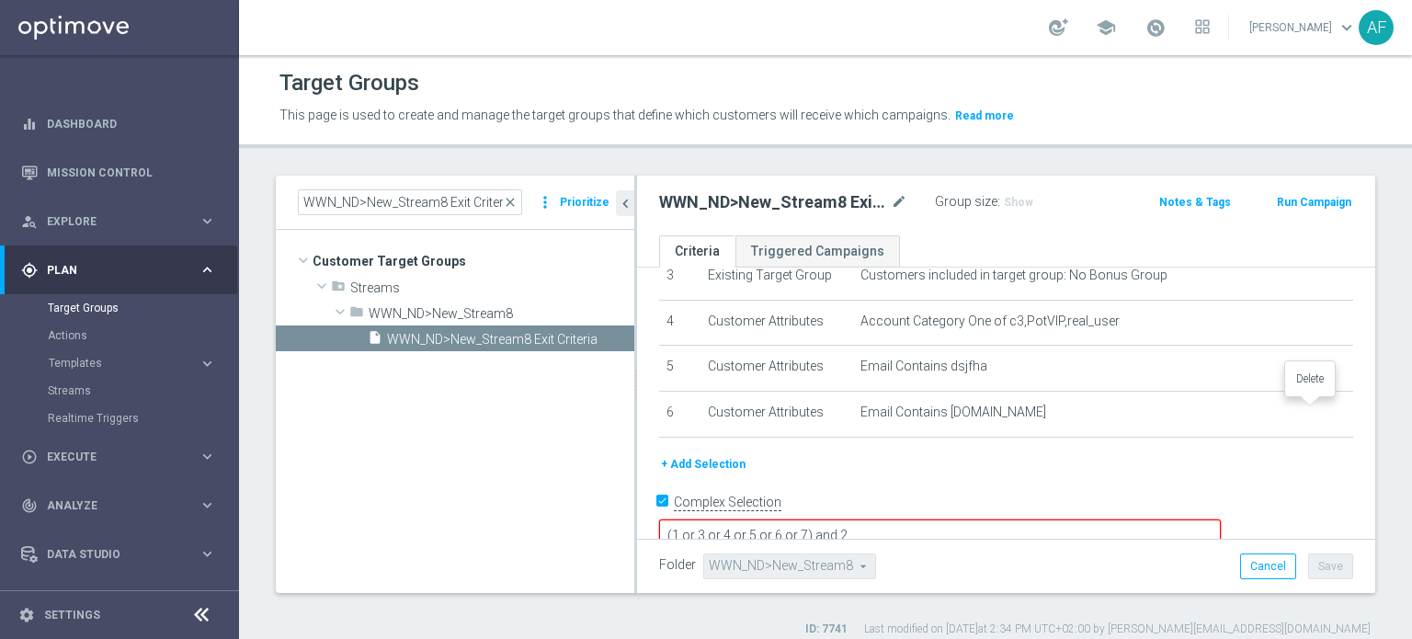
click at [0, 0] on icon "delete_forever" at bounding box center [0, 0] width 0 height 0
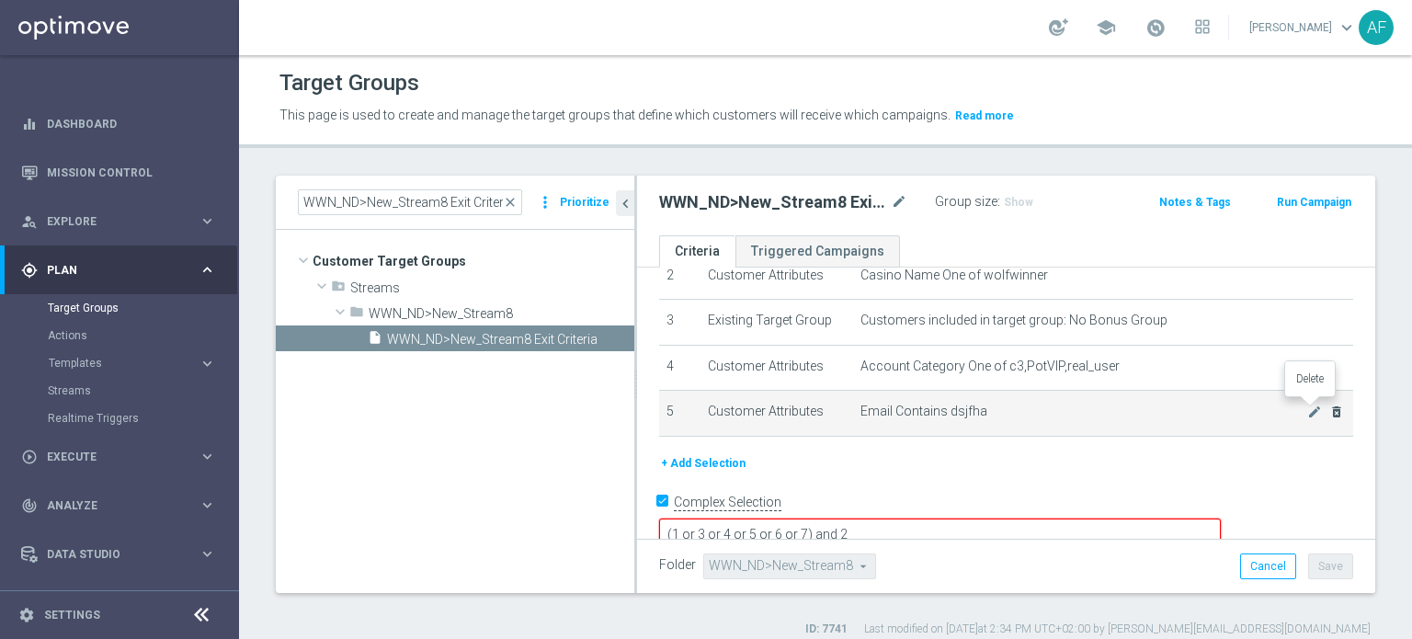
click at [1329, 410] on icon "delete_forever" at bounding box center [1336, 411] width 15 height 15
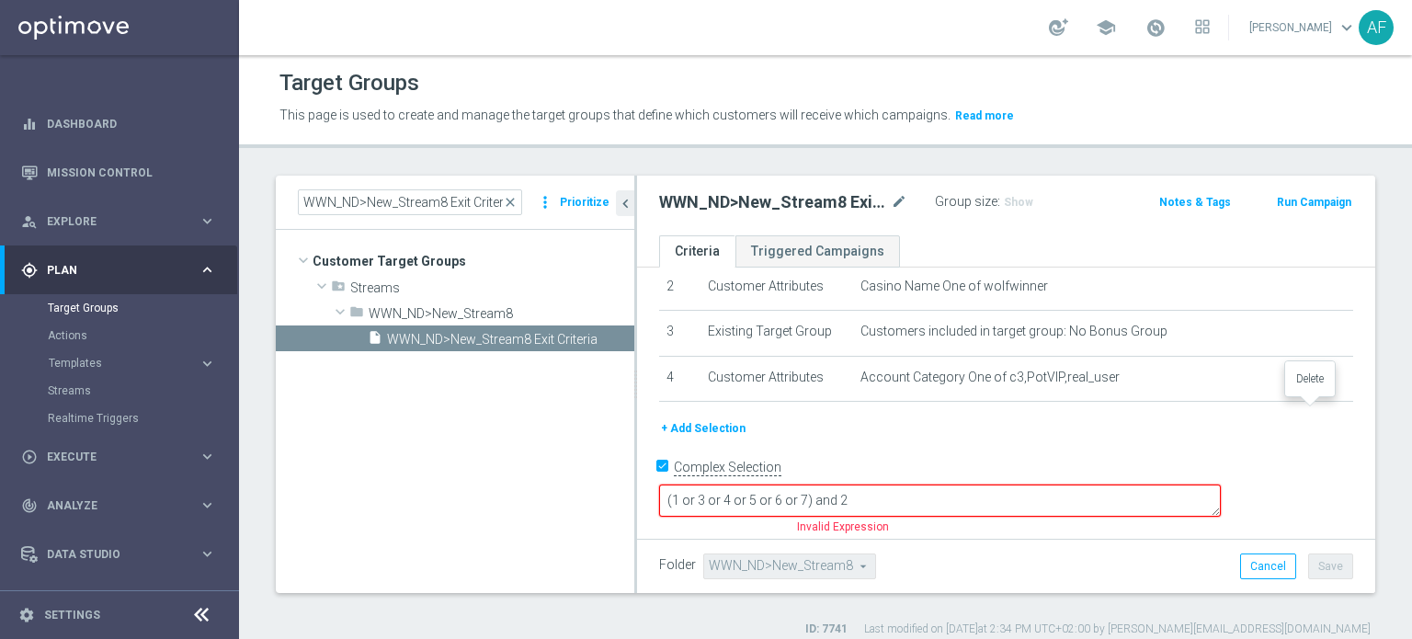
scroll to position [79, 0]
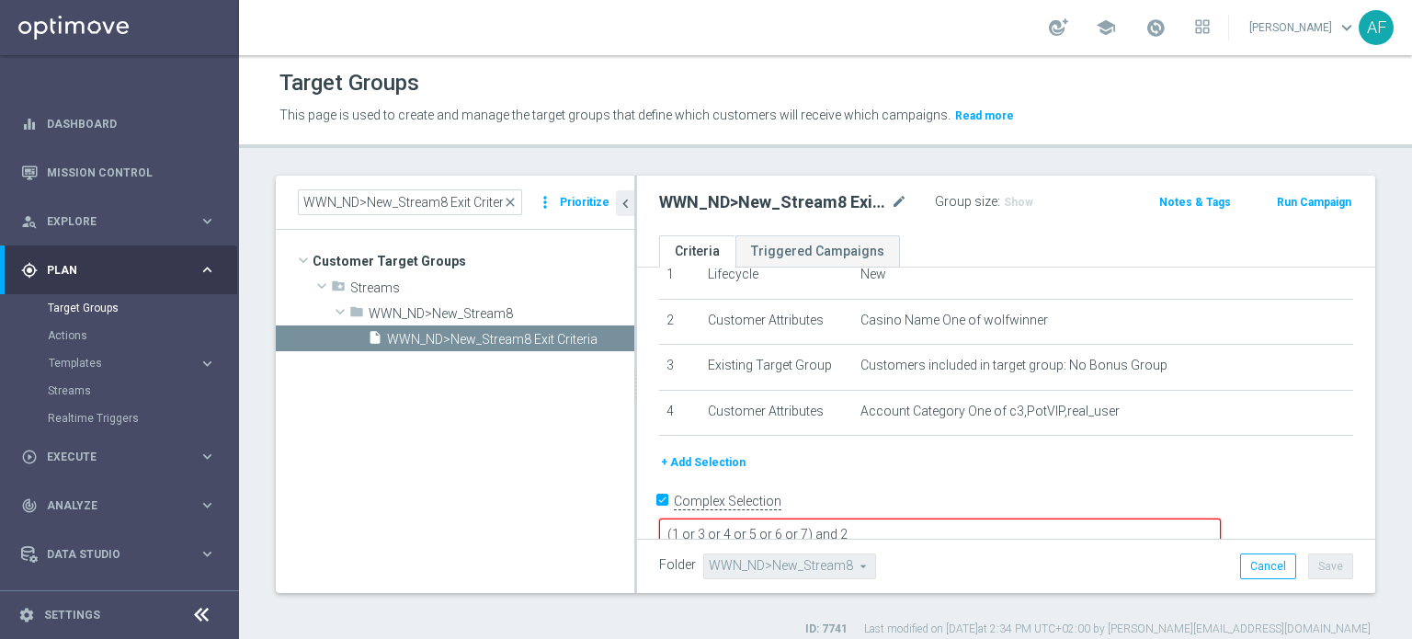
drag, startPoint x: 933, startPoint y: 501, endPoint x: 941, endPoint y: 511, distance: 13.1
click at [933, 518] on textarea "(1 or 3 or 4 or 5 or 6 or 7) and 2" at bounding box center [940, 534] width 562 height 32
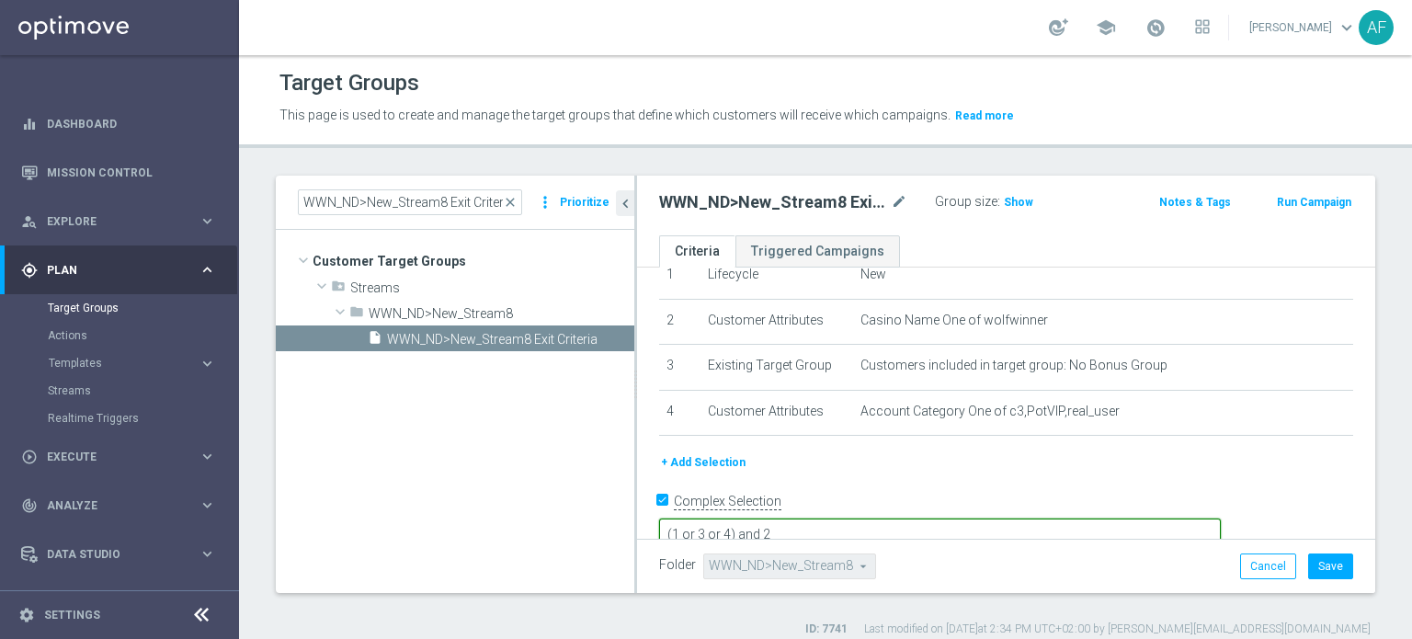
scroll to position [0, 0]
type textarea "(1 or 3 or 4) and 2"
click at [1320, 568] on button "Save" at bounding box center [1330, 566] width 45 height 26
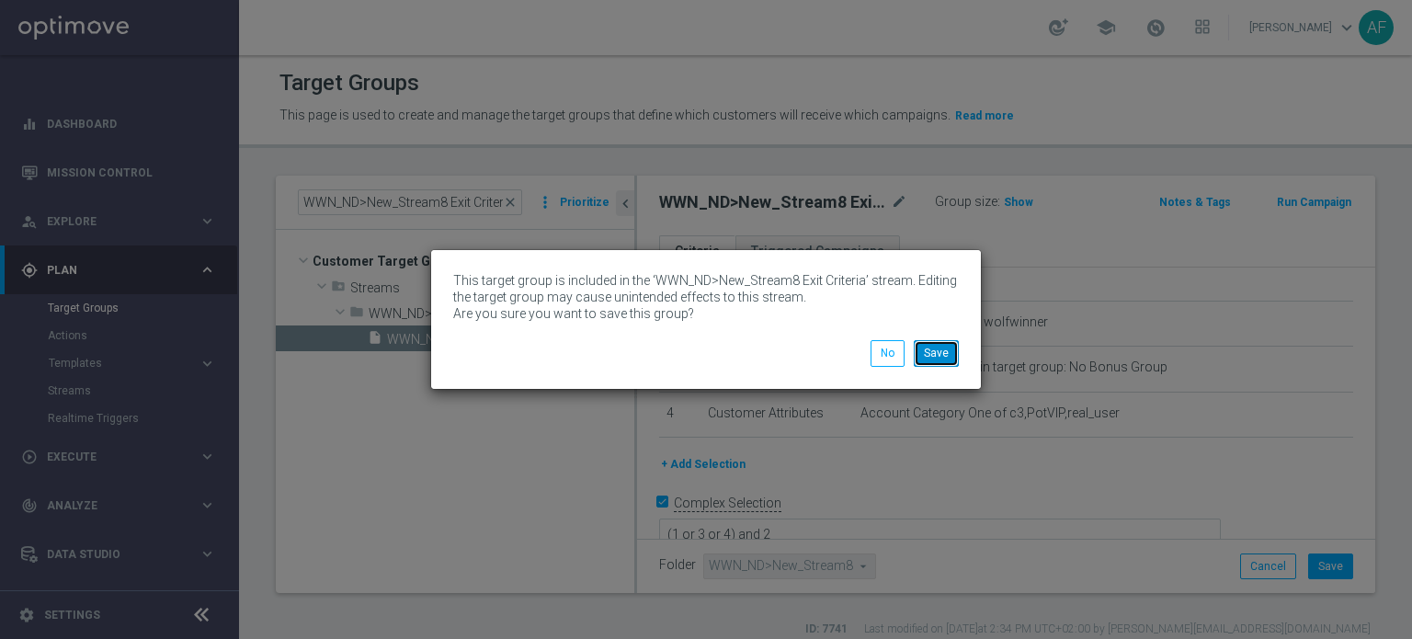
click at [940, 360] on button "Save" at bounding box center [936, 353] width 45 height 26
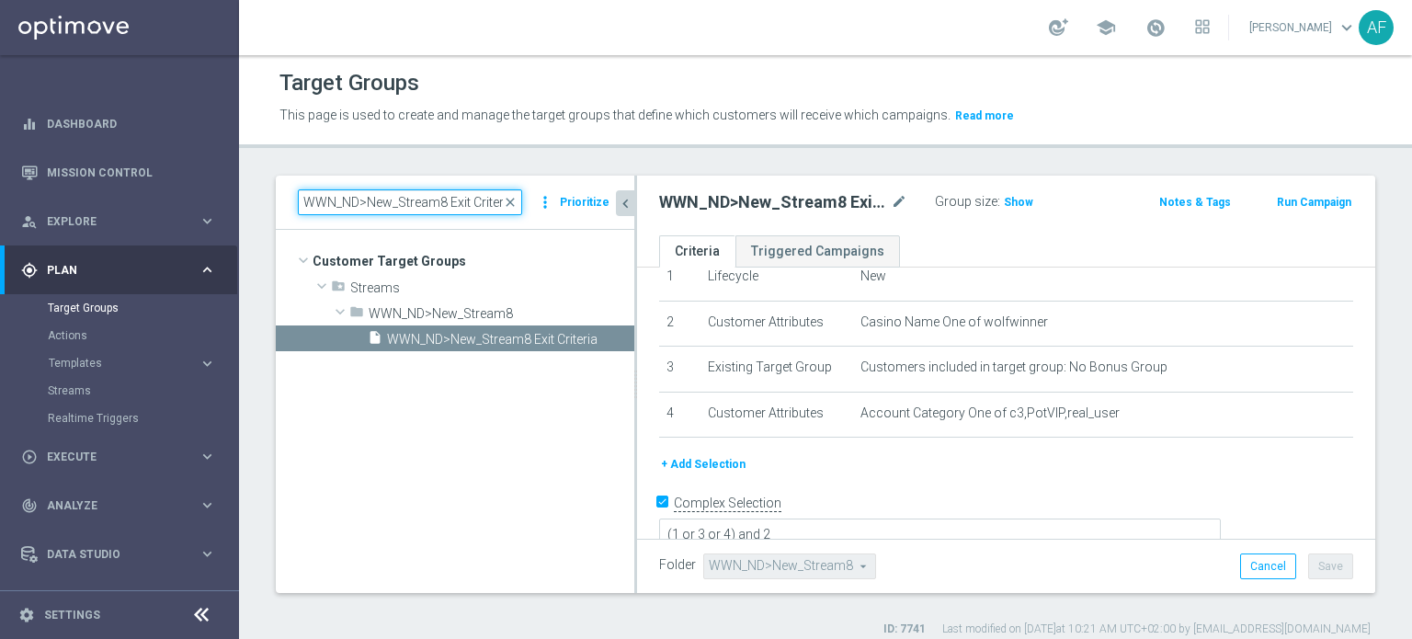
scroll to position [0, 4]
drag, startPoint x: 305, startPoint y: 203, endPoint x: 618, endPoint y: 209, distance: 312.6
click at [618, 209] on div "WWN_ND>New_Stream8 Exit Criteria close more_vert Prioritize Customer Target Gro…" at bounding box center [455, 384] width 358 height 416
paste input "JPJ_ND>New_Stream11"
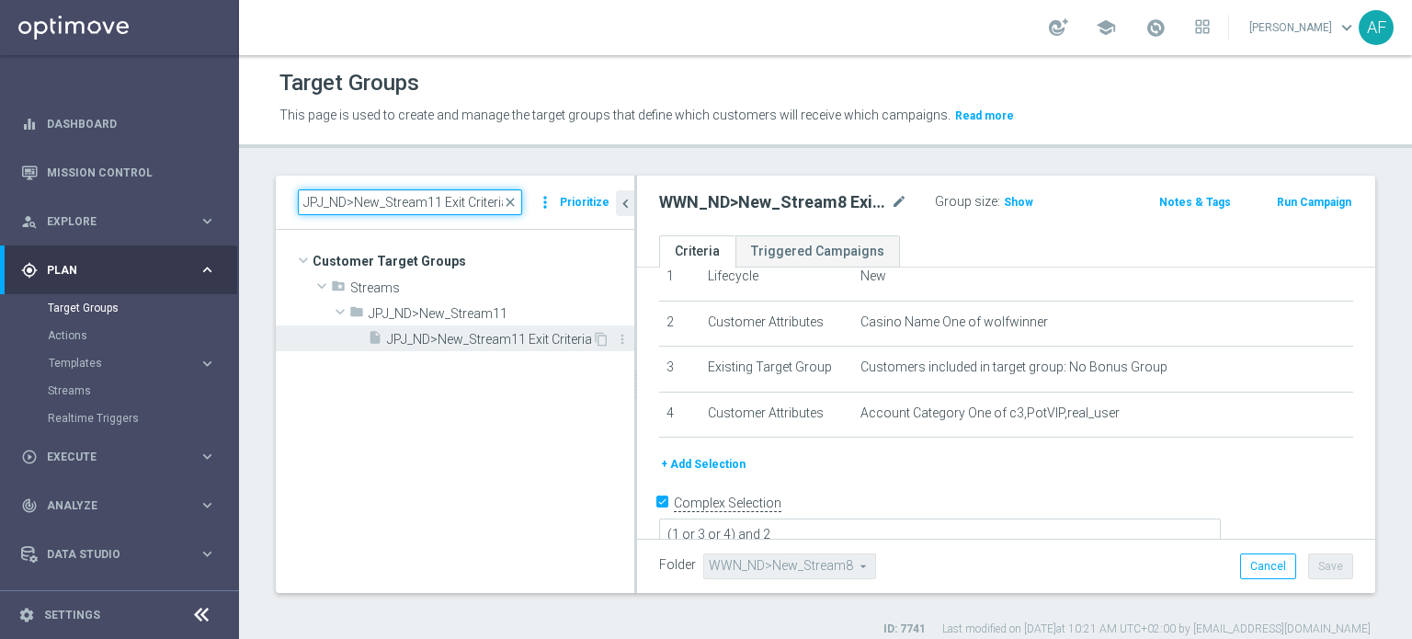
type input "JPJ_ND>New_Stream11 Exit Criteria"
click at [517, 339] on span "JPJ_ND>New_Stream11 Exit Criteria" at bounding box center [489, 340] width 205 height 16
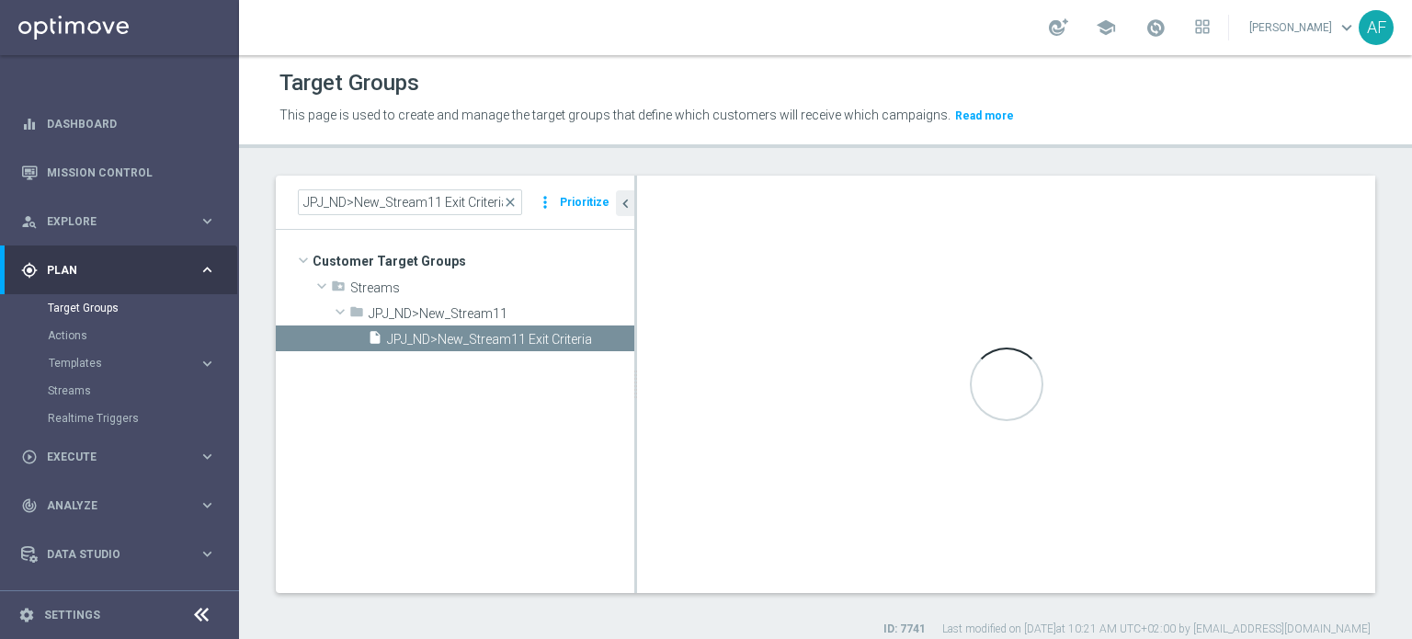
type textarea "1 or 2 or 3 or 4 or 5 or 6"
type input "JPJ_ND>New_Stream11"
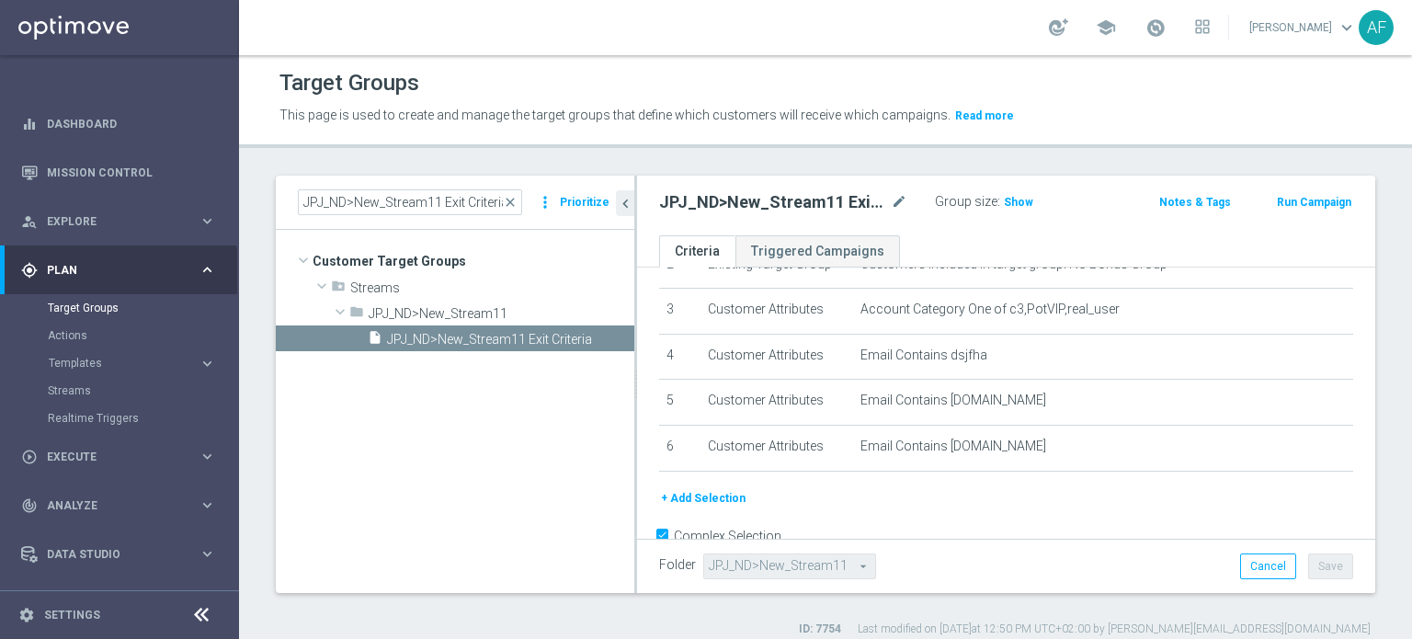
scroll to position [166, 0]
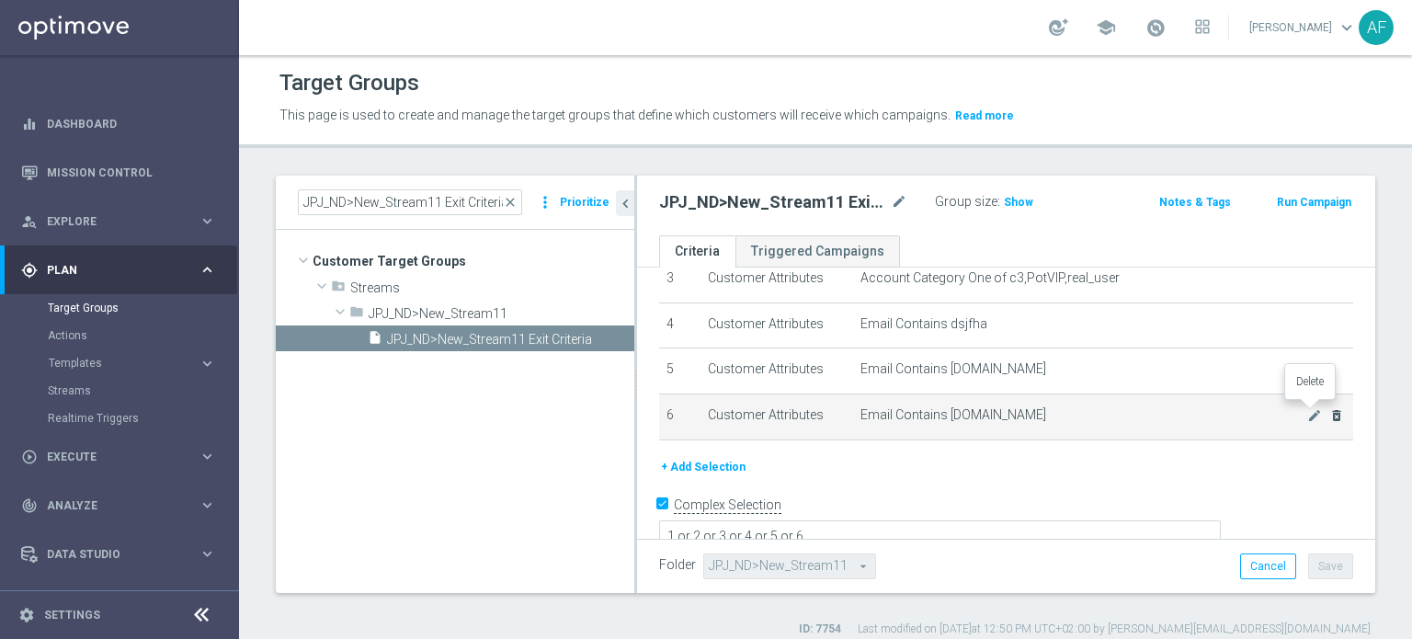
click at [1329, 413] on icon "delete_forever" at bounding box center [1336, 415] width 15 height 15
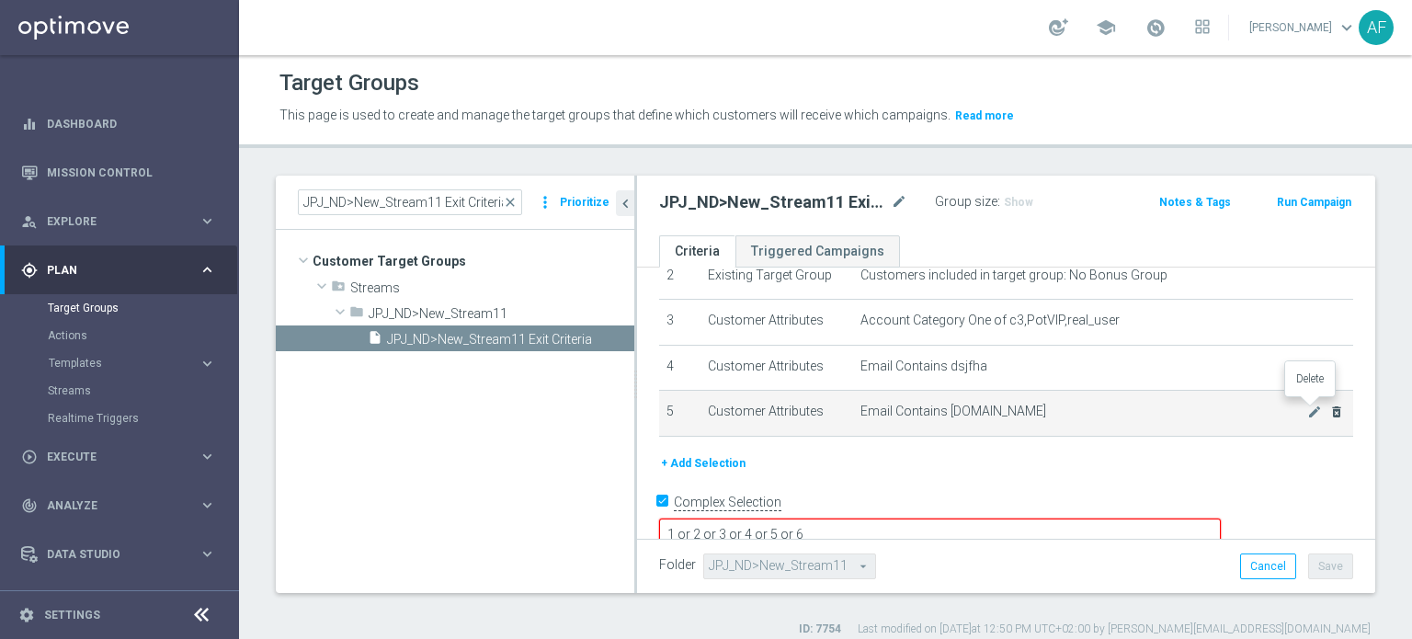
click at [1329, 412] on icon "delete_forever" at bounding box center [1336, 411] width 15 height 15
click at [1329, 411] on icon "delete_forever" at bounding box center [1336, 411] width 15 height 15
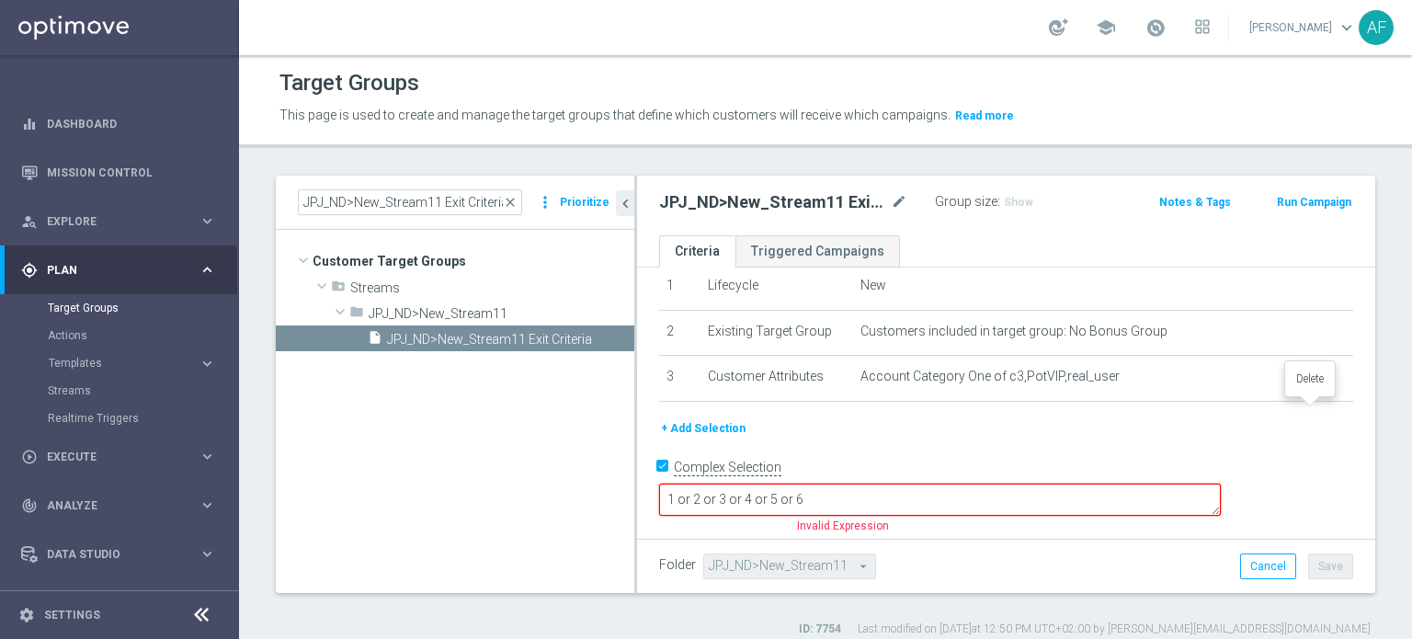
scroll to position [34, 0]
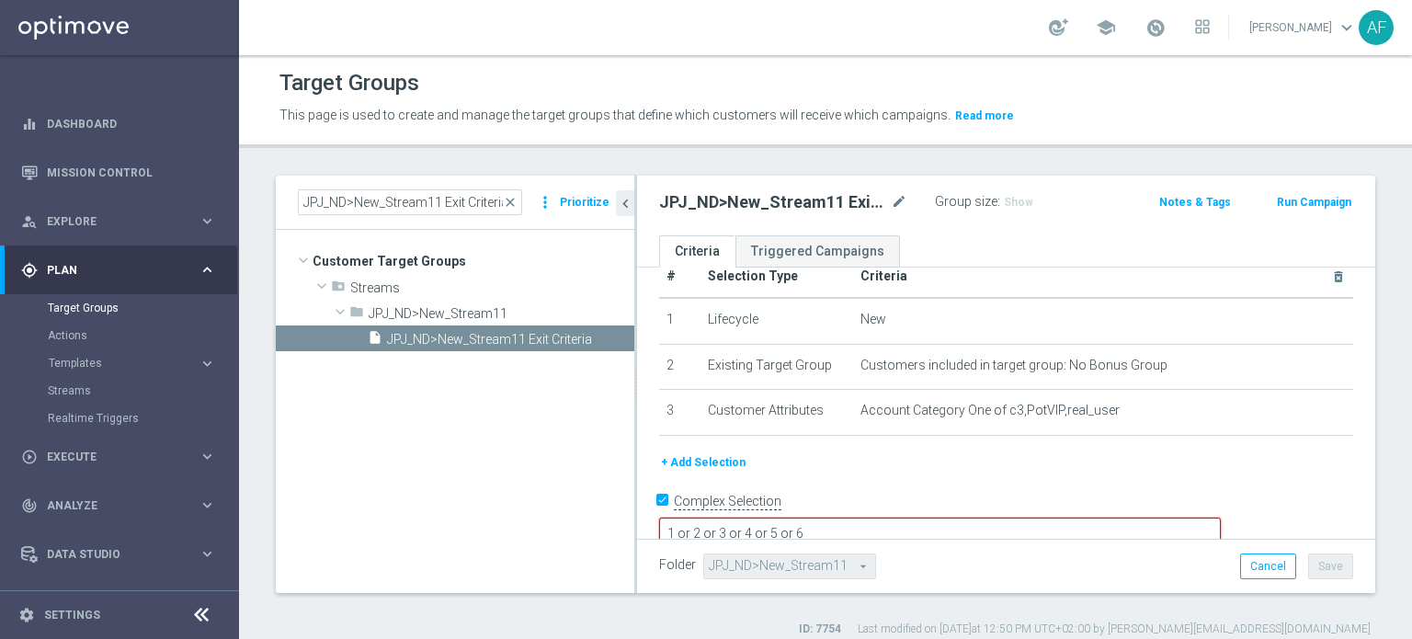
click at [960, 517] on textarea "1 or 2 or 3 or 4 or 5 or 6" at bounding box center [940, 533] width 562 height 32
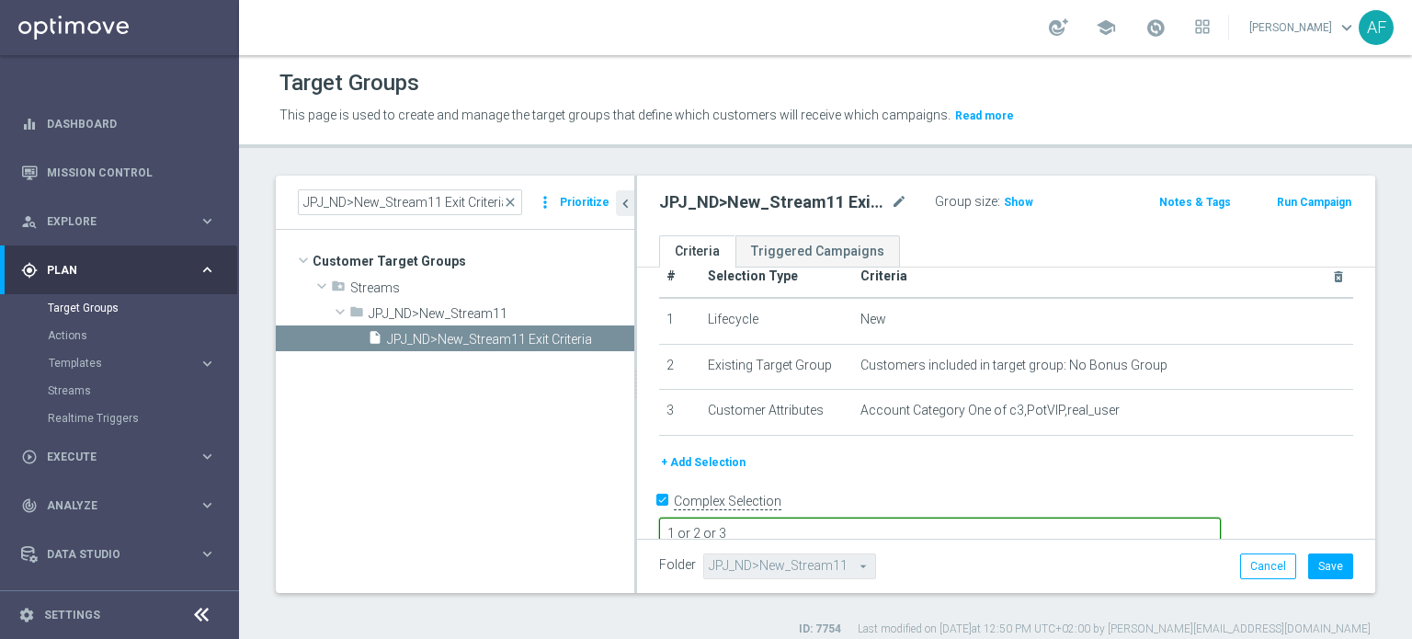
scroll to position [0, 0]
type textarea "1 or 2 or 3"
click at [1324, 561] on button "Save" at bounding box center [1330, 566] width 45 height 26
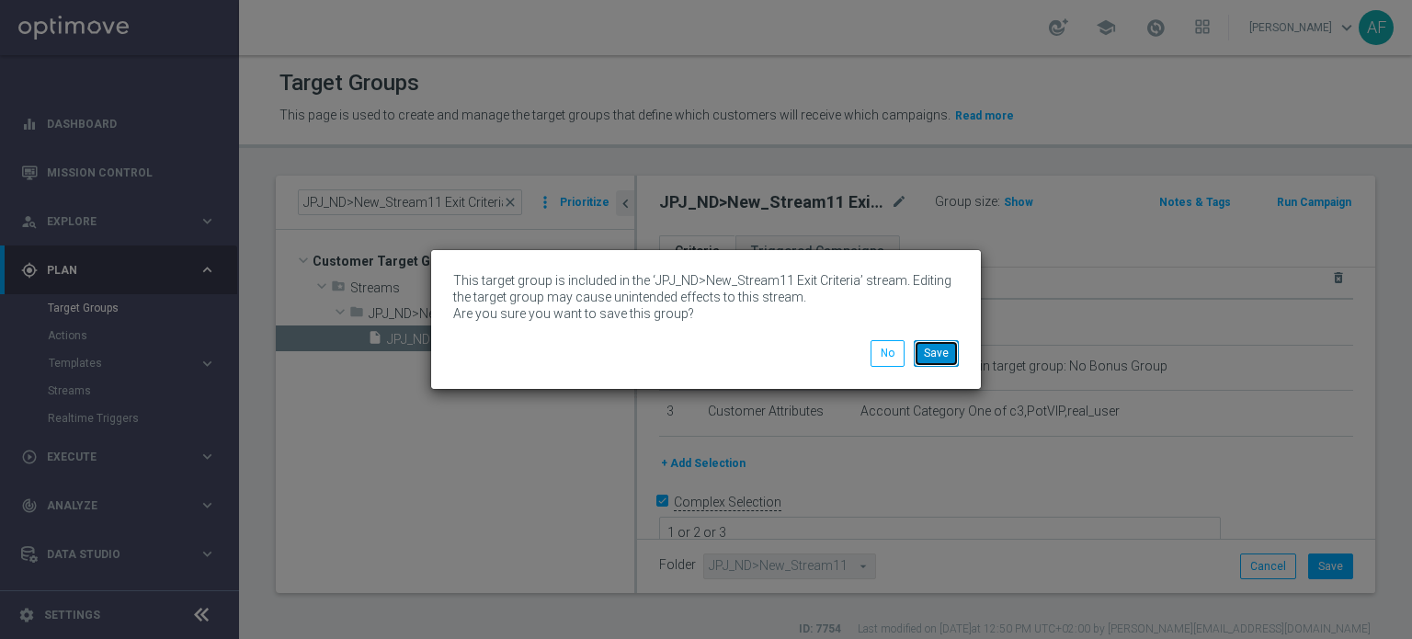
click at [932, 356] on button "Save" at bounding box center [936, 353] width 45 height 26
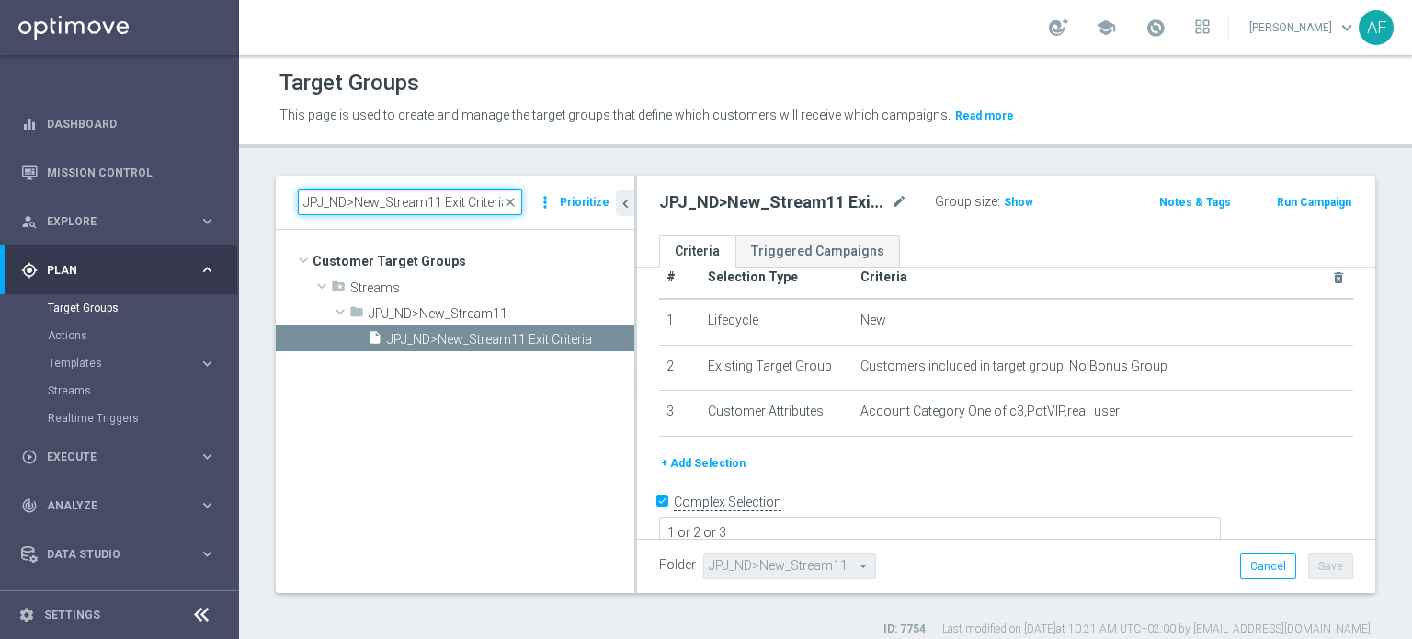
drag, startPoint x: 303, startPoint y: 201, endPoint x: 613, endPoint y: 212, distance: 309.9
click at [613, 212] on div "JPJ_ND>New_Stream11 Exit Criteria close more_vert Prioritize" at bounding box center [455, 203] width 358 height 54
paste input "KJ_ND>New_Stream12"
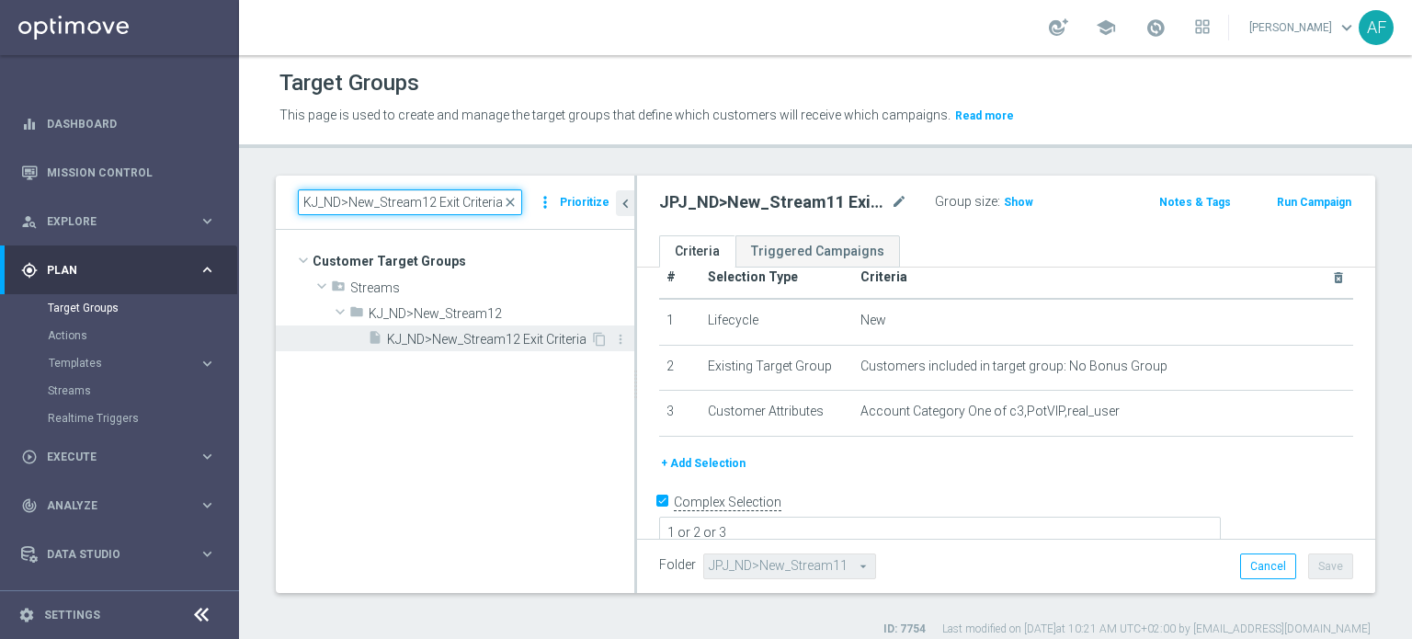
type input "KJ_ND>New_Stream12 Exit Criteria"
click at [505, 332] on span "KJ_ND>New_Stream12 Exit Criteria" at bounding box center [488, 340] width 203 height 16
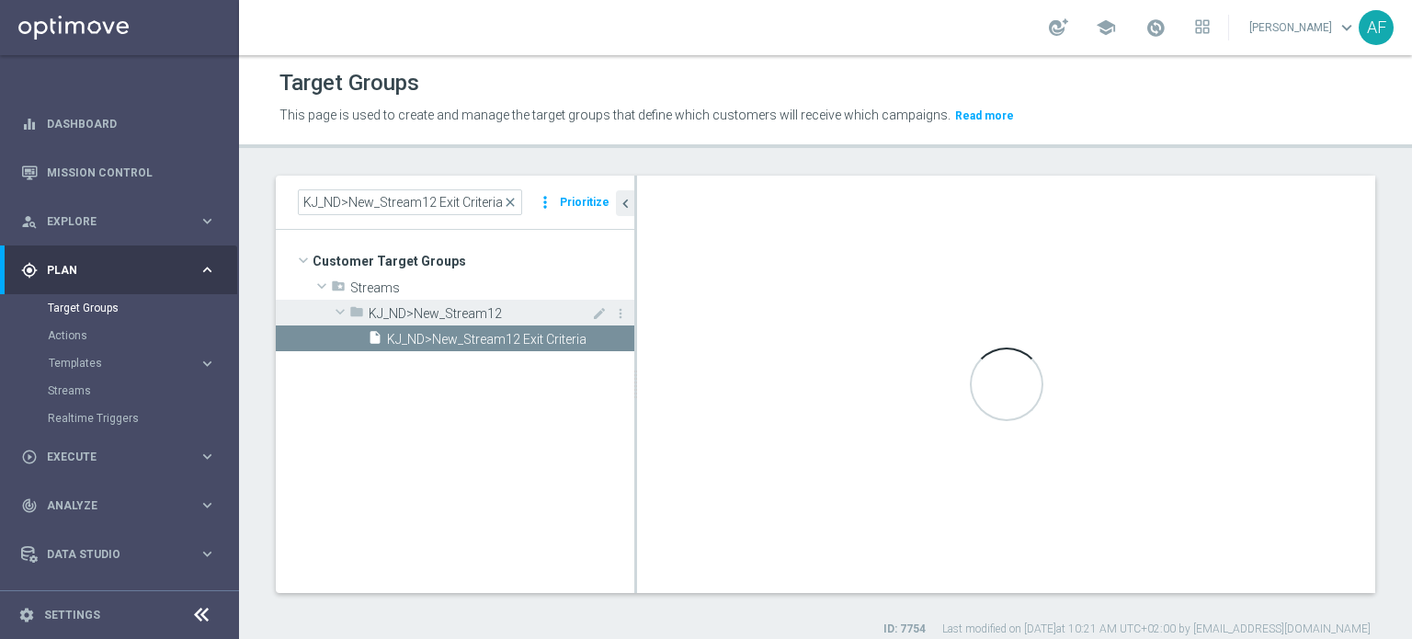
type textarea "(1 or 3 or 4 or 5 or 6 or 7 or 8 or 9) and 2"
type input "KJ_ND>New_Stream12"
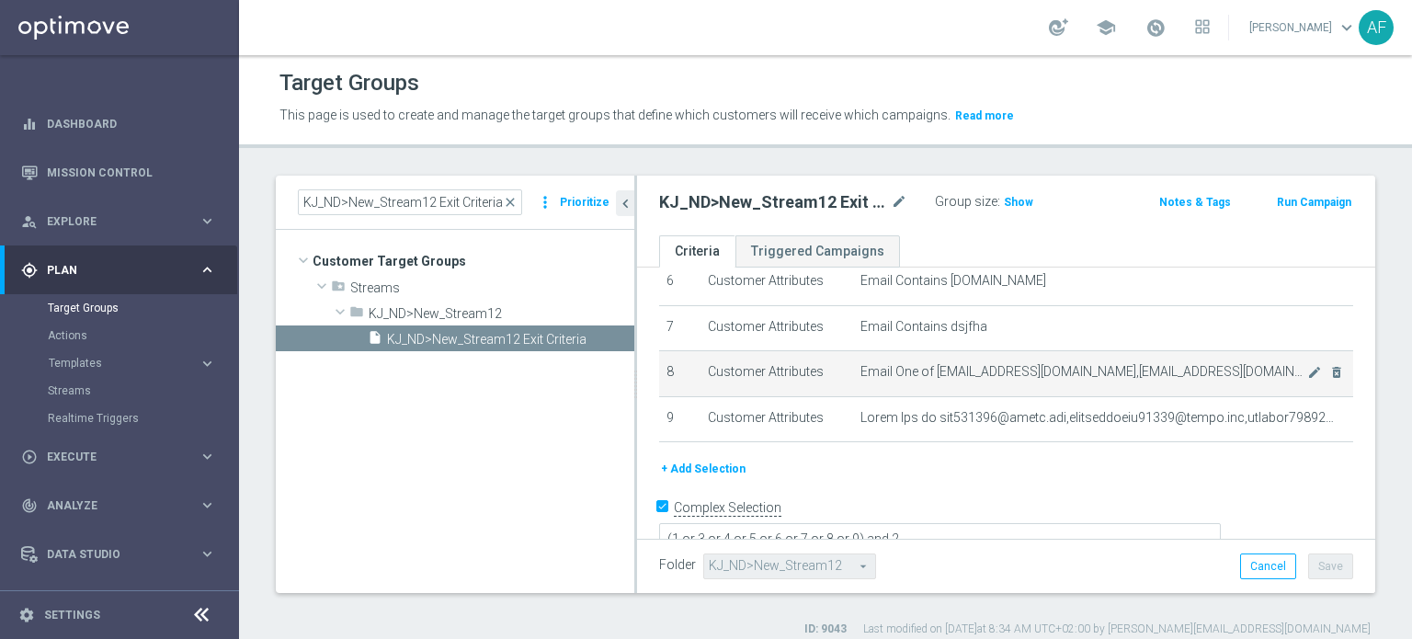
scroll to position [301, 0]
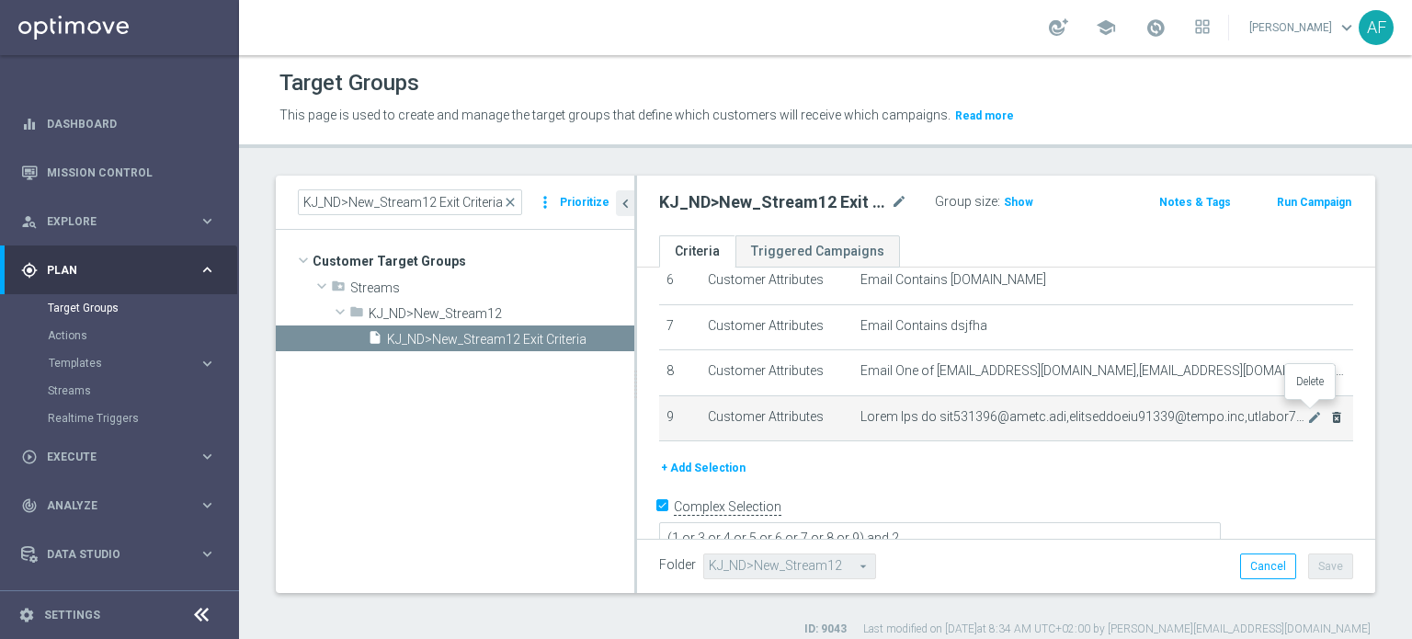
click at [1329, 410] on icon "delete_forever" at bounding box center [1336, 417] width 15 height 15
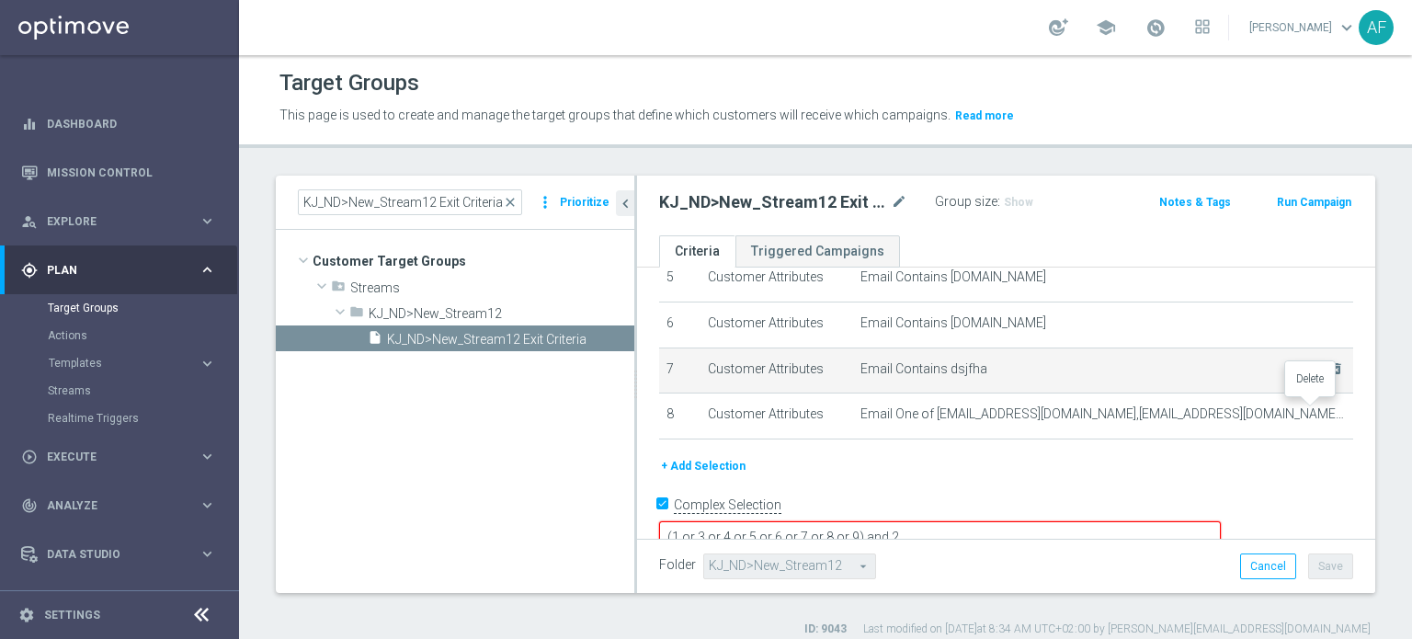
click at [0, 0] on icon "delete_forever" at bounding box center [0, 0] width 0 height 0
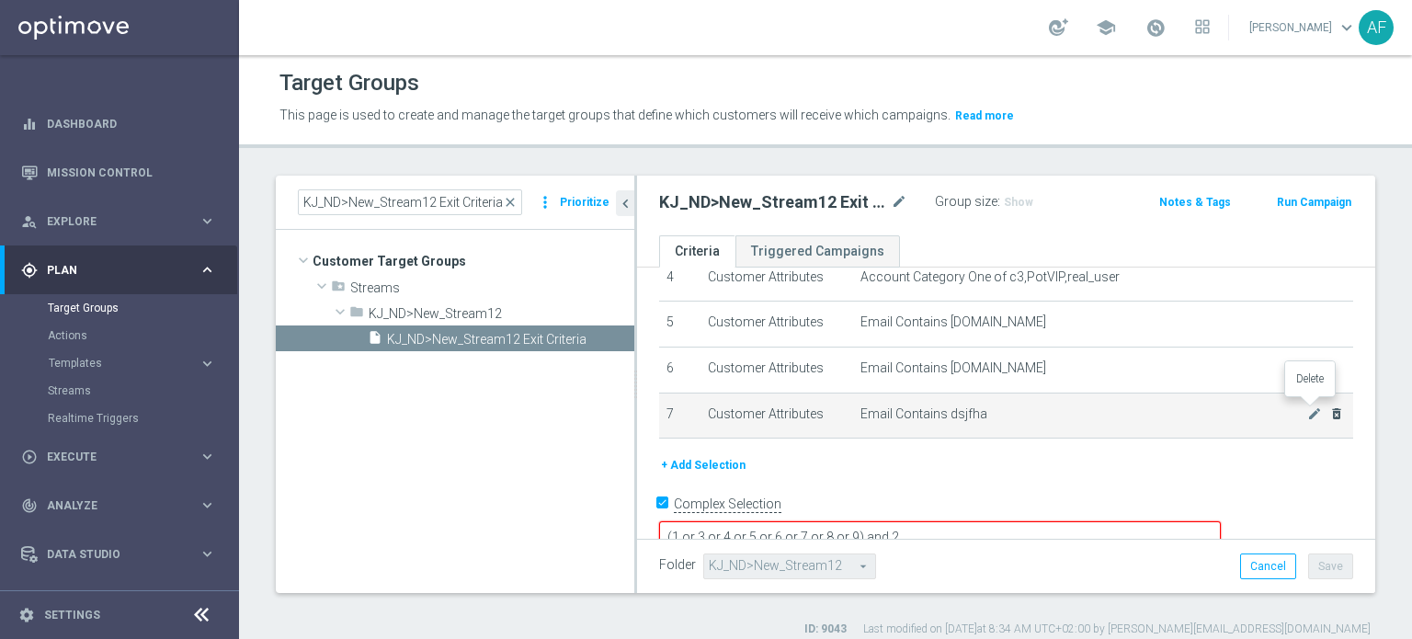
click at [1329, 409] on icon "delete_forever" at bounding box center [1336, 413] width 15 height 15
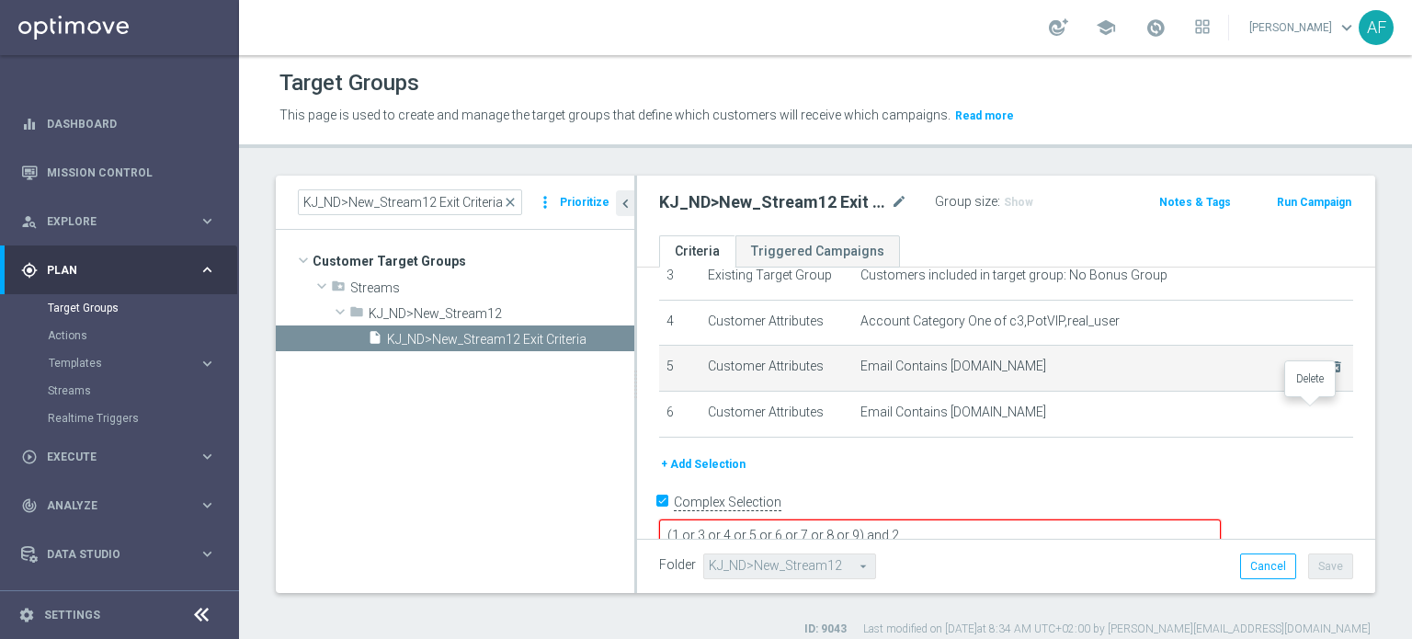
click at [0, 0] on icon "delete_forever" at bounding box center [0, 0] width 0 height 0
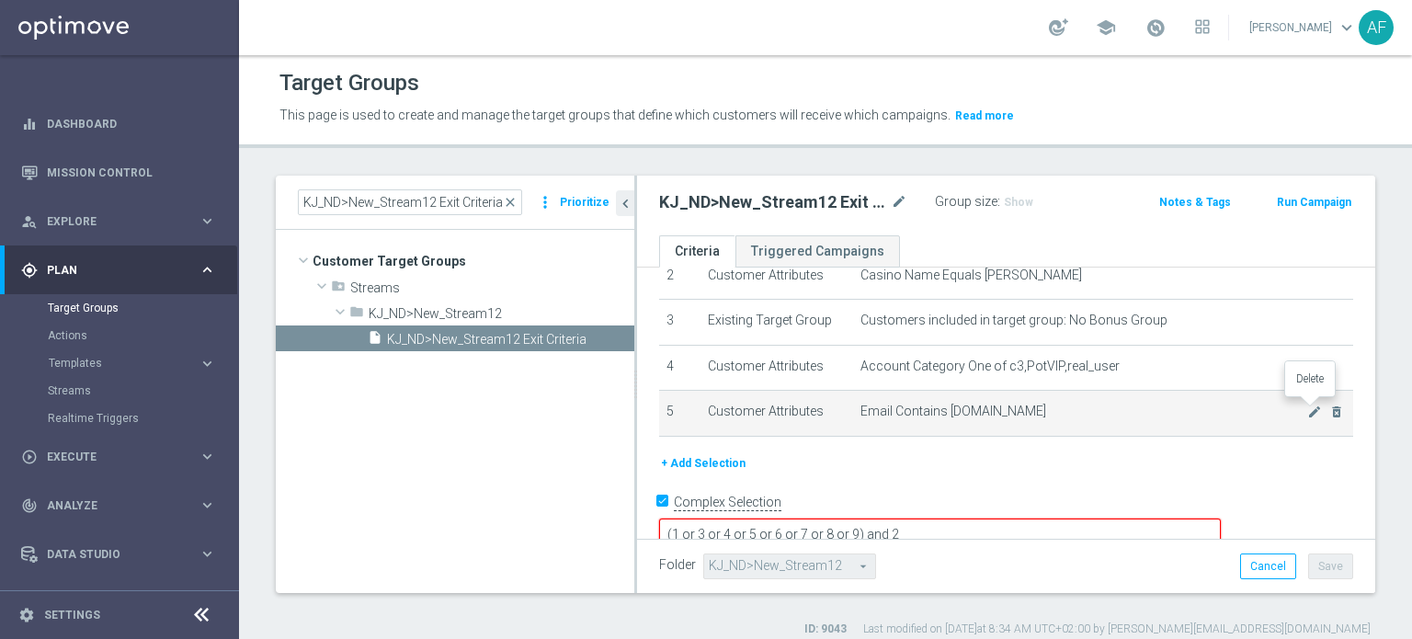
click at [1329, 411] on icon "delete_forever" at bounding box center [1336, 411] width 15 height 15
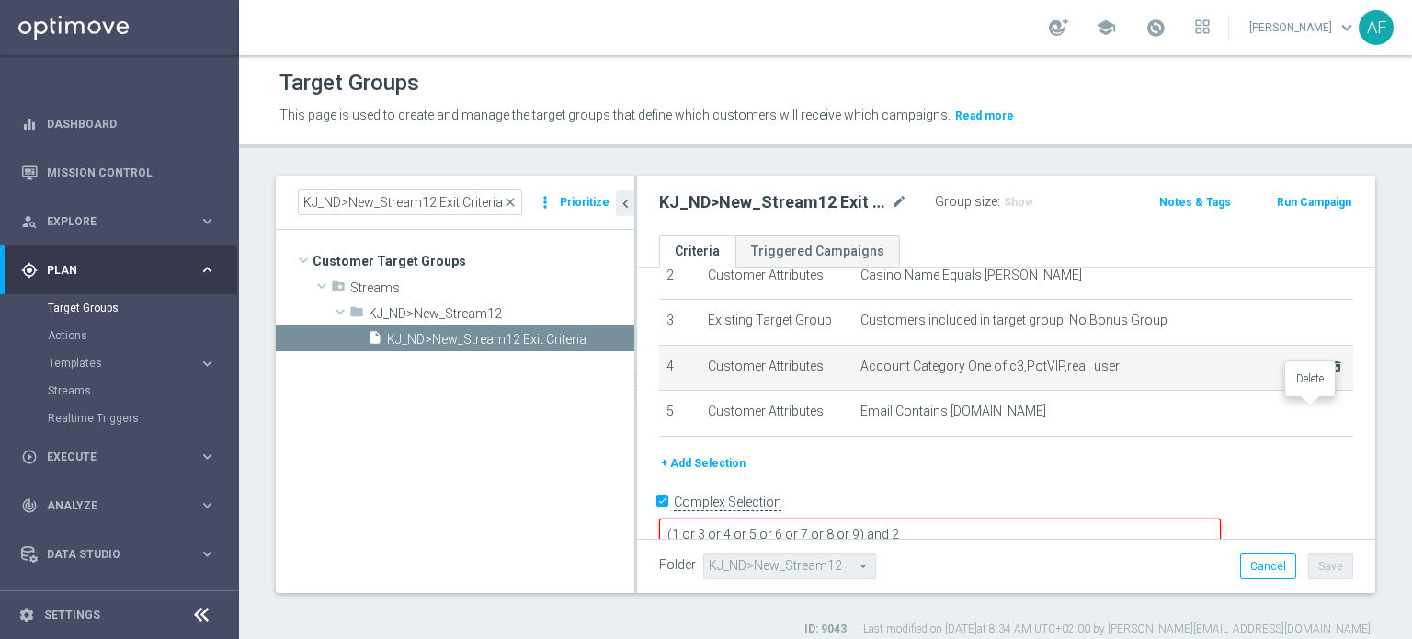
scroll to position [79, 0]
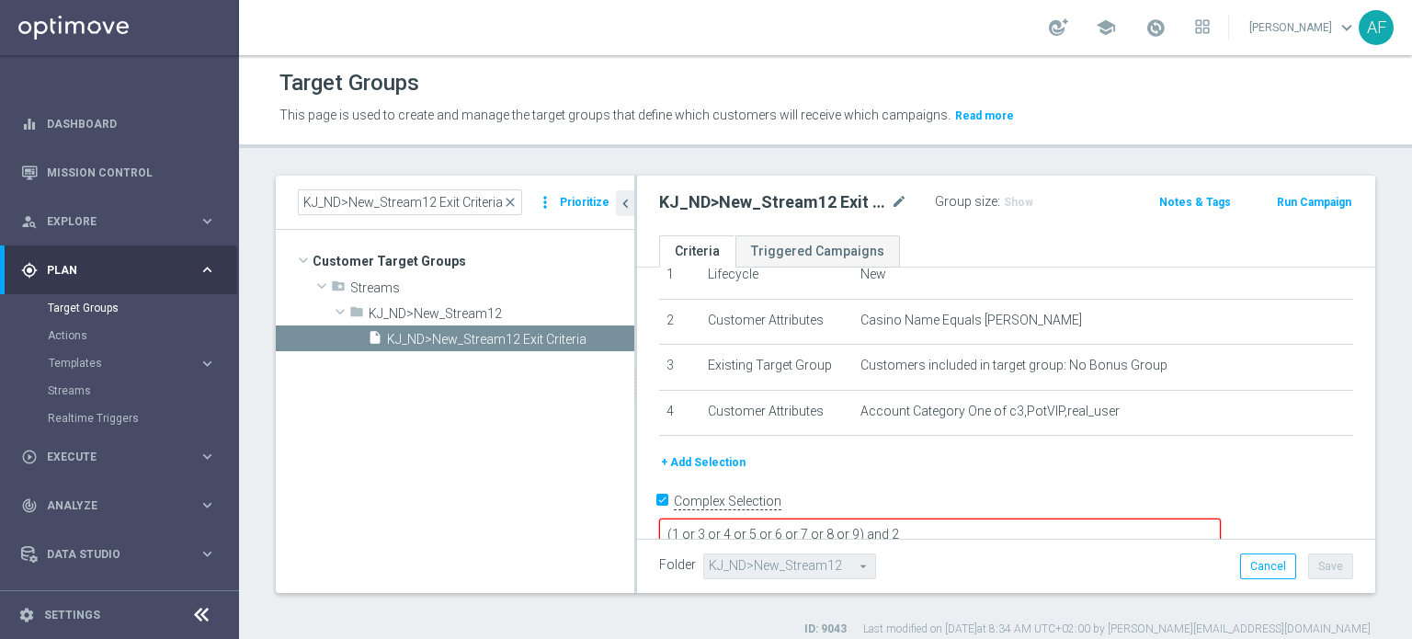
click at [985, 518] on textarea "(1 or 3 or 4 or 5 or 6 or 7 or 8 or 9) and 2" at bounding box center [940, 534] width 562 height 32
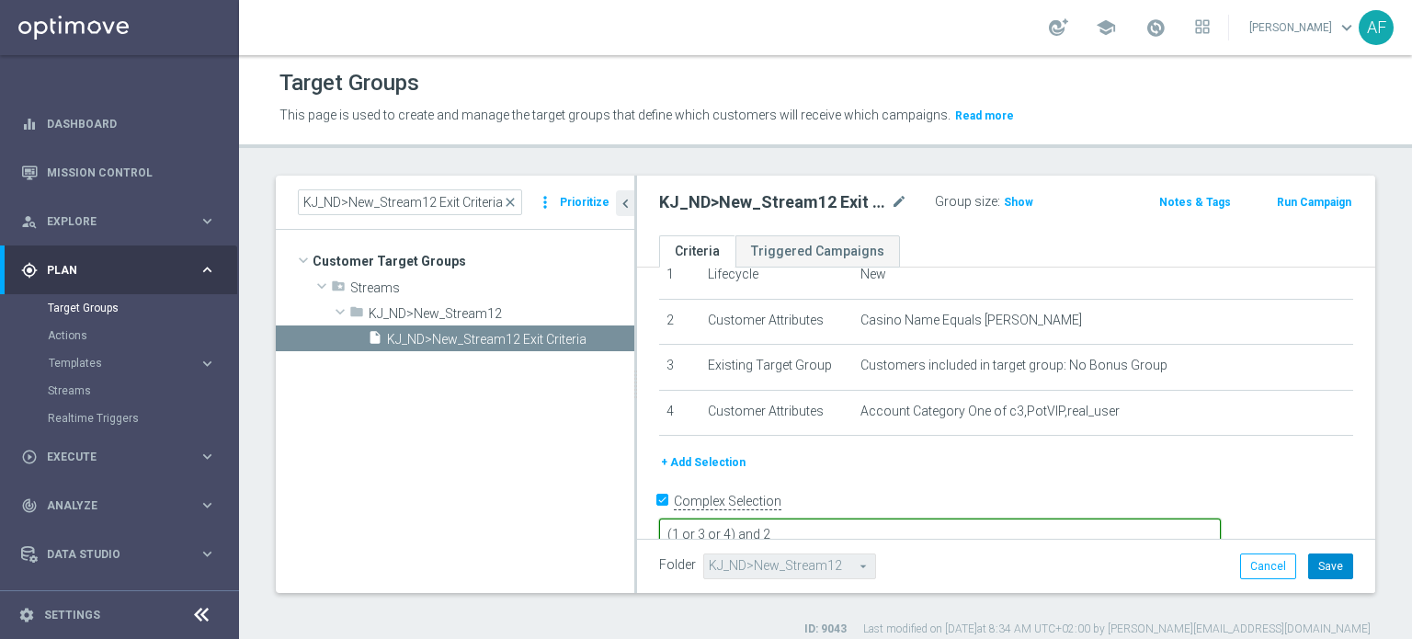
type textarea "(1 or 3 or 4) and 2"
click at [1308, 562] on button "Save" at bounding box center [1330, 566] width 45 height 26
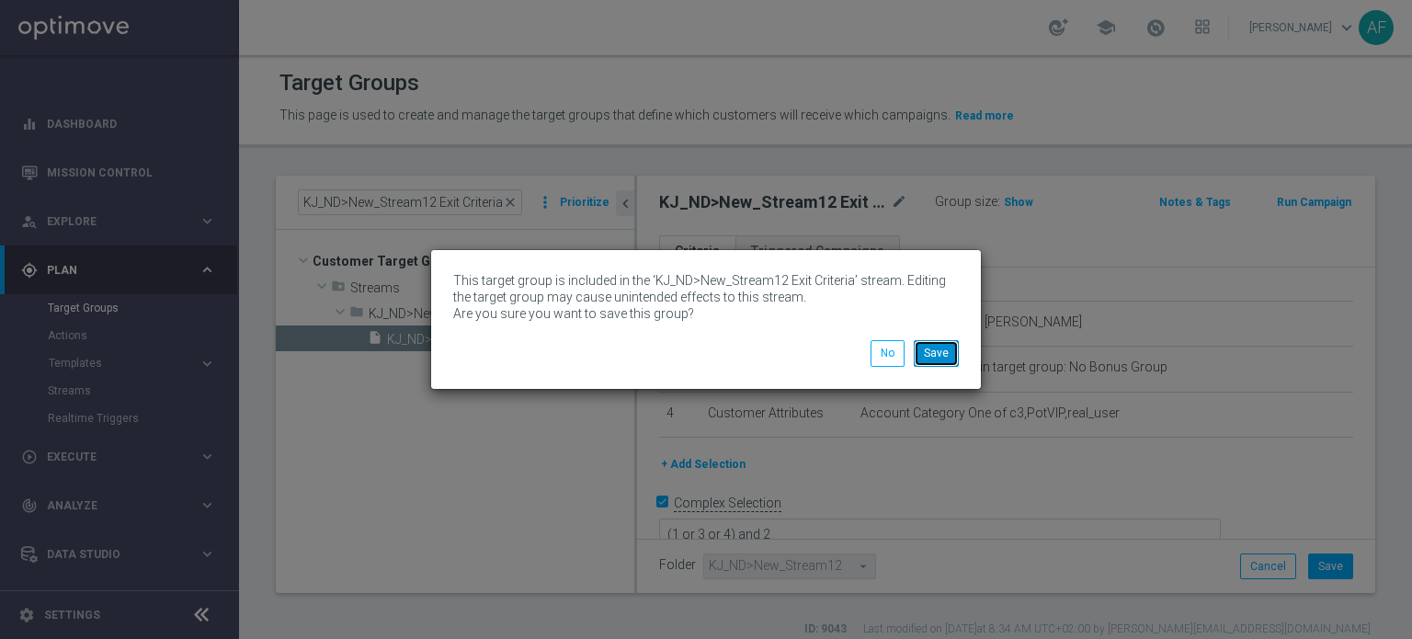
click at [937, 348] on button "Save" at bounding box center [936, 353] width 45 height 26
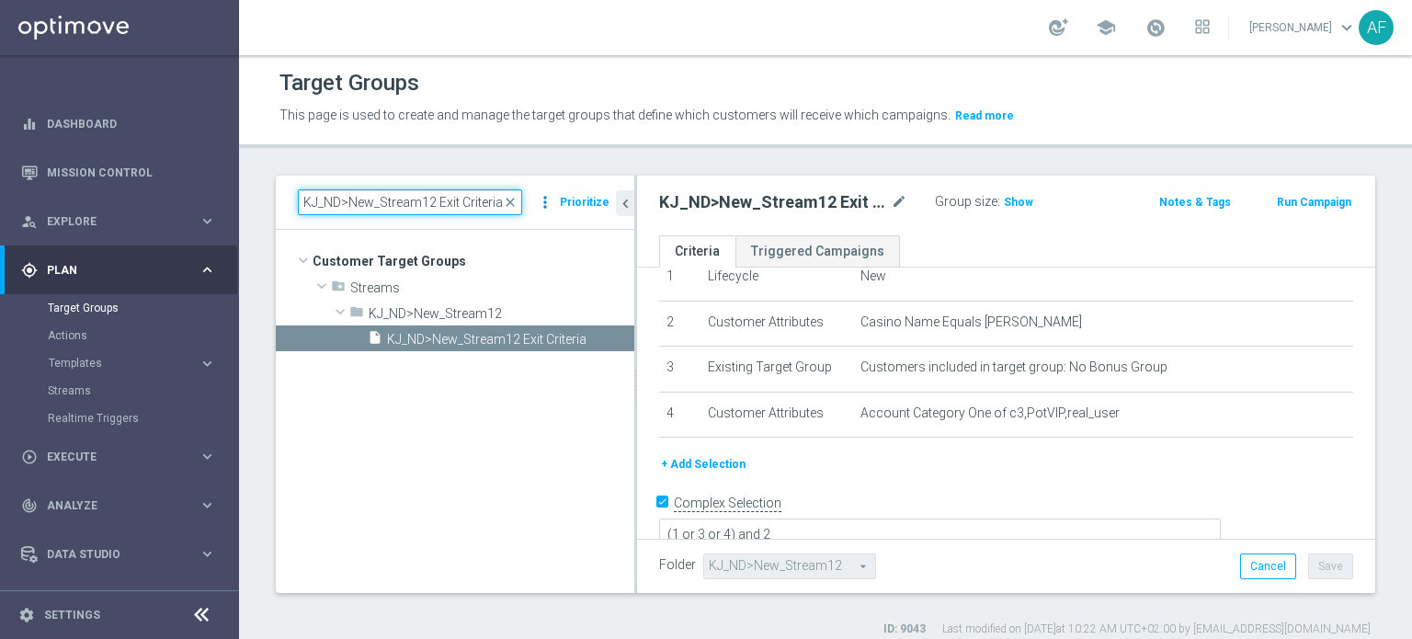
drag, startPoint x: 299, startPoint y: 201, endPoint x: 546, endPoint y: 202, distance: 247.3
click at [546, 202] on div "KJ_ND>New_Stream12 Exit Criteria close more_vert Prioritize" at bounding box center [455, 202] width 314 height 26
paste input "WWN_ND>New_Stream9"
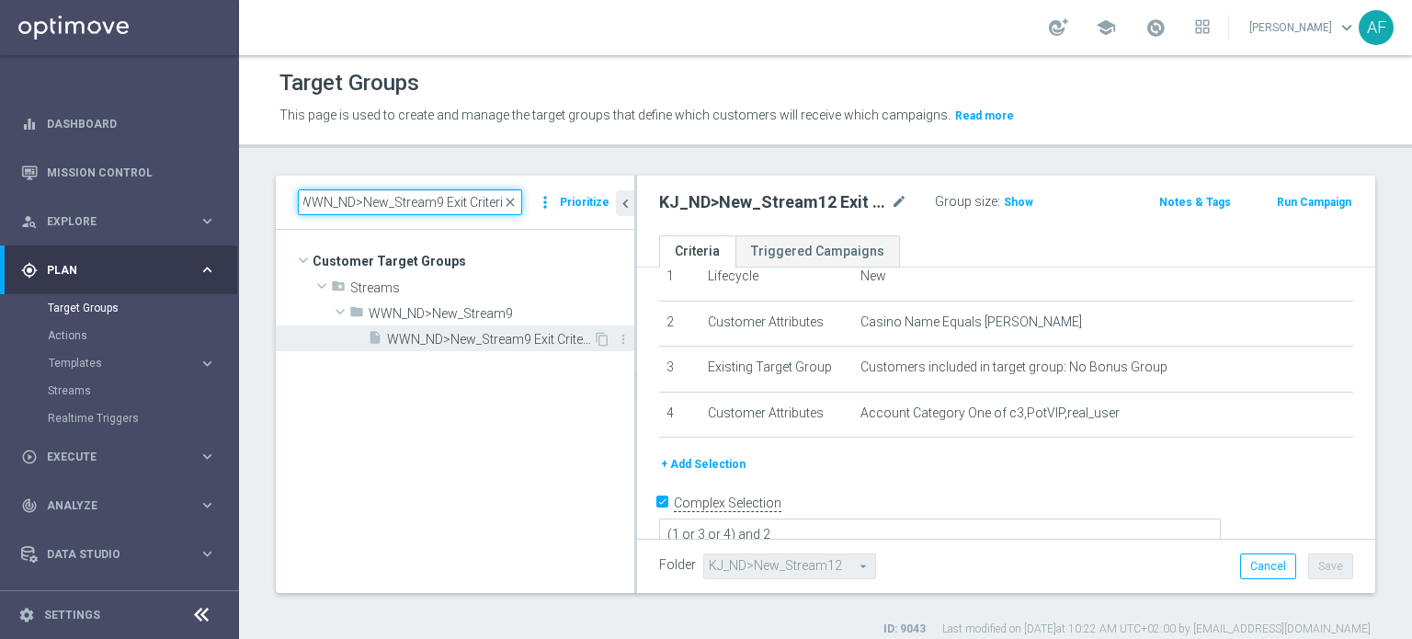
type input "WWN_ND>New_Stream9 Exit Criteria"
click at [541, 345] on span "WWN_ND>New_Stream9 Exit Criteria" at bounding box center [490, 340] width 206 height 16
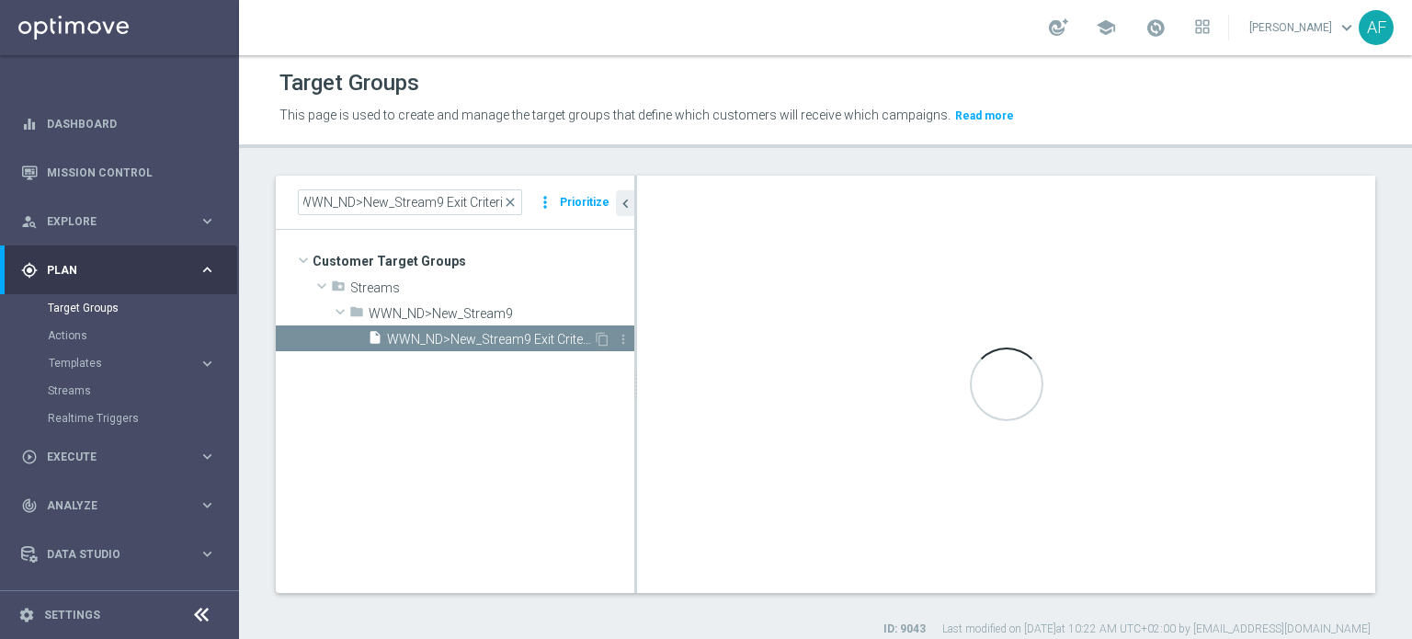
scroll to position [0, 0]
type textarea "(1 or 3 or 4 or 5 or 6 or 7 or 8 or 9) and 2"
type input "WWN_ND>New_Stream9"
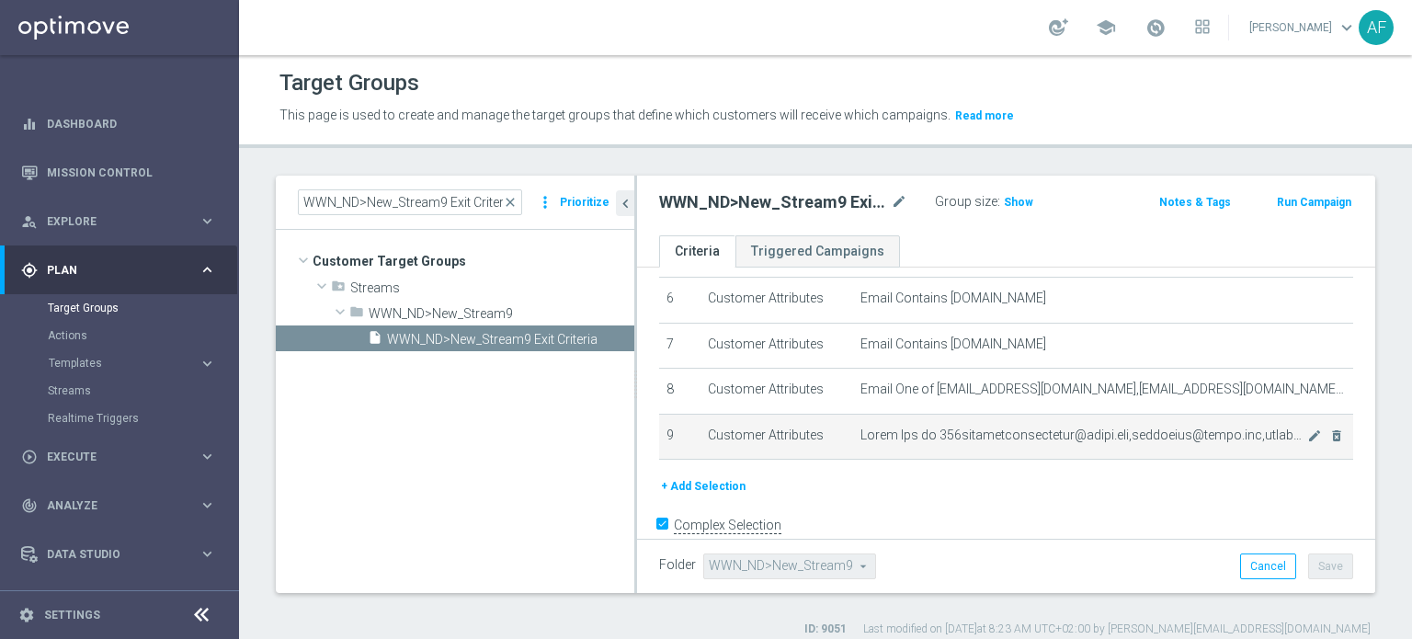
scroll to position [301, 0]
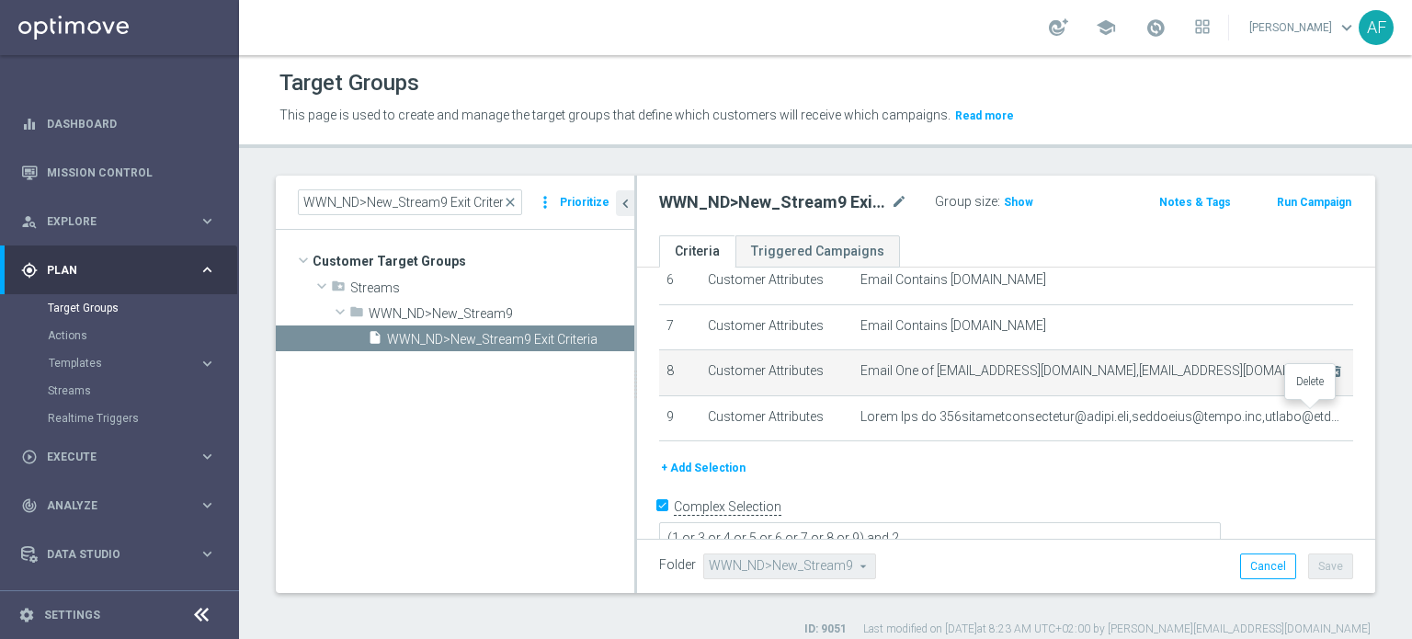
click at [0, 0] on icon "delete_forever" at bounding box center [0, 0] width 0 height 0
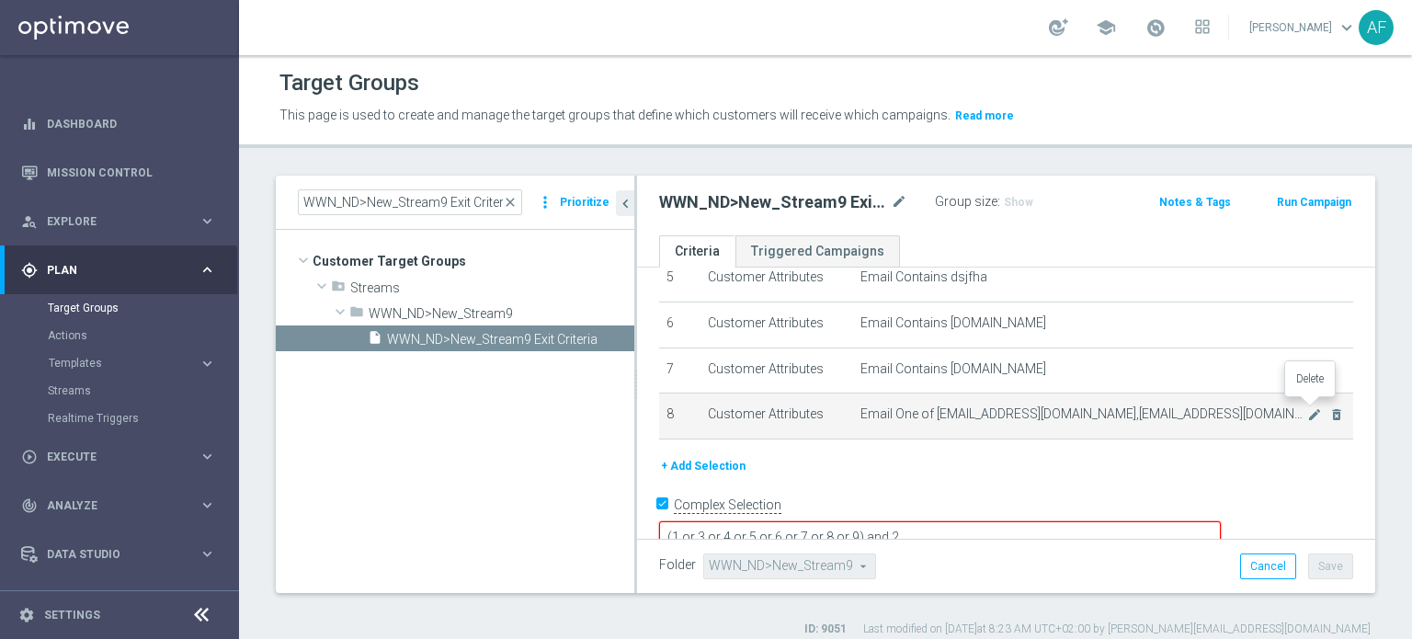
click at [1329, 407] on icon "delete_forever" at bounding box center [1336, 414] width 15 height 15
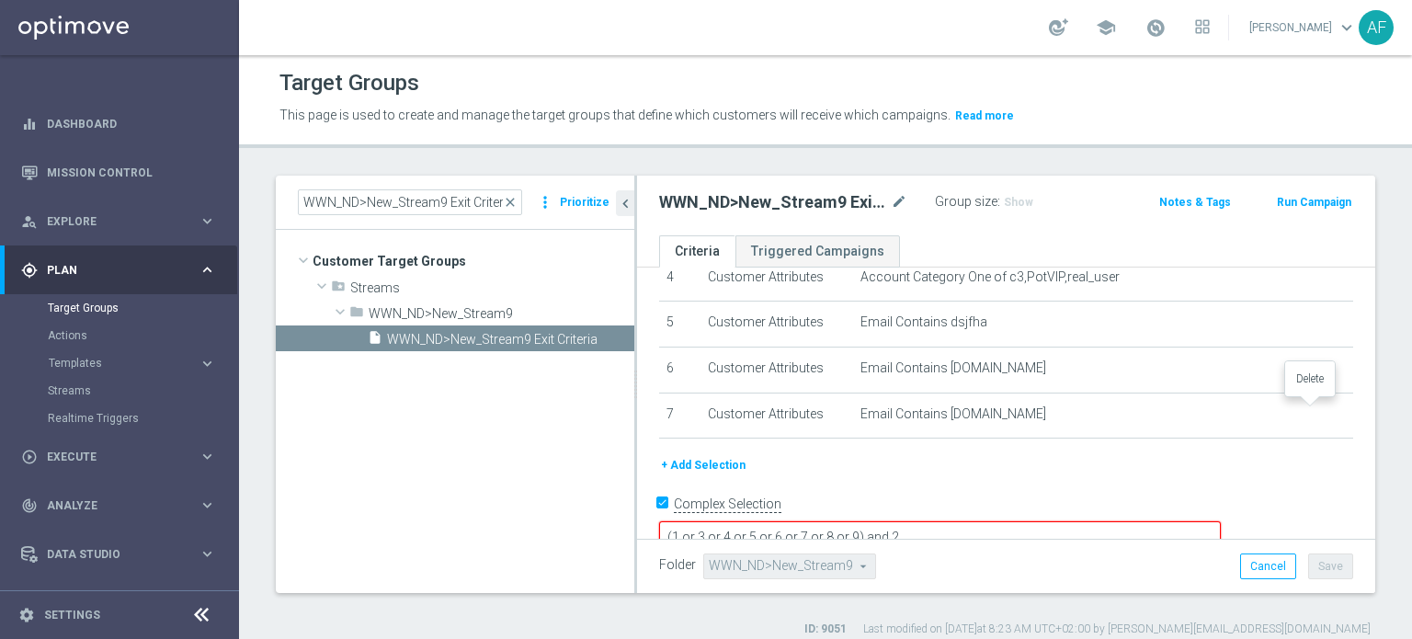
click at [0, 0] on icon "delete_forever" at bounding box center [0, 0] width 0 height 0
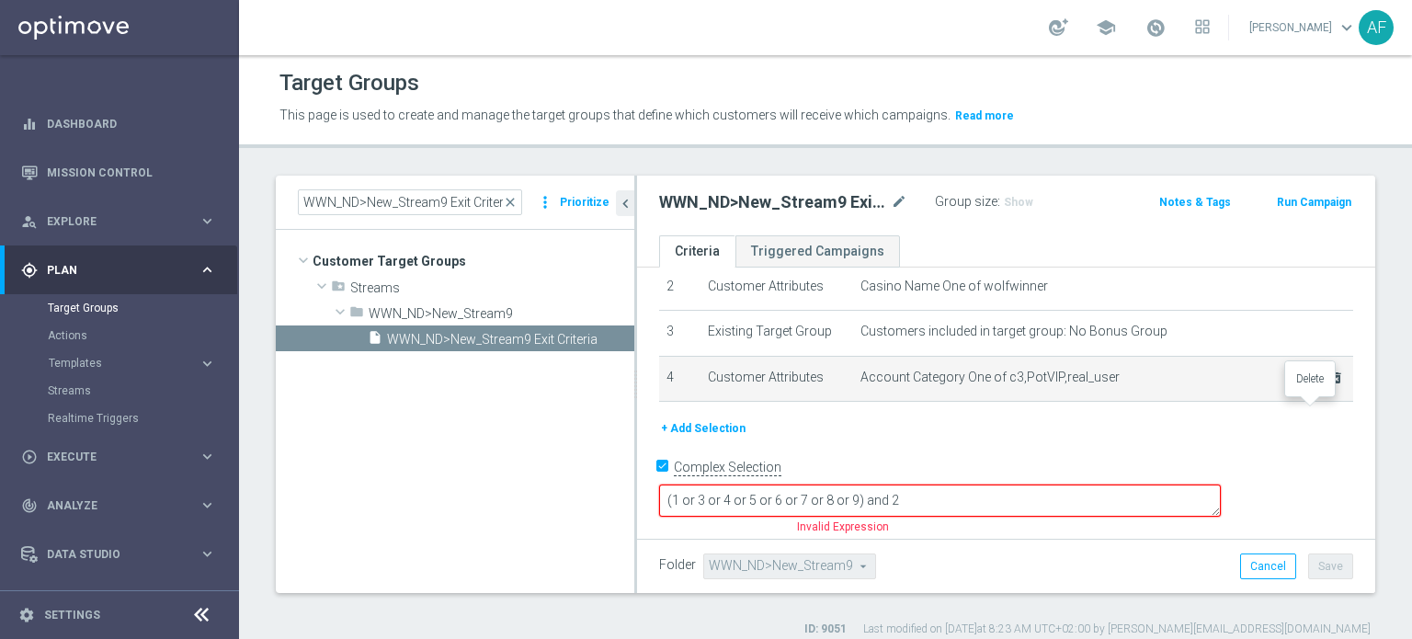
scroll to position [79, 0]
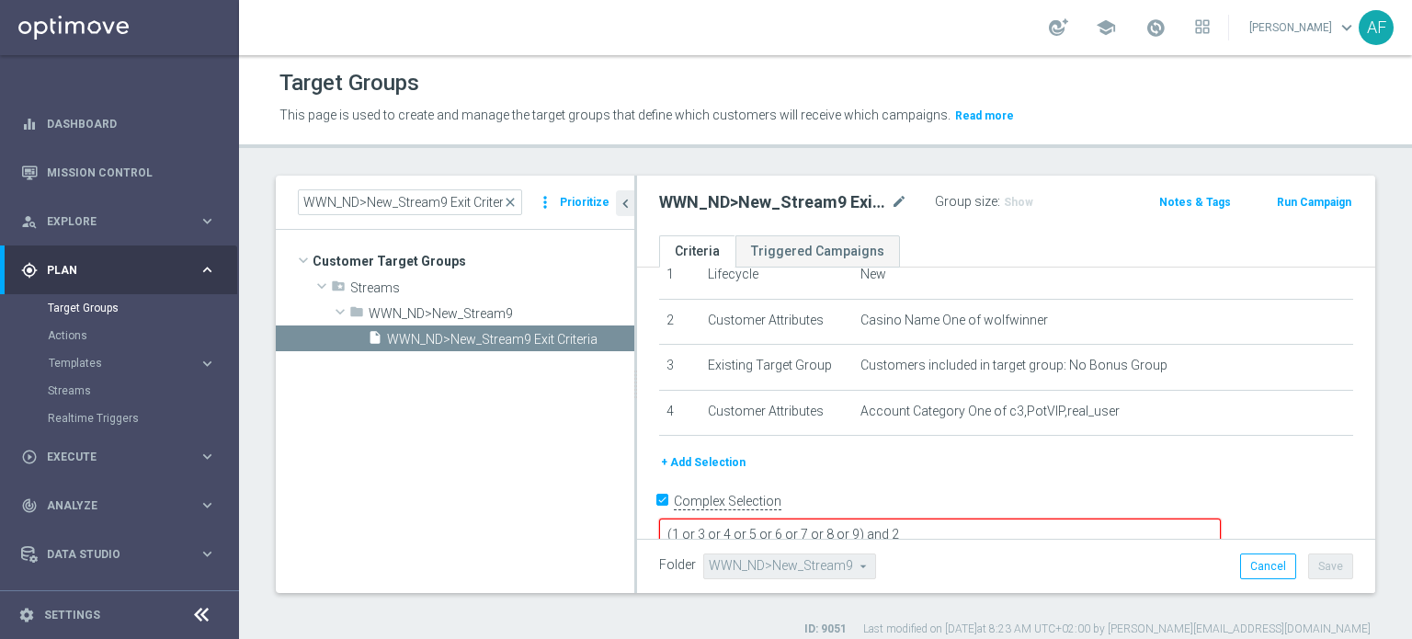
drag, startPoint x: 983, startPoint y: 501, endPoint x: 993, endPoint y: 510, distance: 13.0
click at [983, 518] on textarea "(1 or 3 or 4 or 5 or 6 or 7 or 8 or 9) and 2" at bounding box center [940, 534] width 562 height 32
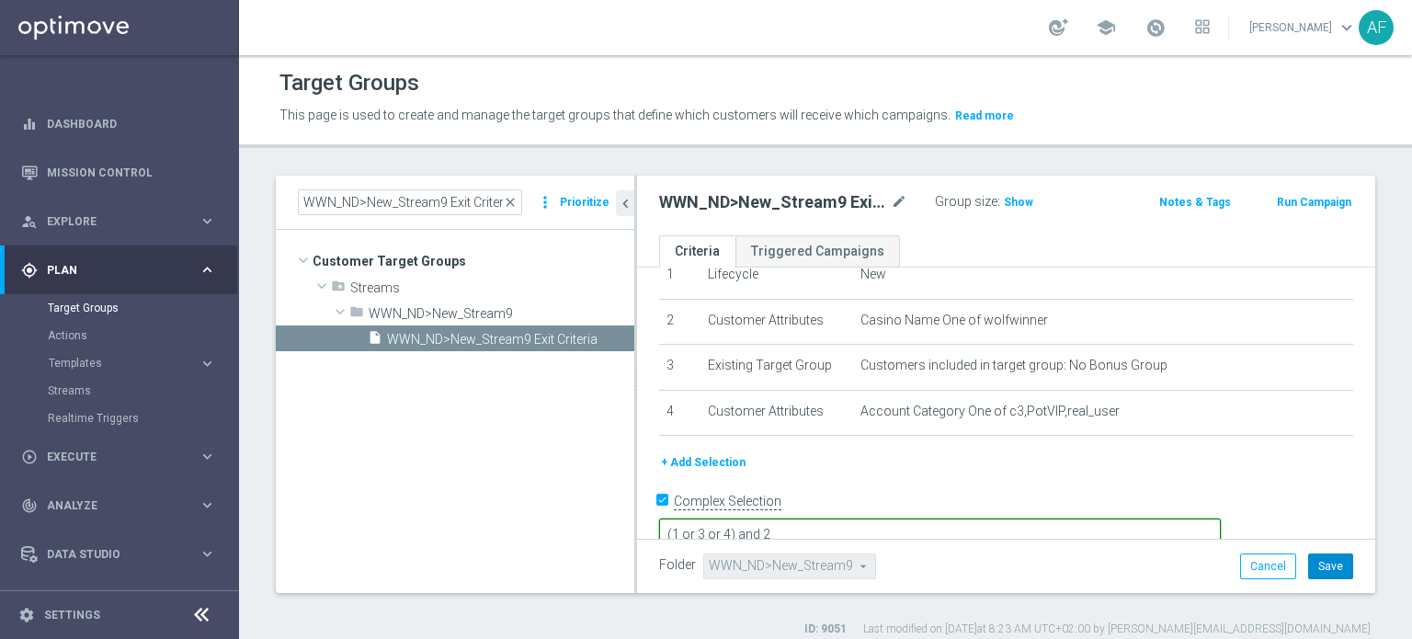
type textarea "(1 or 3 or 4) and 2"
click at [1316, 565] on button "Save" at bounding box center [1330, 566] width 45 height 26
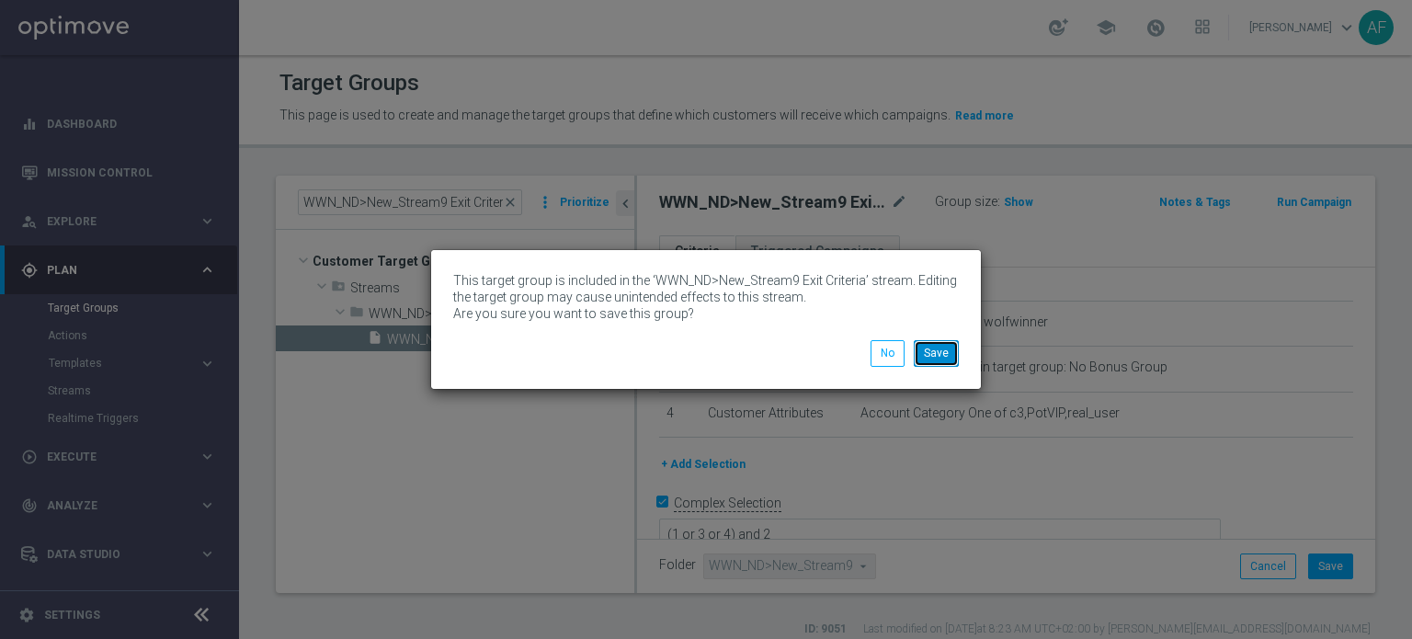
click at [945, 359] on button "Save" at bounding box center [936, 353] width 45 height 26
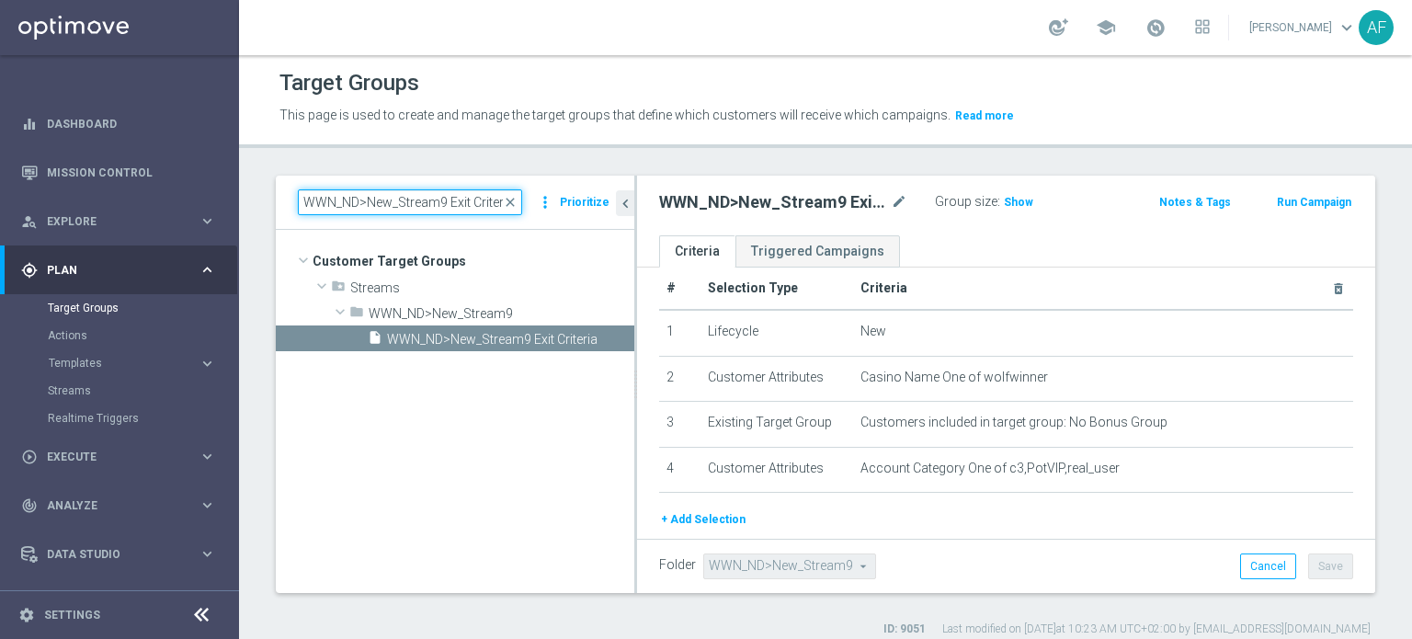
scroll to position [0, 4]
drag, startPoint x: 302, startPoint y: 203, endPoint x: 539, endPoint y: 205, distance: 236.2
click at [539, 205] on div "WWN_ND>New_Stream9 Exit Criteria close more_vert Prioritize" at bounding box center [455, 202] width 314 height 26
paste input "STS_ND>New_Stream5"
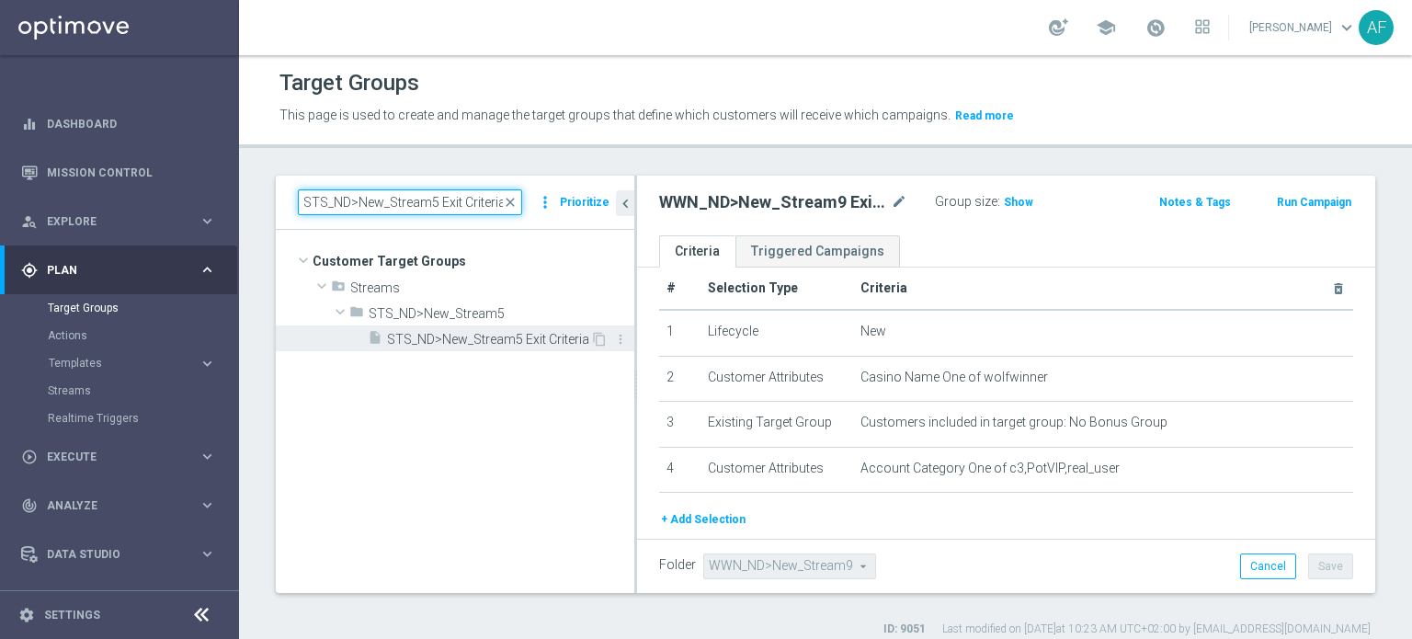
type input "STS_ND>New_Stream5 Exit Criteria"
click at [508, 333] on span "STS_ND>New_Stream5 Exit Criteria" at bounding box center [488, 340] width 203 height 16
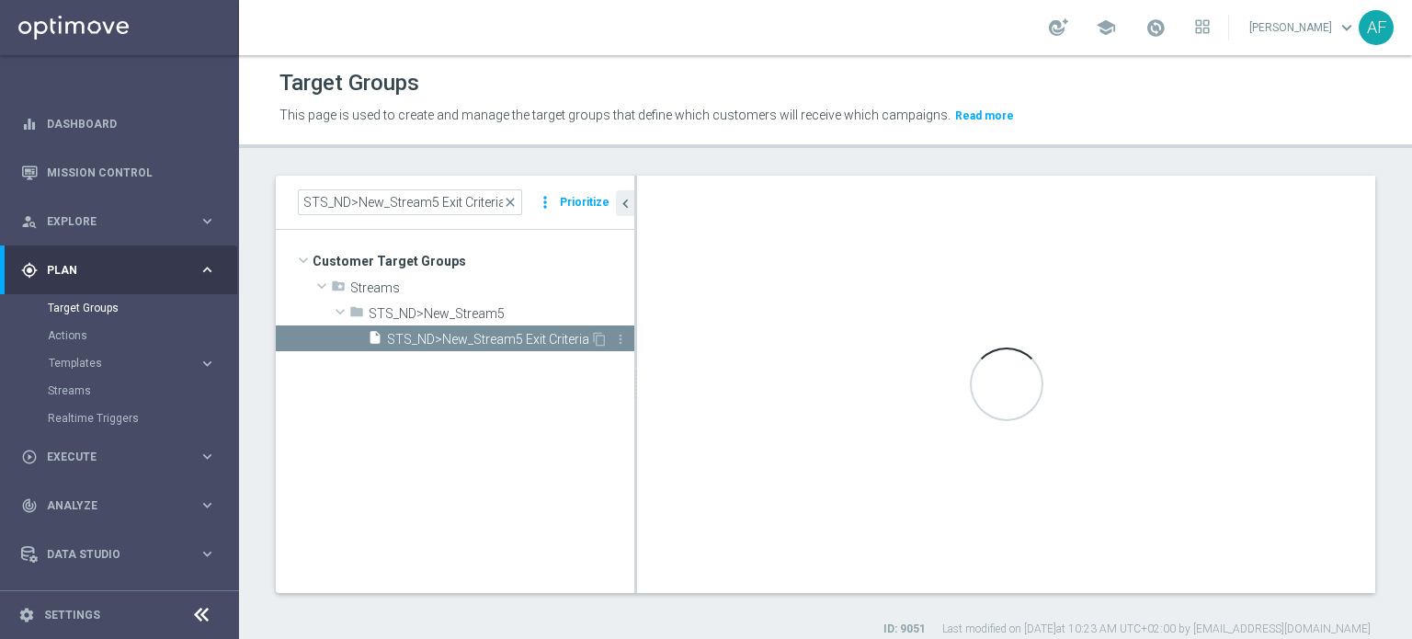
type textarea "1 or 2 or 3 or 4 or 5 or 6 or 7"
type input "STS_ND>New_Stream5"
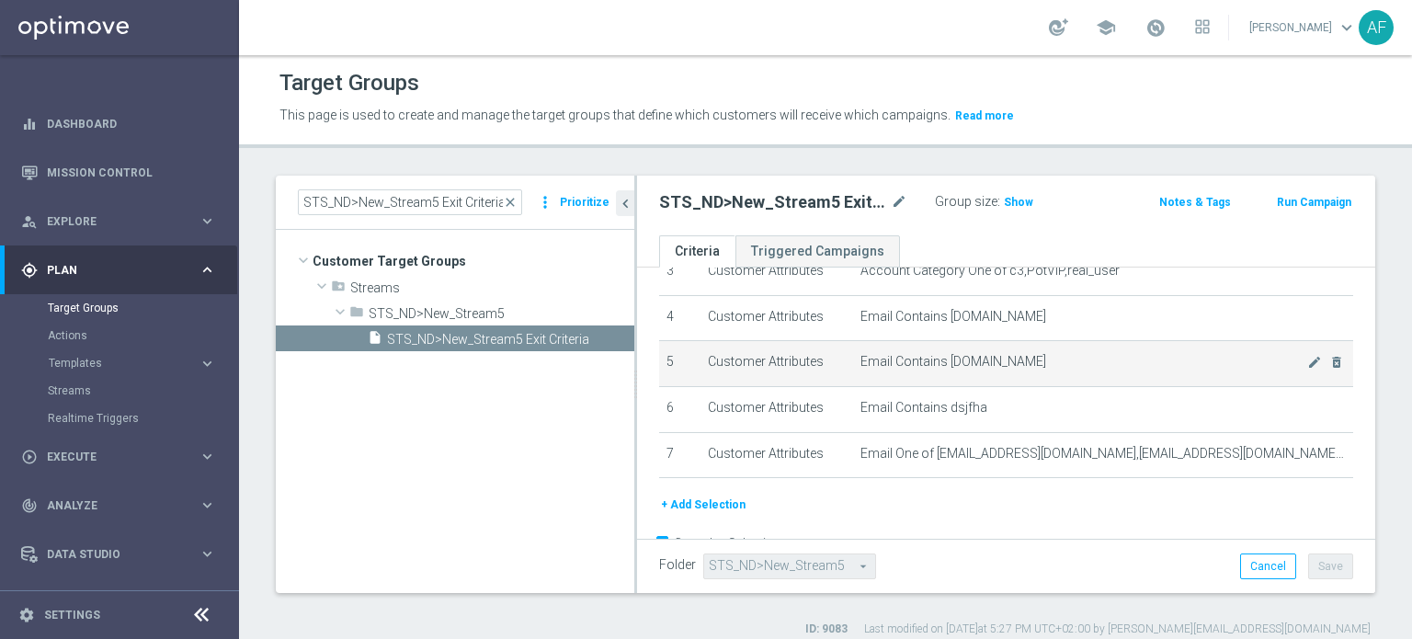
scroll to position [206, 0]
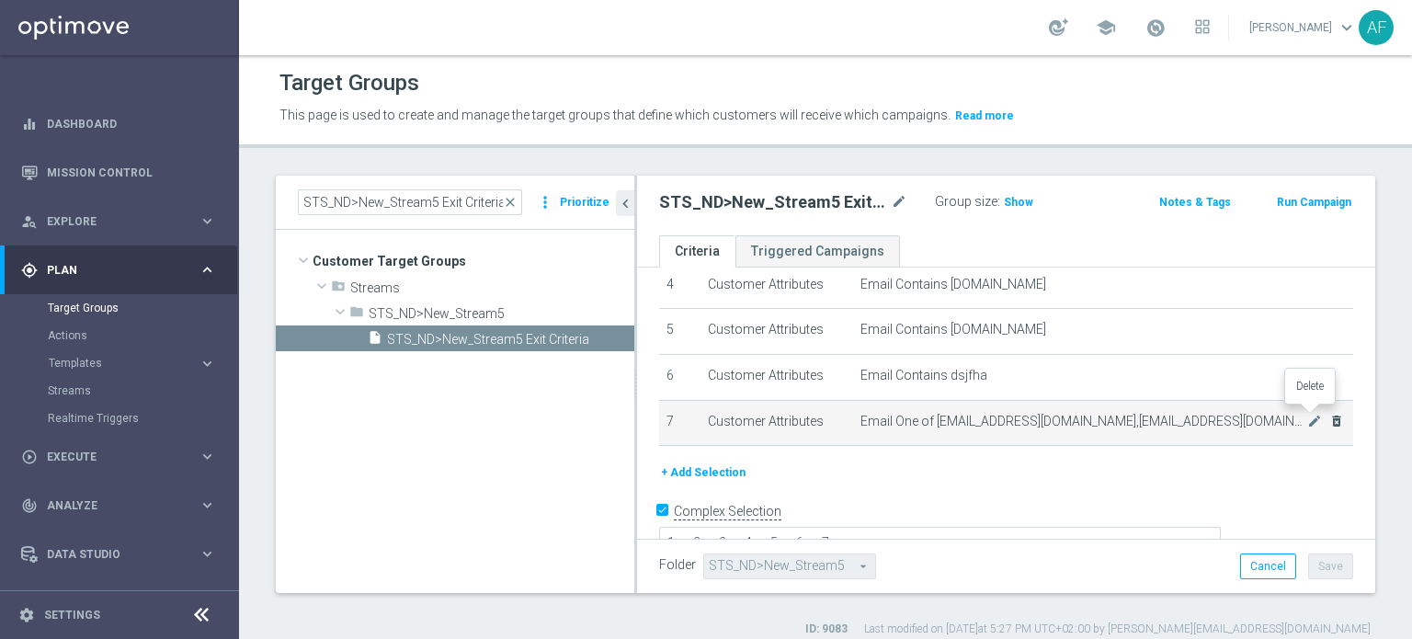
click at [1329, 421] on icon "delete_forever" at bounding box center [1336, 421] width 15 height 15
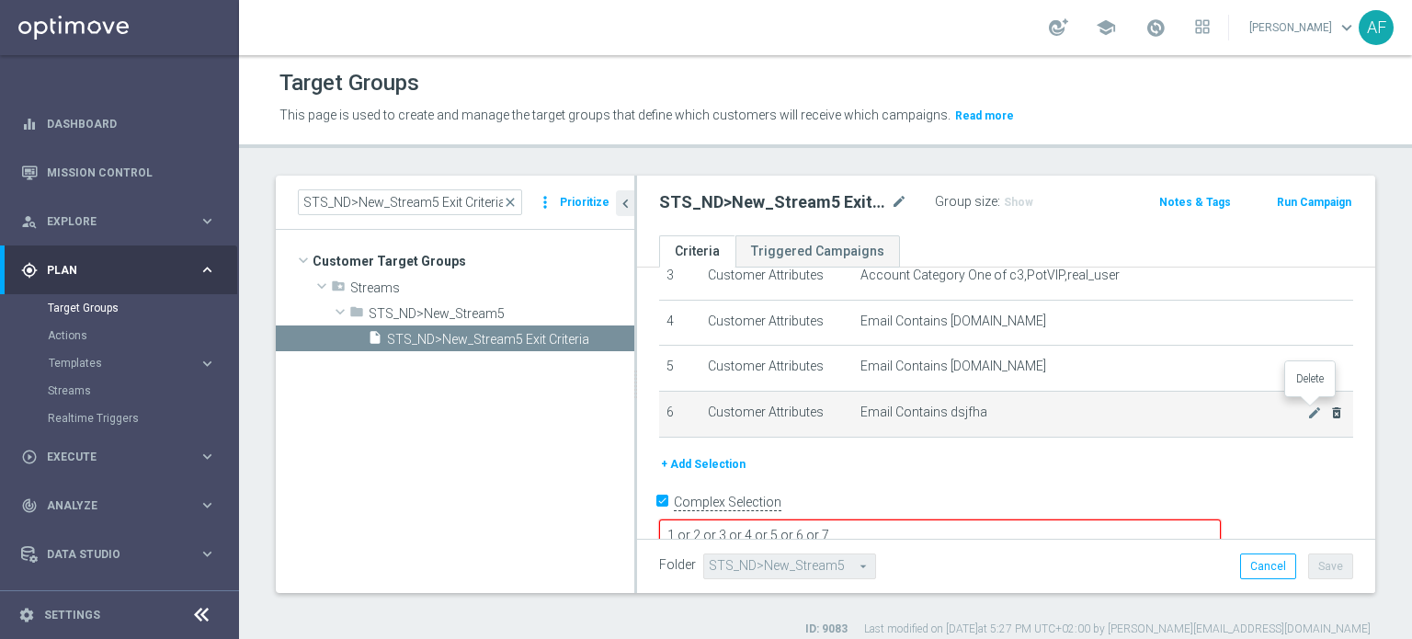
click at [1329, 412] on icon "delete_forever" at bounding box center [1336, 412] width 15 height 15
click at [1329, 407] on icon "delete_forever" at bounding box center [1336, 411] width 15 height 15
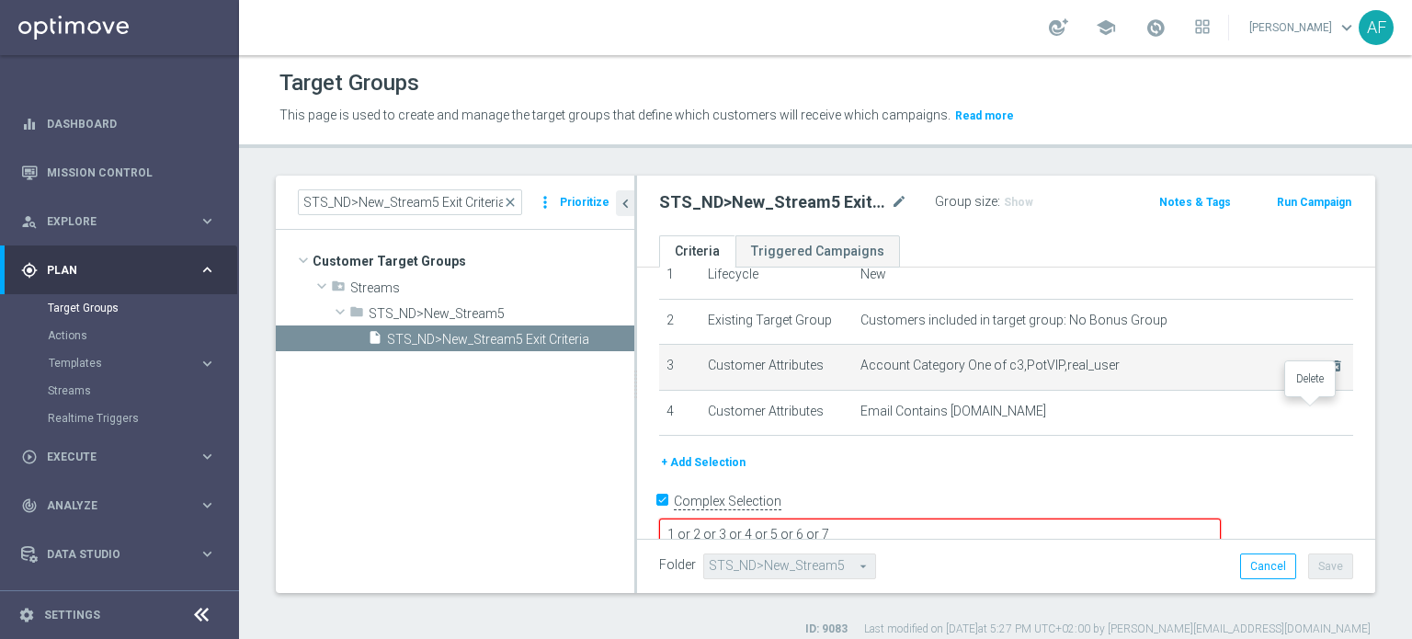
drag, startPoint x: 1311, startPoint y: 407, endPoint x: 1272, endPoint y: 418, distance: 40.1
click at [0, 0] on icon "delete_forever" at bounding box center [0, 0] width 0 height 0
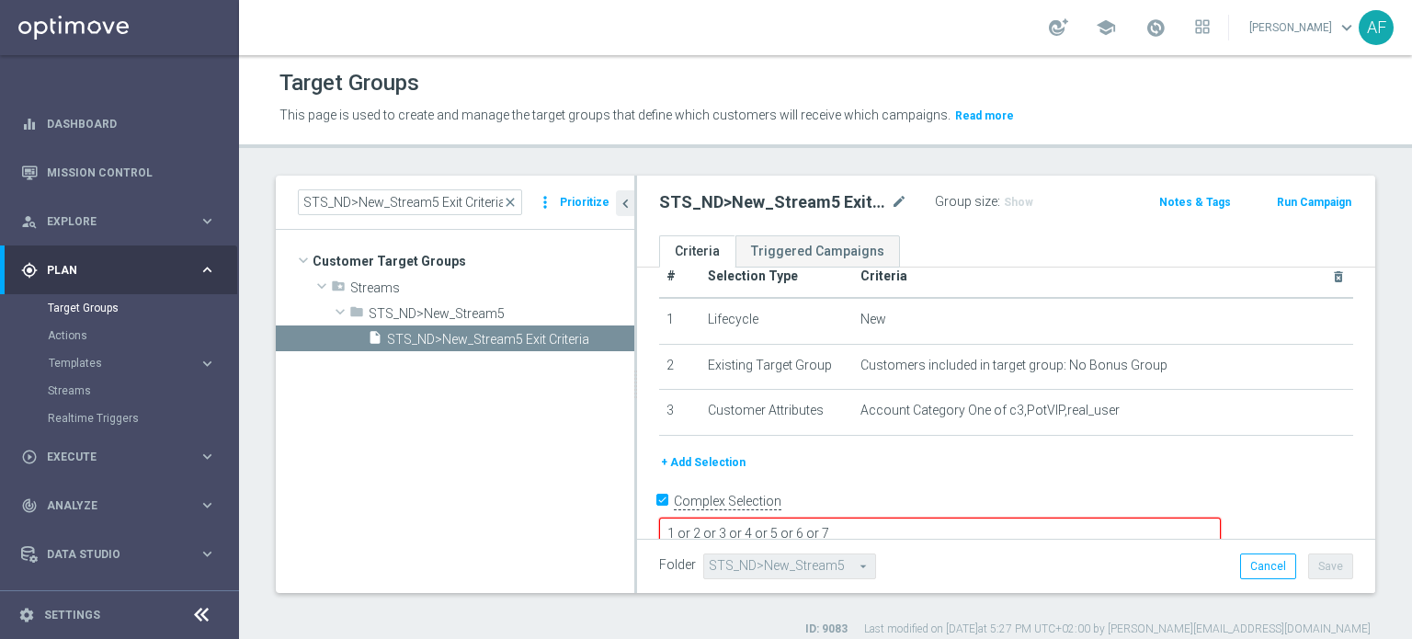
click at [969, 517] on textarea "1 or 2 or 3 or 4 or 5 or 6 or 7" at bounding box center [940, 533] width 562 height 32
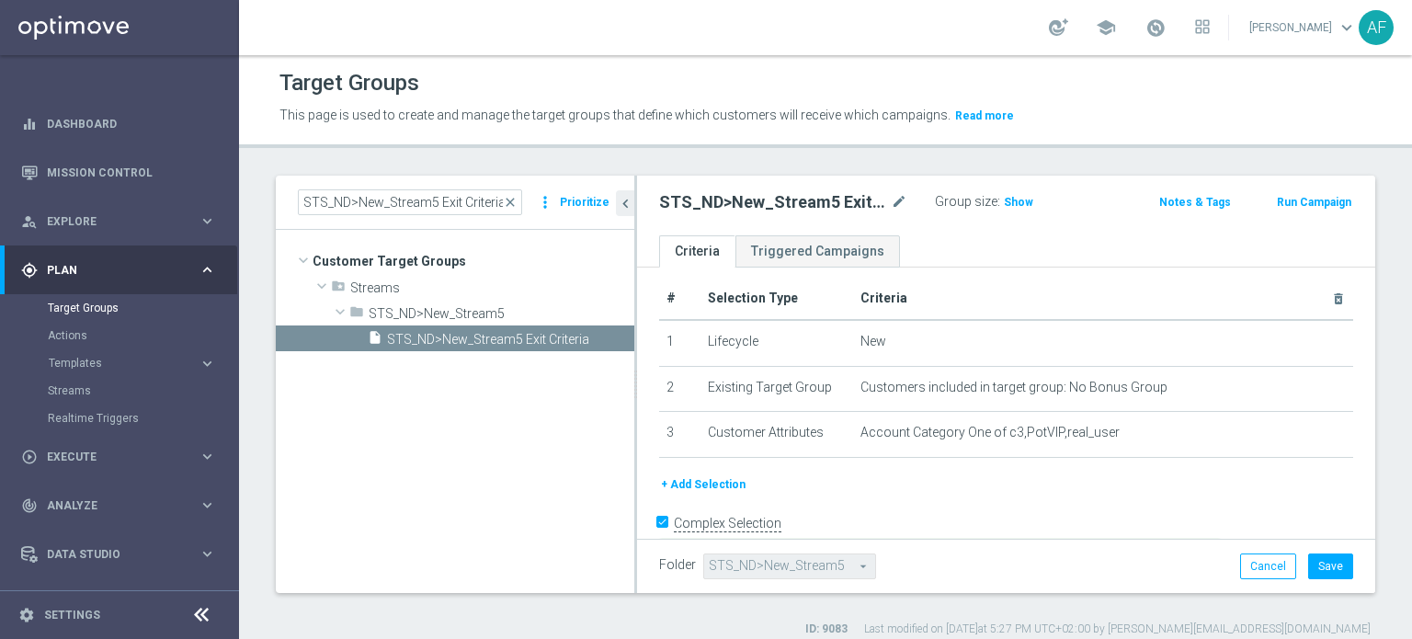
scroll to position [0, 0]
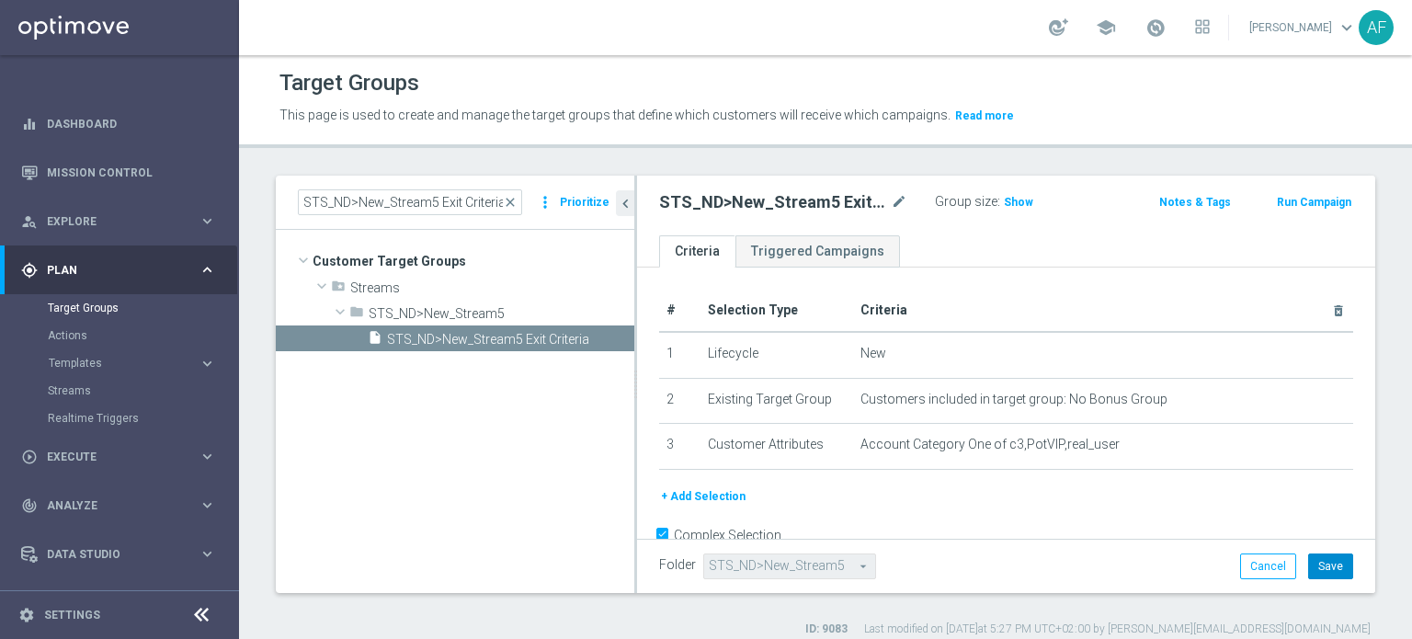
type textarea "1 or 2 or 3"
click at [1313, 566] on button "Save" at bounding box center [1330, 566] width 45 height 26
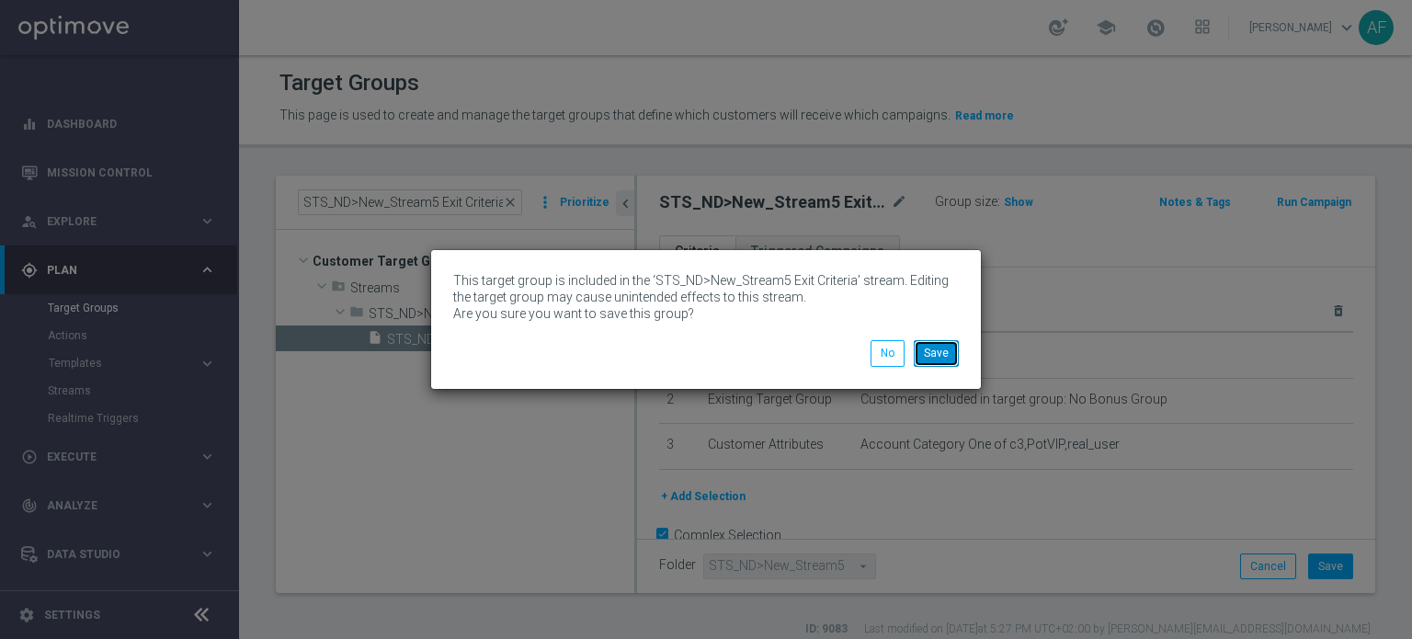
click at [939, 361] on button "Save" at bounding box center [936, 353] width 45 height 26
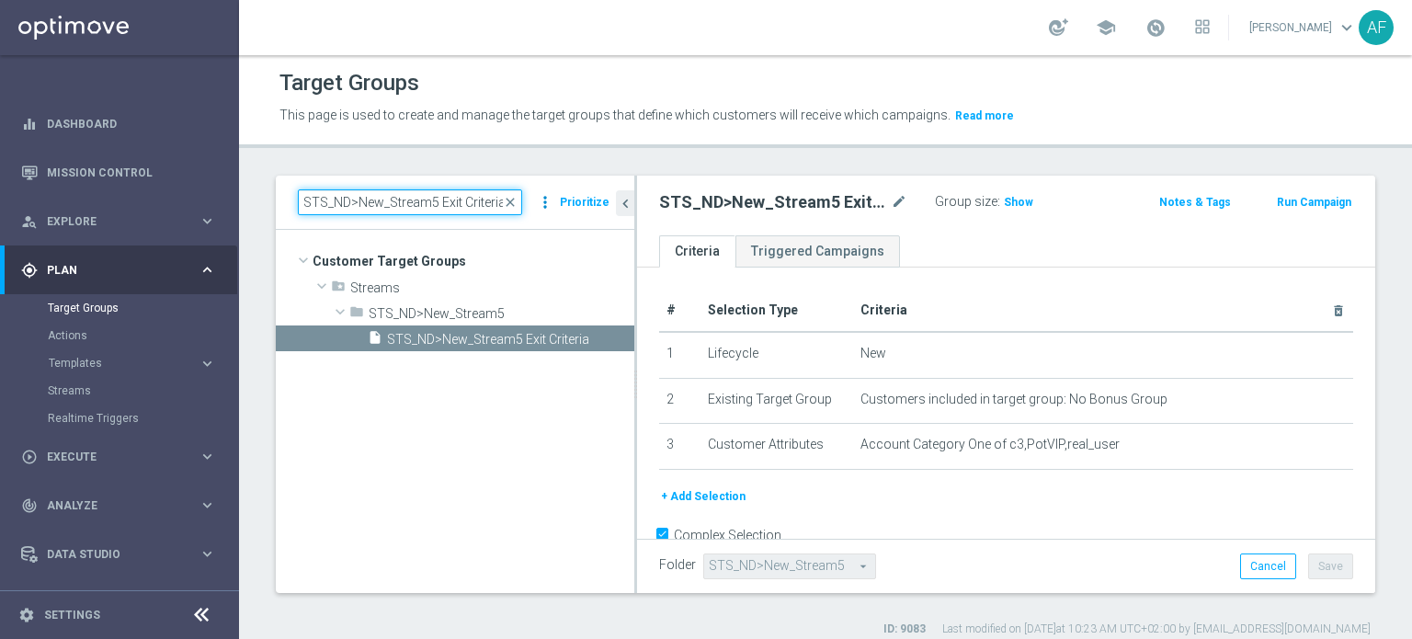
drag, startPoint x: 301, startPoint y: 201, endPoint x: 544, endPoint y: 205, distance: 242.7
click at [544, 205] on div "STS_ND>New_Stream5 Exit Criteria close more_vert Prioritize" at bounding box center [455, 202] width 314 height 26
paste input "JKR_ND3>New_Stream"
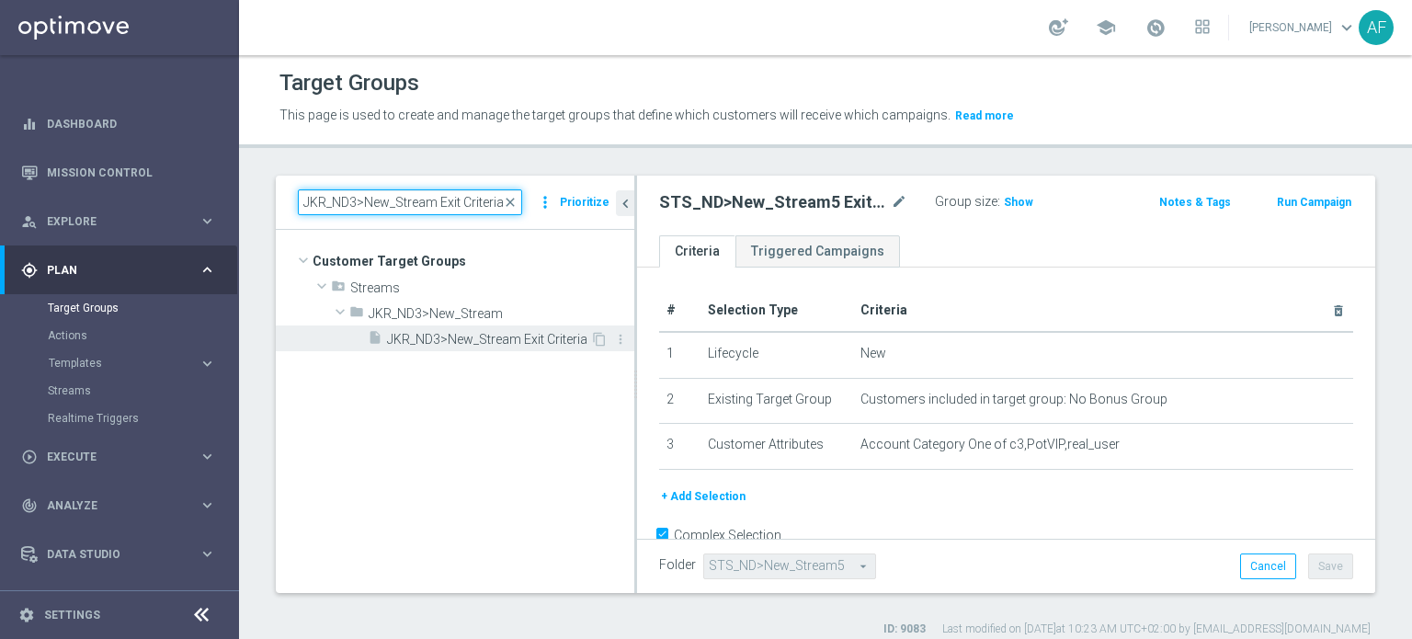
type input "JKR_ND3>New_Stream Exit Criteria"
click at [549, 335] on span "JKR_ND3>New_Stream Exit Criteria" at bounding box center [488, 340] width 203 height 16
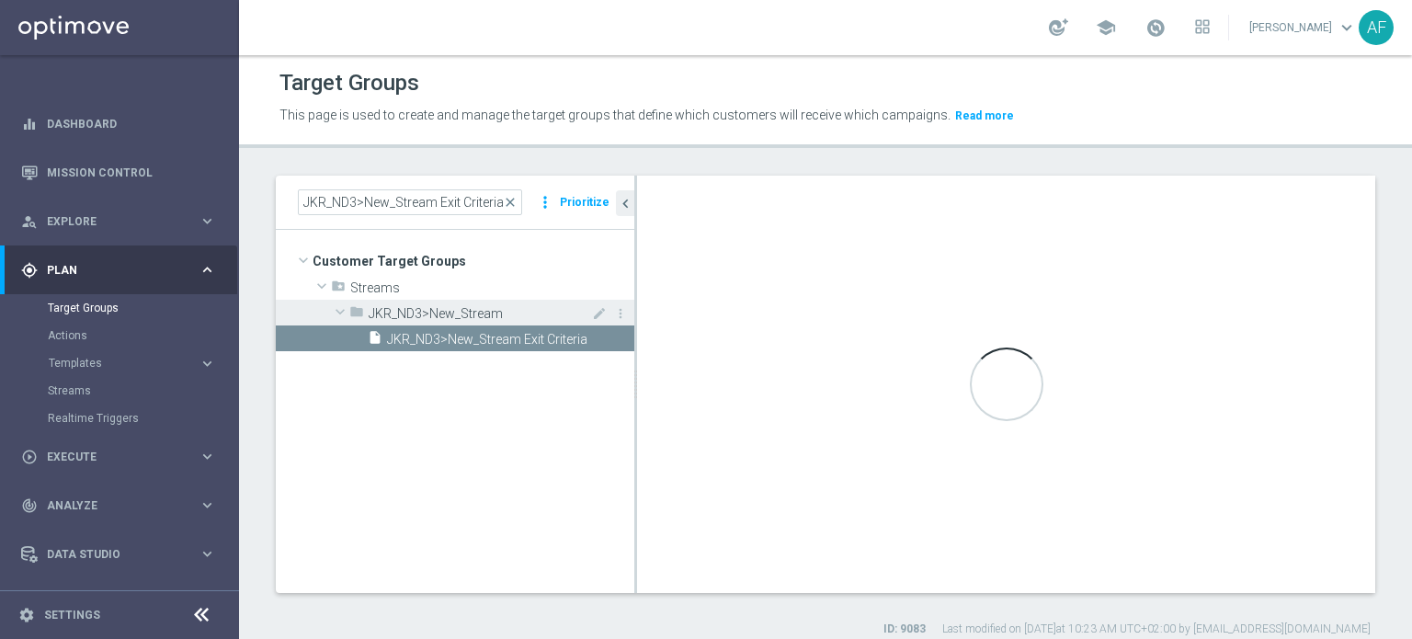
type textarea "1 or 2 or 3 or 4"
type input "JKR_ND3>New_Stream"
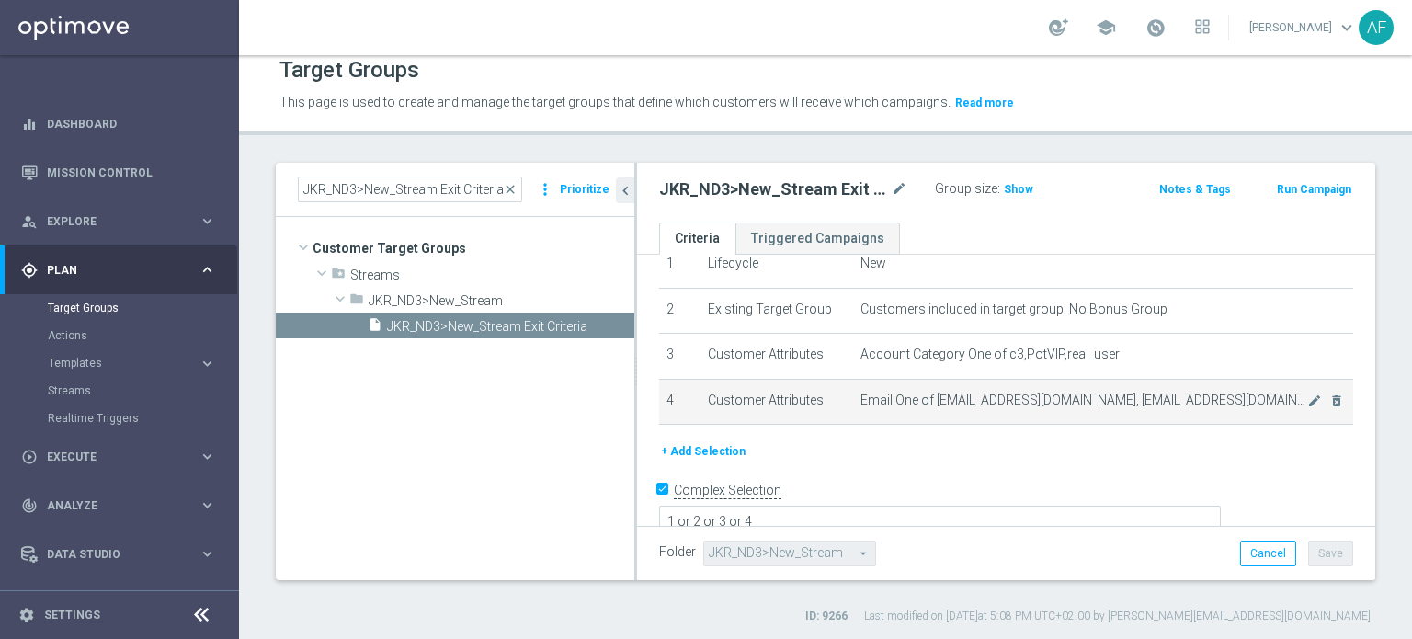
scroll to position [17, 0]
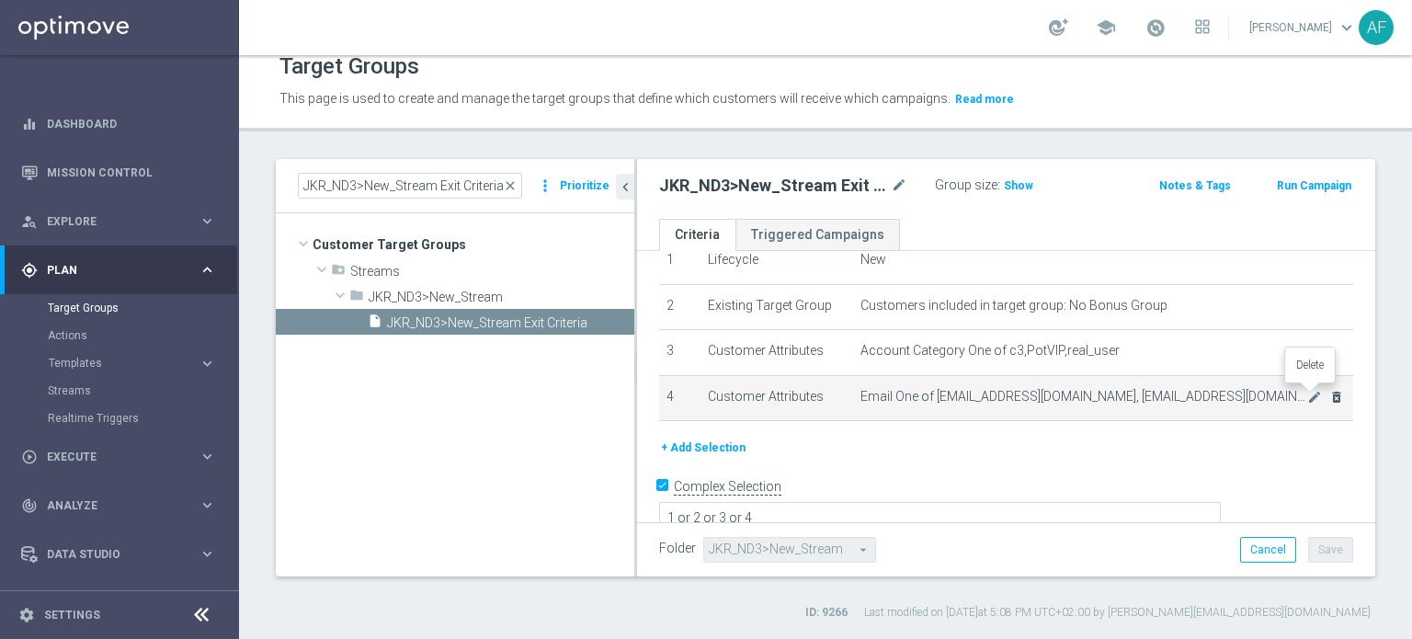
click at [1329, 396] on icon "delete_forever" at bounding box center [1336, 397] width 15 height 15
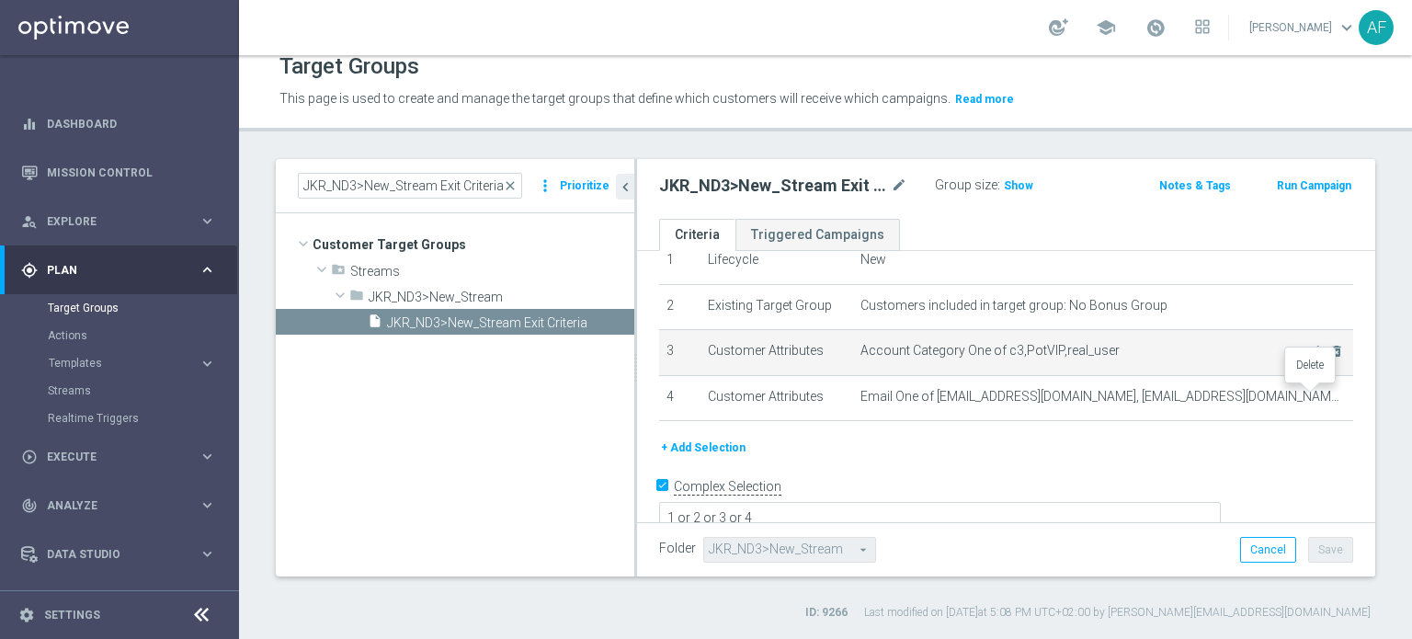
scroll to position [34, 0]
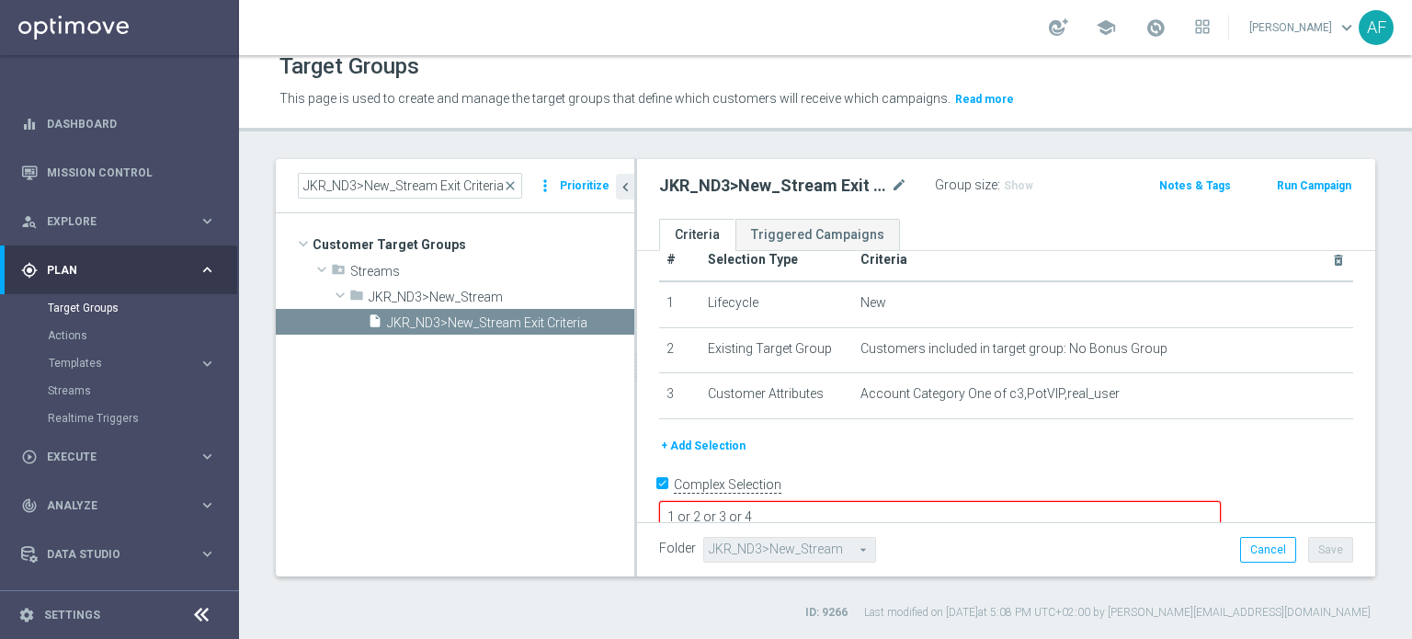
click at [942, 501] on textarea "1 or 2 or 3 or 4" at bounding box center [940, 517] width 562 height 32
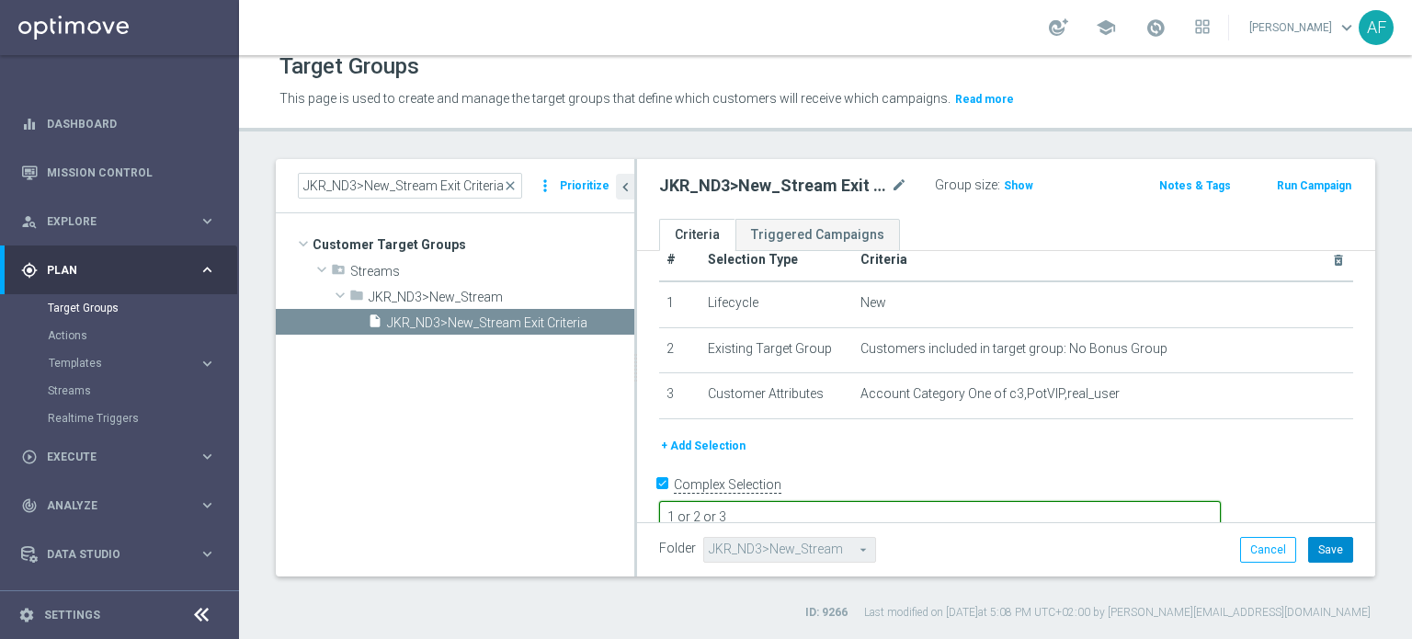
type textarea "1 or 2 or 3"
click at [1309, 550] on button "Save" at bounding box center [1330, 550] width 45 height 26
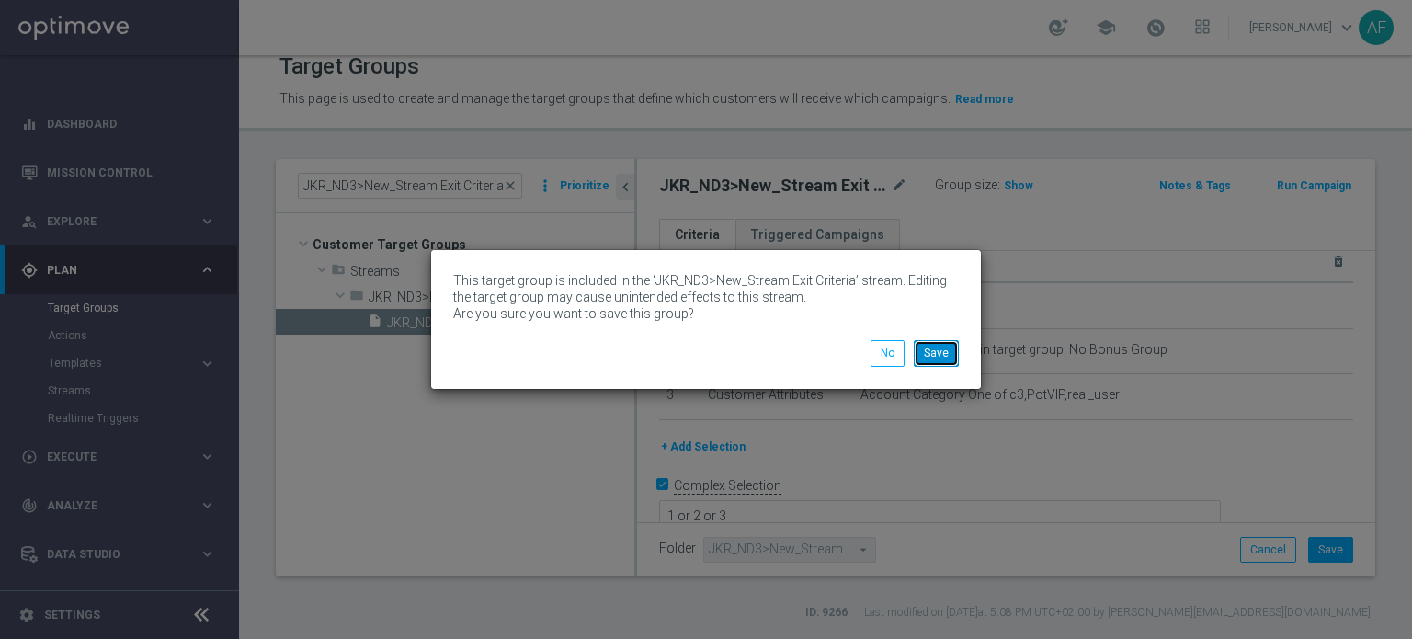
click at [932, 352] on button "Save" at bounding box center [936, 353] width 45 height 26
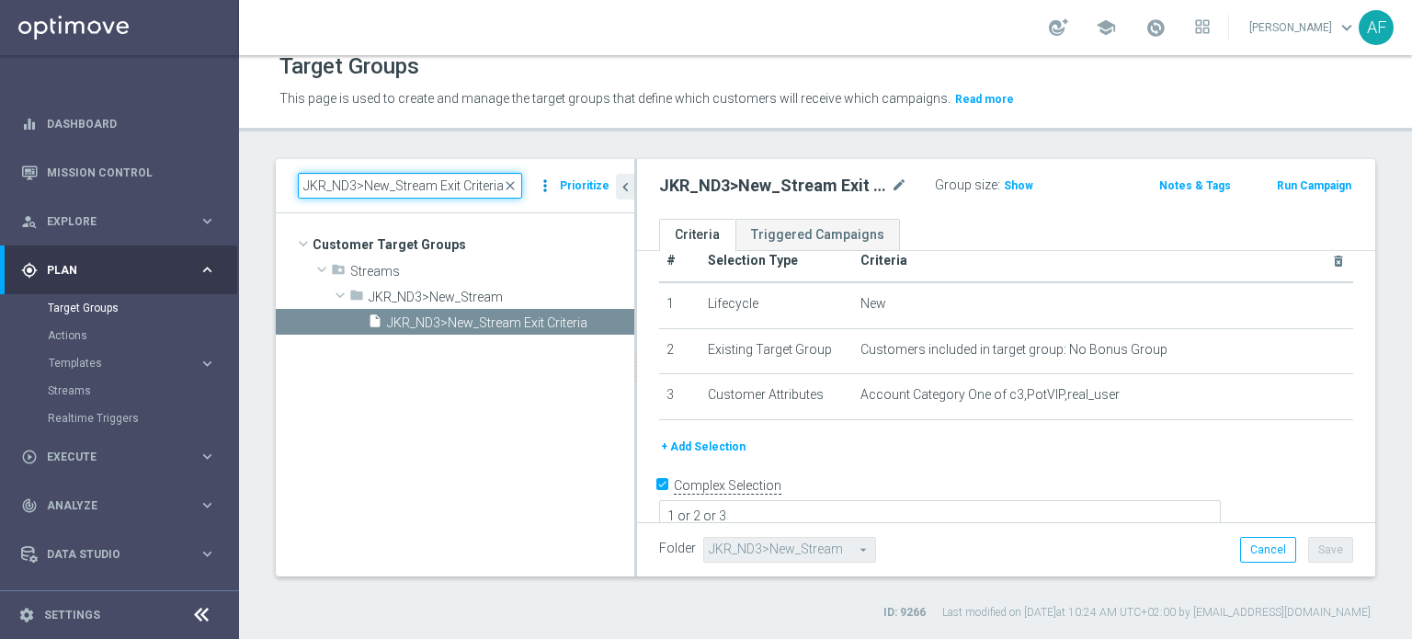
drag, startPoint x: 309, startPoint y: 188, endPoint x: 548, endPoint y: 185, distance: 239.0
click at [548, 185] on div "JKR_ND3>New_Stream Exit Criteria close more_vert Prioritize" at bounding box center [455, 186] width 314 height 26
paste input "JPJ_ND>New_Stream12 Exit Criteria"
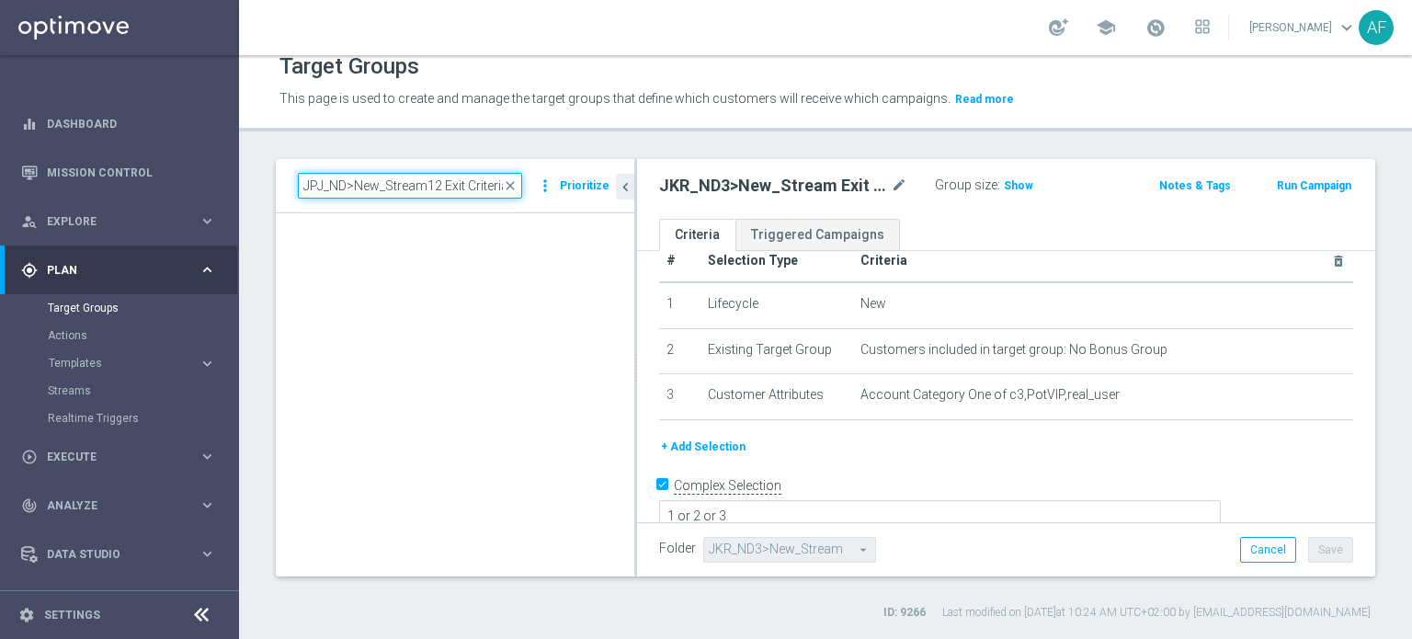
type input "JPJ_ND>New_Stream12 Exit Criteria"
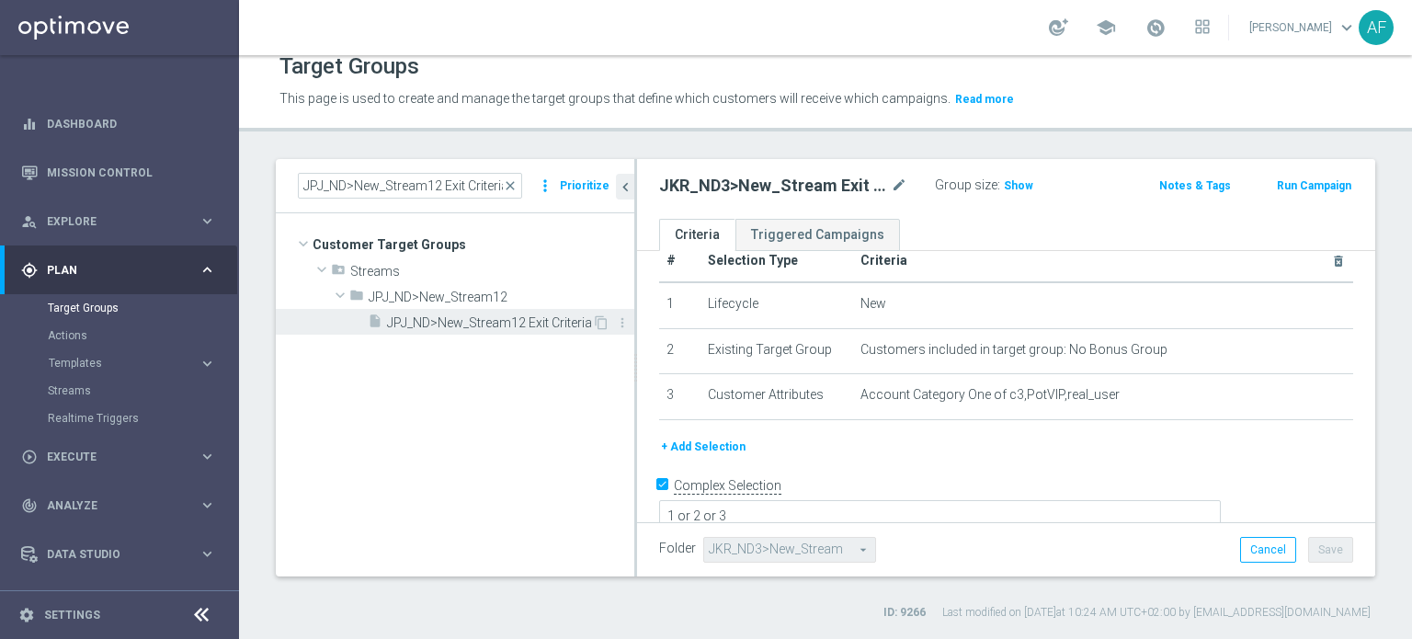
click at [555, 315] on span "JPJ_ND>New_Stream12 Exit Criteria" at bounding box center [489, 323] width 205 height 16
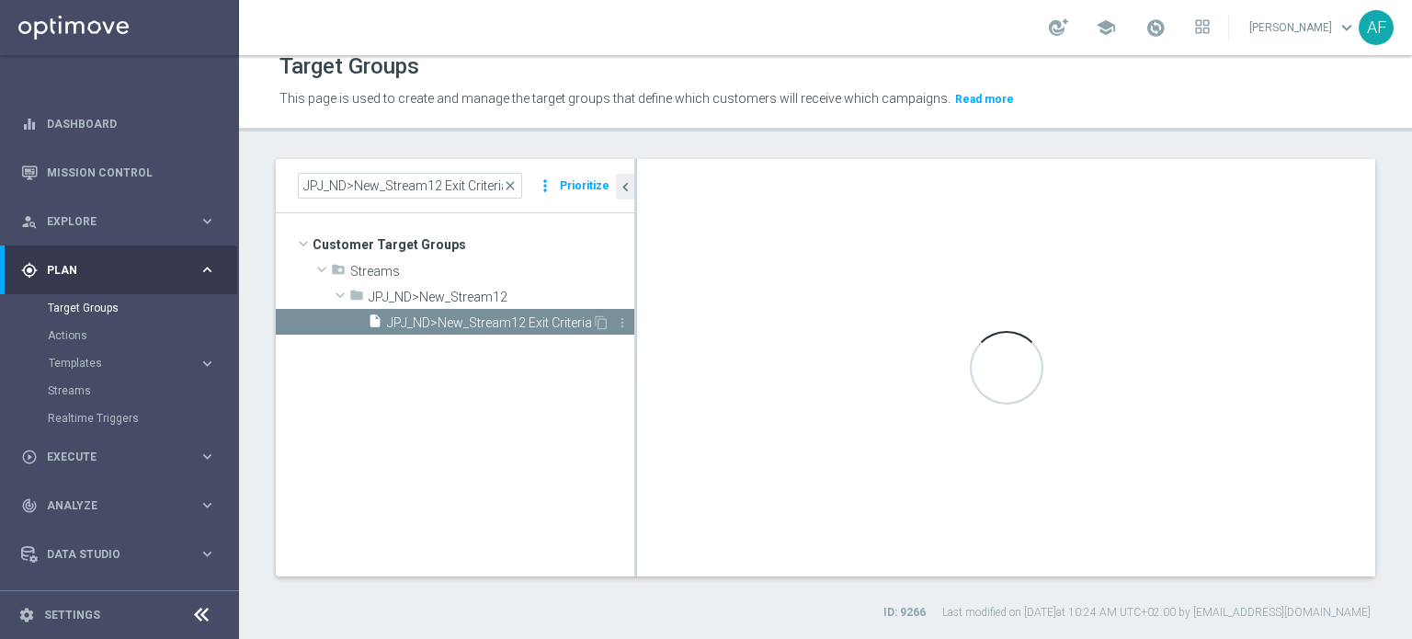
type textarea "1 or 2 or 3 or 4 or 5 or 6 or 7"
type input "JPJ_ND>New_Stream12"
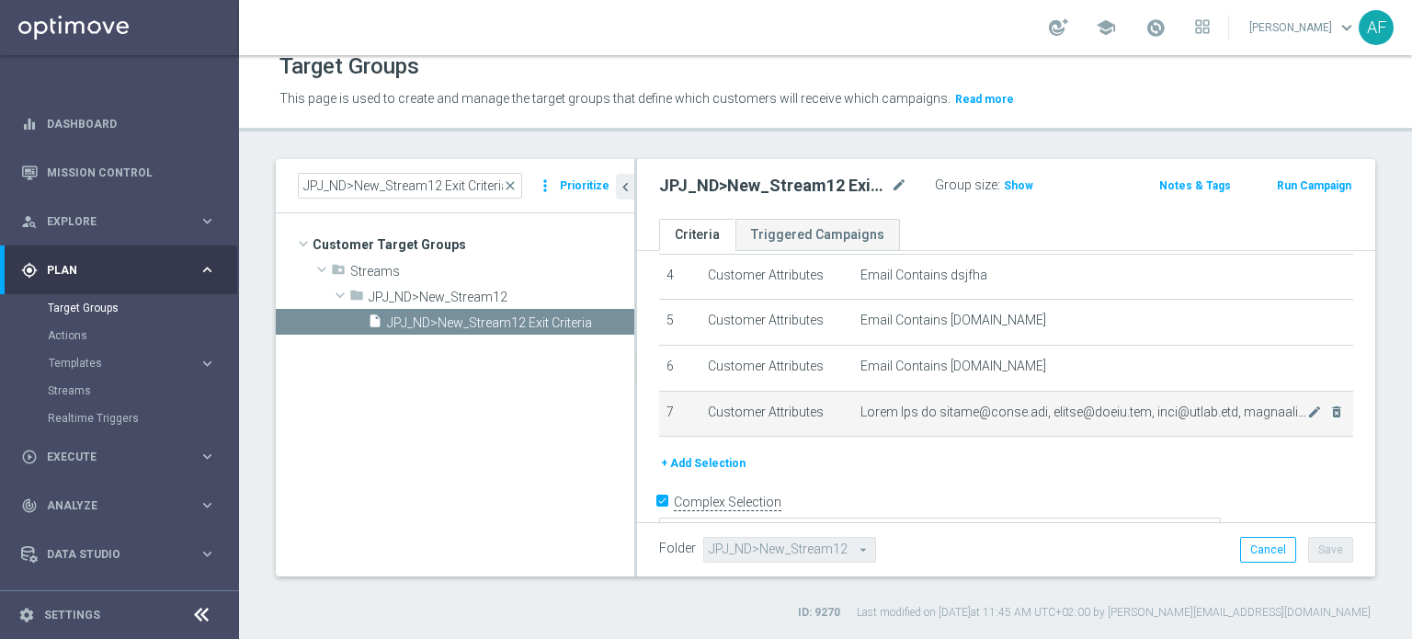
scroll to position [211, 0]
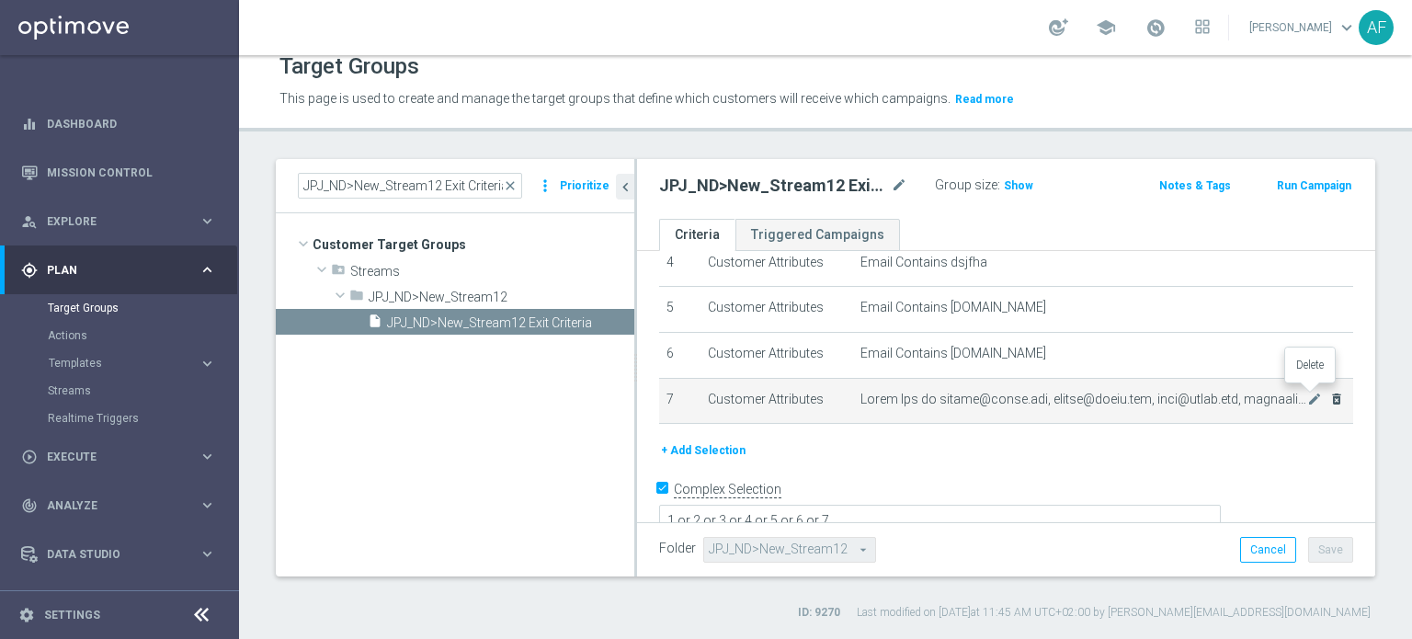
click at [1329, 397] on icon "delete_forever" at bounding box center [1336, 399] width 15 height 15
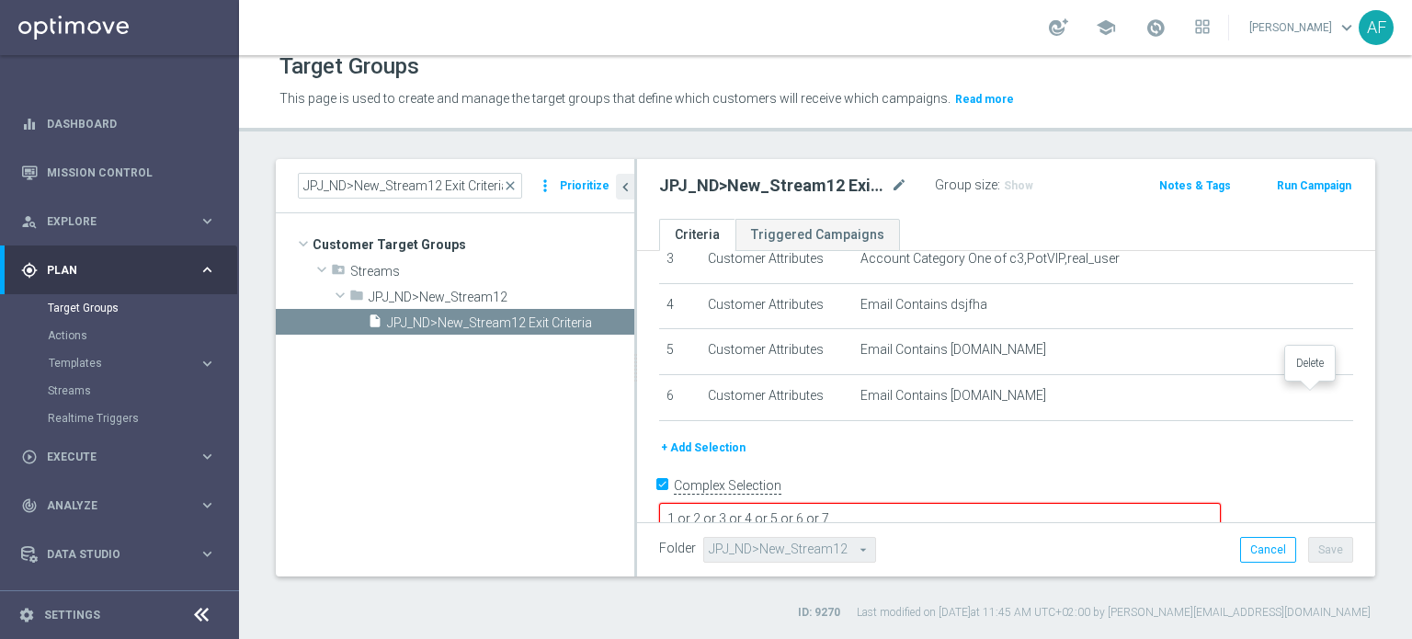
click at [0, 0] on icon "delete_forever" at bounding box center [0, 0] width 0 height 0
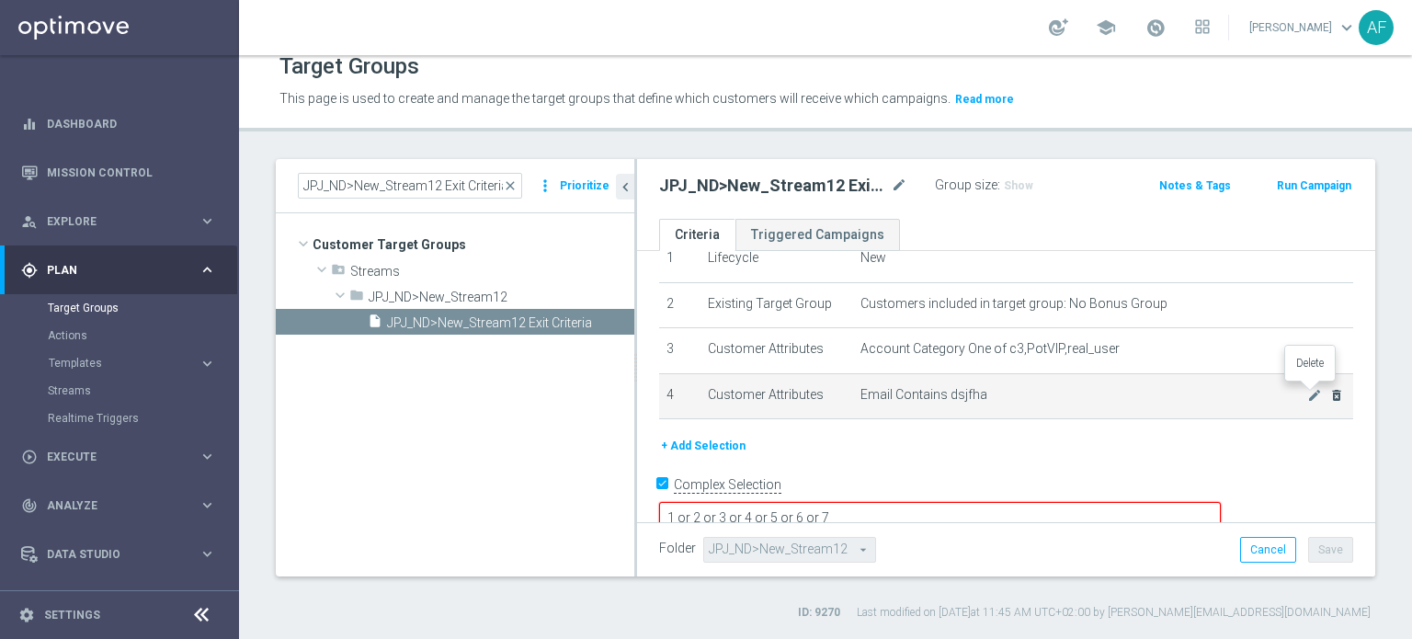
click at [1329, 396] on icon "delete_forever" at bounding box center [1336, 395] width 15 height 15
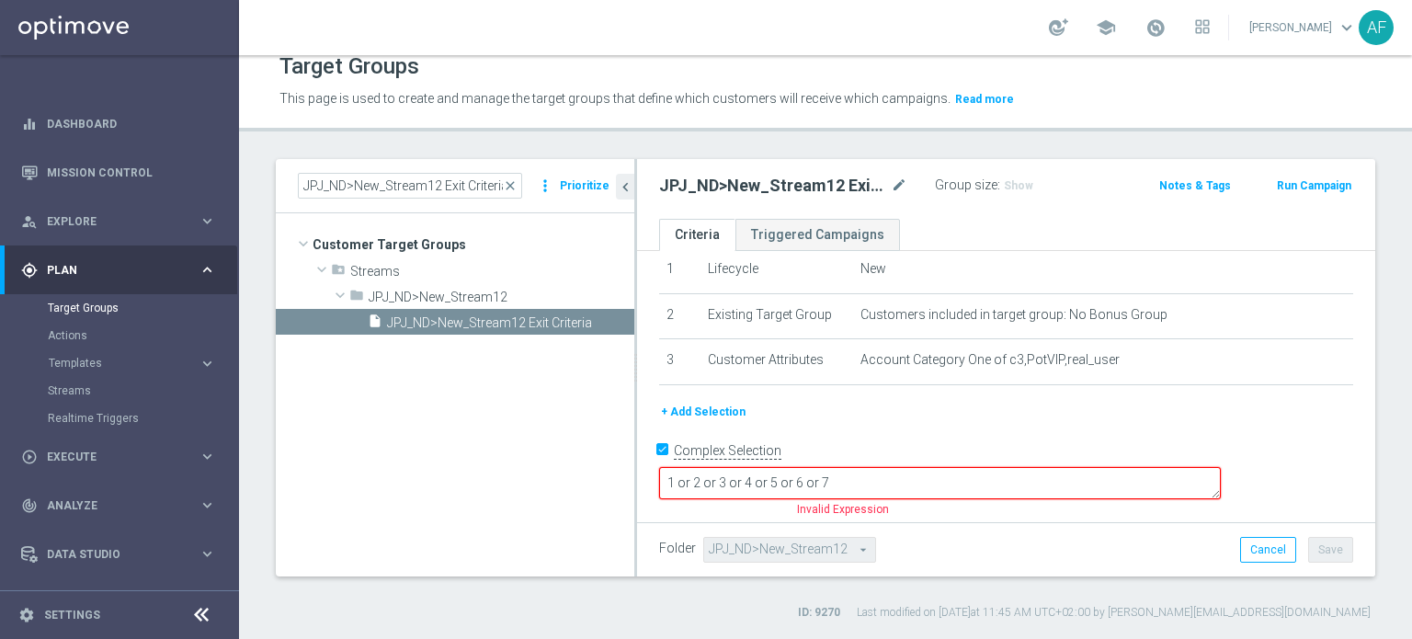
scroll to position [34, 0]
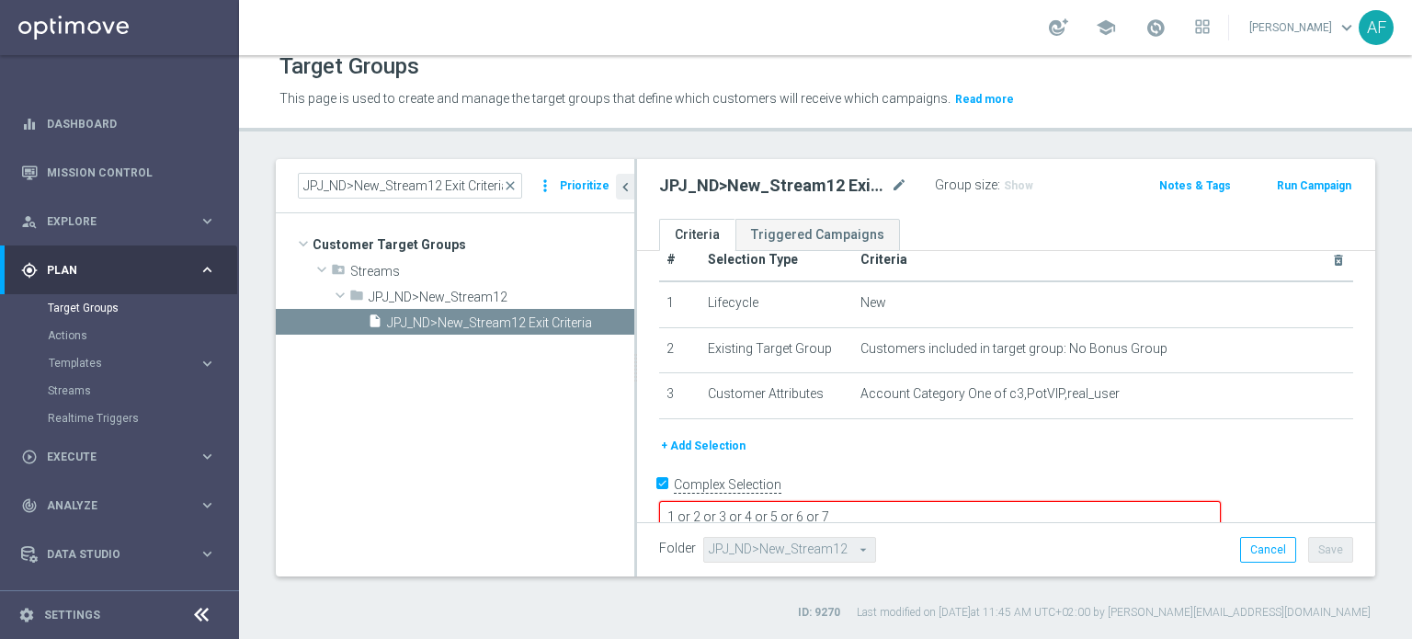
click at [991, 501] on textarea "1 or 2 or 3 or 4 or 5 or 6 or 7" at bounding box center [940, 517] width 562 height 32
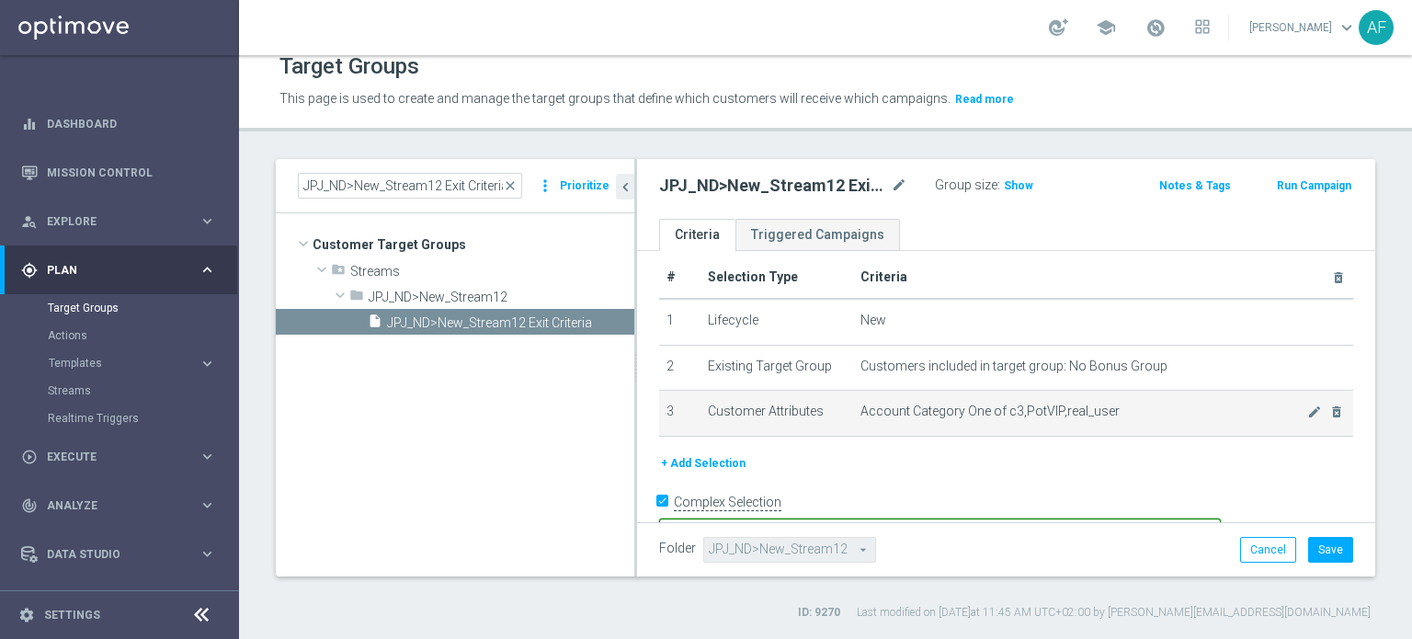
scroll to position [0, 0]
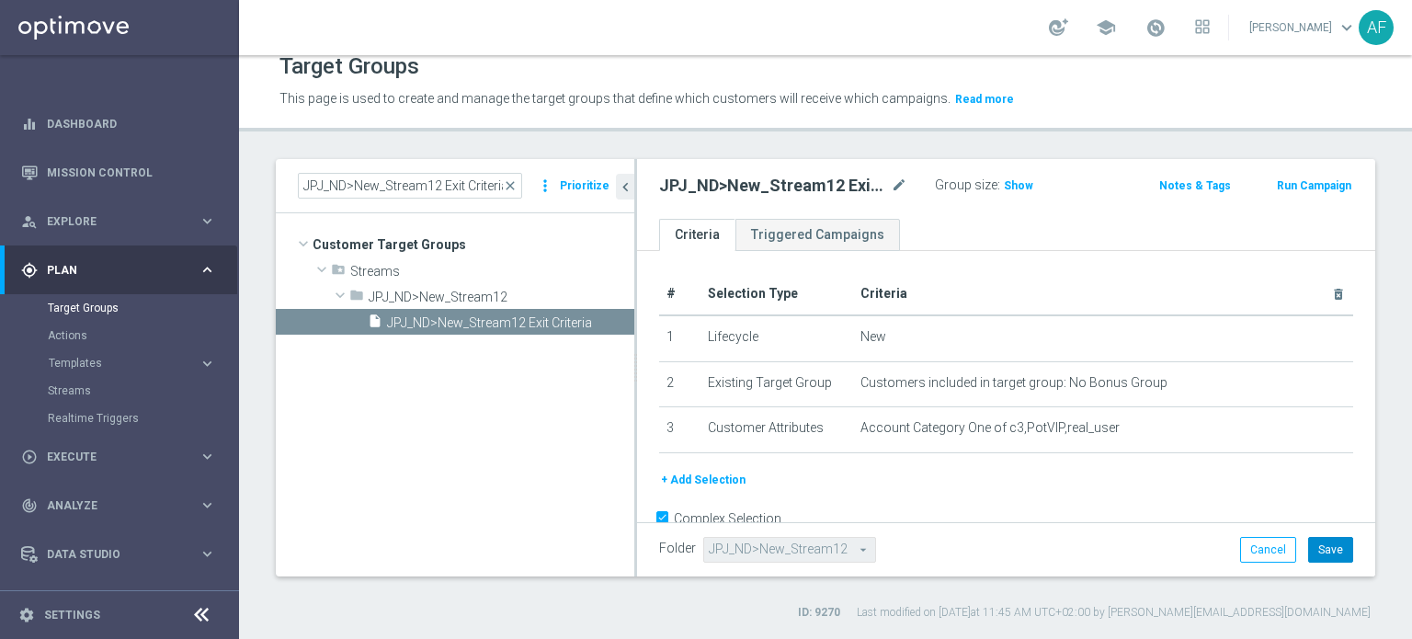
type textarea "1 or 2 or 3"
click at [1327, 554] on button "Save" at bounding box center [1330, 550] width 45 height 26
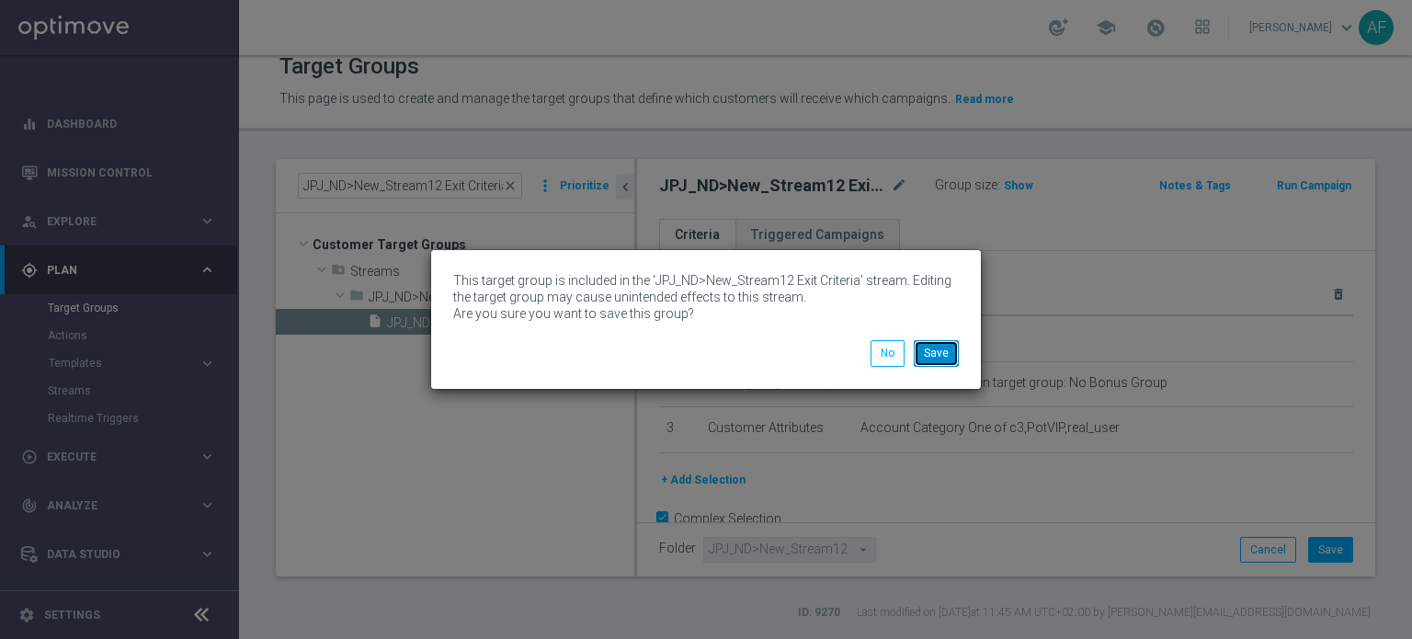
click at [950, 360] on button "Save" at bounding box center [936, 353] width 45 height 26
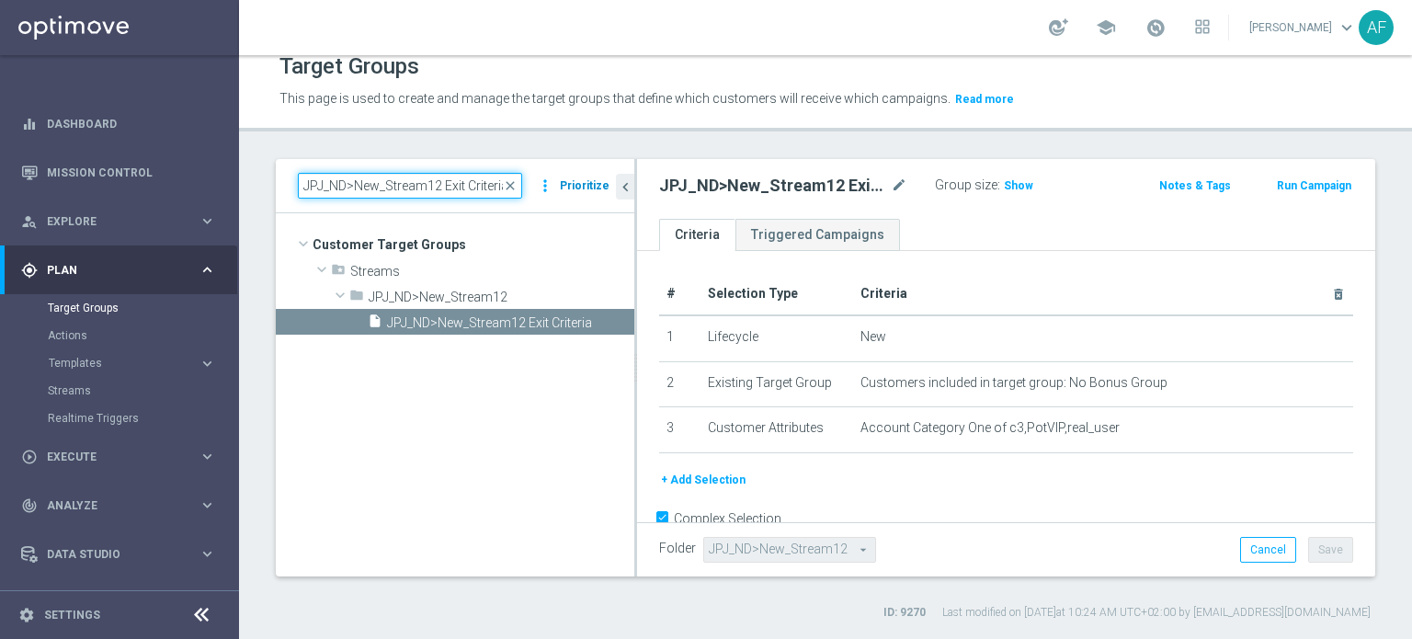
drag, startPoint x: 305, startPoint y: 188, endPoint x: 596, endPoint y: 196, distance: 290.5
click at [596, 196] on div "JPJ_ND>New_Stream12 Exit Criteria close more_vert Prioritize" at bounding box center [455, 186] width 314 height 26
paste input "CSY_ND>New_Stream5 Exit Criteria"
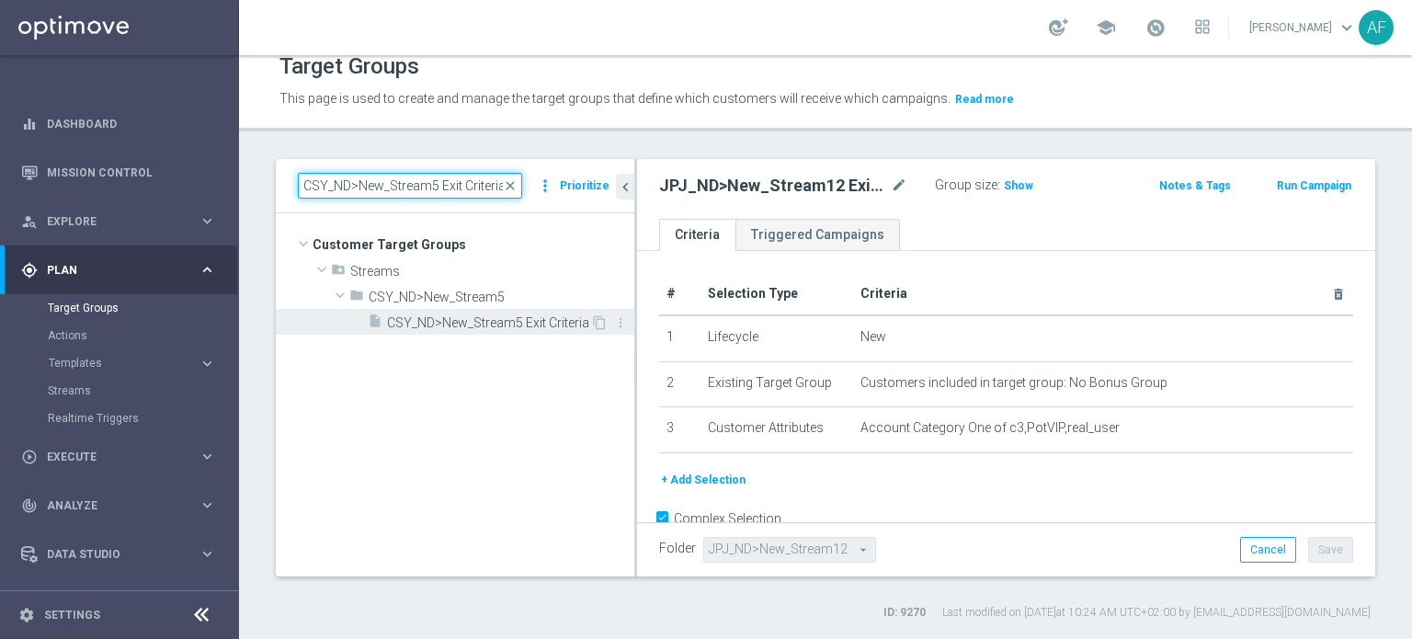
type input "CSY_ND>New_Stream5 Exit Criteria"
click at [505, 323] on span "CSY_ND>New_Stream5 Exit Criteria" at bounding box center [488, 323] width 203 height 16
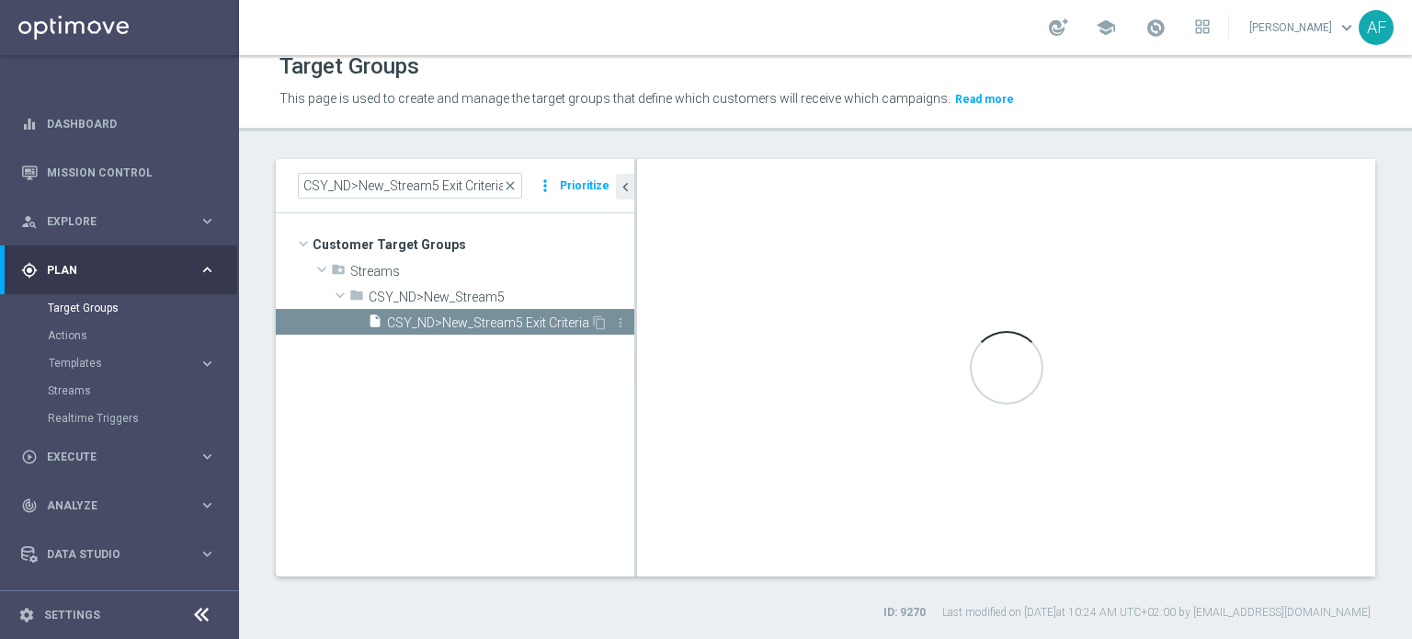
type textarea "(1 or 3 or 4 or 5 or 6 or 7) and 2"
type input "CSY_ND>New_Stream5"
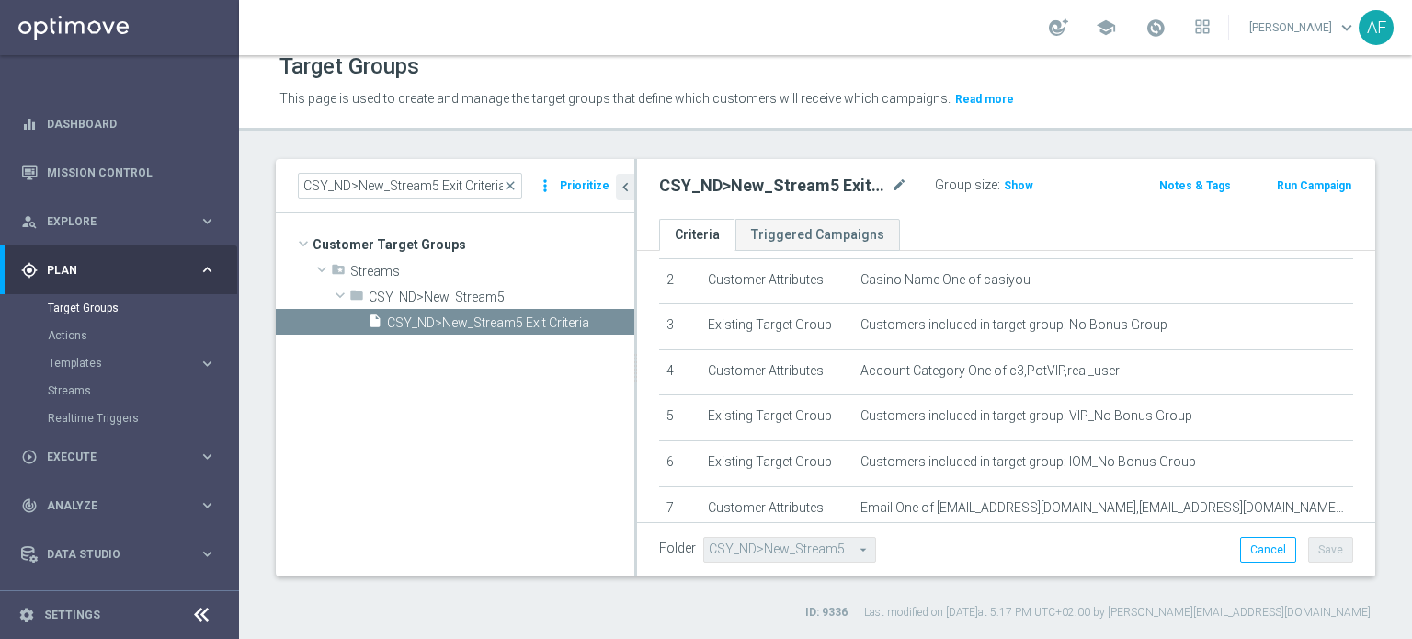
scroll to position [211, 0]
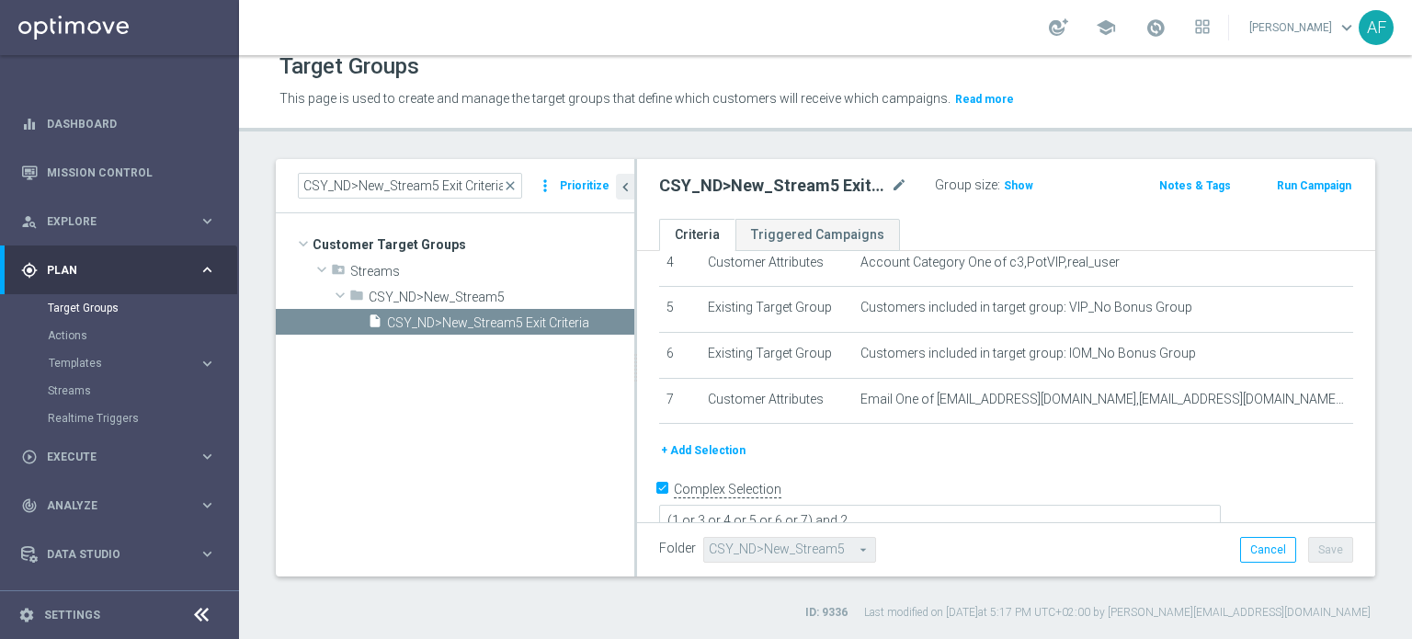
drag, startPoint x: 1360, startPoint y: 422, endPoint x: 1358, endPoint y: 369, distance: 52.5
click at [1359, 366] on div "CSY_ND>New_Stream5 Exit Criteria close more_vert Prioritize Customer Target Gro…" at bounding box center [825, 389] width 1173 height 461
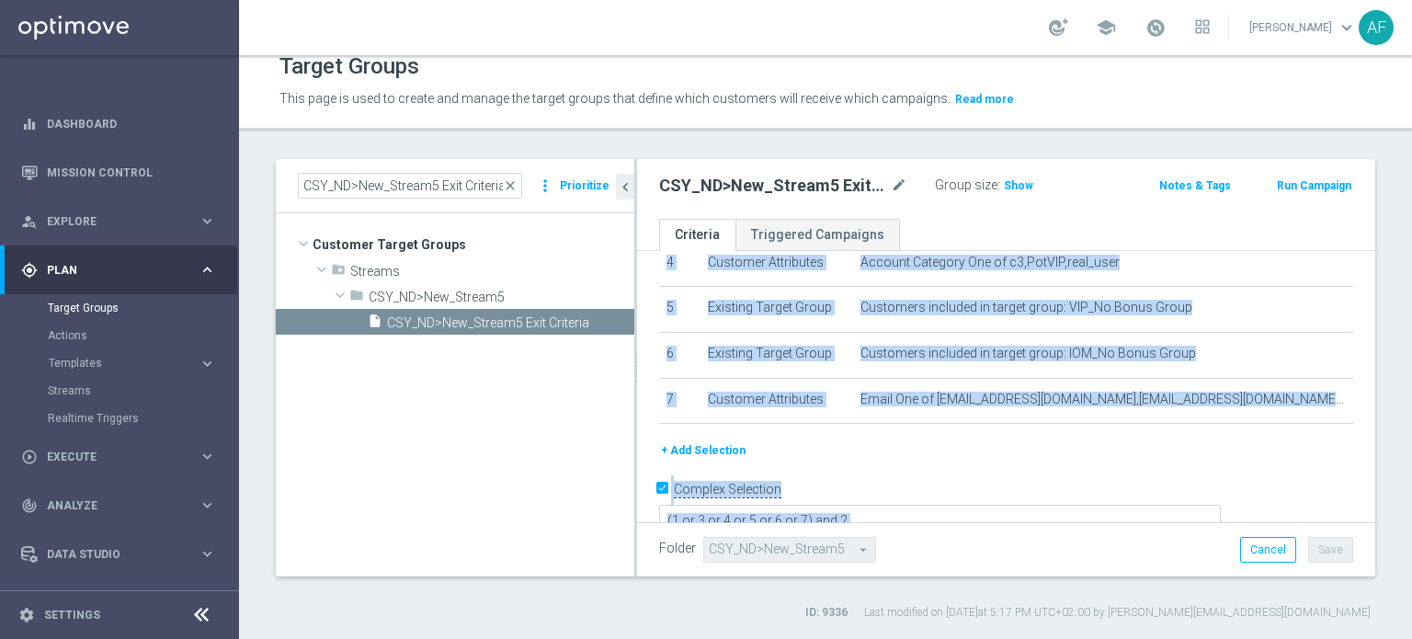
click at [1266, 440] on div "+ Add Selection" at bounding box center [1006, 450] width 722 height 20
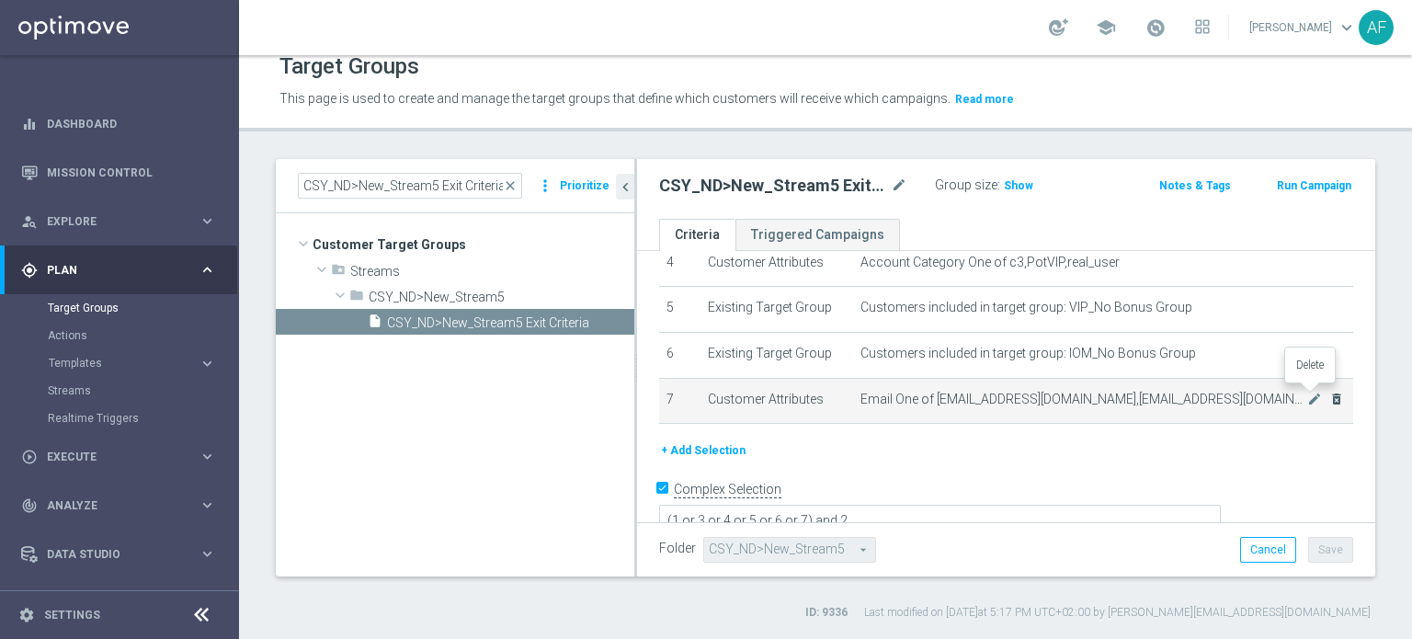
click at [1329, 393] on icon "delete_forever" at bounding box center [1336, 399] width 15 height 15
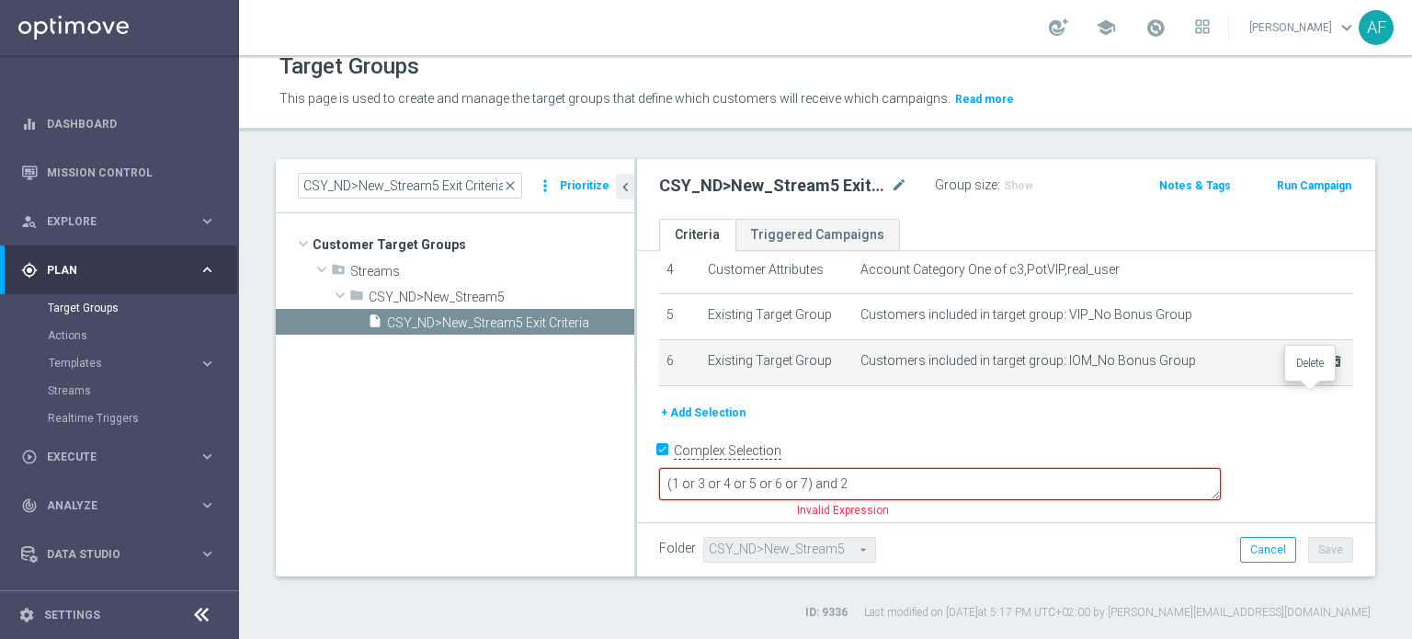
scroll to position [169, 0]
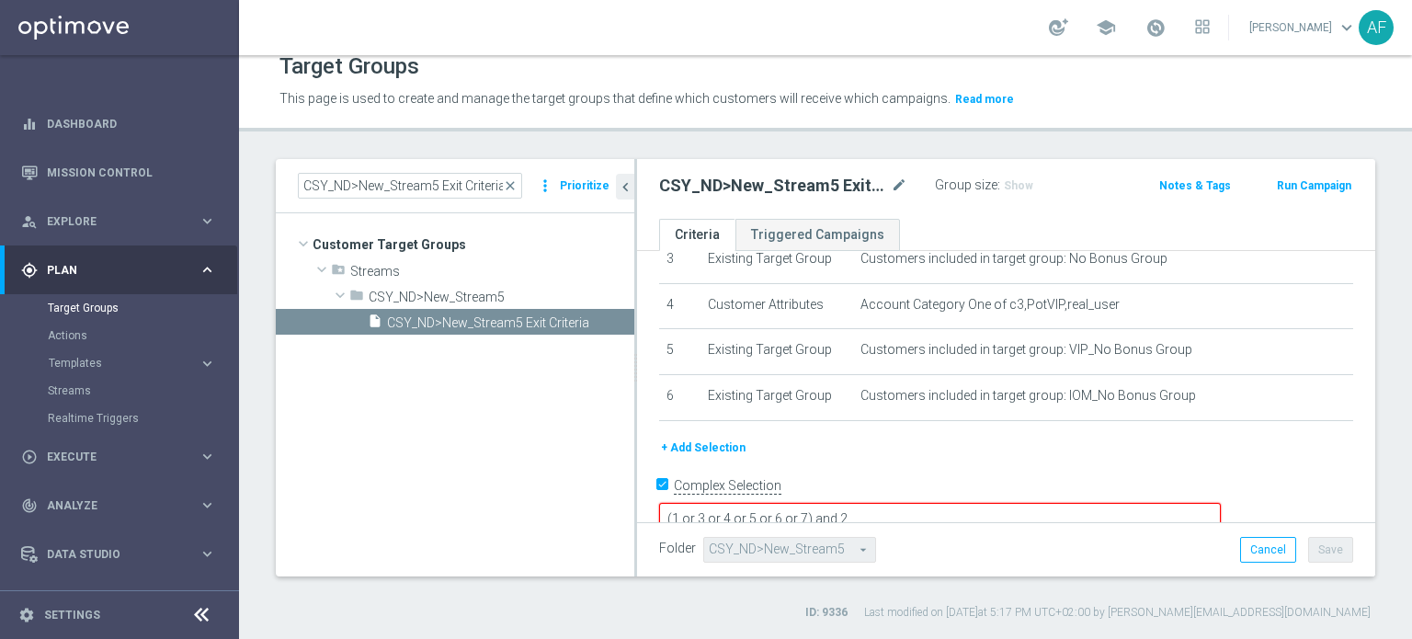
drag, startPoint x: 933, startPoint y: 484, endPoint x: 949, endPoint y: 495, distance: 19.1
click at [933, 503] on textarea "(1 or 3 or 4 or 5 or 6 or 7) and 2" at bounding box center [940, 519] width 562 height 32
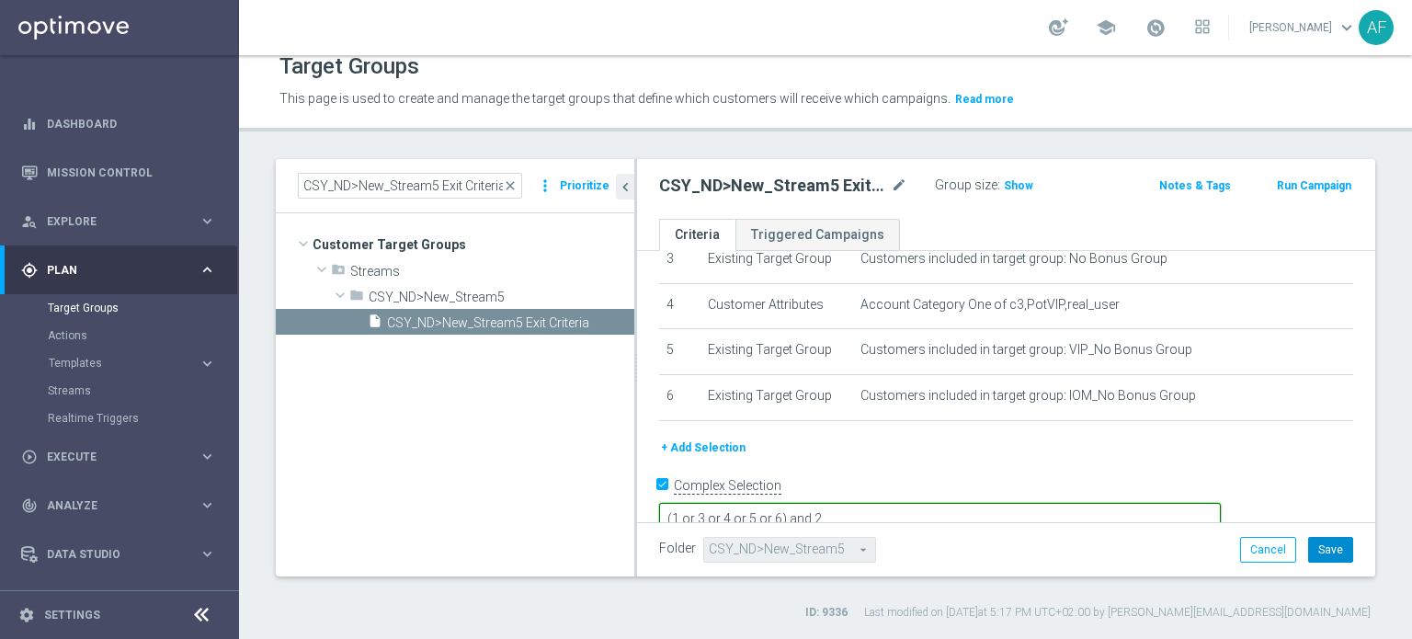
type textarea "(1 or 3 or 4 or 5 or 6) and 2"
click at [1308, 548] on button "Save" at bounding box center [1330, 550] width 45 height 26
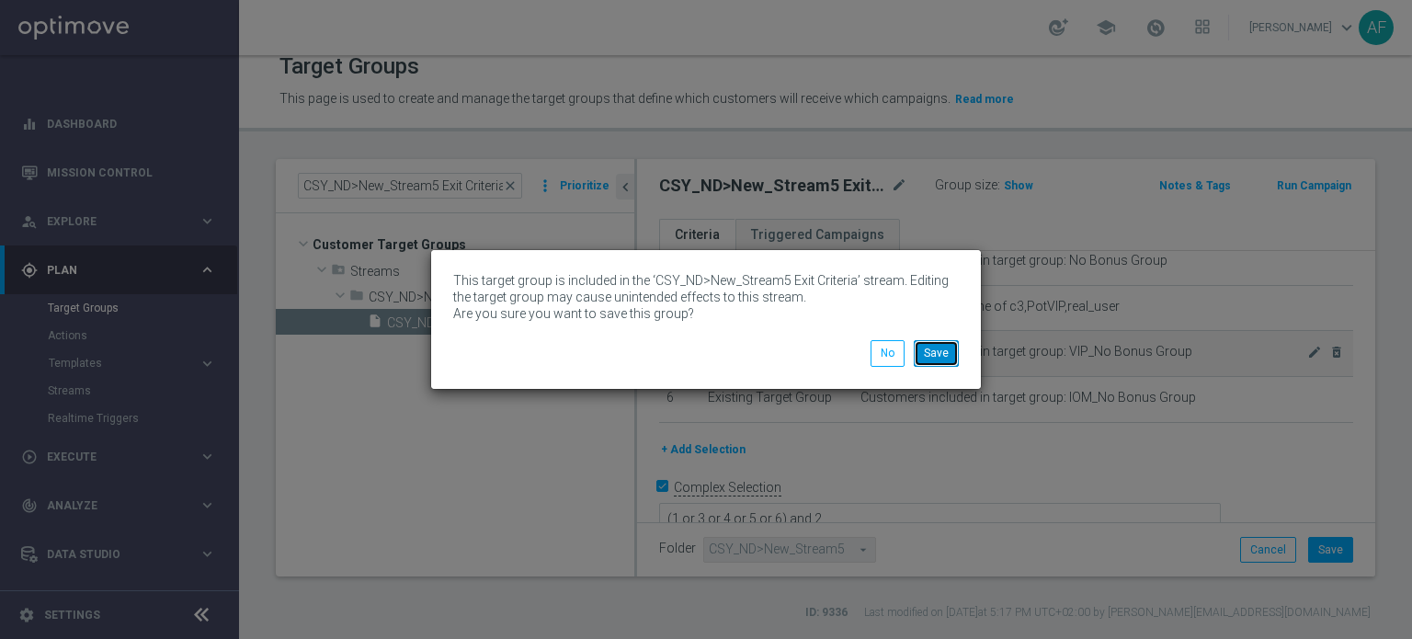
click at [940, 354] on button "Save" at bounding box center [936, 353] width 45 height 26
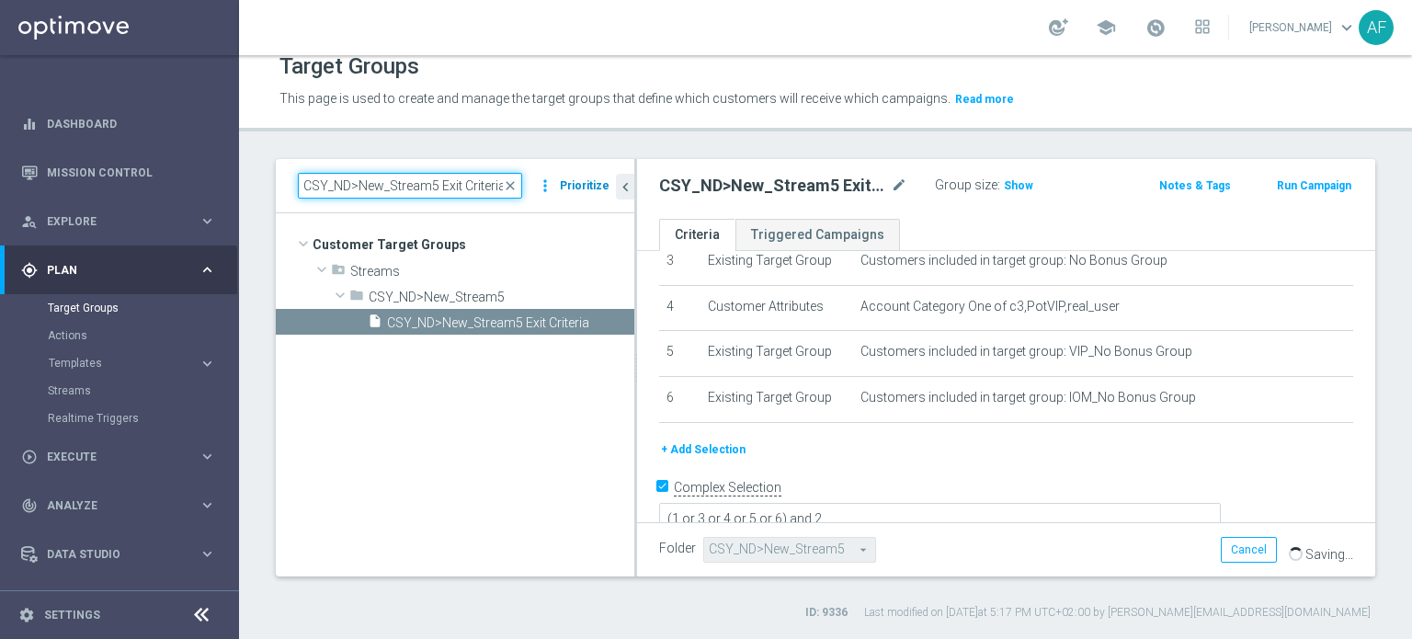
drag, startPoint x: 301, startPoint y: 189, endPoint x: 581, endPoint y: 191, distance: 279.4
click at [581, 191] on div "CSY_ND>New_Stream5 Exit Criteria close more_vert Prioritize" at bounding box center [455, 186] width 314 height 26
paste input "WWN_ND>New_Stream10"
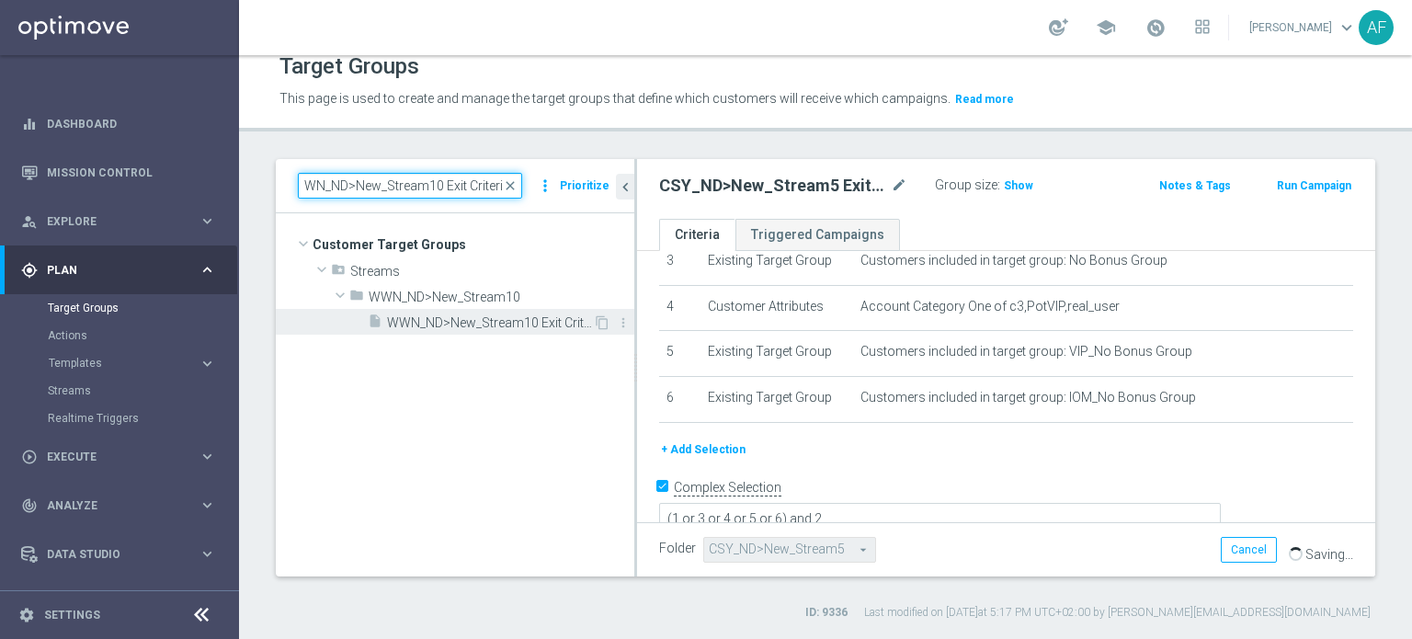
type input "WWN_ND>New_Stream10 Exit Criteria"
click at [548, 324] on span "WWN_ND>New_Stream10 Exit Criteria" at bounding box center [490, 323] width 206 height 16
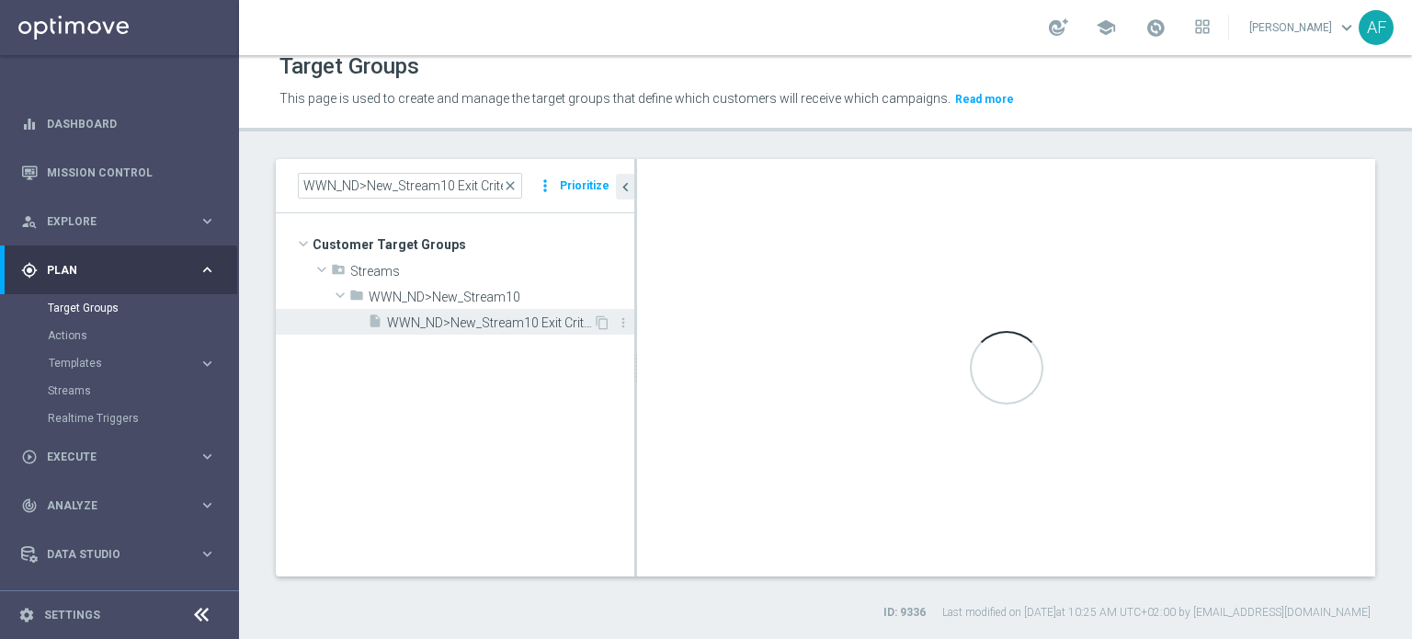
click at [526, 320] on span "WWN_ND>New_Stream10 Exit Criteria" at bounding box center [490, 323] width 206 height 16
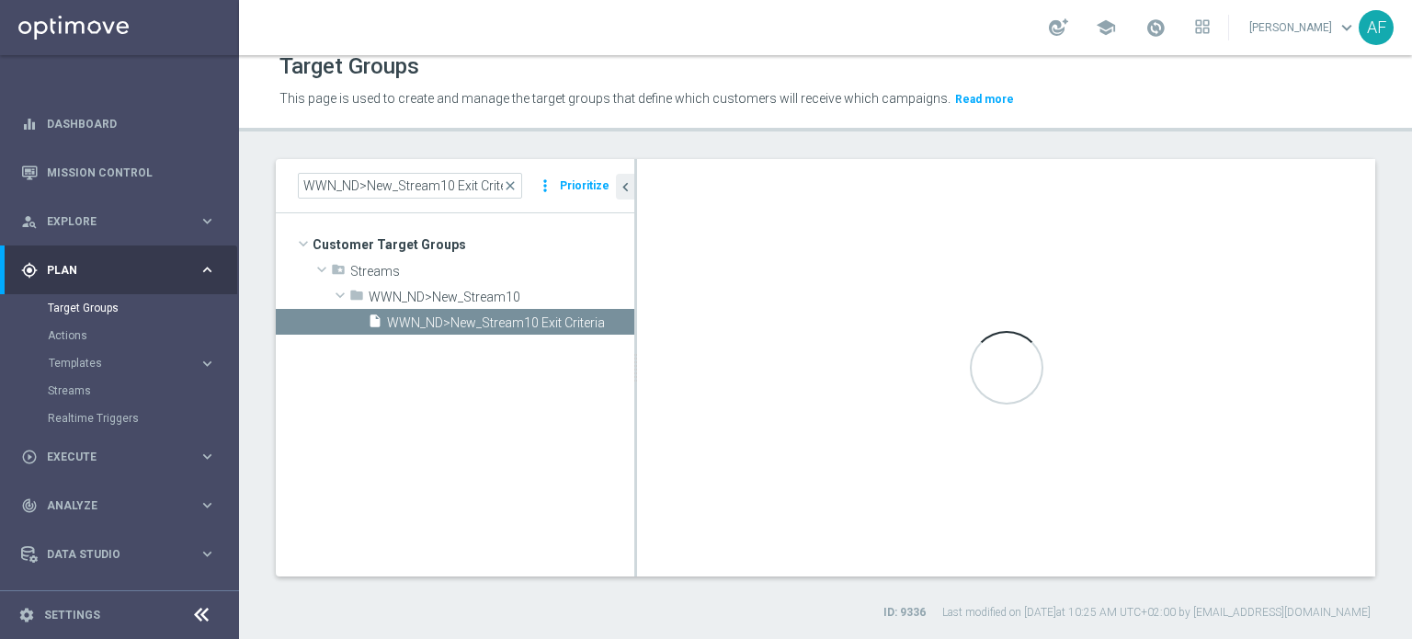
type textarea "(1 or 3 or 4 or 5 or 6 or 7 or 8 or 9) and 2"
type input "WWN_ND>New_Stream10"
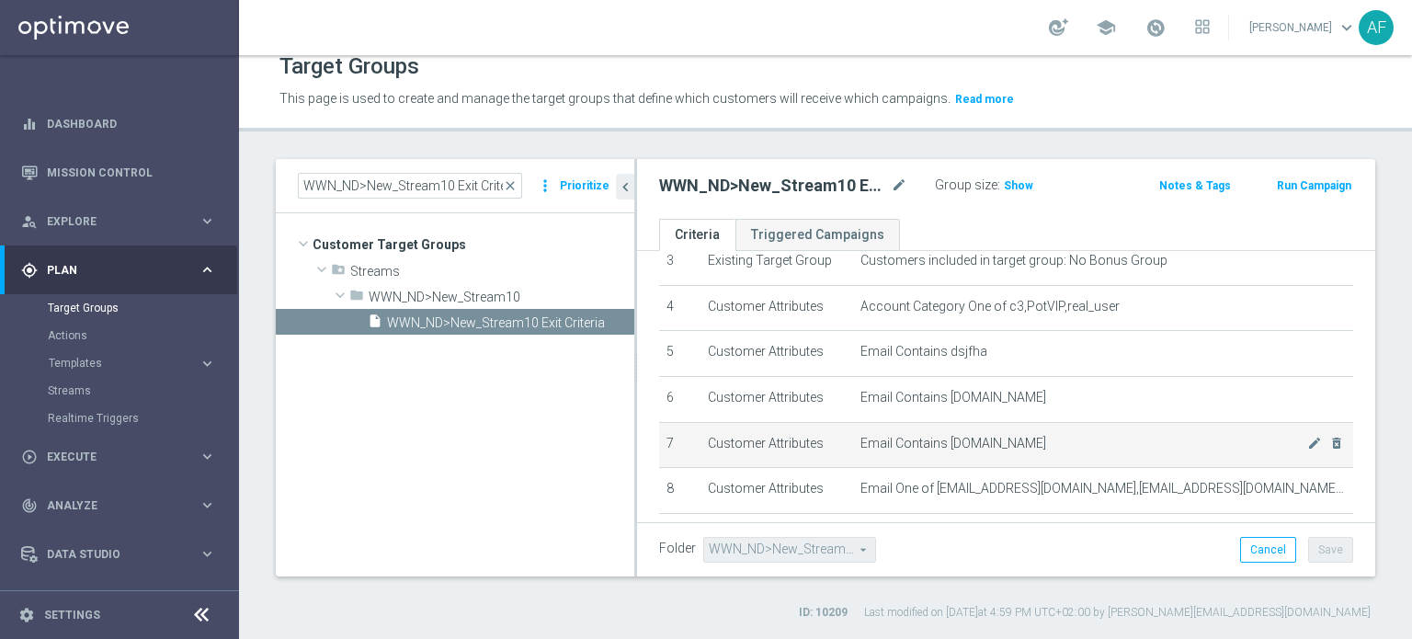
scroll to position [301, 0]
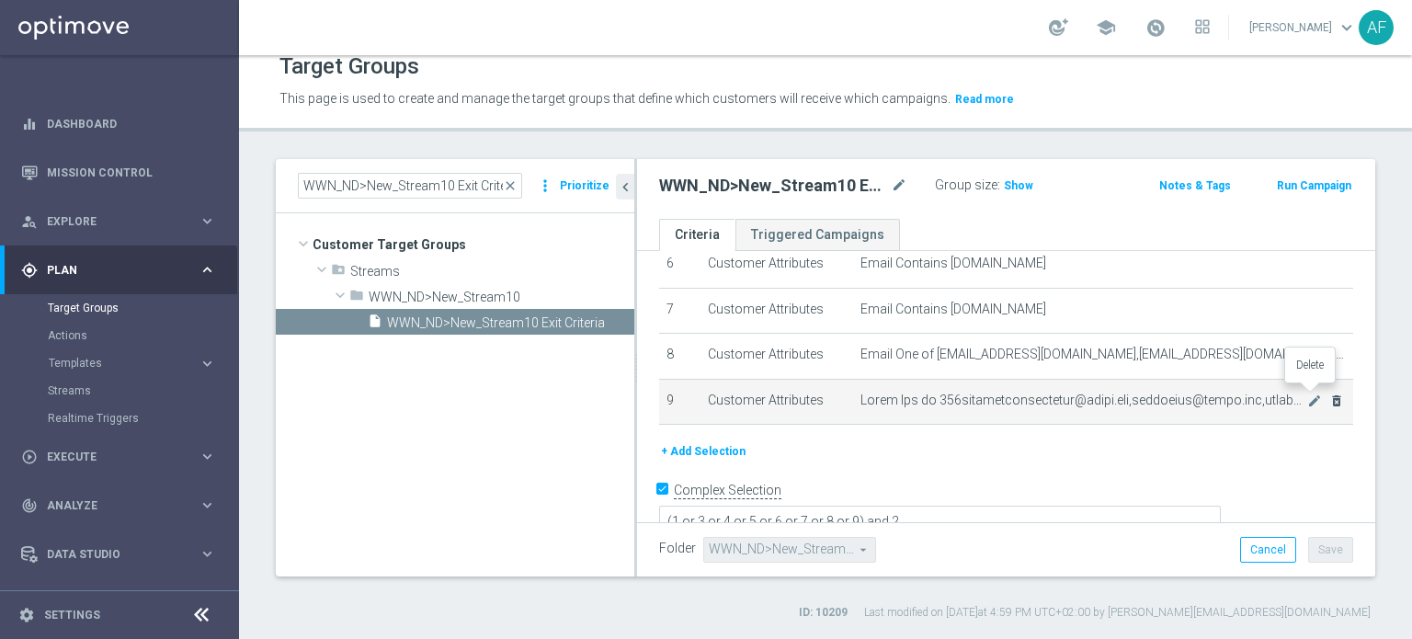
click at [1329, 396] on icon "delete_forever" at bounding box center [1336, 400] width 15 height 15
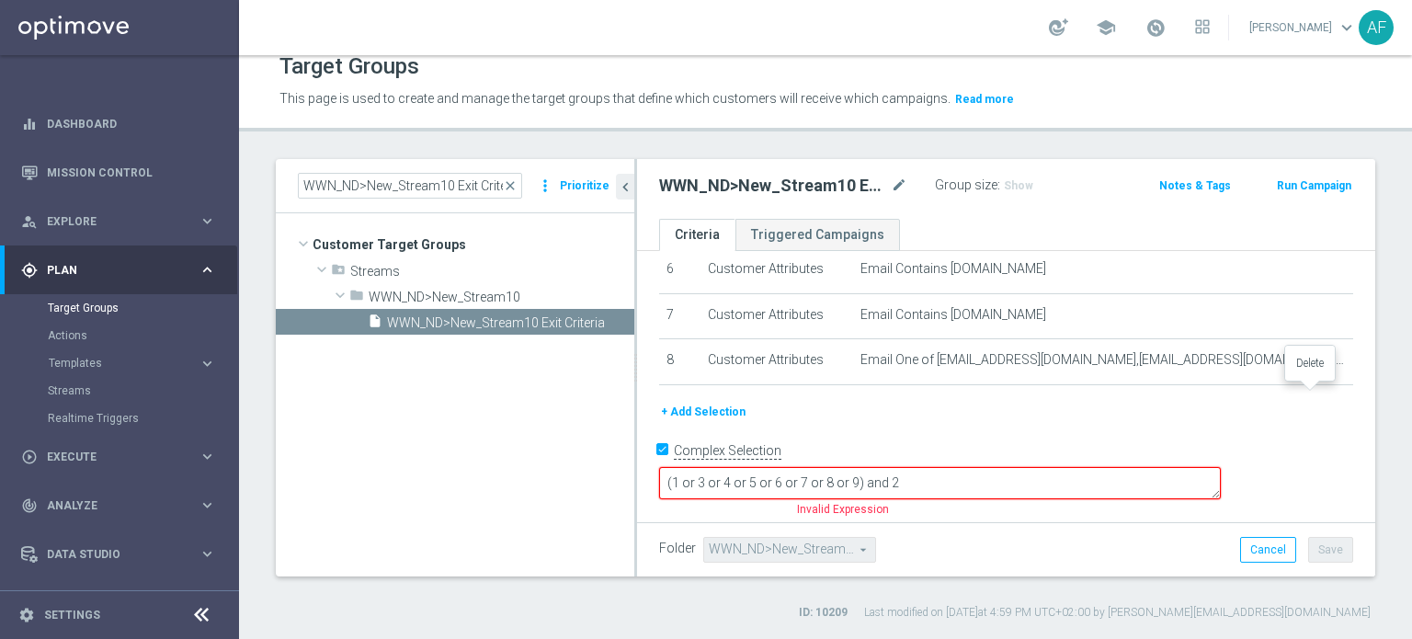
scroll to position [258, 0]
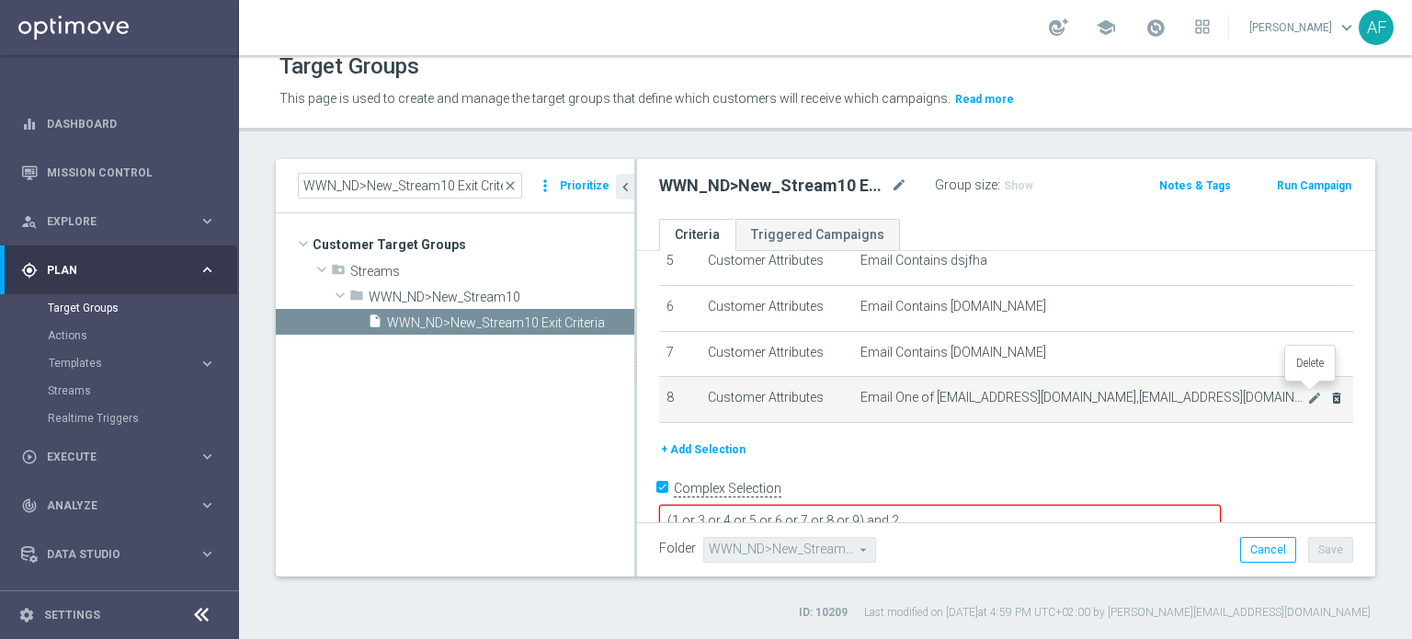
click at [1329, 394] on icon "delete_forever" at bounding box center [1336, 398] width 15 height 15
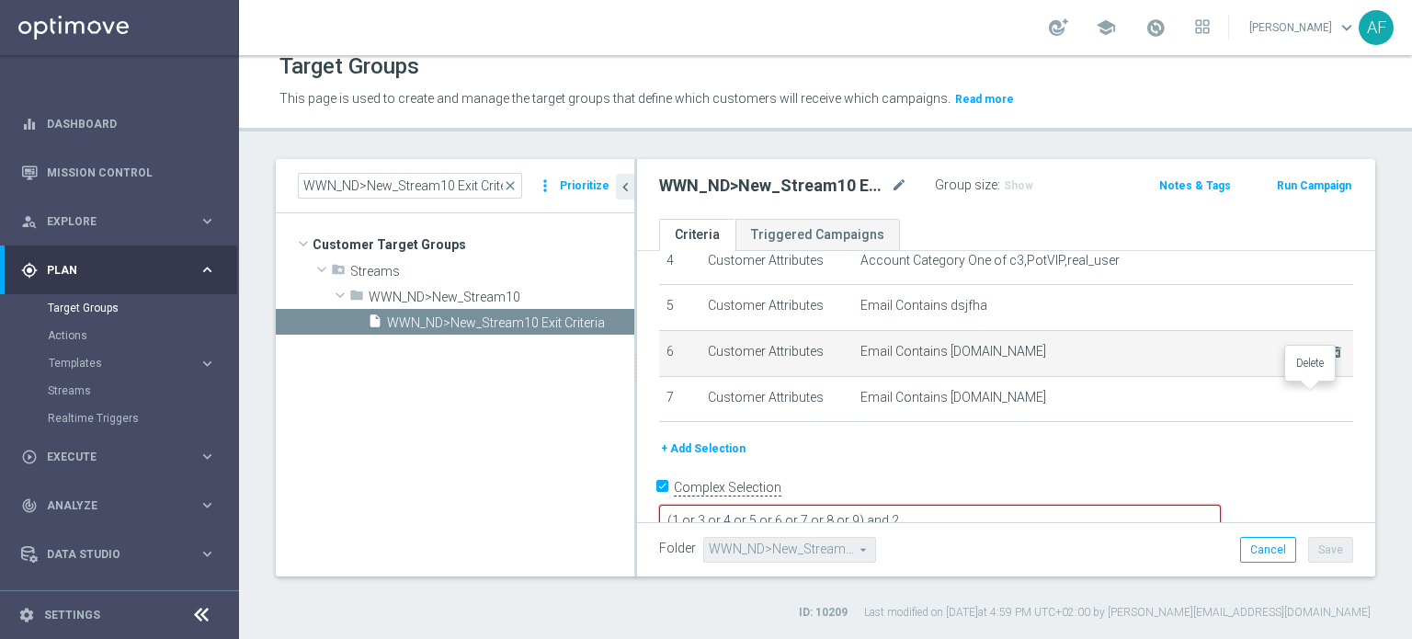
click at [0, 0] on icon "delete_forever" at bounding box center [0, 0] width 0 height 0
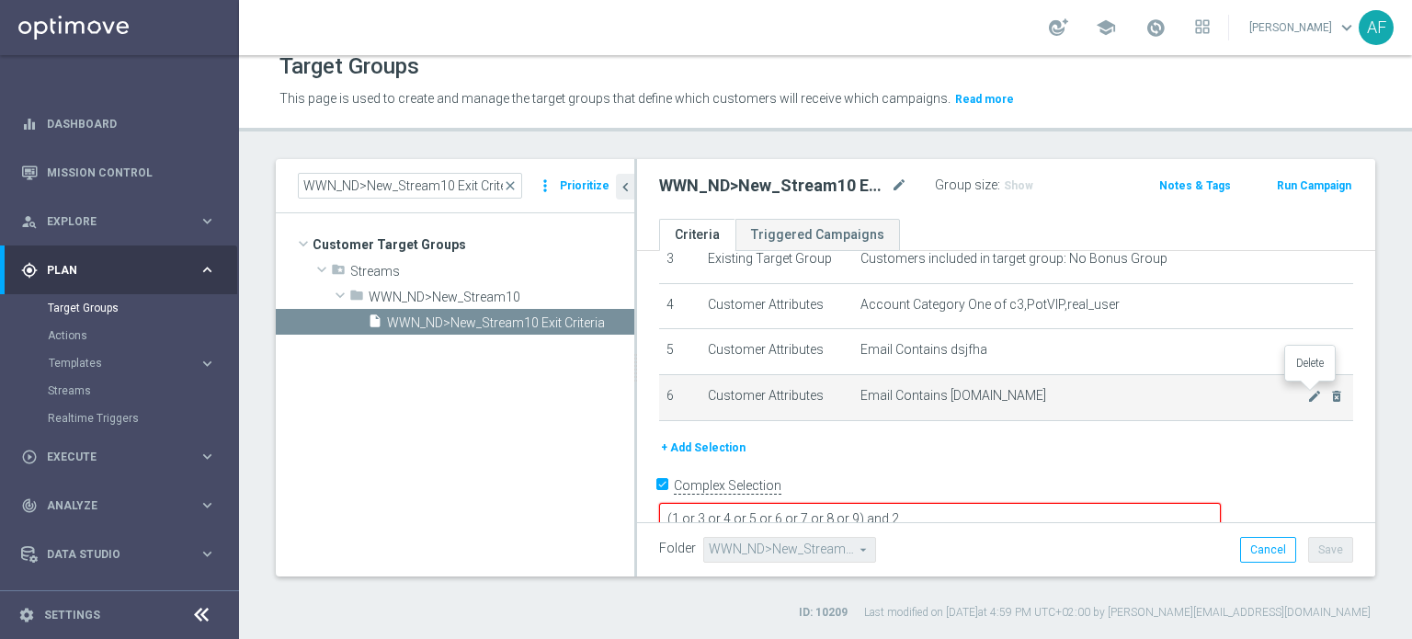
click at [1329, 395] on icon "delete_forever" at bounding box center [1336, 396] width 15 height 15
click at [1329, 396] on icon "delete_forever" at bounding box center [1336, 395] width 15 height 15
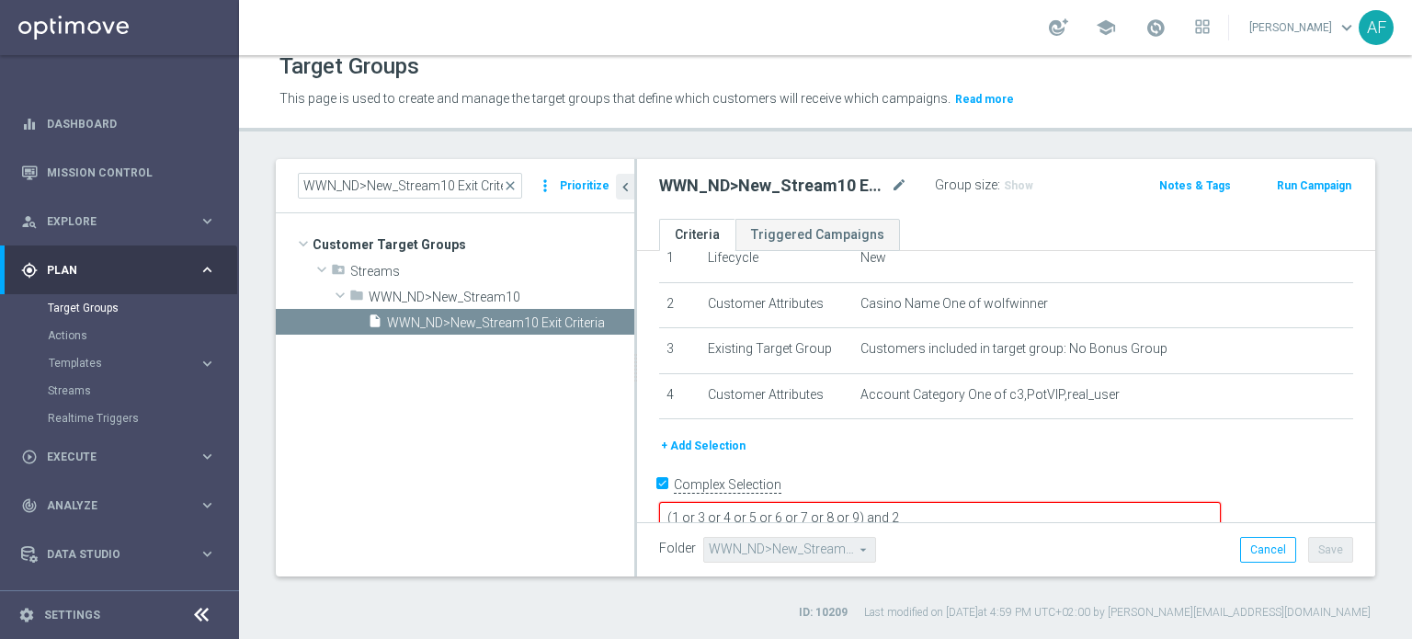
click at [985, 502] on textarea "(1 or 3 or 4 or 5 or 6 or 7 or 8 or 9) and 2" at bounding box center [940, 518] width 562 height 32
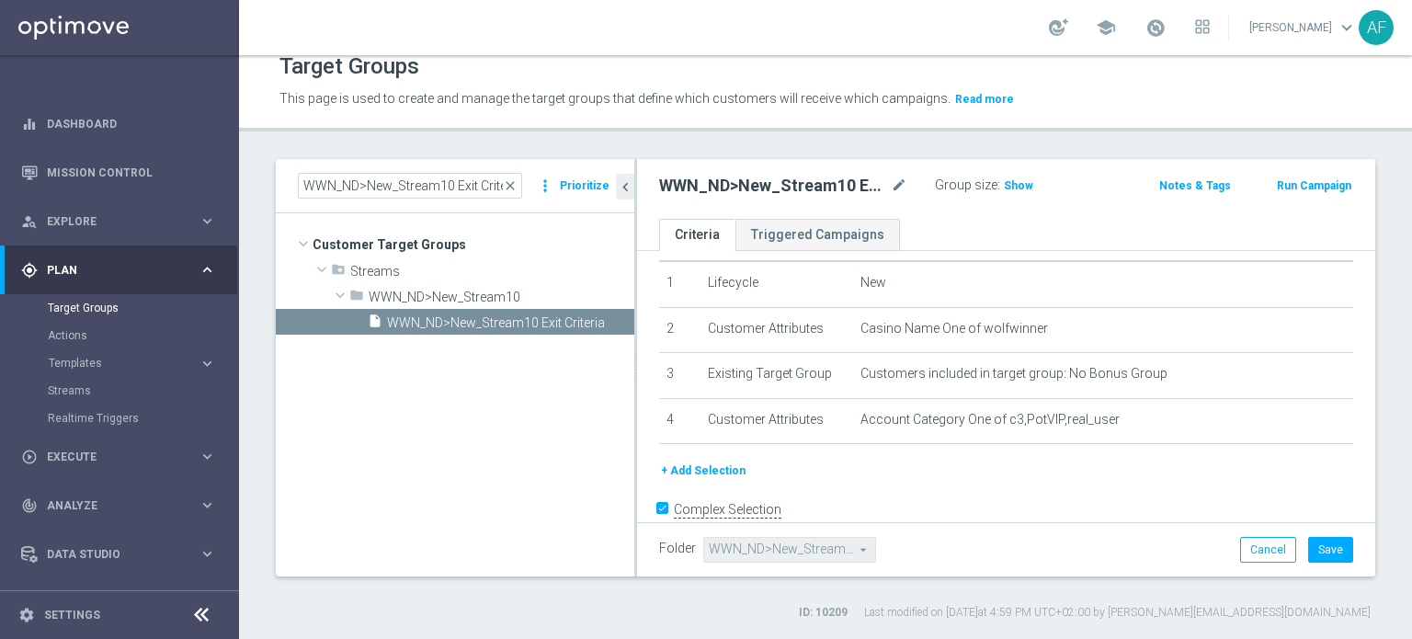
scroll to position [53, 0]
type textarea "(1 or 3 or 4) and 2"
click at [1324, 549] on button "Save" at bounding box center [1330, 550] width 45 height 26
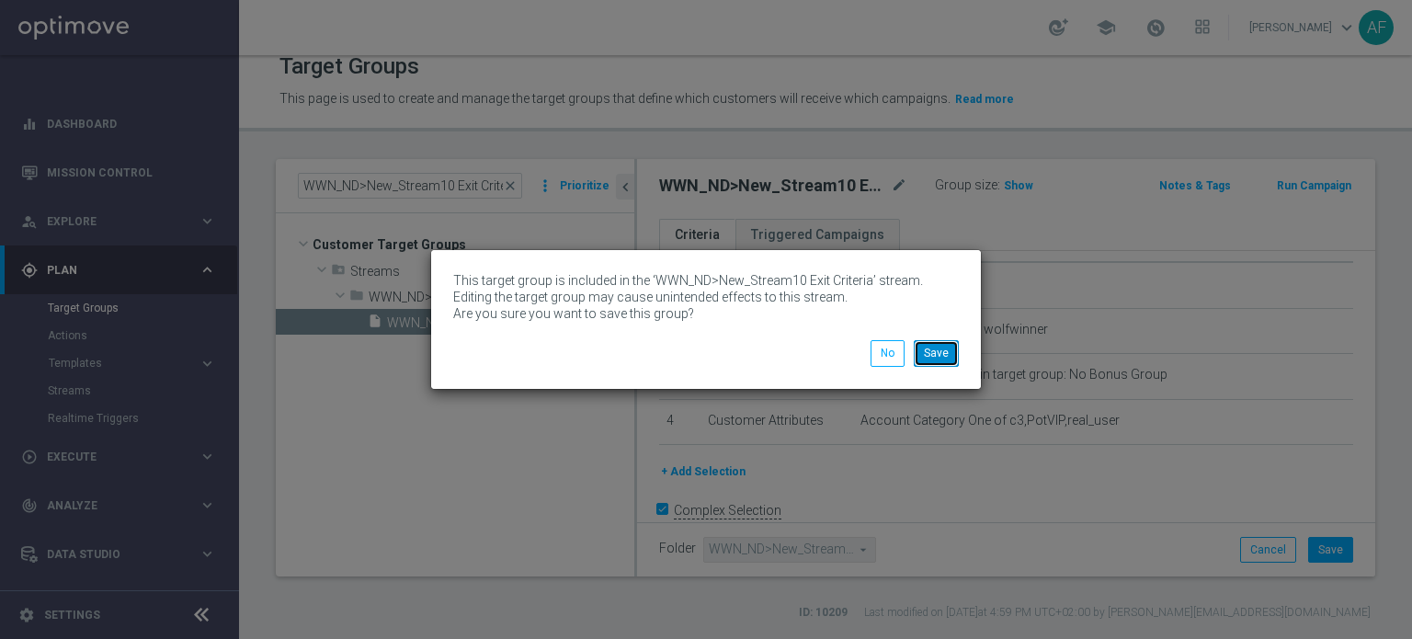
click at [939, 359] on button "Save" at bounding box center [936, 353] width 45 height 26
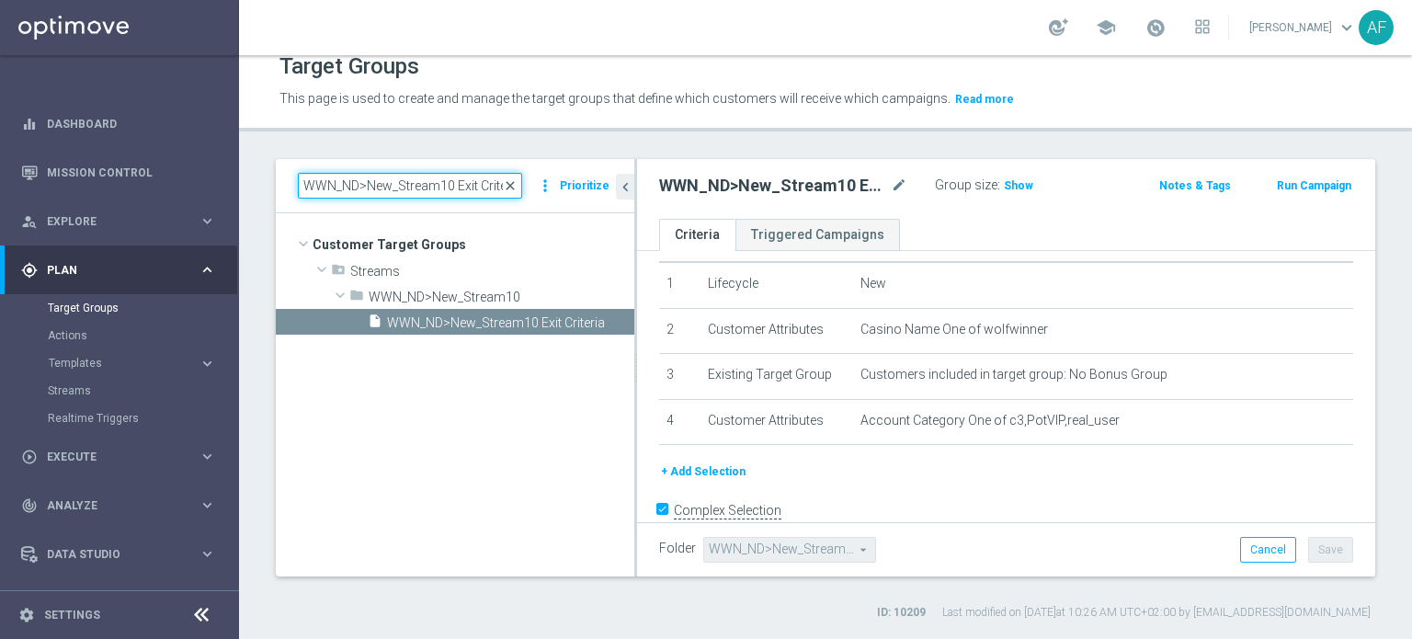
scroll to position [0, 11]
drag, startPoint x: 298, startPoint y: 182, endPoint x: 527, endPoint y: 189, distance: 229.0
click at [522, 189] on input "WWN_ND>New_Stream10 Exit Criteria" at bounding box center [410, 186] width 224 height 26
paste input "CSY_ND>New_Stream6"
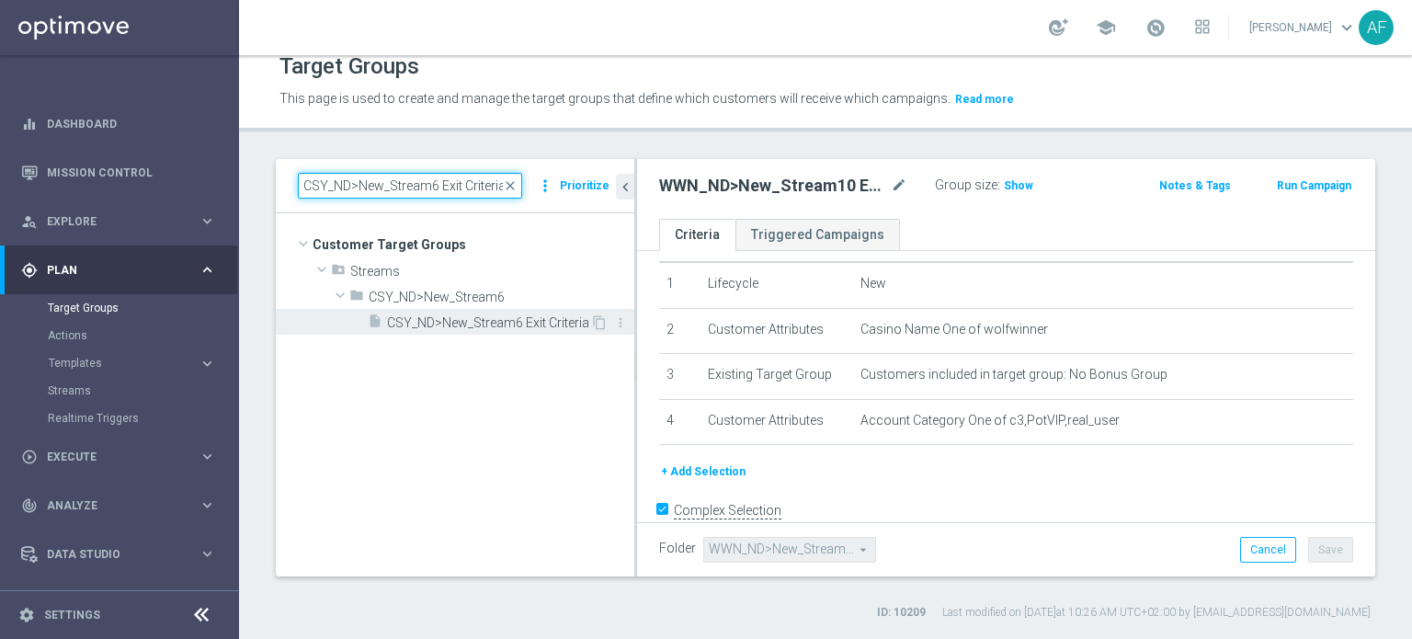
type input "CSY_ND>New_Stream6 Exit Criteria"
click at [521, 319] on span "CSY_ND>New_Stream6 Exit Criteria" at bounding box center [488, 323] width 203 height 16
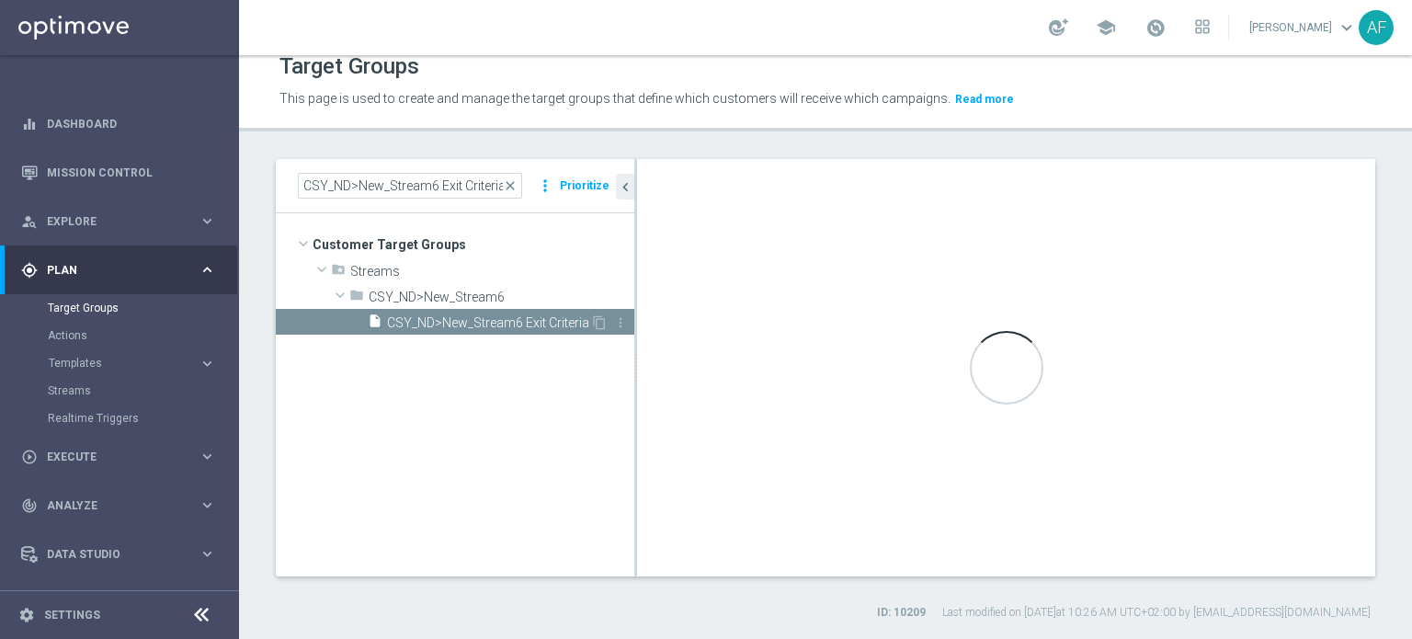
type textarea "(1 or 3 or 4 or 5 or 6 or 7) and 2"
type input "CSY_ND>New_Stream6"
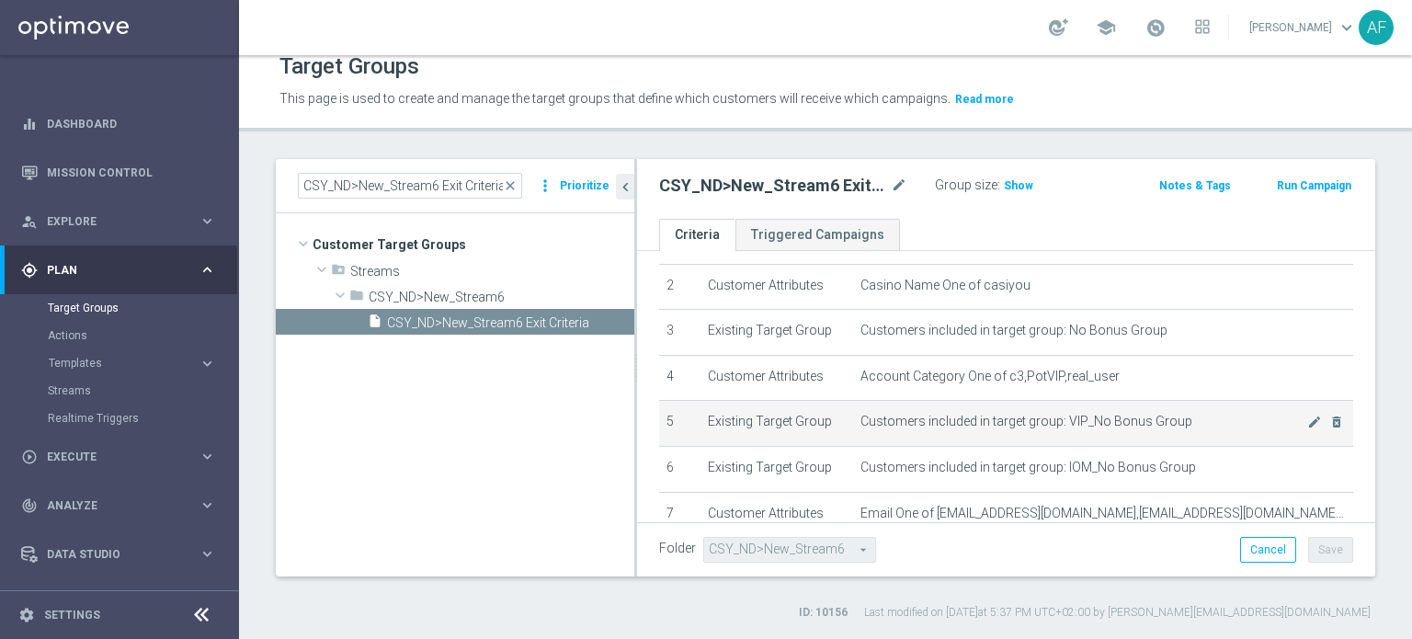
scroll to position [211, 0]
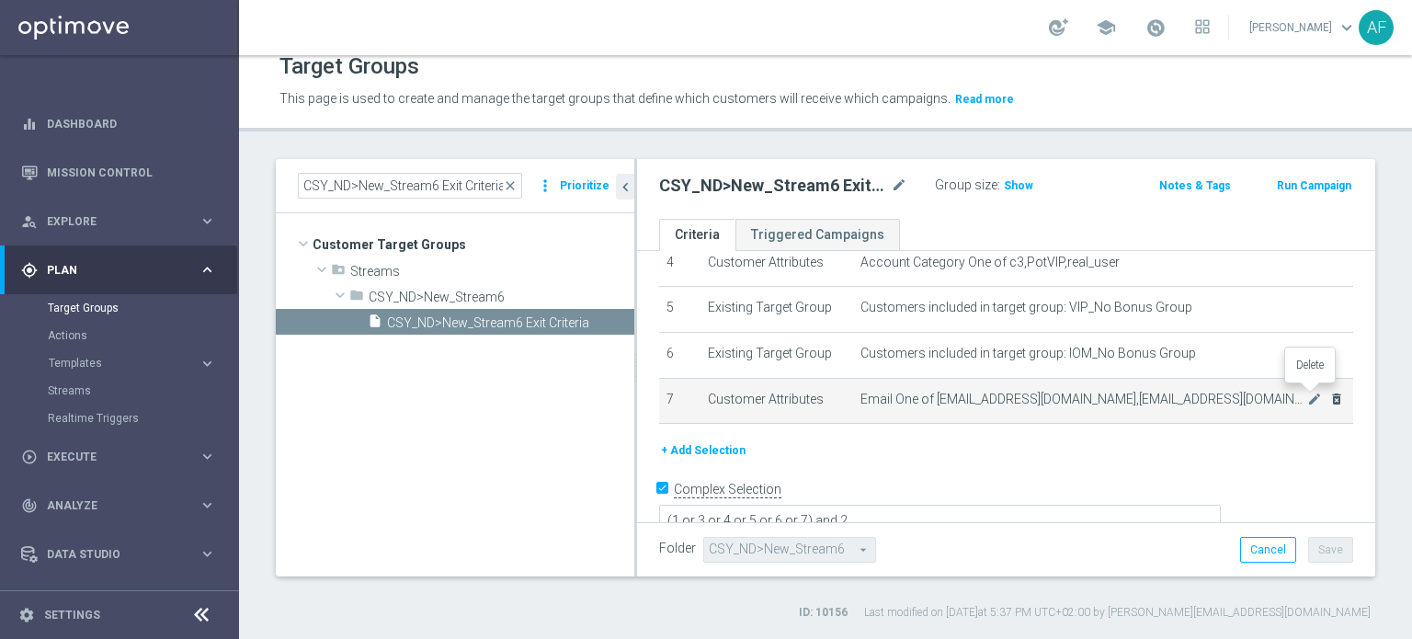
click at [1329, 399] on icon "delete_forever" at bounding box center [1336, 399] width 15 height 15
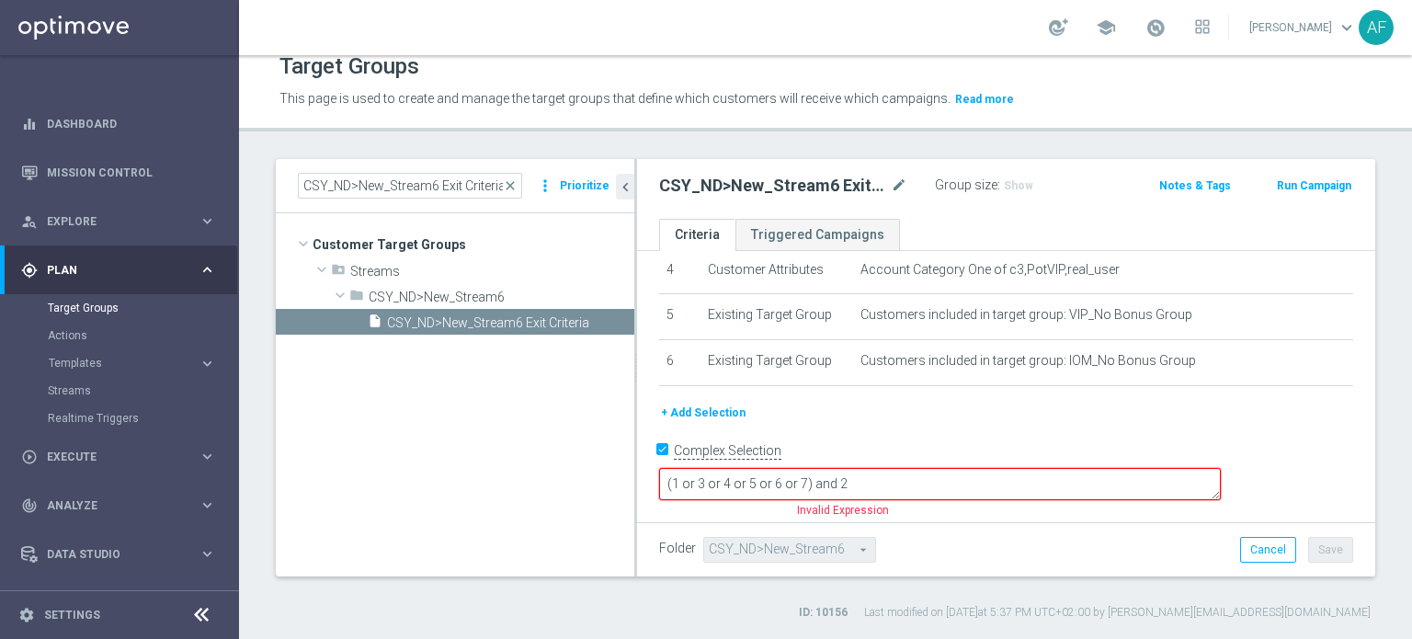
scroll to position [169, 0]
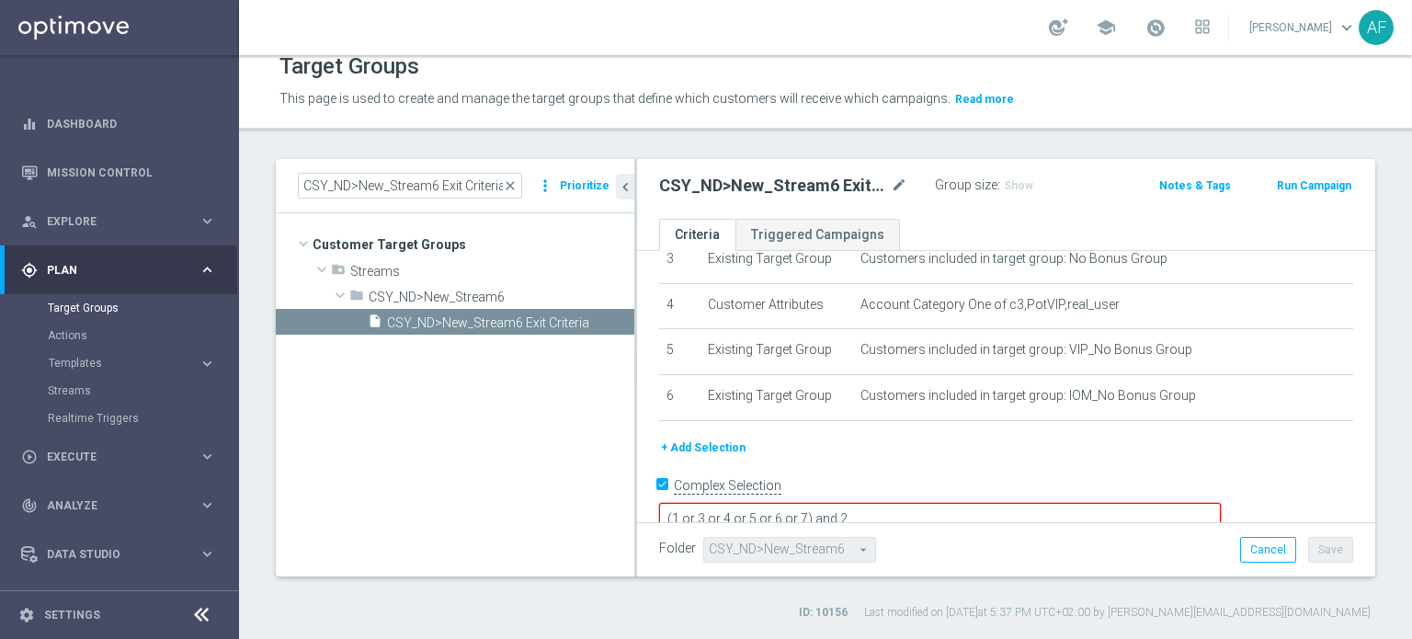
click at [932, 503] on textarea "(1 or 3 or 4 or 5 or 6 or 7) and 2" at bounding box center [940, 519] width 562 height 32
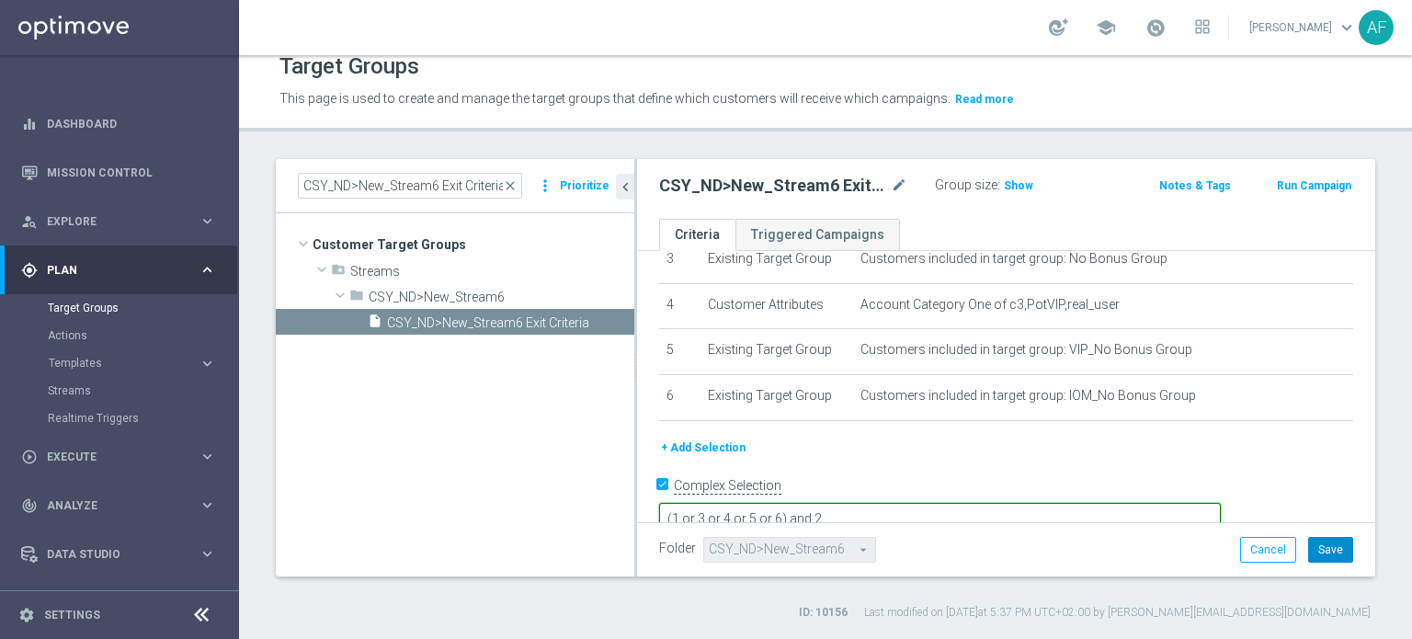
type textarea "(1 or 3 or 4 or 5 or 6) and 2"
click at [1324, 551] on button "Save" at bounding box center [1330, 550] width 45 height 26
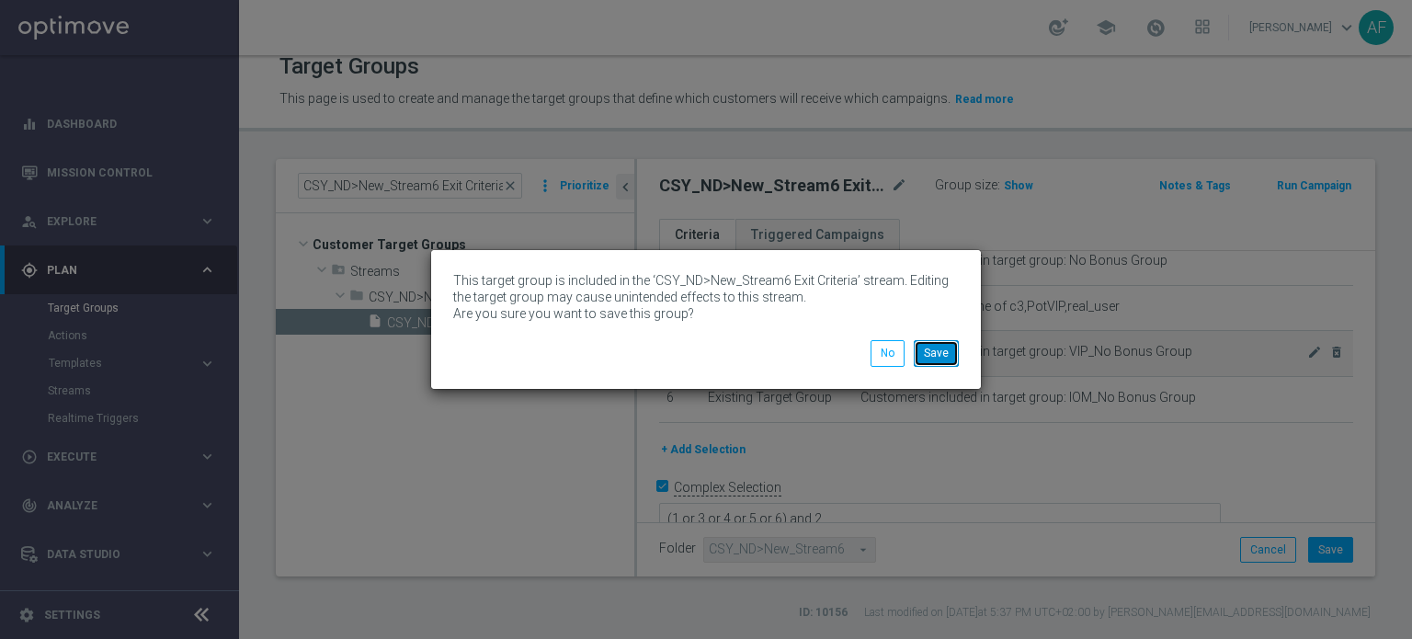
click at [951, 359] on button "Save" at bounding box center [936, 353] width 45 height 26
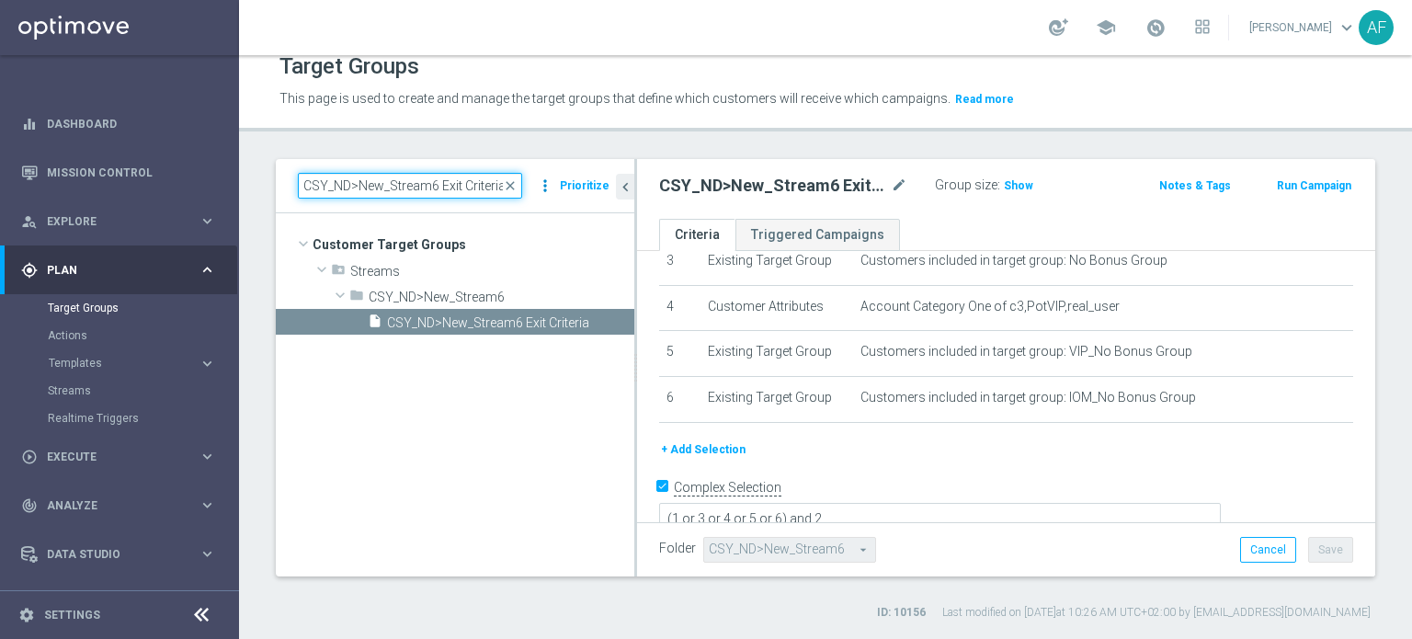
drag, startPoint x: 304, startPoint y: 187, endPoint x: 555, endPoint y: 186, distance: 250.9
click at [555, 186] on div "CSY_ND>New_Stream6 Exit Criteria close more_vert Prioritize" at bounding box center [455, 186] width 314 height 26
paste input "JKR: ND4>New_Stream"
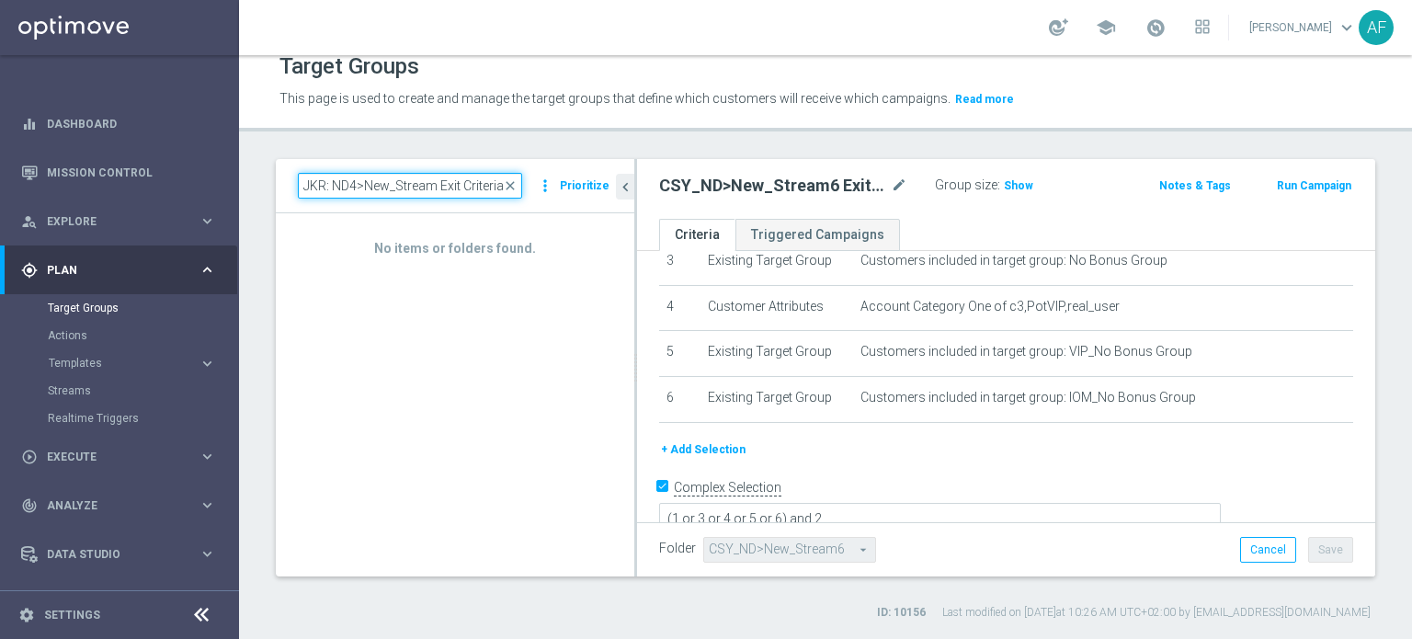
click at [504, 188] on input "JKR: ND4>New_Stream Exit Criteria" at bounding box center [410, 186] width 224 height 26
drag, startPoint x: 301, startPoint y: 184, endPoint x: 324, endPoint y: 181, distance: 23.1
click at [324, 181] on input "JKR: ND4>New_Stream Exit Criteria" at bounding box center [410, 186] width 224 height 26
click at [314, 185] on input "JKR: ND4>New_Stream Exit Criteria" at bounding box center [410, 186] width 224 height 26
drag, startPoint x: 305, startPoint y: 184, endPoint x: 562, endPoint y: 185, distance: 256.4
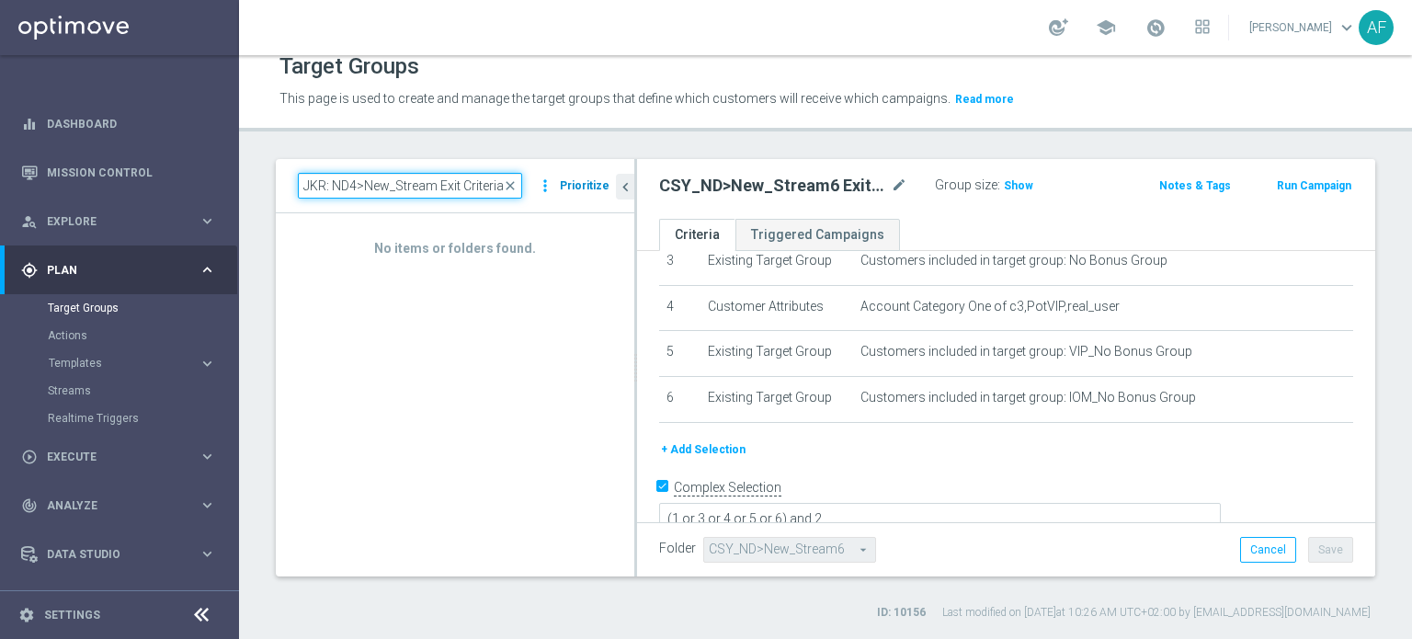
click at [562, 185] on div "JKR: ND4>New_Stream Exit Criteria close more_vert Prioritize" at bounding box center [455, 186] width 314 height 26
click at [332, 185] on input "JKR: ND4>New_Stream Exit Criteria" at bounding box center [410, 186] width 224 height 26
drag, startPoint x: 492, startPoint y: 187, endPoint x: 292, endPoint y: 181, distance: 199.5
click at [292, 181] on div "JKRND4>New_Stream Exit Criteria close more_vert Prioritize" at bounding box center [455, 186] width 358 height 54
drag, startPoint x: 358, startPoint y: 178, endPoint x: 348, endPoint y: 178, distance: 10.1
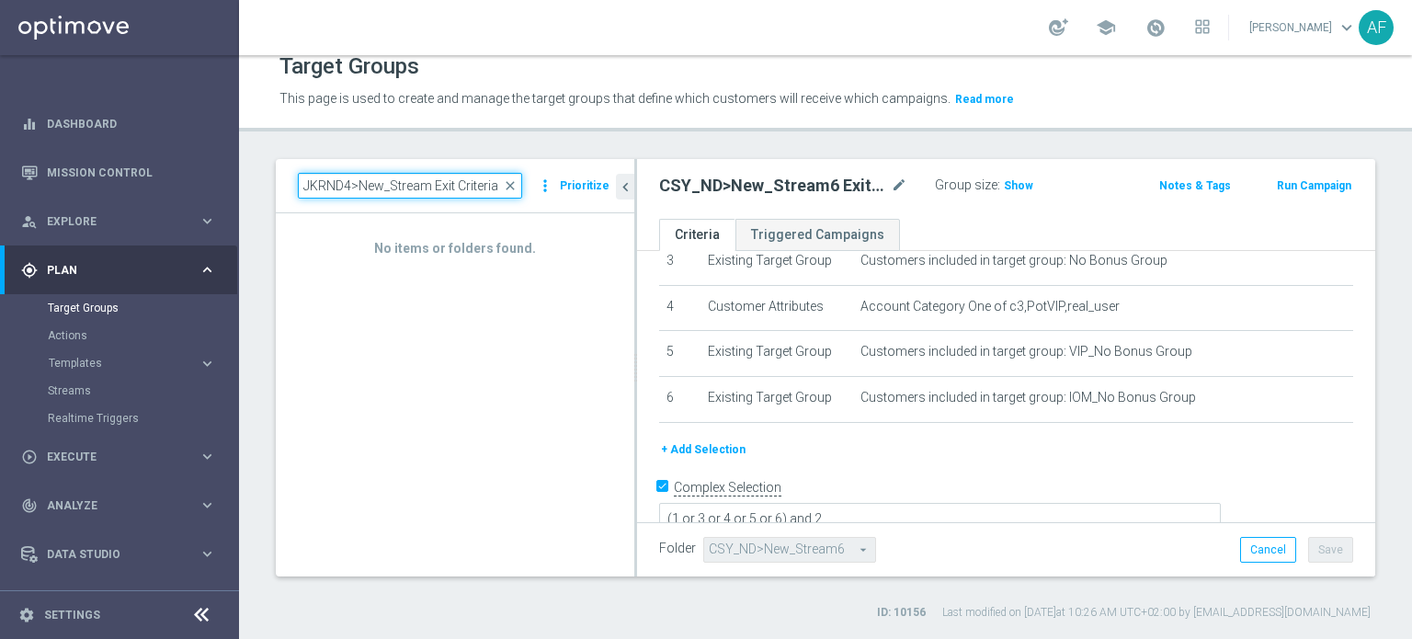
click at [357, 178] on input "JKRND4>New_Stream Exit Criteria" at bounding box center [410, 186] width 224 height 26
click at [315, 183] on input "JKRND4>New_Stream Exit Criteria" at bounding box center [410, 186] width 224 height 26
drag, startPoint x: 304, startPoint y: 187, endPoint x: 499, endPoint y: 183, distance: 194.9
click at [499, 183] on input "JKRND4>New_Stream Exit Criteria" at bounding box center [410, 186] width 224 height 26
paste input ":"
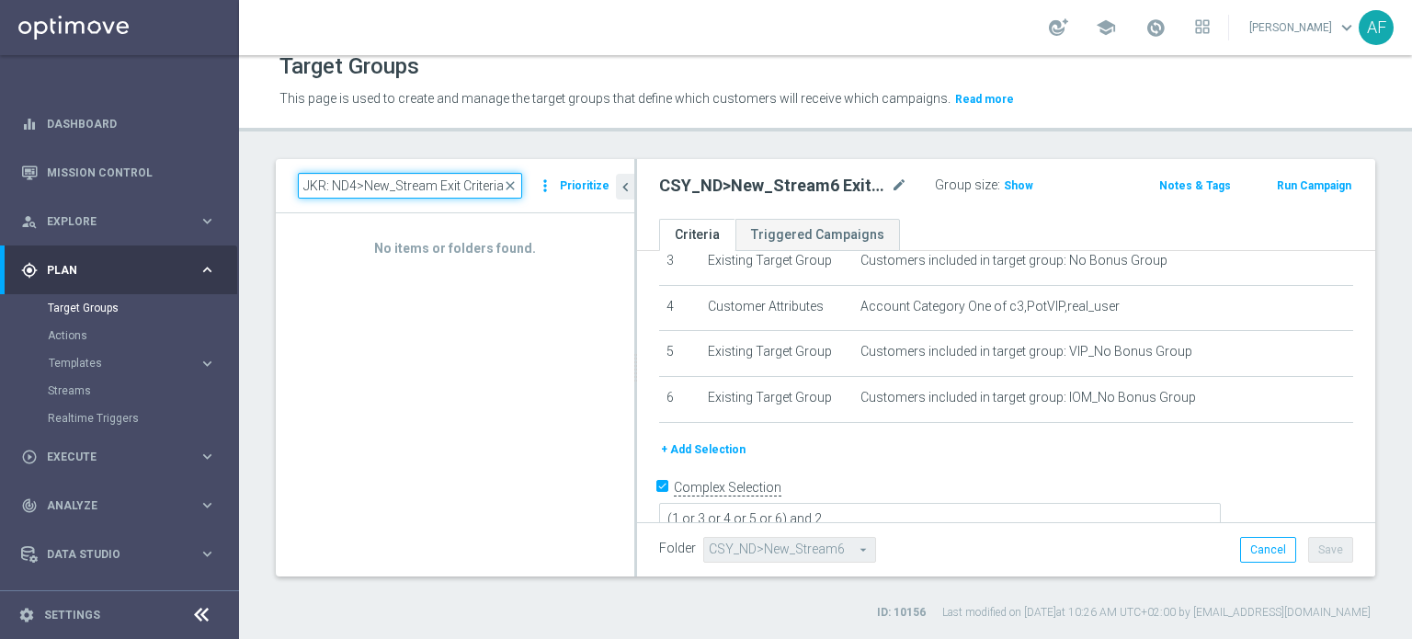
drag, startPoint x: 505, startPoint y: 187, endPoint x: 307, endPoint y: 168, distance: 198.5
click at [309, 168] on div "JKR: ND4>New_Stream Exit Criteria close more_vert Prioritize" at bounding box center [455, 186] width 358 height 54
type input "J"
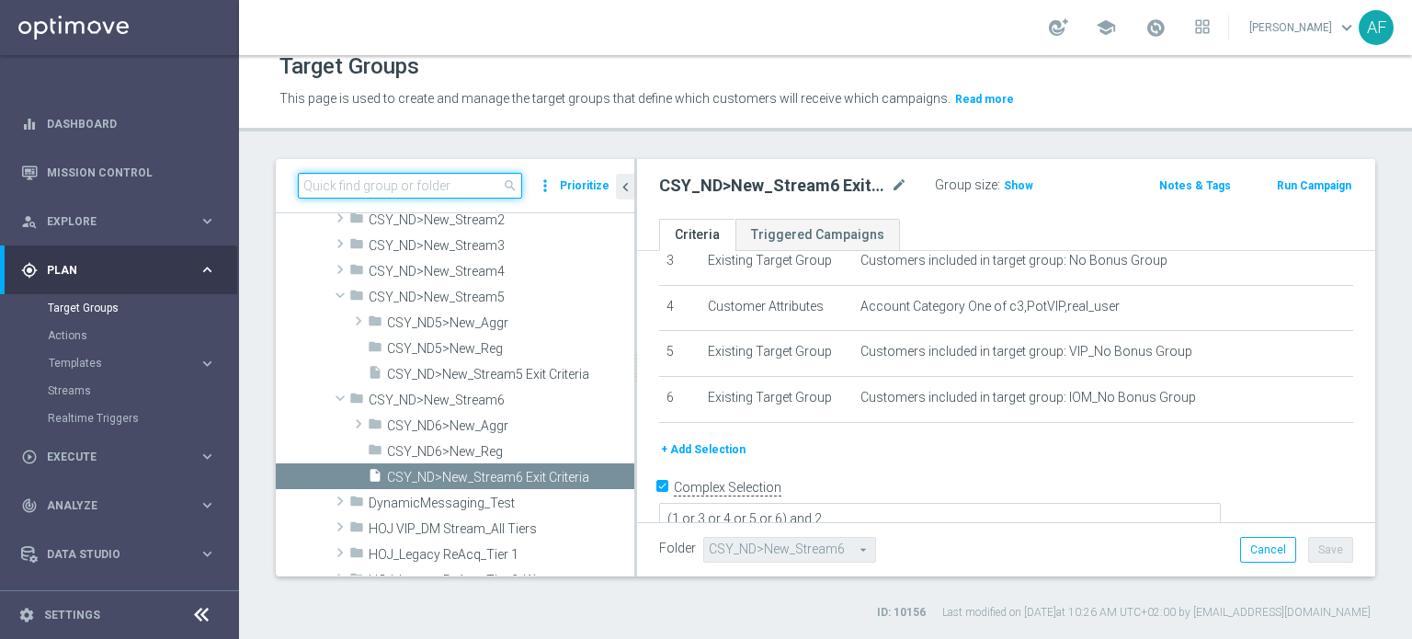
click at [460, 190] on input at bounding box center [410, 186] width 224 height 26
paste input "JKR: ND4>New_Stream Exit Criteria"
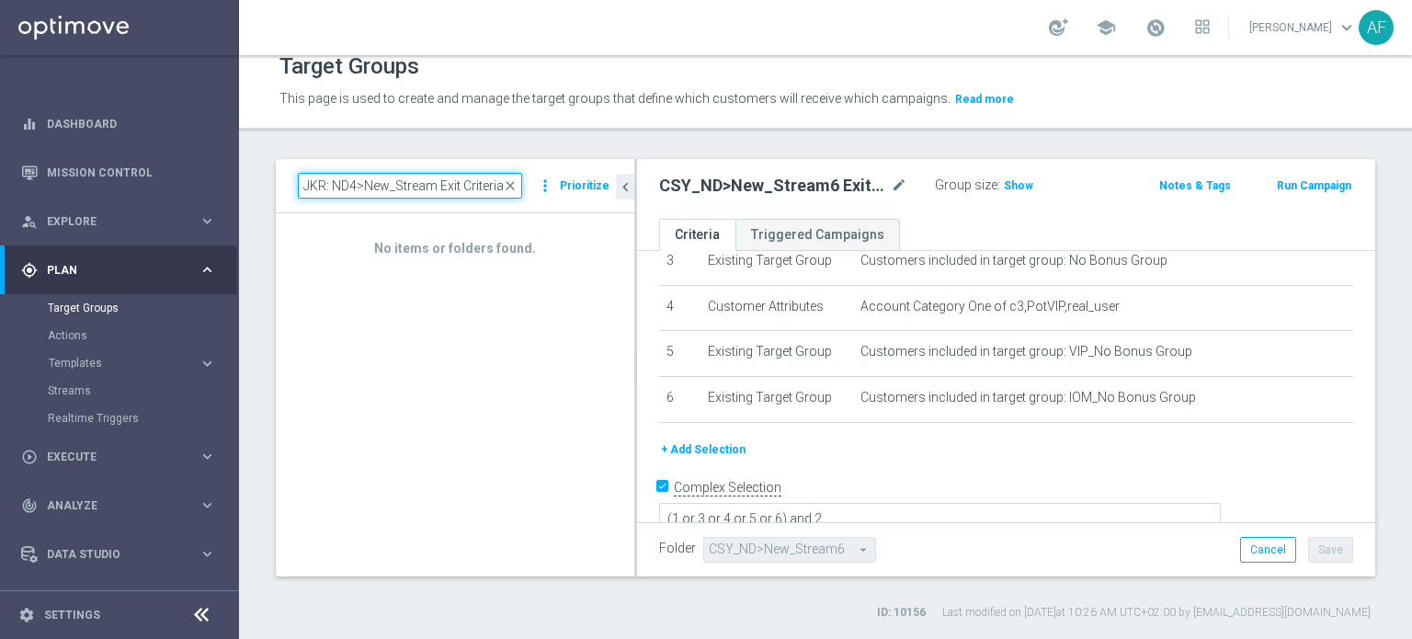
drag, startPoint x: 333, startPoint y: 181, endPoint x: 255, endPoint y: 184, distance: 78.2
click at [256, 184] on div "JKR: ND4>New_Stream Exit Criteria close more_vert Prioritize No items or folder…" at bounding box center [825, 389] width 1173 height 461
click at [481, 183] on input "ND4>New_Stream Exit Criteria" at bounding box center [410, 186] width 224 height 26
type input "ND4>New_Stream Exit Criteria"
drag, startPoint x: 460, startPoint y: 187, endPoint x: 301, endPoint y: 188, distance: 158.1
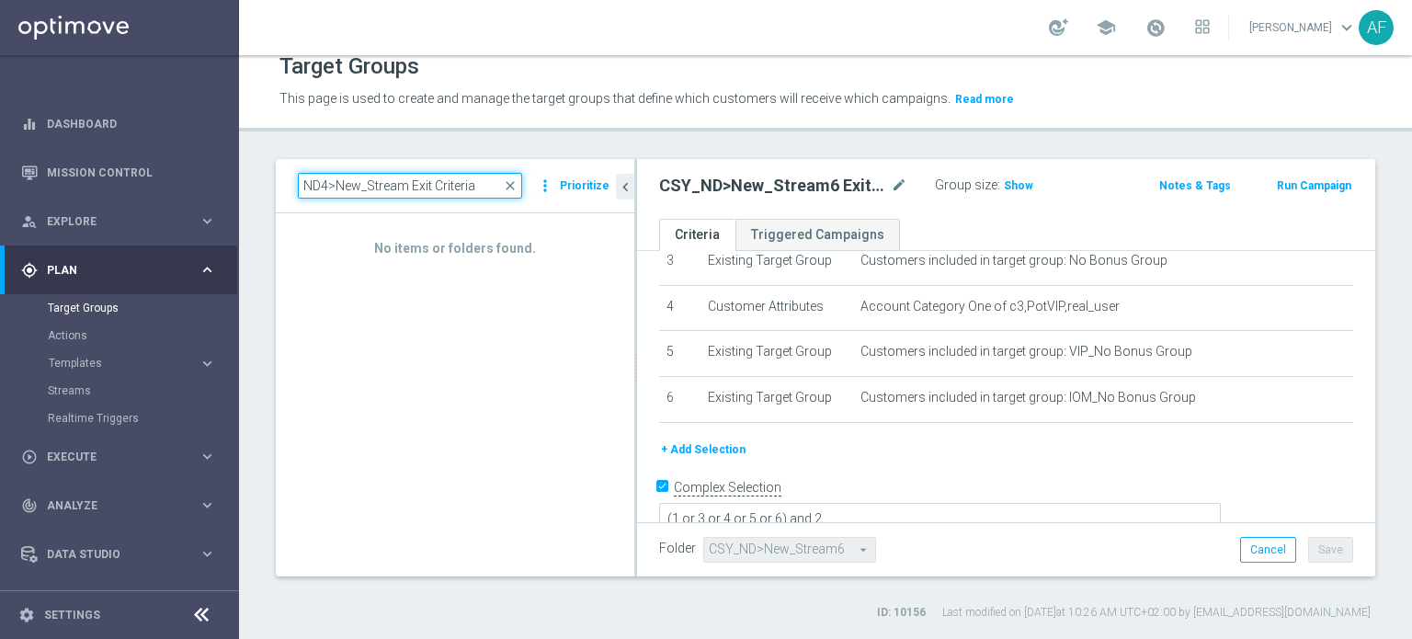
click at [301, 188] on input "ND4>New_Stream Exit Criteria" at bounding box center [410, 186] width 224 height 26
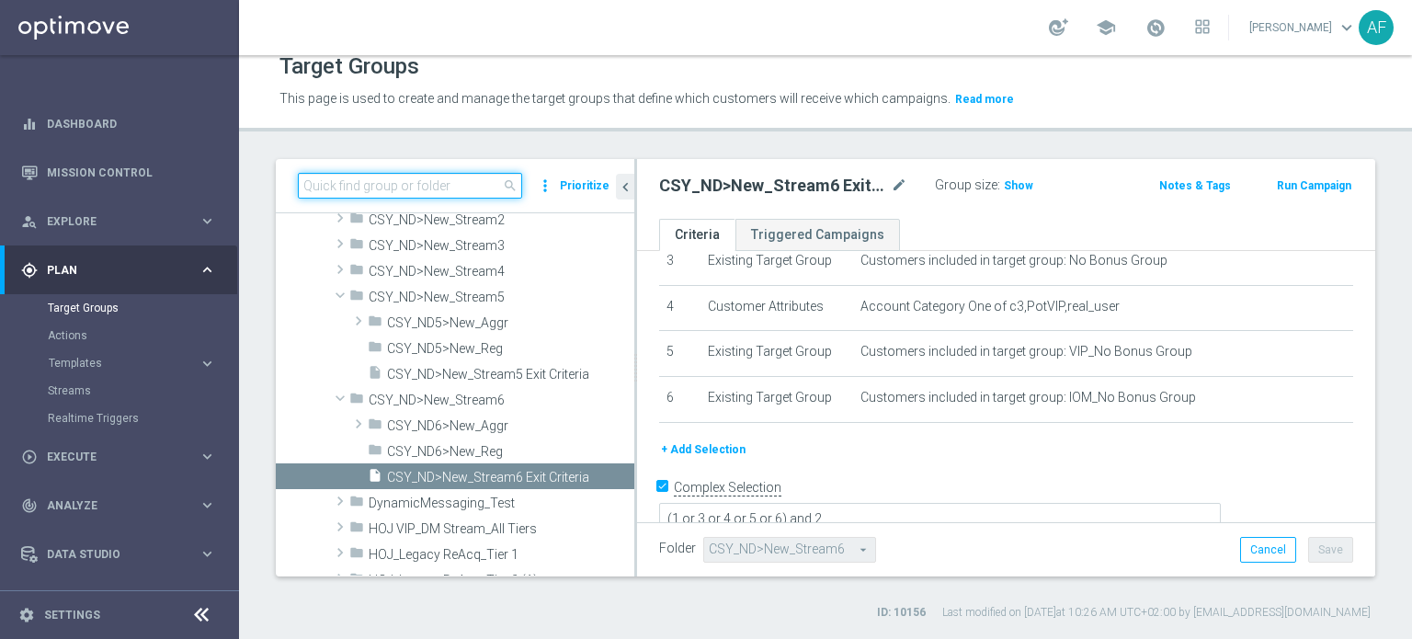
click at [370, 187] on input at bounding box center [410, 186] width 224 height 26
paste input "JKR: ND4>New_Stream Exit Criteria"
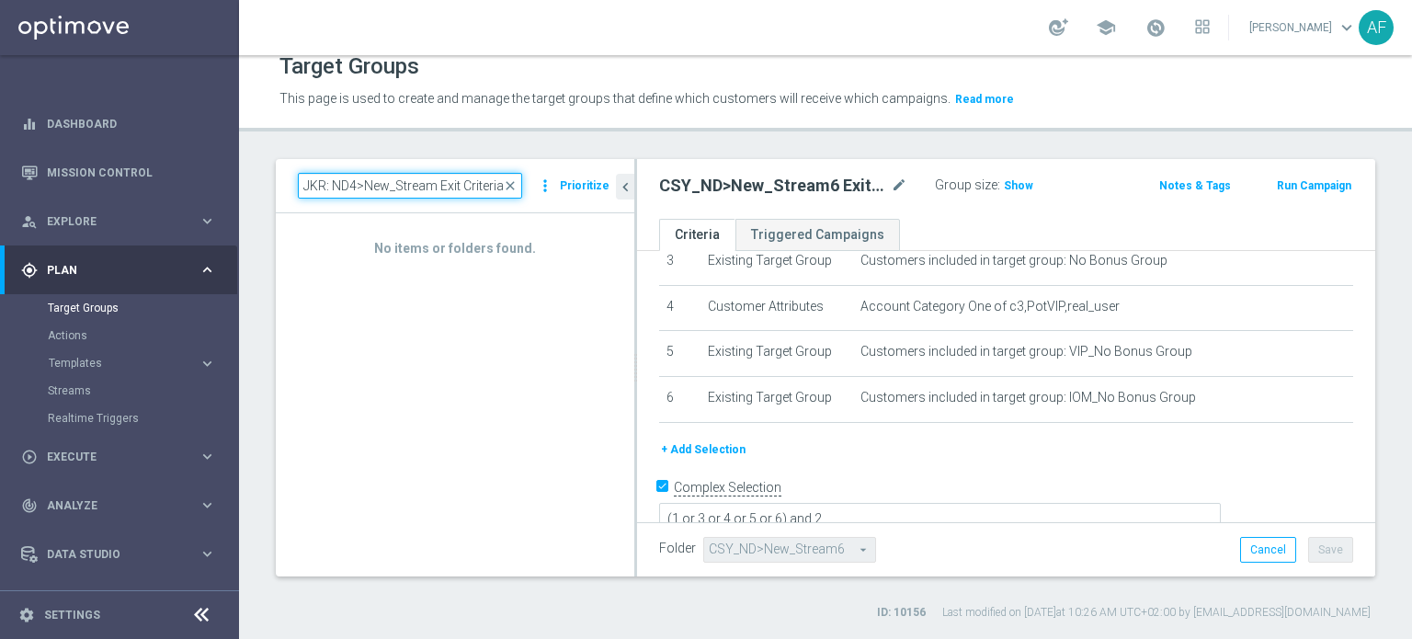
drag, startPoint x: 335, startPoint y: 184, endPoint x: 288, endPoint y: 184, distance: 46.9
click at [288, 184] on div "JKR: ND4>New_Stream Exit Criteria close more_vert Prioritize" at bounding box center [455, 186] width 358 height 54
type input "ND4>New_Stream Exit Criteria"
drag, startPoint x: 352, startPoint y: 183, endPoint x: 301, endPoint y: 180, distance: 50.6
click at [301, 180] on input "ND4>New_Stream Exit Criteria" at bounding box center [410, 186] width 224 height 26
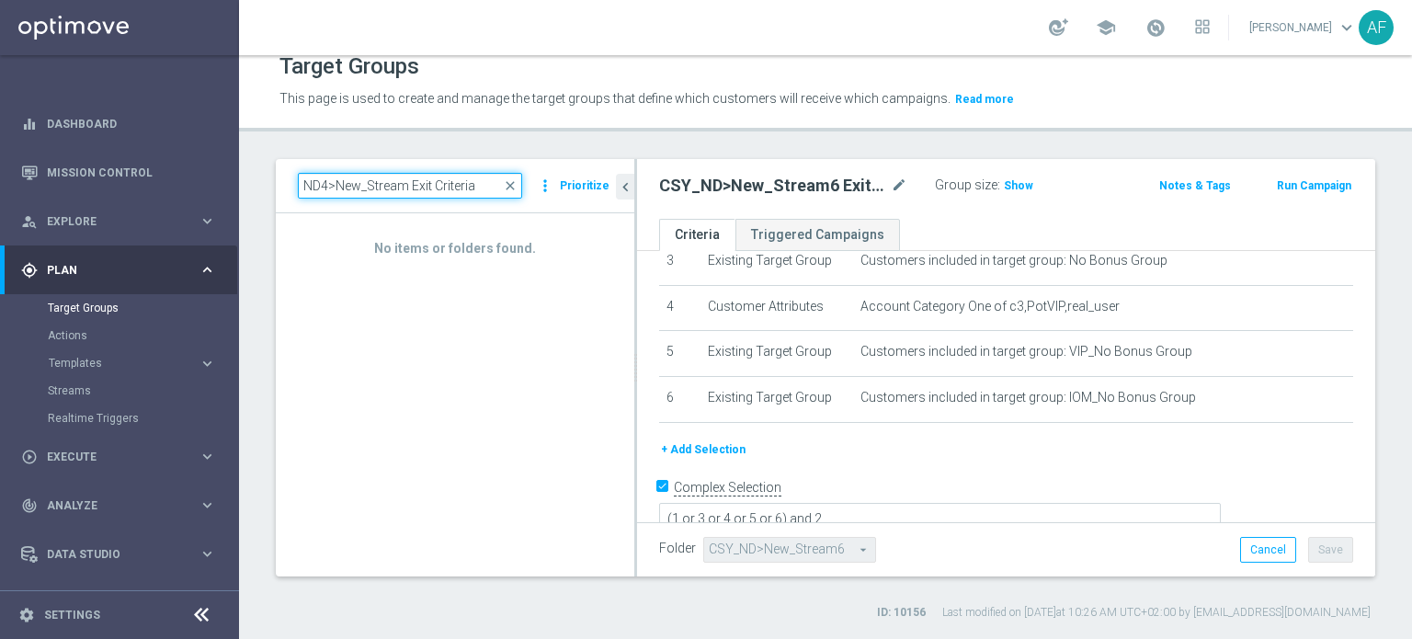
drag, startPoint x: 479, startPoint y: 184, endPoint x: 286, endPoint y: 175, distance: 193.2
click at [286, 175] on div "ND4>New_Stream Exit Criteria close more_vert Prioritize" at bounding box center [455, 186] width 358 height 54
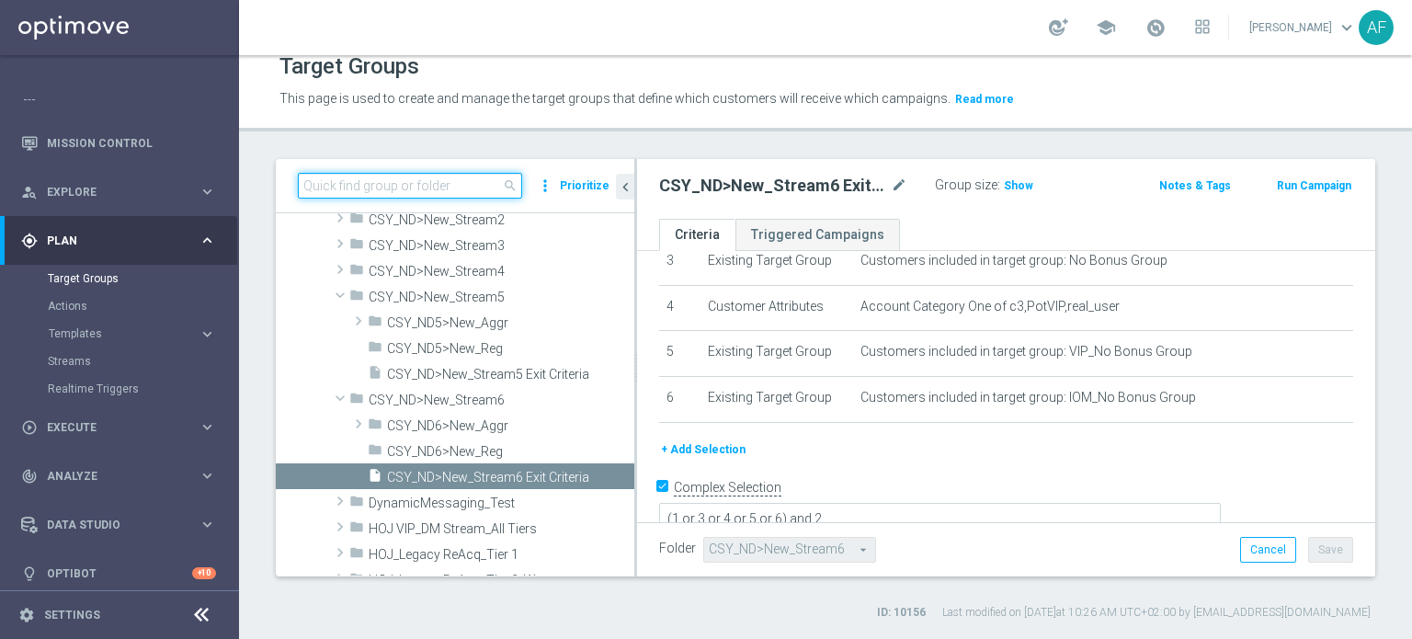
scroll to position [40, 0]
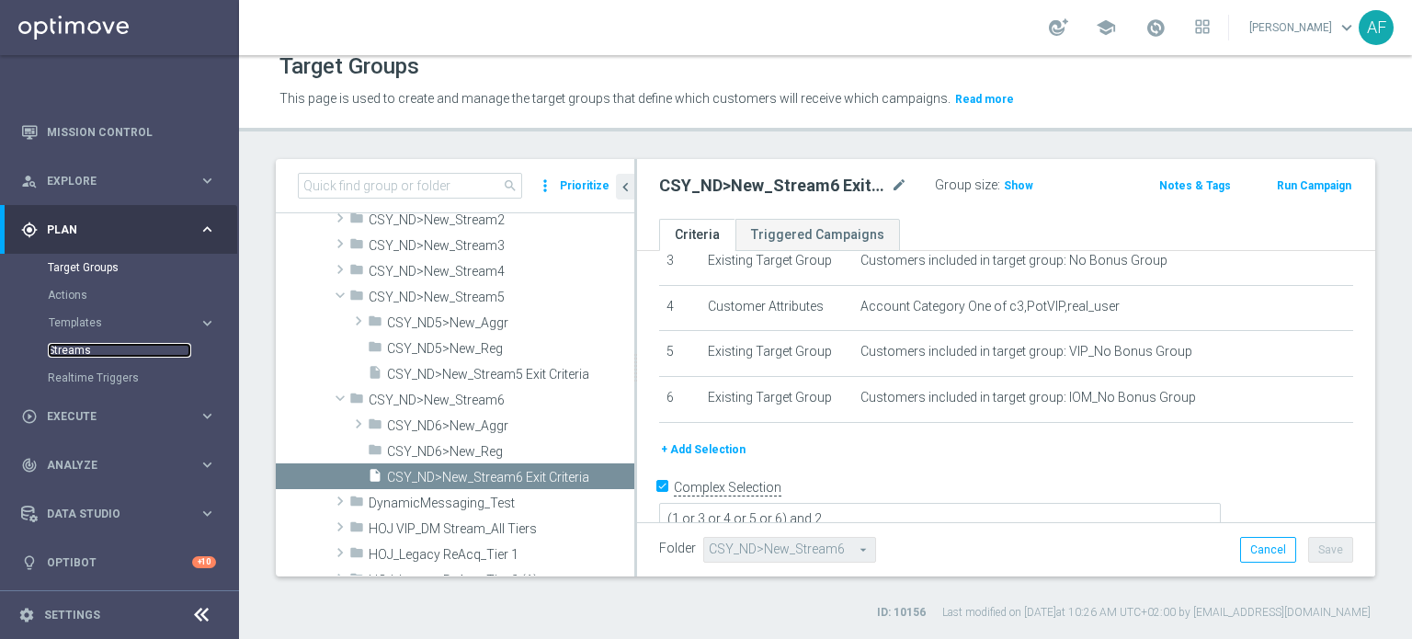
click at [106, 352] on link "Streams" at bounding box center [119, 350] width 143 height 15
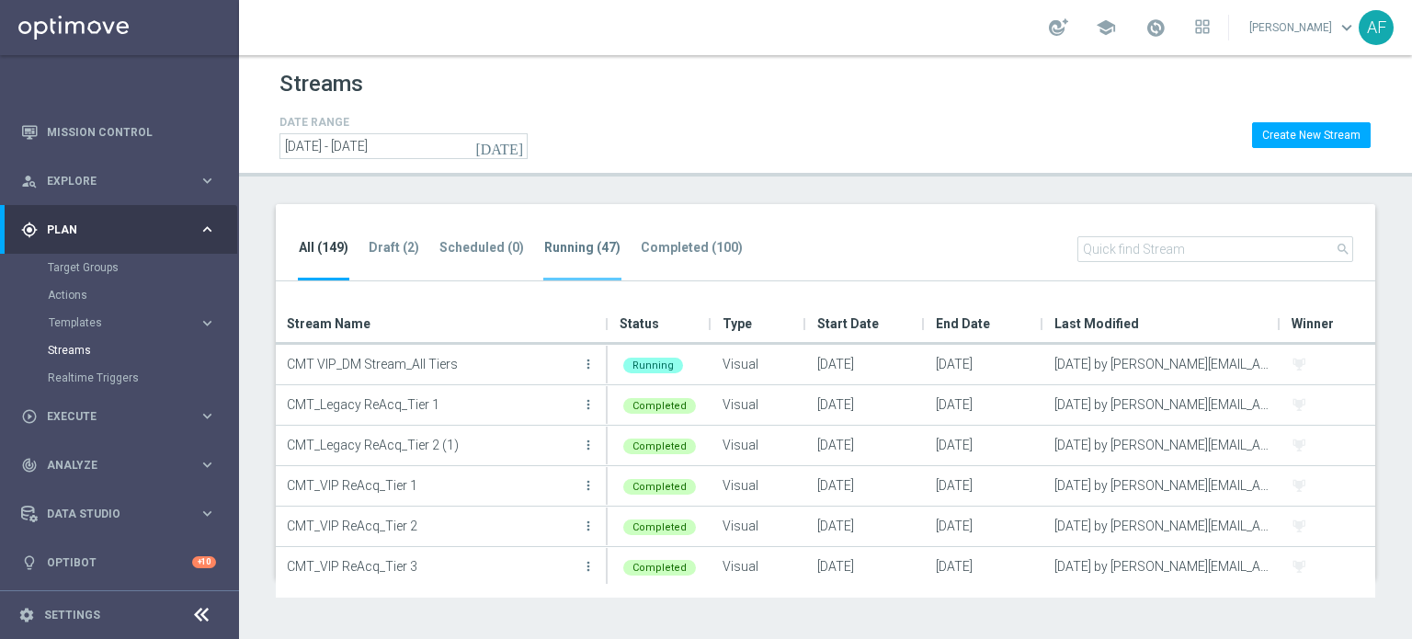
click at [574, 246] on tab-header "Running (47)" at bounding box center [582, 248] width 76 height 16
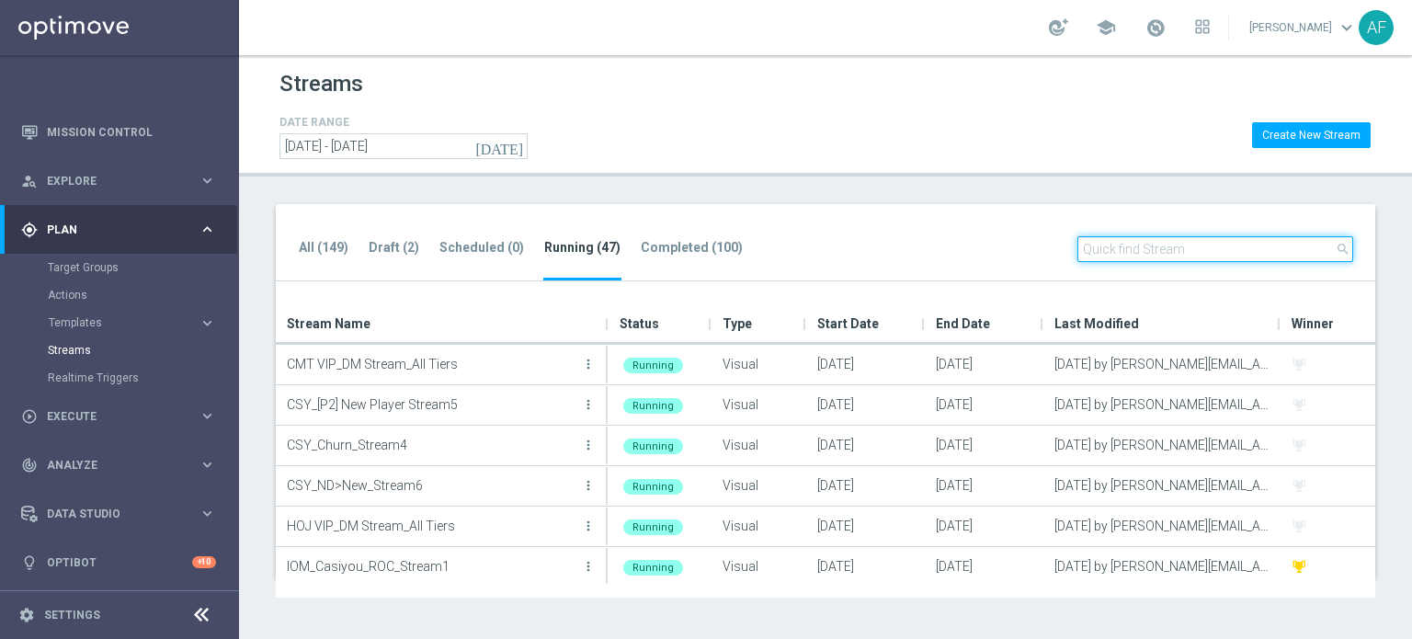
click at [1123, 249] on input "text" at bounding box center [1215, 249] width 276 height 26
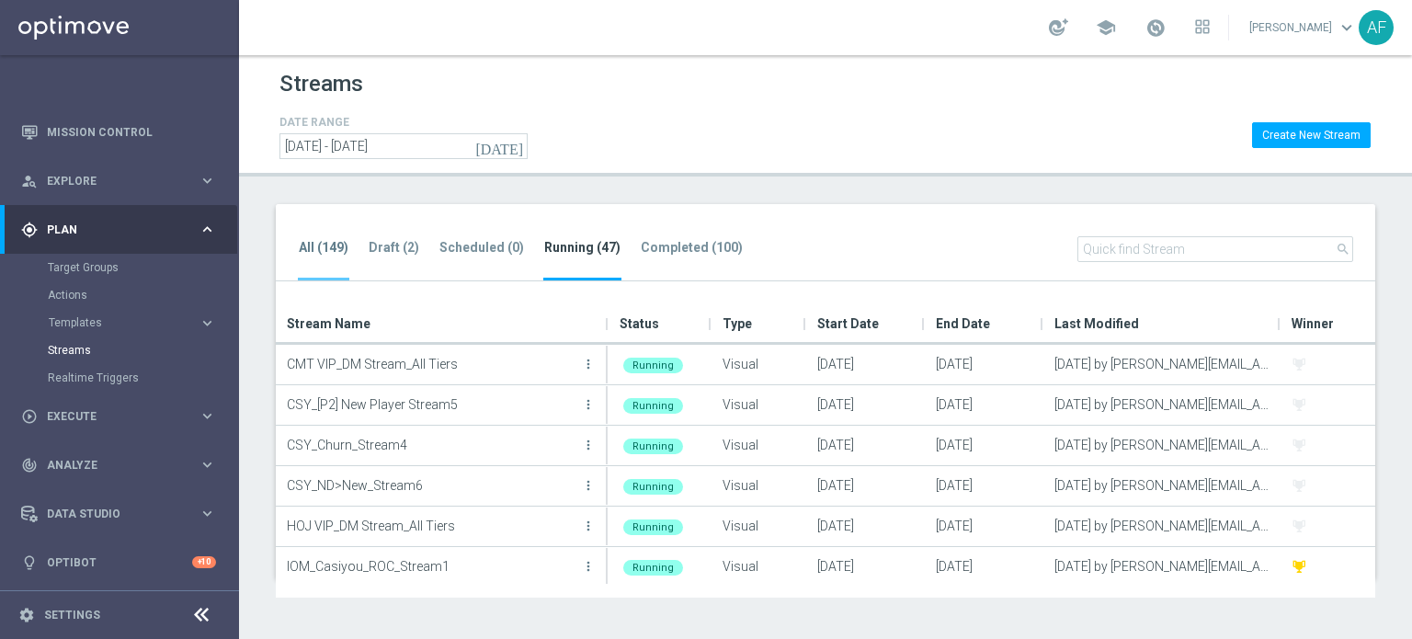
click at [330, 244] on tab-header "All (149)" at bounding box center [324, 248] width 50 height 16
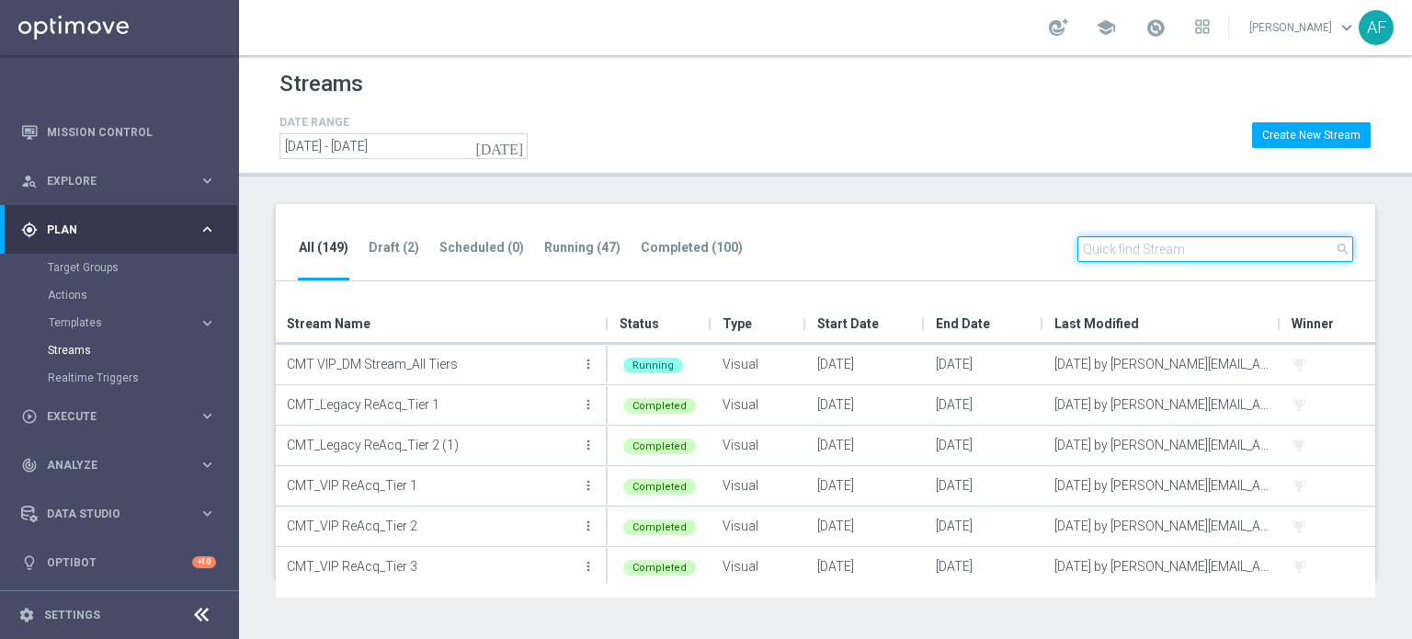
click at [1140, 255] on input "text" at bounding box center [1215, 249] width 276 height 26
paste input "JKR: ND4>New_Stream Exit Criteria"
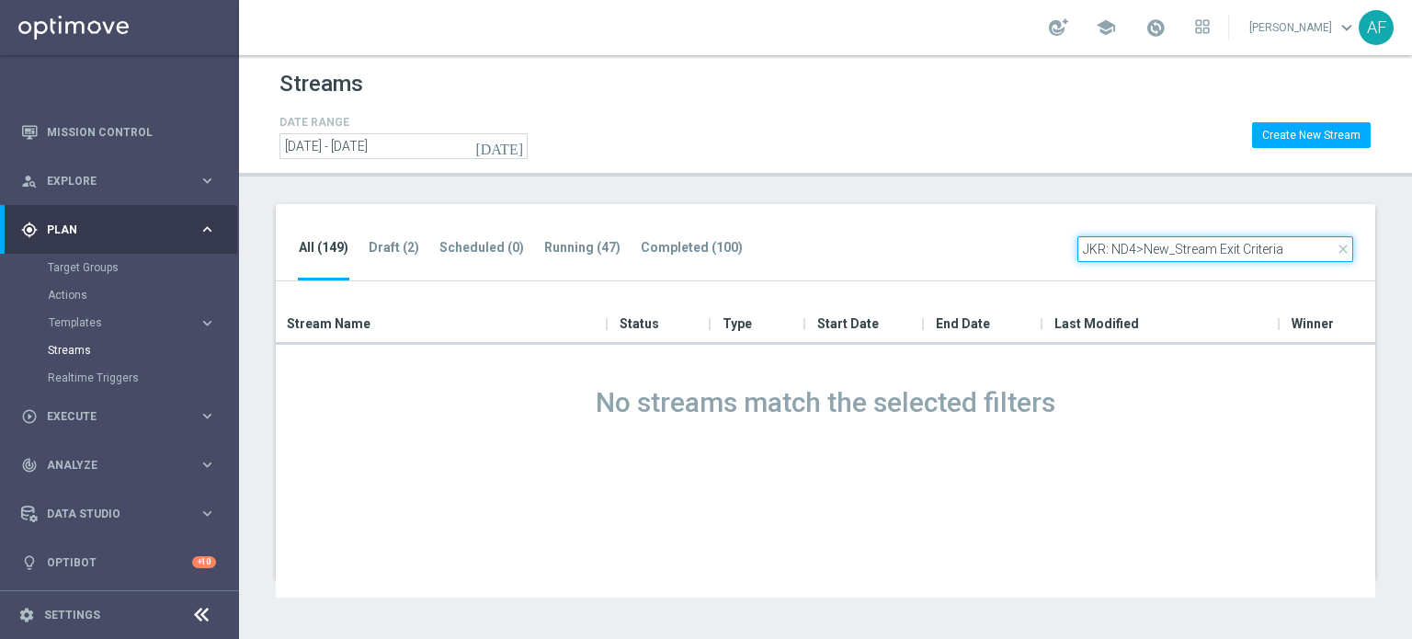
drag, startPoint x: 1294, startPoint y: 250, endPoint x: 1146, endPoint y: 254, distance: 148.0
click at [1146, 254] on input "JKR: ND4>New_Stream Exit Criteria" at bounding box center [1215, 249] width 276 height 26
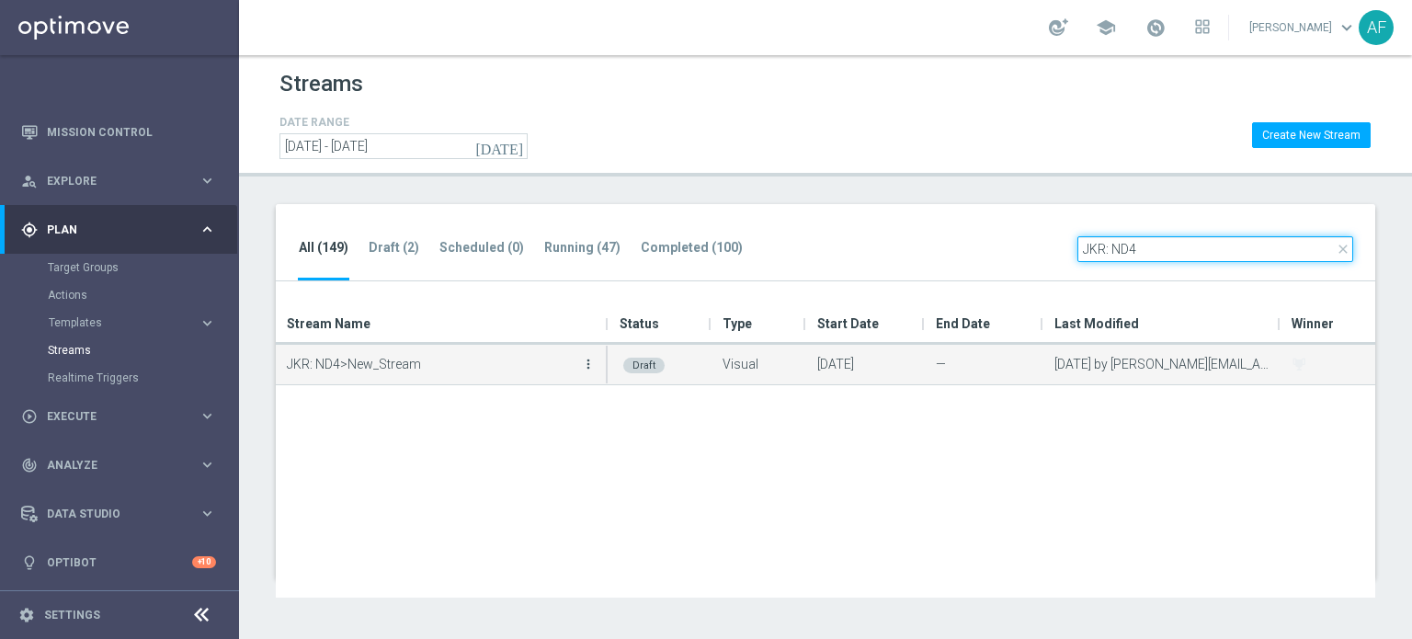
type input "JKR: ND4"
click at [585, 363] on icon "more_vert" at bounding box center [588, 364] width 15 height 15
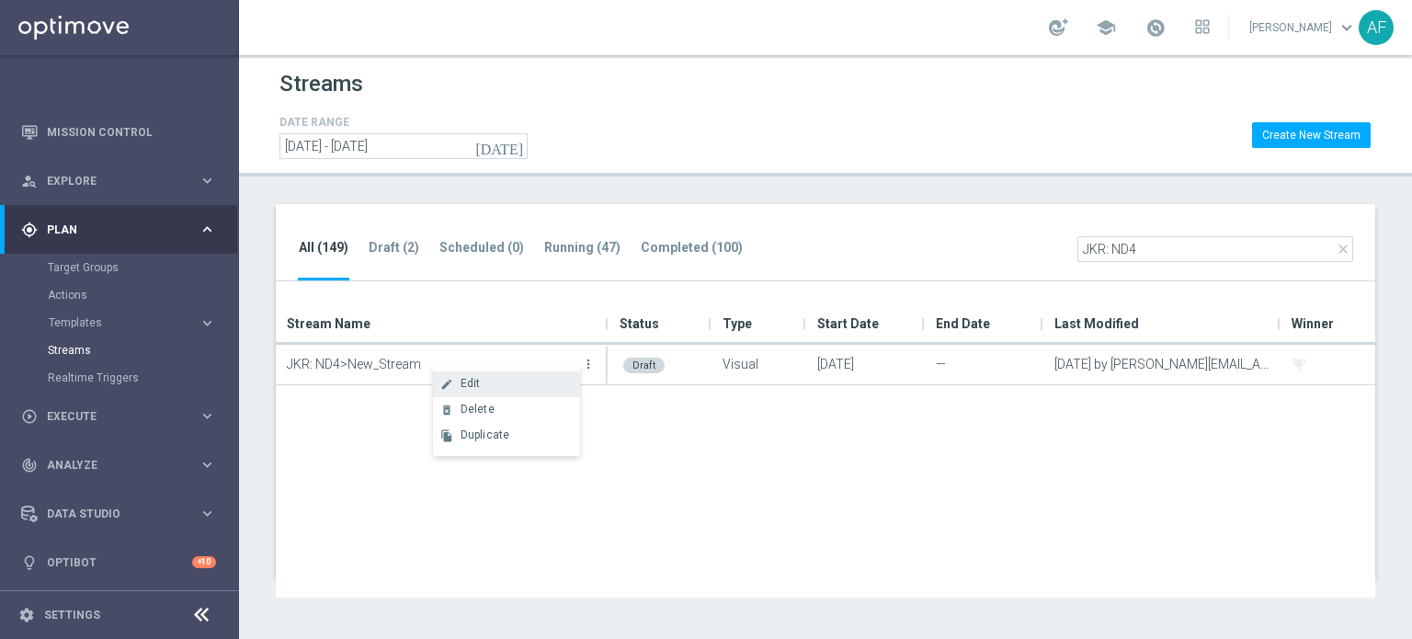
click at [495, 380] on div "Edit" at bounding box center [515, 383] width 111 height 13
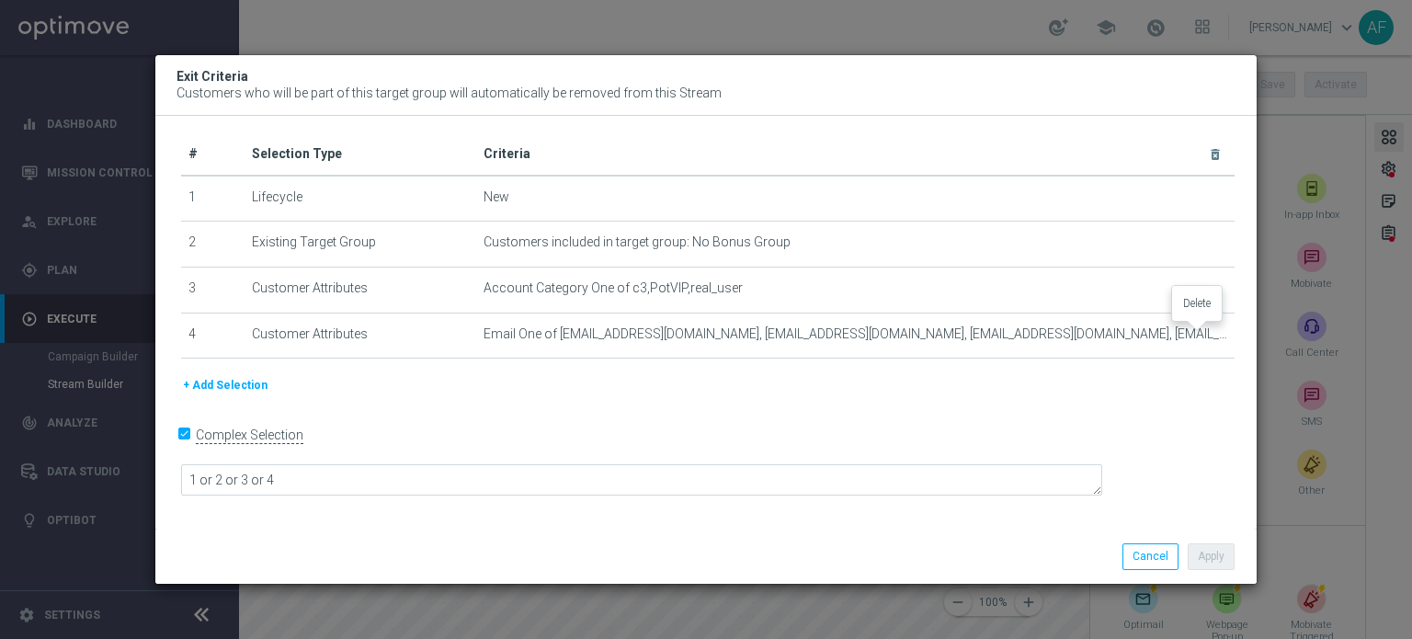
click at [0, 0] on icon "delete_forever" at bounding box center [0, 0] width 0 height 0
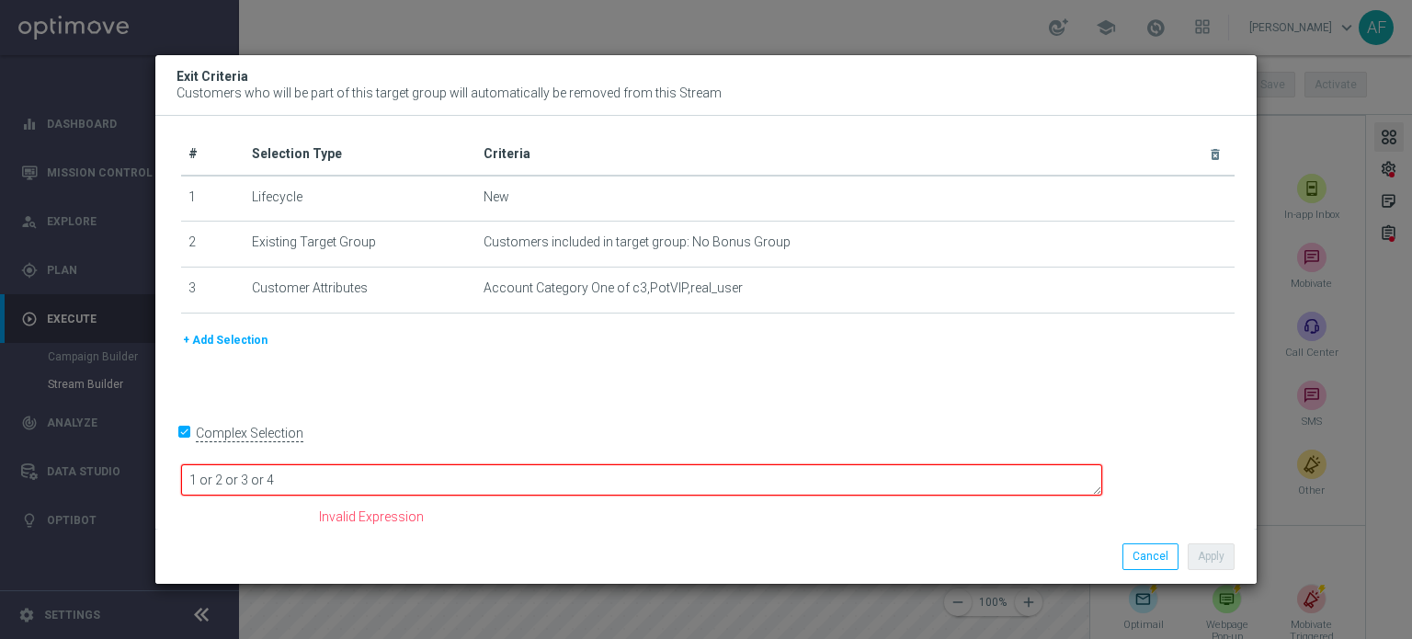
click at [421, 479] on textarea "1 or 2 or 3 or 4" at bounding box center [641, 480] width 921 height 32
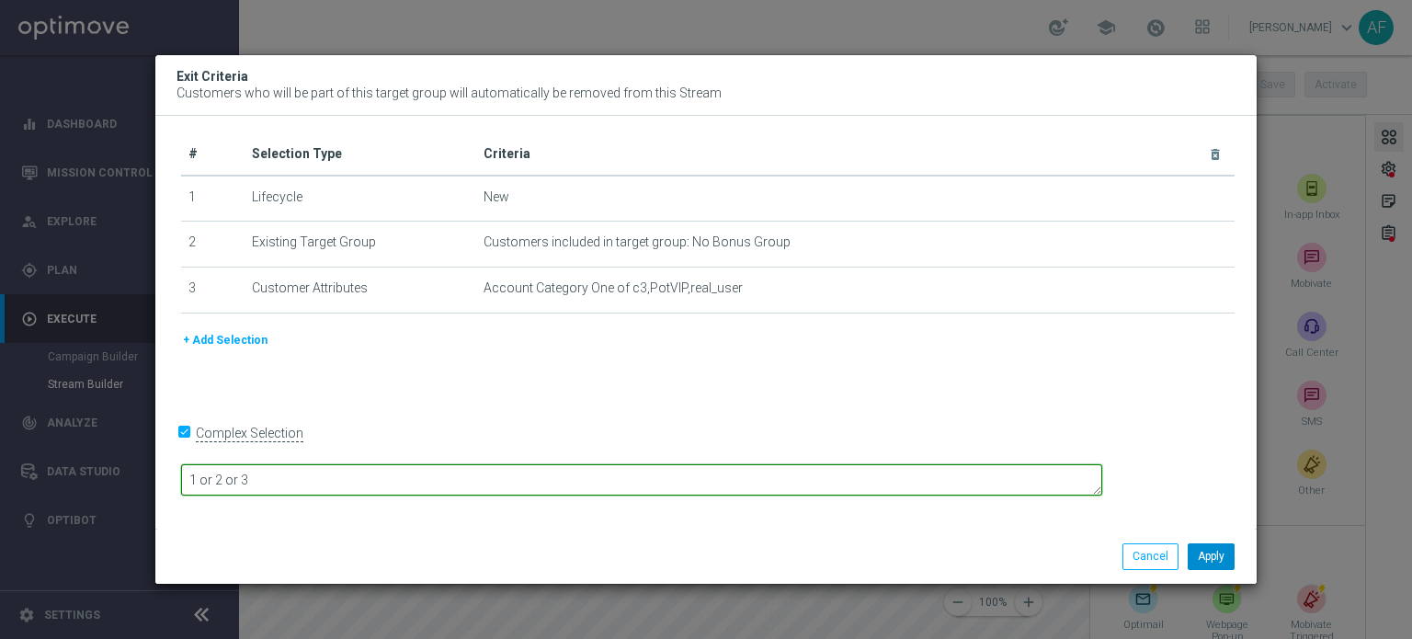
type textarea "1 or 2 or 3"
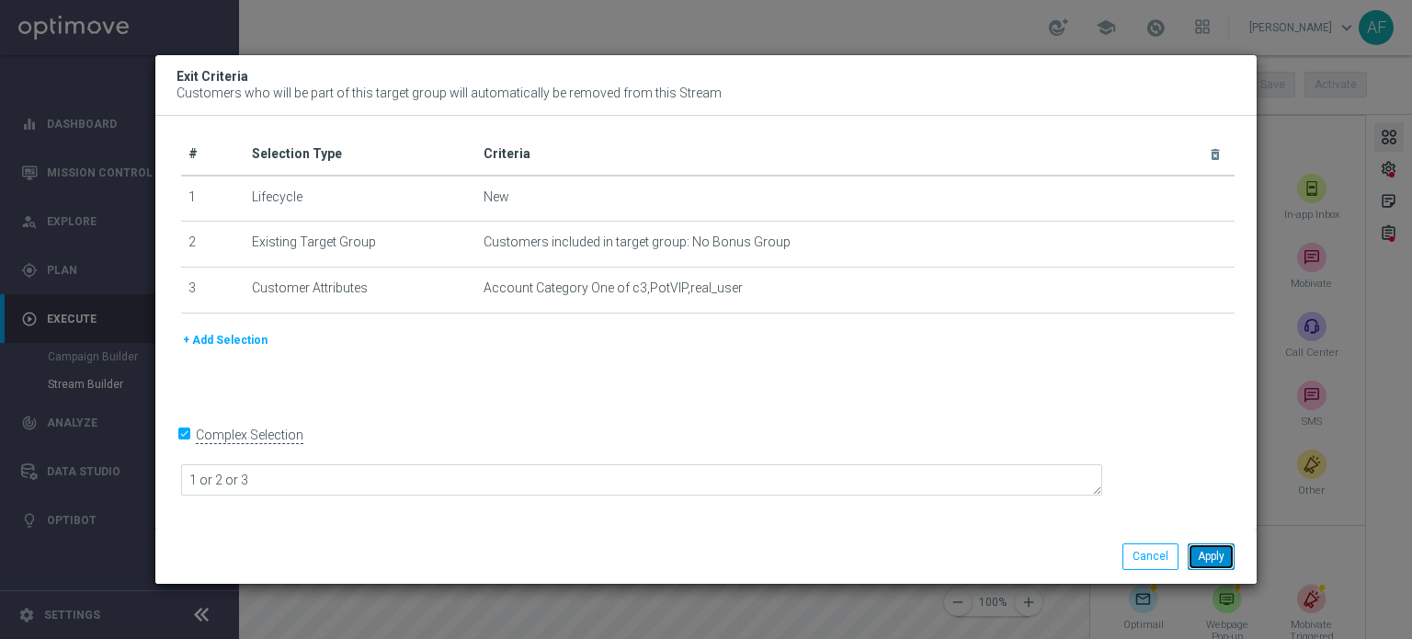
click at [1210, 554] on button "Apply" at bounding box center [1211, 556] width 47 height 26
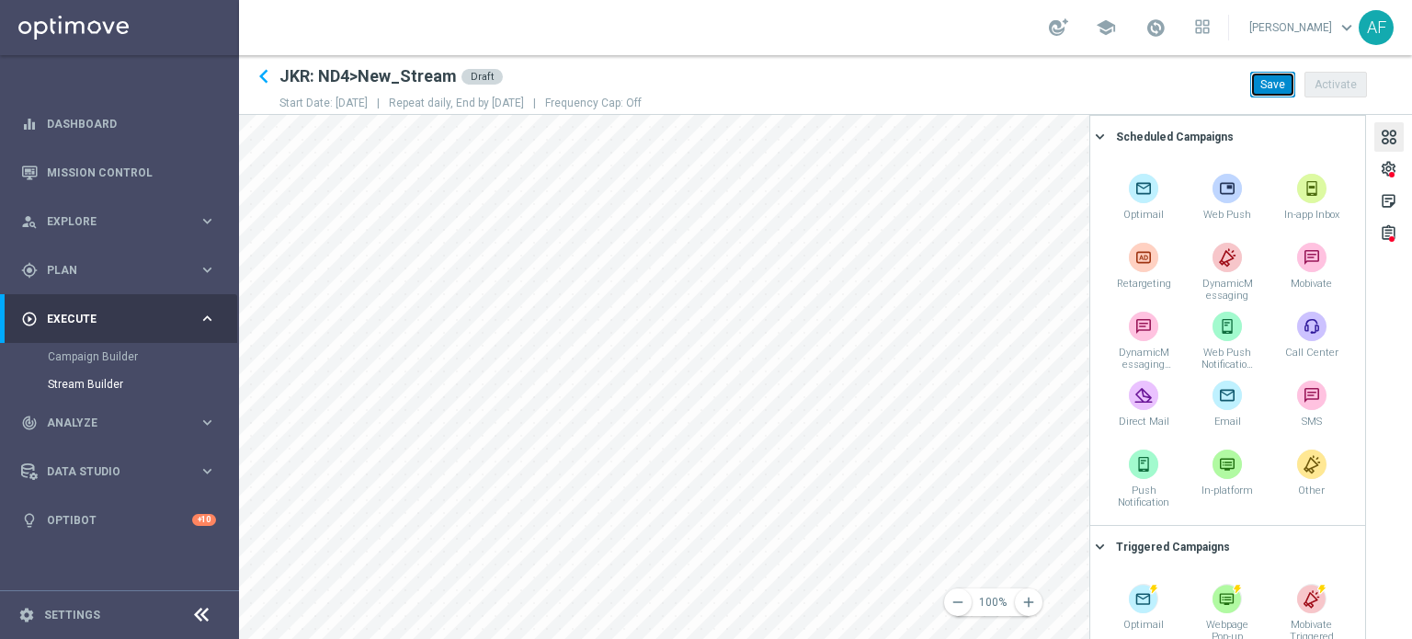
click at [1281, 80] on button "Save" at bounding box center [1272, 85] width 45 height 26
click at [264, 76] on icon "keyboard_arrow_left" at bounding box center [264, 77] width 28 height 28
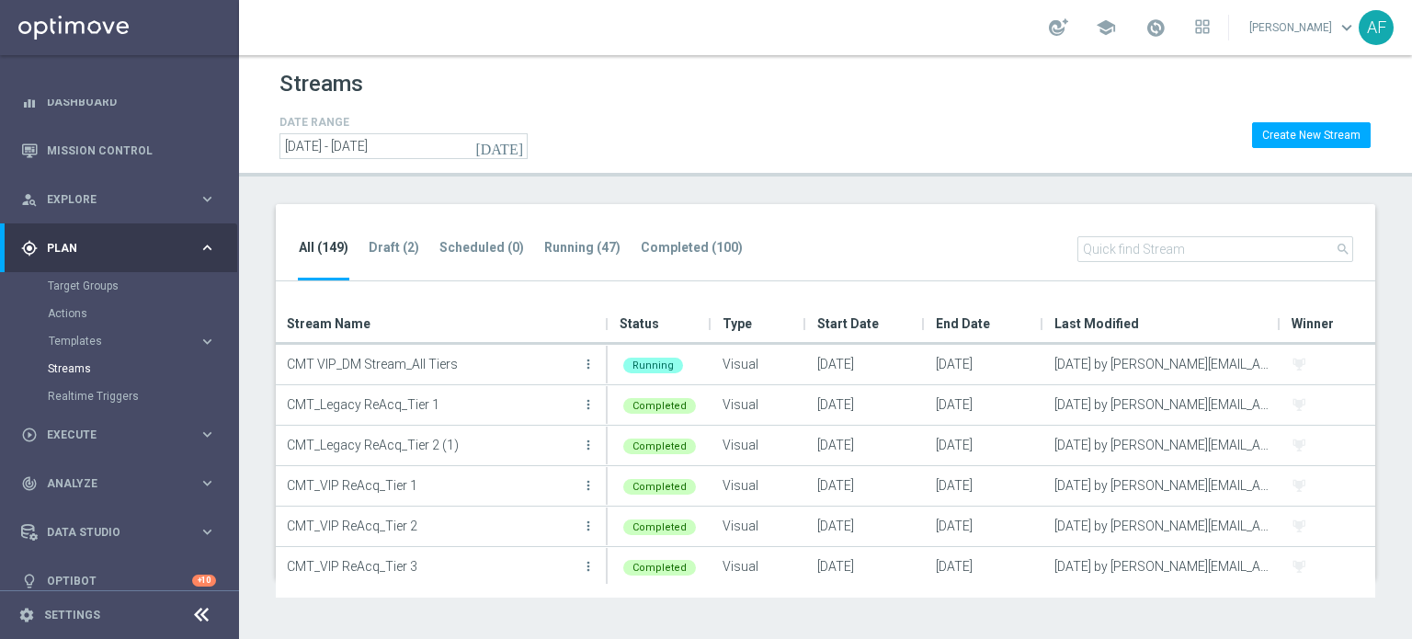
scroll to position [40, 0]
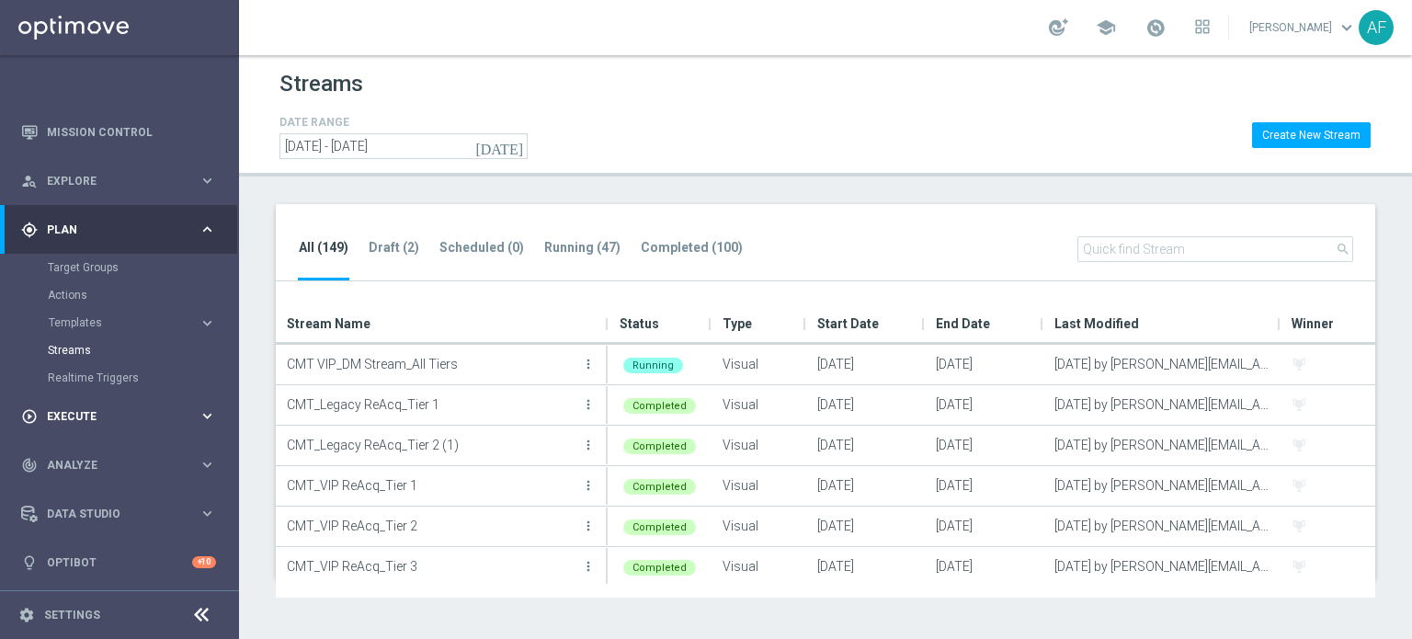
click at [119, 405] on div "play_circle_outline Execute keyboard_arrow_right" at bounding box center [118, 416] width 237 height 49
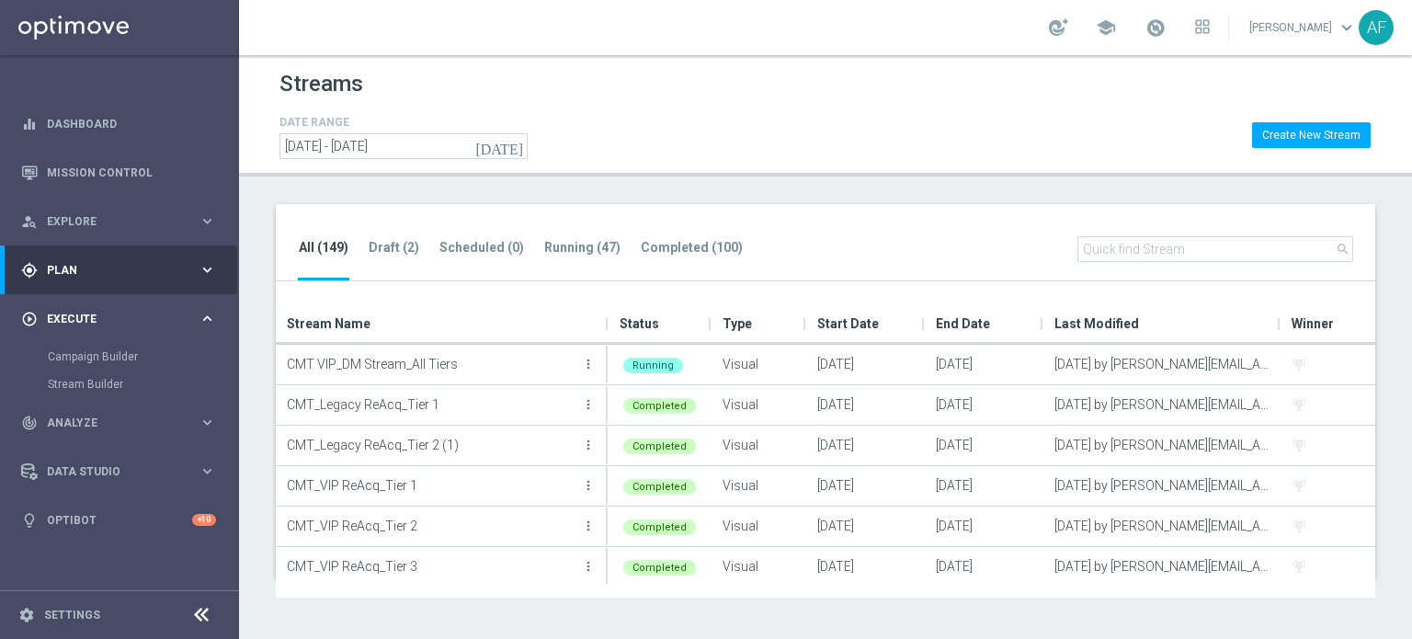
scroll to position [0, 0]
click at [104, 426] on span "Analyze" at bounding box center [123, 422] width 152 height 11
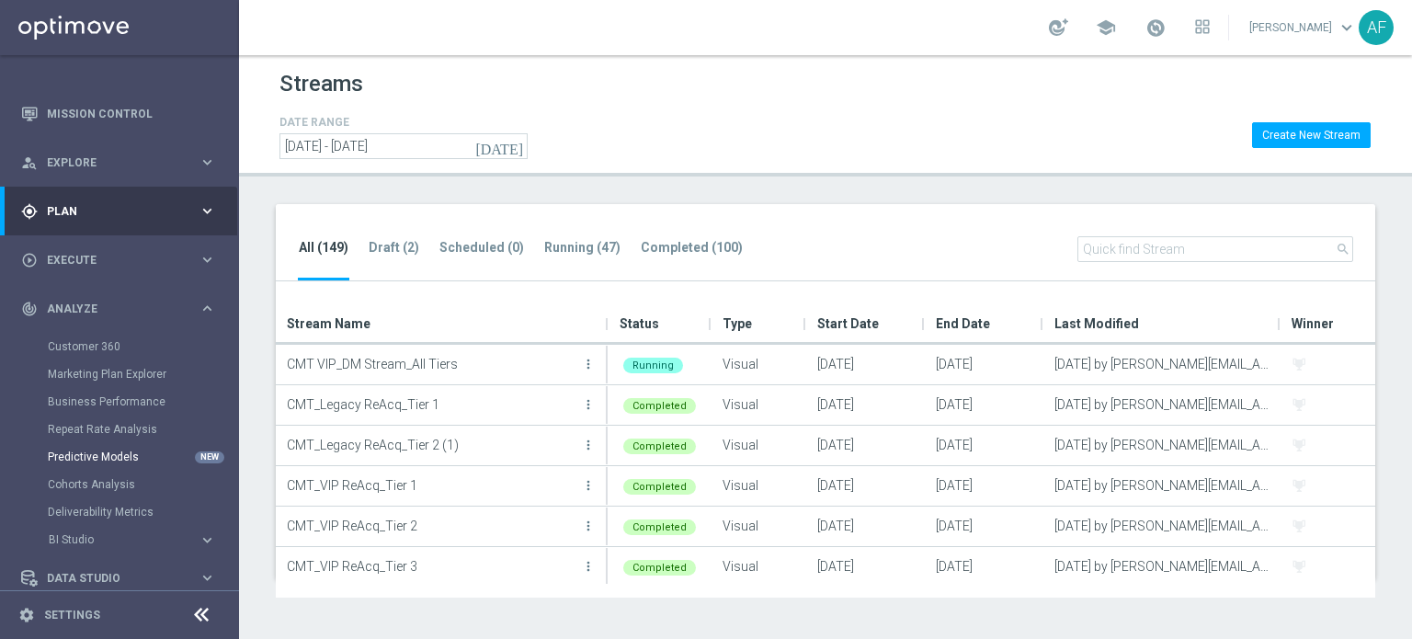
scroll to position [123, 0]
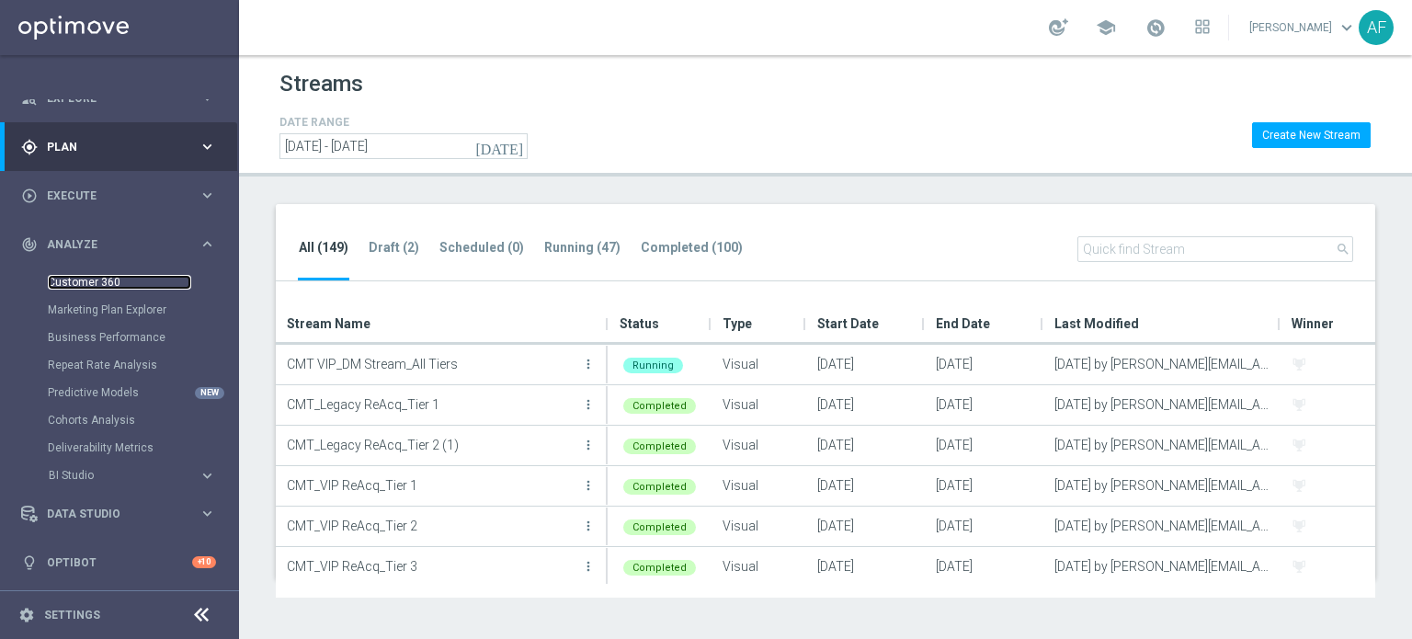
click at [103, 282] on link "Customer 360" at bounding box center [119, 282] width 143 height 15
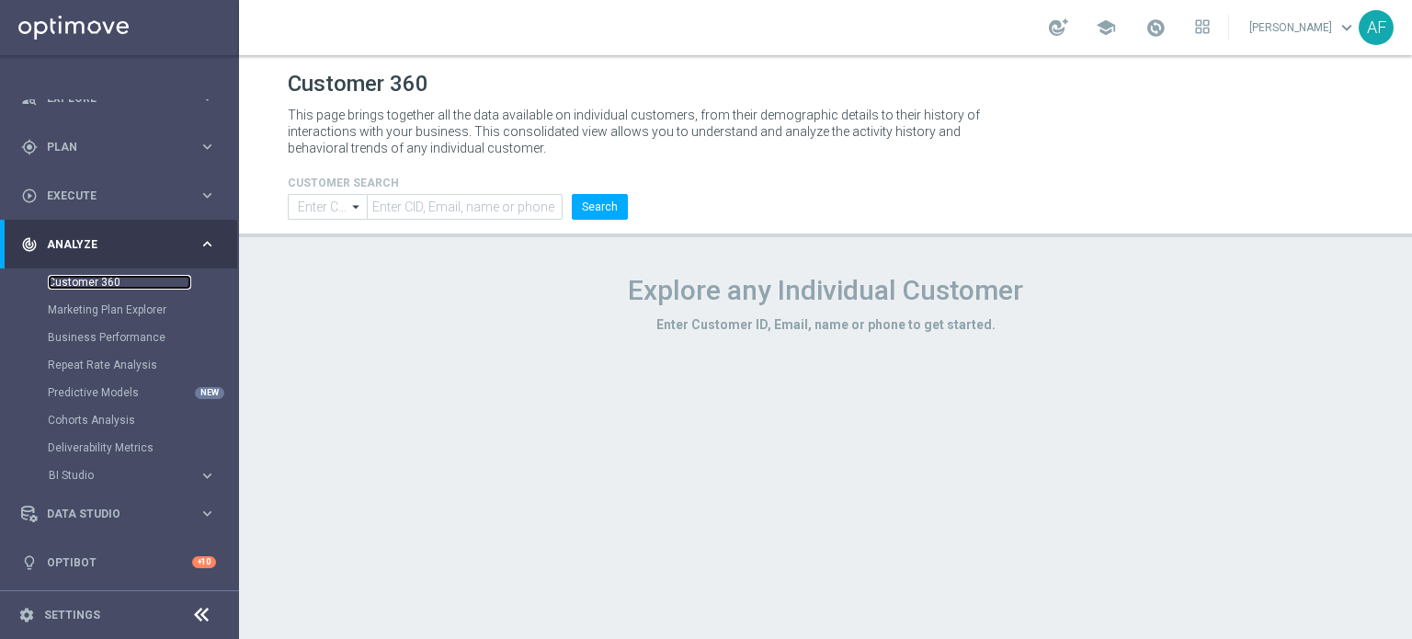
type input "Contains"
click at [349, 206] on icon "arrow_drop_down" at bounding box center [356, 207] width 18 height 24
click at [471, 250] on div "Customer 360 This page brings together all the data available on individual cus…" at bounding box center [825, 347] width 1173 height 584
type input "Contains"
click at [536, 199] on input "text" at bounding box center [465, 207] width 196 height 26
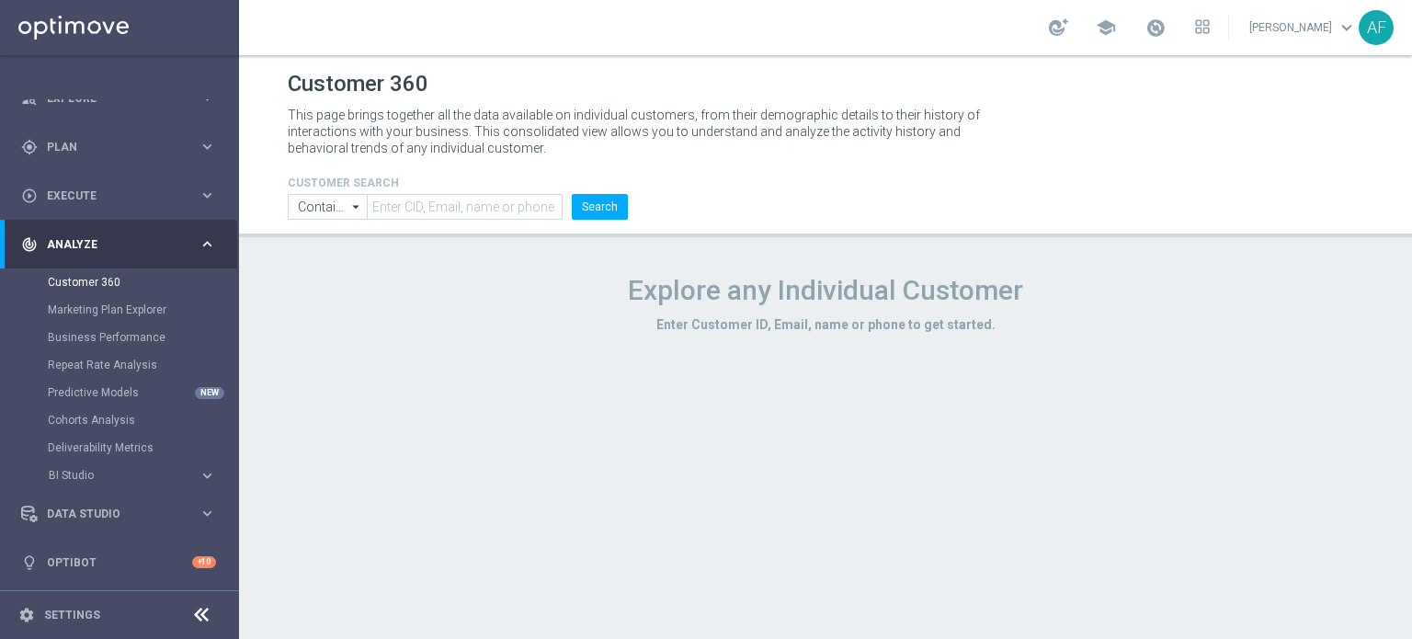
click at [563, 161] on div "CUSTOMER SEARCH Contains Contains arrow_drop_down Drag here to set row groups D…" at bounding box center [458, 190] width 368 height 59
click at [352, 200] on icon "arrow_drop_down" at bounding box center [356, 207] width 18 height 24
click at [564, 229] on header "Customer 360 This page brings together all the data available on individual cus…" at bounding box center [825, 146] width 1173 height 182
type input "Contains"
drag, startPoint x: 730, startPoint y: 327, endPoint x: 858, endPoint y: 326, distance: 127.8
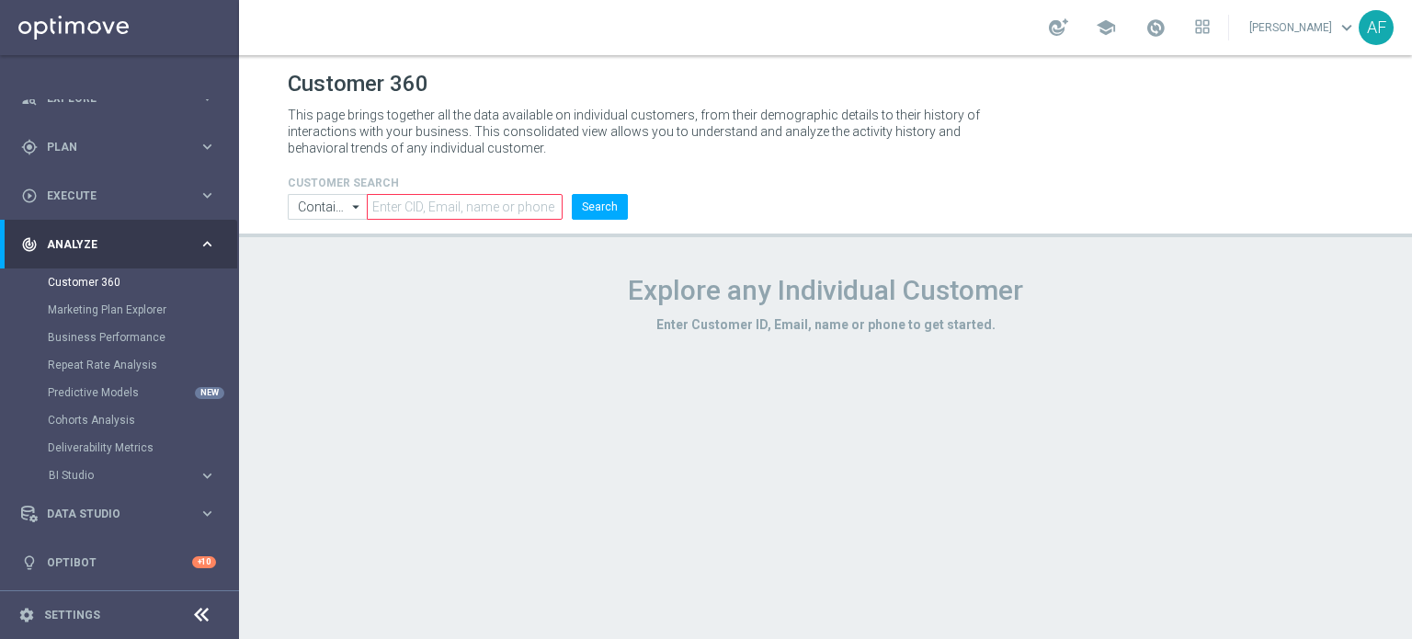
click at [858, 326] on h3 "Enter Customer ID, Email, name or phone to get started." at bounding box center [825, 324] width 1075 height 17
drag, startPoint x: 767, startPoint y: 285, endPoint x: 825, endPoint y: 316, distance: 65.8
click at [825, 316] on div "Explore any Individual Customer Enter Customer ID, Email, name or phone to get …" at bounding box center [825, 301] width 1103 height 73
click at [825, 316] on h3 "Enter Customer ID, Email, name or phone to get started." at bounding box center [825, 324] width 1075 height 17
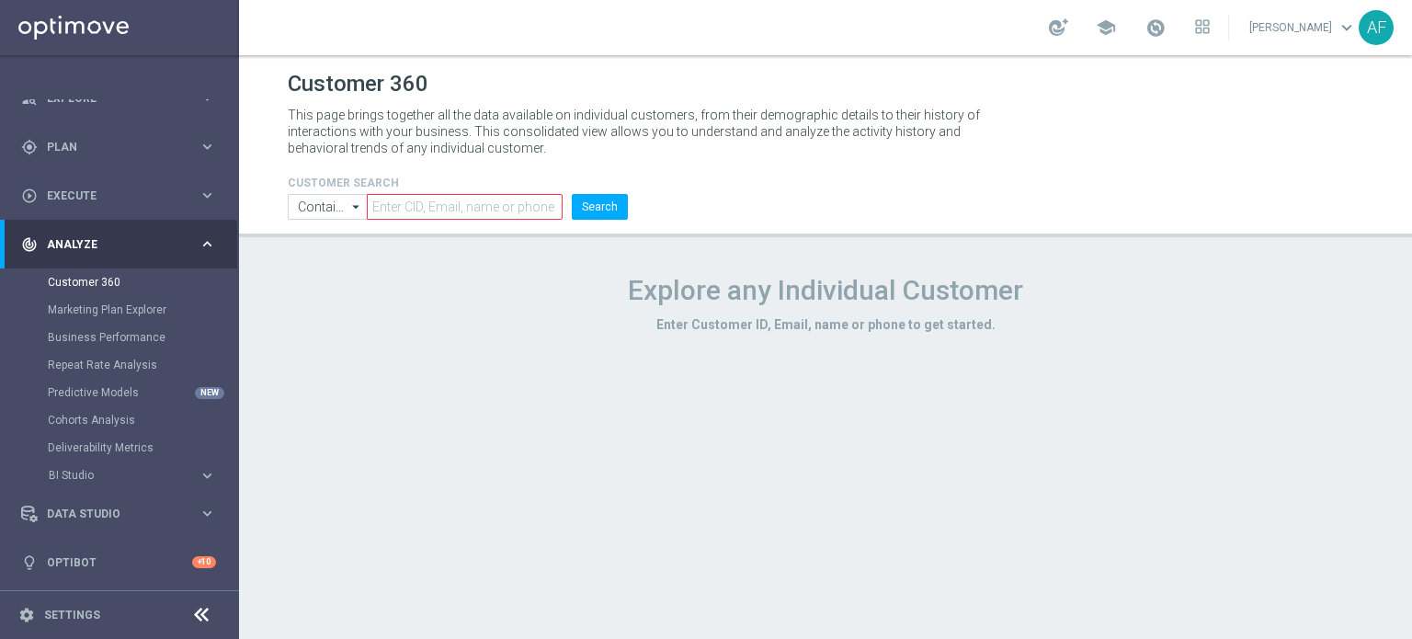
click at [849, 219] on div "CUSTOMER SEARCH Contains Contains arrow_drop_down Drag here to set row groups D…" at bounding box center [825, 190] width 1103 height 59
click at [59, 609] on link "Settings" at bounding box center [72, 614] width 56 height 11
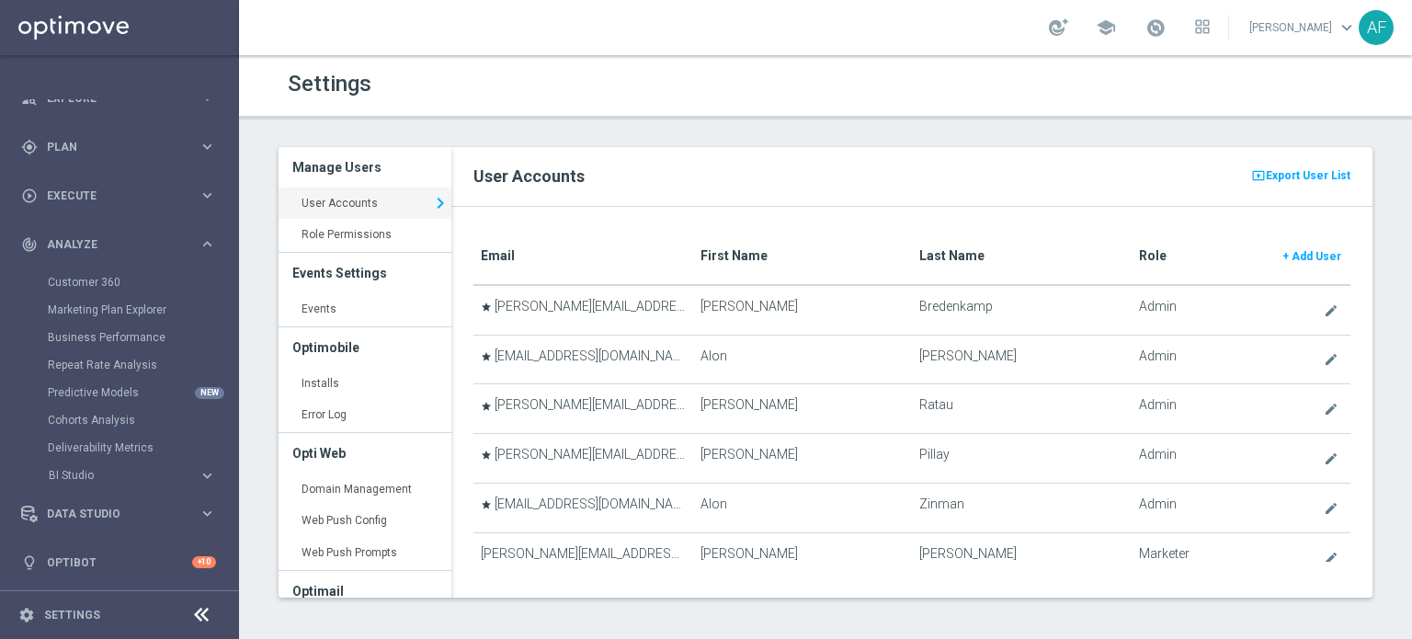
click at [1352, 29] on span "keyboard_arrow_down" at bounding box center [1346, 27] width 20 height 20
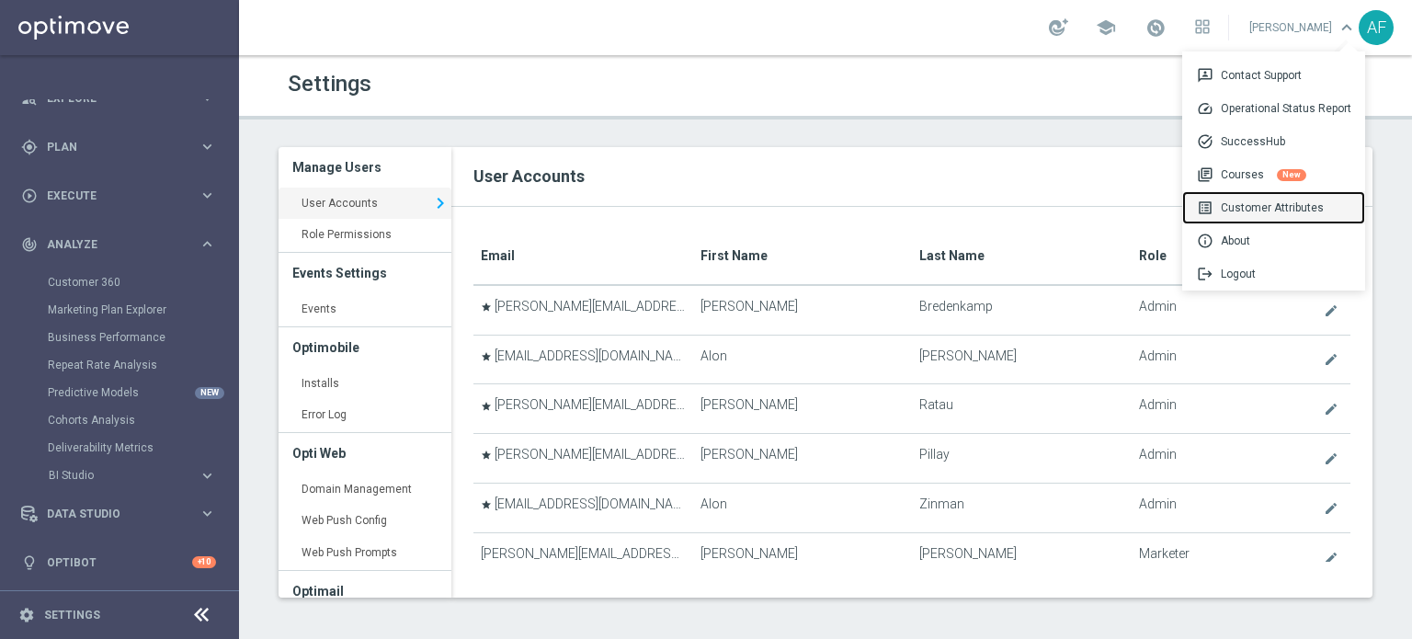
click at [1244, 208] on div "list_alt Customer Attributes" at bounding box center [1273, 207] width 183 height 33
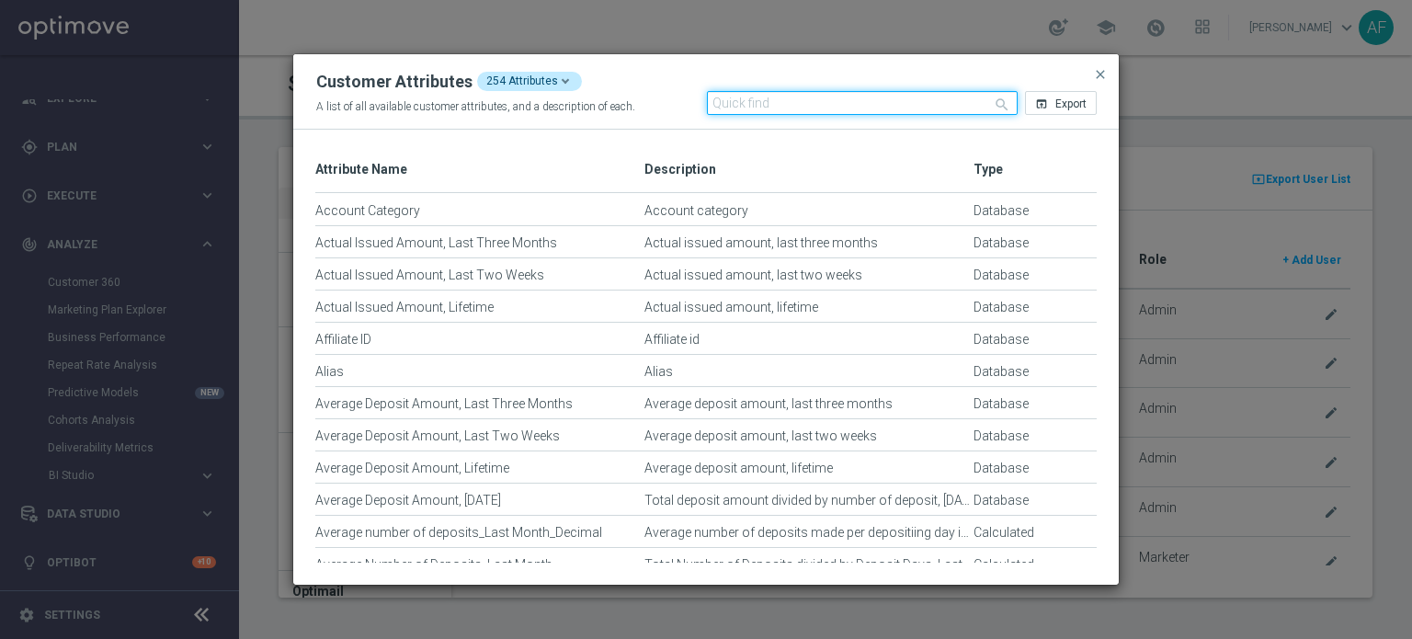
click at [846, 106] on input "text" at bounding box center [863, 103] width 312 height 24
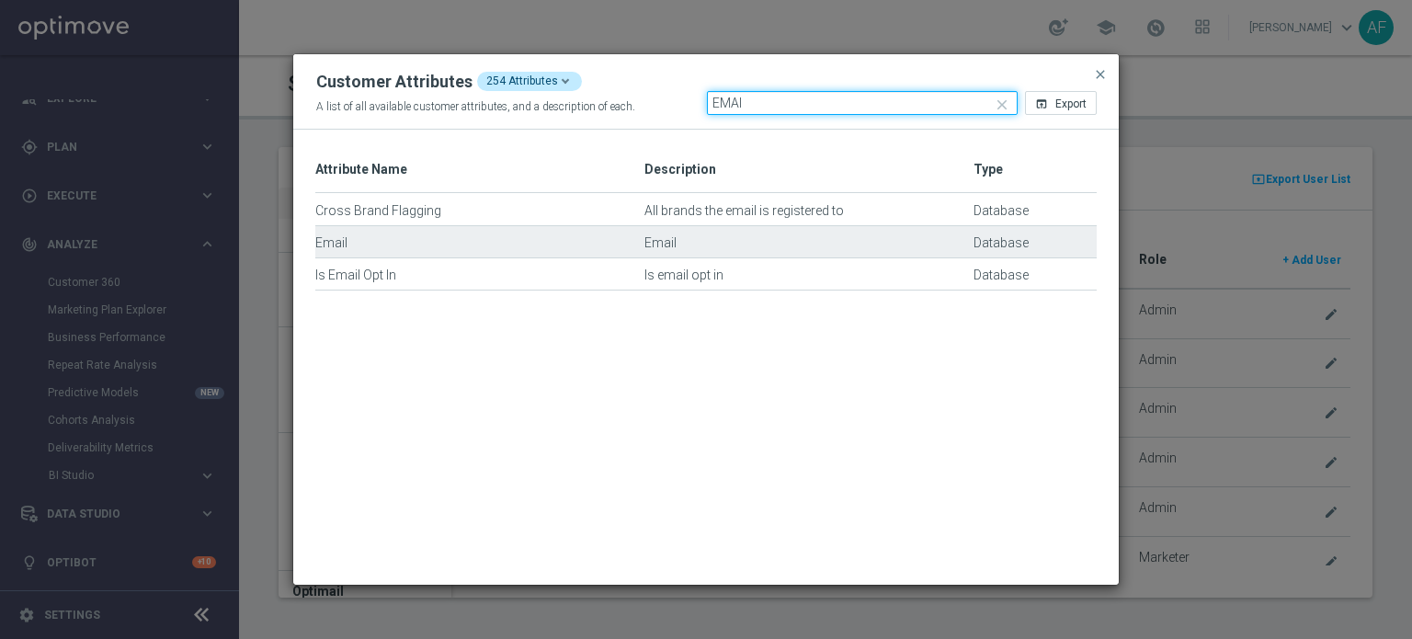
type input "EMAI"
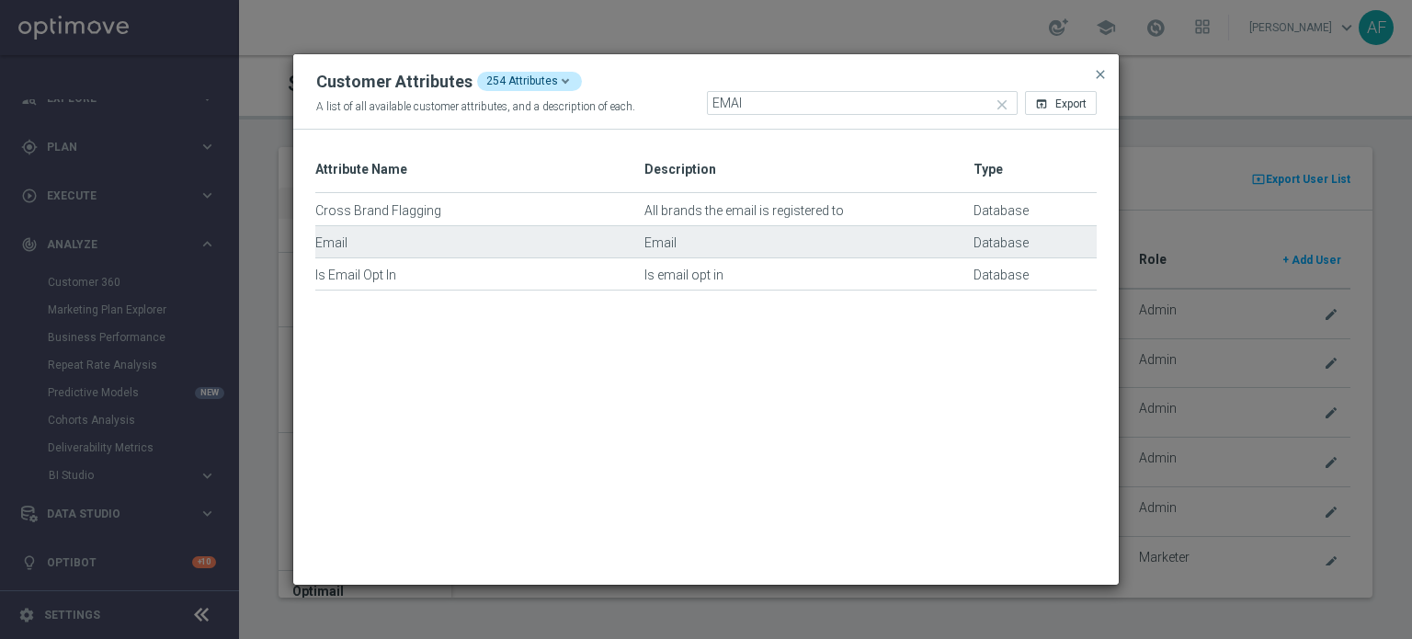
click at [669, 238] on div "Email" at bounding box center [808, 250] width 329 height 31
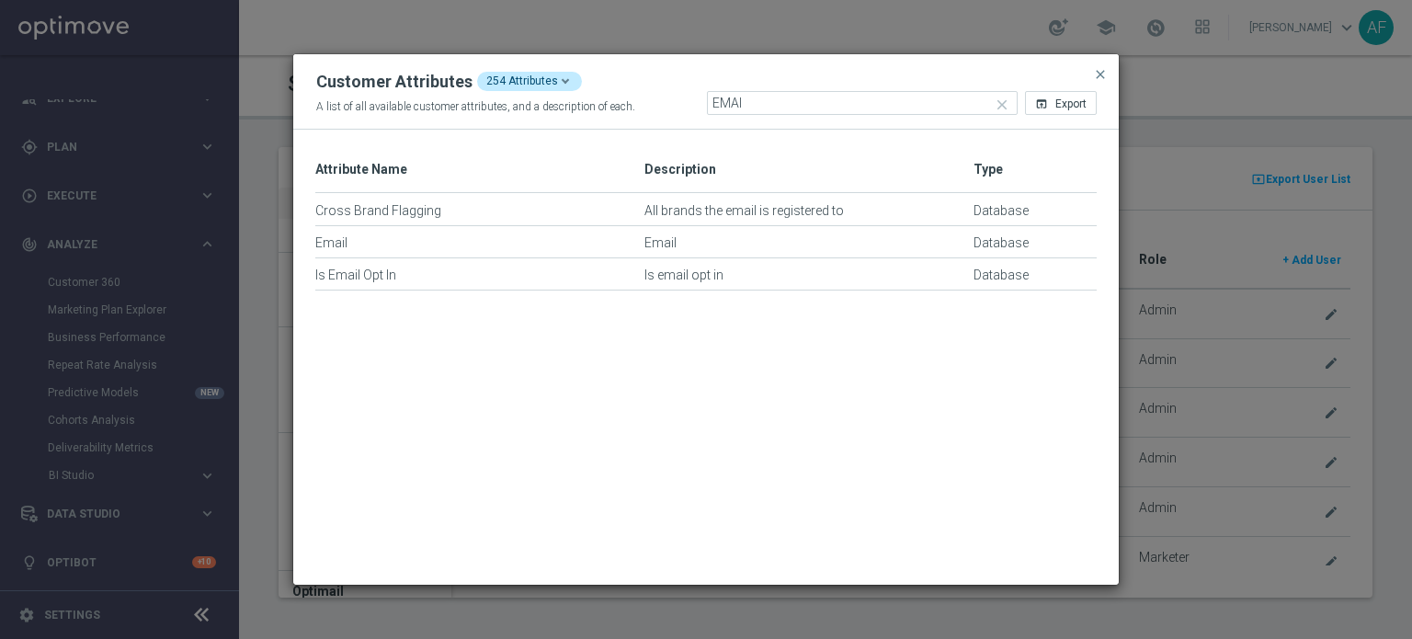
drag, startPoint x: 1110, startPoint y: 73, endPoint x: 1411, endPoint y: 118, distance: 303.9
click at [1114, 74] on div "Customer Attributes 254 Attributes A list of all available customer attributes,…" at bounding box center [705, 91] width 825 height 75
click at [1102, 80] on span "close" at bounding box center [1100, 74] width 15 height 15
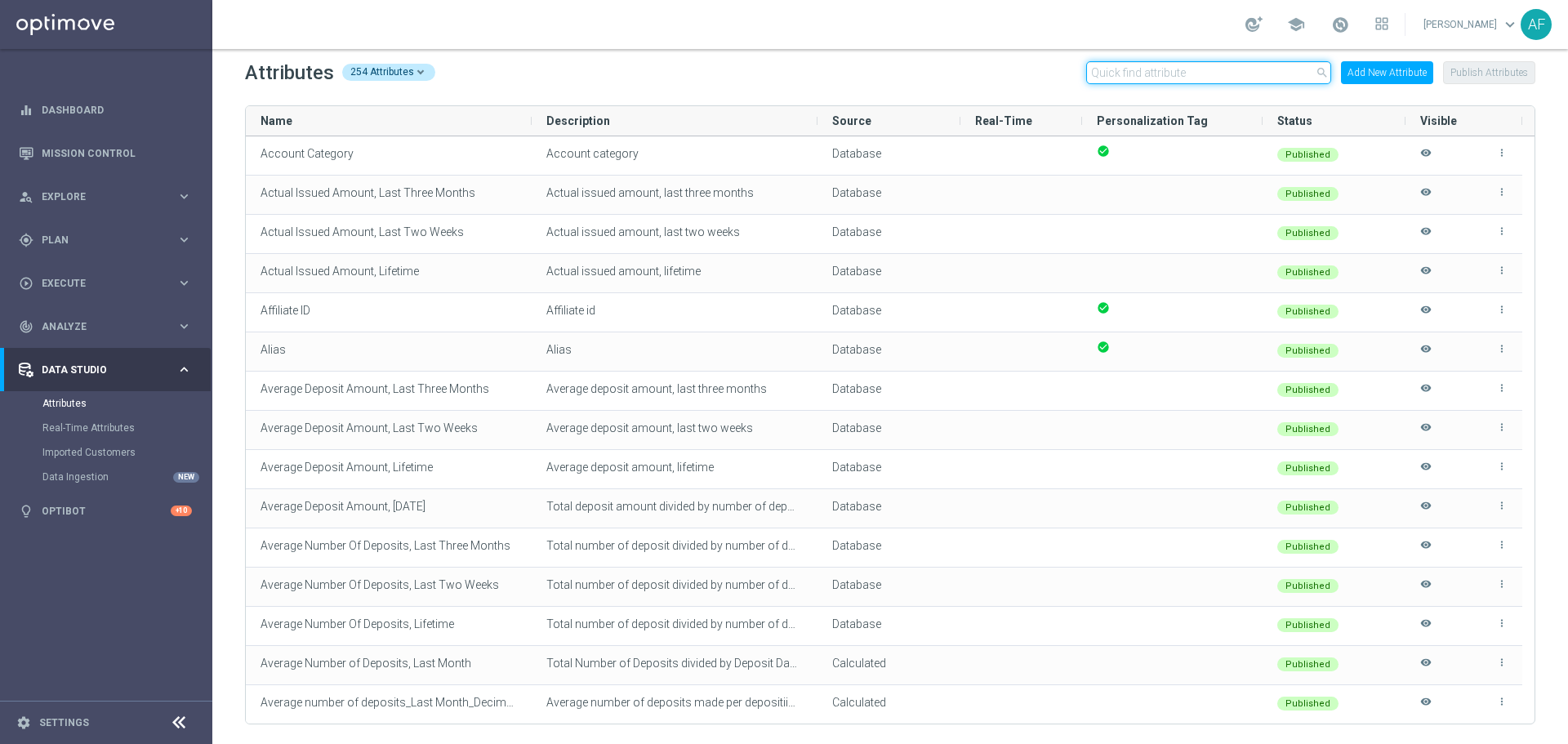
click at [1164, 66] on input "text" at bounding box center [1208, 73] width 245 height 23
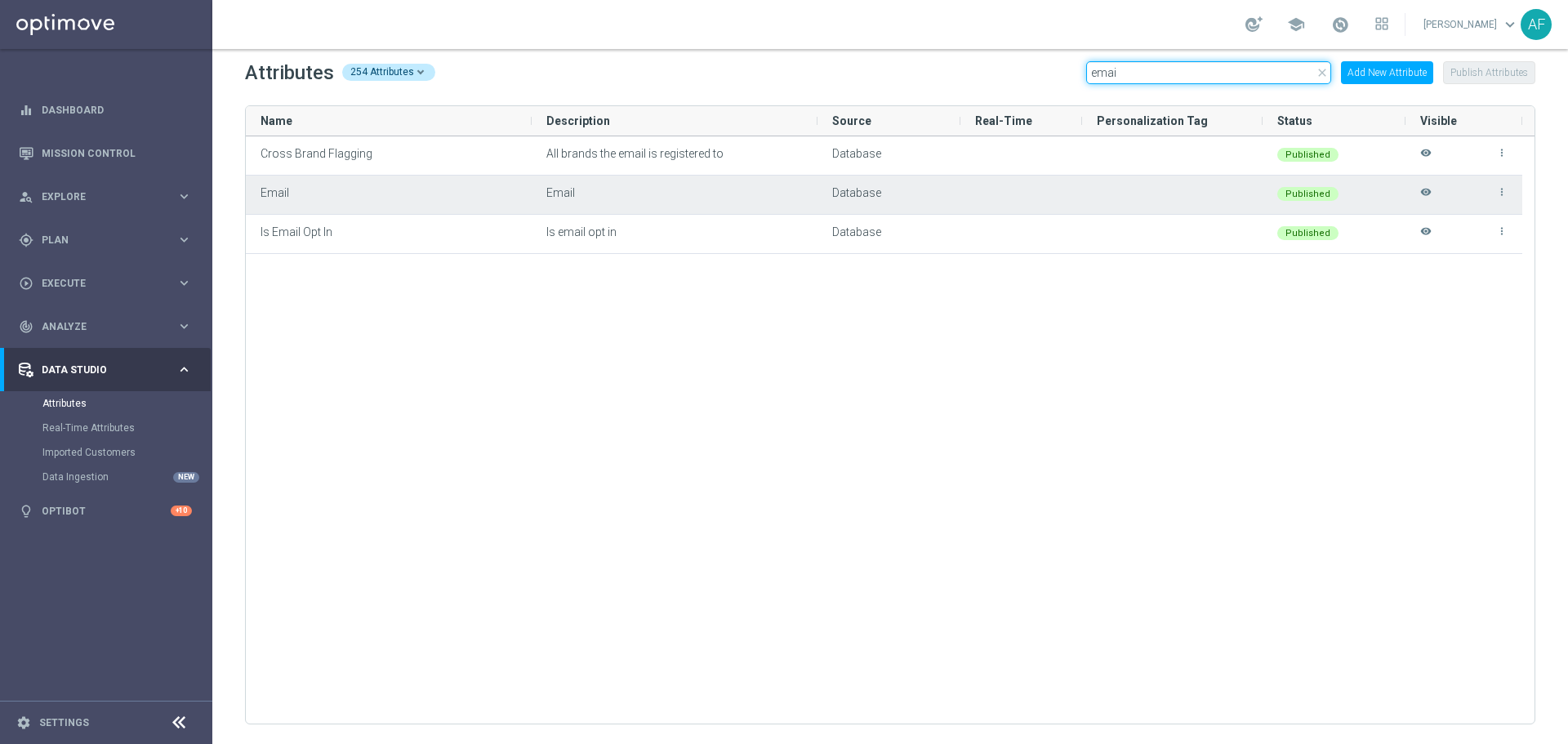
type input "emai"
click at [1429, 191] on icon "visibility" at bounding box center [1425, 200] width 12 height 27
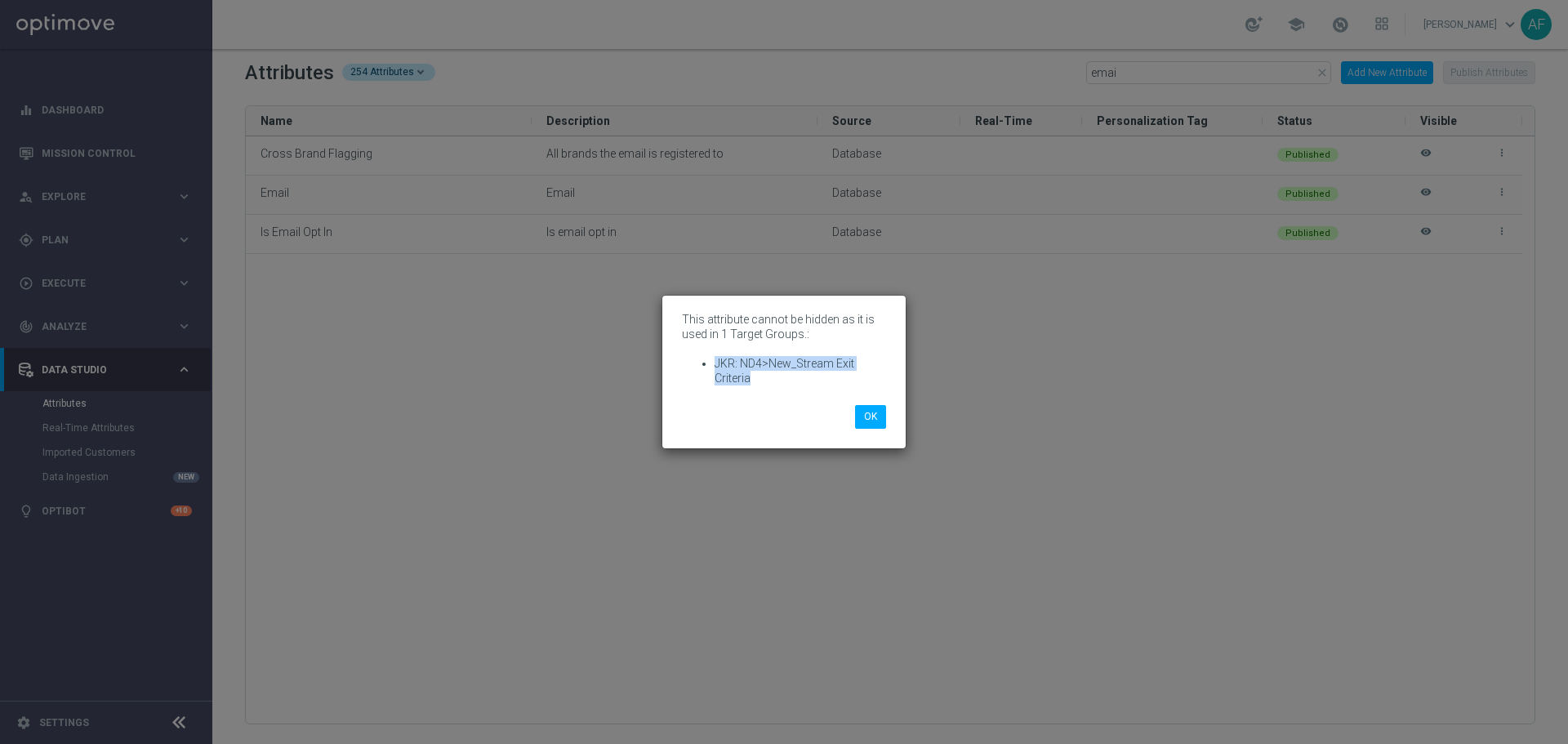
drag, startPoint x: 751, startPoint y: 377, endPoint x: 713, endPoint y: 373, distance: 38.2
click at [707, 369] on ul "JKR: ND4>New_Stream Exit Criteria" at bounding box center [784, 371] width 204 height 29
copy li "JKR: ND4>New_Stream Exit Criteria"
click at [777, 382] on li "JKR: ND4>New_Stream Exit Criteria" at bounding box center [800, 371] width 171 height 29
click at [873, 422] on button "OK" at bounding box center [870, 417] width 31 height 23
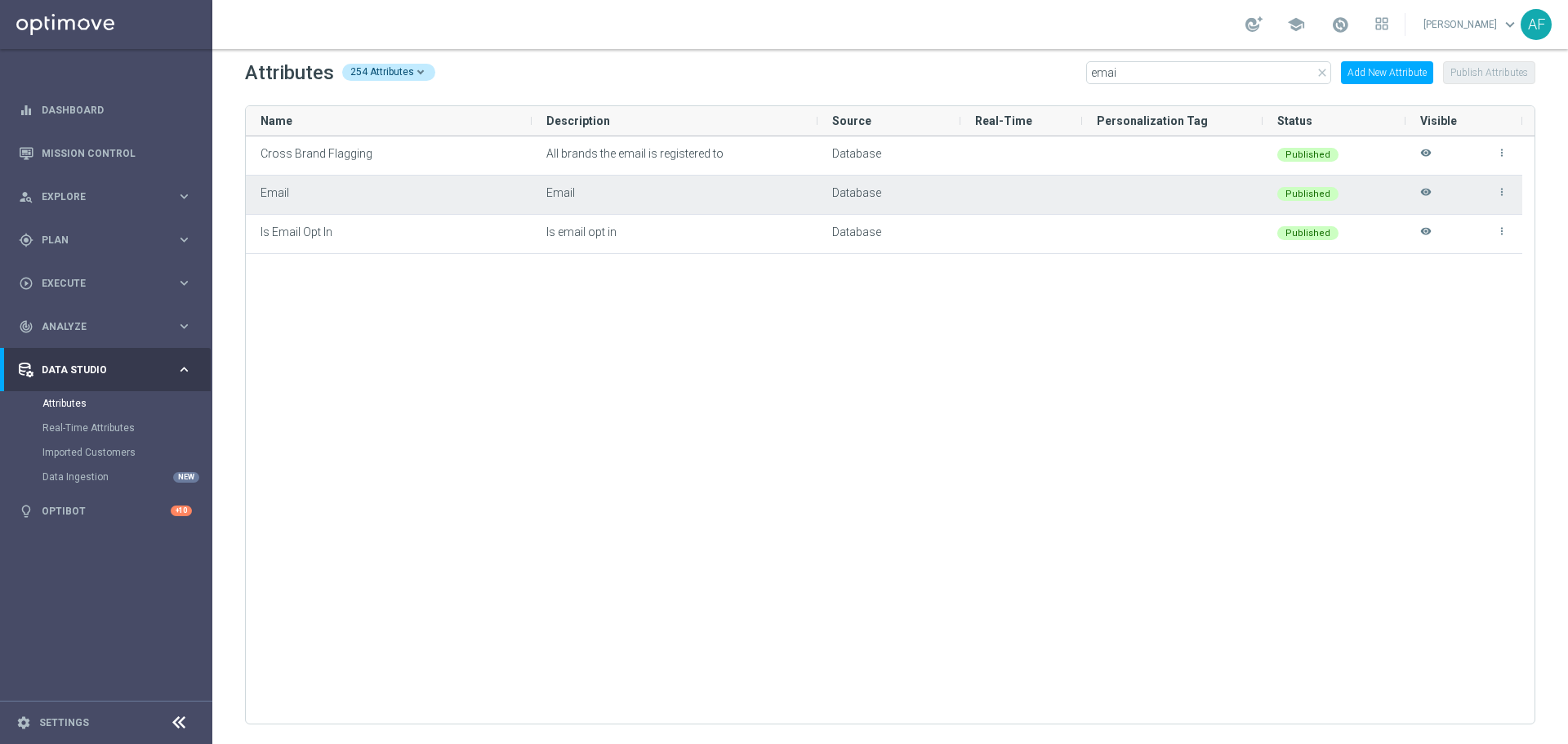
click at [1503, 194] on icon "more_vert" at bounding box center [1501, 192] width 12 height 12
click at [1473, 185] on li "edit Edit" at bounding box center [1466, 186] width 66 height 23
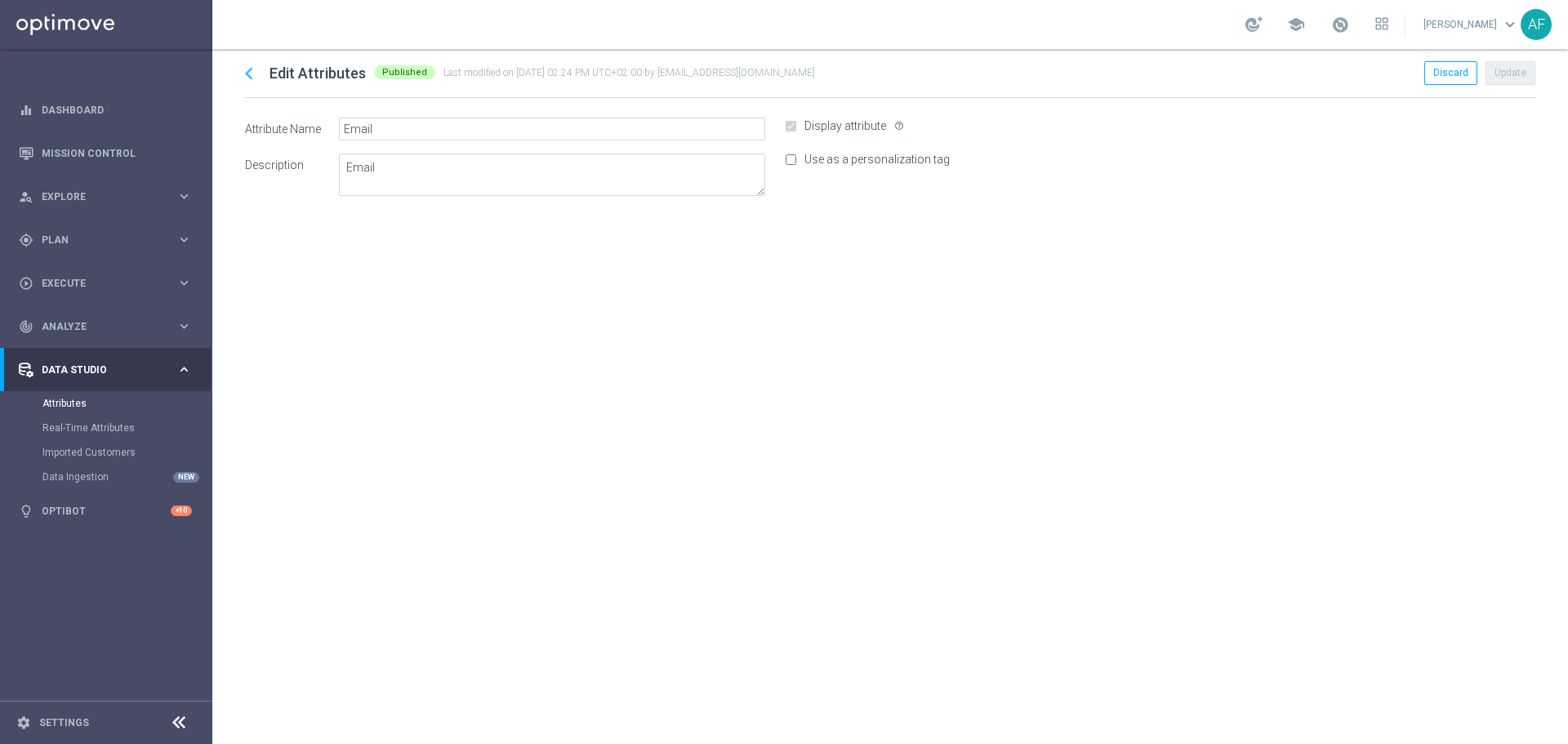
click at [248, 77] on icon "chevron_left" at bounding box center [250, 74] width 25 height 25
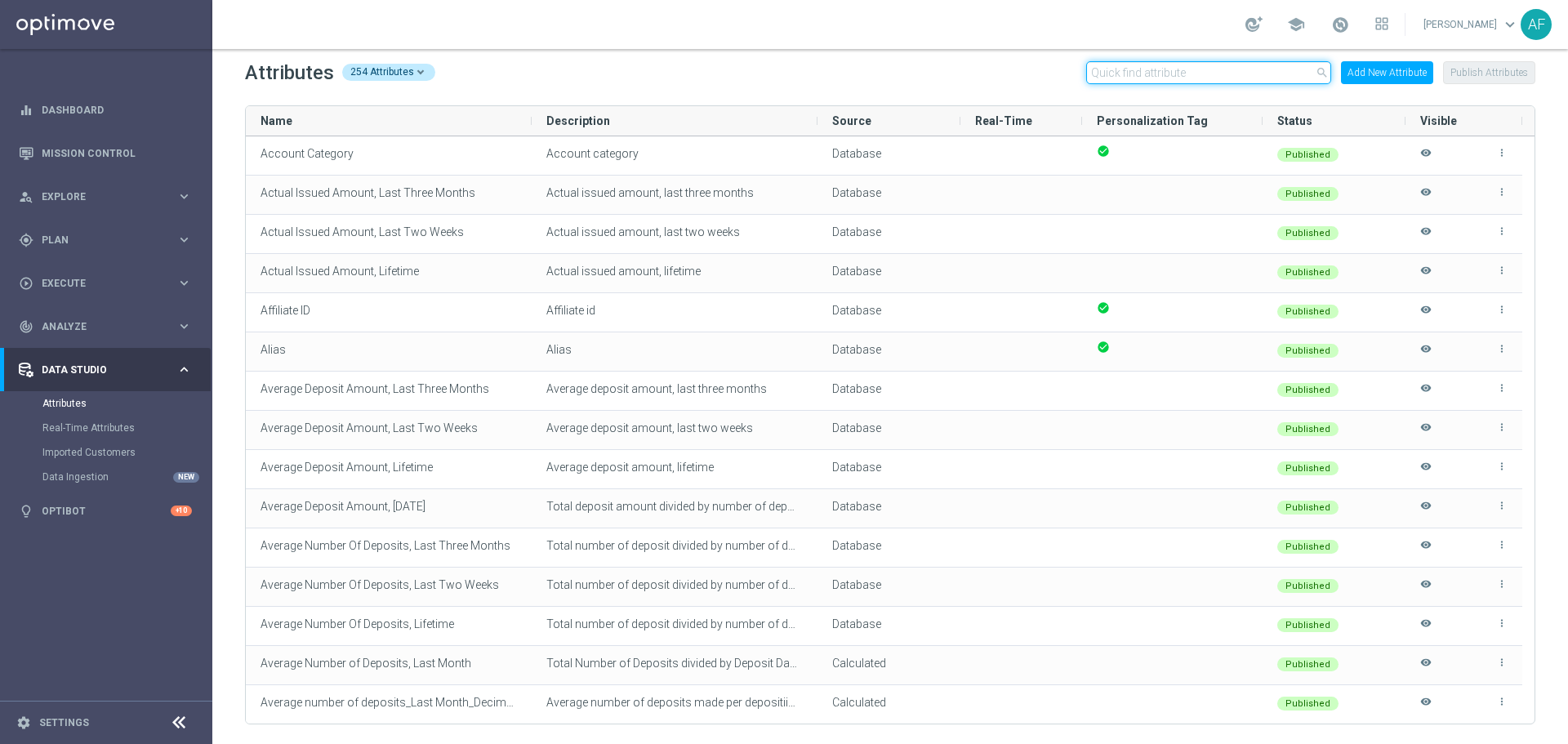
click at [1202, 72] on input "text" at bounding box center [1208, 73] width 245 height 23
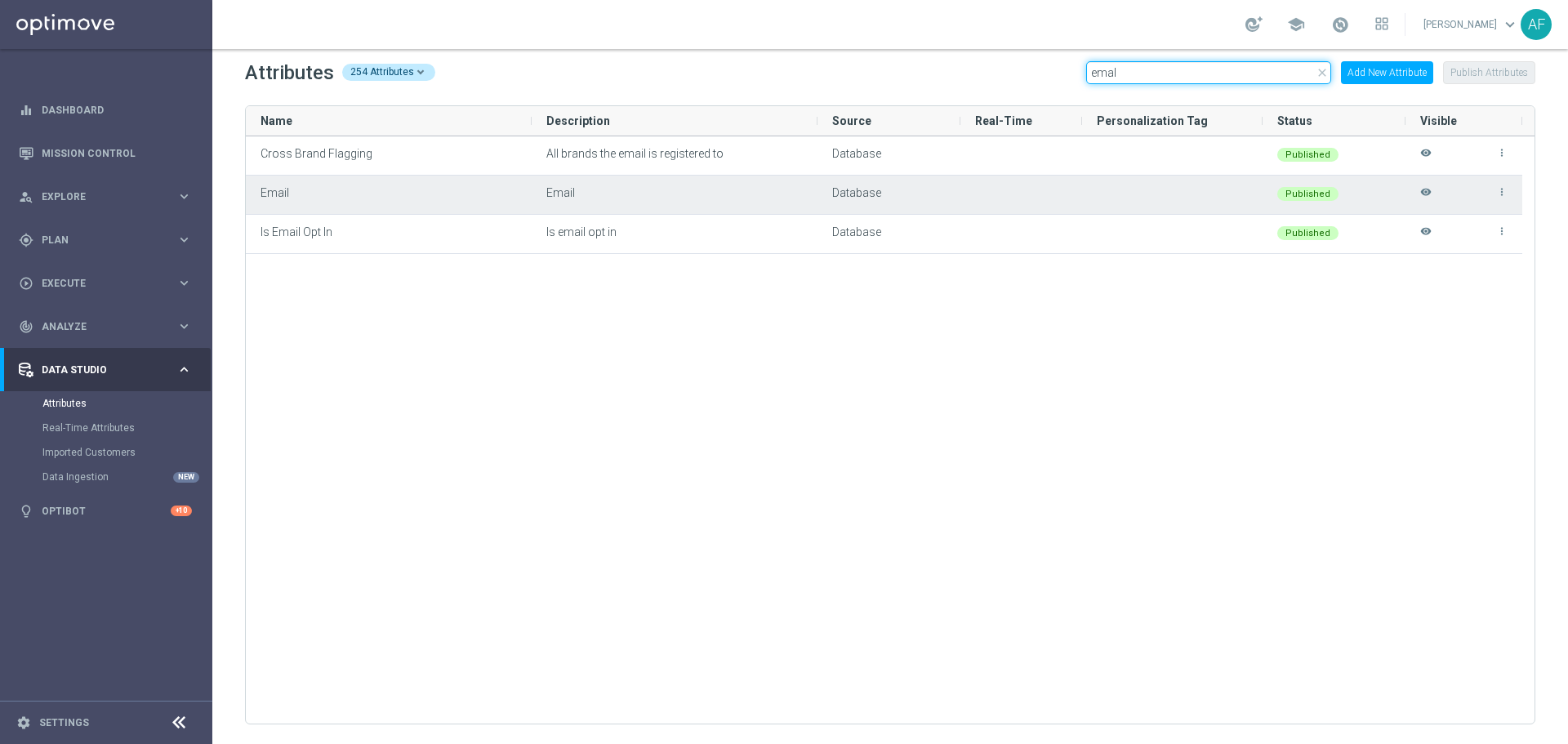
type input "emaI"
click at [1426, 192] on icon "visibility" at bounding box center [1425, 200] width 12 height 27
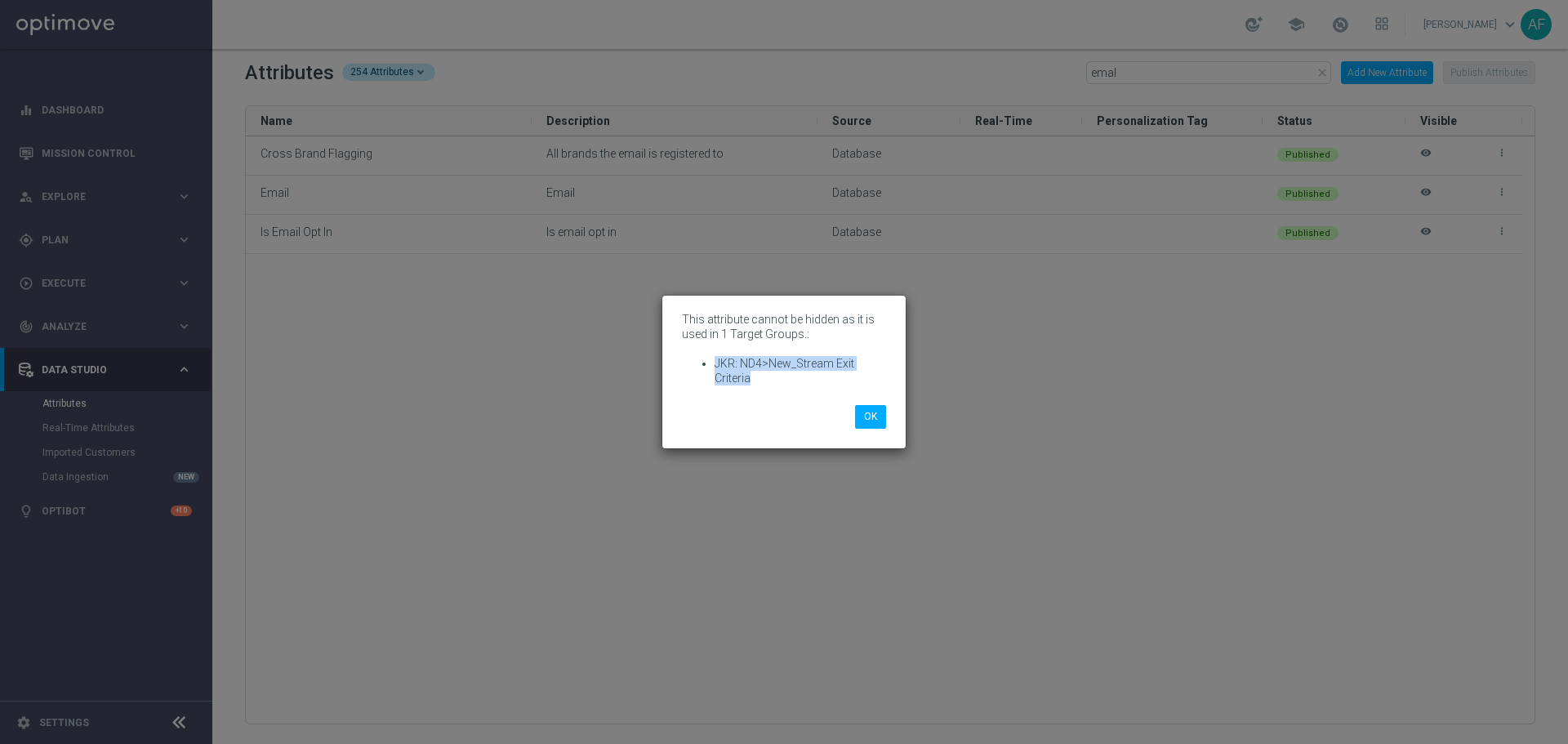
drag, startPoint x: 752, startPoint y: 376, endPoint x: 714, endPoint y: 364, distance: 39.8
click at [714, 364] on li "JKR: ND4>New_Stream Exit Criteria" at bounding box center [800, 371] width 171 height 29
copy li "JKR: ND4>New_Stream Exit Criteria"
drag, startPoint x: 867, startPoint y: 420, endPoint x: 875, endPoint y: 422, distance: 8.2
click at [869, 420] on button "OK" at bounding box center [870, 417] width 31 height 23
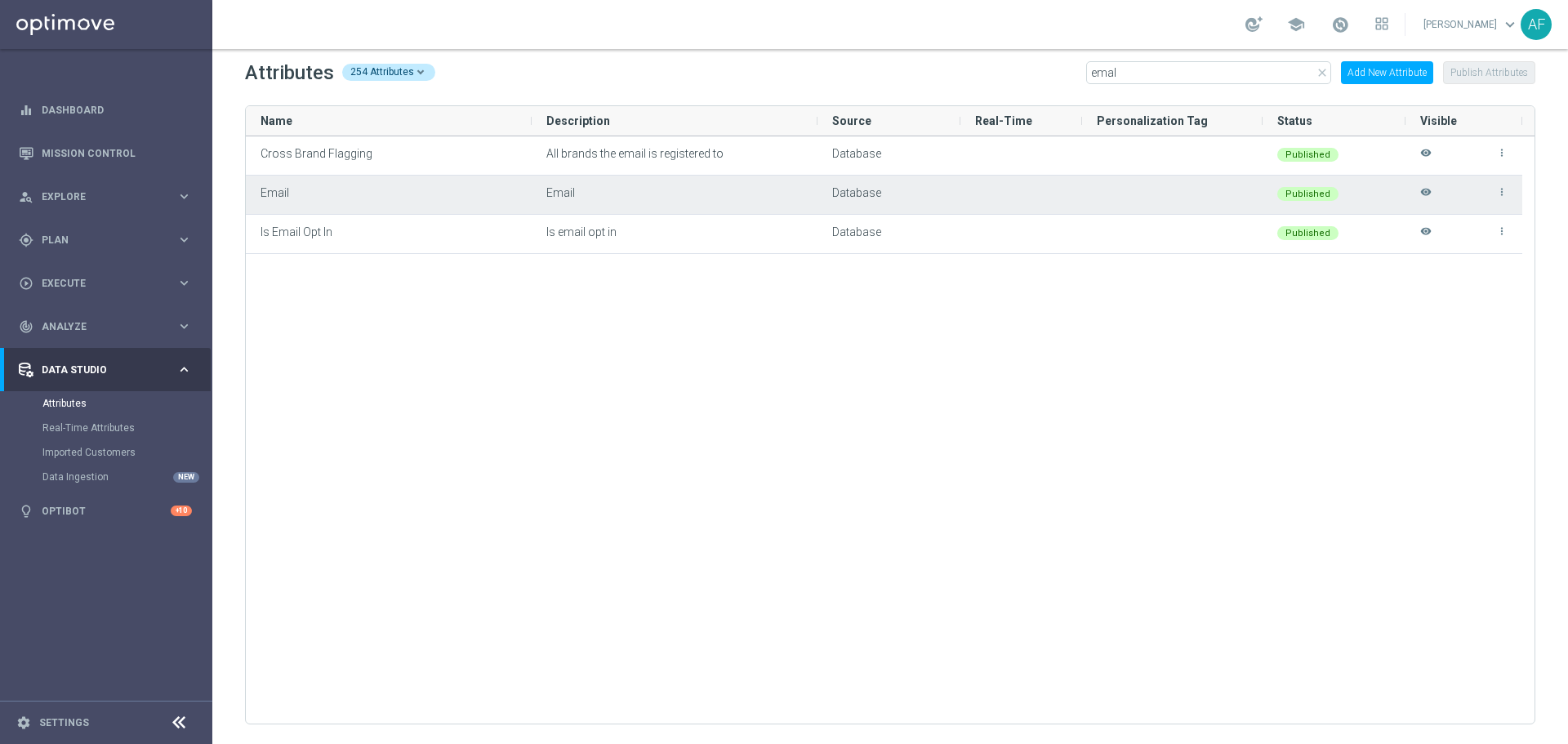
click at [1425, 191] on icon "visibility" at bounding box center [1425, 200] width 12 height 27
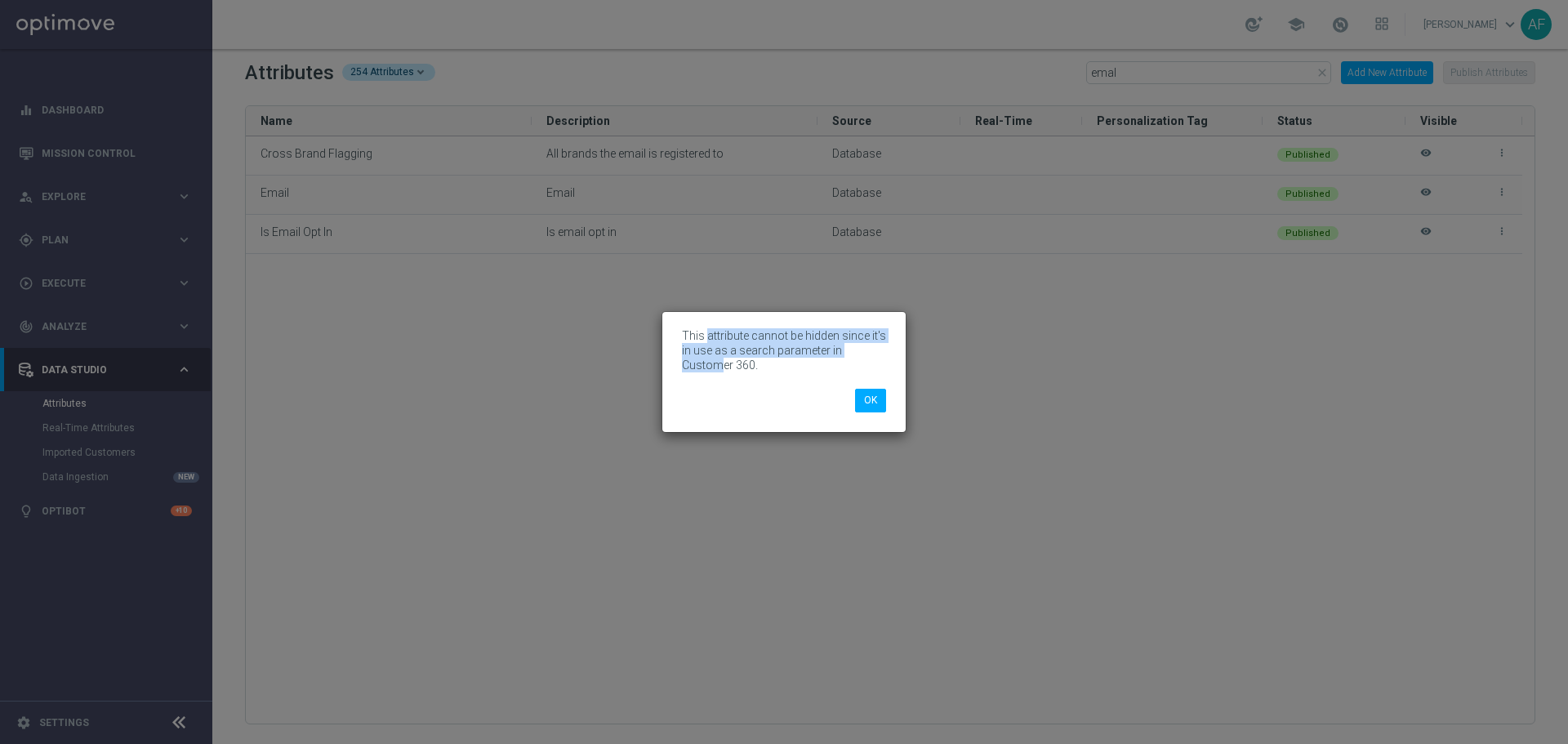
drag, startPoint x: 704, startPoint y: 333, endPoint x: 719, endPoint y: 359, distance: 30.0
click at [719, 359] on p "This attribute cannot be hidden since it's in use as a search parameter in Cust…" at bounding box center [784, 350] width 204 height 44
click at [720, 362] on p "This attribute cannot be hidden since it's in use as a search parameter in Cust…" at bounding box center [784, 350] width 204 height 44
click at [728, 364] on p "This attribute cannot be hidden since it's in use as a search parameter in Cust…" at bounding box center [784, 350] width 204 height 44
drag, startPoint x: 752, startPoint y: 365, endPoint x: 681, endPoint y: 366, distance: 71.0
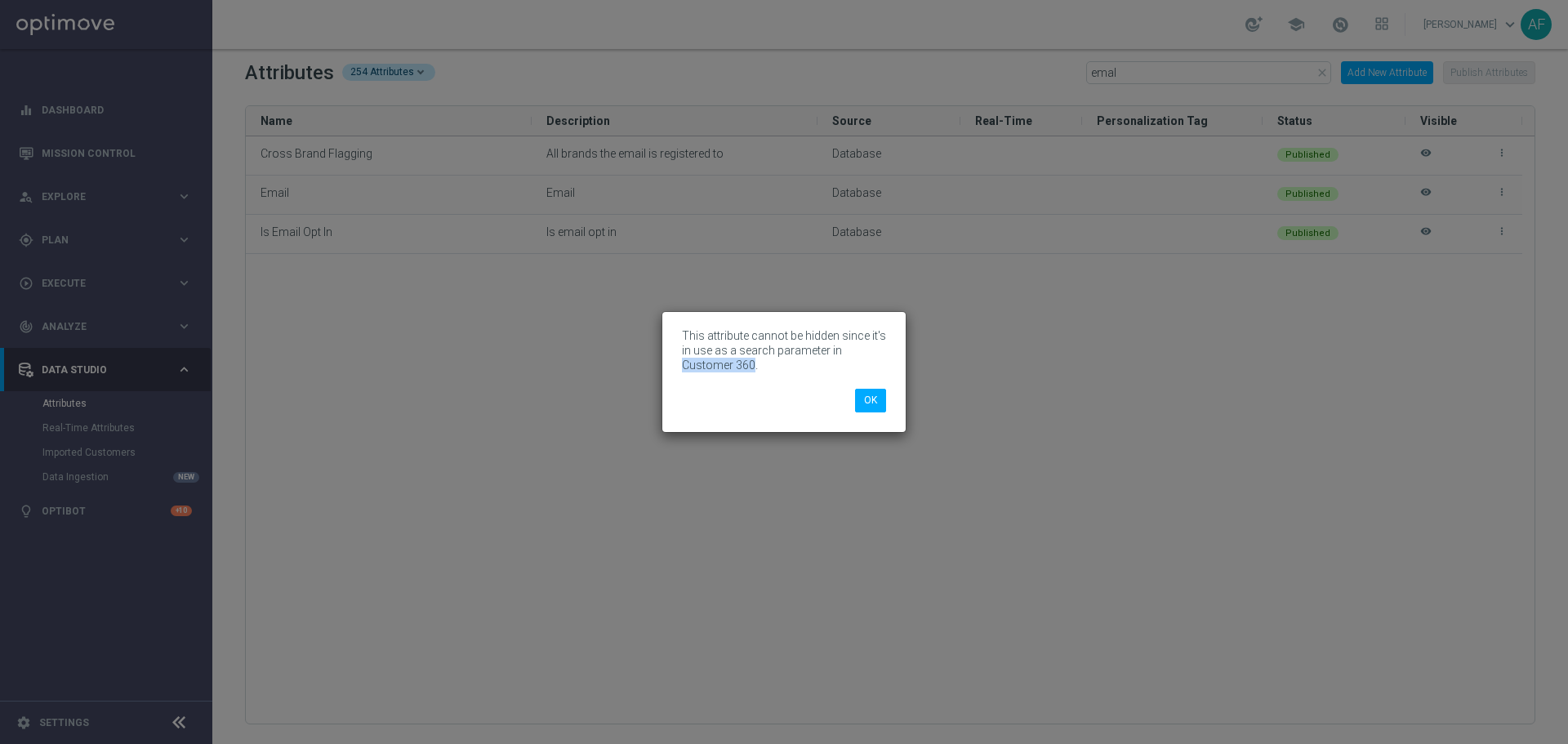
click at [681, 366] on p "This attribute cannot be hidden since it's in use as a search parameter in Cust…" at bounding box center [784, 350] width 204 height 44
copy p "Customer 360"
click at [881, 404] on button "OK" at bounding box center [870, 401] width 31 height 23
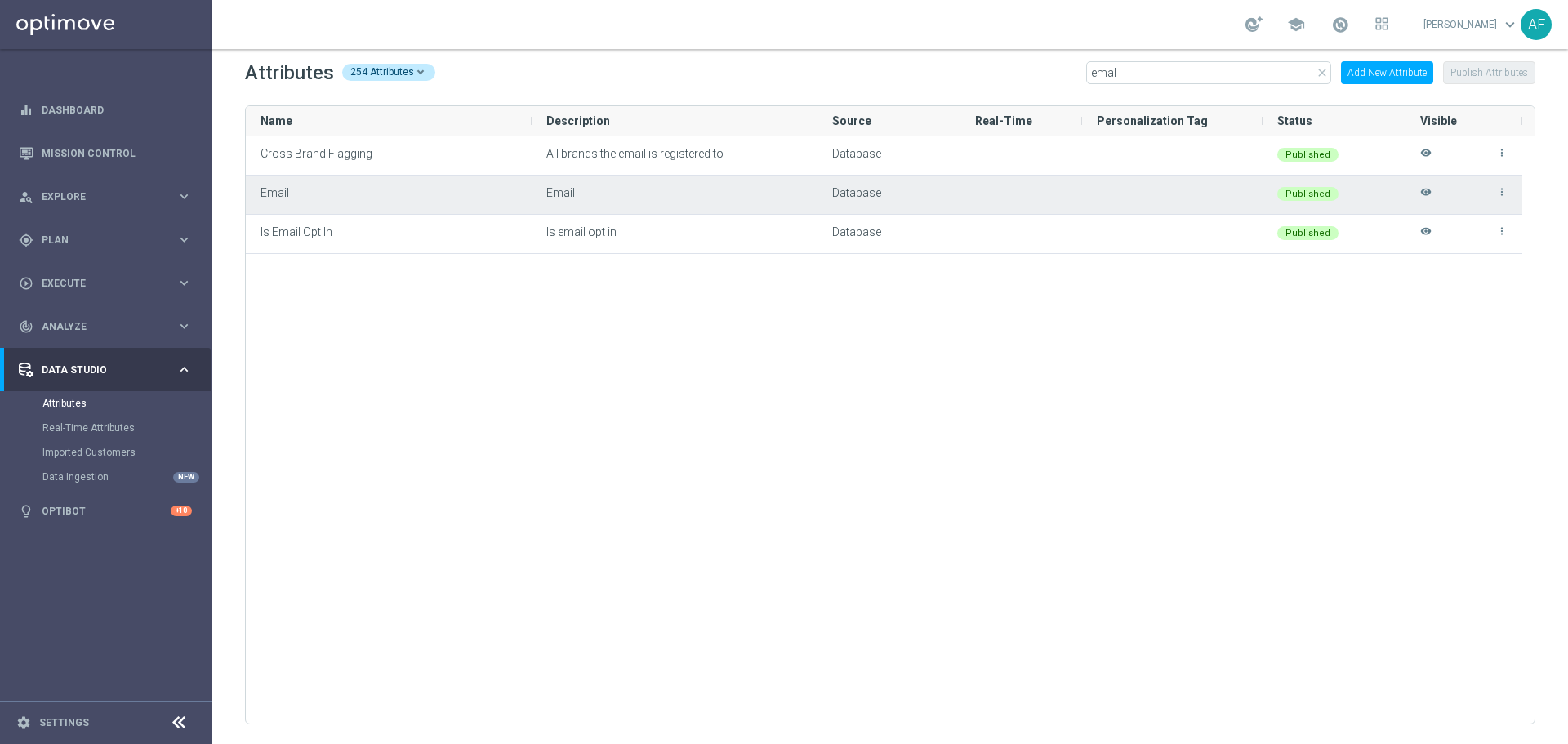
click at [1504, 191] on icon "more_vert" at bounding box center [1501, 192] width 12 height 12
click at [1466, 185] on span "Edit" at bounding box center [1464, 185] width 17 height 13
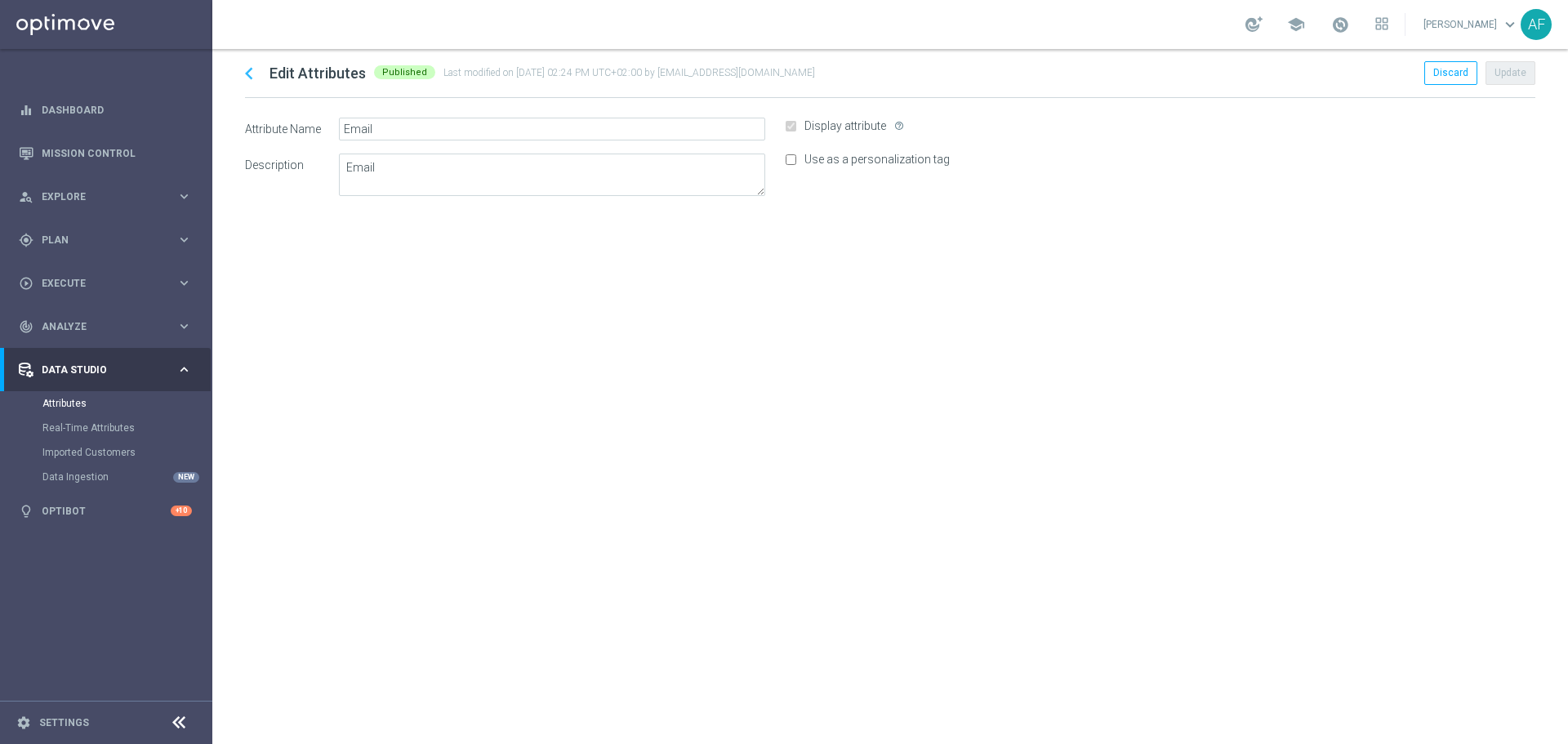
click at [250, 73] on icon "chevron_left" at bounding box center [250, 74] width 25 height 25
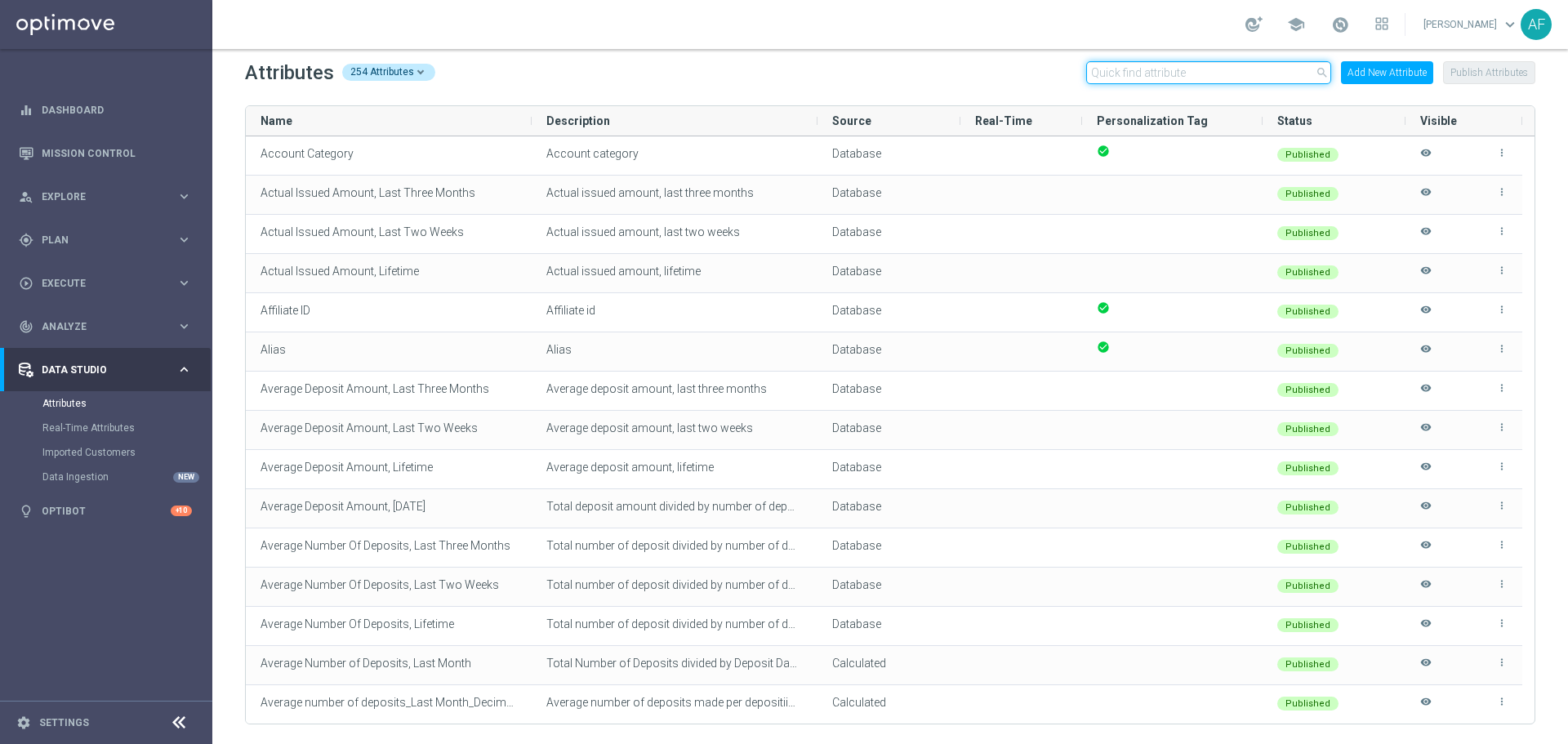
click at [1206, 78] on input "text" at bounding box center [1208, 73] width 245 height 23
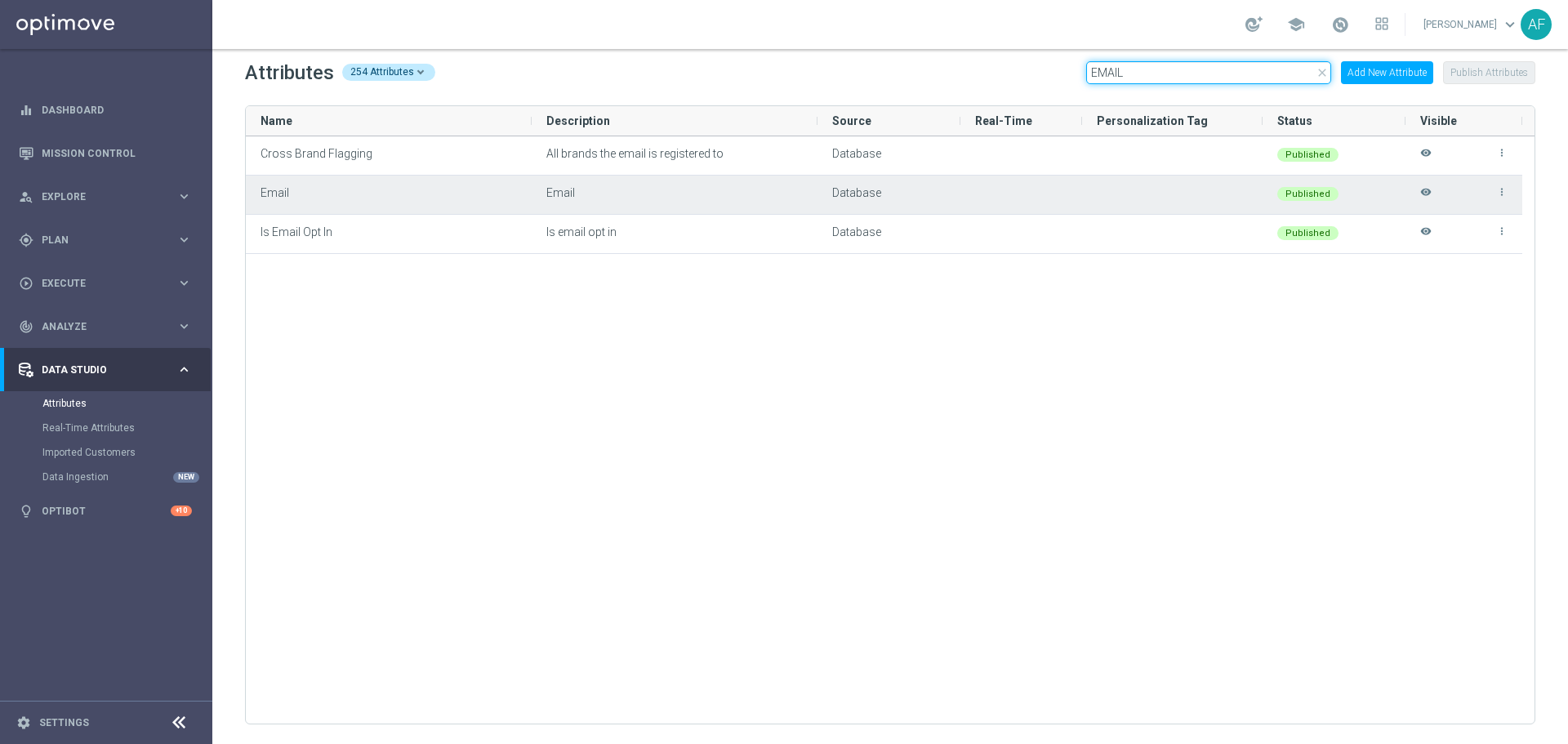
type input "EMAIL"
click at [1424, 189] on icon "visibility" at bounding box center [1425, 200] width 12 height 27
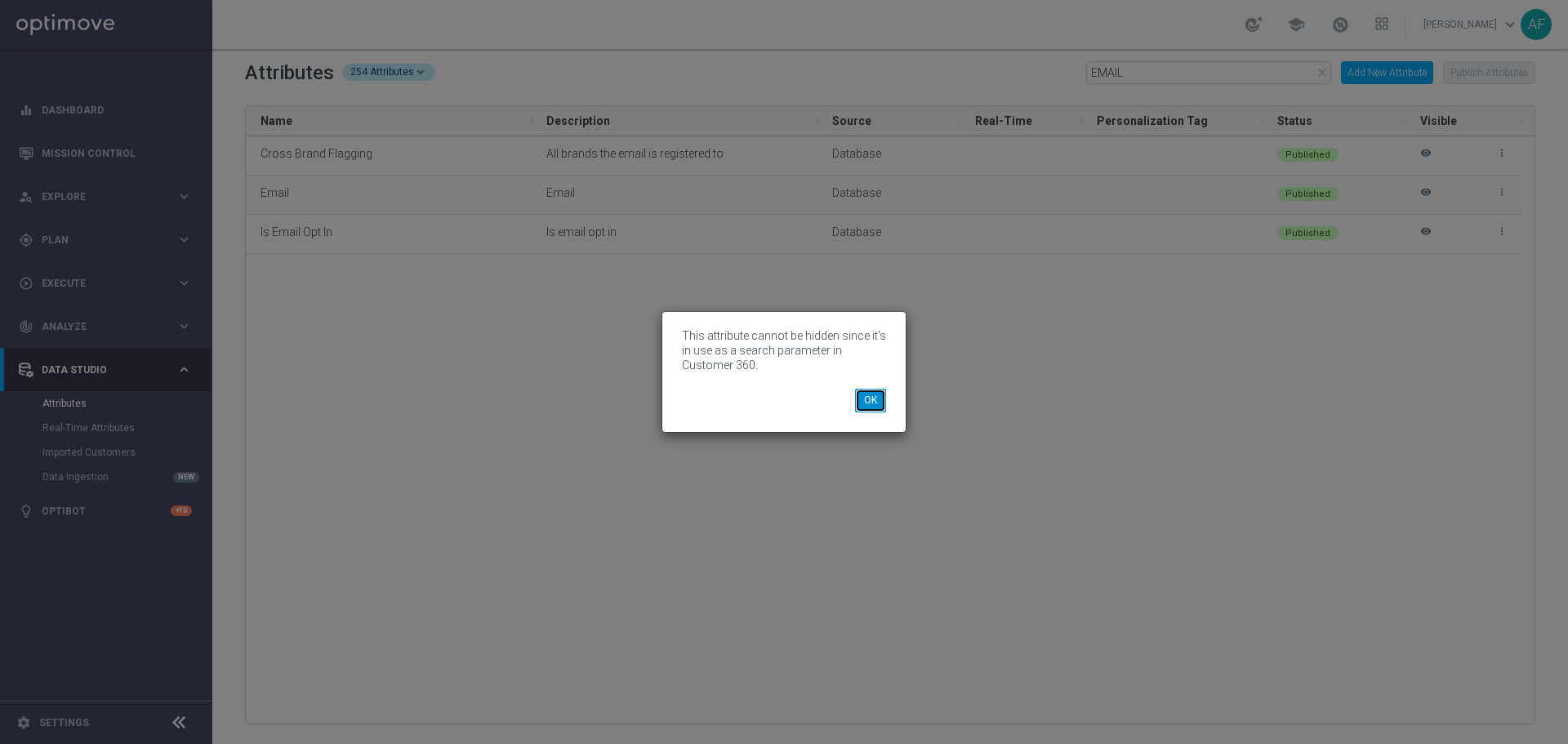
click at [868, 399] on button "OK" at bounding box center [870, 401] width 31 height 23
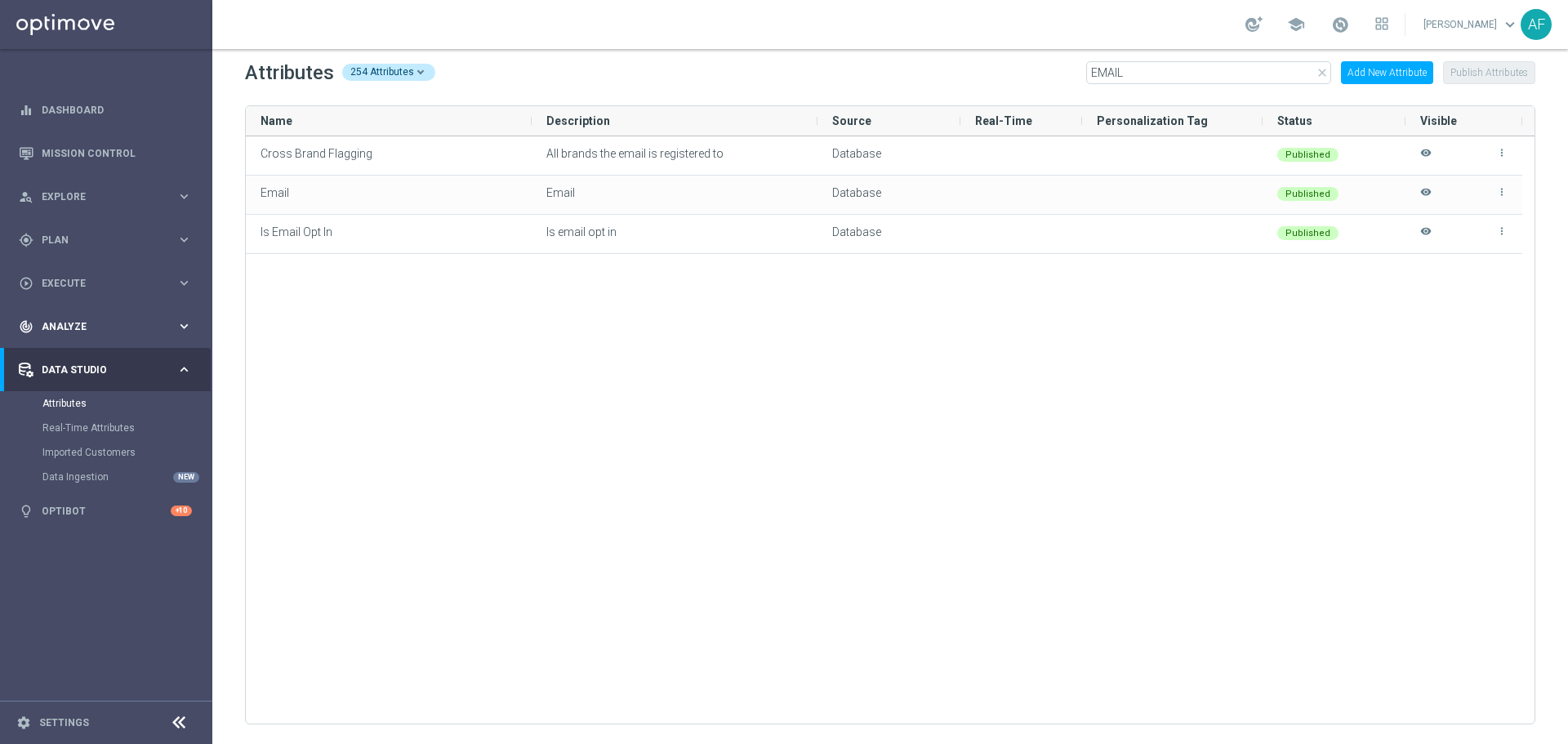
click at [118, 332] on div "track_changes Analyze" at bounding box center [97, 326] width 157 height 15
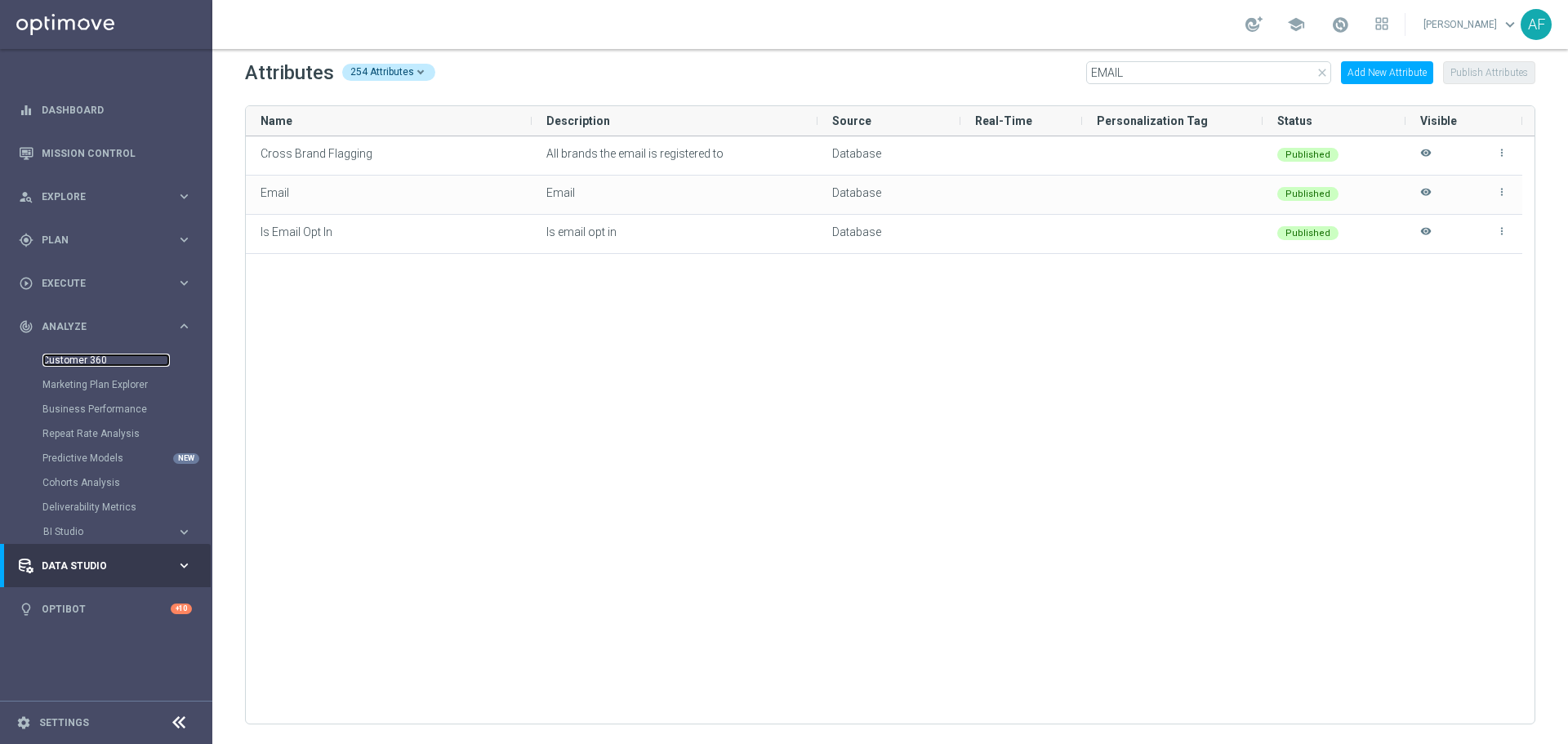
click at [96, 358] on link "Customer 360" at bounding box center [106, 360] width 127 height 13
